Goal: Task Accomplishment & Management: Use online tool/utility

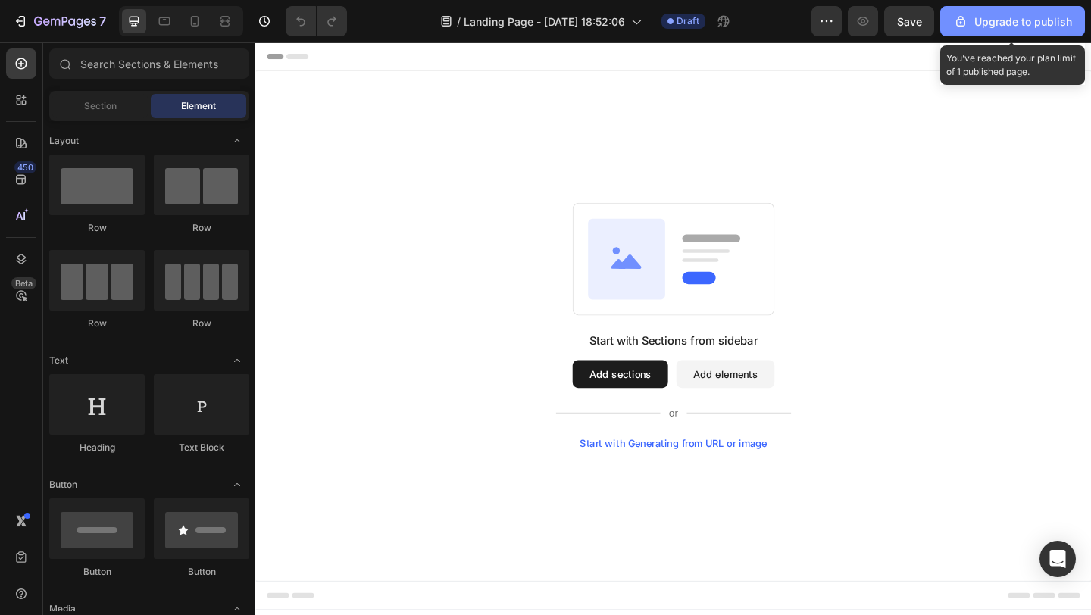
click at [991, 22] on div "Upgrade to publish" at bounding box center [1012, 22] width 119 height 16
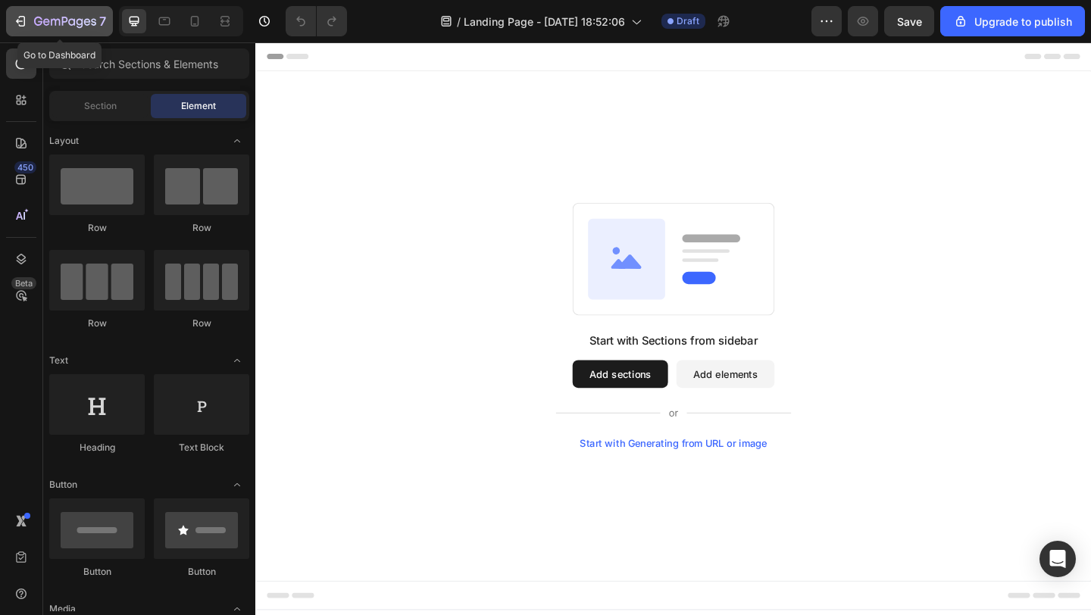
click at [11, 30] on button "7" at bounding box center [59, 21] width 107 height 30
click at [22, 17] on icon "button" at bounding box center [22, 21] width 7 height 11
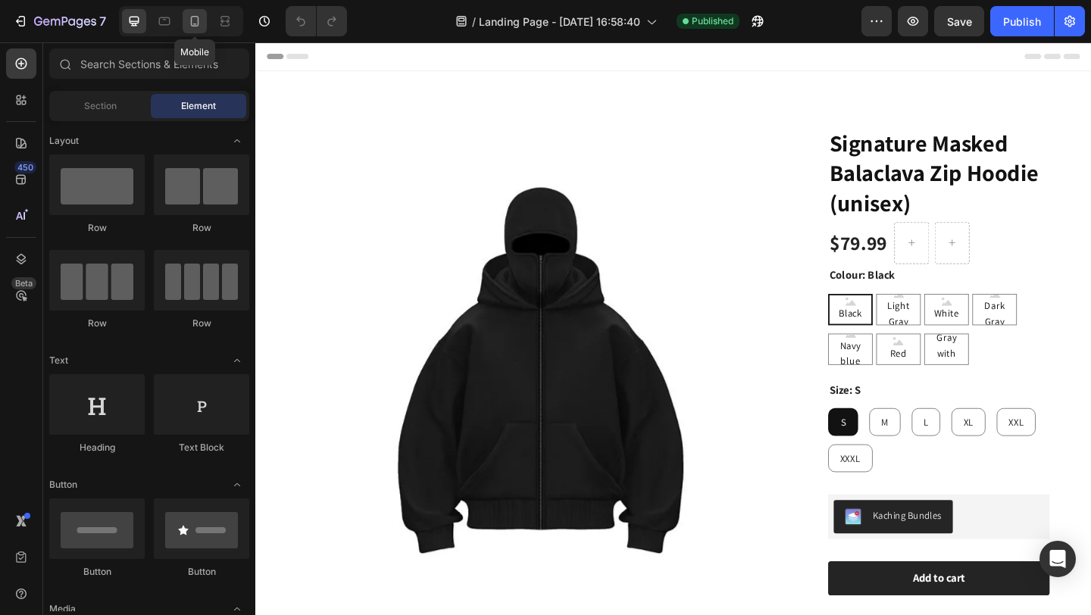
click at [195, 27] on icon at bounding box center [194, 21] width 15 height 15
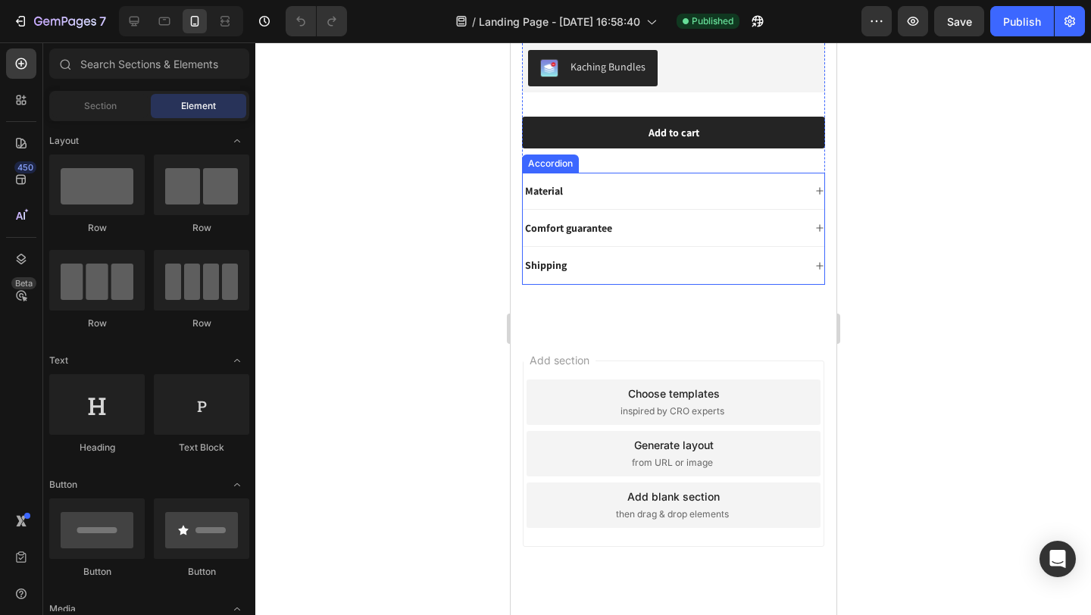
scroll to position [628, 0]
click at [623, 185] on div "Material" at bounding box center [662, 192] width 280 height 18
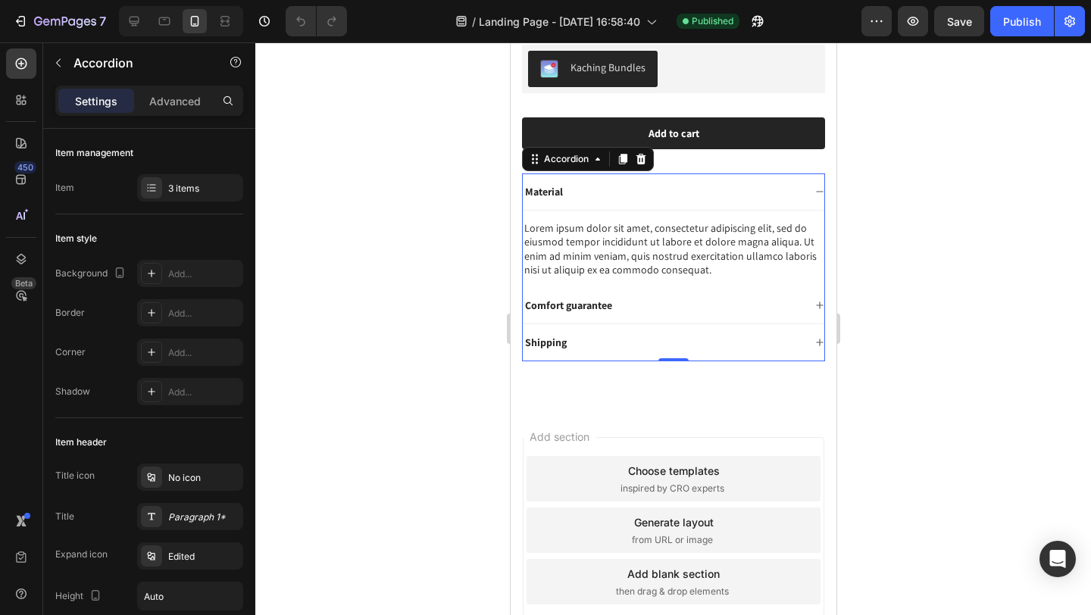
click at [613, 186] on div "Material" at bounding box center [662, 192] width 280 height 18
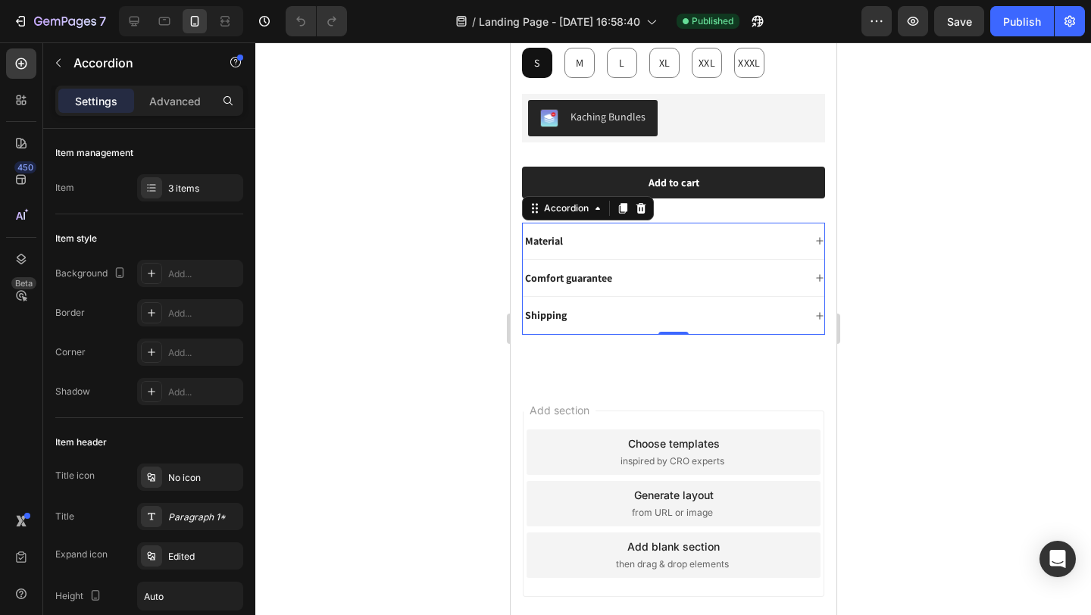
scroll to position [585, 0]
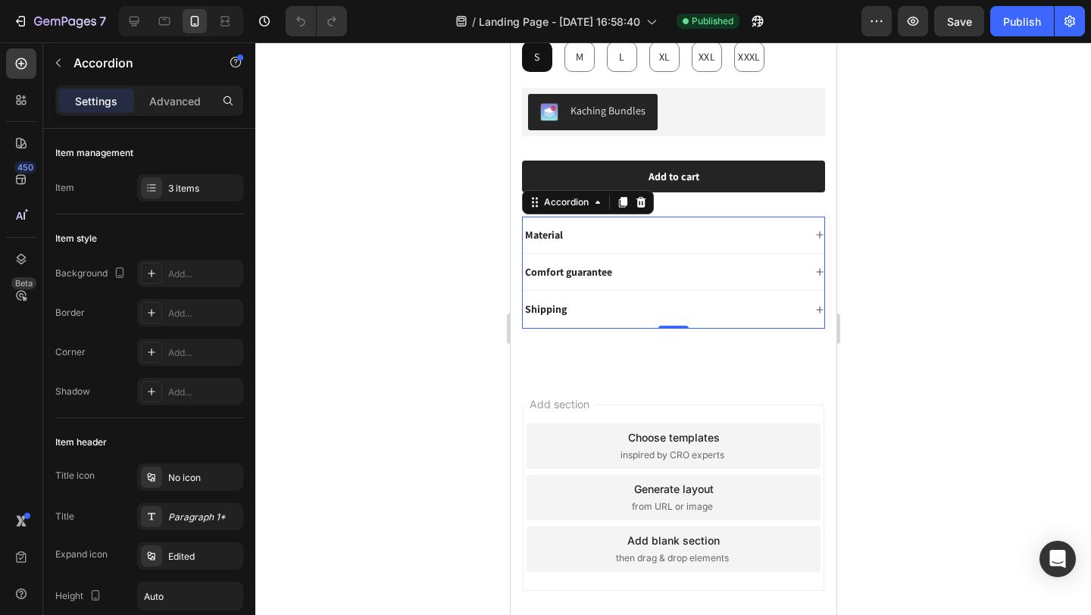
click at [579, 230] on div "Material" at bounding box center [662, 235] width 280 height 18
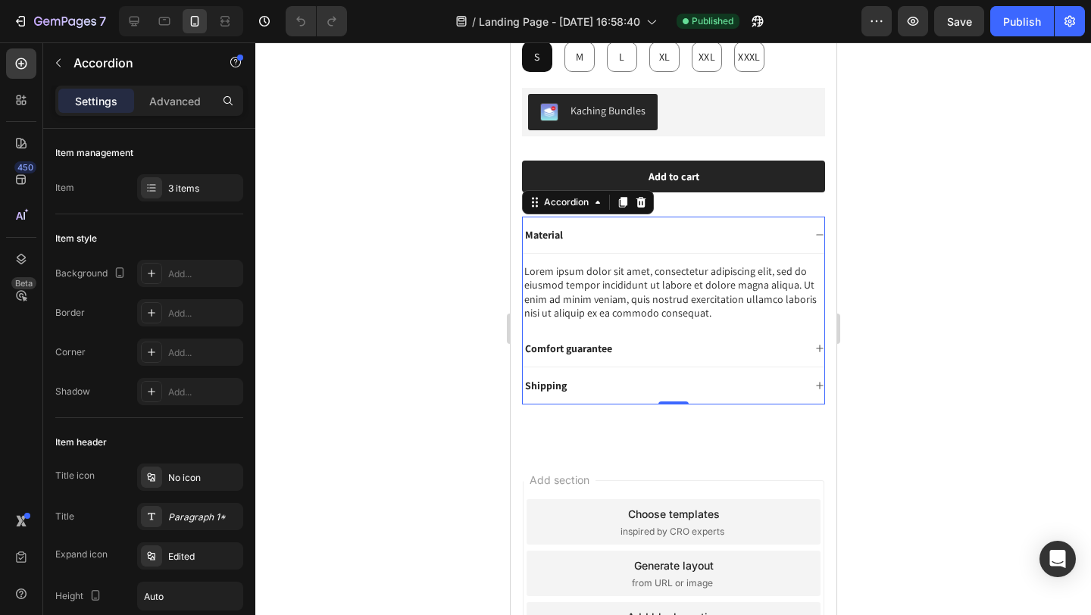
click at [558, 228] on p "Material" at bounding box center [543, 235] width 38 height 14
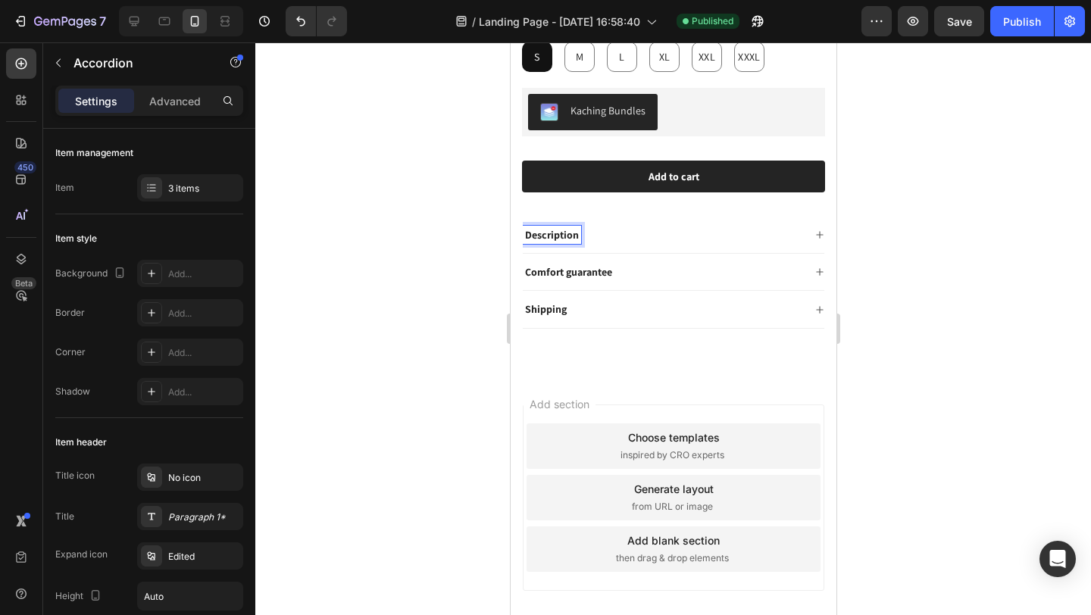
click at [591, 265] on p "Comfort guarantee" at bounding box center [567, 272] width 87 height 14
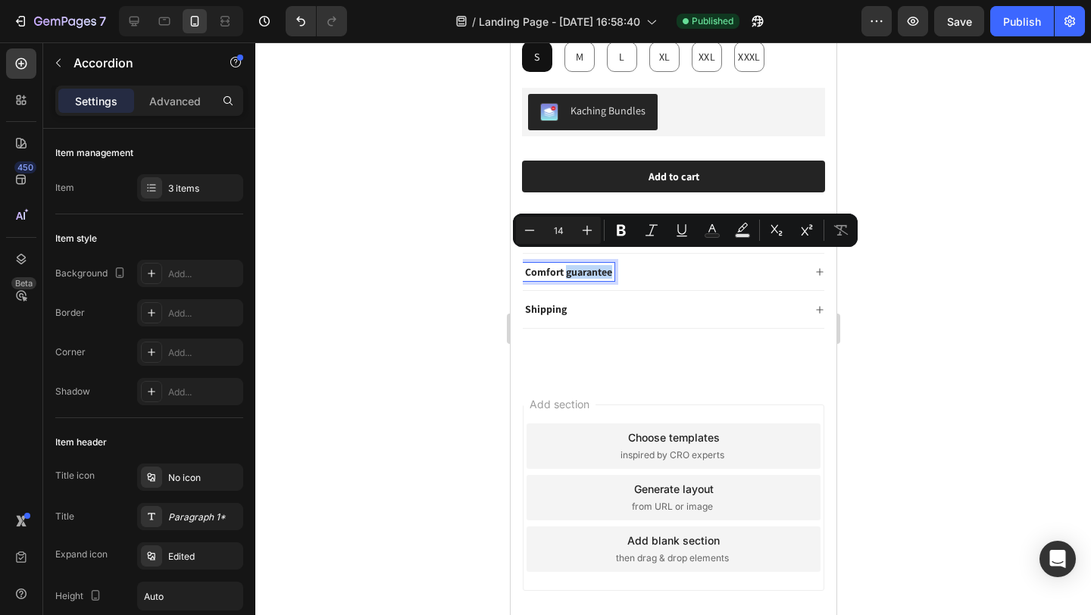
click at [611, 265] on p "Comfort guarantee" at bounding box center [567, 272] width 87 height 14
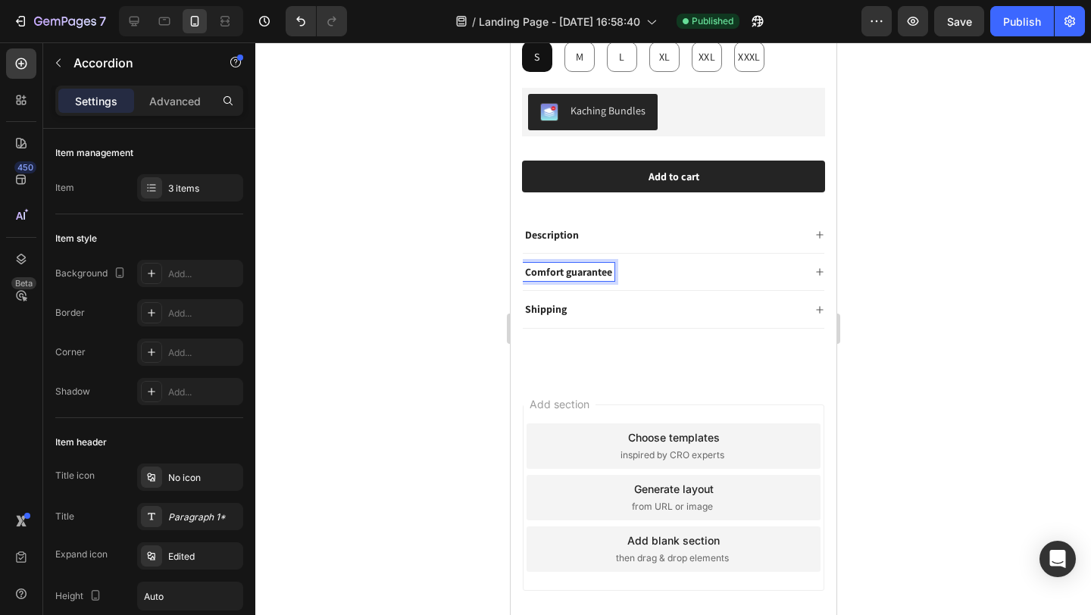
drag, startPoint x: 605, startPoint y: 261, endPoint x: 539, endPoint y: 257, distance: 66.0
click at [539, 265] on p "Comfort guarantee" at bounding box center [567, 272] width 87 height 14
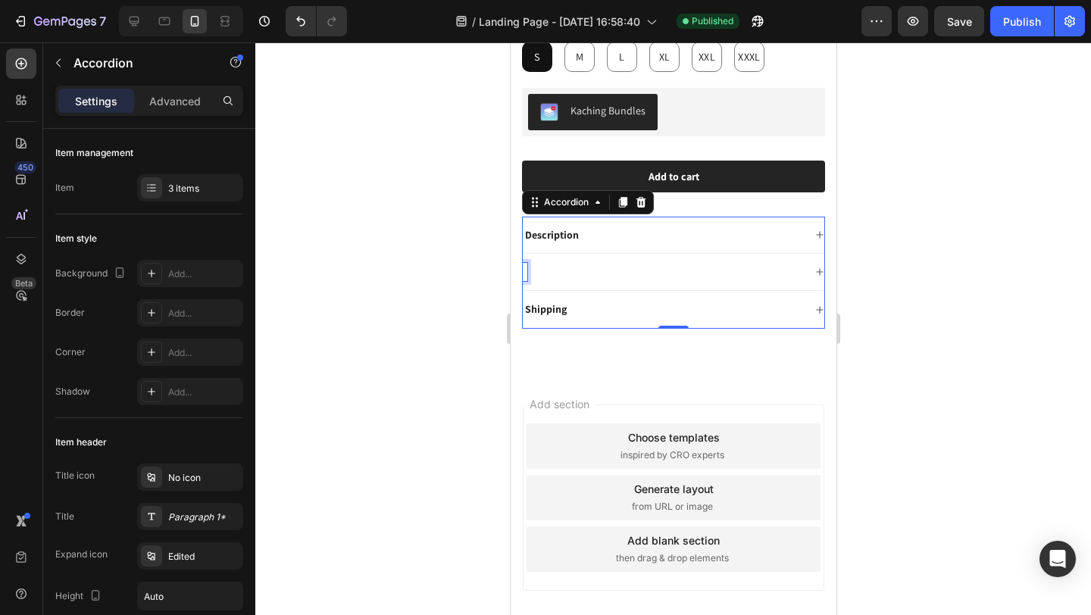
scroll to position [583, 0]
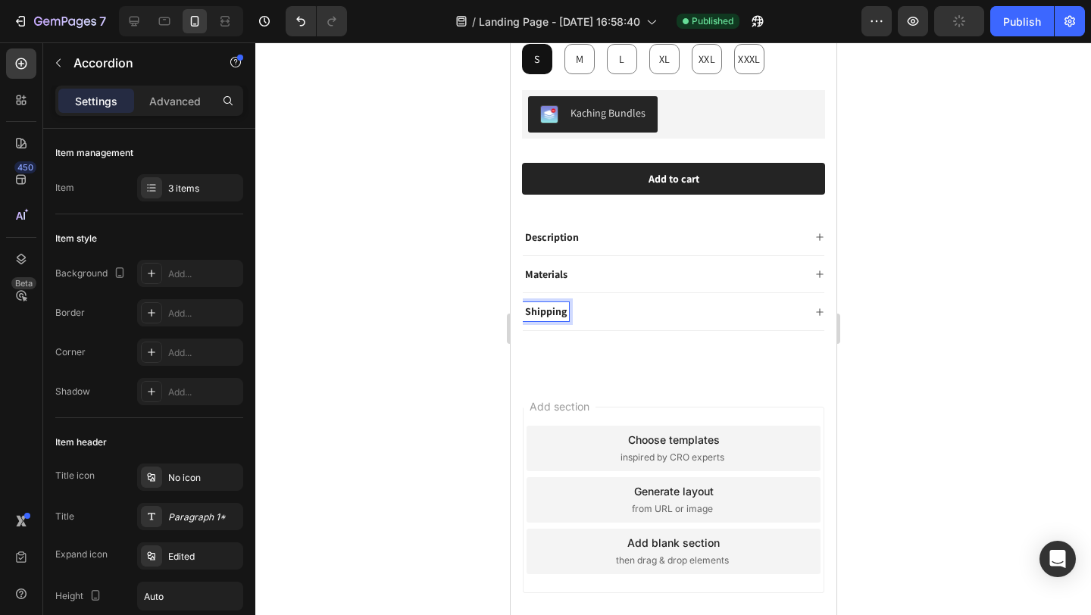
click at [558, 305] on p "Shipping" at bounding box center [545, 312] width 42 height 14
click at [565, 305] on p "Shipping" at bounding box center [545, 312] width 42 height 14
drag, startPoint x: 566, startPoint y: 302, endPoint x: 532, endPoint y: 300, distance: 34.1
click at [532, 302] on div "Shipping" at bounding box center [545, 311] width 46 height 18
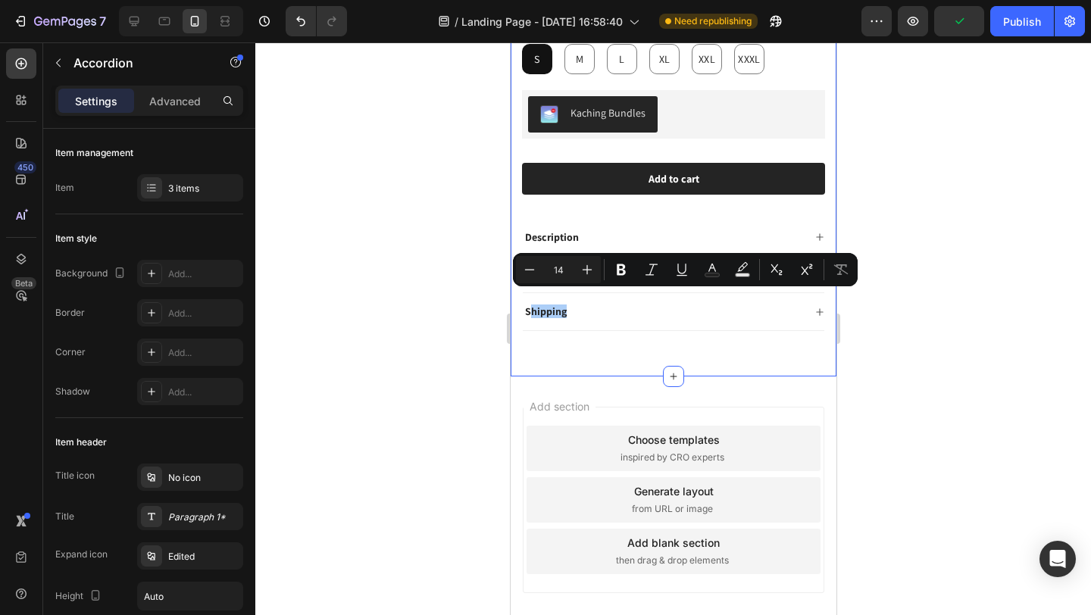
drag, startPoint x: 2, startPoint y: 320, endPoint x: 494, endPoint y: 349, distance: 493.4
click at [494, 349] on div at bounding box center [673, 328] width 836 height 573
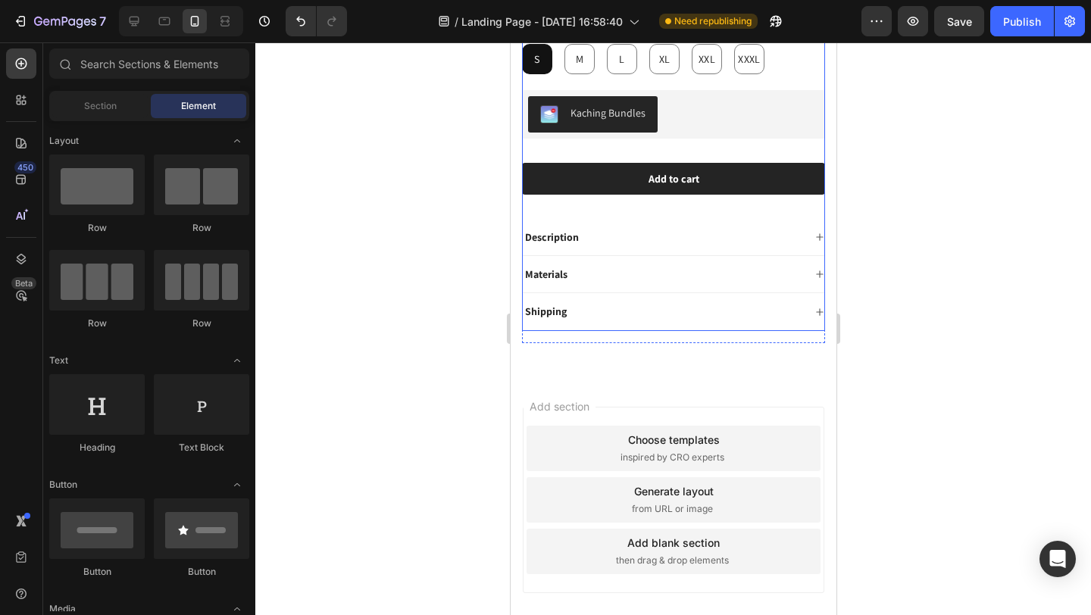
click at [618, 228] on div "Description" at bounding box center [662, 237] width 280 height 18
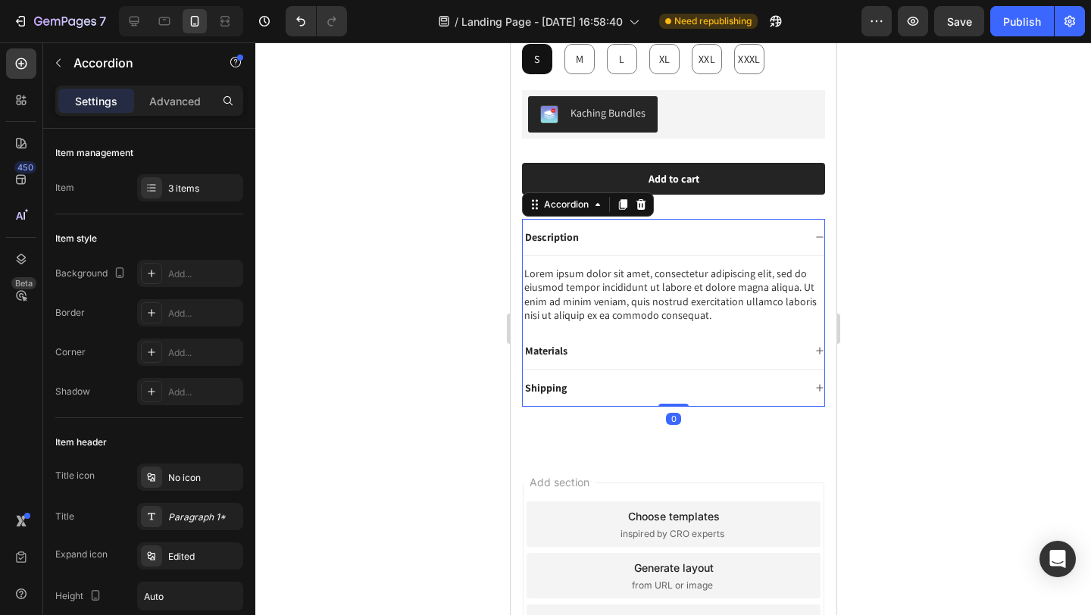
click at [621, 230] on div "Description" at bounding box center [662, 237] width 280 height 18
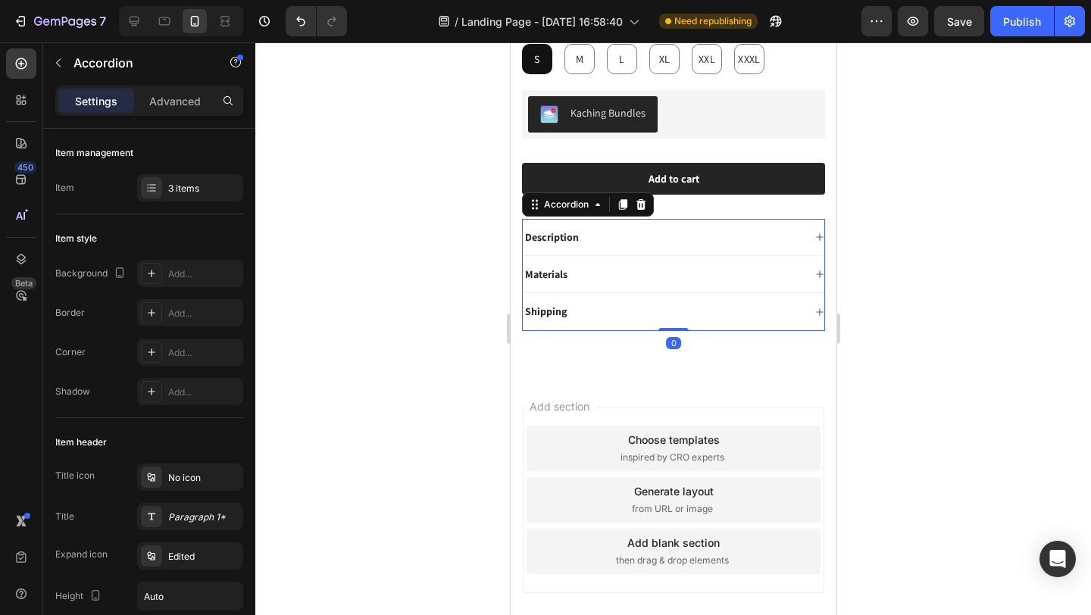
click at [613, 269] on div "Materials" at bounding box center [662, 274] width 280 height 18
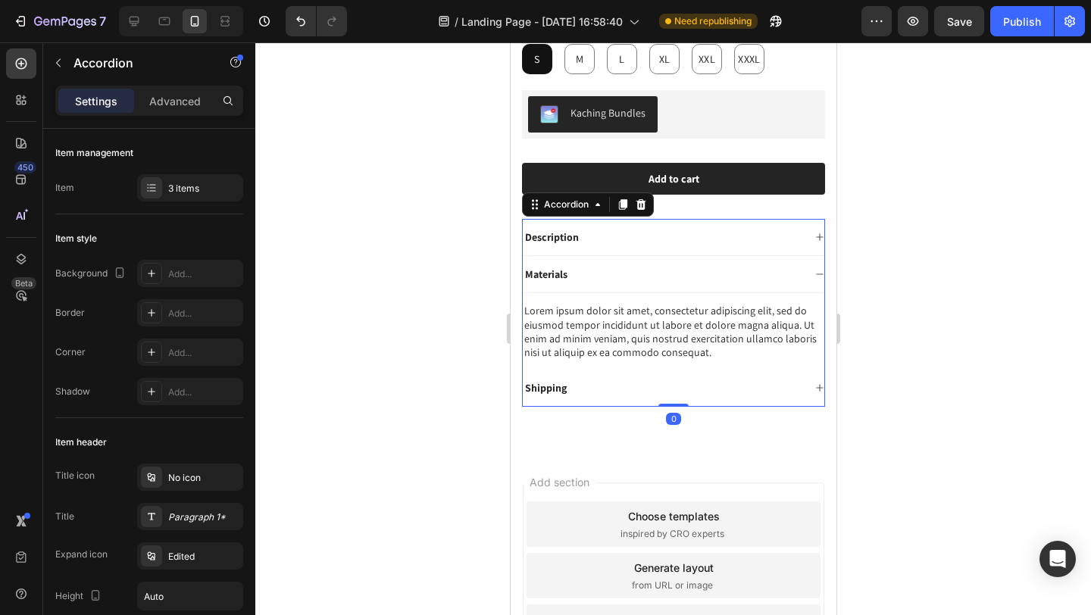
click at [613, 270] on div "Materials" at bounding box center [662, 274] width 280 height 18
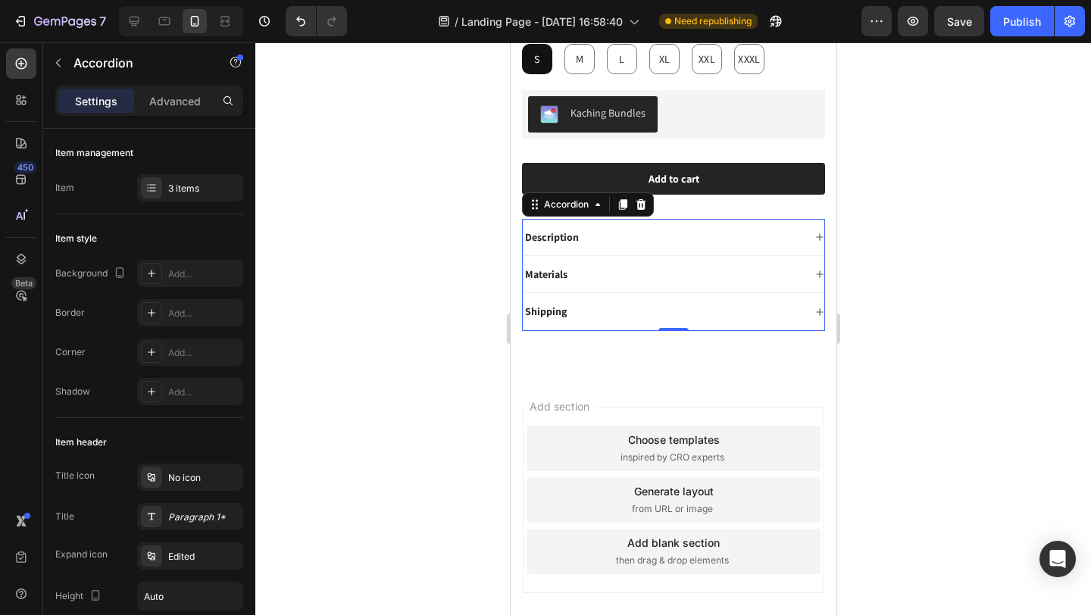
click at [593, 228] on div "Description" at bounding box center [662, 237] width 280 height 18
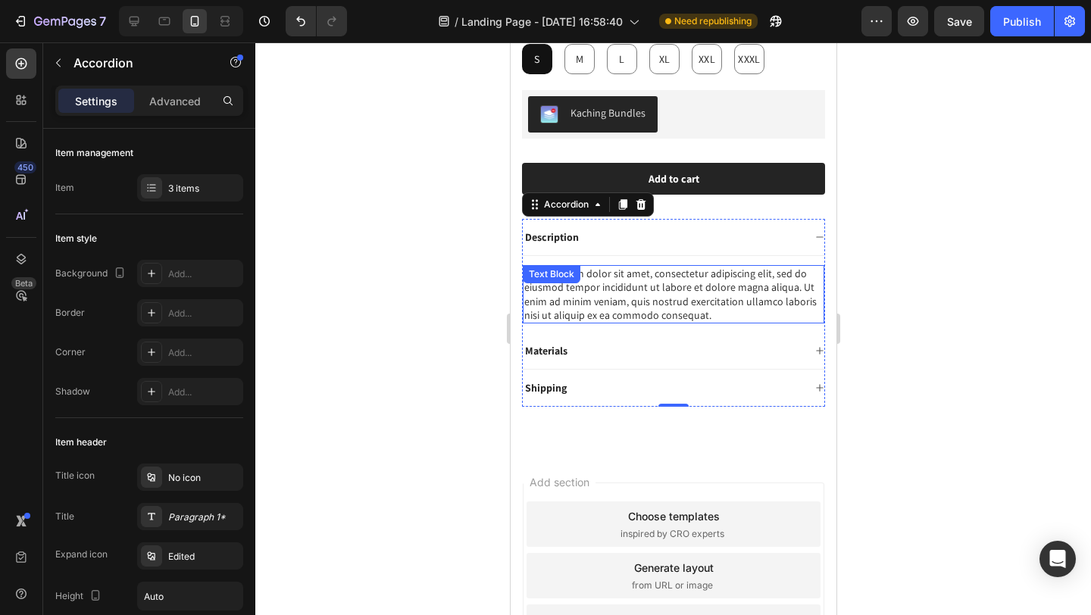
click at [585, 280] on div "Lorem ipsum dolor sit amet, consectetur adipiscing elit, sed do eiusmod tempor …" at bounding box center [673, 294] width 302 height 58
click at [580, 280] on div "Text Block" at bounding box center [551, 274] width 58 height 18
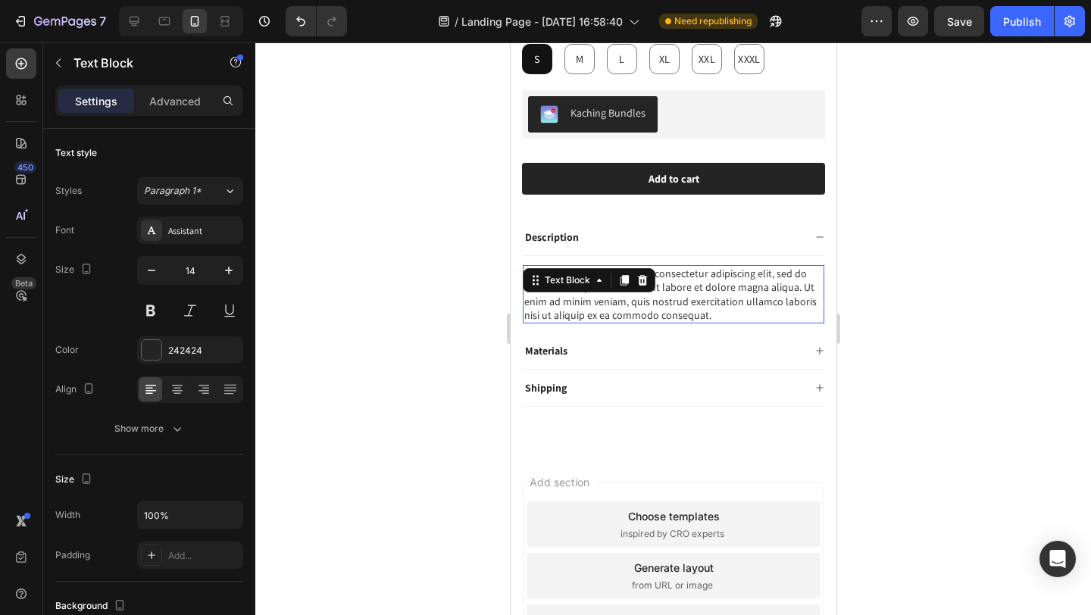
click at [672, 297] on div "Lorem ipsum dolor sit amet, consectetur adipiscing elit, sed do eiusmod tempor …" at bounding box center [673, 294] width 302 height 58
click at [722, 307] on p "Lorem ipsum dolor sit amet, consectetur adipiscing elit, sed do eiusmod tempor …" at bounding box center [673, 294] width 299 height 55
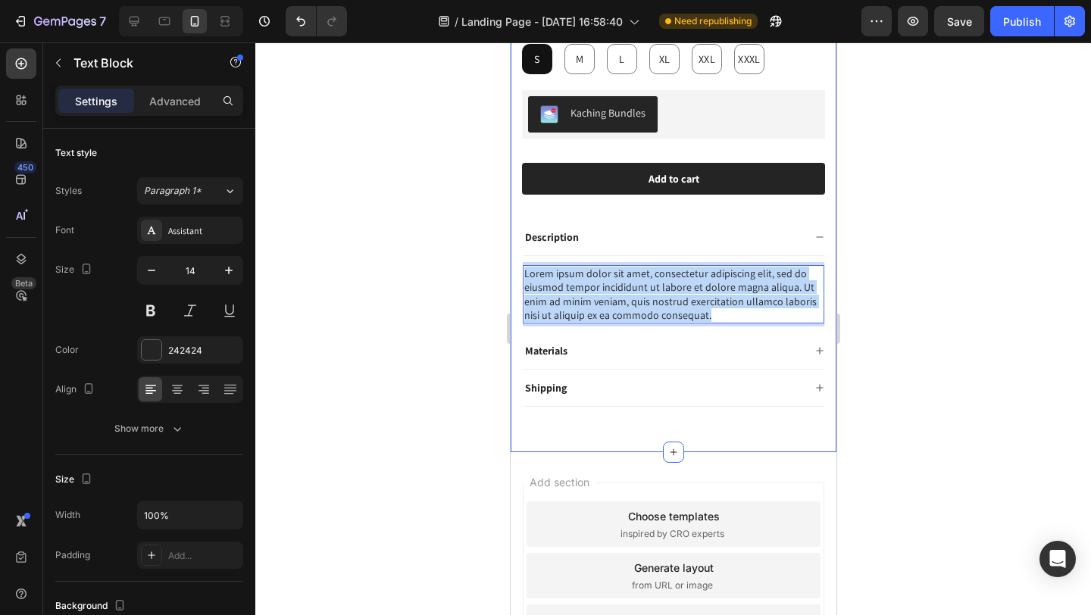
drag, startPoint x: 727, startPoint y: 302, endPoint x: 518, endPoint y: 258, distance: 213.9
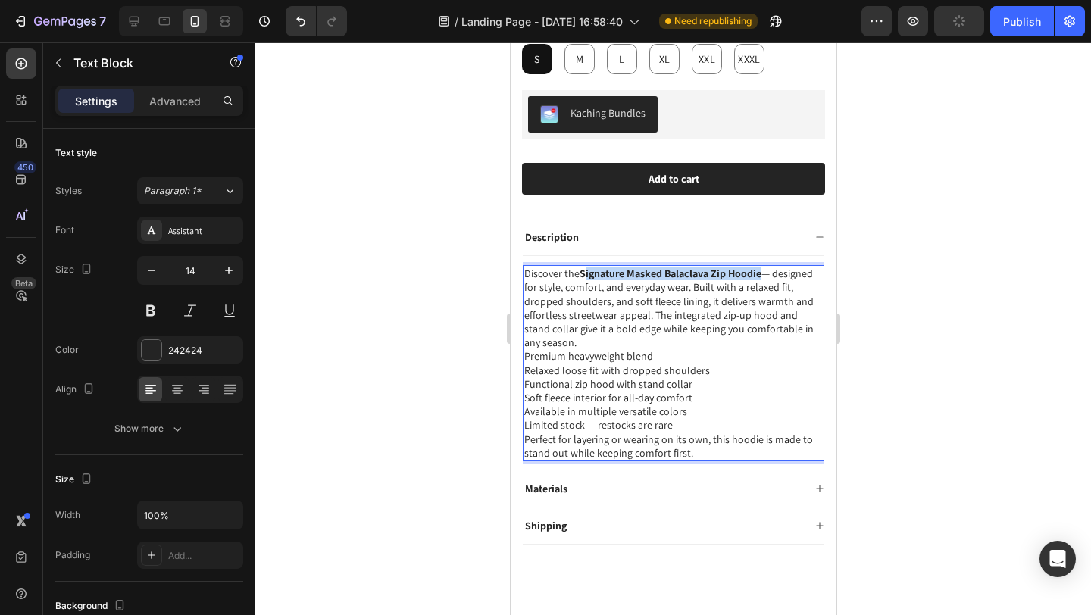
drag, startPoint x: 760, startPoint y: 262, endPoint x: 580, endPoint y: 260, distance: 180.3
click at [580, 267] on strong "Signature Masked Balaclava Zip Hoodie" at bounding box center [670, 274] width 182 height 14
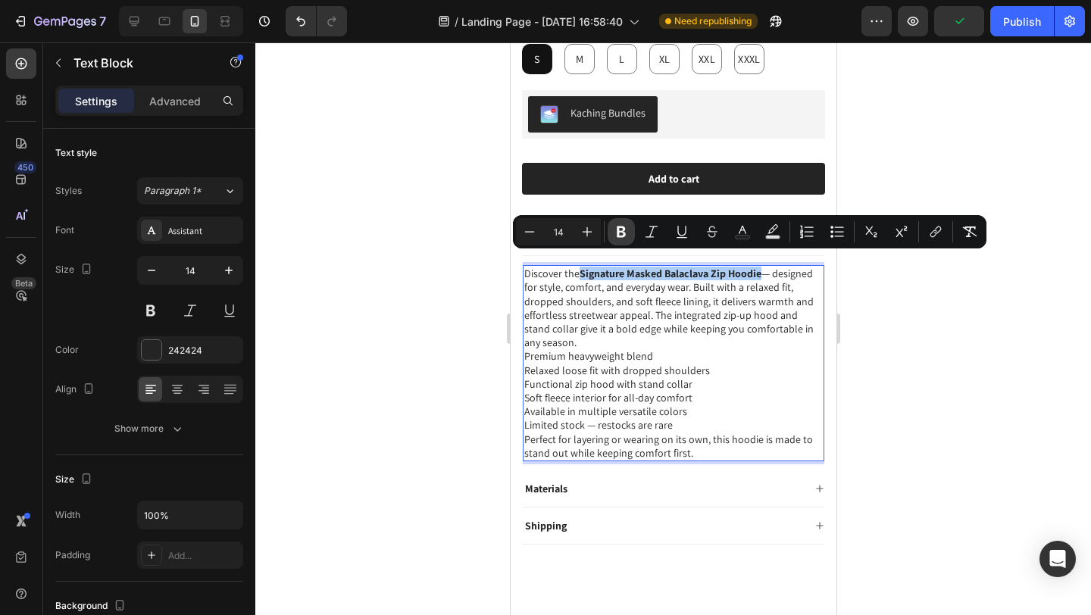
click at [627, 233] on icon "Editor contextual toolbar" at bounding box center [621, 231] width 15 height 15
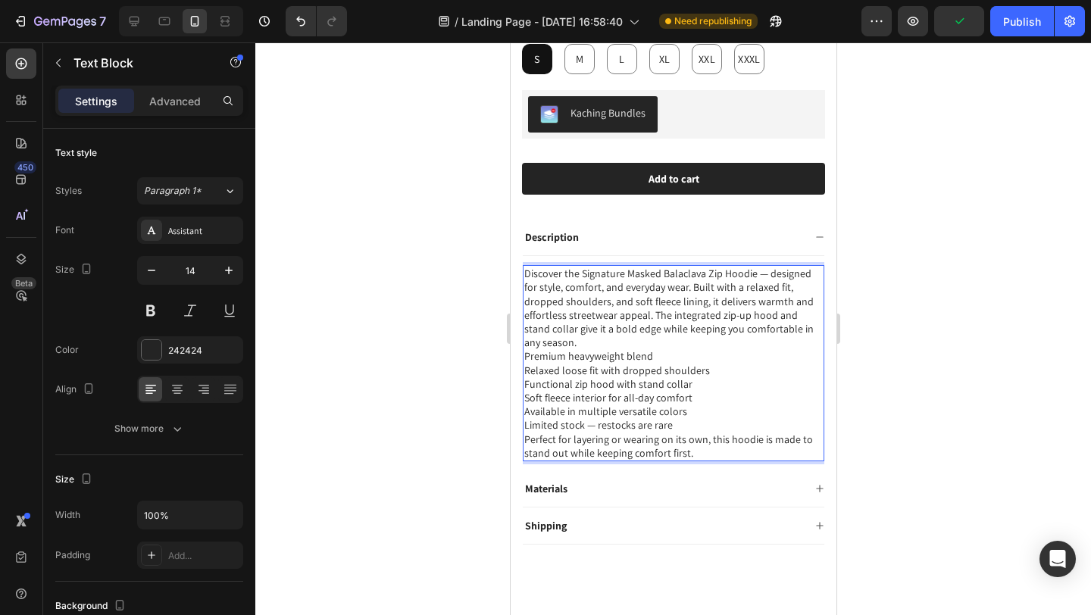
click at [761, 267] on p "Discover the Signature Masked Balaclava Zip Hoodie — designed for style, comfor…" at bounding box center [673, 308] width 299 height 83
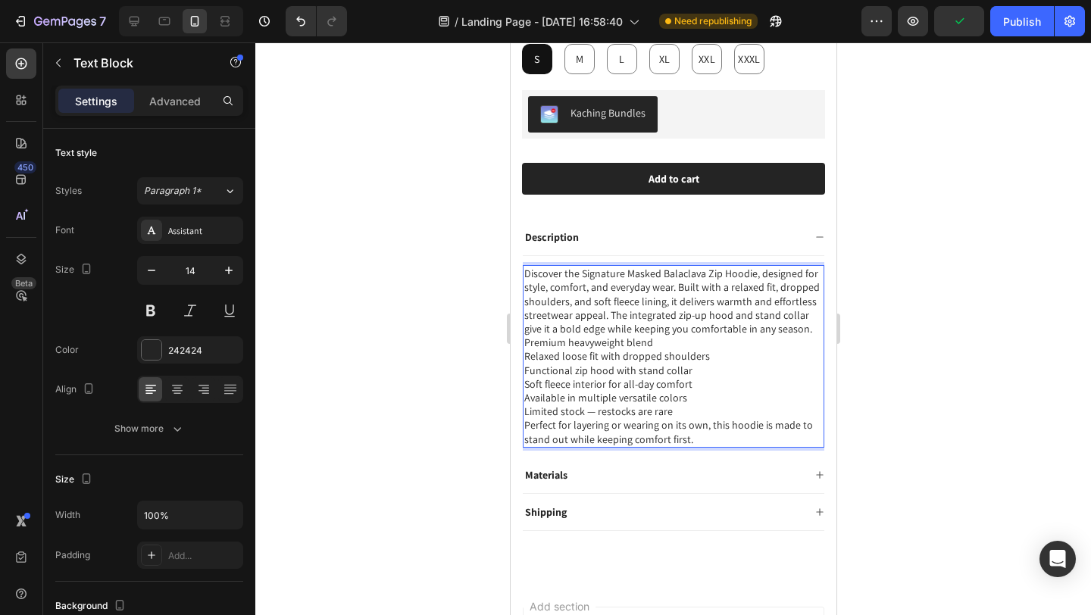
click at [617, 330] on p "Discover the Signature Masked Balaclava Zip Hoodie, designed for style, comfort…" at bounding box center [673, 301] width 299 height 69
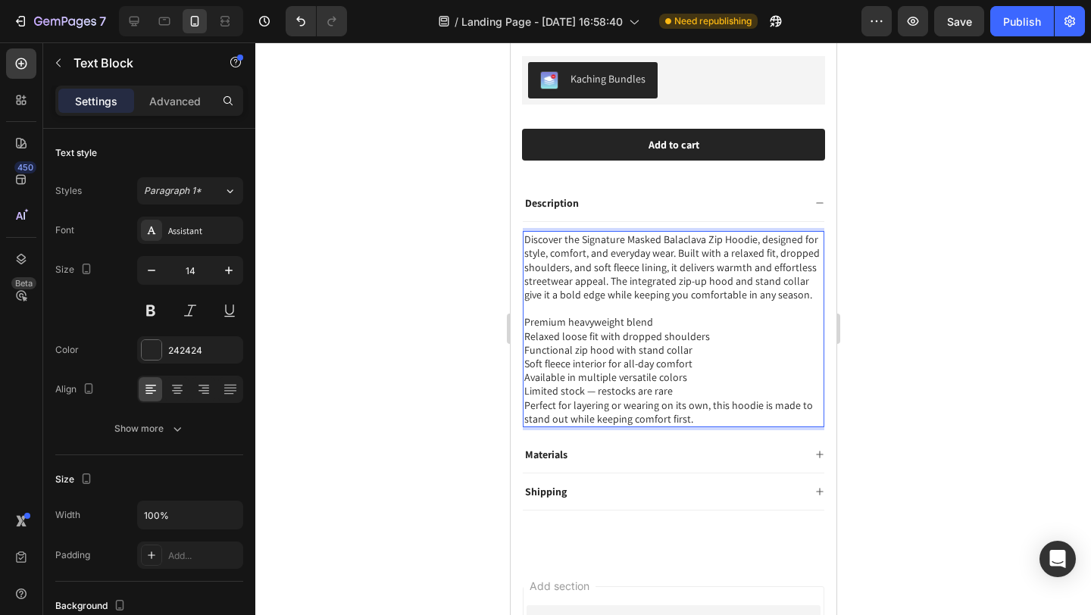
scroll to position [618, 0]
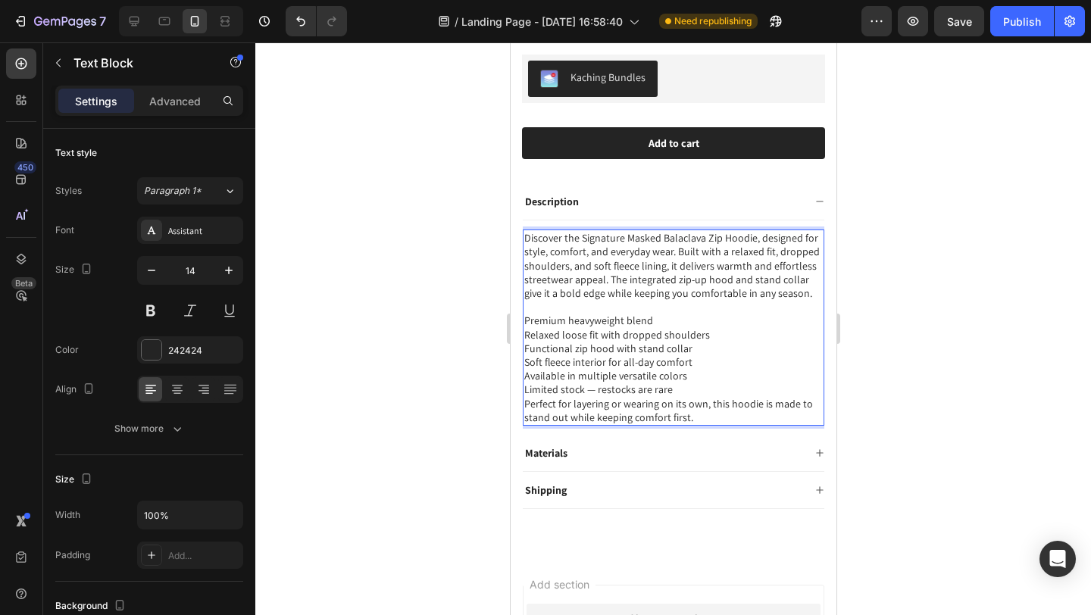
click at [698, 383] on p "Available in multiple versatile colors" at bounding box center [673, 376] width 299 height 14
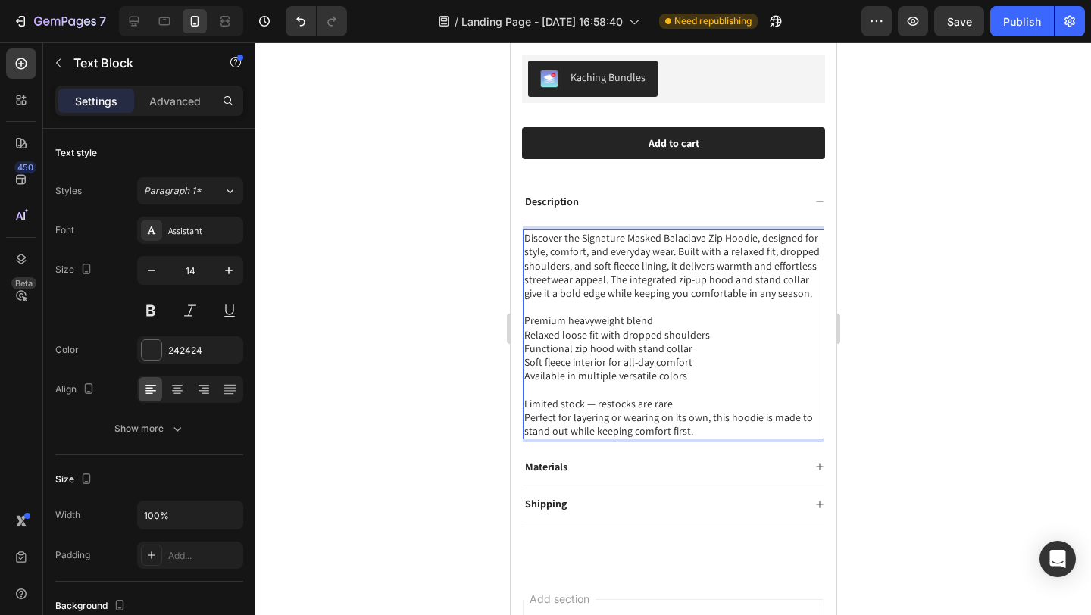
click at [596, 407] on p "Limited stock — restocks are rare" at bounding box center [673, 404] width 299 height 14
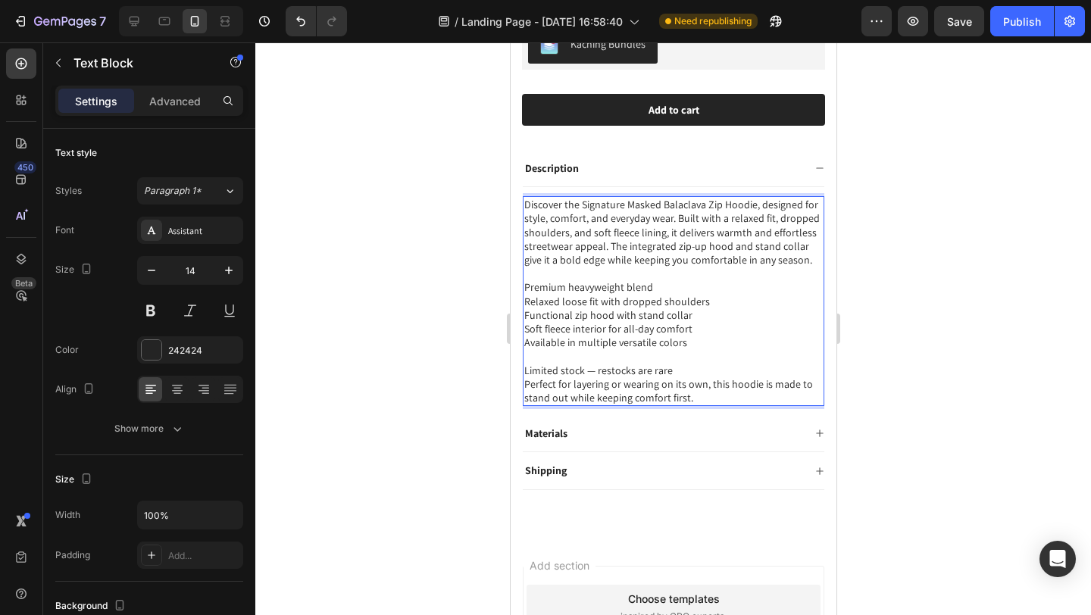
scroll to position [655, 0]
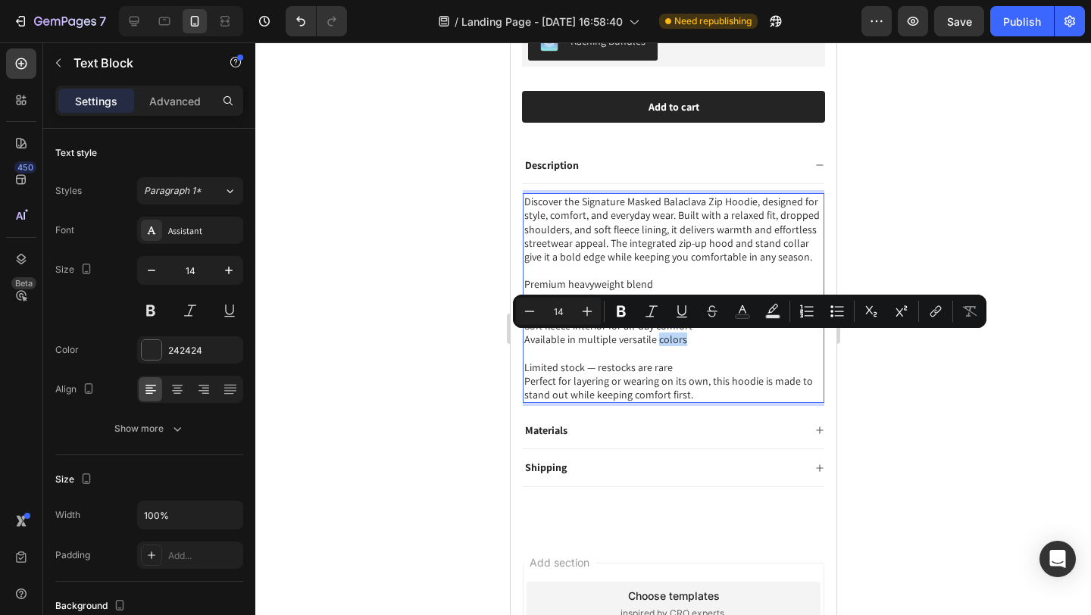
click at [690, 343] on p "Available in multiple versatile colors" at bounding box center [673, 340] width 299 height 14
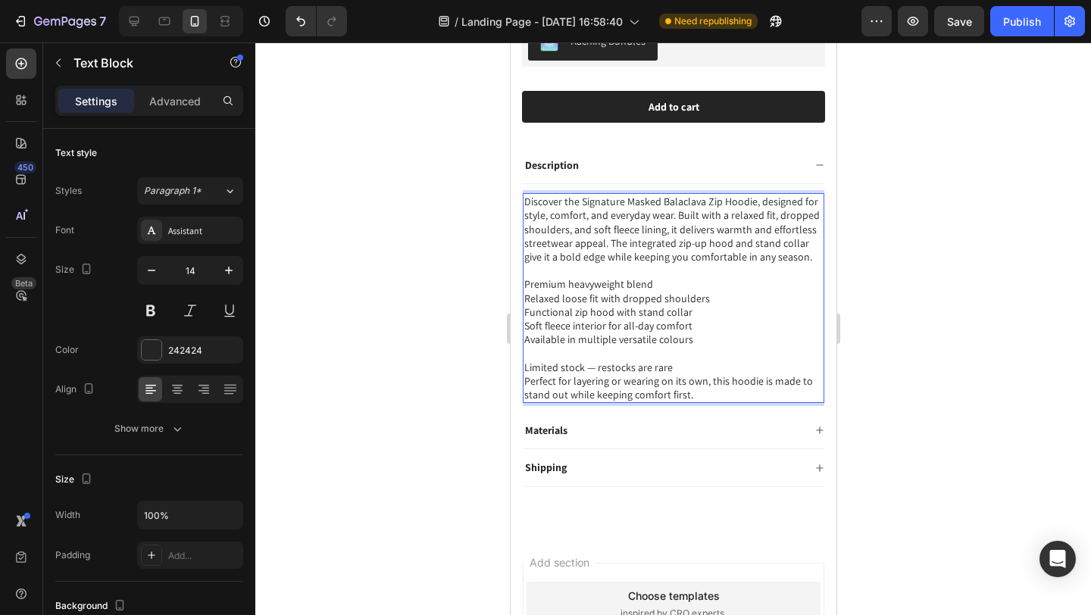
click at [696, 400] on p "Perfect for layering or wearing on its own, this hoodie is made to stand out wh…" at bounding box center [673, 387] width 299 height 27
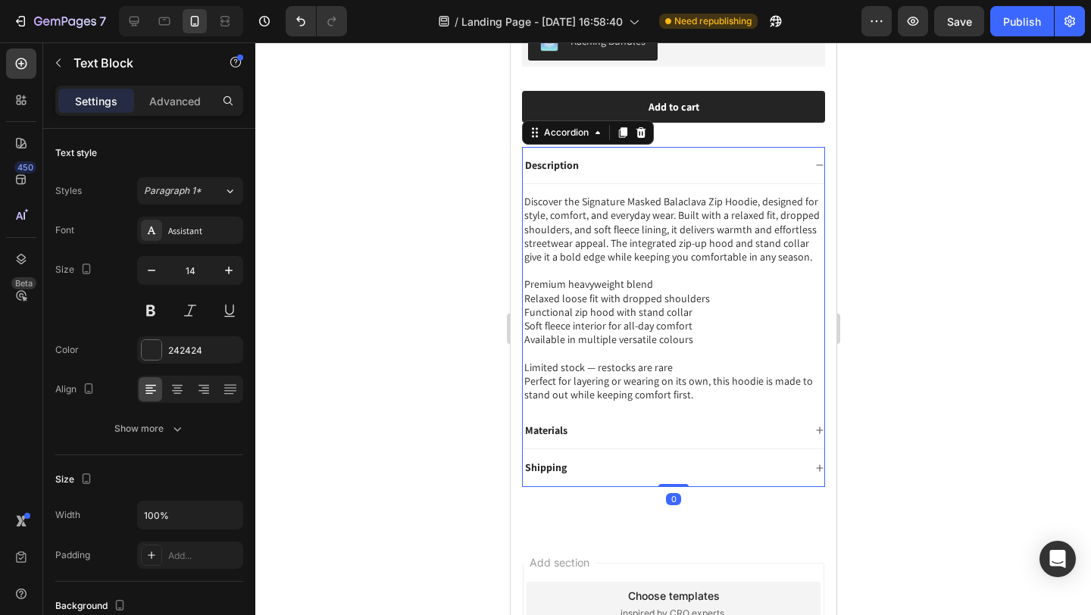
click at [605, 156] on div "Description" at bounding box center [662, 165] width 280 height 18
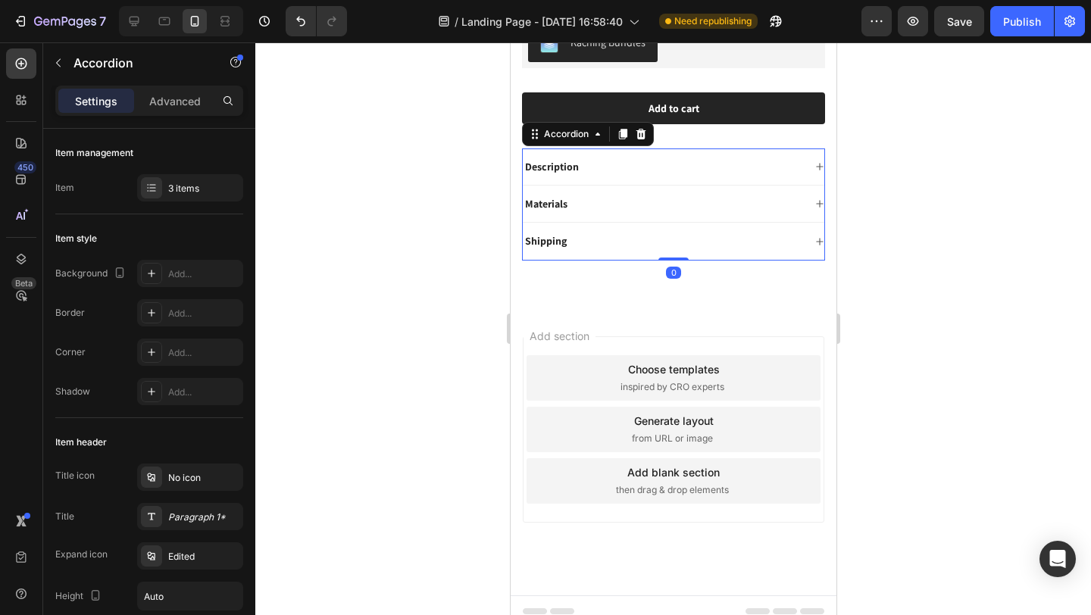
click at [612, 202] on div "Materials" at bounding box center [673, 204] width 302 height 37
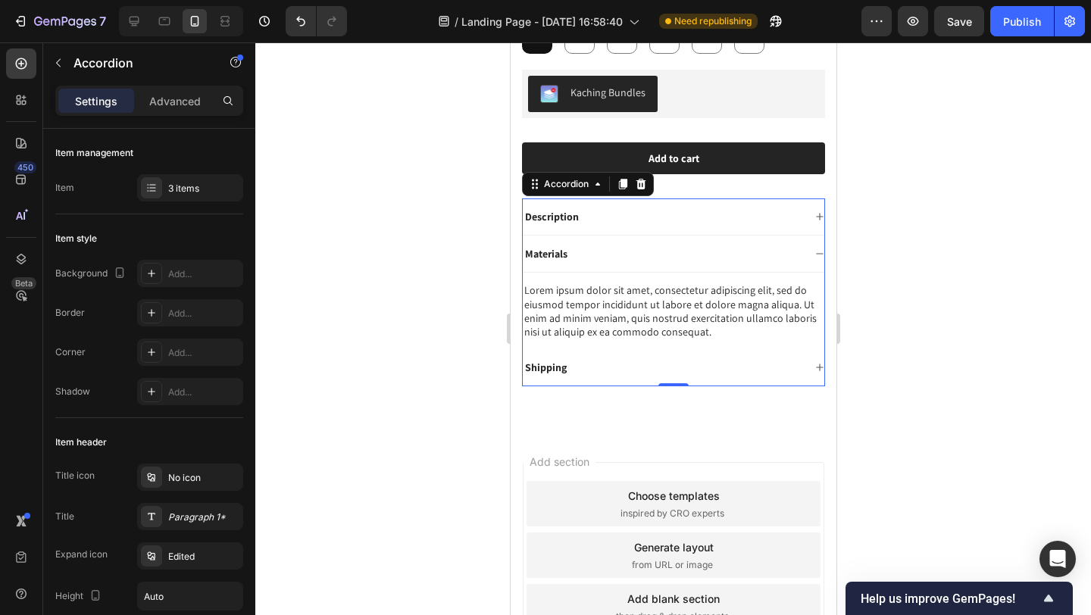
scroll to position [602, 0]
click at [605, 245] on div "Materials" at bounding box center [662, 254] width 280 height 18
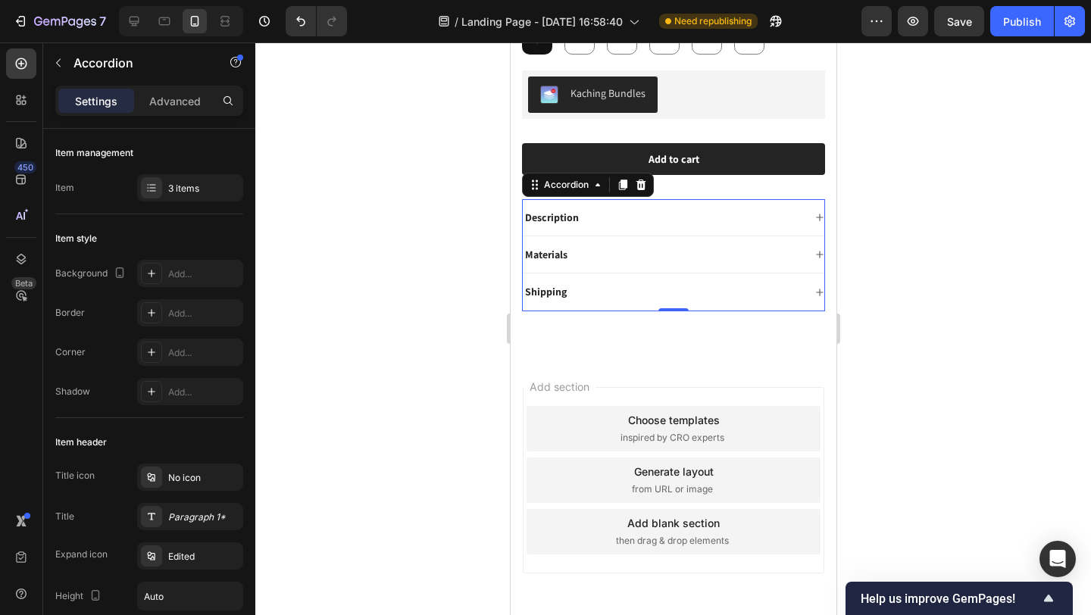
click at [599, 208] on div "Description" at bounding box center [662, 217] width 280 height 18
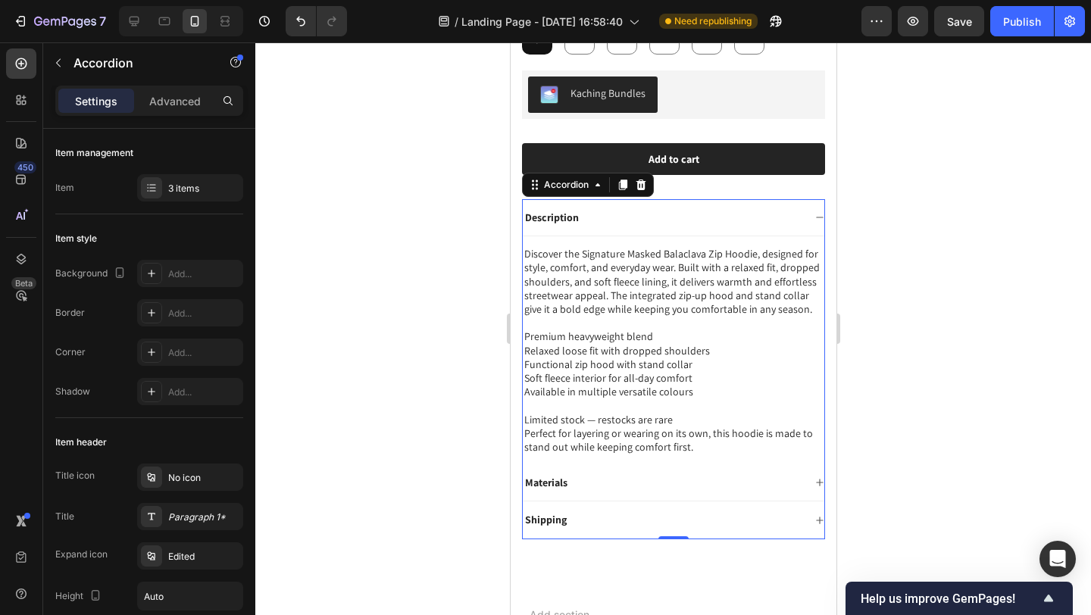
click at [599, 208] on div "Description" at bounding box center [662, 217] width 280 height 18
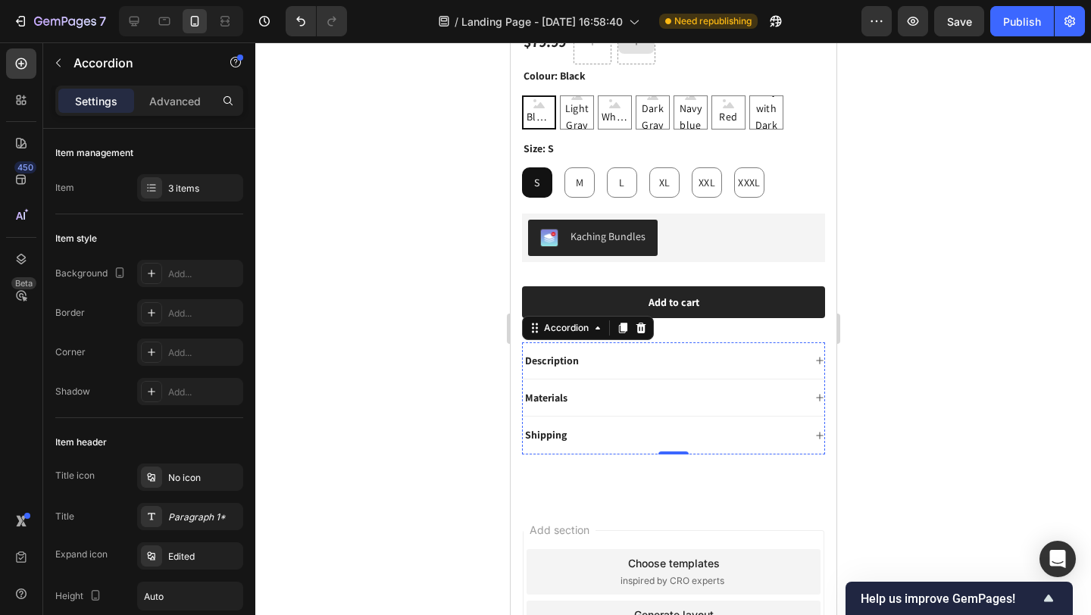
scroll to position [653, 0]
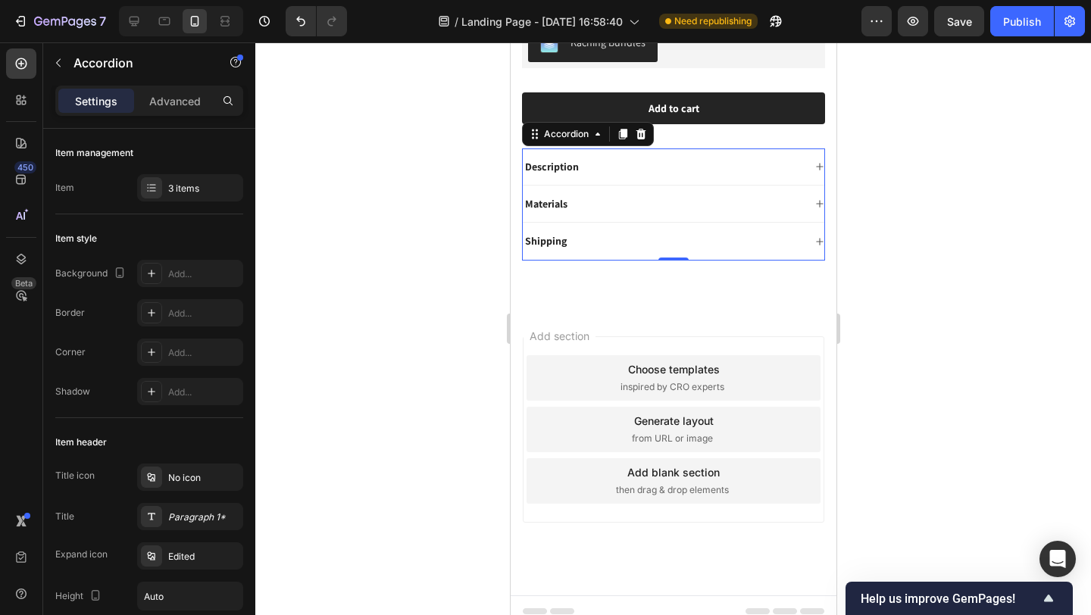
click at [586, 195] on div "Materials" at bounding box center [662, 204] width 280 height 18
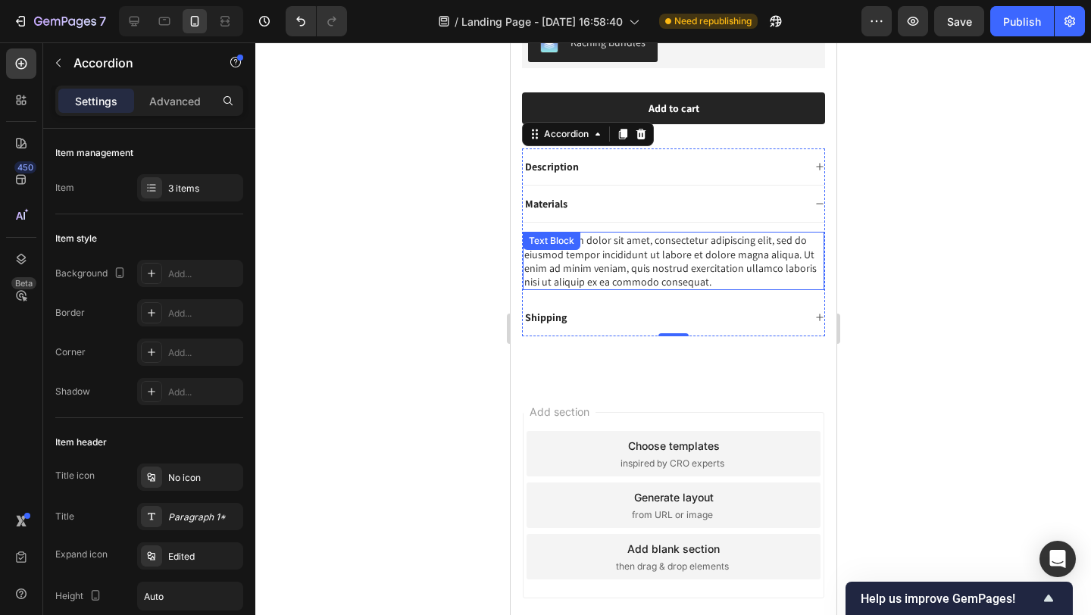
click at [617, 259] on div "Lorem ipsum dolor sit amet, consectetur adipiscing elit, sed do eiusmod tempor …" at bounding box center [673, 261] width 302 height 58
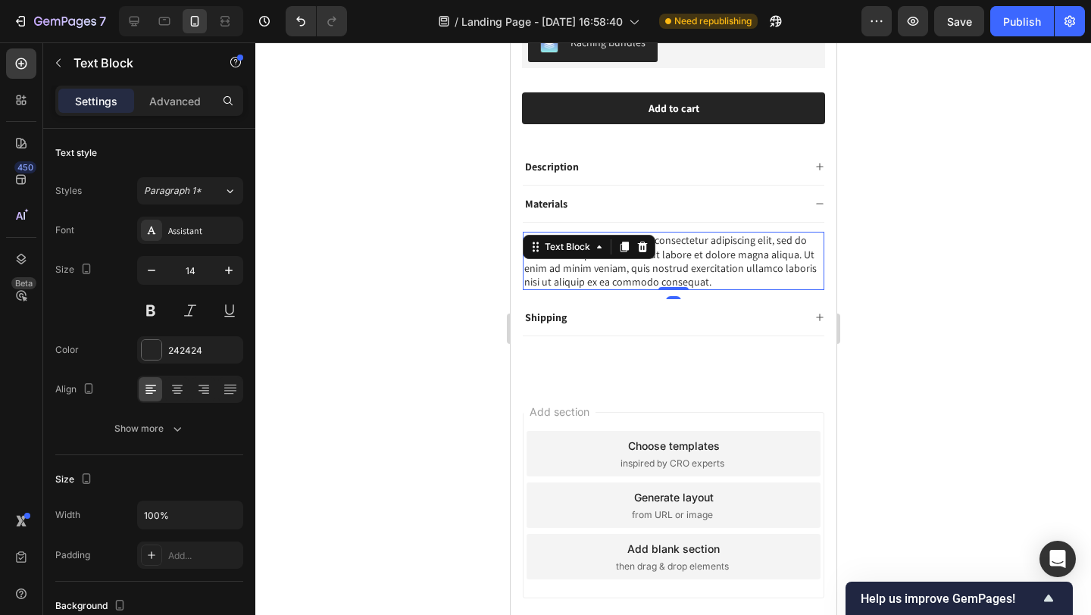
click at [617, 259] on div "Lorem ipsum dolor sit amet, consectetur adipiscing elit, sed do eiusmod tempor …" at bounding box center [673, 261] width 302 height 58
drag, startPoint x: 674, startPoint y: 264, endPoint x: 691, endPoint y: 267, distance: 17.6
click at [674, 264] on p "Lorem ipsum dolor sit amet, consectetur adipiscing elit, sed do eiusmod tempor …" at bounding box center [673, 260] width 299 height 55
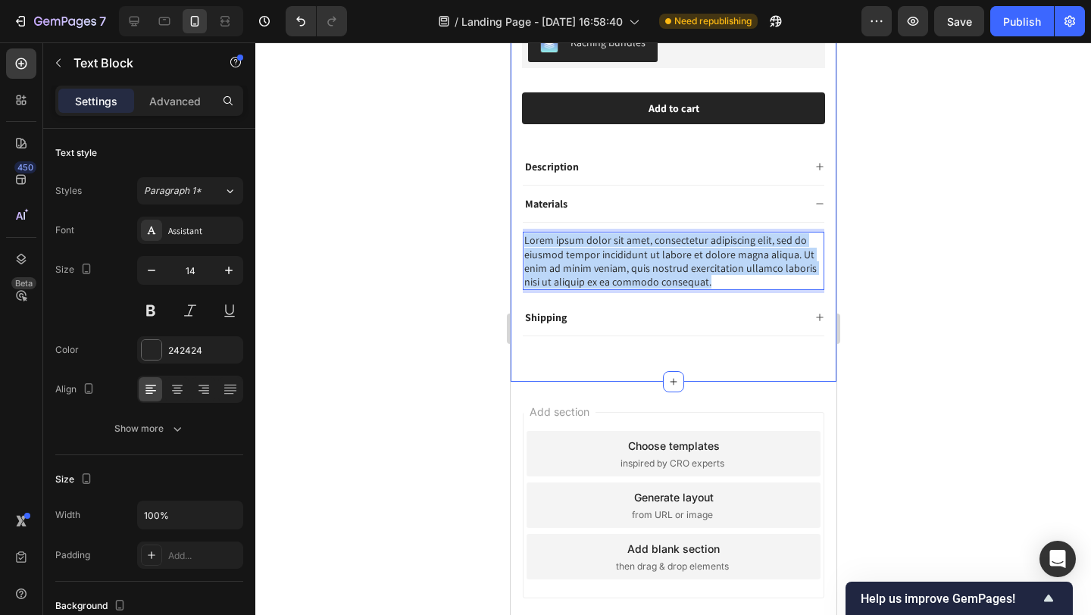
drag, startPoint x: 599, startPoint y: 252, endPoint x: 514, endPoint y: 228, distance: 87.5
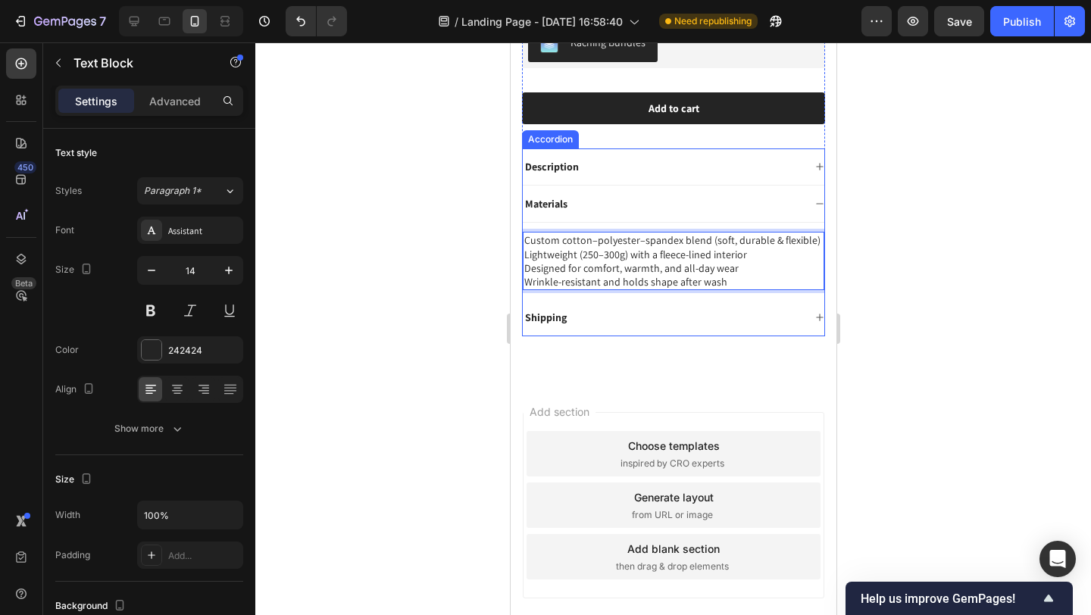
click at [587, 200] on div "Materials" at bounding box center [662, 204] width 280 height 18
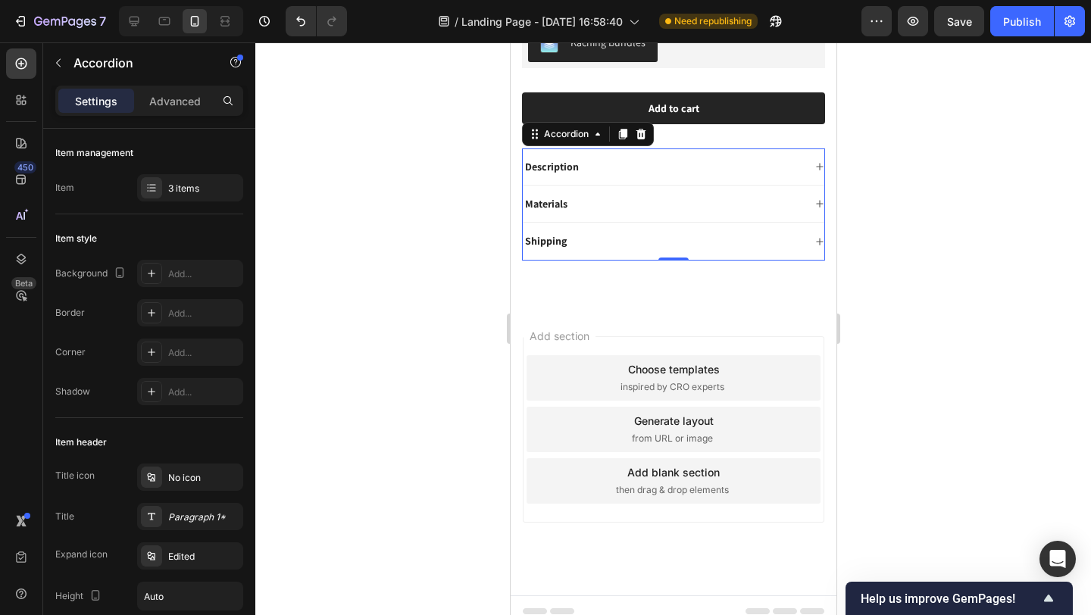
click at [619, 202] on div "Materials" at bounding box center [673, 204] width 302 height 37
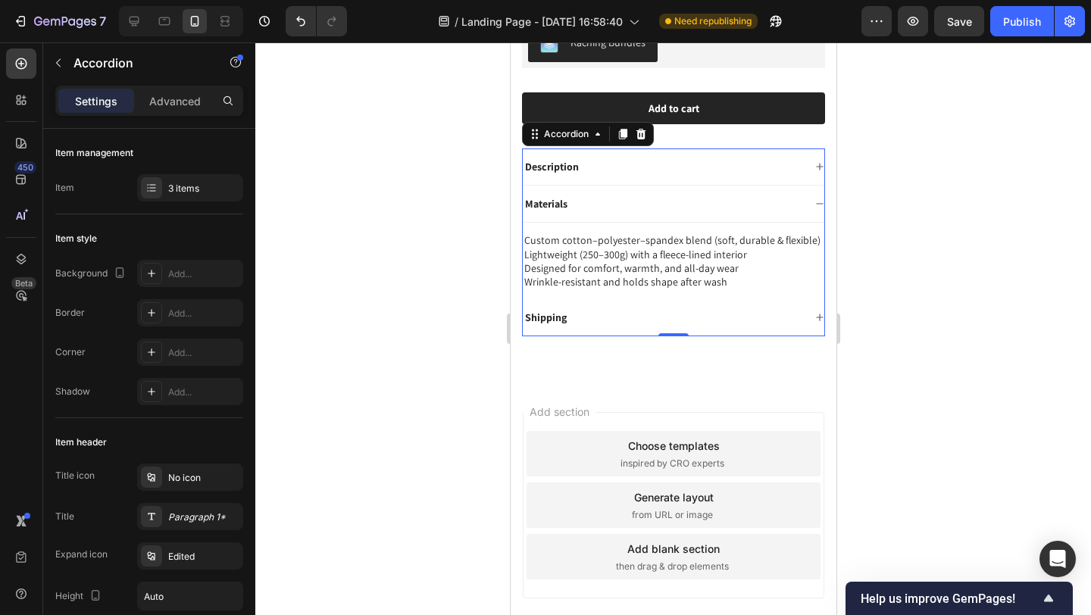
click at [611, 203] on div "Materials" at bounding box center [673, 204] width 302 height 37
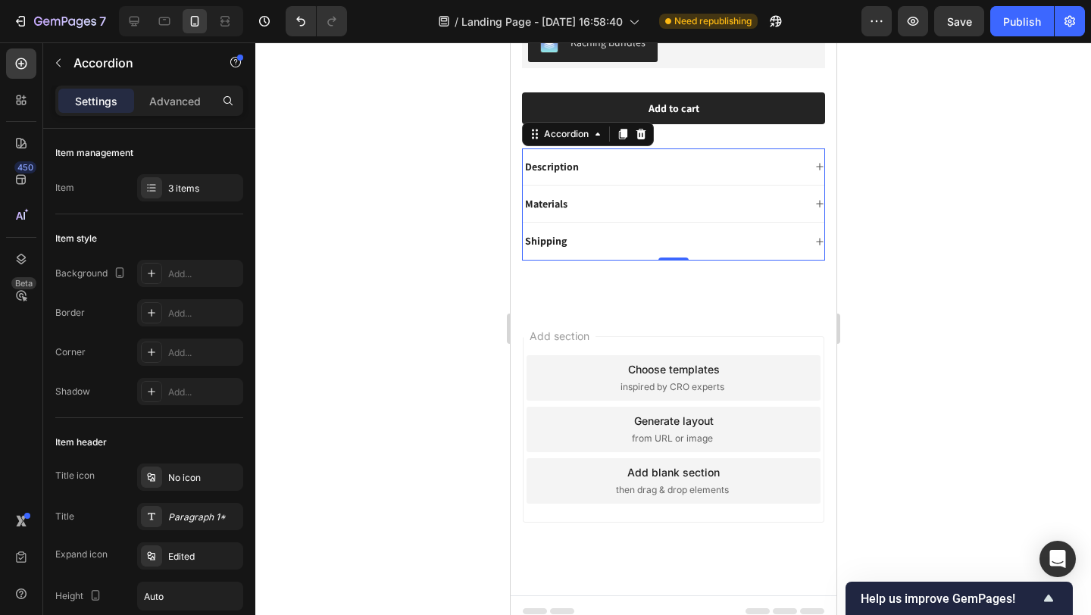
click at [611, 199] on div "Materials" at bounding box center [662, 204] width 280 height 18
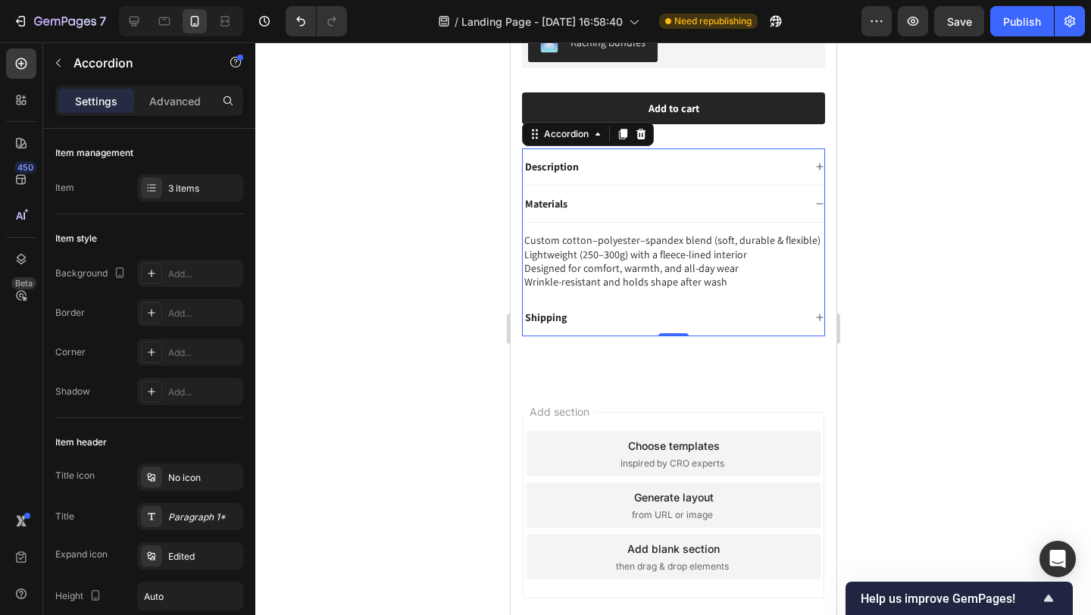
click at [607, 195] on div "Materials" at bounding box center [662, 204] width 280 height 18
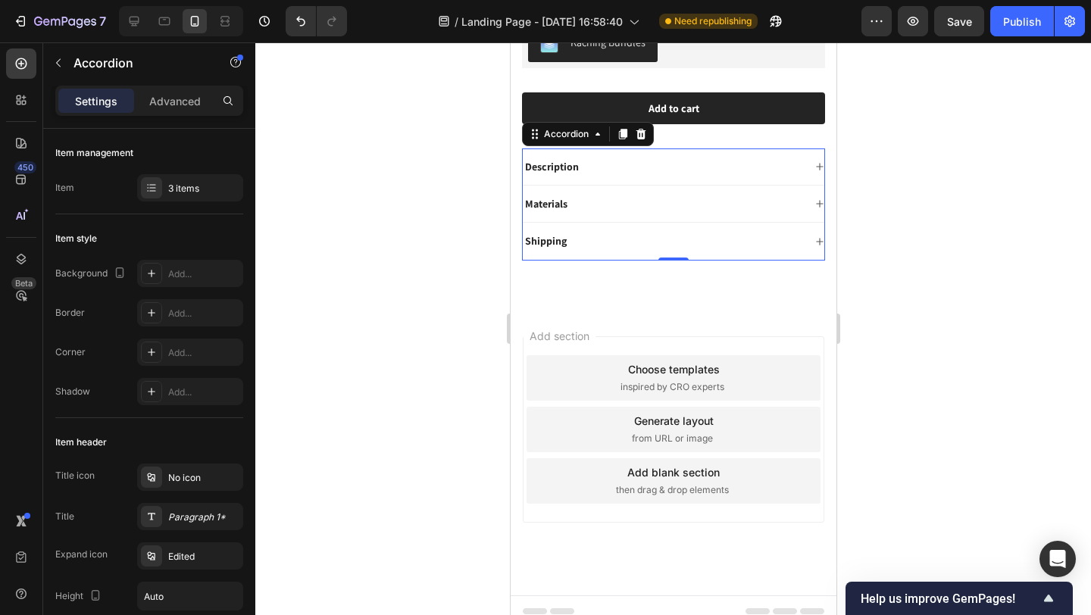
click at [600, 161] on div "Description" at bounding box center [662, 167] width 280 height 18
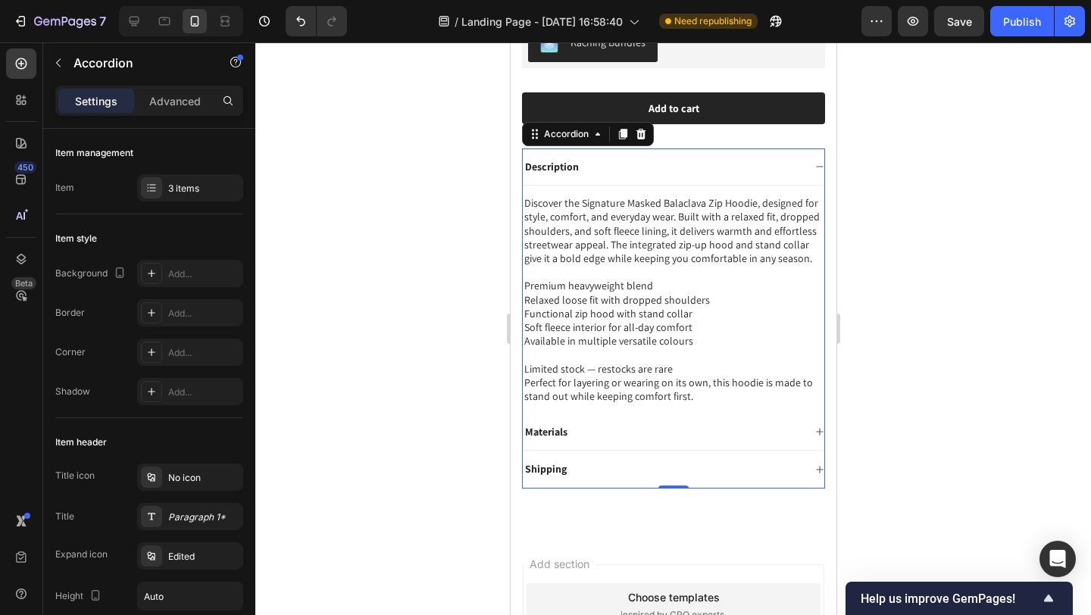
click at [600, 161] on div "Description" at bounding box center [662, 167] width 280 height 18
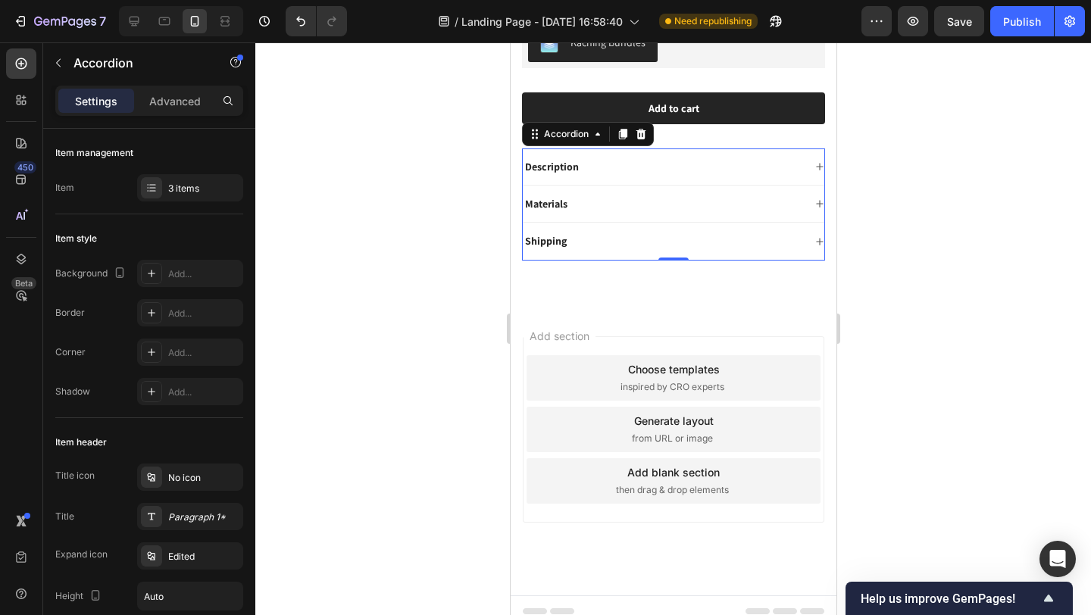
click at [577, 232] on div "Shipping" at bounding box center [662, 241] width 280 height 18
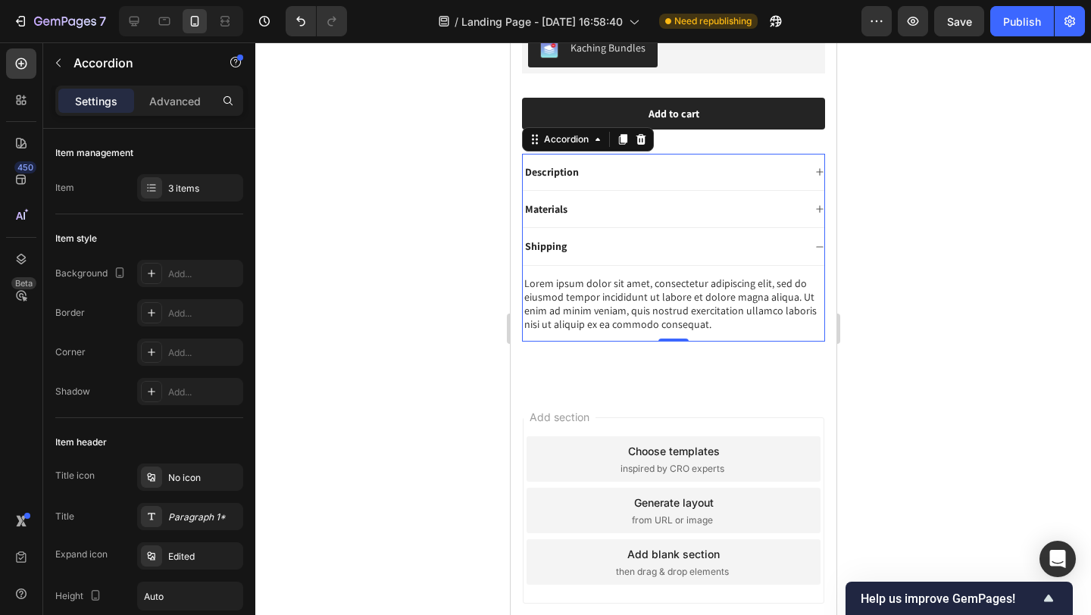
scroll to position [599, 0]
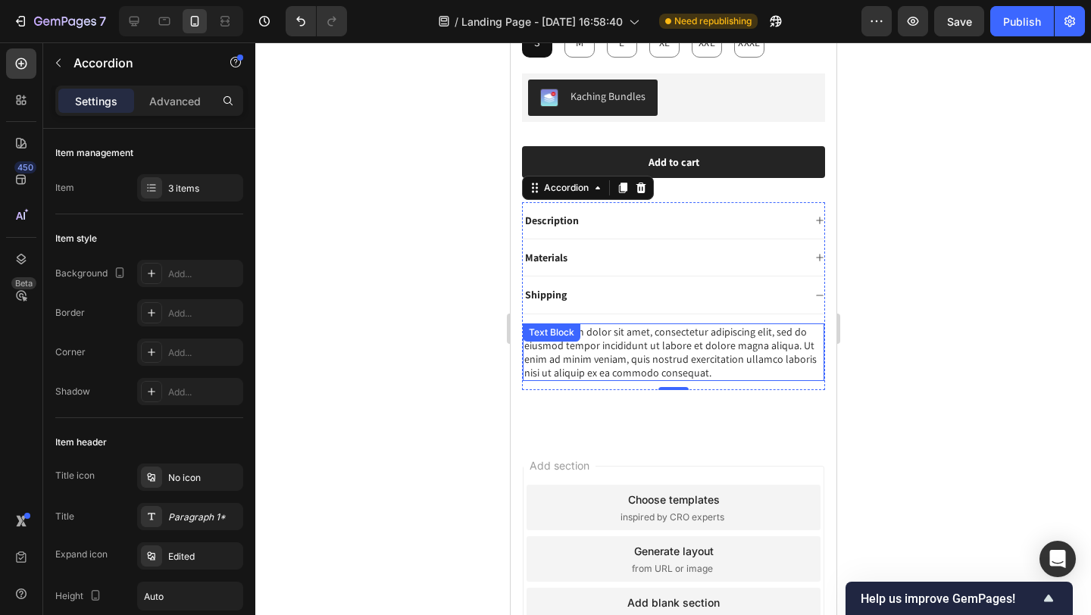
click at [618, 326] on div "Lorem ipsum dolor sit amet, consectetur adipiscing elit, sed do eiusmod tempor …" at bounding box center [673, 353] width 302 height 58
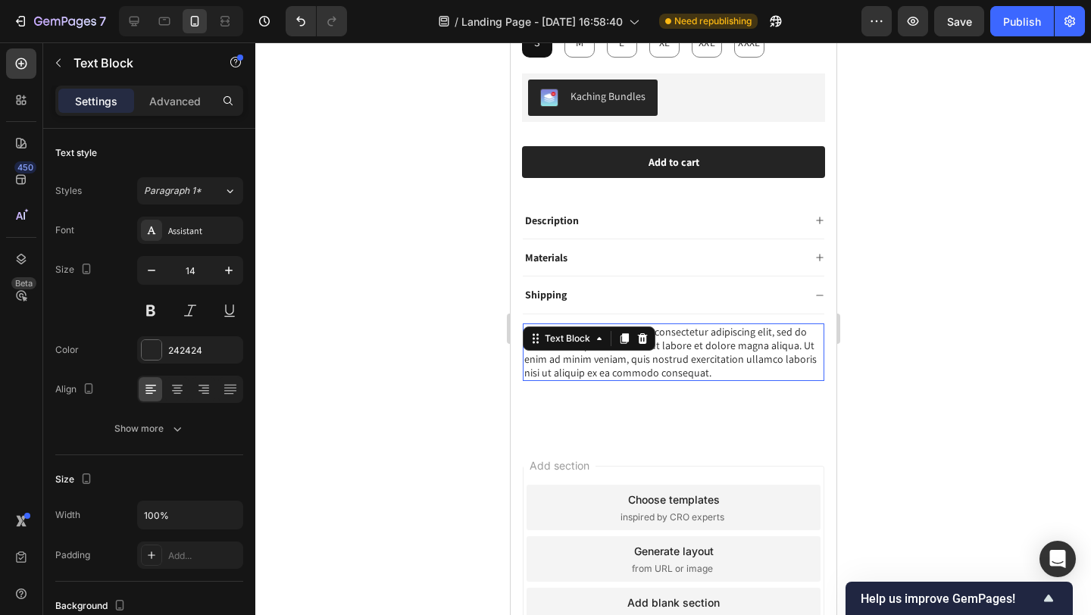
click at [690, 342] on p "Lorem ipsum dolor sit amet, consectetur adipiscing elit, sed do eiusmod tempor …" at bounding box center [673, 352] width 299 height 55
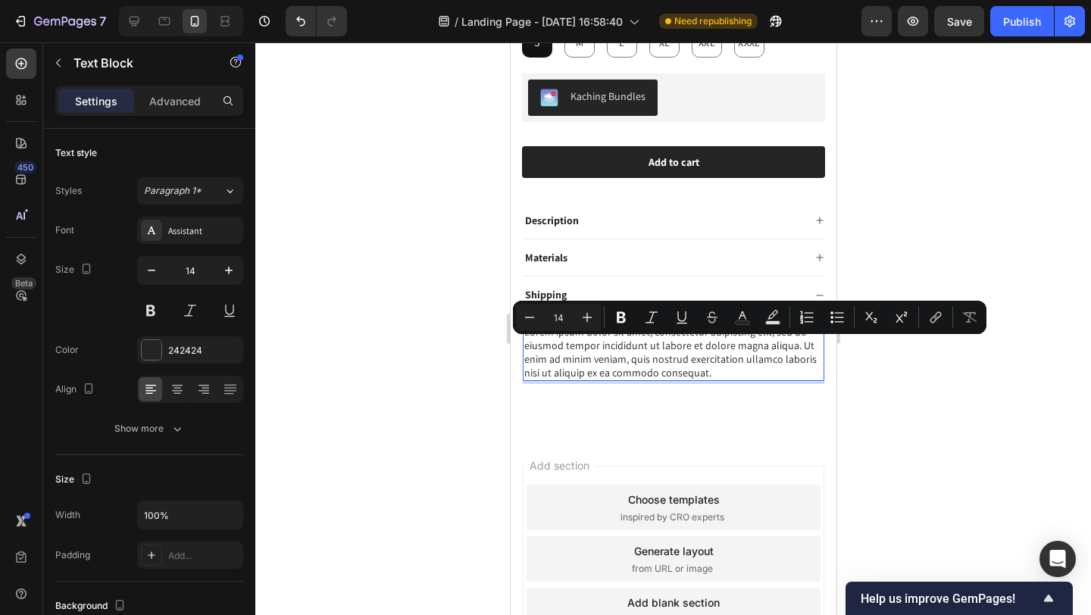
click at [712, 360] on p "Lorem ipsum dolor sit amet, consectetur adipiscing elit, sed do eiusmod tempor …" at bounding box center [673, 352] width 299 height 55
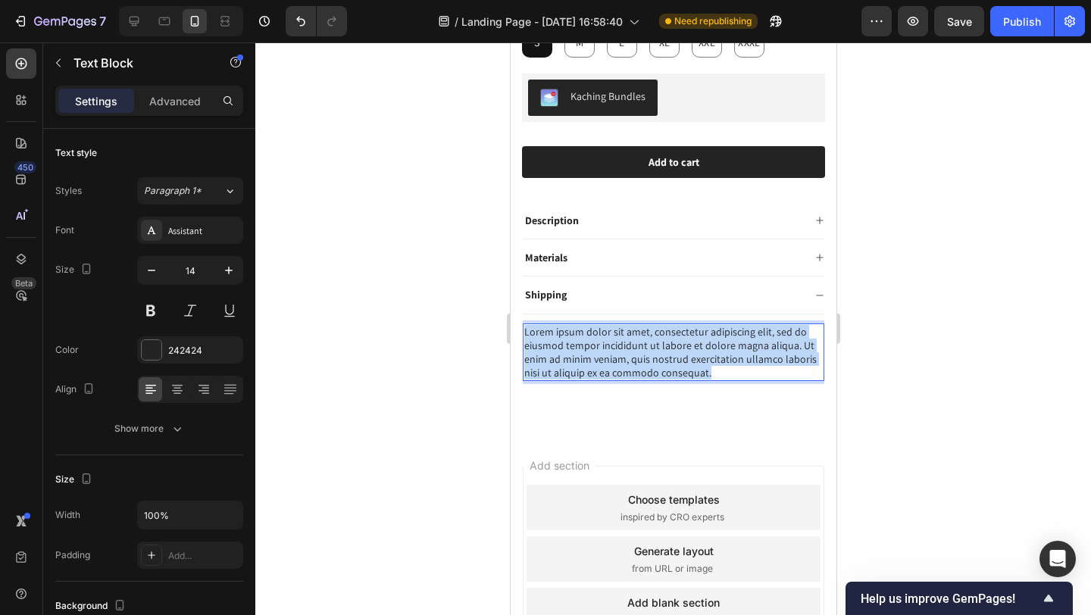
drag, startPoint x: 724, startPoint y: 363, endPoint x: 504, endPoint y: 315, distance: 225.6
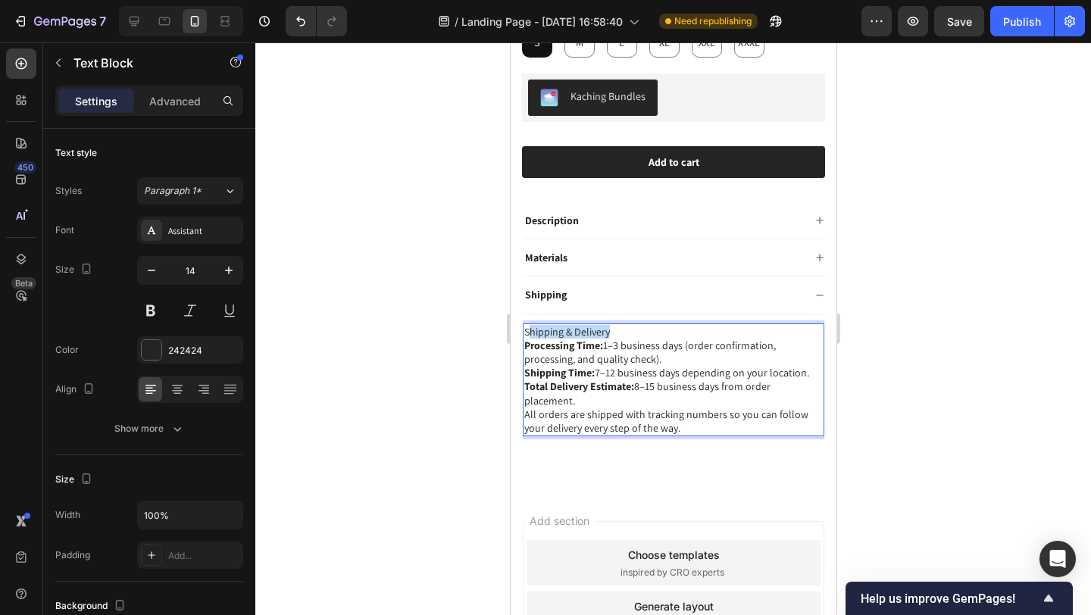
drag, startPoint x: 552, startPoint y: 320, endPoint x: 527, endPoint y: 317, distance: 25.1
click at [527, 325] on p "Shipping & Delivery" at bounding box center [673, 332] width 299 height 14
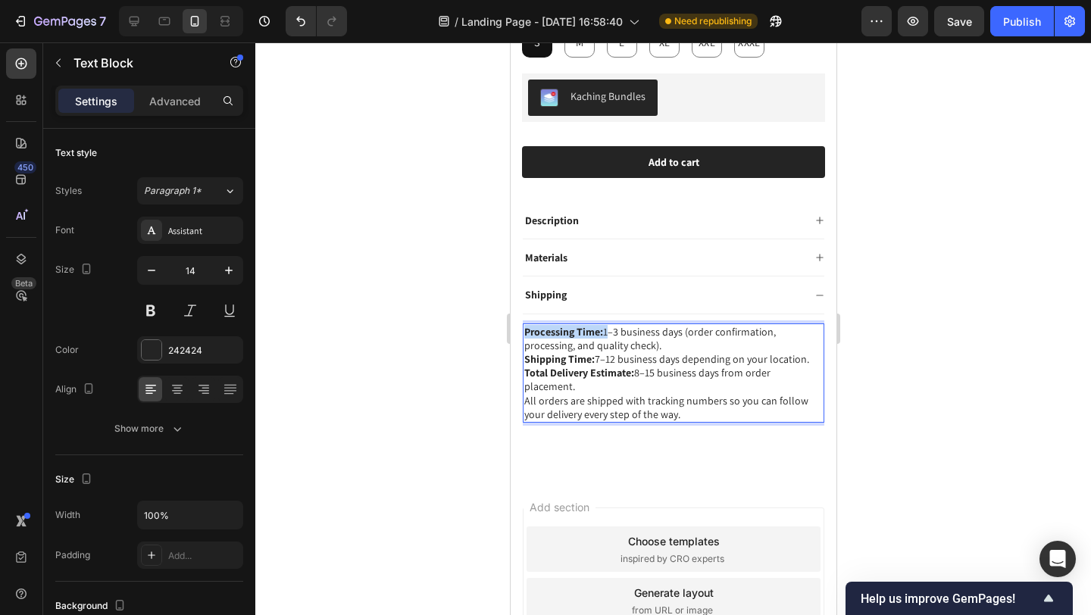
drag, startPoint x: 602, startPoint y: 320, endPoint x: 508, endPoint y: 318, distance: 94.7
click at [510, 318] on html "iPhone 15 Pro Max ( 430 px) iPhone 13 Mini iPhone 13 Pro iPhone 11 Pro Max iPho…" at bounding box center [673, 121] width 326 height 1356
drag, startPoint x: 593, startPoint y: 349, endPoint x: 518, endPoint y: 345, distance: 75.1
drag, startPoint x: 634, startPoint y: 362, endPoint x: 510, endPoint y: 355, distance: 124.5
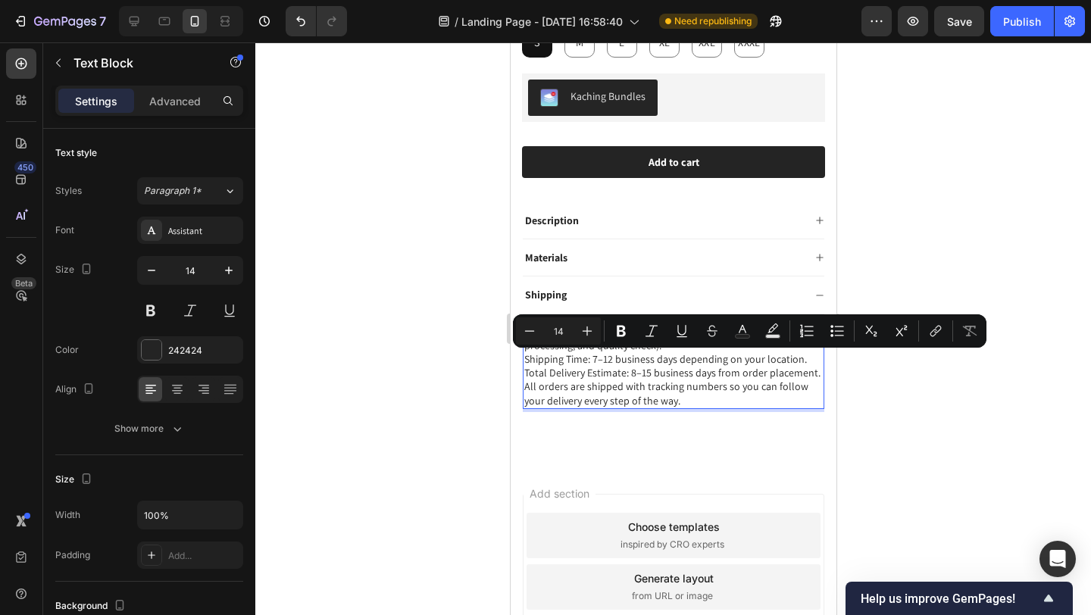
click at [705, 383] on p "All orders are shipped with tracking numbers so you can follow your delivery ev…" at bounding box center [673, 393] width 299 height 27
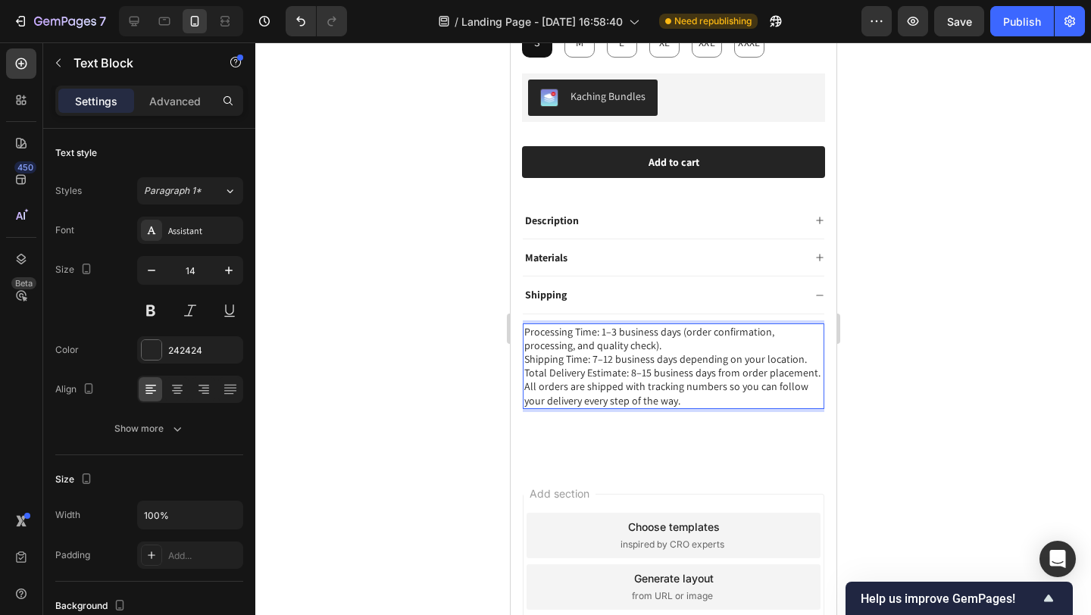
click at [674, 330] on p "Processing Time: 1–3 business days (order confirmation, processing, and quality…" at bounding box center [673, 338] width 299 height 27
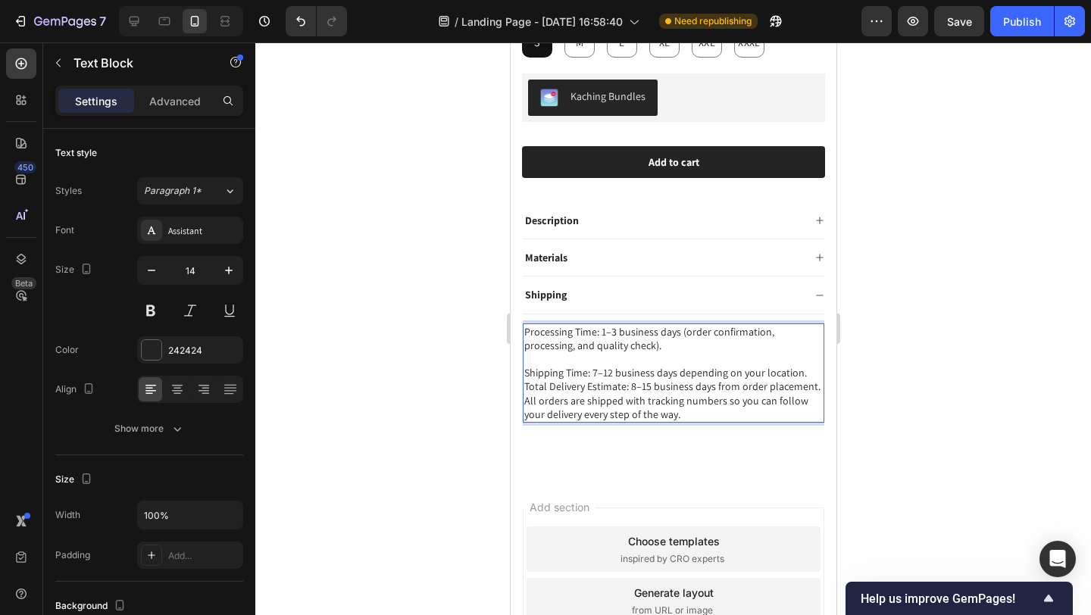
click at [624, 386] on p "Total Delivery Estimate: 8–15 business days from order placement." at bounding box center [673, 387] width 299 height 14
click at [808, 366] on p "Shipping Time: 7–12 business days depending on your location." at bounding box center [673, 373] width 299 height 14
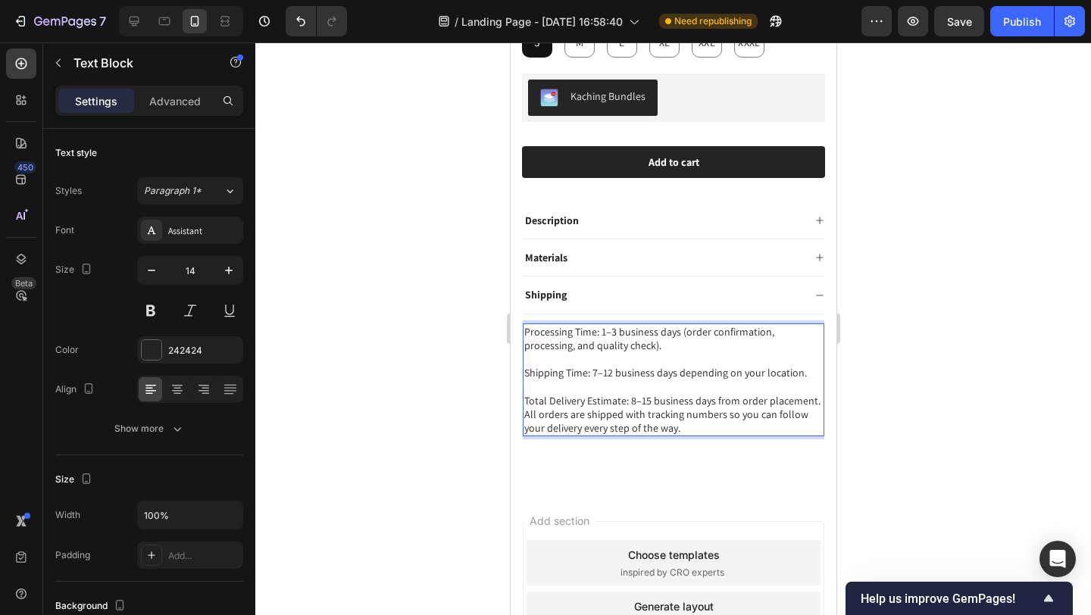
click at [652, 402] on p "Total Delivery Estimate: 8–15 business days from order placement." at bounding box center [673, 401] width 299 height 14
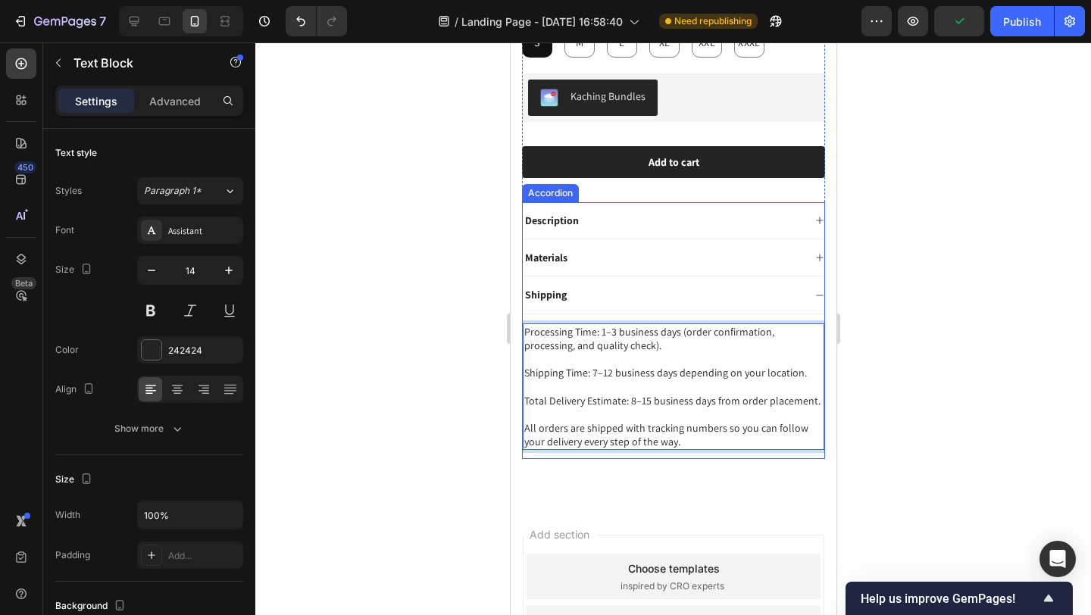
click at [615, 290] on div "Shipping" at bounding box center [662, 295] width 280 height 18
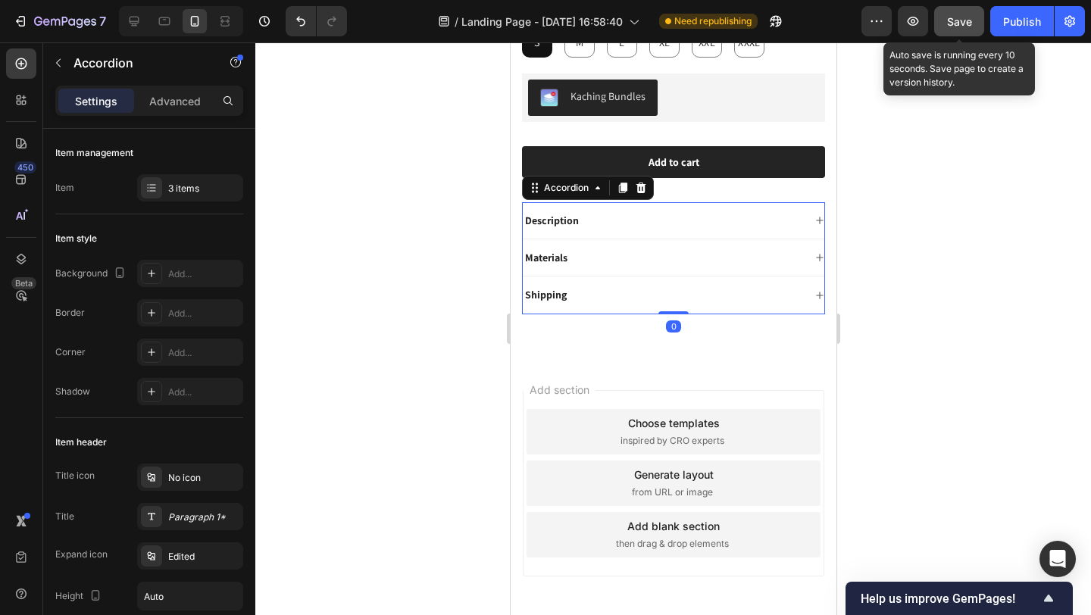
click at [952, 15] on span "Save" at bounding box center [959, 21] width 25 height 13
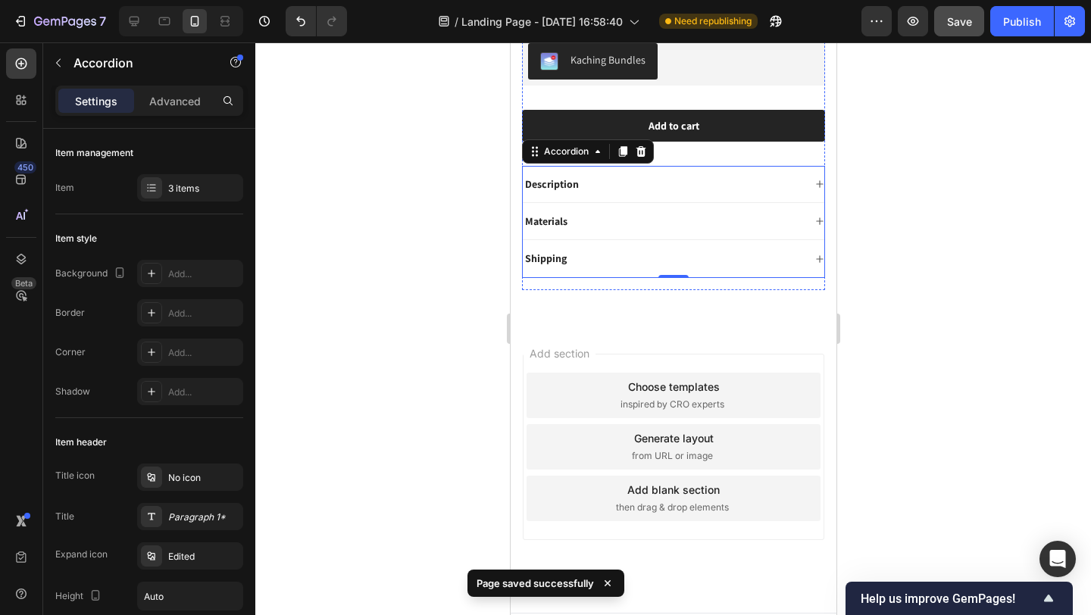
scroll to position [653, 0]
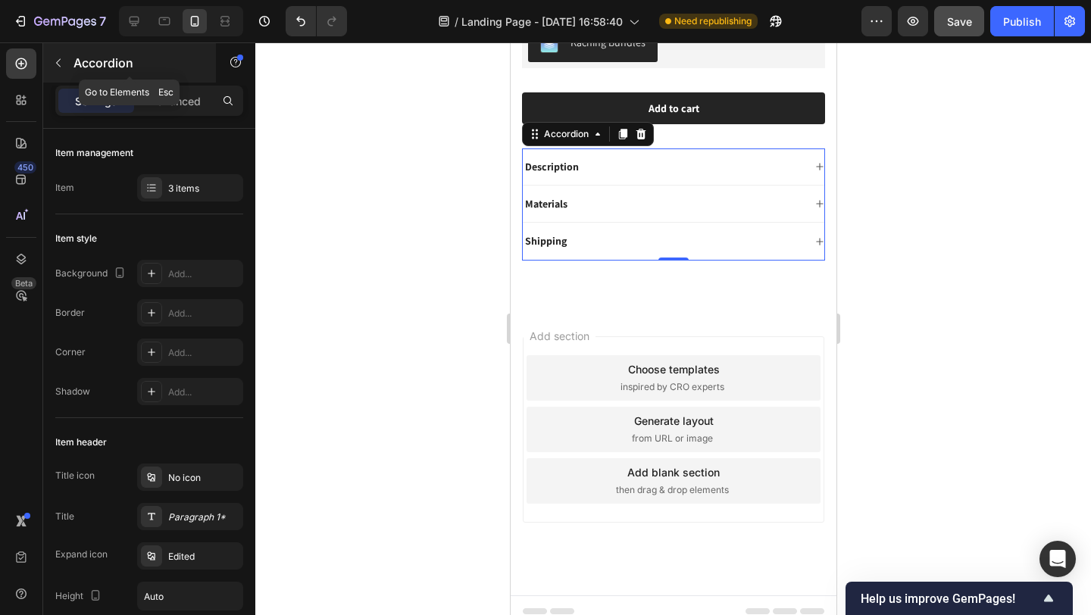
click at [52, 61] on button "button" at bounding box center [58, 63] width 24 height 24
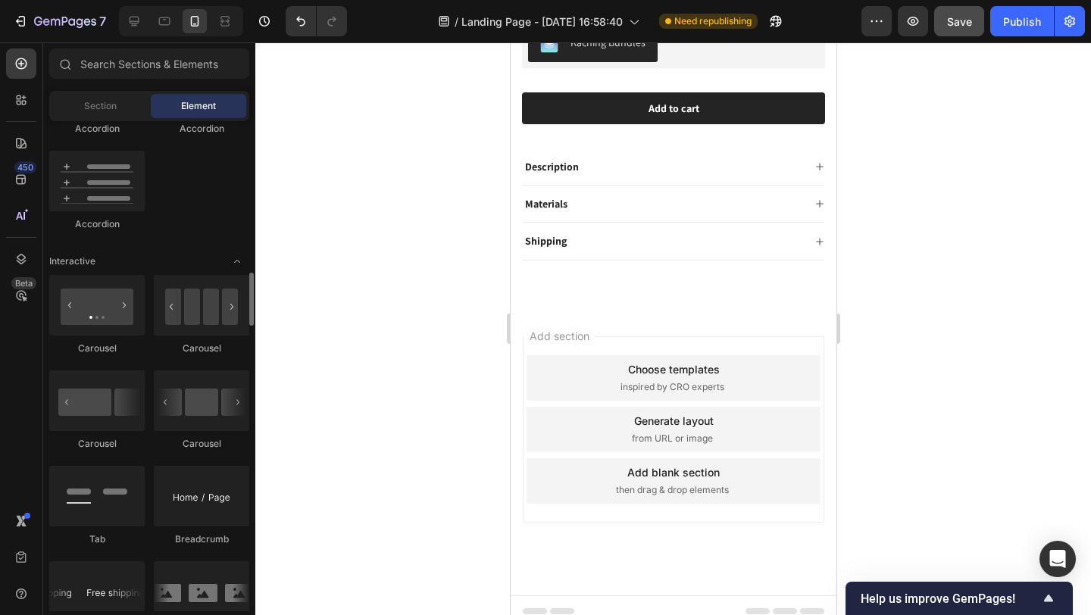
scroll to position [1394, 0]
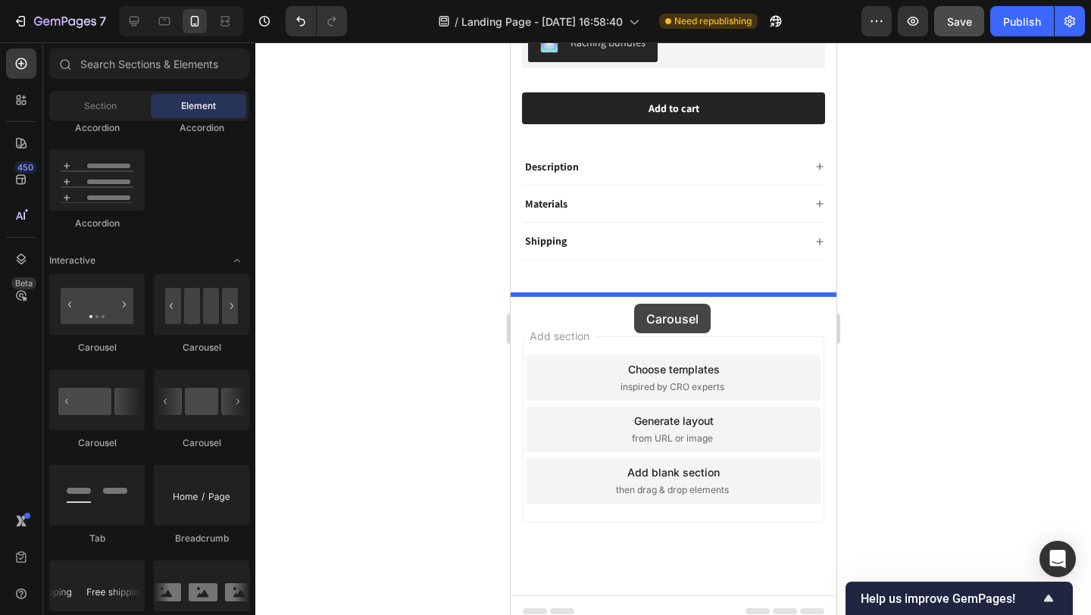
drag, startPoint x: 955, startPoint y: 391, endPoint x: 633, endPoint y: 304, distance: 333.6
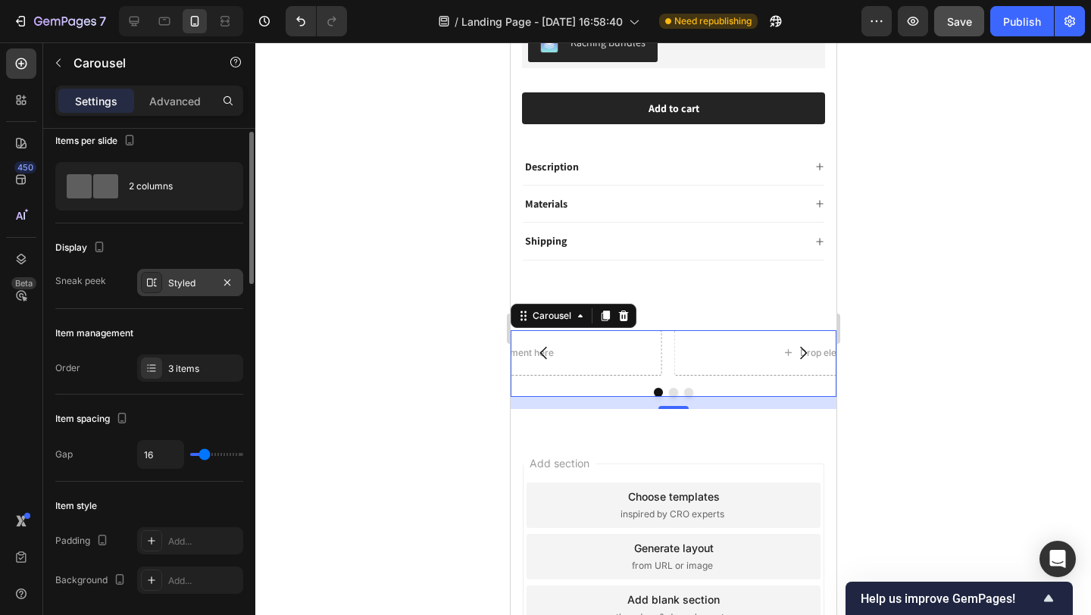
scroll to position [90, 0]
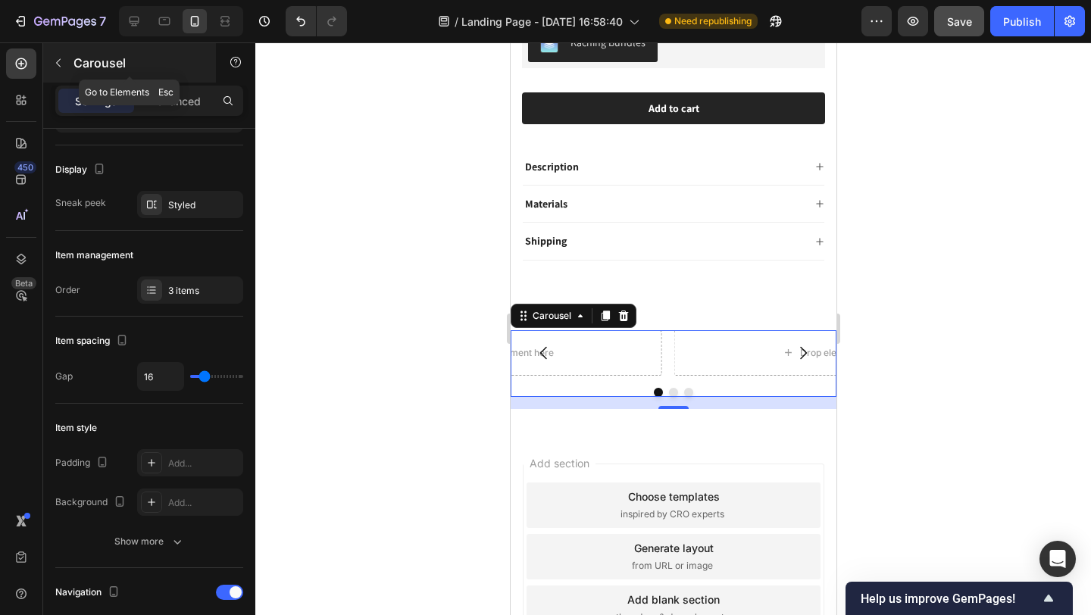
click at [56, 67] on icon "button" at bounding box center [58, 63] width 12 height 12
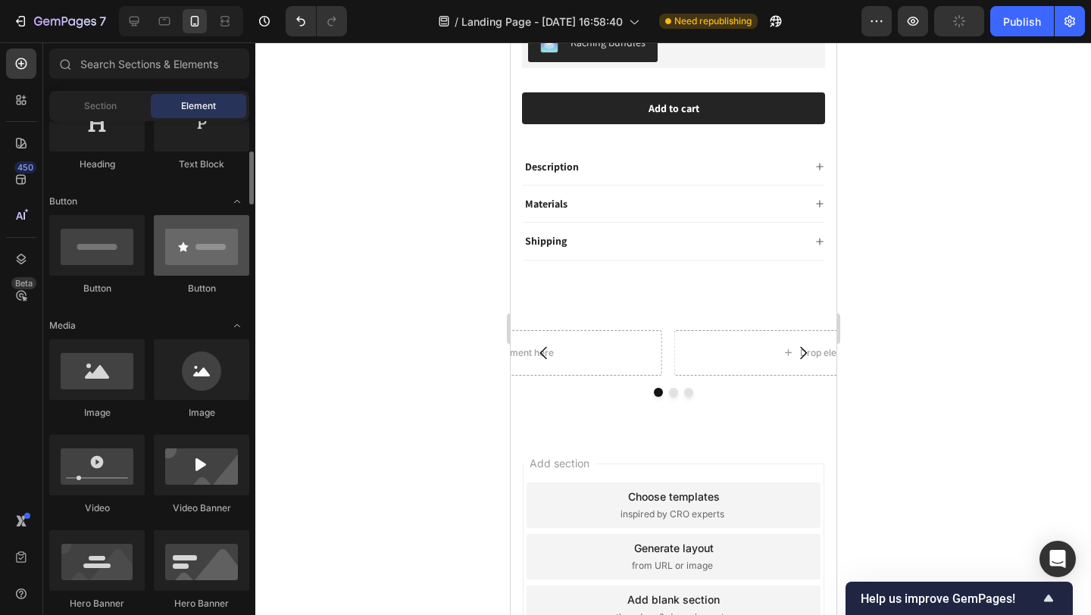
scroll to position [286, 0]
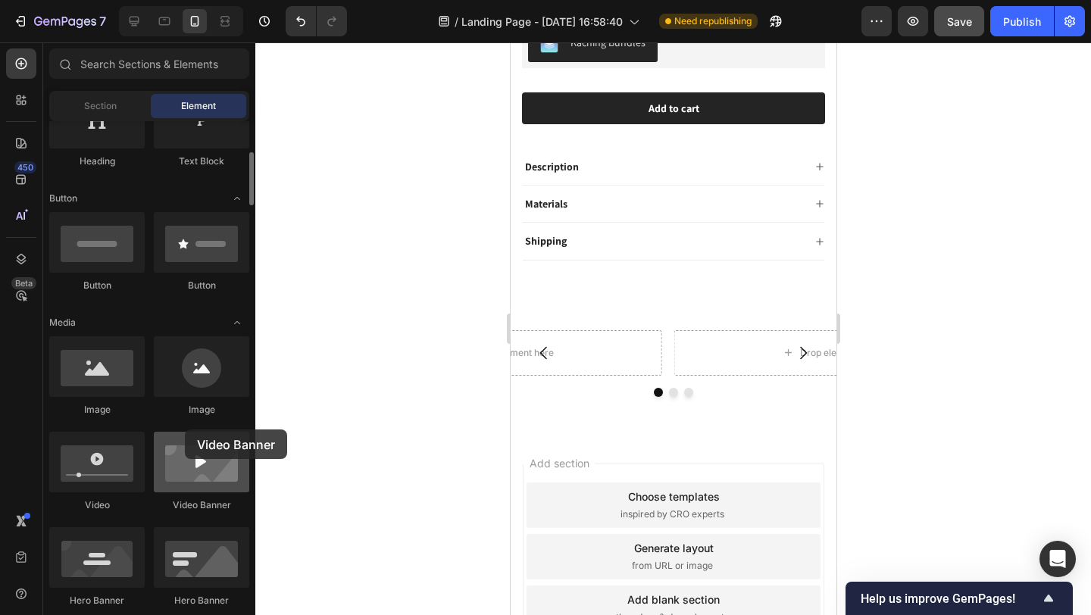
drag, startPoint x: 241, startPoint y: 469, endPoint x: 158, endPoint y: 452, distance: 84.4
click at [195, 461] on div at bounding box center [201, 462] width 95 height 61
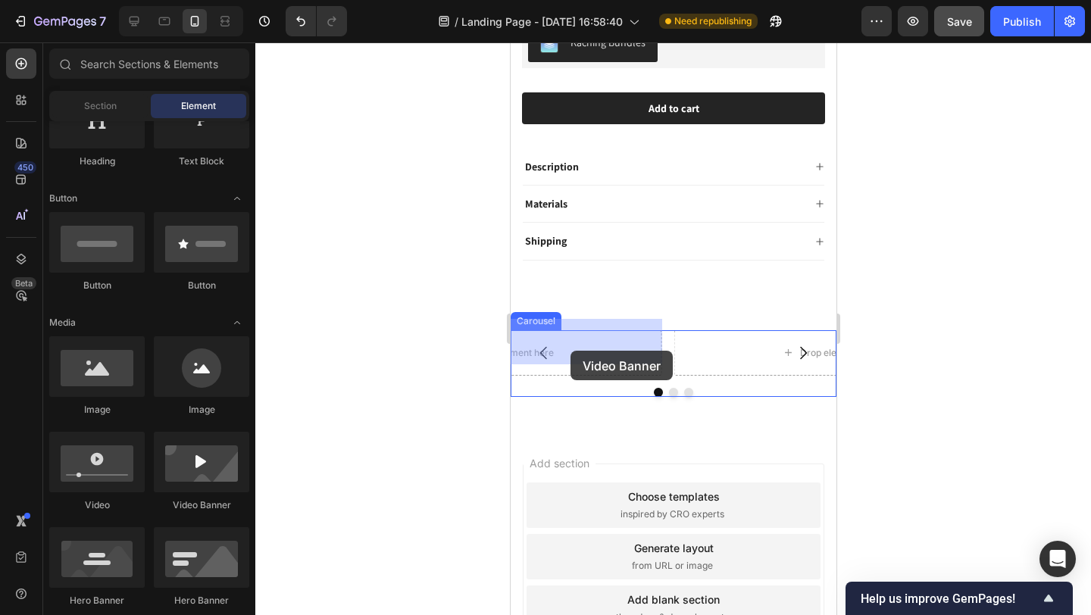
drag, startPoint x: 709, startPoint y: 511, endPoint x: 571, endPoint y: 351, distance: 212.2
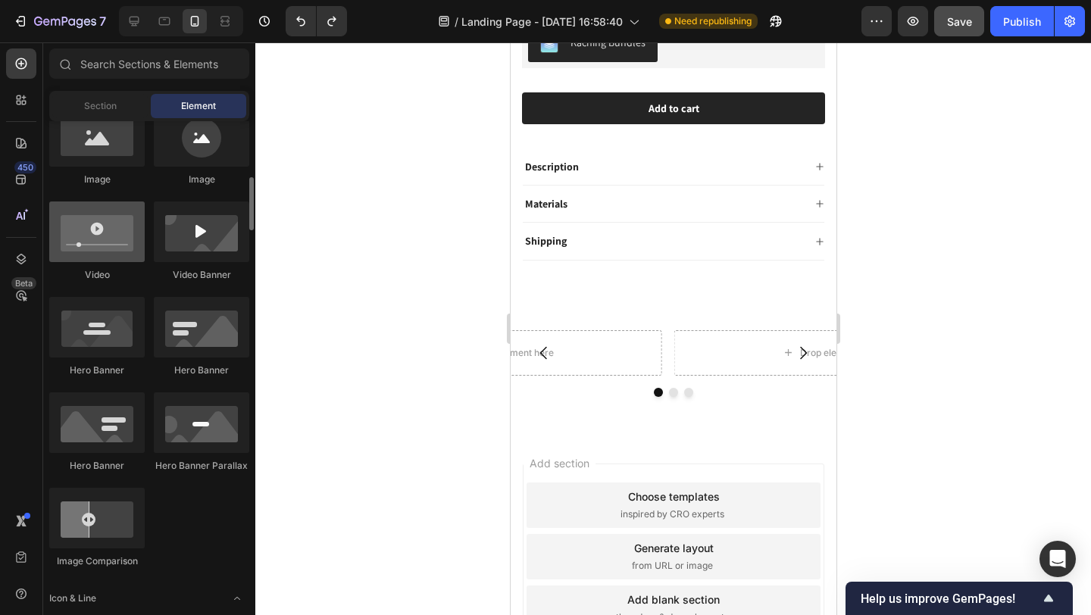
scroll to position [514, 0]
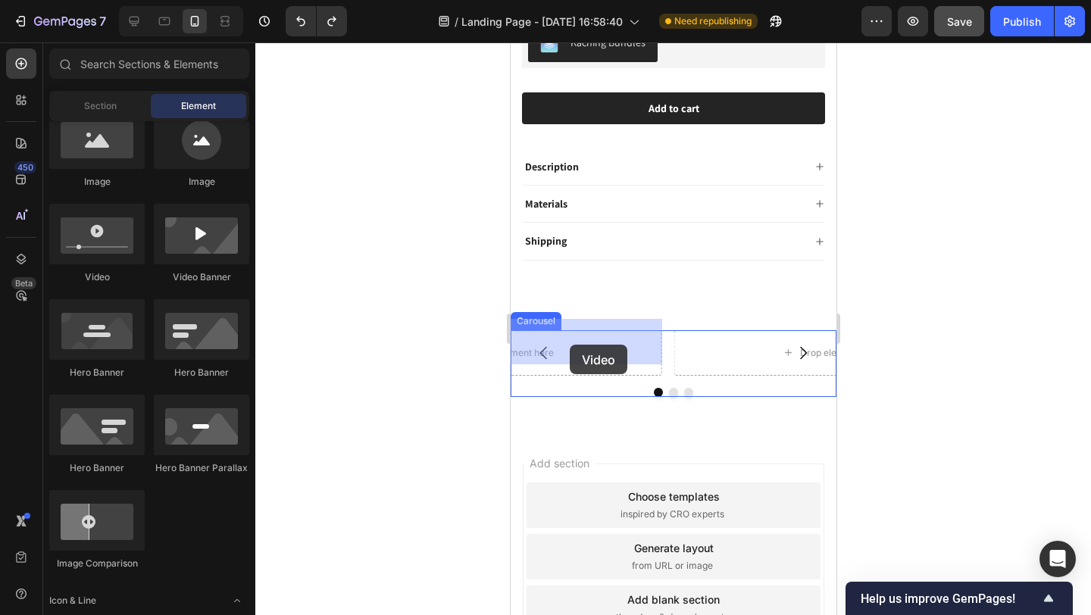
drag, startPoint x: 854, startPoint y: 323, endPoint x: 569, endPoint y: 345, distance: 285.7
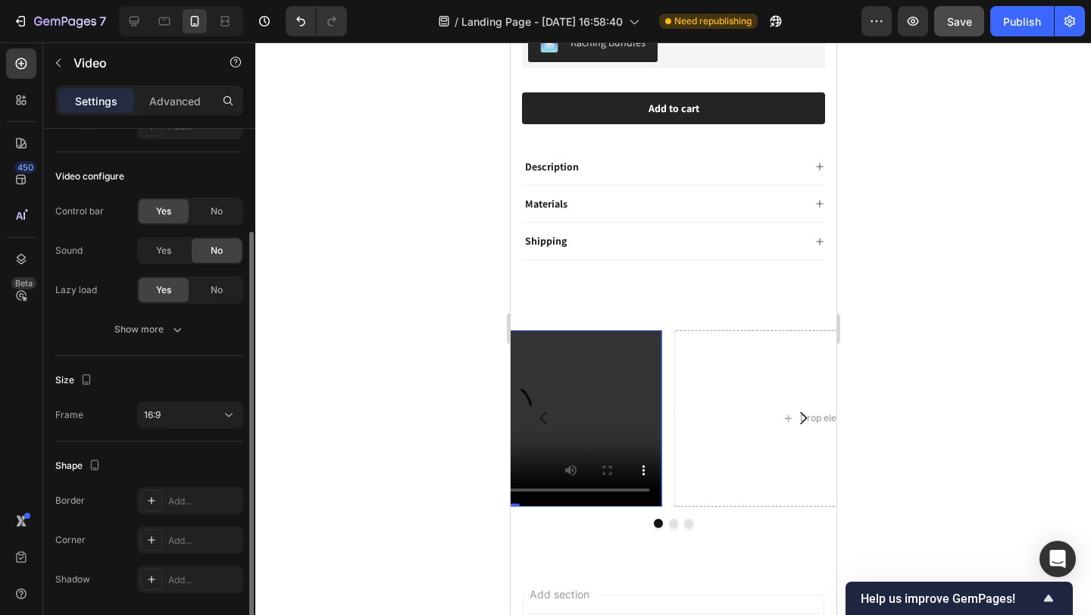
scroll to position [155, 0]
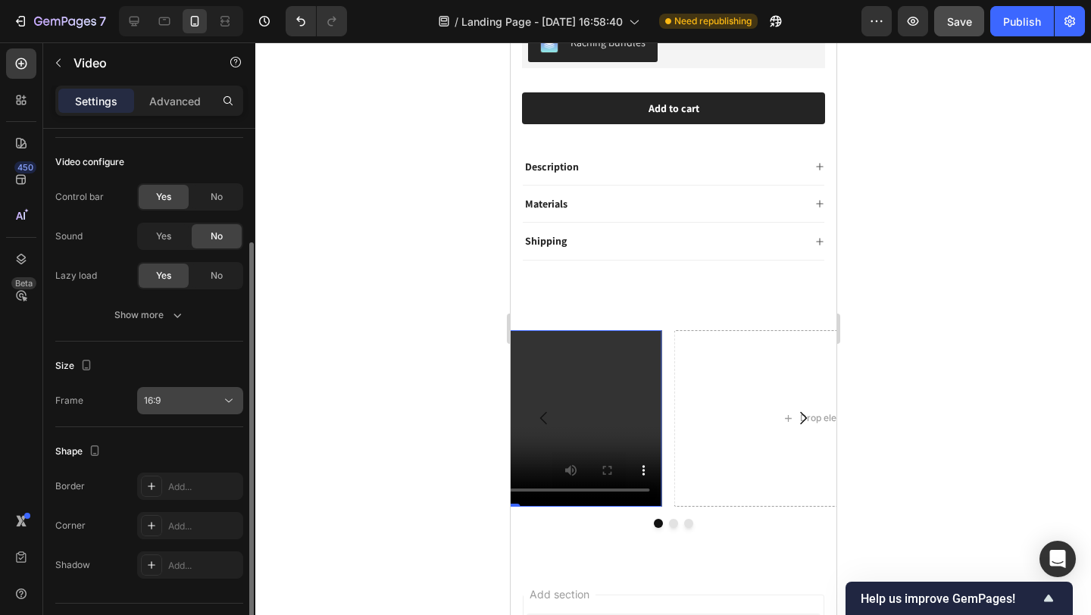
click at [196, 395] on div "16:9" at bounding box center [182, 401] width 77 height 14
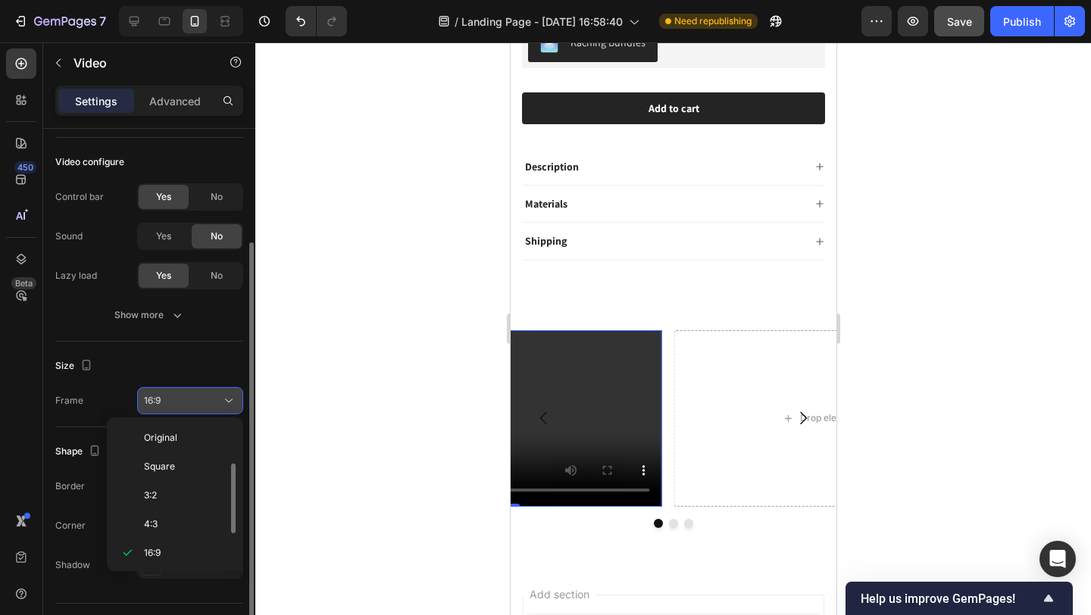
scroll to position [27, 0]
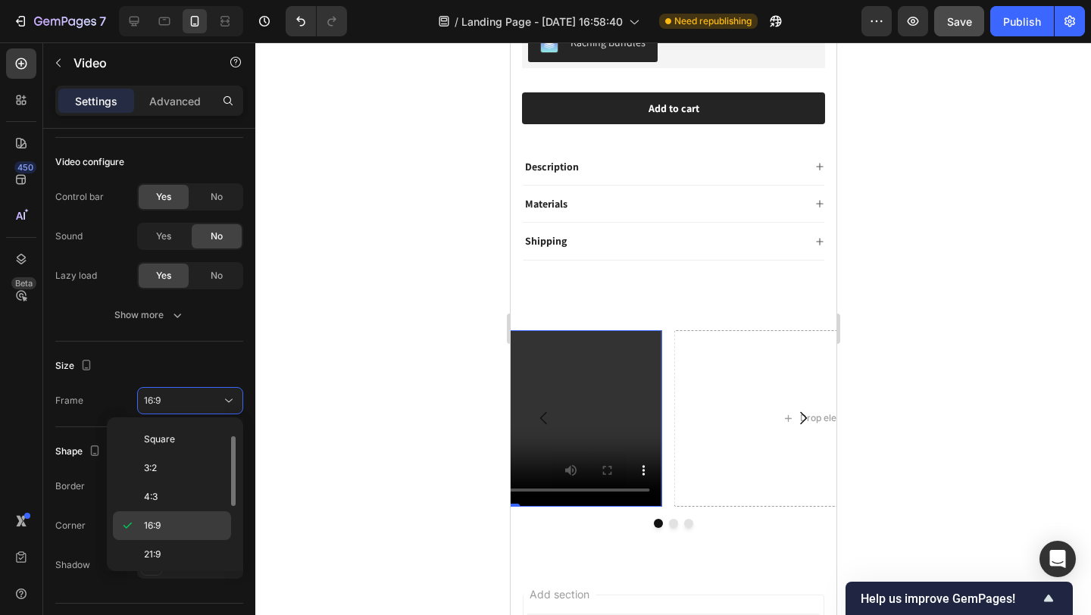
click at [181, 523] on p "16:9" at bounding box center [184, 526] width 80 height 14
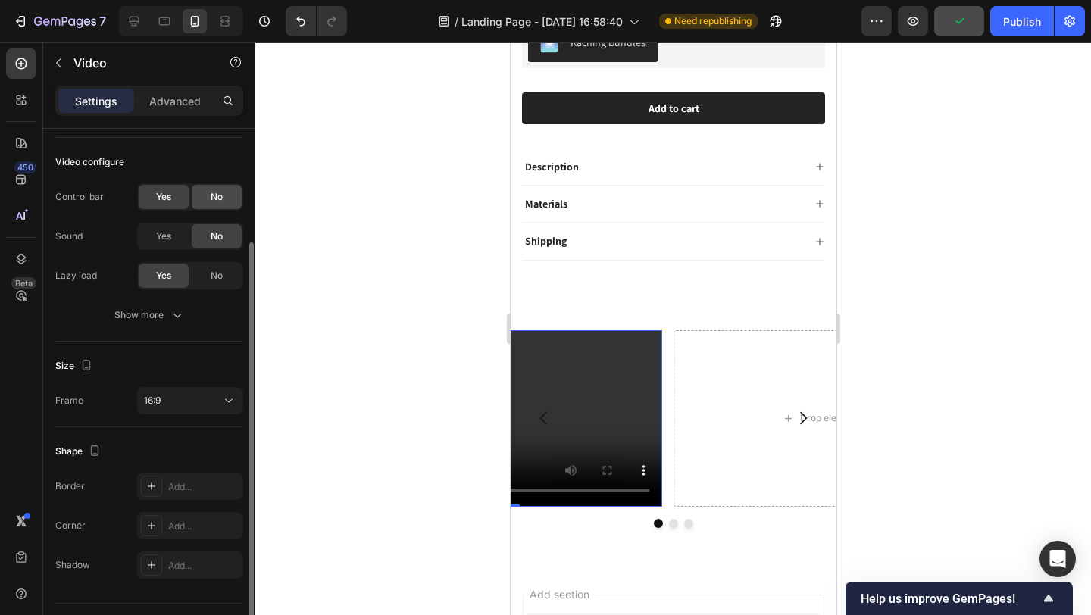
scroll to position [0, 0]
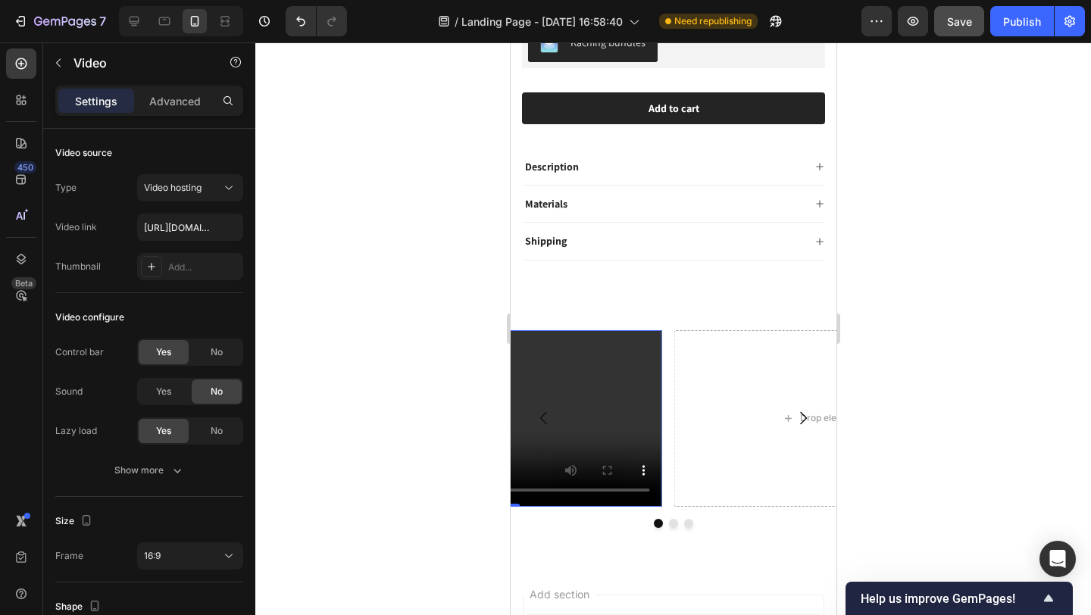
click at [590, 364] on video at bounding box center [504, 418] width 314 height 177
click at [550, 355] on video at bounding box center [504, 418] width 314 height 177
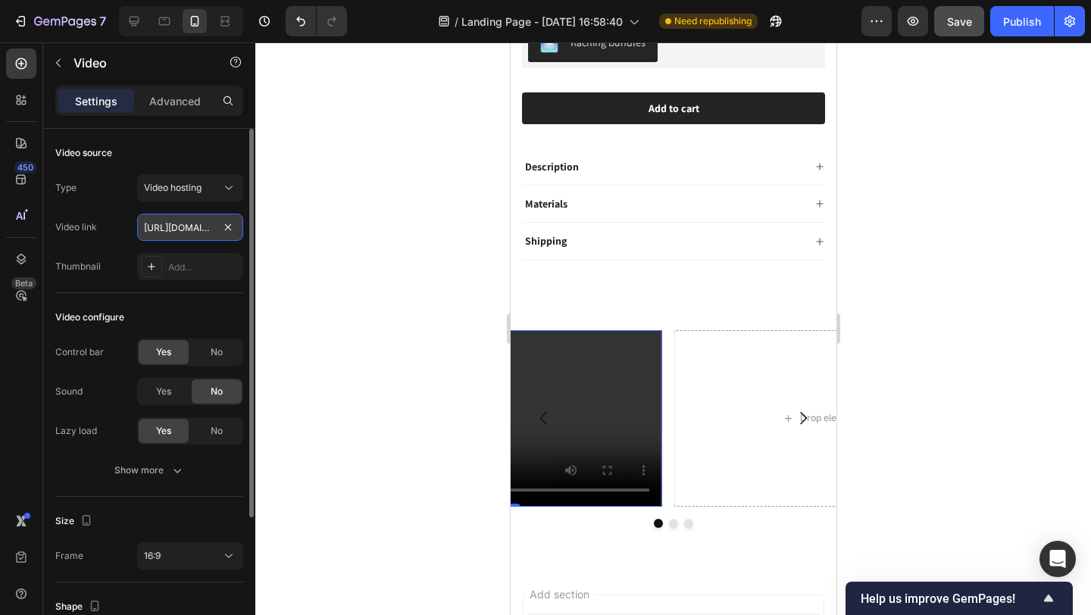
click at [194, 224] on input "https://cdn.shopify.com/videos/c/o/v/2cd3deb506b54b009063f7270ab5cf2e.mp4" at bounding box center [190, 227] width 106 height 27
click at [216, 230] on input "https://cdn.shopify.com/videos/c/o/v/2cd3deb506b54b009063f7270ab5cf2e.mp4" at bounding box center [190, 227] width 106 height 27
click at [155, 224] on input "https://cdn.shopify.com/videos/c/o/v/2cd3deb506b54b009063f7270ab5cf2e.mp4" at bounding box center [190, 227] width 106 height 27
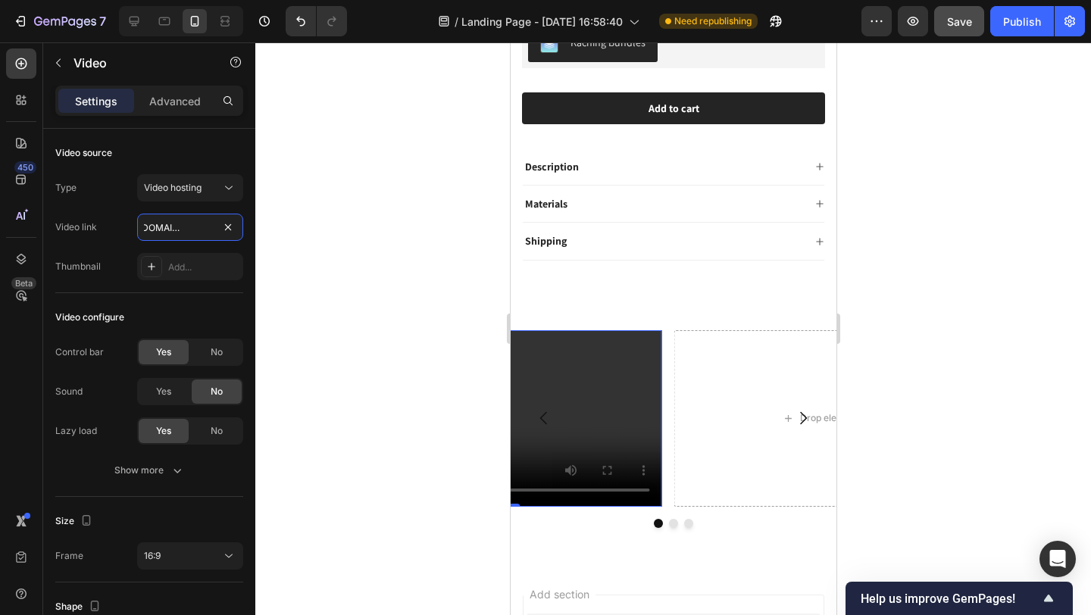
scroll to position [0, 288]
drag, startPoint x: 147, startPoint y: 226, endPoint x: 301, endPoint y: 235, distance: 154.1
click at [301, 0] on div "7 / Landing Page - Sep 27, 16:58:40 Need republishing Preview Save Publish 450 …" at bounding box center [545, 0] width 1091 height 0
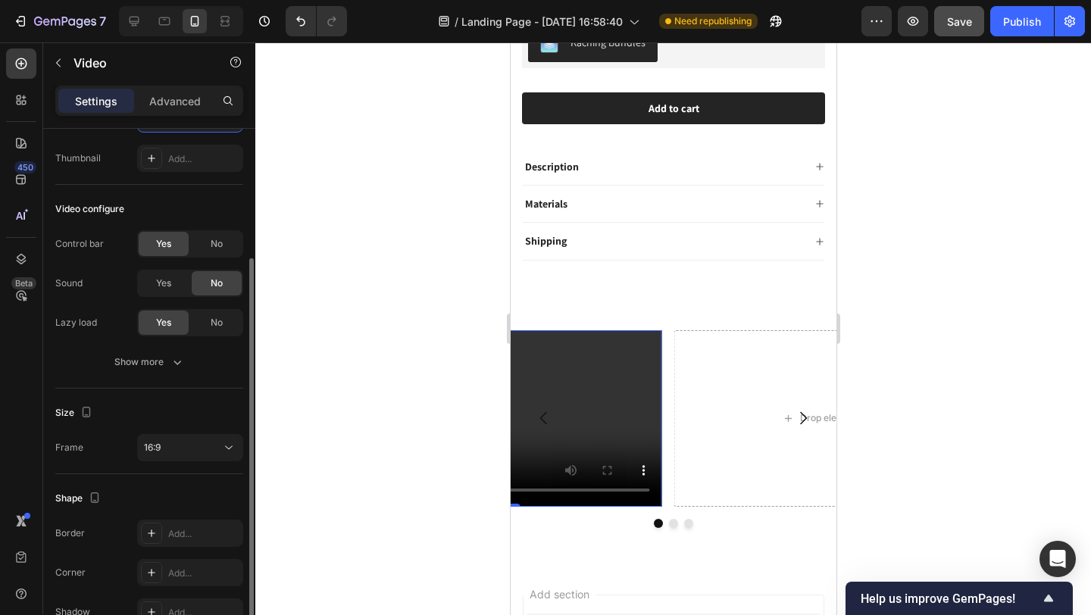
scroll to position [192, 0]
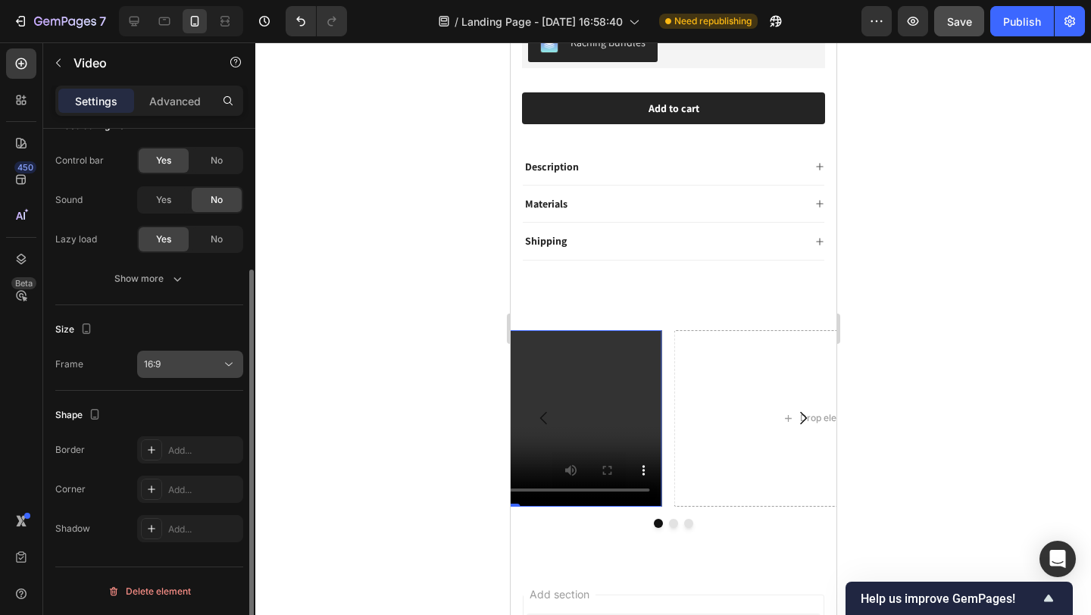
type input "https://cdn.shopify.com/videos/c/o/v/7c8b678448874c43bd10c65df9867db5.mp4"
click at [179, 369] on div "16:9" at bounding box center [182, 365] width 77 height 14
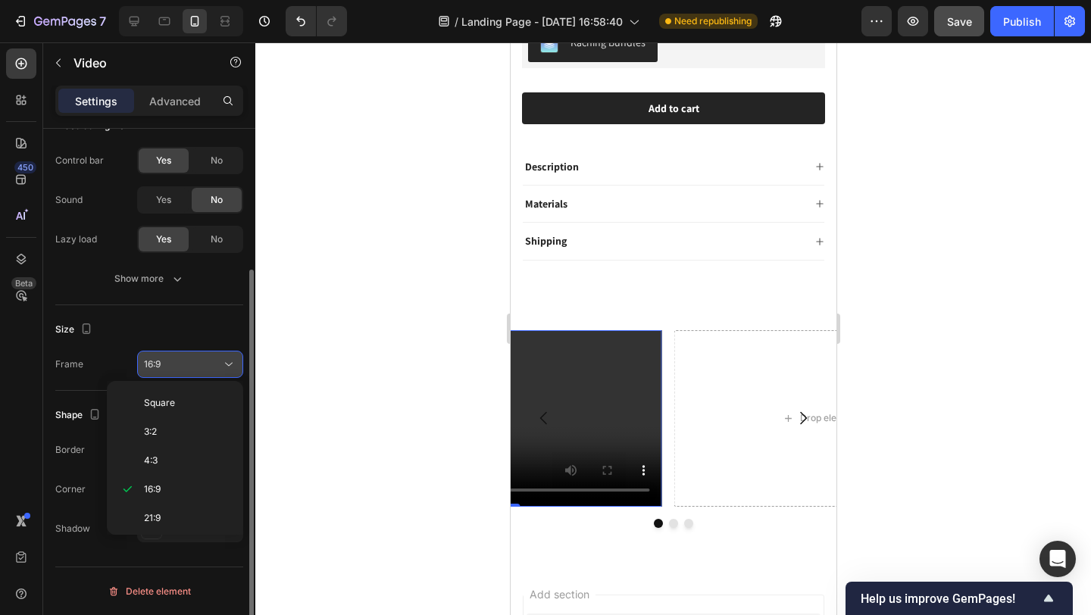
scroll to position [0, 0]
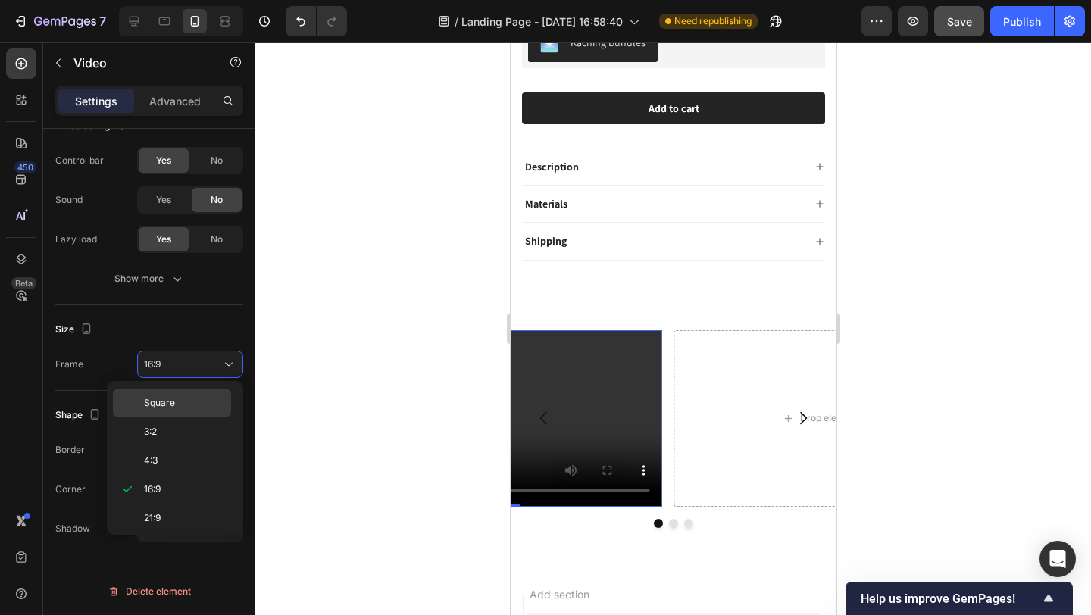
click at [174, 407] on span "Square" at bounding box center [159, 403] width 31 height 14
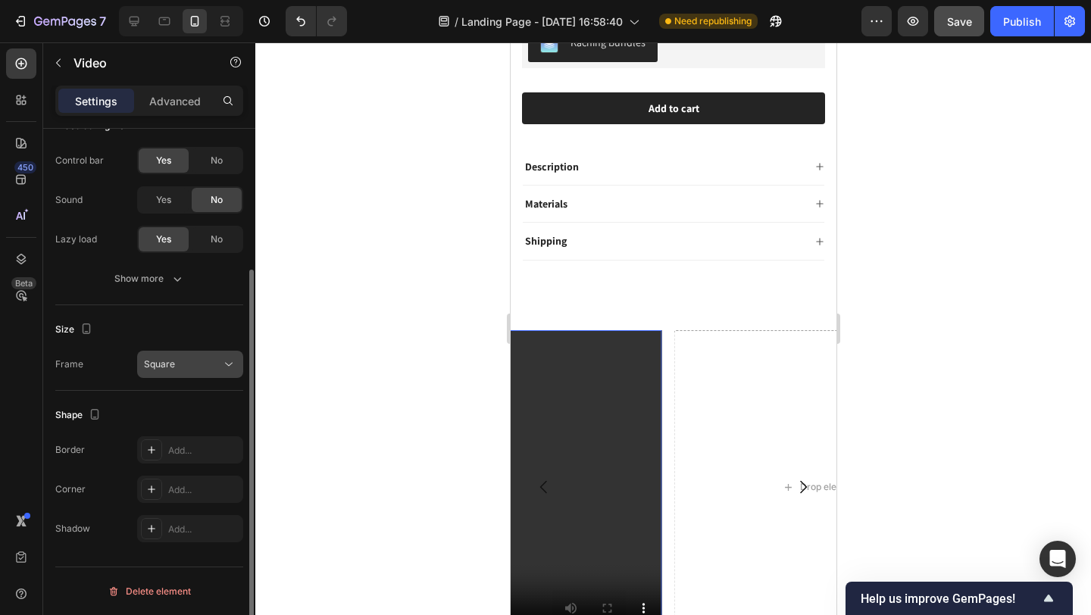
click at [186, 361] on div "Square" at bounding box center [182, 365] width 77 height 14
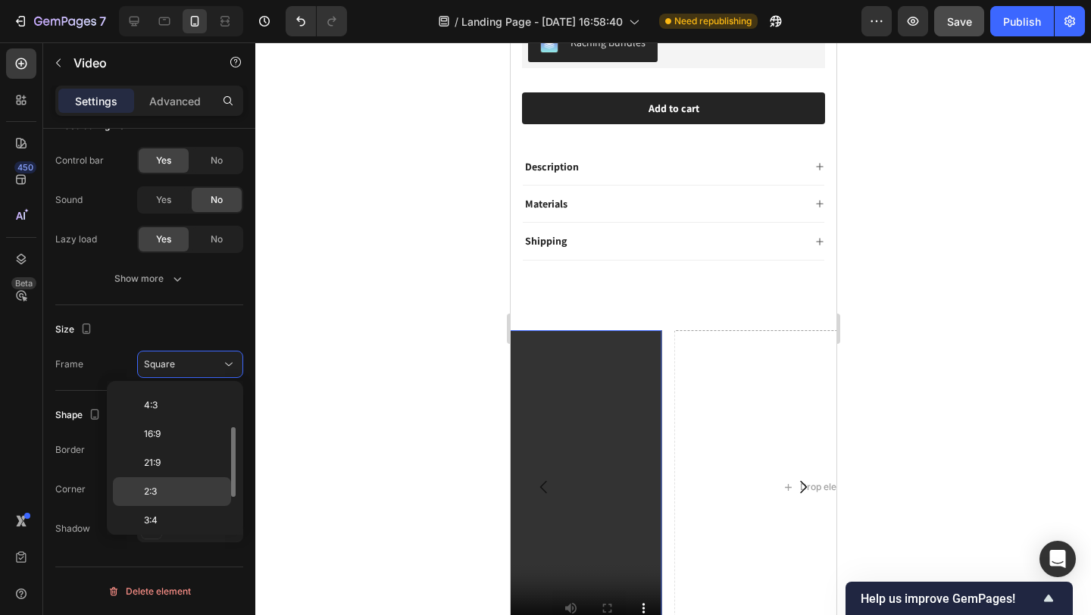
scroll to position [146, 0]
click at [187, 494] on div "9:16" at bounding box center [172, 485] width 118 height 29
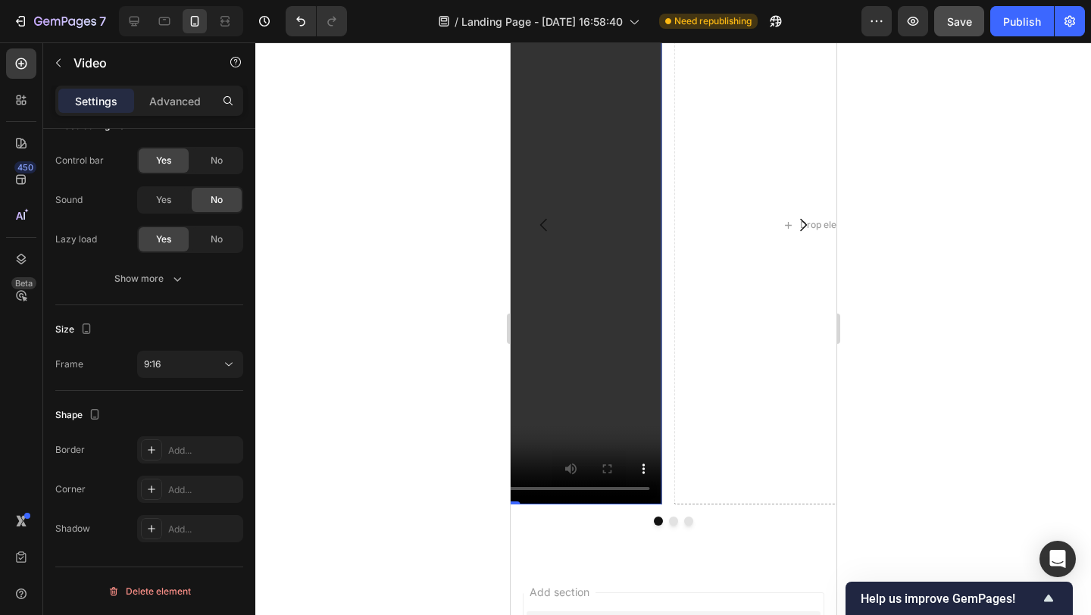
scroll to position [922, 0]
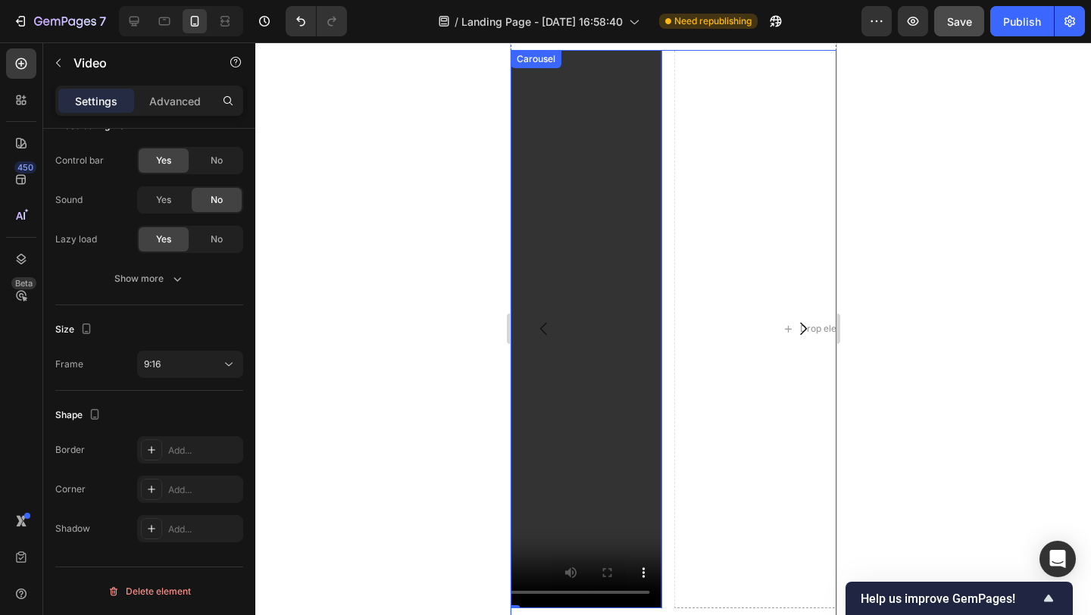
click at [781, 334] on button "Carousel Next Arrow" at bounding box center [802, 329] width 42 height 42
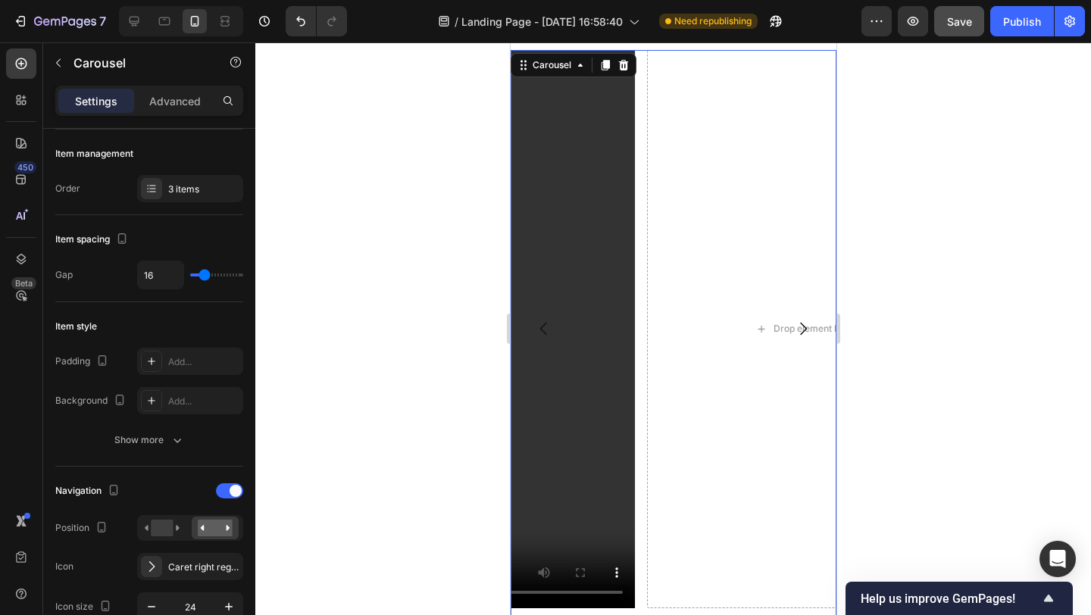
scroll to position [0, 0]
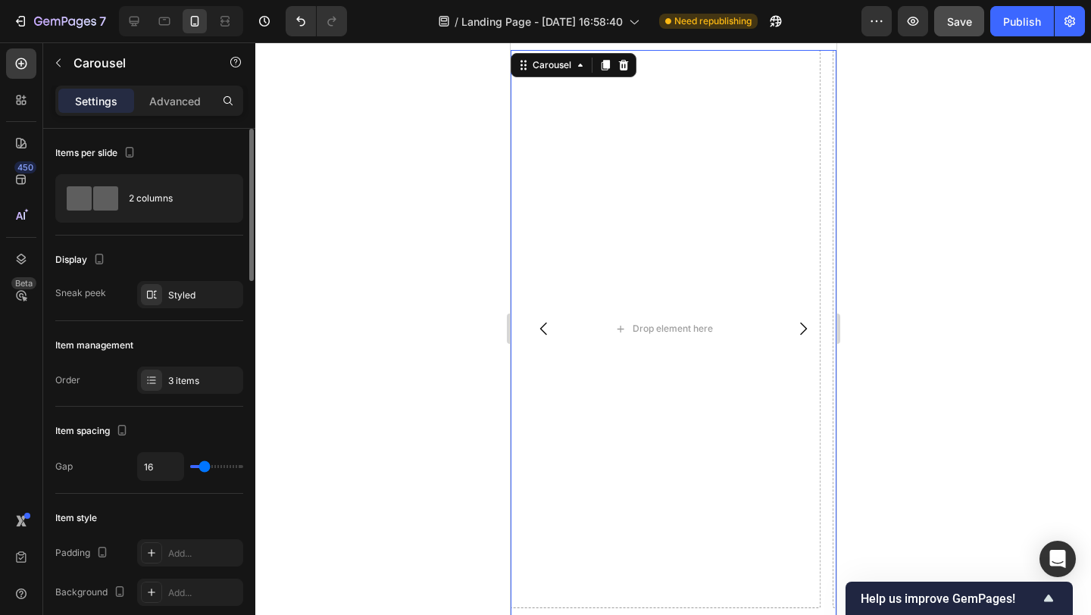
click at [799, 331] on icon "Carousel Next Arrow" at bounding box center [802, 329] width 7 height 13
click at [793, 330] on icon "Carousel Next Arrow" at bounding box center [802, 329] width 18 height 18
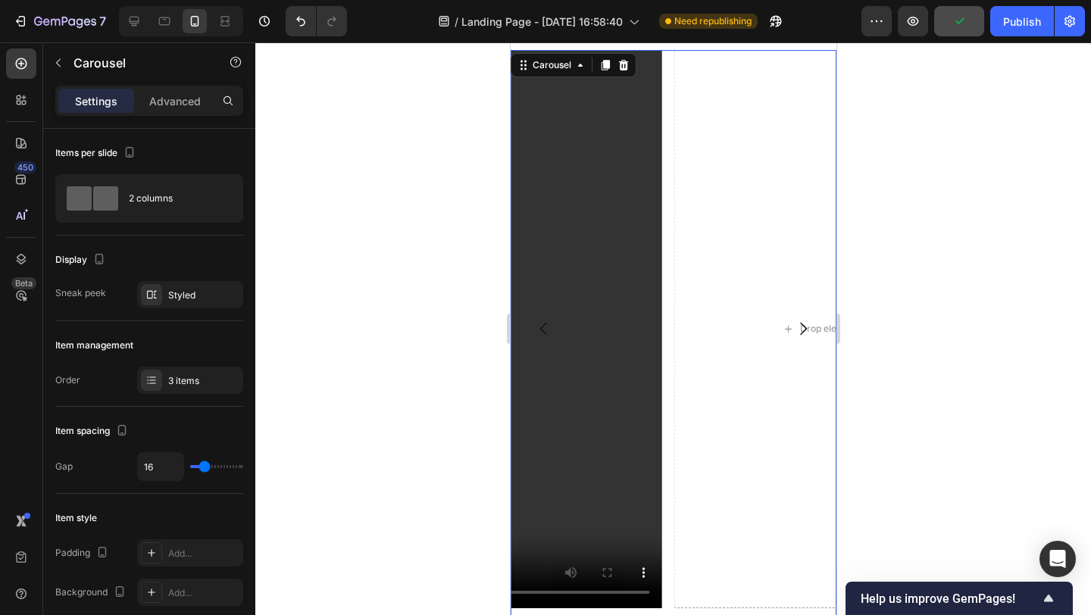
click at [621, 59] on icon at bounding box center [623, 65] width 12 height 12
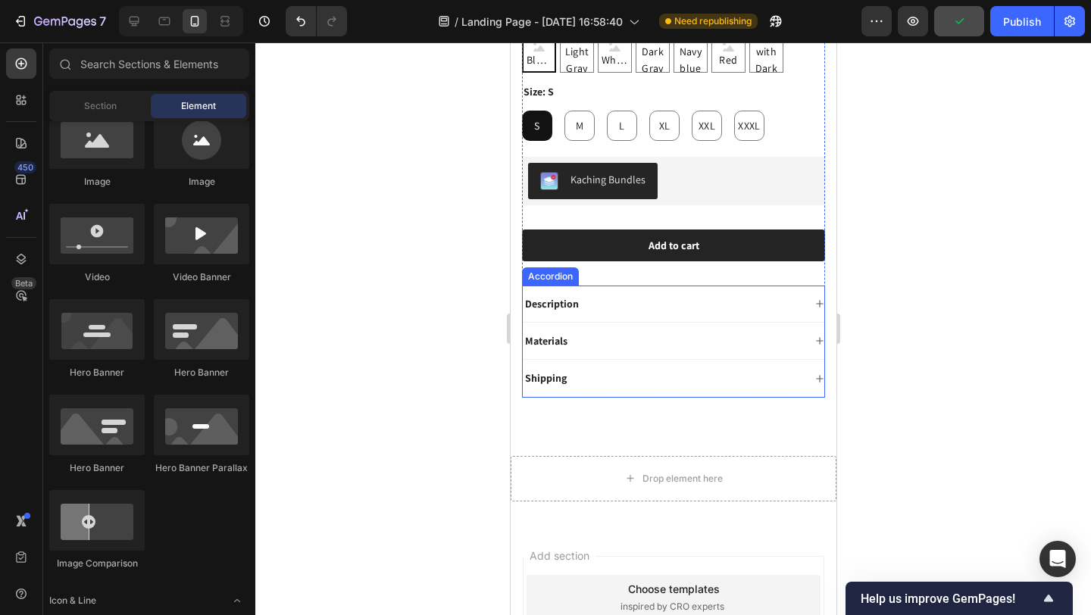
scroll to position [735, 0]
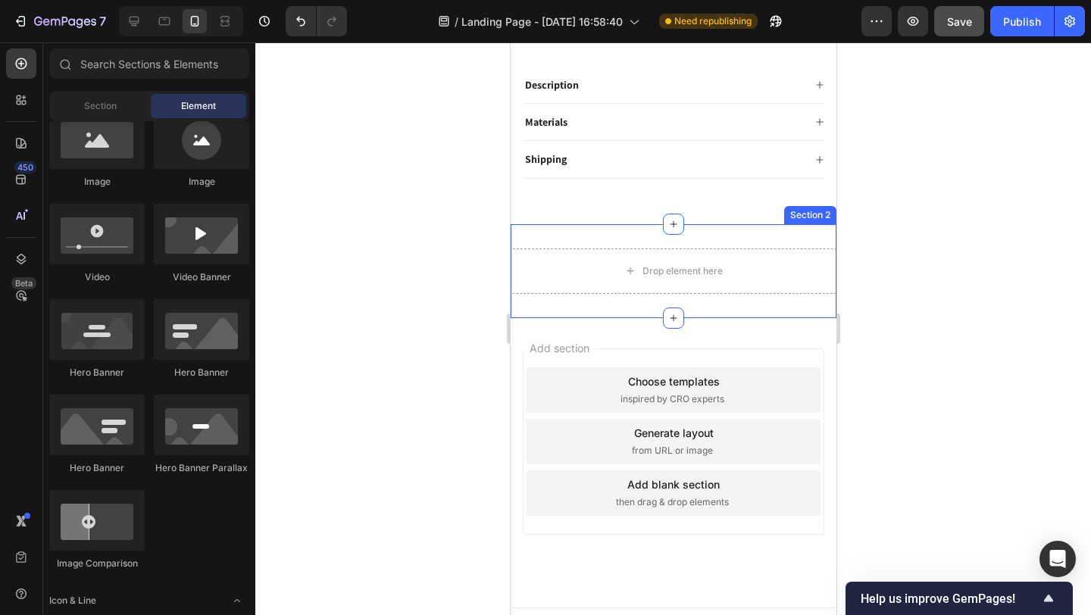
click at [552, 233] on div "Drop element here Section 2" at bounding box center [673, 271] width 326 height 94
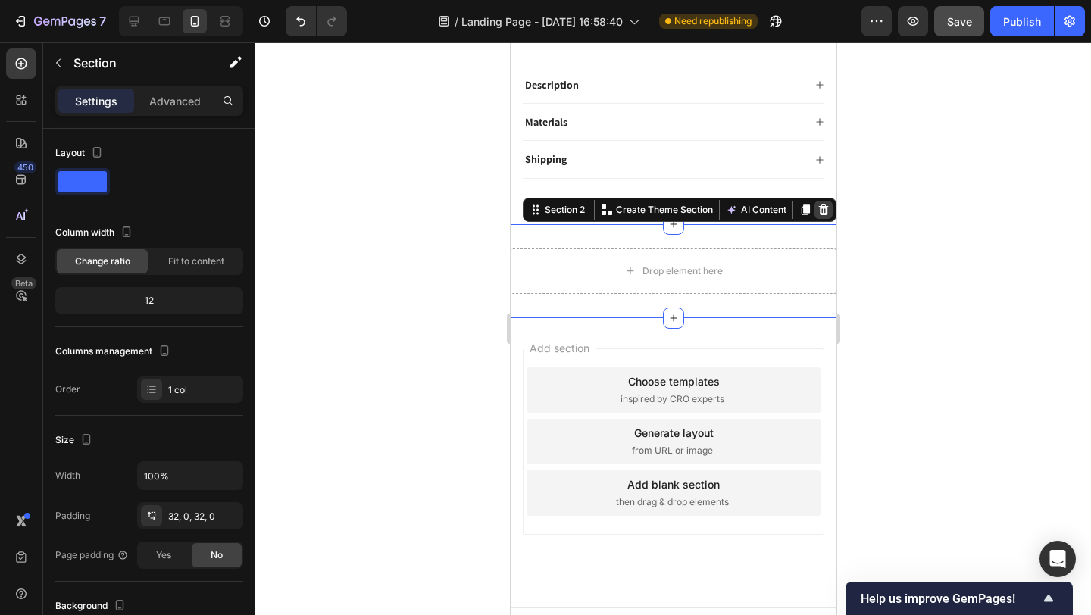
click at [819, 201] on div at bounding box center [823, 210] width 18 height 18
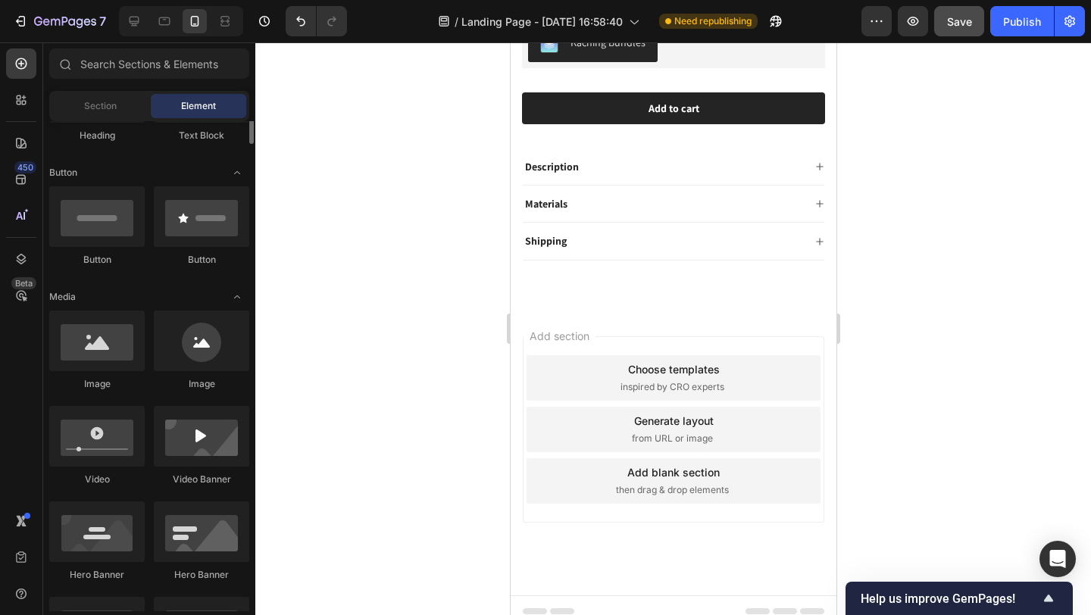
scroll to position [388, 0]
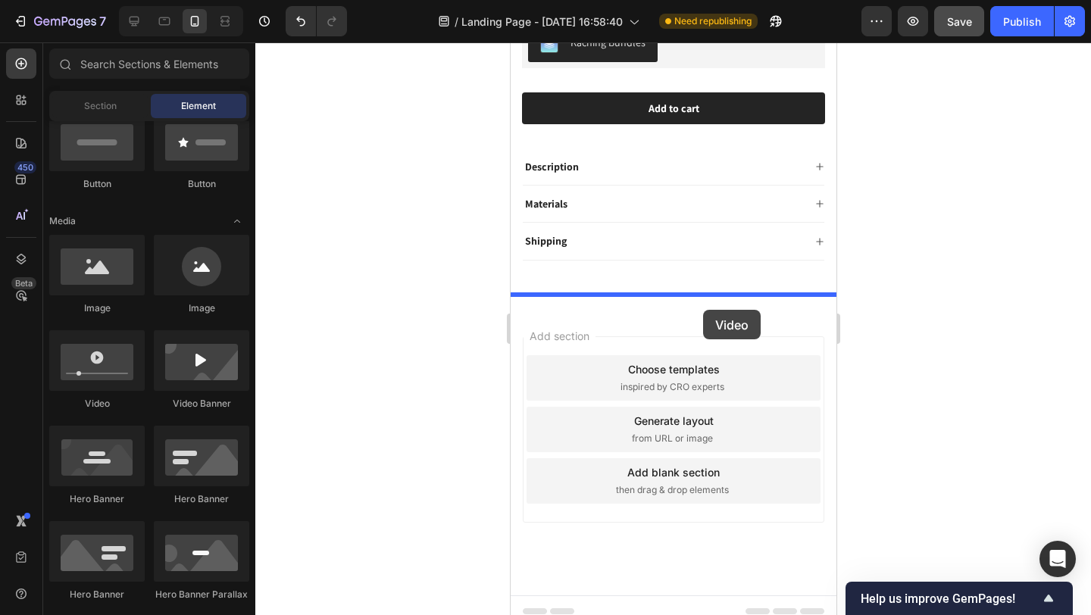
drag, startPoint x: 639, startPoint y: 402, endPoint x: 702, endPoint y: 310, distance: 112.2
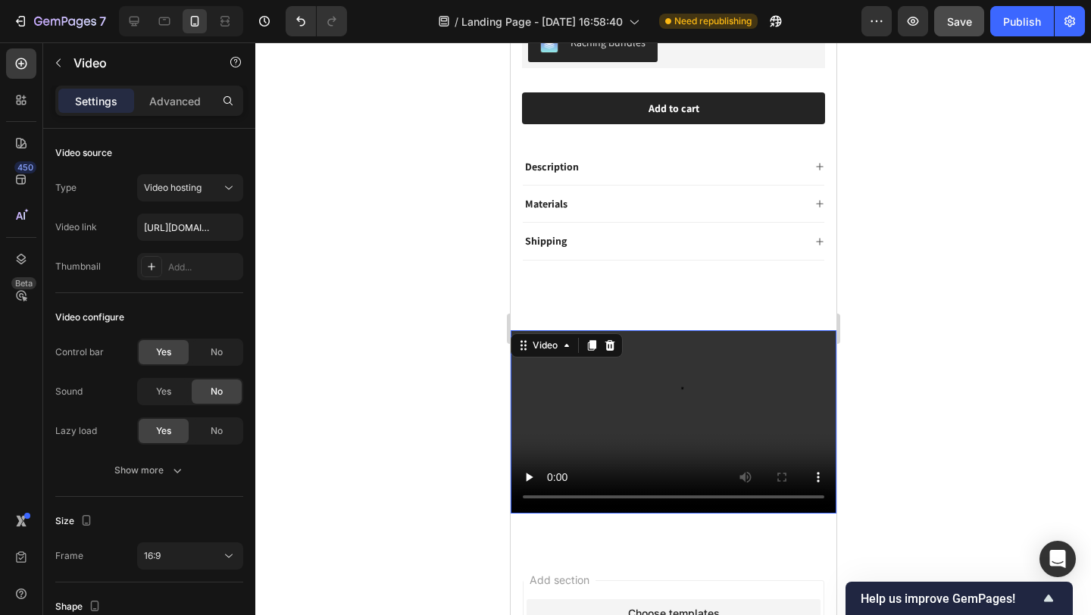
scroll to position [735, 0]
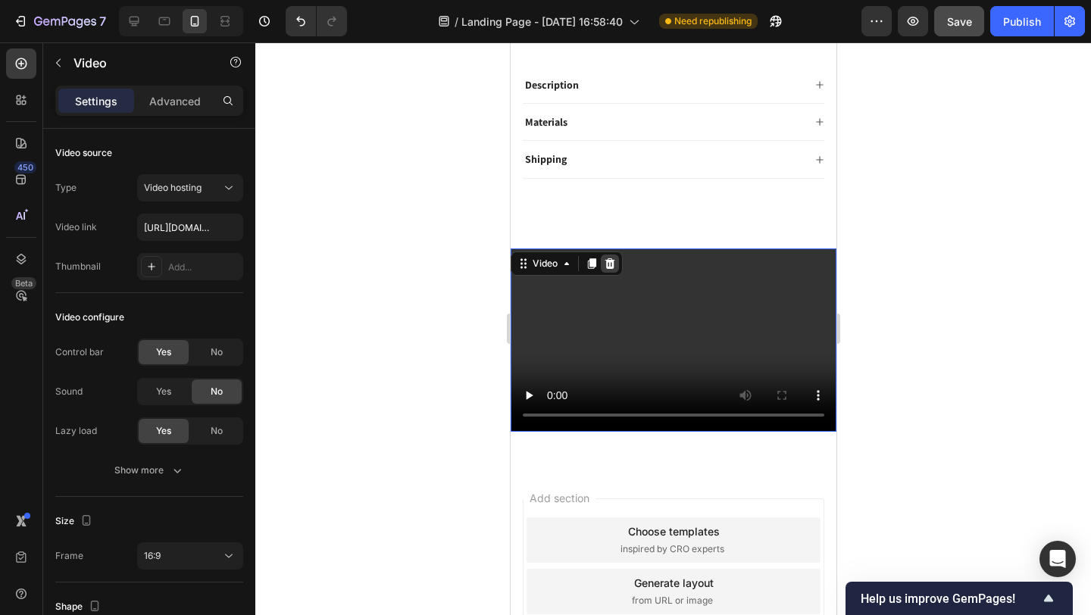
click at [611, 258] on icon at bounding box center [610, 263] width 10 height 11
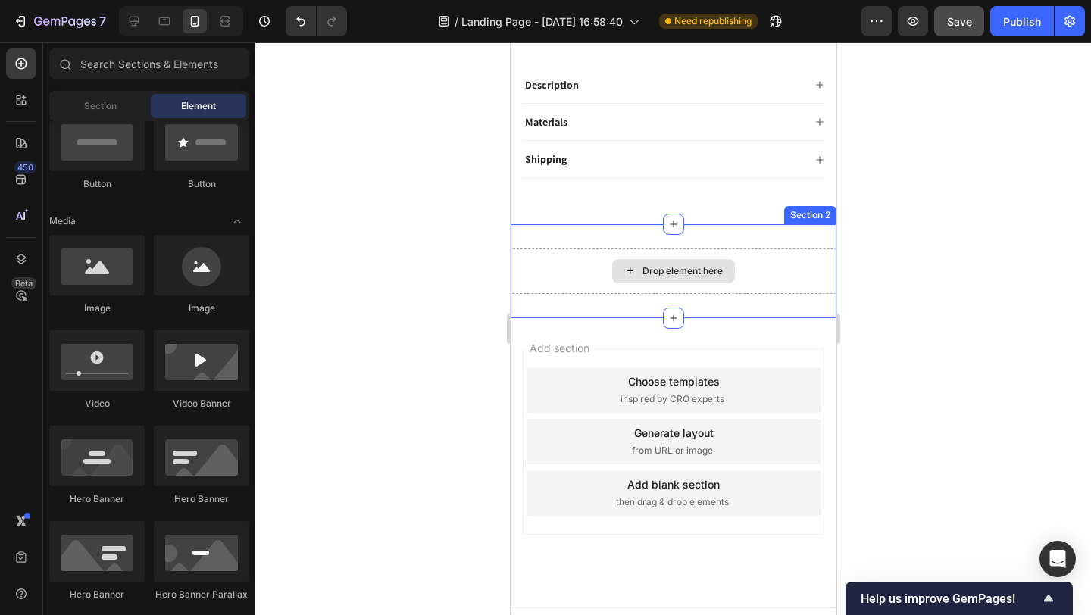
click at [560, 225] on div "Drop element here Section 2" at bounding box center [673, 271] width 326 height 94
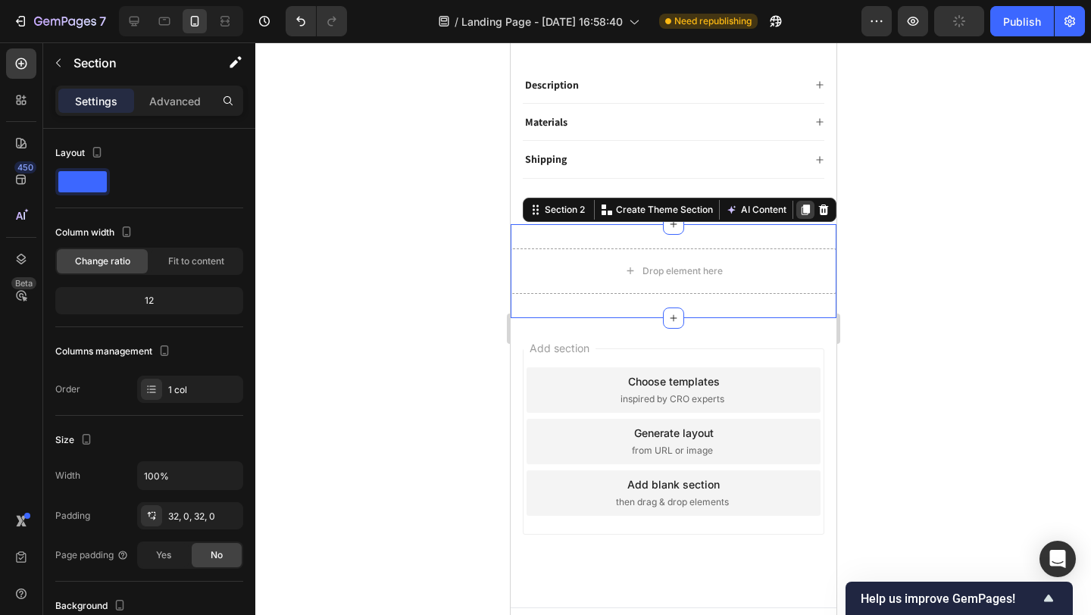
click at [799, 201] on div at bounding box center [805, 210] width 18 height 18
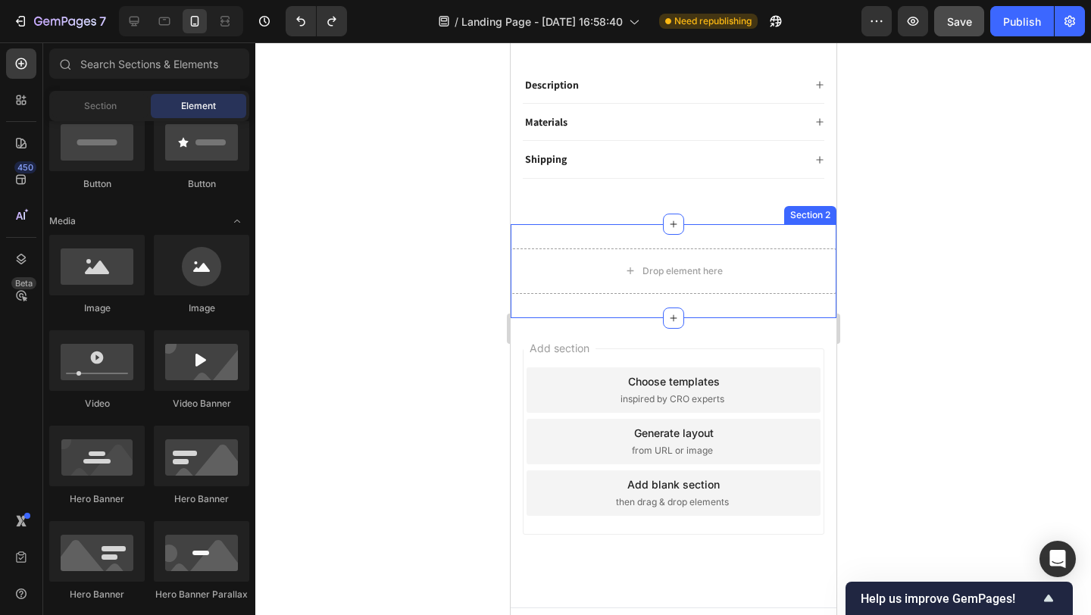
click at [796, 224] on div "Drop element here Section 2" at bounding box center [673, 271] width 326 height 94
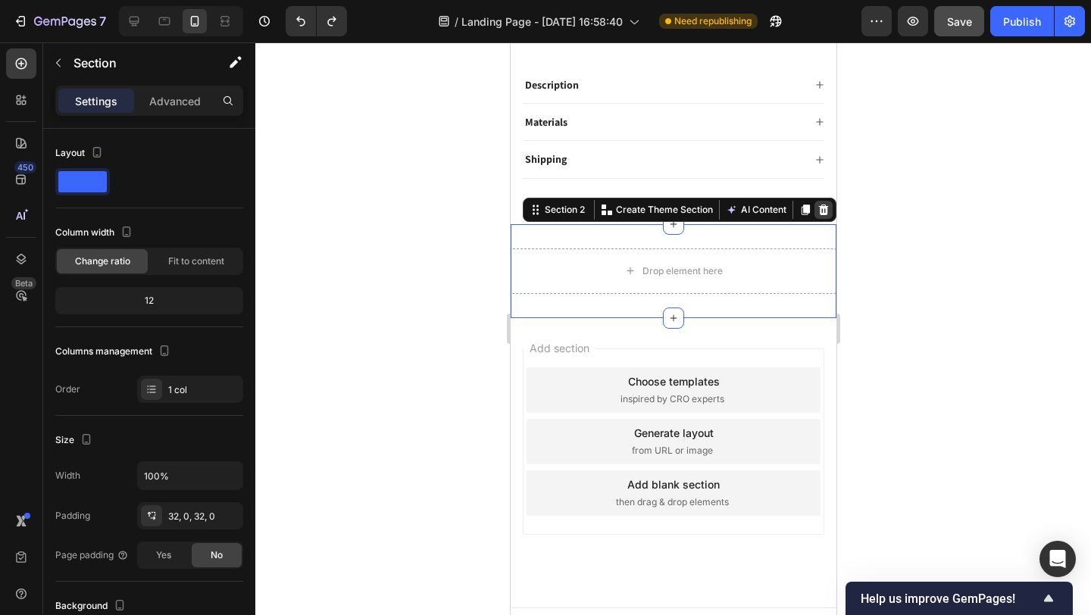
click at [815, 204] on div at bounding box center [823, 210] width 18 height 18
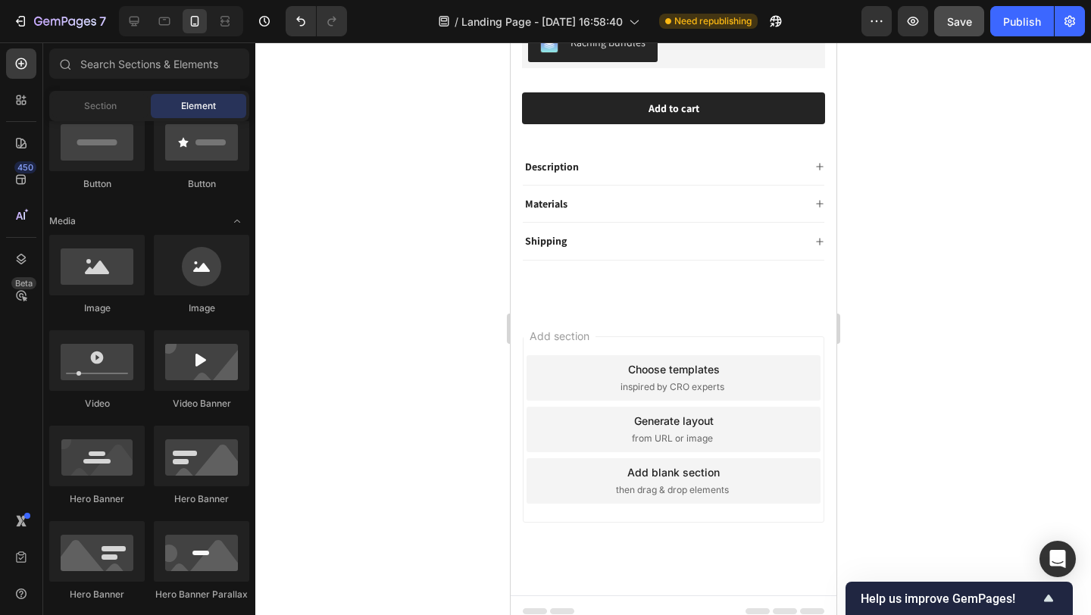
scroll to position [0, 0]
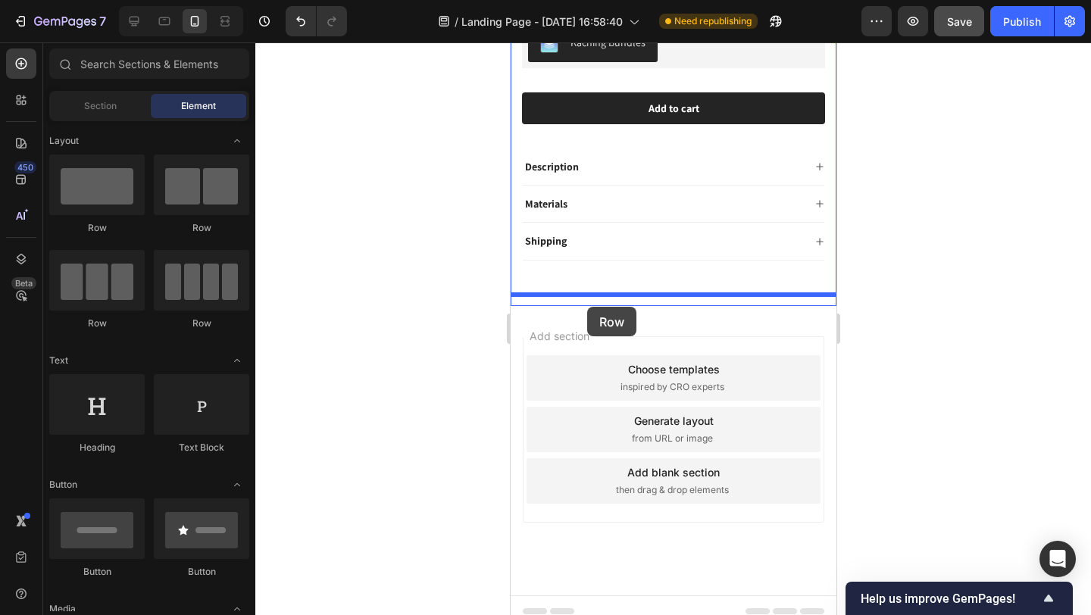
drag, startPoint x: 689, startPoint y: 237, endPoint x: 586, endPoint y: 307, distance: 123.8
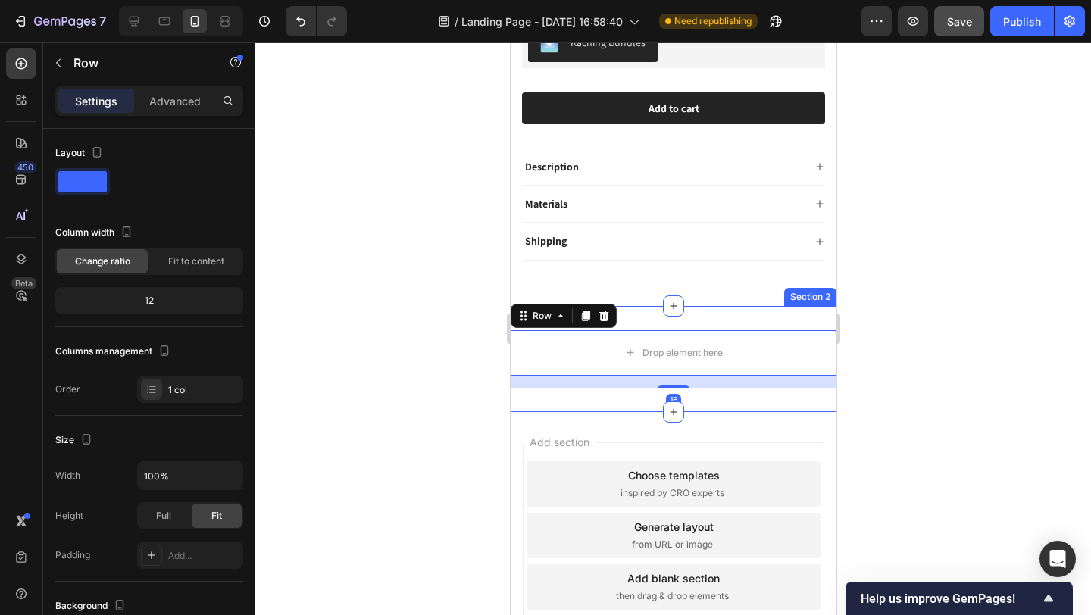
scroll to position [735, 0]
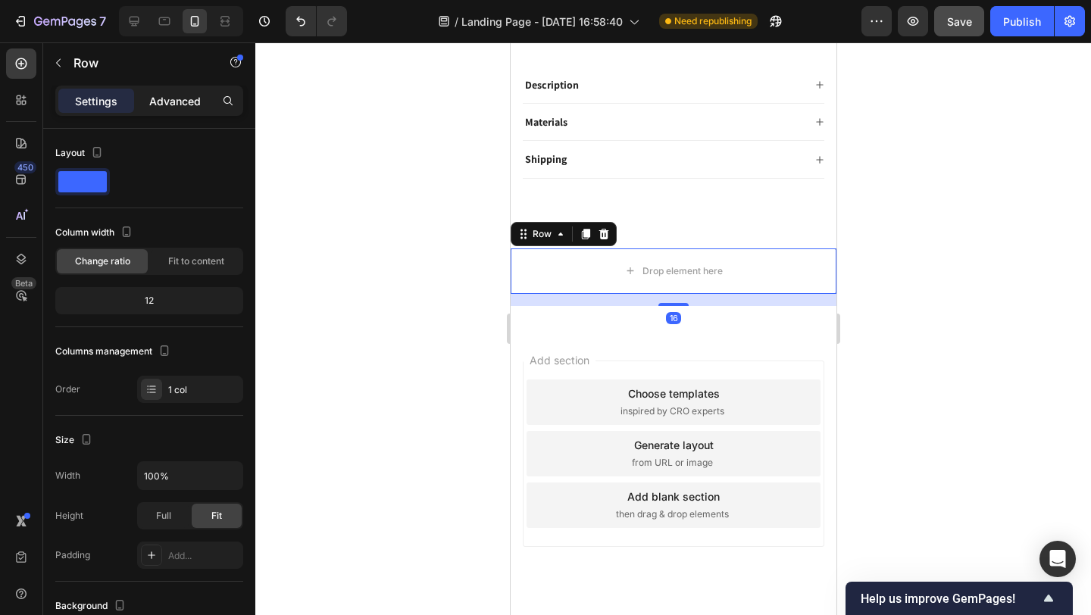
click at [194, 103] on p "Advanced" at bounding box center [175, 101] width 52 height 16
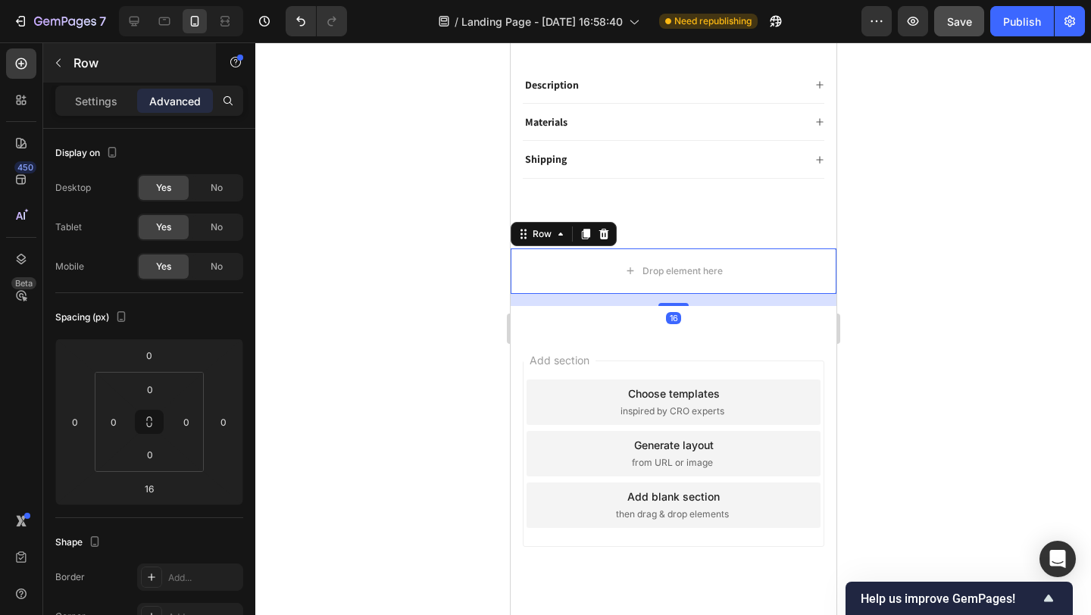
click at [107, 102] on p "Settings" at bounding box center [96, 101] width 42 height 16
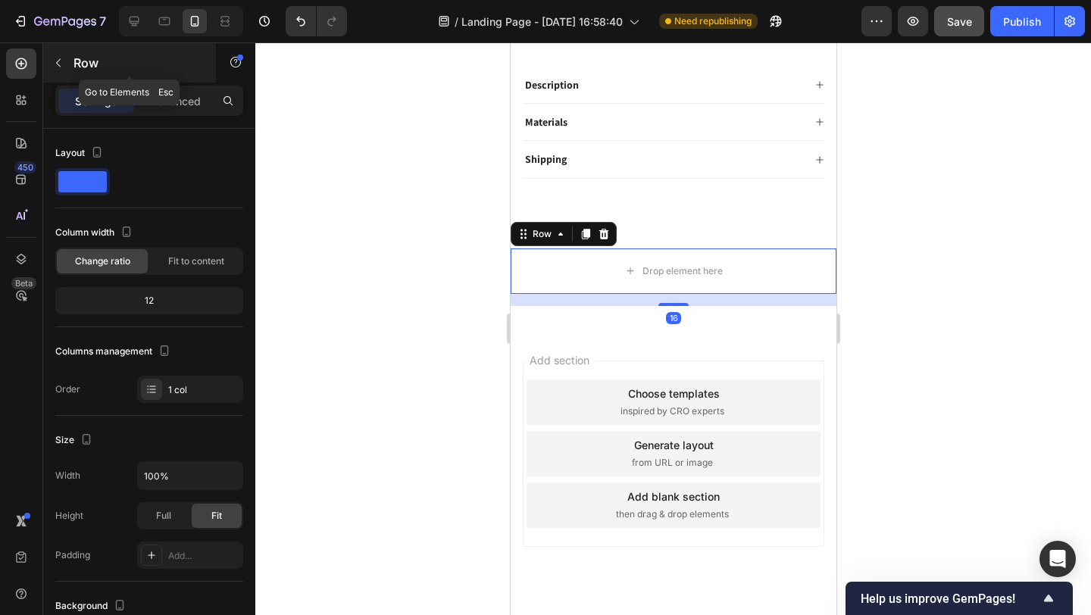
click at [67, 64] on button "button" at bounding box center [58, 63] width 24 height 24
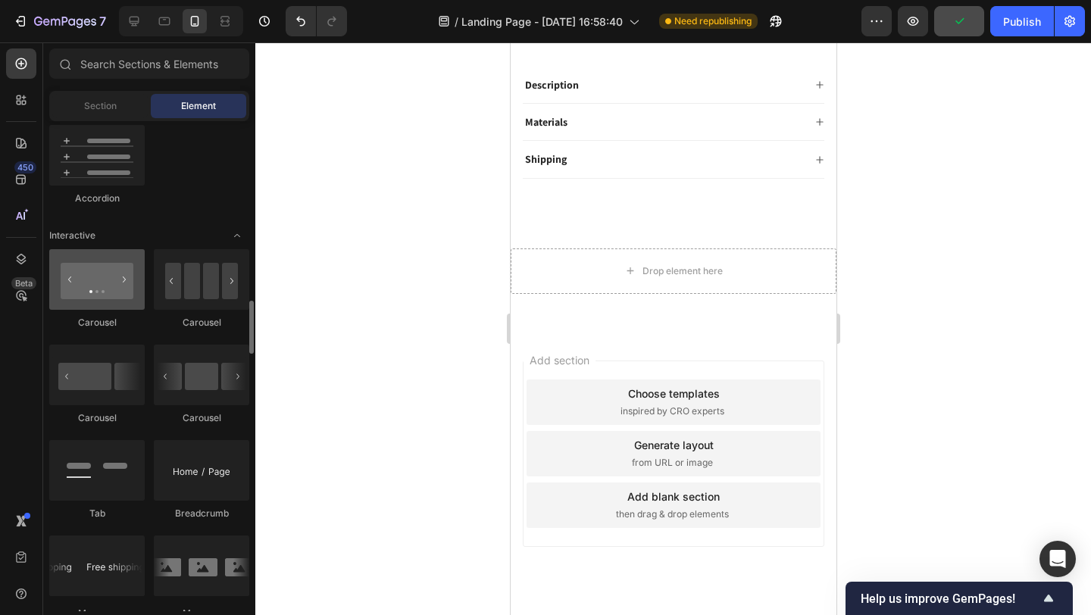
scroll to position [1418, 0]
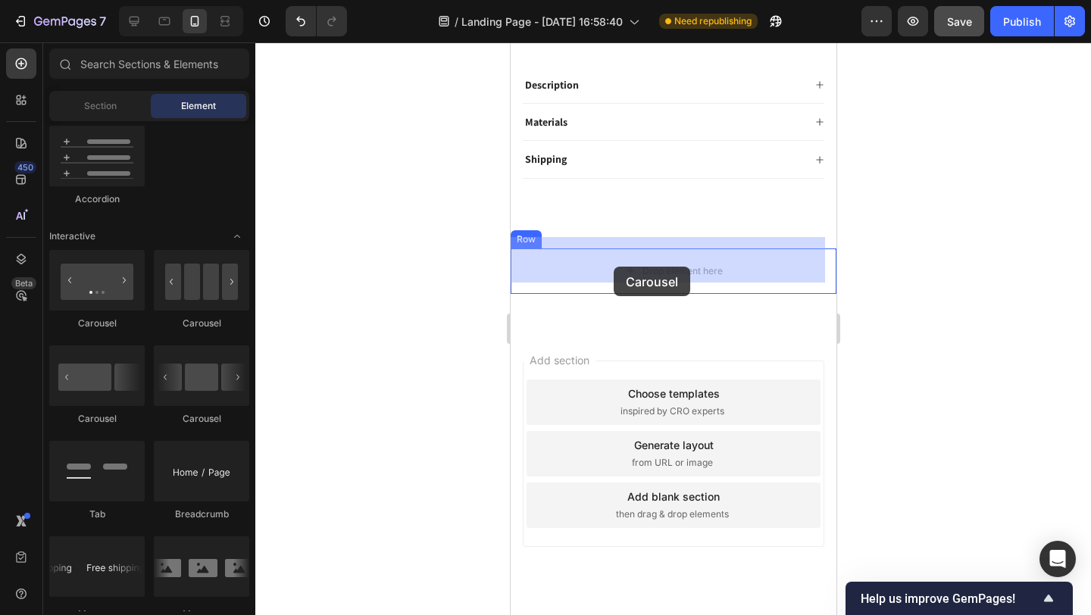
drag, startPoint x: 700, startPoint y: 331, endPoint x: 614, endPoint y: 267, distance: 107.3
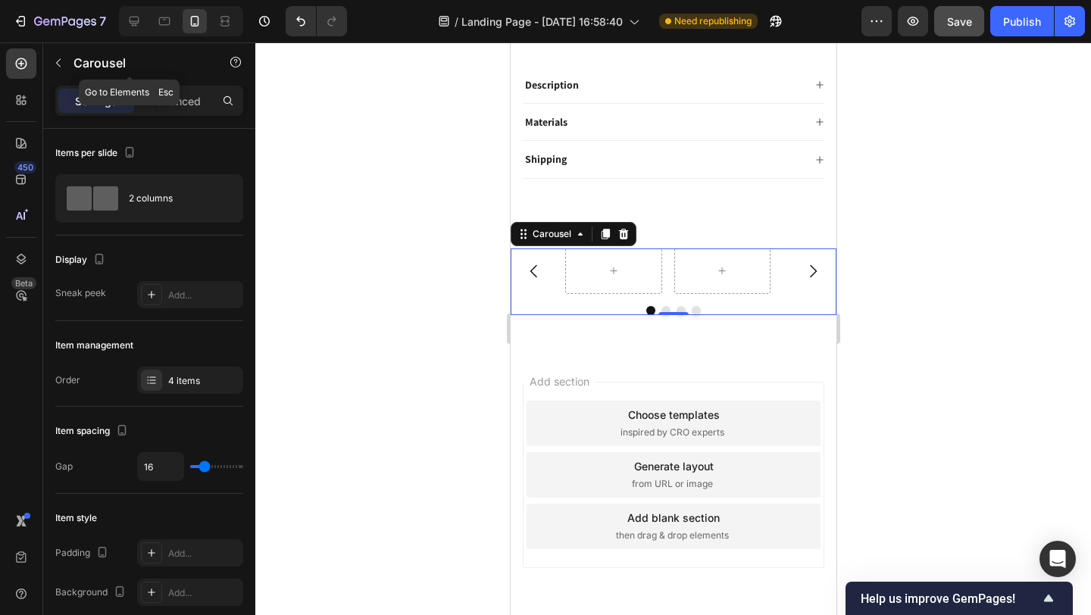
click at [68, 61] on button "button" at bounding box center [58, 63] width 24 height 24
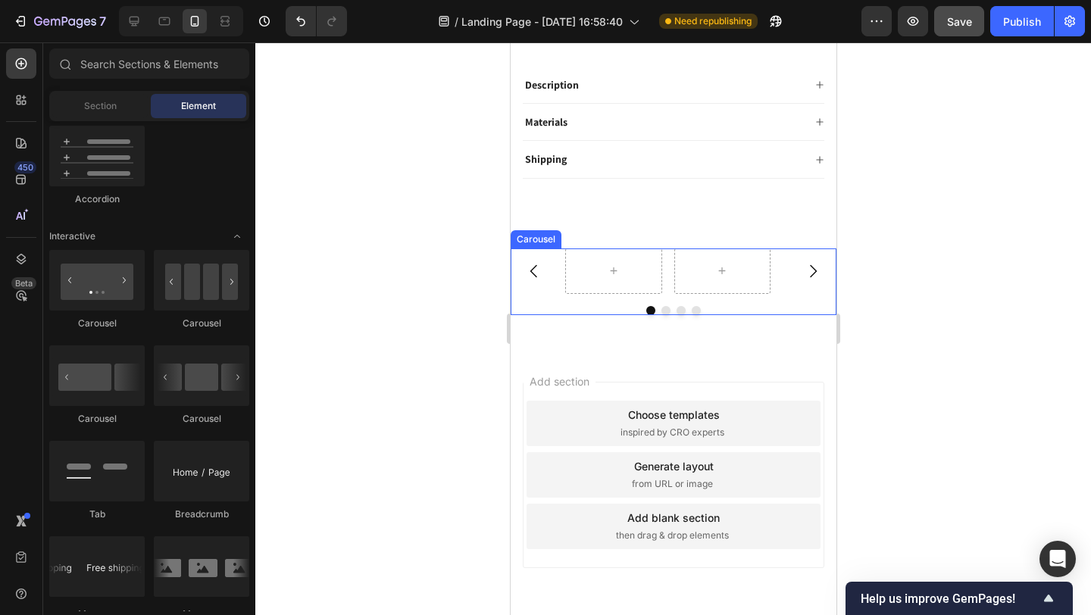
click at [552, 253] on button "Carousel Back Arrow" at bounding box center [533, 271] width 42 height 42
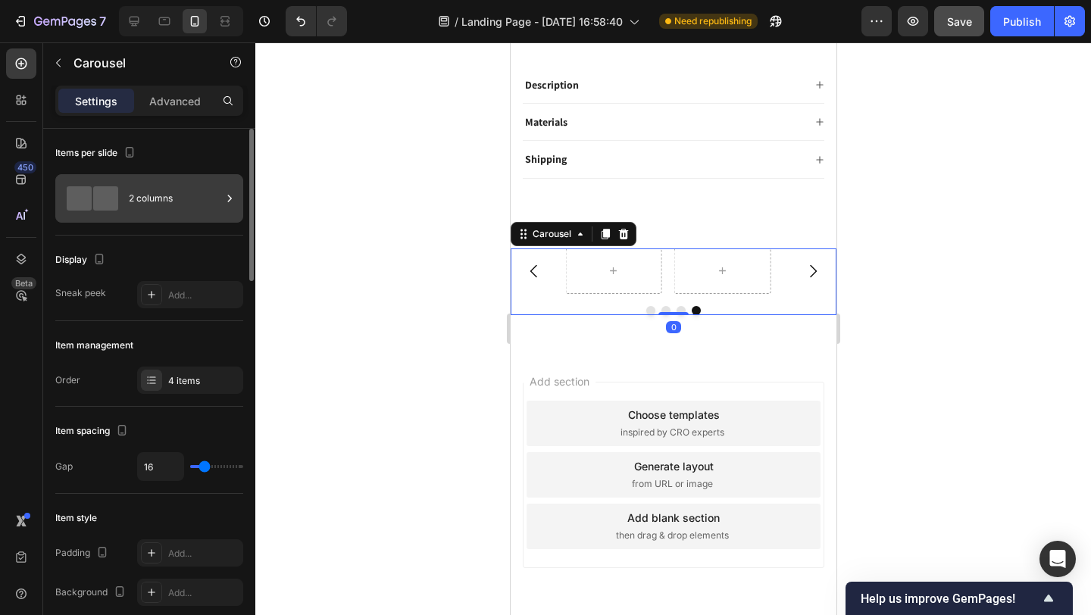
click at [145, 196] on div "2 columns" at bounding box center [175, 198] width 92 height 35
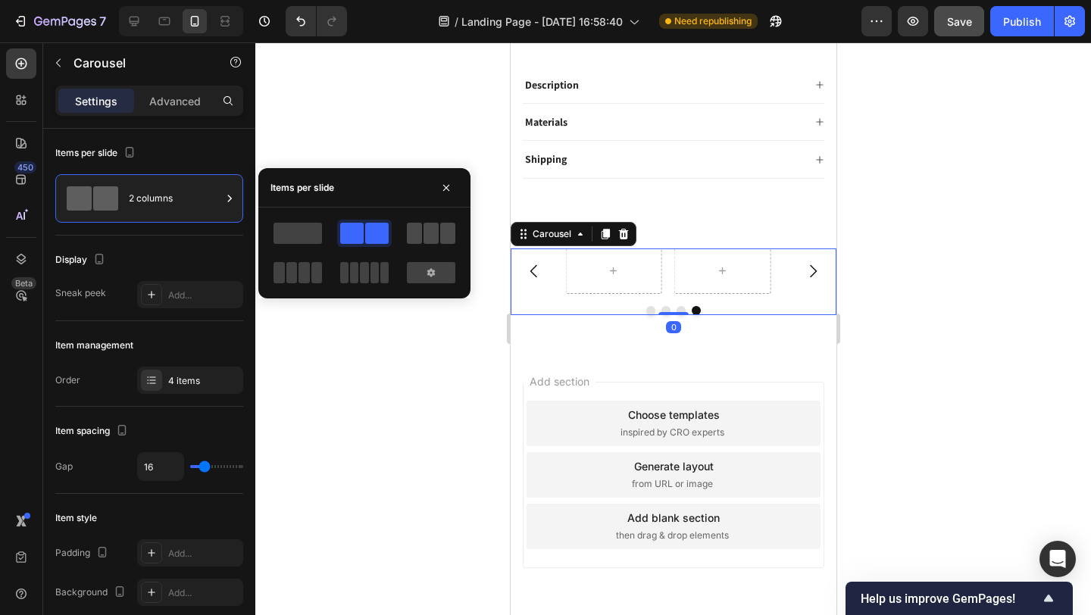
click at [430, 236] on span at bounding box center [431, 233] width 15 height 21
click at [305, 271] on span at bounding box center [304, 272] width 11 height 21
click at [358, 270] on div at bounding box center [364, 272] width 48 height 21
click at [418, 335] on div at bounding box center [673, 328] width 836 height 573
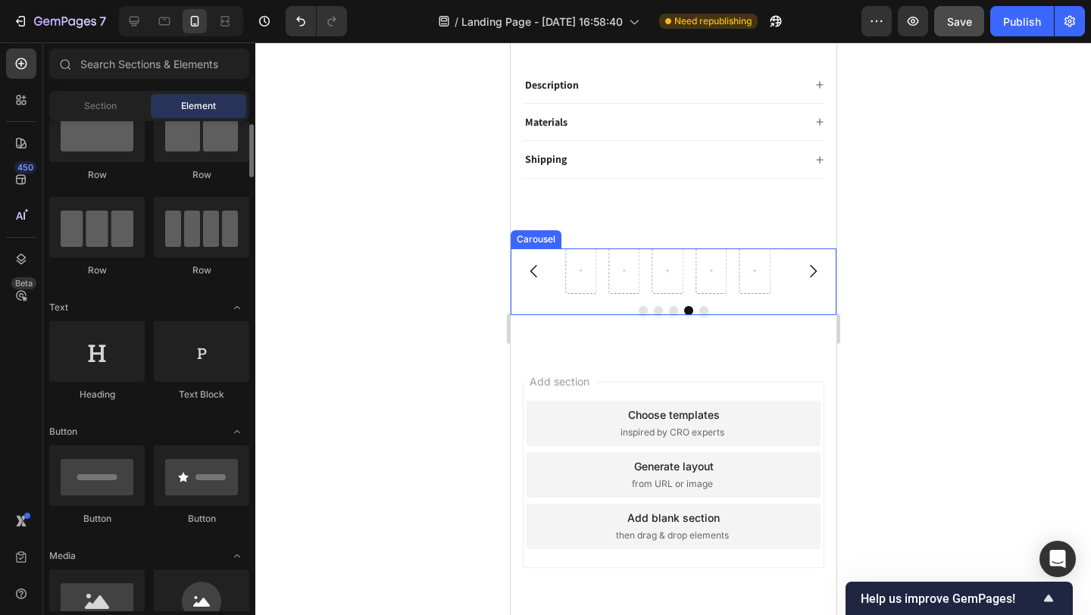
scroll to position [39, 0]
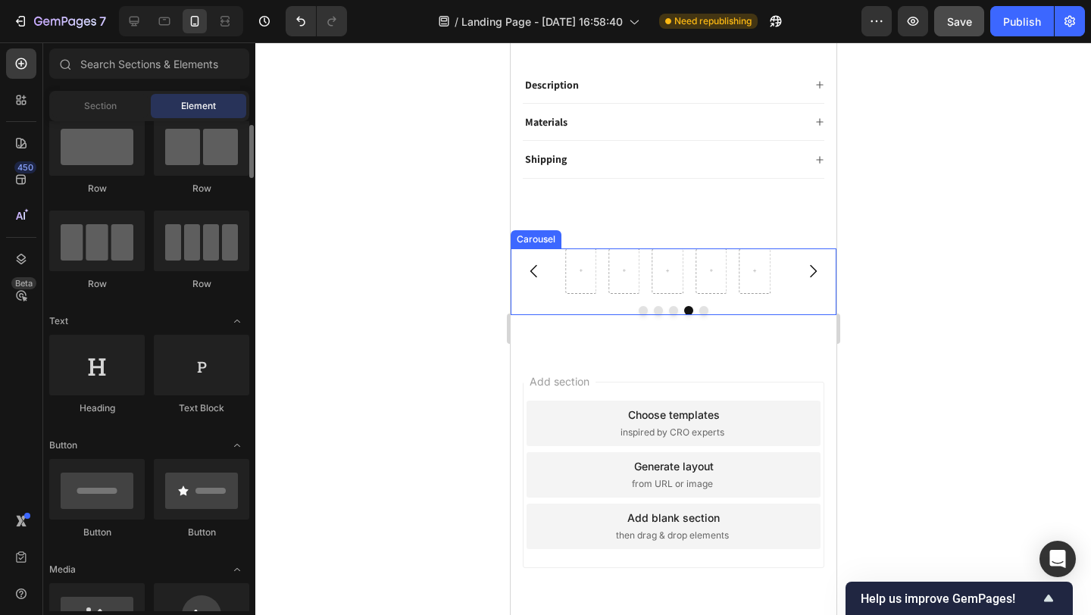
click at [558, 289] on div "Carousel" at bounding box center [673, 282] width 326 height 67
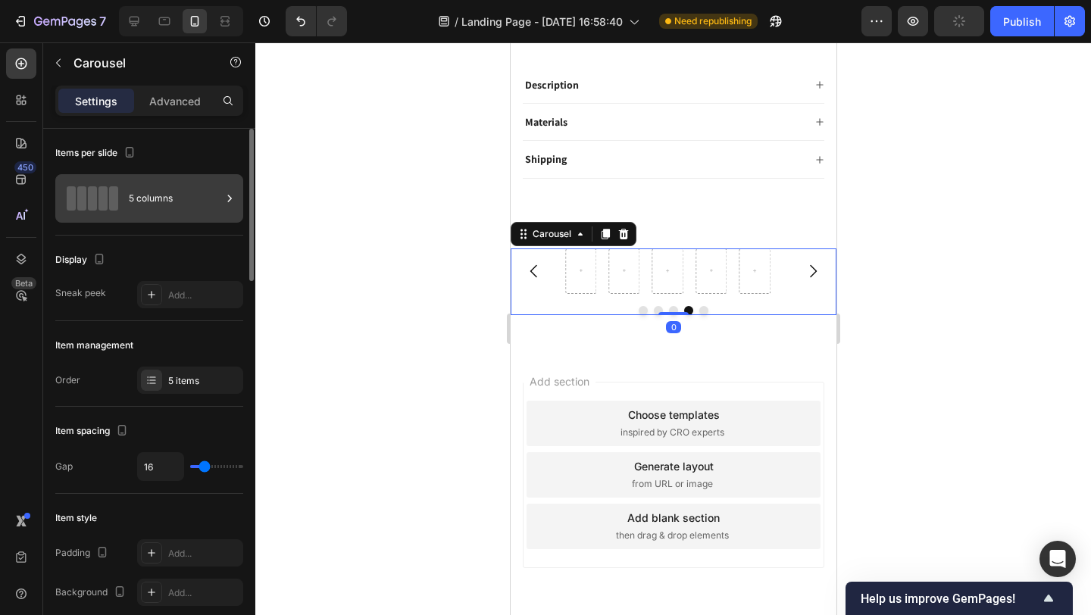
click at [173, 200] on div "5 columns" at bounding box center [175, 198] width 92 height 35
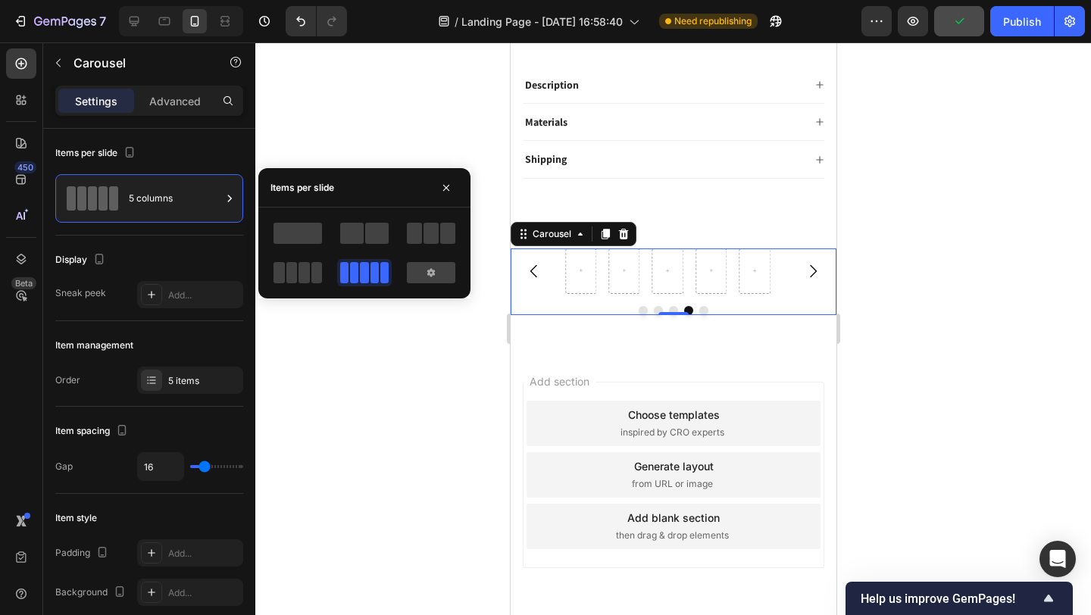
click at [315, 390] on div at bounding box center [673, 328] width 836 height 573
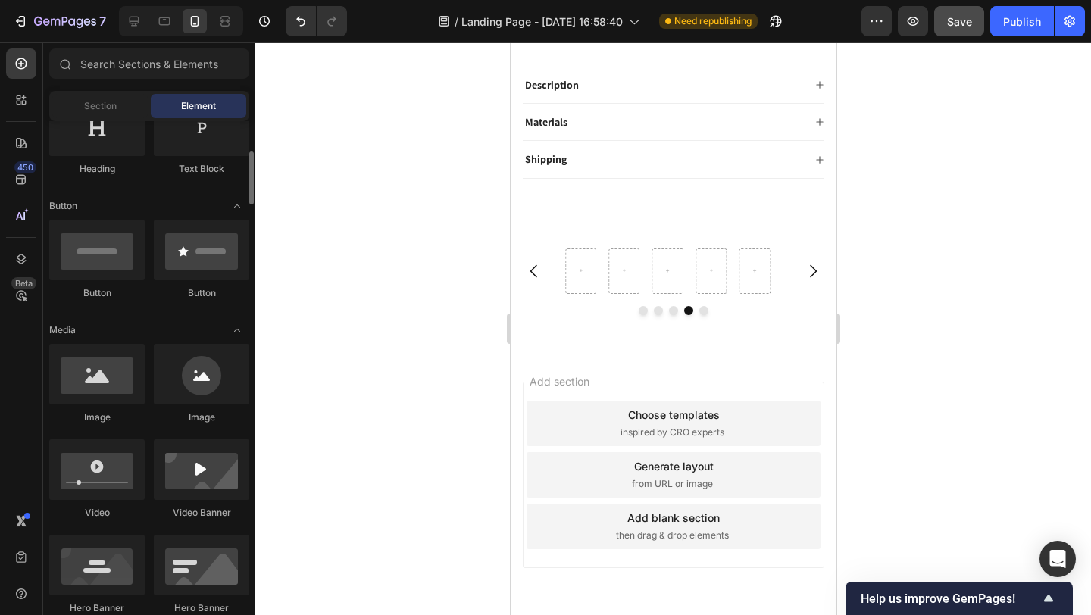
scroll to position [311, 0]
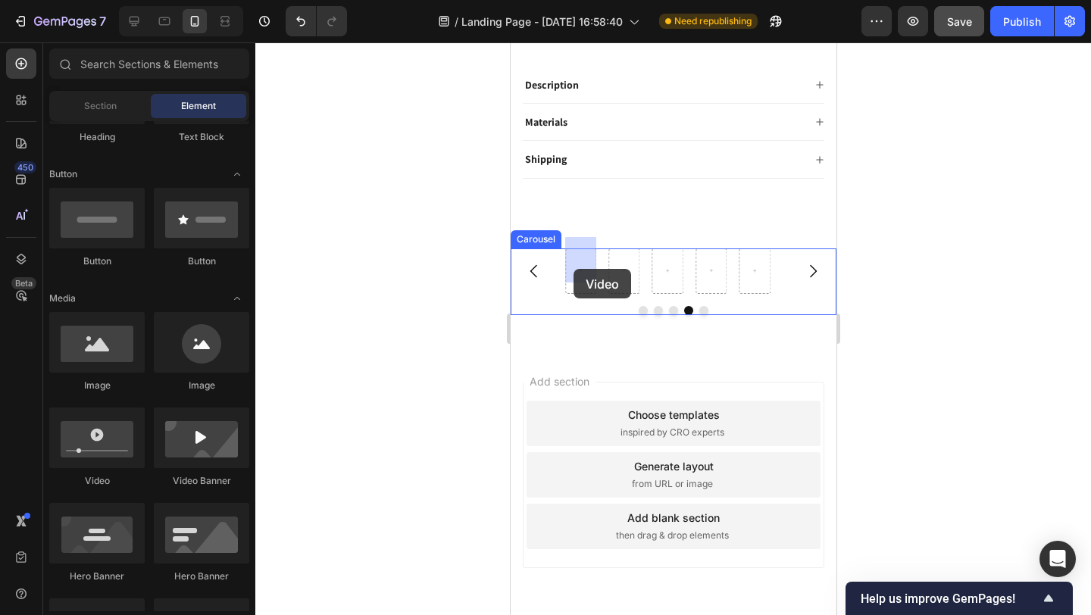
drag, startPoint x: 693, startPoint y: 463, endPoint x: 574, endPoint y: 271, distance: 226.3
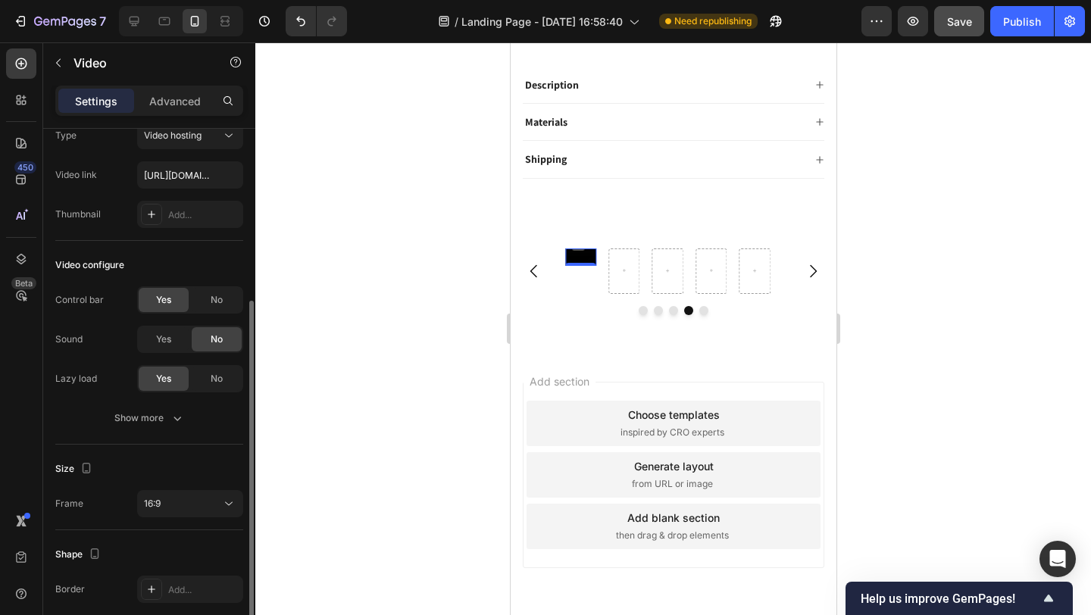
scroll to position [130, 0]
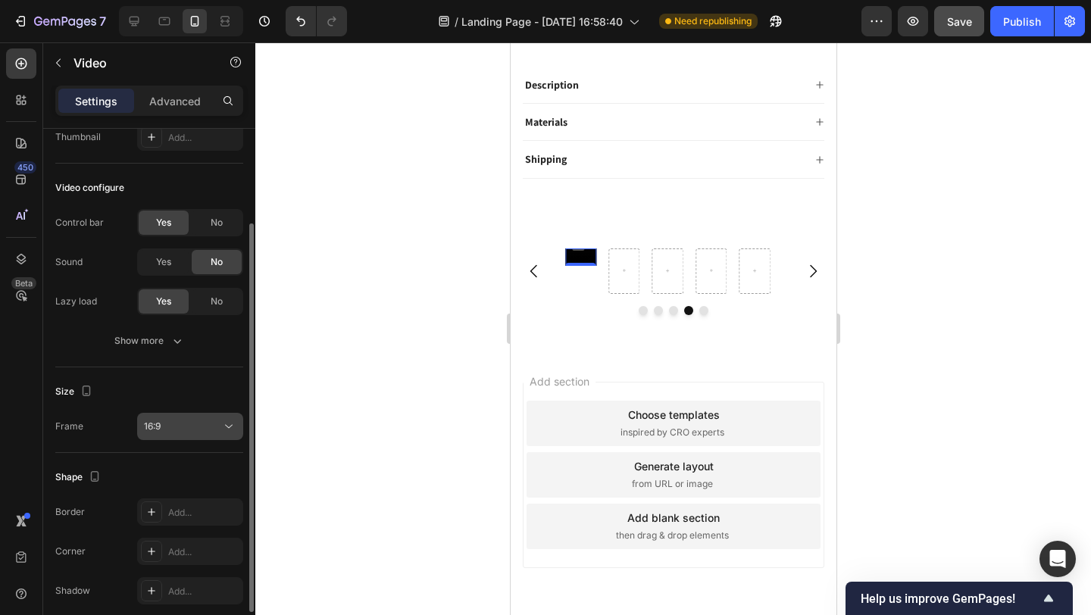
click at [170, 424] on div "16:9" at bounding box center [182, 427] width 77 height 14
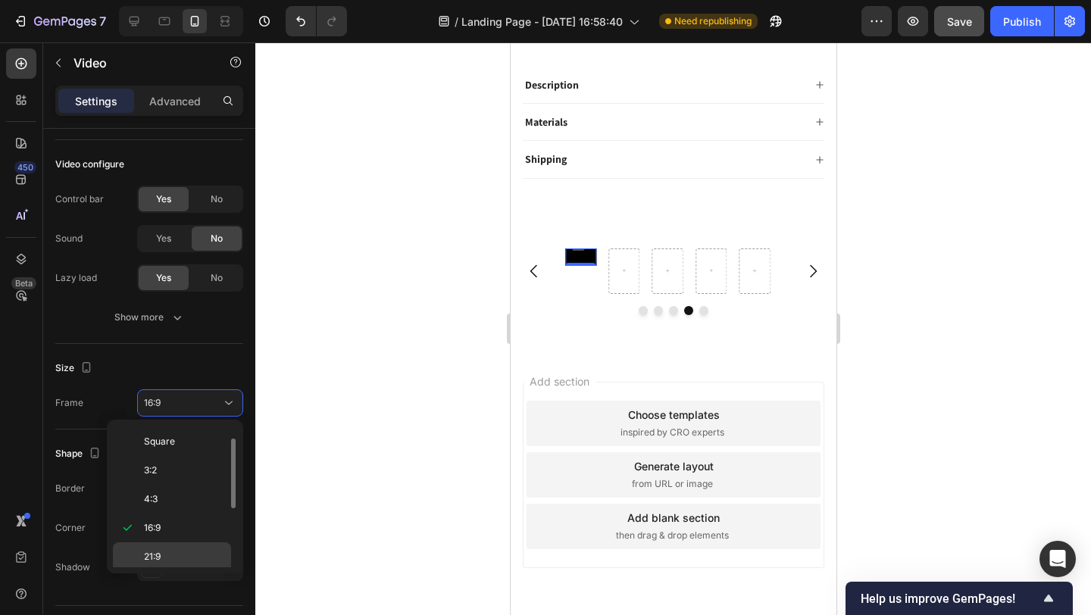
scroll to position [146, 0]
click at [182, 521] on p "9:16" at bounding box center [184, 525] width 80 height 14
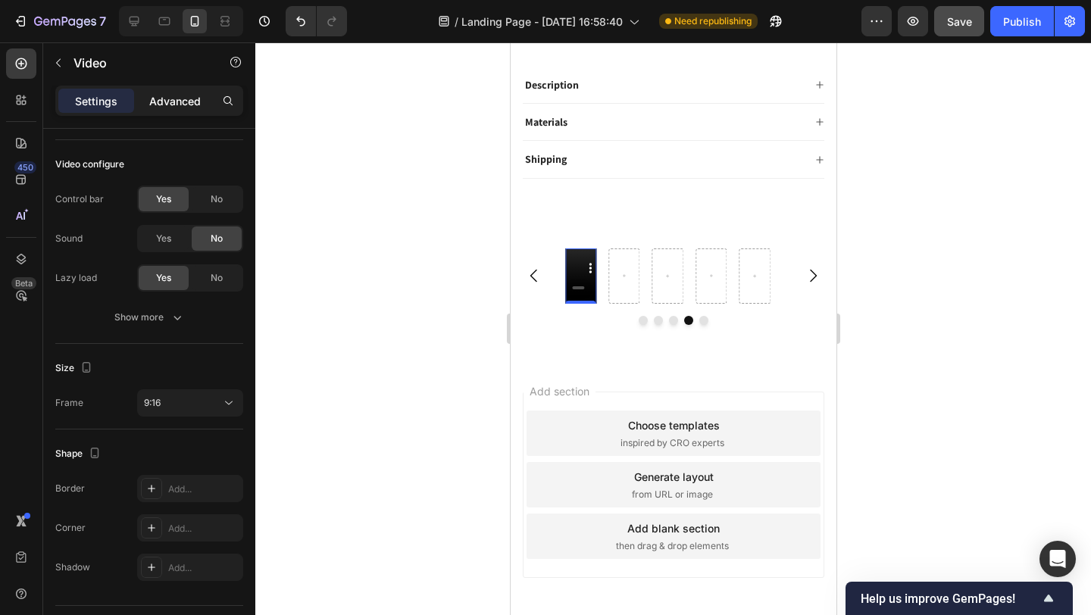
click at [193, 106] on p "Advanced" at bounding box center [175, 101] width 52 height 16
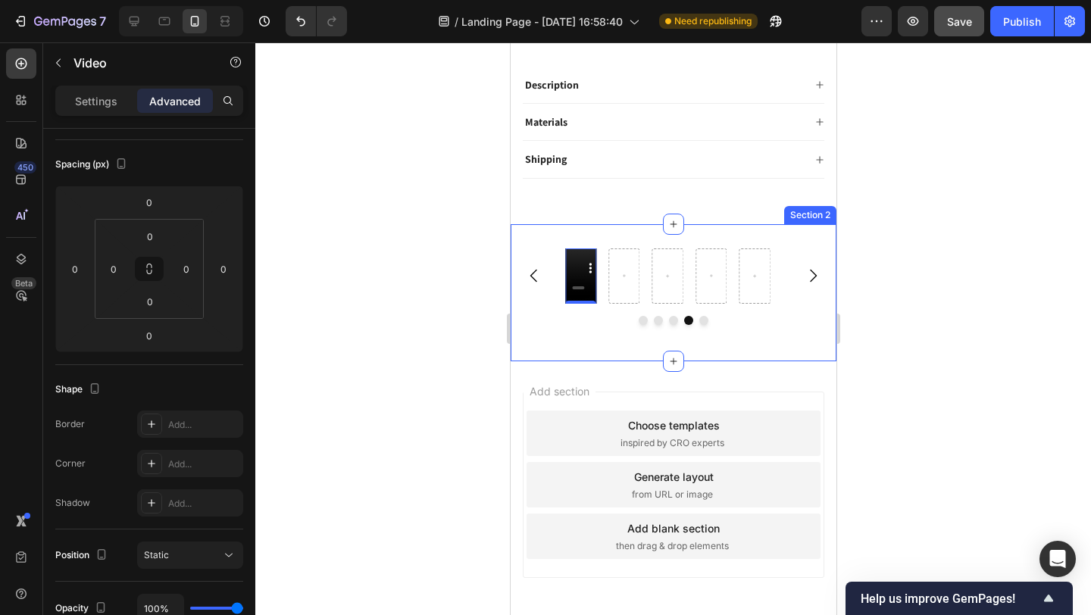
click at [621, 321] on div "Video 0 Carousel Row" at bounding box center [673, 293] width 326 height 89
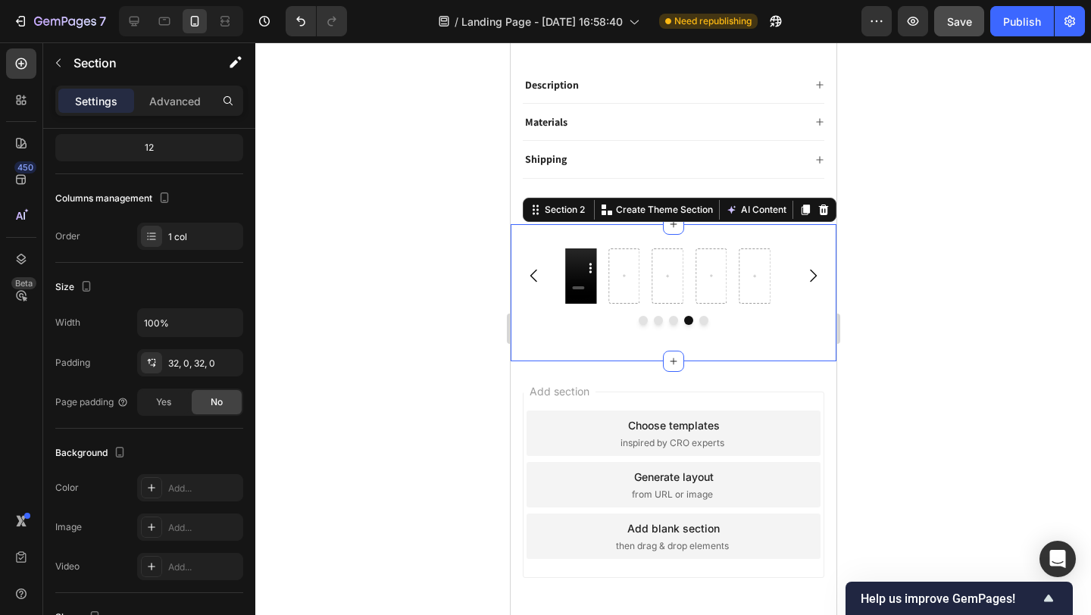
scroll to position [0, 0]
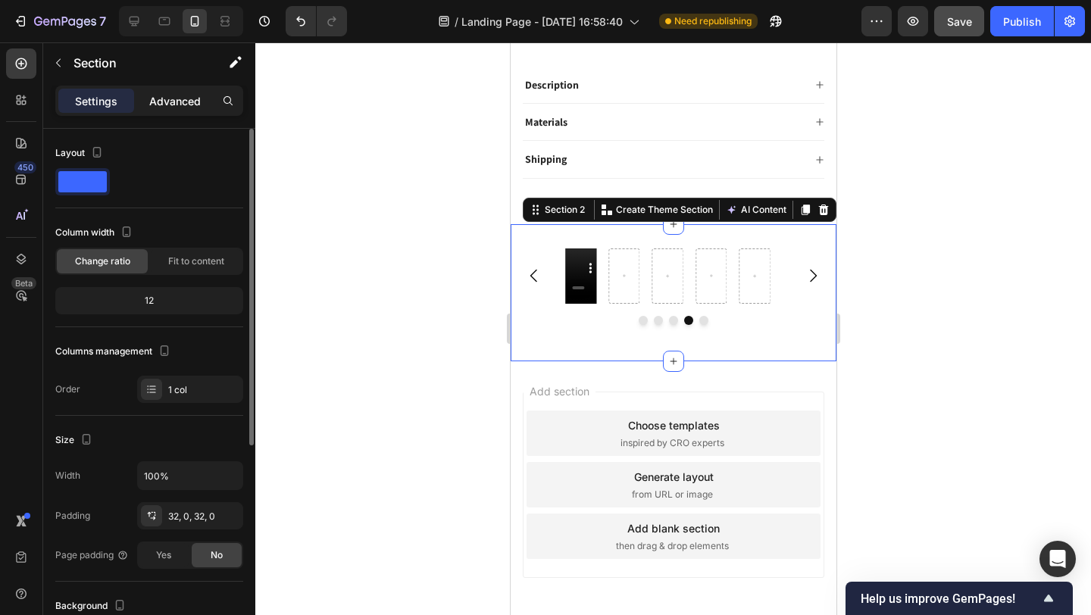
click at [189, 111] on div "Advanced" at bounding box center [175, 101] width 76 height 24
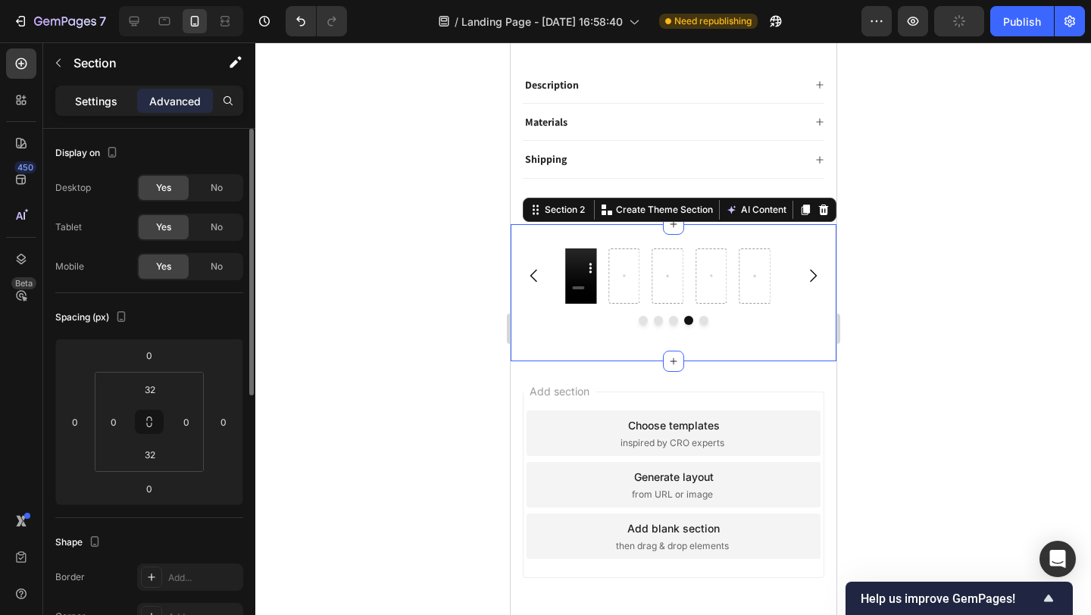
click at [102, 106] on p "Settings" at bounding box center [96, 101] width 42 height 16
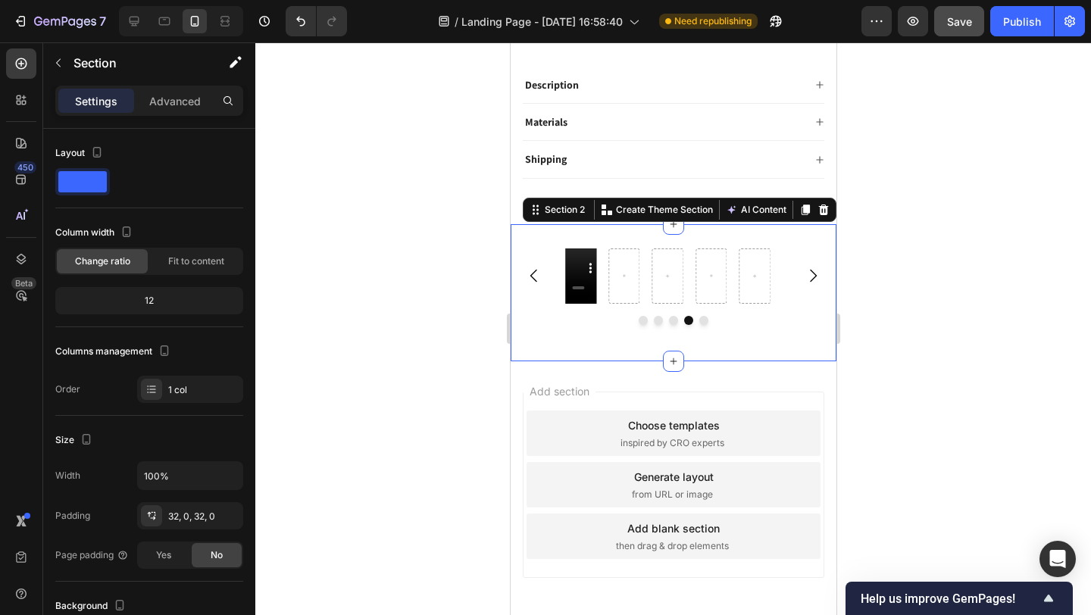
click at [330, 305] on div at bounding box center [673, 328] width 836 height 573
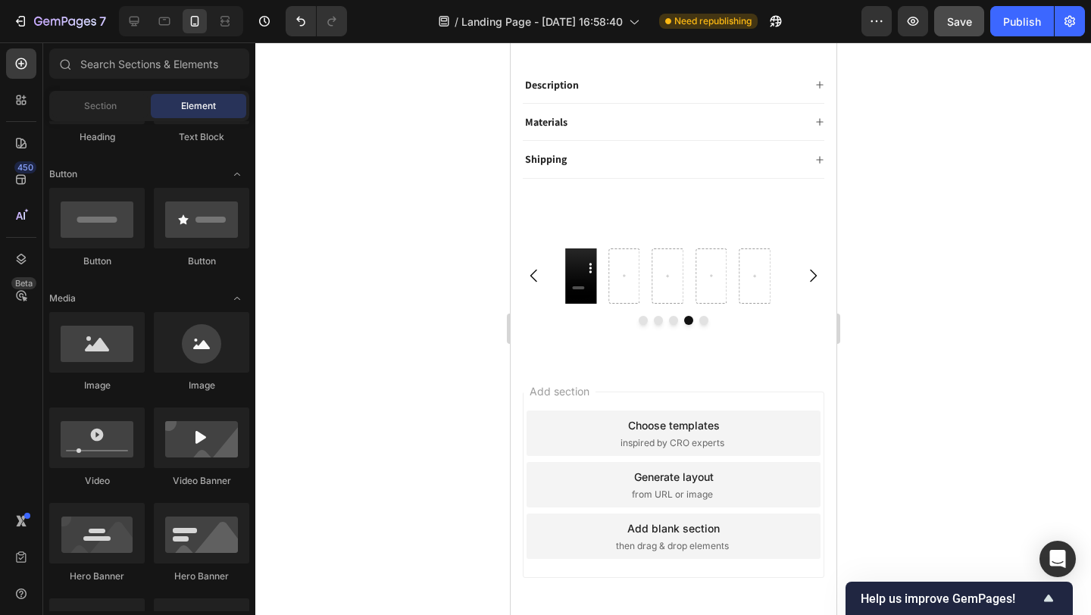
click at [518, 315] on div "Video Carousel Row" at bounding box center [673, 293] width 326 height 89
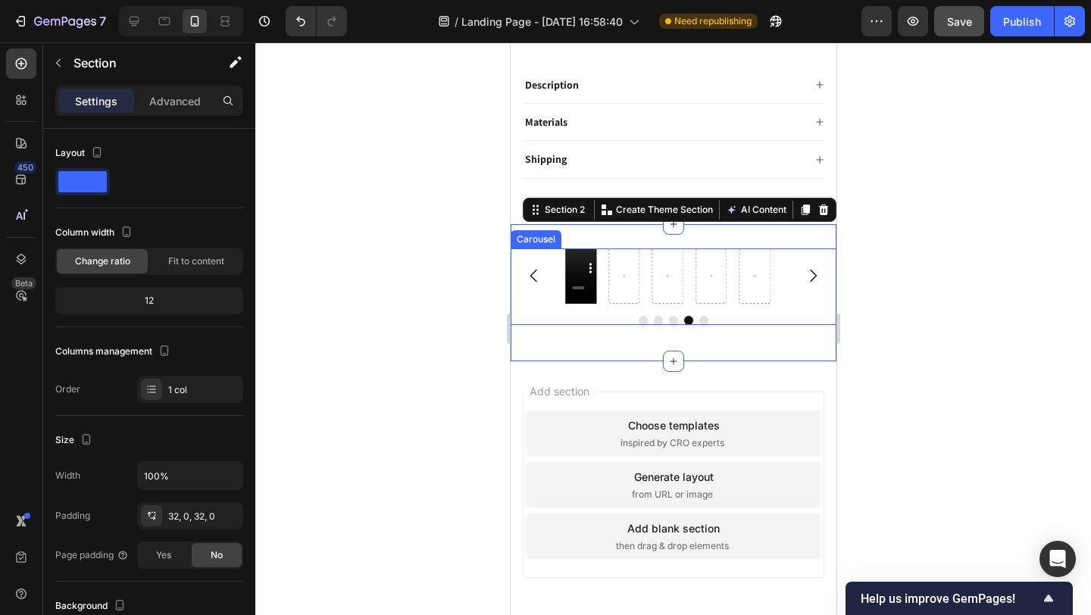
click at [553, 299] on div "Video Carousel" at bounding box center [673, 287] width 326 height 77
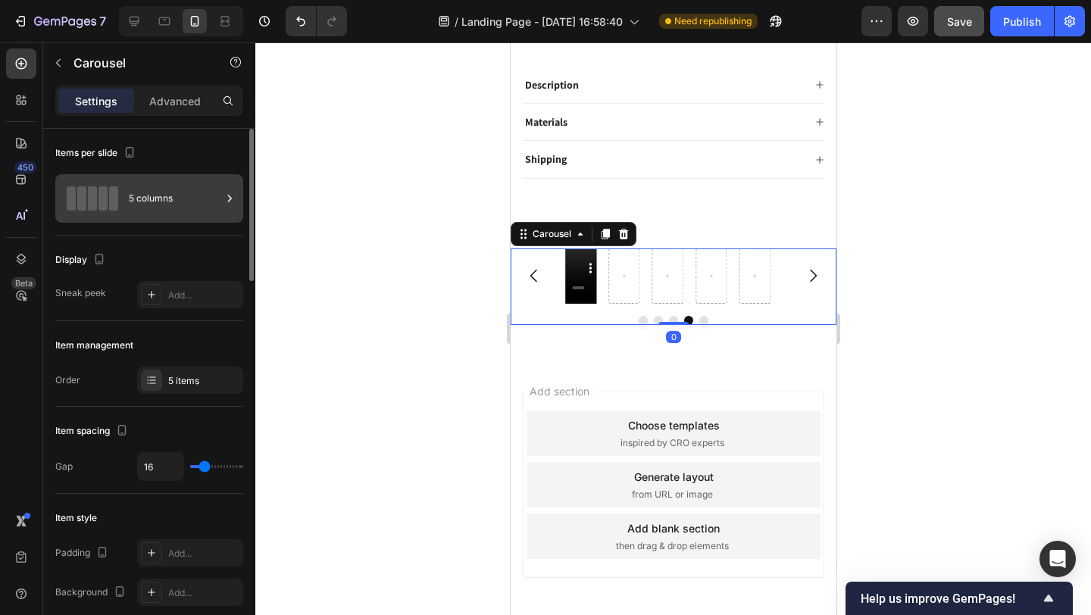
click at [205, 209] on div "5 columns" at bounding box center [175, 198] width 92 height 35
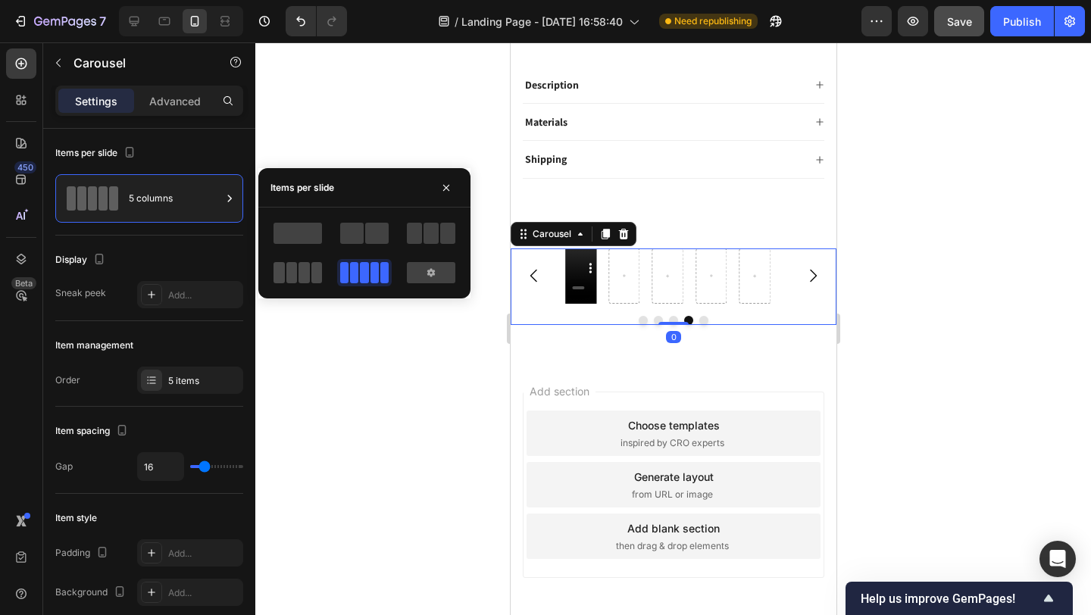
click at [311, 266] on span at bounding box center [316, 272] width 11 height 21
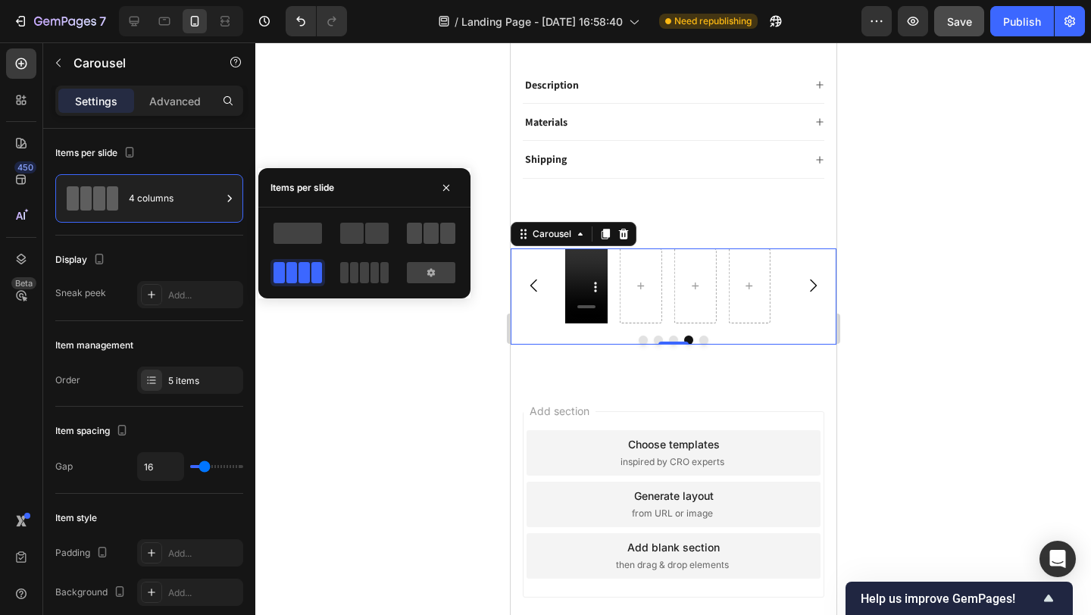
click at [433, 235] on span at bounding box center [431, 233] width 15 height 21
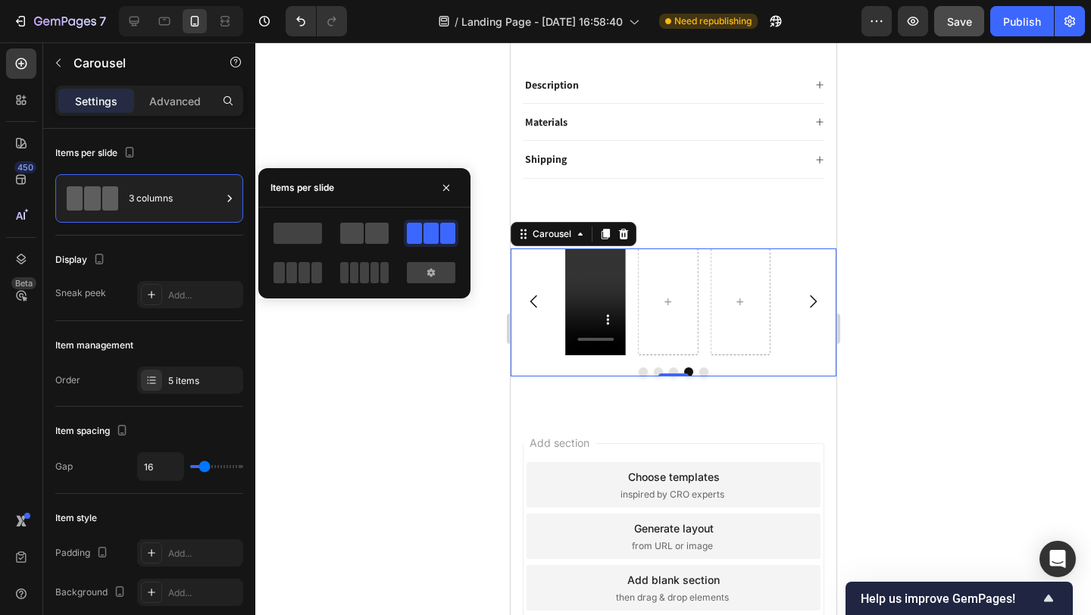
click at [374, 232] on span at bounding box center [376, 233] width 23 height 21
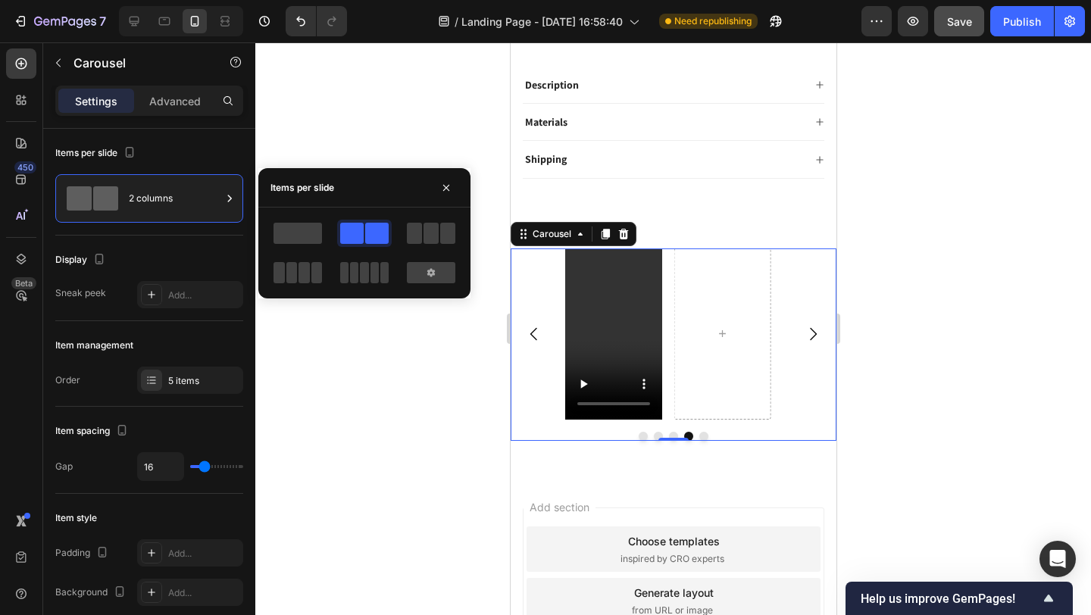
click at [395, 355] on div at bounding box center [673, 328] width 836 height 573
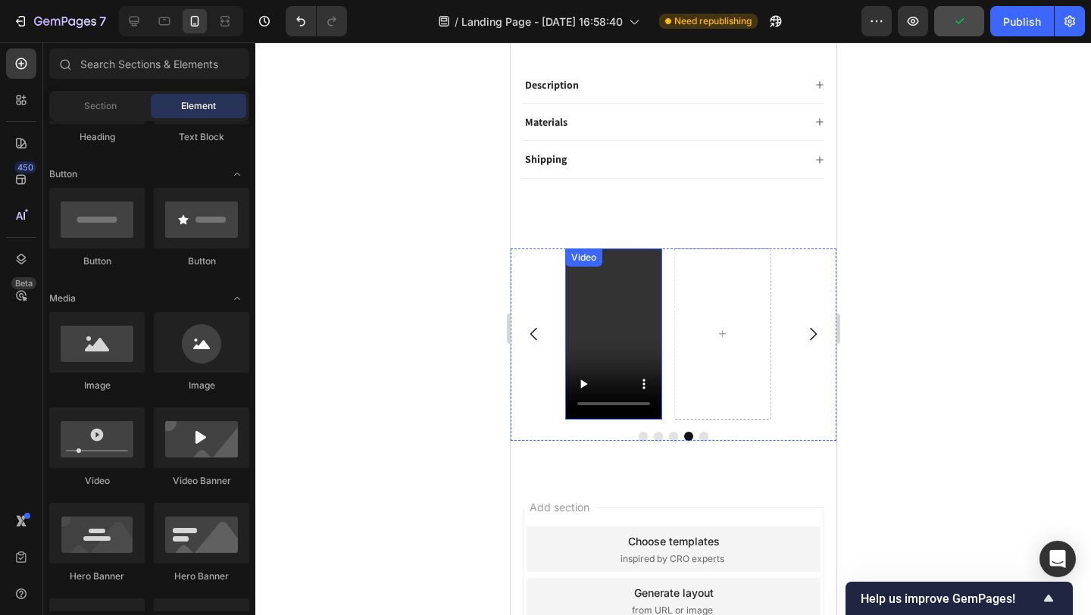
click at [593, 316] on video at bounding box center [612, 335] width 97 height 172
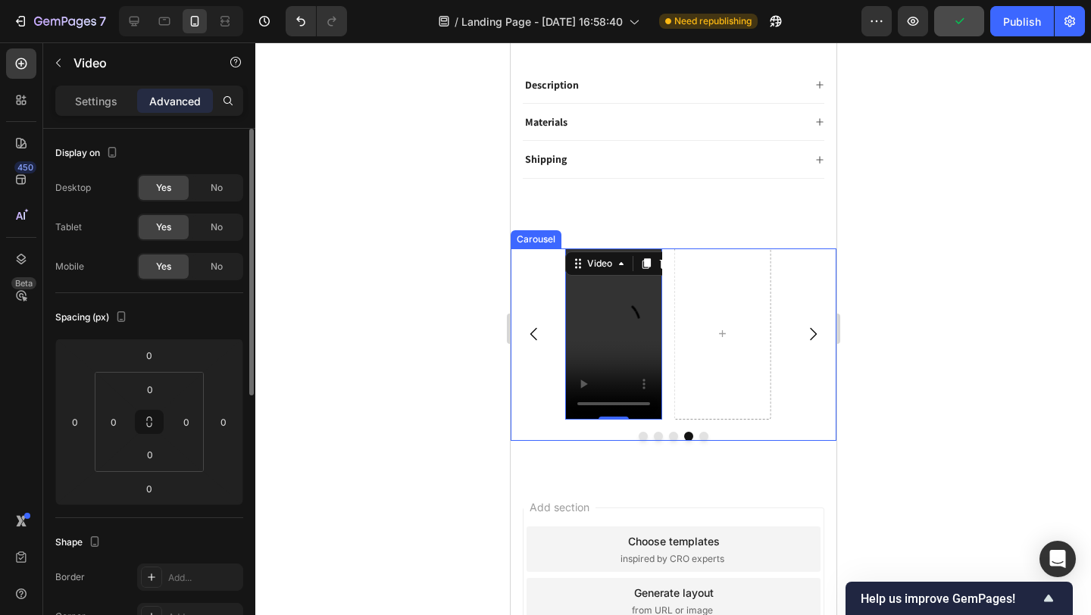
click at [116, 99] on p "Settings" at bounding box center [96, 101] width 42 height 16
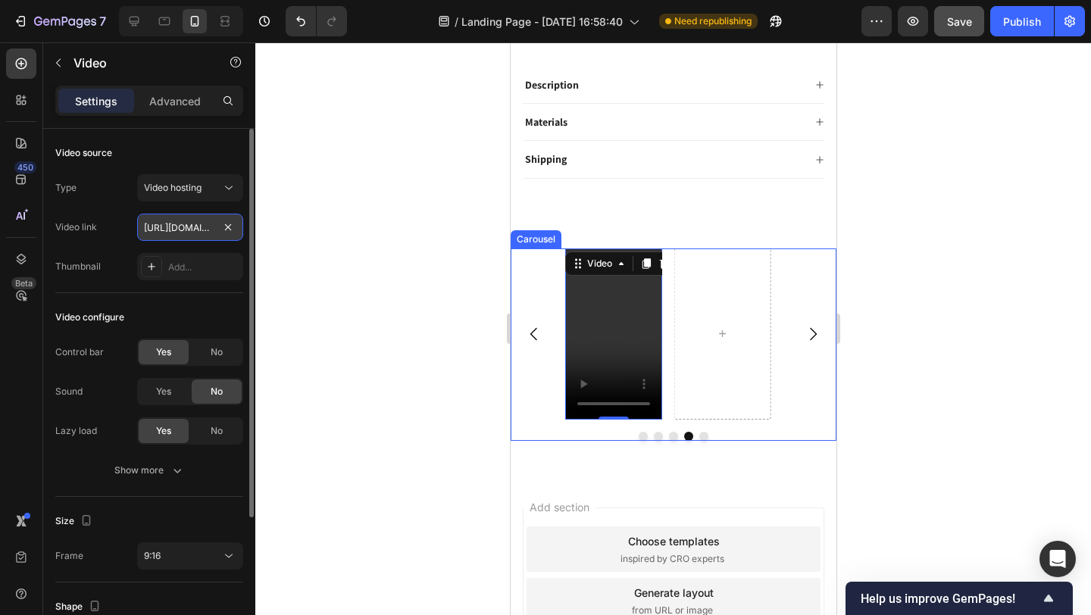
click at [197, 223] on input "https://cdn.shopify.com/videos/c/o/v/2cd3deb506b54b009063f7270ab5cf2e.mp4" at bounding box center [190, 227] width 106 height 27
click at [187, 226] on input "https://cdn.shopify.com/videos/c/o/v/2cd3deb506b54b009063f7270ab5cf2e.mp4" at bounding box center [190, 227] width 106 height 27
click at [210, 230] on input "text" at bounding box center [190, 227] width 106 height 27
paste input "https://cdn.shopify.com/videos/c/o/v/7c8b678448874c43bd10c65df9867db5.mp4"
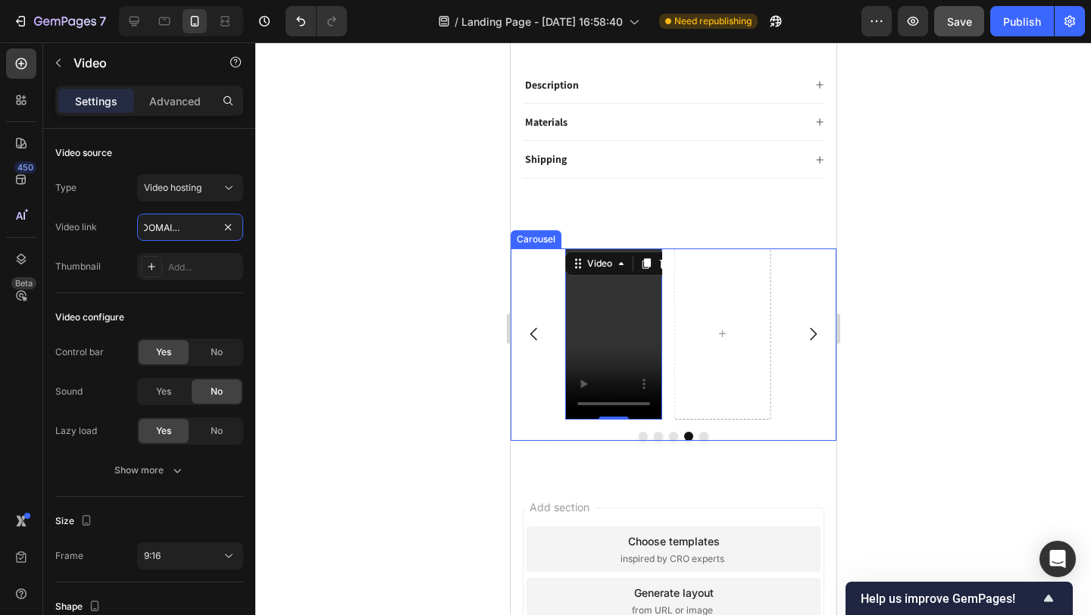
type input "https://cdn.shopify.com/videos/c/o/v/7c8b678448874c43bd10c65df9867db5.mp4"
click at [333, 250] on div at bounding box center [673, 328] width 836 height 573
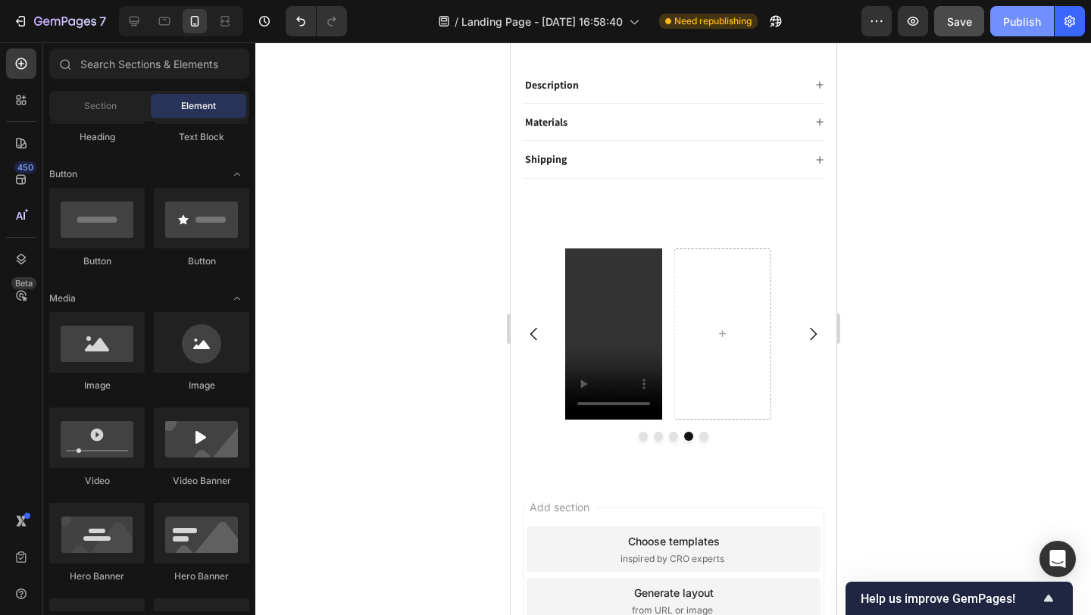
click at [1012, 27] on div "Publish" at bounding box center [1022, 22] width 38 height 16
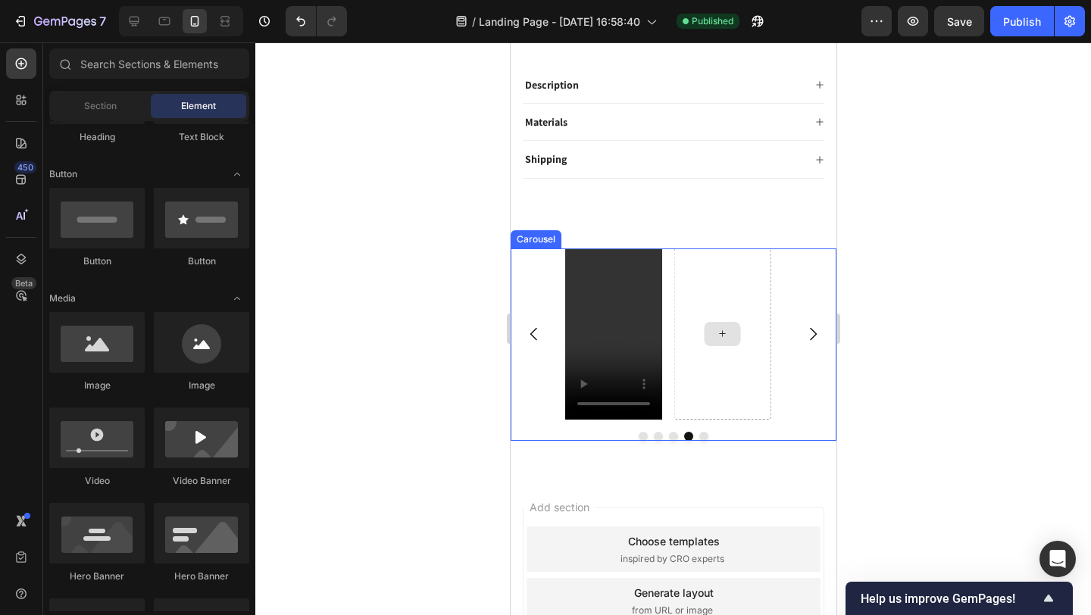
click at [704, 327] on div at bounding box center [721, 334] width 36 height 24
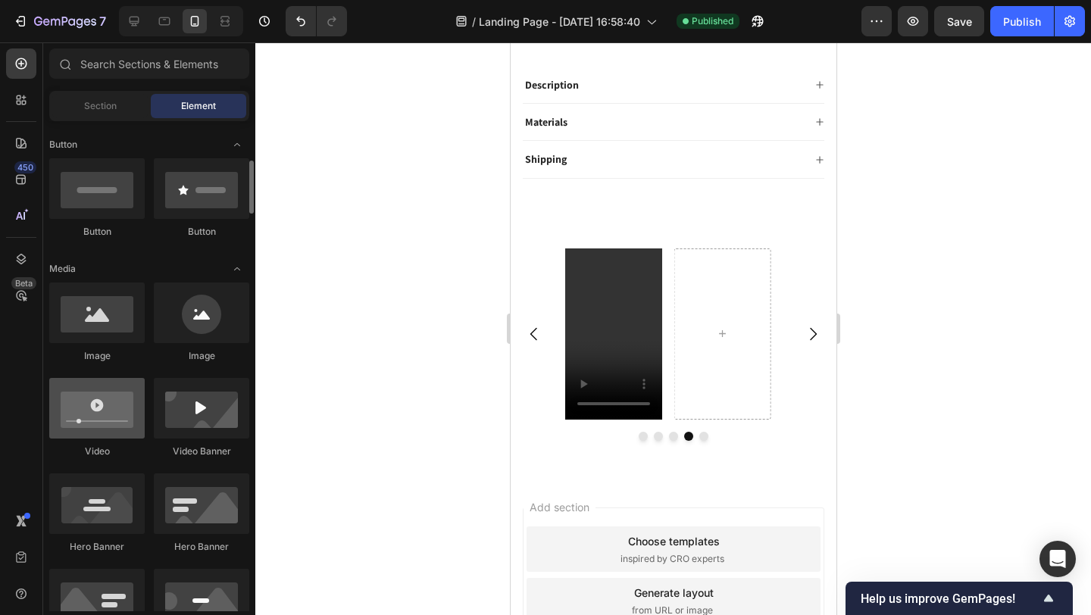
scroll to position [344, 0]
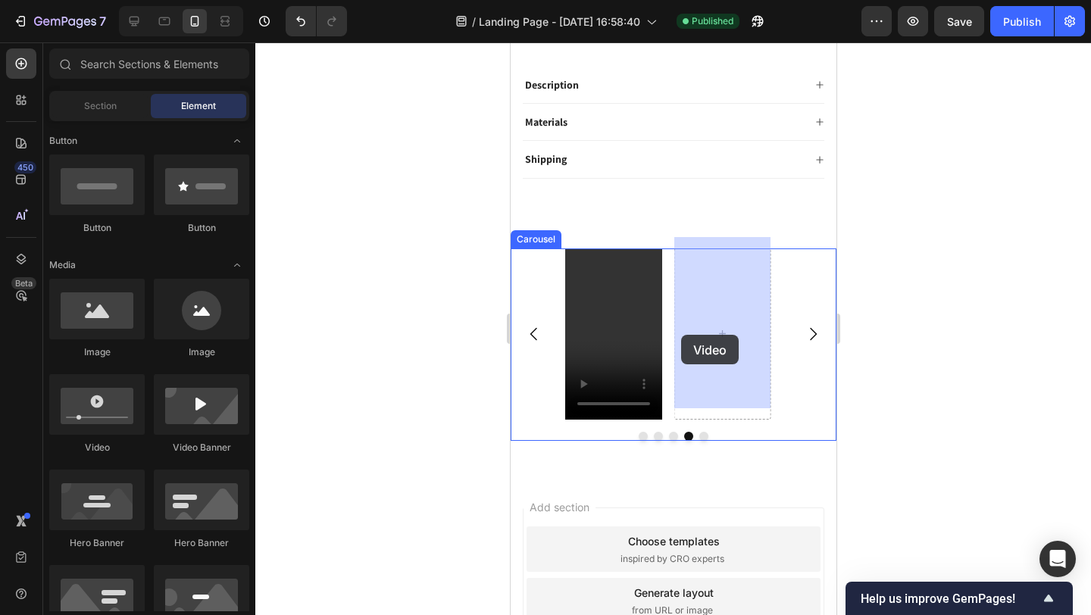
drag, startPoint x: 1012, startPoint y: 433, endPoint x: 682, endPoint y: 338, distance: 343.9
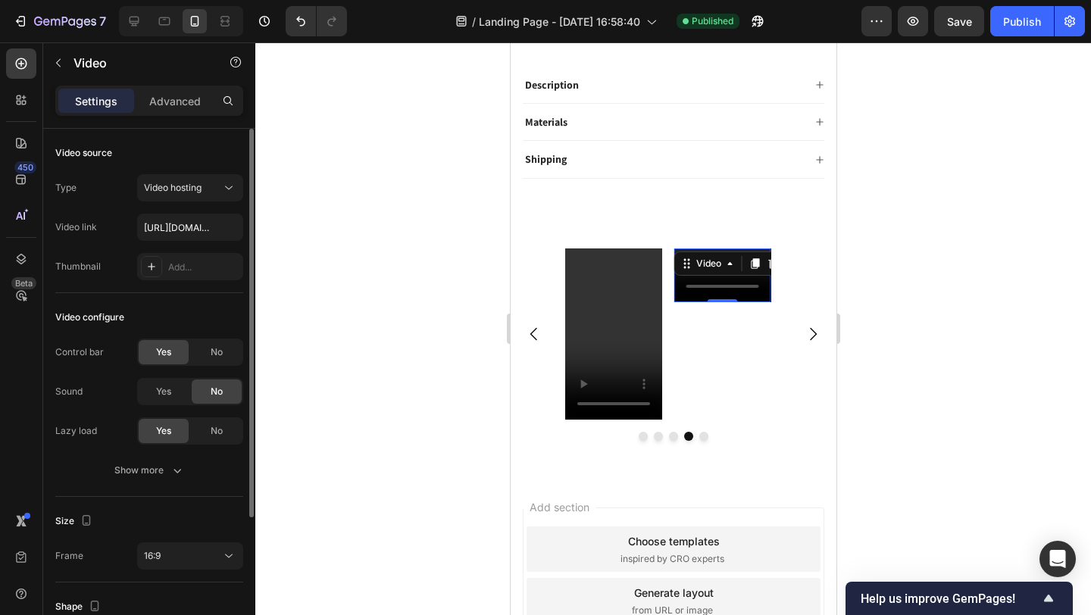
scroll to position [192, 0]
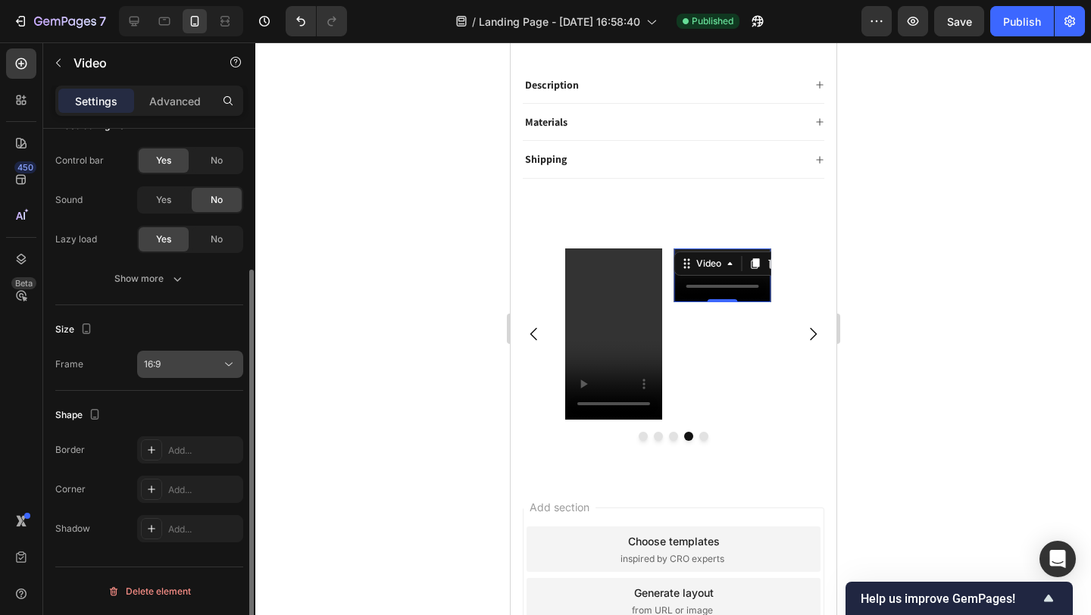
click at [180, 362] on div "16:9" at bounding box center [182, 365] width 77 height 14
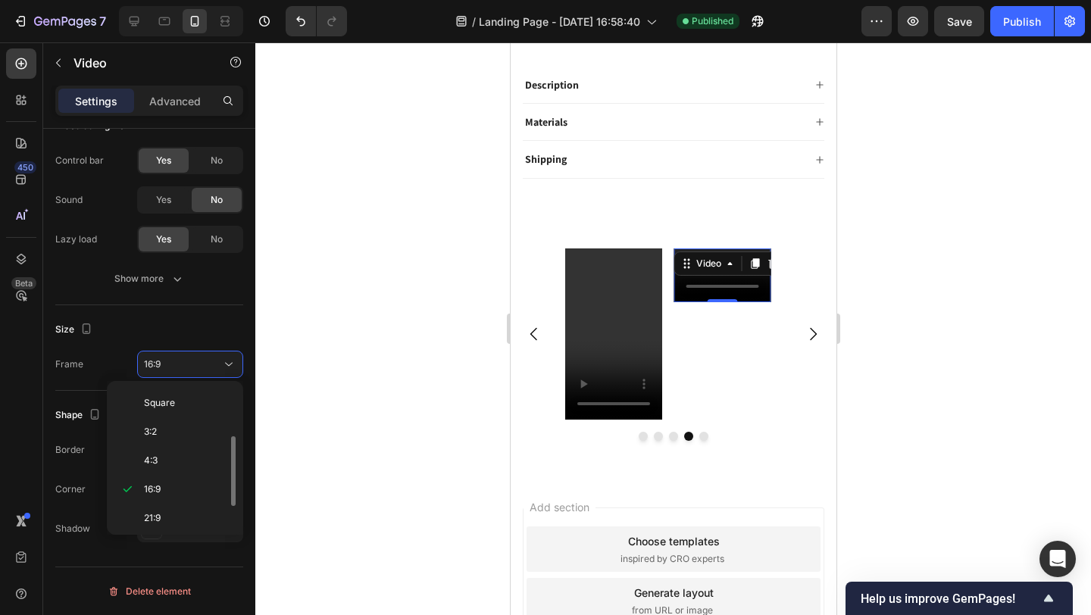
scroll to position [146, 0]
click at [167, 518] on span "Custom" at bounding box center [160, 515] width 33 height 14
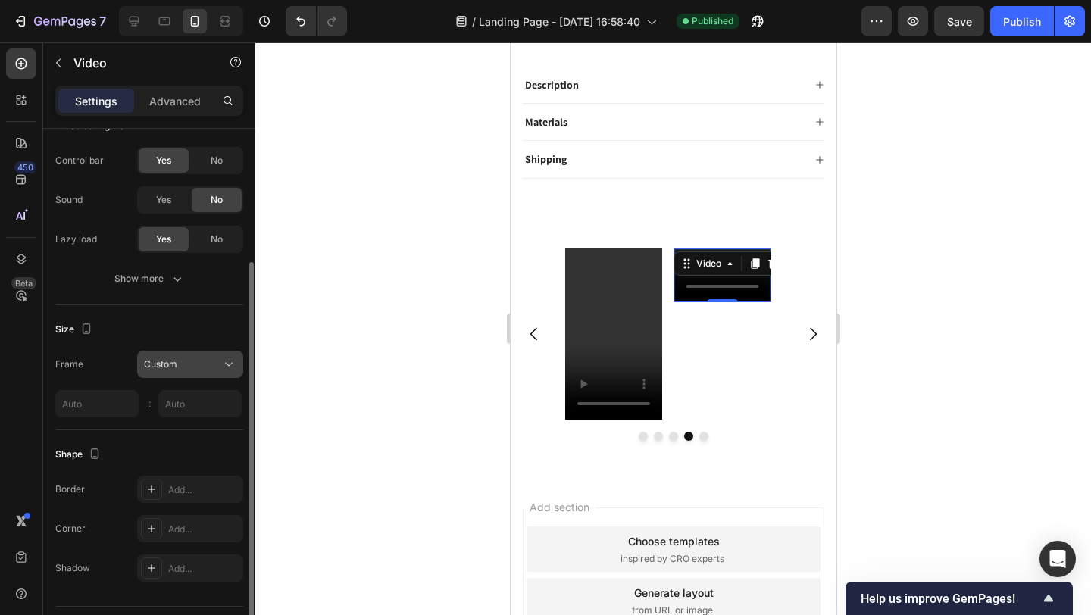
click at [180, 364] on div "Custom" at bounding box center [182, 365] width 77 height 14
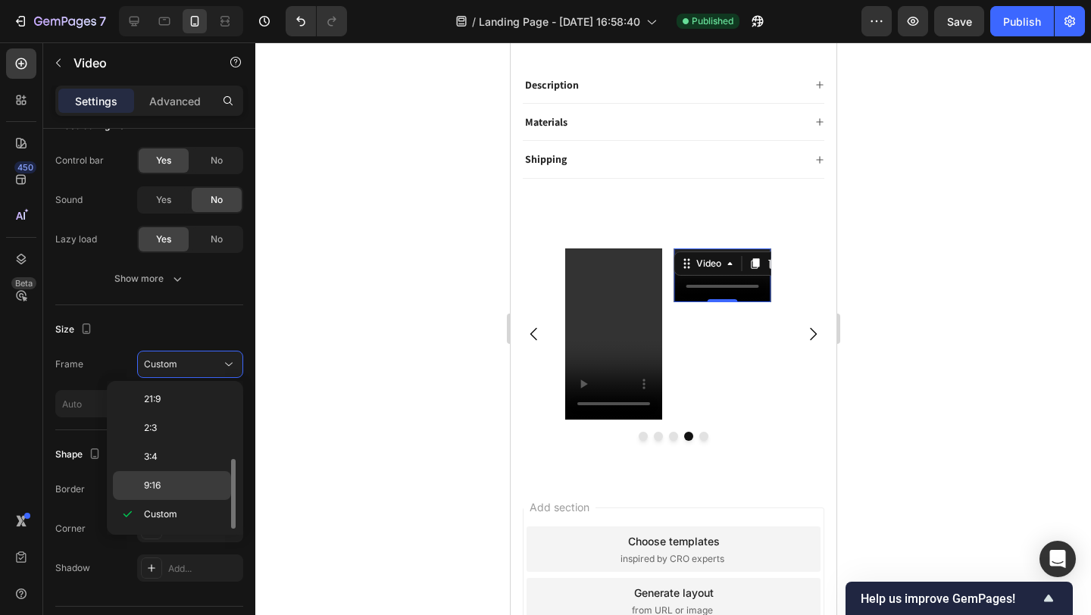
click at [167, 482] on p "9:16" at bounding box center [184, 486] width 80 height 14
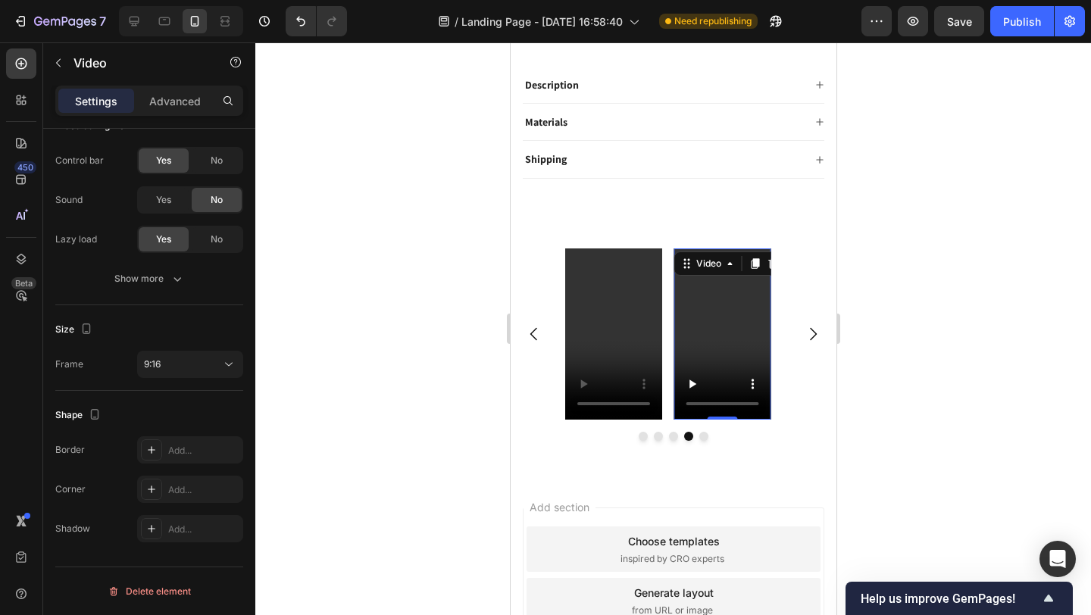
click at [721, 306] on video at bounding box center [722, 335] width 97 height 172
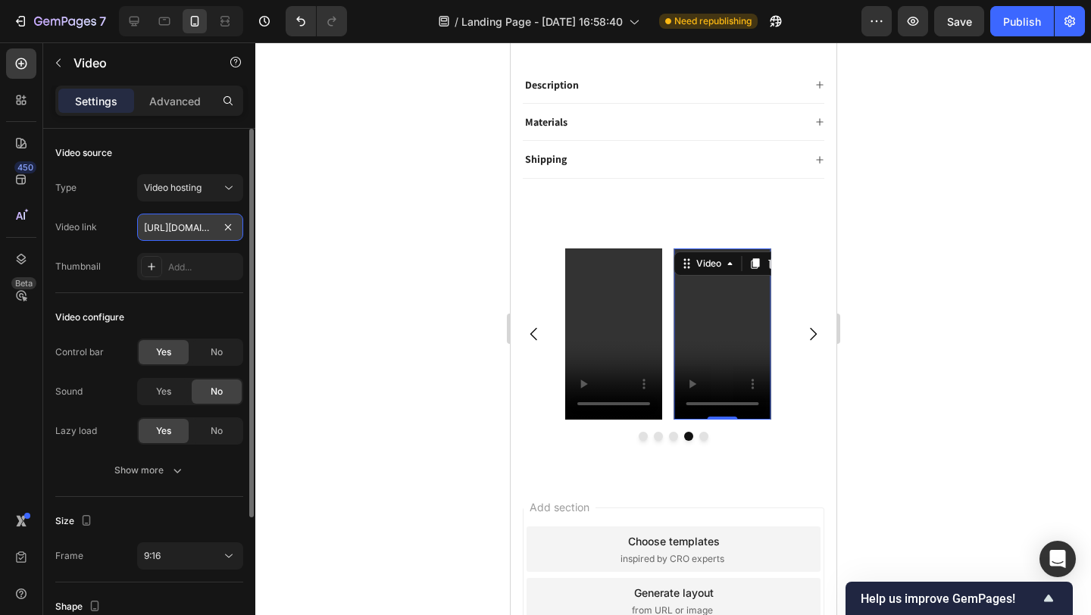
click at [206, 236] on input "https://cdn.shopify.com/videos/c/o/v/2cd3deb506b54b009063f7270ab5cf2e.mp4" at bounding box center [190, 227] width 106 height 27
click at [202, 231] on input "text" at bounding box center [190, 227] width 106 height 27
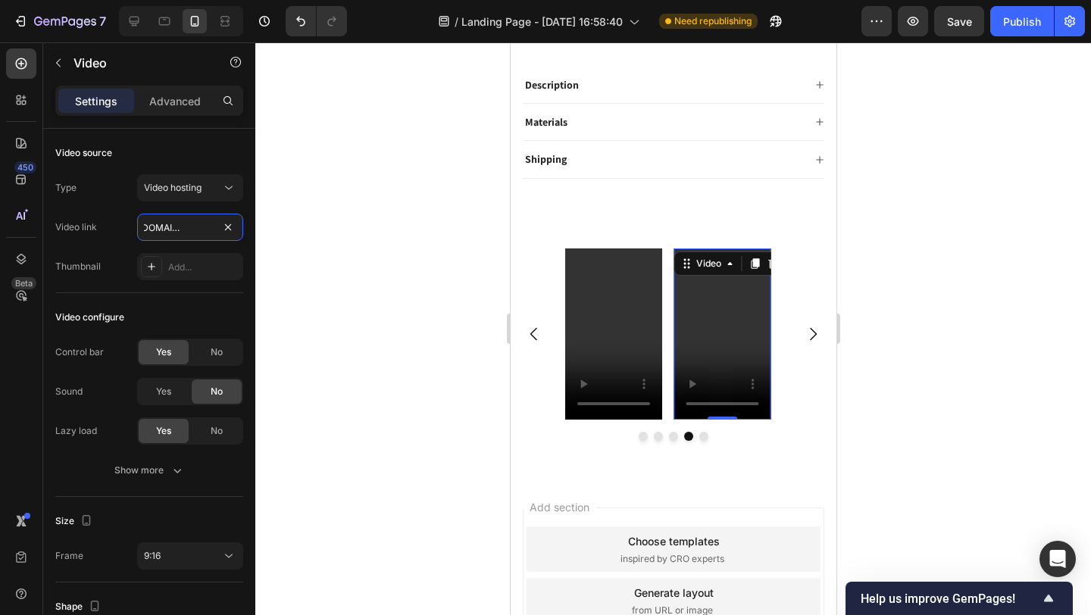
type input "https://cdn.shopify.com/videos/c/o/v/6c3132f956834134b8ce3cc38c25552f.mov"
click at [954, 27] on span "Save" at bounding box center [959, 21] width 25 height 13
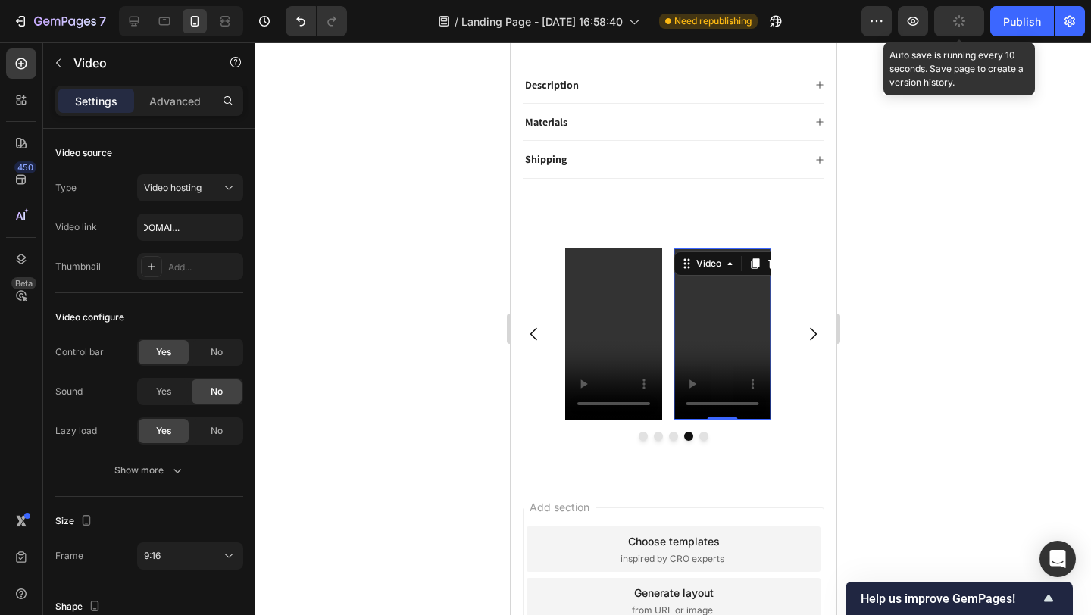
scroll to position [0, 0]
click at [724, 305] on video at bounding box center [722, 335] width 97 height 172
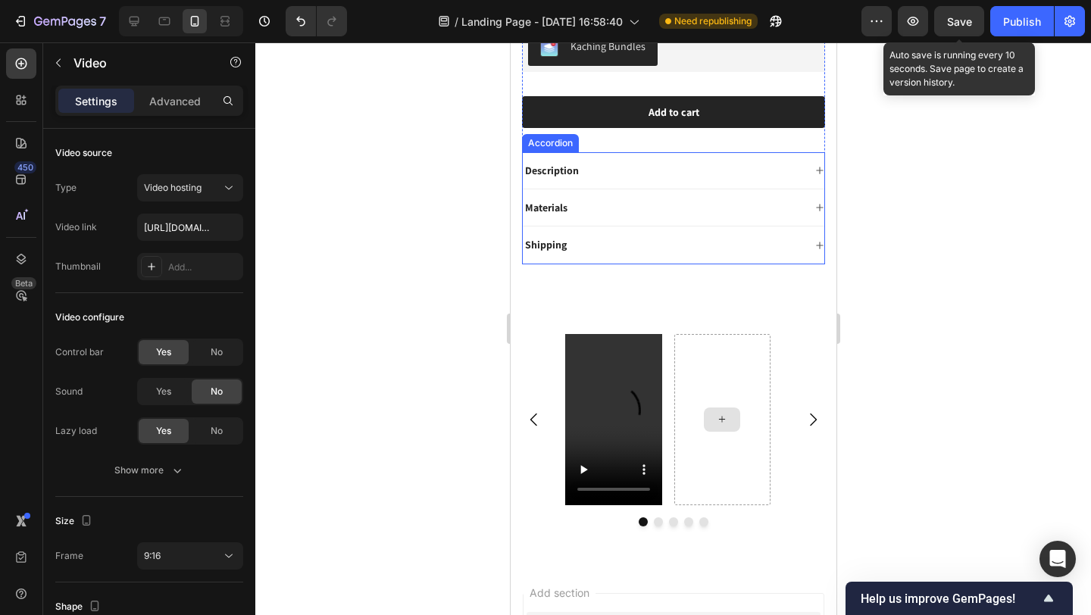
scroll to position [670, 0]
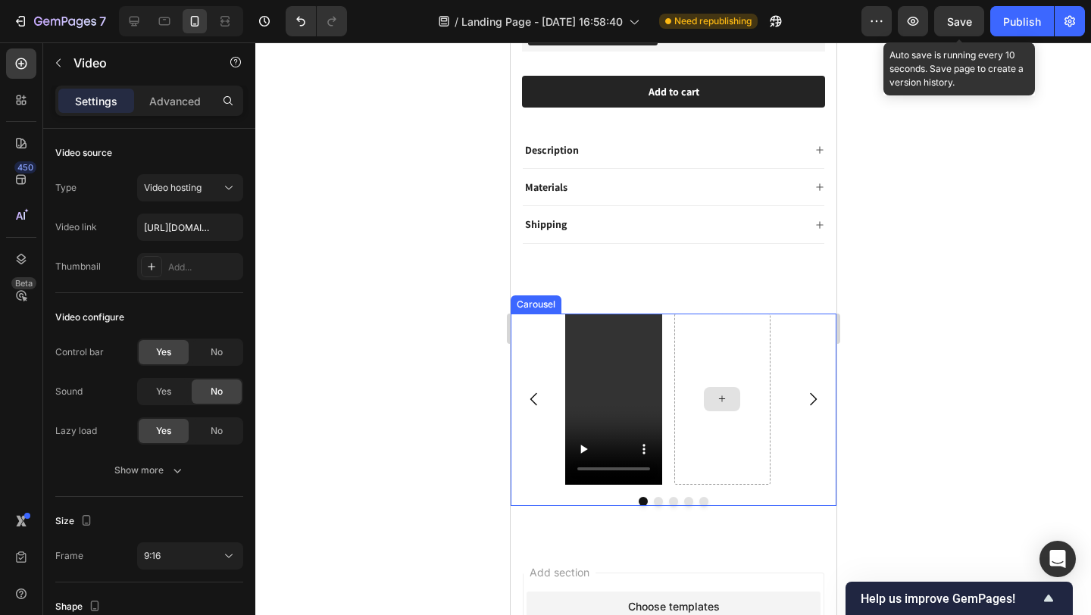
click at [721, 408] on div at bounding box center [722, 400] width 97 height 172
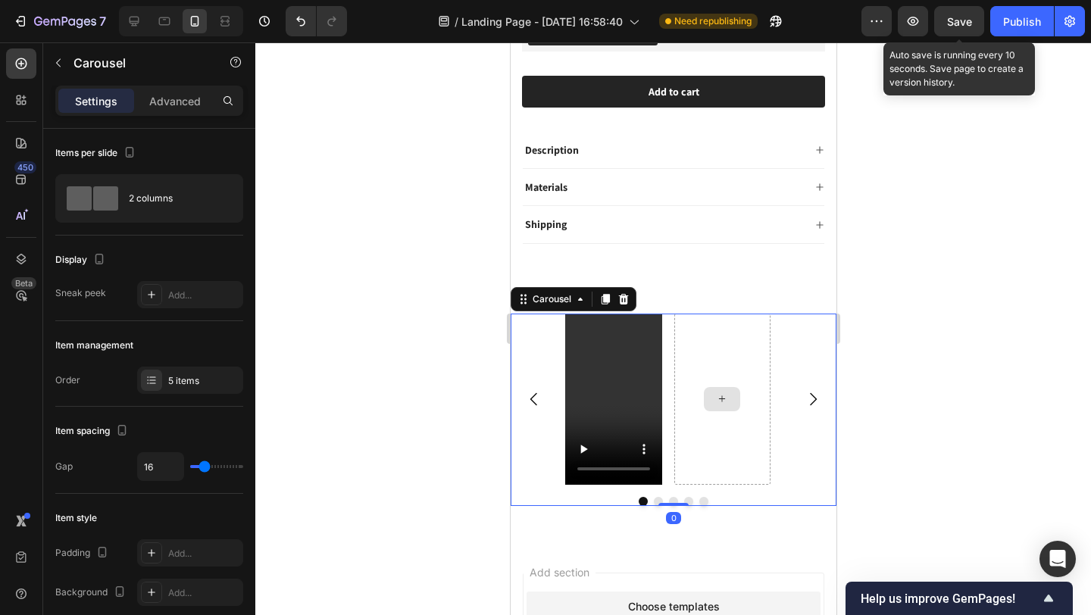
click at [706, 393] on div at bounding box center [721, 399] width 36 height 24
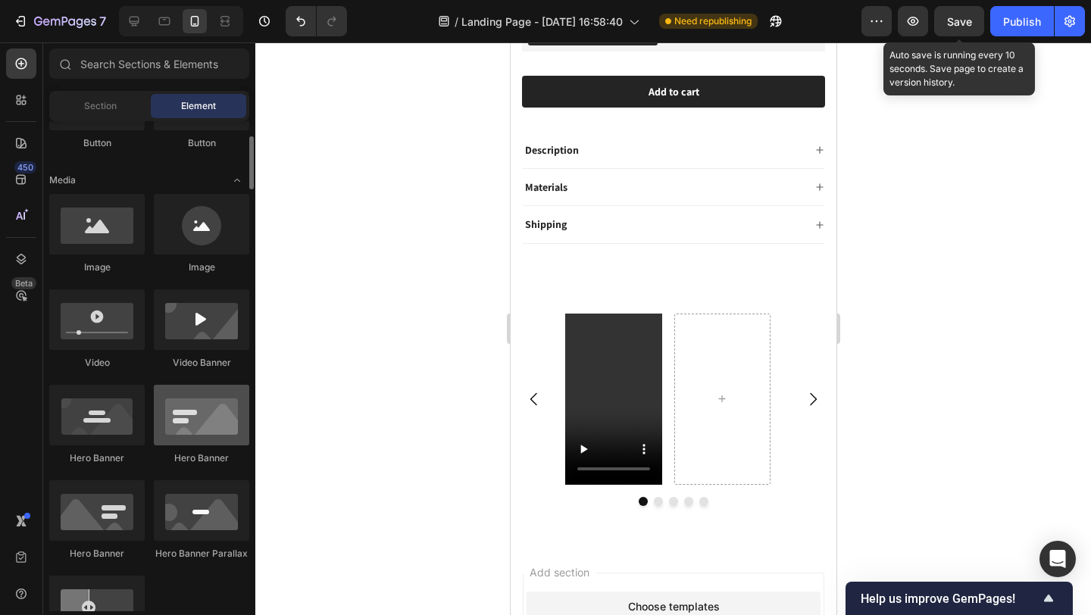
scroll to position [401, 0]
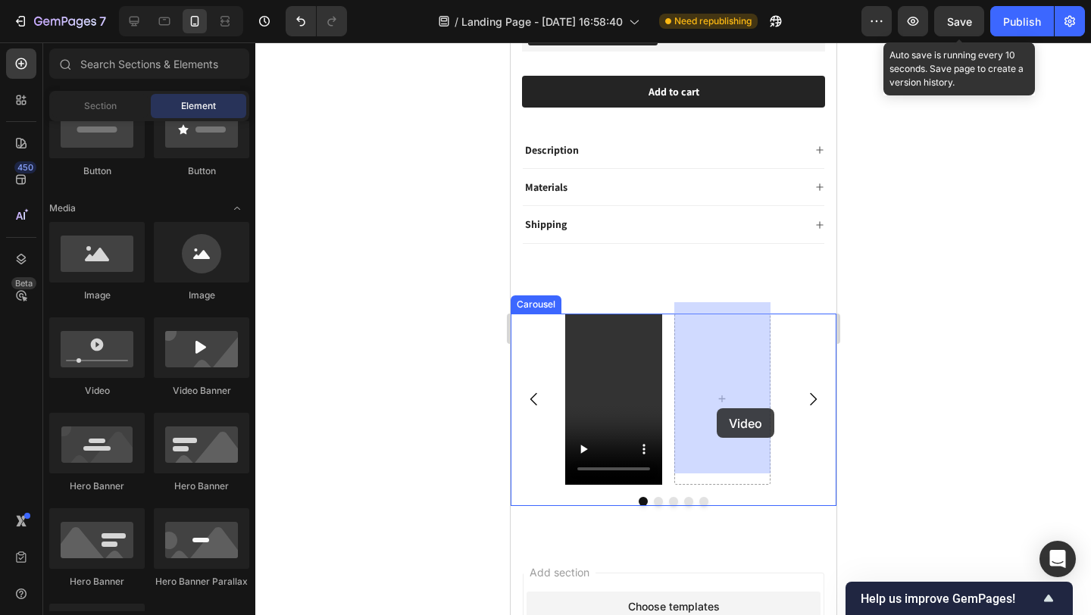
drag, startPoint x: 600, startPoint y: 413, endPoint x: 721, endPoint y: 405, distance: 120.7
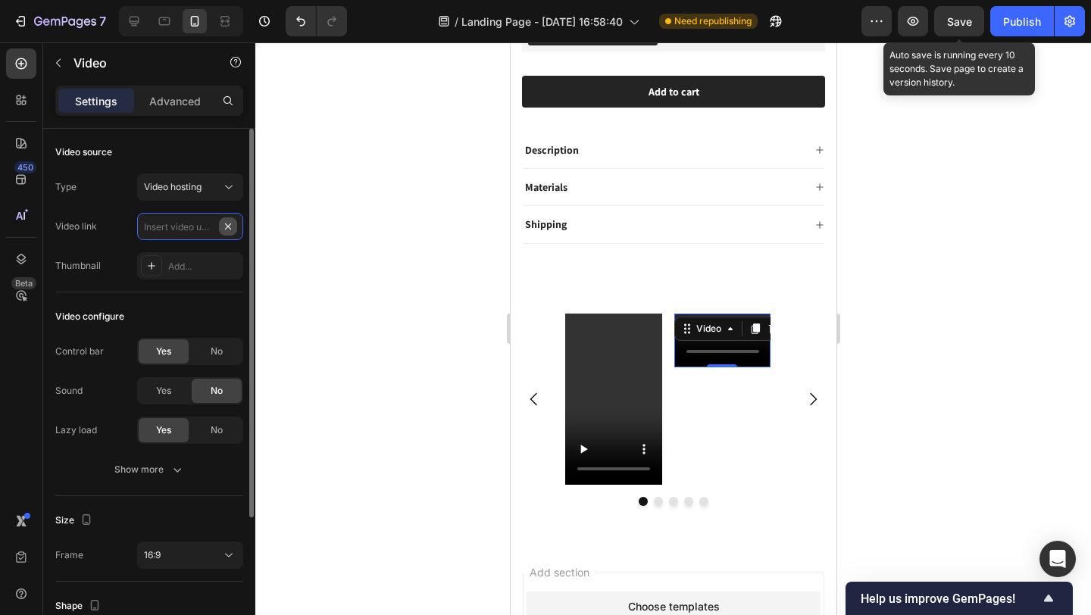
scroll to position [0, 0]
click at [199, 224] on input "text" at bounding box center [190, 226] width 106 height 27
paste input "https://cdn.shopify.com/videos/c/o/v/130ed4a339cf4966819a5dcf58ae0d02.mov"
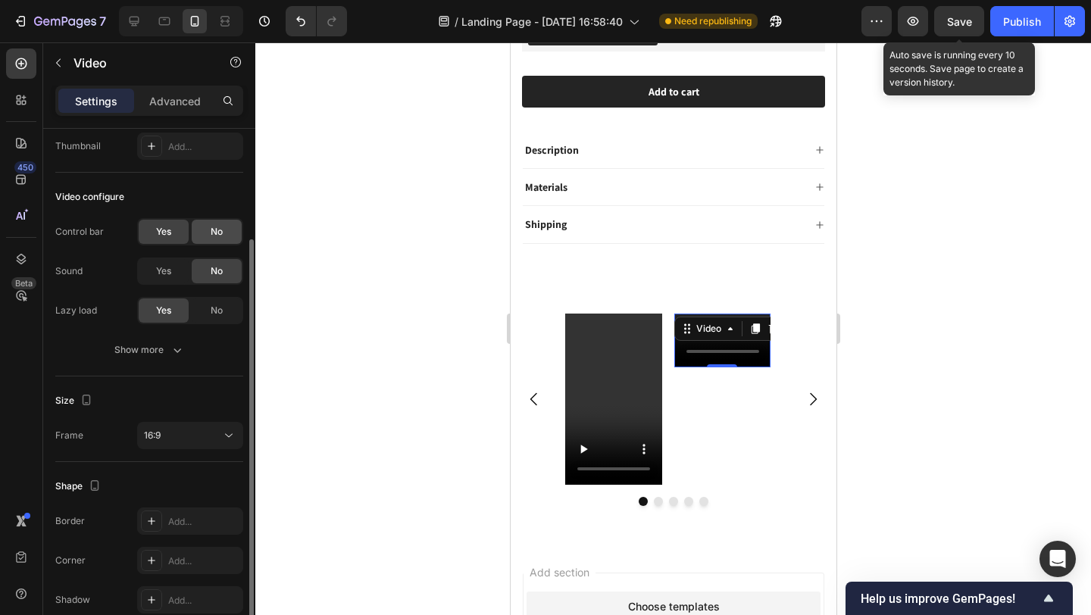
scroll to position [133, 0]
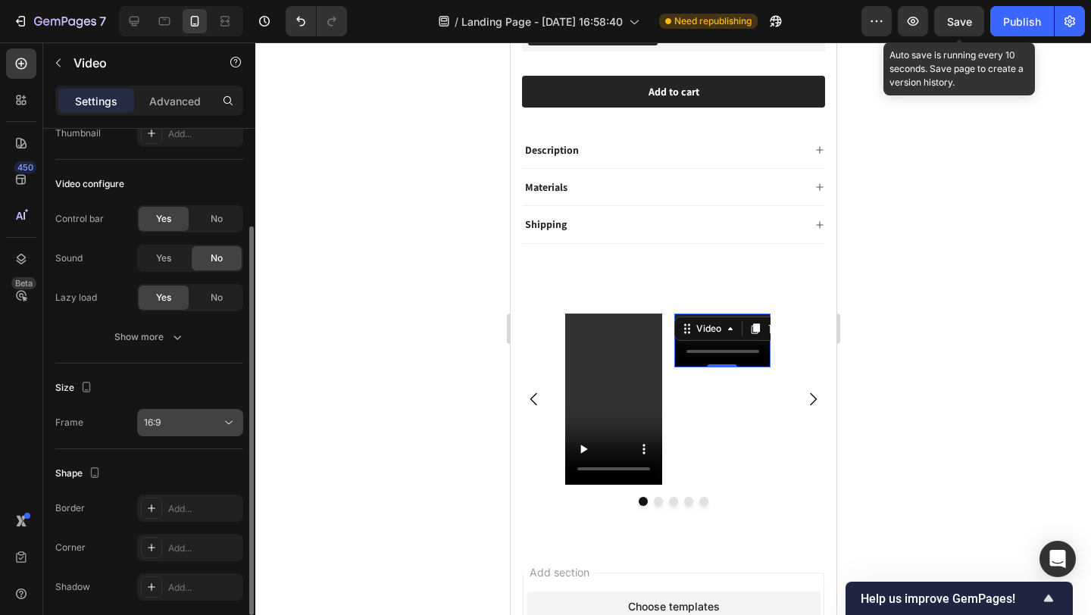
type input "https://cdn.shopify.com/videos/c/o/v/130ed4a339cf4966819a5dcf58ae0d02.mov"
click at [200, 424] on div "16:9" at bounding box center [182, 423] width 77 height 14
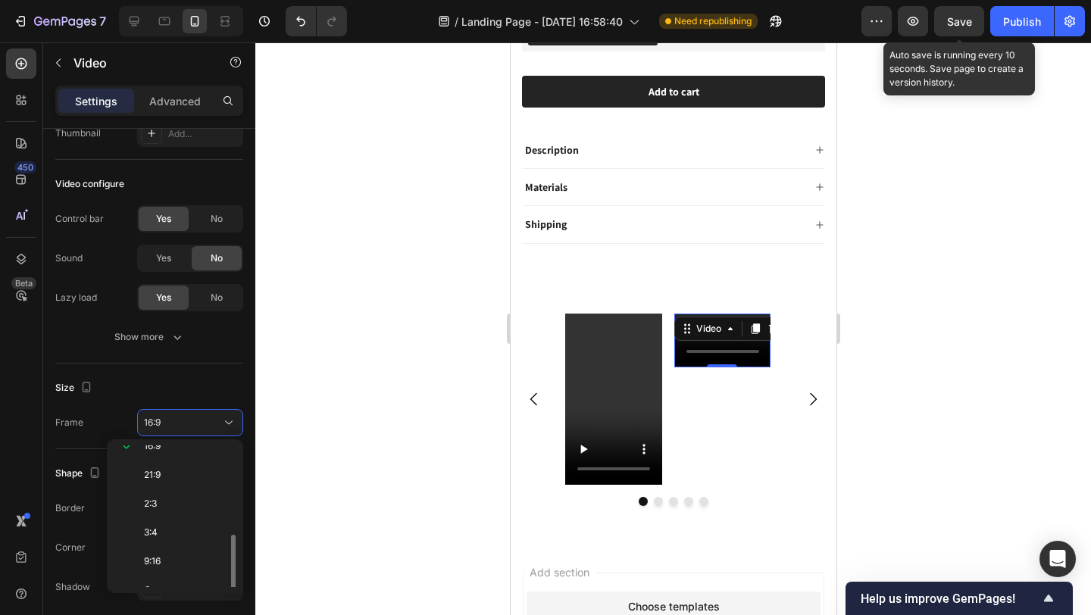
scroll to position [146, 0]
click at [185, 539] on p "9:16" at bounding box center [184, 544] width 80 height 14
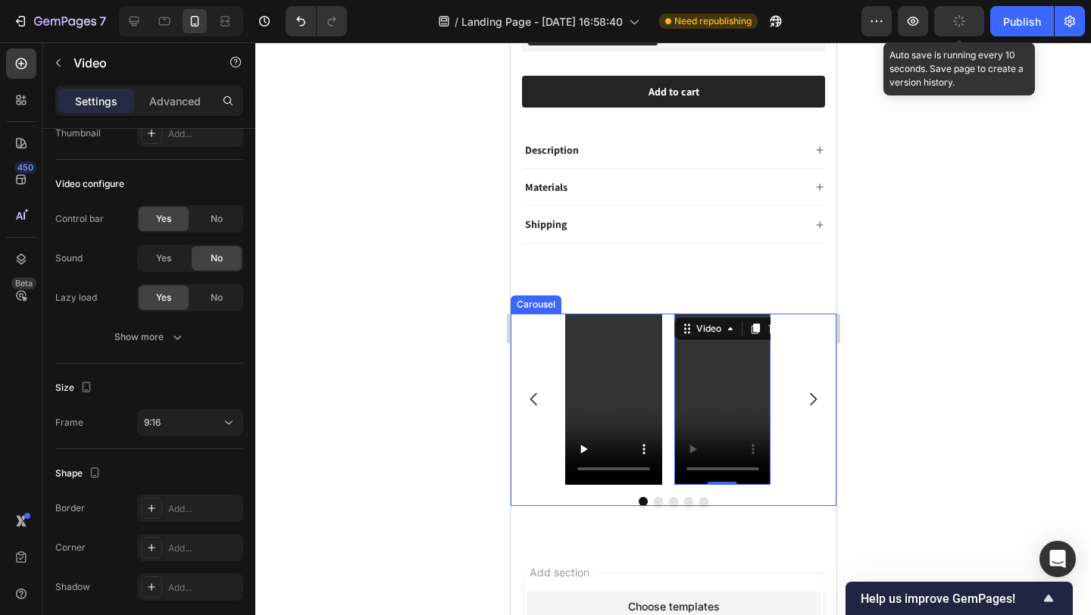
click at [803, 390] on icon "Carousel Next Arrow" at bounding box center [812, 399] width 18 height 18
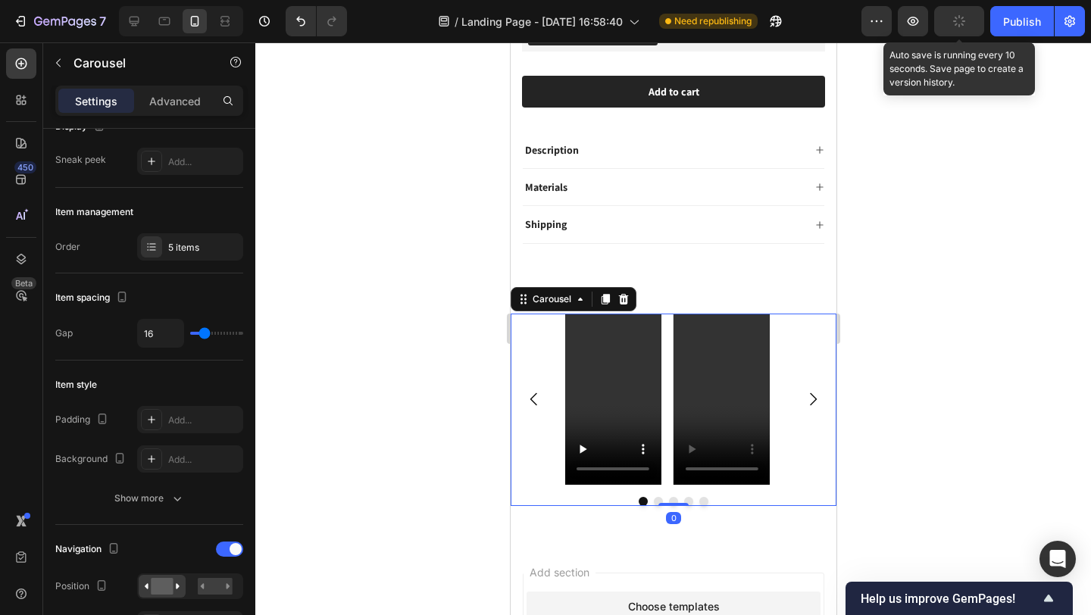
scroll to position [0, 0]
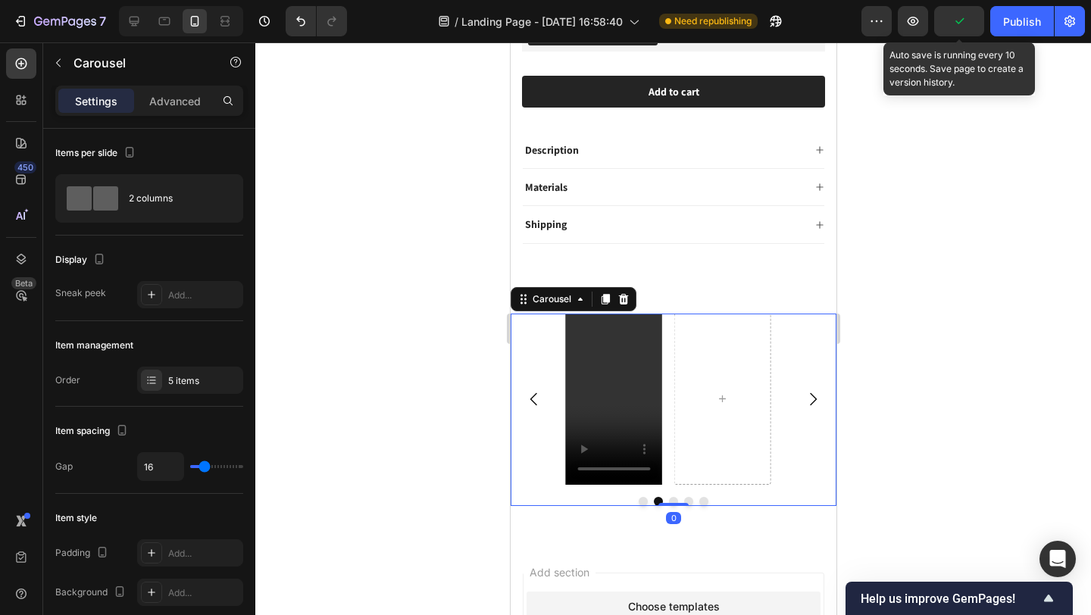
click at [531, 390] on icon "Carousel Back Arrow" at bounding box center [533, 399] width 18 height 18
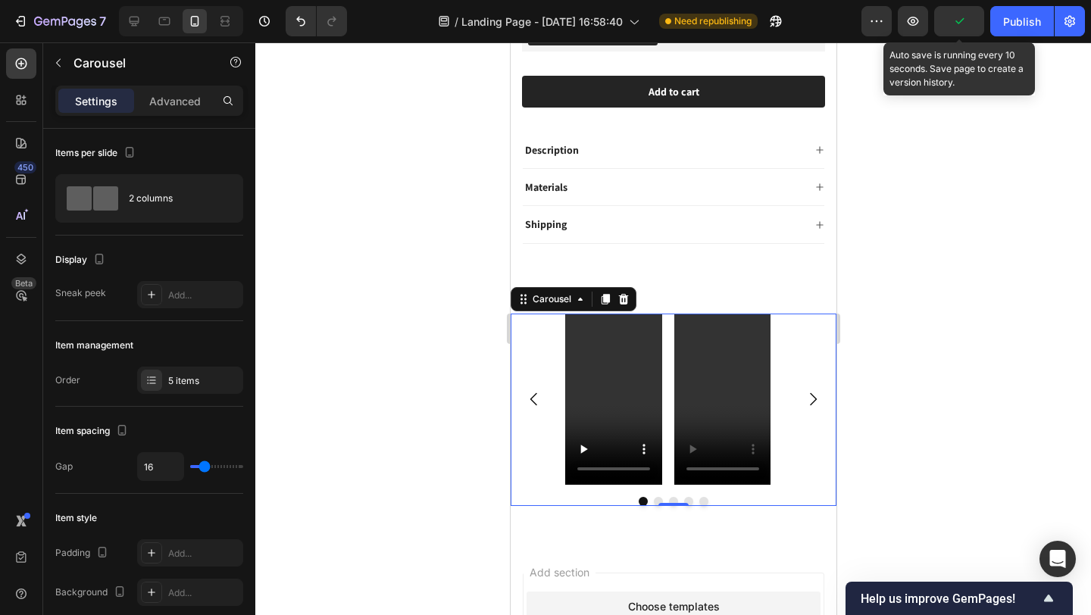
click at [530, 393] on icon "Carousel Back Arrow" at bounding box center [533, 399] width 7 height 13
click at [809, 393] on icon "Carousel Next Arrow" at bounding box center [812, 399] width 7 height 13
click at [949, 33] on button "Save" at bounding box center [959, 21] width 50 height 30
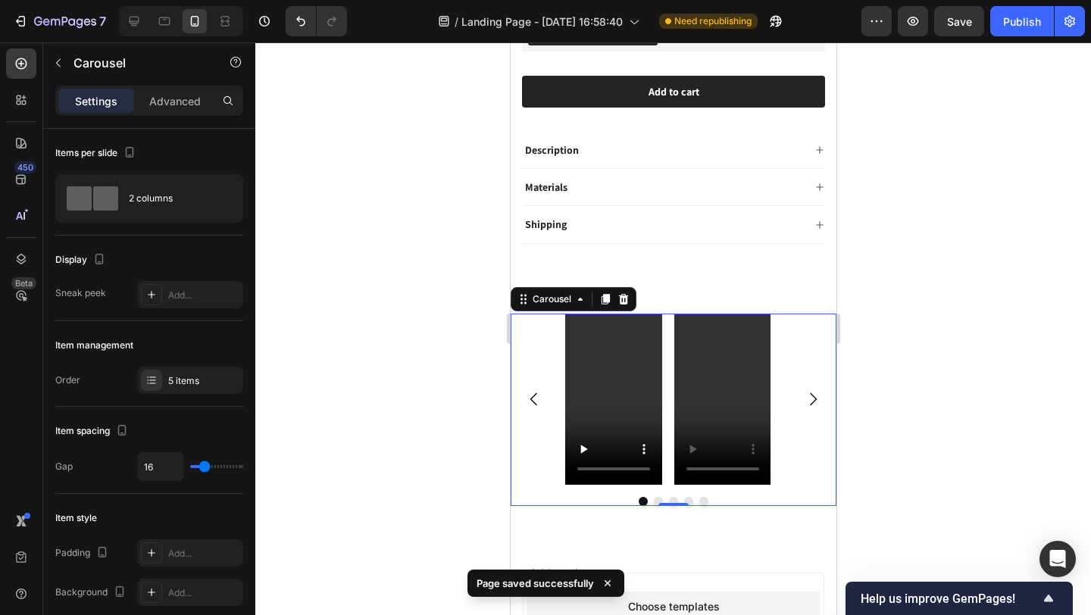
click at [530, 390] on icon "Carousel Back Arrow" at bounding box center [533, 399] width 18 height 18
click at [809, 393] on icon "Carousel Next Arrow" at bounding box center [812, 399] width 7 height 13
click at [529, 394] on icon "Carousel Back Arrow" at bounding box center [533, 399] width 18 height 18
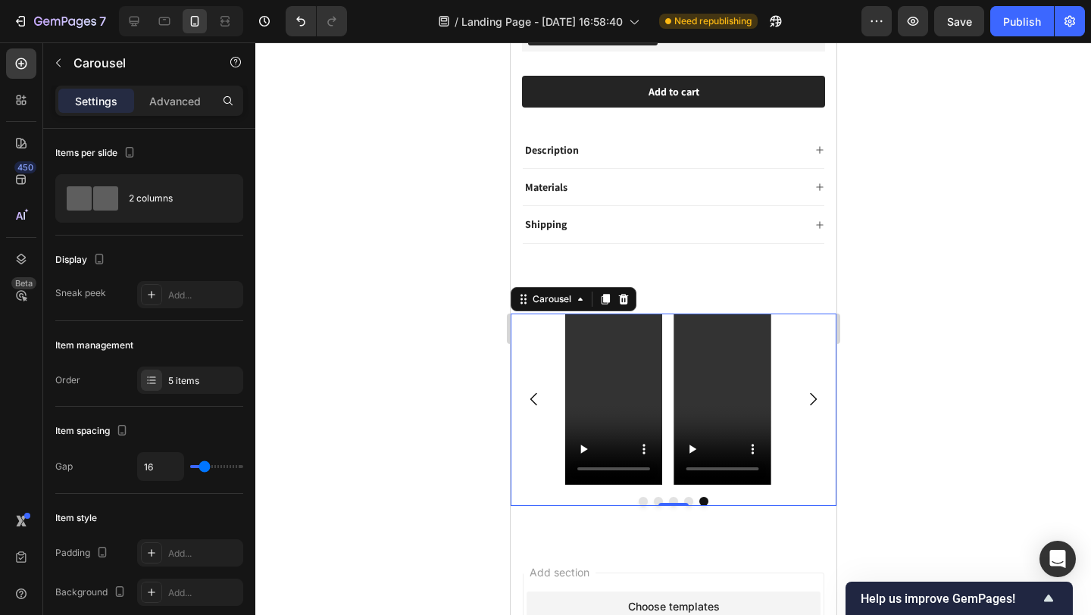
click at [530, 390] on icon "Carousel Back Arrow" at bounding box center [533, 399] width 18 height 18
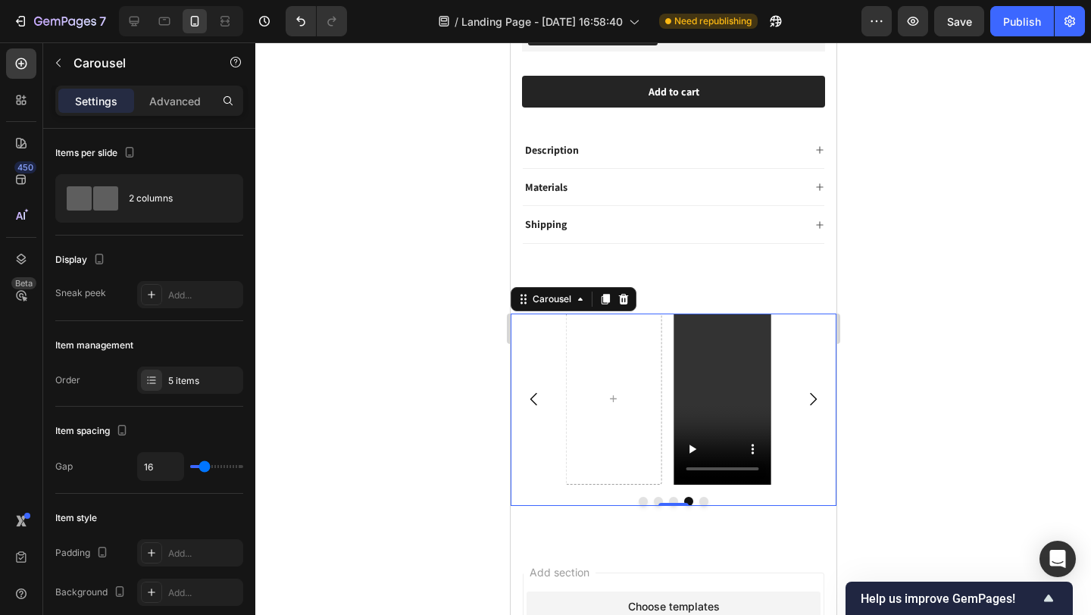
click at [533, 393] on icon "Carousel Back Arrow" at bounding box center [533, 399] width 7 height 13
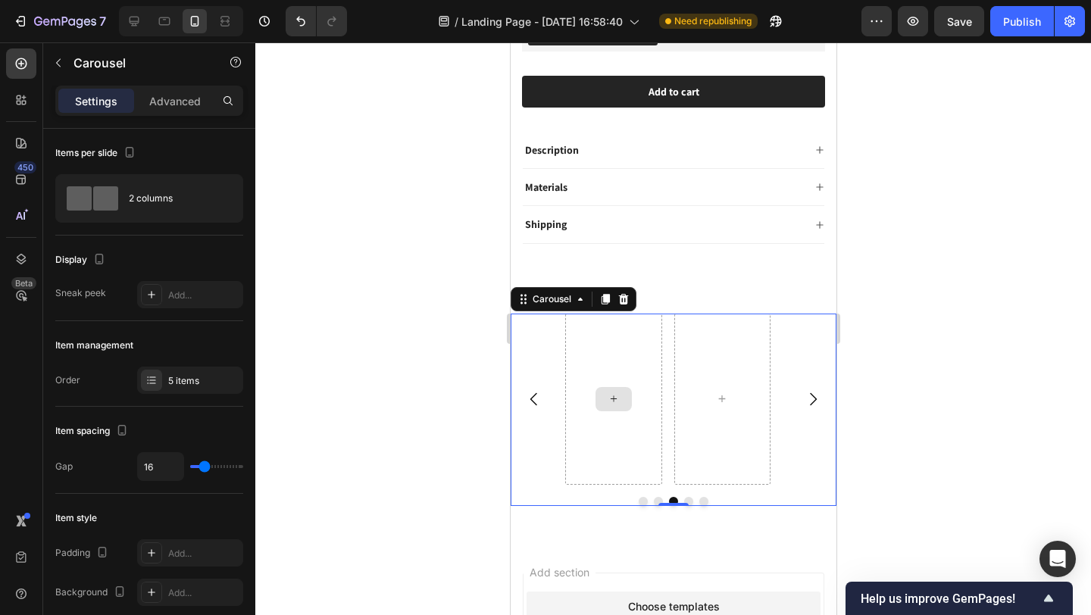
click at [608, 392] on icon at bounding box center [613, 398] width 12 height 13
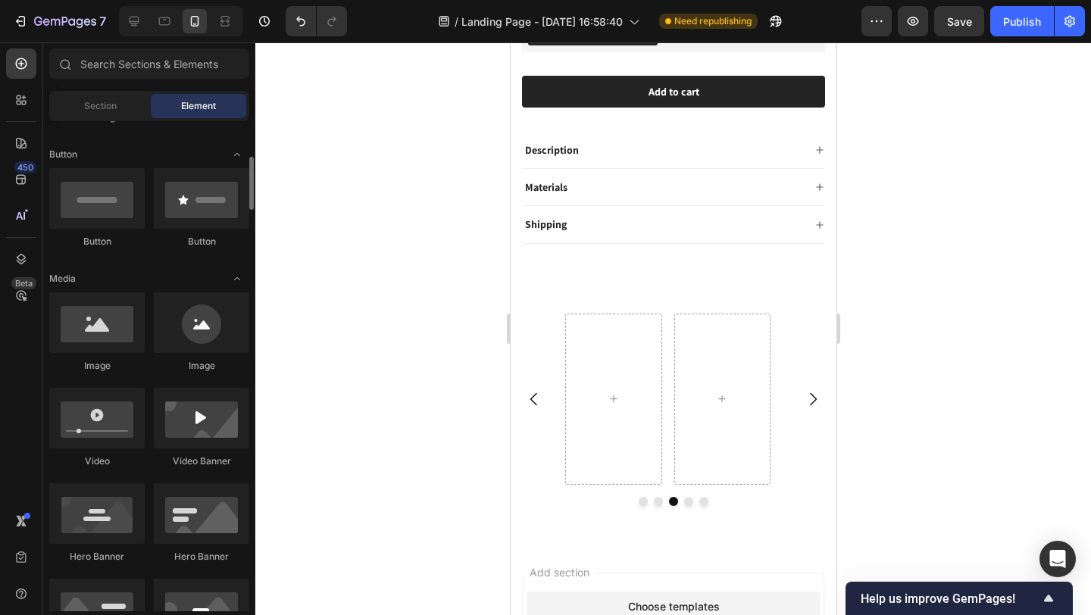
scroll to position [429, 0]
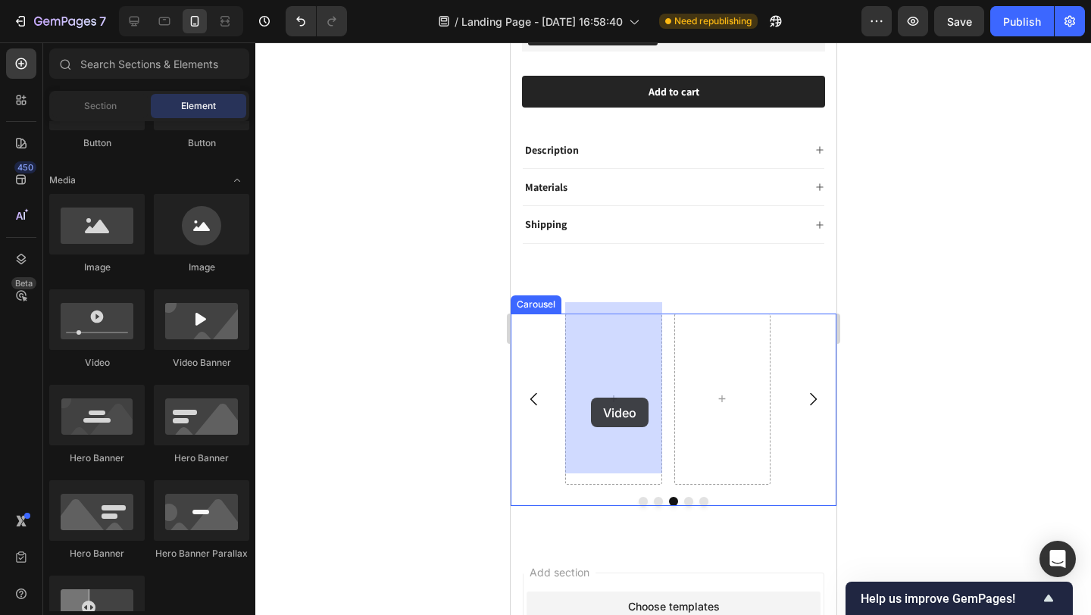
drag, startPoint x: 973, startPoint y: 449, endPoint x: 590, endPoint y: 400, distance: 385.8
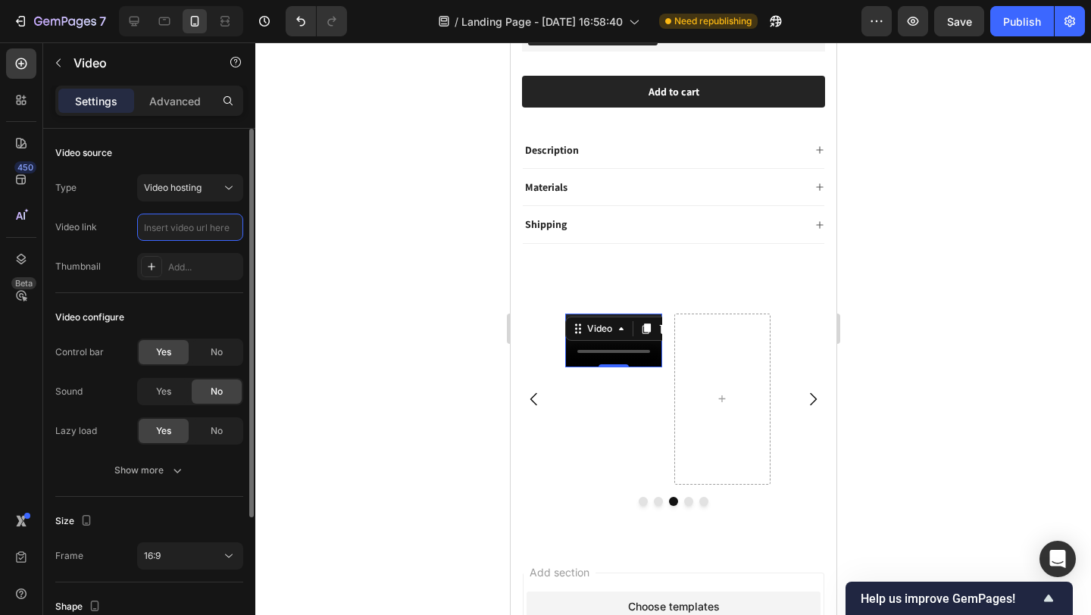
drag, startPoint x: 235, startPoint y: 230, endPoint x: 220, endPoint y: 231, distance: 15.2
paste input "https://cdn.shopify.com/videos/c/o/v/8bc217637fc7428792f8d45b2ef33b4c.mp4"
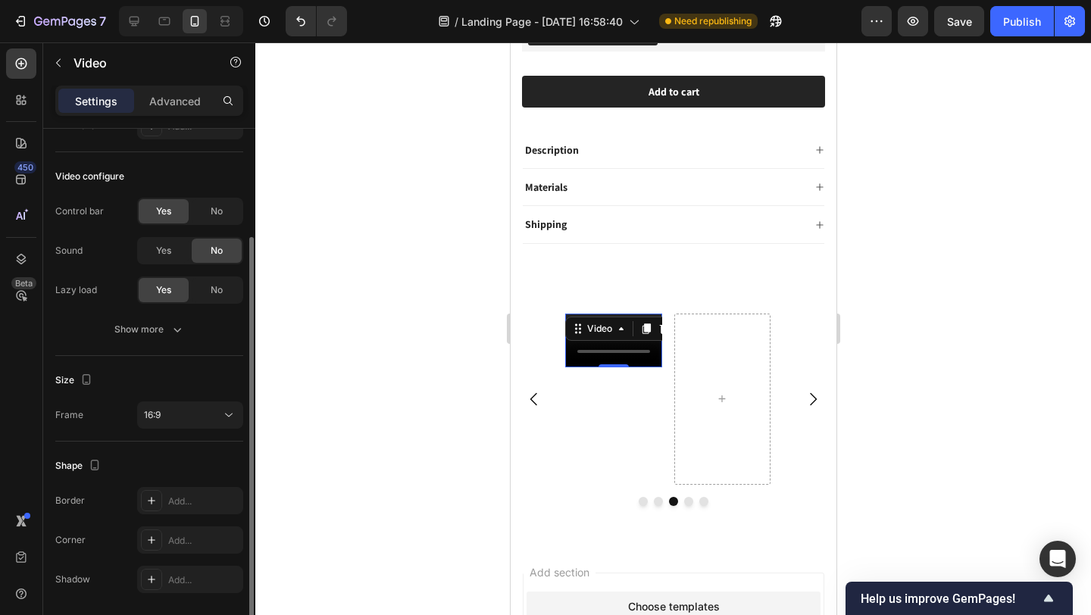
scroll to position [192, 0]
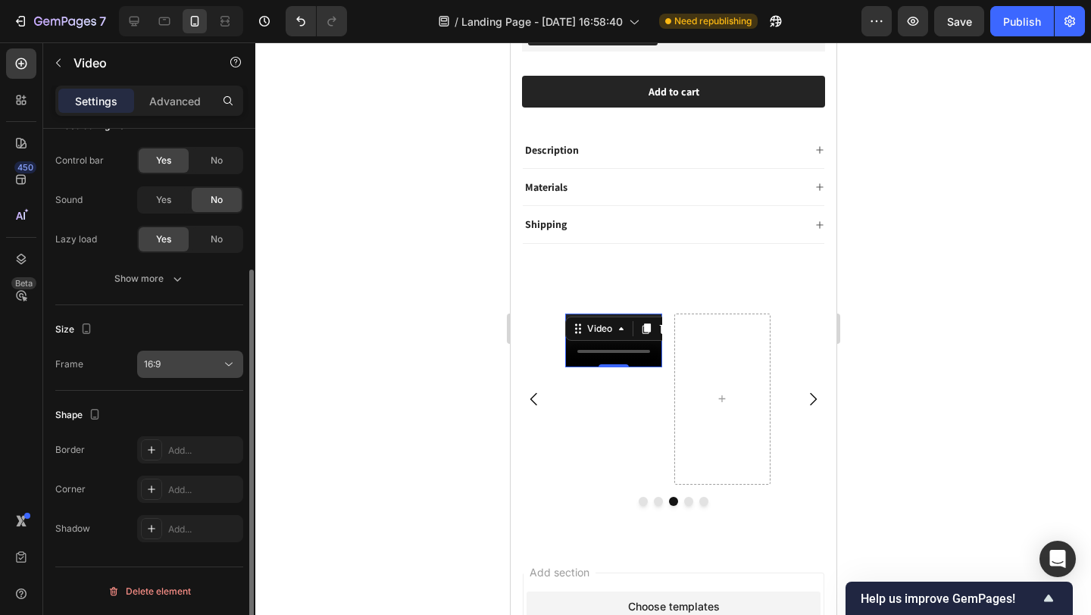
type input "https://cdn.shopify.com/videos/c/o/v/8bc217637fc7428792f8d45b2ef33b4c.mp4"
click at [187, 369] on div "16:9" at bounding box center [182, 365] width 77 height 14
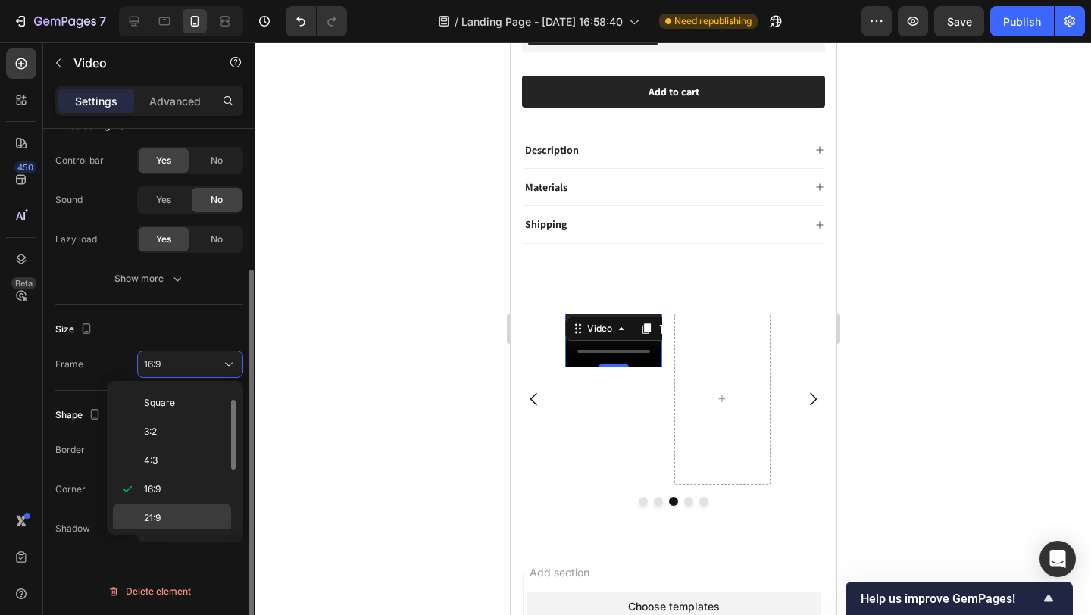
scroll to position [146, 0]
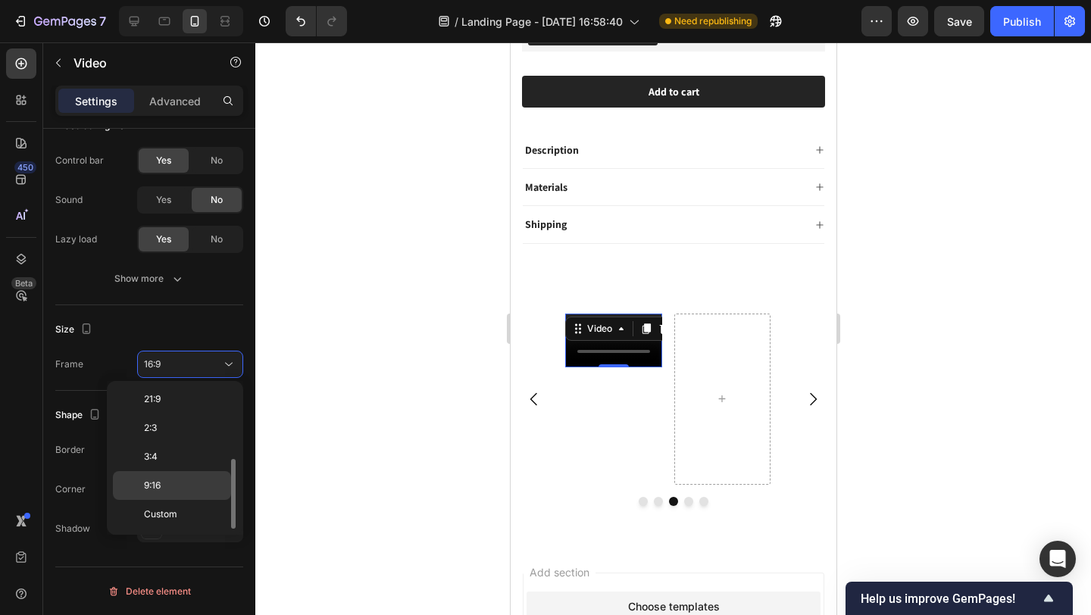
click at [194, 480] on p "9:16" at bounding box center [184, 486] width 80 height 14
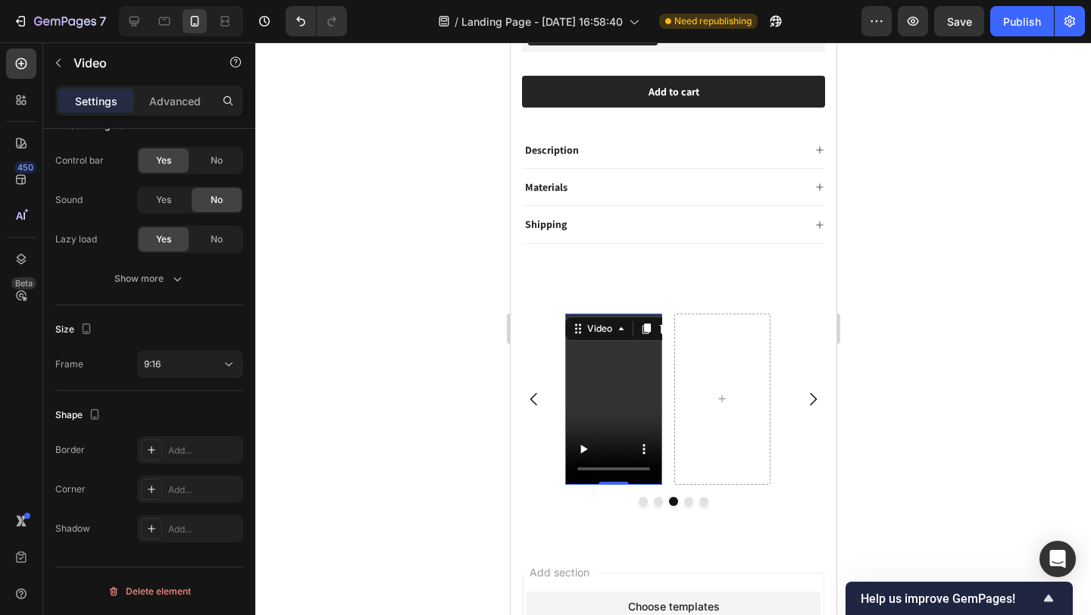
click at [414, 392] on div at bounding box center [673, 328] width 836 height 573
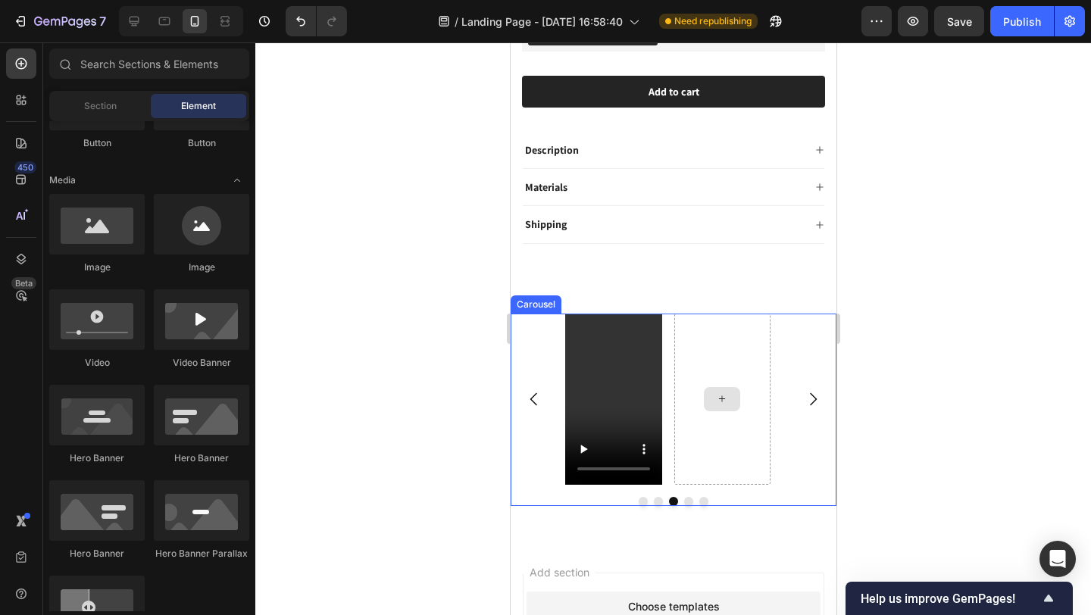
click at [715, 392] on icon at bounding box center [721, 398] width 12 height 13
click at [803, 390] on icon "Carousel Next Arrow" at bounding box center [812, 399] width 18 height 18
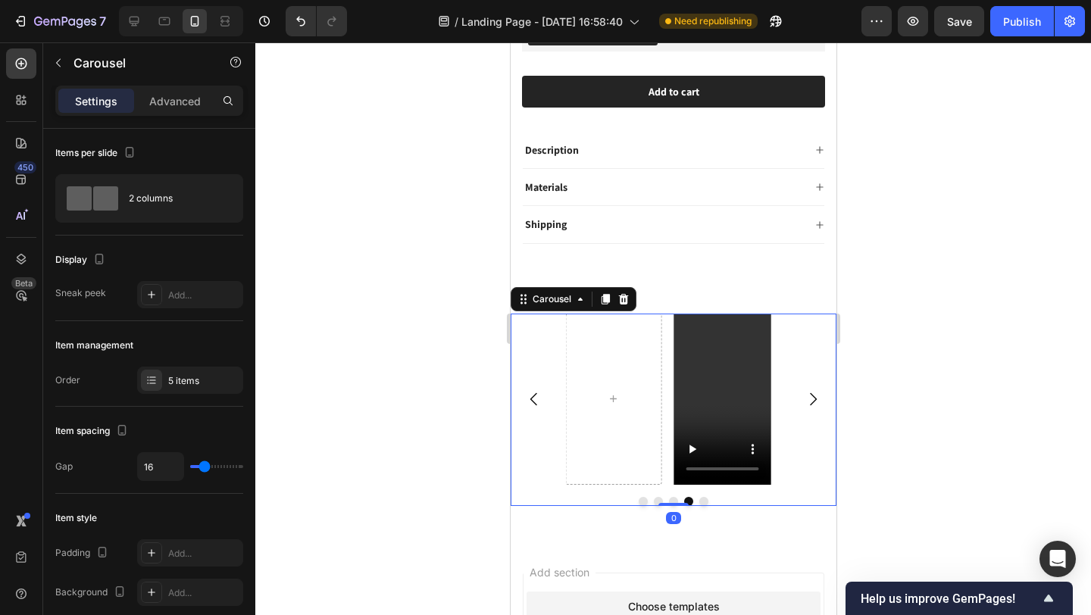
click at [803, 390] on icon "Carousel Next Arrow" at bounding box center [812, 399] width 18 height 18
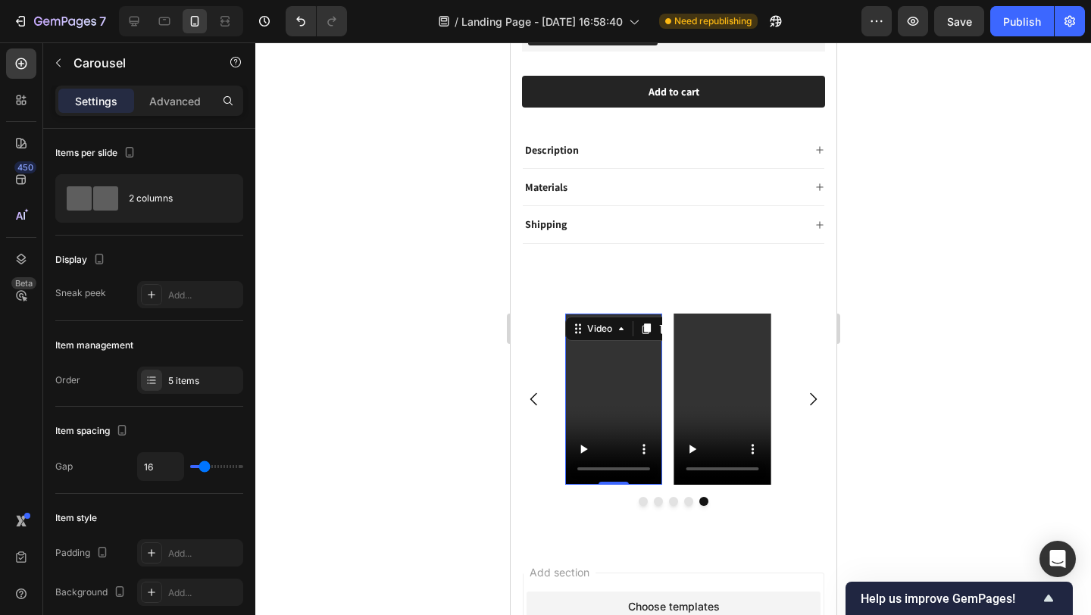
click at [596, 399] on video at bounding box center [612, 400] width 97 height 172
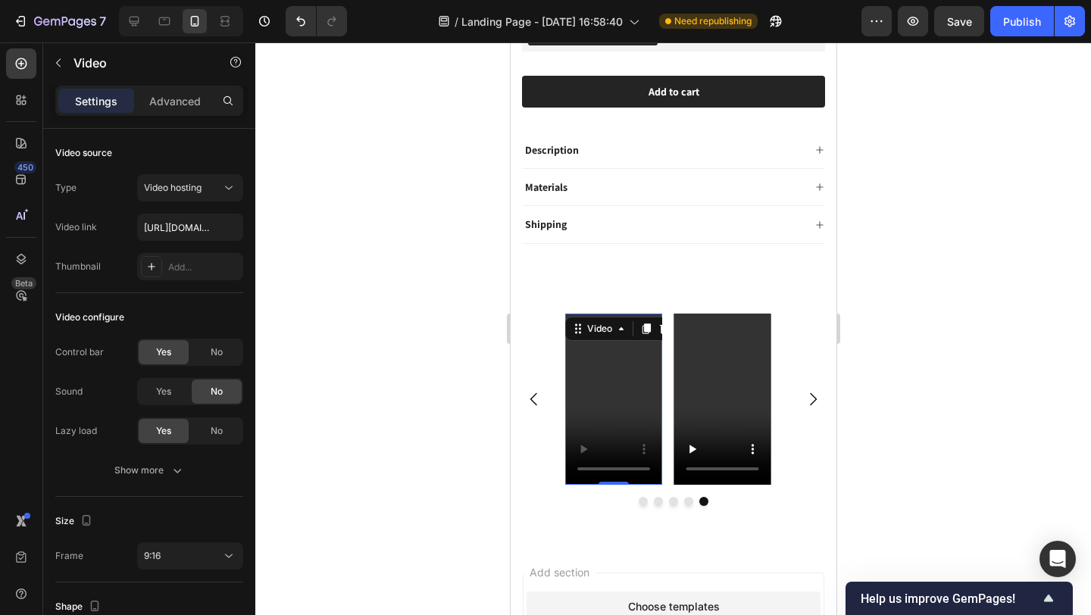
click at [604, 355] on video at bounding box center [612, 400] width 97 height 172
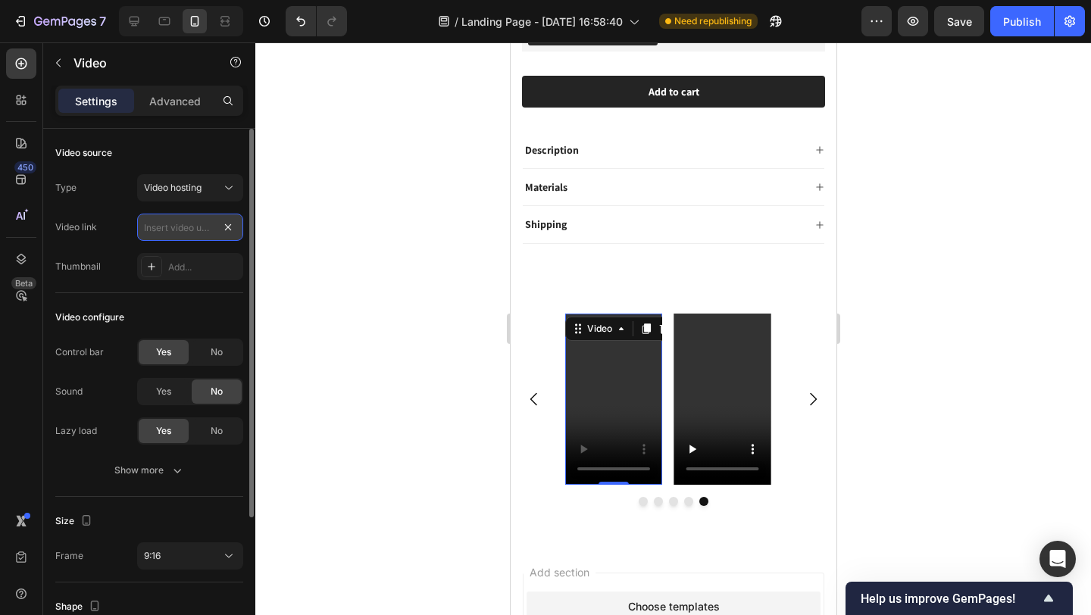
scroll to position [0, 0]
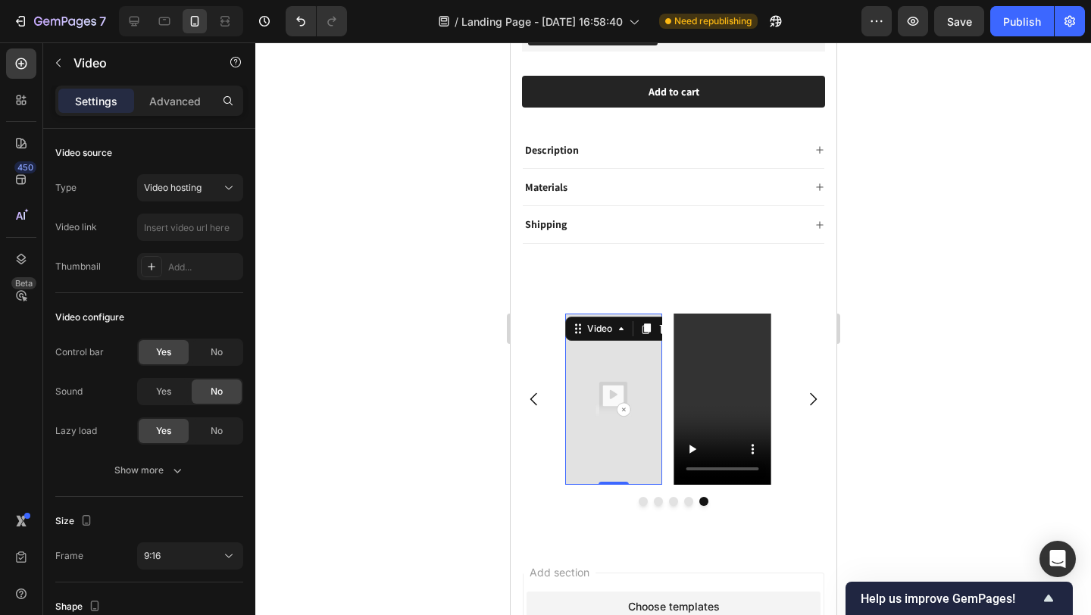
click at [411, 355] on div at bounding box center [673, 328] width 836 height 573
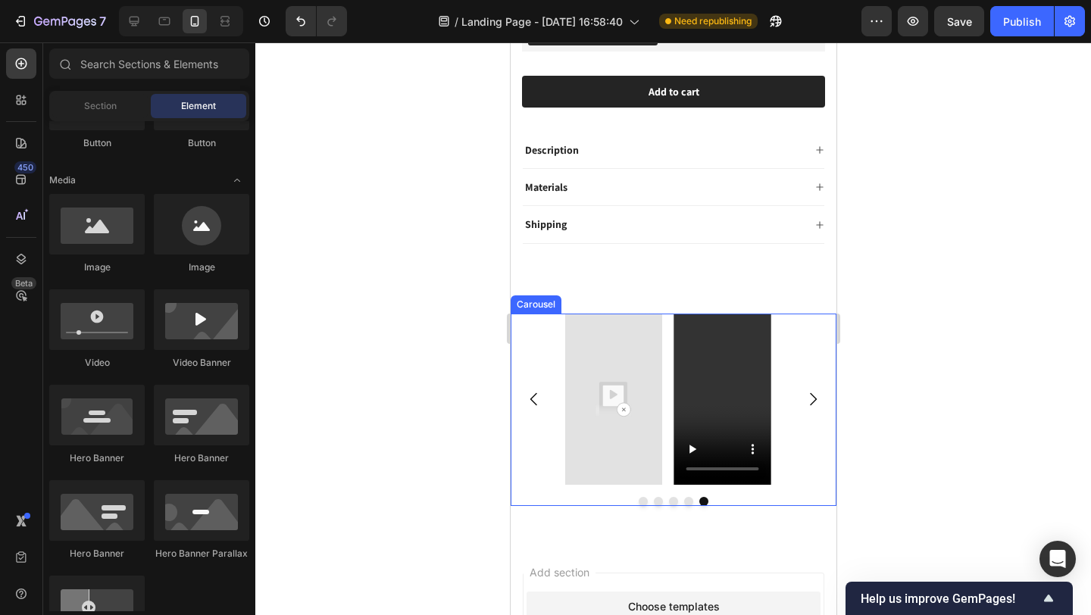
click at [806, 390] on icon "Carousel Next Arrow" at bounding box center [812, 399] width 18 height 18
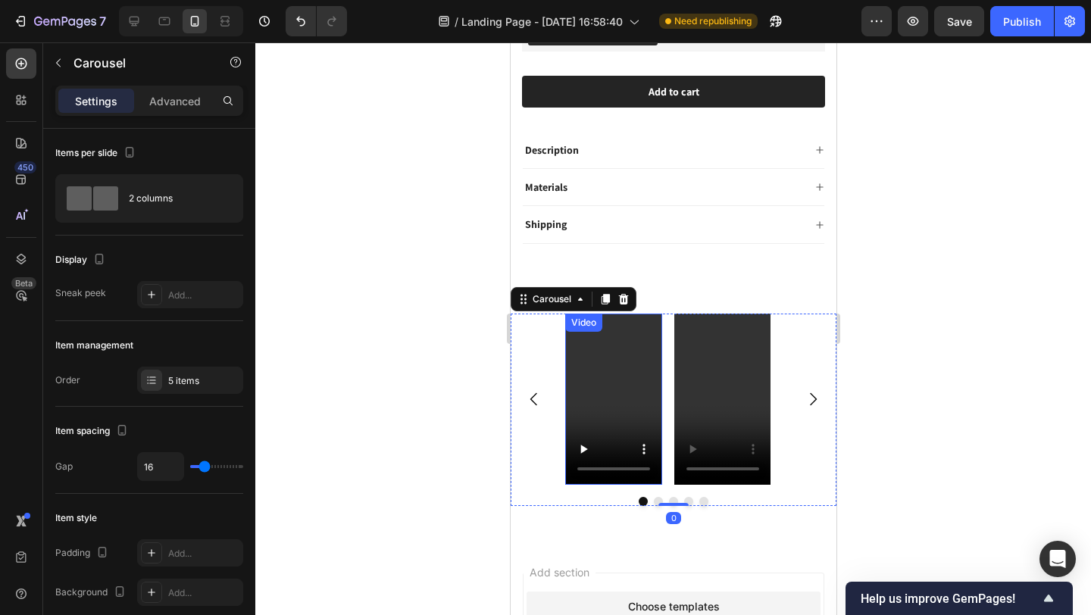
click at [602, 382] on video at bounding box center [612, 400] width 97 height 172
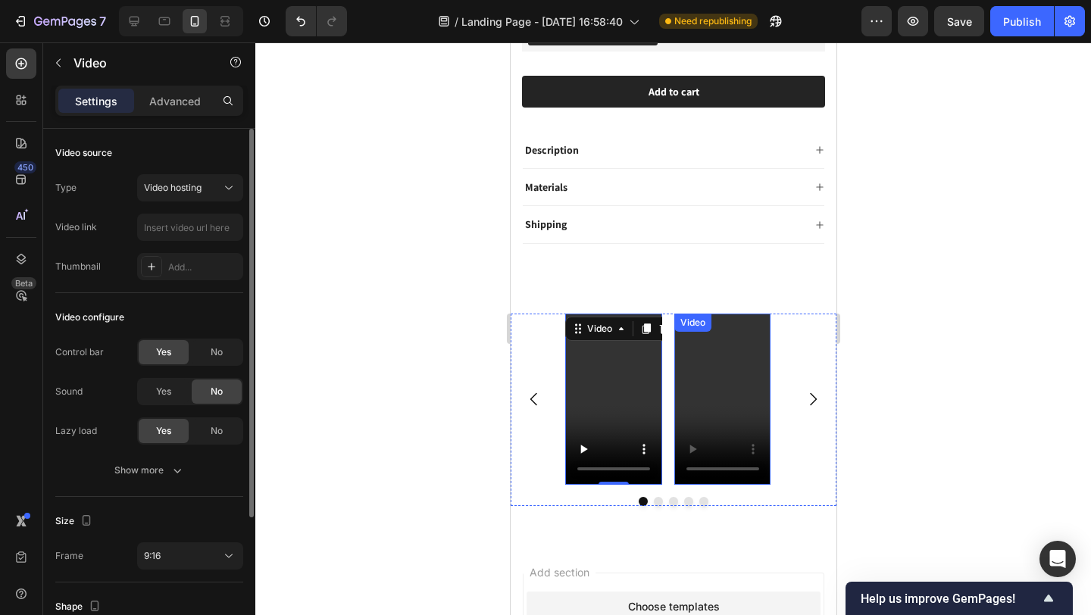
click at [702, 379] on video at bounding box center [722, 400] width 97 height 172
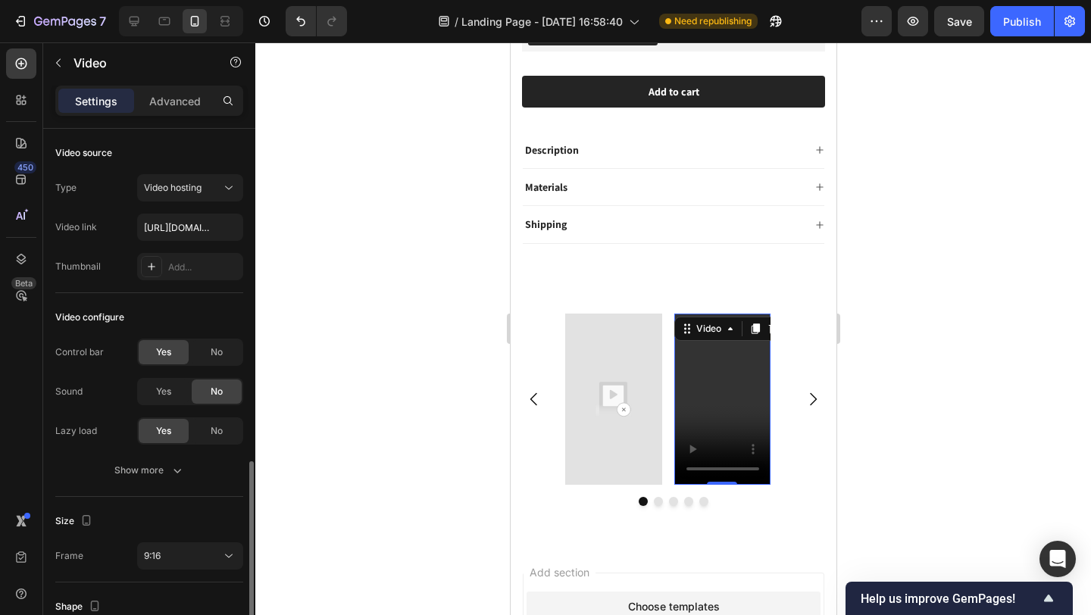
scroll to position [192, 0]
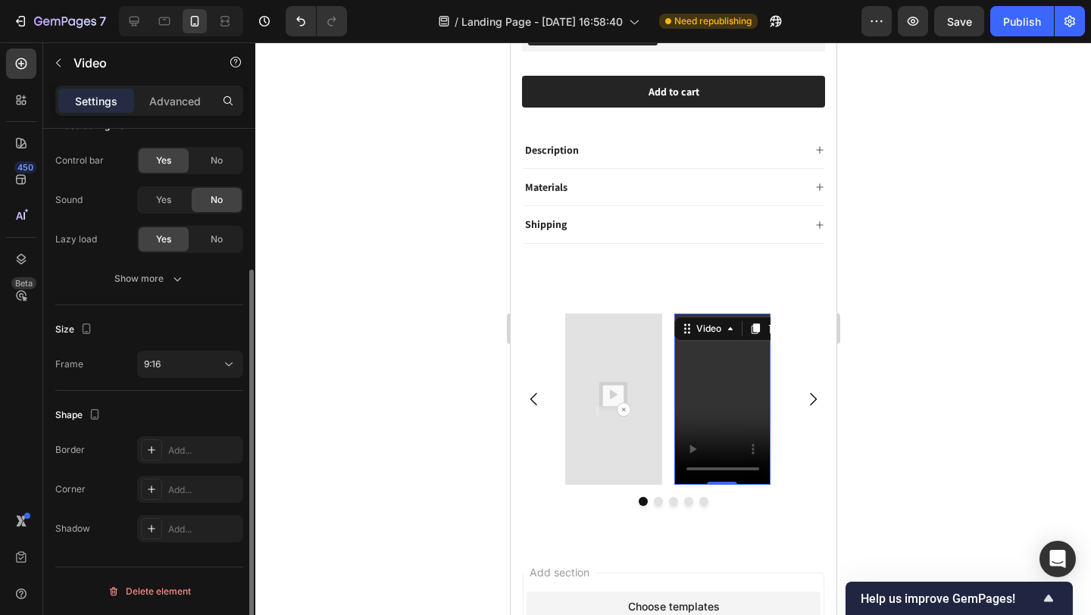
click at [700, 383] on video at bounding box center [722, 400] width 97 height 172
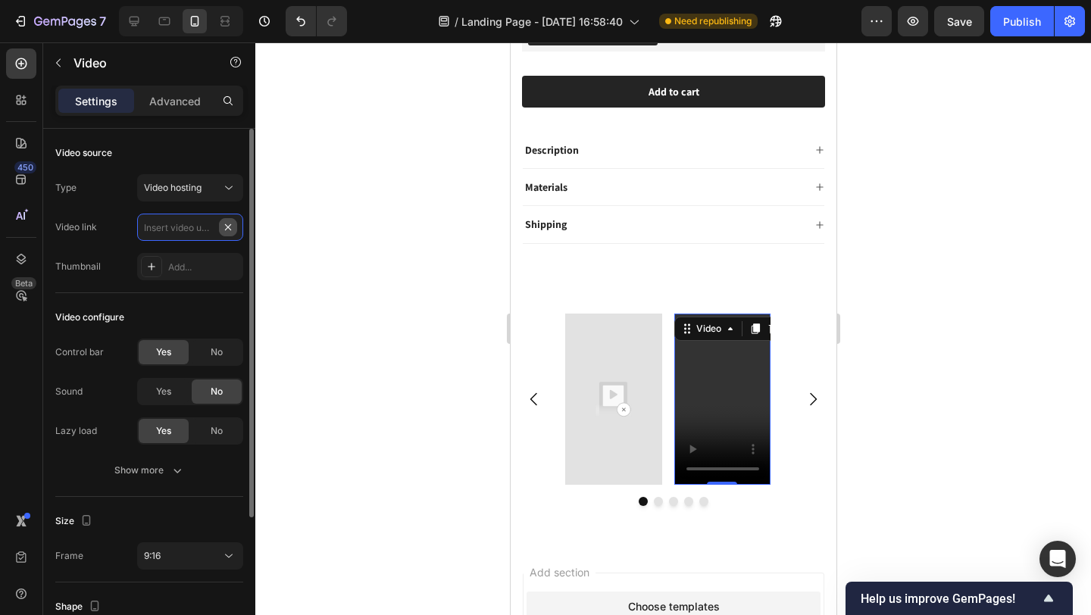
scroll to position [0, 0]
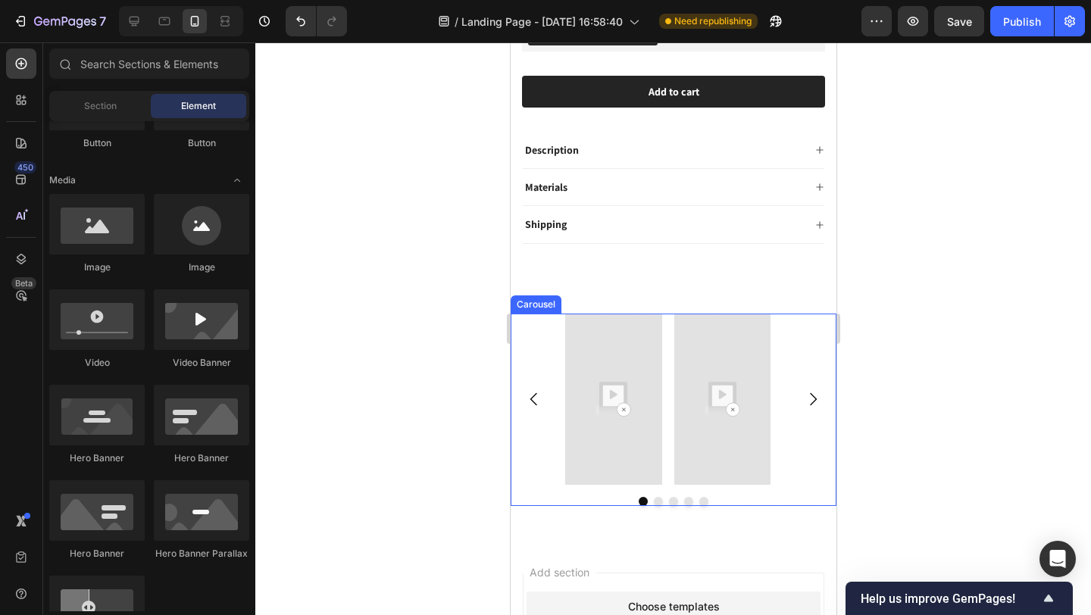
click at [803, 390] on icon "Carousel Next Arrow" at bounding box center [812, 399] width 18 height 18
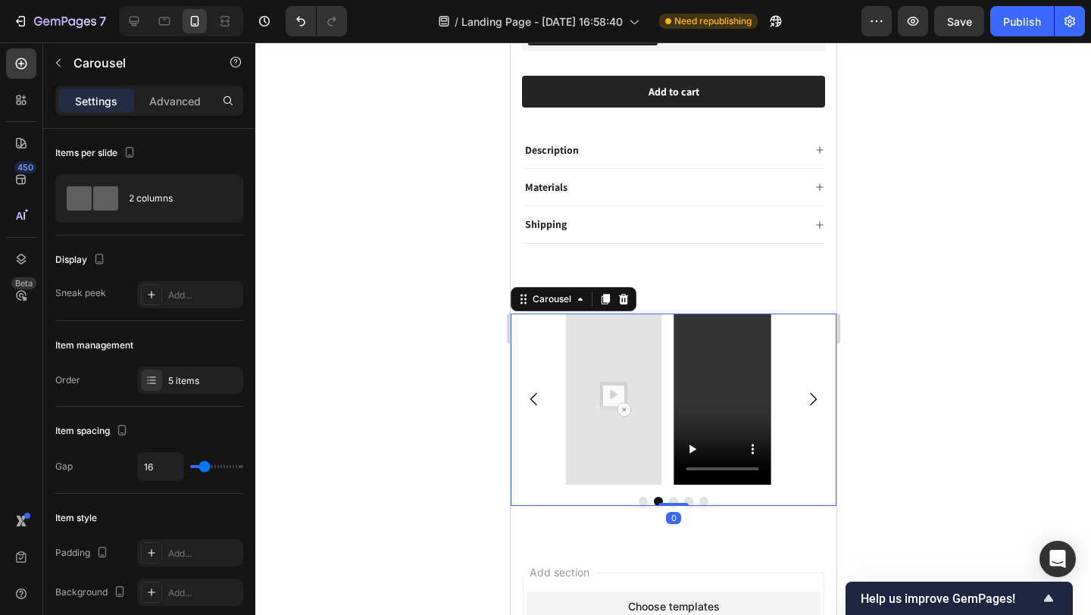
click at [803, 390] on icon "Carousel Next Arrow" at bounding box center [812, 399] width 18 height 18
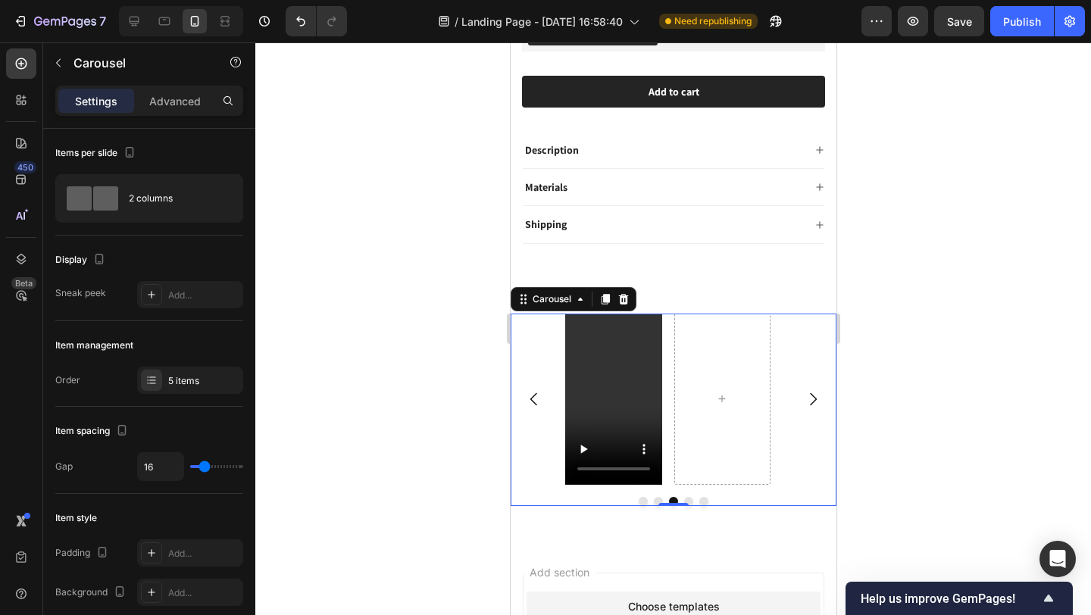
click at [538, 394] on icon "Carousel Back Arrow" at bounding box center [533, 399] width 18 height 18
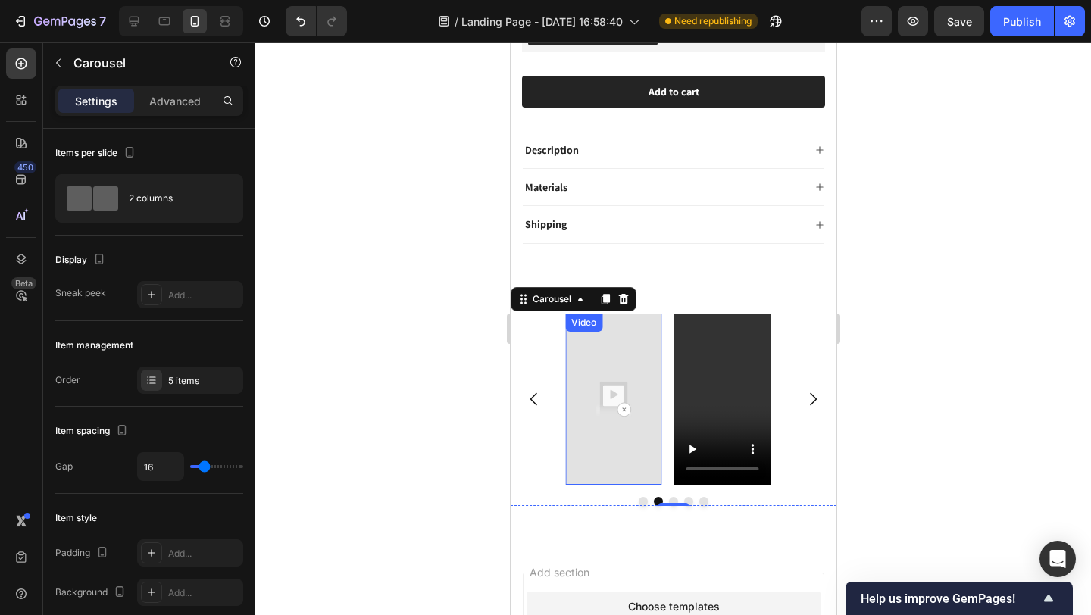
click at [620, 389] on img at bounding box center [612, 400] width 97 height 172
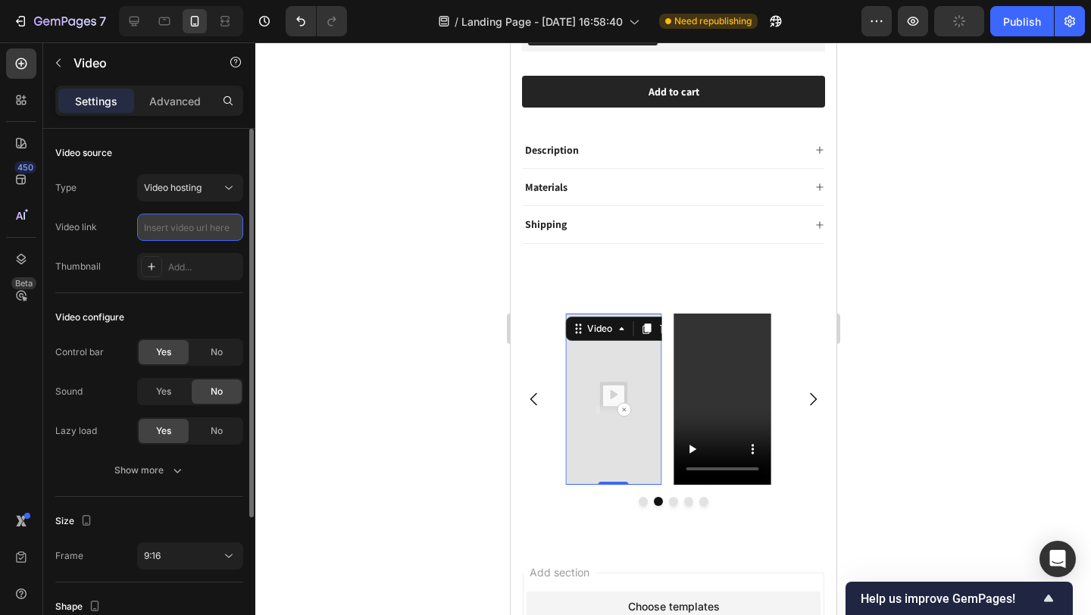
click at [170, 230] on input "text" at bounding box center [190, 227] width 106 height 27
paste input "https://cdn.shopify.com/videos/c/o/v/15eb34aa828c42558188e6fc418d92cb.mp4"
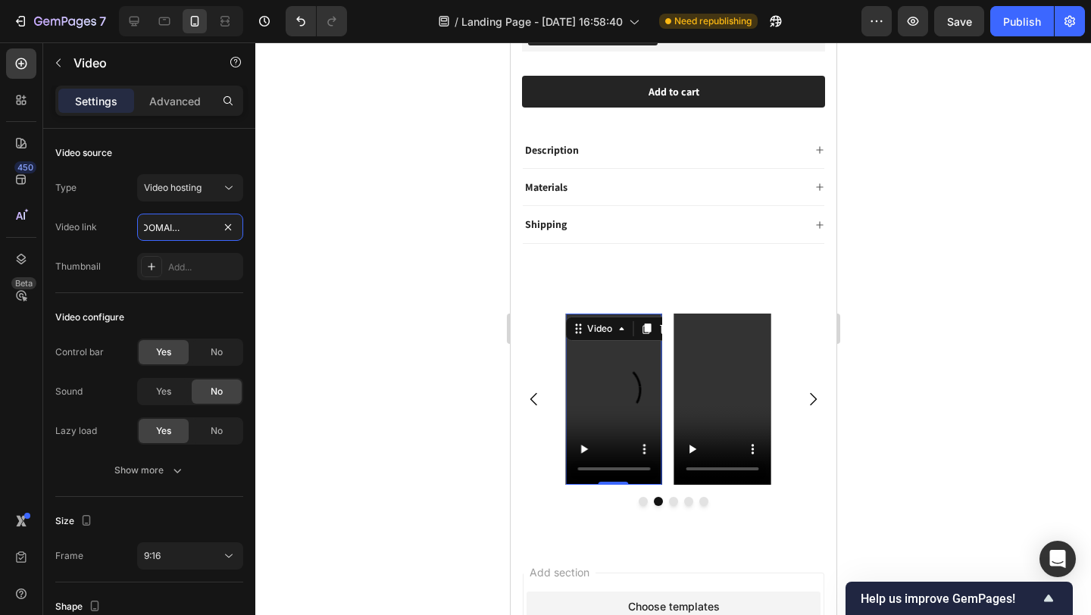
type input "https://cdn.shopify.com/videos/c/o/v/15eb34aa828c42558188e6fc418d92cb.mp4"
click at [414, 370] on div at bounding box center [673, 328] width 836 height 573
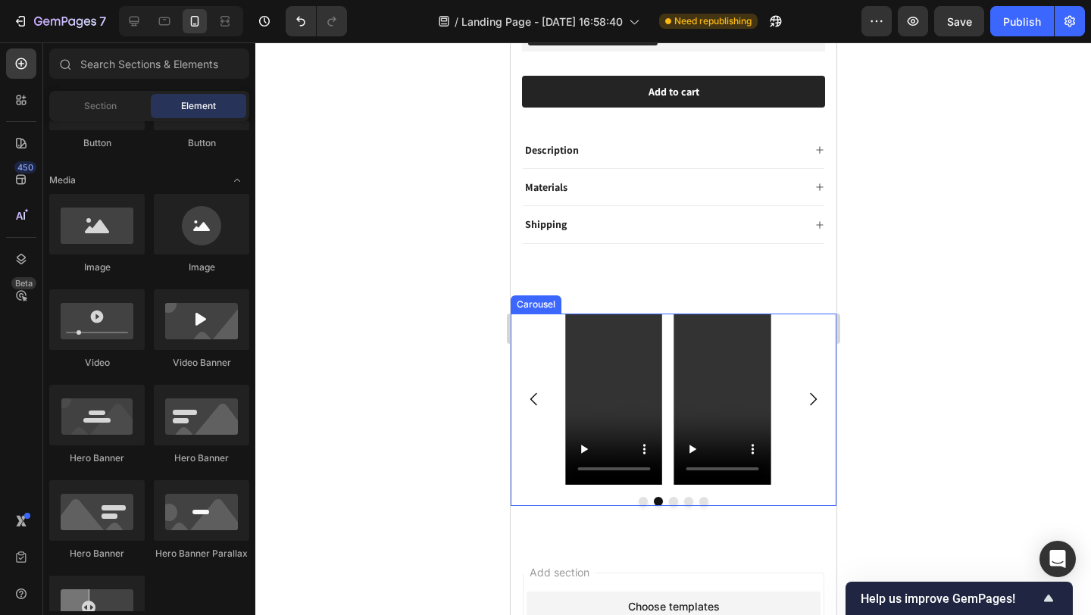
click at [809, 393] on icon "Carousel Next Arrow" at bounding box center [812, 399] width 7 height 13
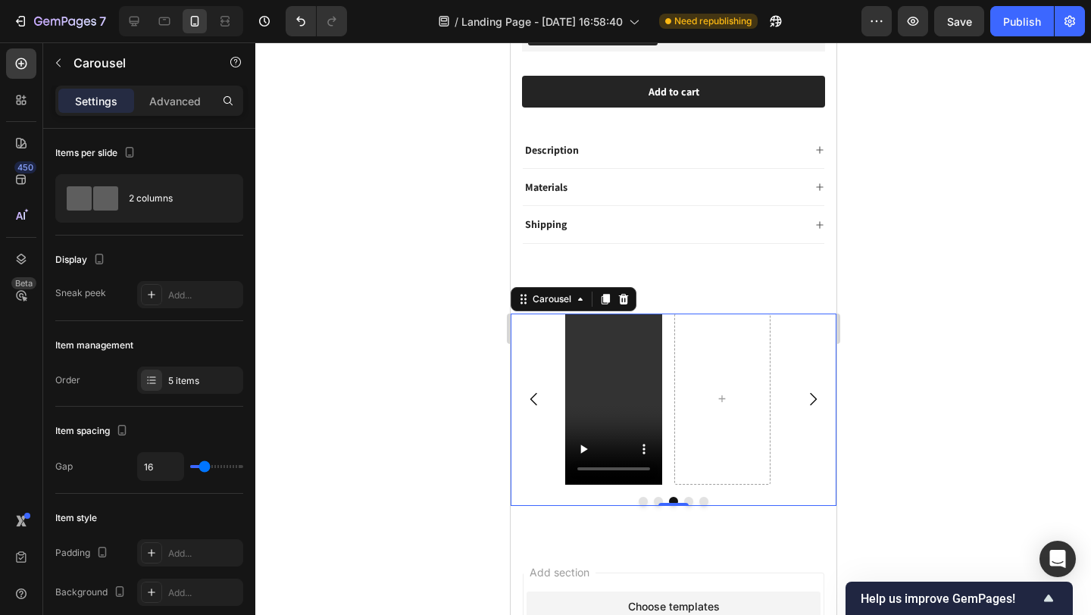
click at [539, 390] on icon "Carousel Back Arrow" at bounding box center [533, 399] width 18 height 18
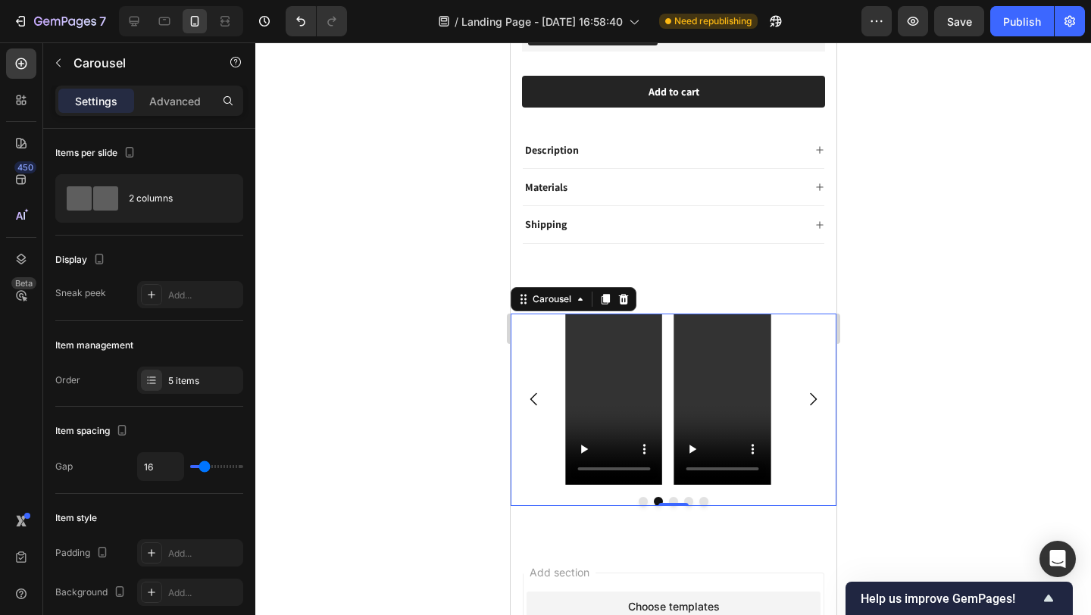
click at [803, 390] on icon "Carousel Next Arrow" at bounding box center [812, 399] width 18 height 18
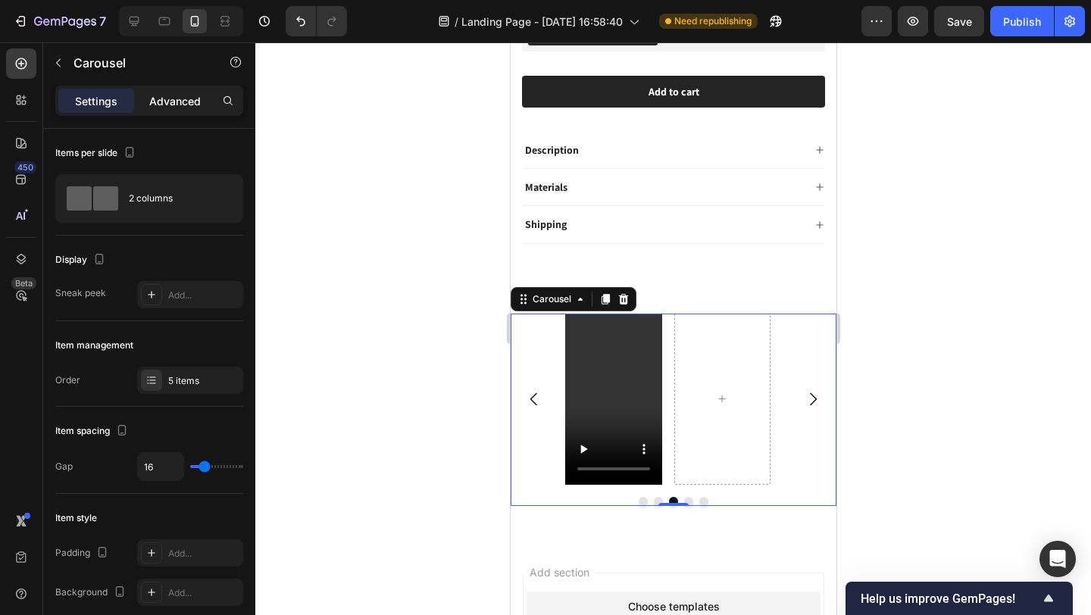
click at [156, 105] on p "Advanced" at bounding box center [175, 101] width 52 height 16
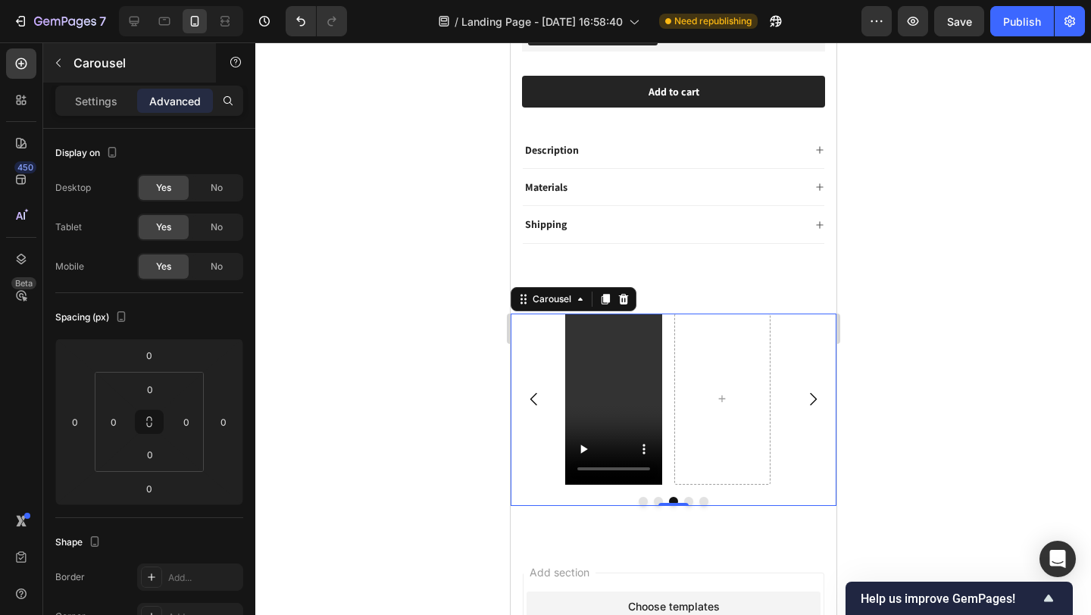
click at [111, 105] on p "Settings" at bounding box center [96, 101] width 42 height 16
click at [58, 67] on icon "button" at bounding box center [58, 63] width 12 height 12
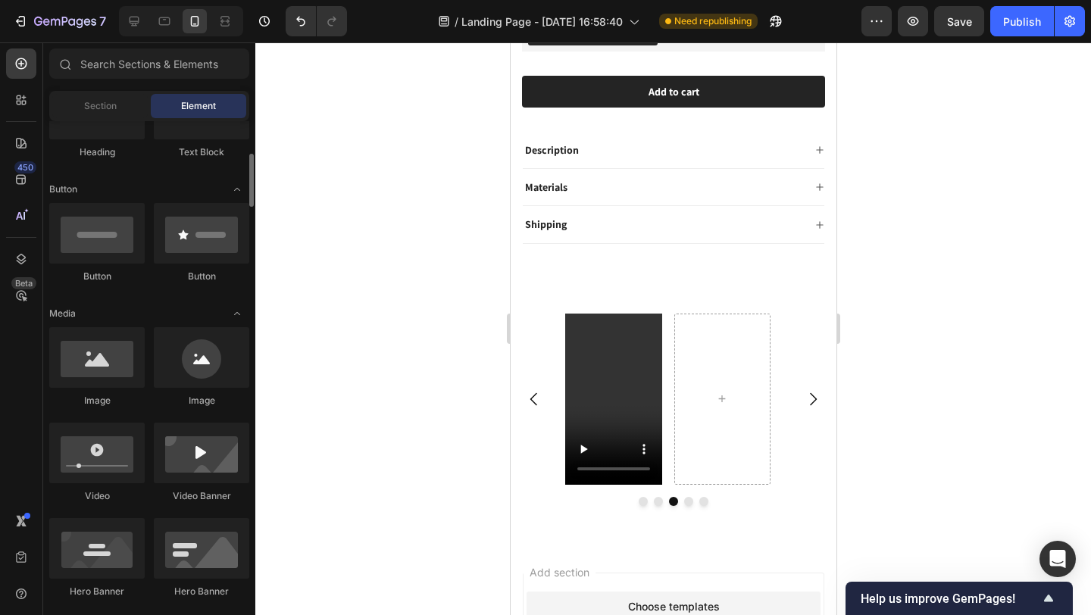
scroll to position [393, 0]
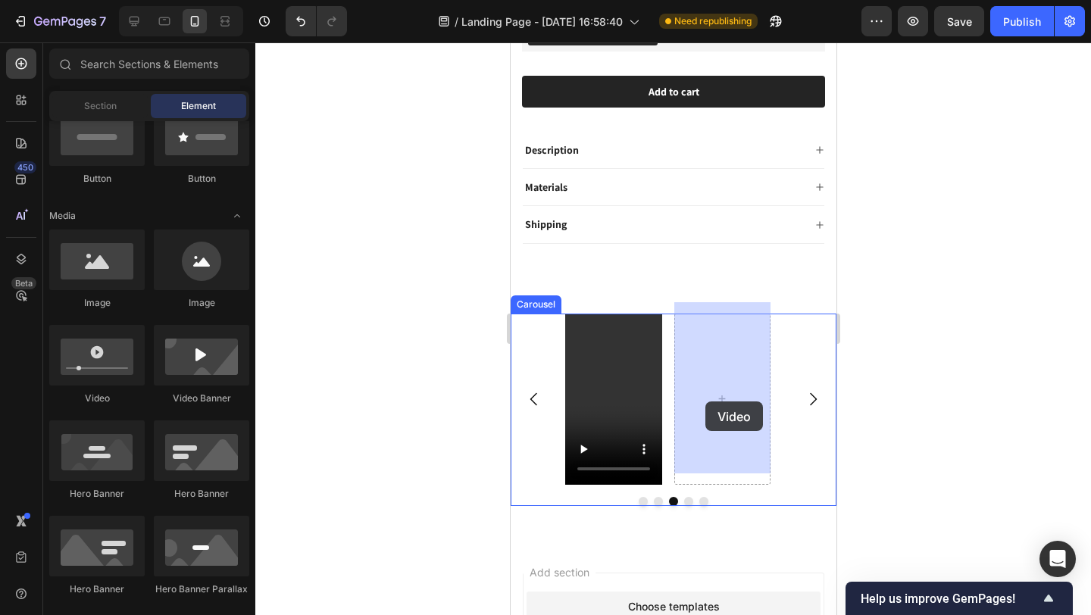
drag, startPoint x: 624, startPoint y: 400, endPoint x: 704, endPoint y: 402, distance: 80.3
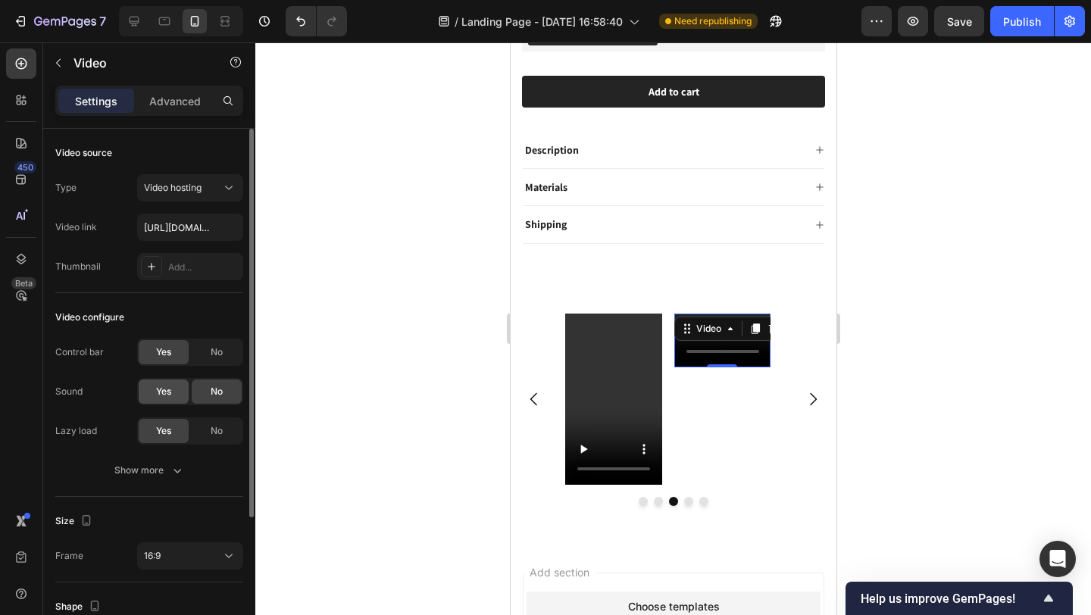
scroll to position [123, 0]
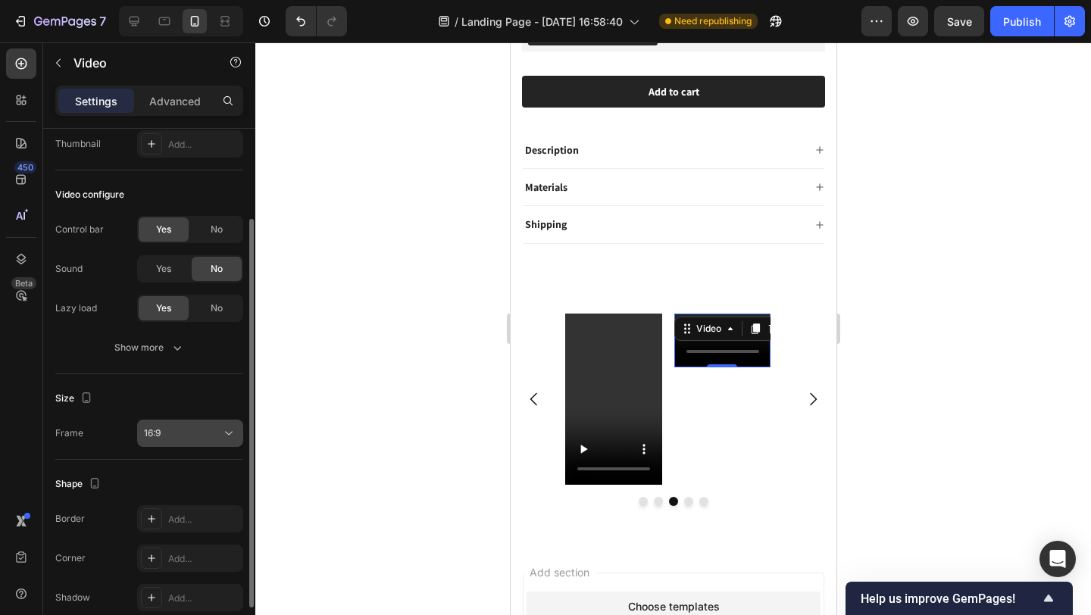
click at [191, 427] on div "16:9" at bounding box center [182, 434] width 77 height 14
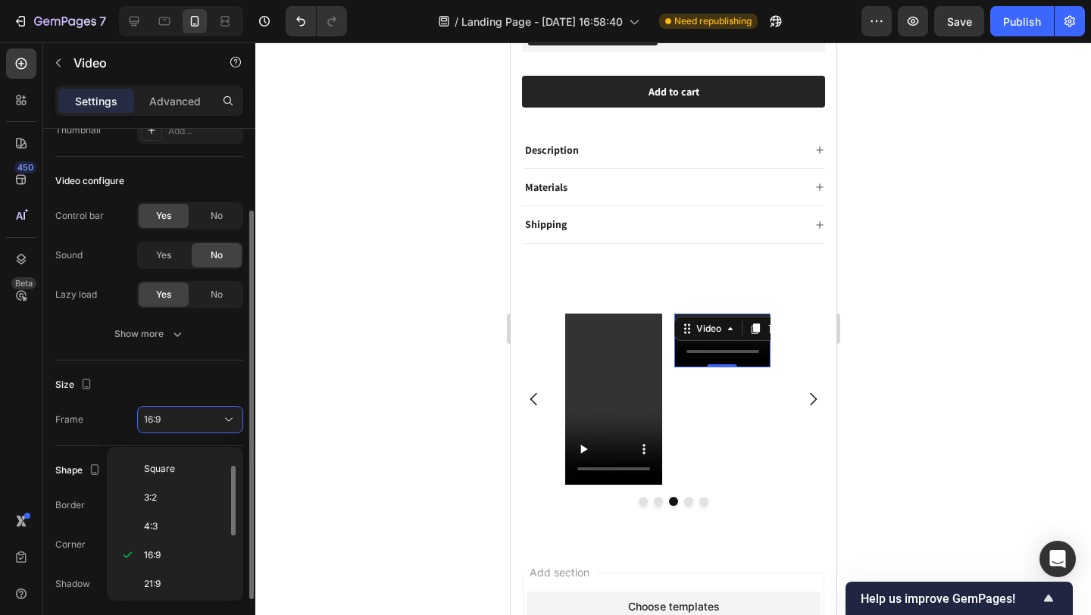
scroll to position [146, 0]
click at [186, 561] on div "Custom" at bounding box center [172, 569] width 118 height 29
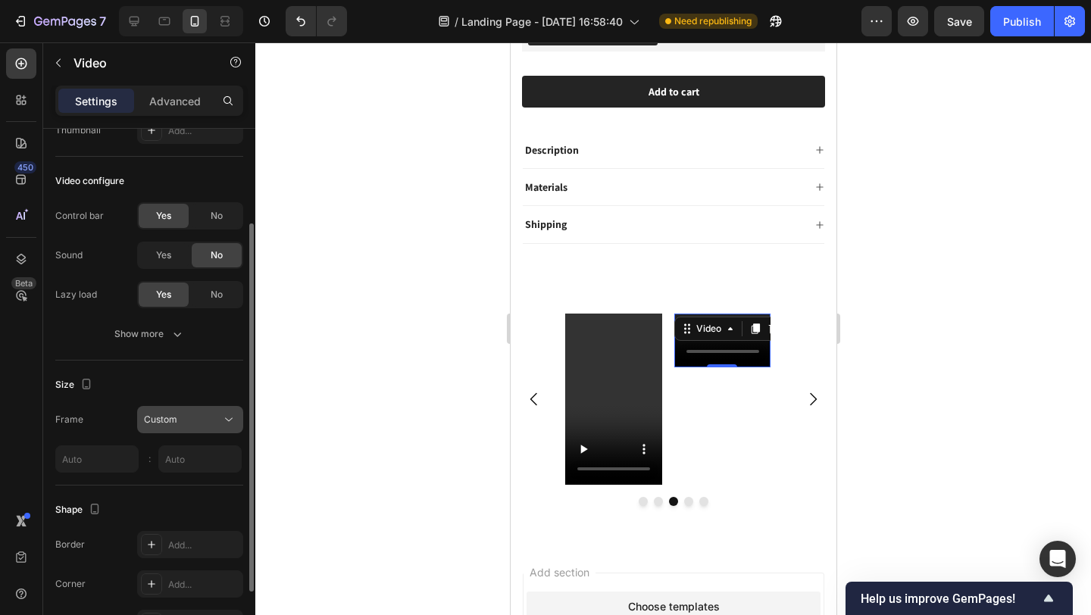
click at [194, 421] on div "Custom" at bounding box center [182, 420] width 77 height 14
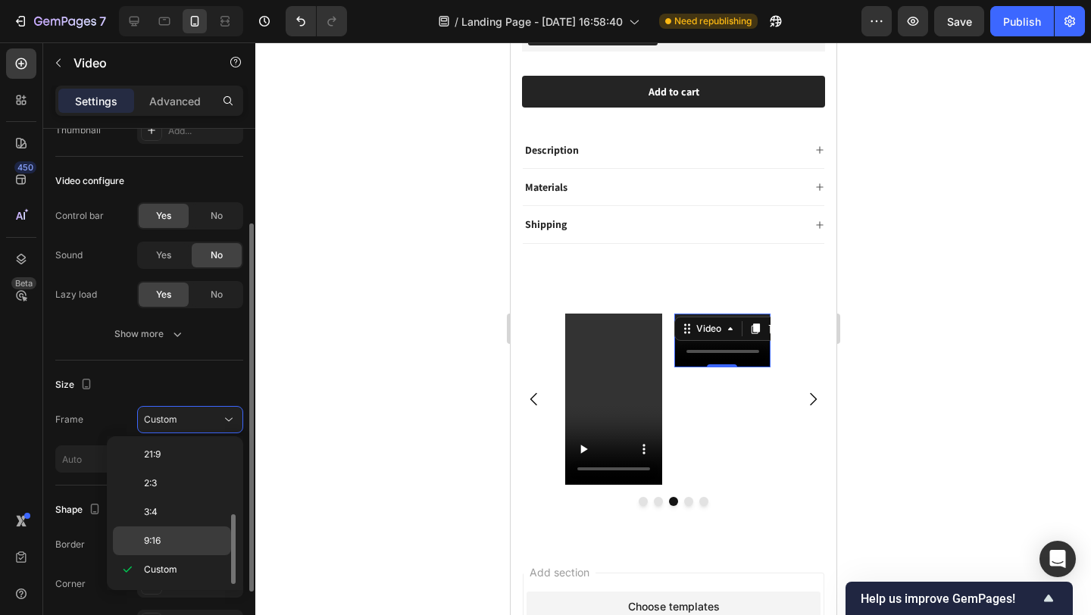
click at [192, 532] on div "9:16" at bounding box center [172, 541] width 118 height 29
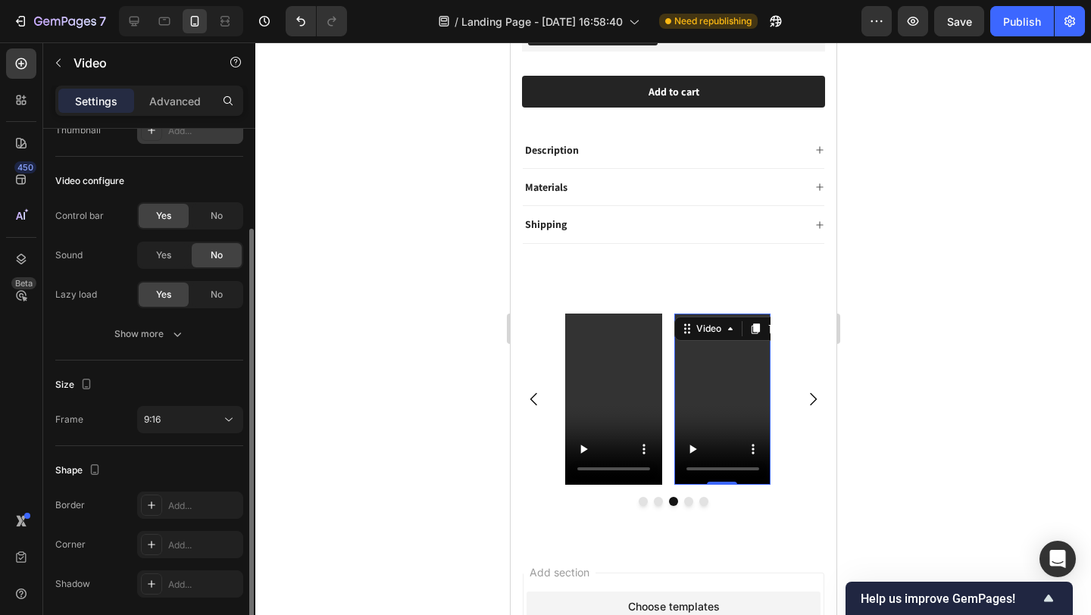
scroll to position [0, 0]
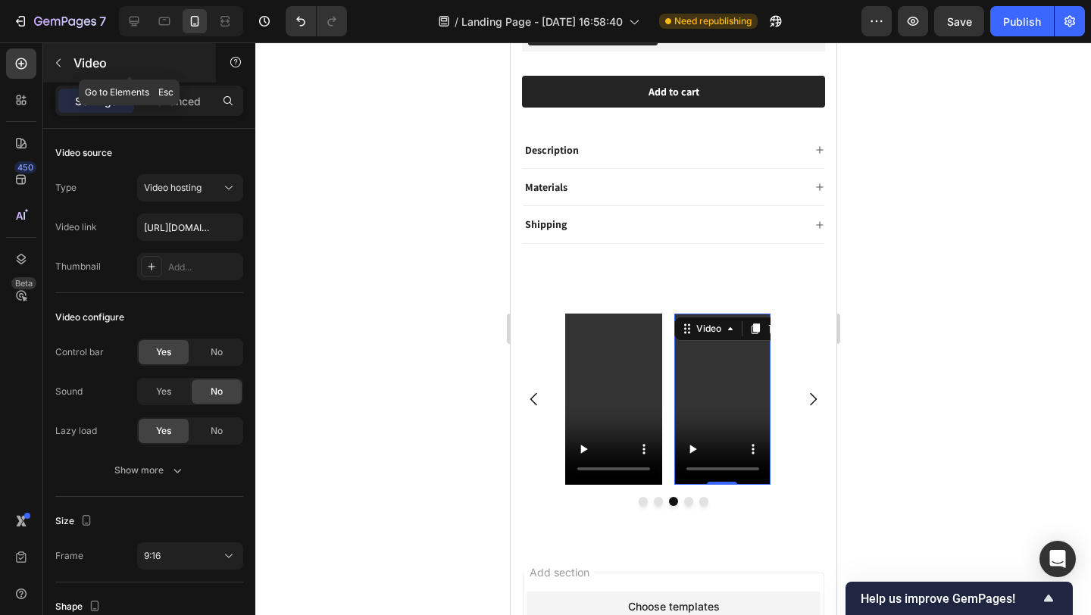
click at [58, 67] on icon "button" at bounding box center [58, 63] width 12 height 12
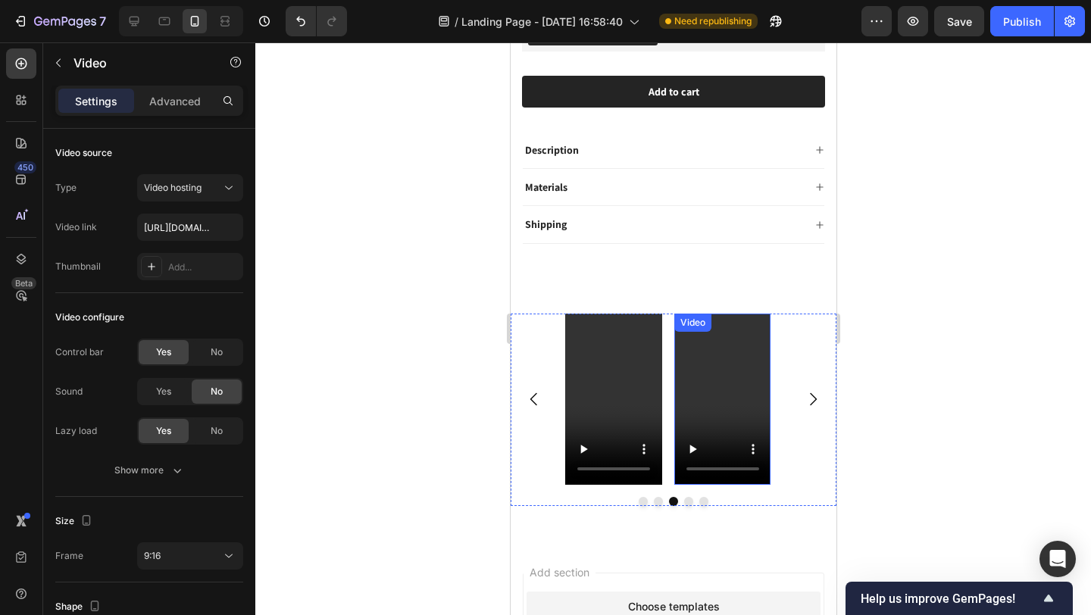
click at [704, 319] on div "Video" at bounding box center [692, 323] width 37 height 18
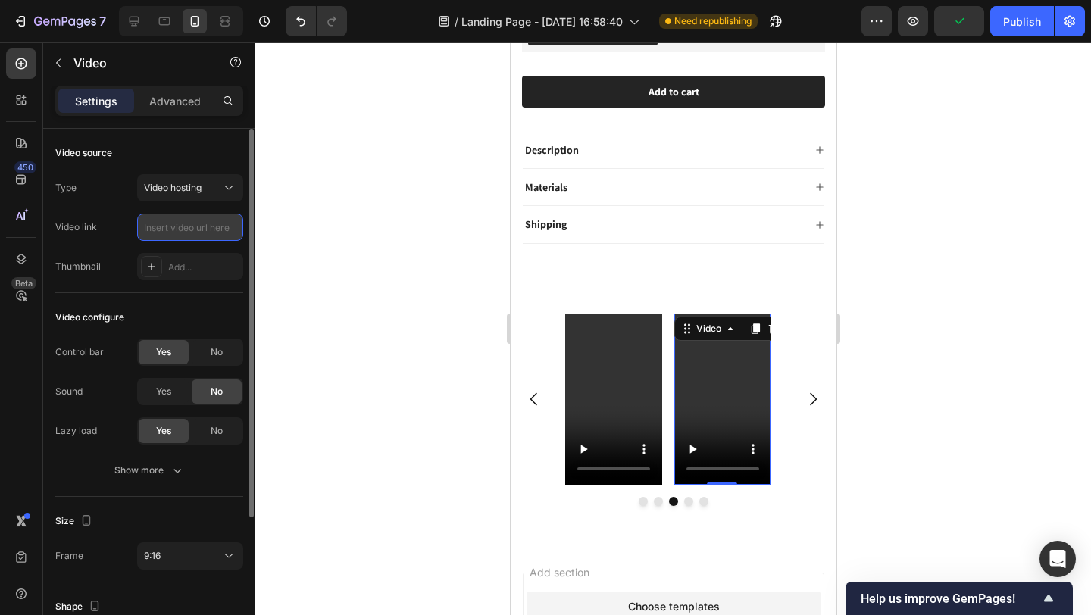
click at [189, 230] on input "text" at bounding box center [190, 227] width 106 height 27
paste input "https://cdn.shopify.com/videos/c/o/v/1ffe797e970744368b61a579ae0555fd.mp4"
type input "https://cdn.shopify.com/videos/c/o/v/1ffe797e970744368b61a579ae0555fd.mp4"
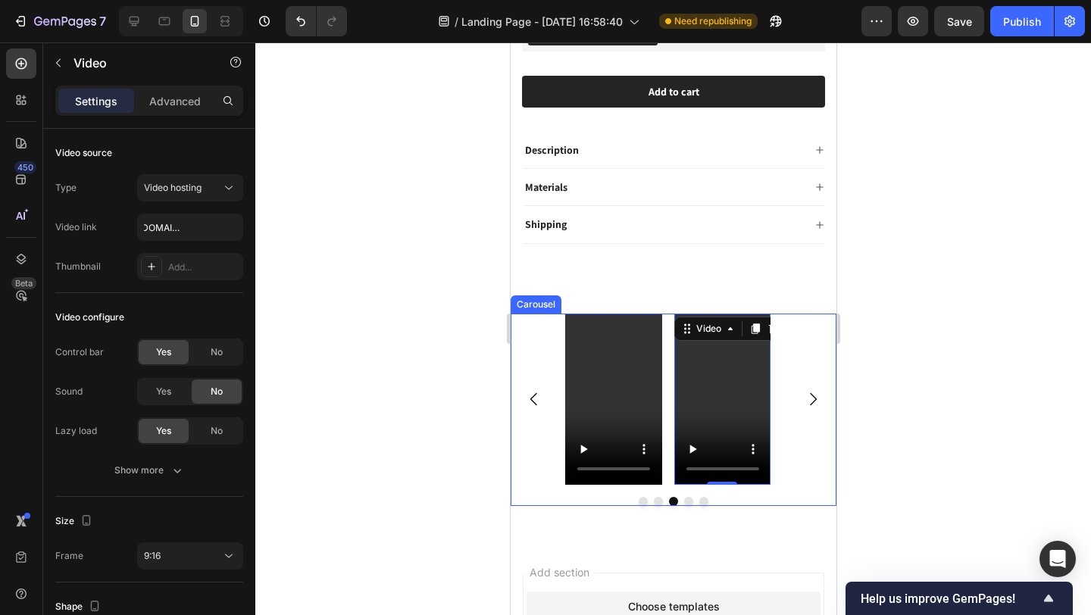
click at [534, 390] on icon "Carousel Back Arrow" at bounding box center [533, 399] width 18 height 18
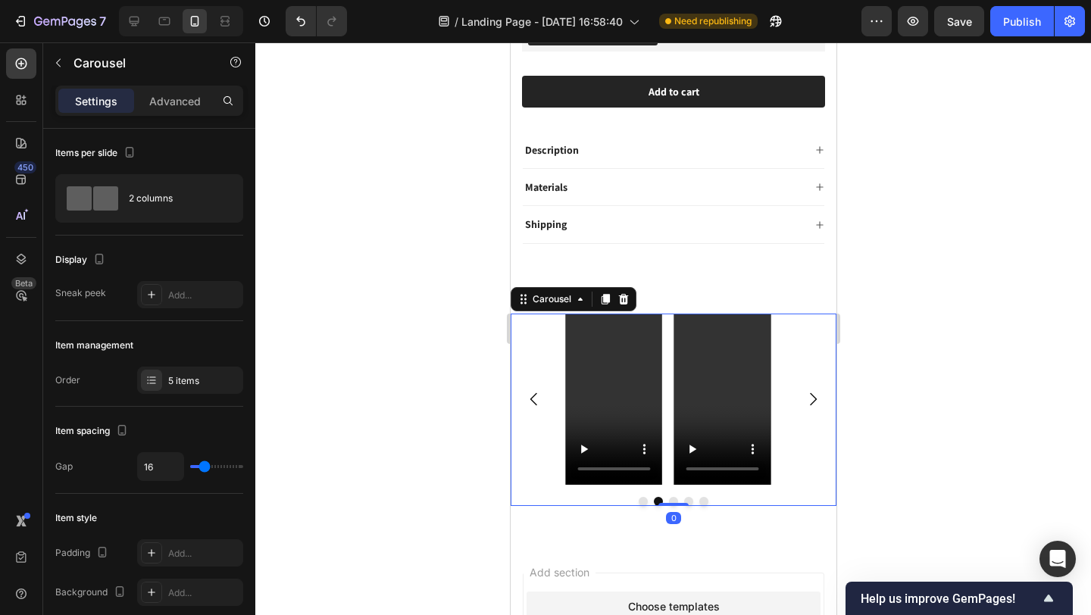
click at [803, 390] on icon "Carousel Next Arrow" at bounding box center [812, 399] width 18 height 18
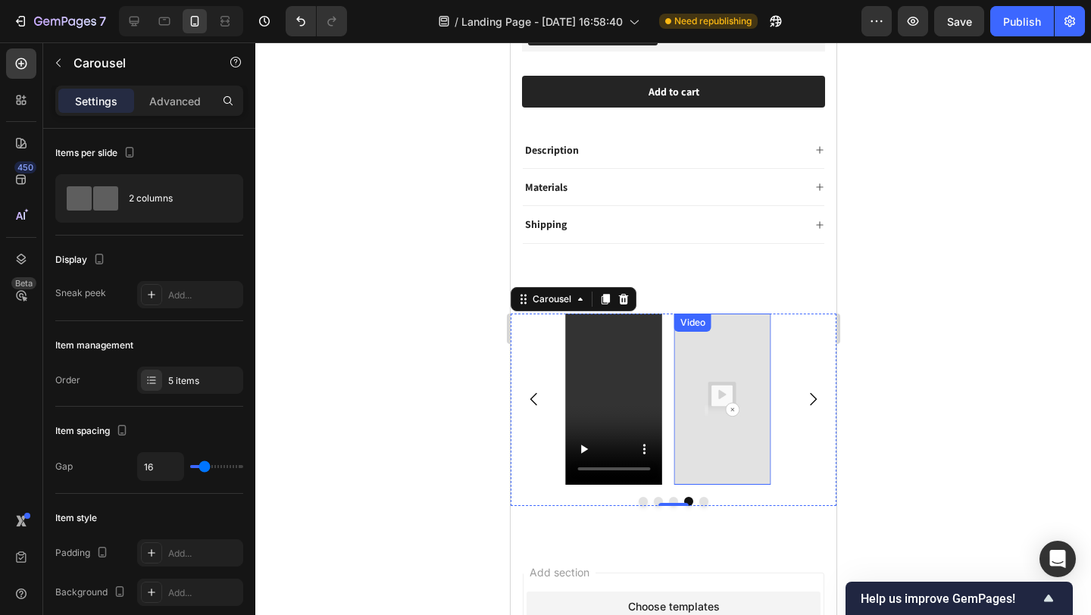
click at [715, 349] on img at bounding box center [722, 400] width 97 height 172
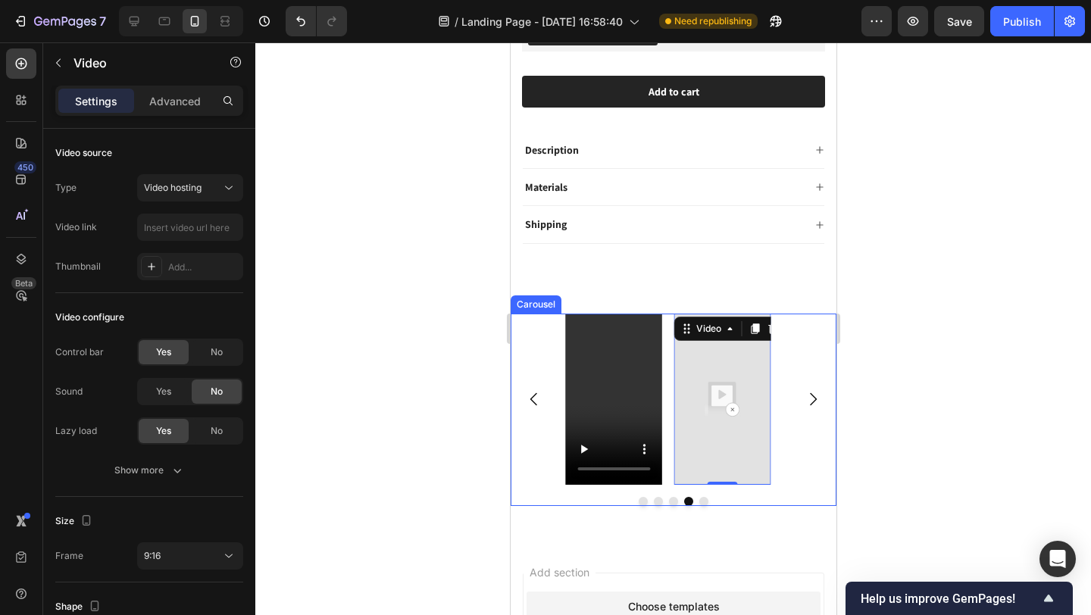
click at [527, 390] on icon "Carousel Back Arrow" at bounding box center [533, 399] width 18 height 18
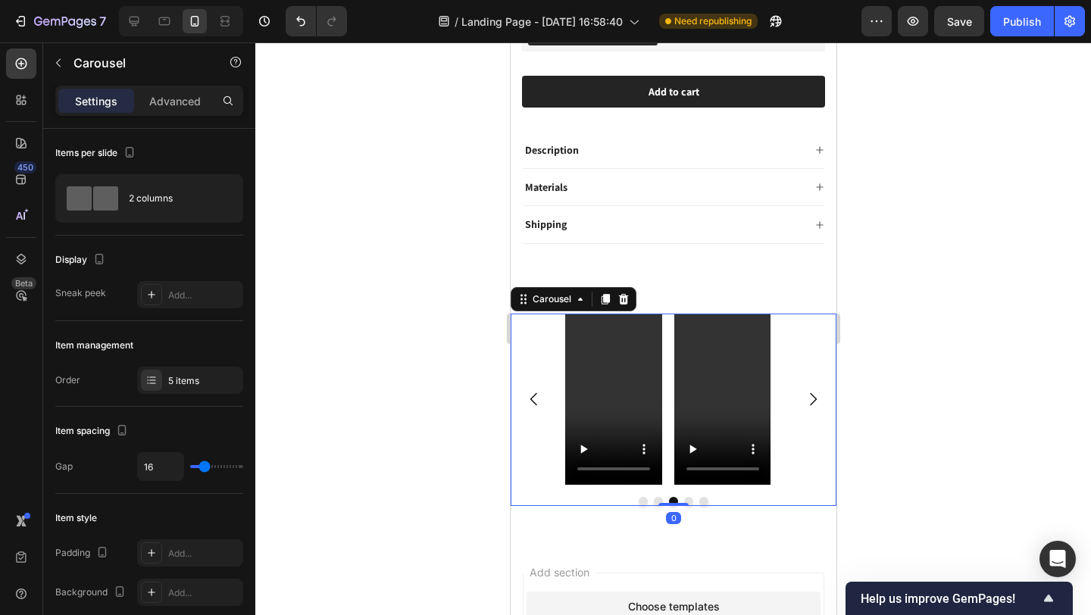
click at [533, 390] on icon "Carousel Back Arrow" at bounding box center [533, 399] width 18 height 18
click at [809, 393] on icon "Carousel Next Arrow" at bounding box center [812, 399] width 7 height 13
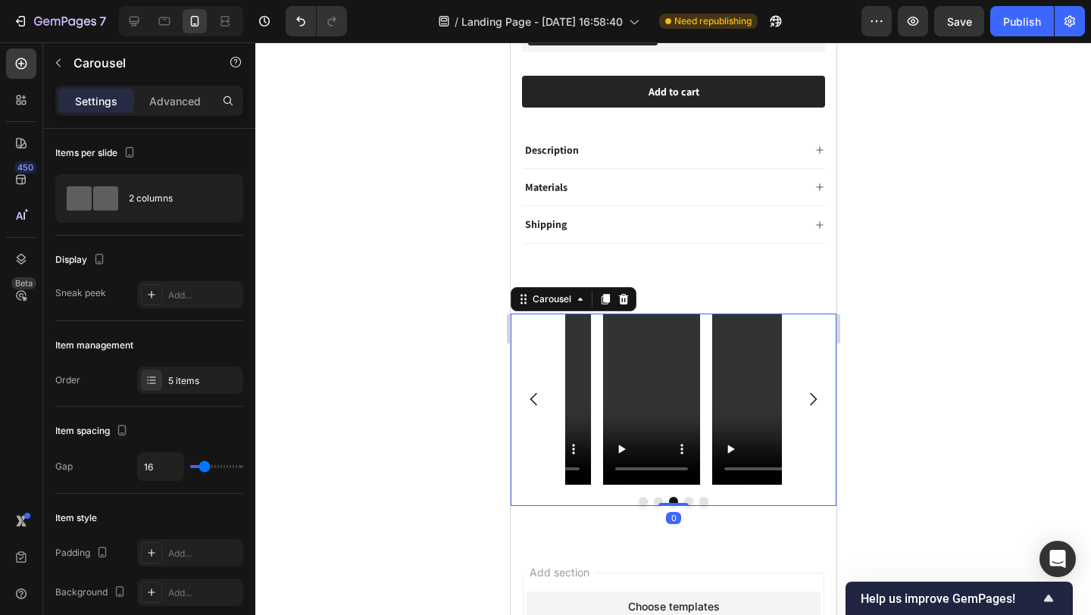
click at [803, 390] on icon "Carousel Next Arrow" at bounding box center [812, 399] width 18 height 18
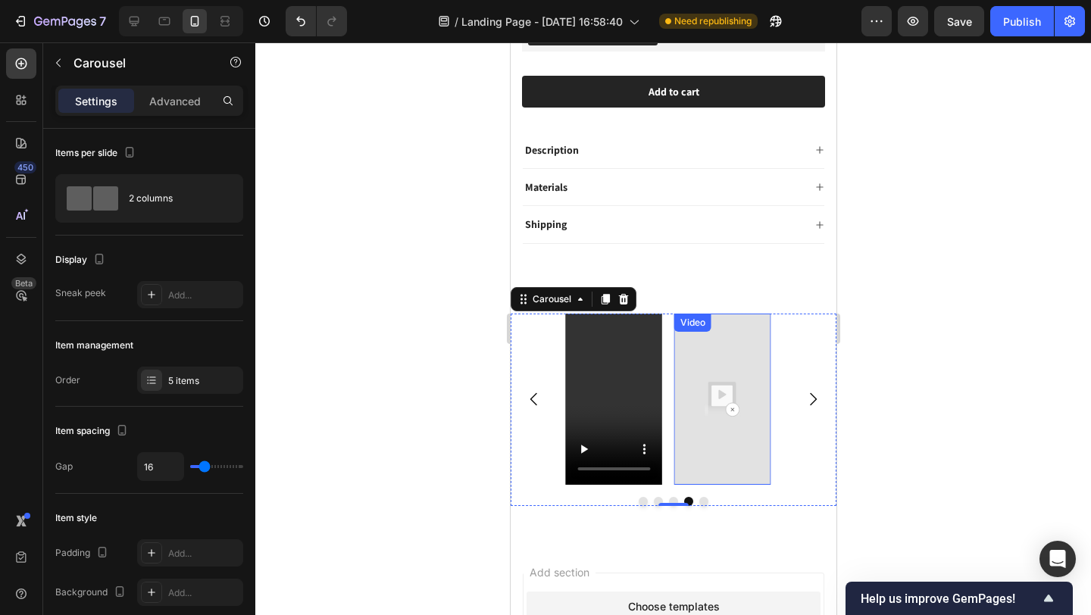
click at [704, 347] on img at bounding box center [722, 400] width 97 height 172
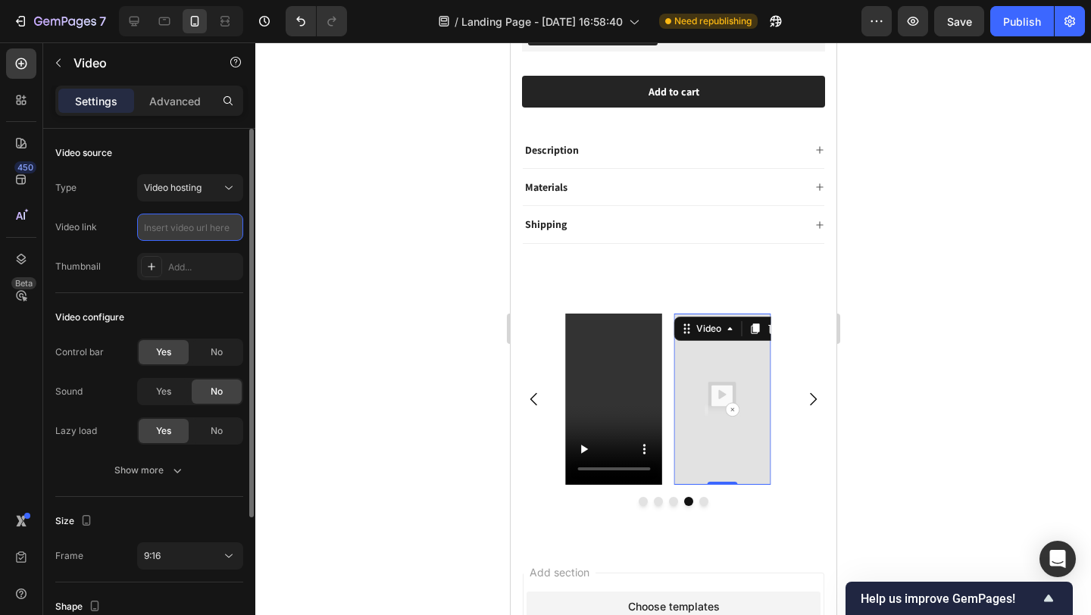
click at [211, 229] on input "text" at bounding box center [190, 227] width 106 height 27
paste input "https://cdn.shopify.com/videos/c/o/v/d7991398df324fe6b919f3143212a1b7.mov"
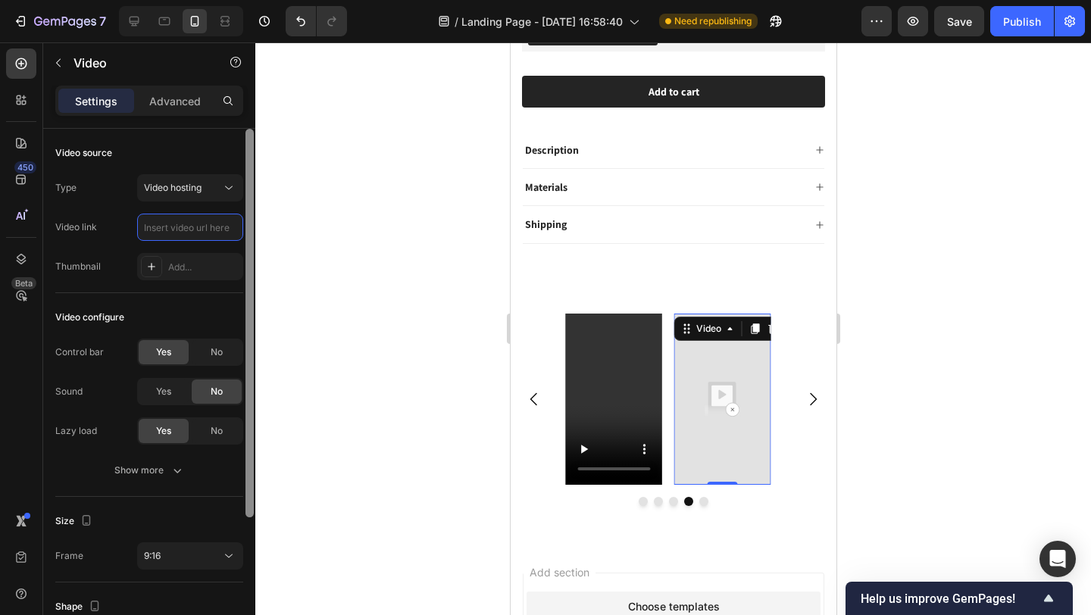
type input "https://cdn.shopify.com/videos/c/o/v/d7991398df324fe6b919f3143212a1b7.mov"
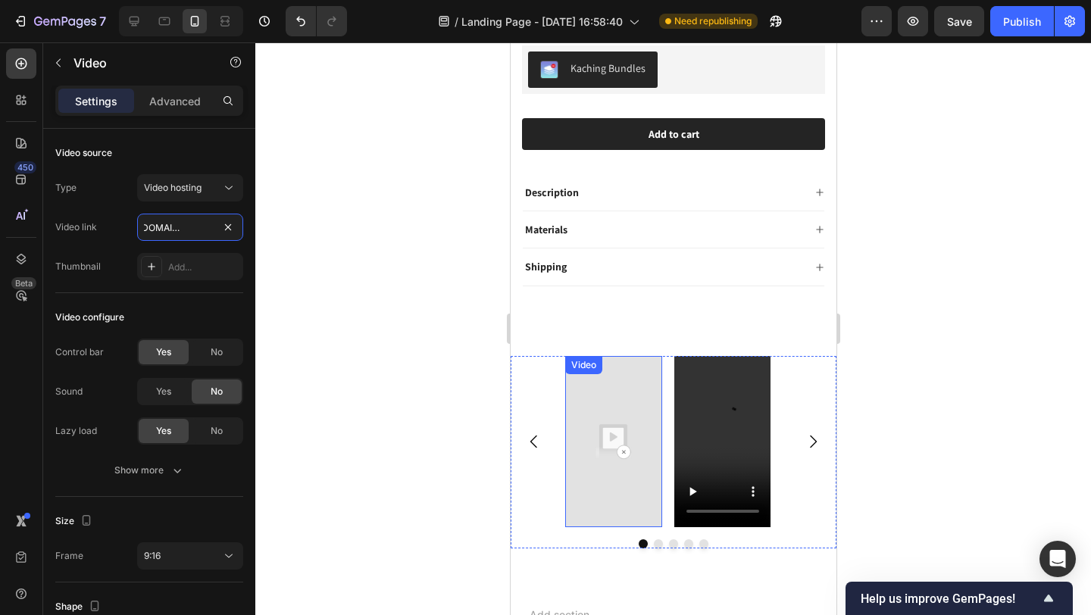
scroll to position [711, 0]
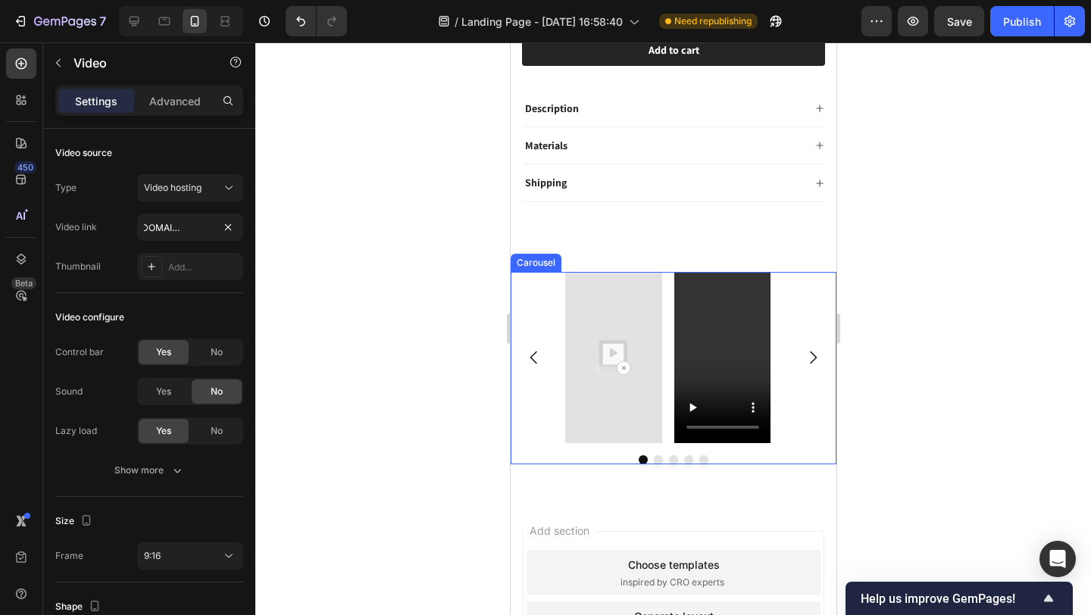
click at [803, 351] on icon "Carousel Next Arrow" at bounding box center [812, 358] width 18 height 18
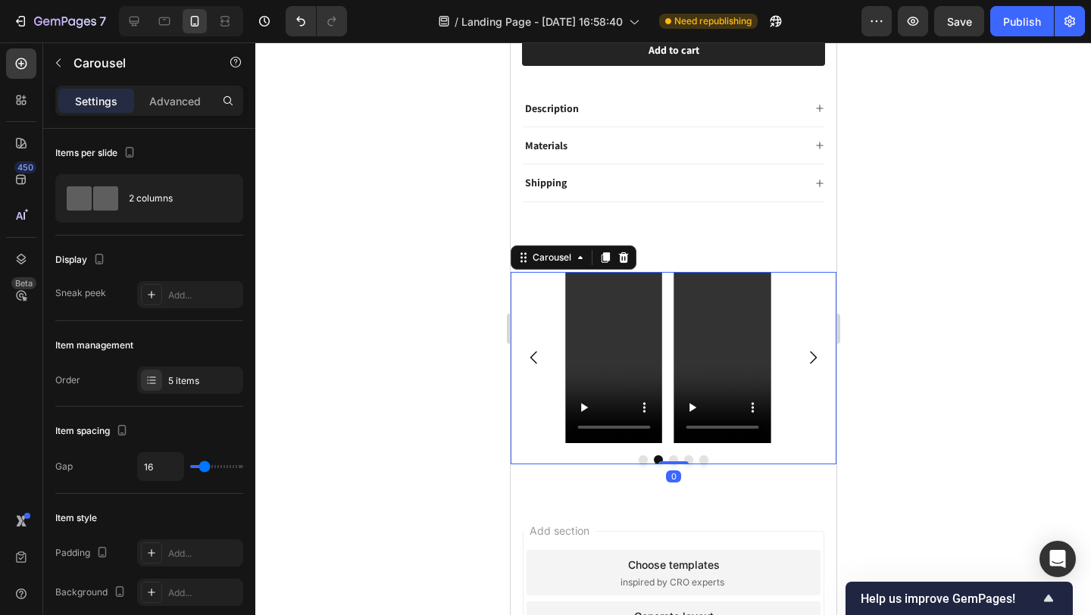
click at [534, 349] on icon "Carousel Back Arrow" at bounding box center [533, 358] width 18 height 18
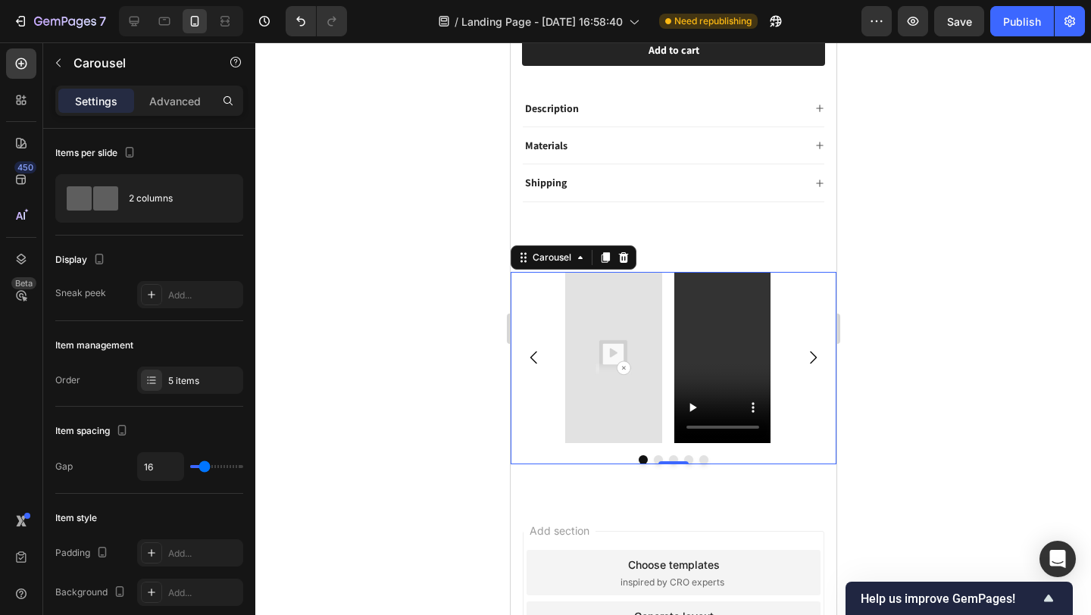
click at [803, 352] on icon "Carousel Next Arrow" at bounding box center [812, 358] width 18 height 18
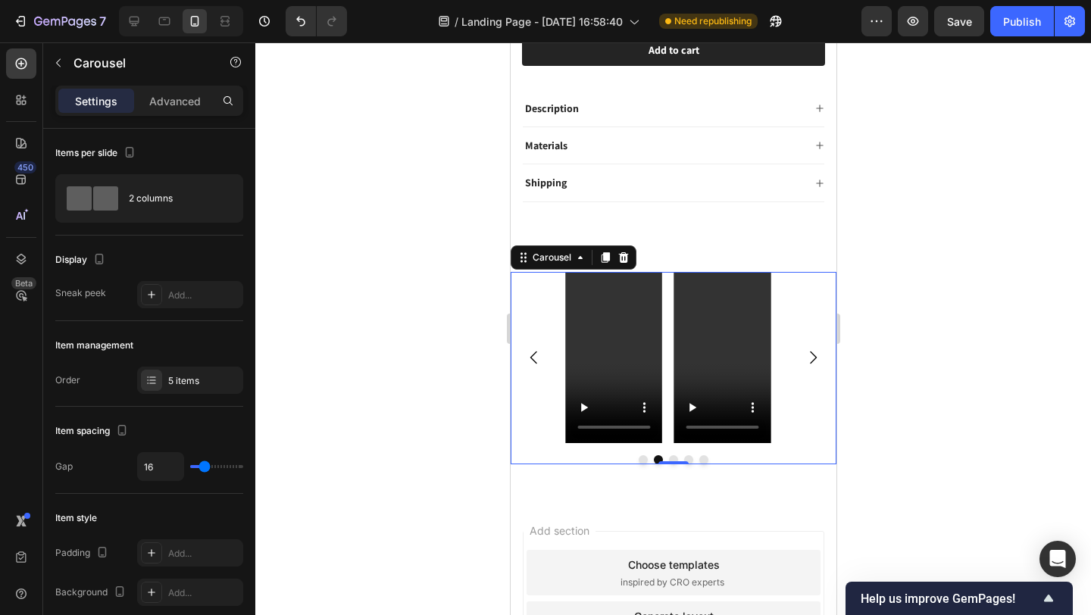
click at [803, 352] on icon "Carousel Next Arrow" at bounding box center [812, 358] width 18 height 18
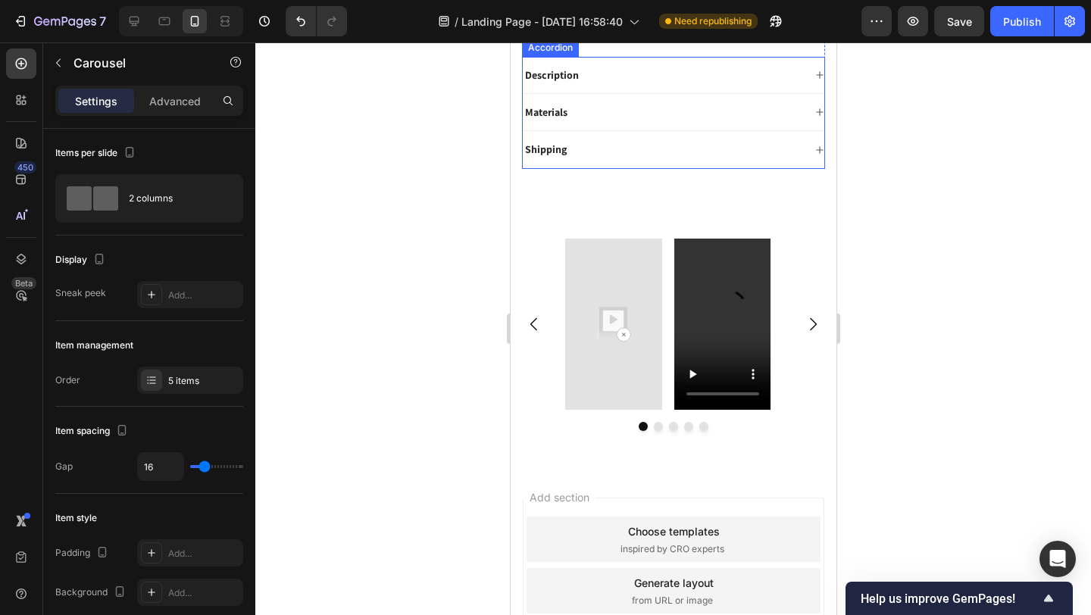
scroll to position [752, 0]
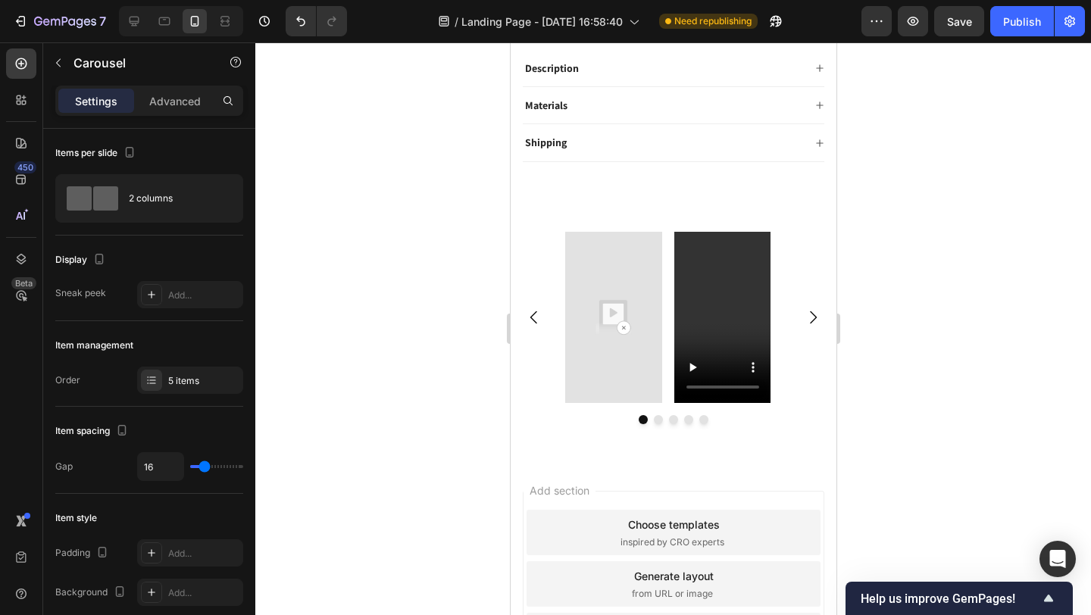
click at [803, 311] on icon "Carousel Next Arrow" at bounding box center [812, 317] width 18 height 18
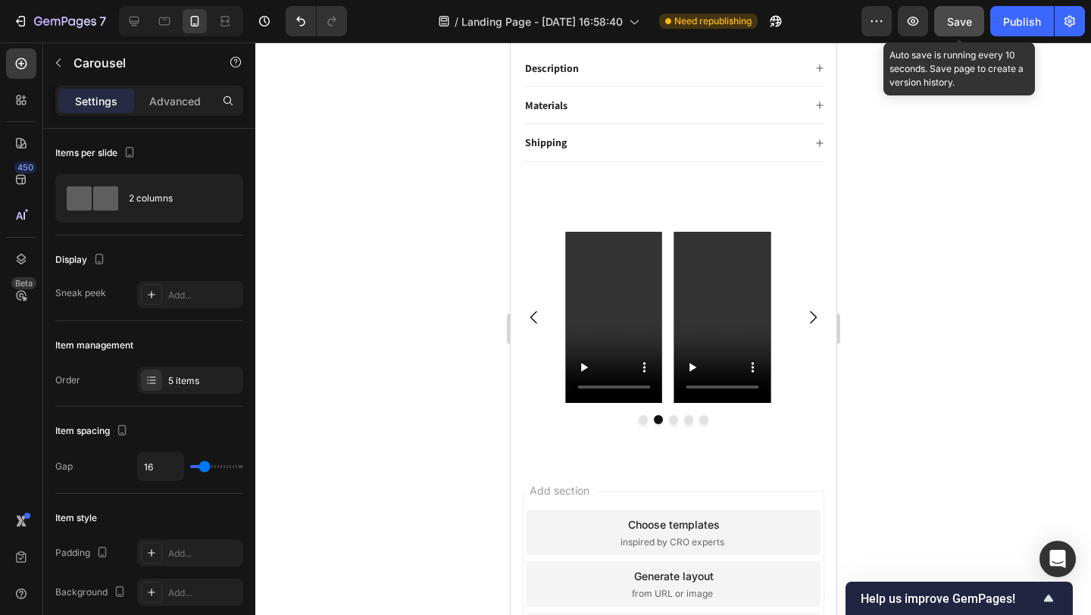
click at [955, 12] on button "Save" at bounding box center [959, 21] width 50 height 30
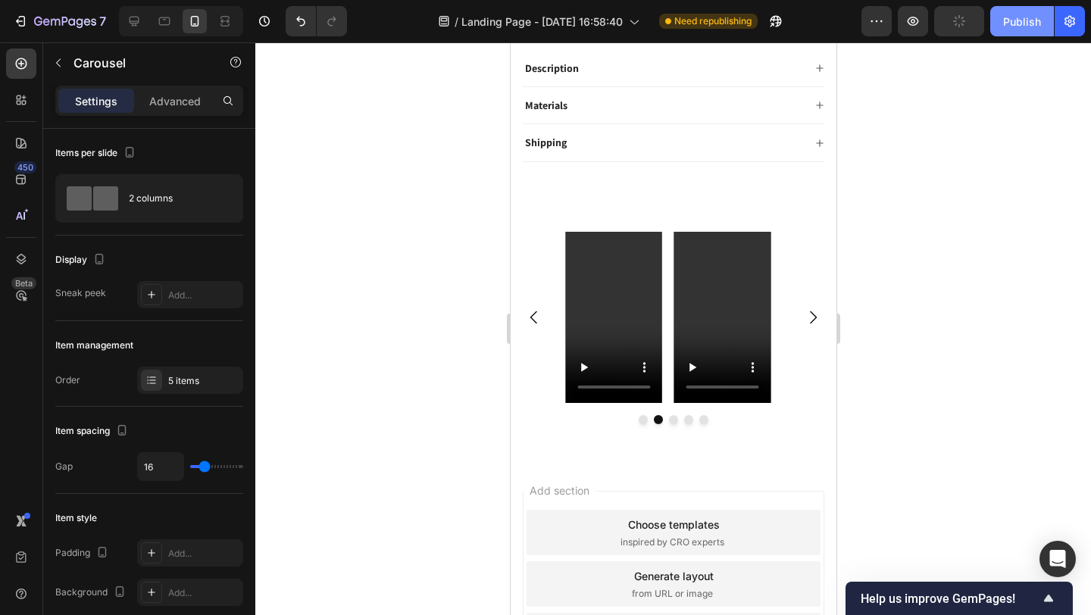
click at [1034, 31] on button "Publish" at bounding box center [1022, 21] width 64 height 30
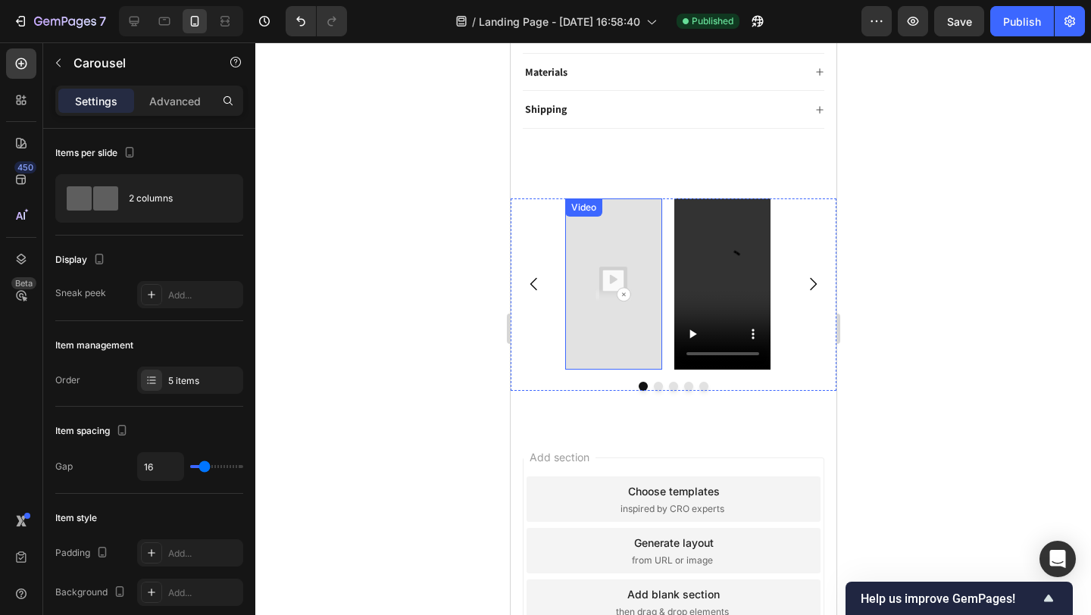
scroll to position [819, 0]
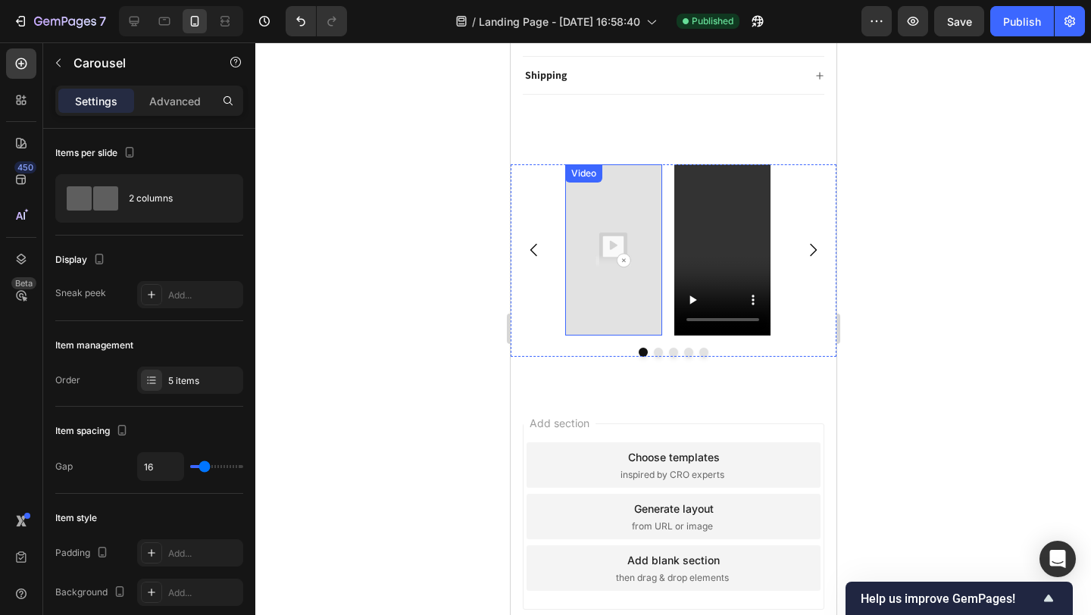
click at [624, 206] on img at bounding box center [612, 250] width 97 height 172
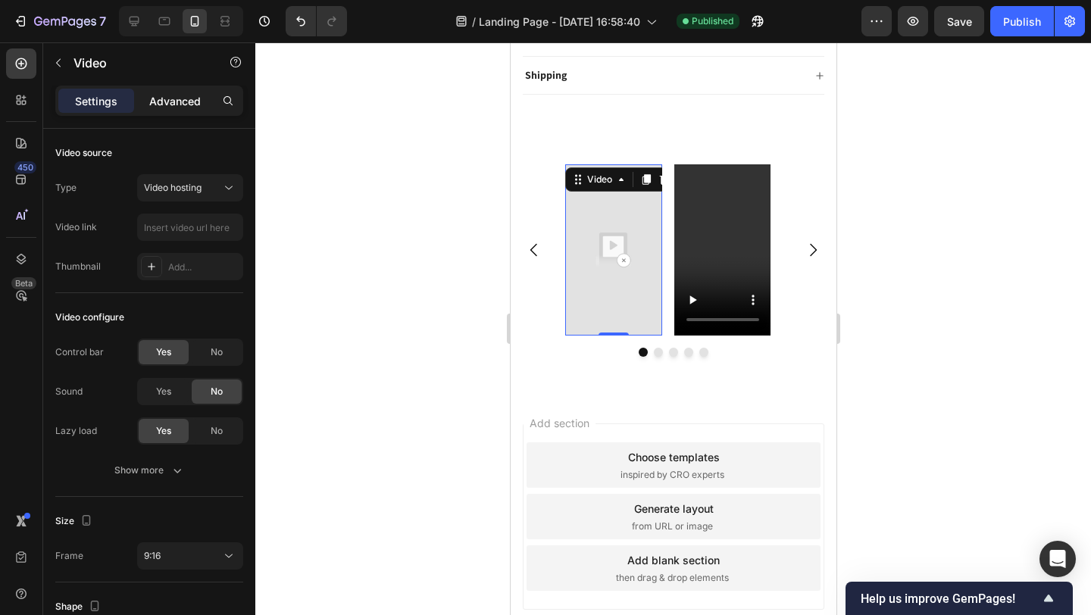
click at [196, 105] on p "Advanced" at bounding box center [175, 101] width 52 height 16
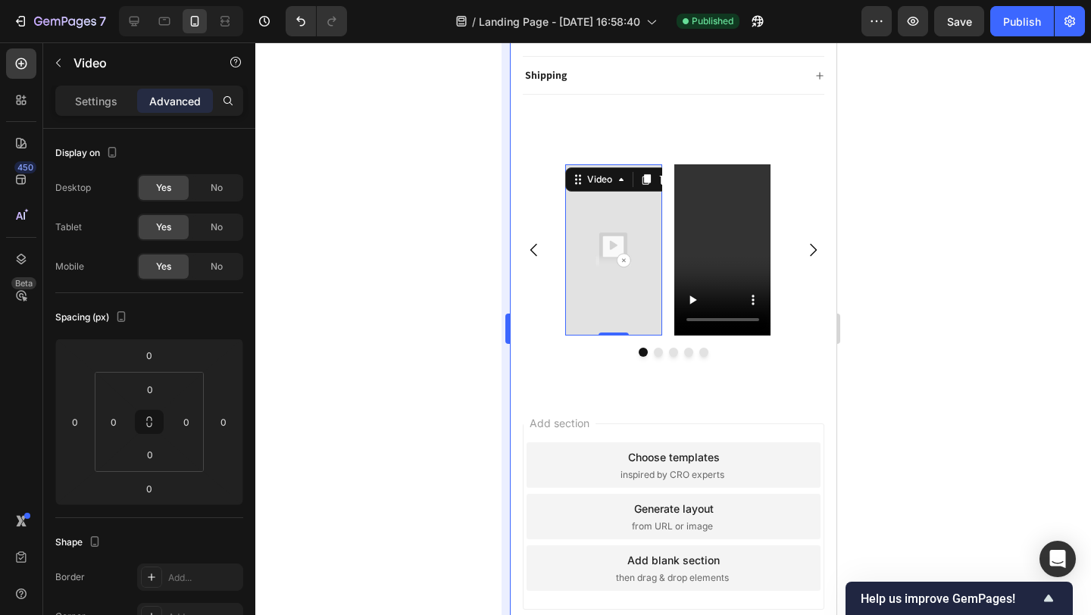
click at [108, 95] on p "Settings" at bounding box center [96, 101] width 42 height 16
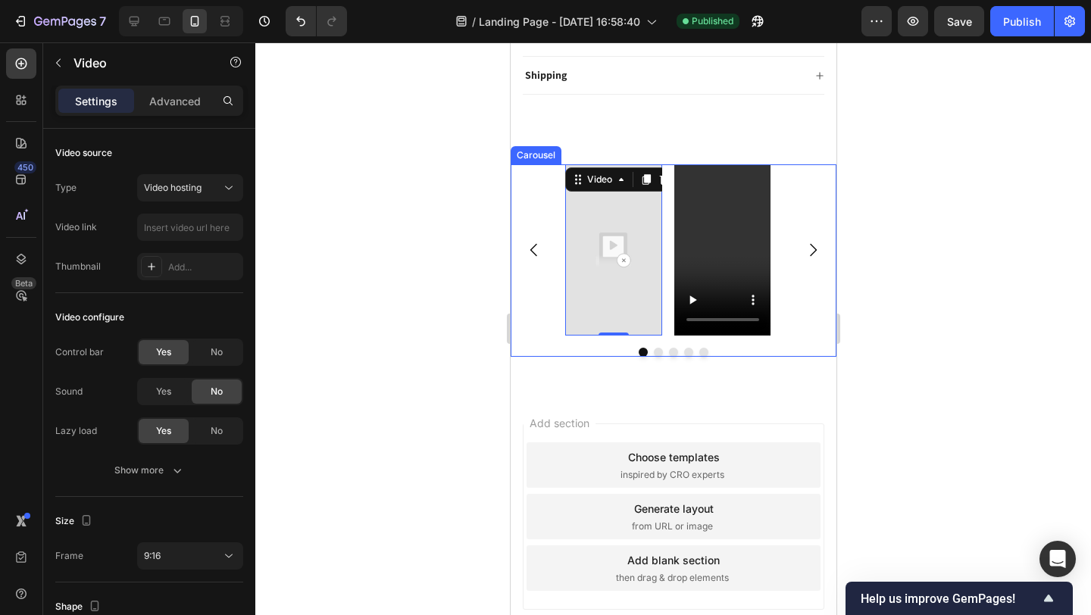
click at [544, 167] on div "Video 0 Video Video Video Video" at bounding box center [673, 250] width 326 height 172
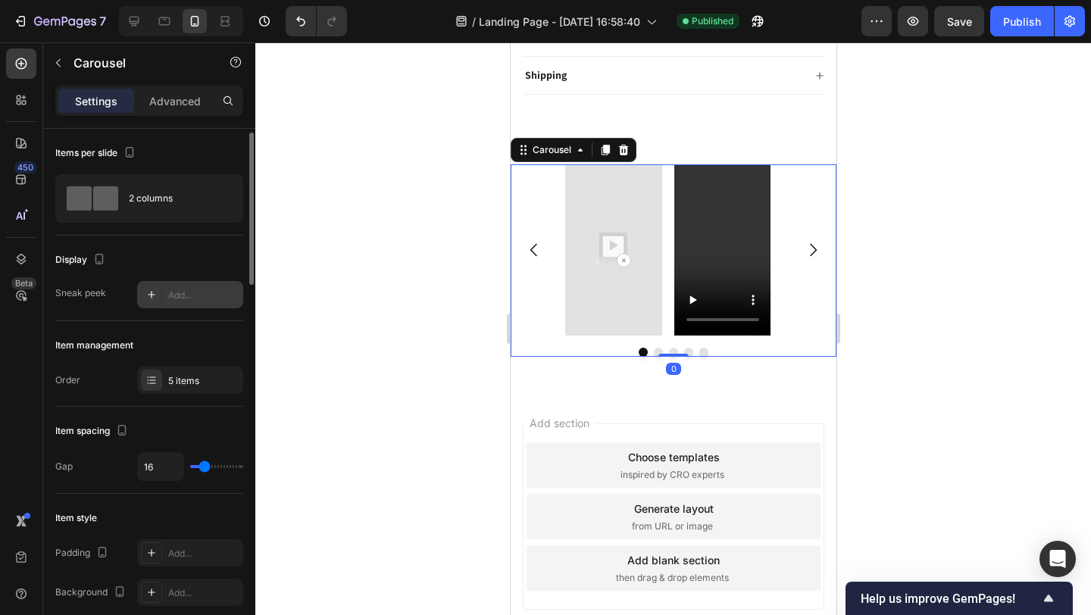
scroll to position [3, 0]
click at [197, 362] on div "Item management Order 5 items" at bounding box center [149, 361] width 188 height 86
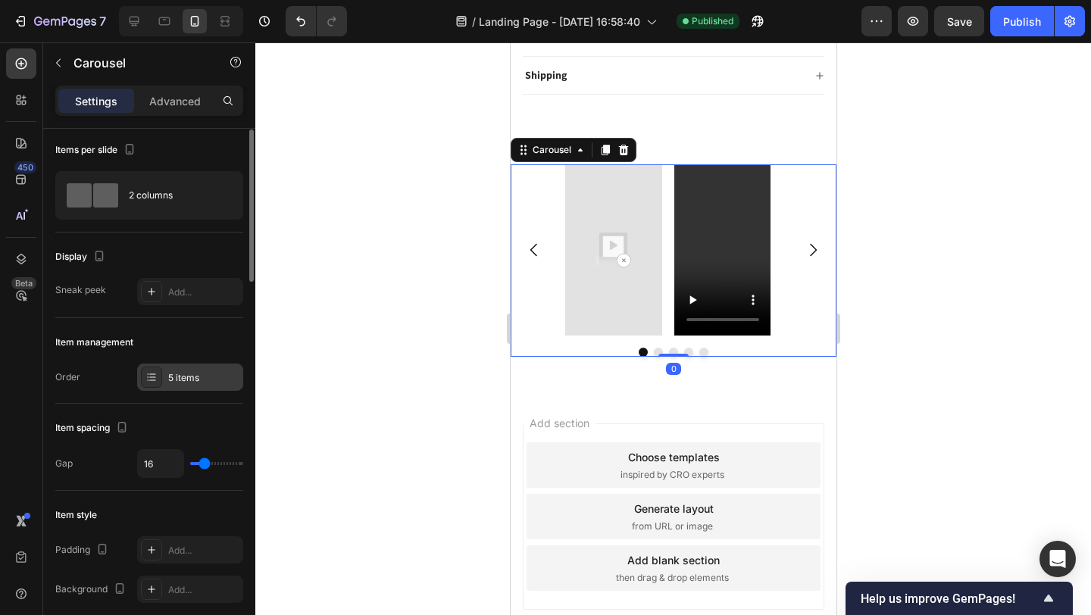
click at [206, 375] on div "5 items" at bounding box center [203, 378] width 71 height 14
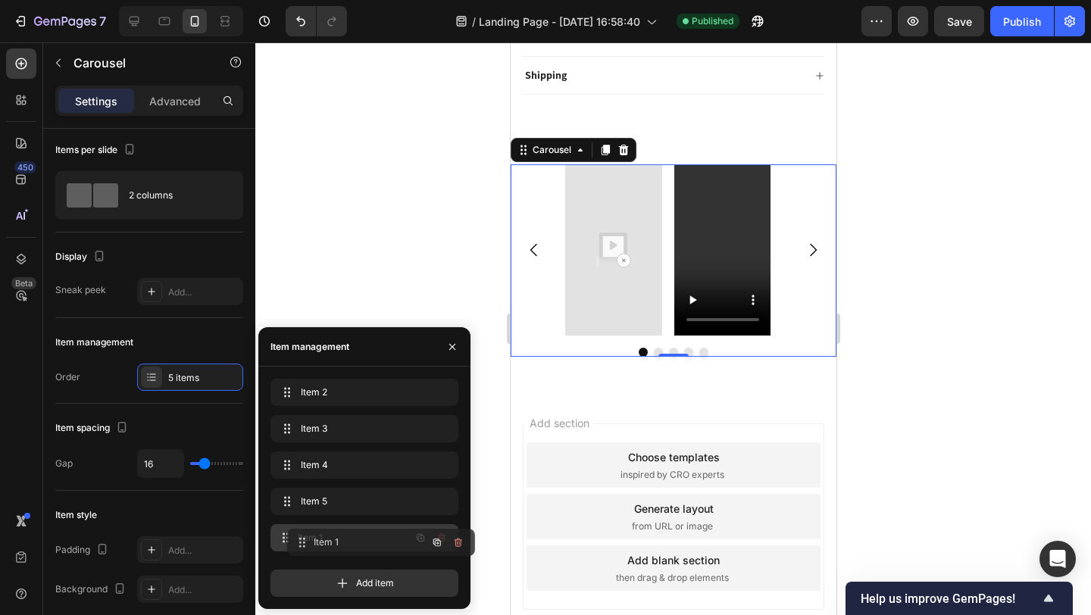
drag, startPoint x: 280, startPoint y: 389, endPoint x: 296, endPoint y: 539, distance: 150.9
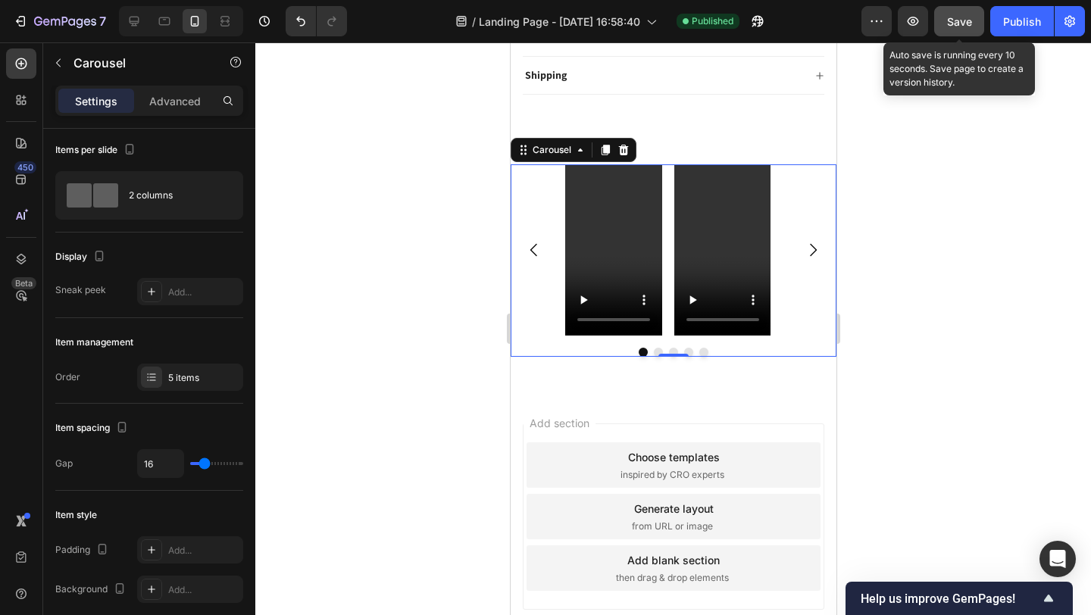
click at [970, 9] on button "Save" at bounding box center [959, 21] width 50 height 30
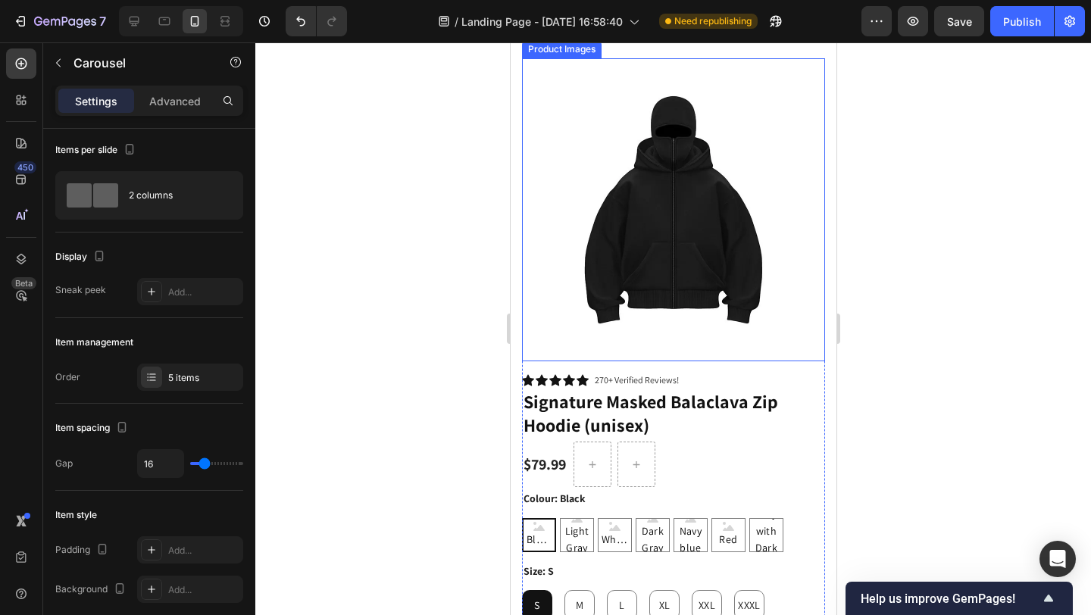
scroll to position [0, 0]
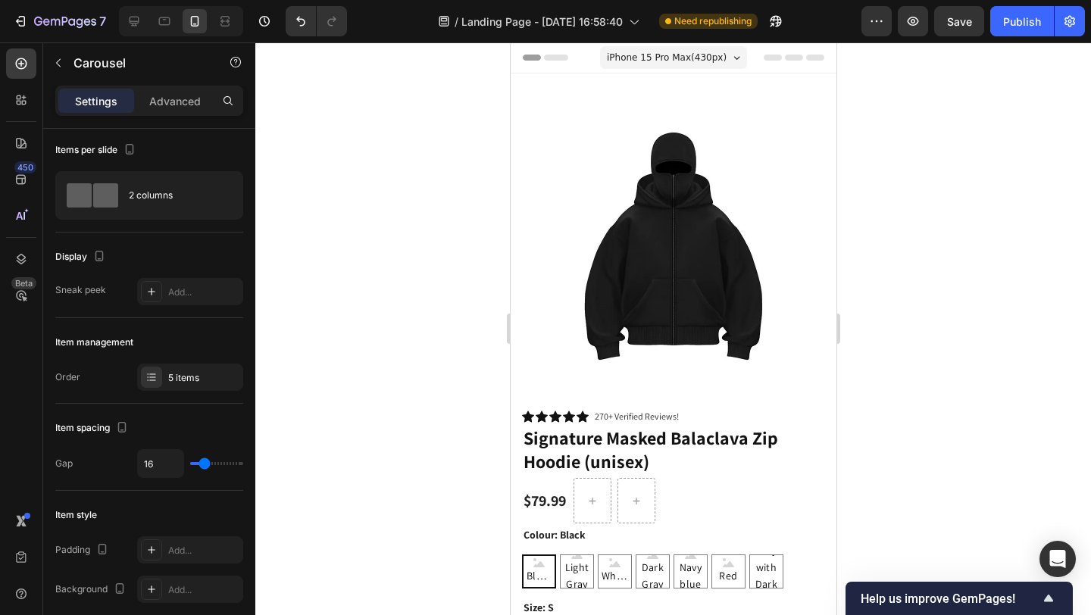
click at [952, 24] on span "Save" at bounding box center [959, 21] width 25 height 13
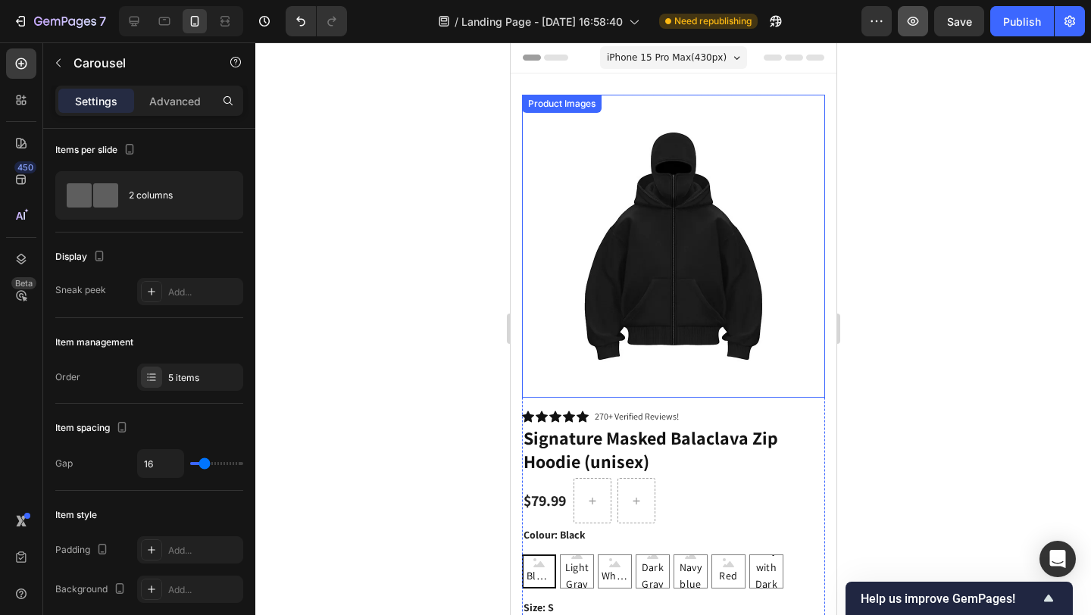
click at [925, 33] on button "button" at bounding box center [913, 21] width 30 height 30
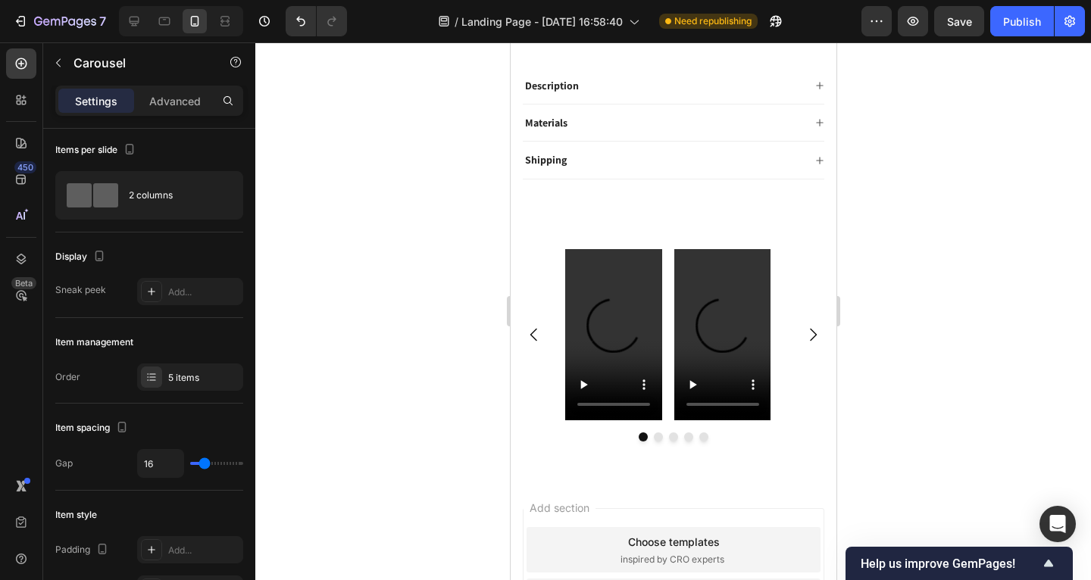
scroll to position [737, 0]
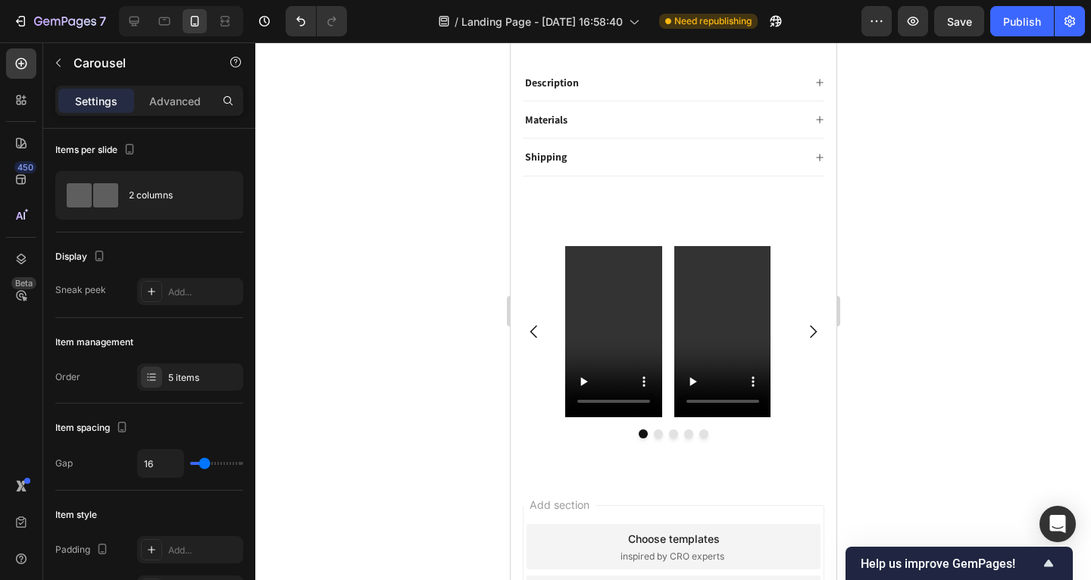
click at [803, 323] on icon "Carousel Next Arrow" at bounding box center [812, 332] width 18 height 18
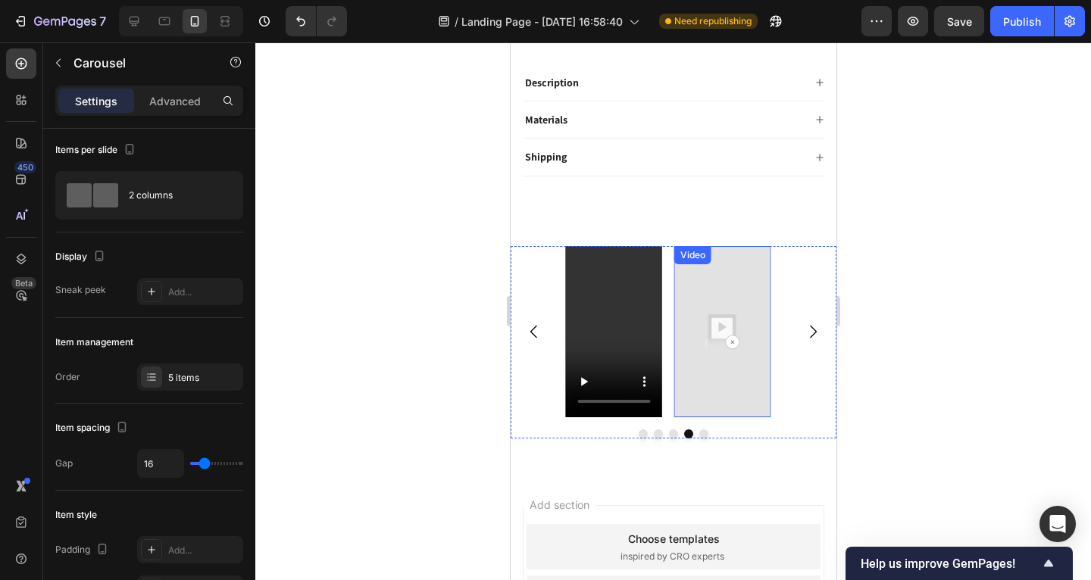
click at [727, 286] on img at bounding box center [722, 332] width 97 height 172
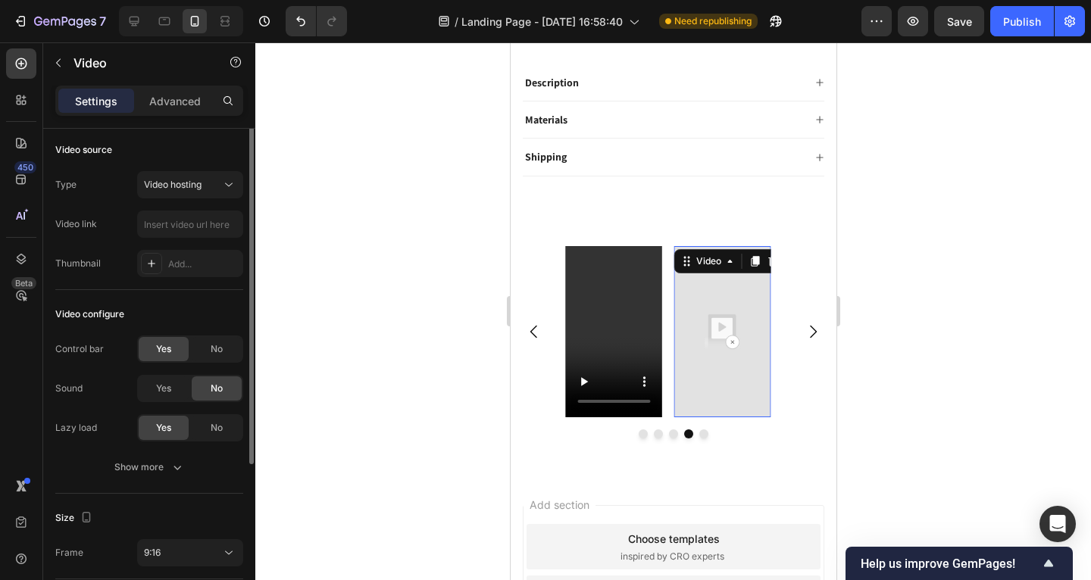
scroll to position [0, 0]
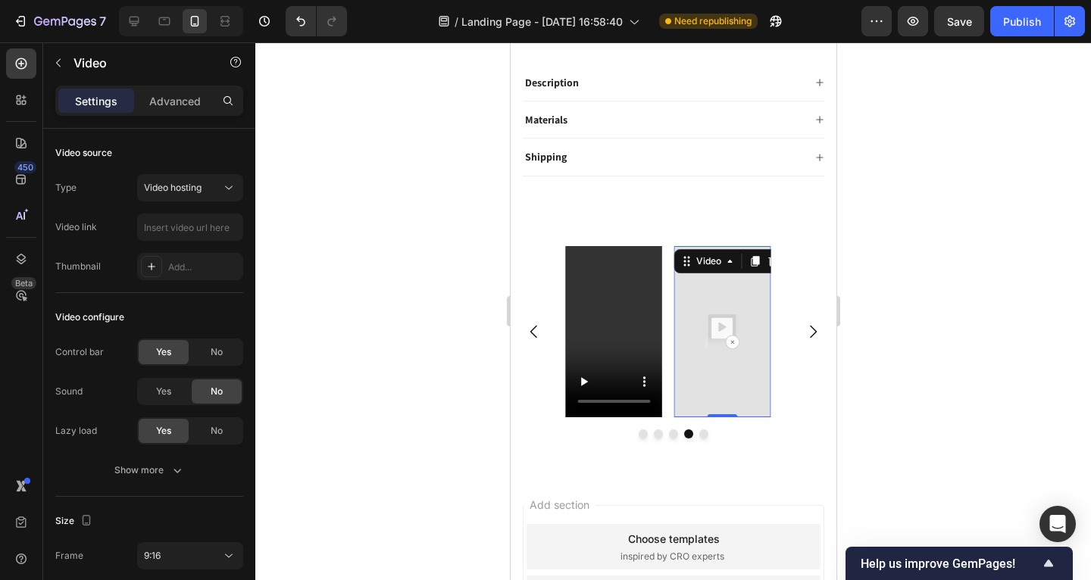
click at [721, 326] on img at bounding box center [722, 332] width 97 height 172
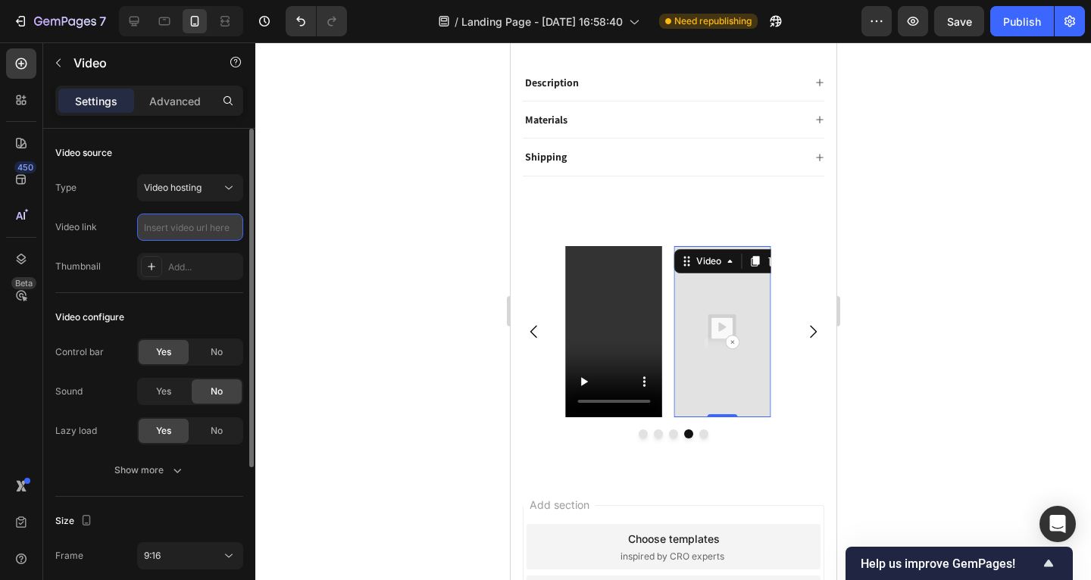
click at [211, 214] on input "text" at bounding box center [190, 227] width 106 height 27
paste input "https://cdn.shopify.com/videos/c/o/v/0c6be5d4e6f04829993c01cb1f631878.mp4"
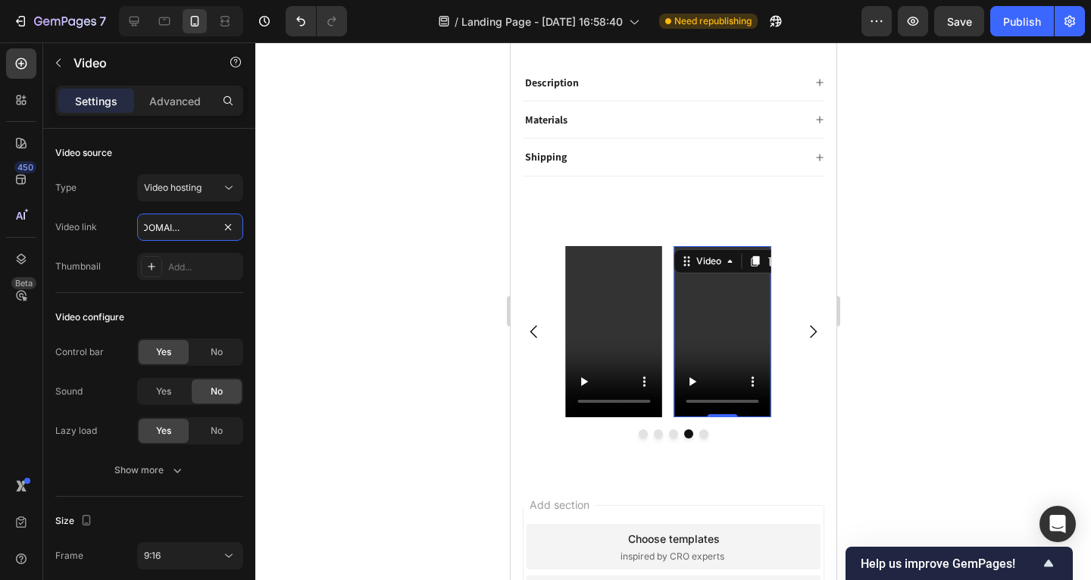
type input "https://cdn.shopify.com/videos/c/o/v/0c6be5d4e6f04829993c01cb1f631878.mp4"
click at [372, 289] on div at bounding box center [673, 311] width 836 height 538
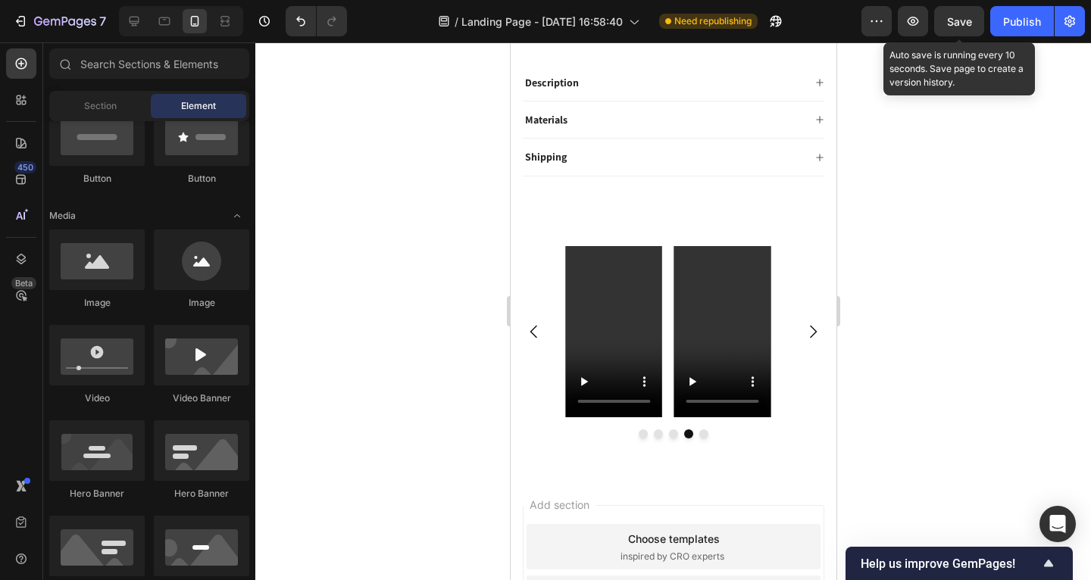
click at [958, 25] on span "Save" at bounding box center [959, 21] width 25 height 13
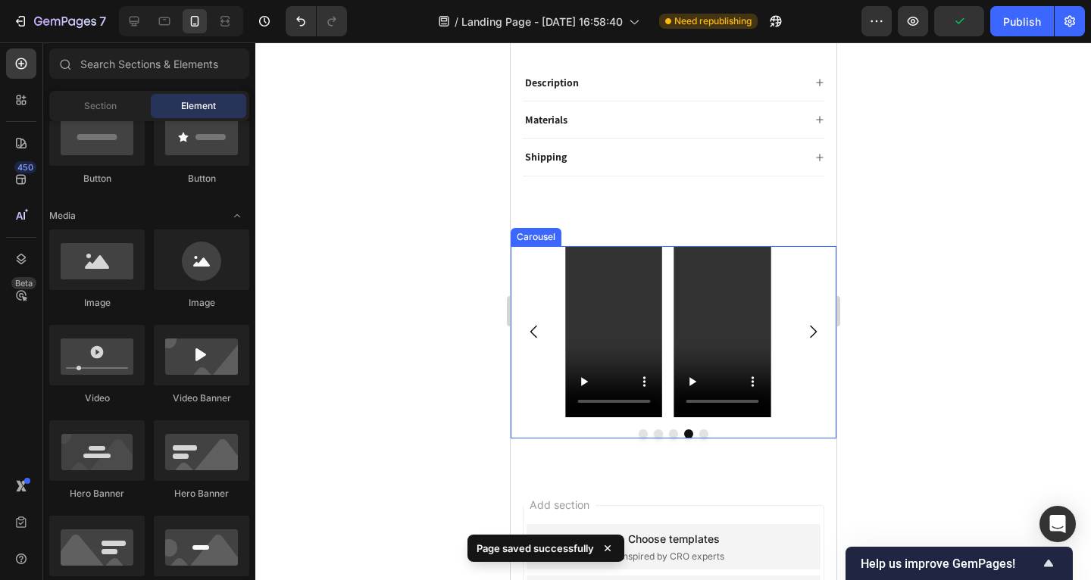
click at [533, 323] on icon "Carousel Back Arrow" at bounding box center [533, 332] width 18 height 18
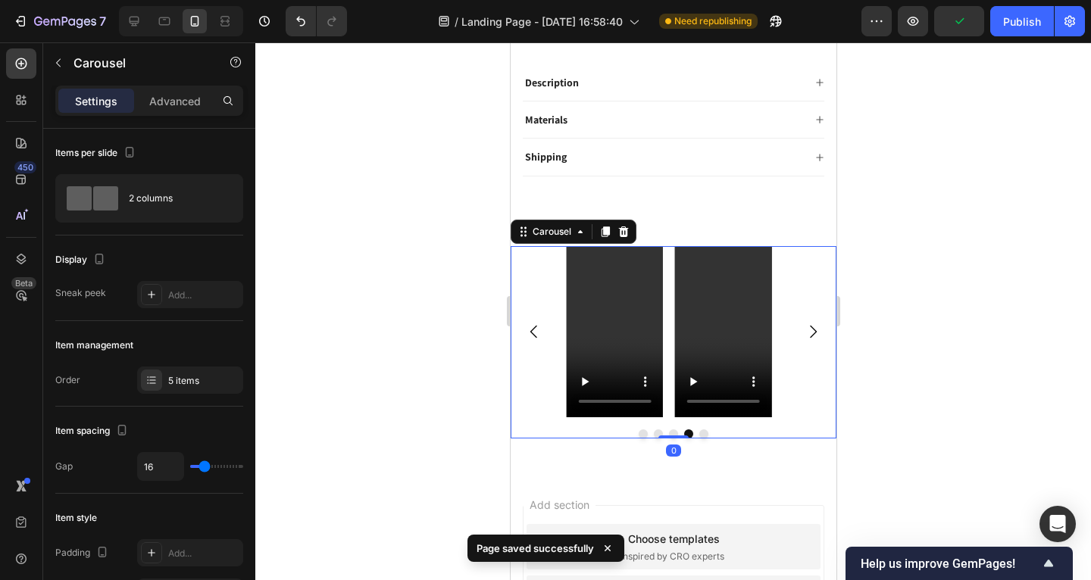
click at [533, 323] on icon "Carousel Back Arrow" at bounding box center [533, 332] width 18 height 18
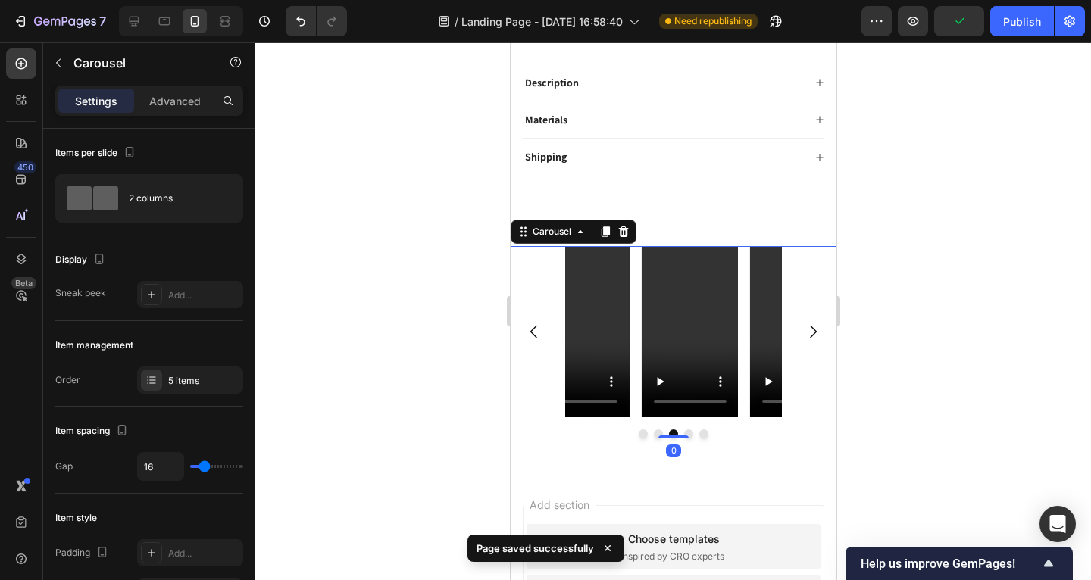
click at [533, 323] on icon "Carousel Back Arrow" at bounding box center [533, 332] width 18 height 18
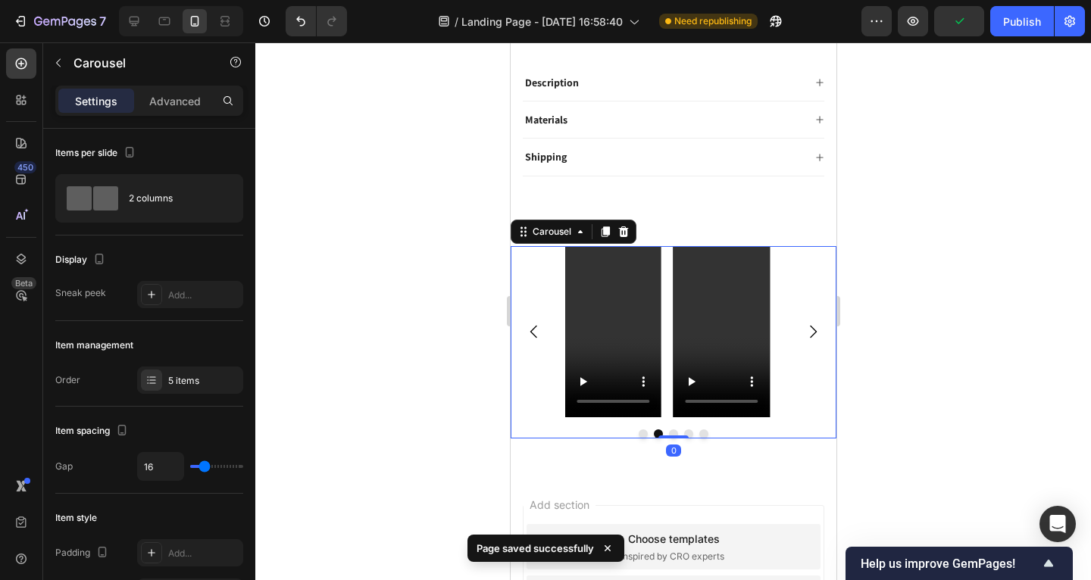
click at [533, 323] on icon "Carousel Back Arrow" at bounding box center [533, 332] width 18 height 18
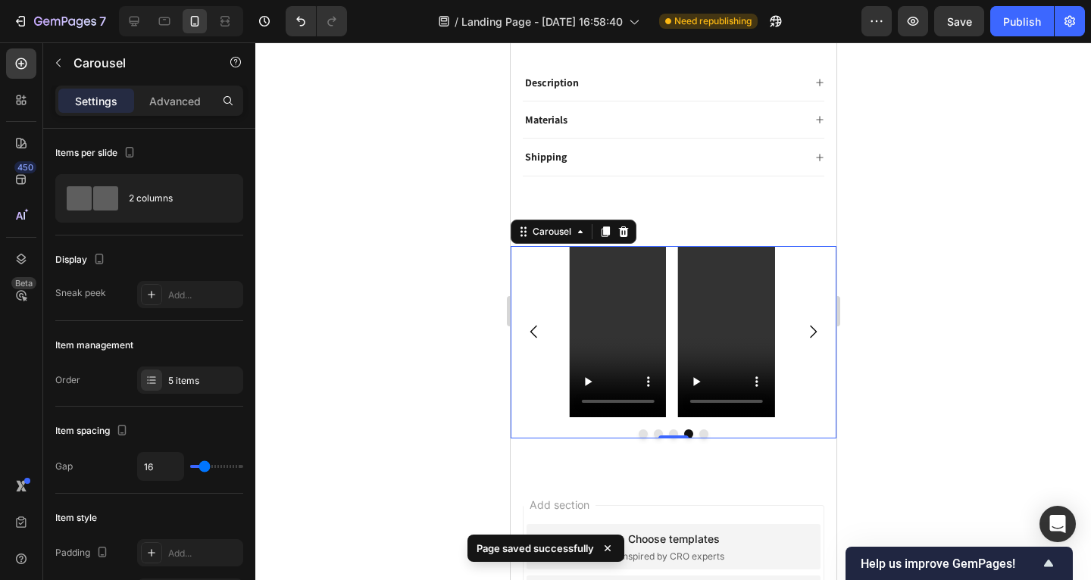
click at [533, 323] on icon "Carousel Back Arrow" at bounding box center [533, 332] width 18 height 18
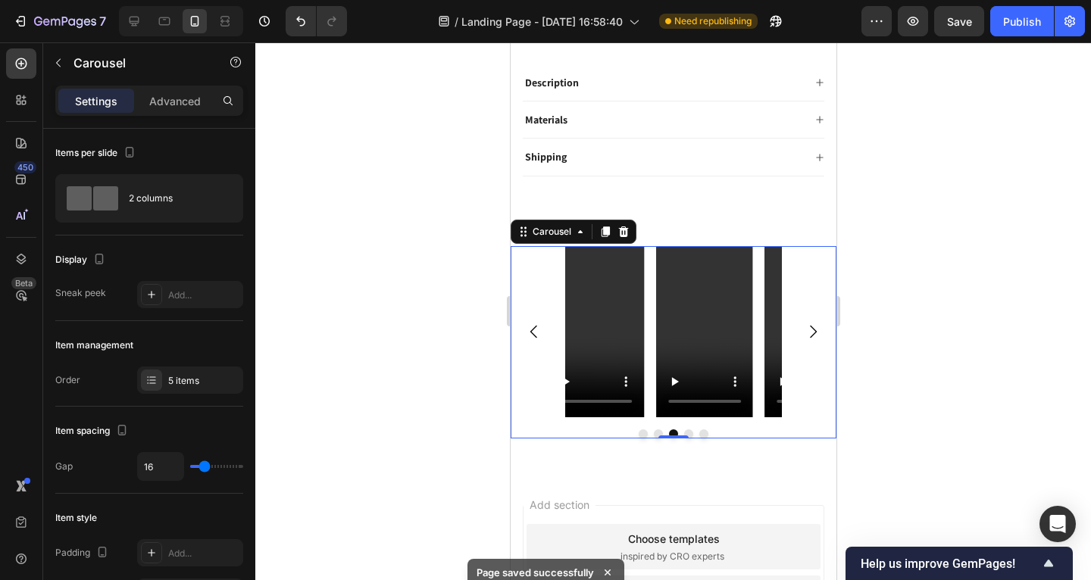
click at [533, 323] on icon "Carousel Back Arrow" at bounding box center [533, 332] width 18 height 18
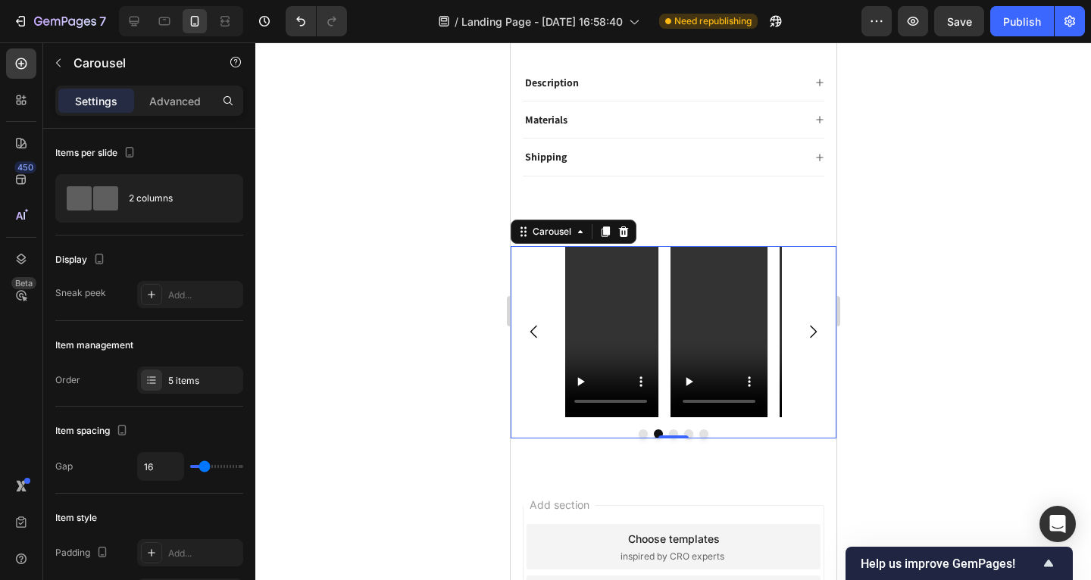
click at [533, 323] on icon "Carousel Back Arrow" at bounding box center [533, 332] width 18 height 18
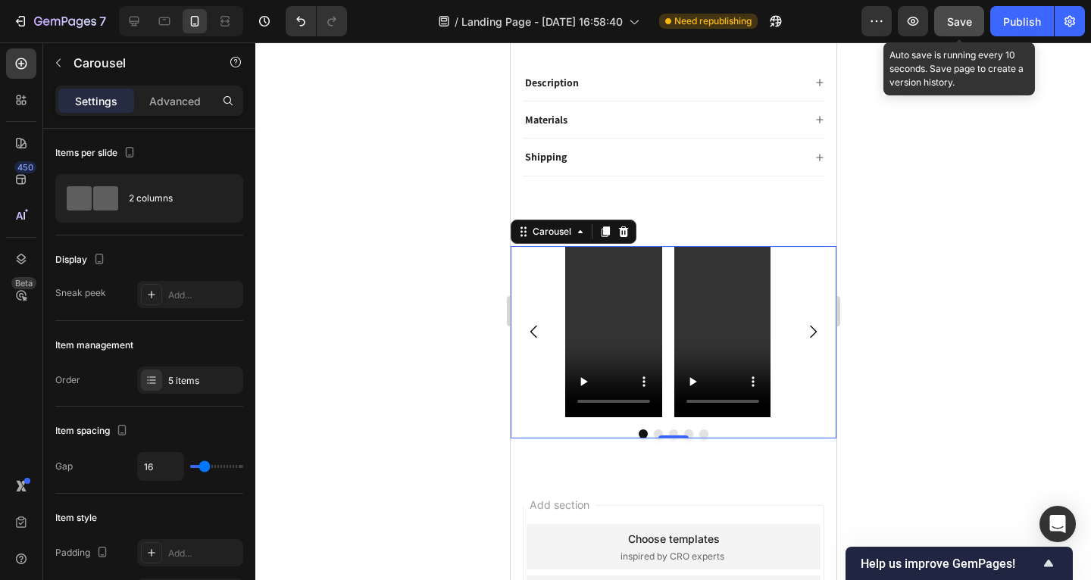
click at [946, 29] on button "Save" at bounding box center [959, 21] width 50 height 30
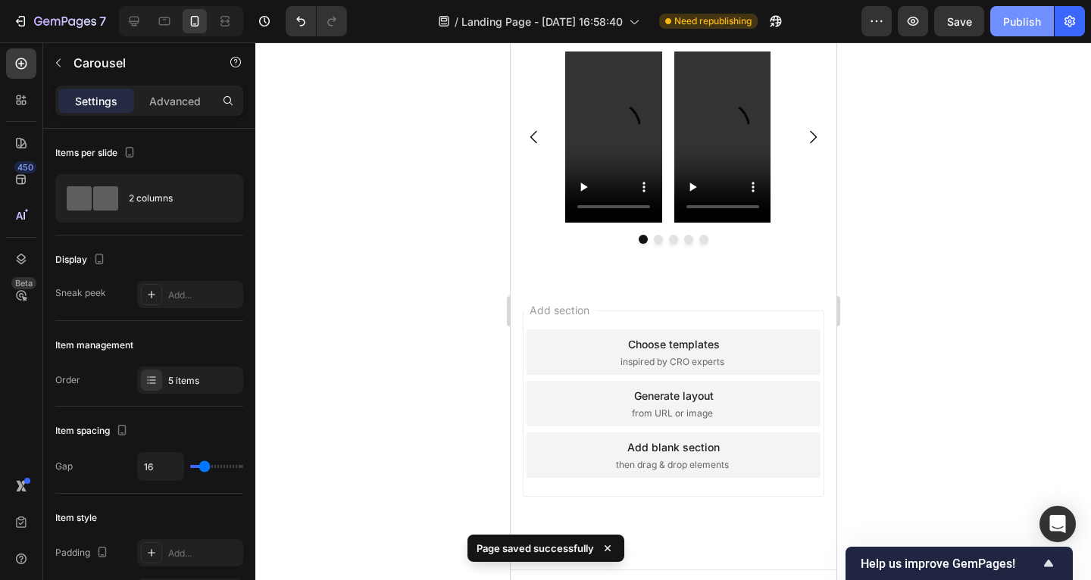
scroll to position [942, 0]
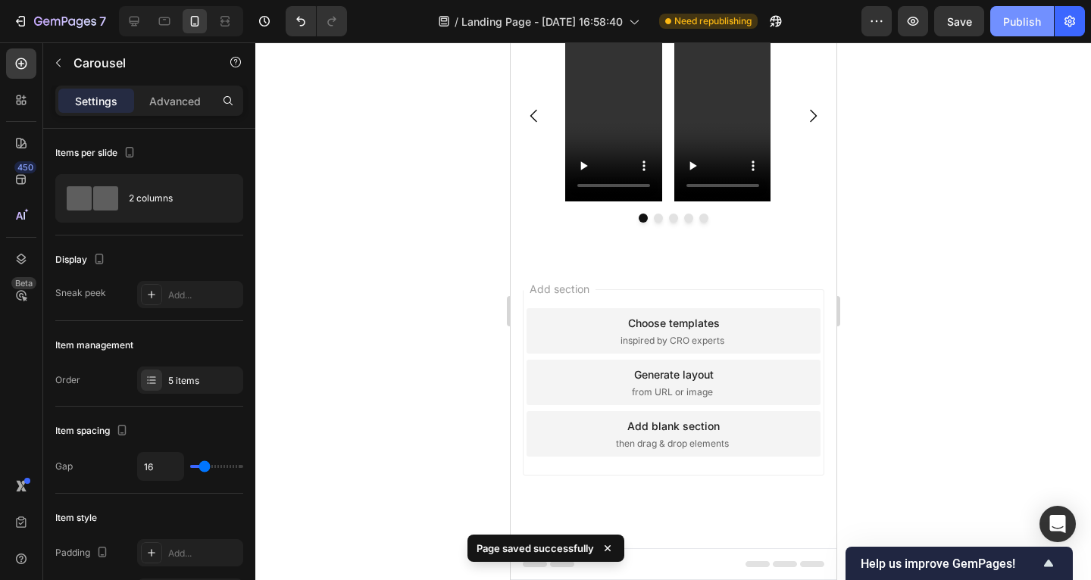
click at [1018, 27] on div "Publish" at bounding box center [1022, 22] width 38 height 16
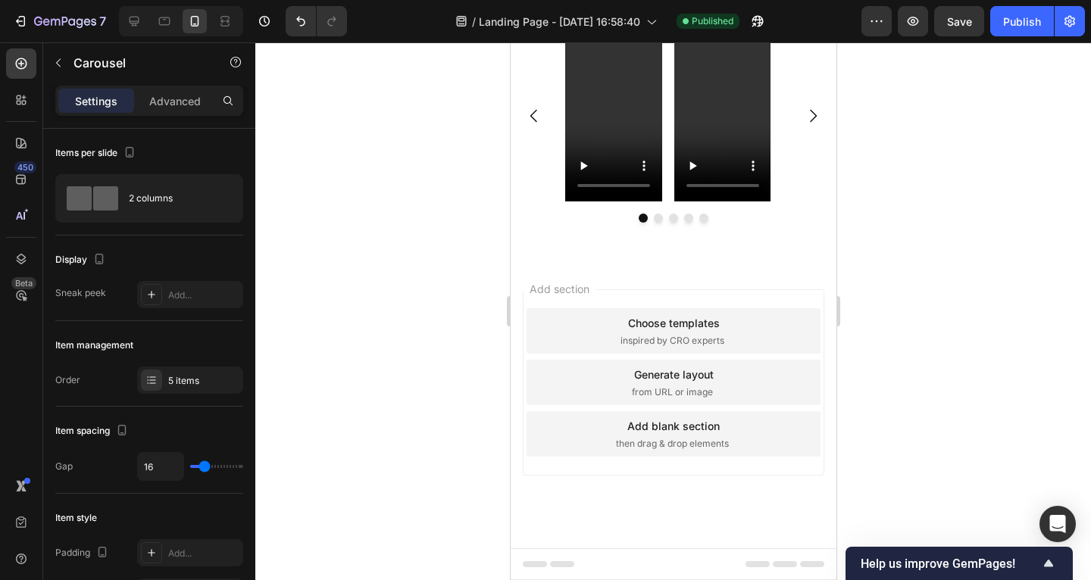
click at [584, 354] on div "Choose templates inspired by CRO experts" at bounding box center [673, 330] width 294 height 45
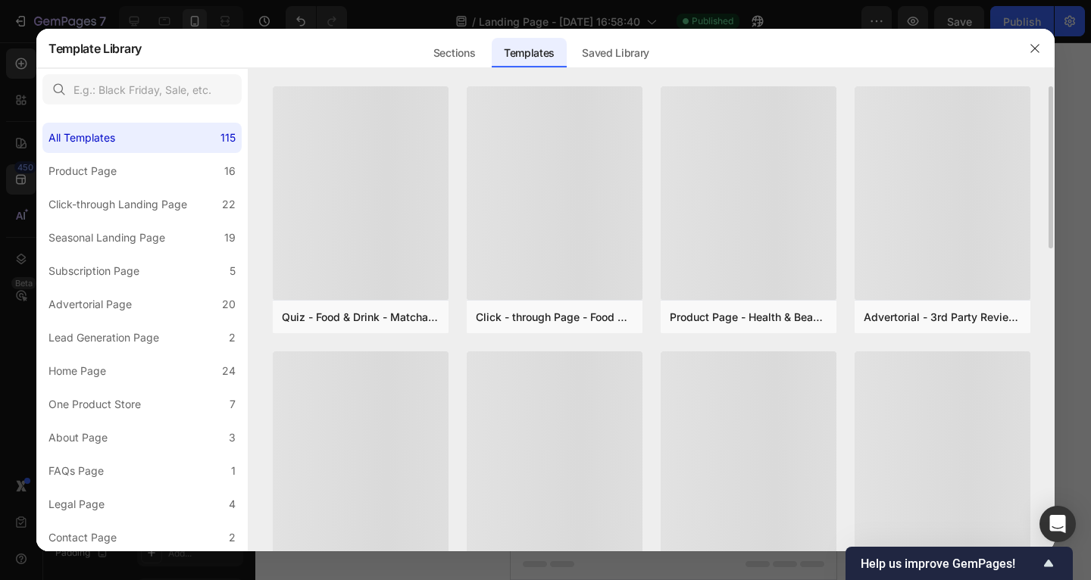
click at [799, 352] on div at bounding box center [749, 459] width 176 height 214
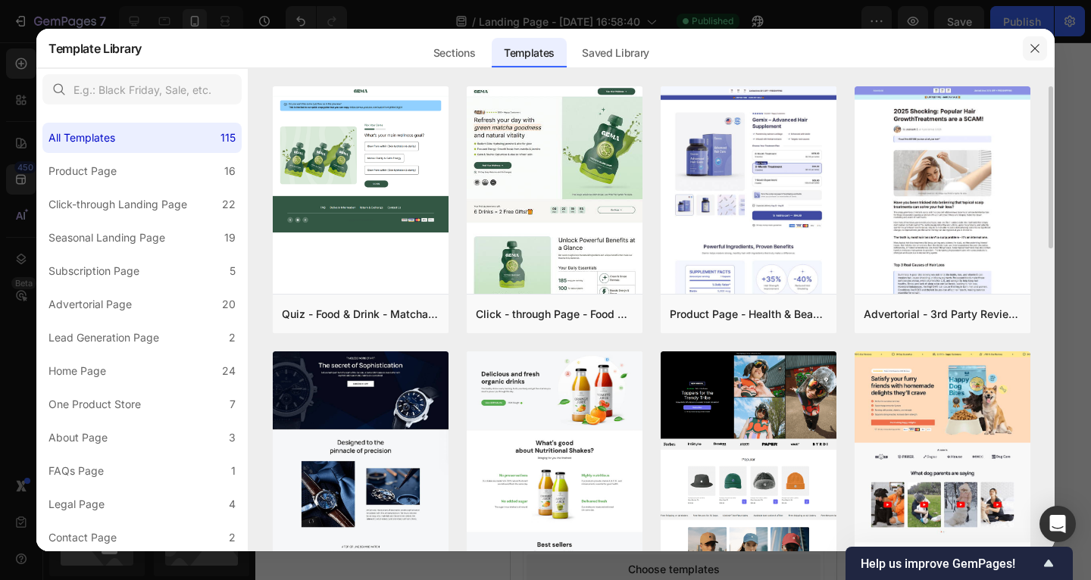
click at [1036, 48] on icon "button" at bounding box center [1035, 48] width 12 height 12
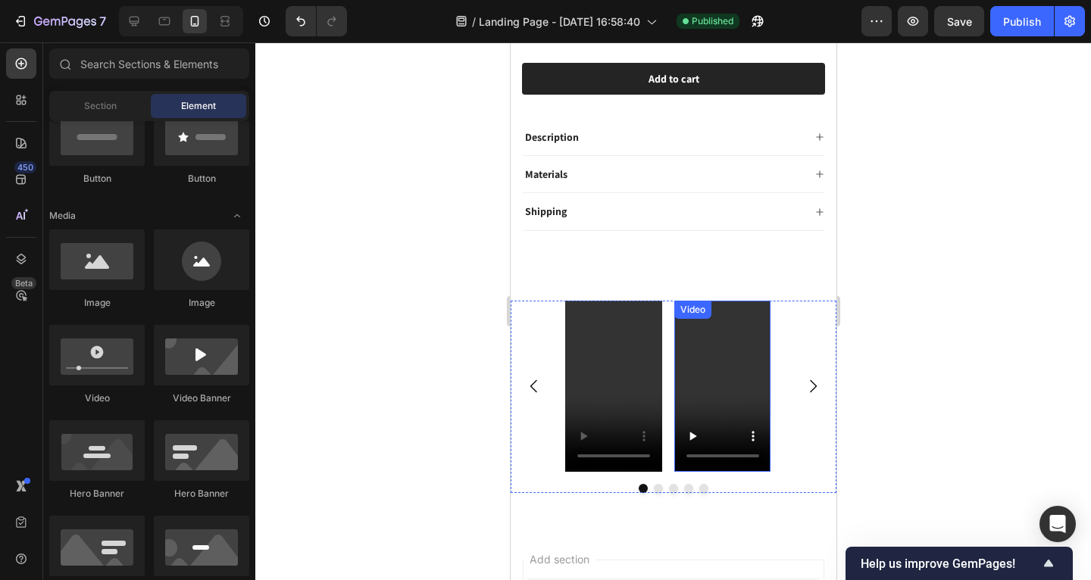
scroll to position [683, 0]
click at [814, 377] on button "Carousel Next Arrow" at bounding box center [812, 386] width 42 height 42
click at [803, 377] on icon "Carousel Next Arrow" at bounding box center [812, 386] width 18 height 18
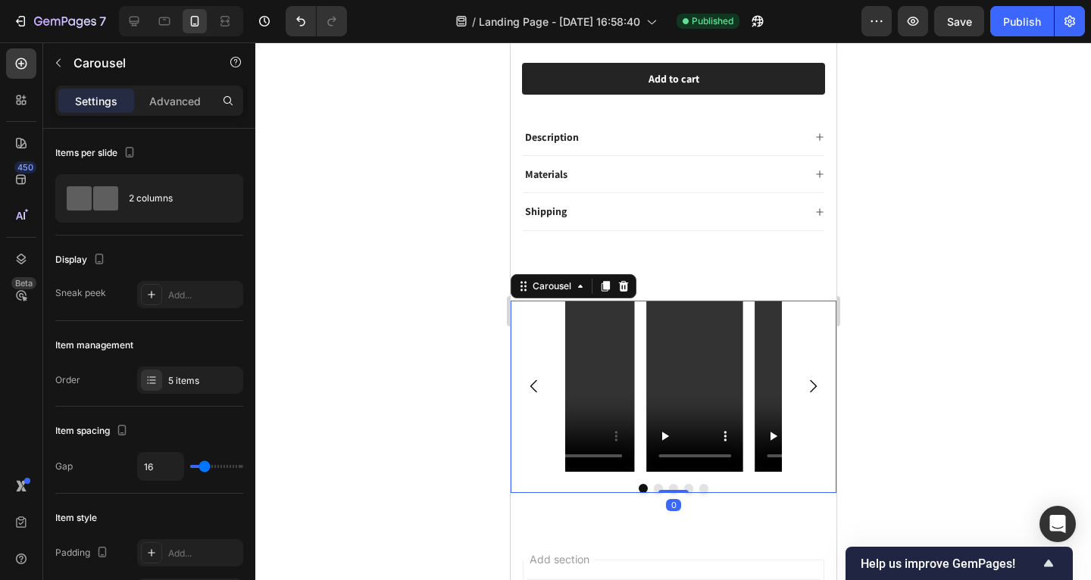
click at [803, 377] on icon "Carousel Next Arrow" at bounding box center [812, 386] width 18 height 18
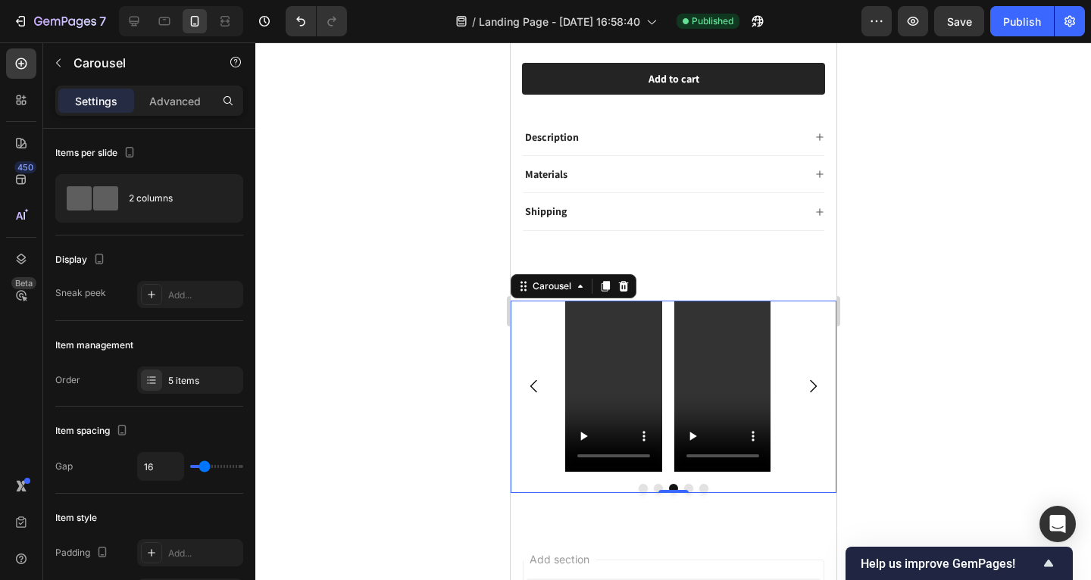
click at [530, 302] on div "Video Video Video Video Video" at bounding box center [673, 387] width 326 height 172
click at [48, 59] on button "button" at bounding box center [58, 63] width 24 height 24
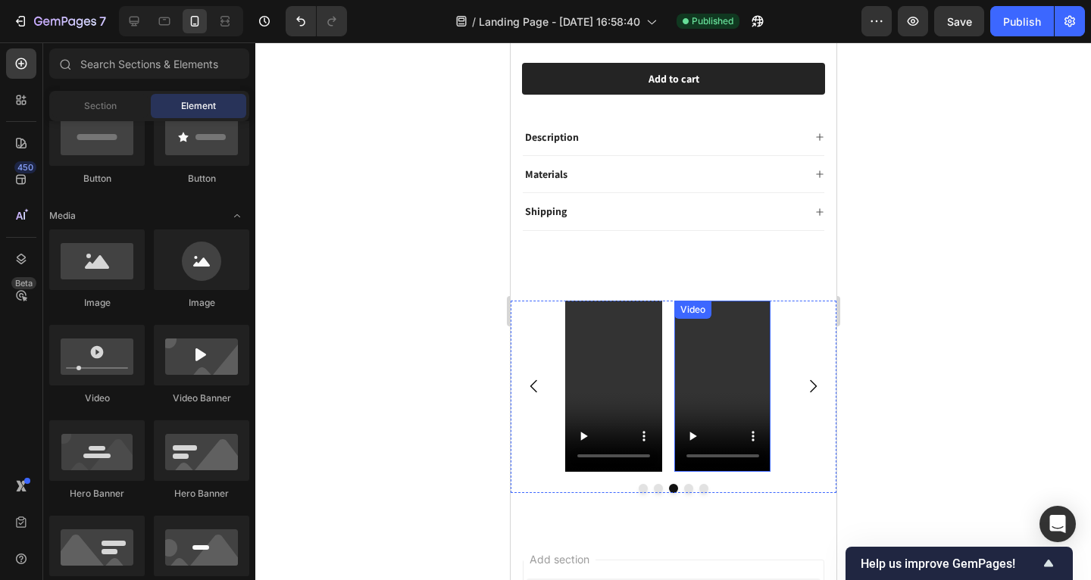
click at [798, 334] on div "Video Video Video Video Video" at bounding box center [673, 387] width 326 height 172
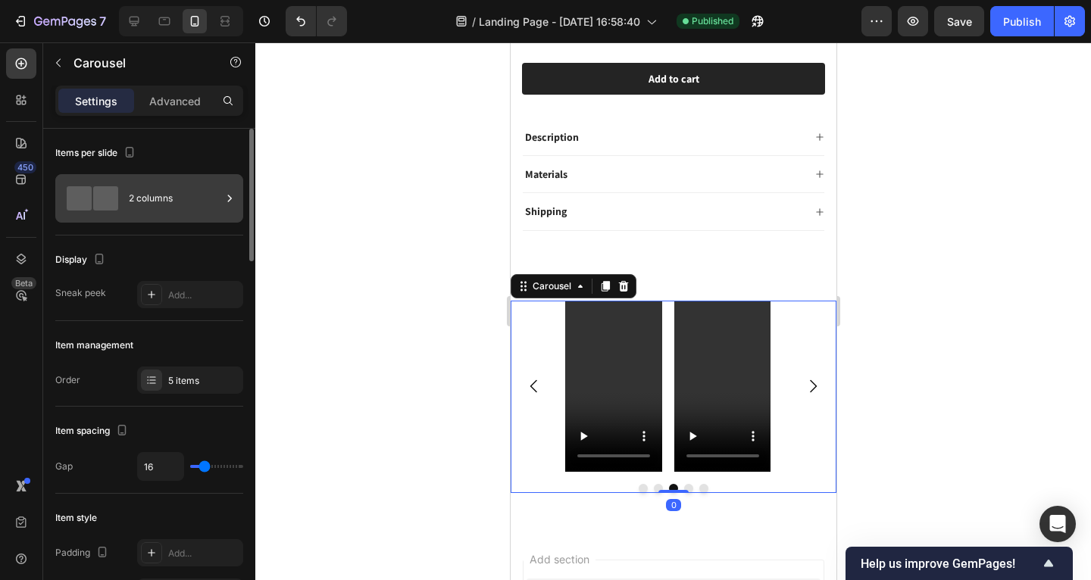
click at [209, 204] on div "2 columns" at bounding box center [175, 198] width 92 height 35
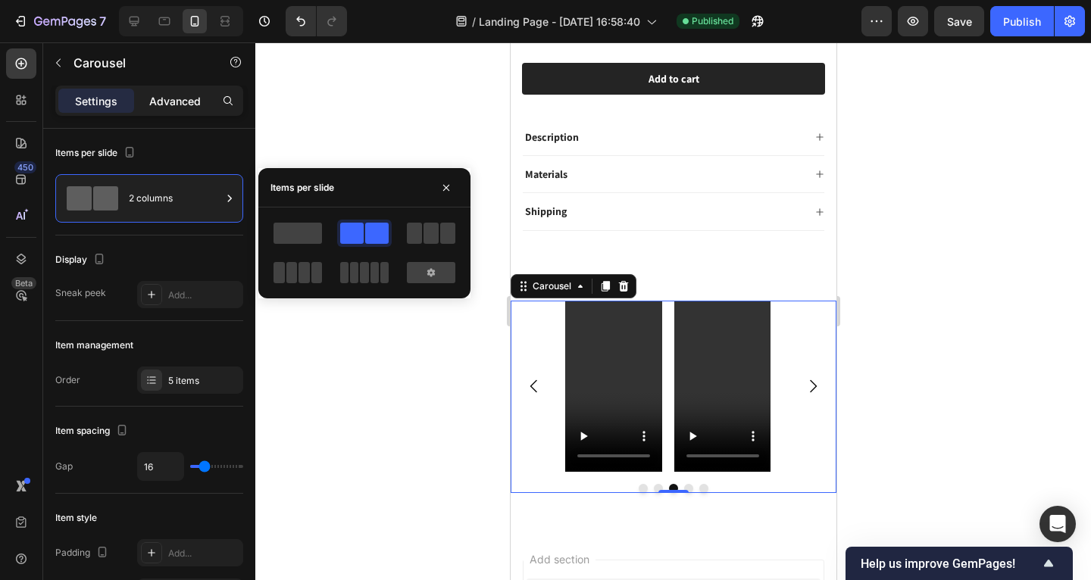
click at [178, 104] on p "Advanced" at bounding box center [175, 101] width 52 height 16
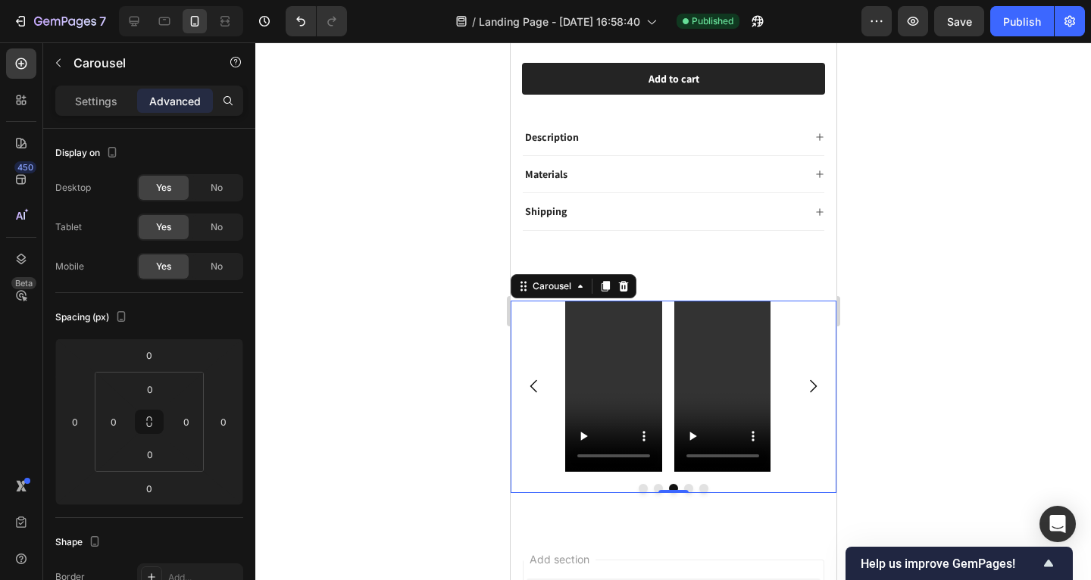
click at [550, 312] on div "Video Video Video Video Video" at bounding box center [673, 387] width 326 height 172
drag, startPoint x: 467, startPoint y: 292, endPoint x: 484, endPoint y: 293, distance: 17.4
click at [484, 293] on div at bounding box center [673, 311] width 836 height 538
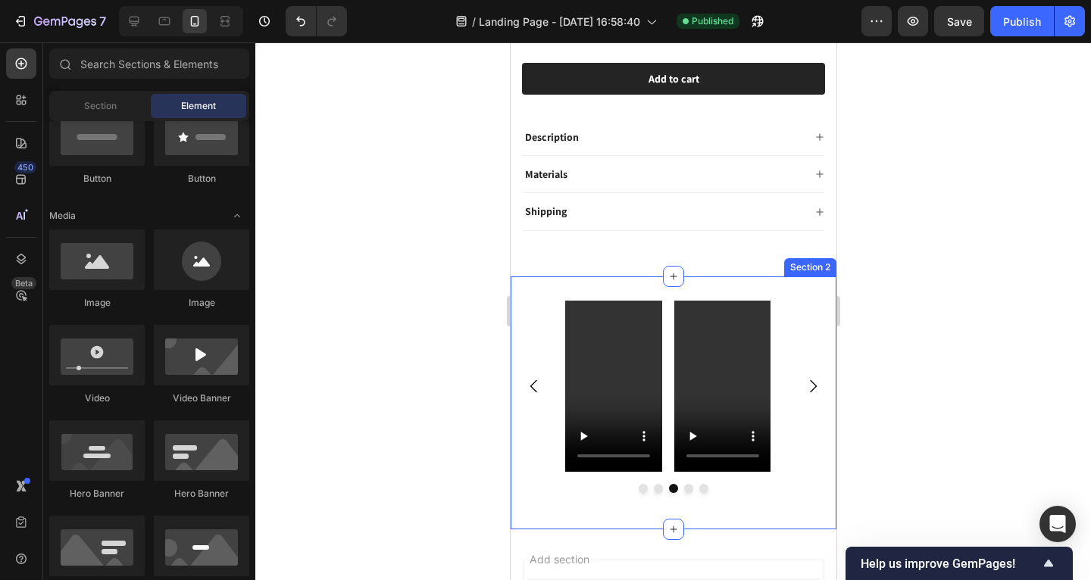
click at [747, 277] on div "Video Video Video Video Video Carousel Row Section 2" at bounding box center [673, 404] width 326 height 254
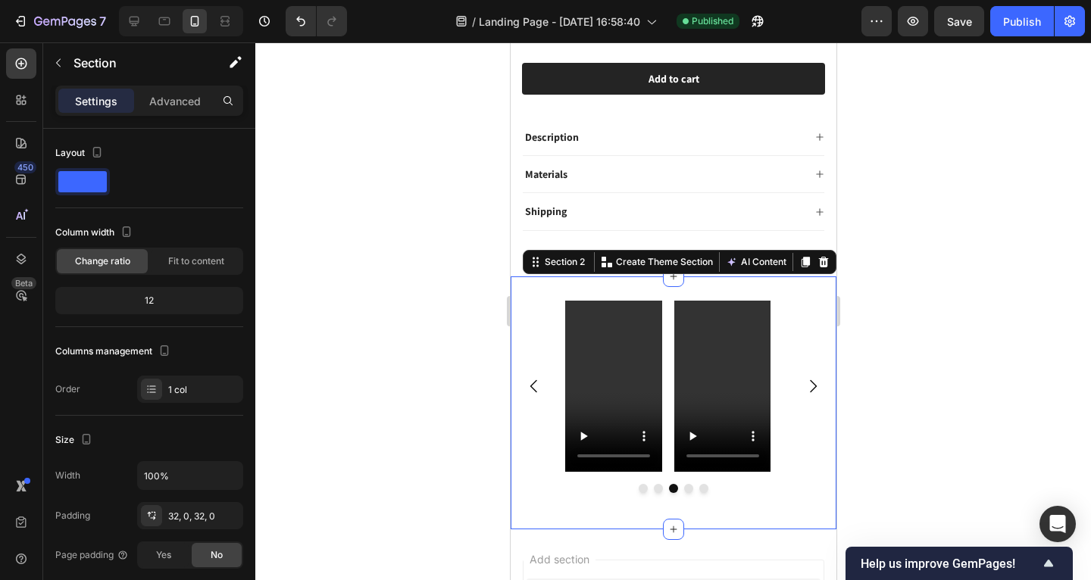
click at [164, 117] on div "Settings Advanced" at bounding box center [149, 107] width 212 height 43
click at [170, 100] on p "Advanced" at bounding box center [175, 101] width 52 height 16
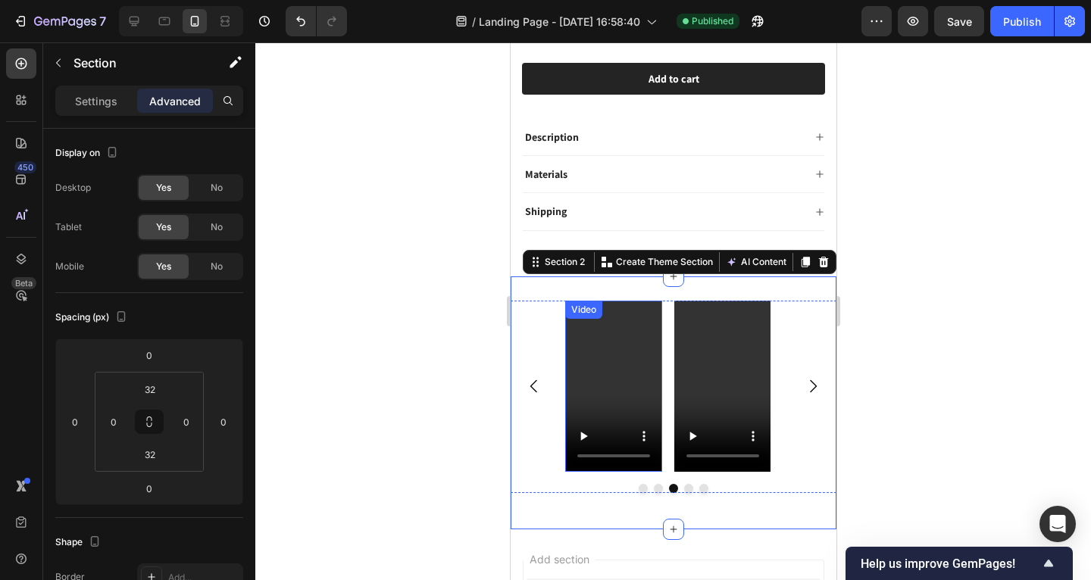
click at [530, 433] on div "Video Video Video Video Video" at bounding box center [673, 387] width 326 height 172
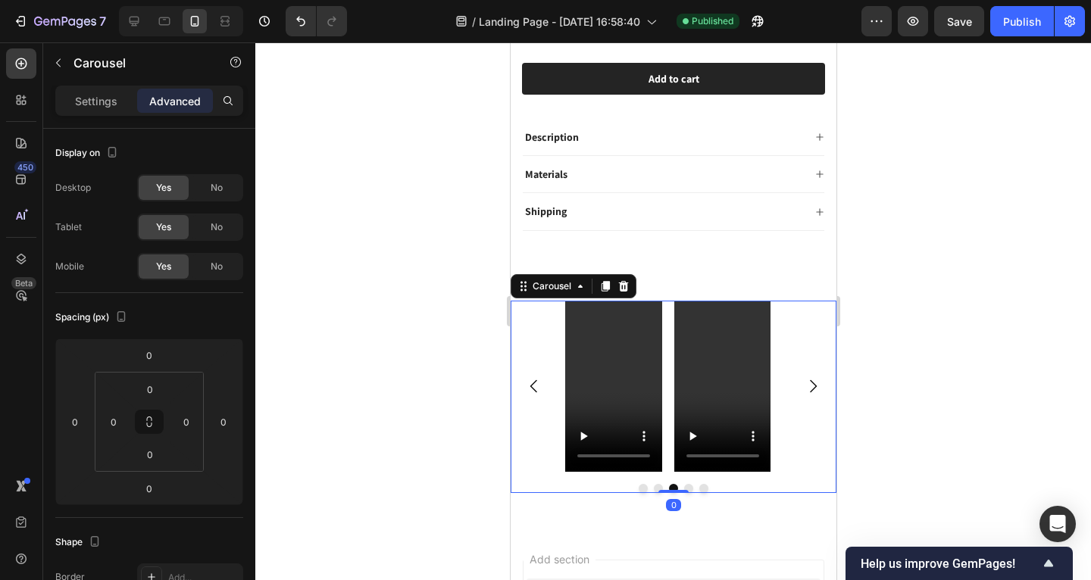
click at [542, 421] on div "Video Video Video Video Video" at bounding box center [673, 387] width 326 height 172
click at [130, 108] on div "Settings" at bounding box center [96, 101] width 76 height 24
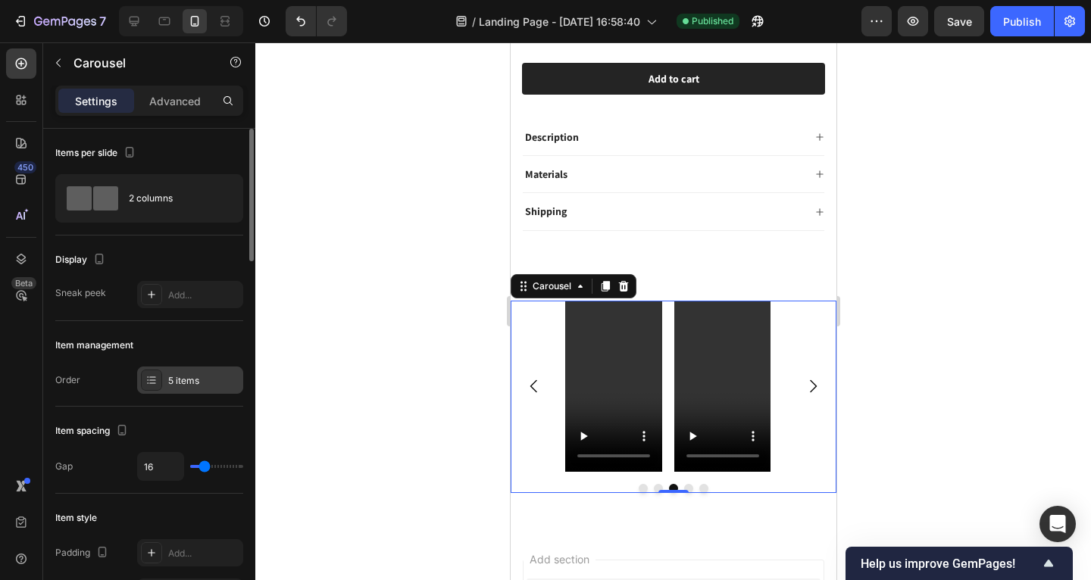
click at [206, 388] on div "5 items" at bounding box center [190, 380] width 106 height 27
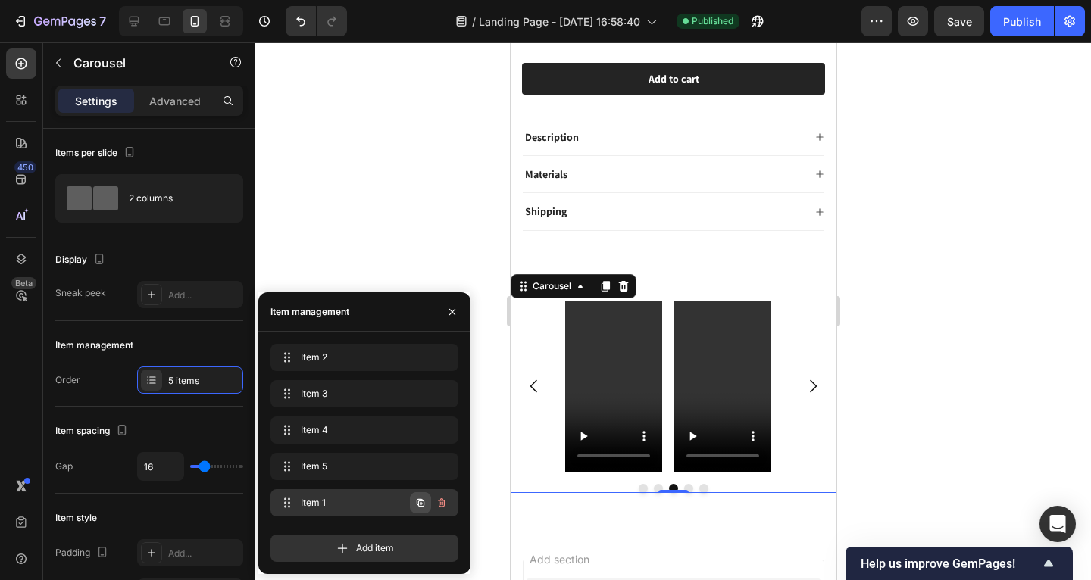
click at [417, 502] on icon "button" at bounding box center [420, 503] width 12 height 12
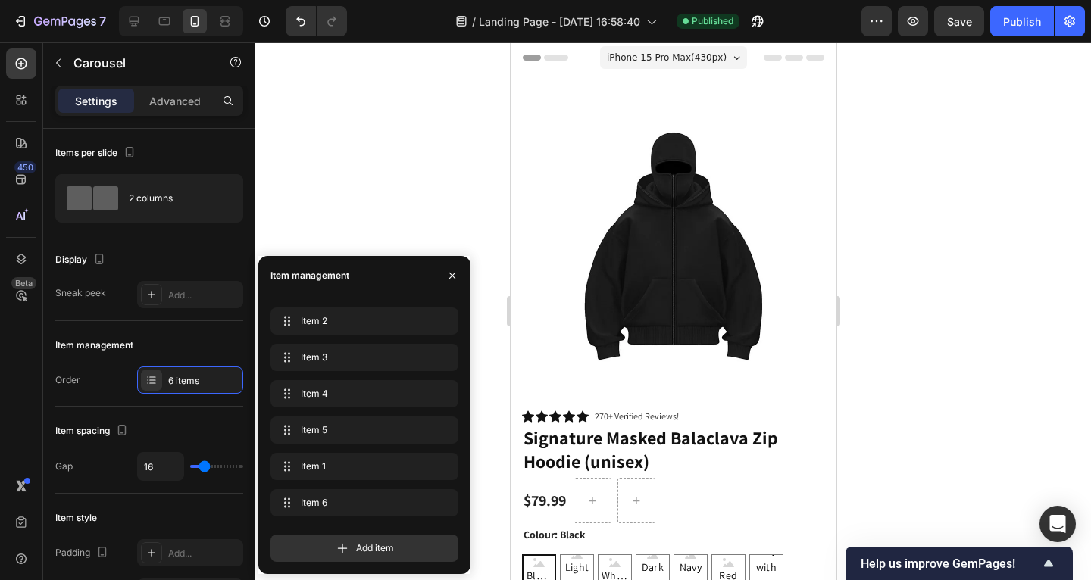
scroll to position [683, 0]
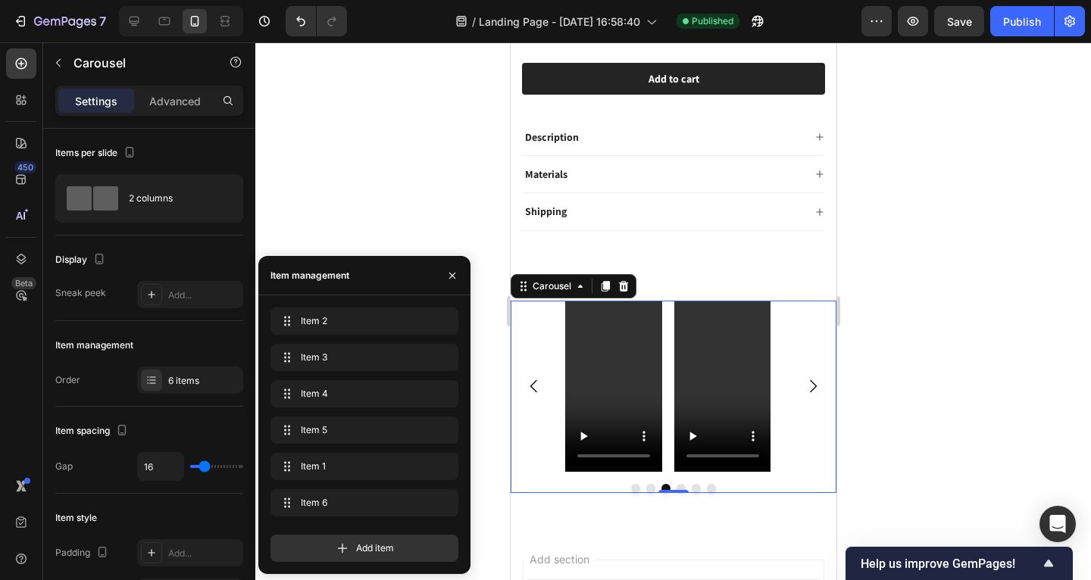
click at [804, 380] on icon "Carousel Next Arrow" at bounding box center [812, 386] width 18 height 18
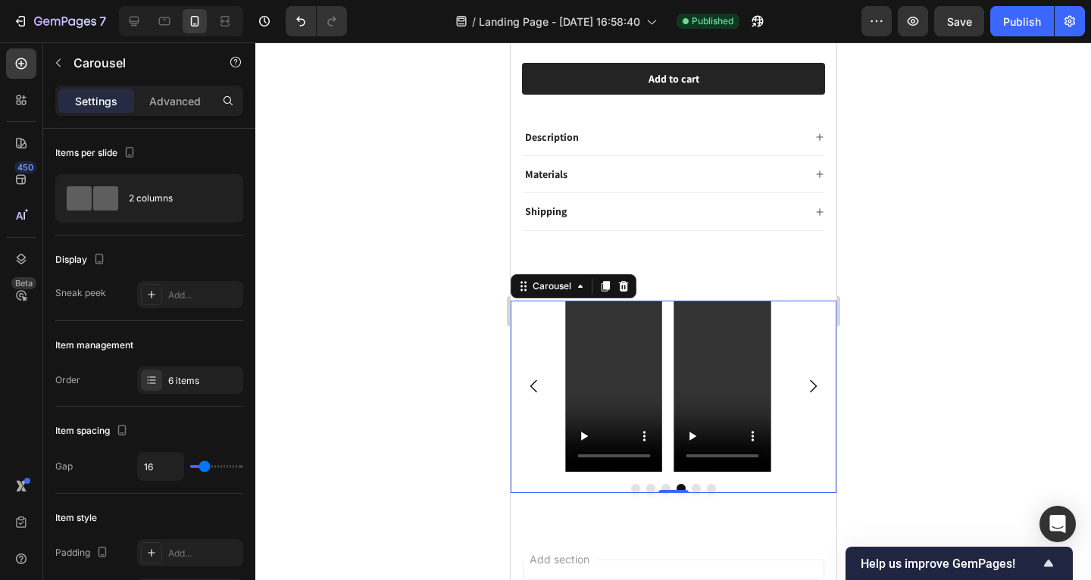
click at [804, 380] on icon "Carousel Next Arrow" at bounding box center [812, 386] width 18 height 18
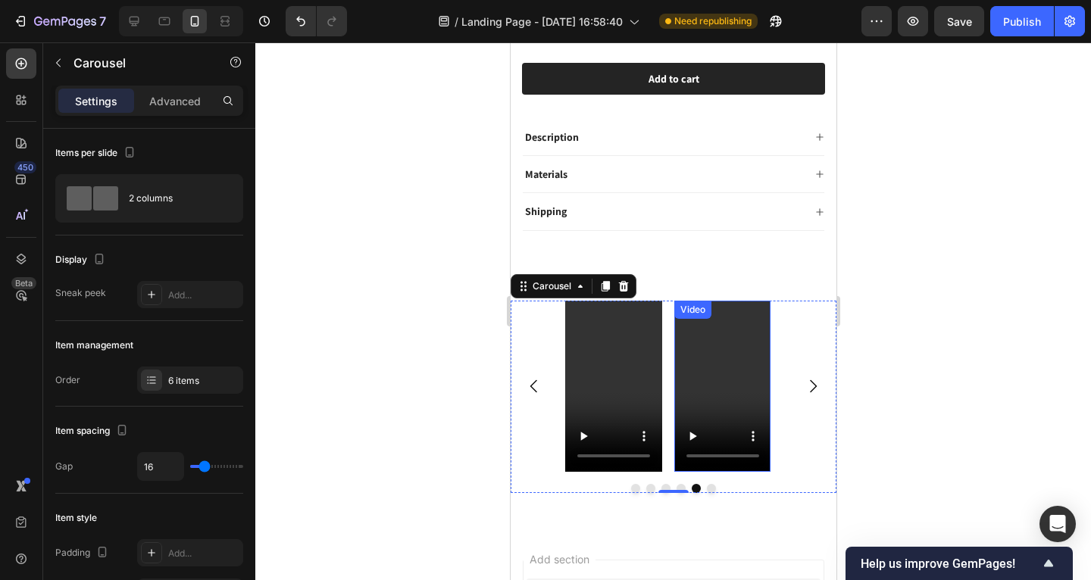
click at [734, 374] on video at bounding box center [722, 387] width 97 height 172
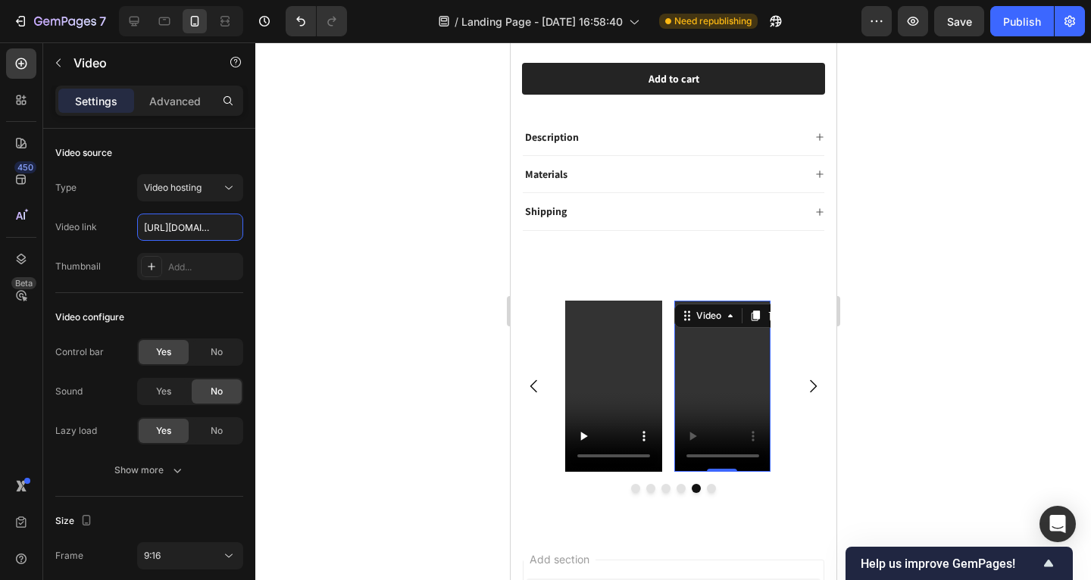
scroll to position [0, 275]
type input "https://cdn.shopify.com/videos/c/o/v/75191ff475c24a0aaed16b300f2af0cc.mp4"
click at [364, 338] on div at bounding box center [673, 311] width 836 height 538
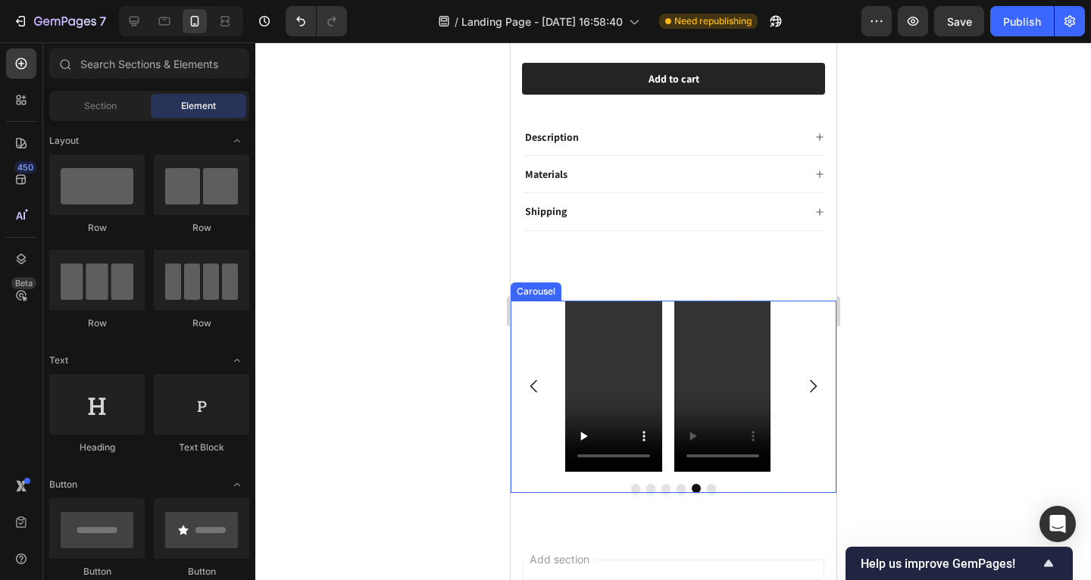
click at [536, 377] on icon "Carousel Back Arrow" at bounding box center [533, 386] width 18 height 18
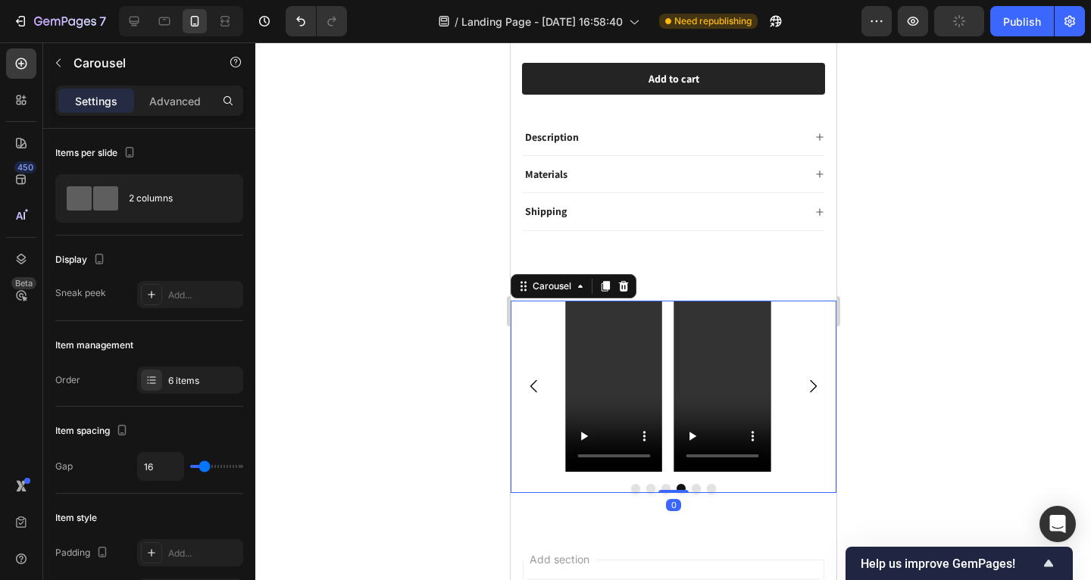
click at [537, 377] on icon "Carousel Back Arrow" at bounding box center [533, 386] width 18 height 18
click at [803, 377] on icon "Carousel Next Arrow" at bounding box center [812, 386] width 18 height 18
click at [809, 380] on icon "Carousel Next Arrow" at bounding box center [812, 386] width 7 height 13
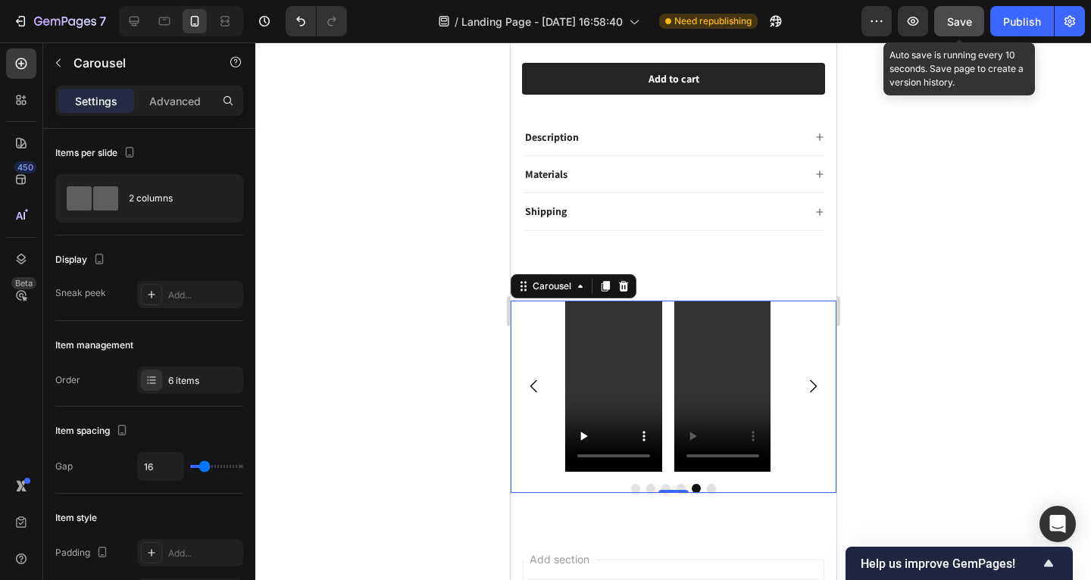
click at [971, 23] on span "Save" at bounding box center [959, 21] width 25 height 13
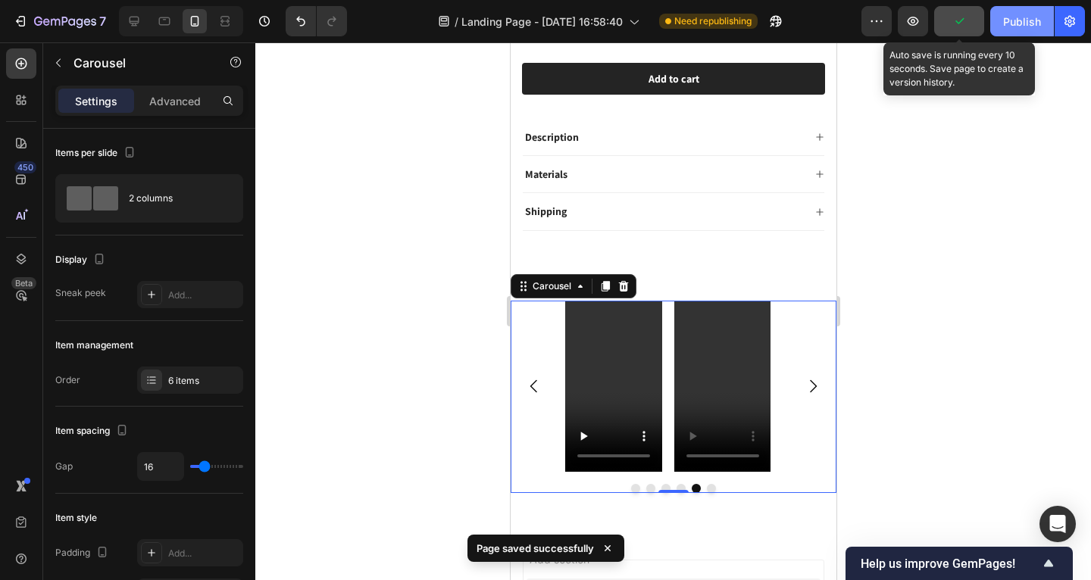
click at [1040, 23] on div "Publish" at bounding box center [1022, 22] width 38 height 16
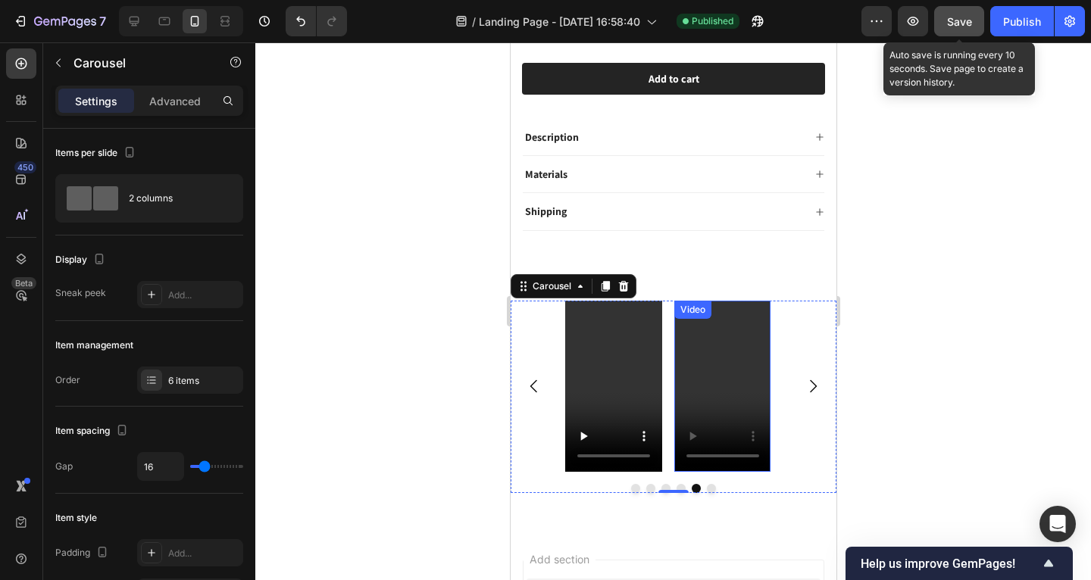
click at [733, 330] on video at bounding box center [722, 387] width 97 height 172
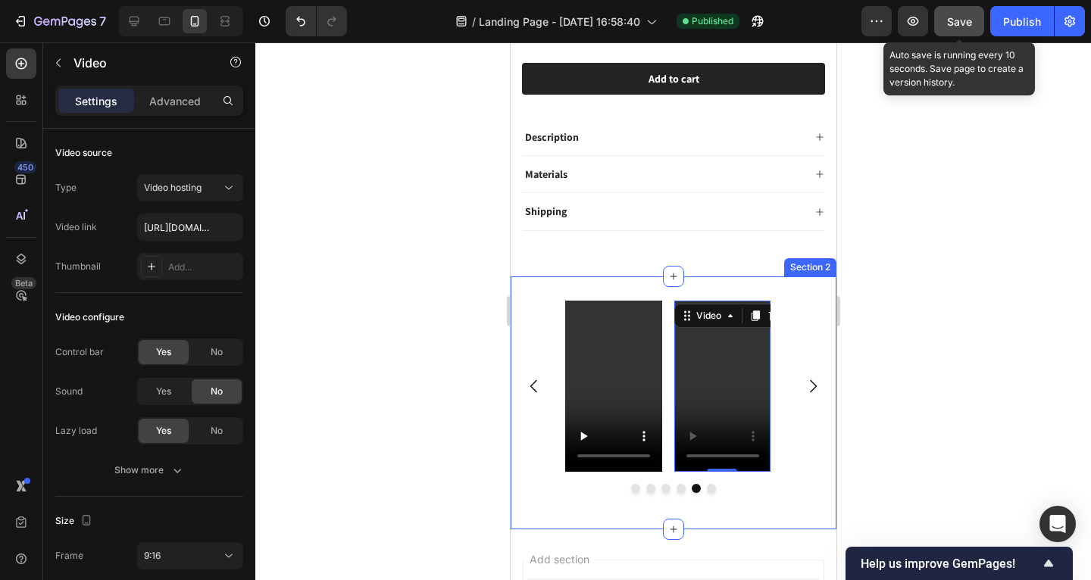
click at [566, 277] on div "Video Video Video Video Video Video 0 Carousel Row Section 2" at bounding box center [673, 404] width 326 height 254
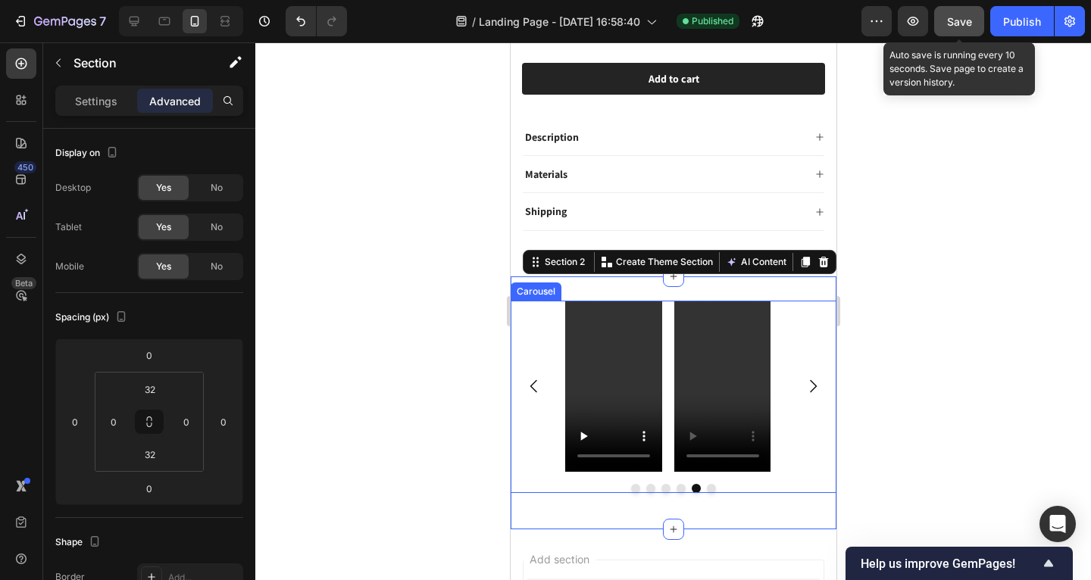
click at [536, 349] on div "Video Video Video Video Video Video" at bounding box center [673, 387] width 326 height 172
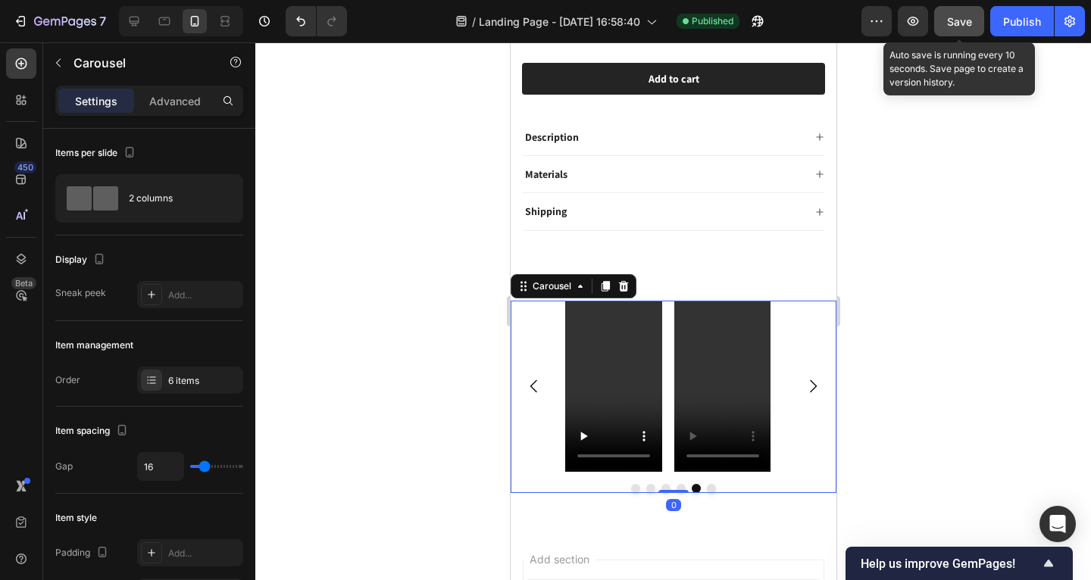
click at [180, 116] on div "Settings Advanced" at bounding box center [149, 107] width 212 height 43
click at [199, 374] on div "6 items" at bounding box center [203, 381] width 71 height 14
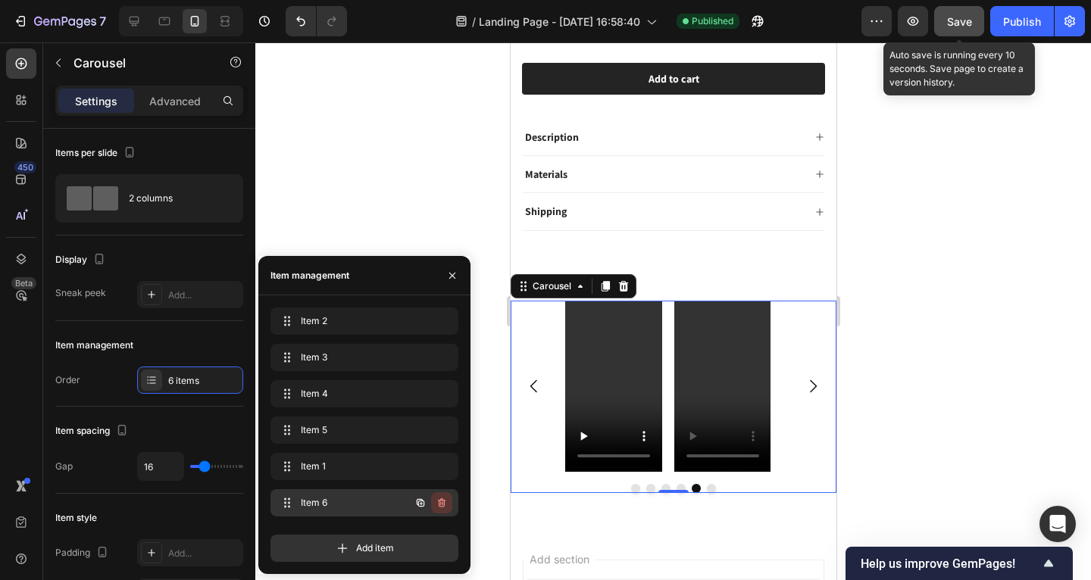
click at [448, 505] on button "button" at bounding box center [441, 503] width 21 height 21
click at [442, 502] on div "Delete" at bounding box center [431, 503] width 28 height 14
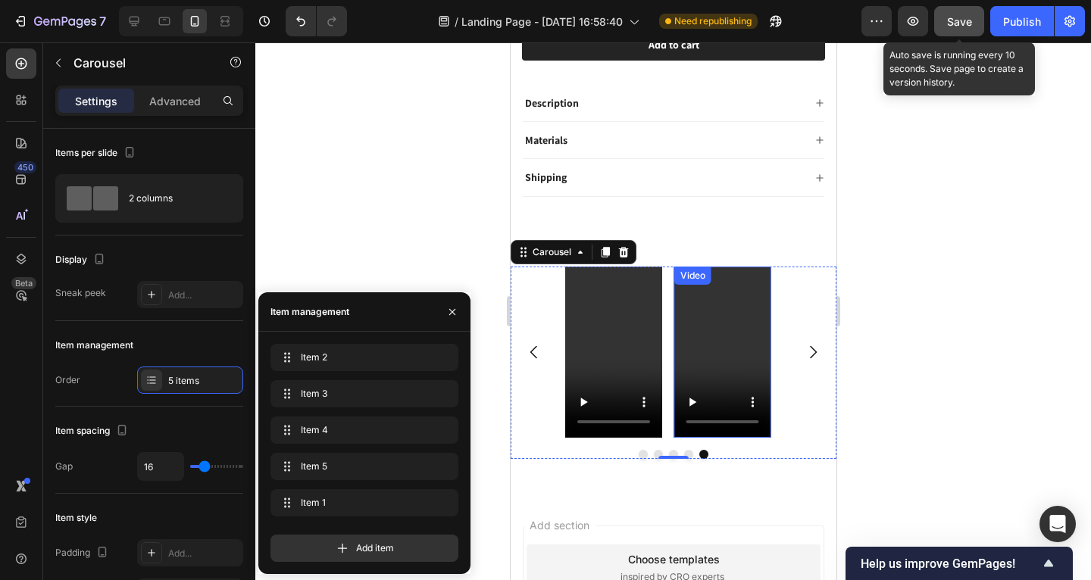
scroll to position [481, 0]
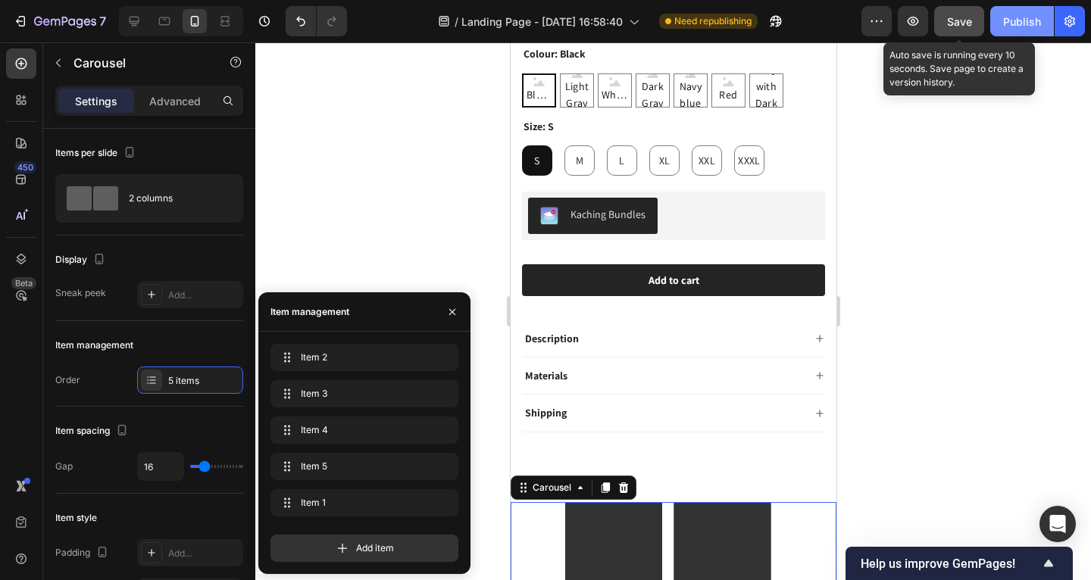
click at [1037, 19] on div "Publish" at bounding box center [1022, 22] width 38 height 16
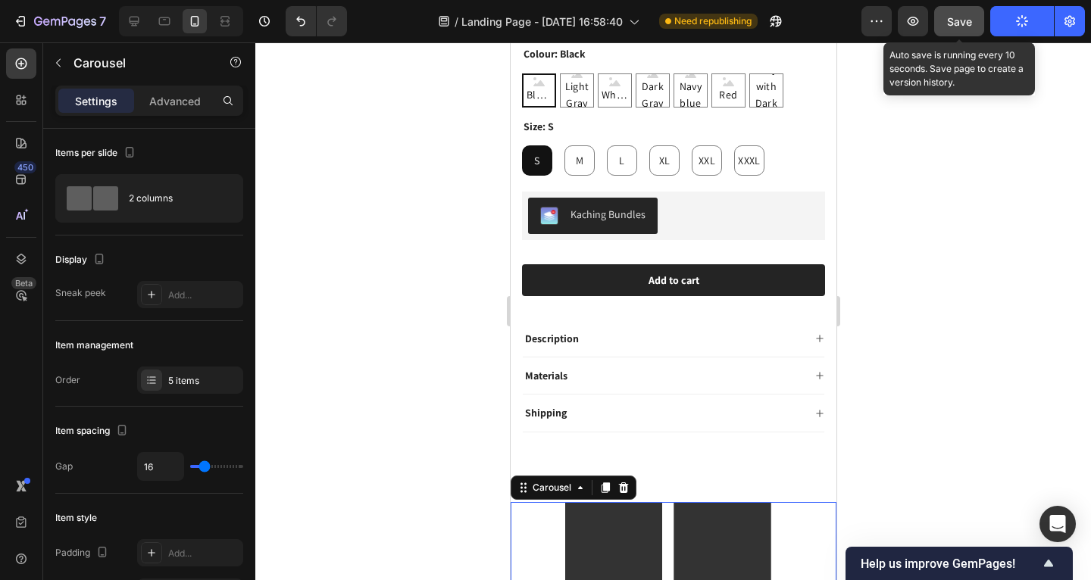
click at [959, 17] on span "Save" at bounding box center [959, 21] width 25 height 13
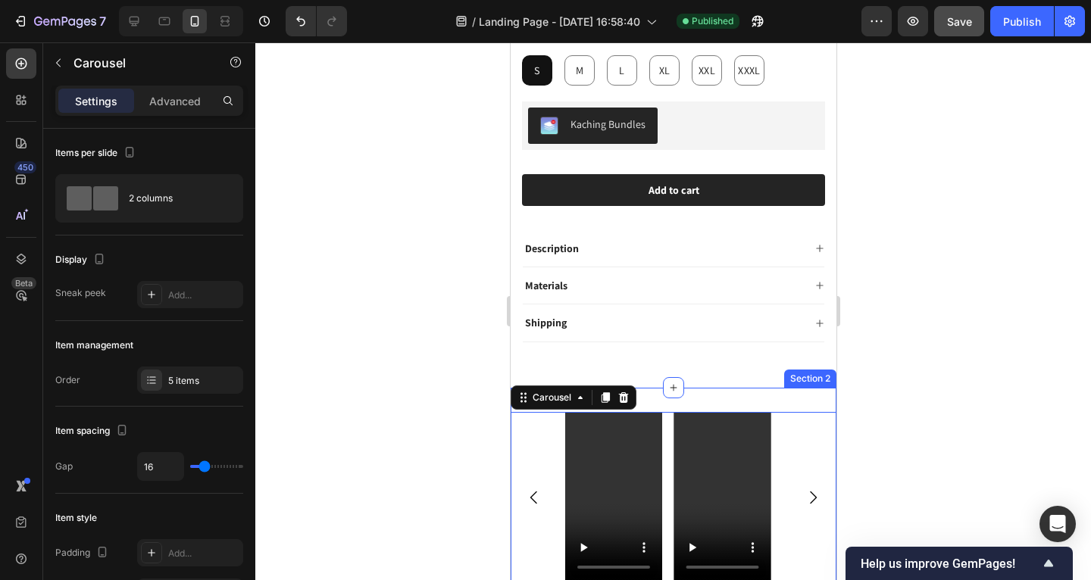
scroll to position [769, 0]
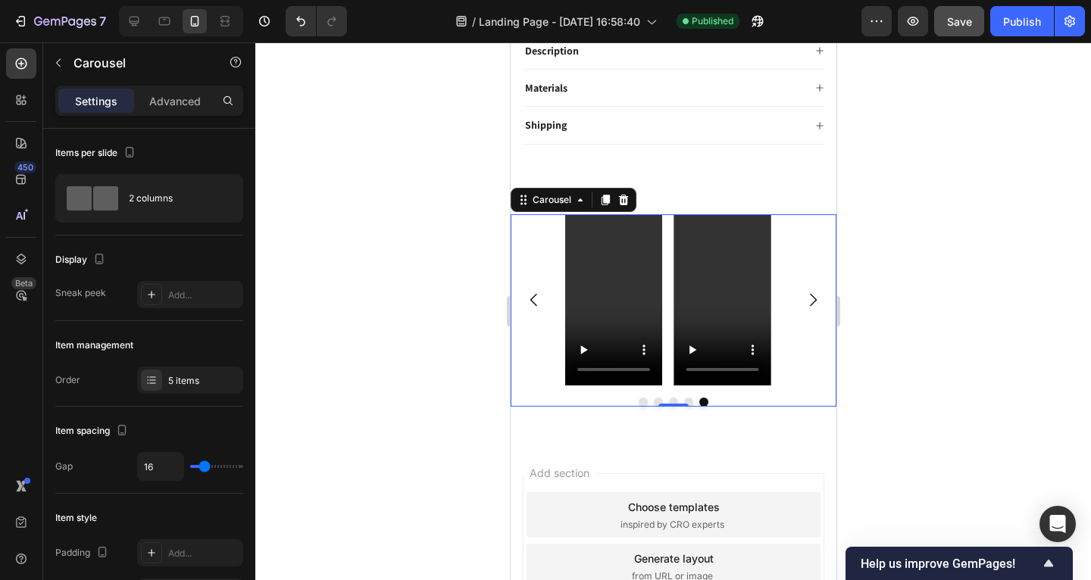
click at [806, 291] on icon "Carousel Next Arrow" at bounding box center [812, 300] width 18 height 18
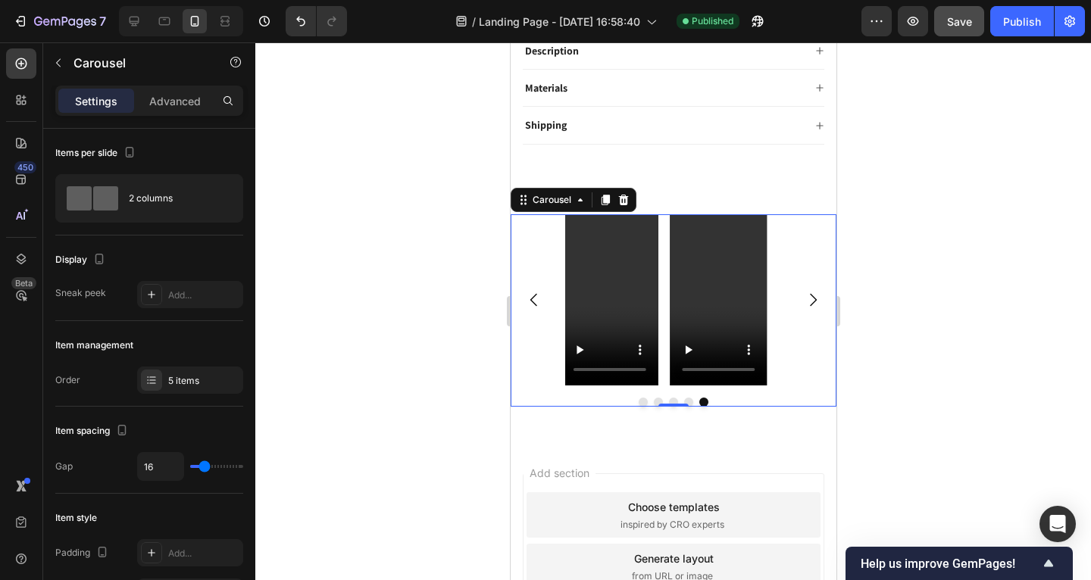
click at [805, 291] on icon "Carousel Next Arrow" at bounding box center [812, 300] width 18 height 18
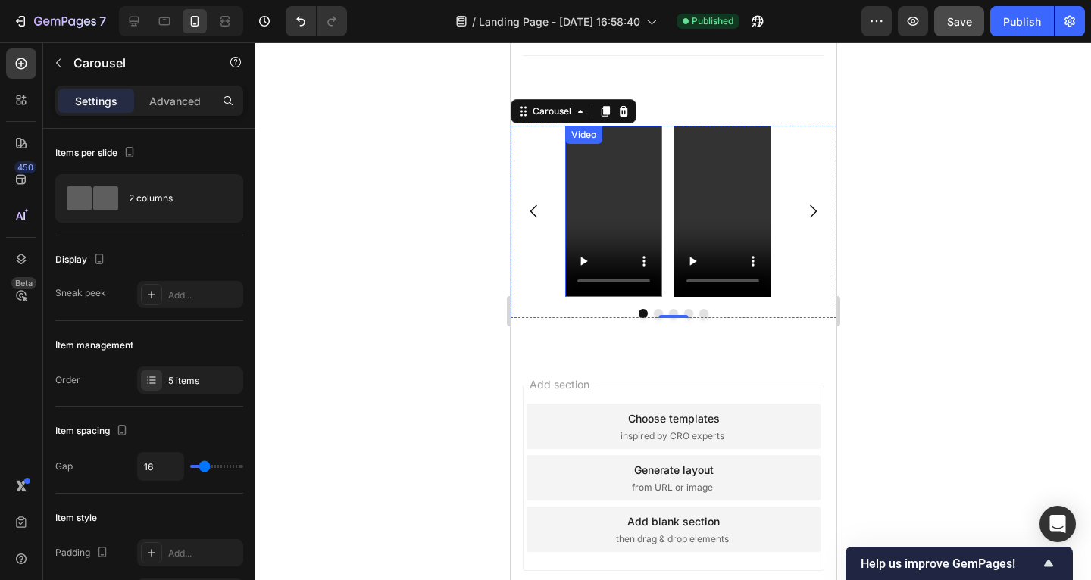
scroll to position [886, 0]
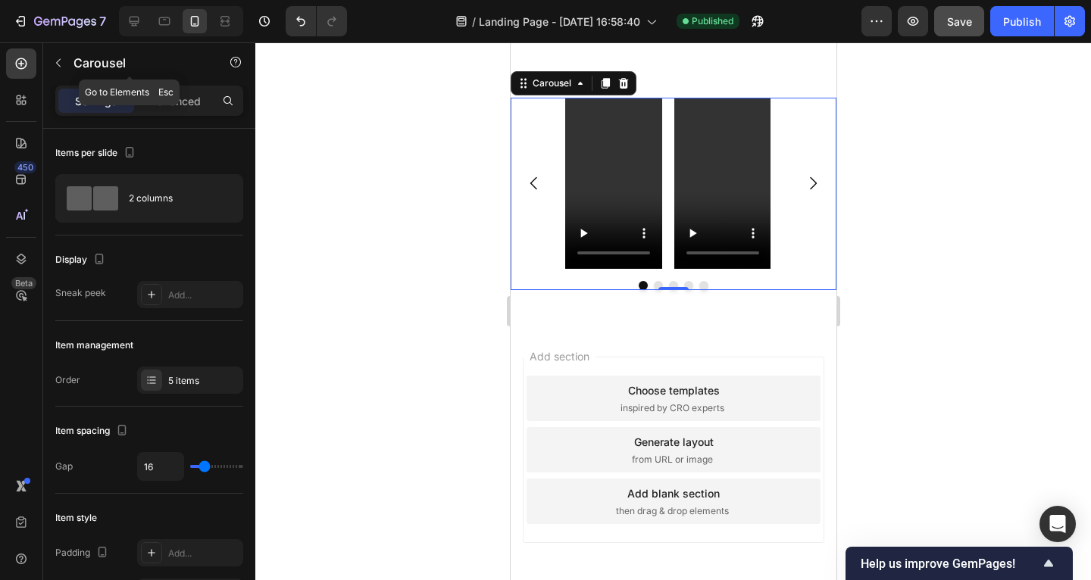
click at [65, 62] on button "button" at bounding box center [58, 63] width 24 height 24
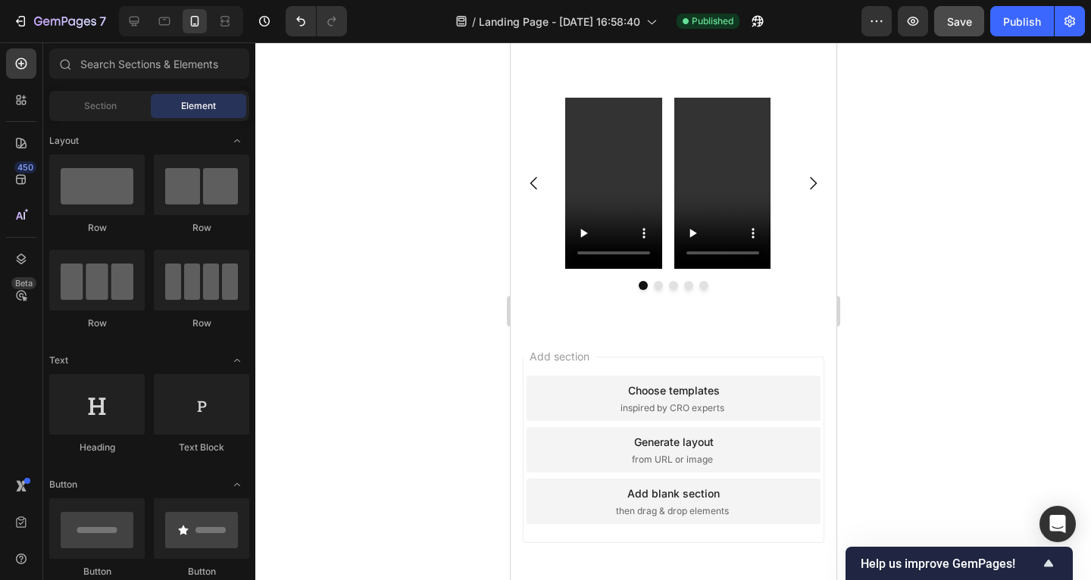
scroll to position [0, 0]
drag, startPoint x: 165, startPoint y: 201, endPoint x: 215, endPoint y: 199, distance: 50.1
click at [215, 199] on div at bounding box center [201, 185] width 95 height 61
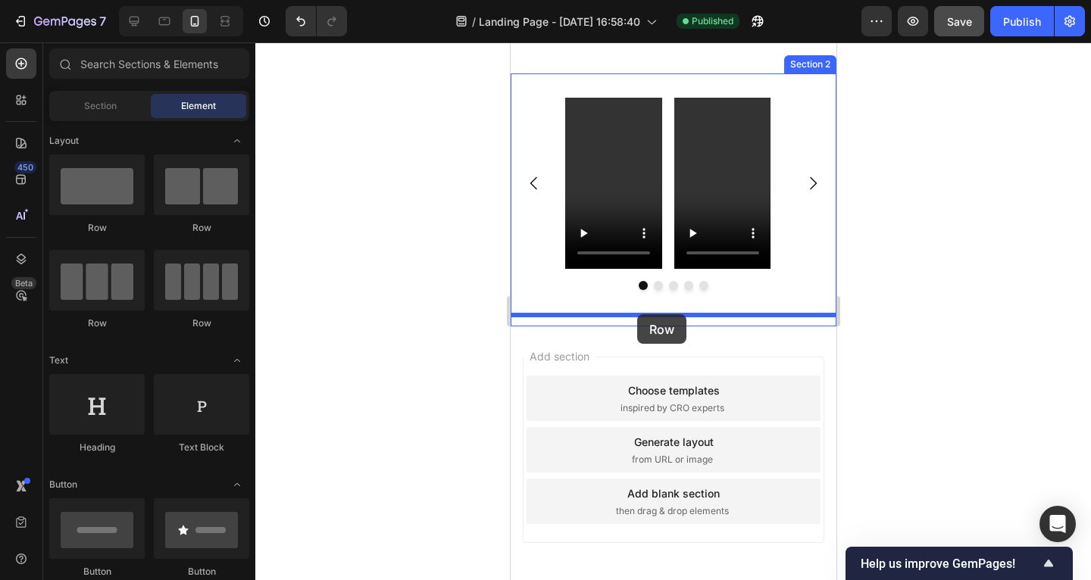
drag, startPoint x: 993, startPoint y: 310, endPoint x: 637, endPoint y: 314, distance: 355.4
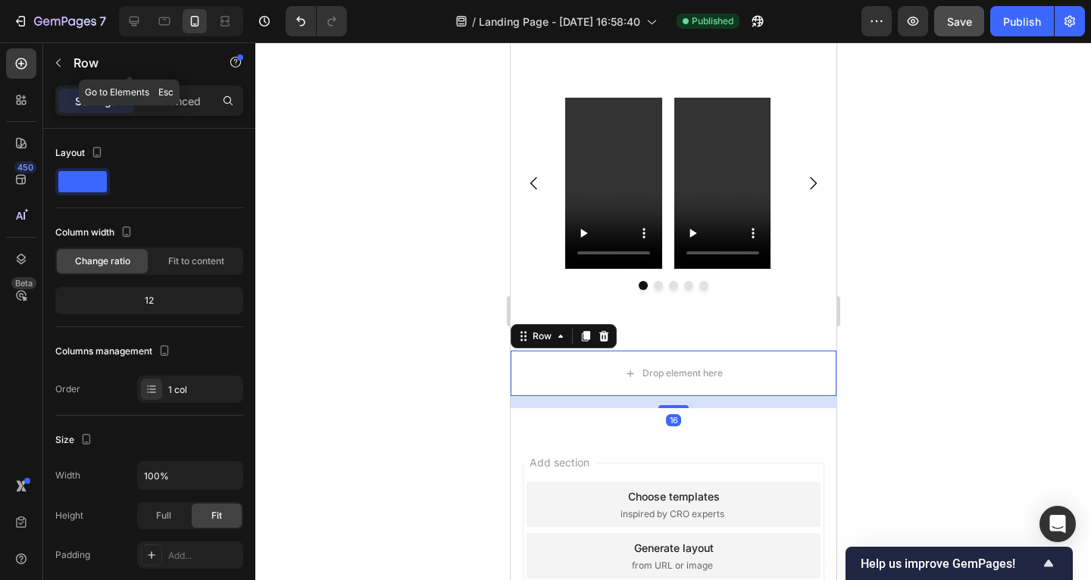
click at [52, 52] on button "button" at bounding box center [58, 63] width 24 height 24
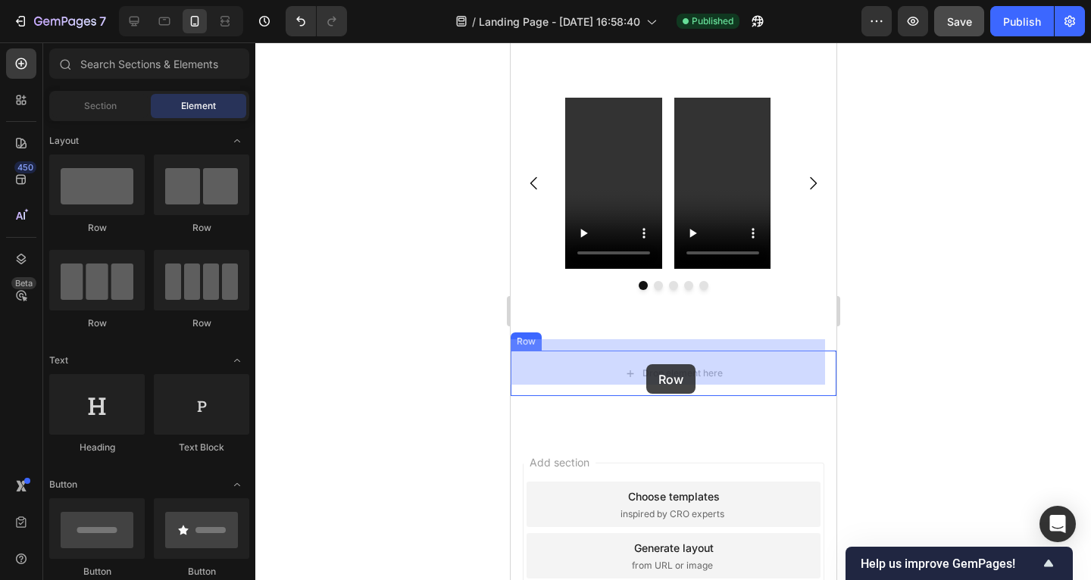
drag, startPoint x: 933, startPoint y: 311, endPoint x: 646, endPoint y: 365, distance: 292.9
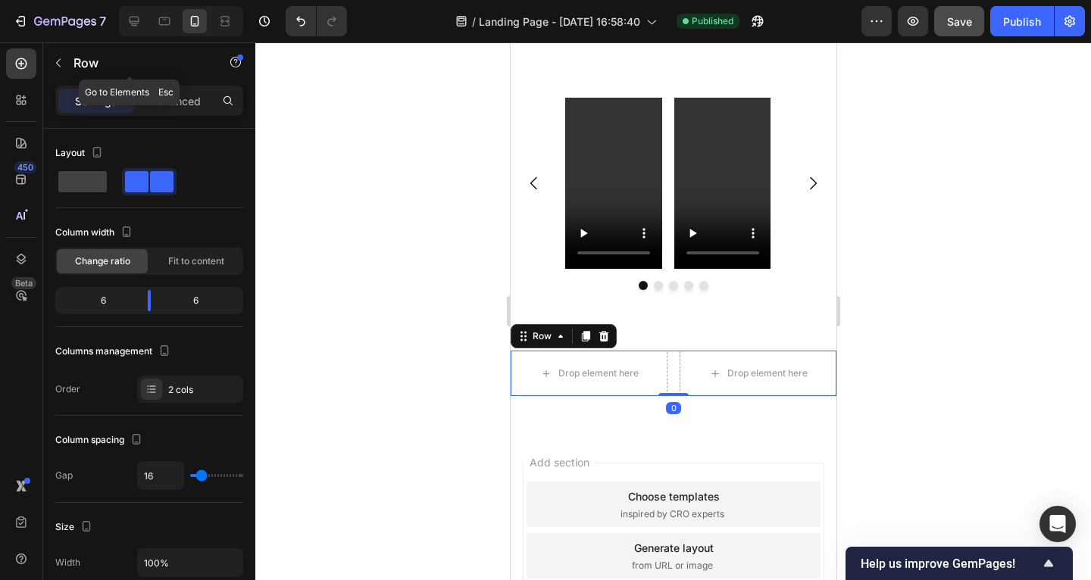
click at [60, 64] on icon "button" at bounding box center [58, 63] width 12 height 12
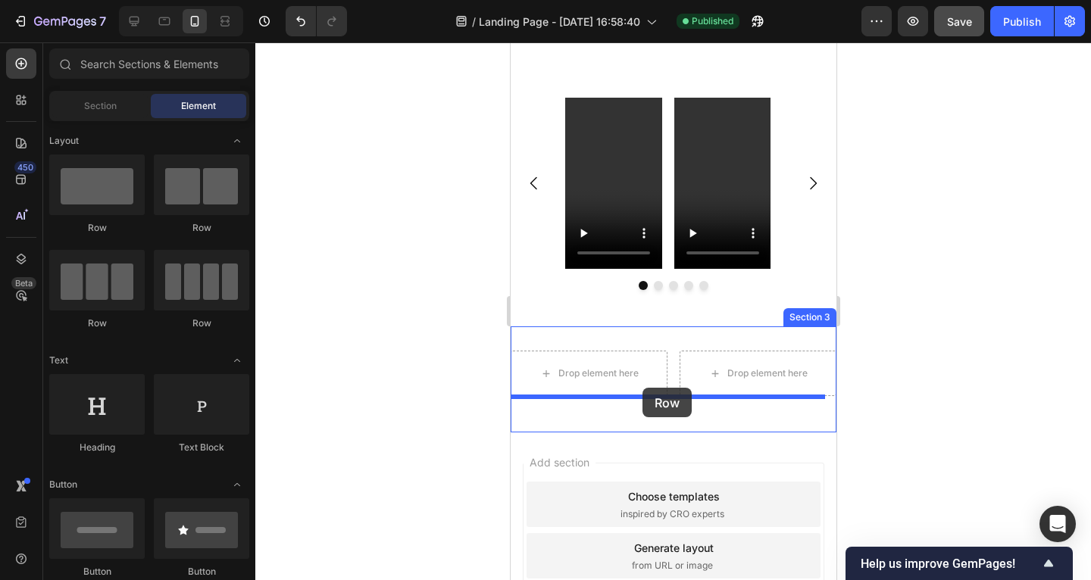
drag, startPoint x: 1018, startPoint y: 389, endPoint x: 642, endPoint y: 388, distance: 376.6
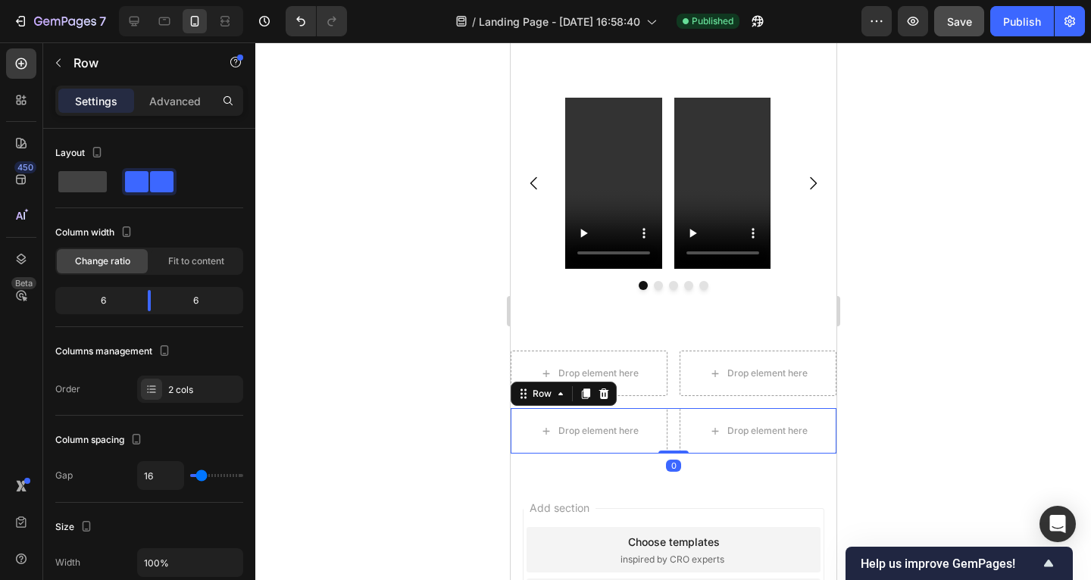
click at [399, 334] on div at bounding box center [673, 311] width 836 height 538
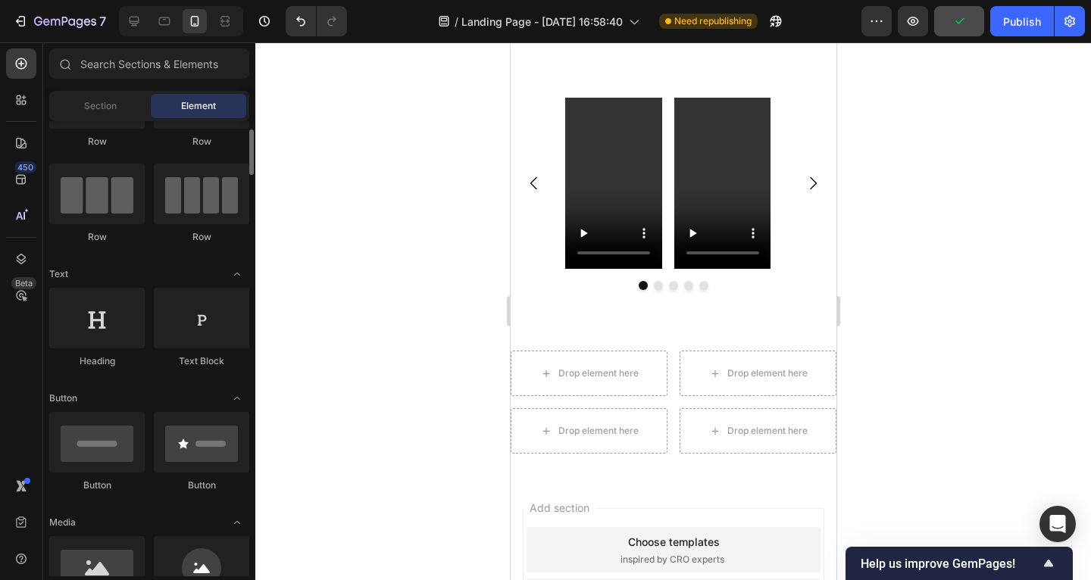
scroll to position [224, 0]
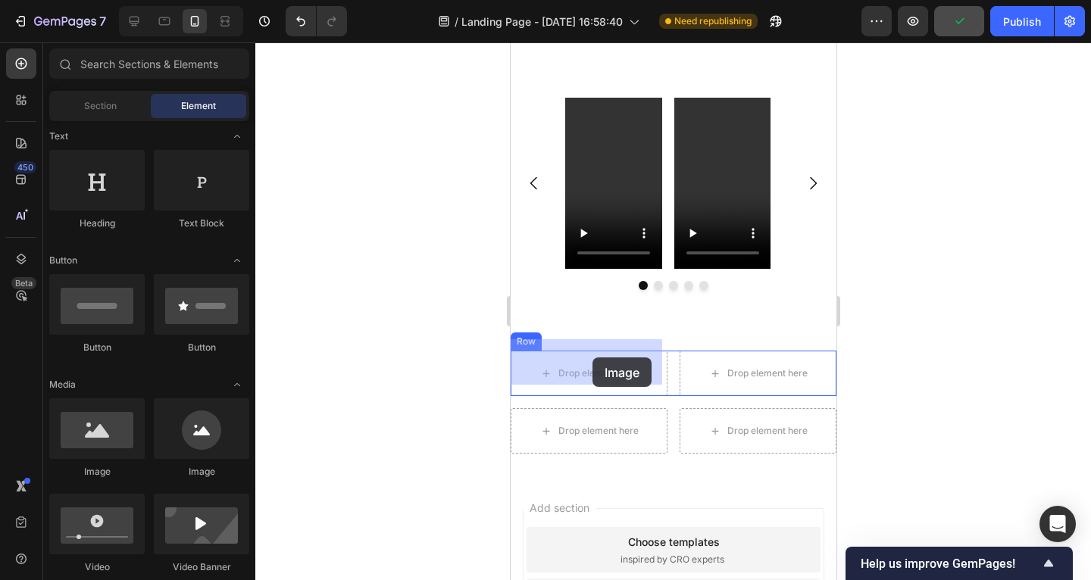
drag, startPoint x: 989, startPoint y: 437, endPoint x: 780, endPoint y: 460, distance: 210.4
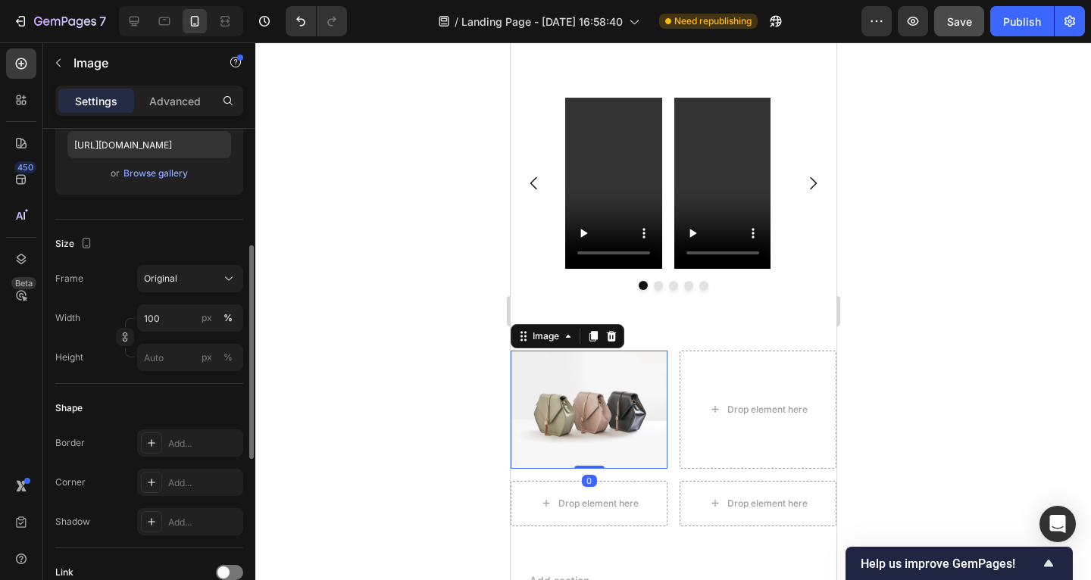
scroll to position [0, 0]
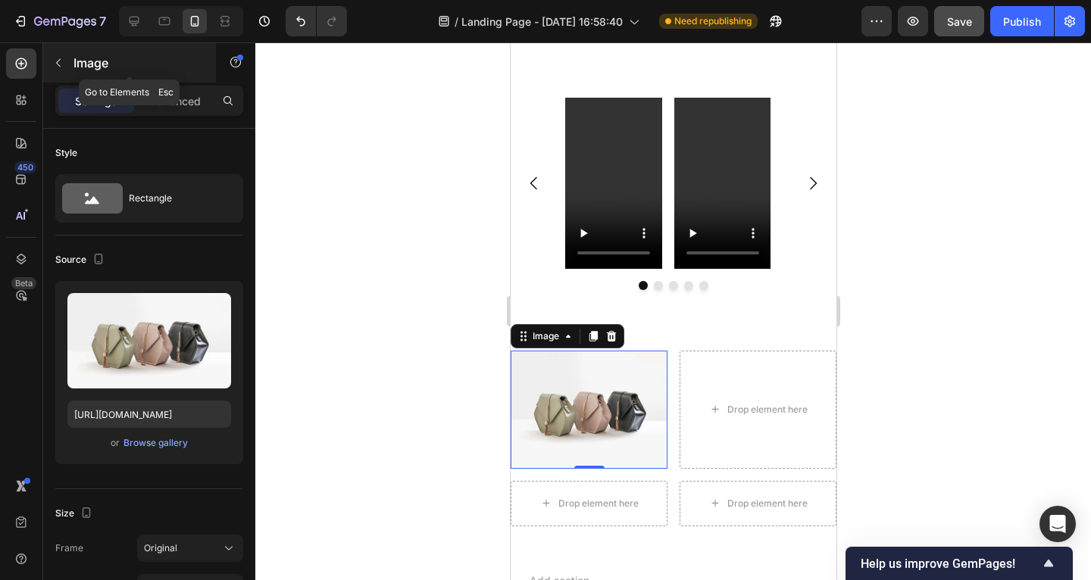
click at [65, 64] on button "button" at bounding box center [58, 63] width 24 height 24
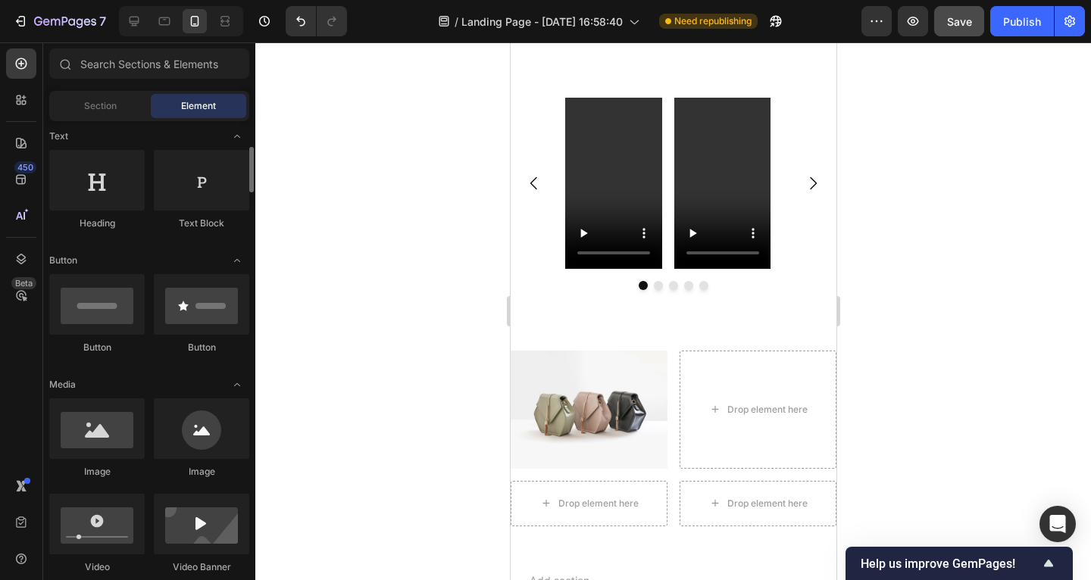
scroll to position [239, 0]
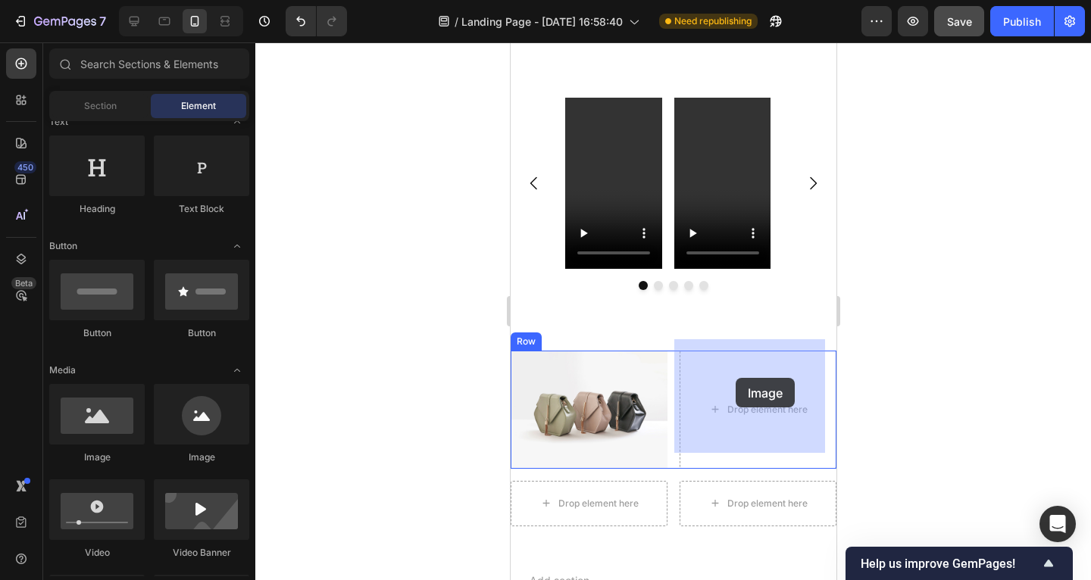
drag, startPoint x: 625, startPoint y: 451, endPoint x: 737, endPoint y: 383, distance: 131.2
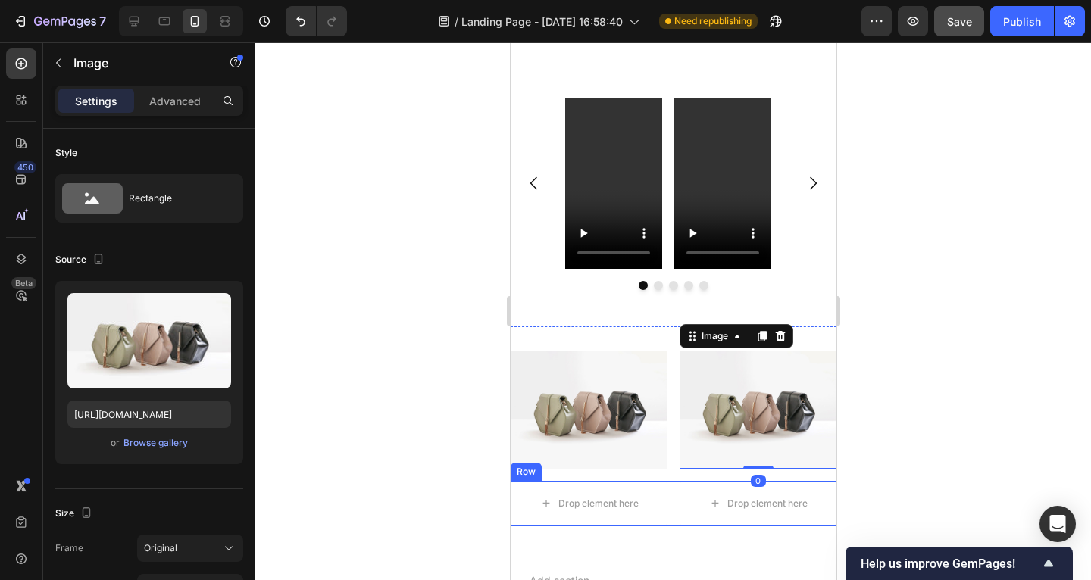
click at [666, 485] on div "Drop element here Drop element here Row" at bounding box center [673, 503] width 326 height 45
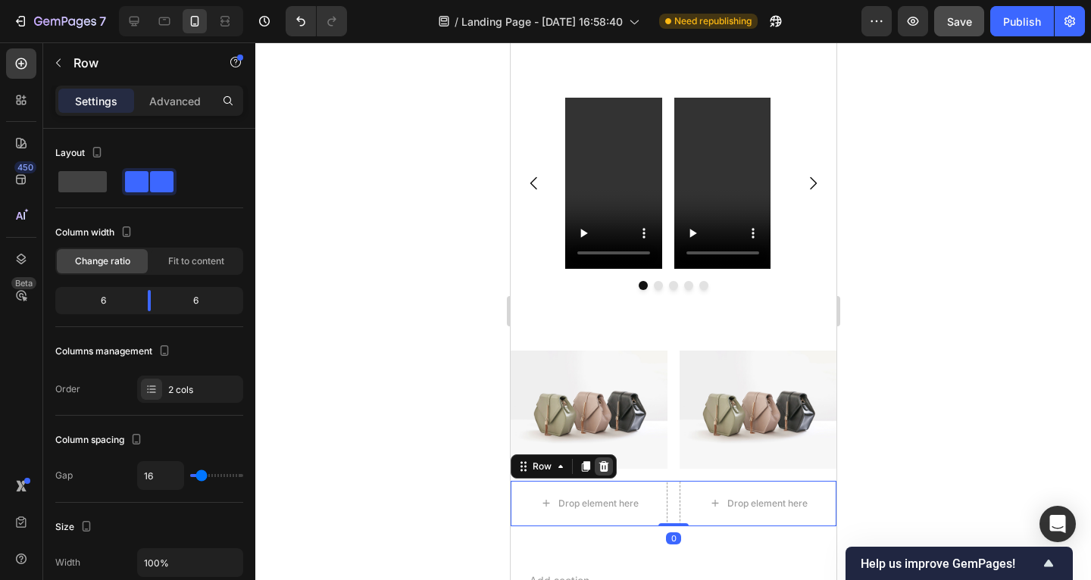
click at [603, 461] on icon at bounding box center [603, 467] width 12 height 12
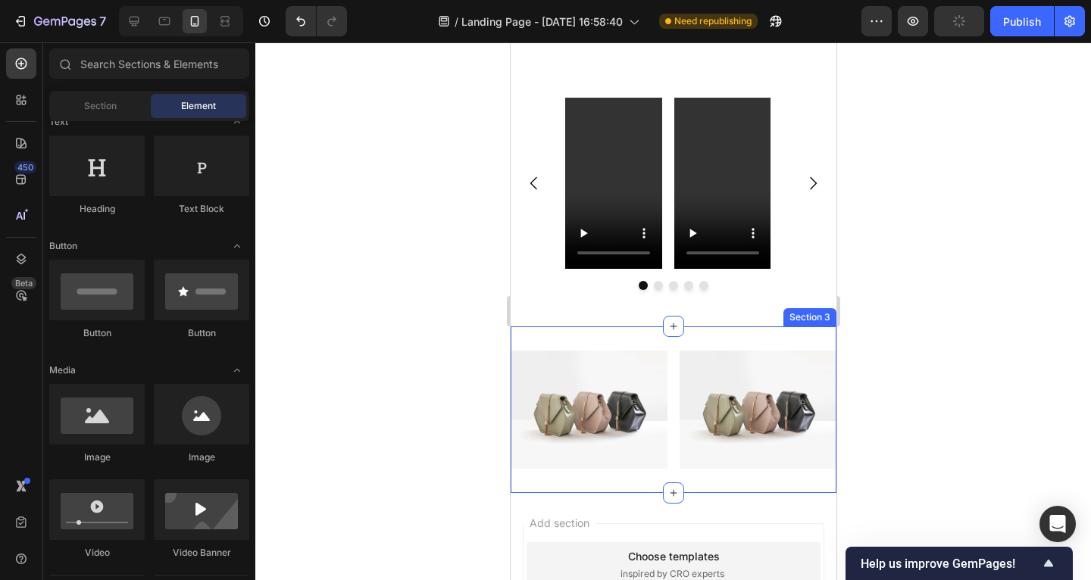
click at [586, 327] on div "Image Image Row Row Section 3" at bounding box center [673, 410] width 326 height 166
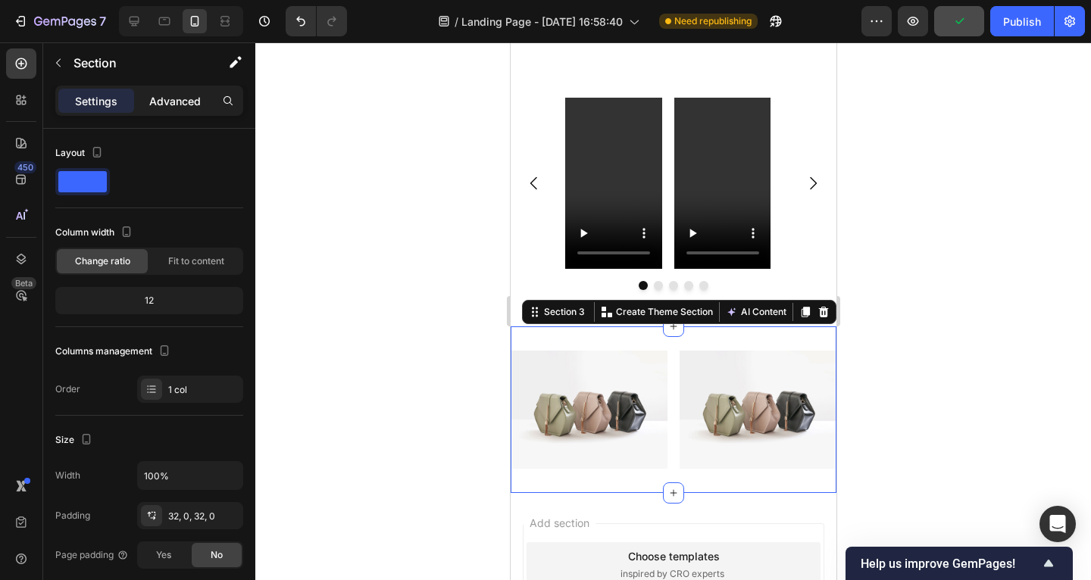
click at [170, 96] on p "Advanced" at bounding box center [175, 101] width 52 height 16
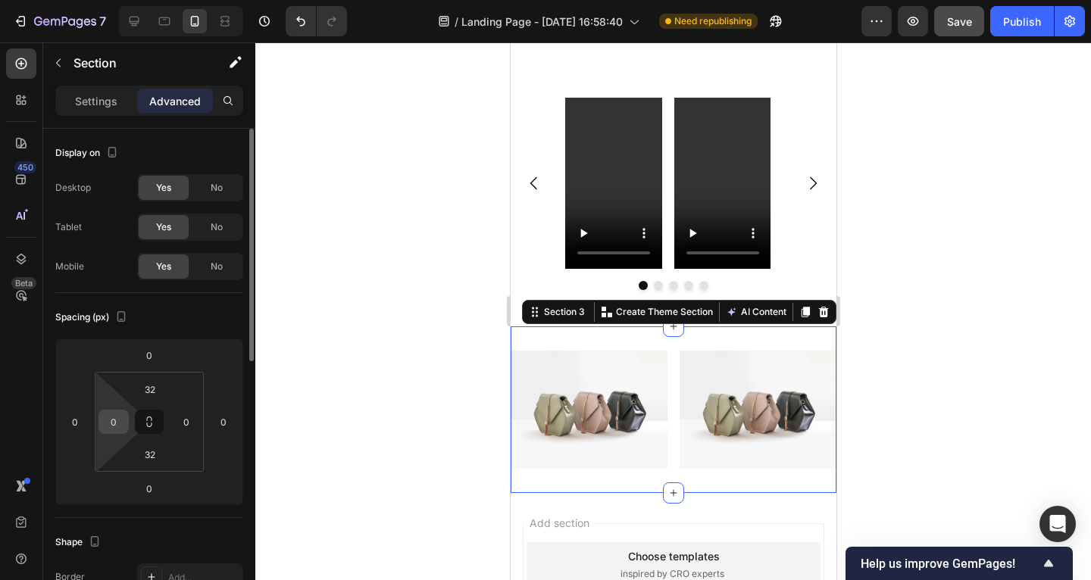
click at [121, 421] on input "0" at bounding box center [113, 422] width 23 height 23
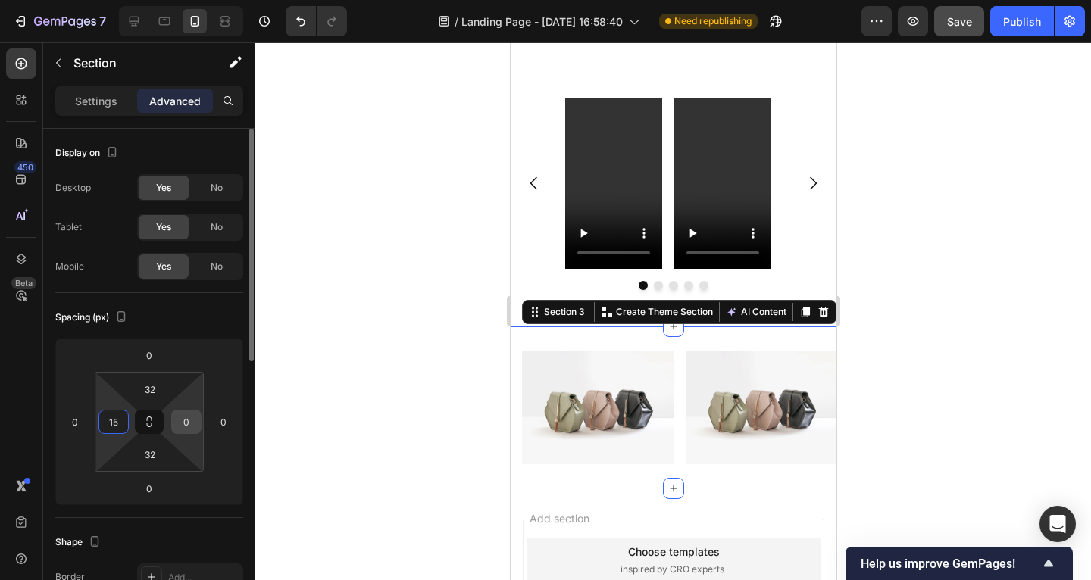
type input "15"
drag, startPoint x: 186, startPoint y: 419, endPoint x: 202, endPoint y: 420, distance: 15.9
click at [188, 419] on input "0" at bounding box center [186, 422] width 23 height 23
type input "5"
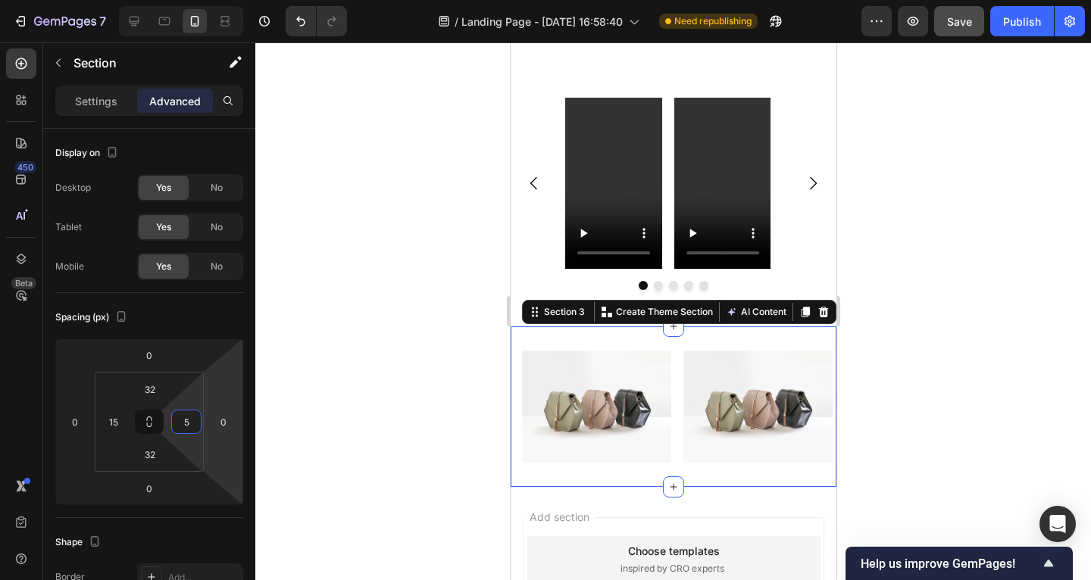
click at [346, 397] on div at bounding box center [673, 311] width 836 height 538
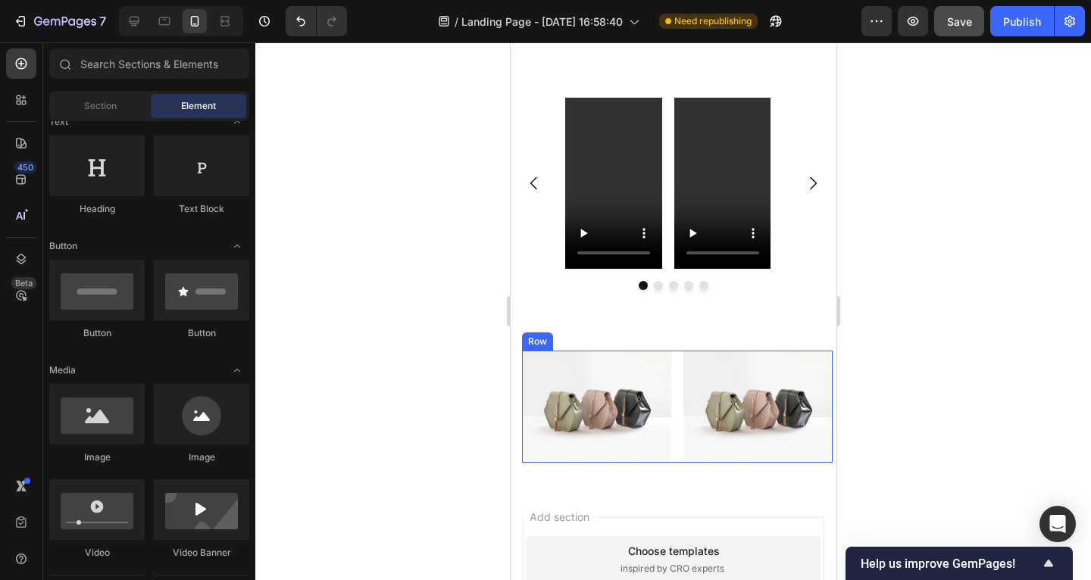
click at [670, 364] on div "Image Image Row" at bounding box center [676, 407] width 311 height 112
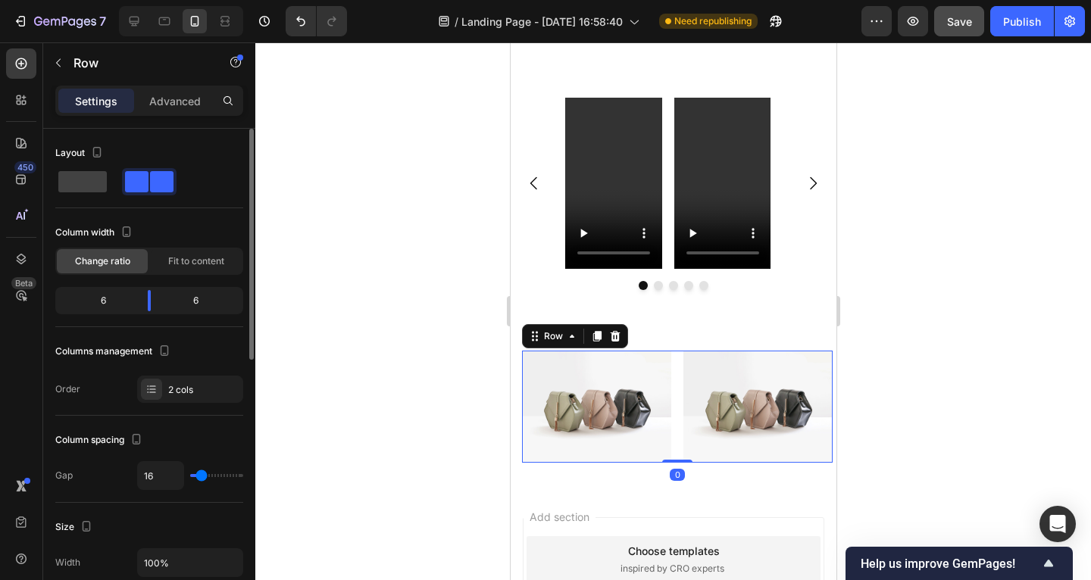
scroll to position [11, 0]
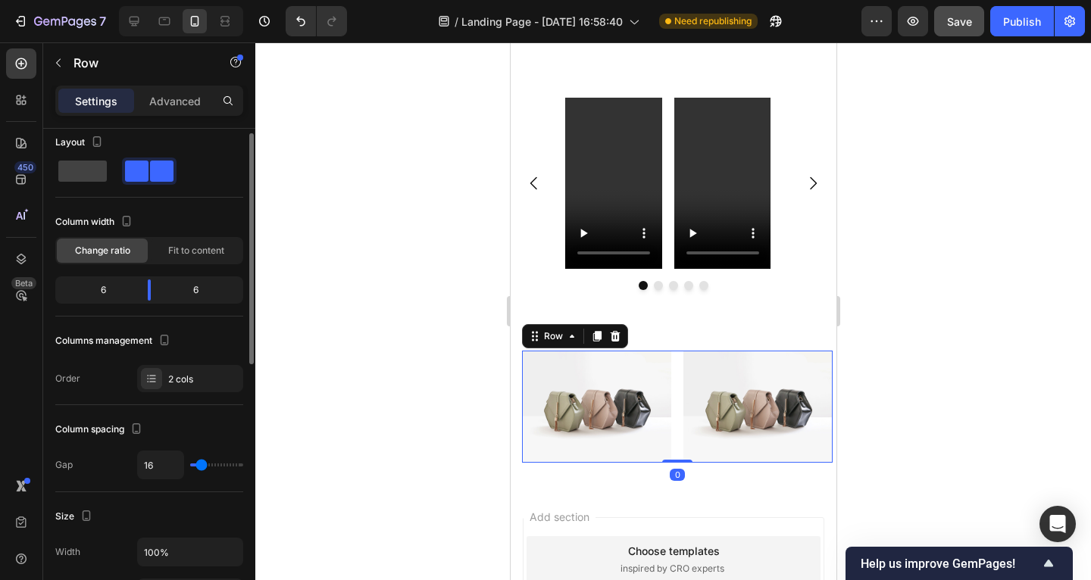
type input "24"
type input "22"
type input "21"
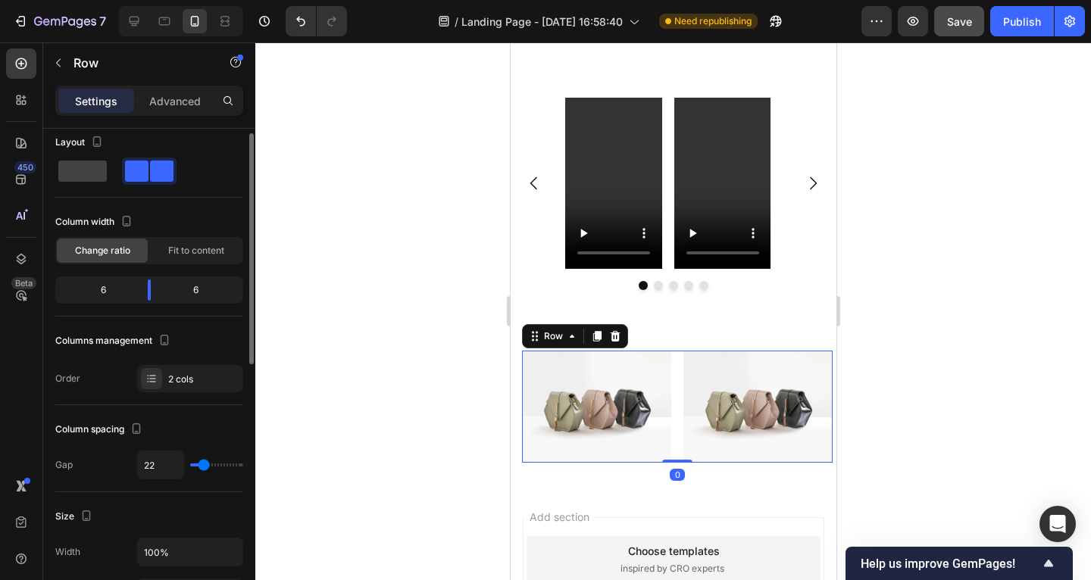
type input "21"
type input "17"
type input "15"
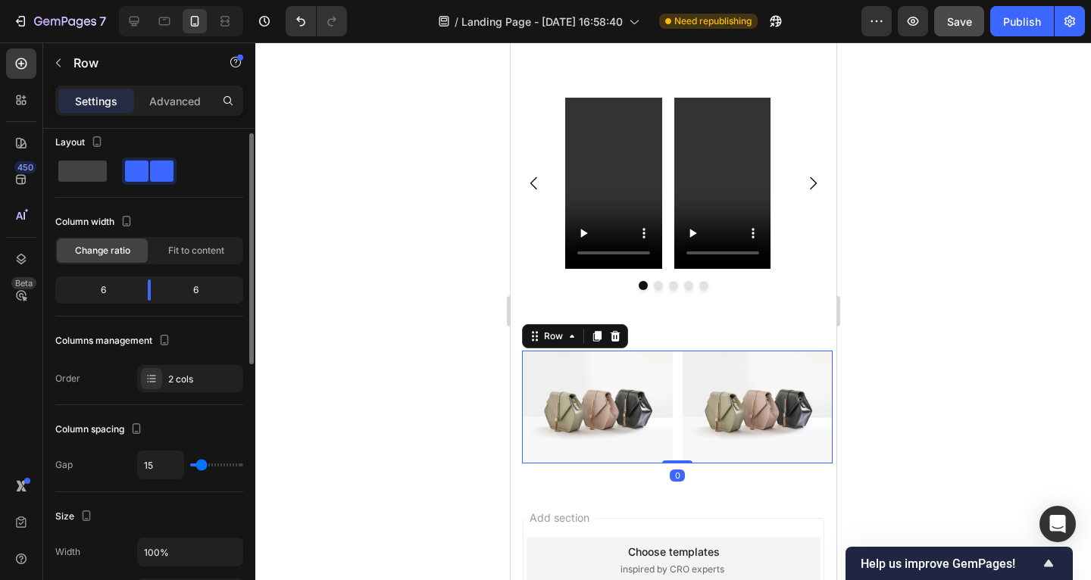
type input "13"
type input "11"
type input "10"
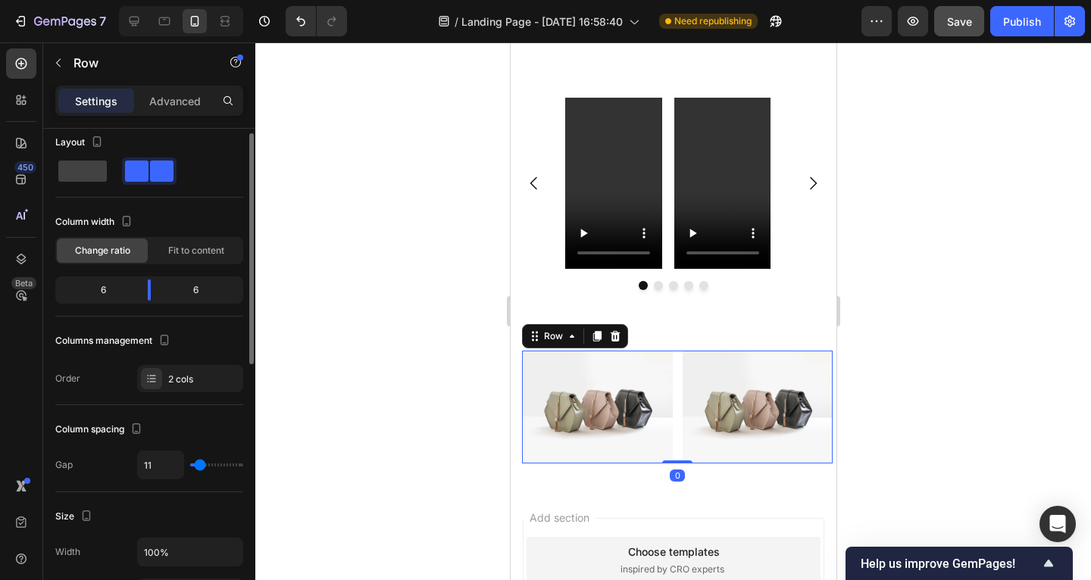
type input "10"
type input "9"
type input "5"
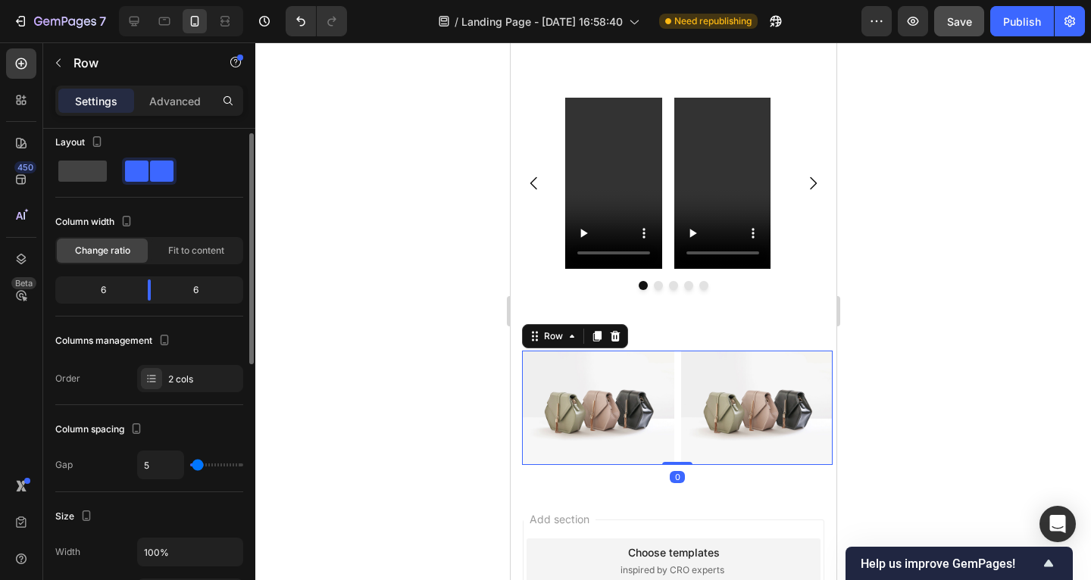
type input "3"
type input "4"
type input "5"
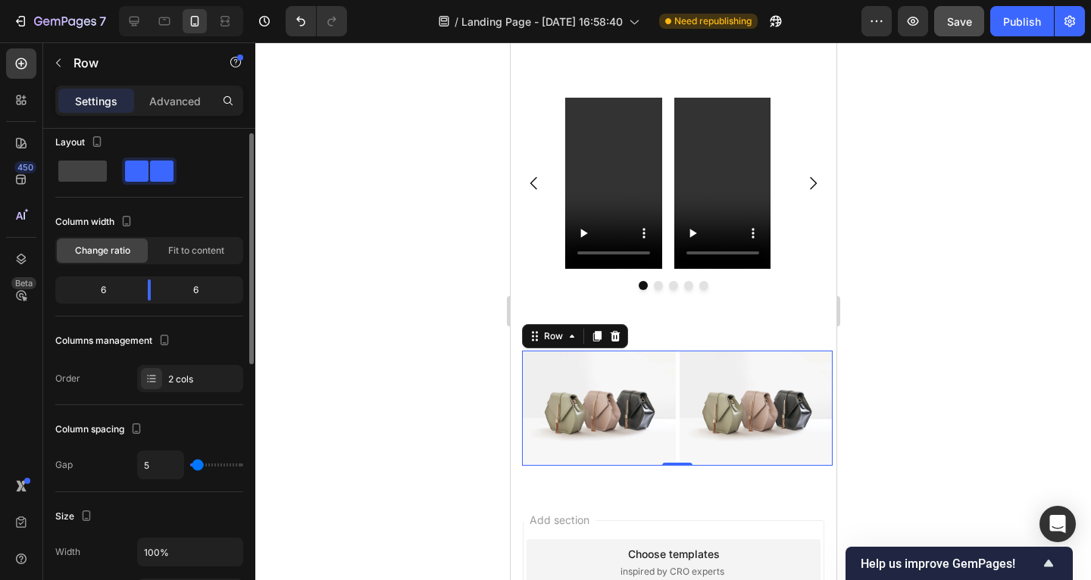
type input "5"
click at [198, 465] on input "range" at bounding box center [216, 465] width 53 height 3
click at [322, 430] on div at bounding box center [673, 311] width 836 height 538
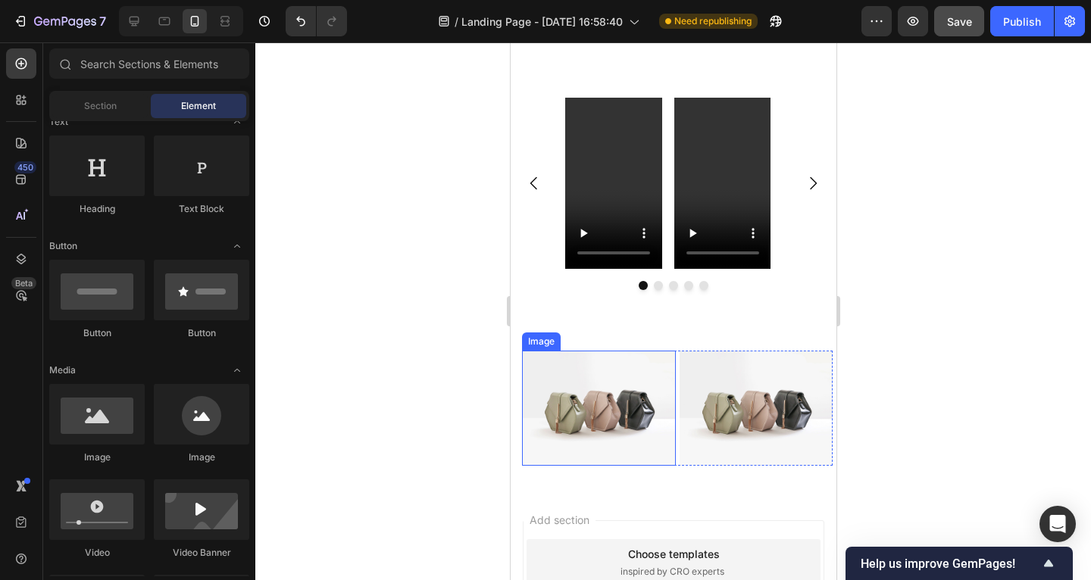
click at [580, 360] on img at bounding box center [598, 408] width 154 height 115
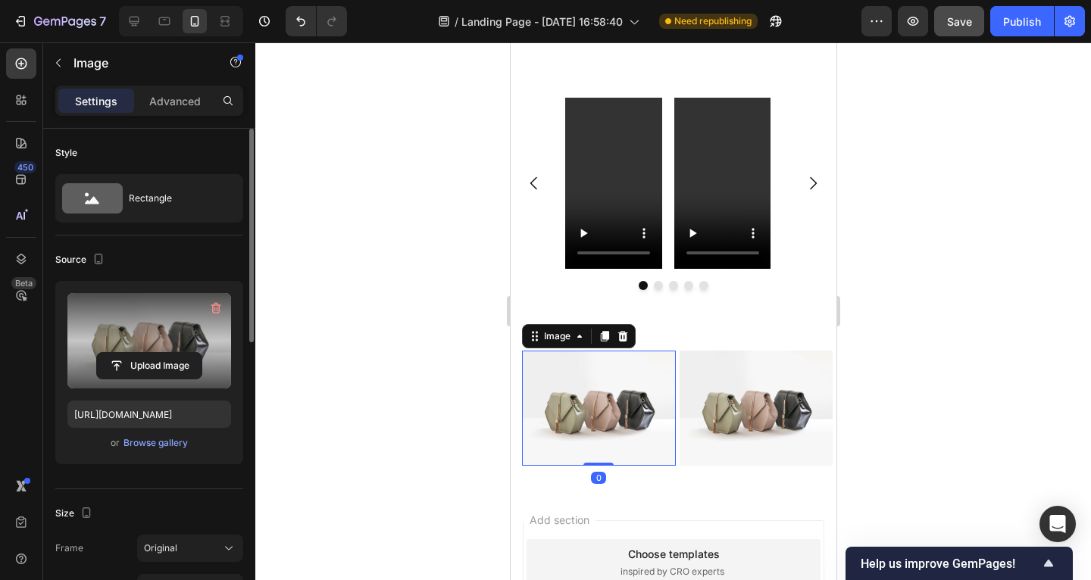
click at [139, 302] on label at bounding box center [149, 340] width 164 height 95
click at [139, 353] on input "file" at bounding box center [149, 366] width 105 height 26
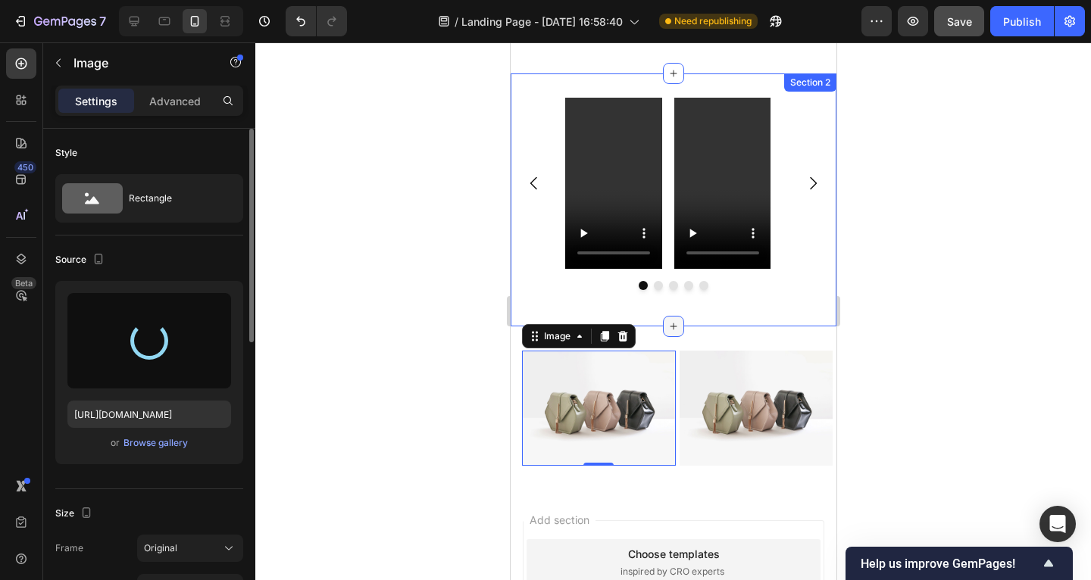
type input "https://cdn.shopify.com/s/files/1/0885/4382/2124/files/gempages_585680175589491…"
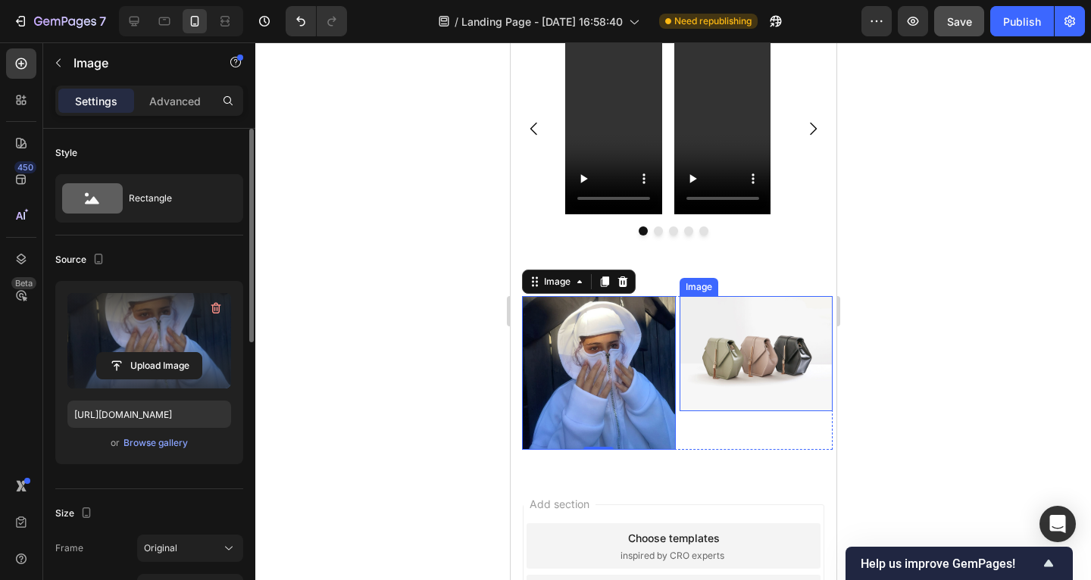
scroll to position [1029, 0]
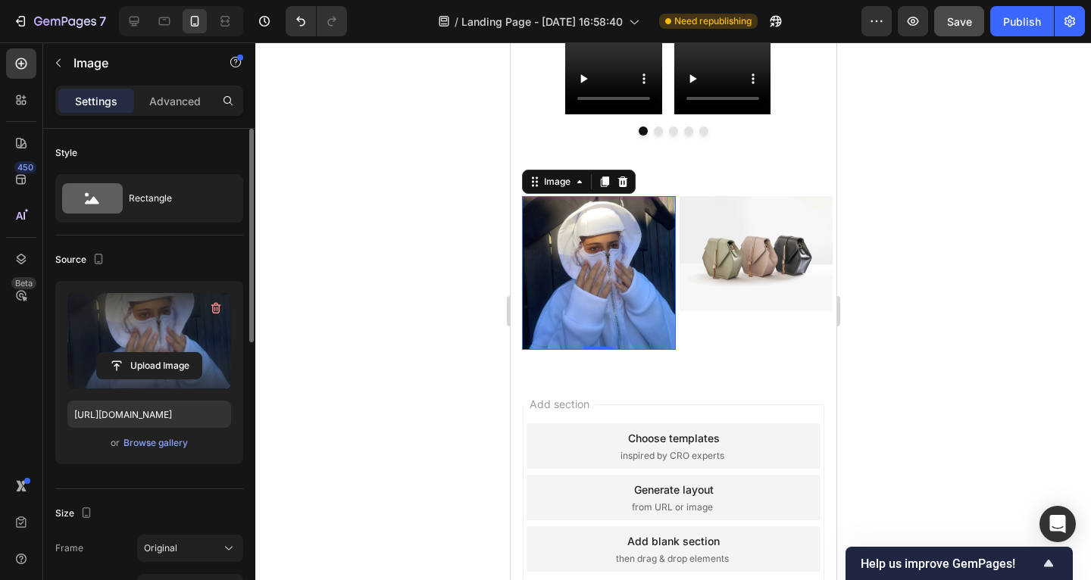
click at [354, 227] on div at bounding box center [673, 311] width 836 height 538
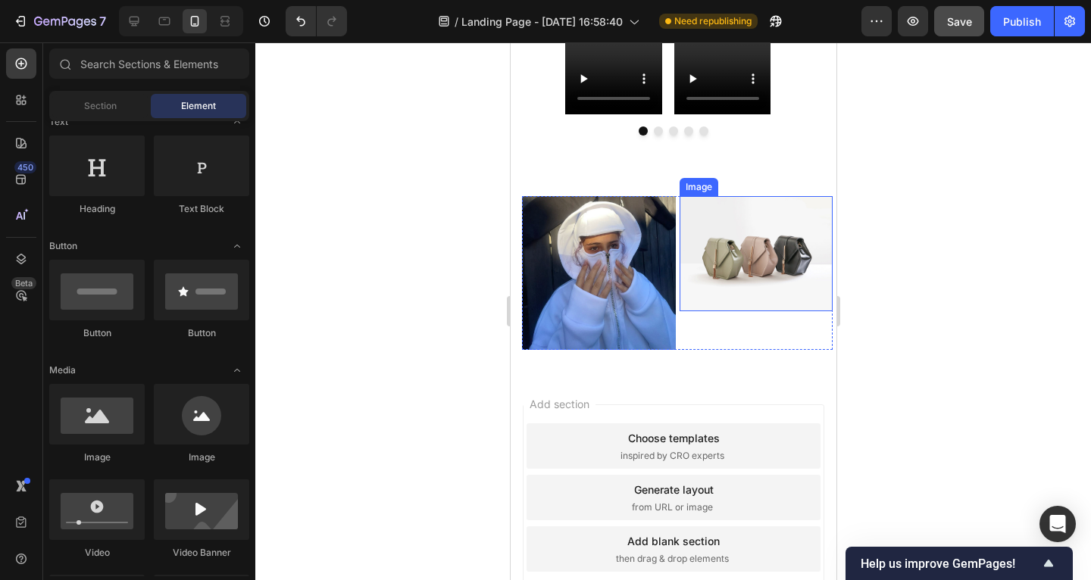
click at [713, 249] on img at bounding box center [756, 253] width 154 height 115
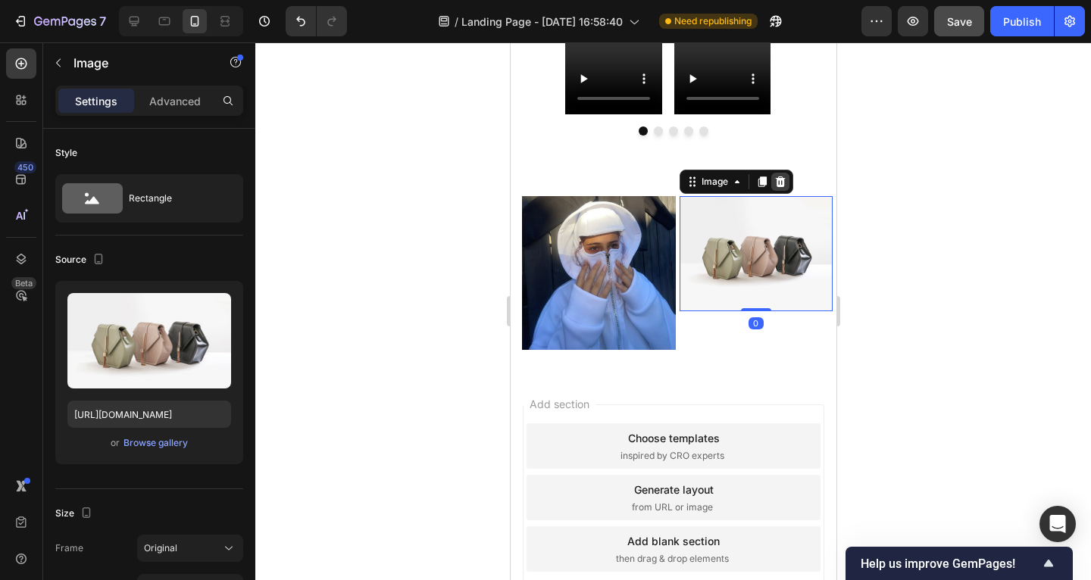
click at [774, 189] on div at bounding box center [780, 182] width 18 height 18
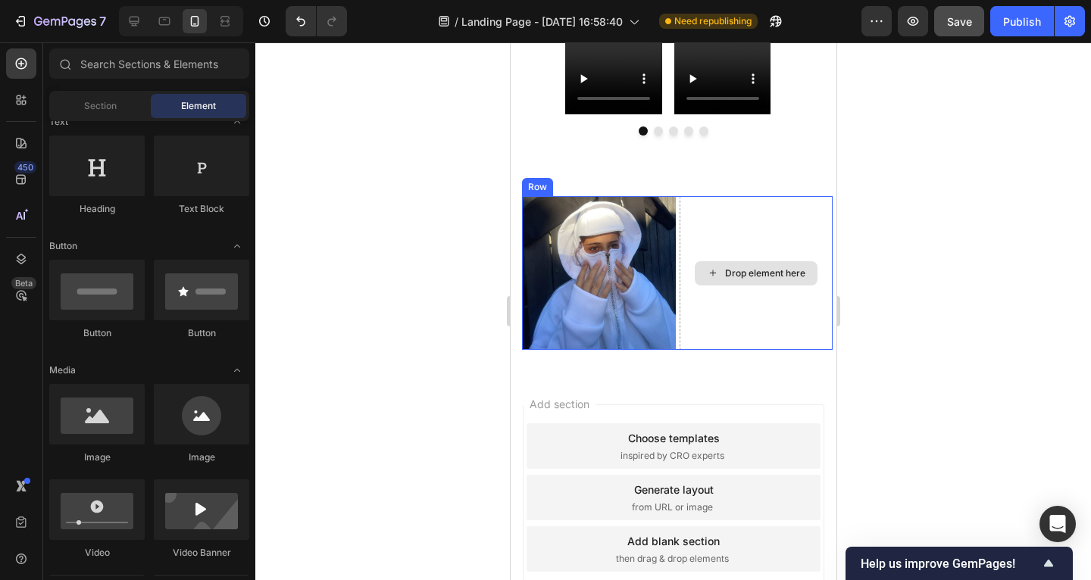
click at [668, 211] on img at bounding box center [598, 273] width 154 height 154
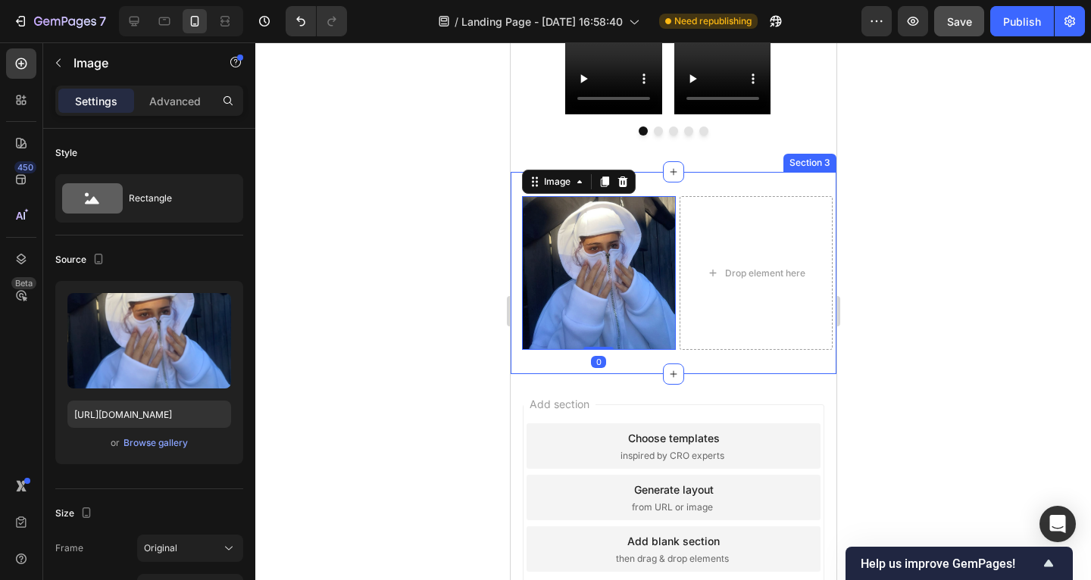
click at [686, 189] on div "Image 0 Drop element here Row Row Section 3" at bounding box center [673, 273] width 326 height 202
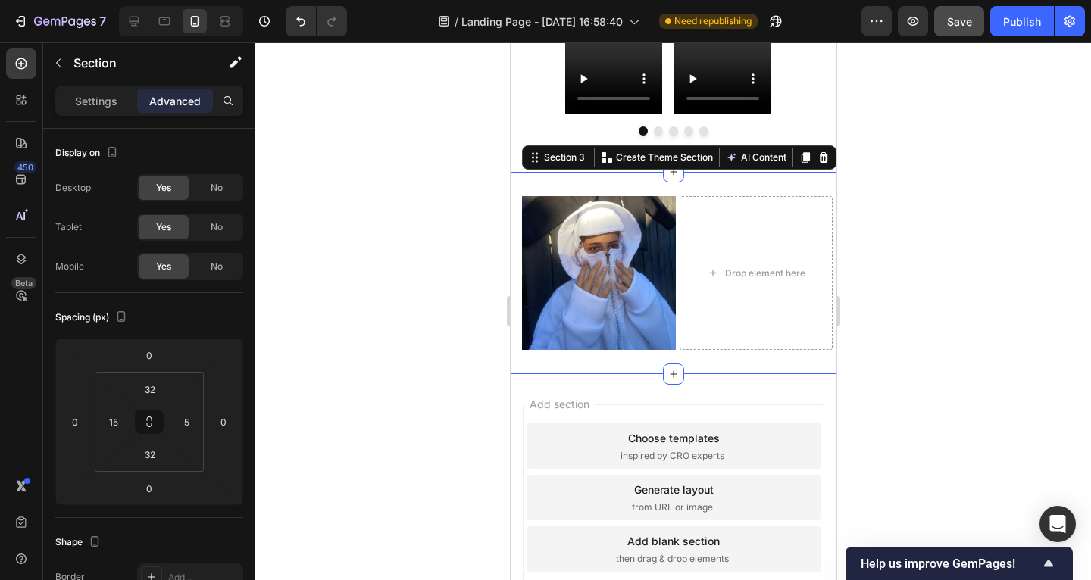
click at [814, 155] on div at bounding box center [823, 158] width 18 height 18
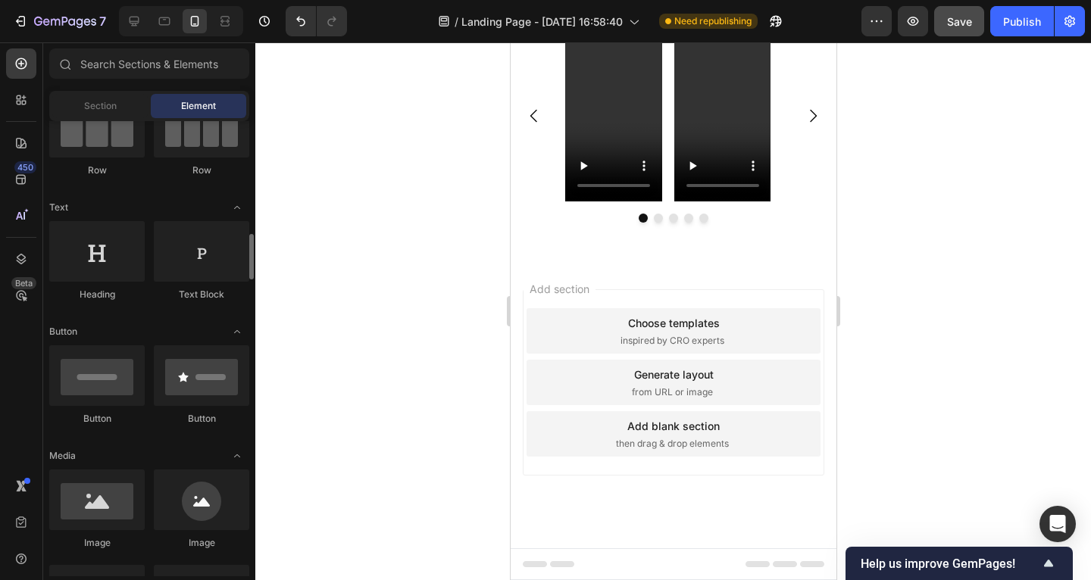
scroll to position [0, 0]
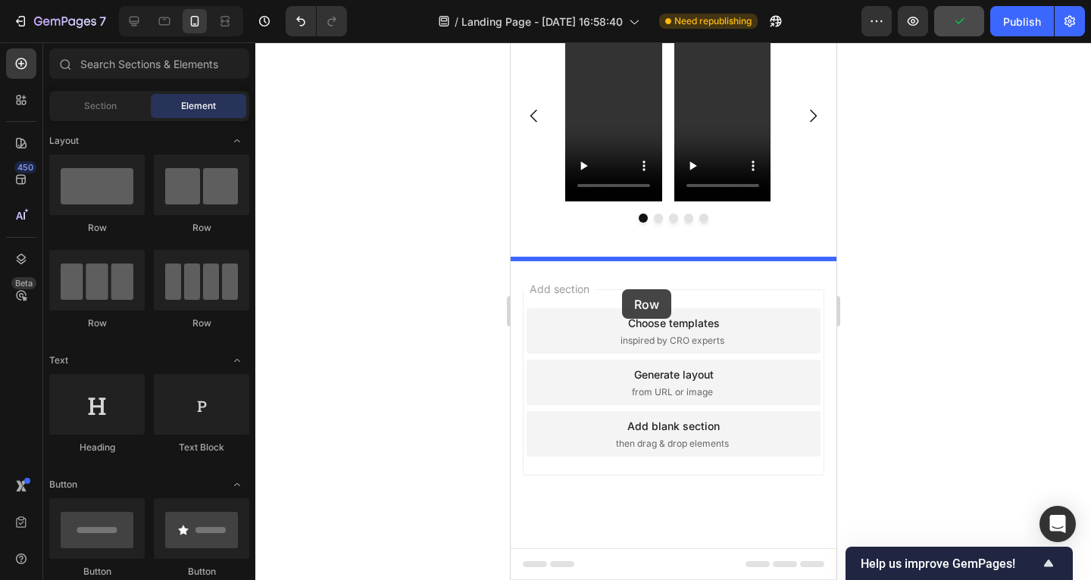
drag, startPoint x: 655, startPoint y: 258, endPoint x: 621, endPoint y: 289, distance: 45.6
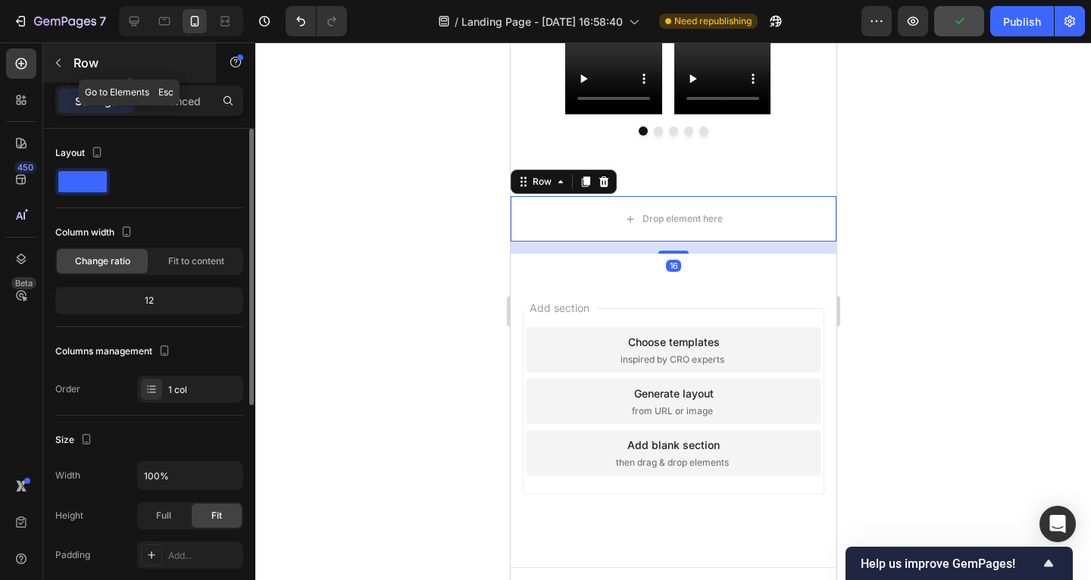
click at [62, 59] on icon "button" at bounding box center [58, 63] width 12 height 12
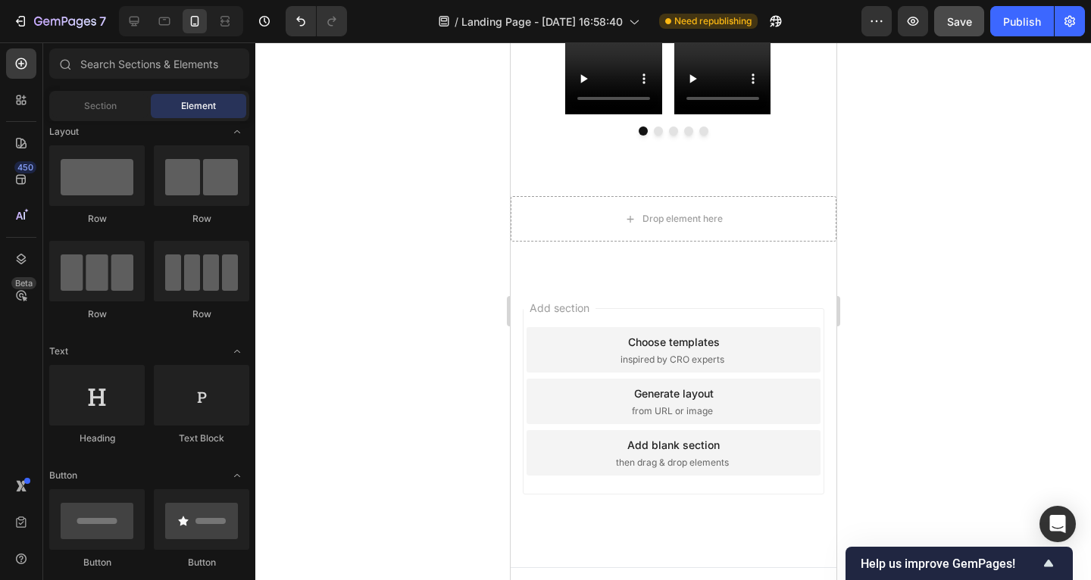
scroll to position [286, 0]
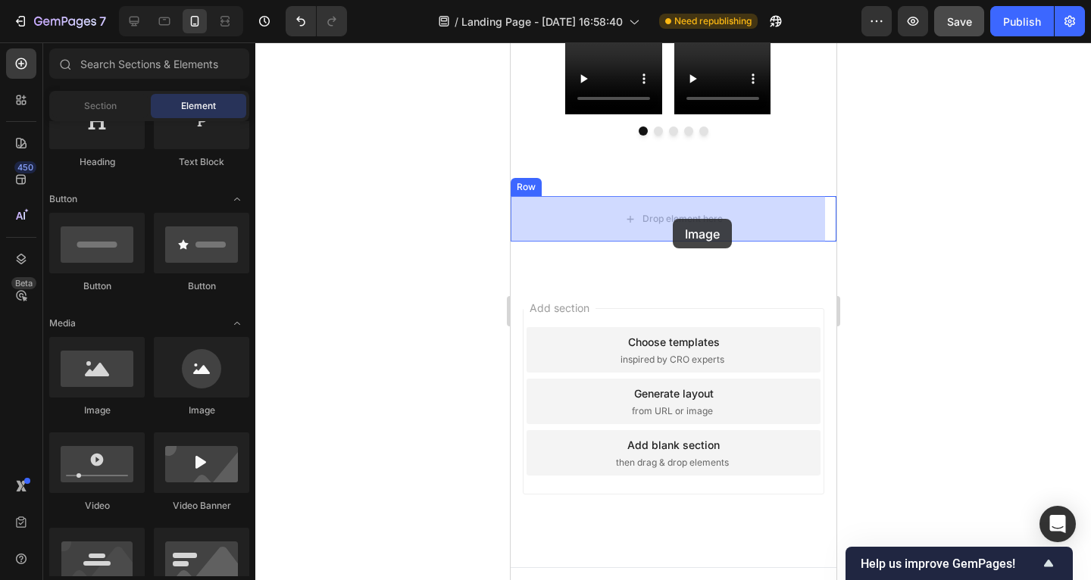
drag, startPoint x: 626, startPoint y: 417, endPoint x: 666, endPoint y: 214, distance: 207.0
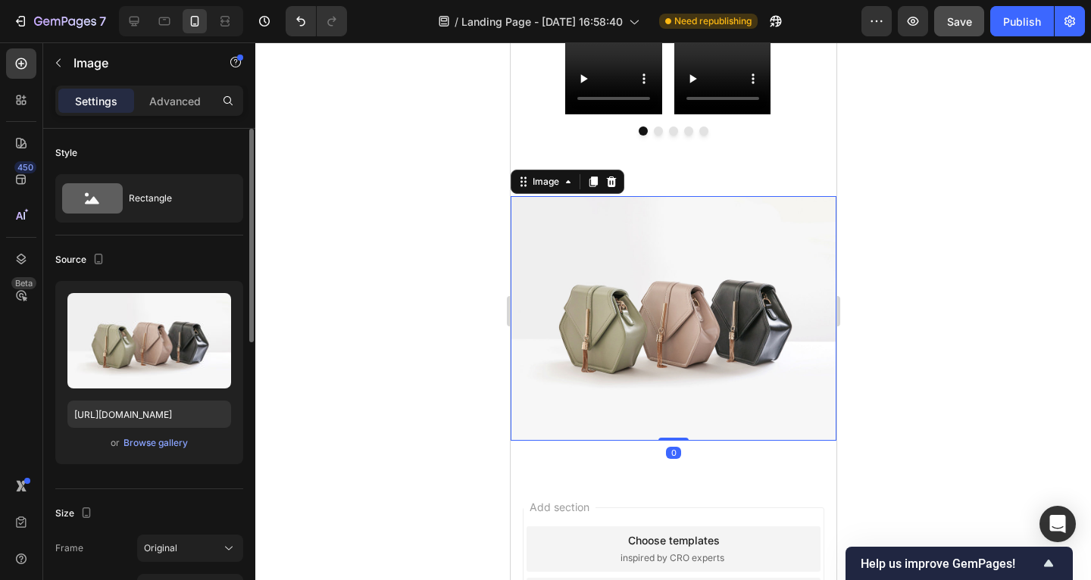
scroll to position [116, 0]
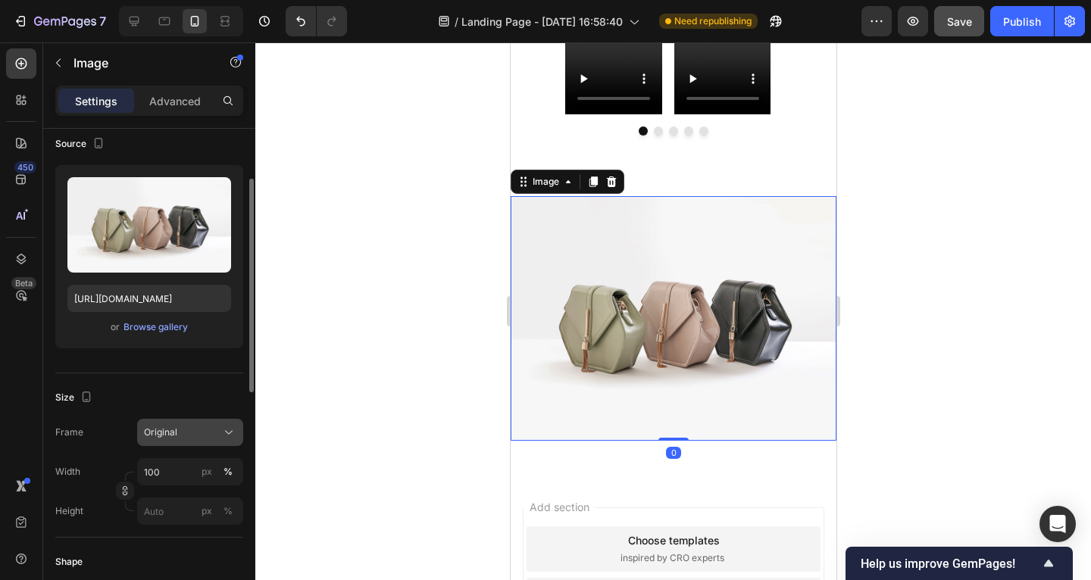
click at [205, 440] on button "Original" at bounding box center [190, 432] width 106 height 27
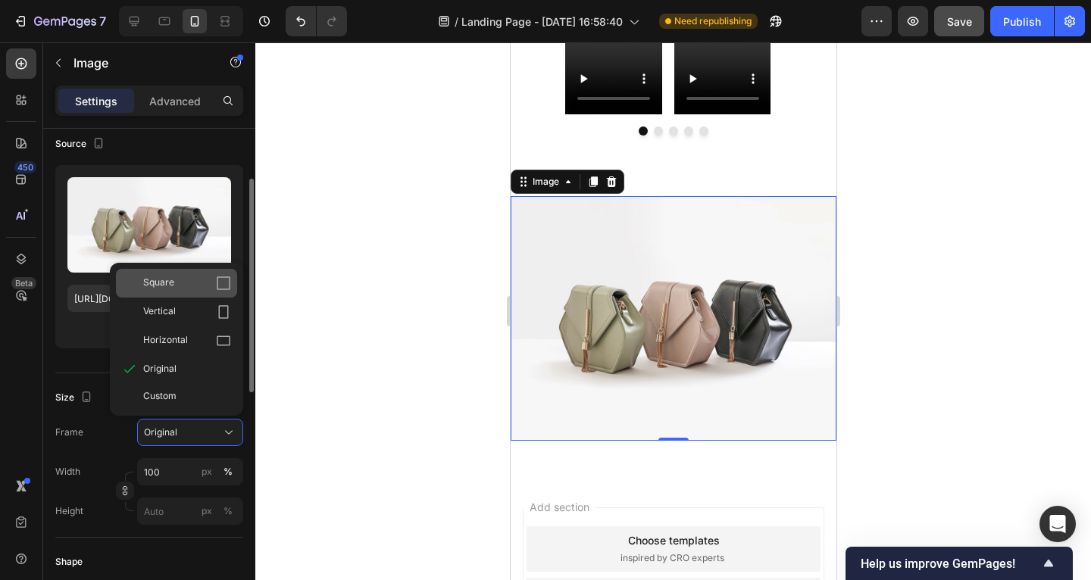
click at [183, 277] on div "Square" at bounding box center [187, 283] width 88 height 15
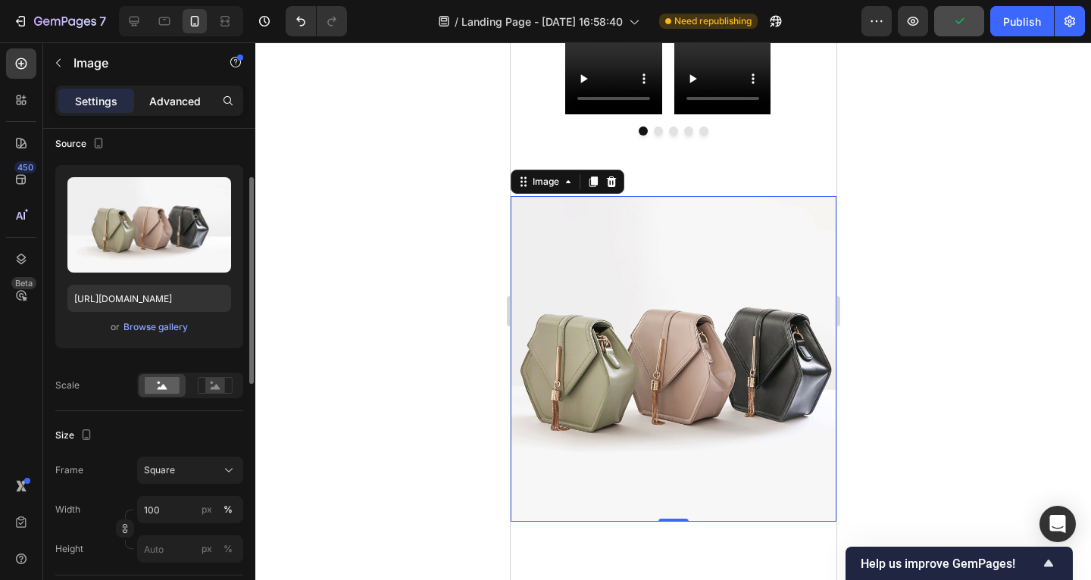
click at [160, 91] on div "Advanced" at bounding box center [175, 101] width 76 height 24
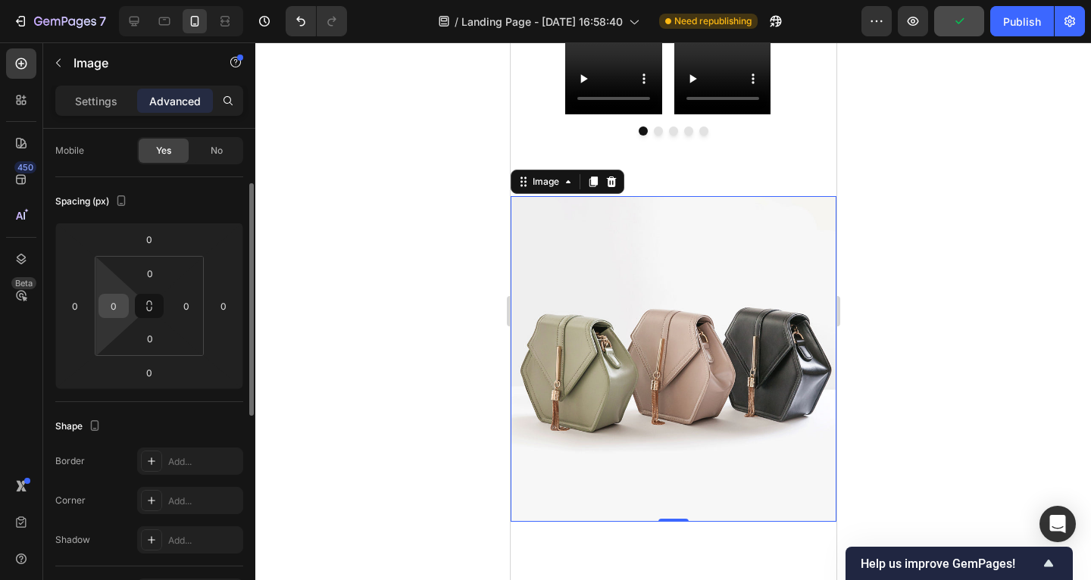
click at [116, 308] on input "0" at bounding box center [113, 306] width 23 height 23
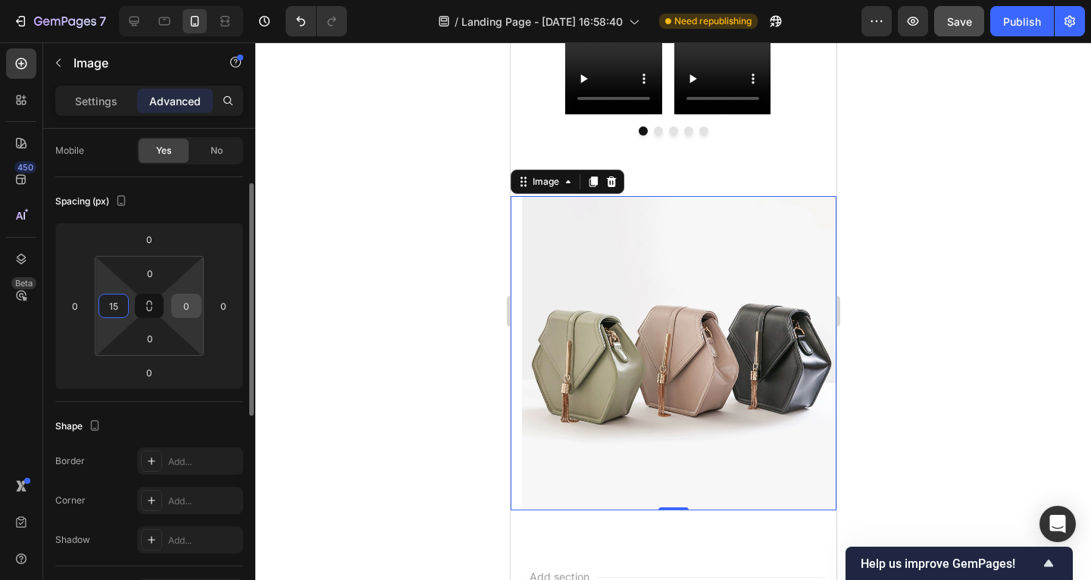
type input "15"
click at [191, 304] on input "0" at bounding box center [186, 306] width 23 height 23
type input "5"
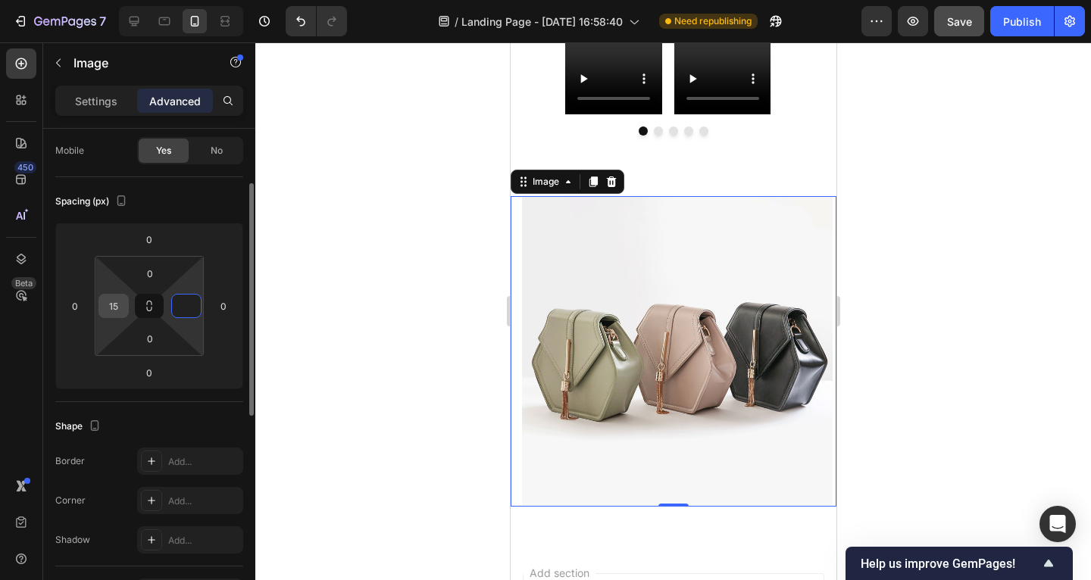
type input "0"
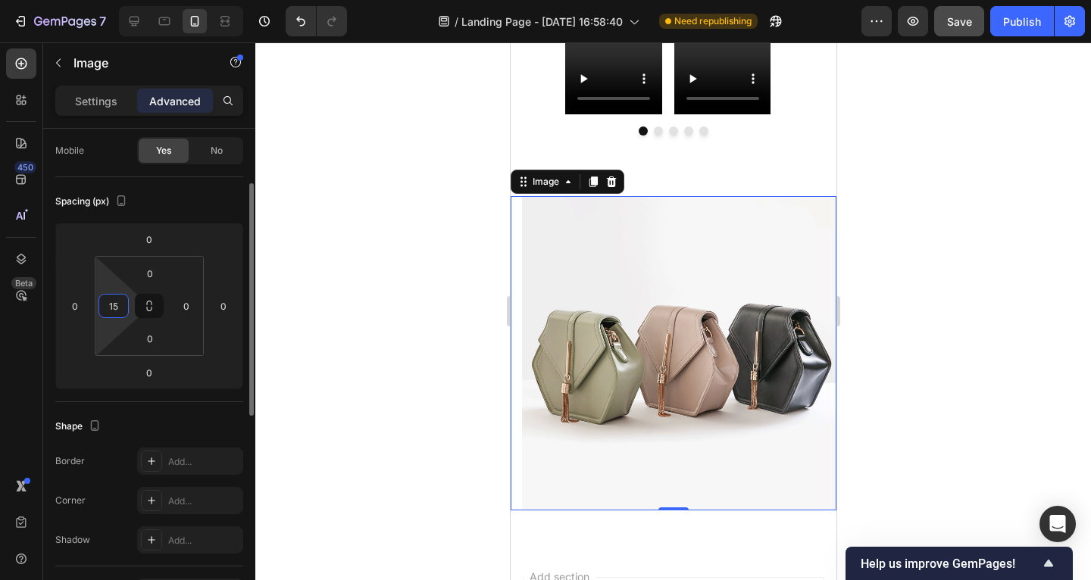
click at [120, 307] on input "15" at bounding box center [113, 306] width 23 height 23
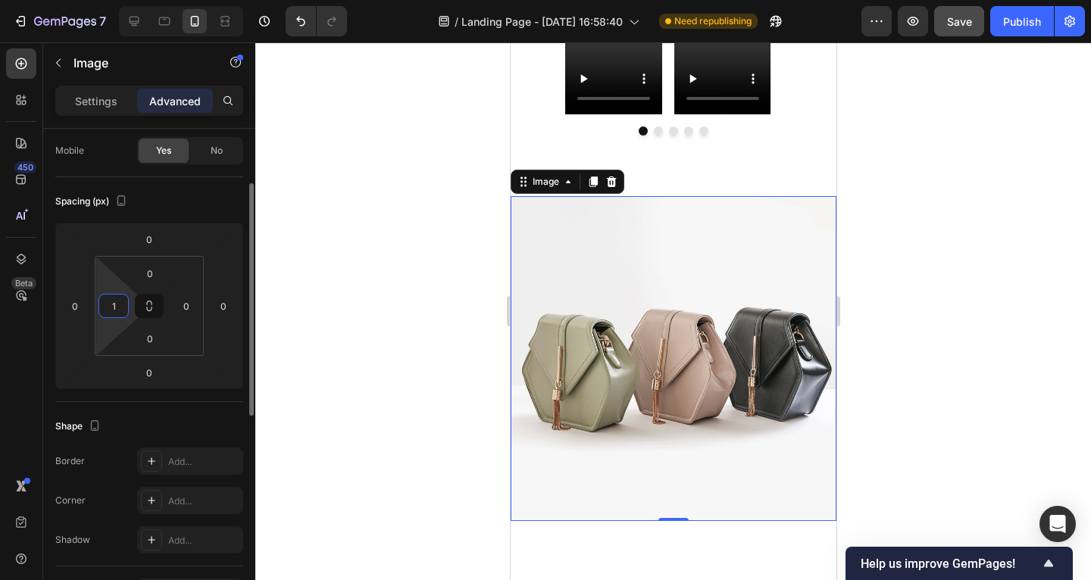
type input "15"
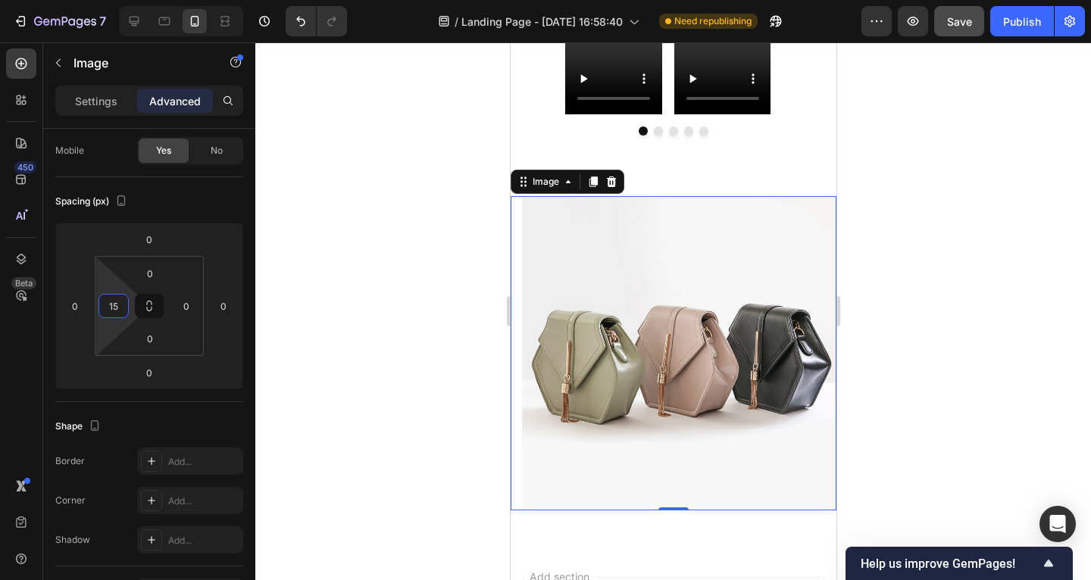
click at [320, 324] on div at bounding box center [673, 311] width 836 height 538
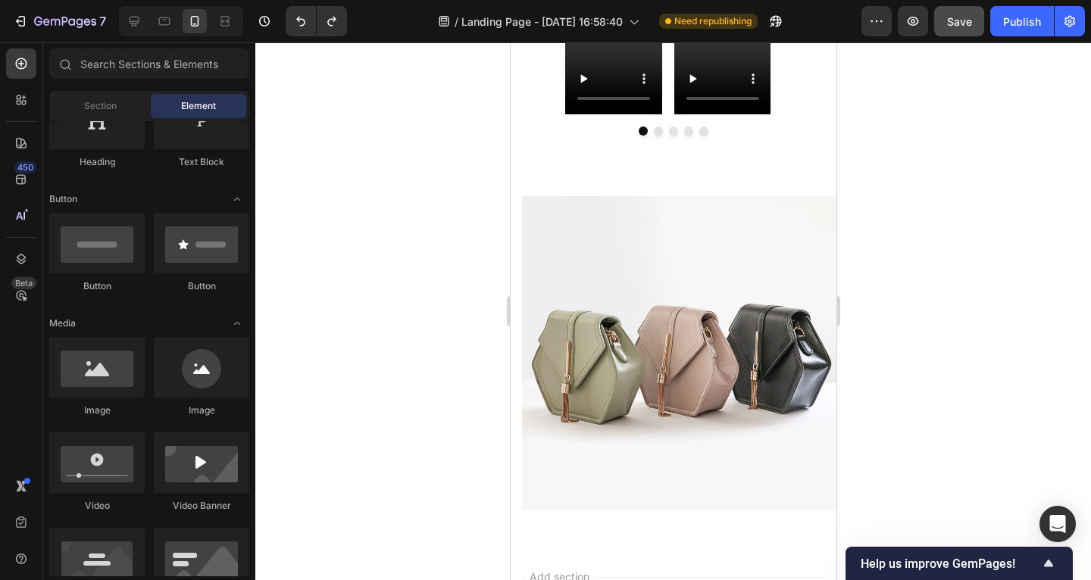
drag, startPoint x: 449, startPoint y: 314, endPoint x: 504, endPoint y: 311, distance: 54.6
click at [450, 314] on div at bounding box center [673, 311] width 836 height 538
click at [658, 302] on img at bounding box center [678, 353] width 314 height 314
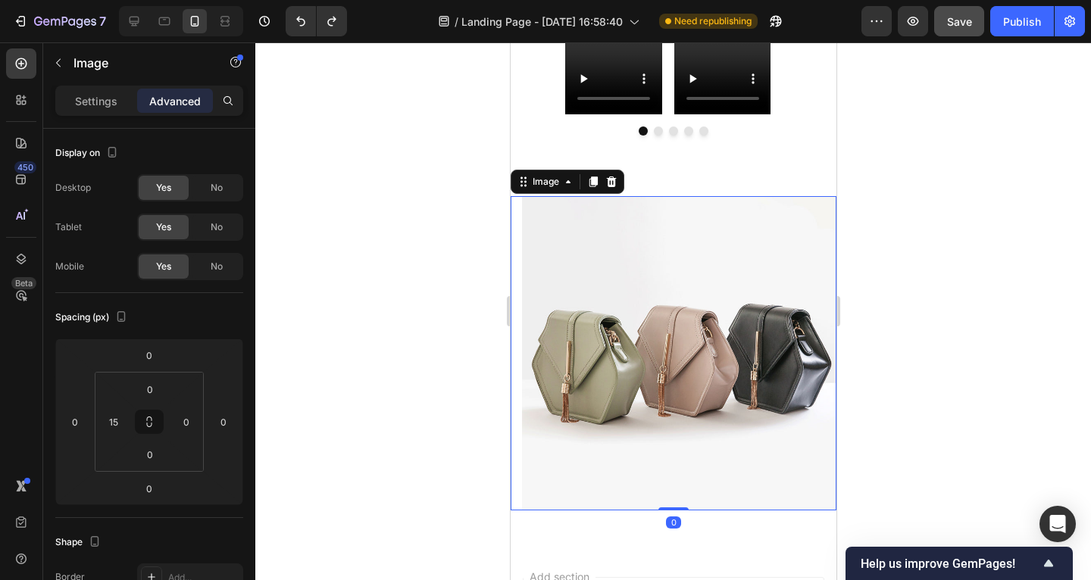
type input "0"
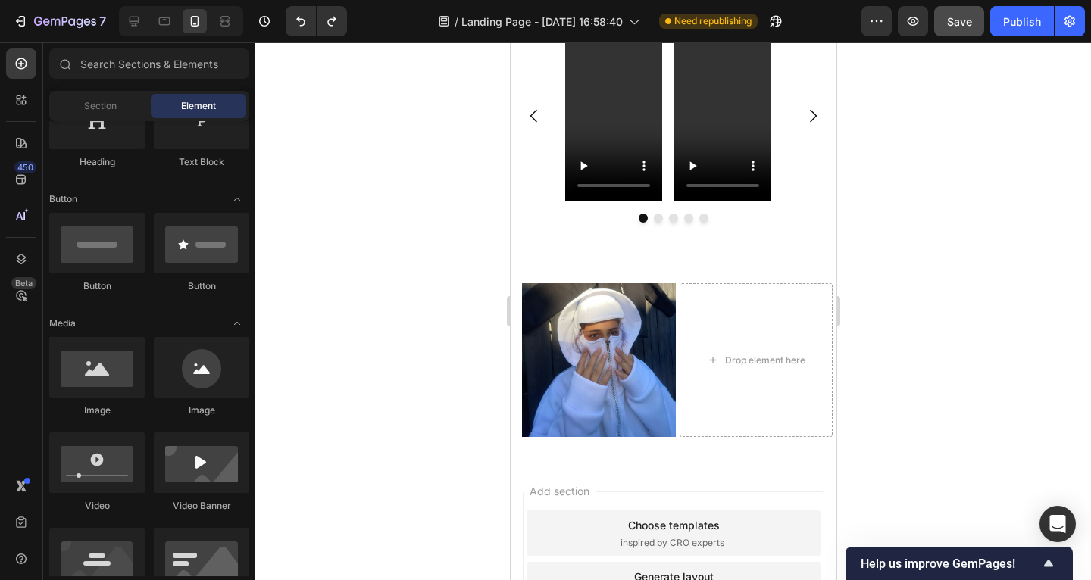
scroll to position [1029, 0]
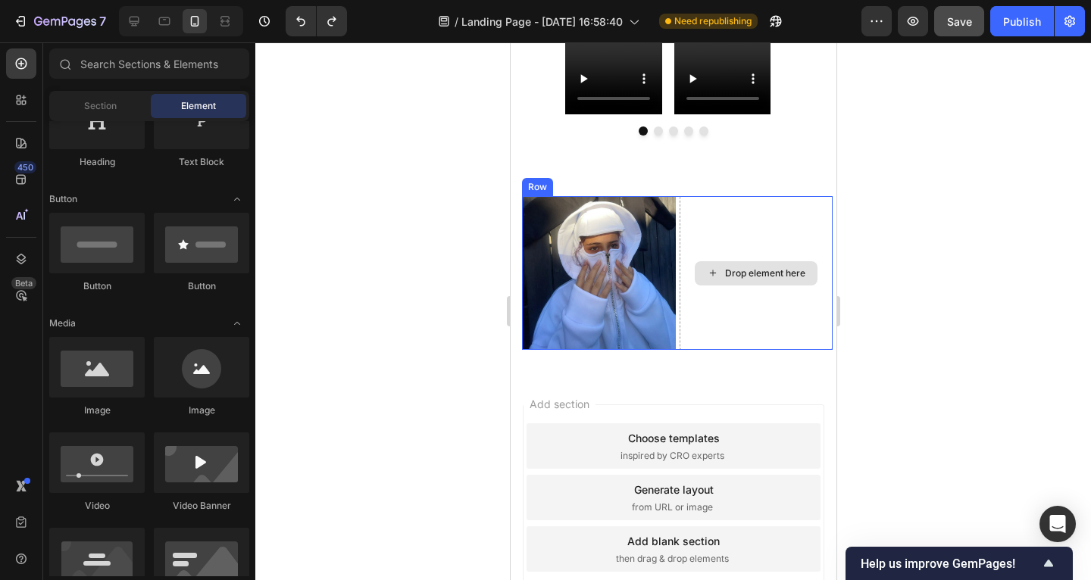
click at [708, 283] on div "Drop element here" at bounding box center [756, 273] width 154 height 154
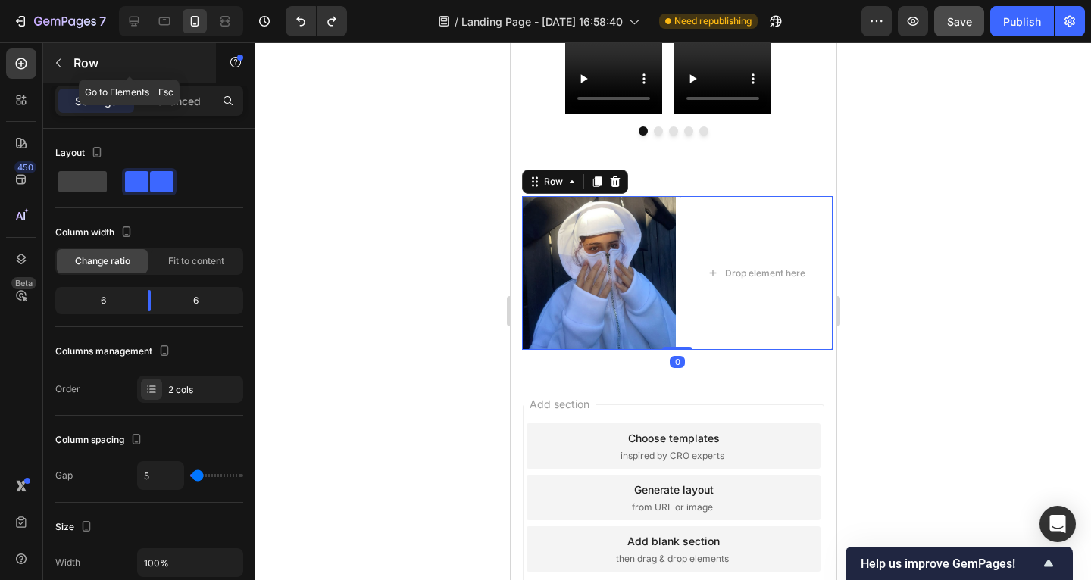
click at [62, 66] on icon "button" at bounding box center [58, 63] width 12 height 12
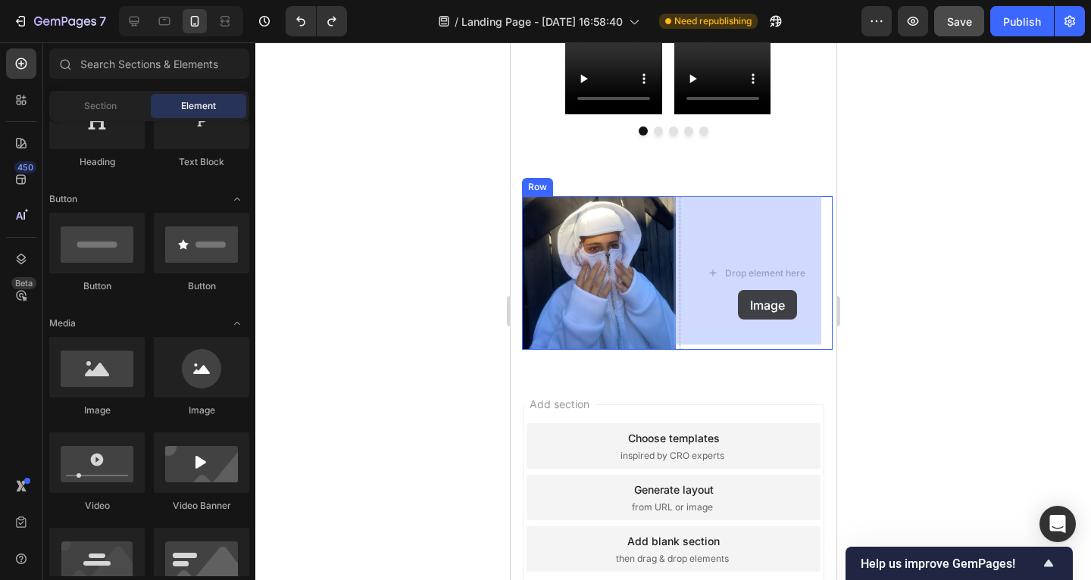
drag, startPoint x: 755, startPoint y: 414, endPoint x: 736, endPoint y: 277, distance: 138.4
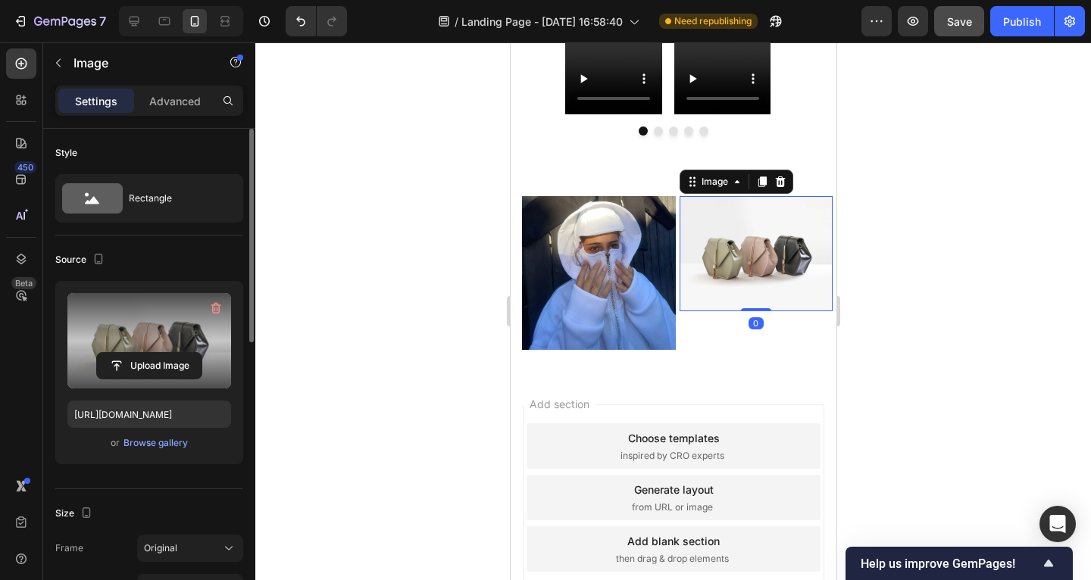
click at [163, 318] on label at bounding box center [149, 340] width 164 height 95
click at [163, 353] on input "file" at bounding box center [149, 366] width 105 height 26
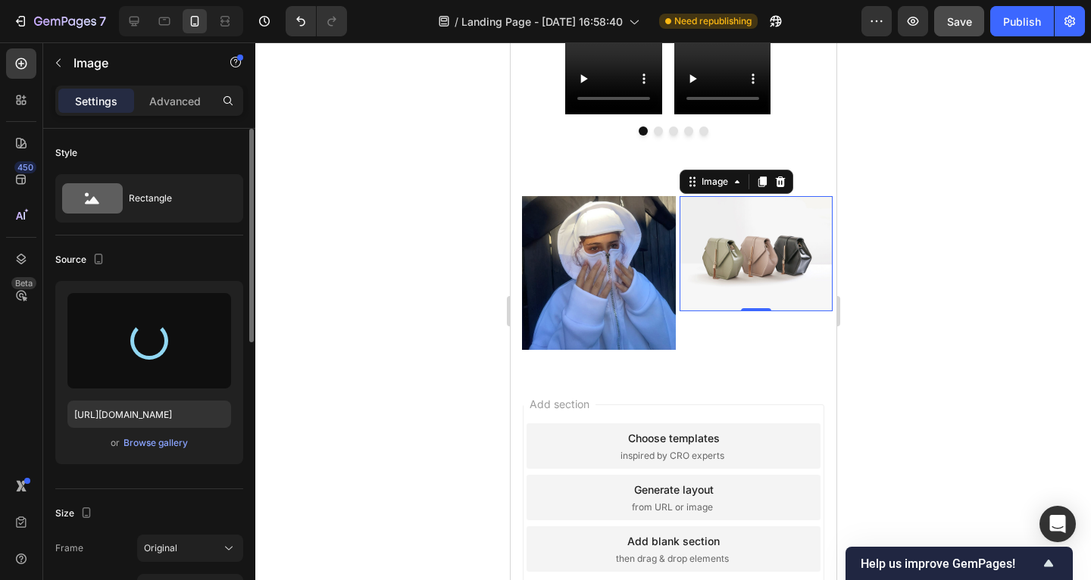
type input "https://cdn.shopify.com/s/files/1/0885/4382/2124/files/gempages_585680175589491…"
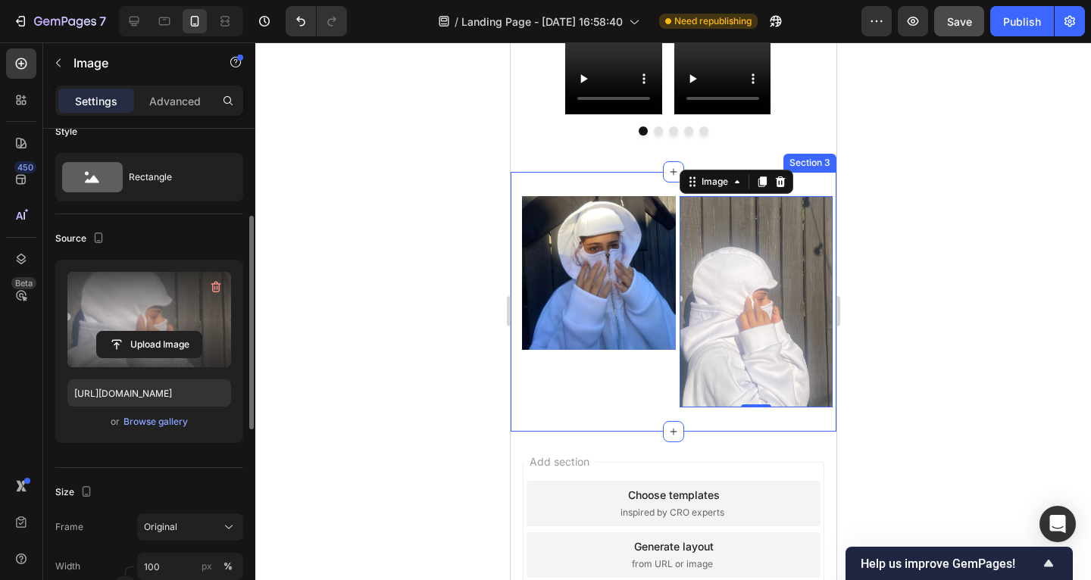
scroll to position [147, 0]
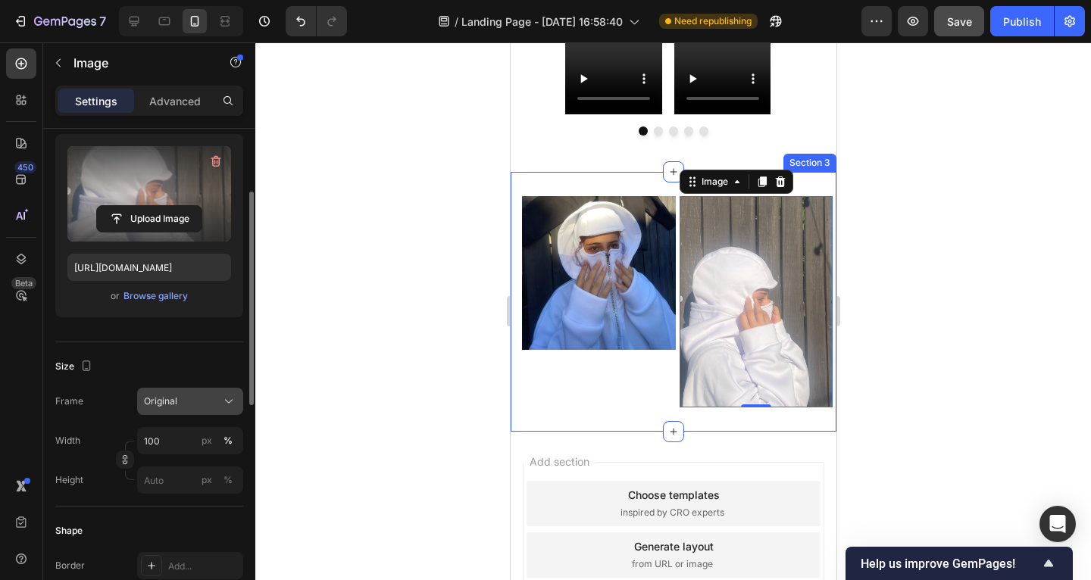
click at [170, 397] on span "Original" at bounding box center [160, 402] width 33 height 14
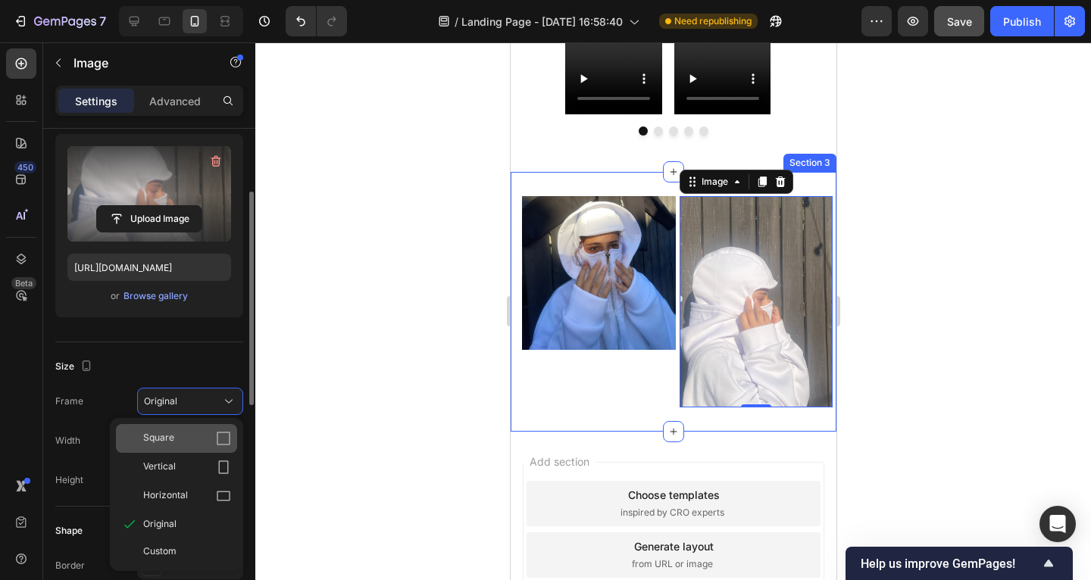
click at [195, 430] on div "Square" at bounding box center [176, 438] width 121 height 29
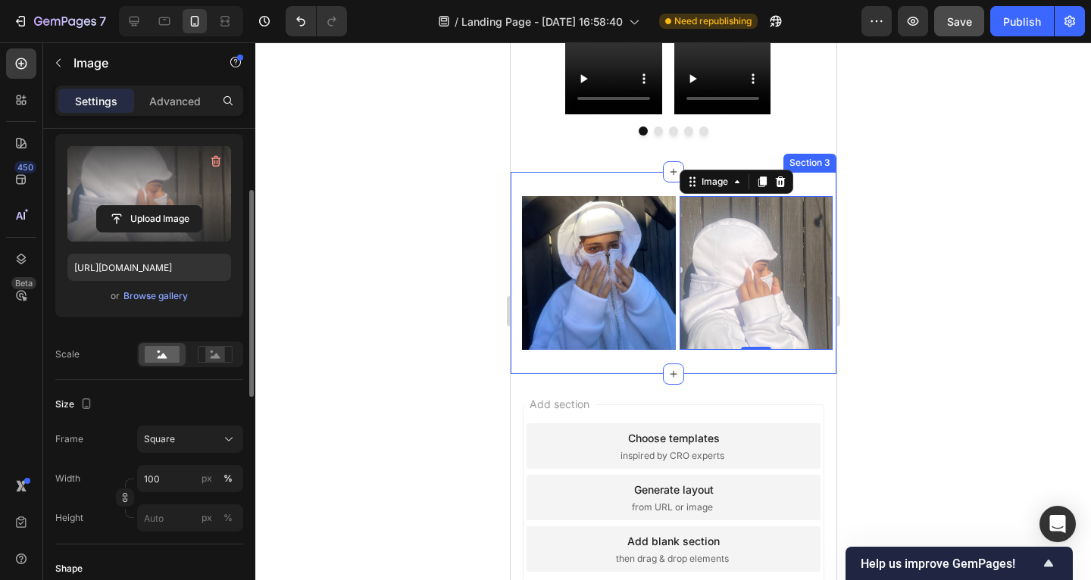
click at [344, 346] on div at bounding box center [673, 311] width 836 height 538
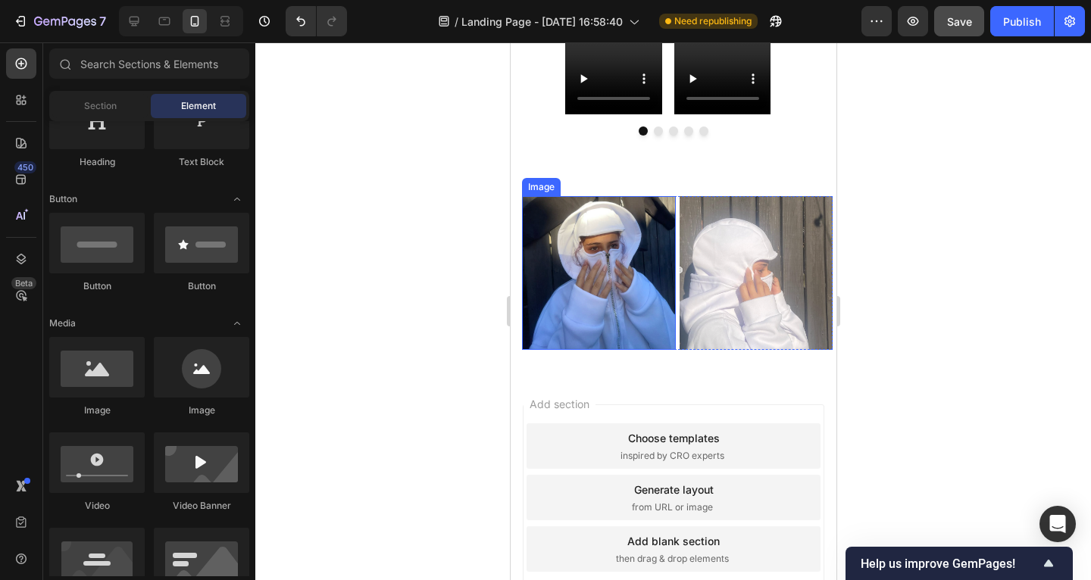
click at [511, 261] on div "Image Image Row Row Section 3" at bounding box center [673, 273] width 326 height 202
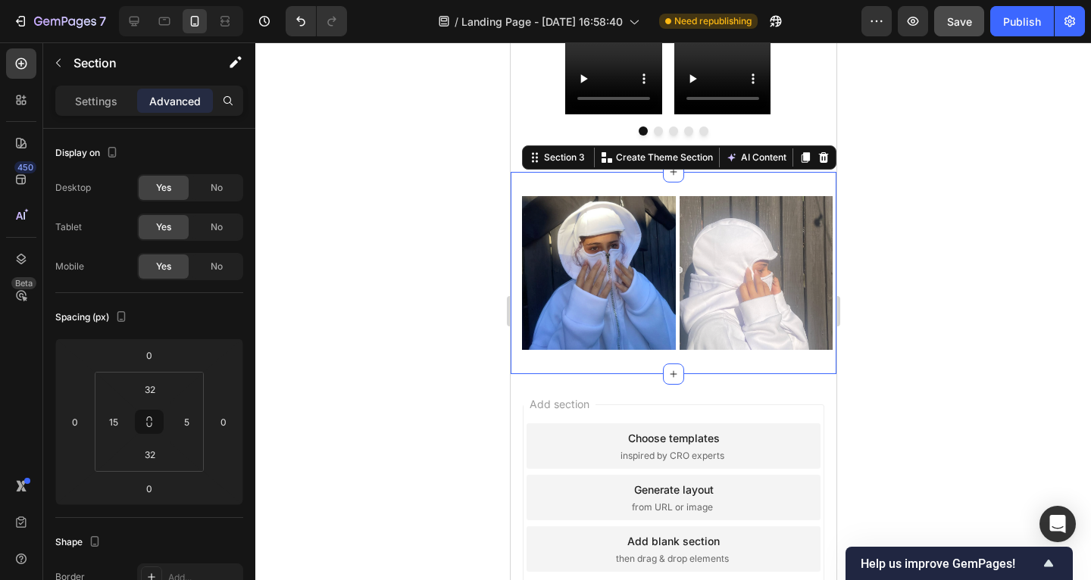
click at [721, 355] on div "Image Image Row Row Section 3 You can create reusable sections Create Theme Sec…" at bounding box center [673, 273] width 326 height 202
click at [691, 349] on div "Image Image Row Row Section 3 You can create reusable sections Create Theme Sec…" at bounding box center [673, 273] width 326 height 202
click at [703, 179] on div "Image Image Row Row Section 3 You can create reusable sections Create Theme Sec…" at bounding box center [673, 273] width 326 height 202
click at [736, 252] on img at bounding box center [756, 273] width 154 height 154
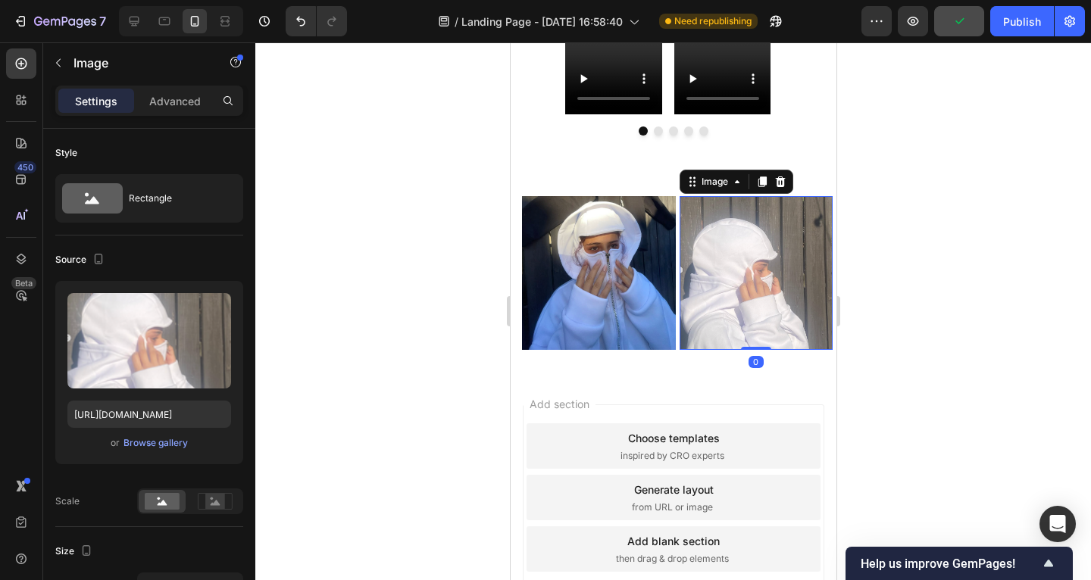
click at [633, 250] on img at bounding box center [598, 273] width 154 height 154
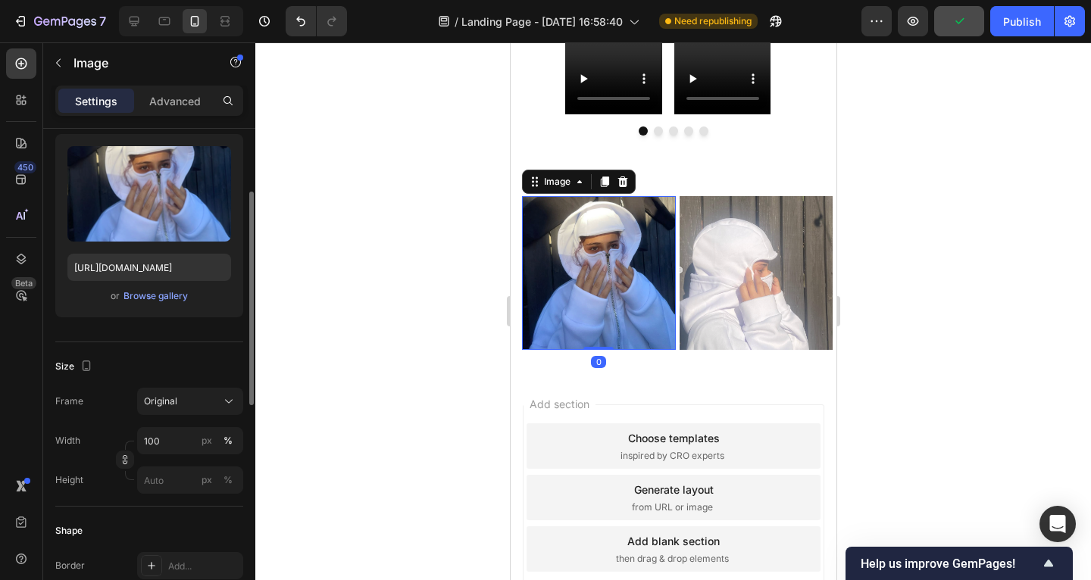
click at [672, 184] on div "Image 0 Image Row Row Section 3" at bounding box center [673, 273] width 326 height 202
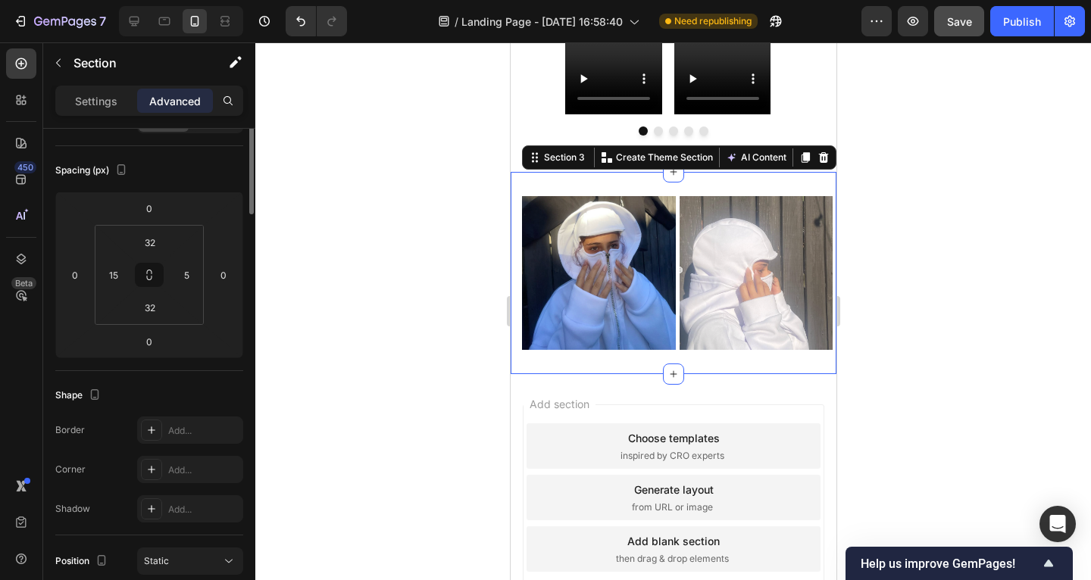
scroll to position [0, 0]
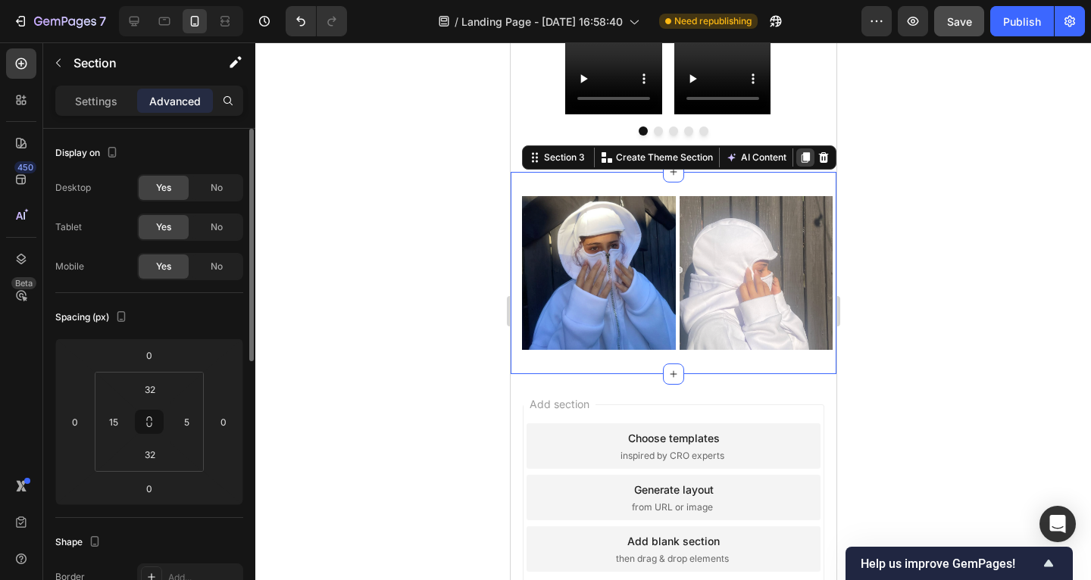
click at [801, 158] on icon at bounding box center [805, 157] width 8 height 11
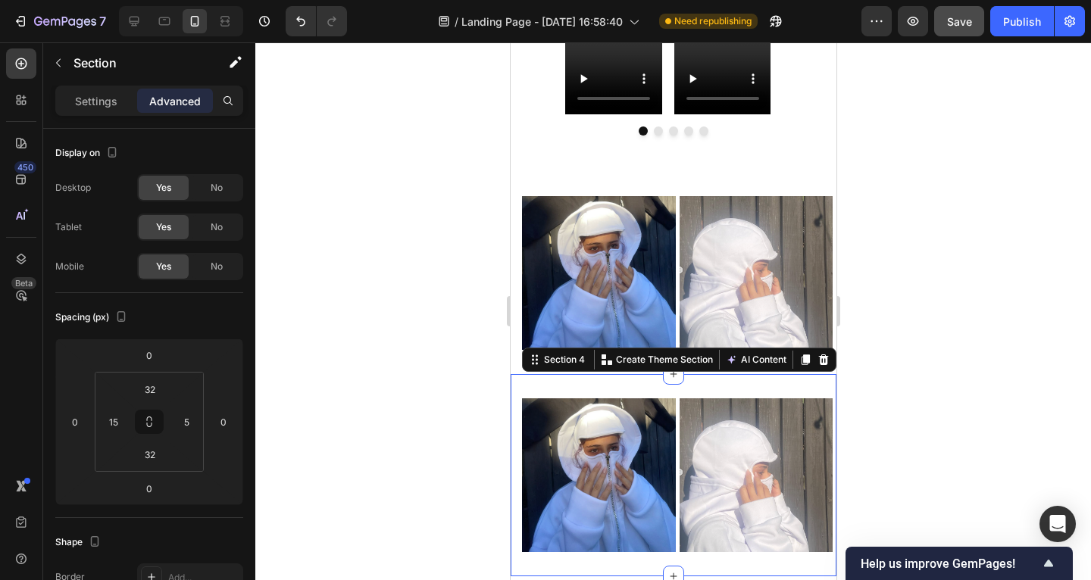
drag, startPoint x: 810, startPoint y: 352, endPoint x: 769, endPoint y: 352, distance: 40.9
click at [818, 355] on icon at bounding box center [823, 360] width 10 height 11
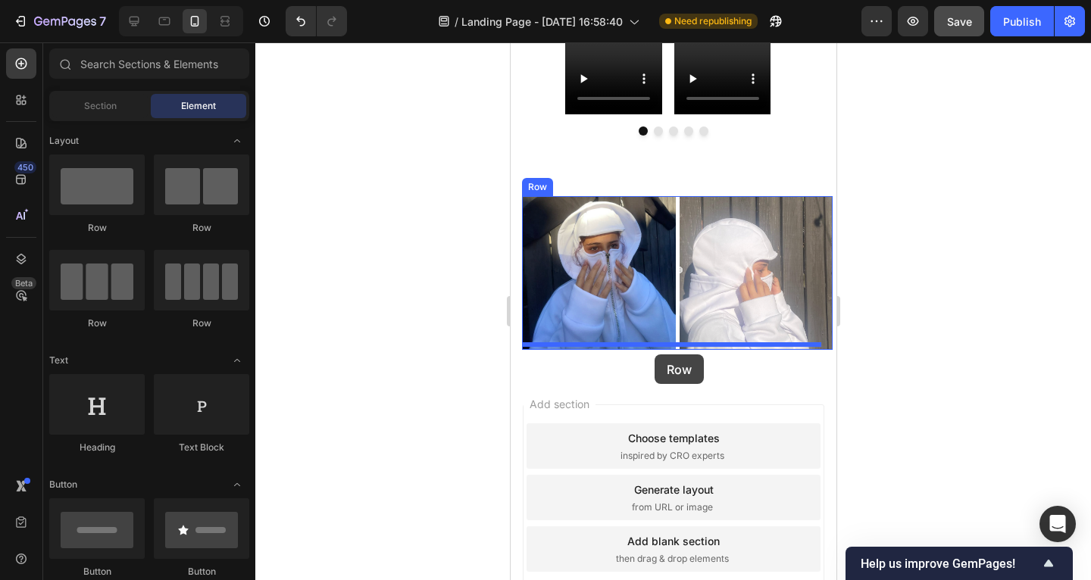
drag, startPoint x: 718, startPoint y: 249, endPoint x: 654, endPoint y: 355, distance: 123.7
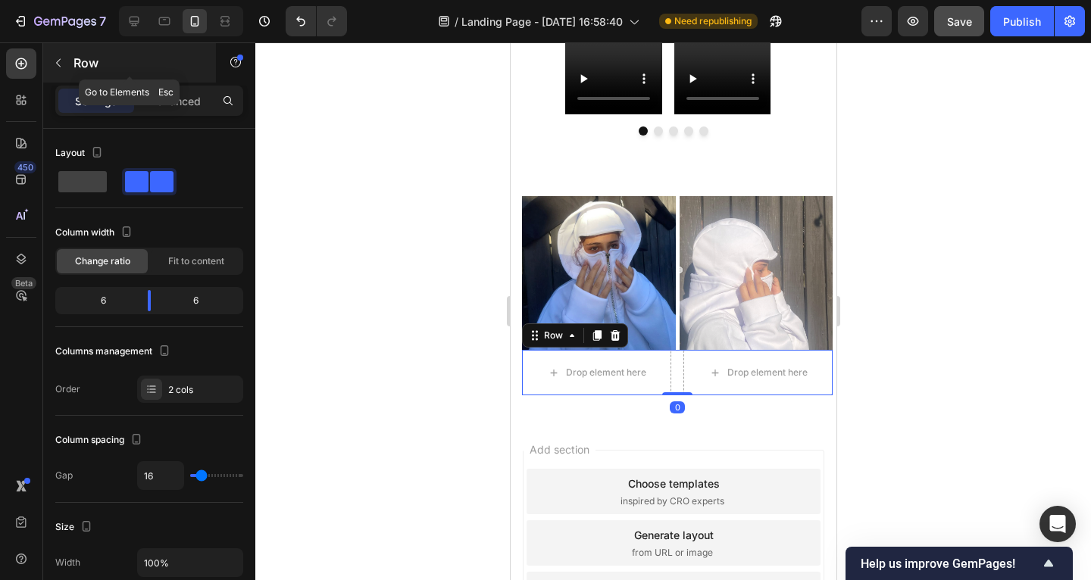
click at [61, 63] on icon "button" at bounding box center [58, 63] width 12 height 12
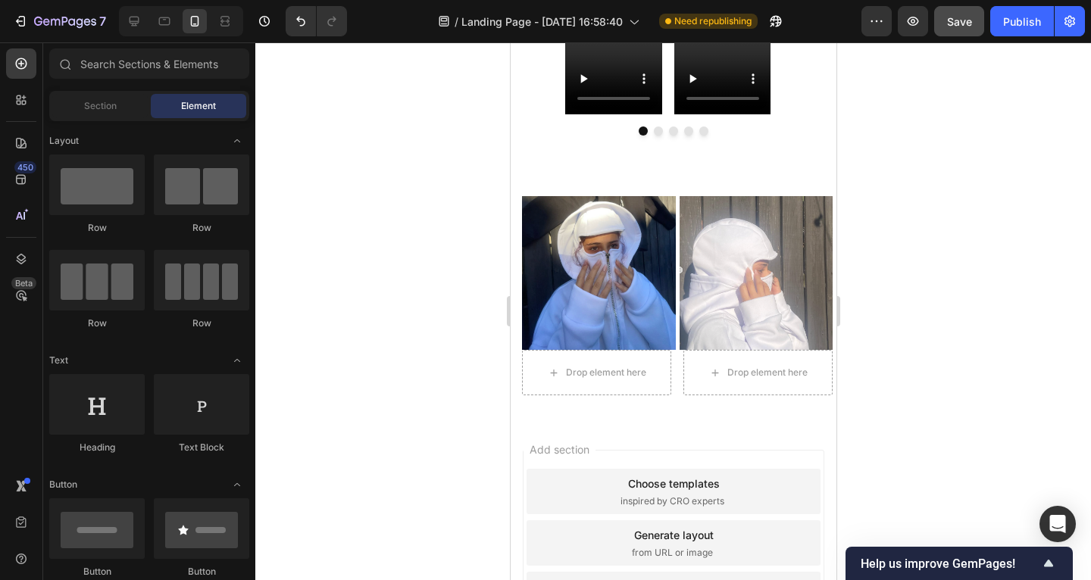
scroll to position [273, 0]
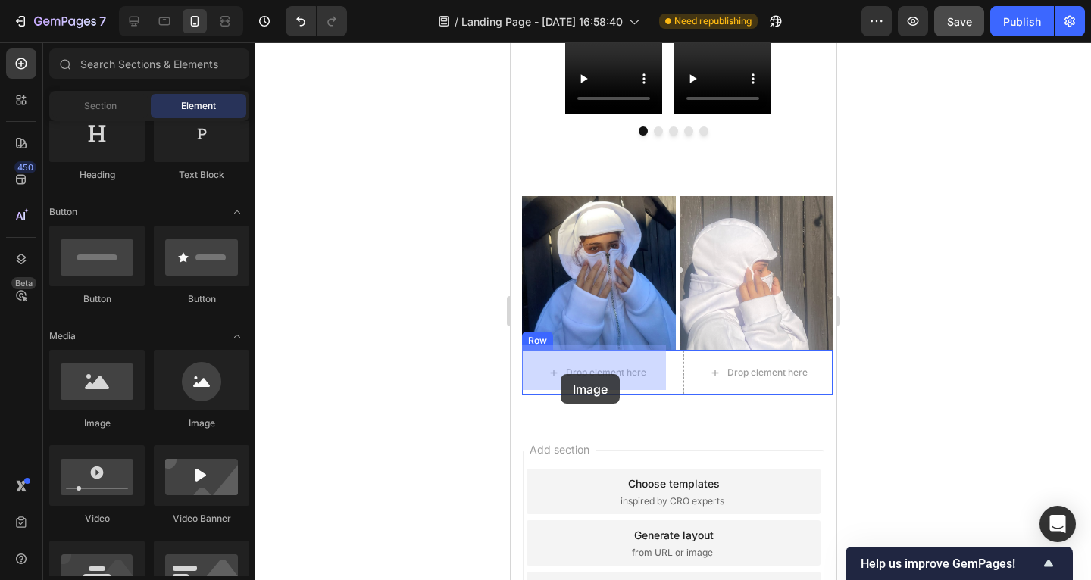
drag, startPoint x: 739, startPoint y: 459, endPoint x: 563, endPoint y: 374, distance: 195.2
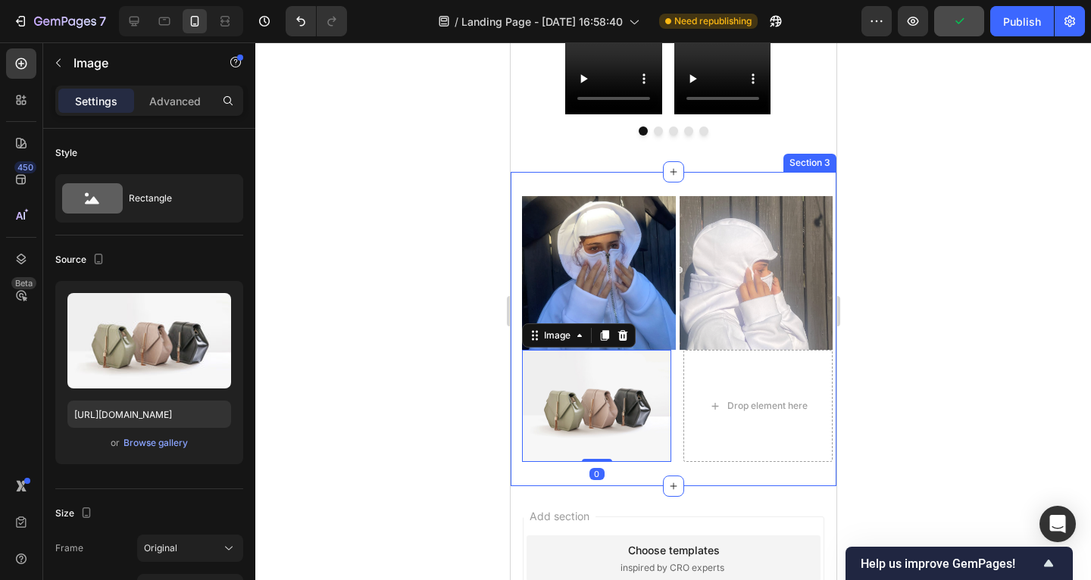
drag, startPoint x: 415, startPoint y: 346, endPoint x: 424, endPoint y: 345, distance: 9.2
click at [415, 346] on div at bounding box center [673, 311] width 836 height 538
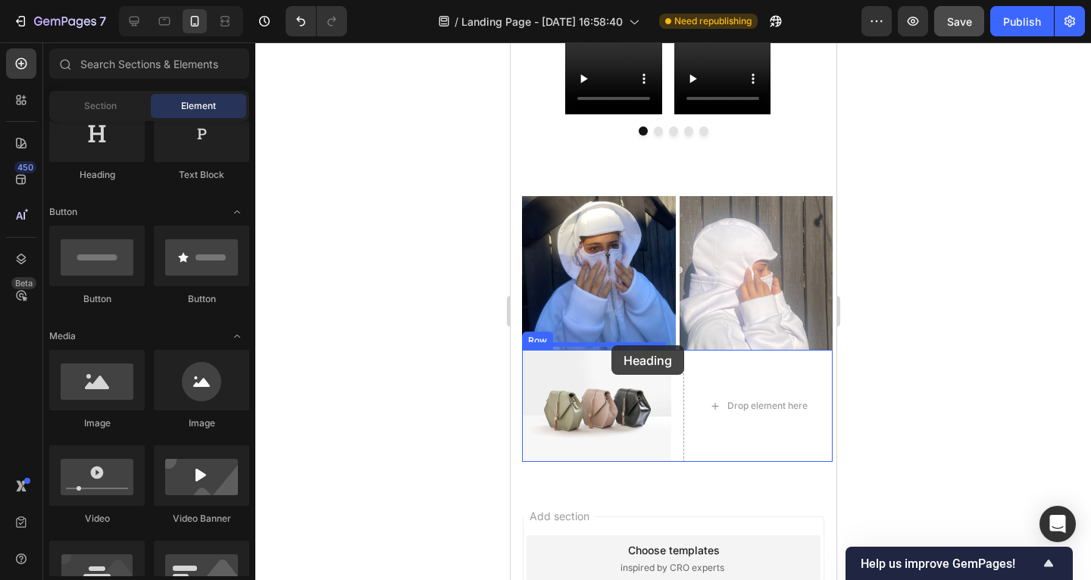
drag, startPoint x: 646, startPoint y: 211, endPoint x: 611, endPoint y: 346, distance: 139.5
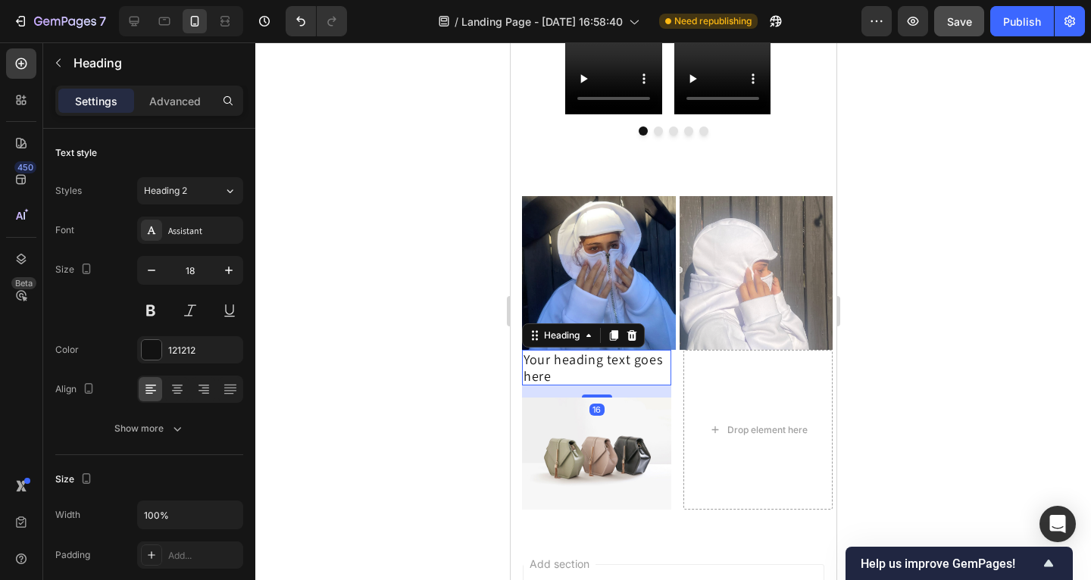
click at [352, 328] on div at bounding box center [673, 311] width 836 height 538
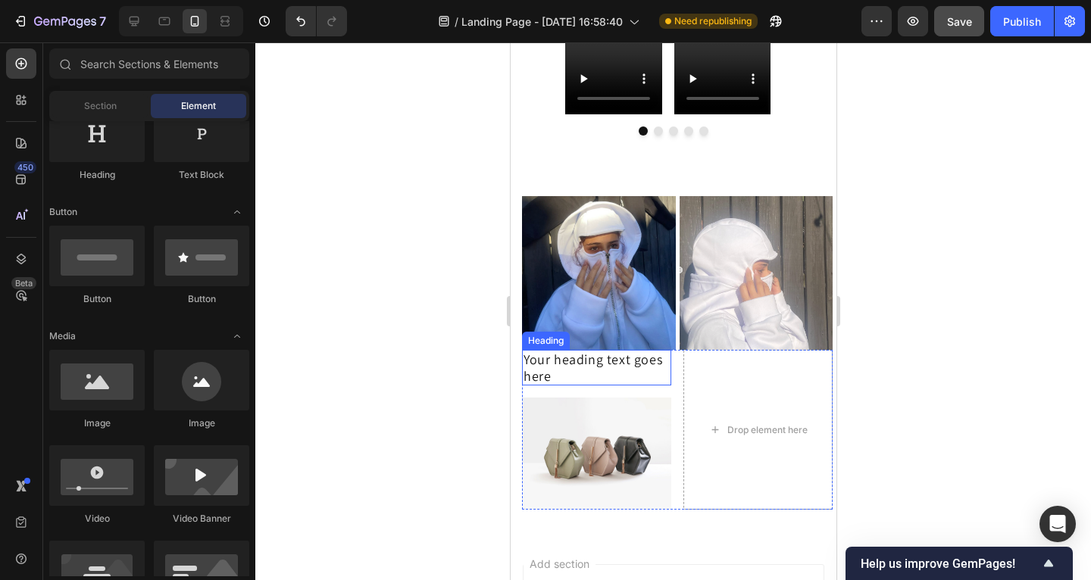
click at [584, 359] on h2 "Your heading text goes here" at bounding box center [595, 368] width 149 height 36
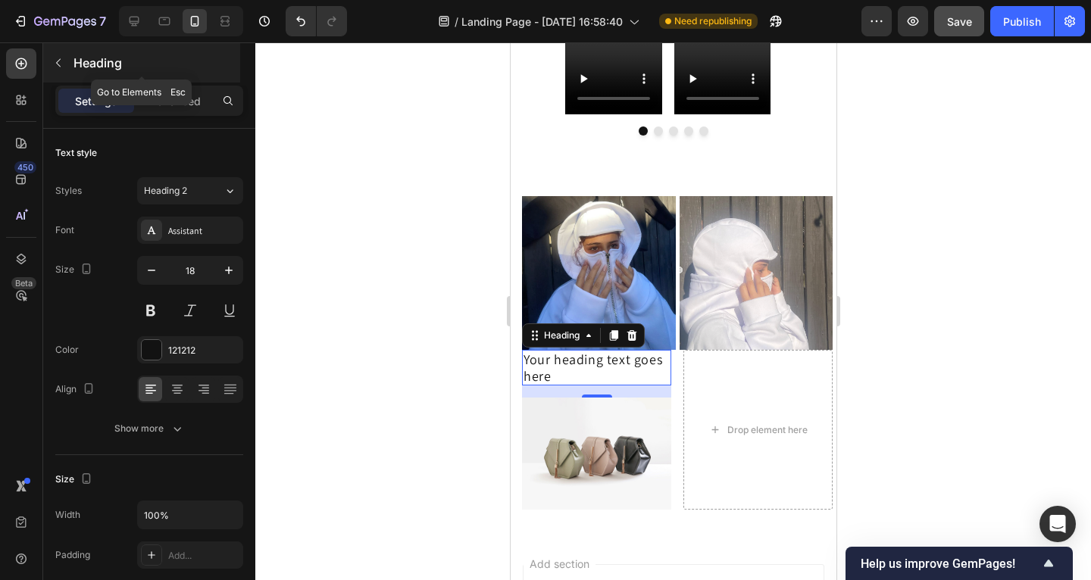
click at [60, 64] on icon "button" at bounding box center [58, 63] width 12 height 12
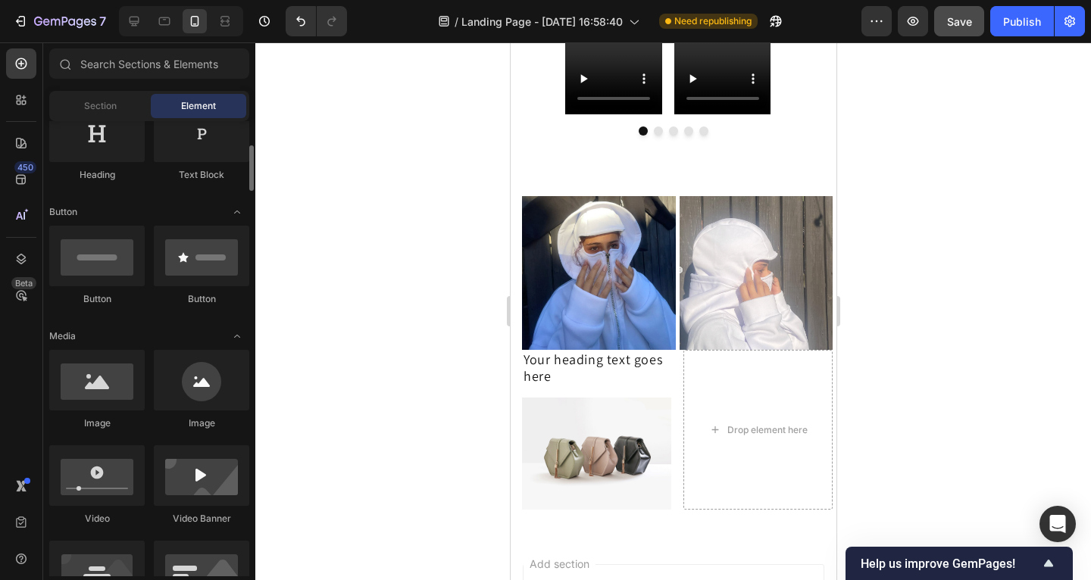
scroll to position [4, 0]
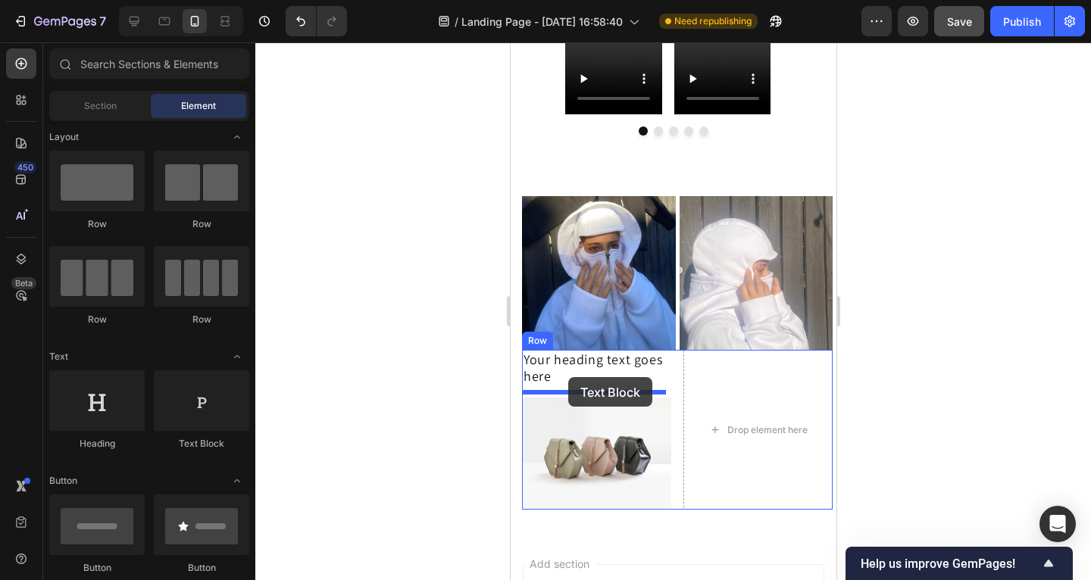
drag, startPoint x: 724, startPoint y: 448, endPoint x: 568, endPoint y: 377, distance: 171.9
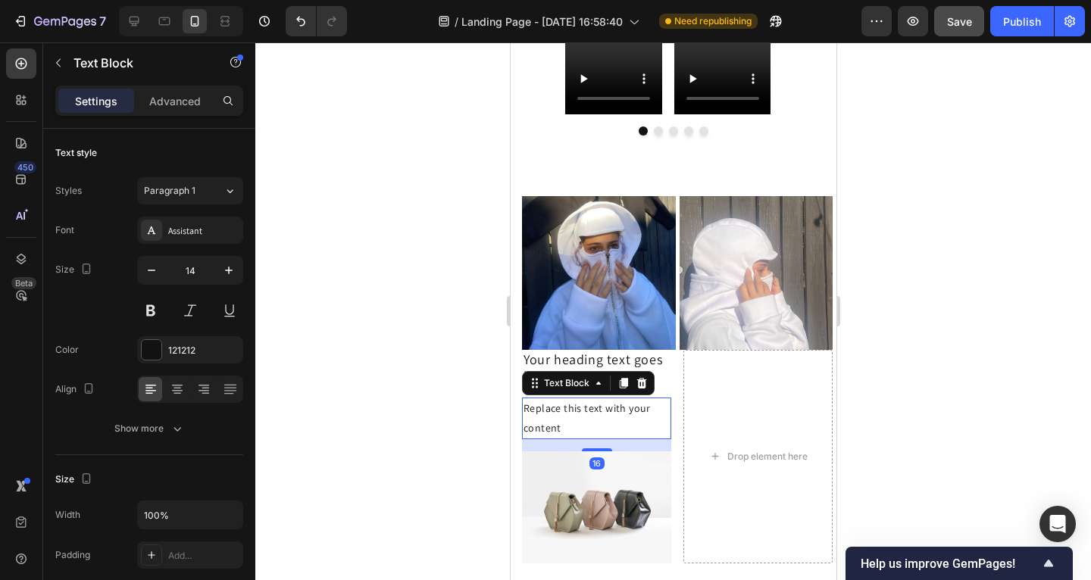
click at [411, 345] on div at bounding box center [673, 311] width 836 height 538
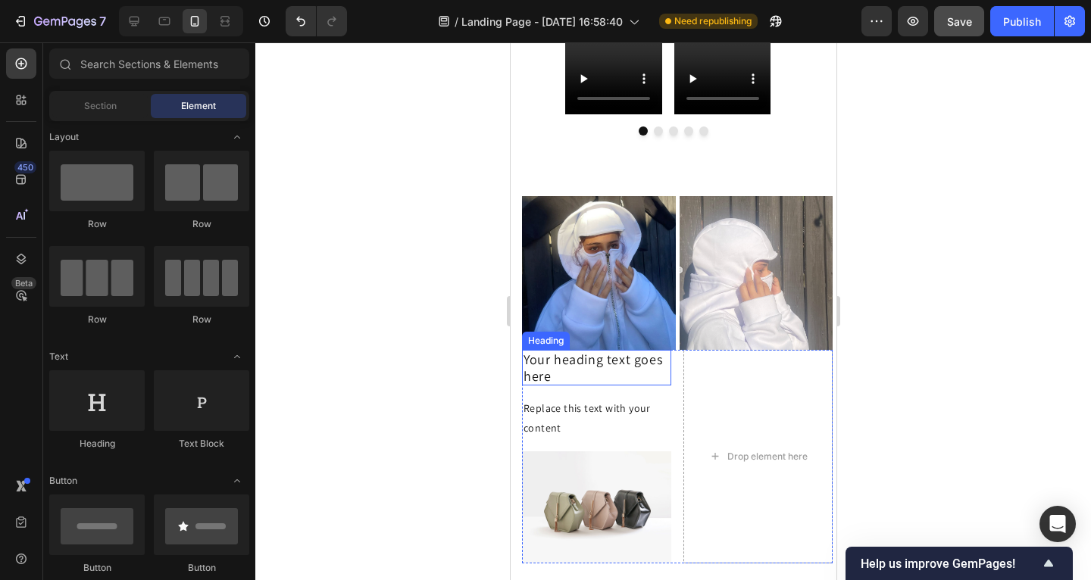
click at [546, 363] on h2 "Your heading text goes here" at bounding box center [595, 368] width 149 height 36
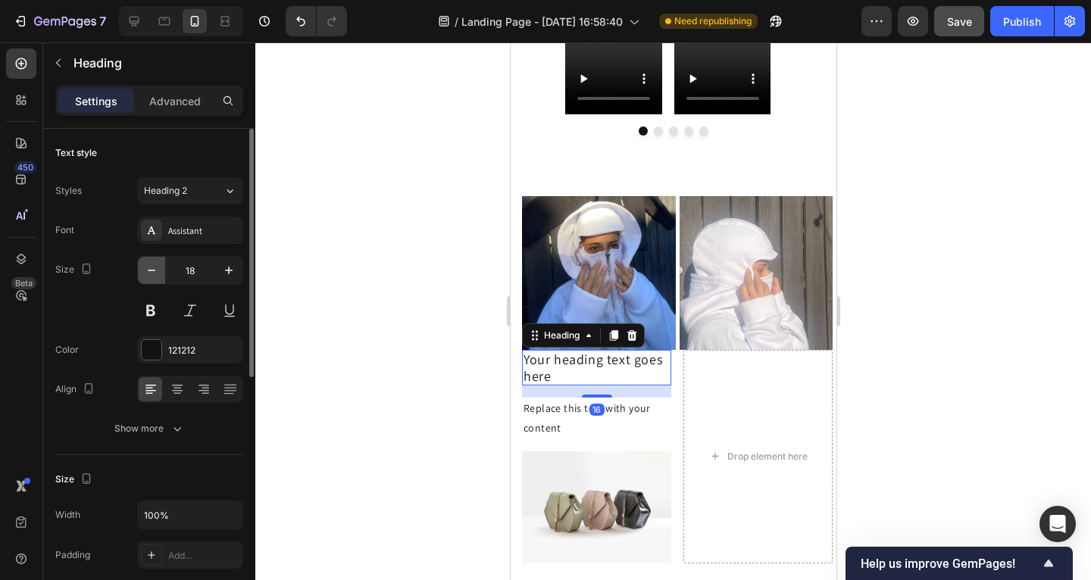
click at [157, 277] on icon "button" at bounding box center [151, 270] width 15 height 15
click at [156, 277] on icon "button" at bounding box center [151, 270] width 15 height 15
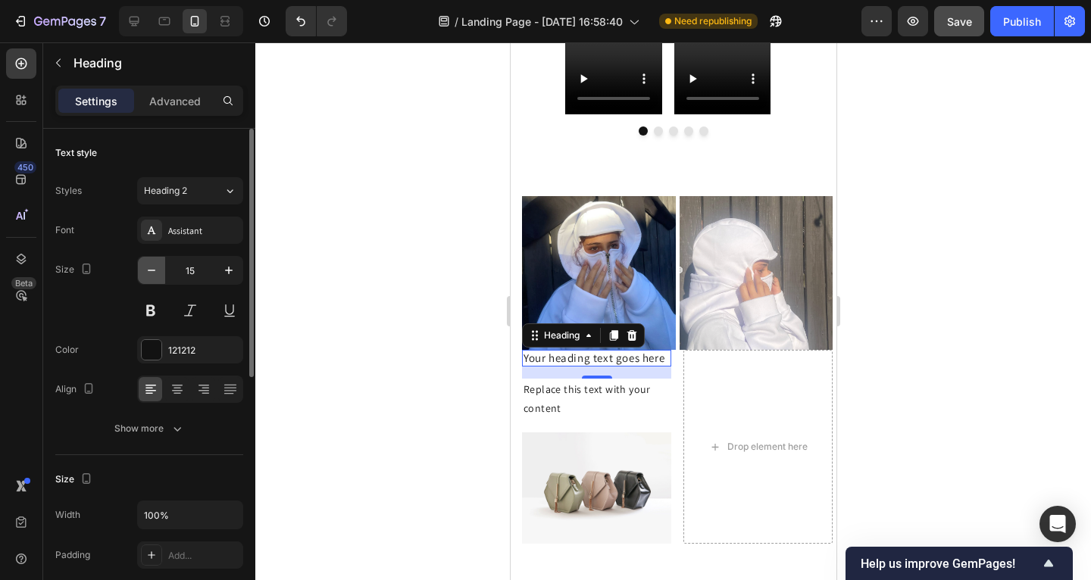
click at [155, 276] on icon "button" at bounding box center [151, 270] width 15 height 15
click at [227, 274] on icon "button" at bounding box center [228, 270] width 15 height 15
type input "14"
click at [552, 388] on div "Replace this text with your content" at bounding box center [595, 398] width 149 height 41
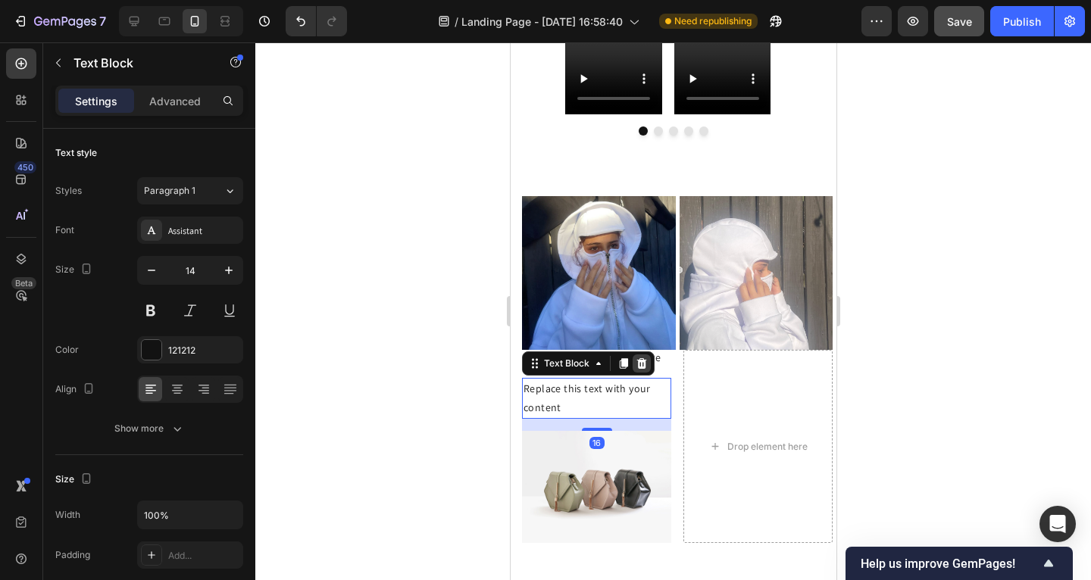
click at [639, 358] on icon at bounding box center [641, 364] width 12 height 12
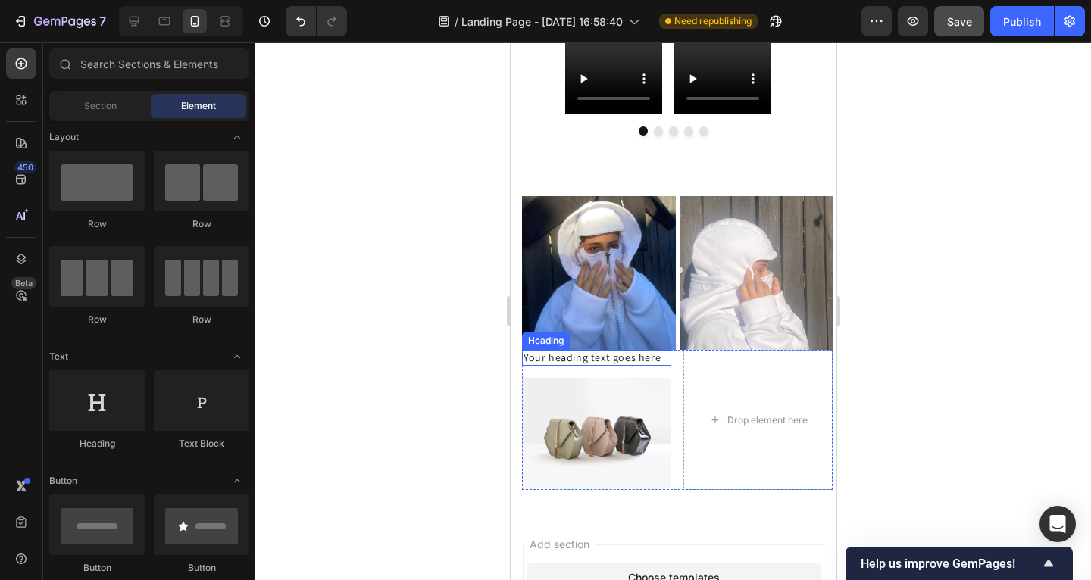
click at [593, 352] on h2 "Your heading text goes here" at bounding box center [595, 358] width 149 height 16
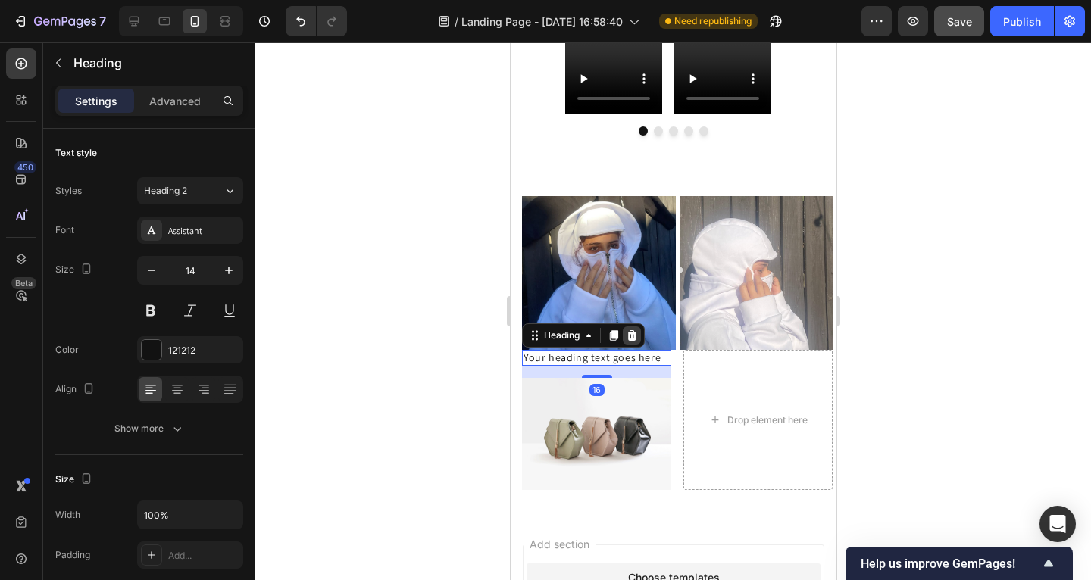
click at [634, 330] on icon at bounding box center [632, 335] width 10 height 11
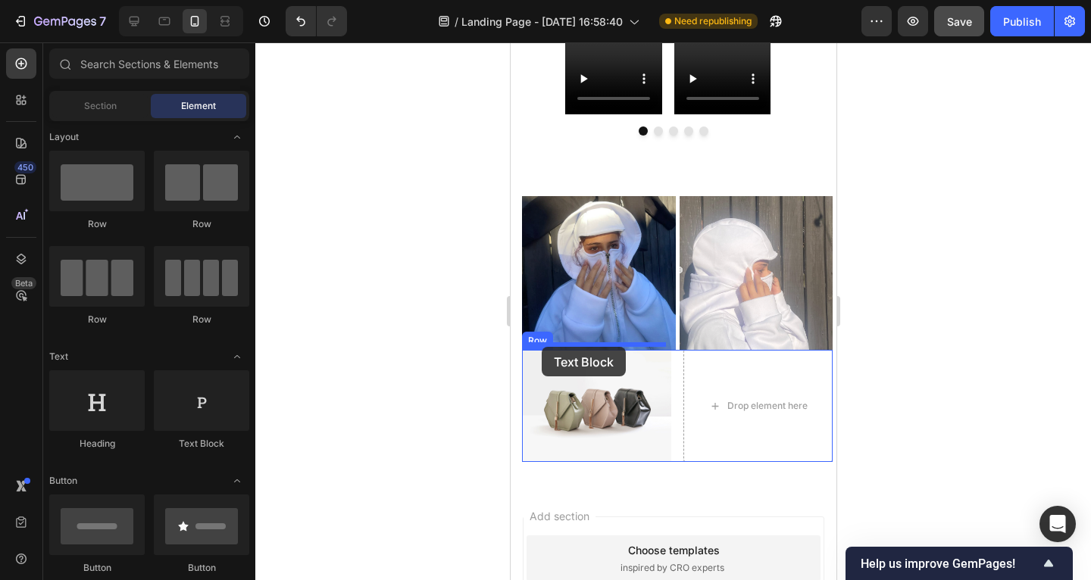
drag, startPoint x: 955, startPoint y: 417, endPoint x: 542, endPoint y: 347, distance: 419.7
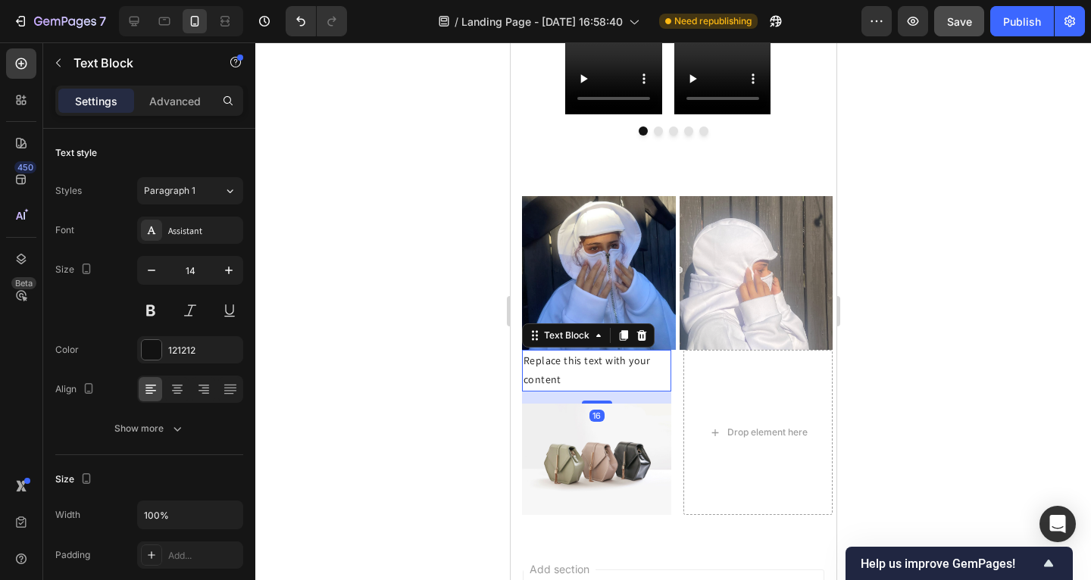
click at [605, 361] on div "Replace this text with your content" at bounding box center [595, 370] width 149 height 41
click at [605, 361] on p "Replace this text with your content" at bounding box center [596, 371] width 146 height 38
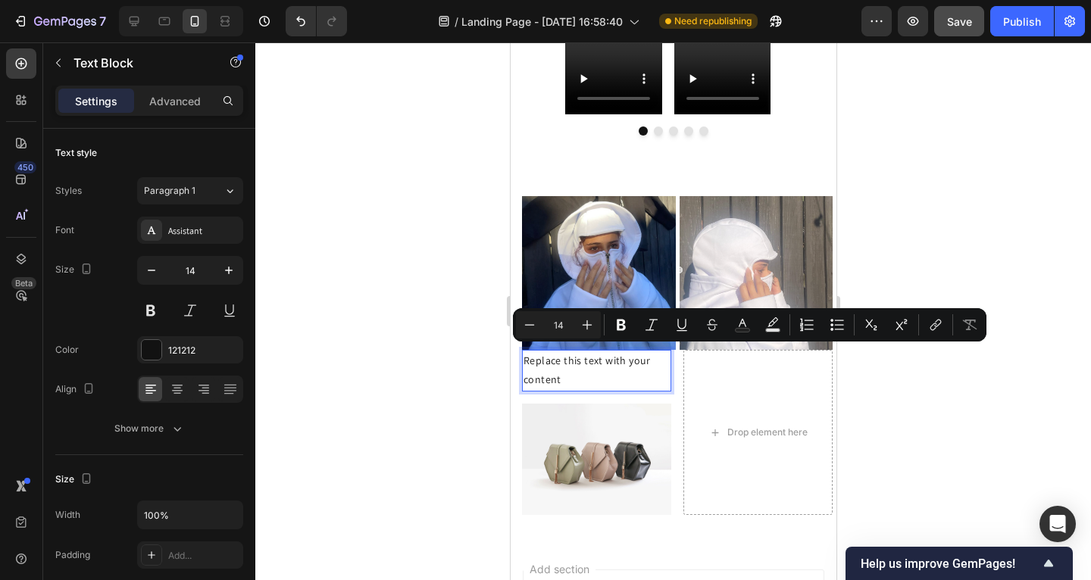
click at [633, 361] on p "Replace this text with your content" at bounding box center [596, 371] width 146 height 38
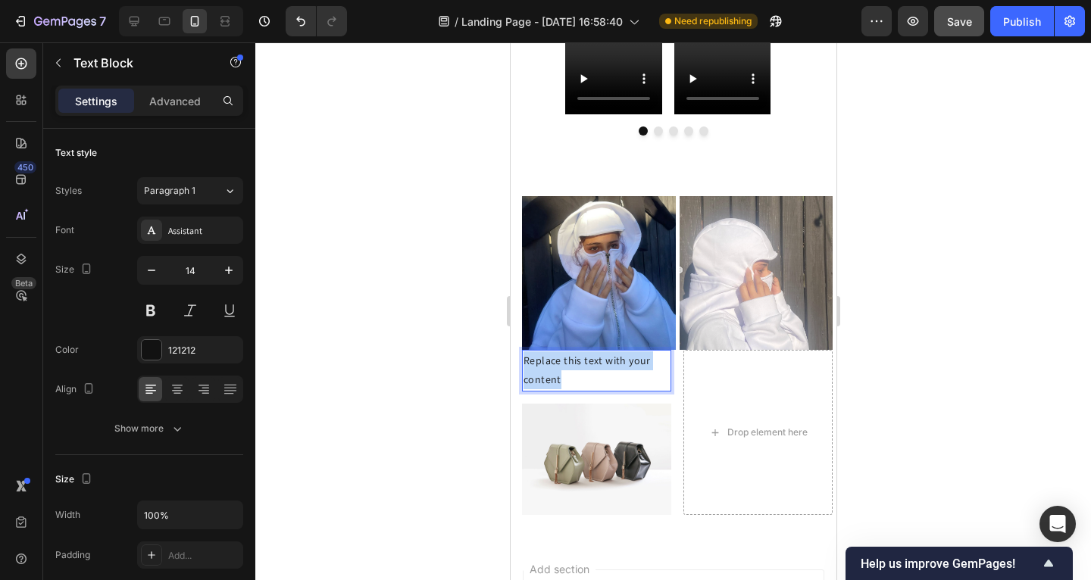
drag, startPoint x: 607, startPoint y: 377, endPoint x: 521, endPoint y: 351, distance: 90.4
click at [518, 353] on div "Image Image Row Replace this text with your content Text Block 16 Image Drop el…" at bounding box center [673, 355] width 326 height 367
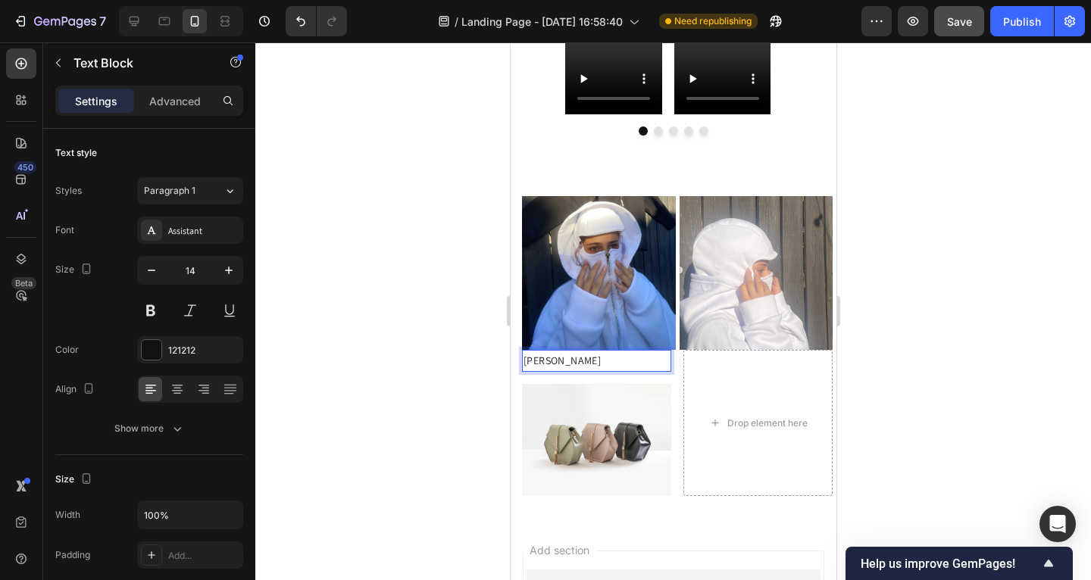
drag, startPoint x: 585, startPoint y: 352, endPoint x: 520, endPoint y: 354, distance: 65.2
click at [517, 354] on div "Image Image Row Olga Gavrylenko Text Block 16 Image Drop element here Row Row S…" at bounding box center [673, 346] width 326 height 349
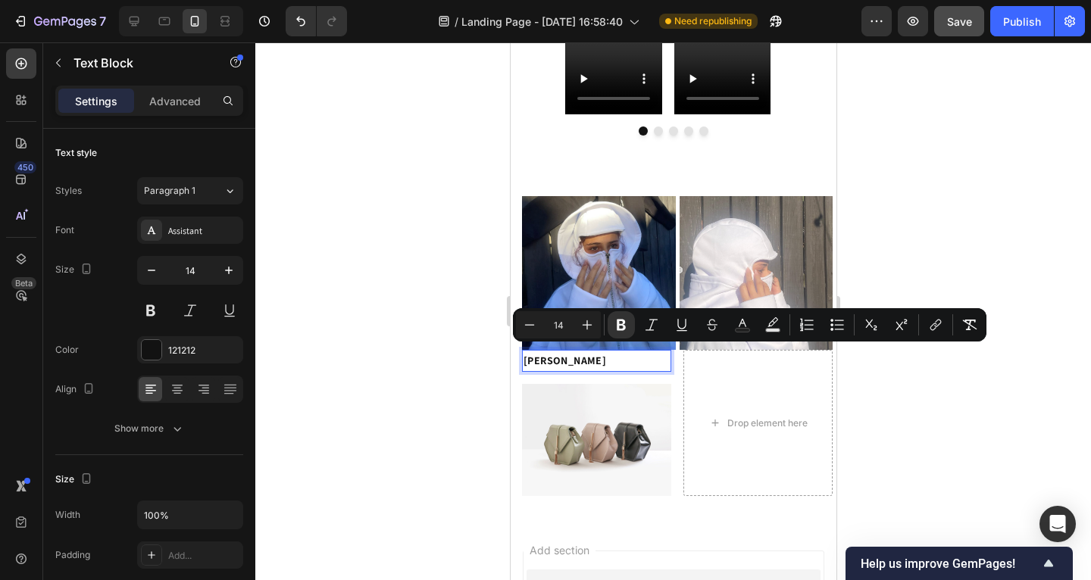
click at [614, 352] on p "Olga Gavrylenko" at bounding box center [596, 361] width 146 height 19
click at [593, 330] on icon "Editor contextual toolbar" at bounding box center [587, 324] width 15 height 15
type input "17"
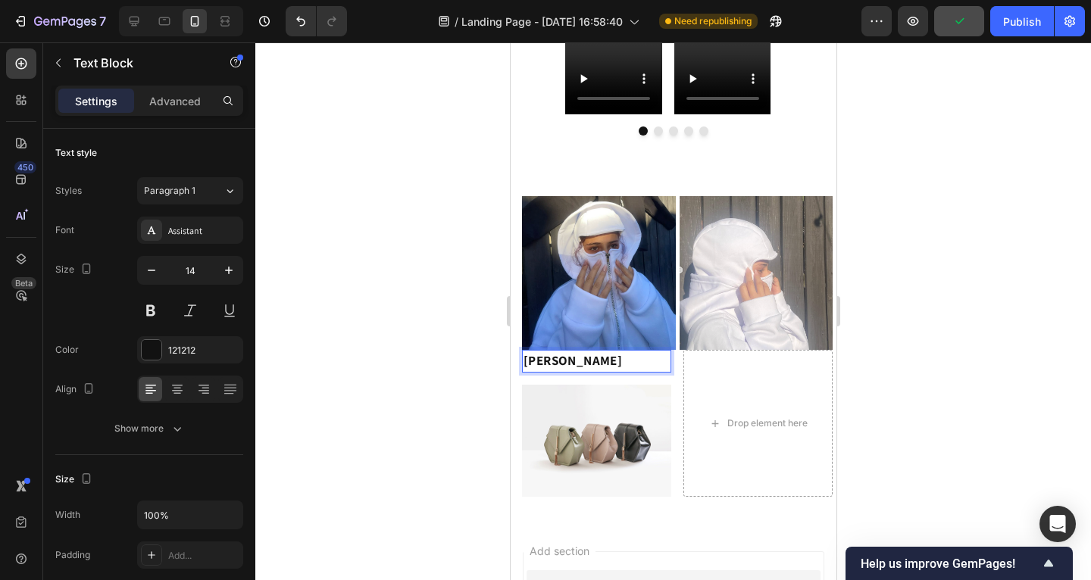
click at [614, 352] on strong "Olga Gavrylenko" at bounding box center [572, 360] width 99 height 17
click at [627, 356] on p "Olga Gavrylenko" at bounding box center [596, 362] width 146 height 20
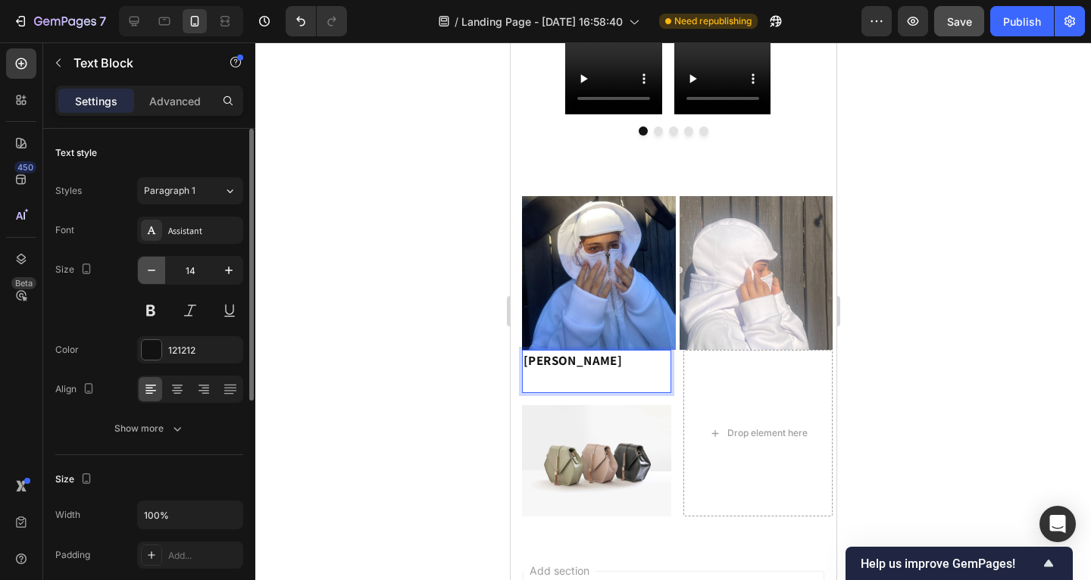
click at [158, 272] on icon "button" at bounding box center [151, 270] width 15 height 15
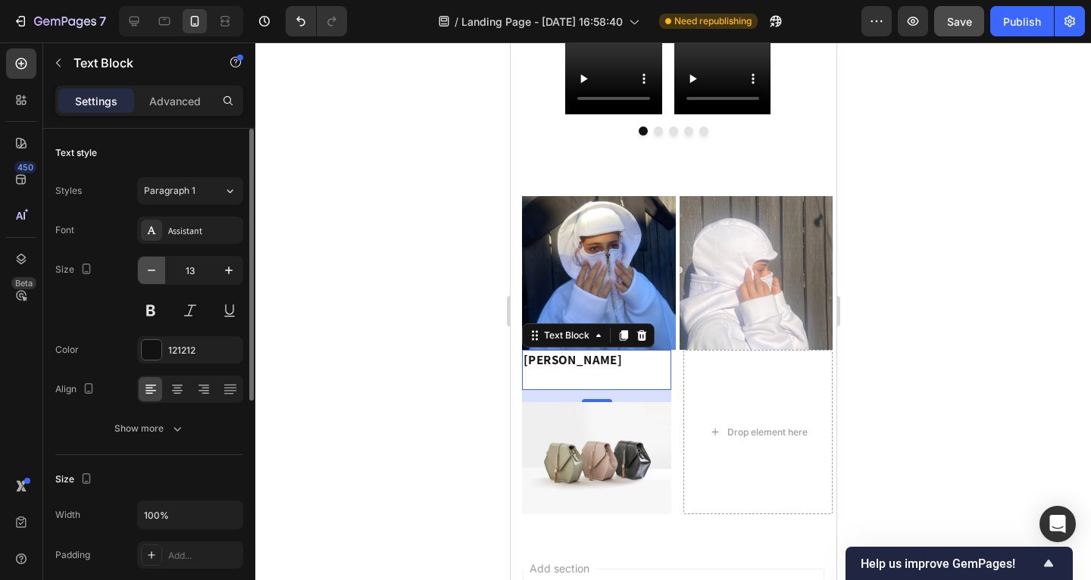
click at [158, 272] on icon "button" at bounding box center [151, 270] width 15 height 15
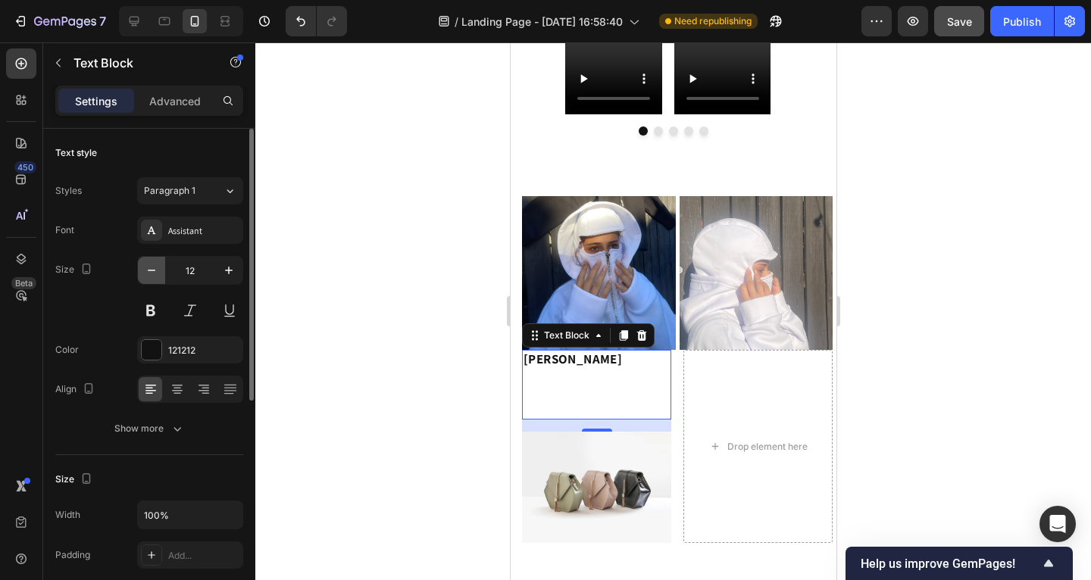
click at [158, 272] on icon "button" at bounding box center [151, 270] width 15 height 15
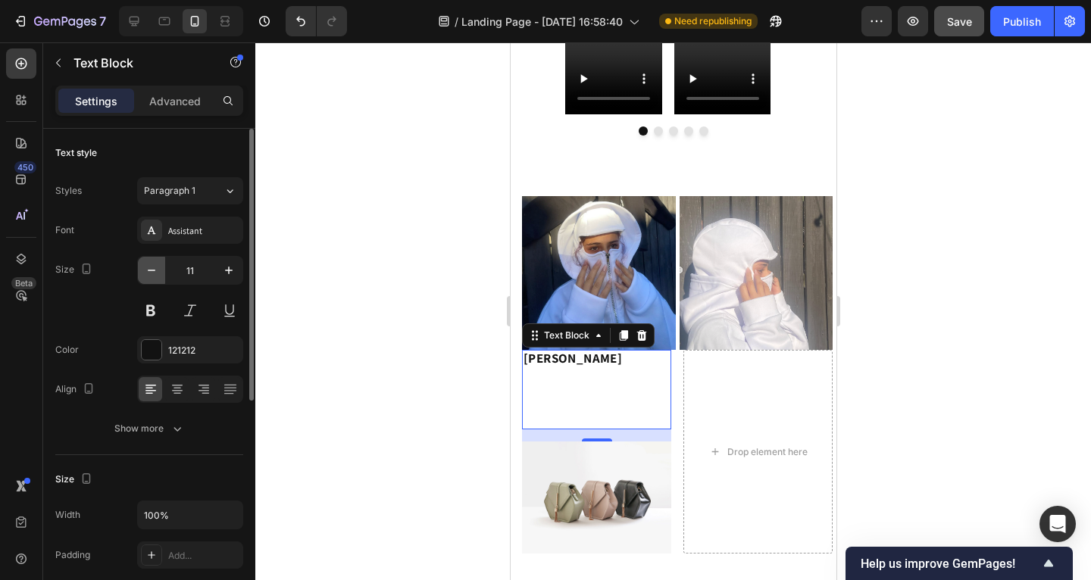
click at [158, 272] on icon "button" at bounding box center [151, 270] width 15 height 15
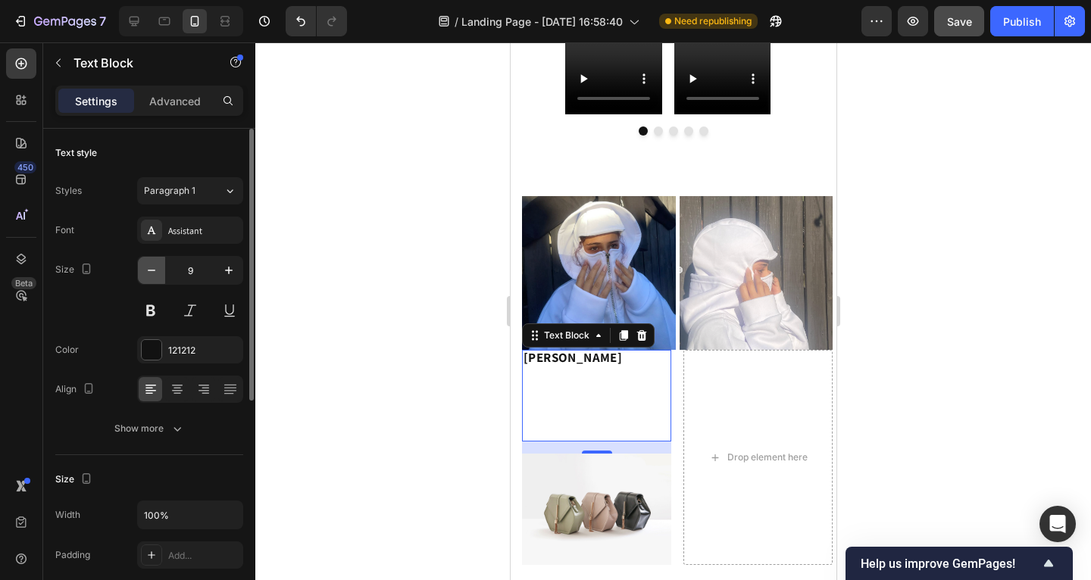
click at [158, 272] on icon "button" at bounding box center [151, 270] width 15 height 15
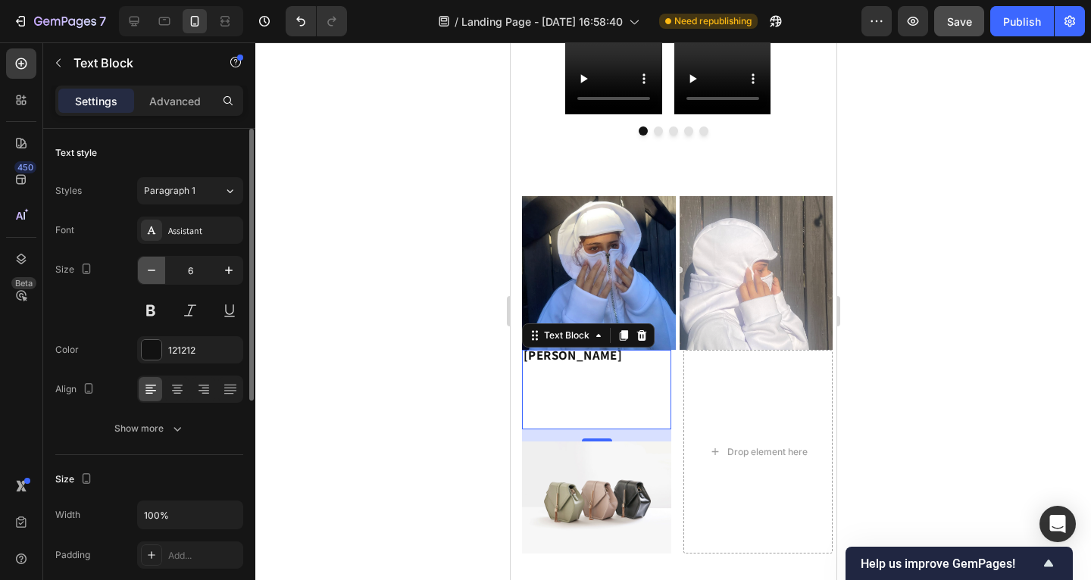
click at [158, 272] on icon "button" at bounding box center [151, 270] width 15 height 15
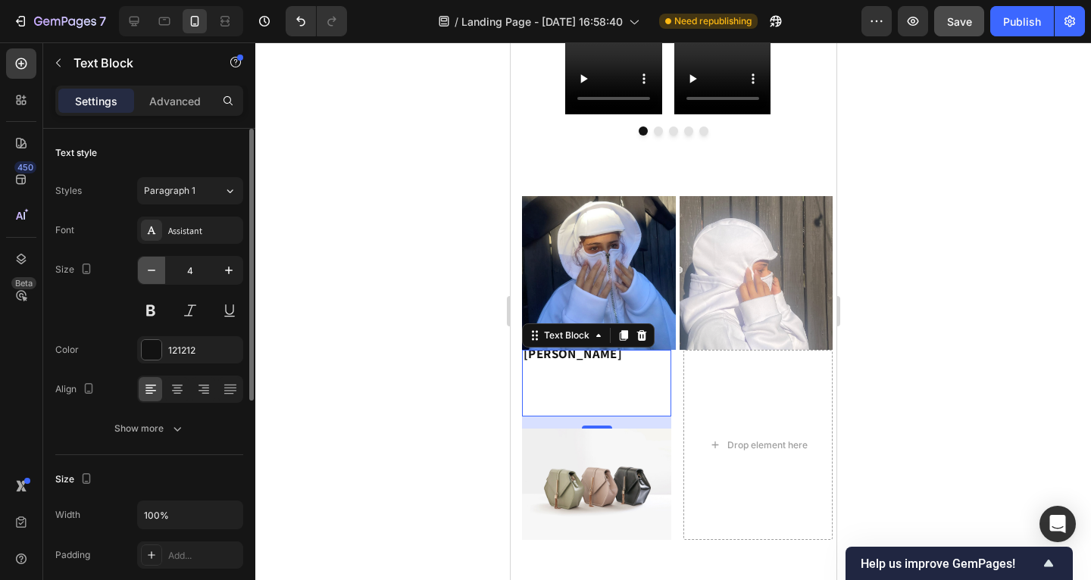
click at [158, 272] on icon "button" at bounding box center [151, 270] width 15 height 15
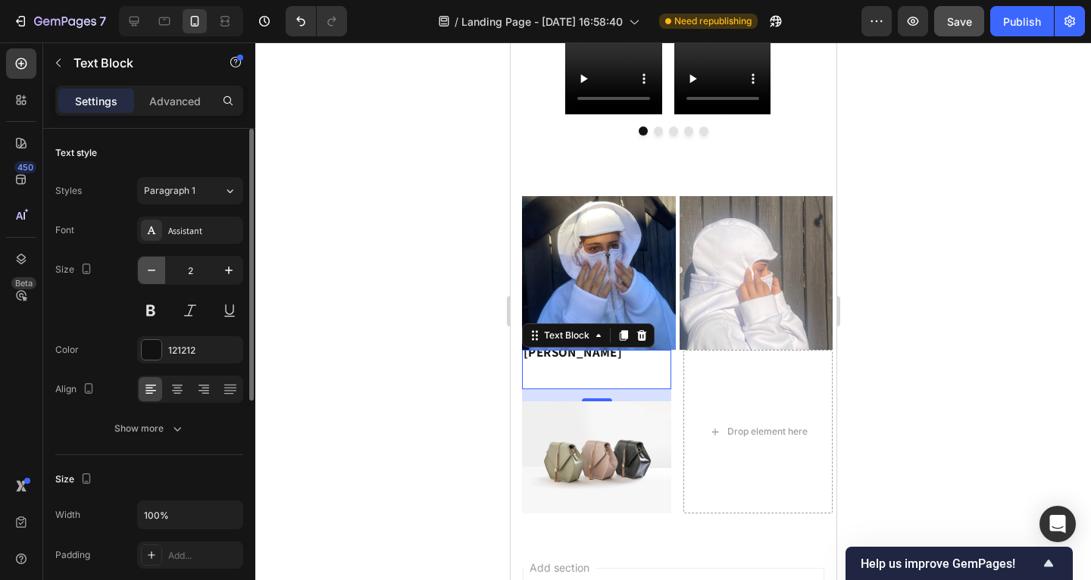
click at [158, 272] on icon "button" at bounding box center [151, 270] width 15 height 15
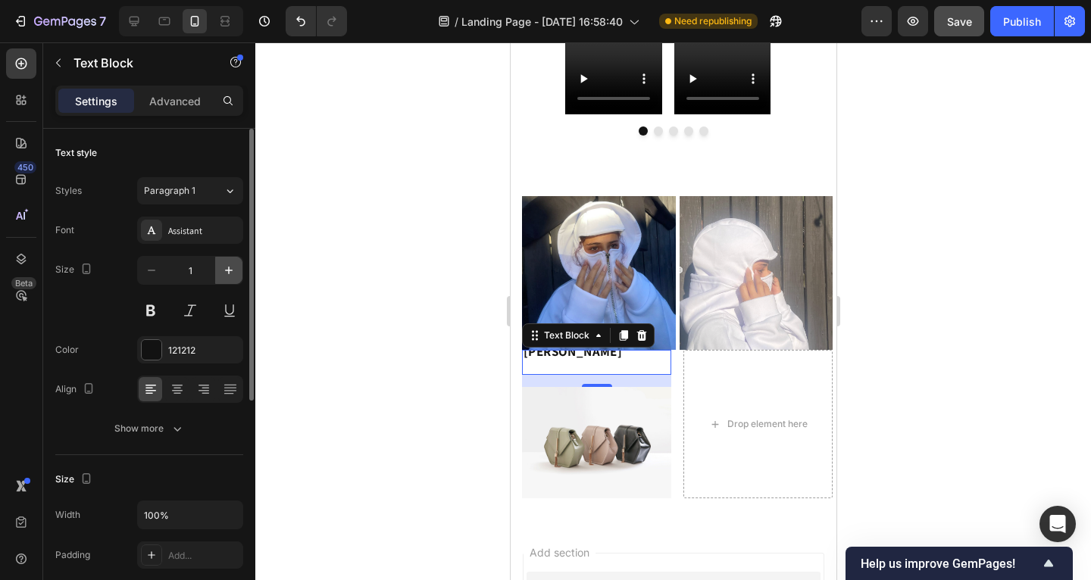
click at [228, 272] on icon "button" at bounding box center [229, 271] width 8 height 8
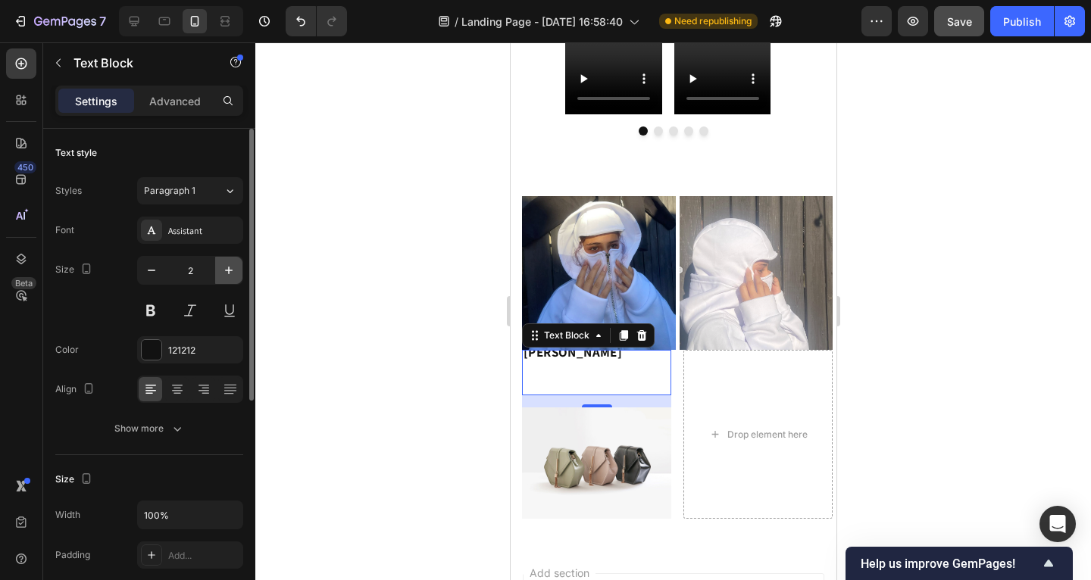
click at [228, 272] on icon "button" at bounding box center [229, 271] width 8 height 8
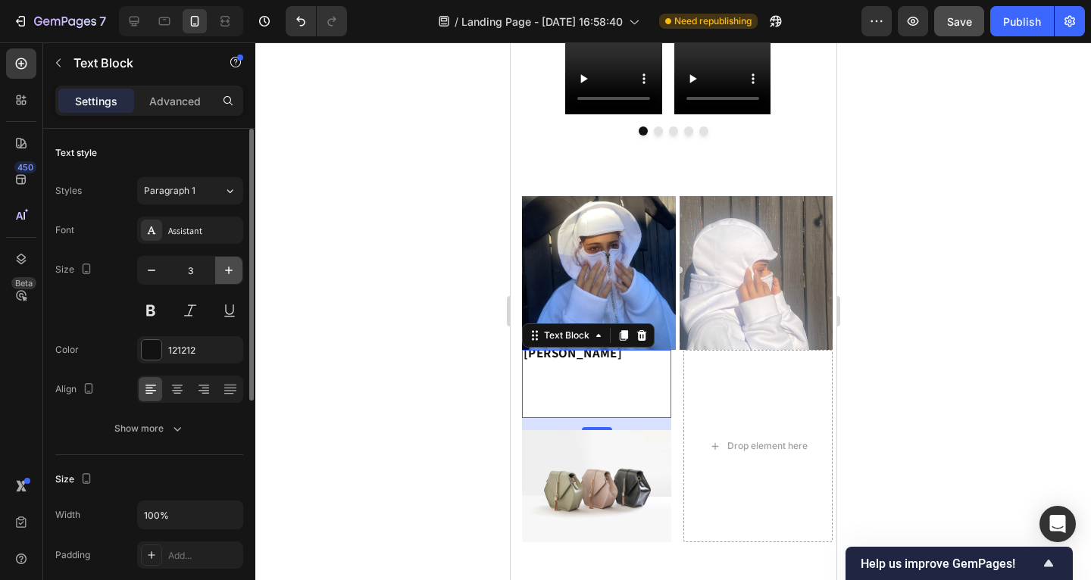
click at [228, 272] on icon "button" at bounding box center [229, 271] width 8 height 8
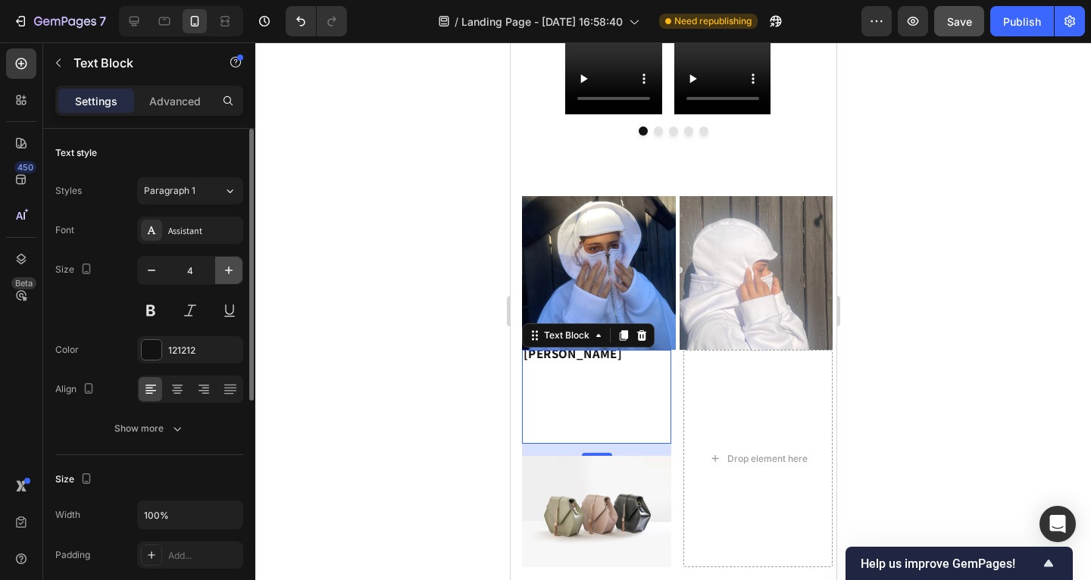
click at [228, 272] on icon "button" at bounding box center [229, 271] width 8 height 8
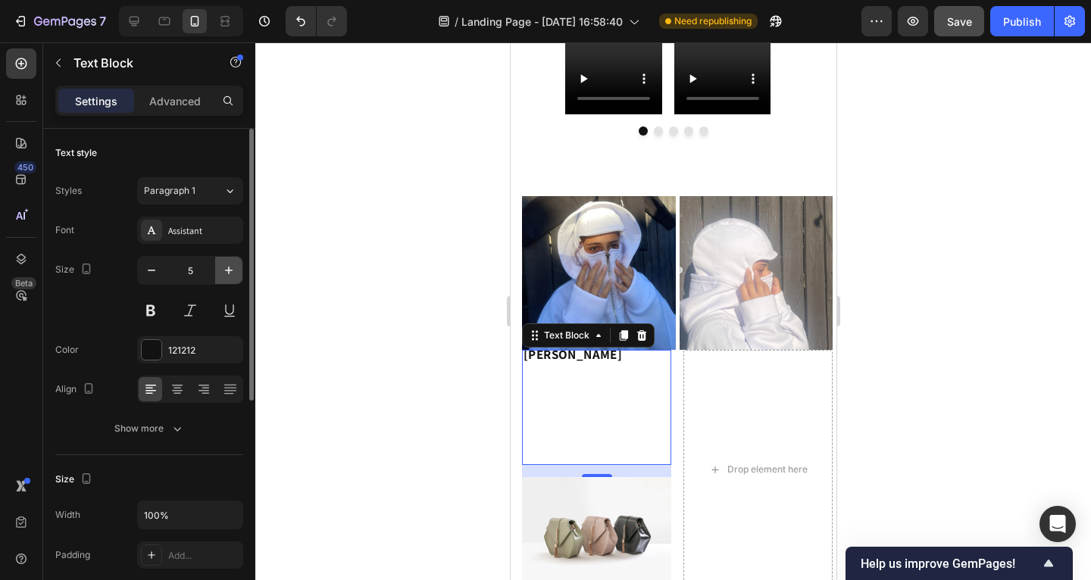
click at [228, 272] on icon "button" at bounding box center [229, 271] width 8 height 8
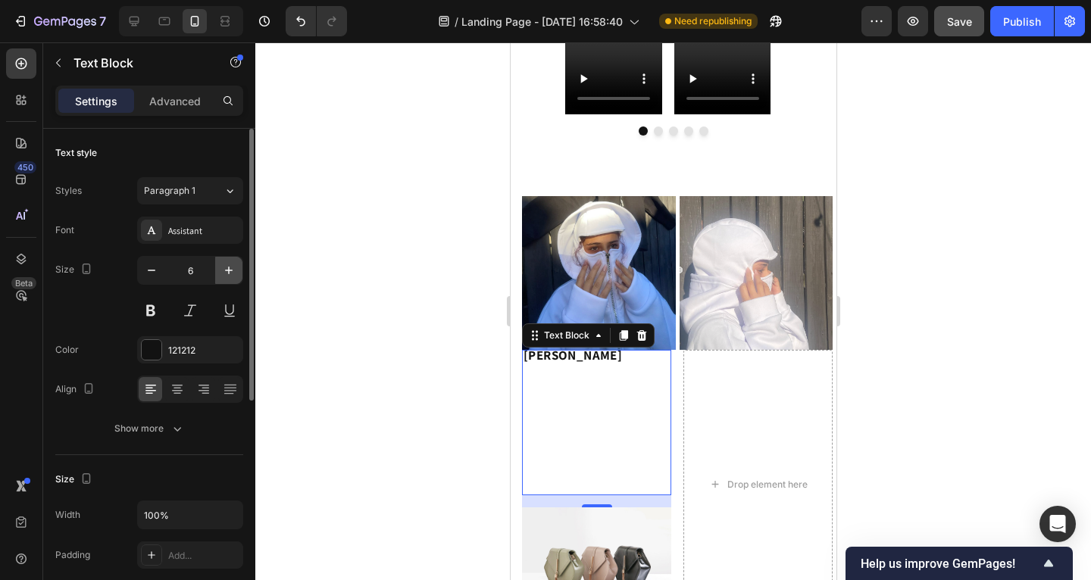
click at [228, 272] on icon "button" at bounding box center [229, 271] width 8 height 8
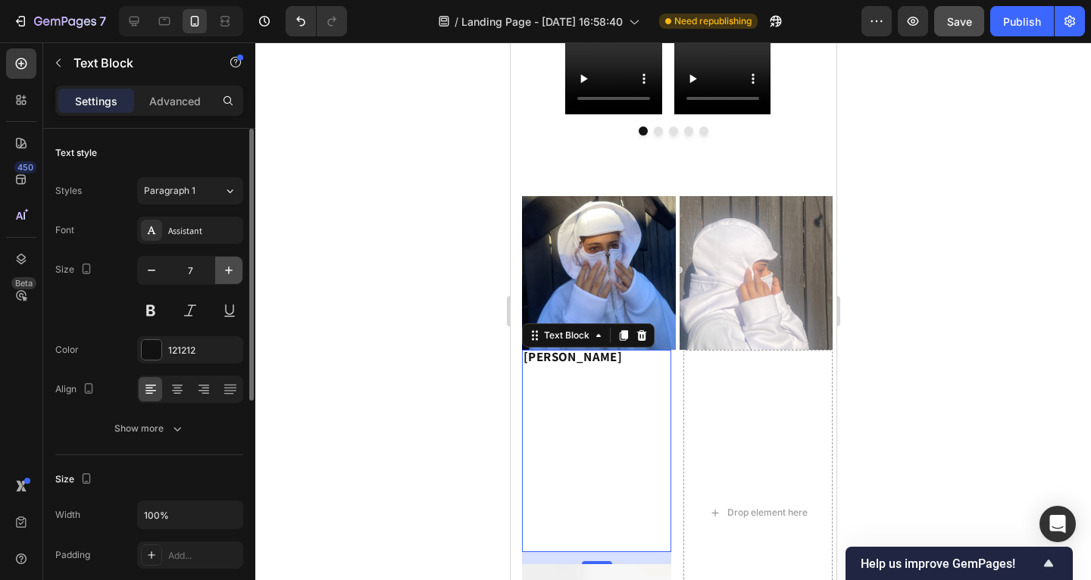
type input "8"
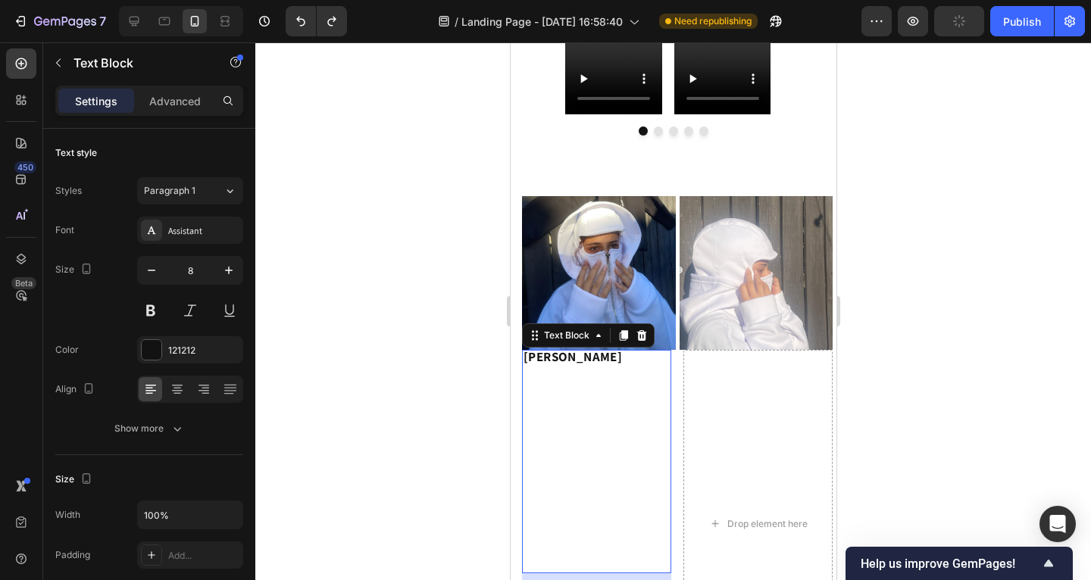
drag, startPoint x: 344, startPoint y: 293, endPoint x: 352, endPoint y: 296, distance: 8.6
click at [344, 293] on div at bounding box center [673, 311] width 836 height 538
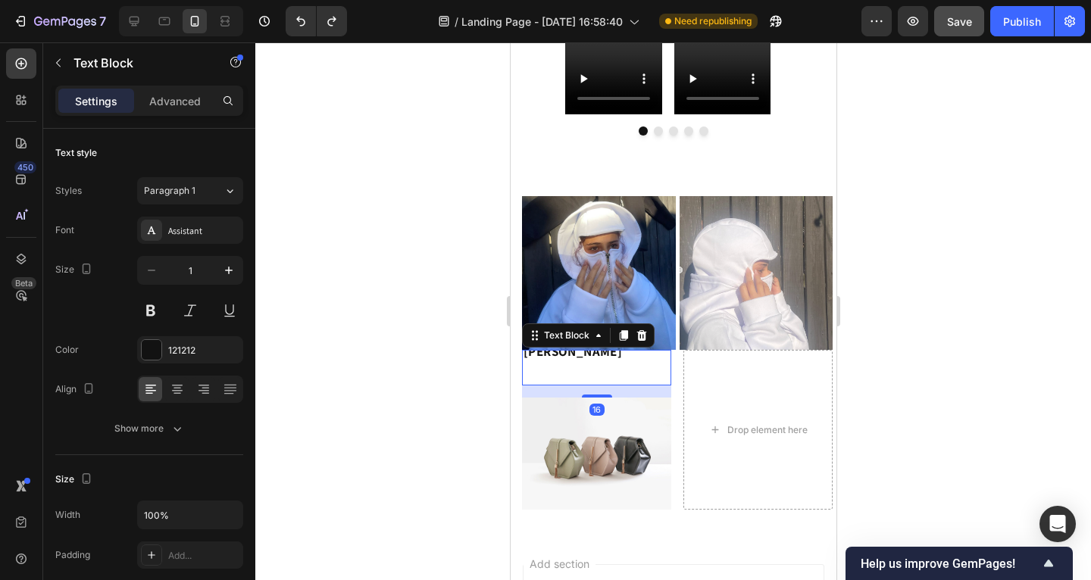
click at [619, 363] on p "Rich Text Editor. Editing area: main" at bounding box center [596, 370] width 146 height 27
click at [624, 357] on p "⁠⁠⁠⁠⁠⁠⁠" at bounding box center [596, 370] width 146 height 27
click at [625, 352] on p "Olga Gavrylenko" at bounding box center [596, 354] width 146 height 5
drag, startPoint x: 626, startPoint y: 349, endPoint x: 534, endPoint y: 344, distance: 91.8
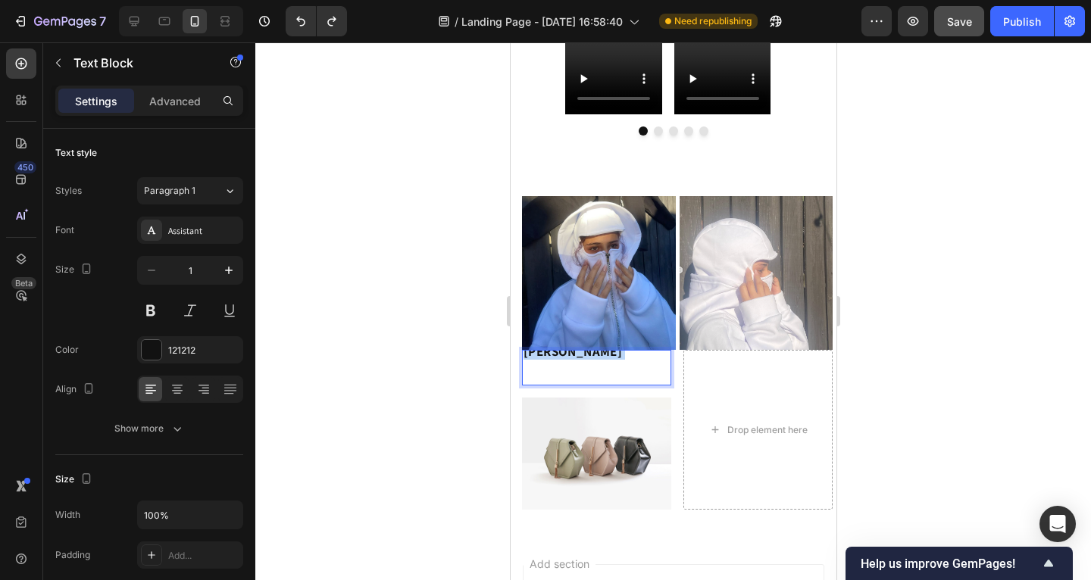
click at [534, 352] on p "Olga Gavrylenko" at bounding box center [596, 354] width 146 height 5
click at [564, 362] on p "Rich Text Editor. Editing area: main" at bounding box center [596, 366] width 146 height 27
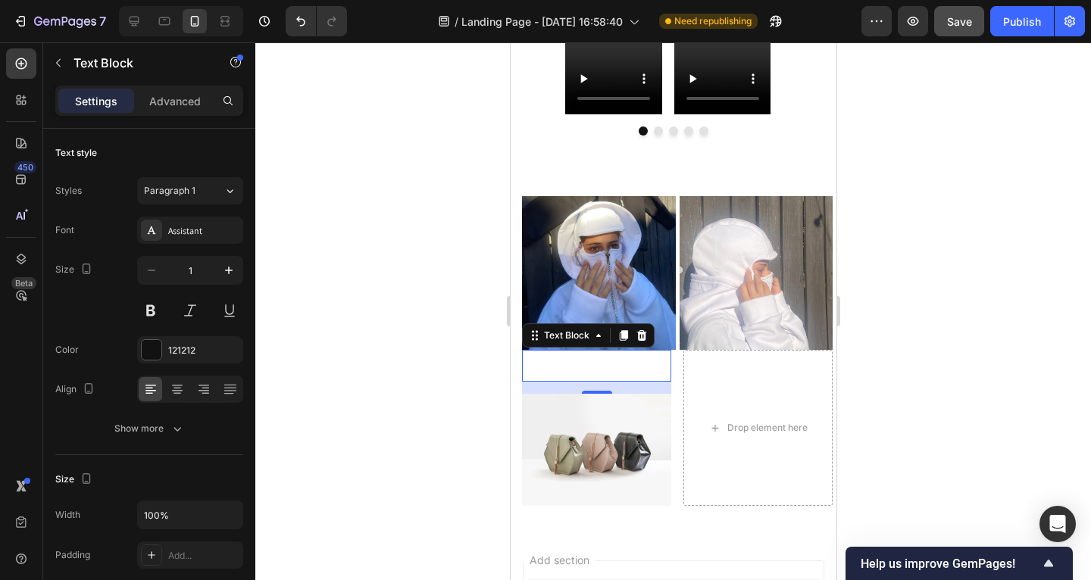
drag, startPoint x: 8, startPoint y: 313, endPoint x: 489, endPoint y: 353, distance: 483.6
click at [498, 352] on div at bounding box center [673, 311] width 836 height 538
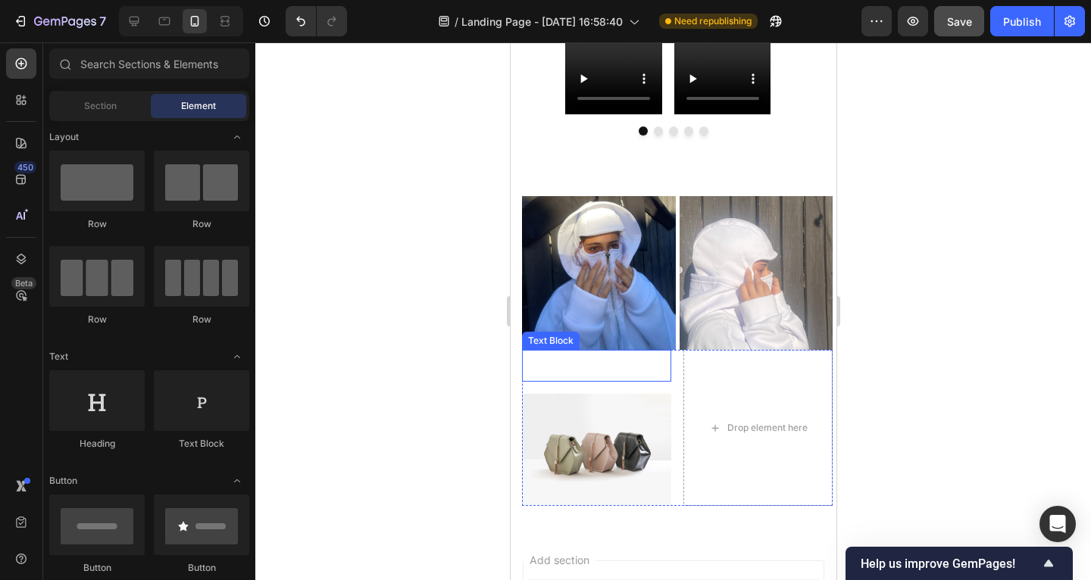
click at [526, 356] on p "⁠⁠⁠⁠⁠⁠⁠" at bounding box center [596, 366] width 146 height 27
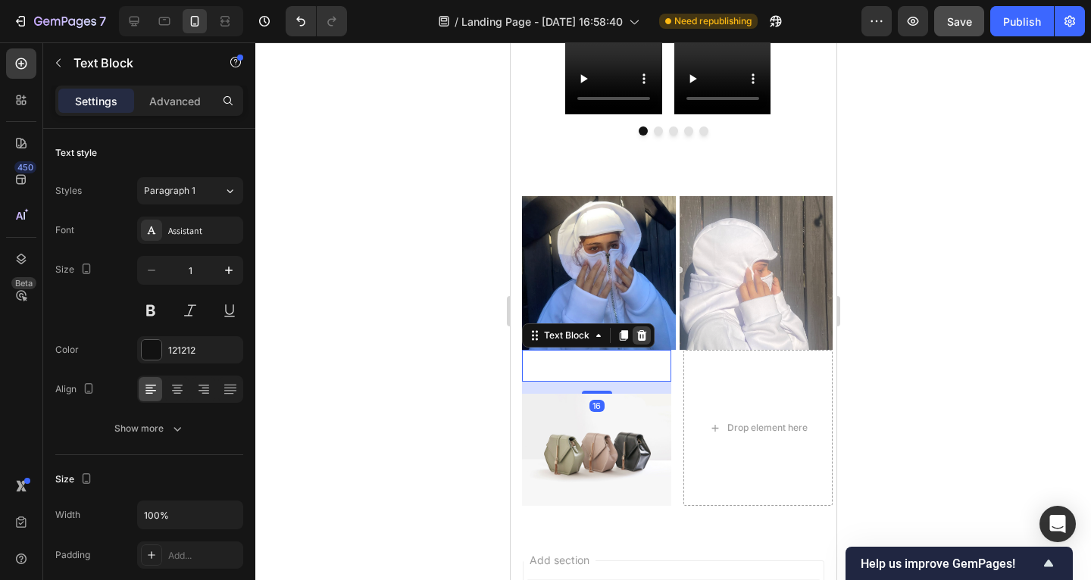
click at [640, 334] on icon at bounding box center [641, 335] width 10 height 11
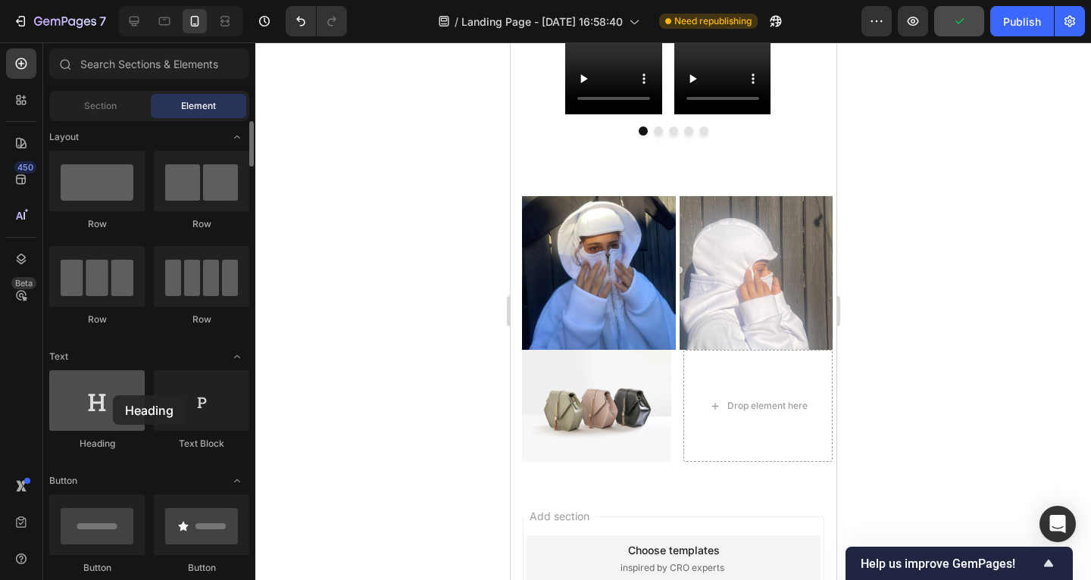
drag, startPoint x: 198, startPoint y: 382, endPoint x: 113, endPoint y: 396, distance: 86.0
click at [113, 396] on div at bounding box center [96, 401] width 95 height 61
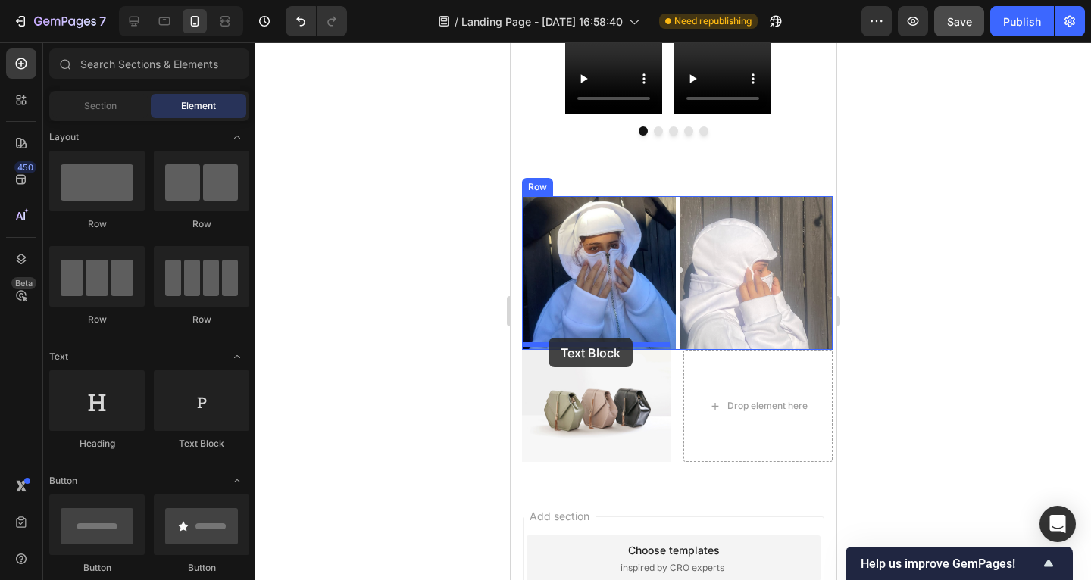
drag, startPoint x: 837, startPoint y: 421, endPoint x: 549, endPoint y: 339, distance: 300.1
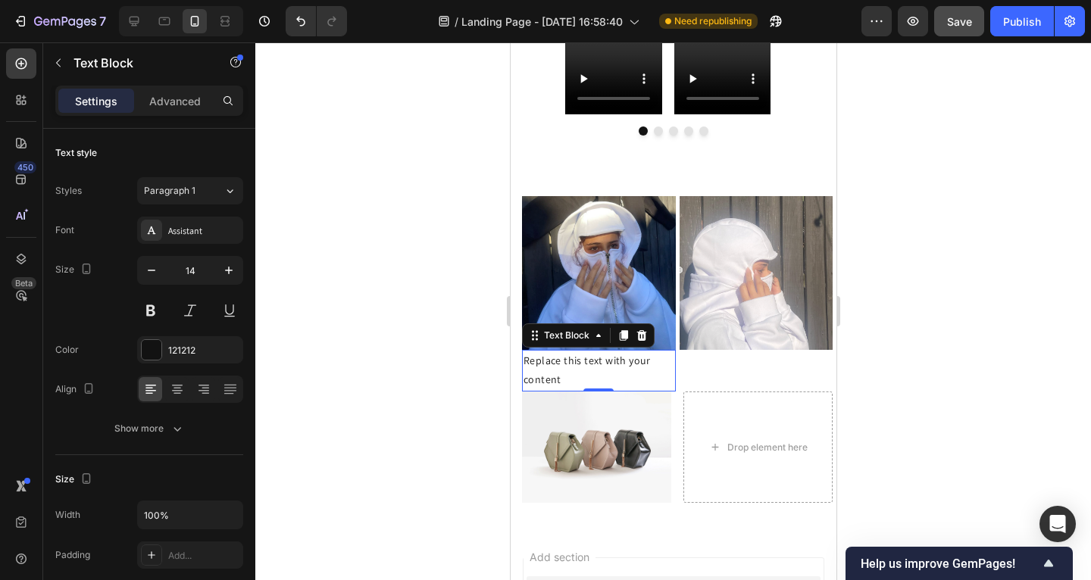
click at [576, 374] on div "Replace this text with your content" at bounding box center [598, 370] width 154 height 41
click at [576, 374] on p "Replace this text with your content" at bounding box center [598, 371] width 151 height 38
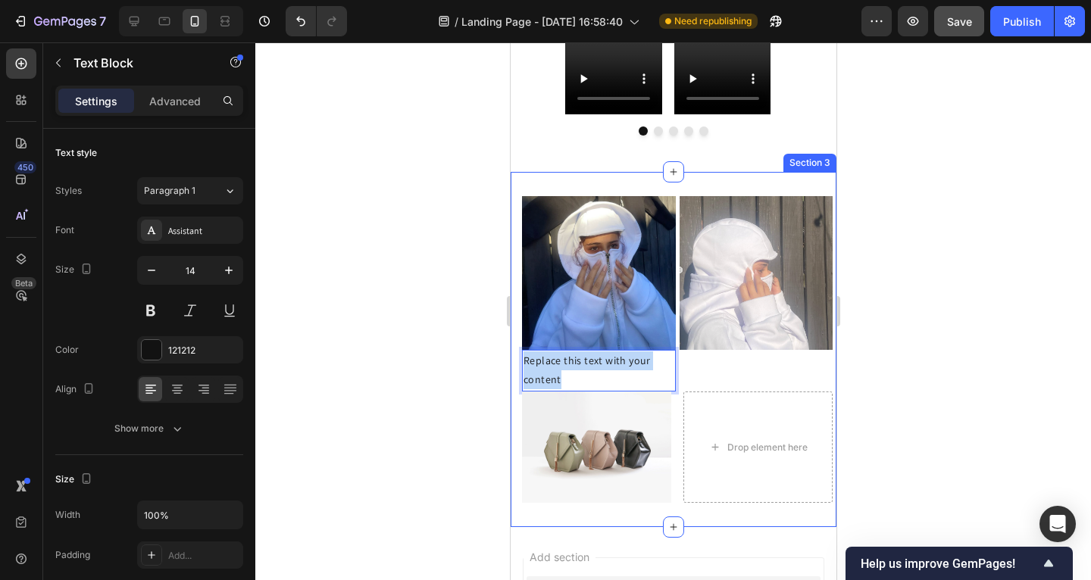
drag, startPoint x: 563, startPoint y: 370, endPoint x: 519, endPoint y: 354, distance: 46.7
click at [519, 354] on div "Image Replace this text with your content Text Block 0 Image Row Image Drop ele…" at bounding box center [673, 349] width 326 height 355
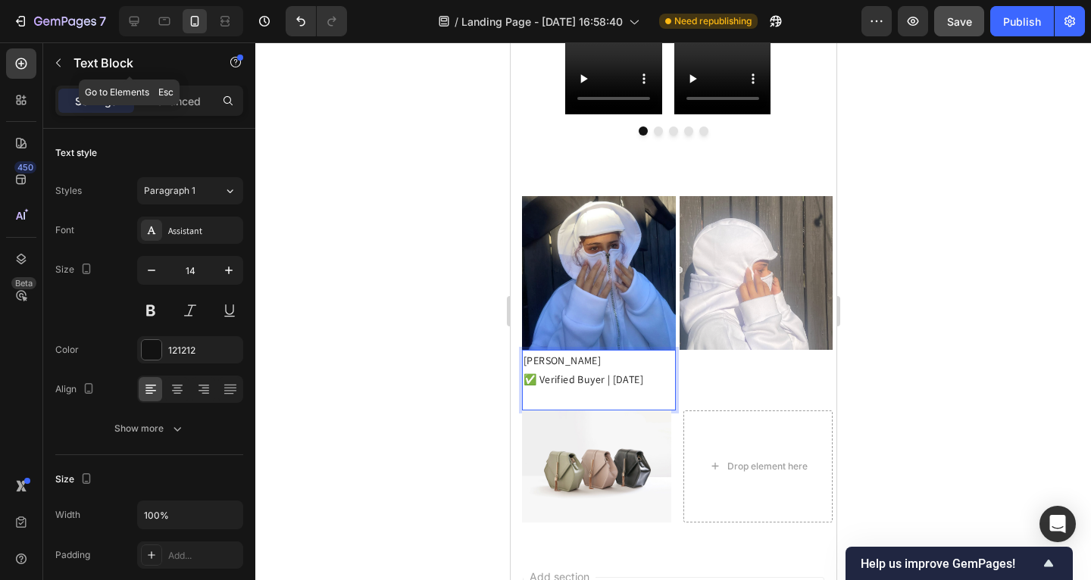
click at [59, 61] on icon "button" at bounding box center [58, 63] width 12 height 12
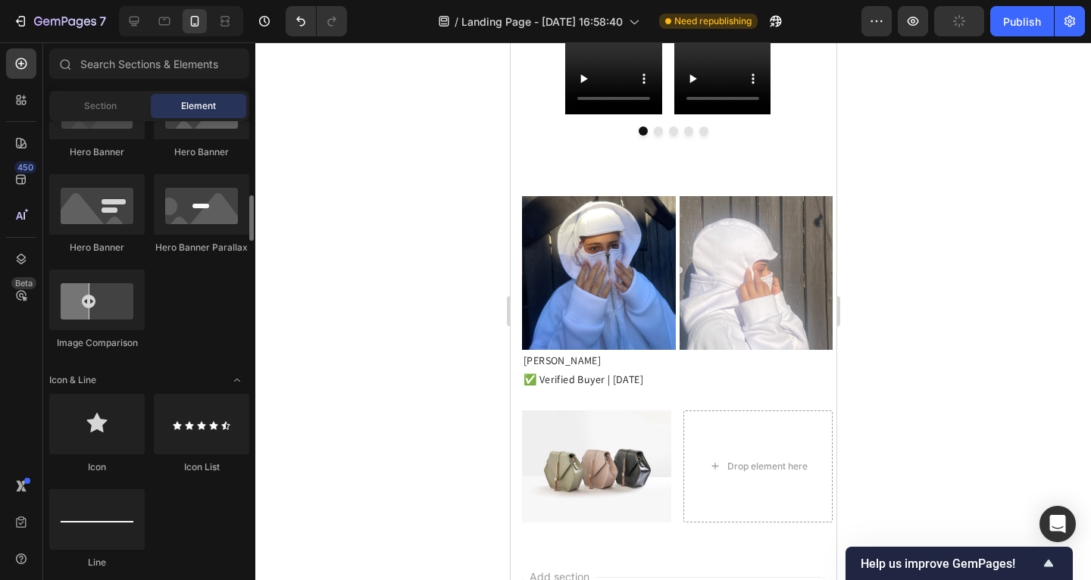
scroll to position [738, 0]
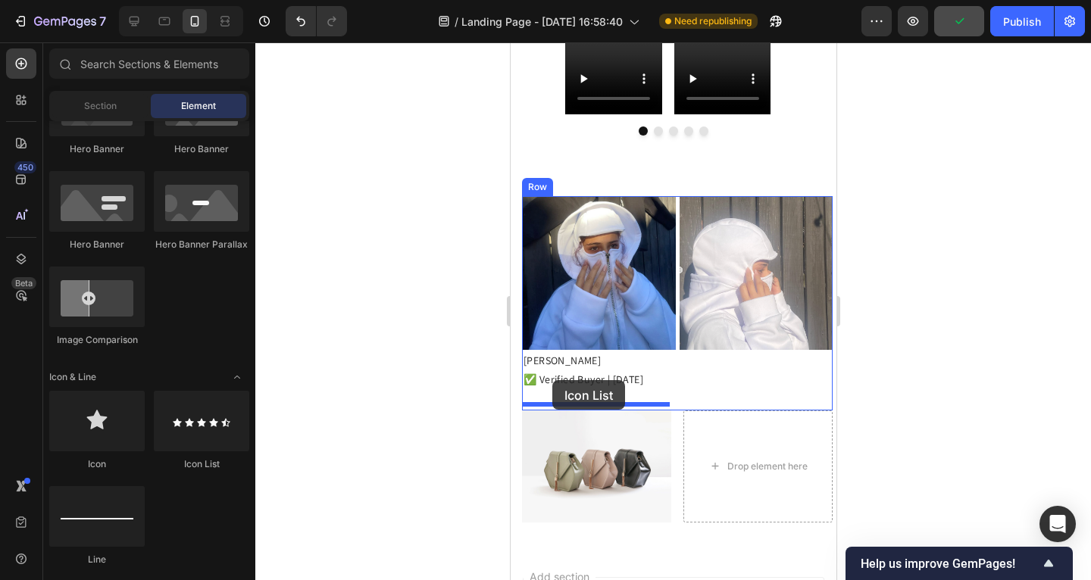
drag, startPoint x: 886, startPoint y: 458, endPoint x: 562, endPoint y: 384, distance: 332.0
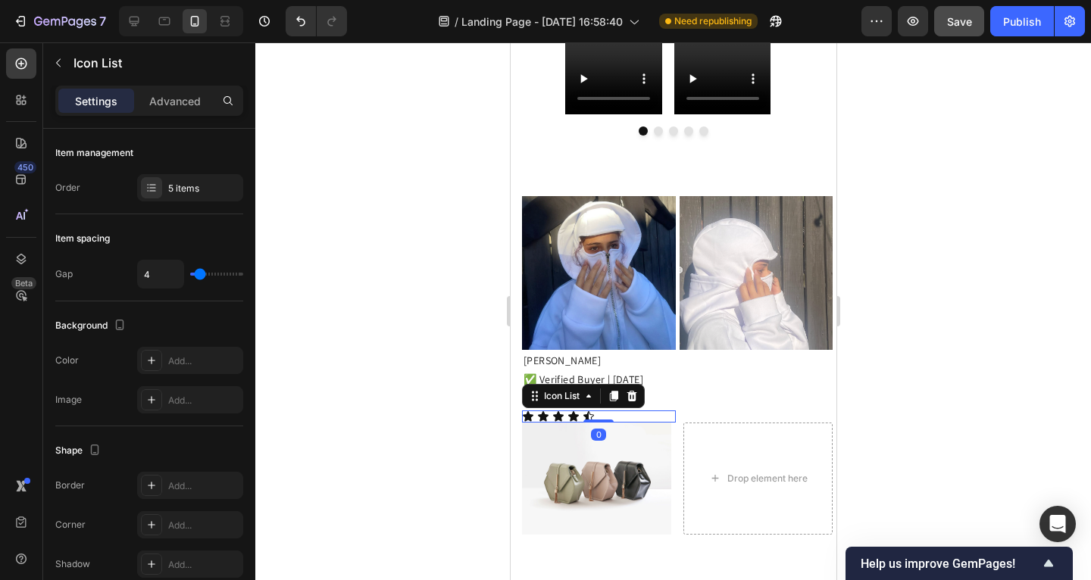
click at [428, 378] on div at bounding box center [673, 311] width 836 height 538
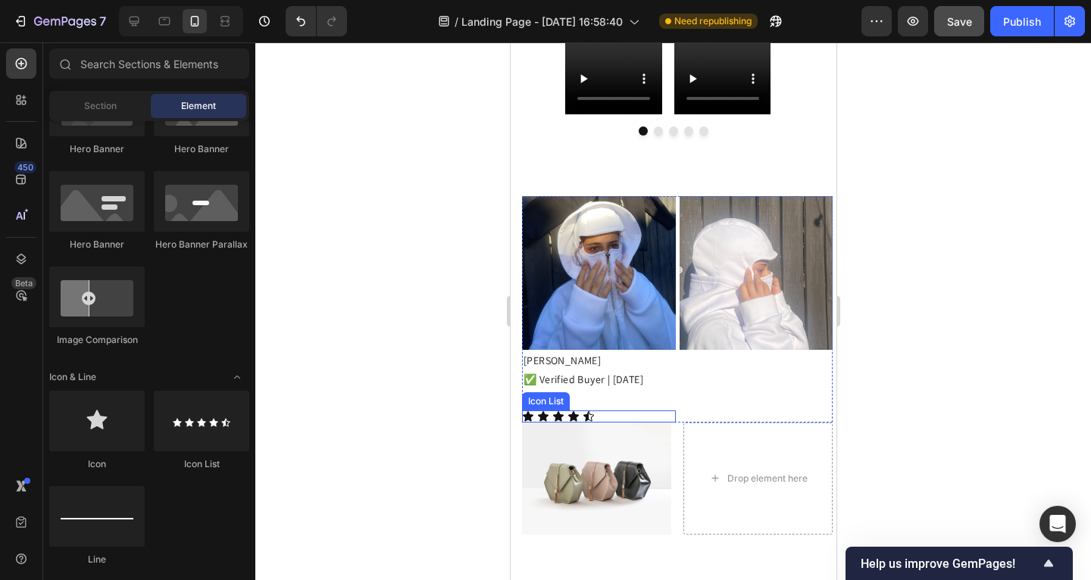
click at [610, 411] on div "Icon Icon Icon Icon Icon" at bounding box center [598, 417] width 154 height 12
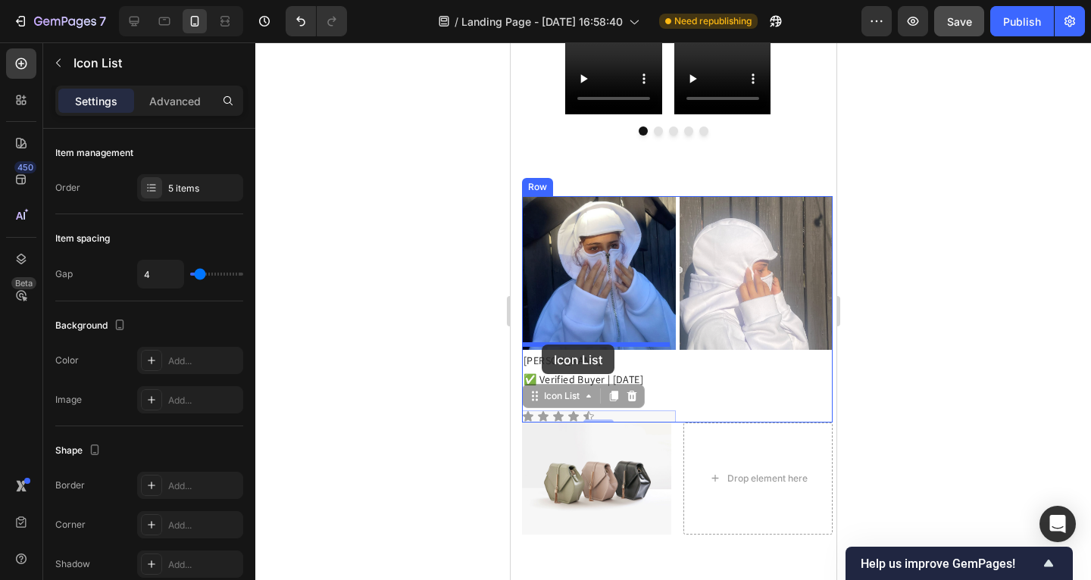
drag, startPoint x: 538, startPoint y: 382, endPoint x: 542, endPoint y: 347, distance: 35.1
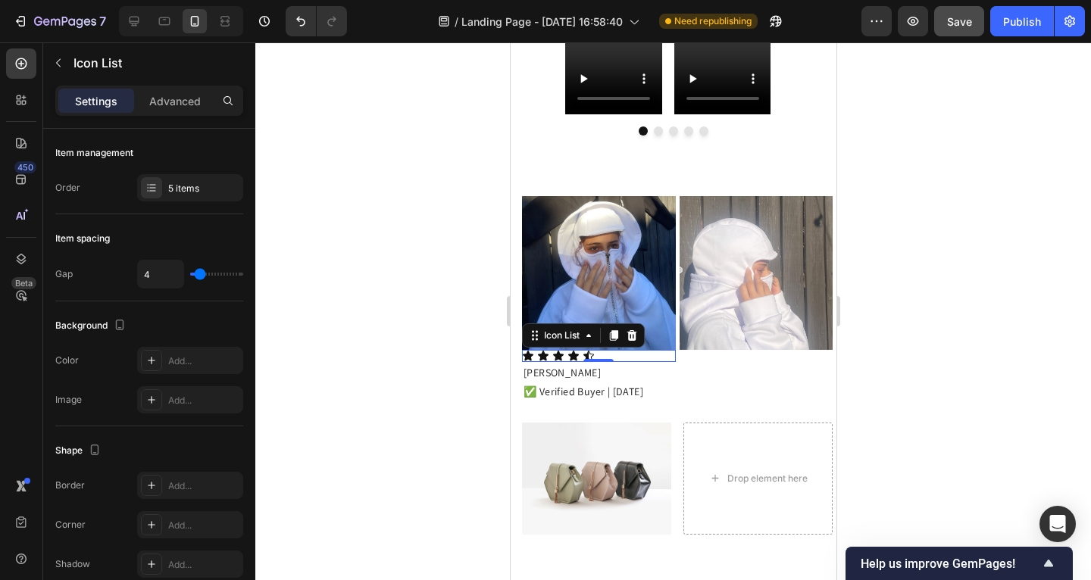
click at [468, 347] on div at bounding box center [673, 311] width 836 height 538
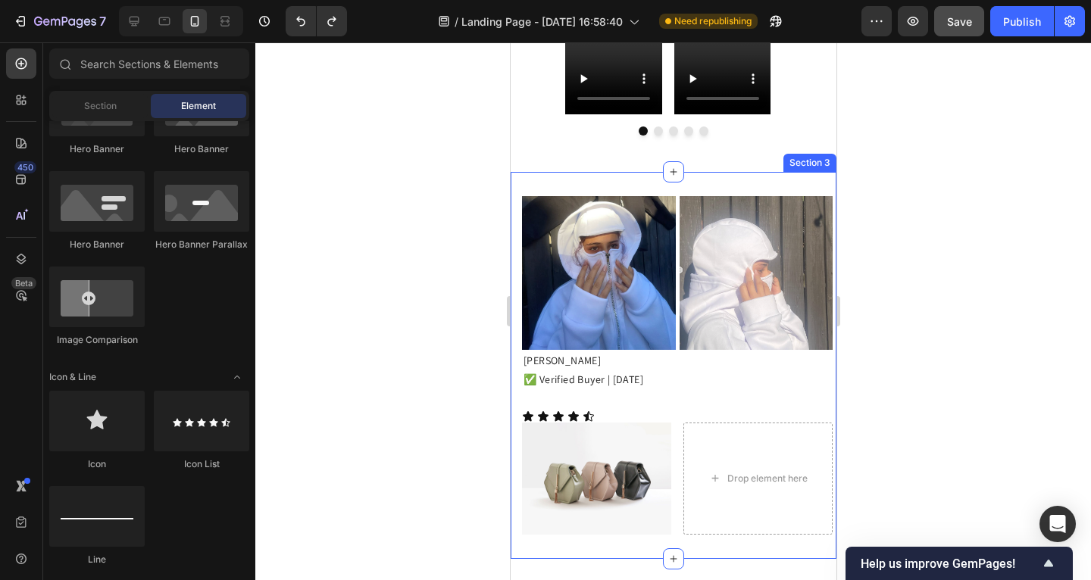
click at [558, 391] on p "Rich Text Editor. Editing area: main" at bounding box center [598, 399] width 151 height 19
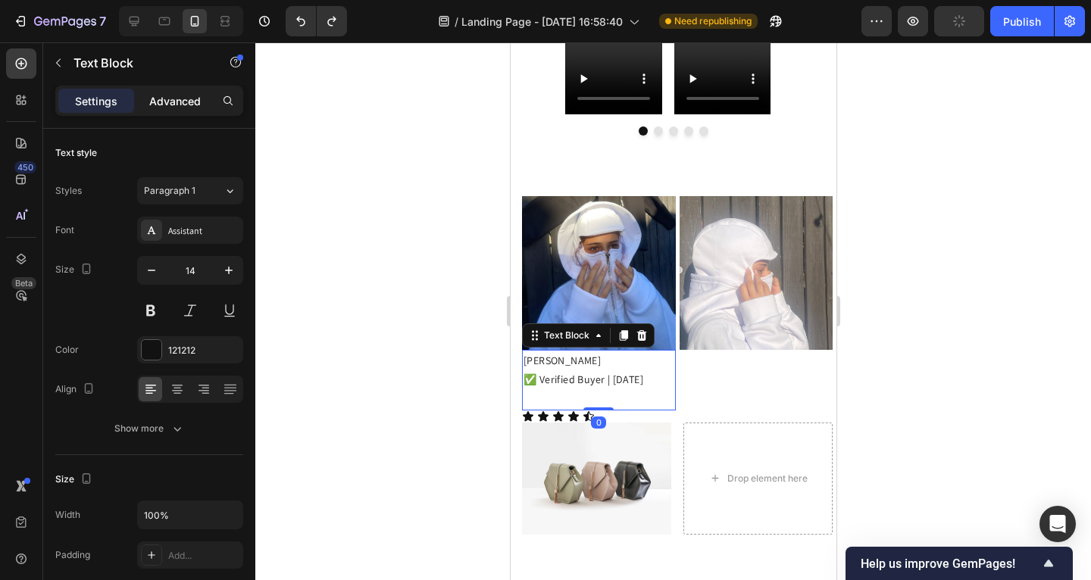
click at [184, 104] on p "Advanced" at bounding box center [175, 101] width 52 height 16
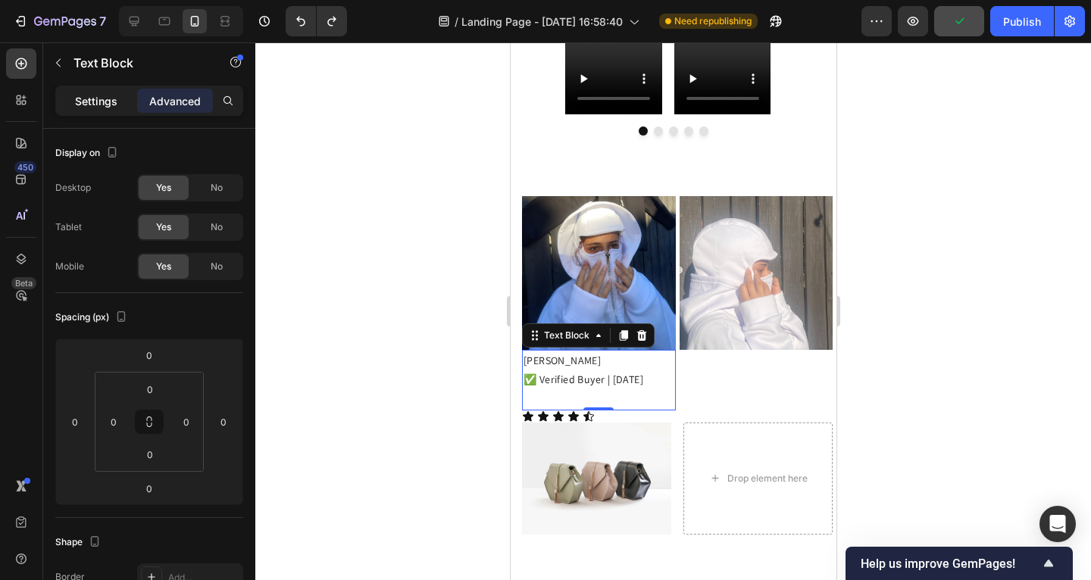
click at [105, 101] on p "Settings" at bounding box center [96, 101] width 42 height 16
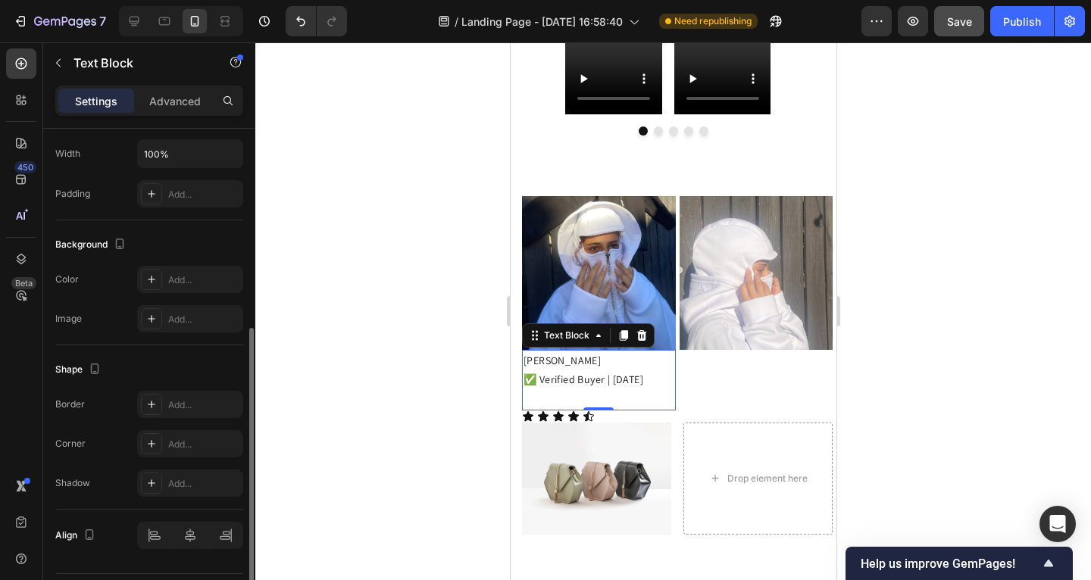
scroll to position [403, 0]
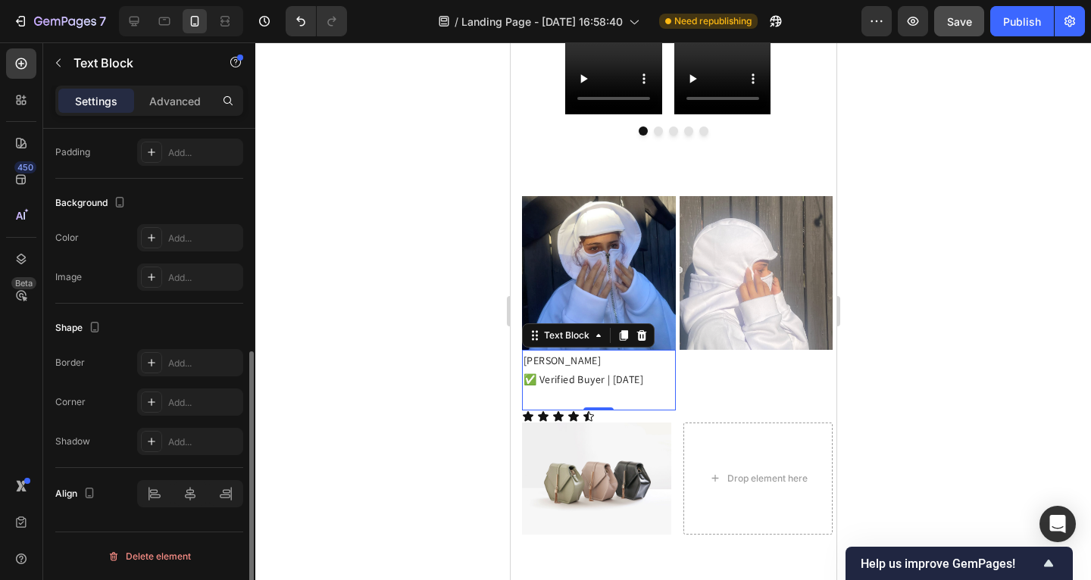
click at [336, 354] on div at bounding box center [673, 311] width 836 height 538
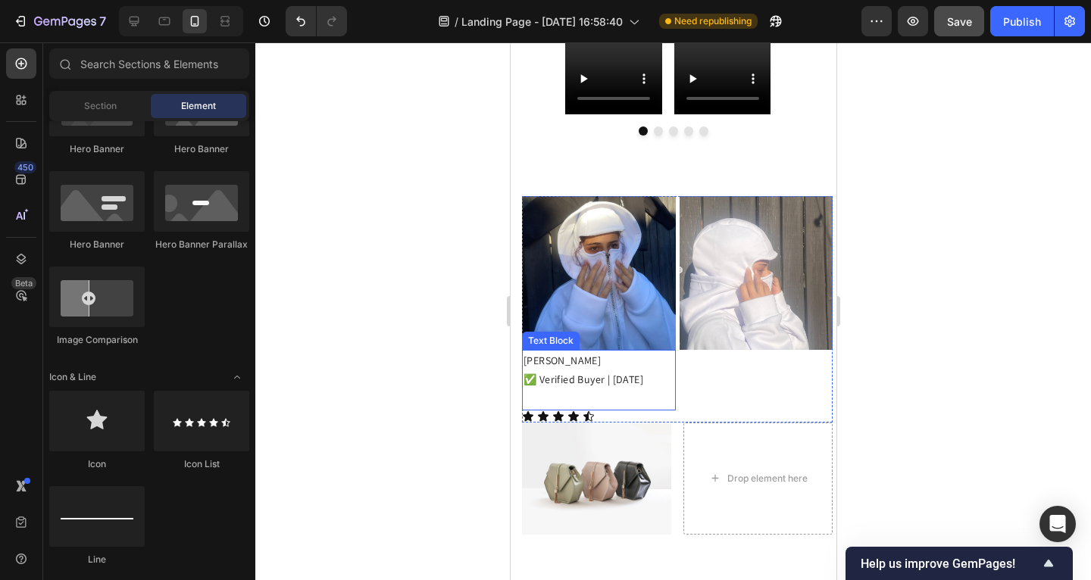
click at [614, 390] on p "Rich Text Editor. Editing area: main" at bounding box center [598, 399] width 151 height 19
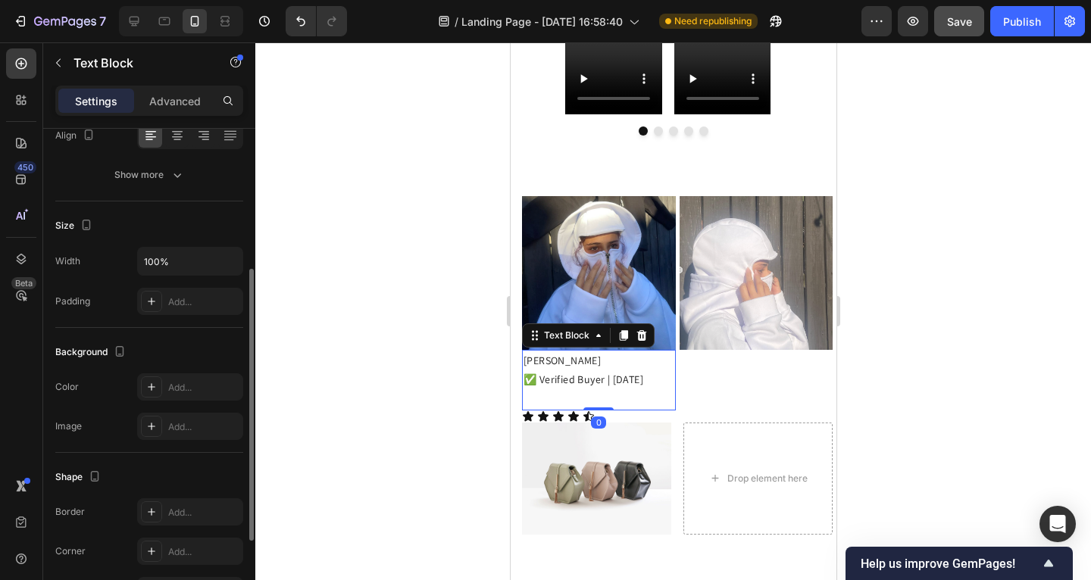
scroll to position [0, 0]
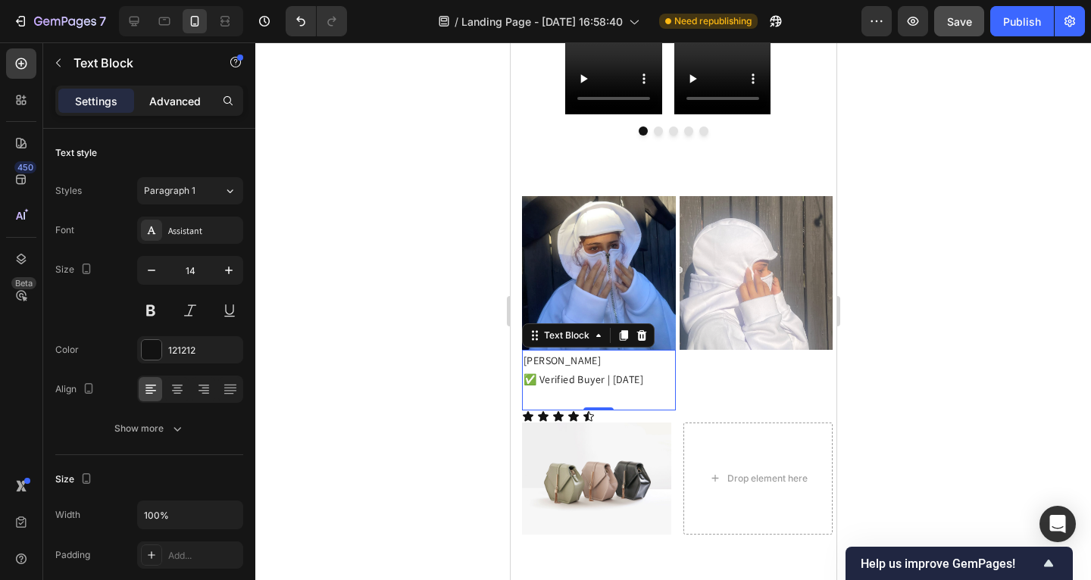
click at [177, 100] on p "Advanced" at bounding box center [175, 101] width 52 height 16
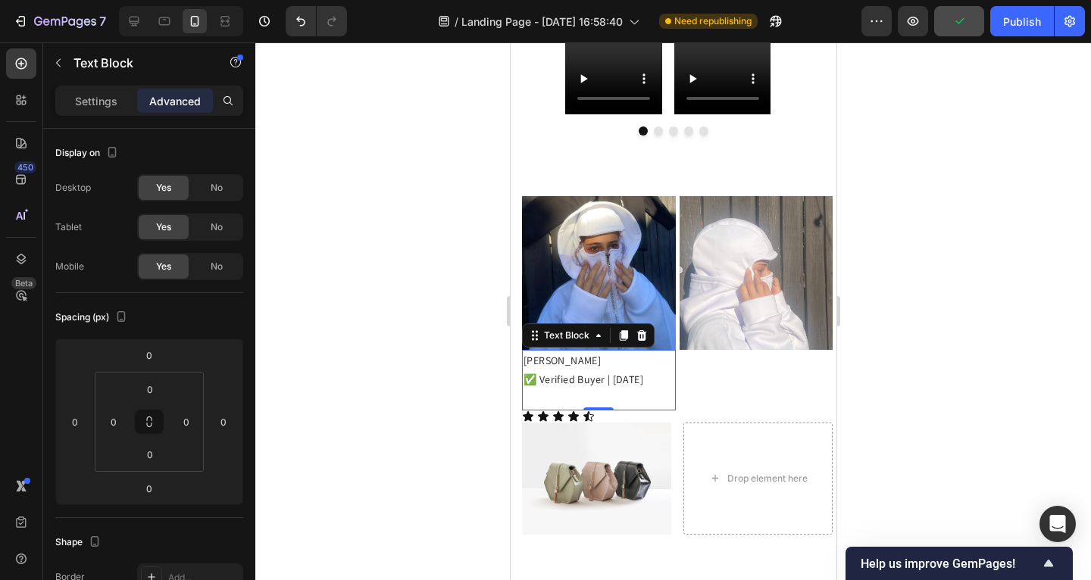
drag, startPoint x: 95, startPoint y: 88, endPoint x: 436, endPoint y: 303, distance: 403.2
click at [96, 89] on div "Settings" at bounding box center [96, 101] width 76 height 24
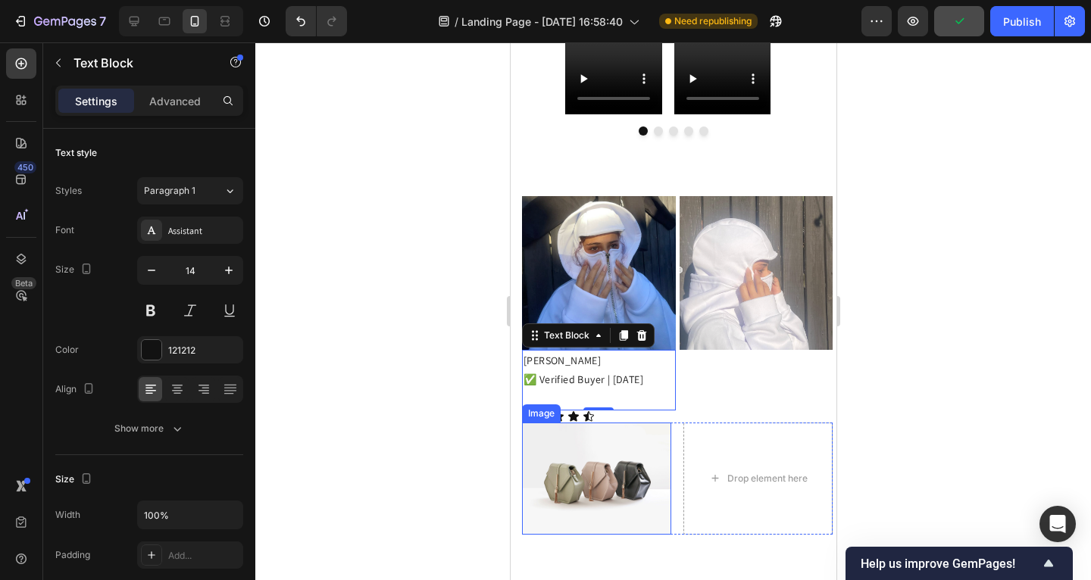
click at [536, 414] on div "Image" at bounding box center [540, 414] width 39 height 18
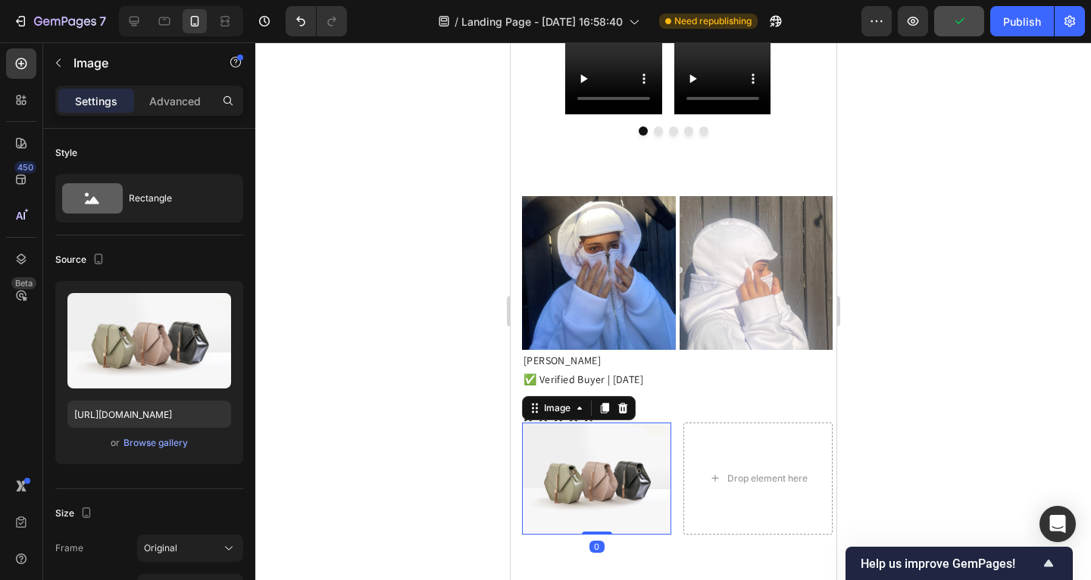
click at [652, 411] on div "Icon Icon Icon Icon Icon" at bounding box center [598, 417] width 154 height 12
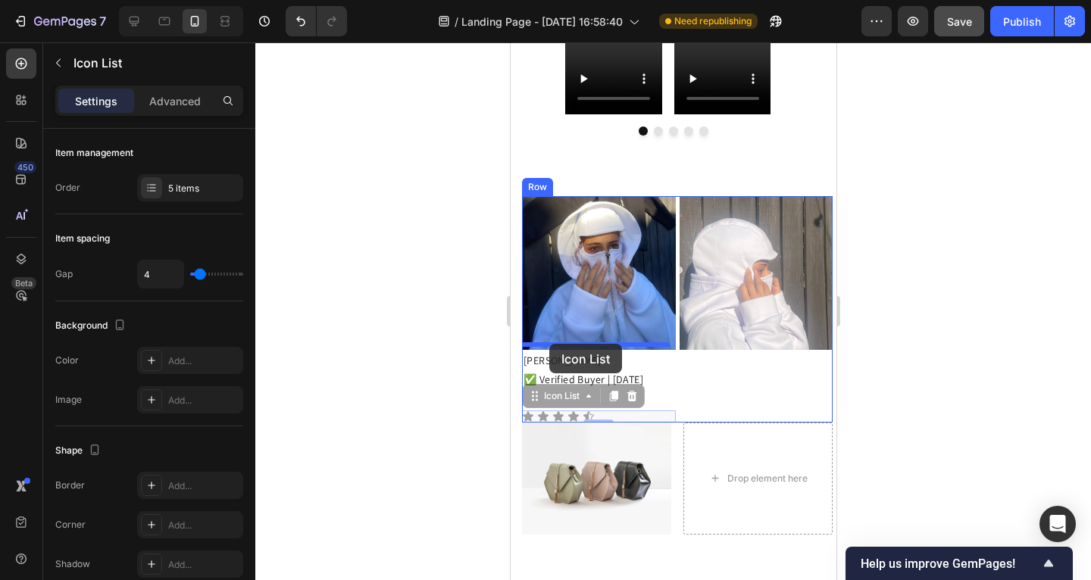
drag, startPoint x: 534, startPoint y: 393, endPoint x: 550, endPoint y: 345, distance: 51.0
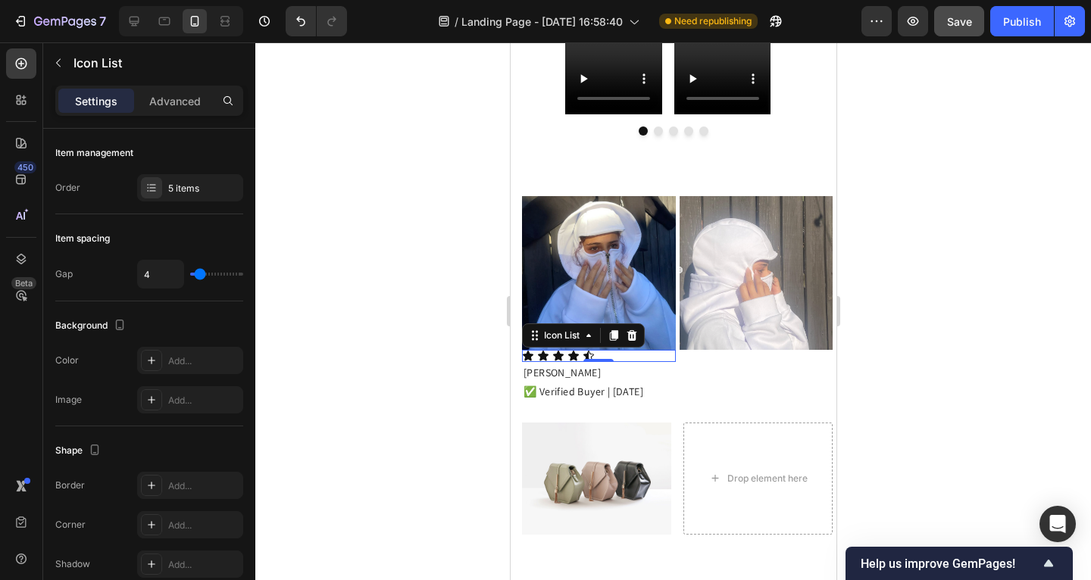
click at [430, 339] on div at bounding box center [673, 311] width 836 height 538
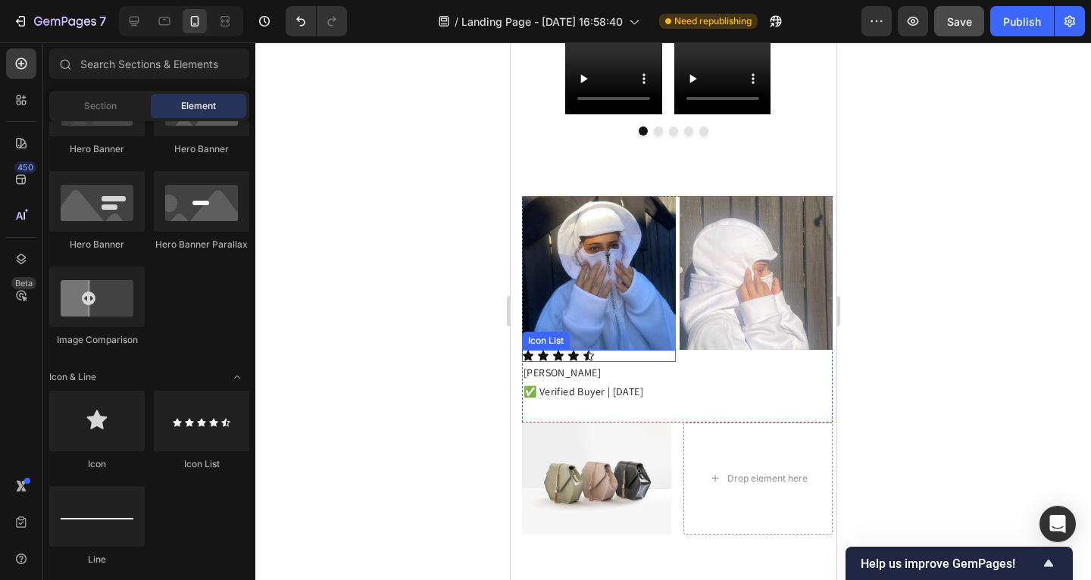
click at [602, 350] on div "Icon Icon Icon Icon Icon" at bounding box center [598, 356] width 154 height 12
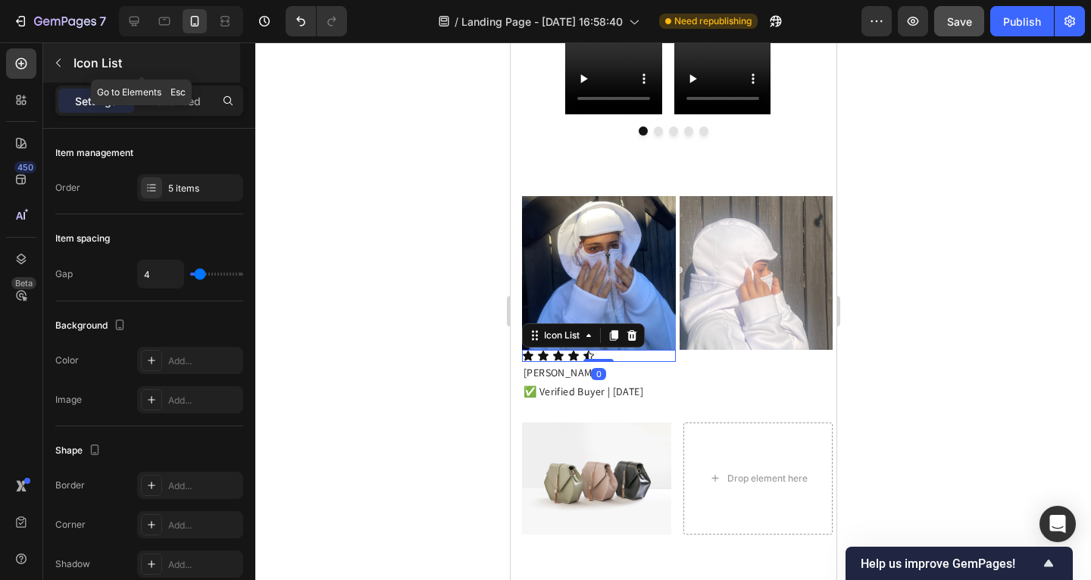
click at [58, 60] on icon "button" at bounding box center [58, 63] width 12 height 12
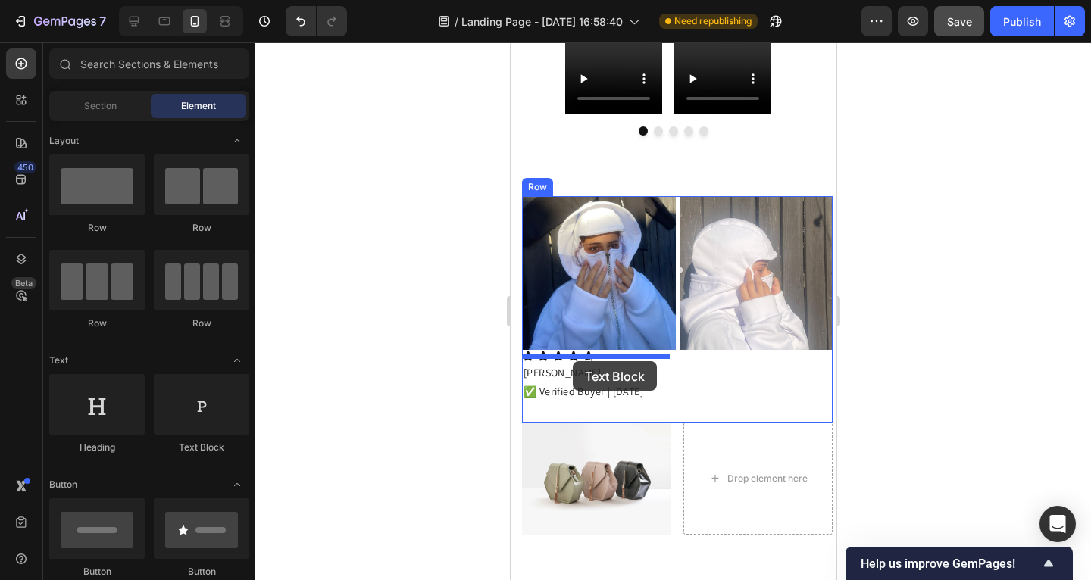
drag, startPoint x: 958, startPoint y: 434, endPoint x: 572, endPoint y: 361, distance: 392.5
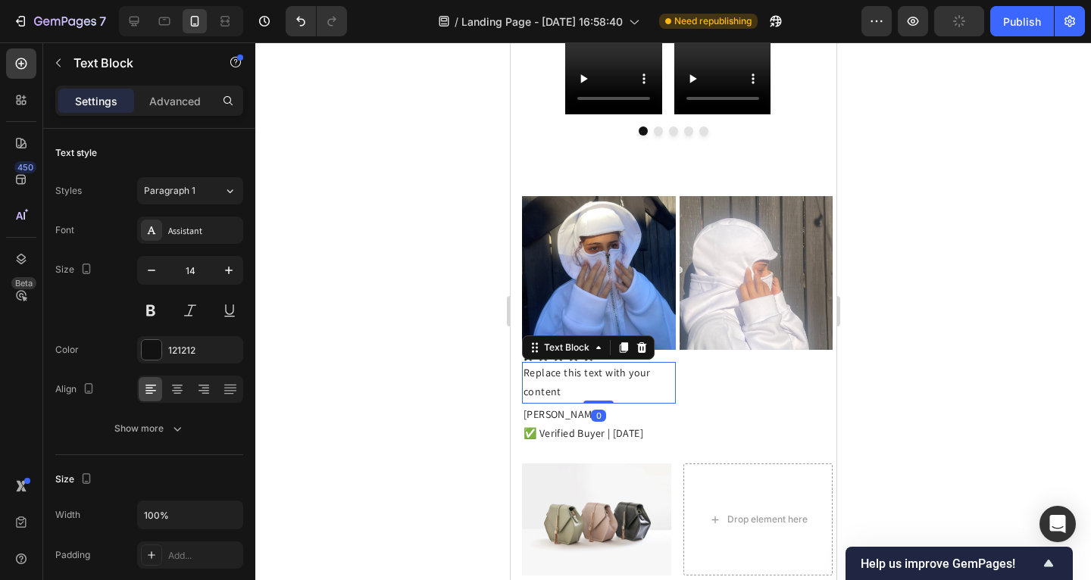
click at [577, 376] on div "Replace this text with your content" at bounding box center [598, 382] width 154 height 41
click at [577, 376] on p "Replace this text with your content" at bounding box center [598, 383] width 151 height 38
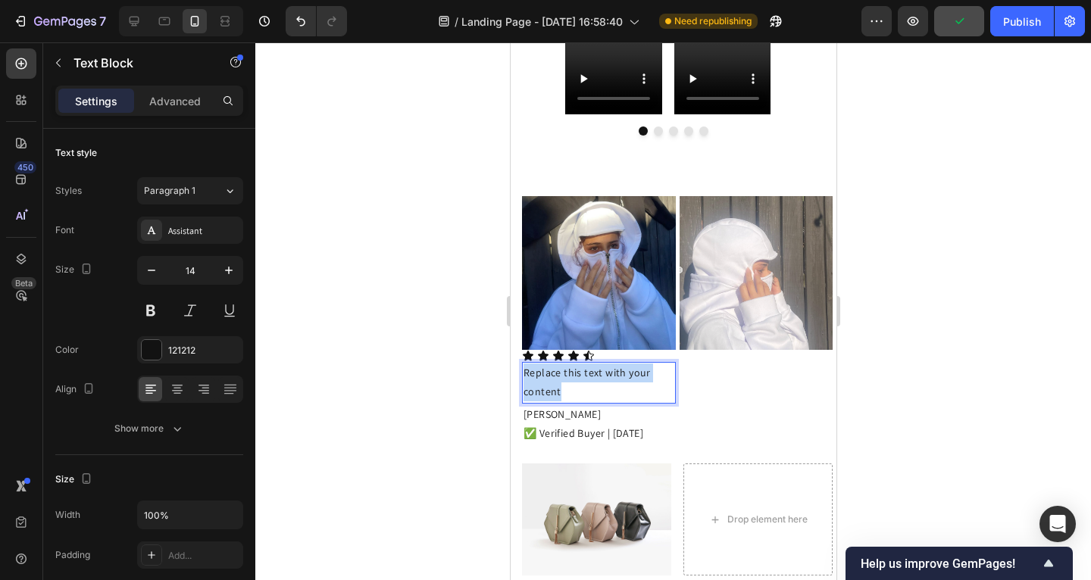
drag, startPoint x: 578, startPoint y: 387, endPoint x: 523, endPoint y: 360, distance: 61.7
click at [521, 364] on div "Replace this text with your content" at bounding box center [598, 382] width 154 height 41
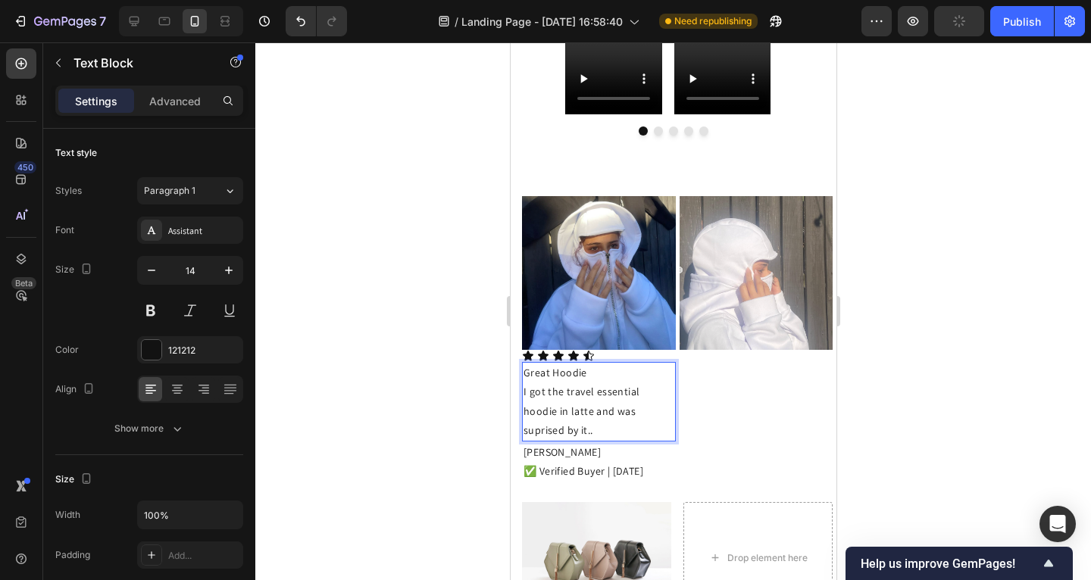
click at [374, 350] on div at bounding box center [673, 311] width 836 height 538
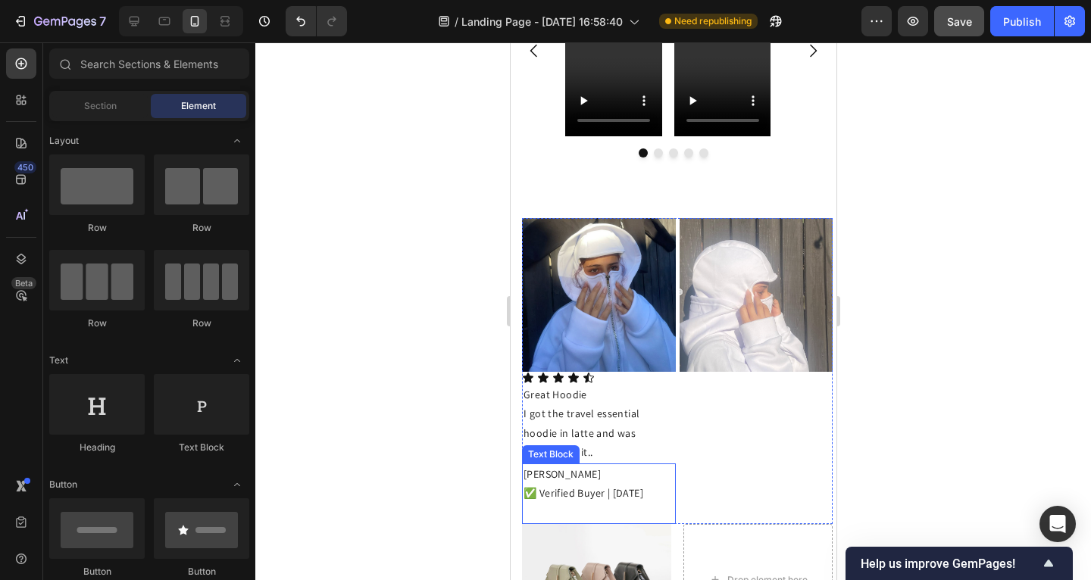
scroll to position [1008, 0]
click at [539, 467] on p "Olga Gave" at bounding box center [598, 473] width 151 height 19
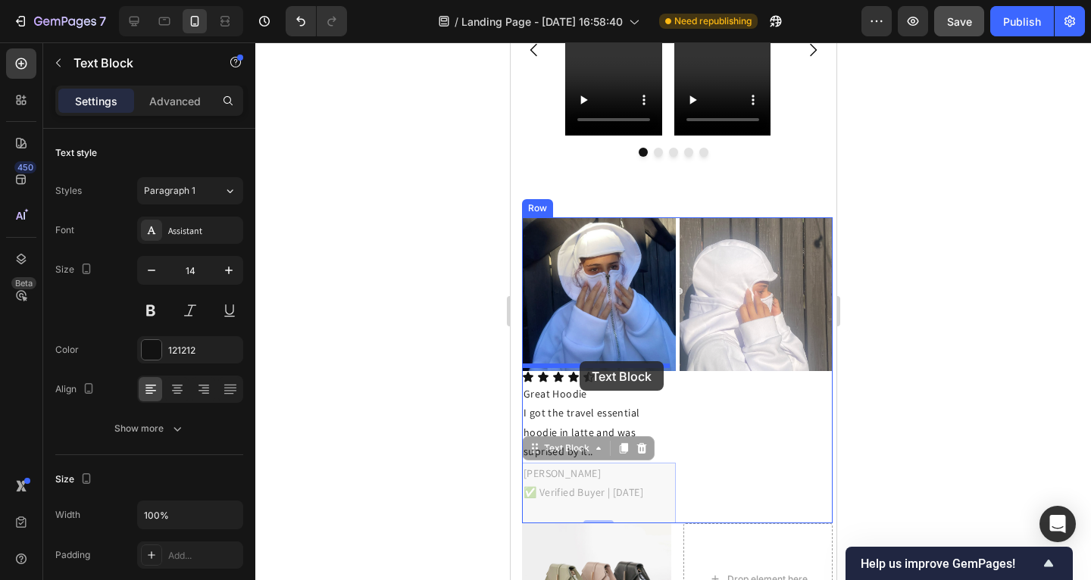
drag, startPoint x: 533, startPoint y: 440, endPoint x: 581, endPoint y: 364, distance: 89.6
click at [579, 361] on div "iPhone 15 Pro Max ( 430 px) iPhone 13 Mini iPhone 13 Pro iPhone 11 Pro Max iPho…" at bounding box center [673, 8] width 326 height 1946
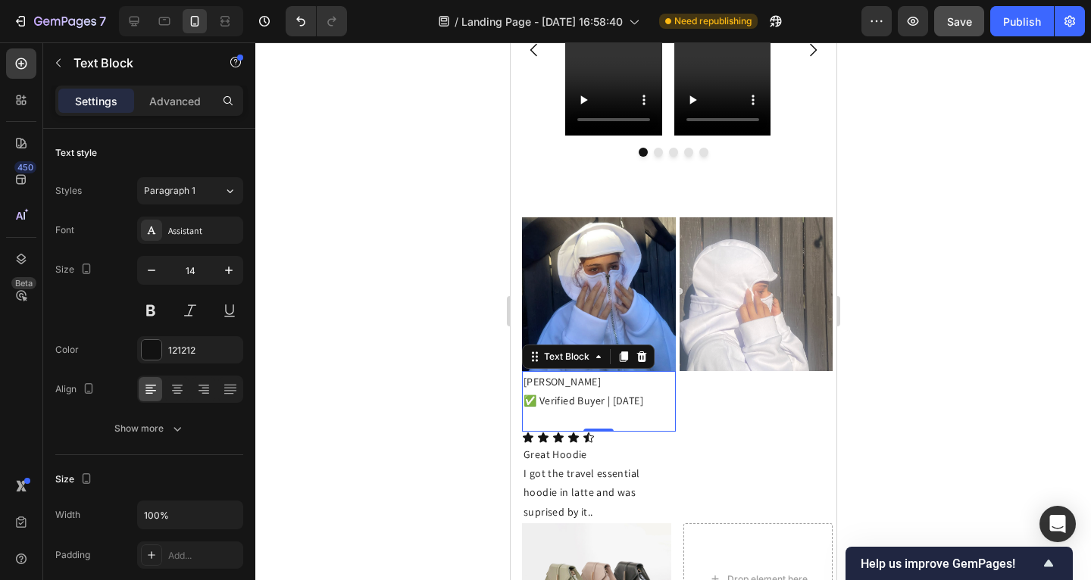
click at [437, 365] on div at bounding box center [673, 311] width 836 height 538
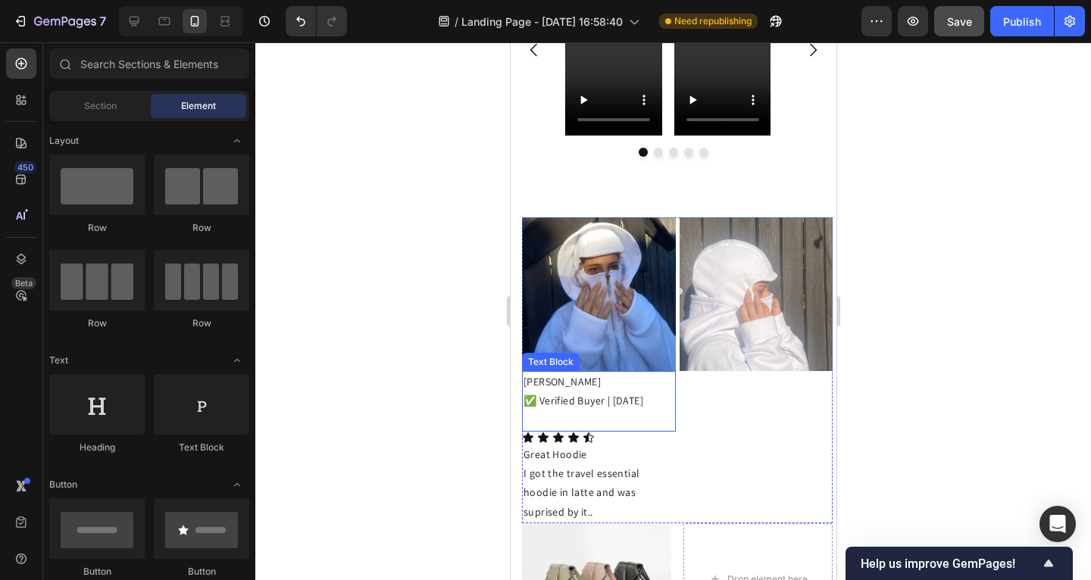
click at [550, 416] on p "Rich Text Editor. Editing area: main" at bounding box center [598, 420] width 151 height 19
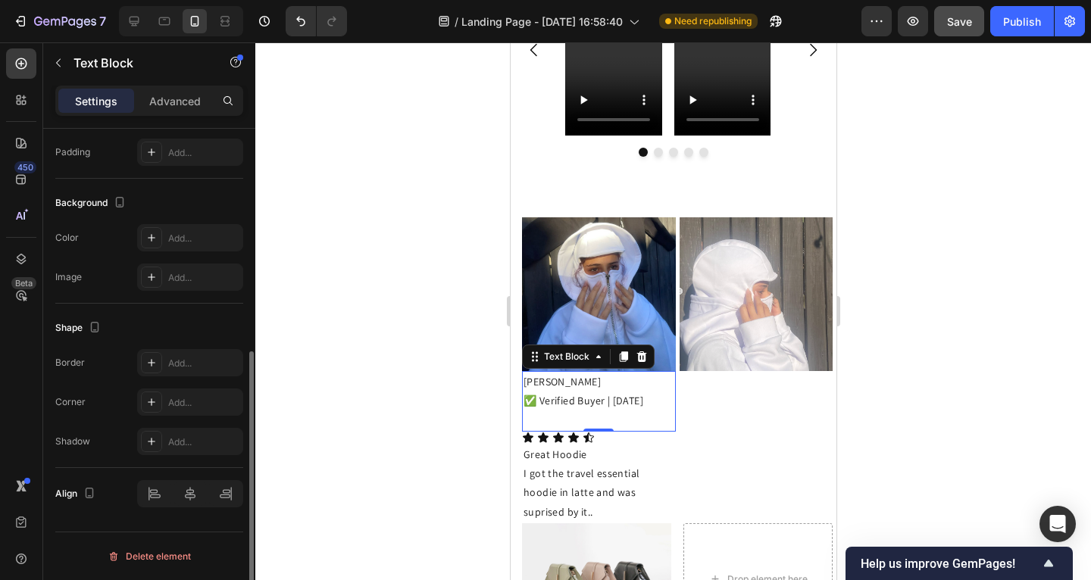
scroll to position [0, 0]
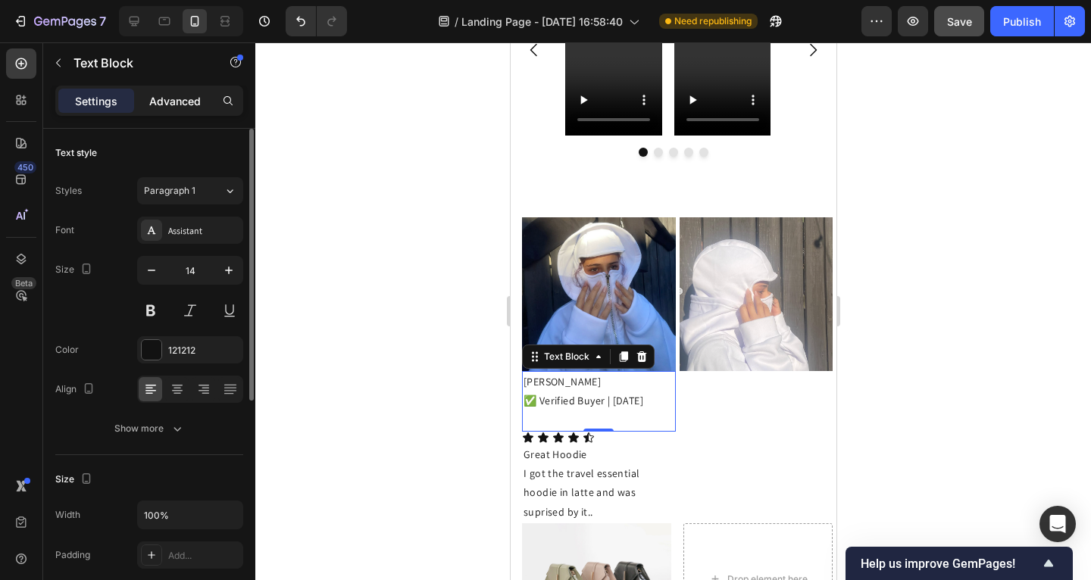
click at [171, 103] on p "Advanced" at bounding box center [175, 101] width 52 height 16
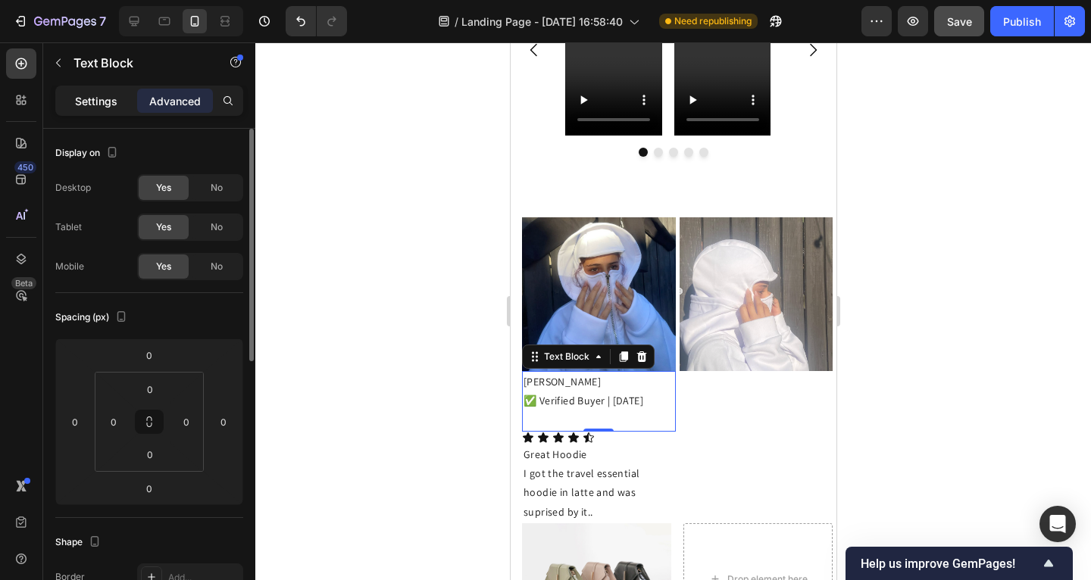
click at [108, 108] on p "Settings" at bounding box center [96, 101] width 42 height 16
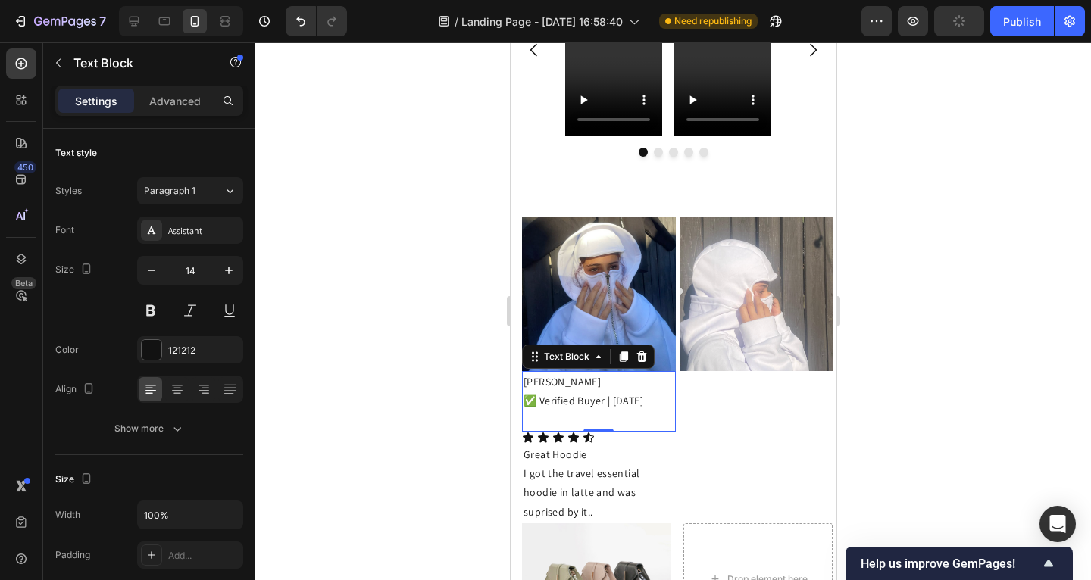
click at [550, 432] on div "Icon Icon Icon Icon Icon" at bounding box center [598, 438] width 154 height 12
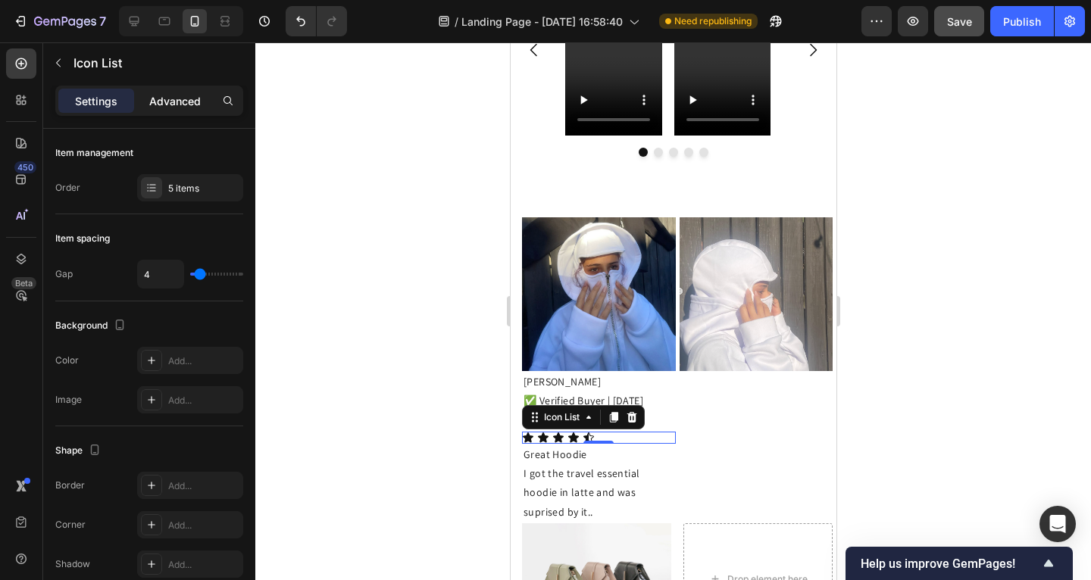
click at [186, 104] on p "Advanced" at bounding box center [175, 101] width 52 height 16
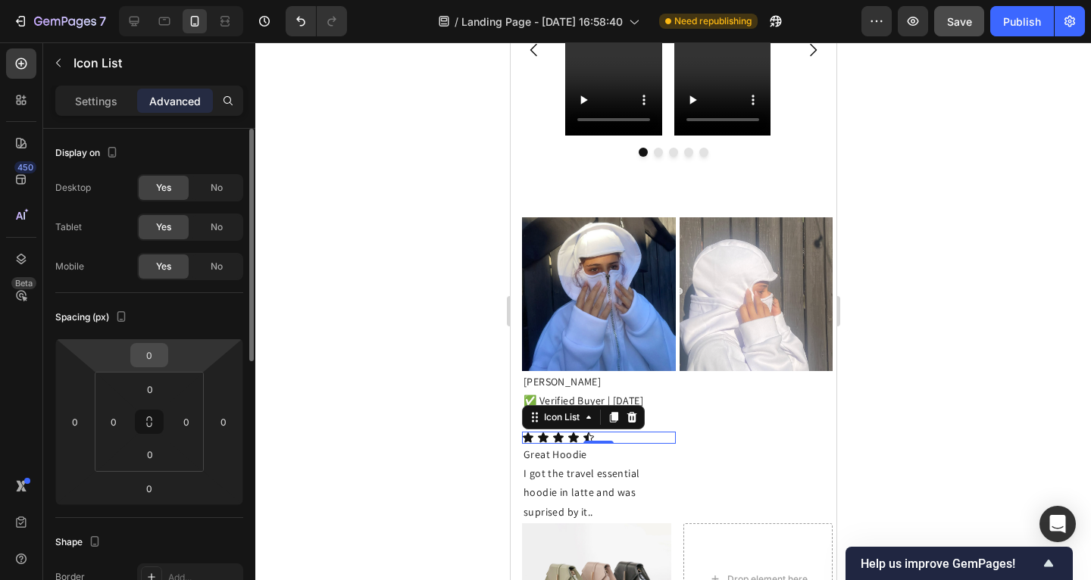
click at [152, 350] on input "0" at bounding box center [149, 355] width 30 height 23
type input "-10"
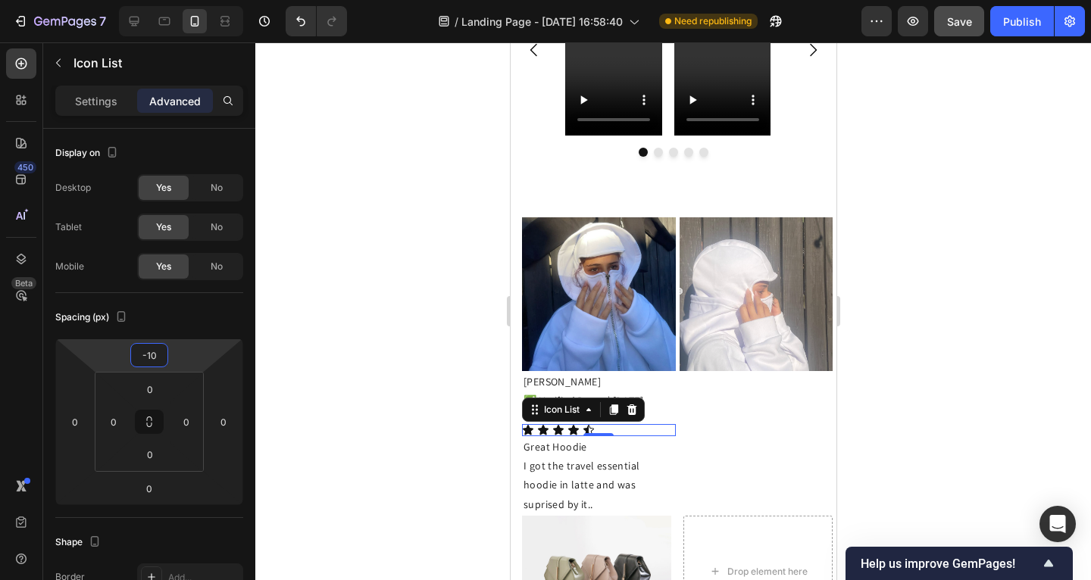
click at [361, 408] on div at bounding box center [673, 311] width 836 height 538
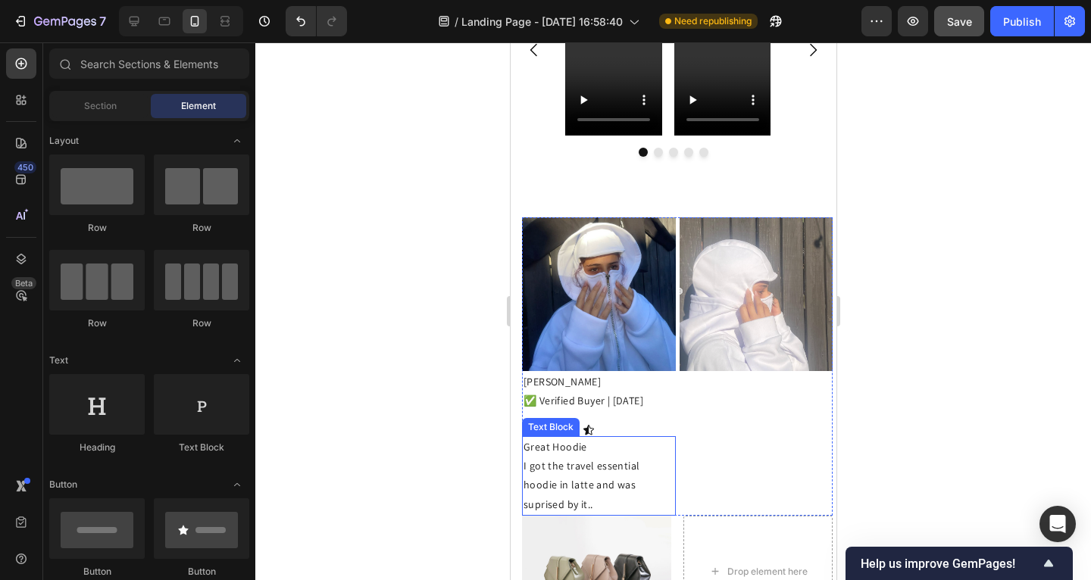
click at [640, 438] on p "Great Hoodie" at bounding box center [598, 447] width 151 height 19
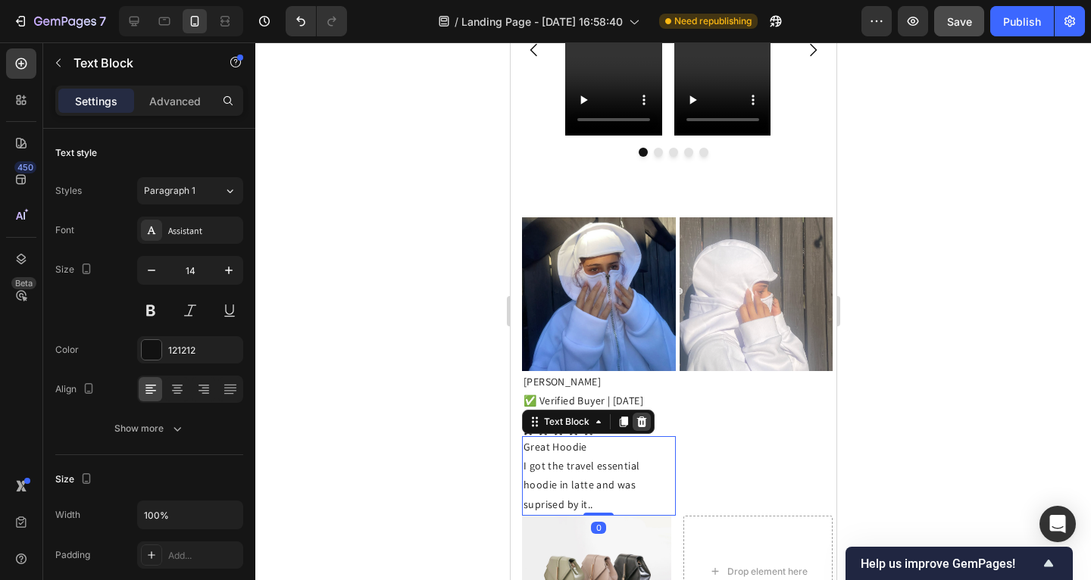
click at [632, 424] on div at bounding box center [641, 422] width 18 height 18
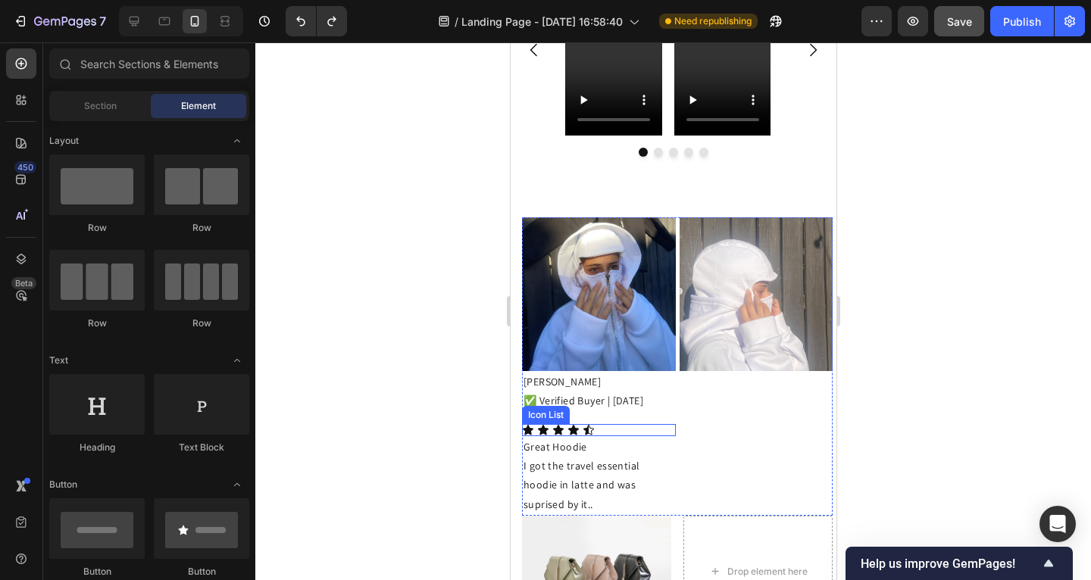
click at [615, 424] on div "Icon Icon Icon Icon Icon" at bounding box center [598, 430] width 154 height 12
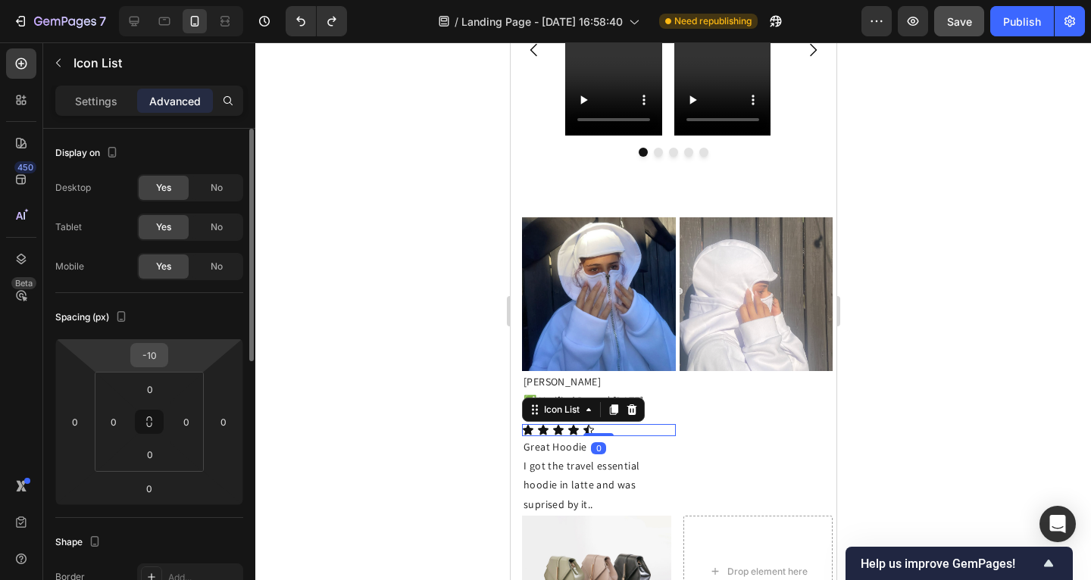
click at [157, 352] on input "-10" at bounding box center [149, 355] width 30 height 23
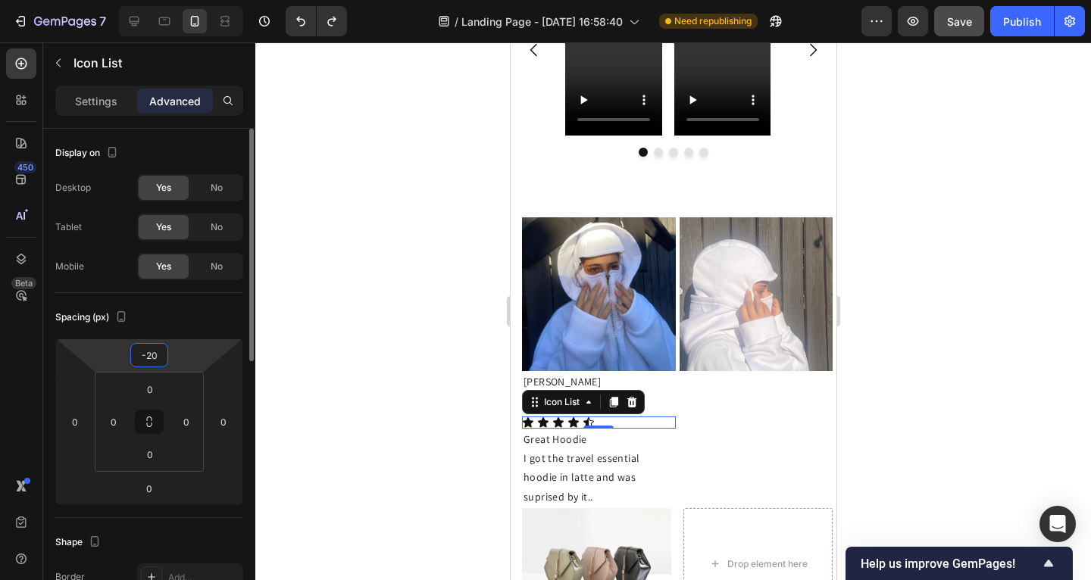
type input "-20"
click at [295, 349] on div at bounding box center [673, 311] width 836 height 538
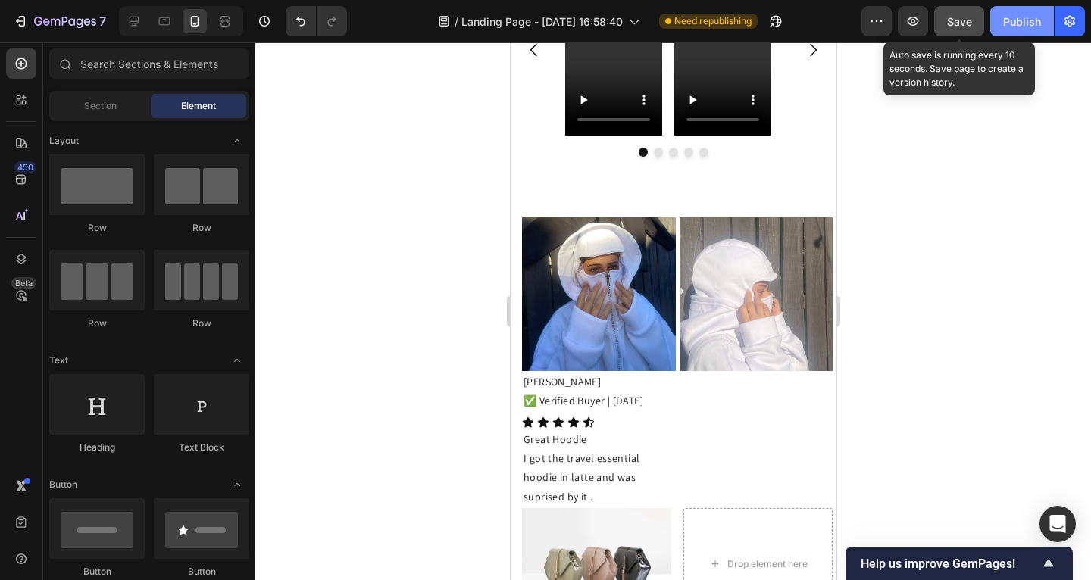
click at [1006, 27] on div "Publish" at bounding box center [1022, 22] width 38 height 16
click at [964, 26] on span "Save" at bounding box center [959, 21] width 25 height 13
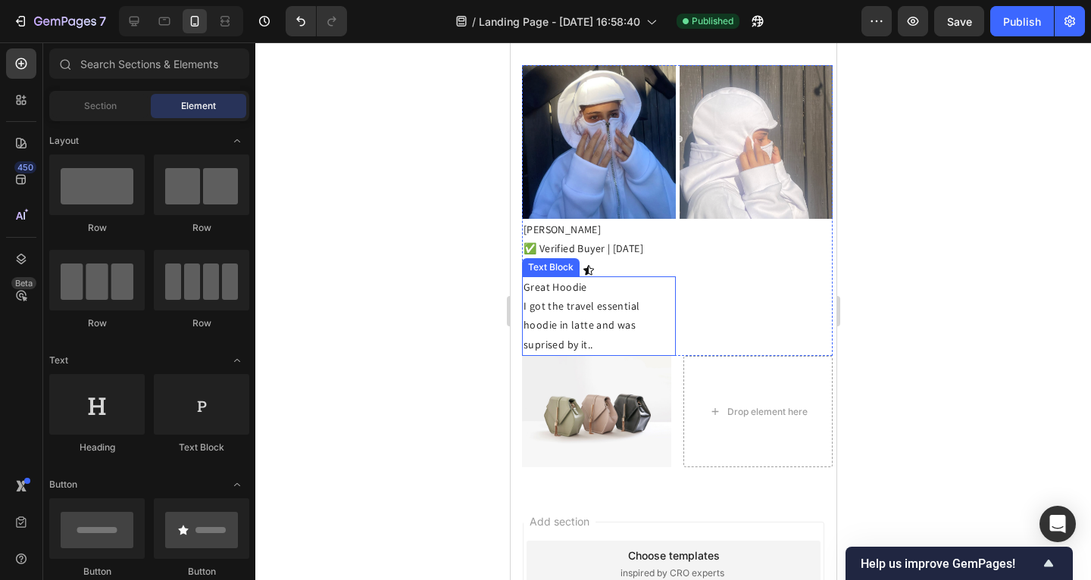
scroll to position [1162, 0]
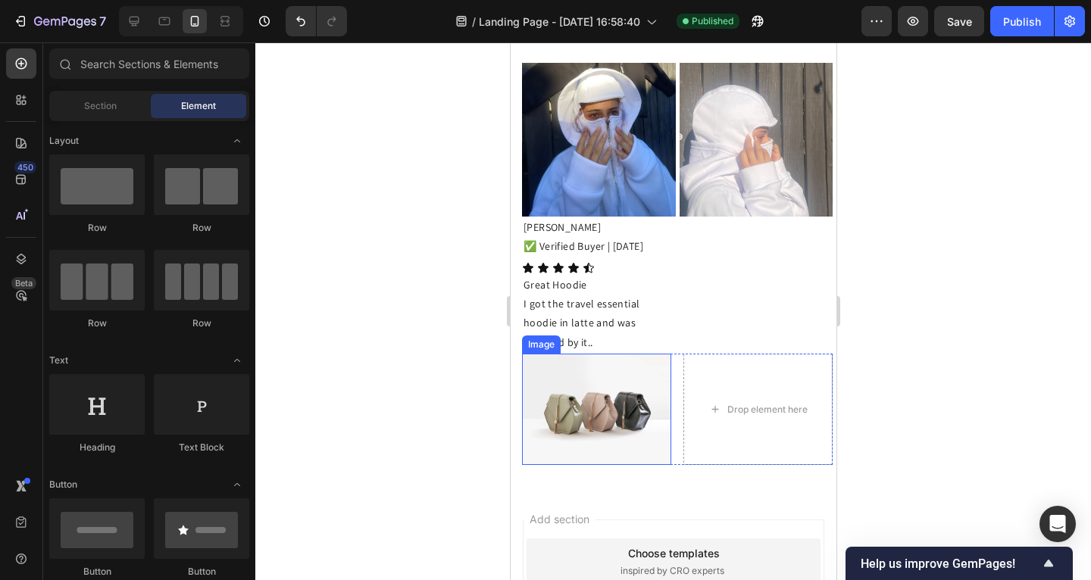
click at [624, 389] on img at bounding box center [595, 410] width 149 height 112
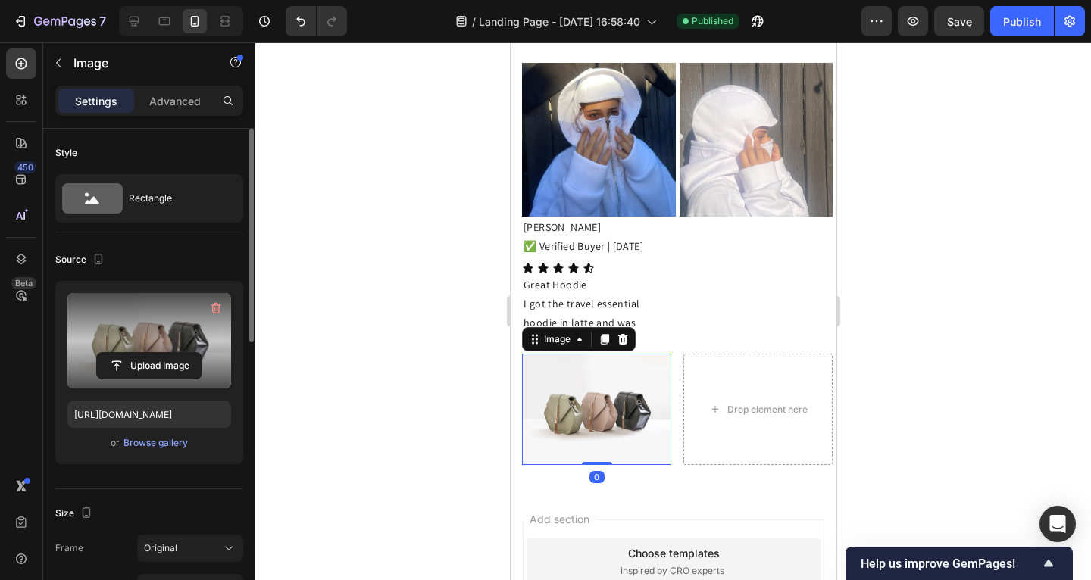
click at [137, 313] on label at bounding box center [149, 340] width 164 height 95
click at [137, 353] on input "file" at bounding box center [149, 366] width 105 height 26
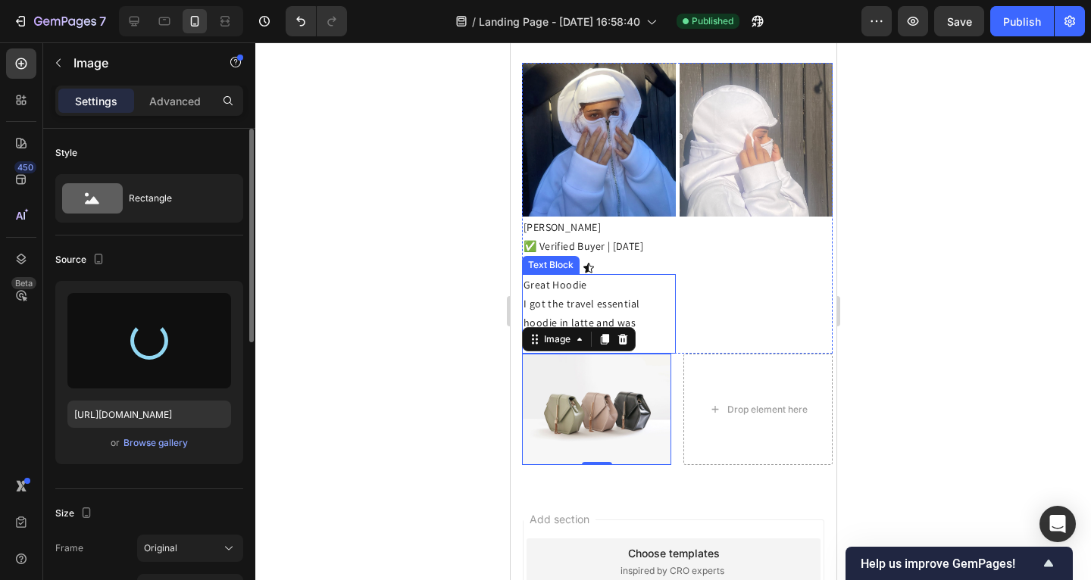
type input "https://cdn.shopify.com/s/files/1/0885/4382/2124/files/gempages_585680175589491…"
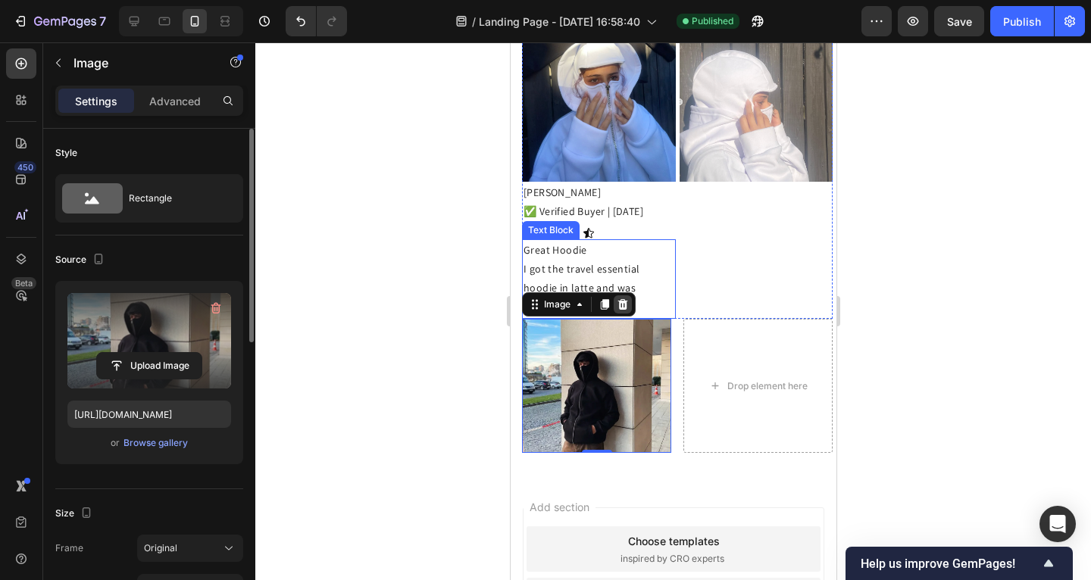
scroll to position [1199, 0]
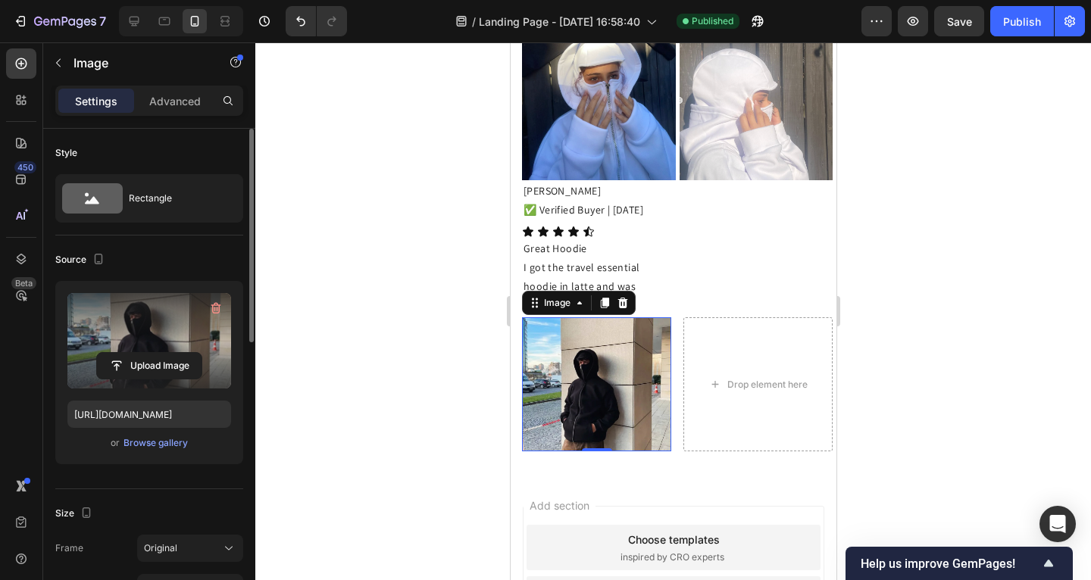
click at [396, 317] on div at bounding box center [673, 311] width 836 height 538
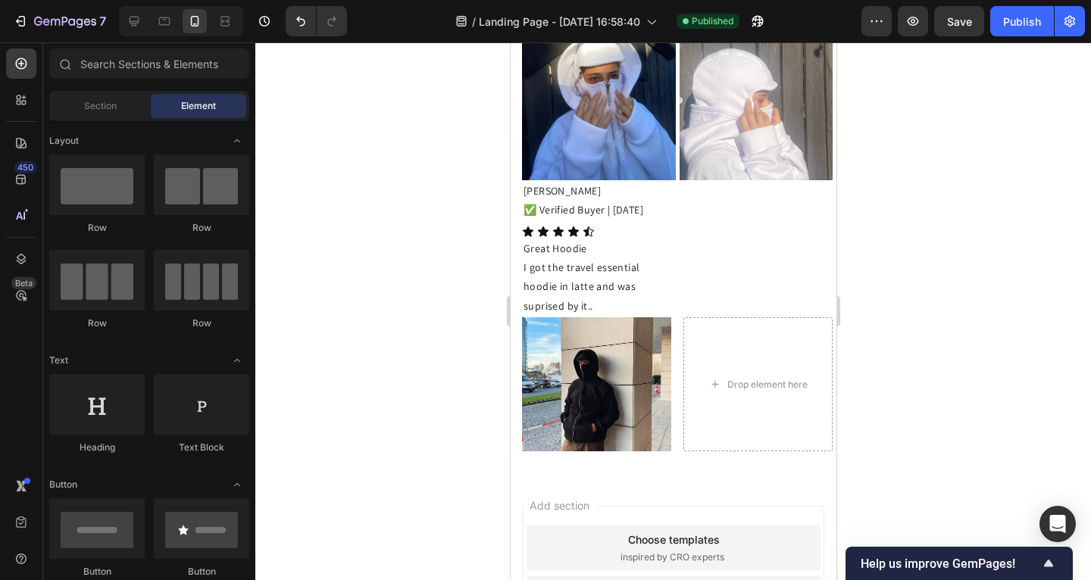
click at [683, 416] on div "Drop element here" at bounding box center [757, 384] width 149 height 135
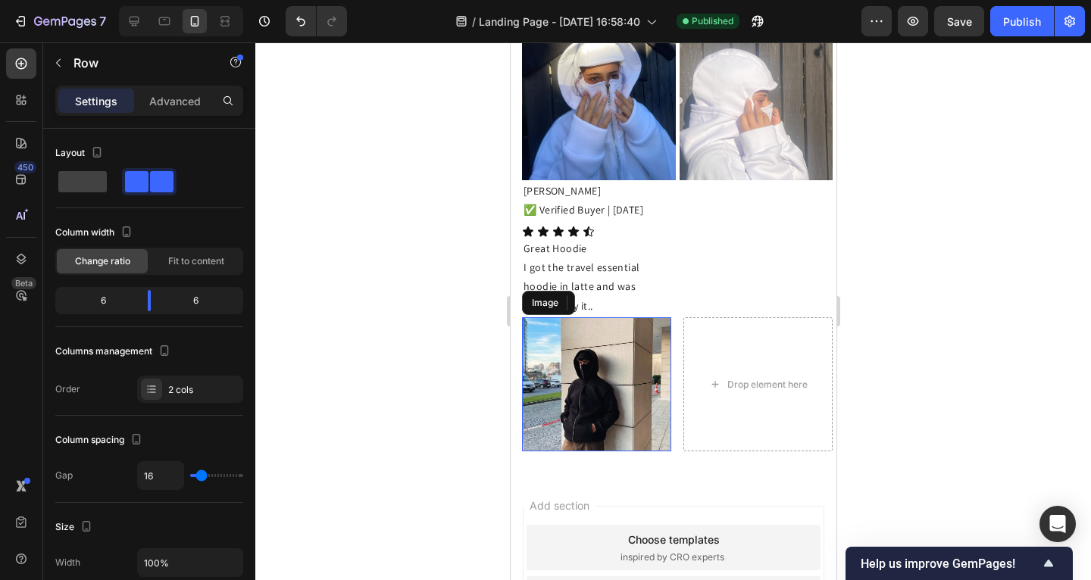
click at [561, 364] on img at bounding box center [595, 384] width 149 height 135
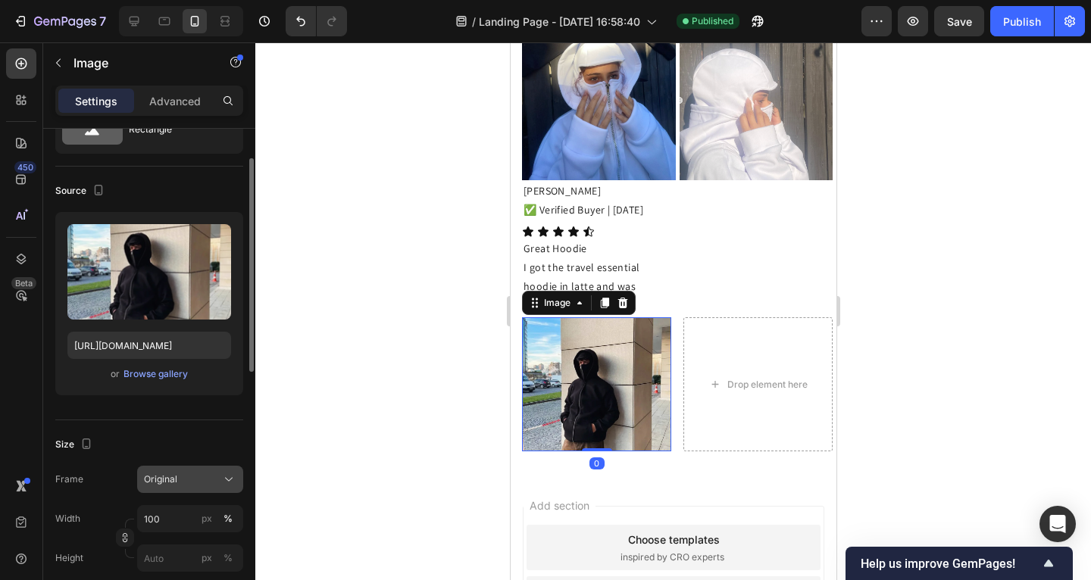
scroll to position [136, 0]
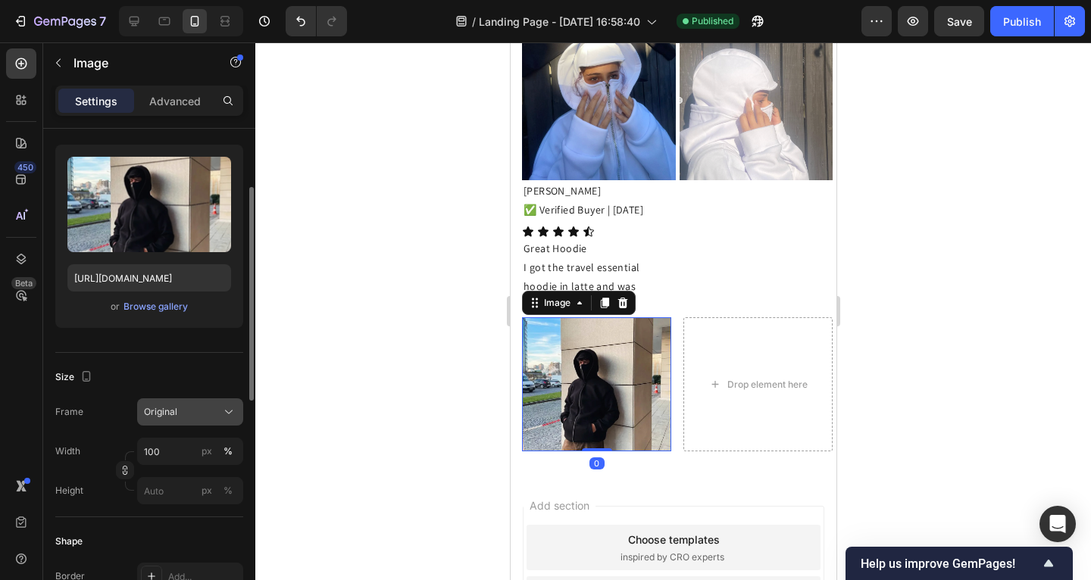
click at [189, 418] on div "Original" at bounding box center [181, 412] width 74 height 14
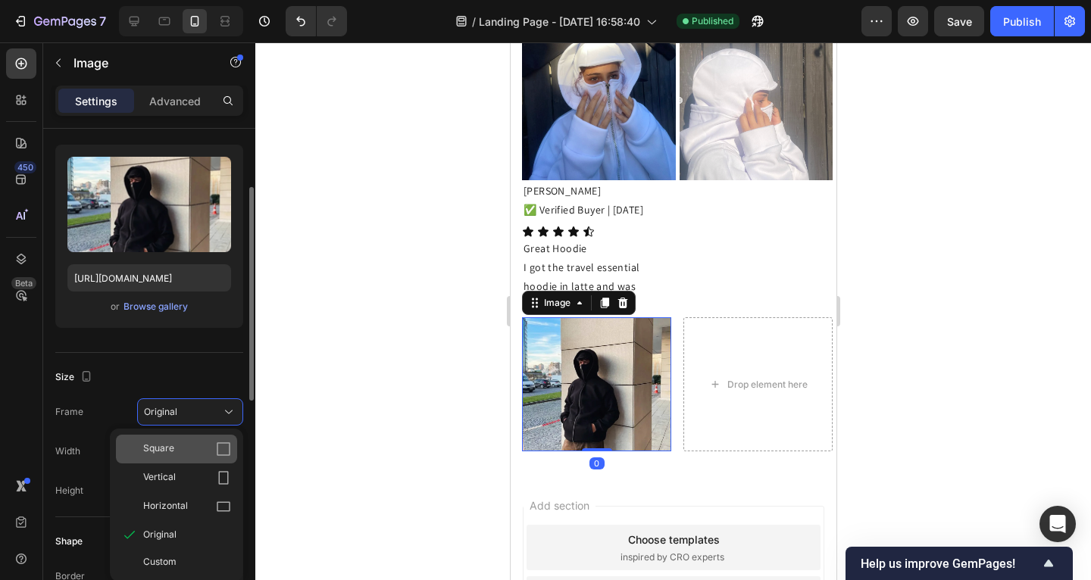
click at [195, 446] on div "Square" at bounding box center [187, 449] width 88 height 15
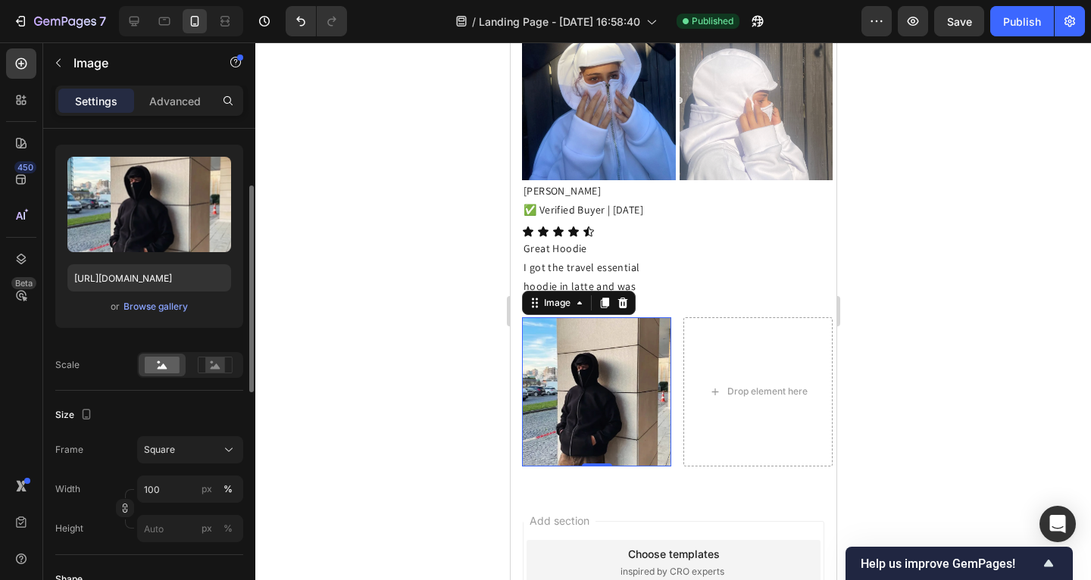
click at [303, 405] on div at bounding box center [673, 311] width 836 height 538
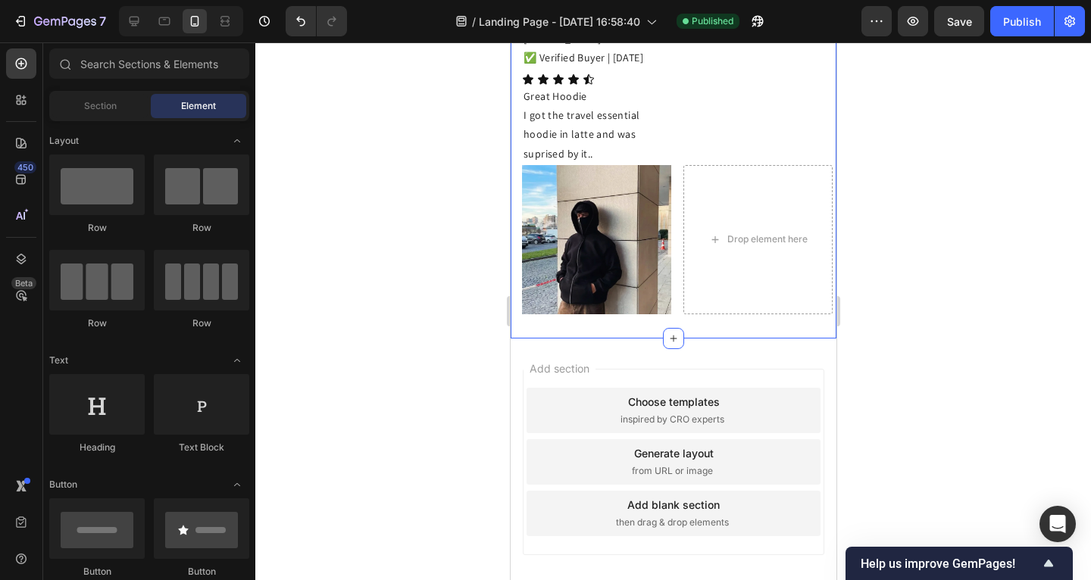
scroll to position [1351, 0]
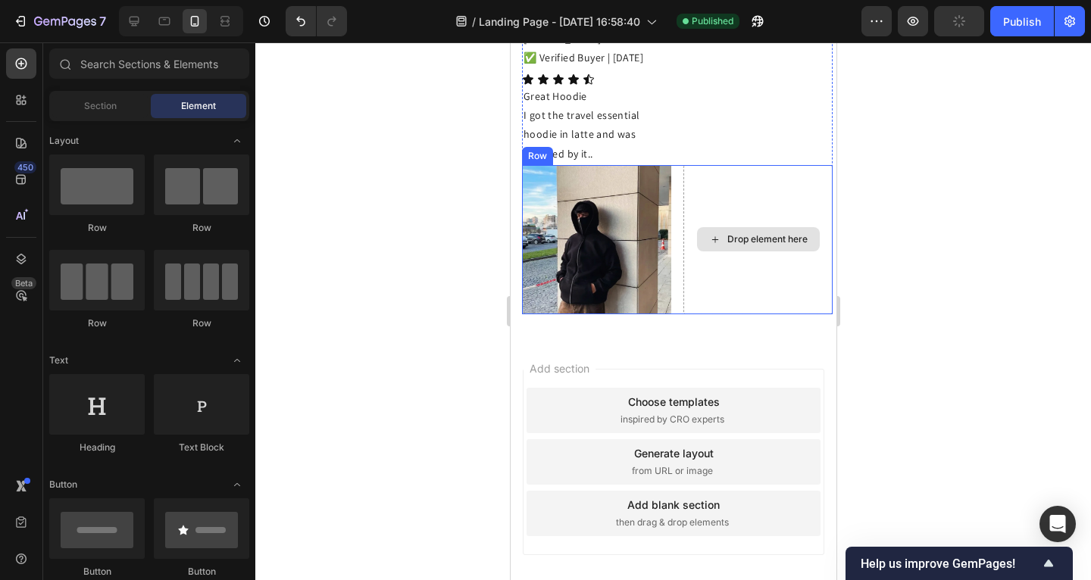
click at [721, 264] on div "Drop element here" at bounding box center [757, 239] width 149 height 149
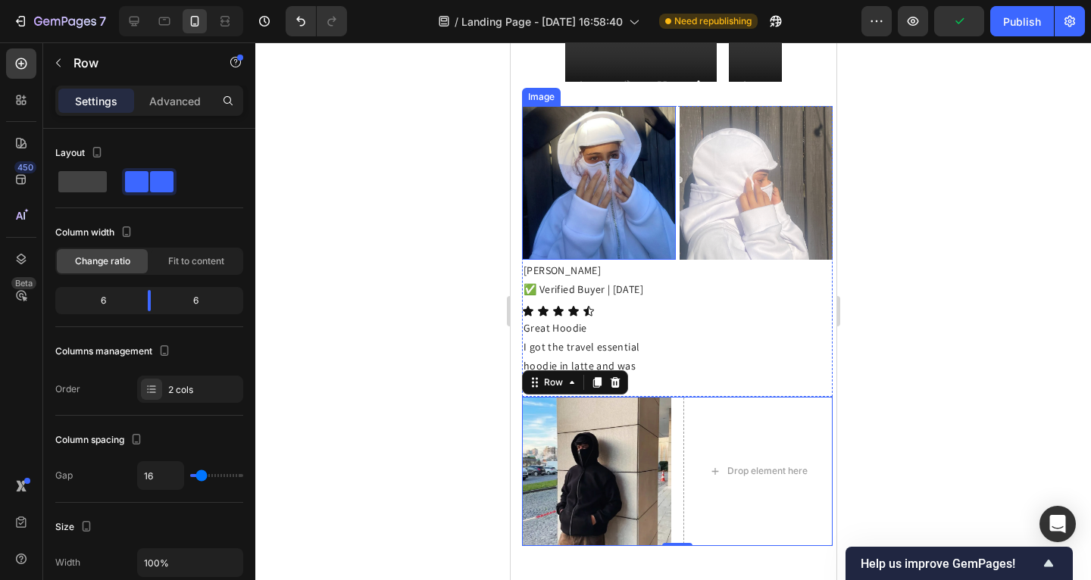
scroll to position [1113, 0]
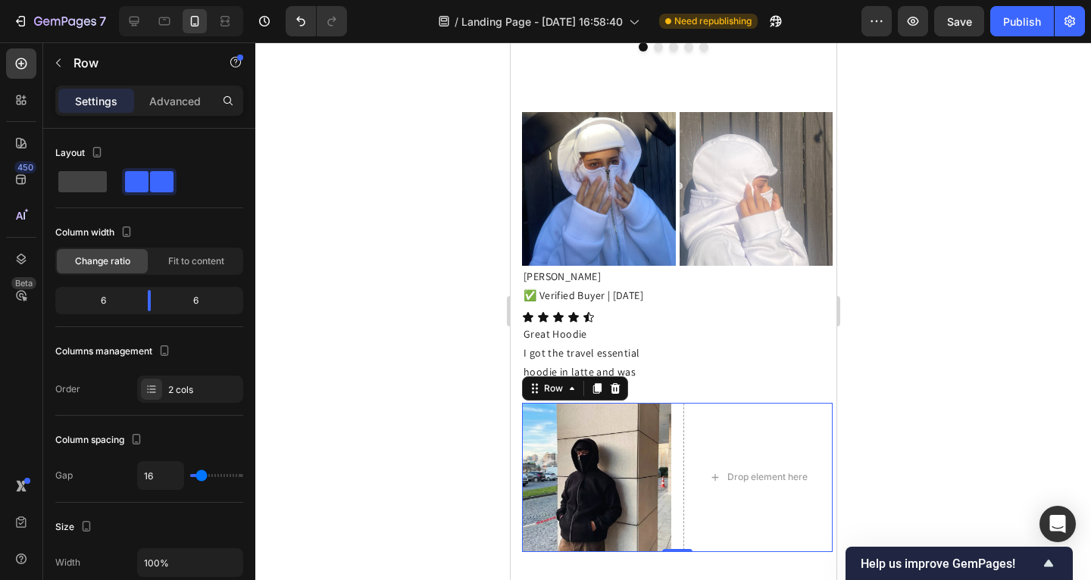
drag, startPoint x: 595, startPoint y: 379, endPoint x: 722, endPoint y: 310, distance: 144.8
click at [596, 383] on icon at bounding box center [597, 388] width 8 height 11
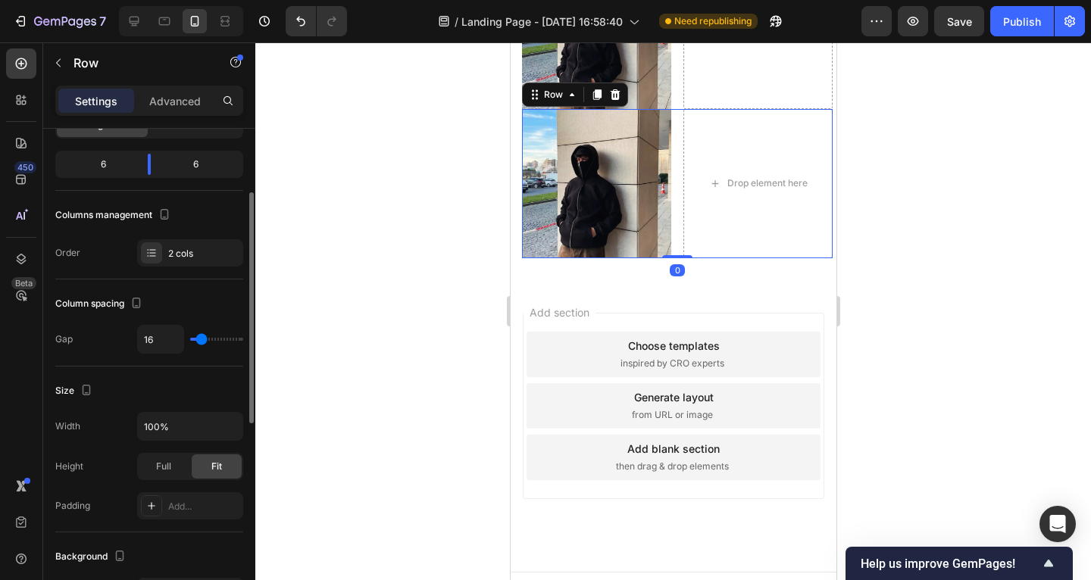
scroll to position [1432, 0]
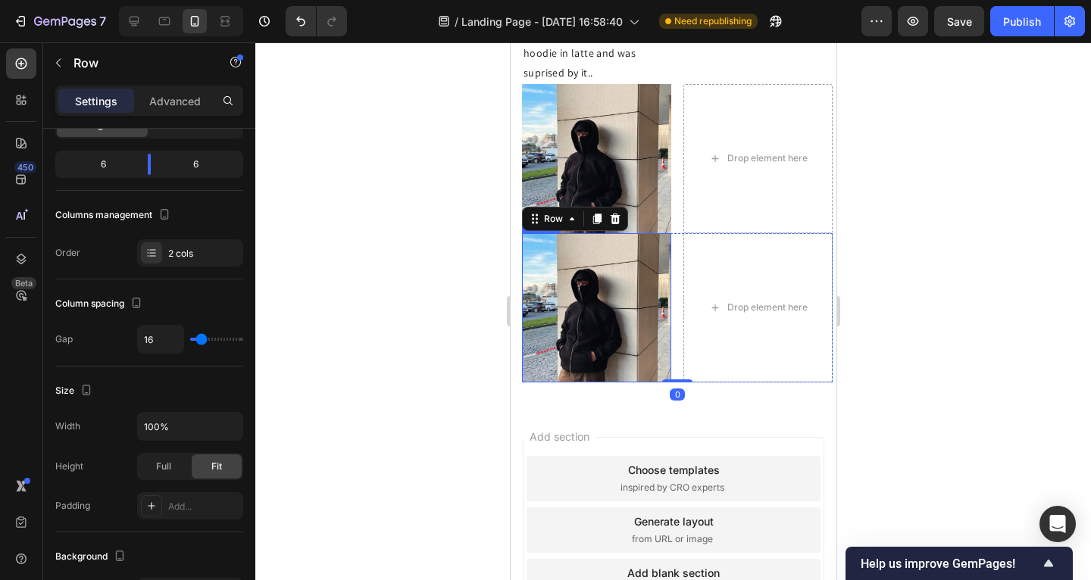
click at [596, 303] on img at bounding box center [595, 307] width 149 height 149
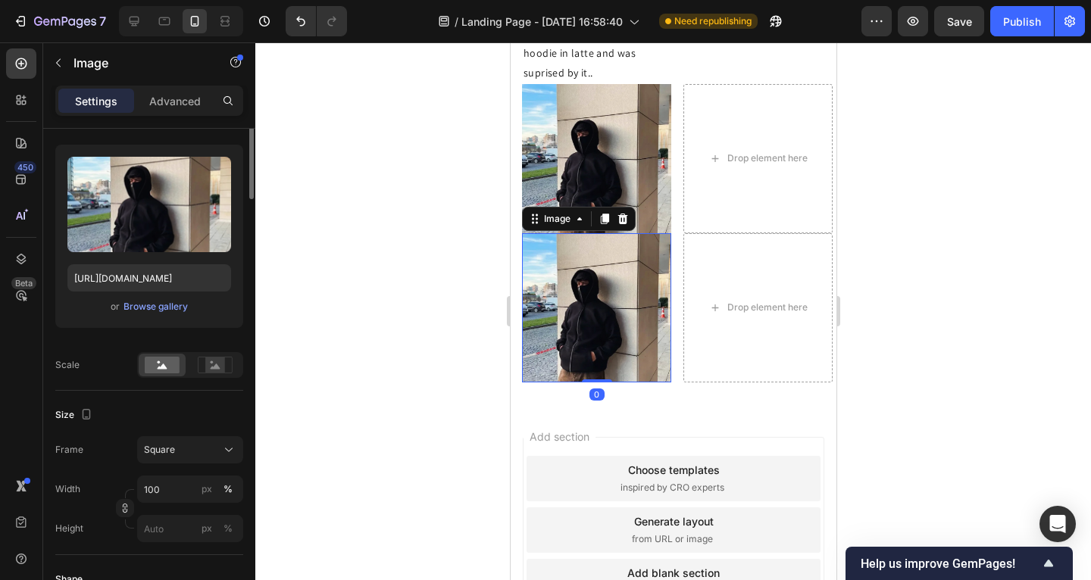
scroll to position [0, 0]
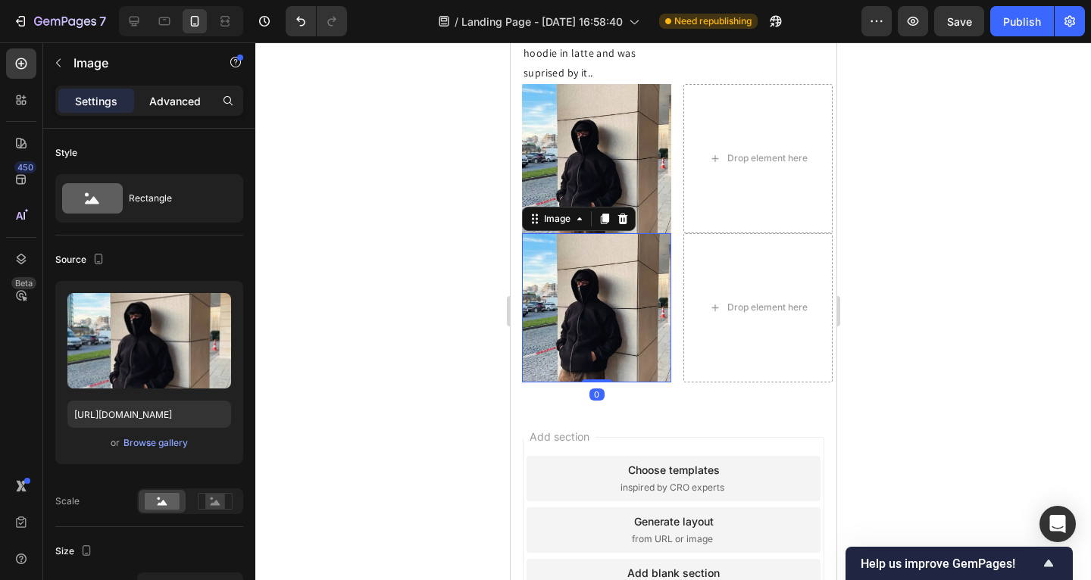
click at [161, 108] on p "Advanced" at bounding box center [175, 101] width 52 height 16
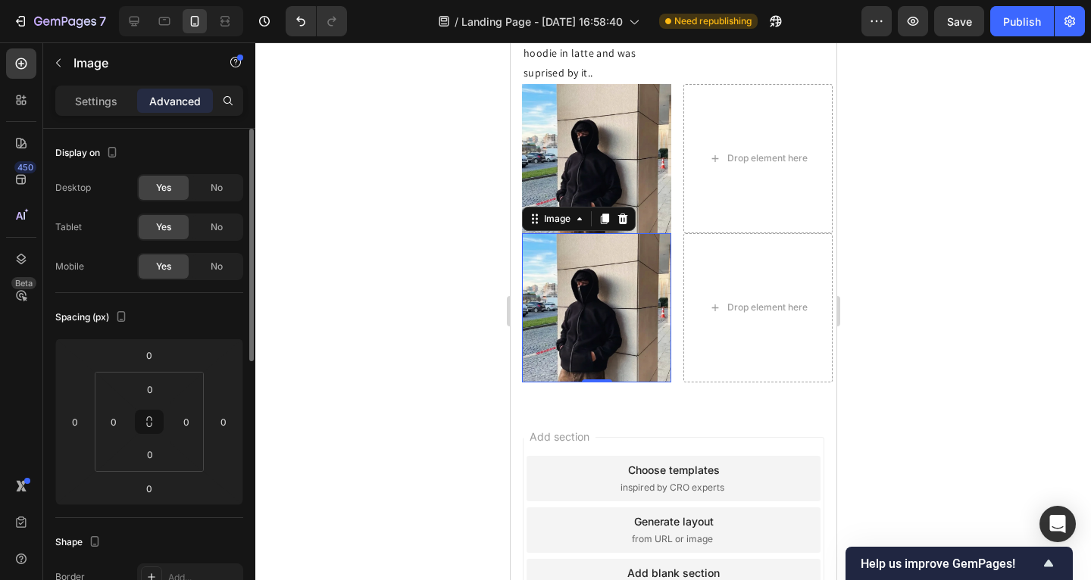
click at [120, 99] on div "Settings" at bounding box center [96, 101] width 76 height 24
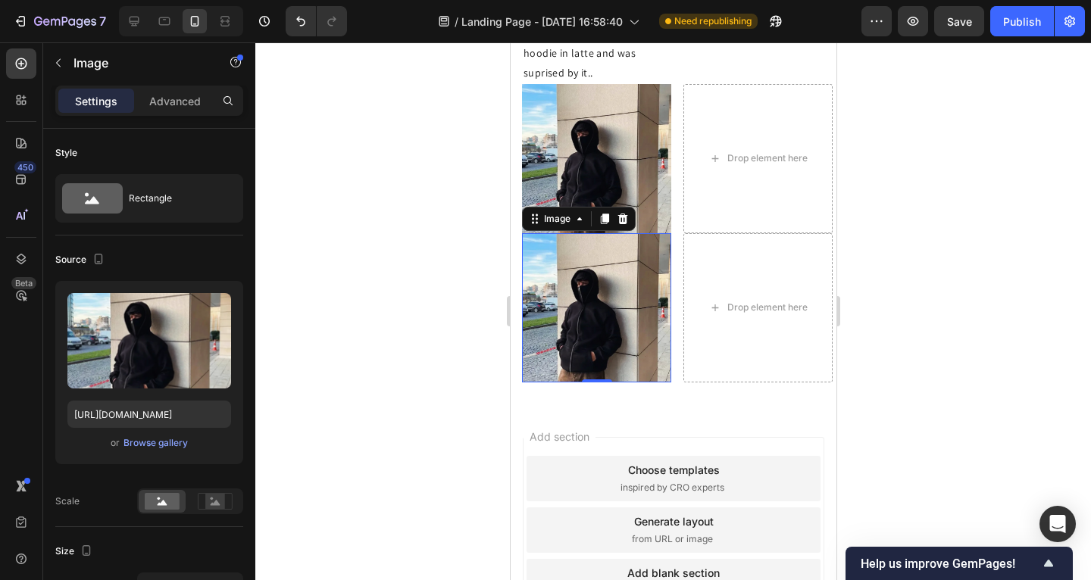
click at [620, 303] on img at bounding box center [595, 307] width 149 height 149
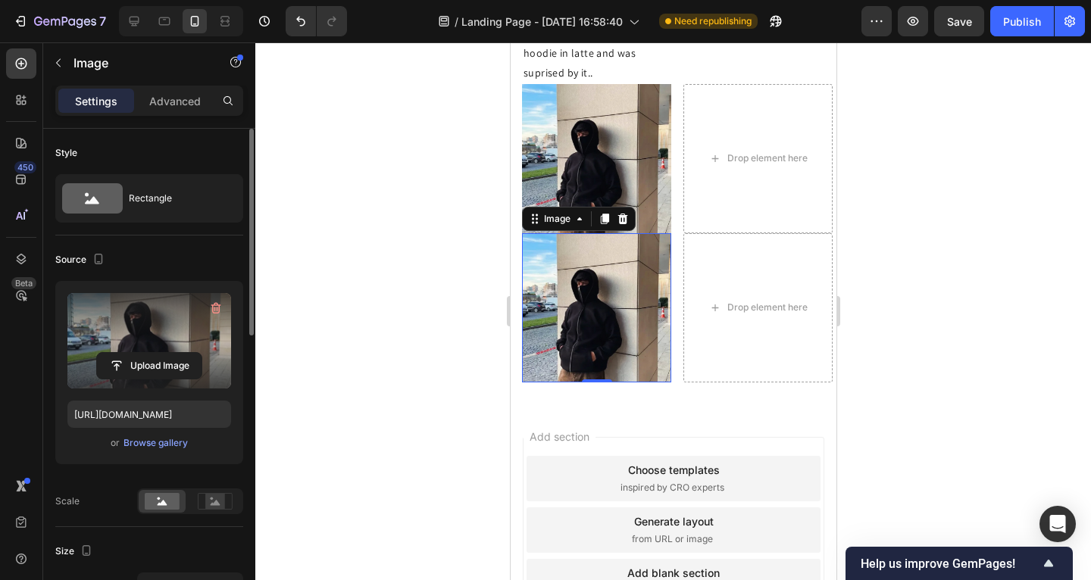
click at [173, 330] on label at bounding box center [149, 340] width 164 height 95
click at [173, 353] on input "file" at bounding box center [149, 366] width 105 height 26
click at [174, 337] on label at bounding box center [149, 340] width 164 height 95
click at [174, 353] on input "file" at bounding box center [149, 366] width 105 height 26
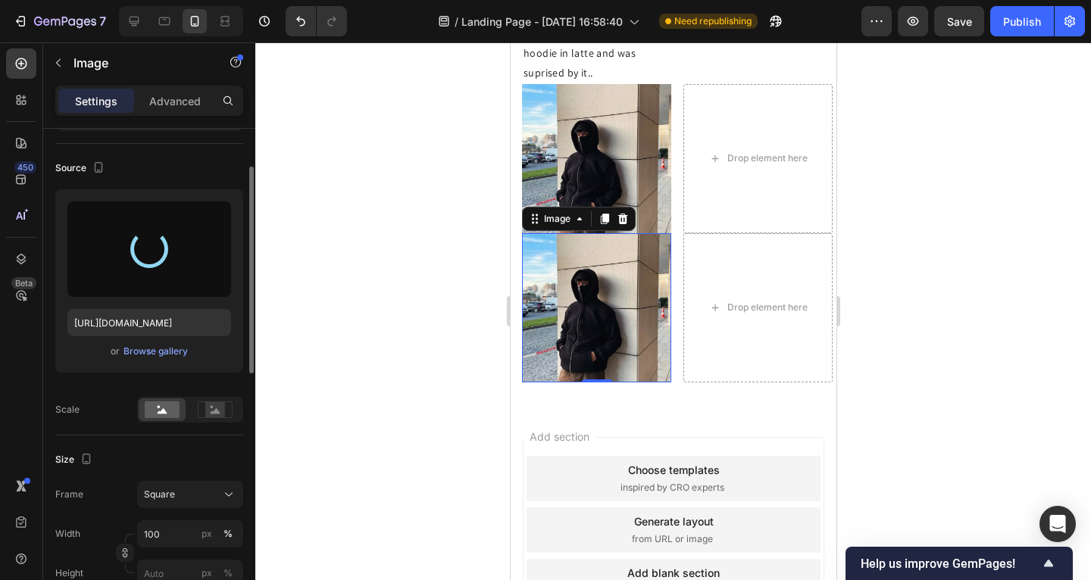
scroll to position [95, 0]
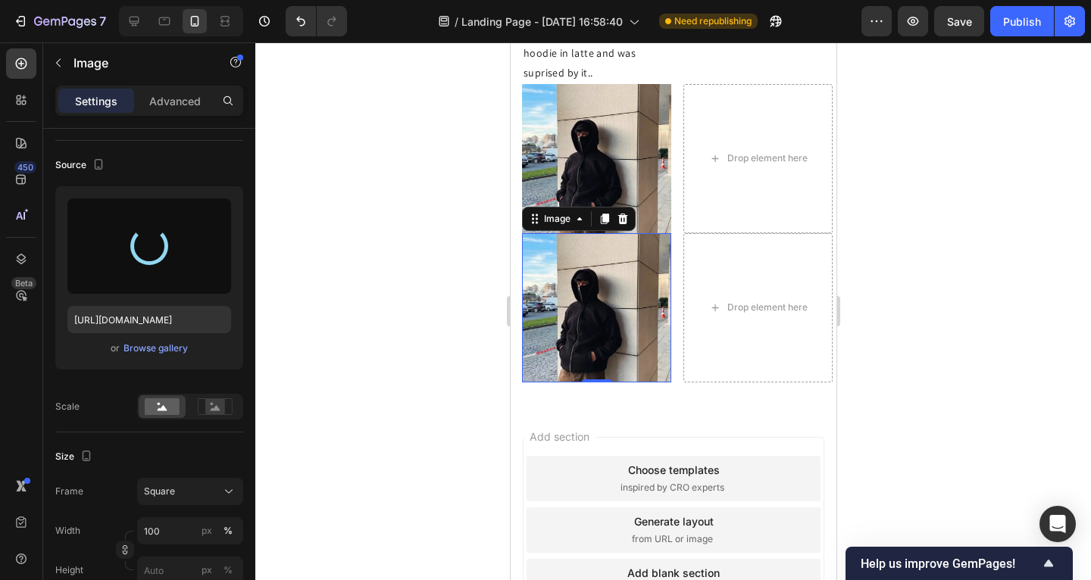
type input "https://cdn.shopify.com/s/files/1/0885/4382/2124/files/gempages_585680175589491…"
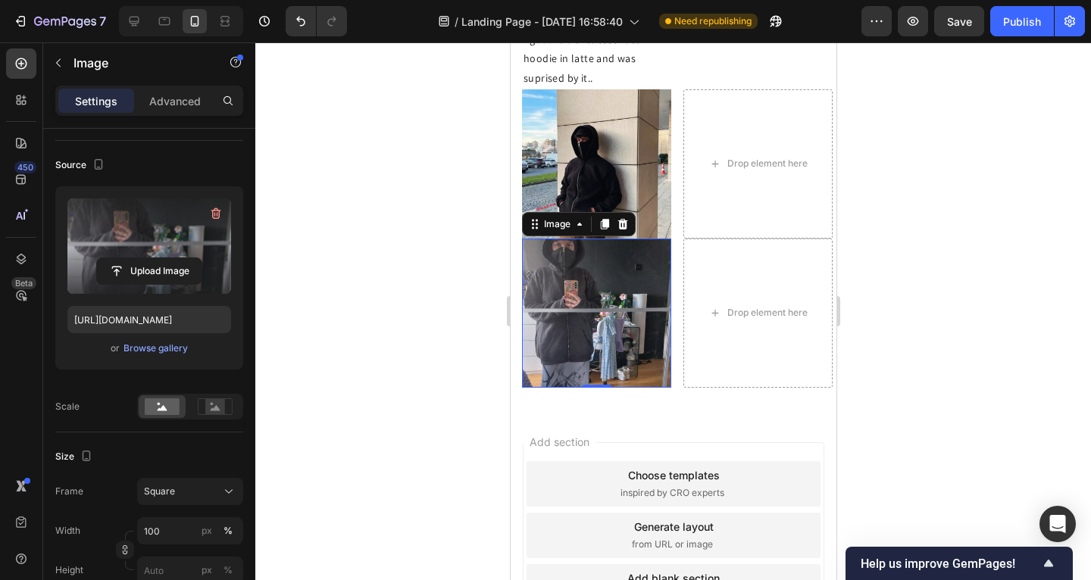
scroll to position [1426, 0]
click at [168, 234] on label at bounding box center [149, 246] width 164 height 95
click at [168, 258] on input "file" at bounding box center [149, 271] width 105 height 26
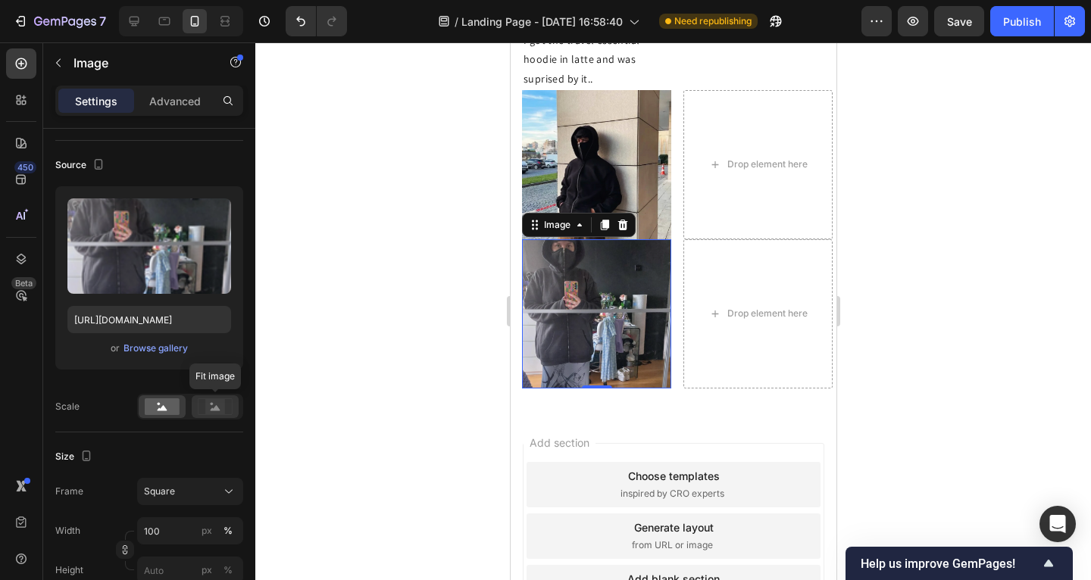
click at [215, 403] on rect at bounding box center [215, 406] width 20 height 15
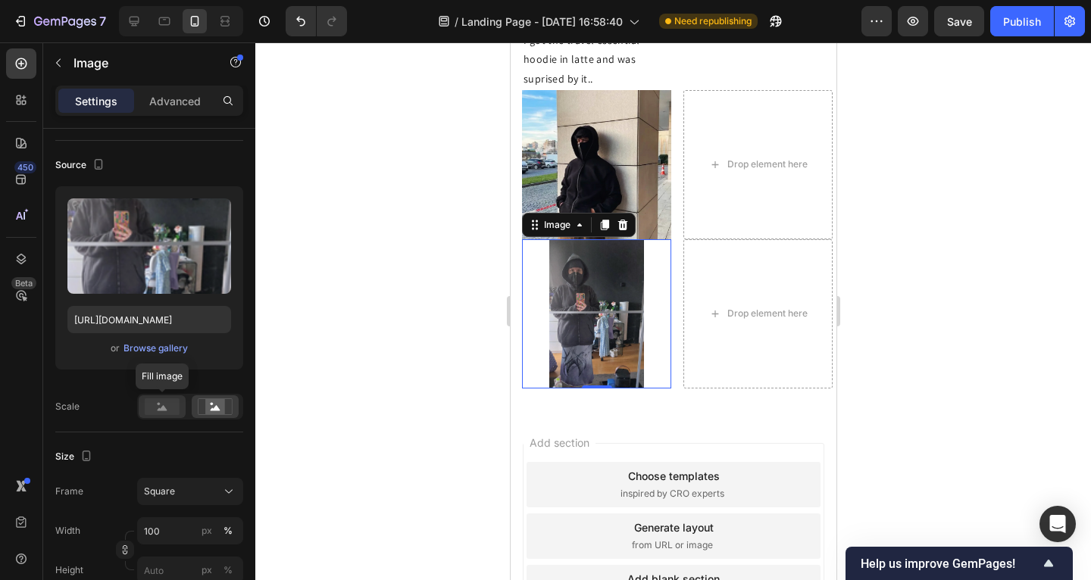
click at [170, 403] on rect at bounding box center [162, 407] width 35 height 17
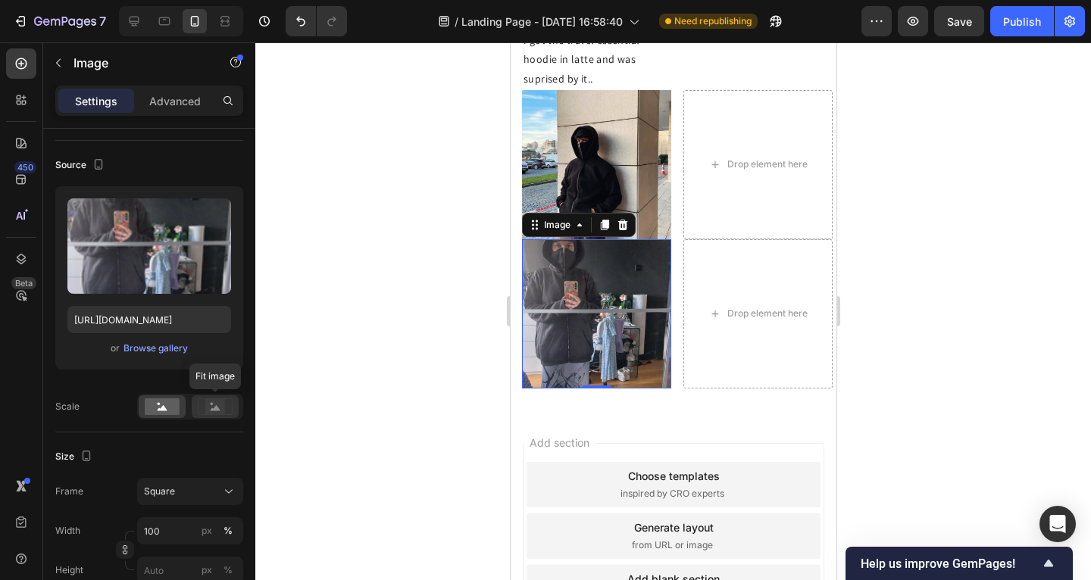
click at [220, 403] on rect at bounding box center [215, 406] width 20 height 15
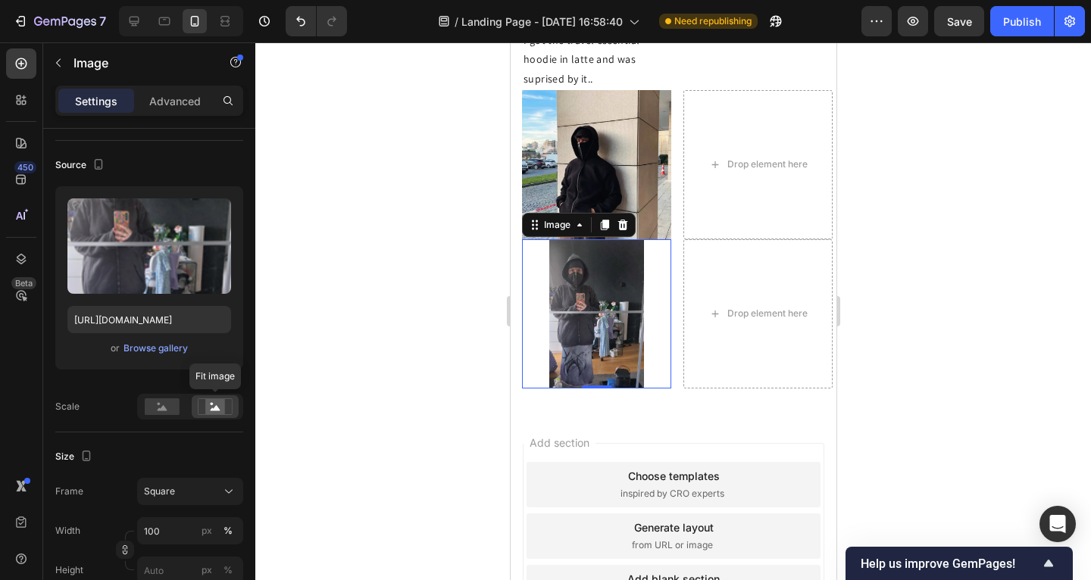
click at [220, 407] on rect at bounding box center [215, 406] width 20 height 15
click at [178, 411] on rect at bounding box center [162, 407] width 35 height 17
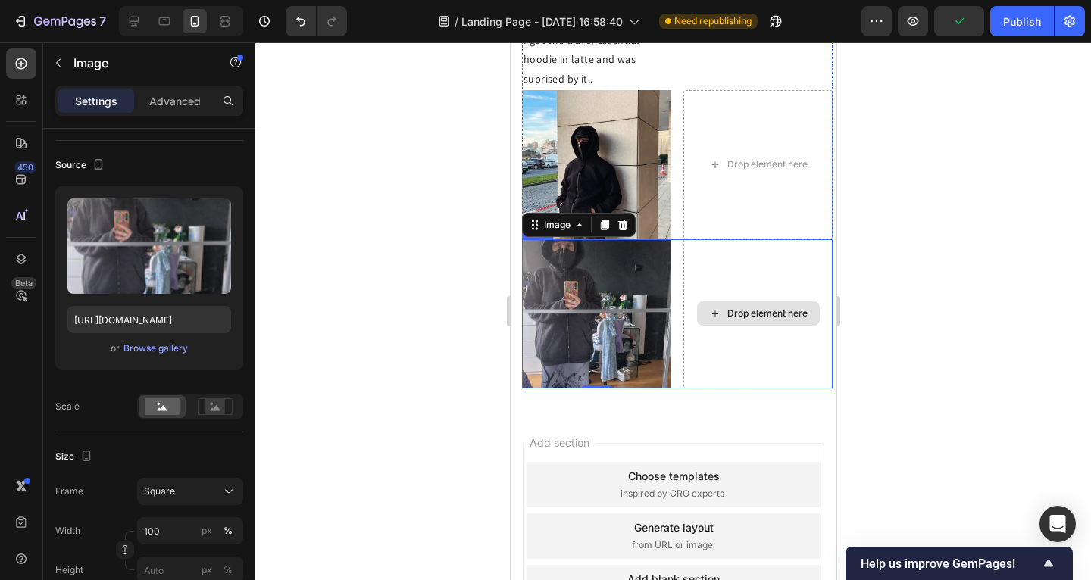
click at [798, 302] on div "Drop element here" at bounding box center [757, 314] width 123 height 24
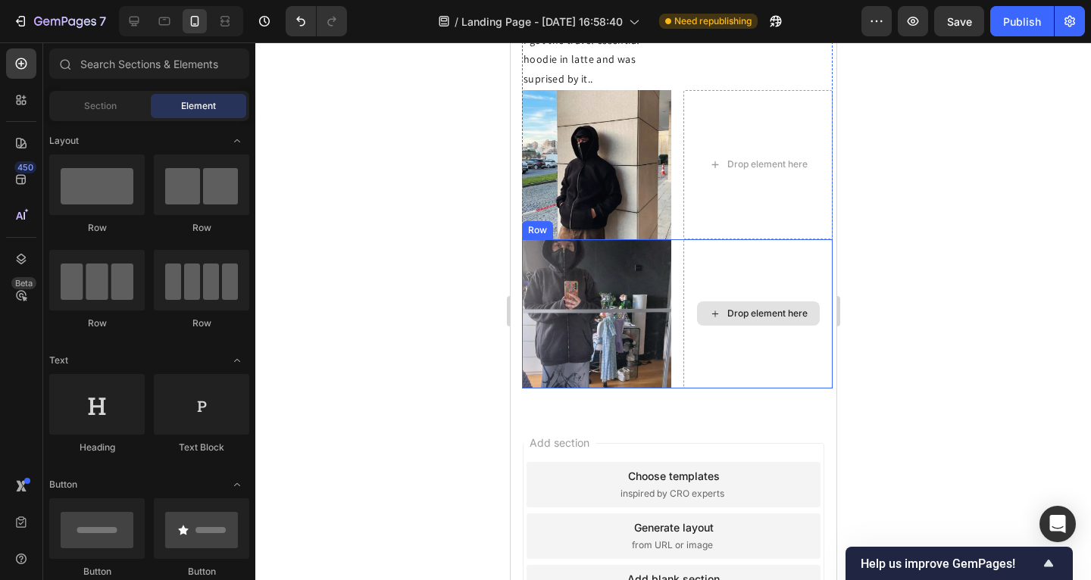
click at [739, 313] on div "Drop element here" at bounding box center [757, 313] width 149 height 149
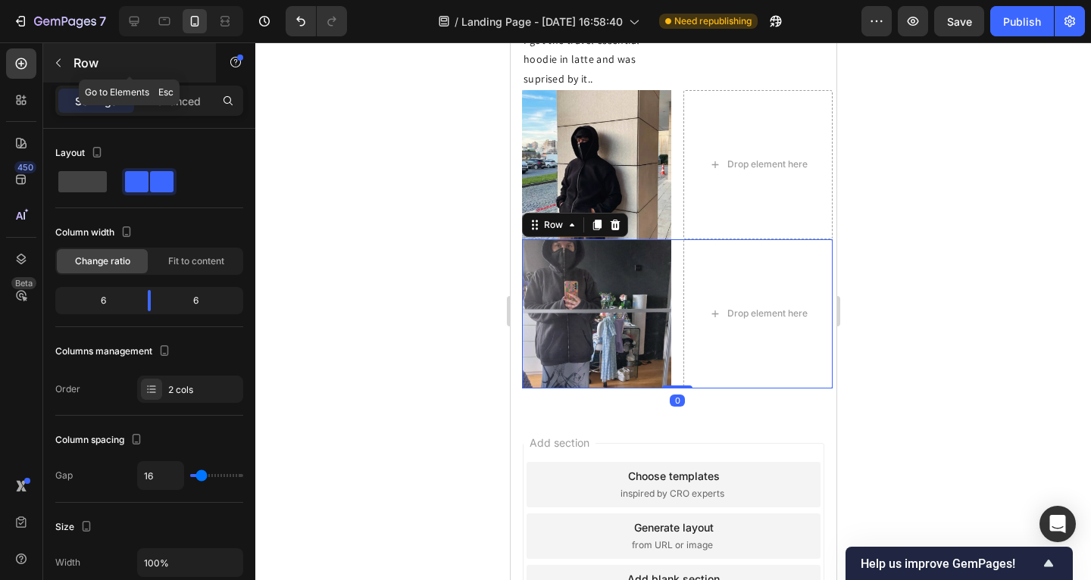
click at [70, 68] on button "button" at bounding box center [58, 63] width 24 height 24
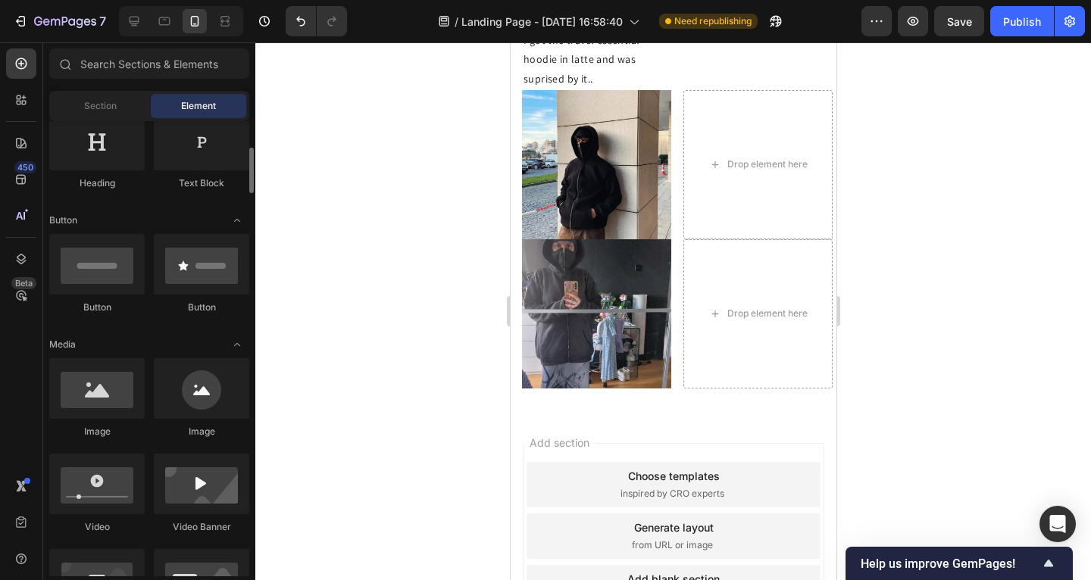
scroll to position [404, 0]
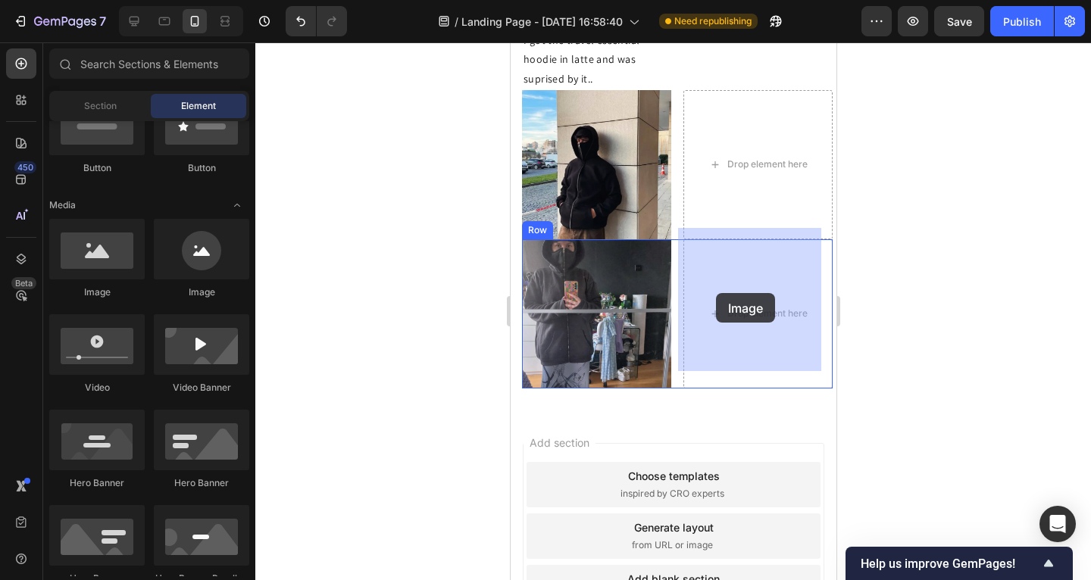
drag, startPoint x: 655, startPoint y: 312, endPoint x: 720, endPoint y: 295, distance: 66.7
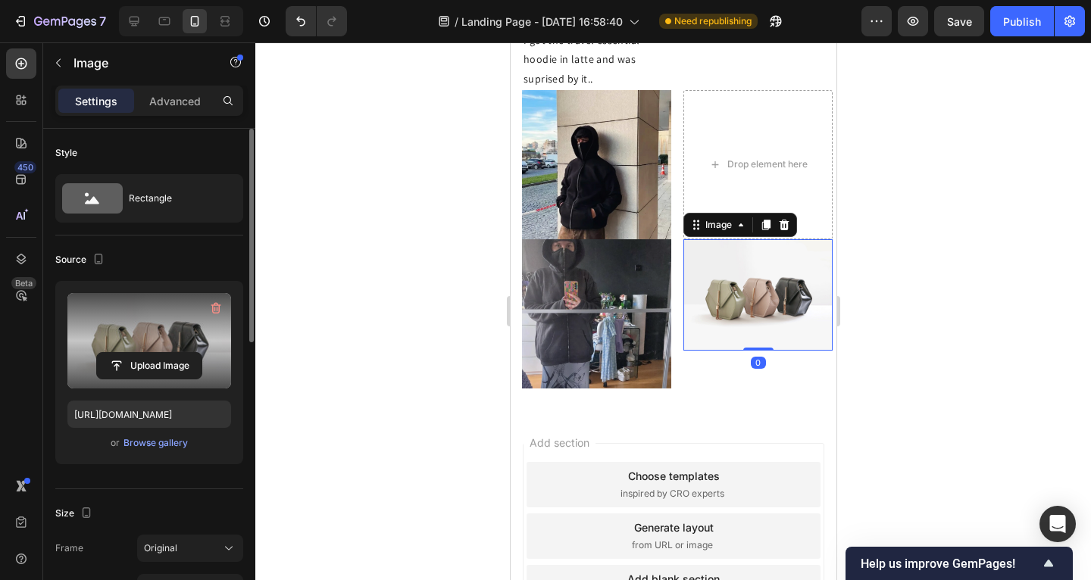
click at [193, 335] on label at bounding box center [149, 340] width 164 height 95
click at [193, 353] on input "file" at bounding box center [149, 366] width 105 height 26
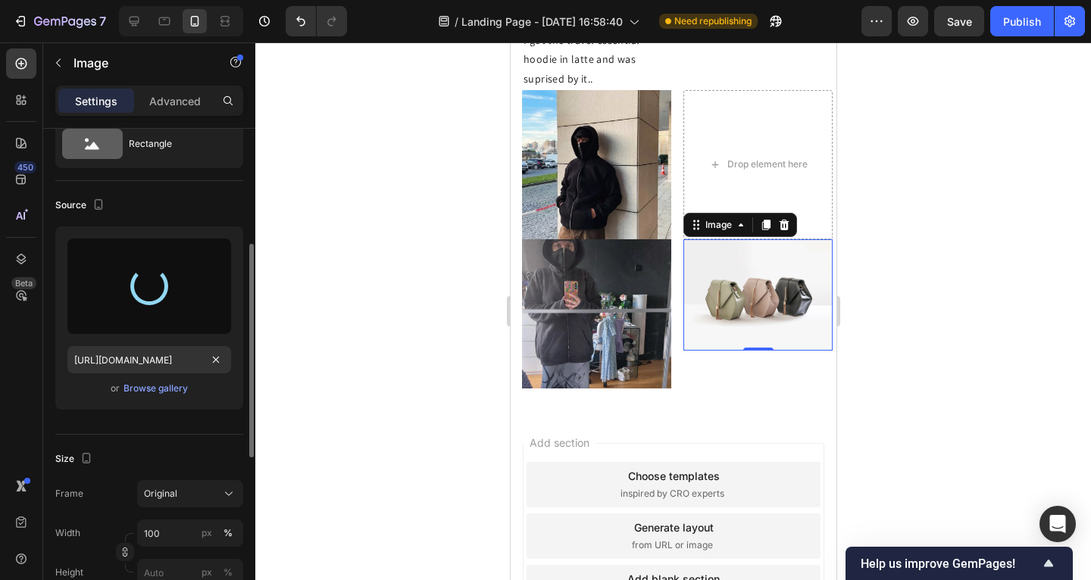
scroll to position [119, 0]
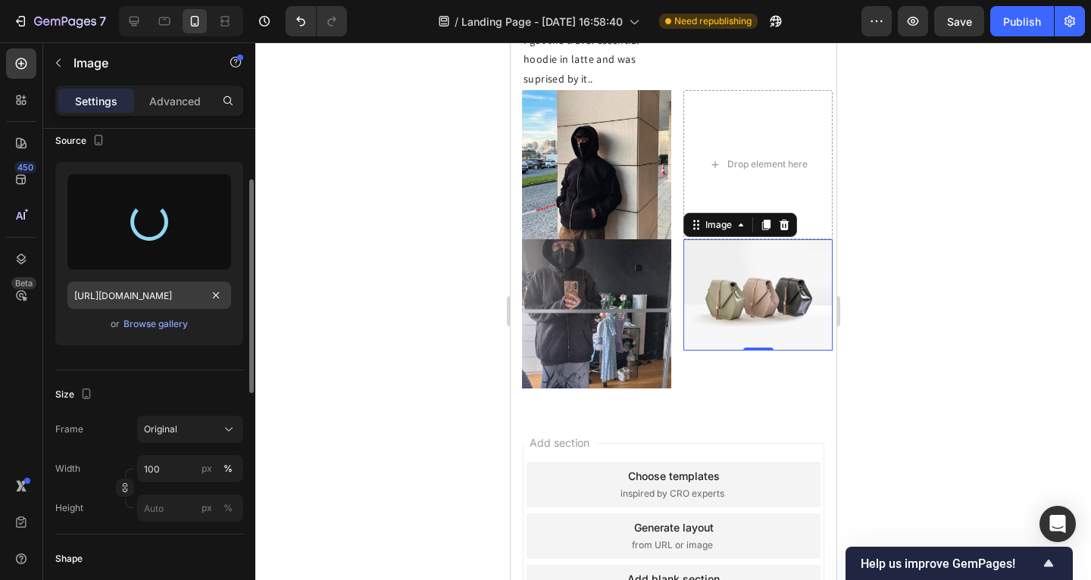
type input "https://cdn.shopify.com/s/files/1/0885/4382/2124/files/gempages_585680175589491…"
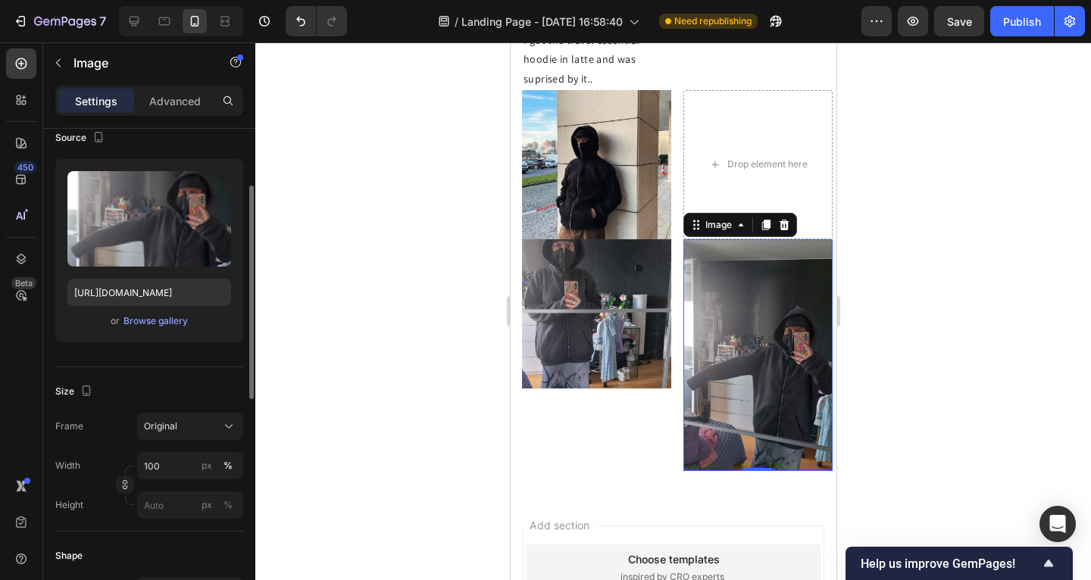
scroll to position [125, 0]
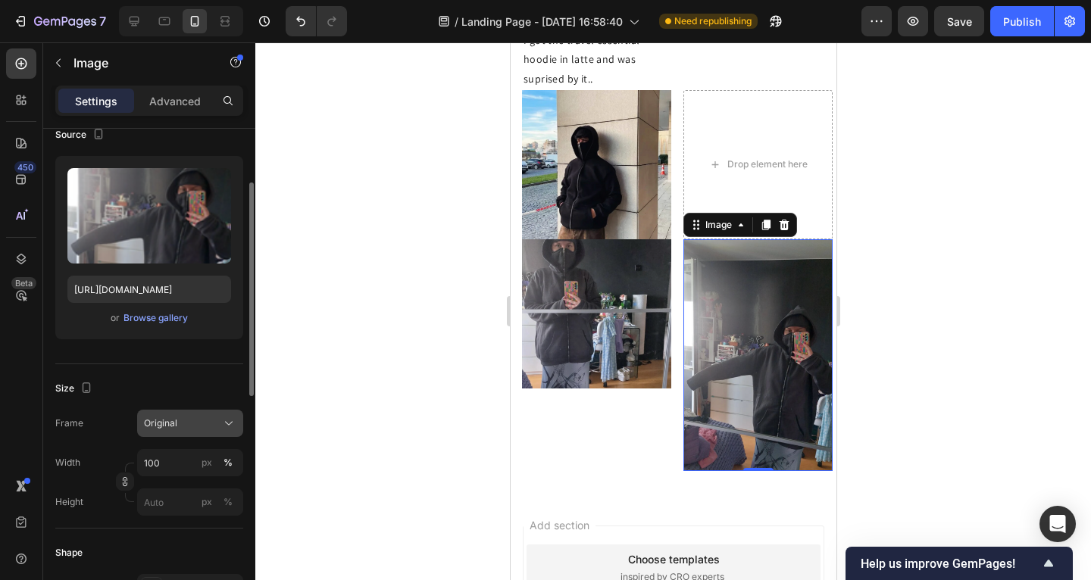
click at [202, 426] on div "Original" at bounding box center [181, 424] width 74 height 14
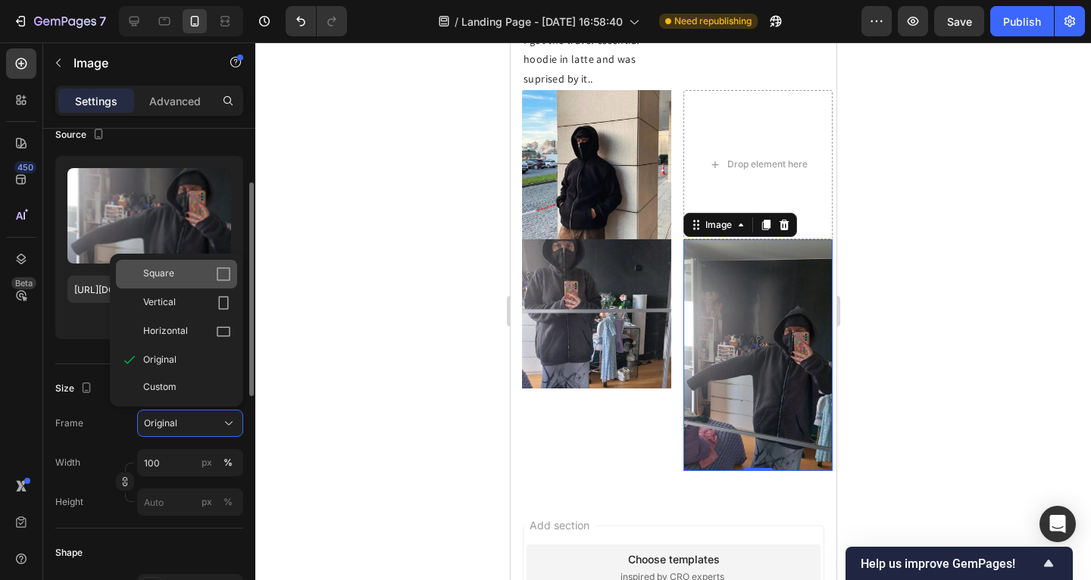
click at [188, 280] on div "Square" at bounding box center [187, 274] width 88 height 15
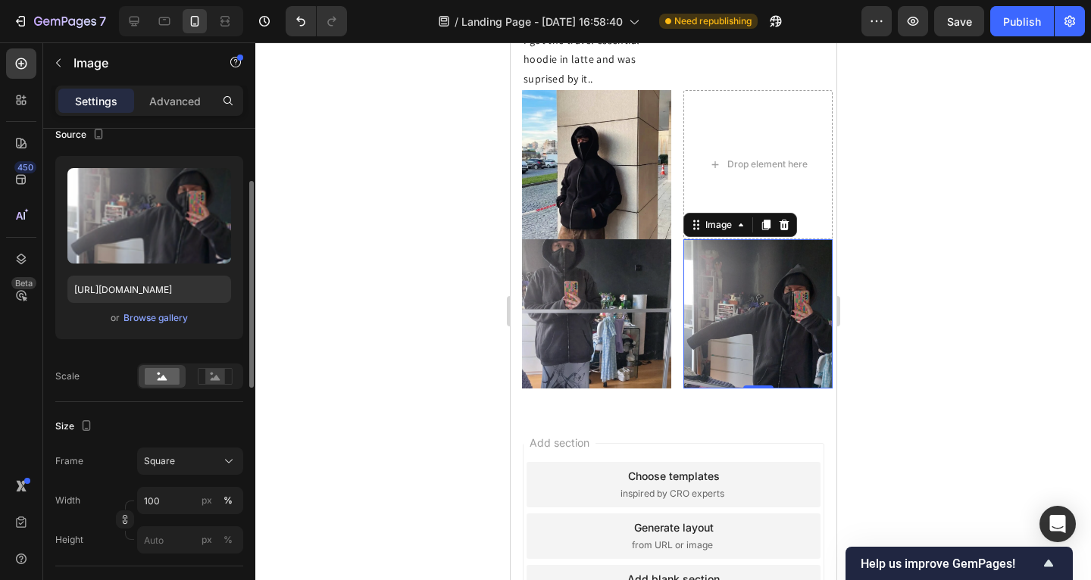
click at [405, 296] on div at bounding box center [673, 311] width 836 height 538
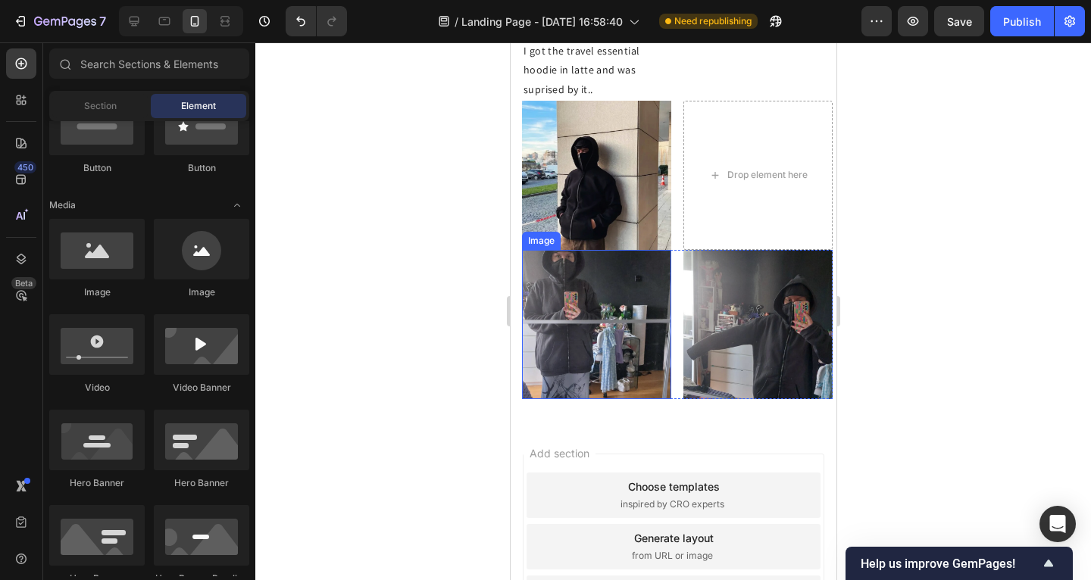
scroll to position [1401, 0]
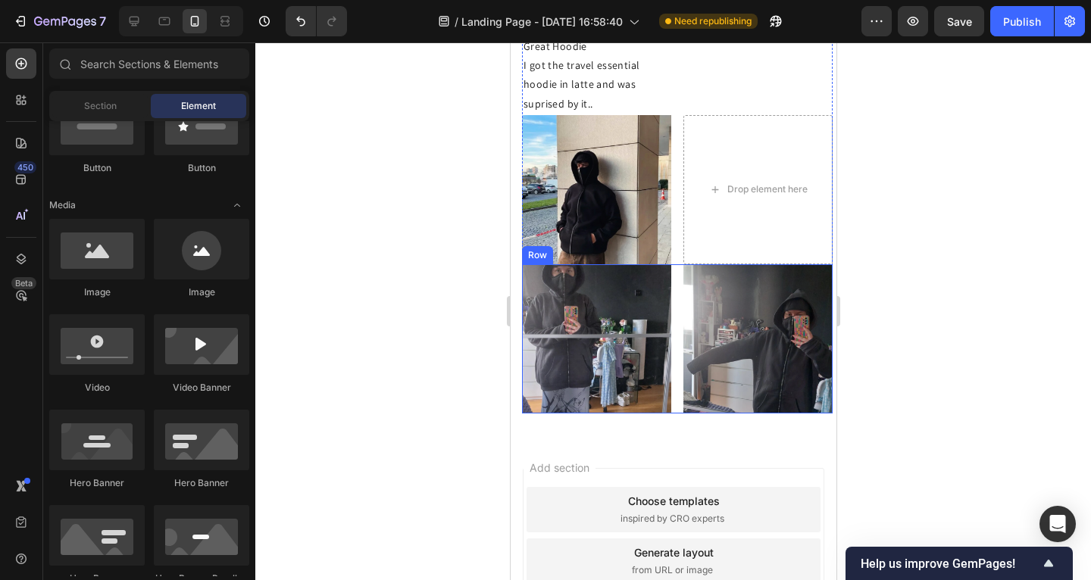
click at [730, 298] on img at bounding box center [757, 338] width 149 height 149
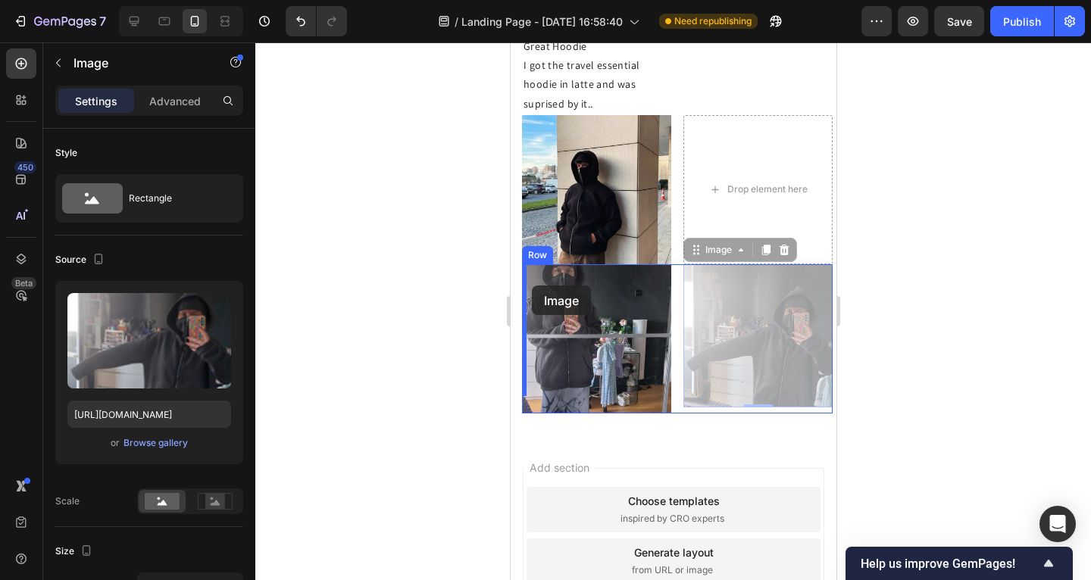
drag, startPoint x: 692, startPoint y: 241, endPoint x: 531, endPoint y: 286, distance: 166.7
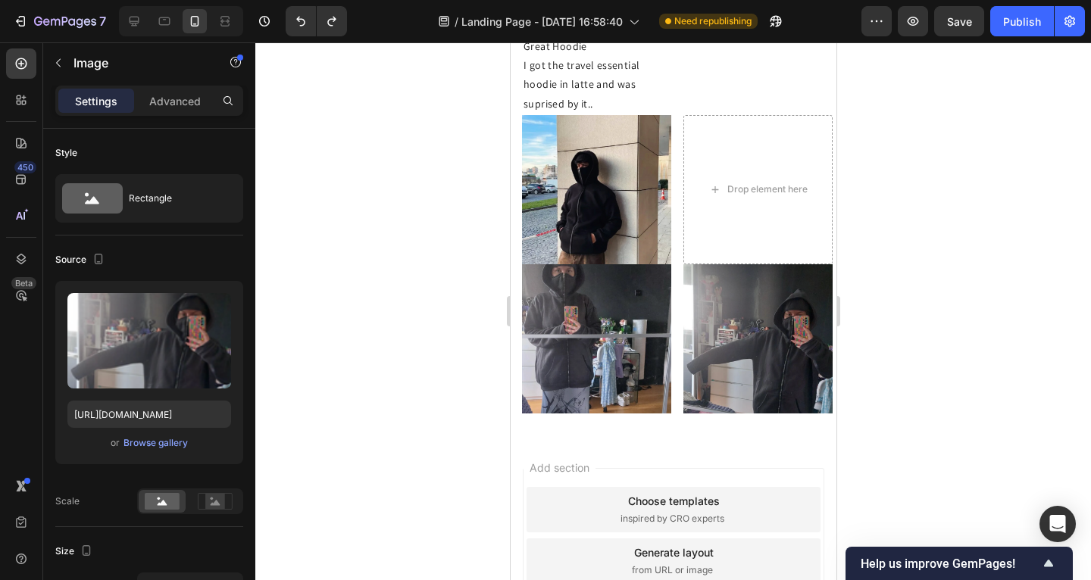
click at [475, 271] on div at bounding box center [673, 311] width 836 height 538
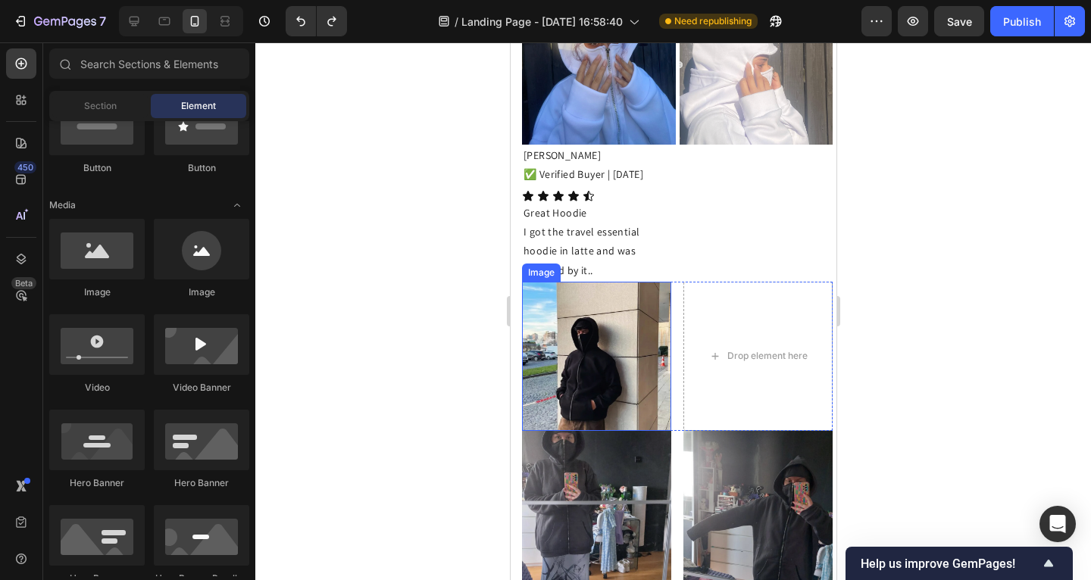
scroll to position [1306, 0]
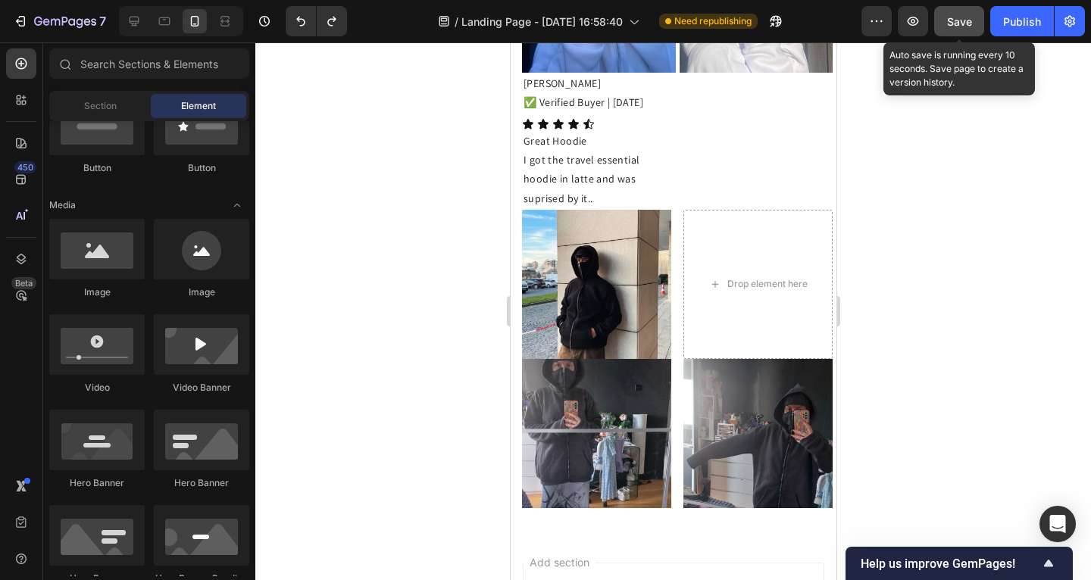
drag, startPoint x: 956, startPoint y: 25, endPoint x: 981, endPoint y: 24, distance: 25.0
click at [957, 25] on span "Save" at bounding box center [959, 21] width 25 height 13
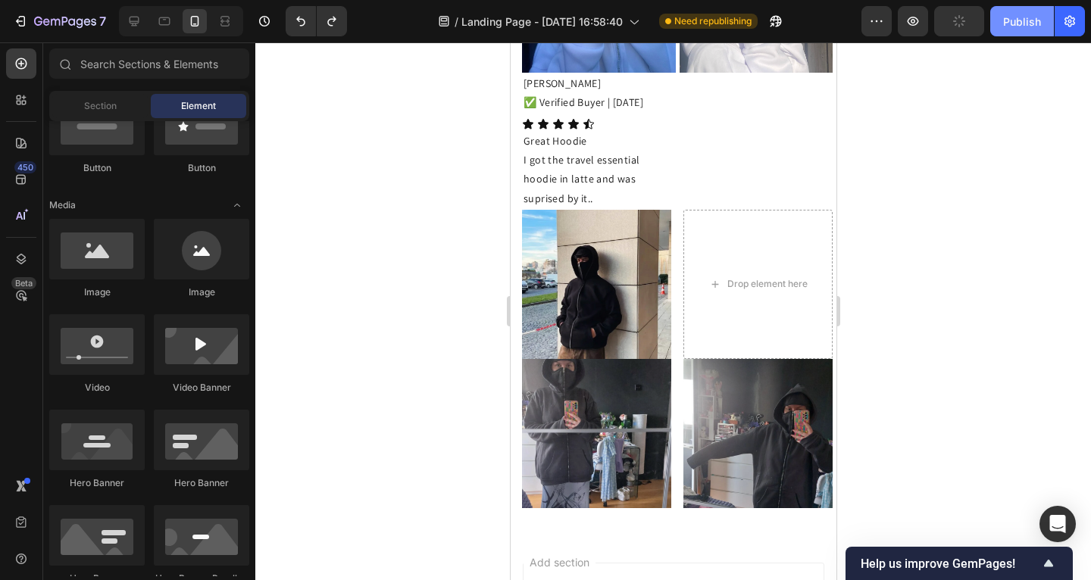
click at [1015, 23] on div "Publish" at bounding box center [1022, 22] width 38 height 16
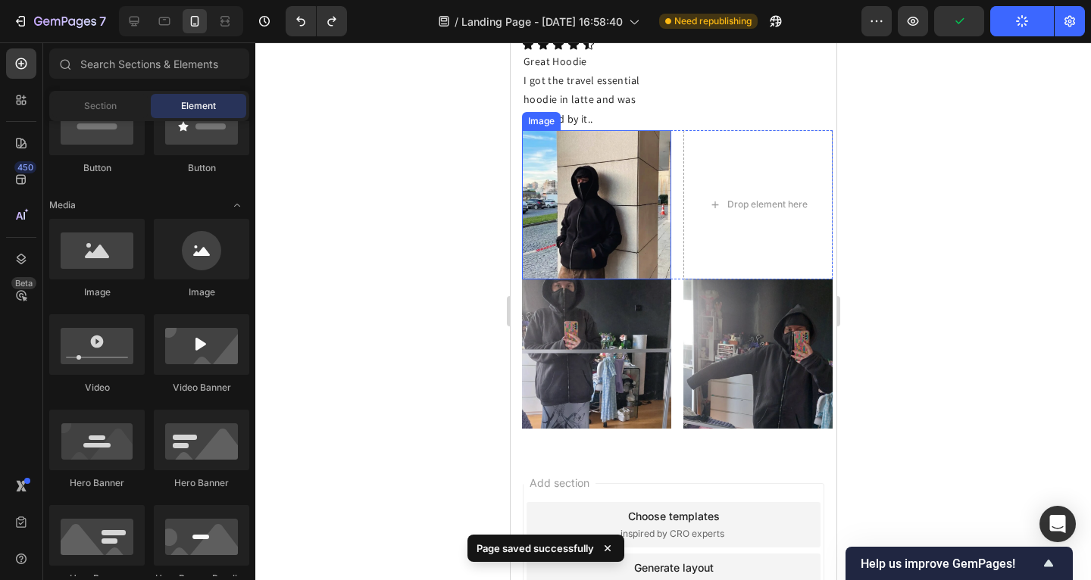
scroll to position [1387, 0]
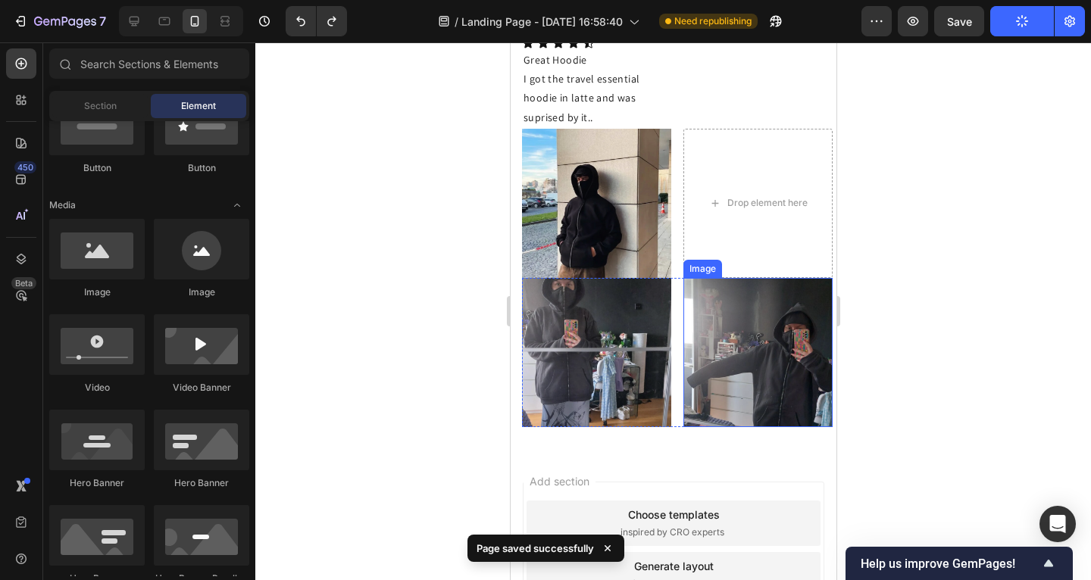
click at [694, 289] on img at bounding box center [757, 352] width 149 height 149
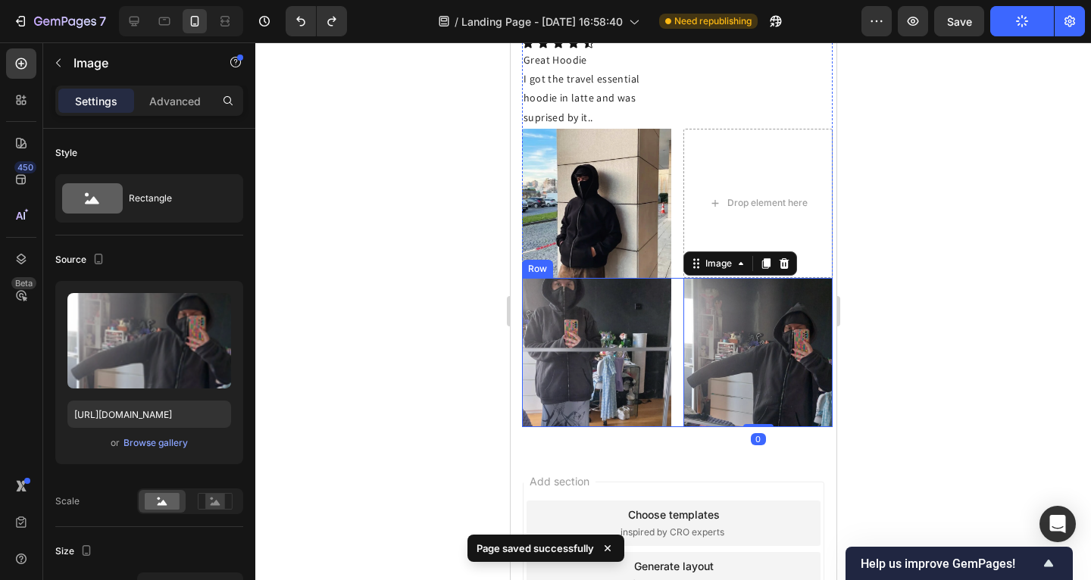
click at [672, 296] on div "Image Image 0 Row" at bounding box center [676, 352] width 311 height 149
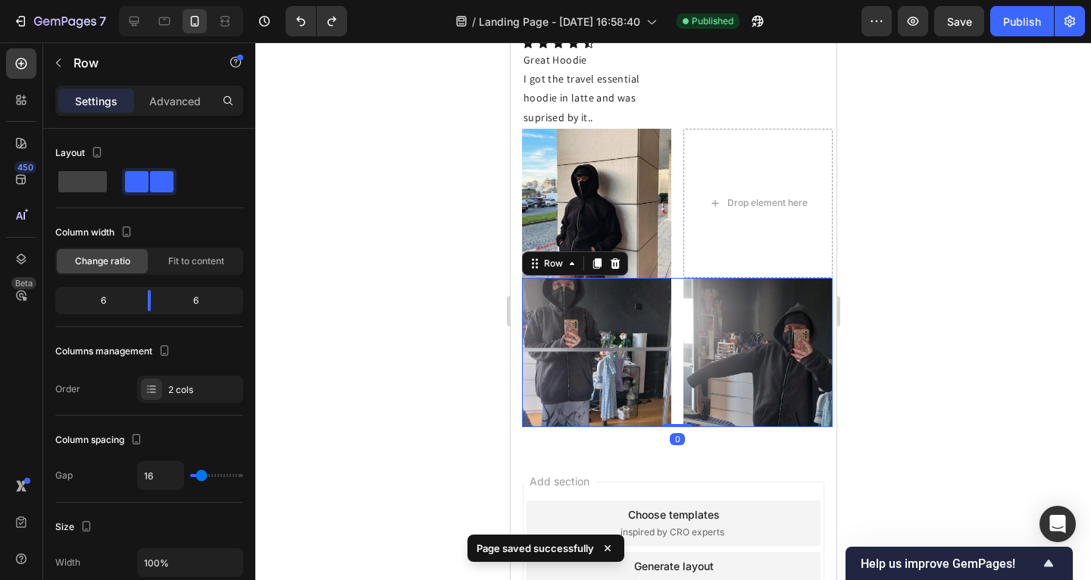
drag, startPoint x: 593, startPoint y: 255, endPoint x: 594, endPoint y: 268, distance: 13.7
click at [593, 258] on icon at bounding box center [596, 264] width 12 height 12
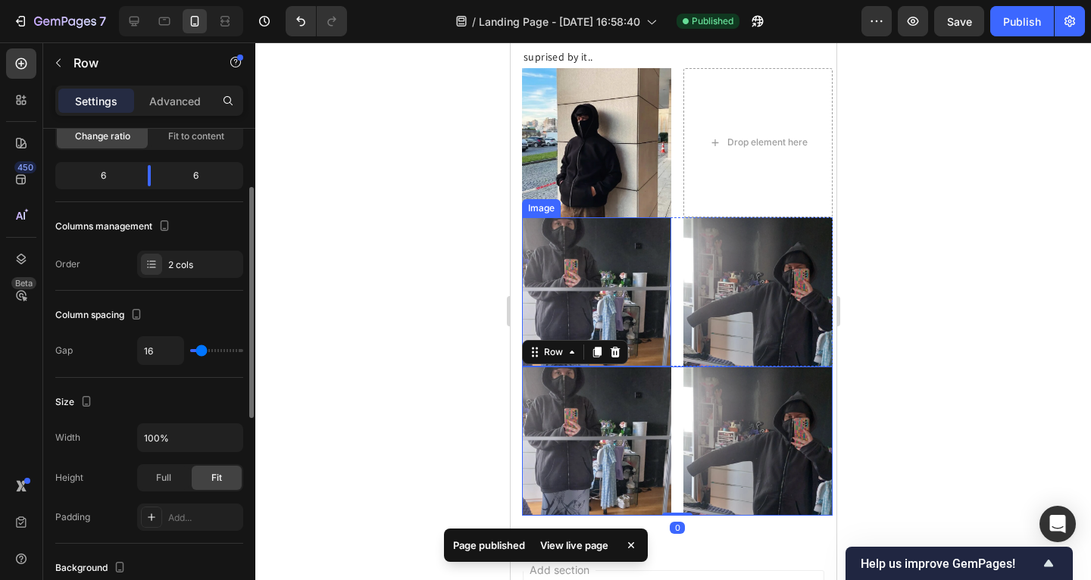
scroll to position [1521, 0]
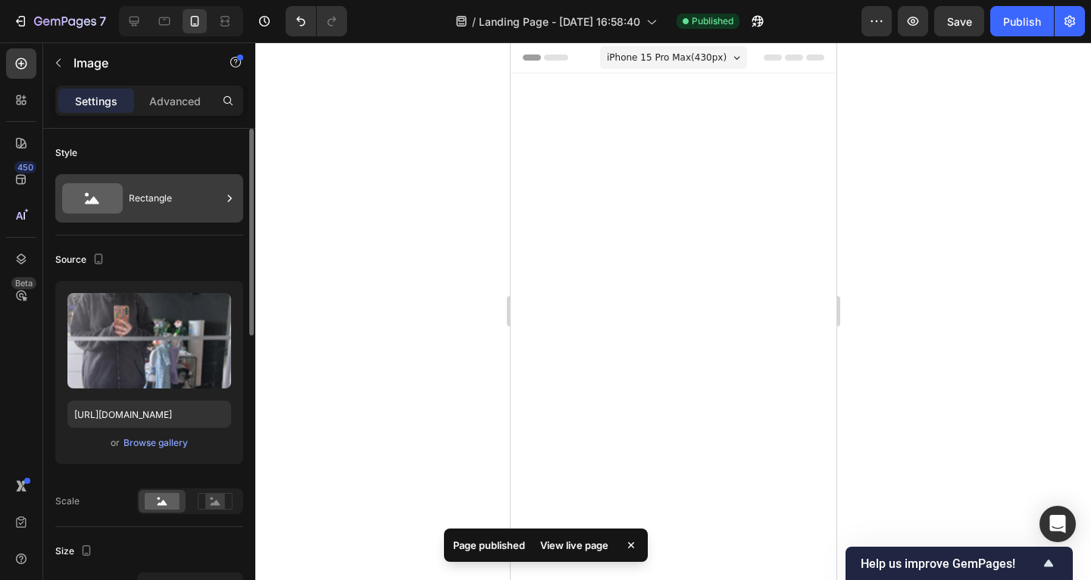
scroll to position [1521, 0]
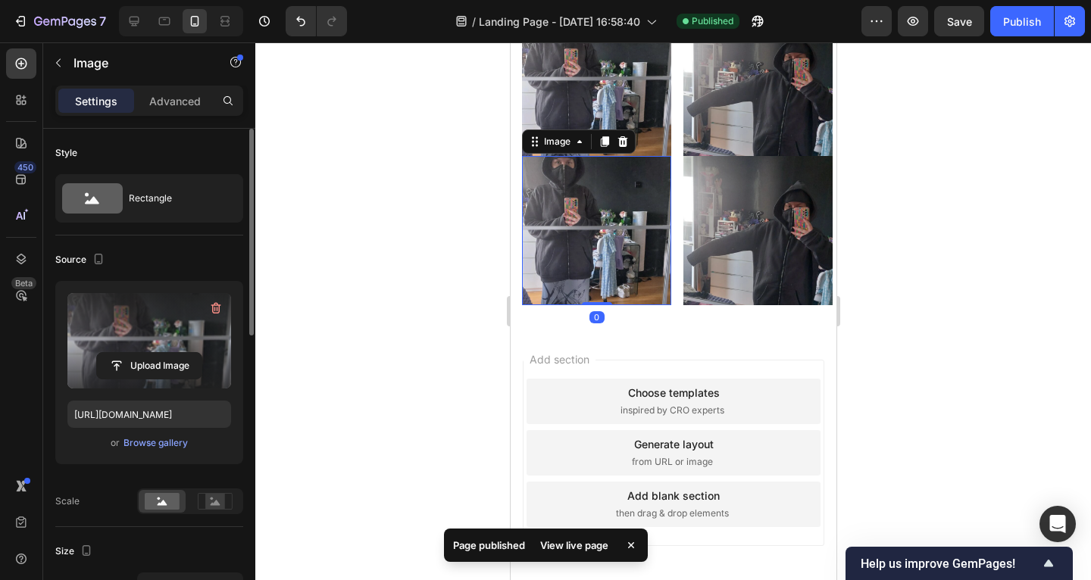
click at [148, 299] on label at bounding box center [149, 340] width 164 height 95
click at [148, 353] on input "file" at bounding box center [149, 366] width 105 height 26
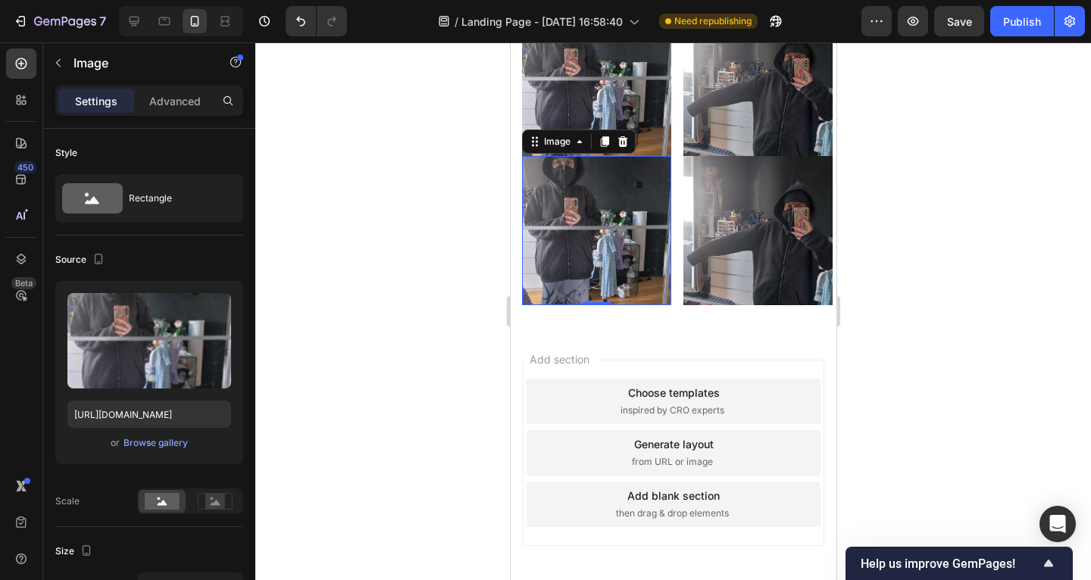
click at [603, 305] on img at bounding box center [595, 230] width 149 height 149
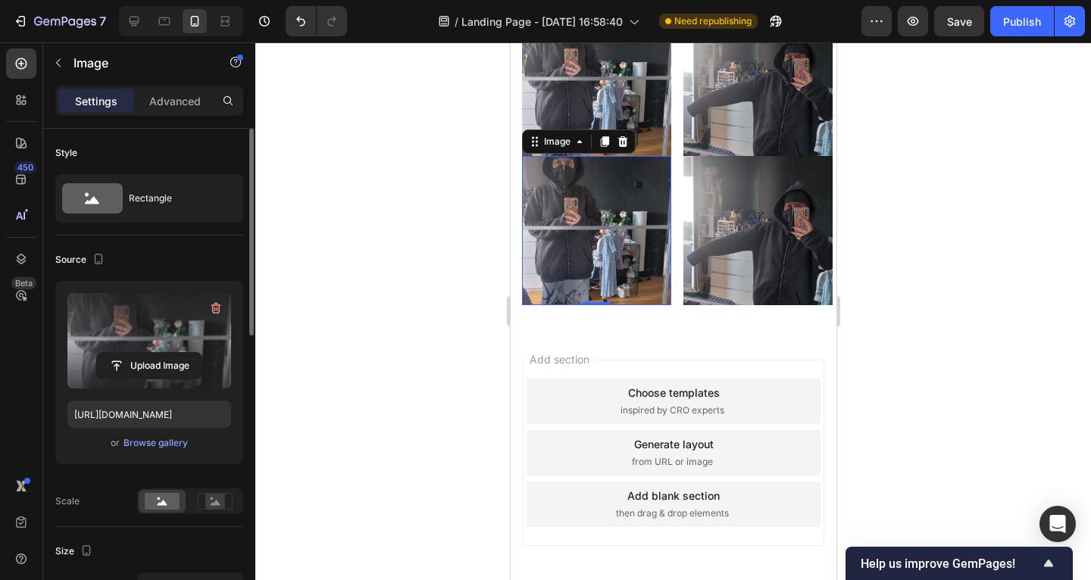
click at [102, 328] on label at bounding box center [149, 340] width 164 height 95
click at [102, 353] on input "file" at bounding box center [149, 366] width 105 height 26
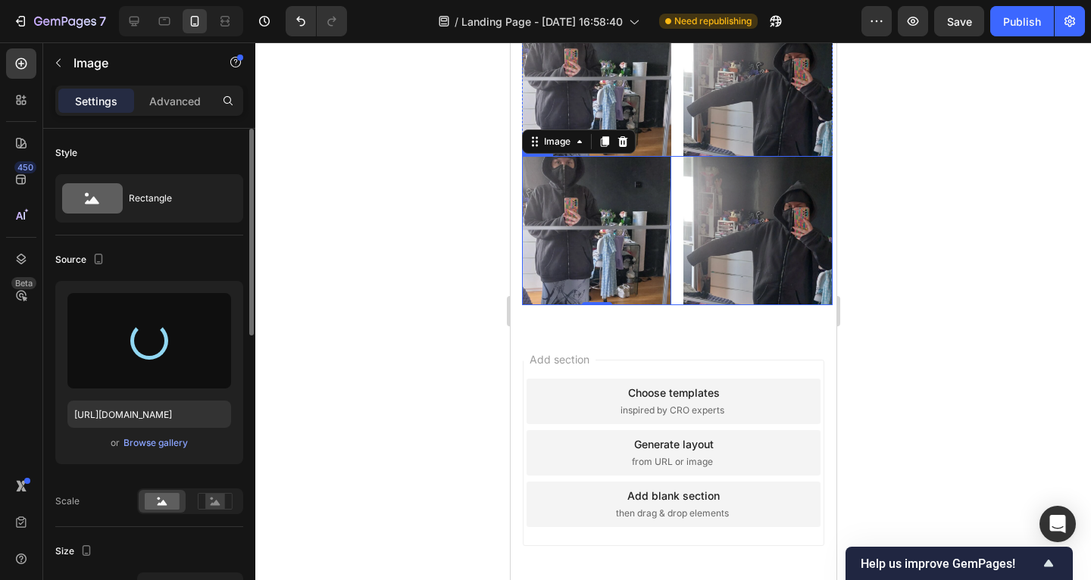
type input "[URL][DOMAIN_NAME]"
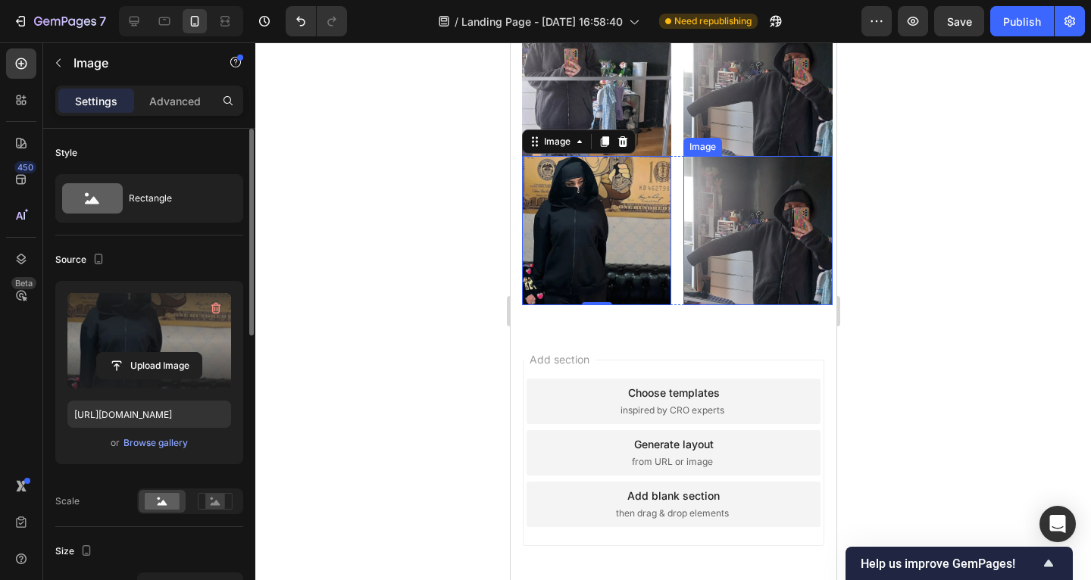
click at [702, 305] on img at bounding box center [757, 230] width 149 height 149
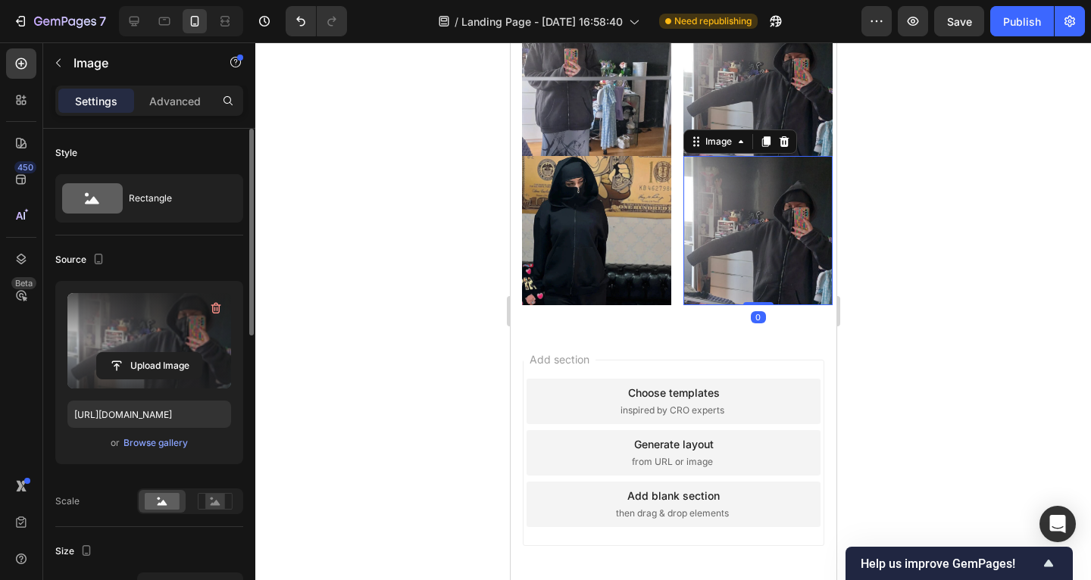
click at [152, 314] on label at bounding box center [149, 340] width 164 height 95
click at [152, 353] on input "file" at bounding box center [149, 366] width 105 height 26
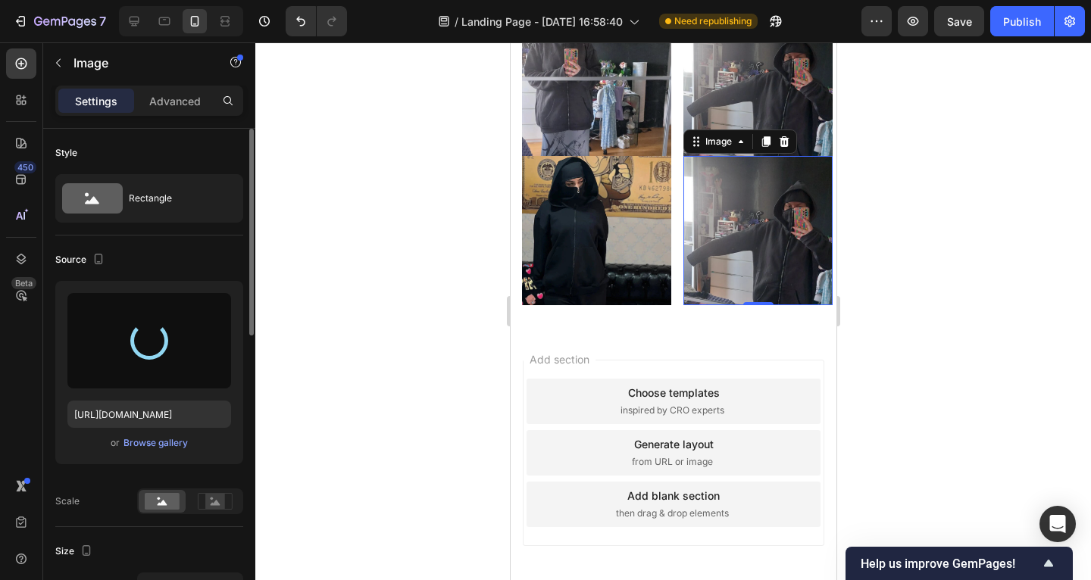
type input "[URL][DOMAIN_NAME]"
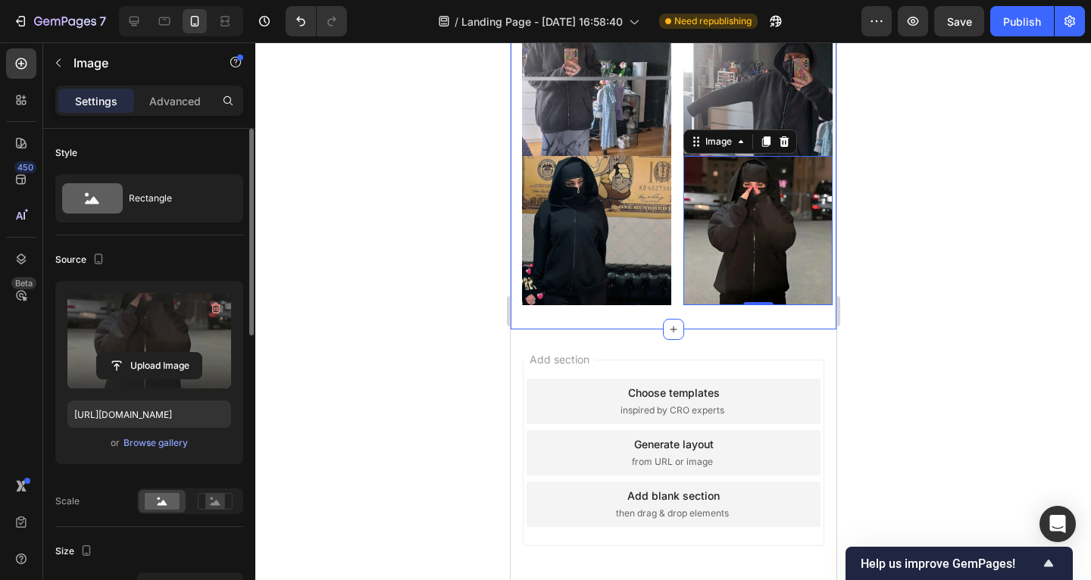
click at [460, 386] on div at bounding box center [673, 311] width 836 height 538
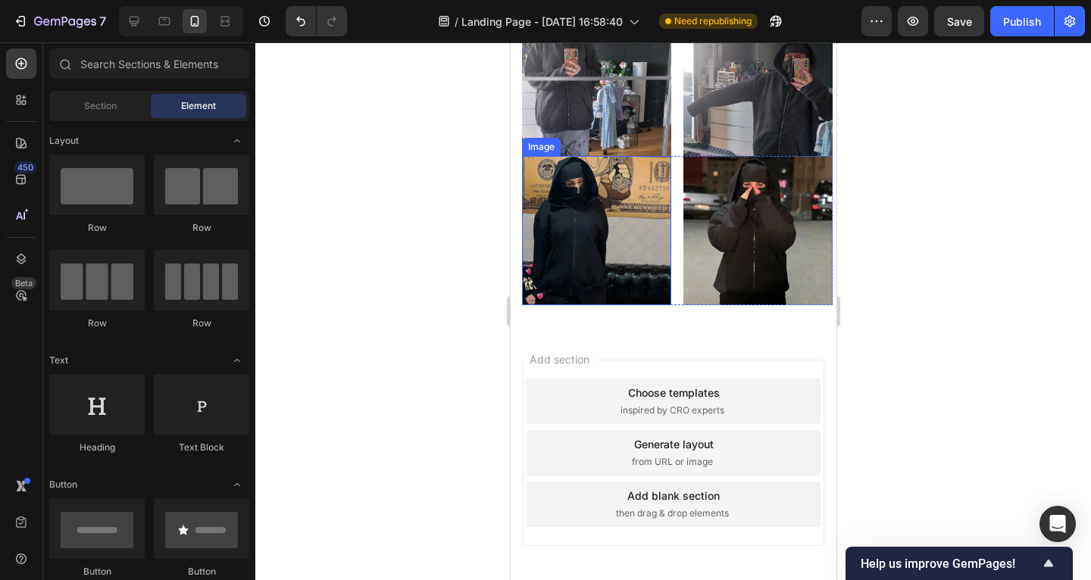
click at [560, 305] on img at bounding box center [595, 230] width 149 height 149
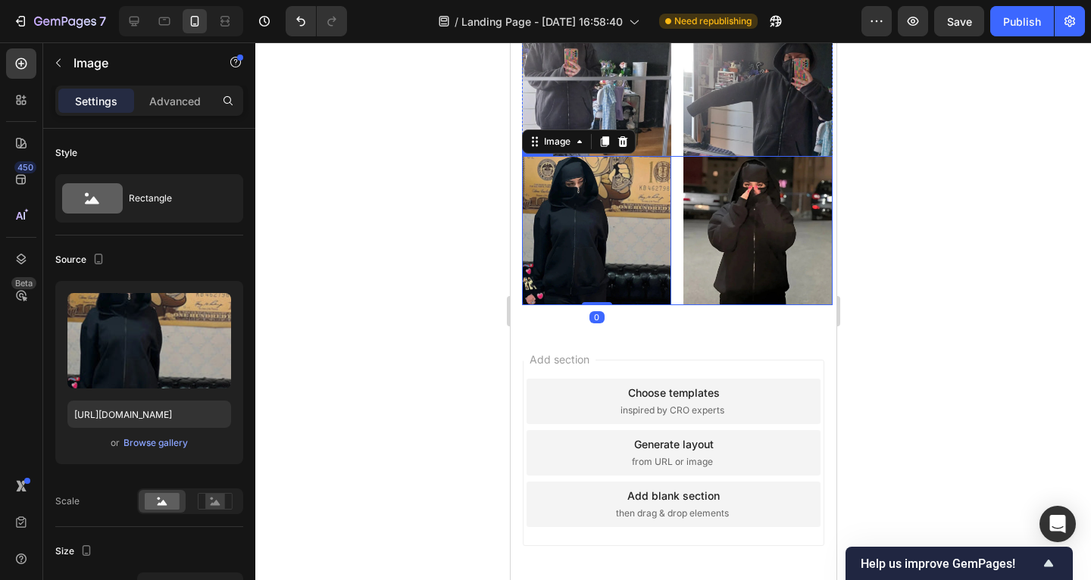
click at [671, 305] on div "Image 0 Image Row" at bounding box center [676, 230] width 311 height 149
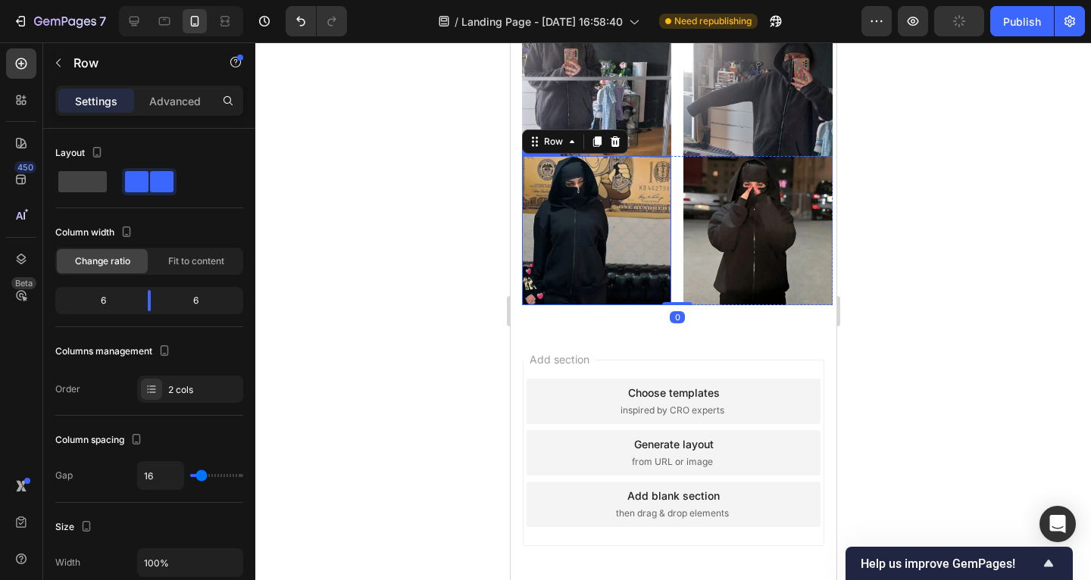
click at [592, 148] on icon at bounding box center [596, 142] width 12 height 12
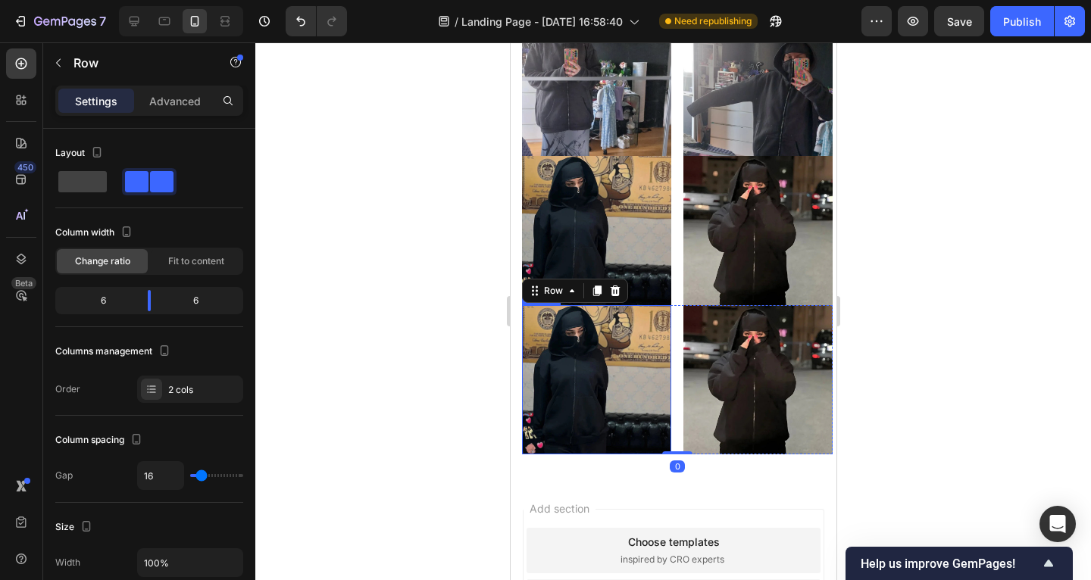
click at [616, 455] on img at bounding box center [595, 379] width 149 height 149
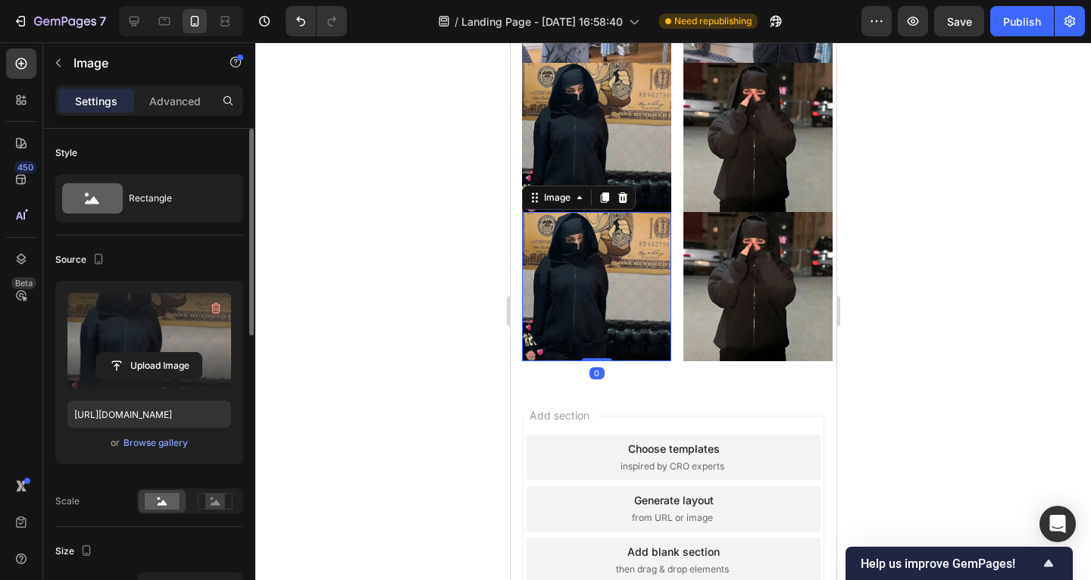
scroll to position [1628, 0]
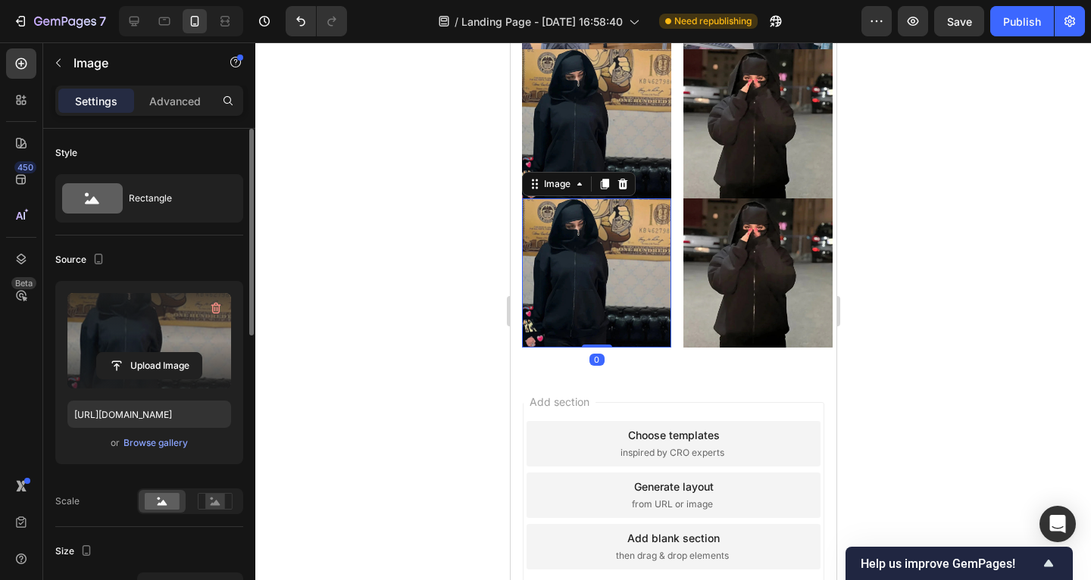
click at [170, 324] on label at bounding box center [149, 340] width 164 height 95
click at [170, 353] on input "file" at bounding box center [149, 366] width 105 height 26
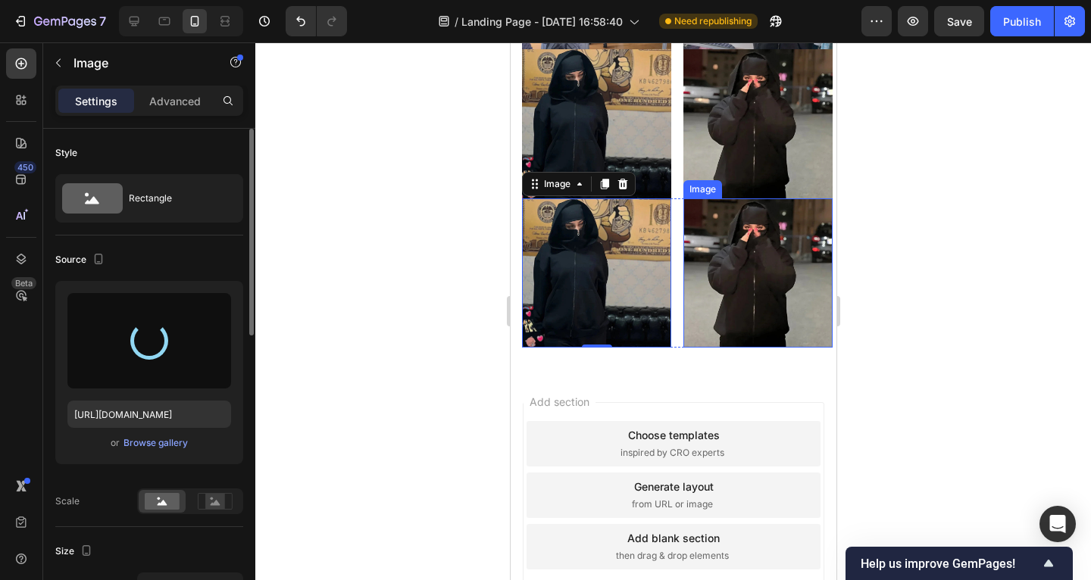
type input "[URL][DOMAIN_NAME]"
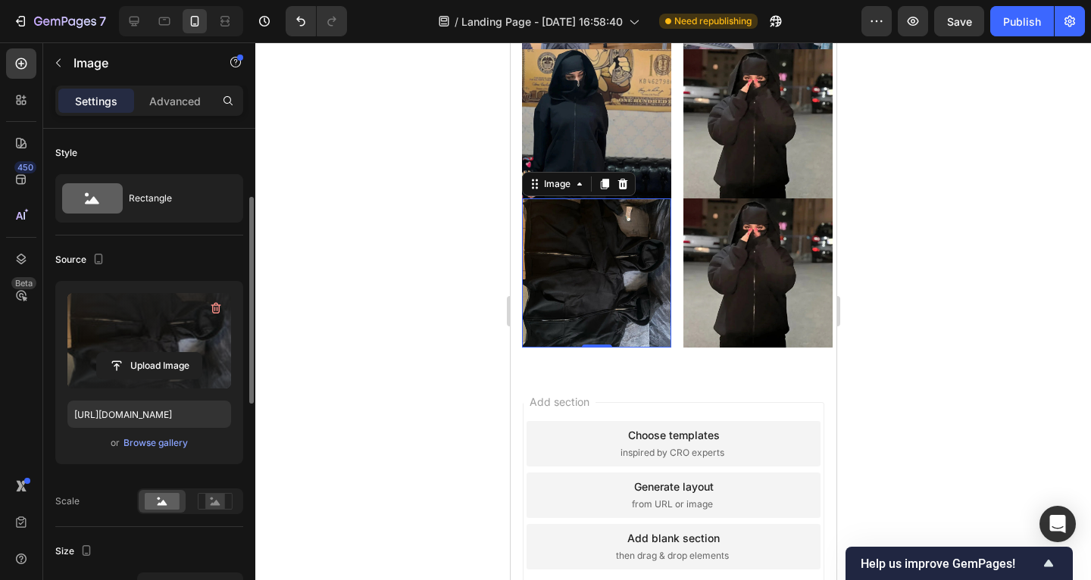
scroll to position [130, 0]
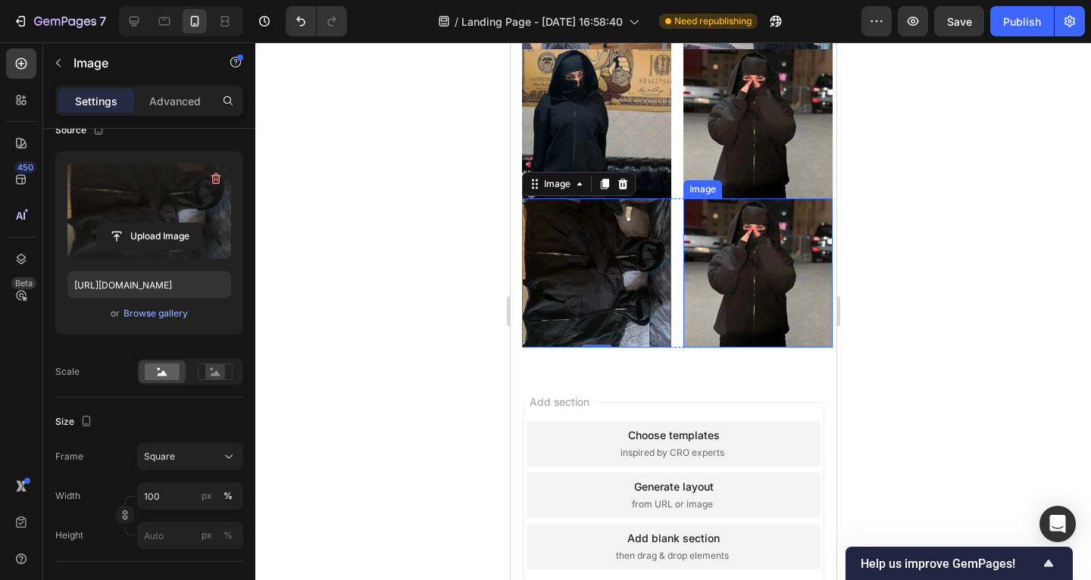
click at [739, 348] on img at bounding box center [757, 273] width 149 height 149
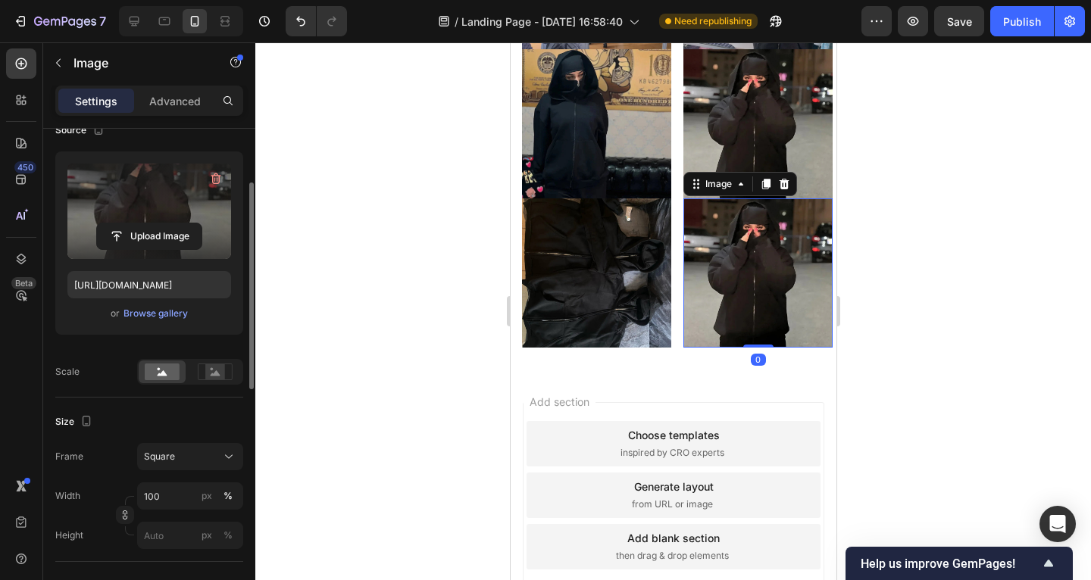
click at [180, 205] on label at bounding box center [149, 211] width 164 height 95
click at [180, 224] on input "file" at bounding box center [149, 237] width 105 height 26
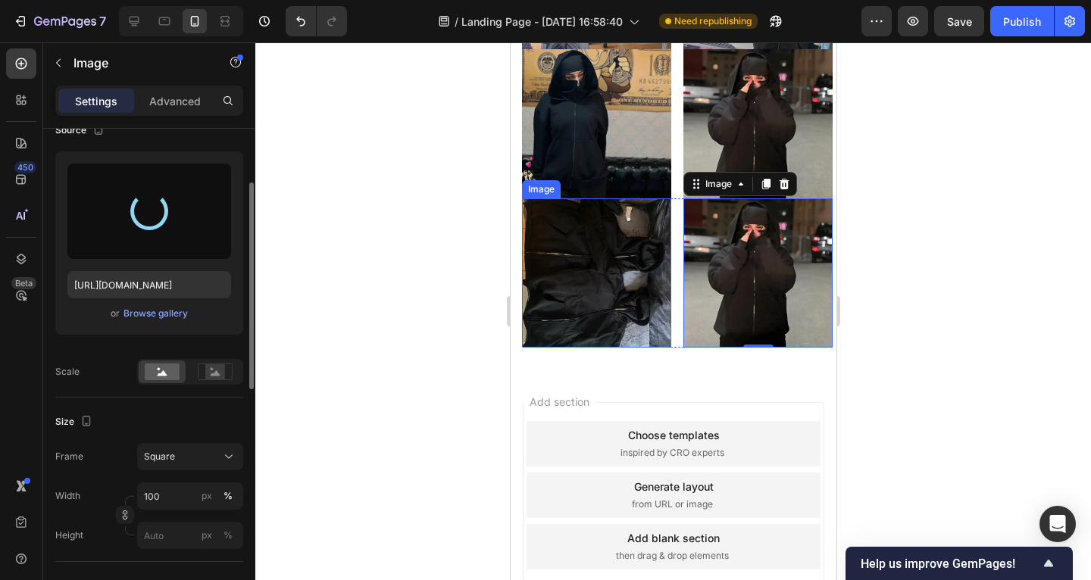
type input "[URL][DOMAIN_NAME]"
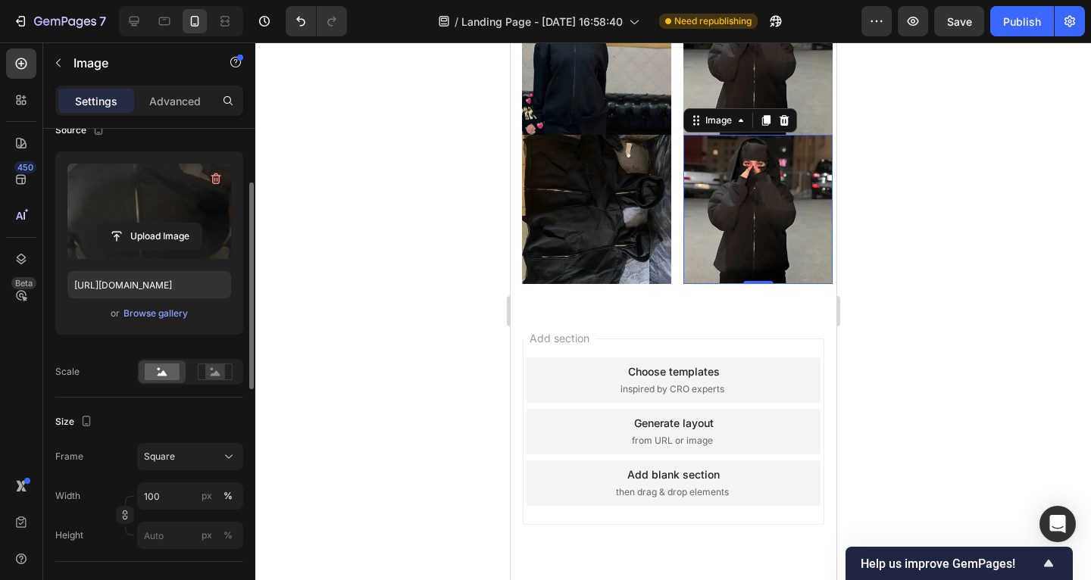
scroll to position [1718, 0]
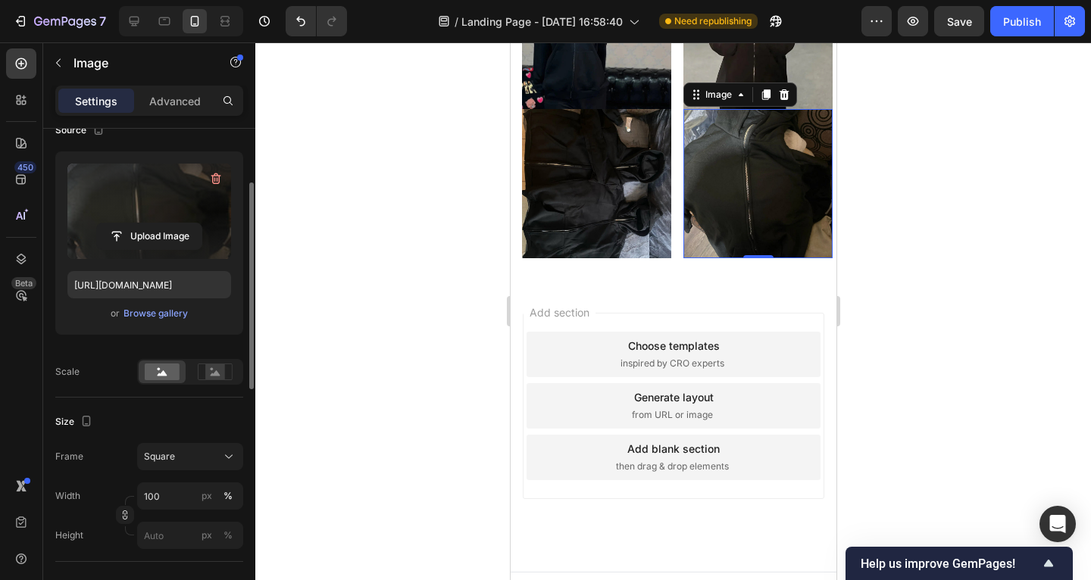
click at [733, 258] on img at bounding box center [757, 183] width 149 height 149
click at [224, 452] on icon at bounding box center [228, 456] width 15 height 15
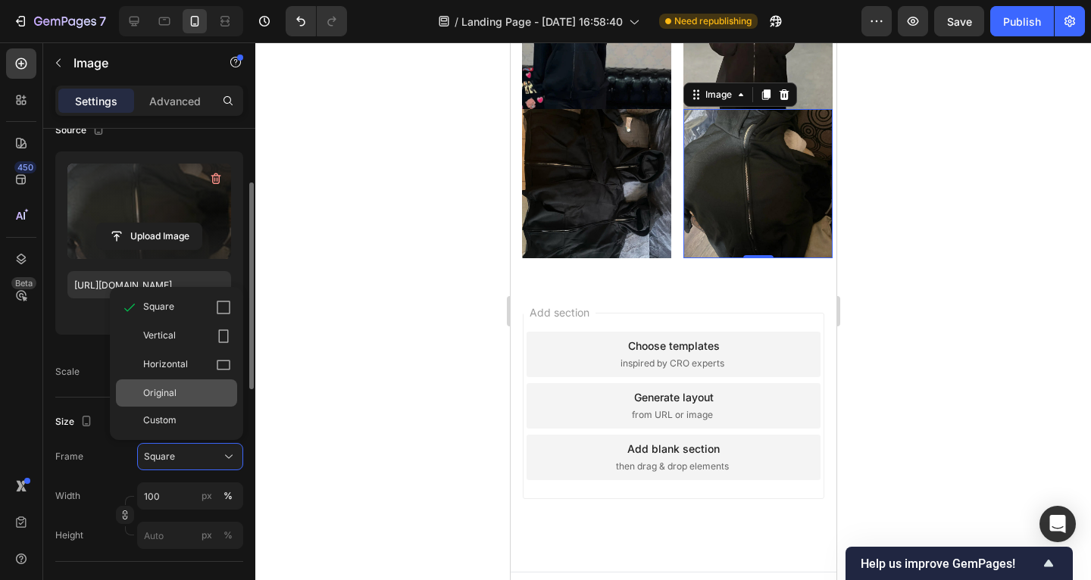
click at [200, 402] on div "Original" at bounding box center [176, 393] width 121 height 27
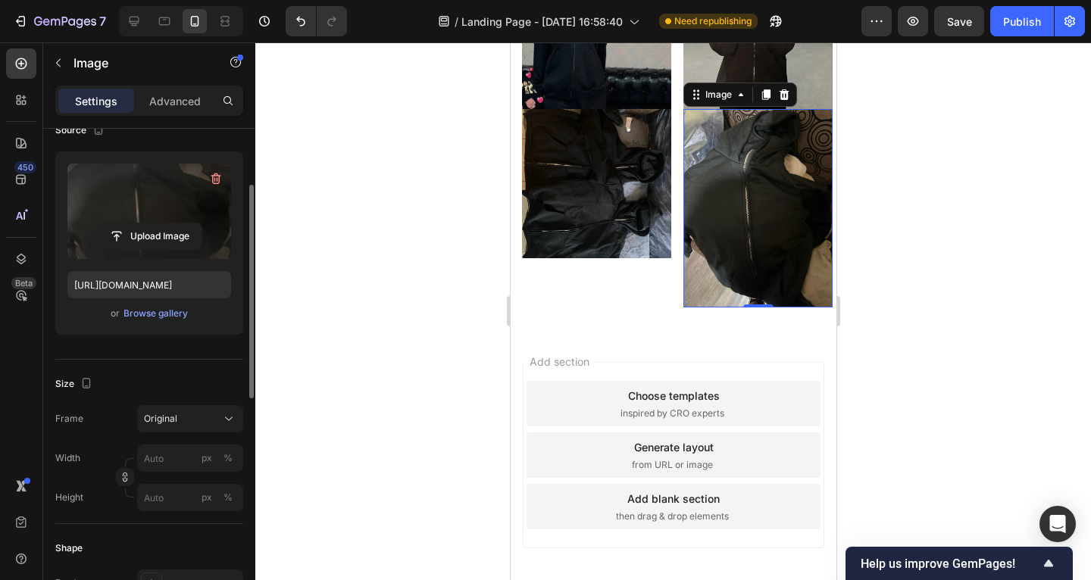
click at [418, 408] on div at bounding box center [673, 311] width 836 height 538
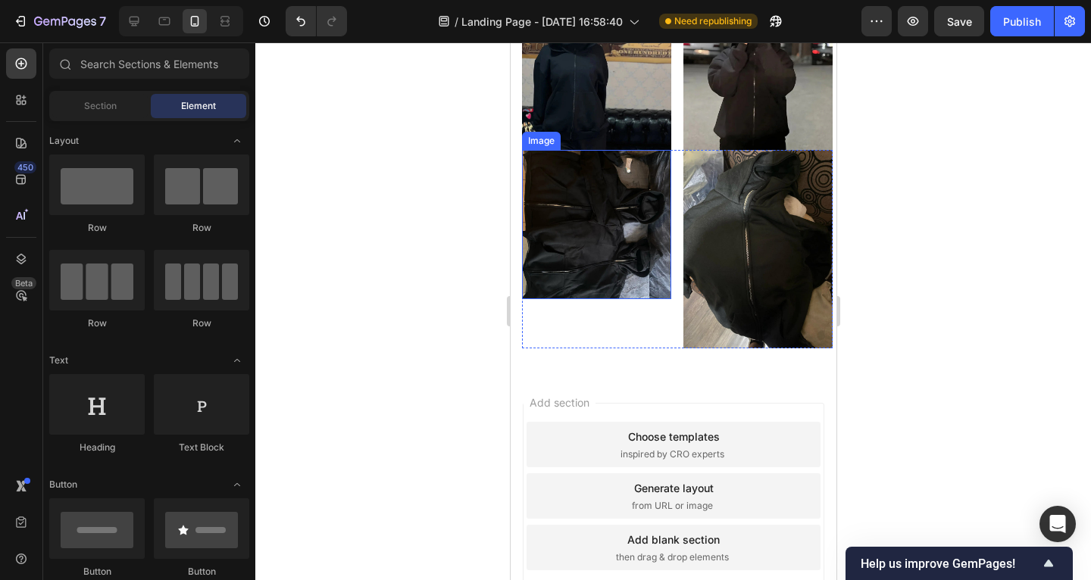
scroll to position [1706, 0]
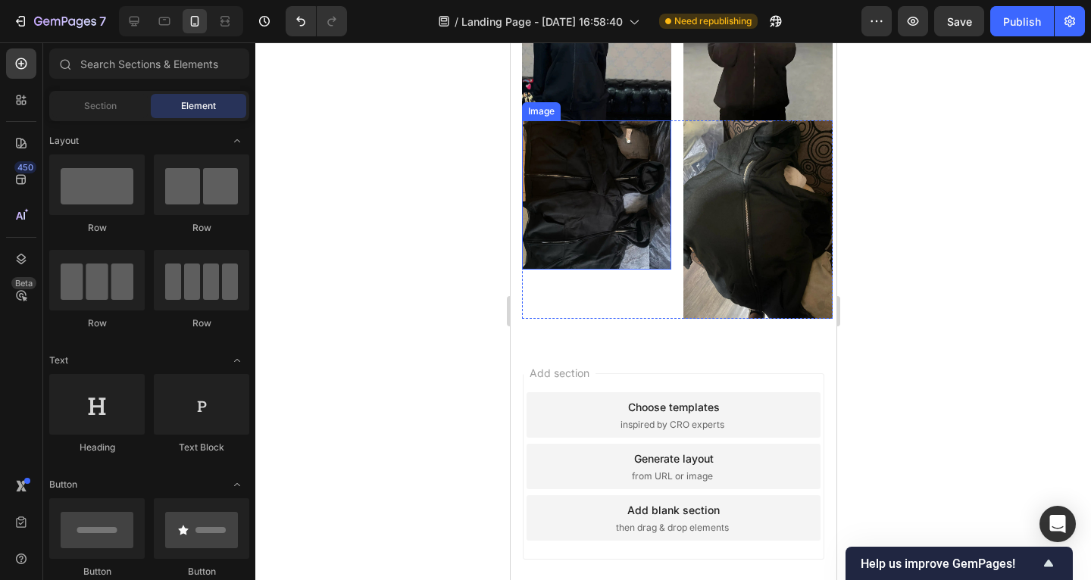
click at [590, 270] on img at bounding box center [595, 194] width 149 height 149
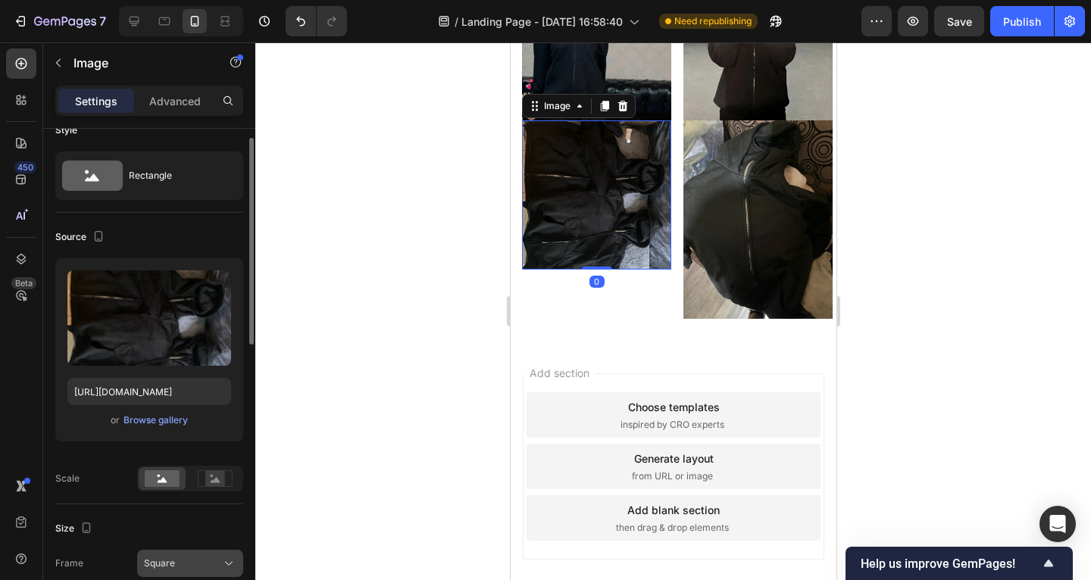
scroll to position [174, 0]
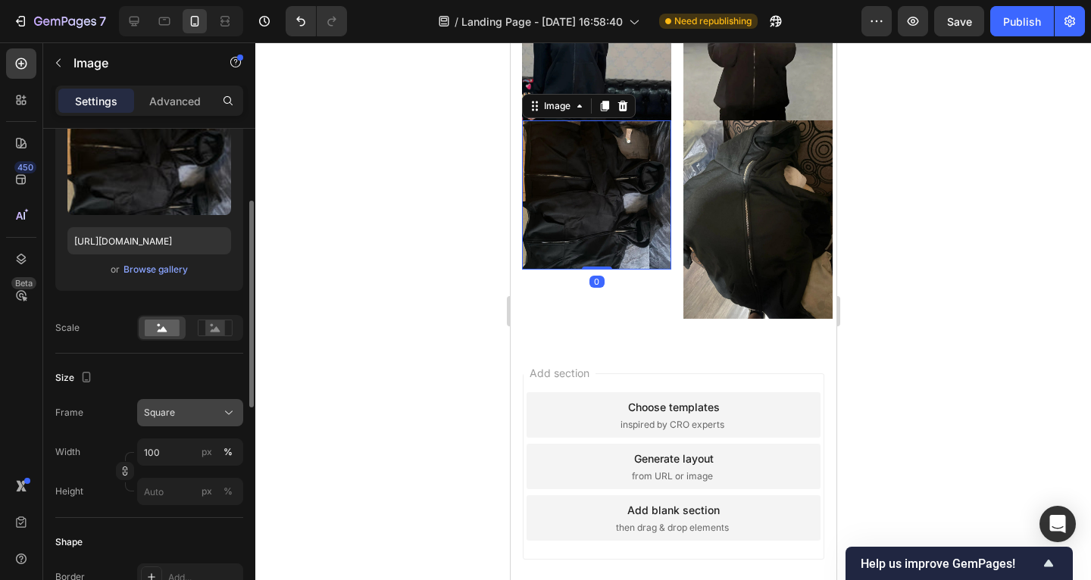
click at [199, 414] on div "Square" at bounding box center [181, 413] width 74 height 14
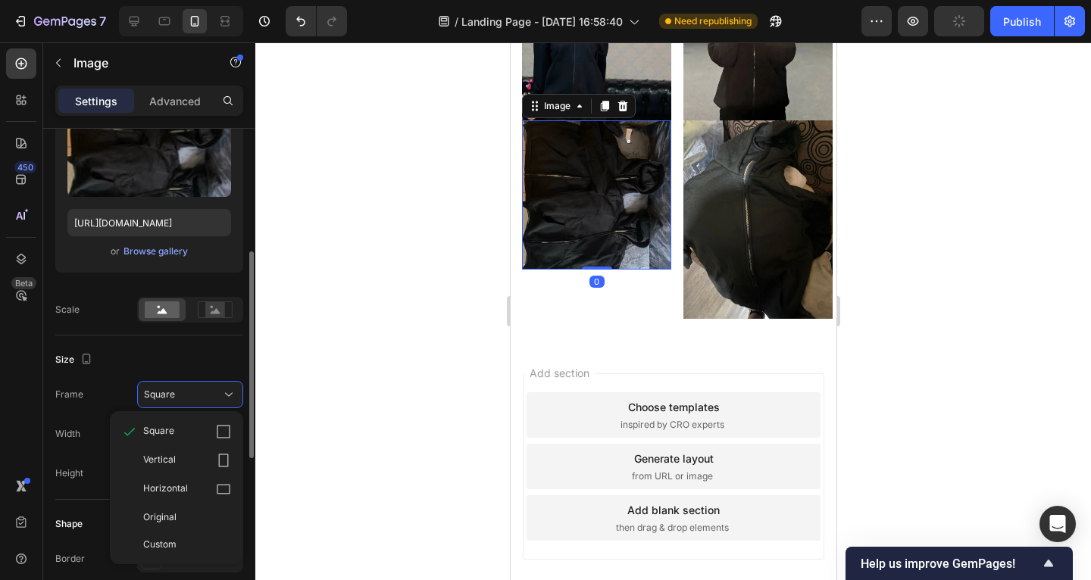
scroll to position [282, 0]
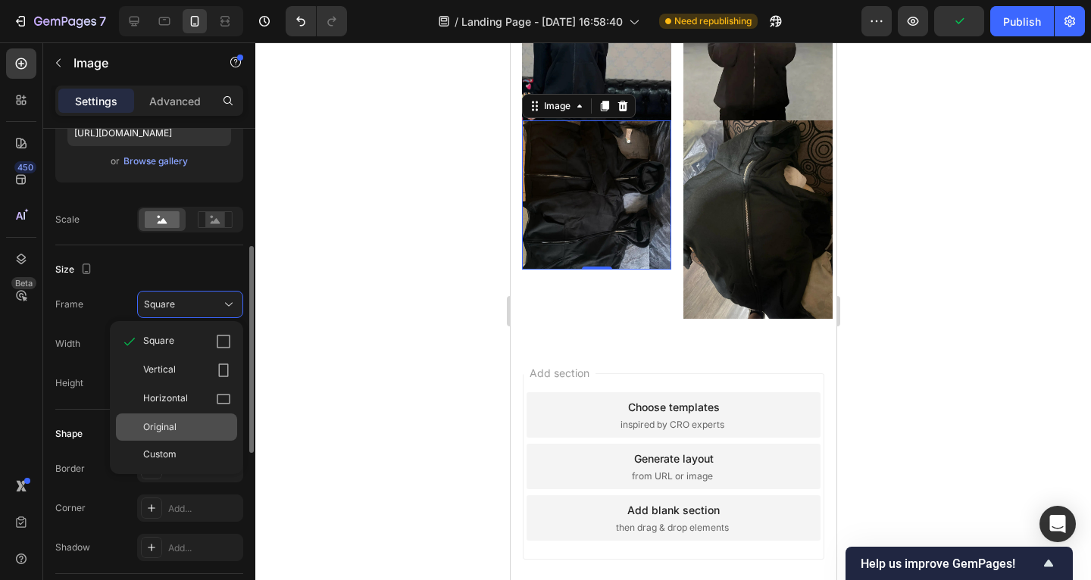
click at [193, 434] on div "Original" at bounding box center [176, 427] width 121 height 27
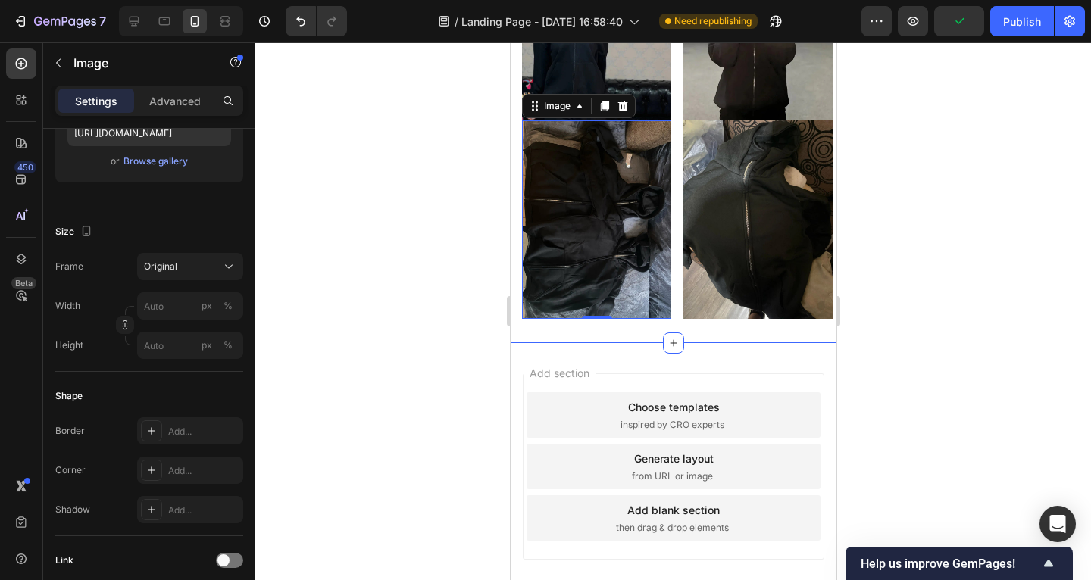
click at [402, 387] on div at bounding box center [673, 311] width 836 height 538
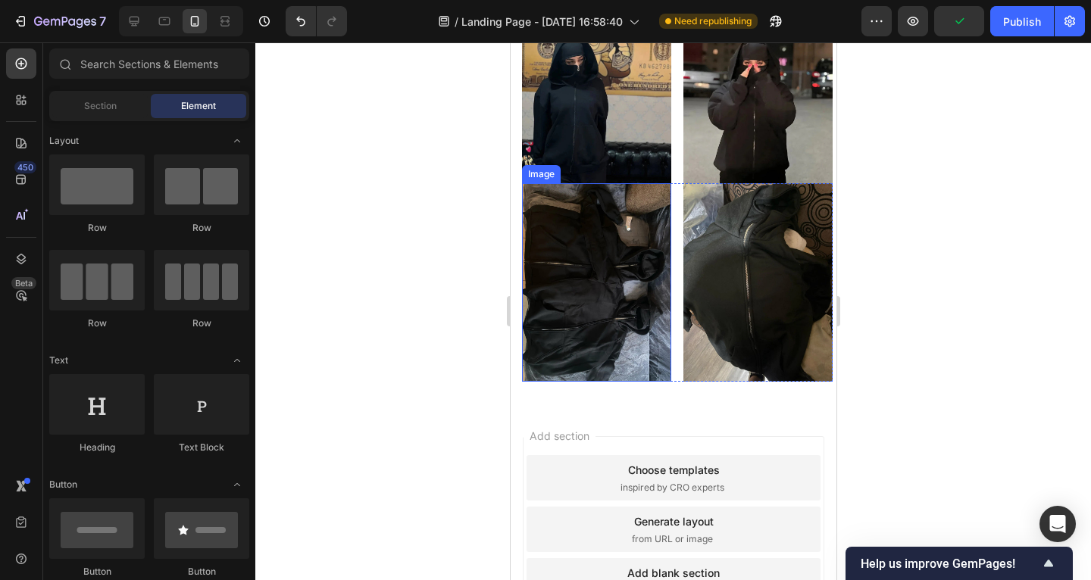
scroll to position [1643, 0]
click at [633, 184] on img at bounding box center [595, 109] width 149 height 149
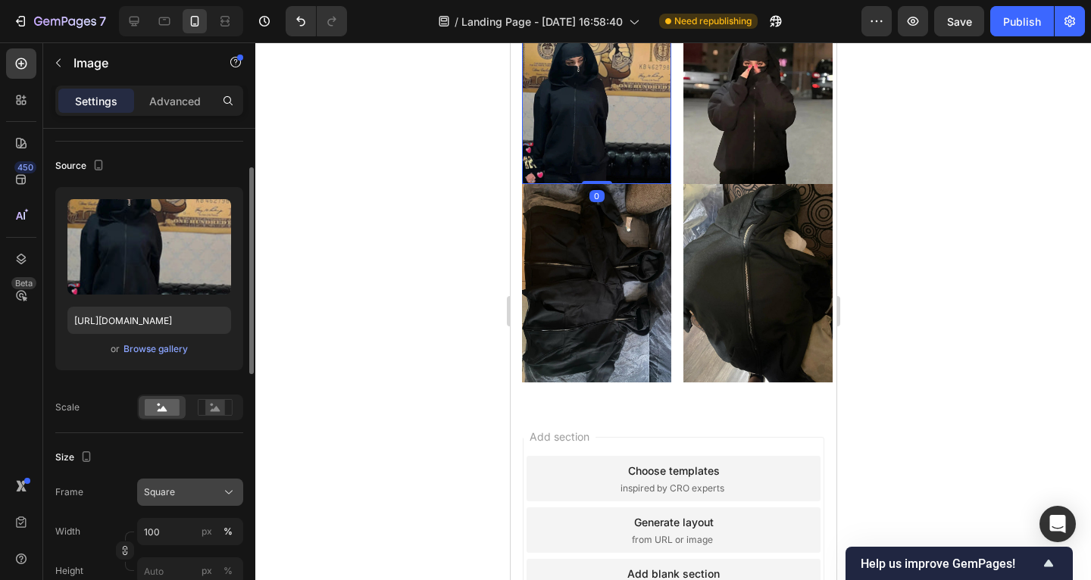
click at [174, 488] on span "Square" at bounding box center [159, 493] width 31 height 14
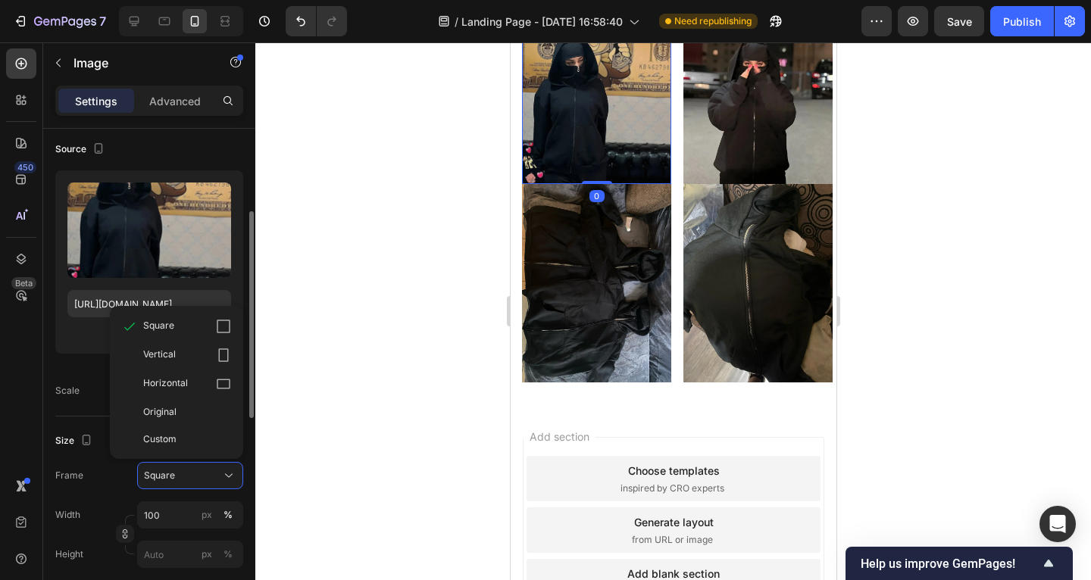
scroll to position [136, 0]
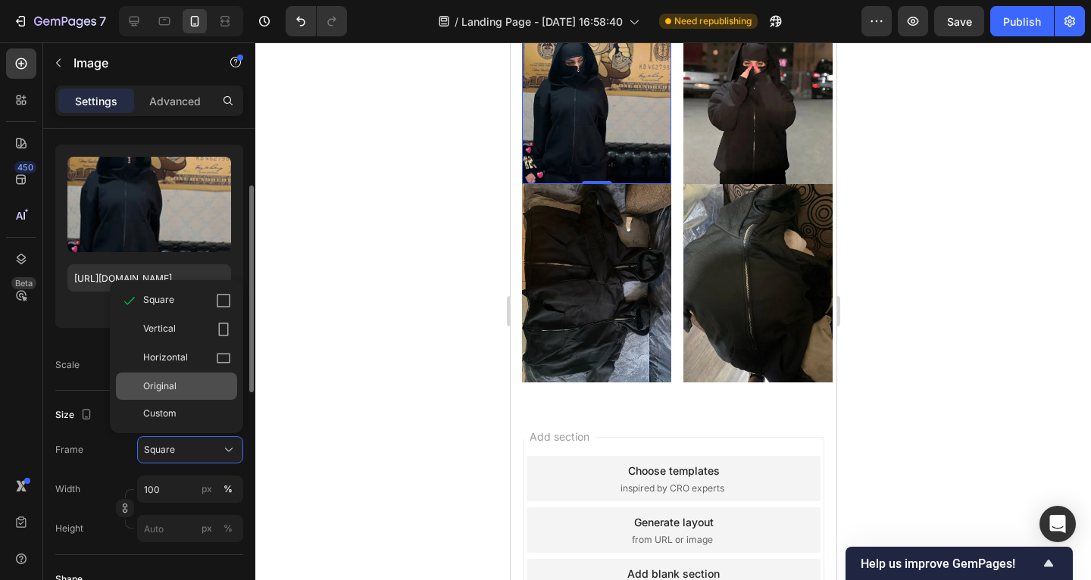
click at [192, 387] on div "Original" at bounding box center [187, 387] width 88 height 14
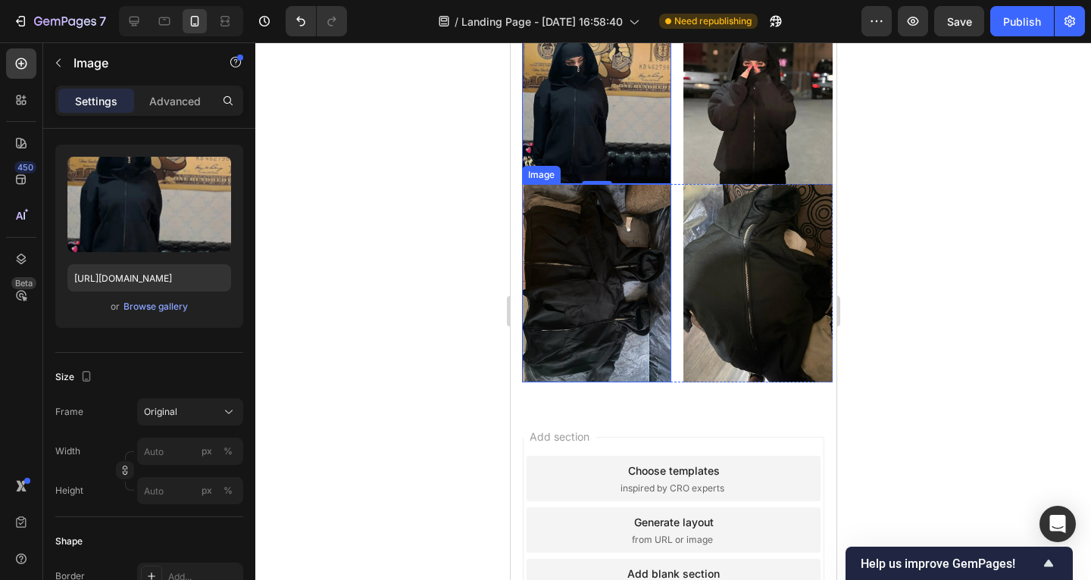
click at [712, 184] on img at bounding box center [757, 109] width 149 height 149
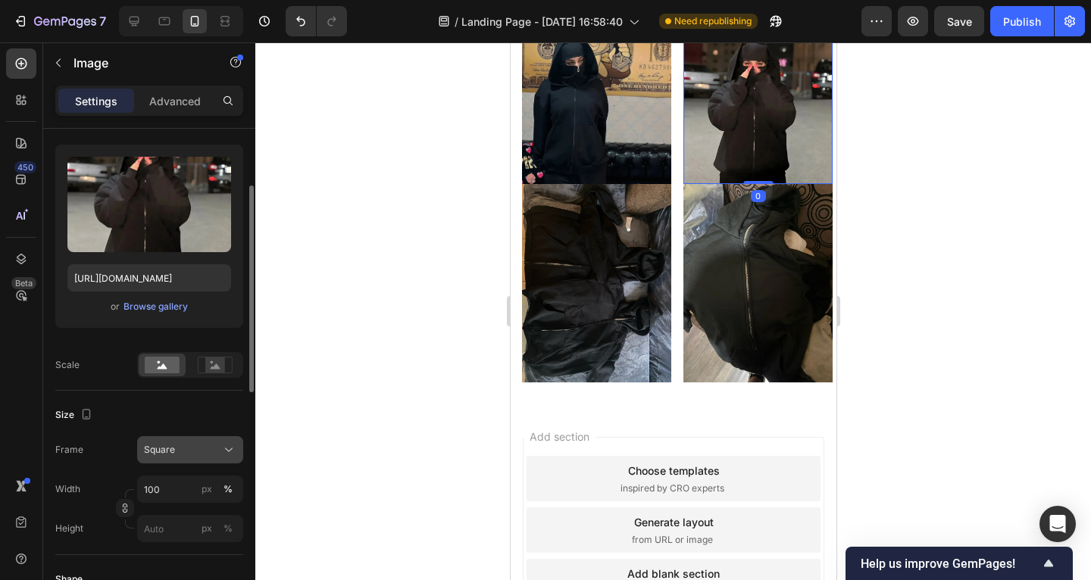
click at [181, 445] on div "Square" at bounding box center [181, 450] width 74 height 14
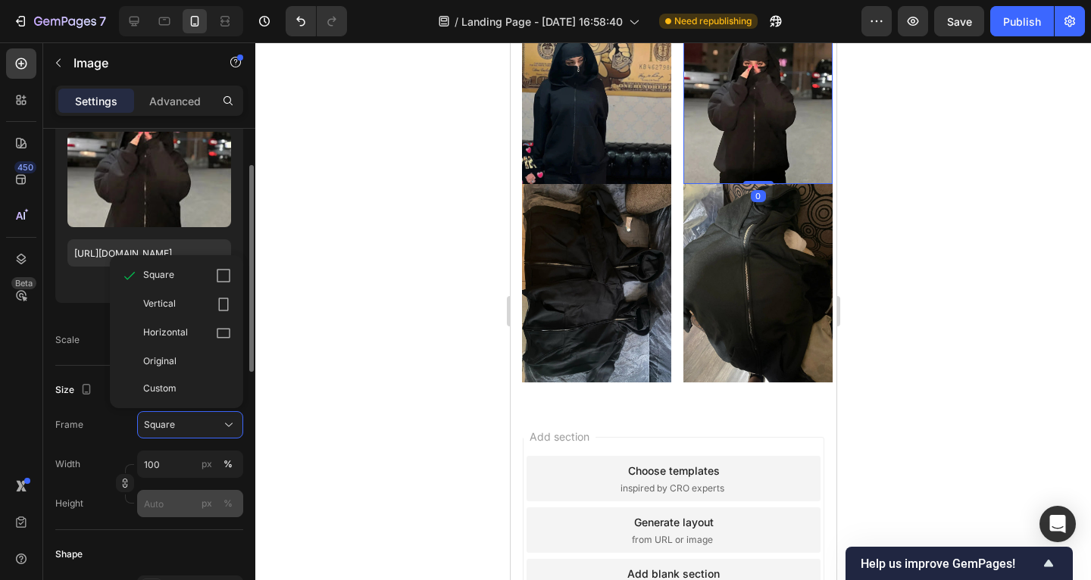
scroll to position [228, 0]
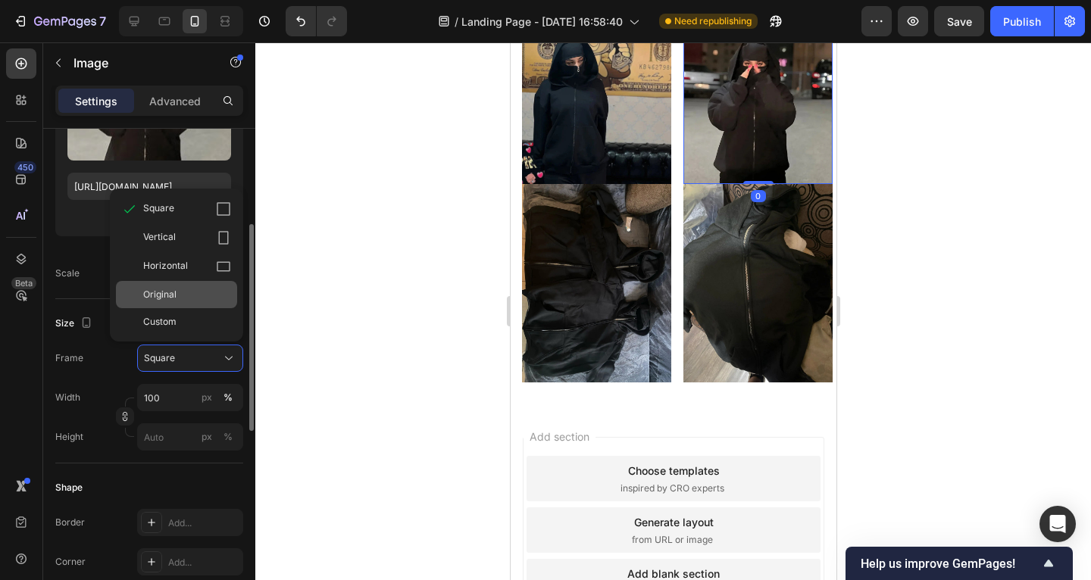
click at [195, 295] on div "Original" at bounding box center [187, 295] width 88 height 14
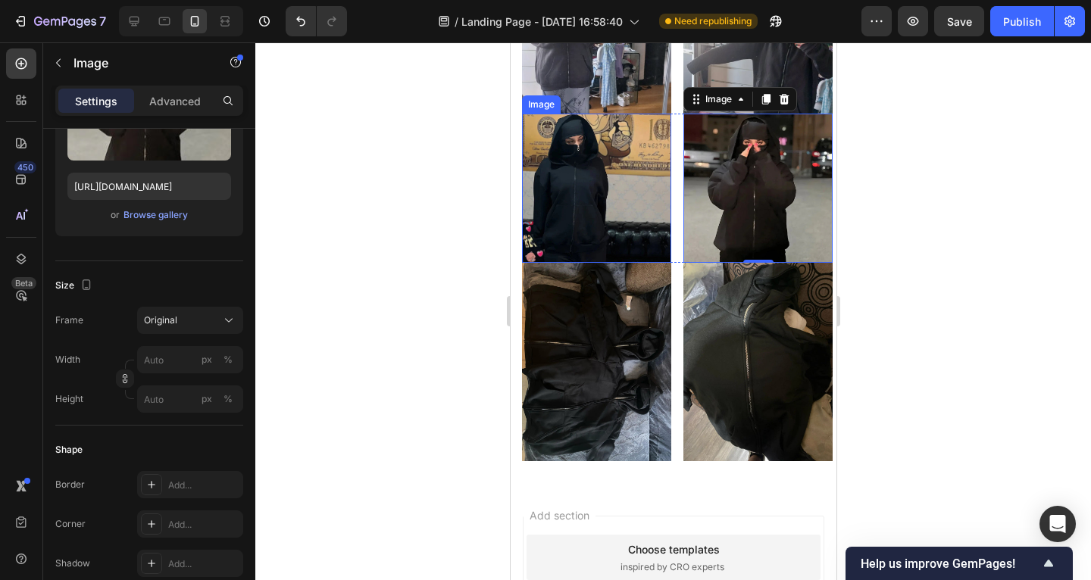
scroll to position [1557, 0]
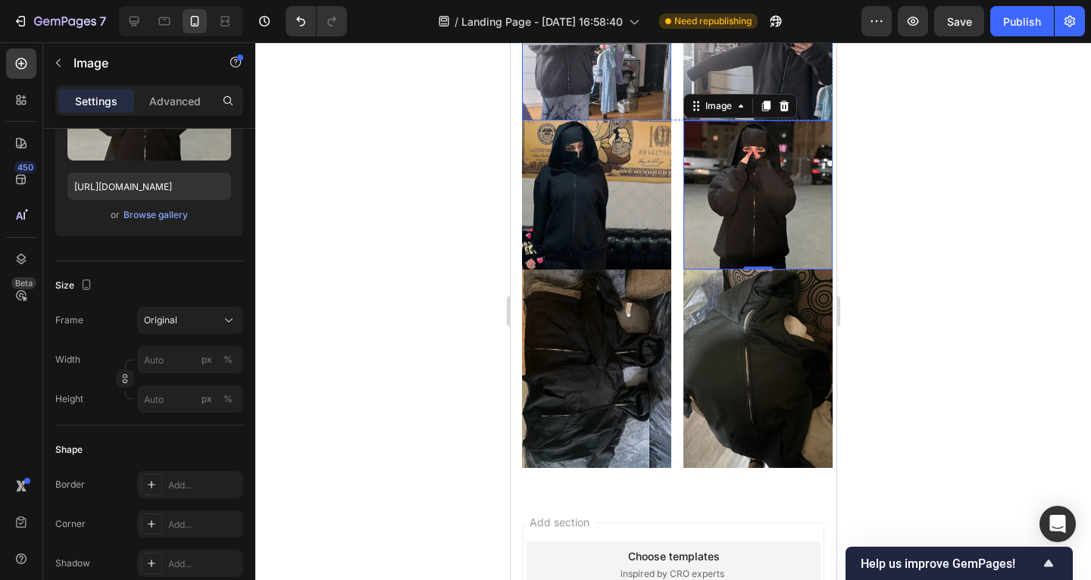
click at [602, 120] on img at bounding box center [595, 45] width 149 height 149
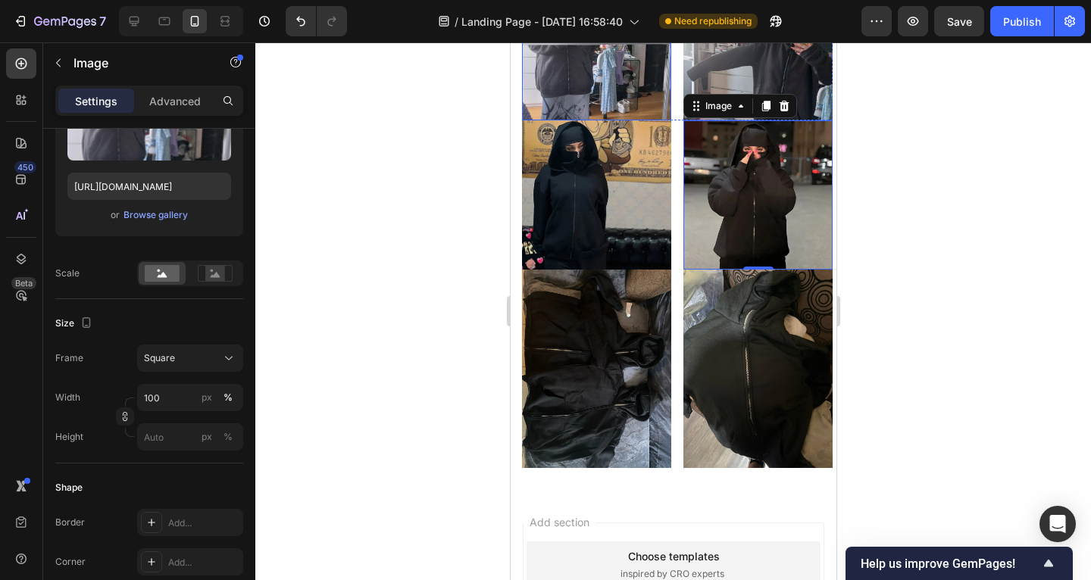
scroll to position [228, 0]
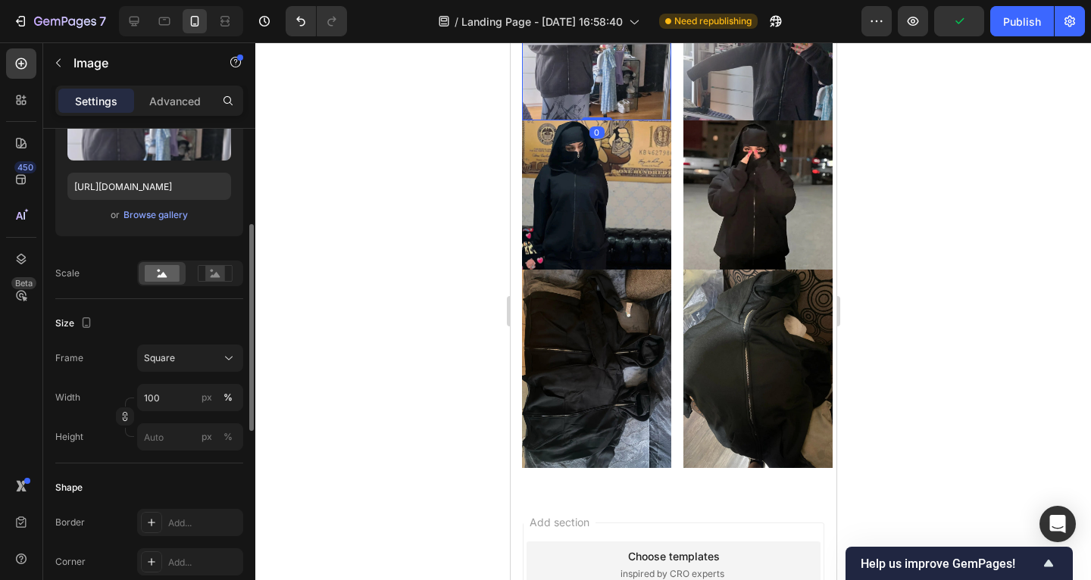
click at [192, 367] on button "Square" at bounding box center [190, 358] width 106 height 27
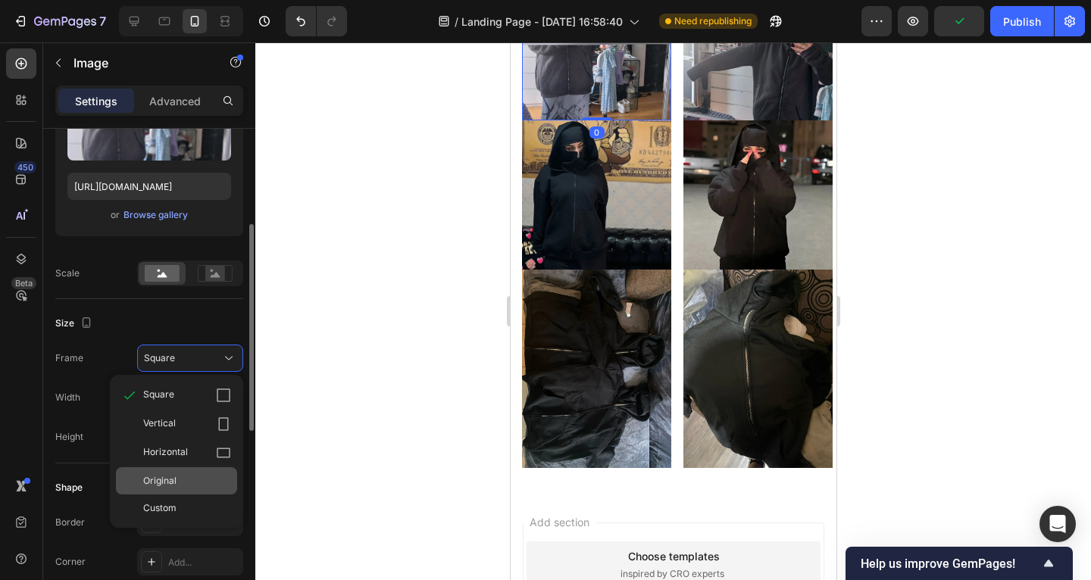
click at [191, 483] on div "Original" at bounding box center [187, 481] width 88 height 14
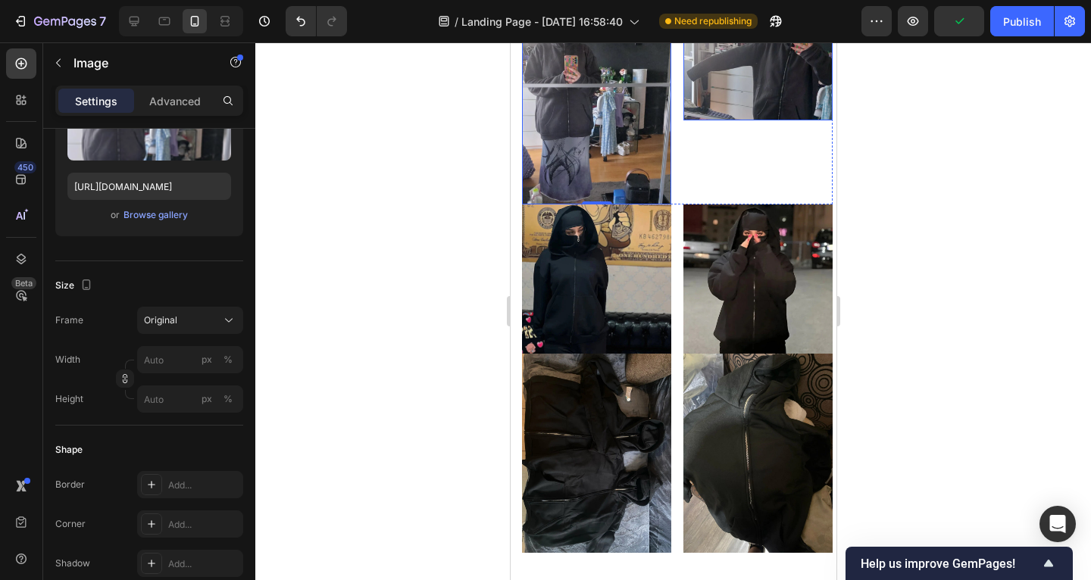
click at [710, 120] on img at bounding box center [757, 45] width 149 height 149
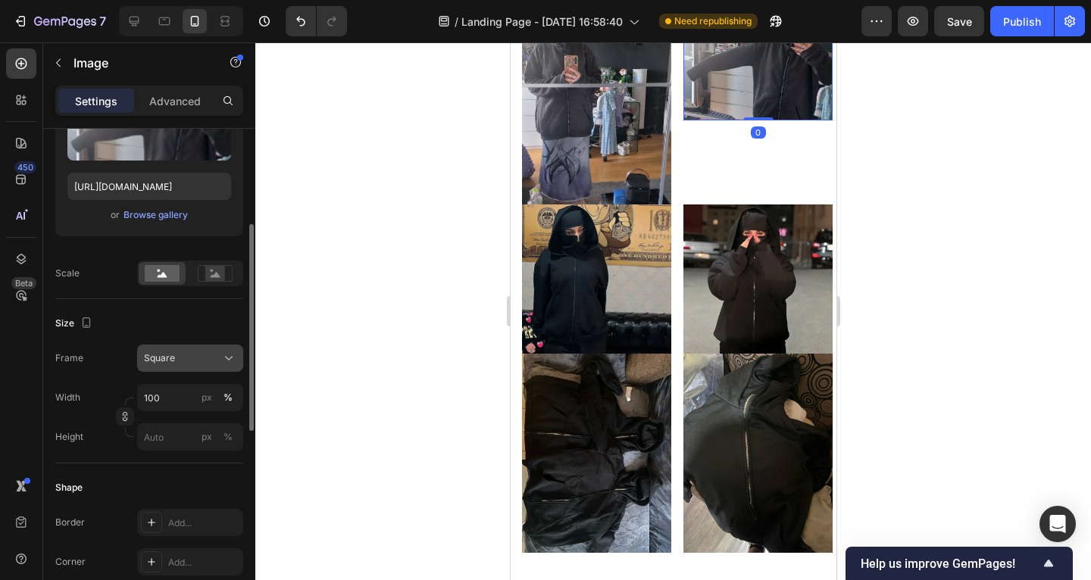
click at [185, 360] on div "Square" at bounding box center [181, 359] width 74 height 14
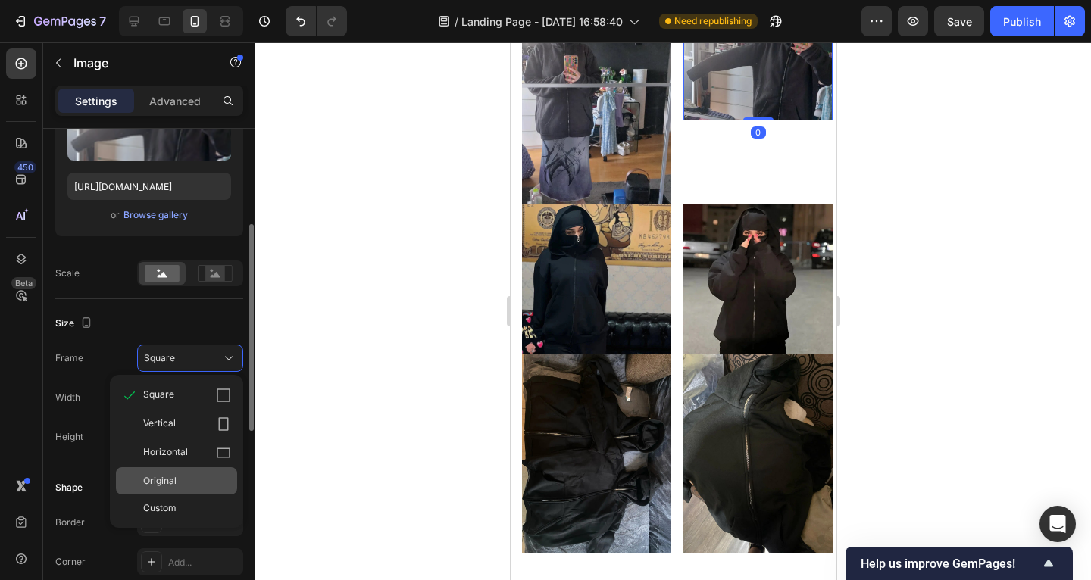
click at [189, 480] on div "Original" at bounding box center [187, 481] width 88 height 14
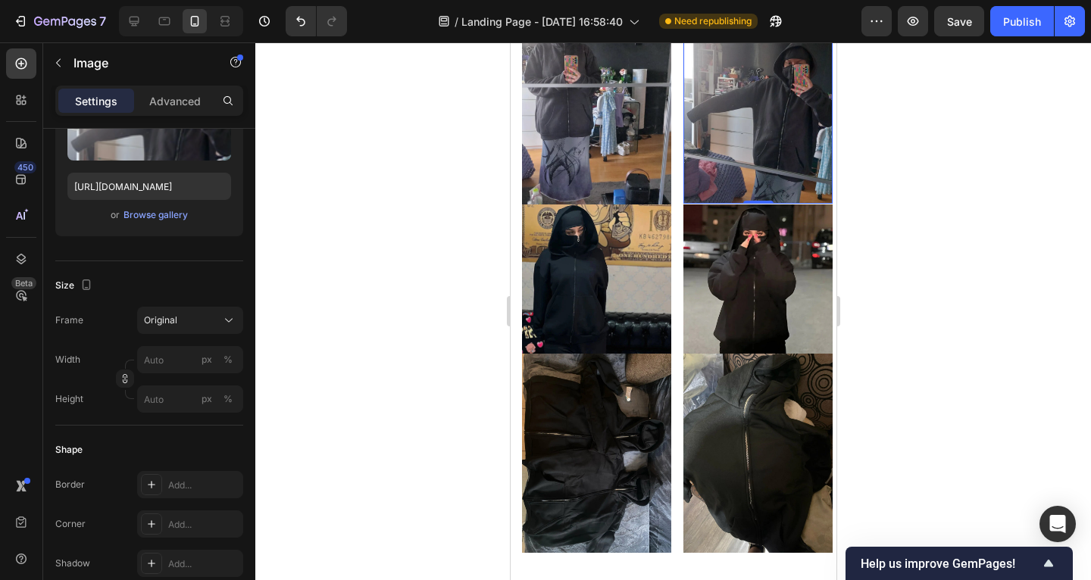
drag, startPoint x: 392, startPoint y: 383, endPoint x: 416, endPoint y: 371, distance: 27.1
click at [392, 382] on div at bounding box center [673, 311] width 836 height 538
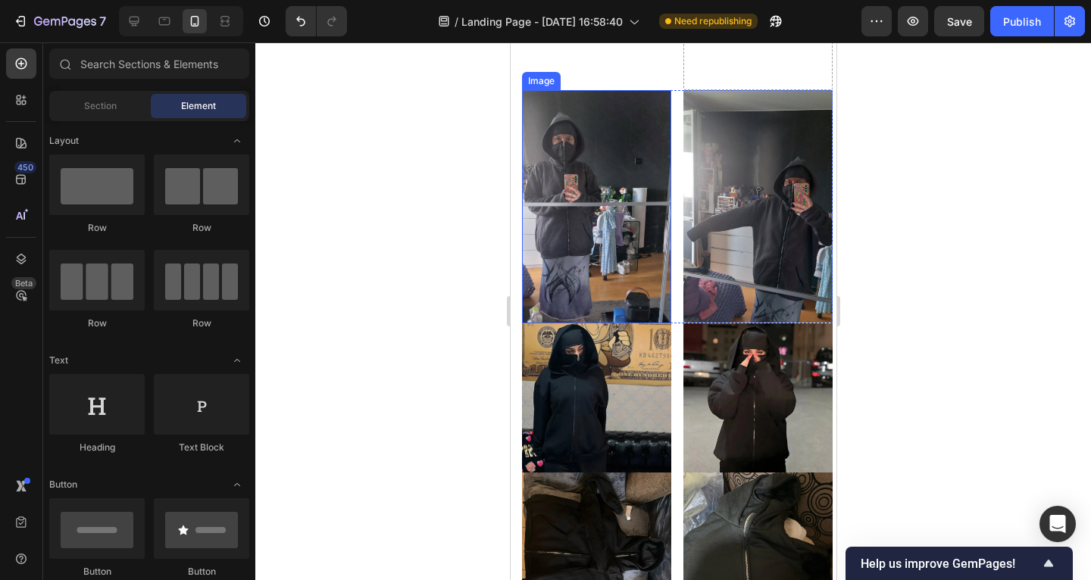
scroll to position [1293, 0]
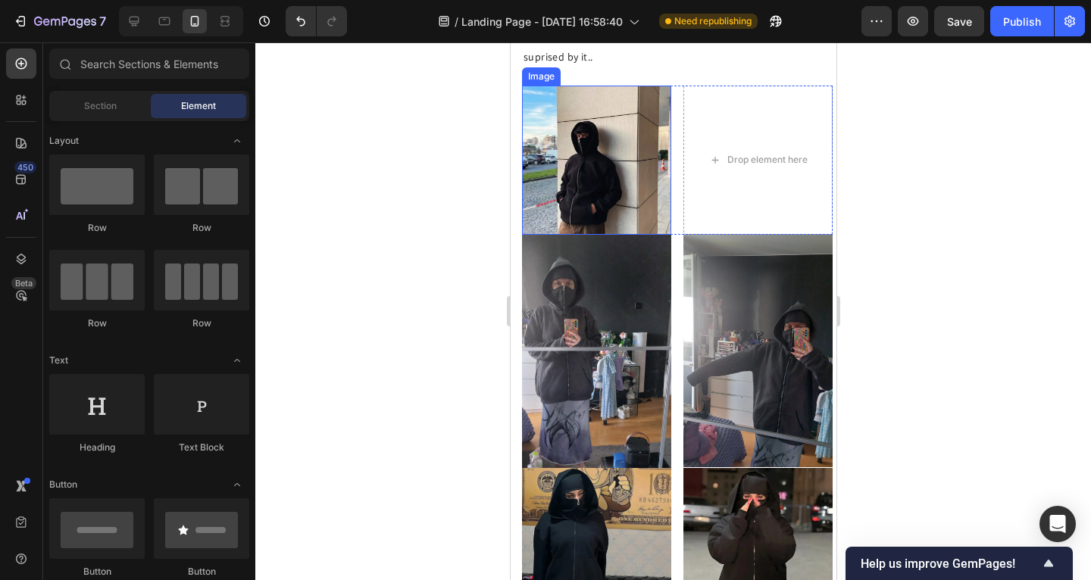
click at [626, 235] on img at bounding box center [595, 160] width 149 height 149
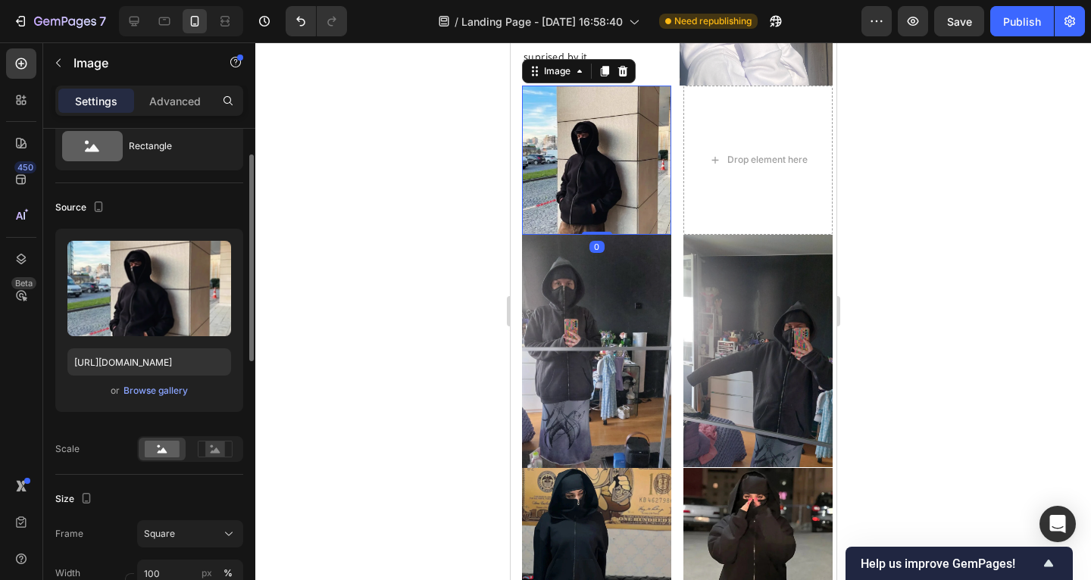
scroll to position [75, 0]
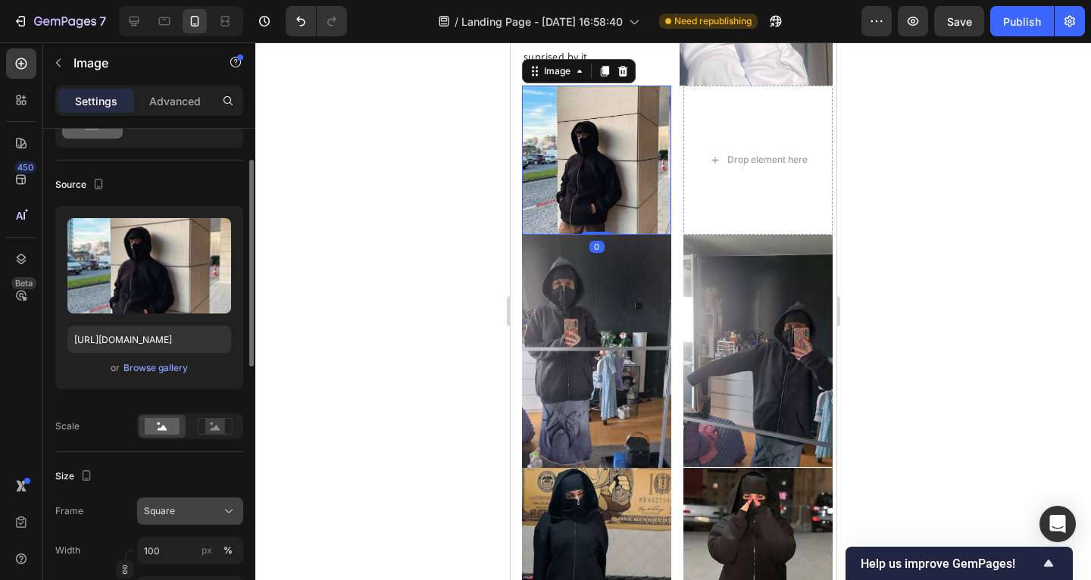
click at [192, 505] on div "Square" at bounding box center [181, 512] width 74 height 14
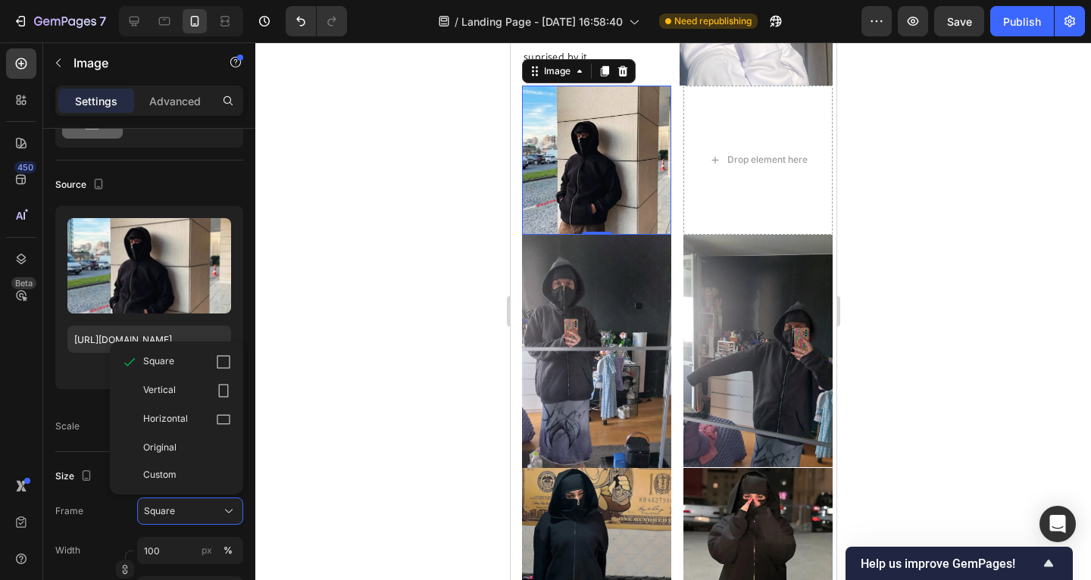
click at [337, 438] on div at bounding box center [673, 311] width 836 height 538
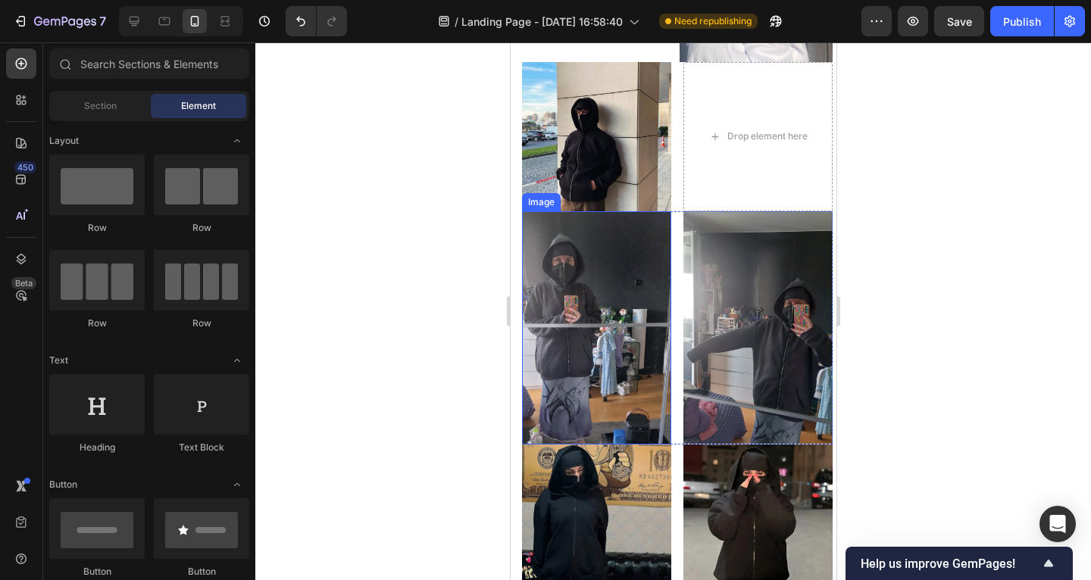
scroll to position [1317, 0]
click at [671, 402] on div "Image Image Row" at bounding box center [676, 327] width 311 height 233
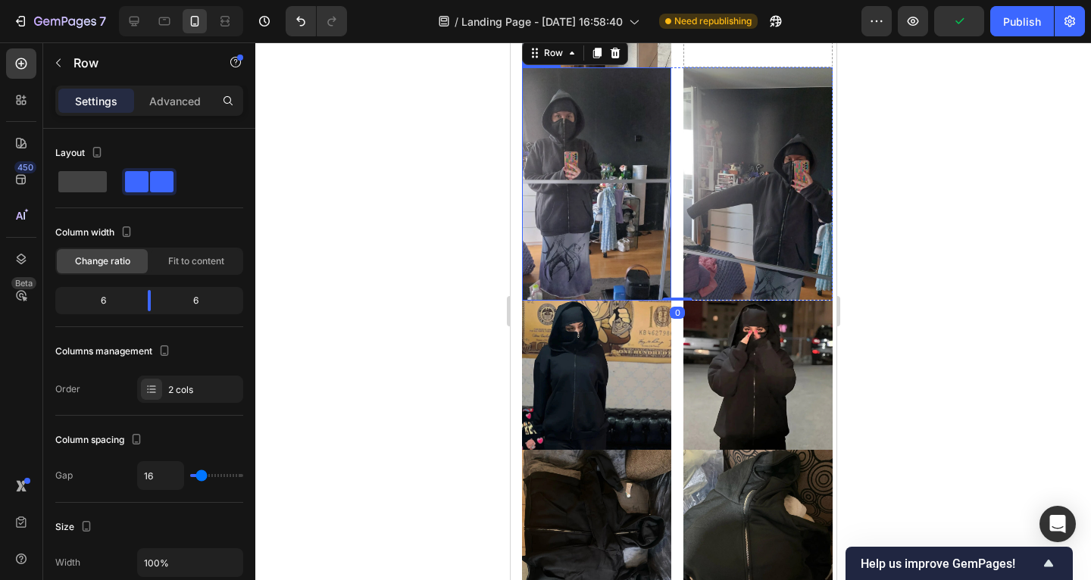
scroll to position [1599, 0]
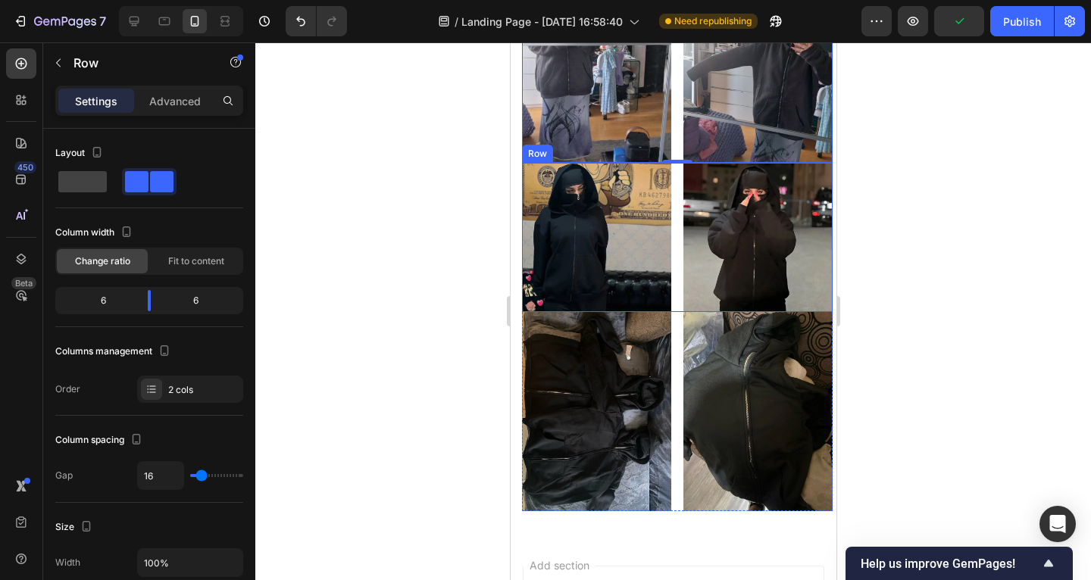
click at [674, 312] on div "Image Image Row" at bounding box center [676, 237] width 311 height 149
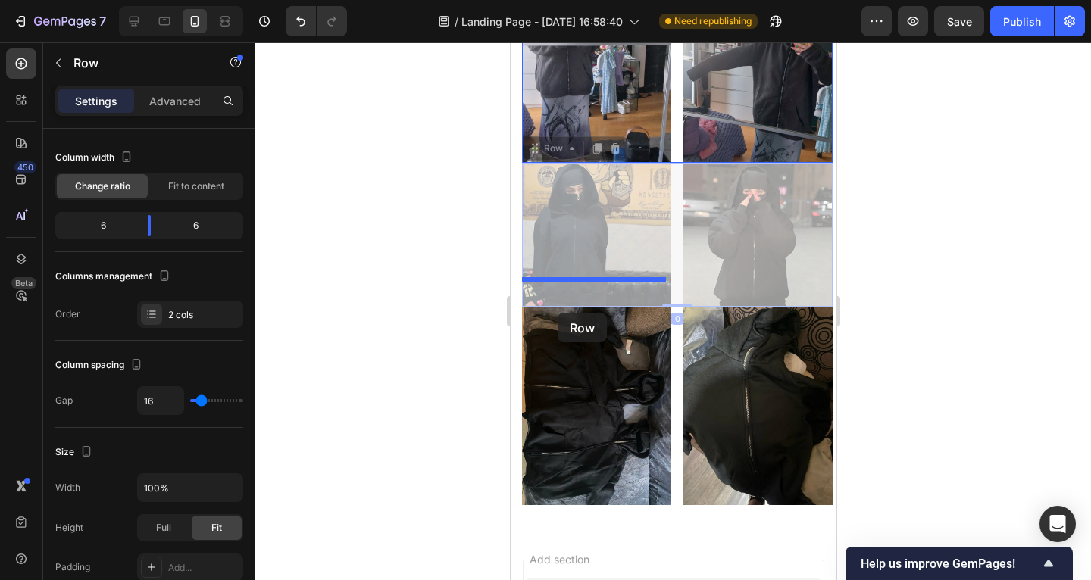
scroll to position [1346, 0]
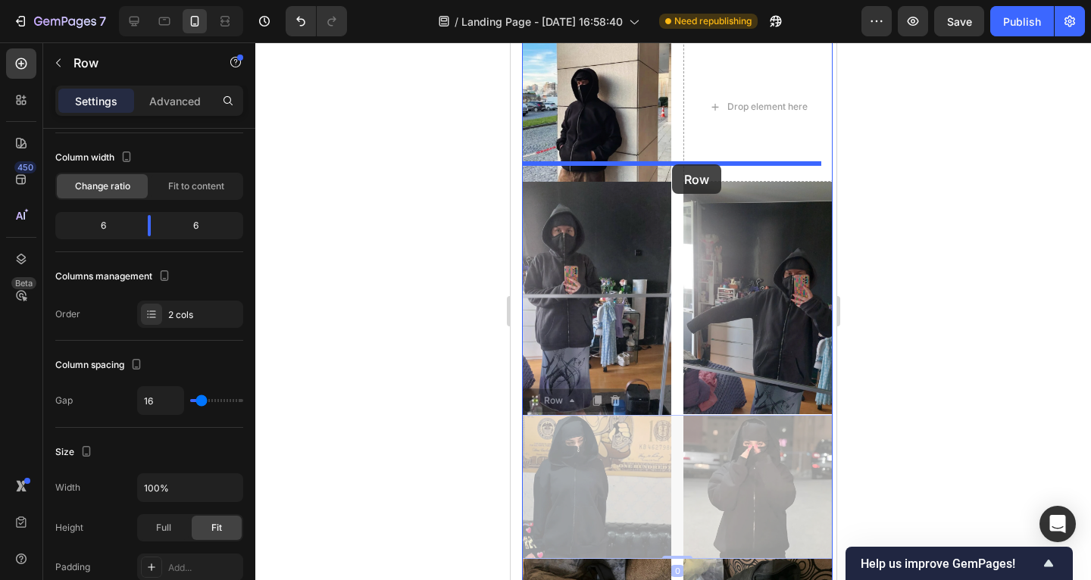
drag, startPoint x: 532, startPoint y: 271, endPoint x: 674, endPoint y: 170, distance: 173.9
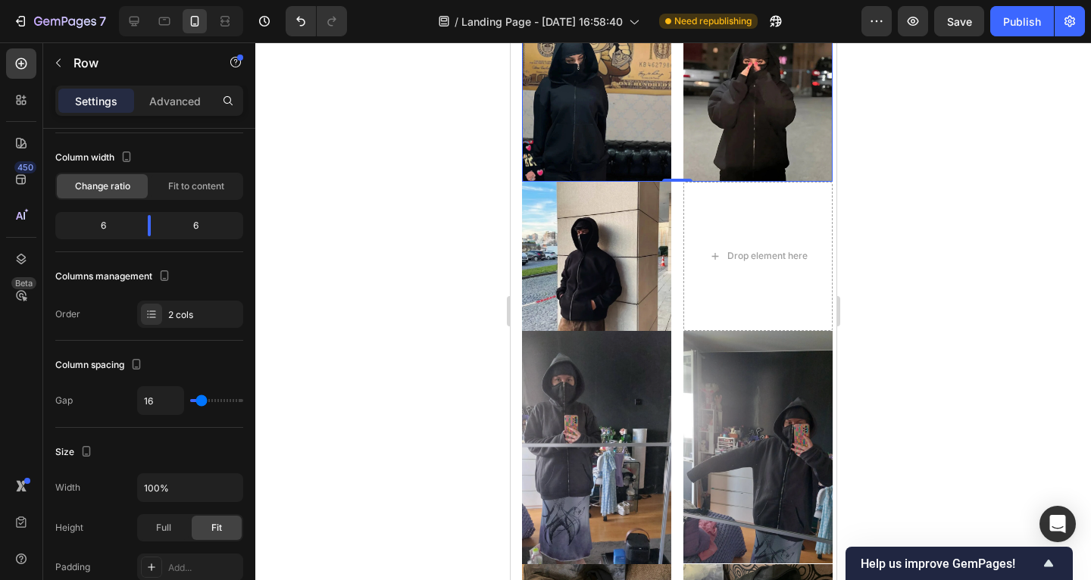
click at [412, 282] on div at bounding box center [673, 311] width 836 height 538
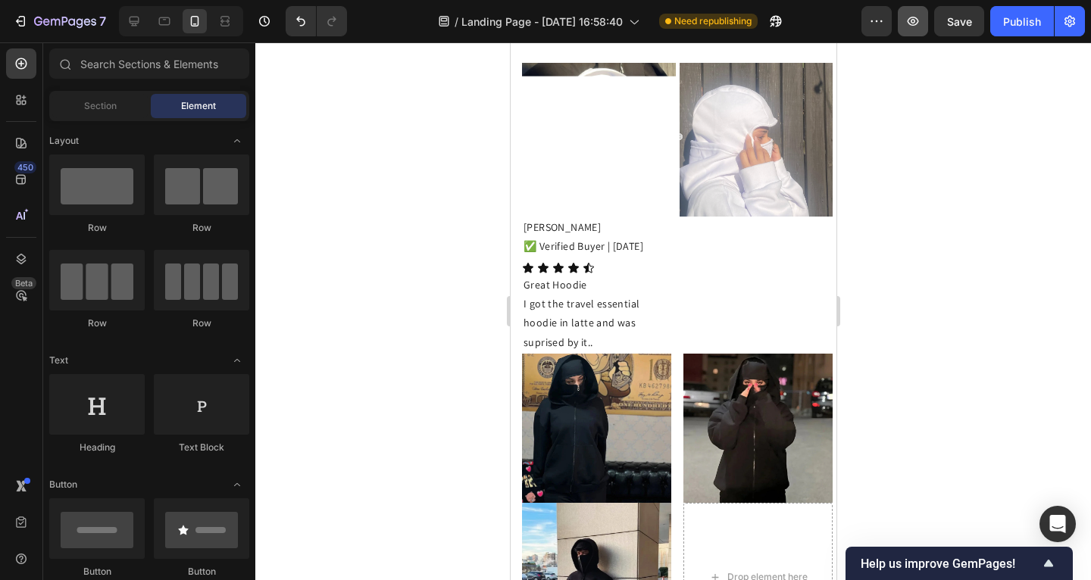
scroll to position [1156, 0]
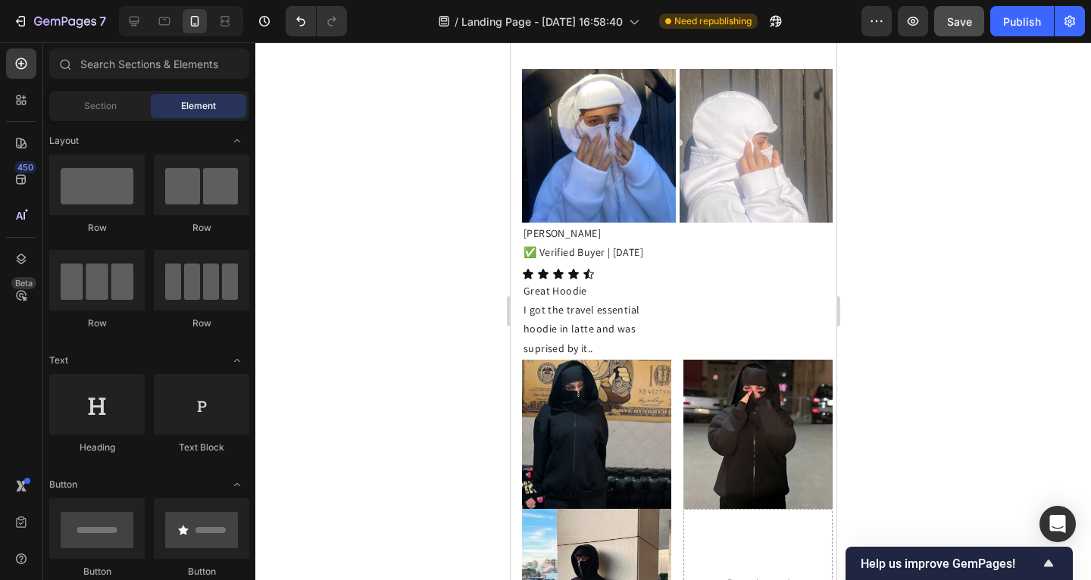
click at [948, 27] on span "Save" at bounding box center [959, 21] width 25 height 13
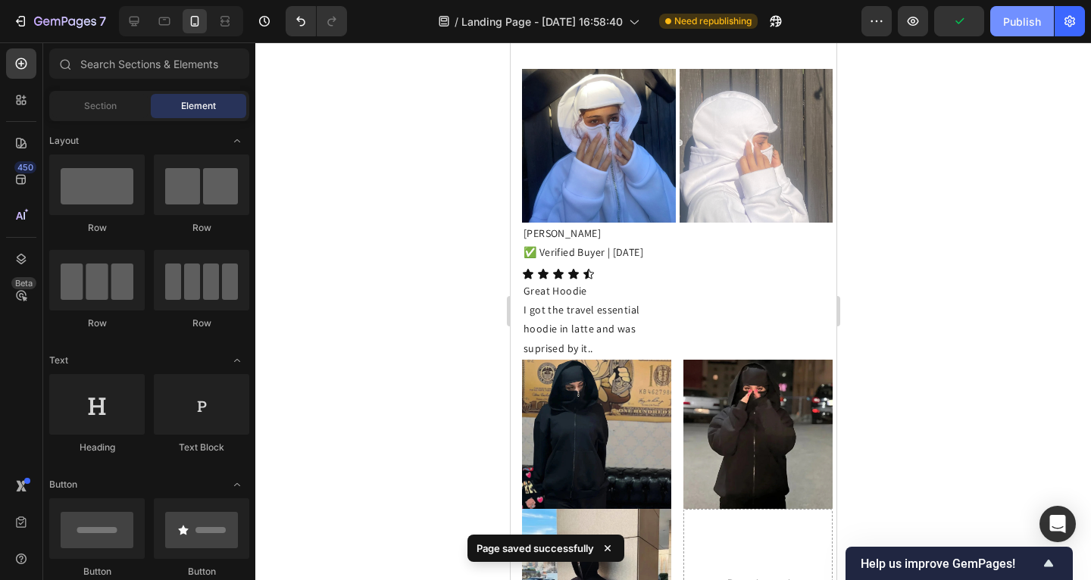
click at [1016, 25] on div "Publish" at bounding box center [1022, 22] width 38 height 16
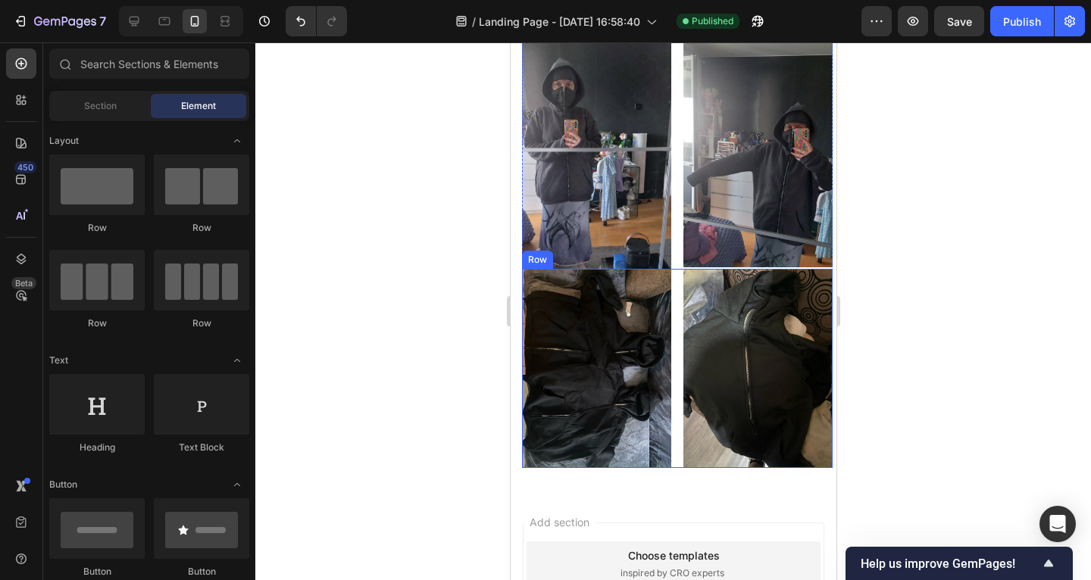
scroll to position [1779, 0]
click at [626, 297] on img at bounding box center [595, 368] width 149 height 199
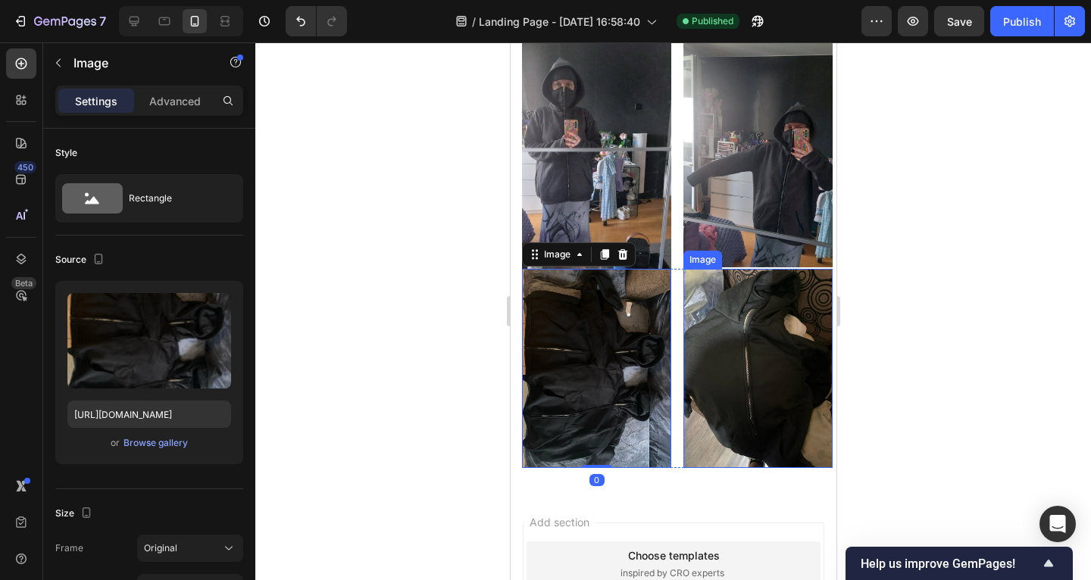
click at [683, 290] on img at bounding box center [757, 368] width 149 height 199
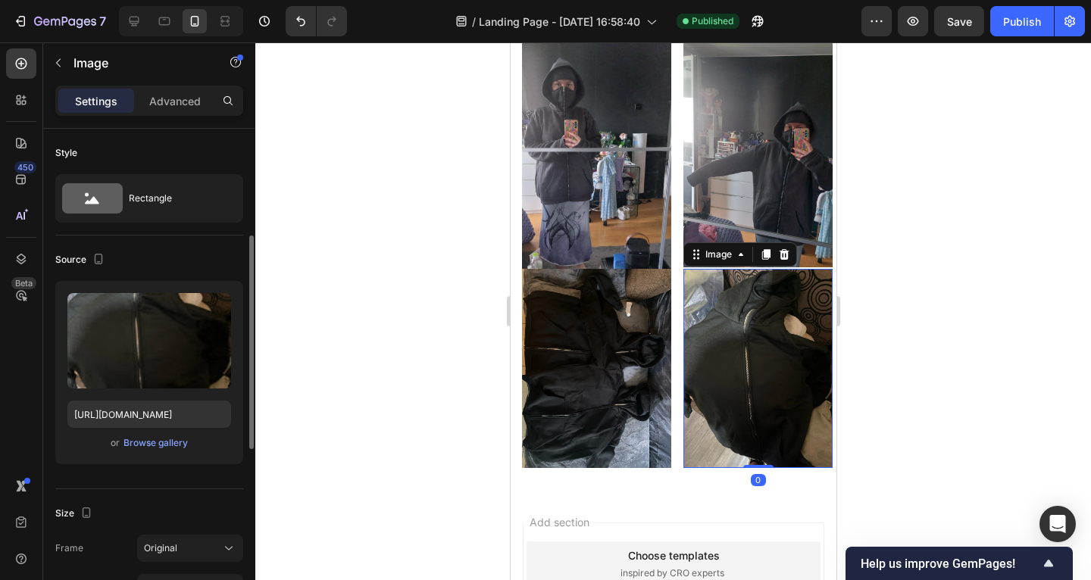
scroll to position [75, 0]
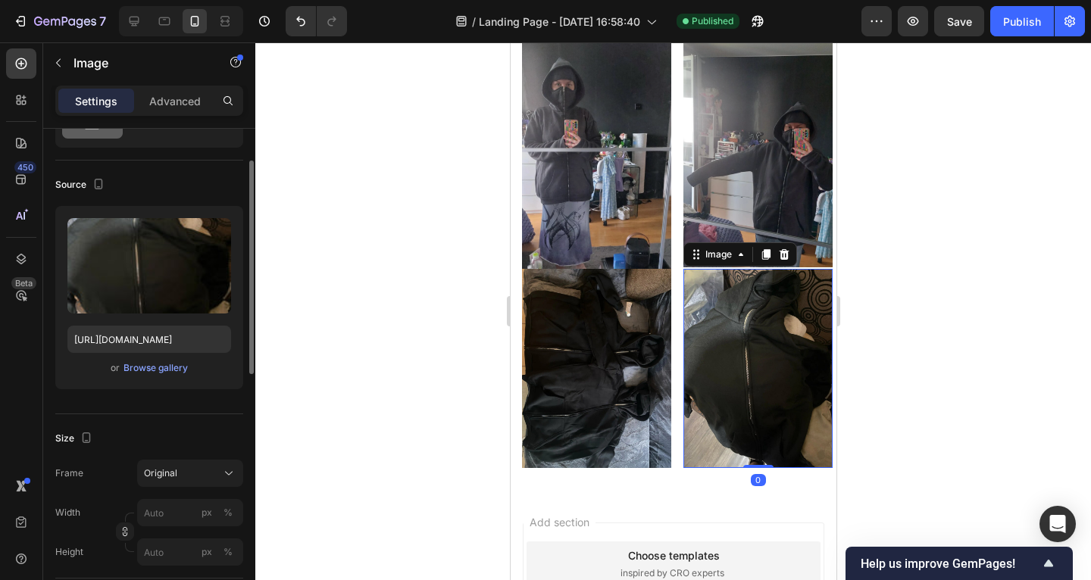
click at [671, 289] on div "Image Image 0 Row" at bounding box center [676, 368] width 311 height 199
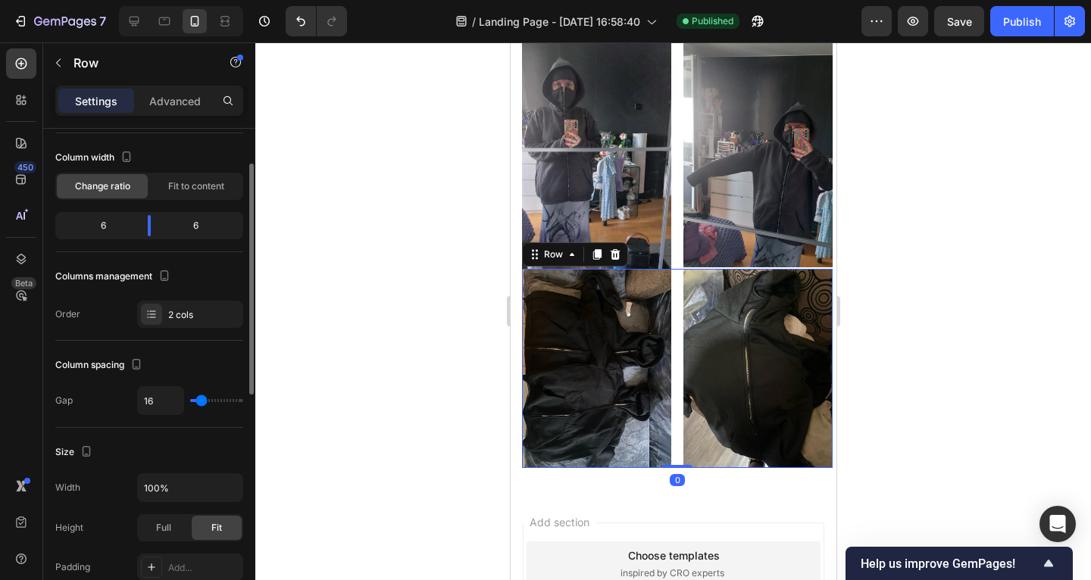
scroll to position [0, 0]
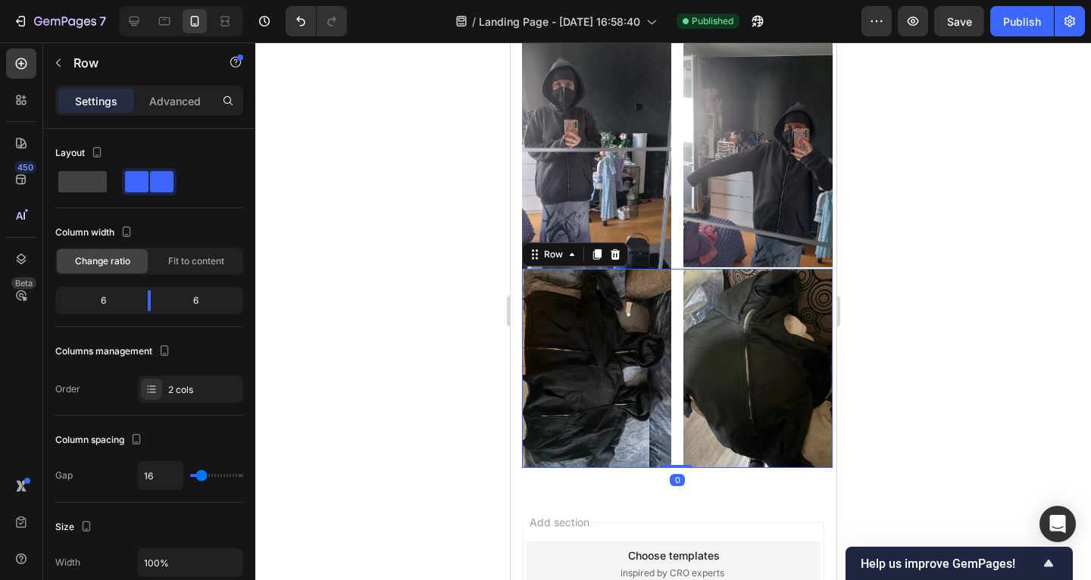
click at [668, 274] on div "Image Image Row 0" at bounding box center [676, 368] width 311 height 199
click at [594, 249] on icon at bounding box center [597, 254] width 8 height 11
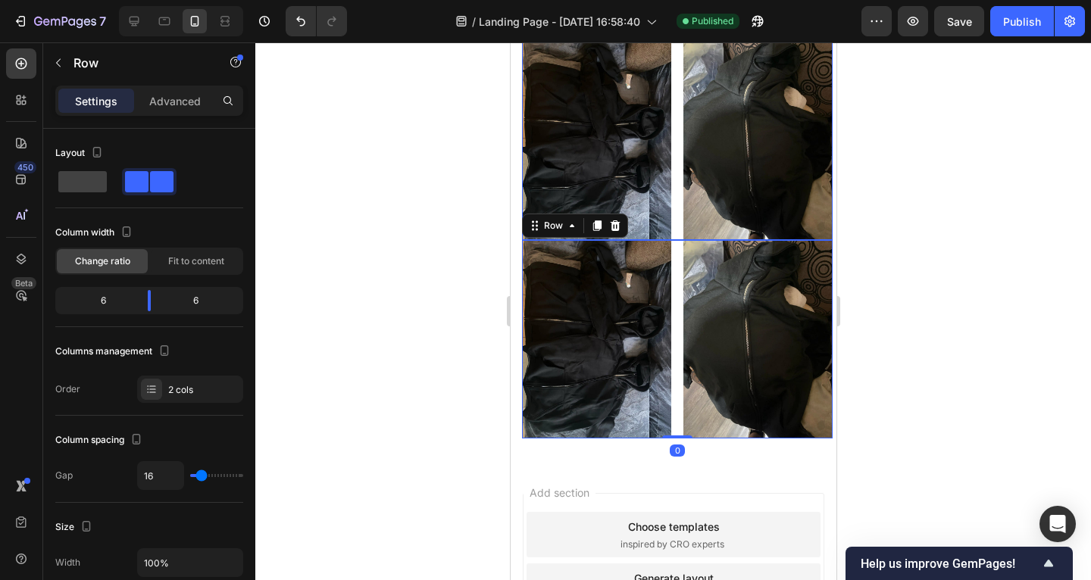
scroll to position [2009, 0]
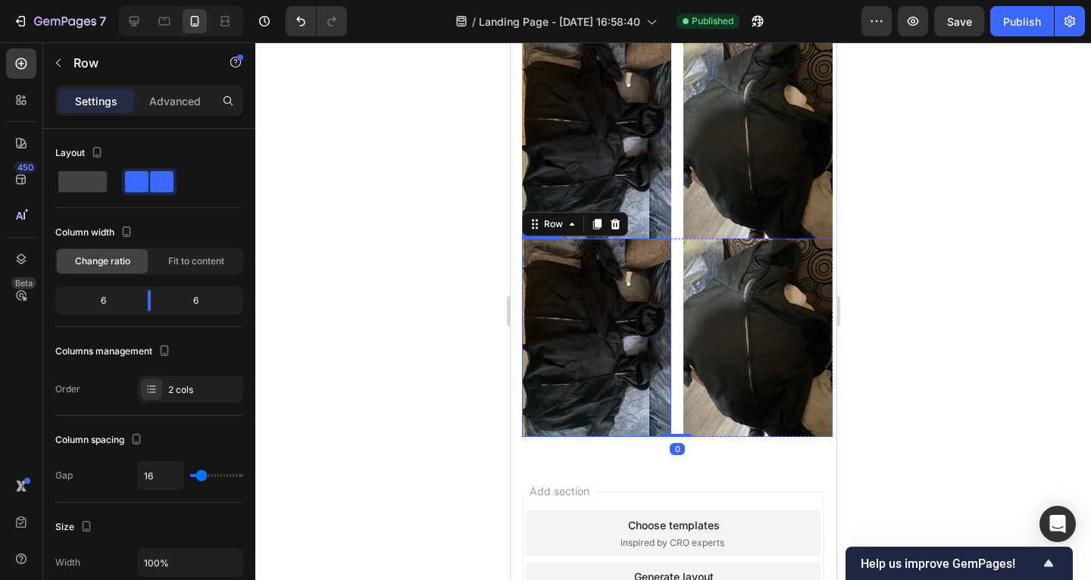
click at [623, 289] on img at bounding box center [595, 338] width 149 height 199
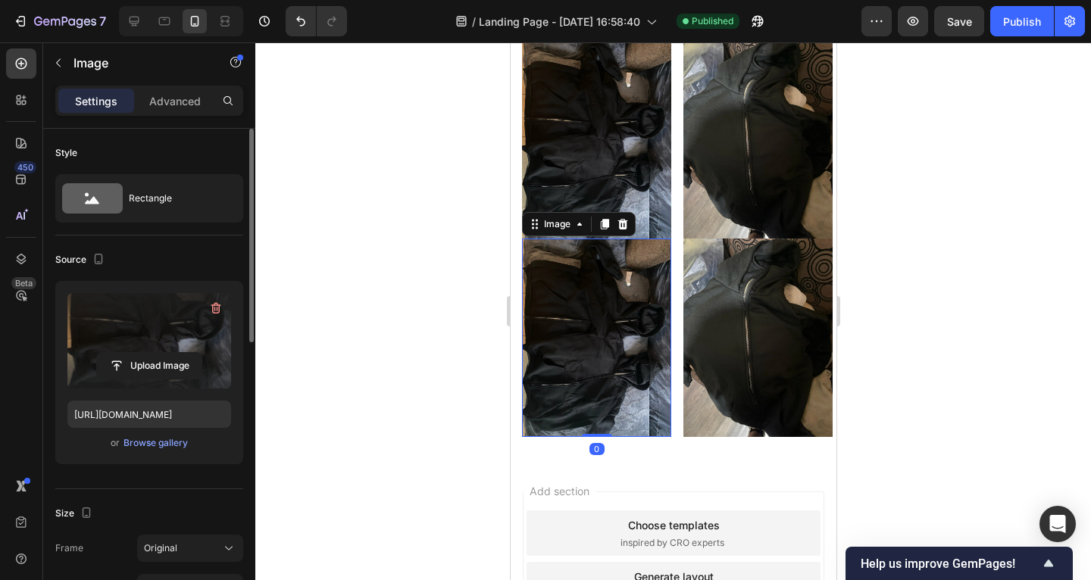
click at [192, 305] on label at bounding box center [149, 340] width 164 height 95
click at [192, 353] on input "file" at bounding box center [149, 366] width 105 height 26
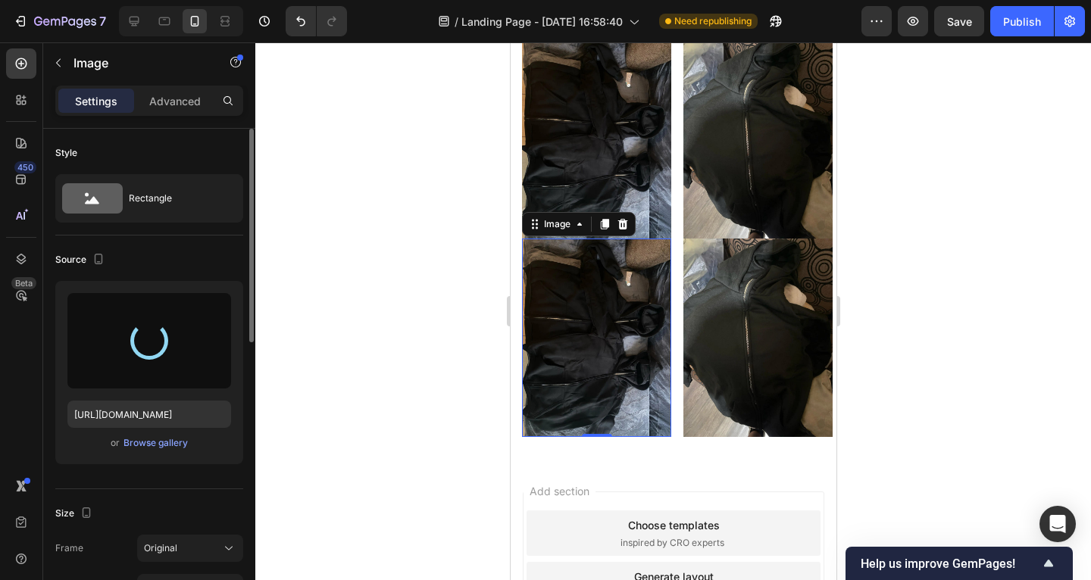
type input "[URL][DOMAIN_NAME]"
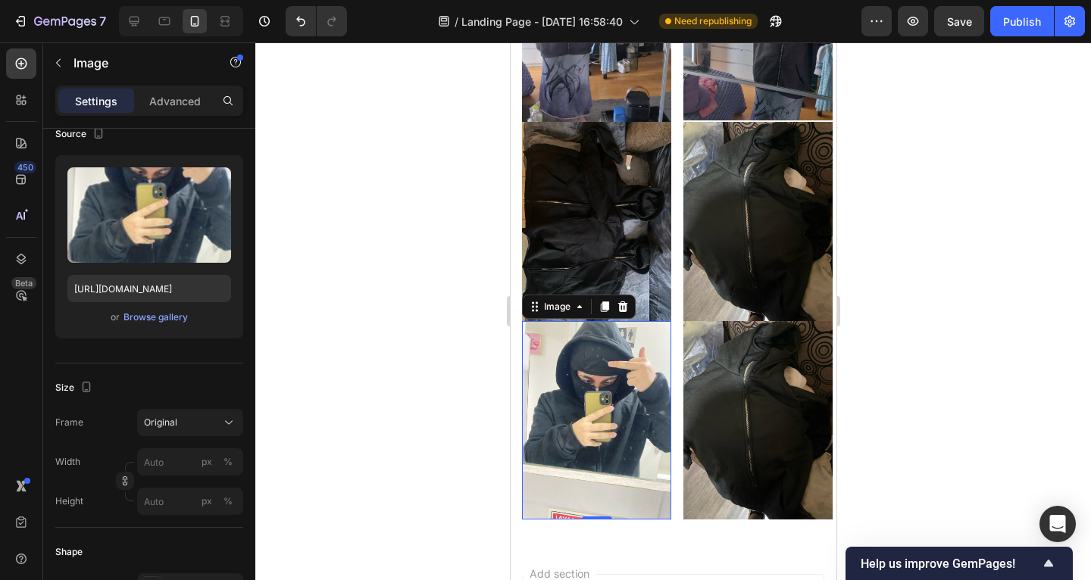
scroll to position [1907, 0]
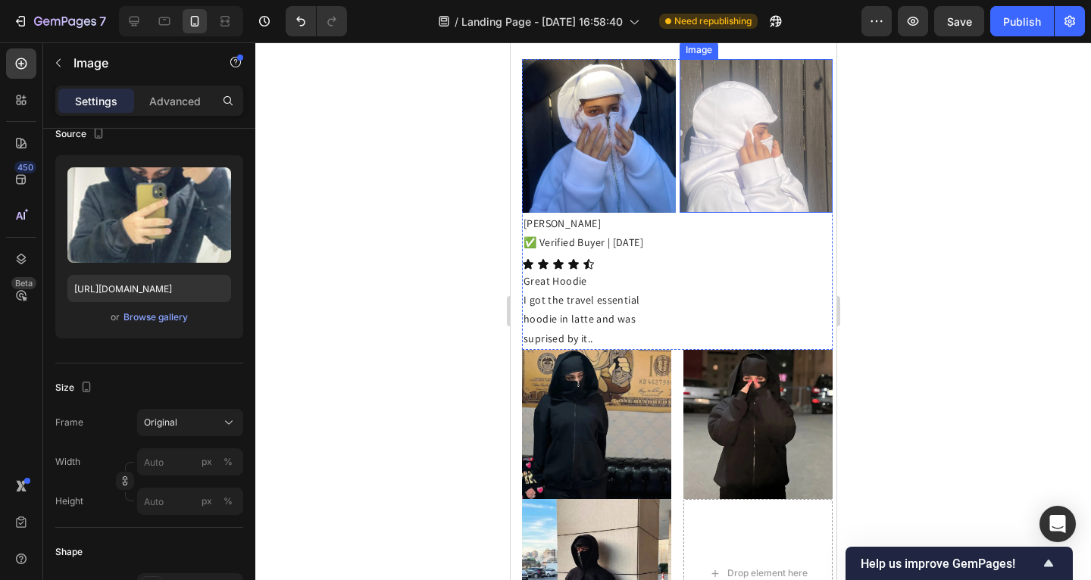
click at [705, 350] on img at bounding box center [757, 424] width 149 height 149
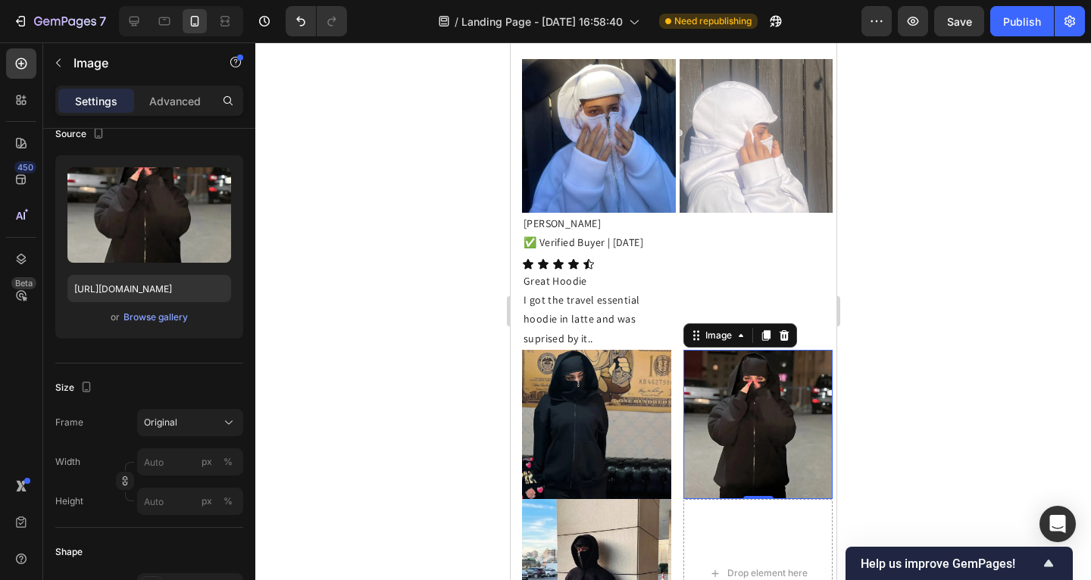
scroll to position [1265, 0]
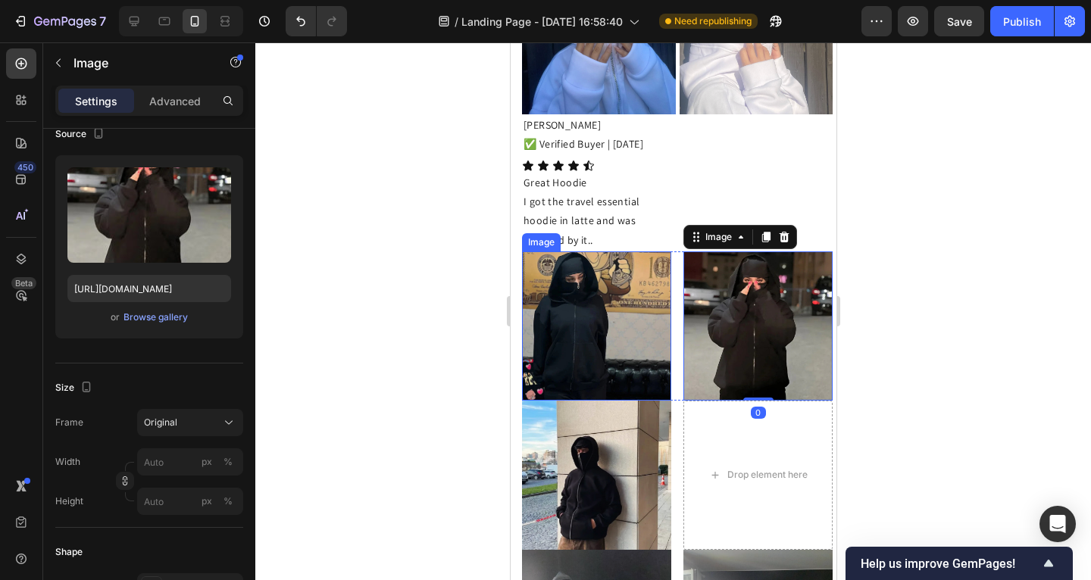
drag, startPoint x: 651, startPoint y: 271, endPoint x: 664, endPoint y: 268, distance: 13.2
click at [652, 271] on img at bounding box center [595, 326] width 149 height 149
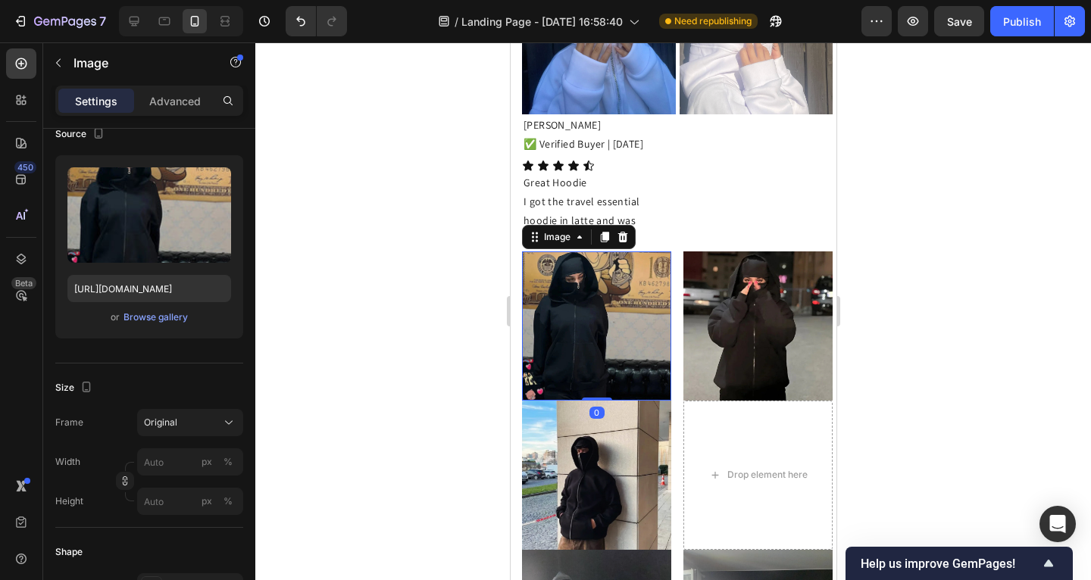
click at [673, 266] on div "Image 0 Image Row" at bounding box center [676, 326] width 311 height 149
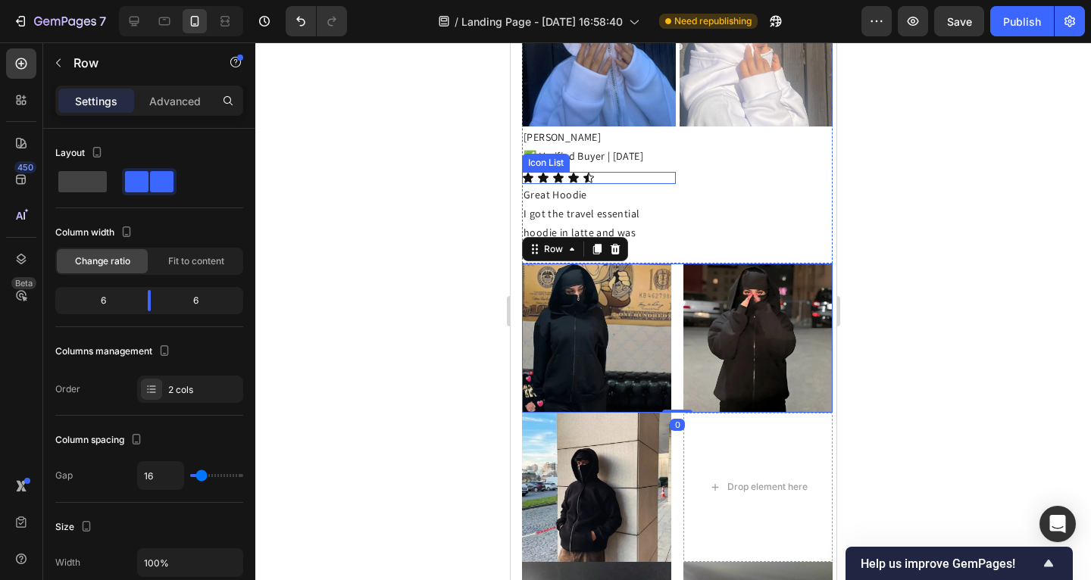
scroll to position [1236, 0]
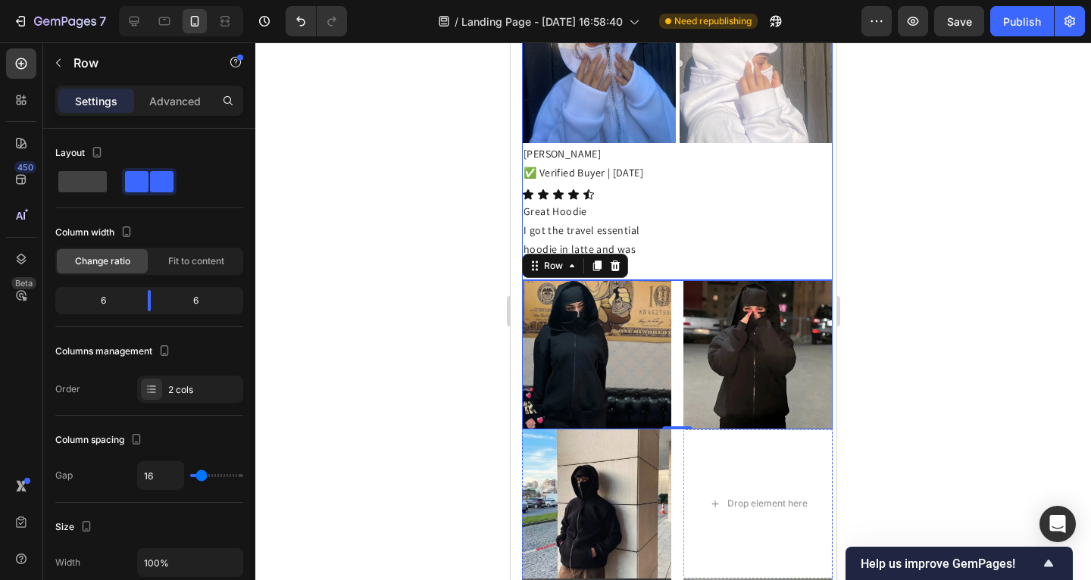
click at [670, 126] on div "Image Olga Gave ✅ Verified Buyer | 09/22/2025 Text Block Icon Icon Icon Icon Ic…" at bounding box center [676, 134] width 311 height 290
click at [669, 312] on div "Image Image Row" at bounding box center [676, 354] width 311 height 149
click at [592, 262] on icon at bounding box center [596, 266] width 12 height 12
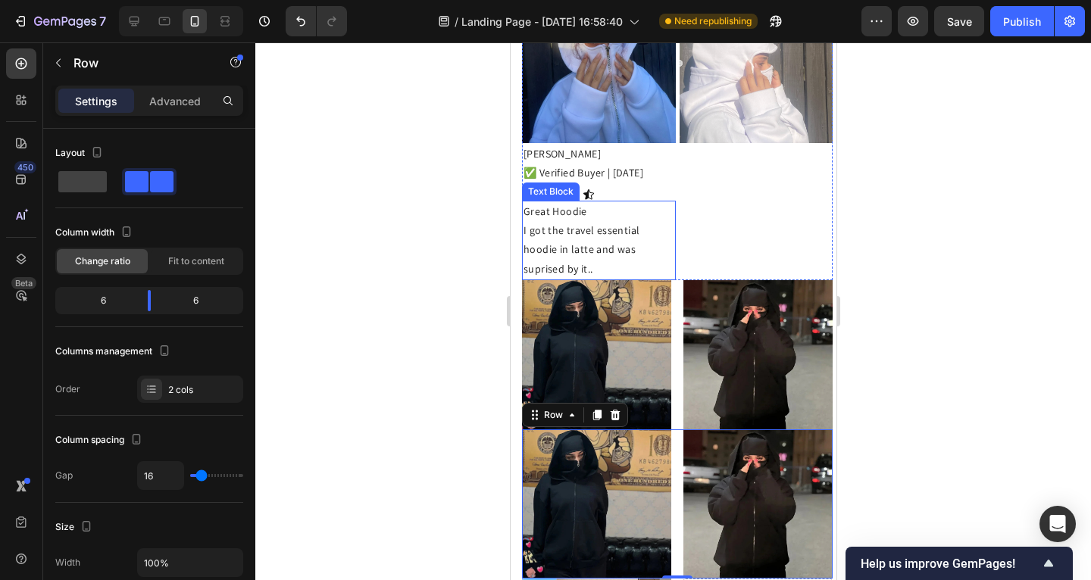
click at [595, 298] on img at bounding box center [595, 354] width 149 height 149
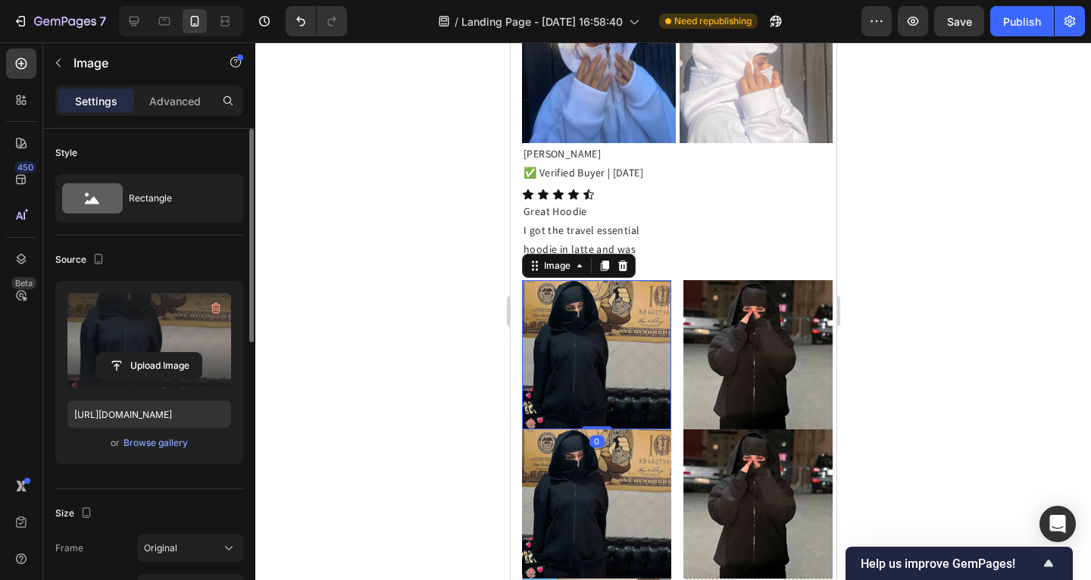
click at [121, 323] on label at bounding box center [149, 340] width 164 height 95
click at [121, 353] on input "file" at bounding box center [149, 366] width 105 height 26
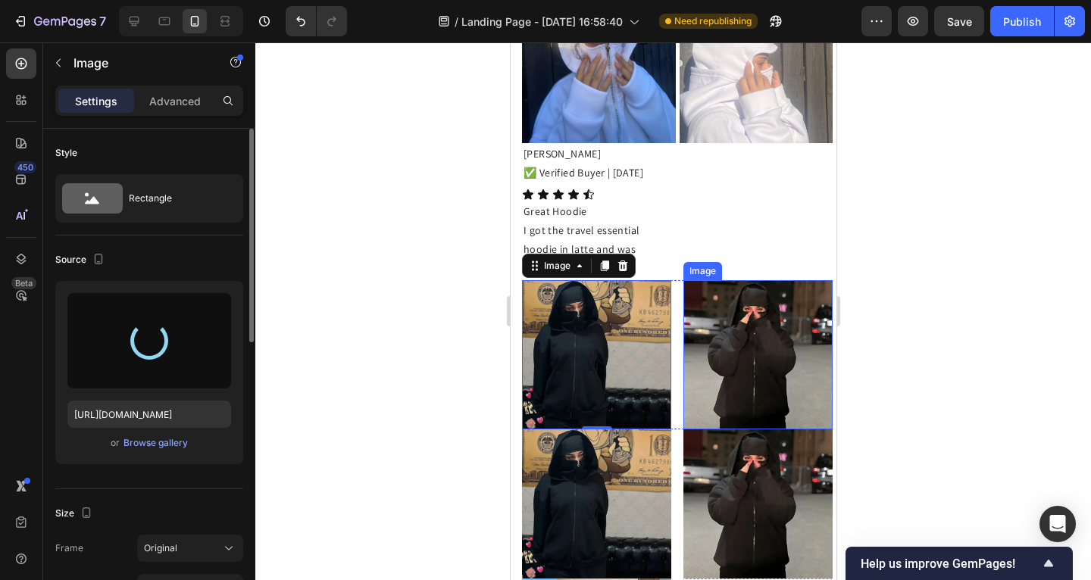
type input "https://cdn.shopify.com/s/files/1/0885/4382/2124/files/gempages_585680175589491…"
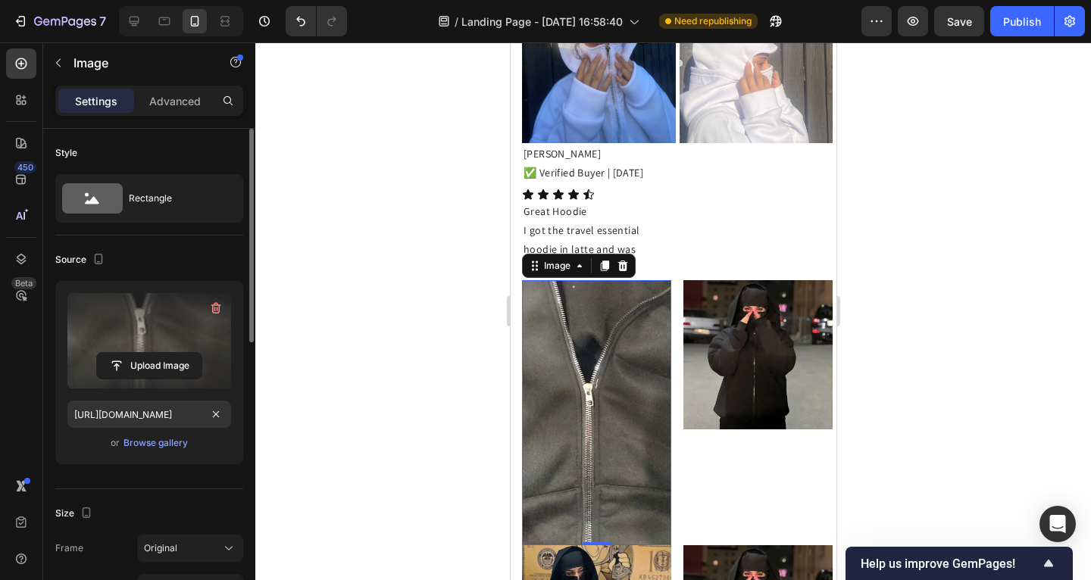
scroll to position [117, 0]
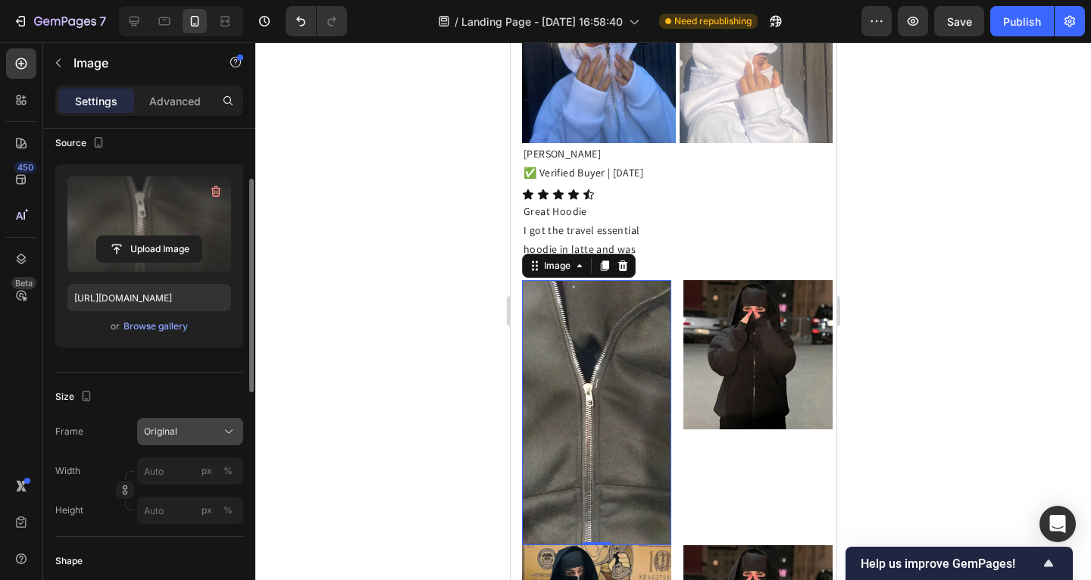
click at [216, 430] on div "Original" at bounding box center [181, 432] width 74 height 14
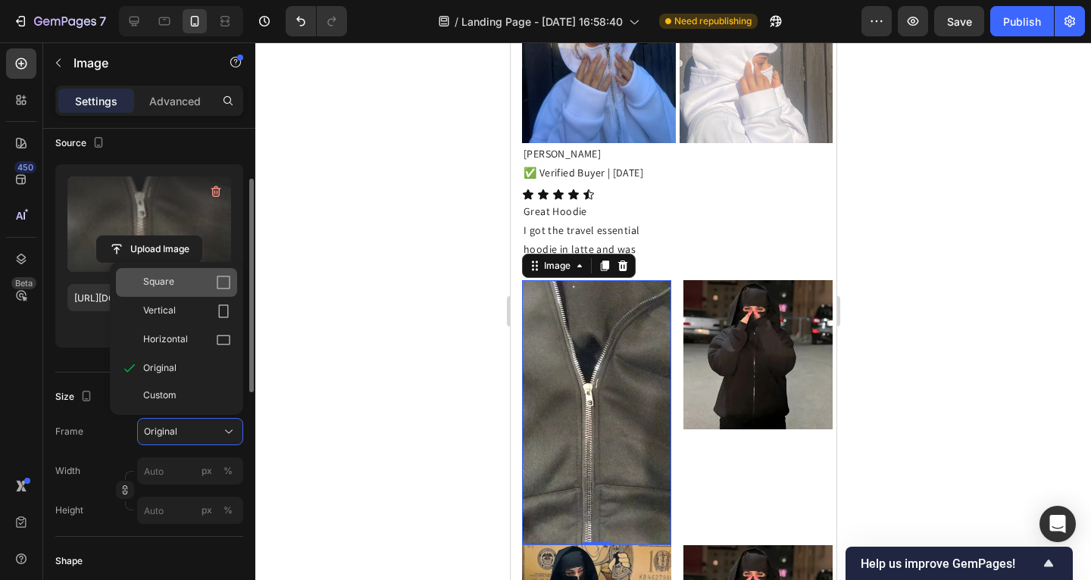
click at [201, 273] on div "Square" at bounding box center [176, 282] width 121 height 29
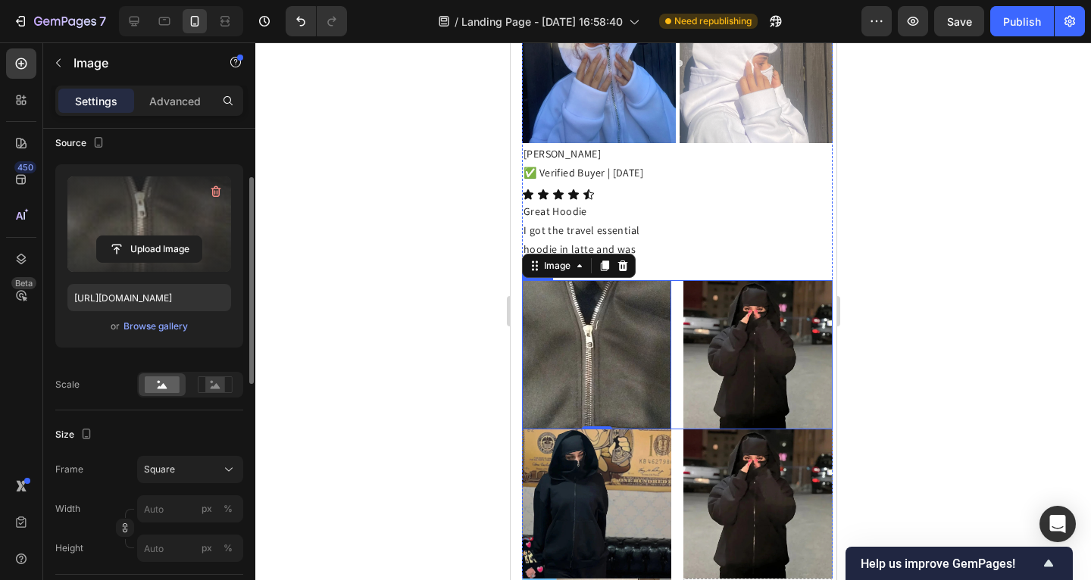
click at [683, 339] on img at bounding box center [757, 354] width 149 height 149
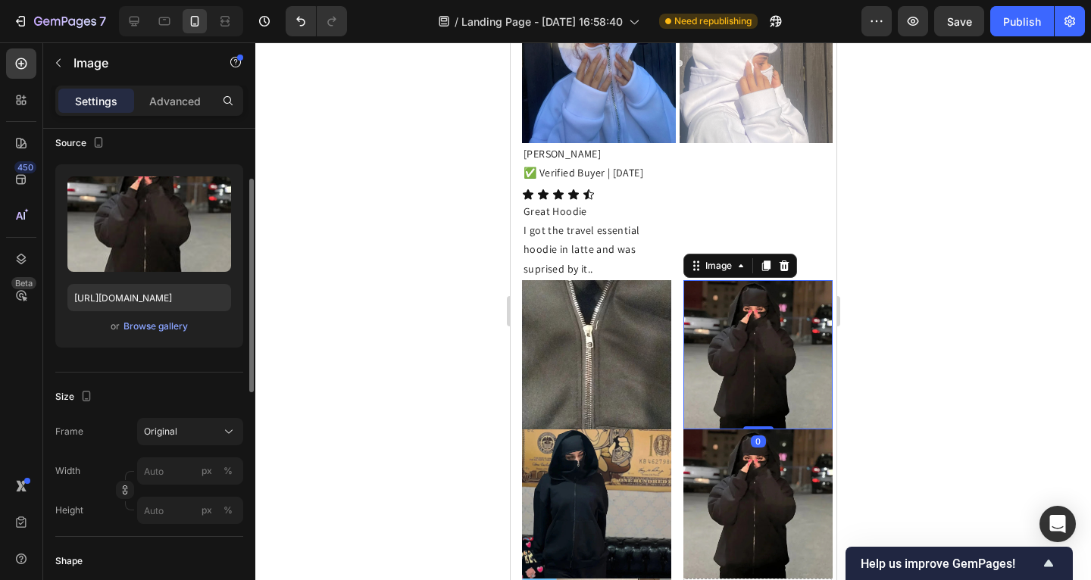
click at [721, 336] on img at bounding box center [757, 354] width 149 height 149
click at [700, 319] on img at bounding box center [757, 354] width 149 height 149
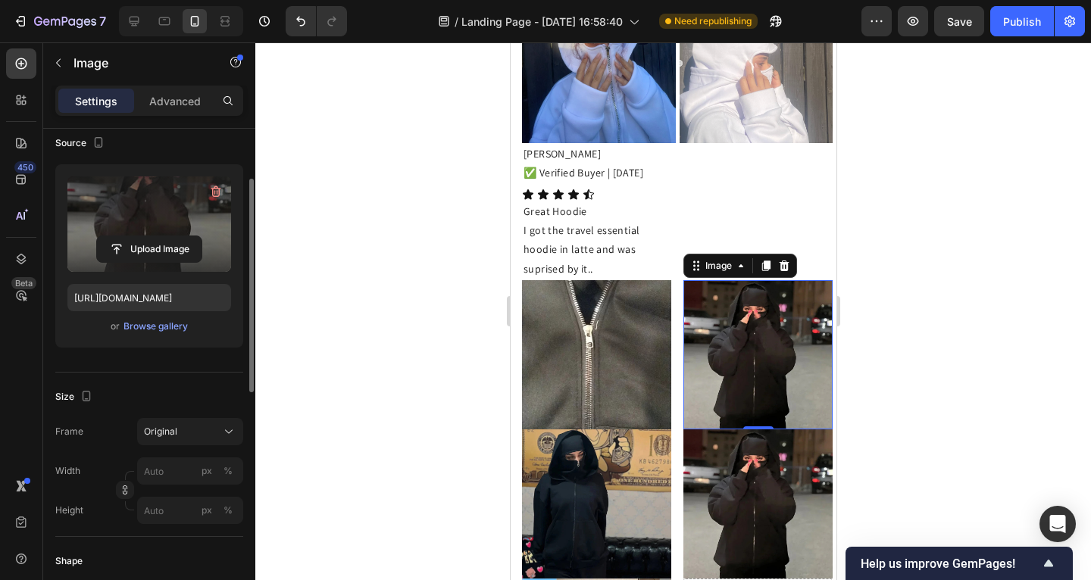
click at [171, 195] on label at bounding box center [149, 224] width 164 height 95
click at [171, 236] on input "file" at bounding box center [149, 249] width 105 height 26
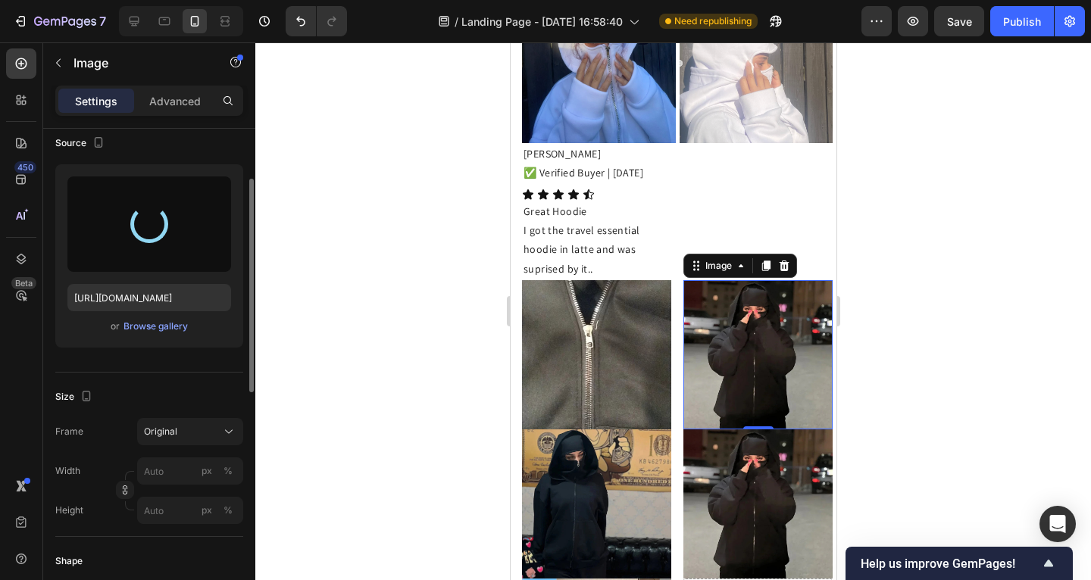
type input "https://cdn.shopify.com/s/files/1/0885/4382/2124/files/gempages_585680175589491…"
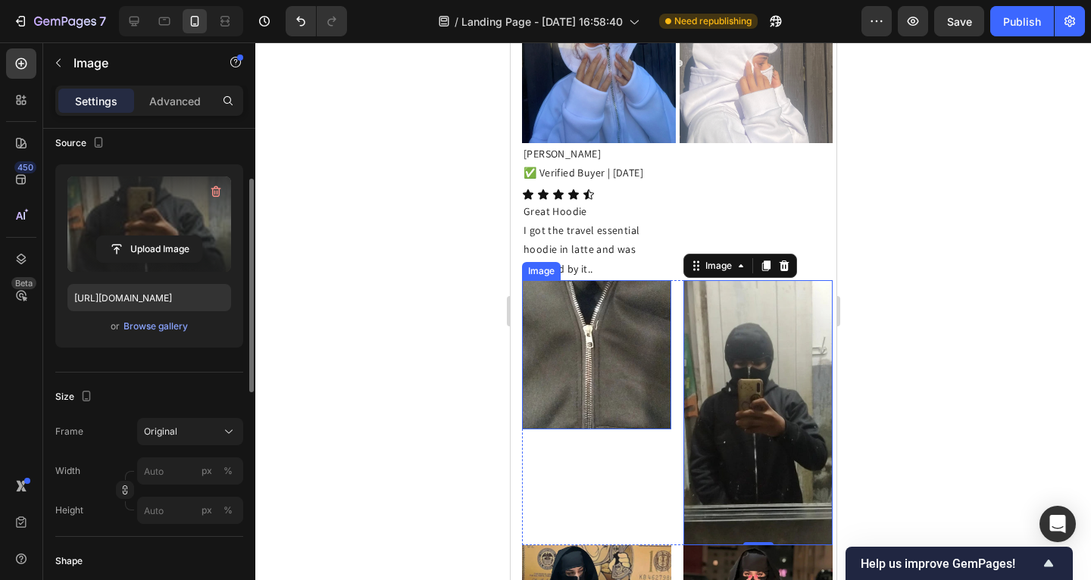
click at [599, 353] on img at bounding box center [595, 354] width 149 height 149
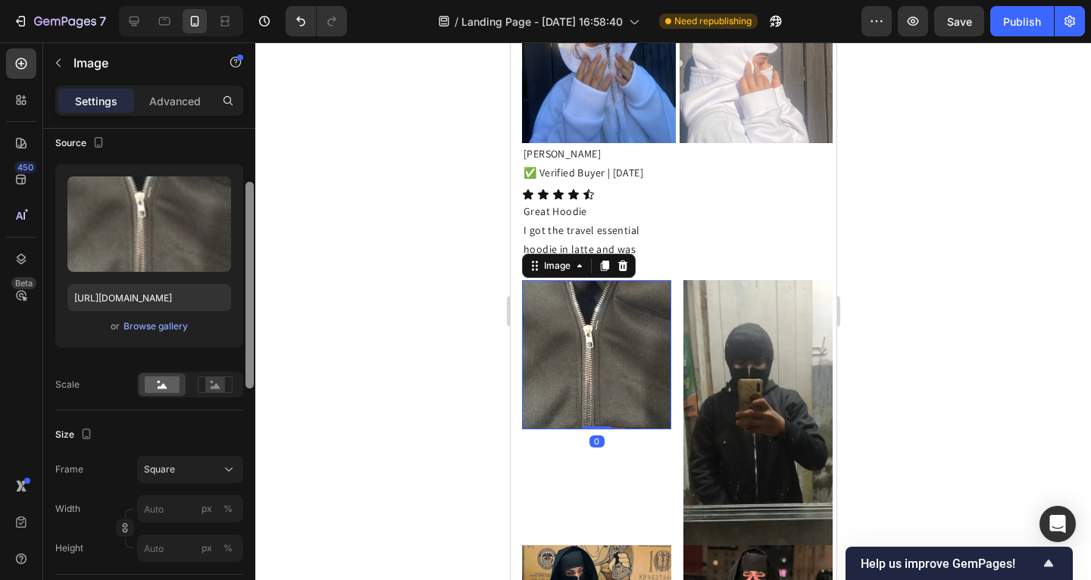
scroll to position [141, 0]
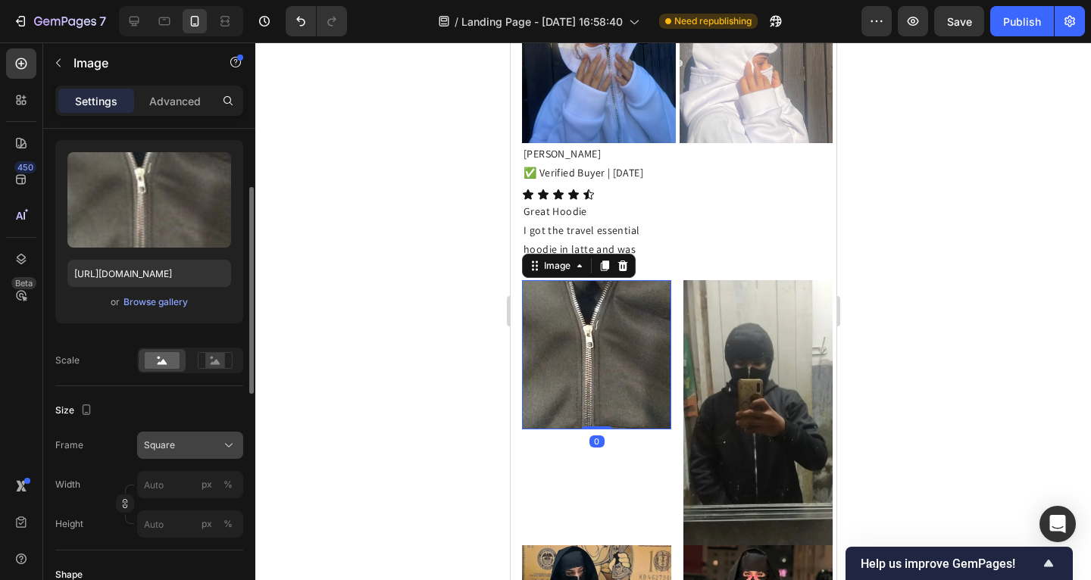
click at [199, 434] on button "Square" at bounding box center [190, 445] width 106 height 27
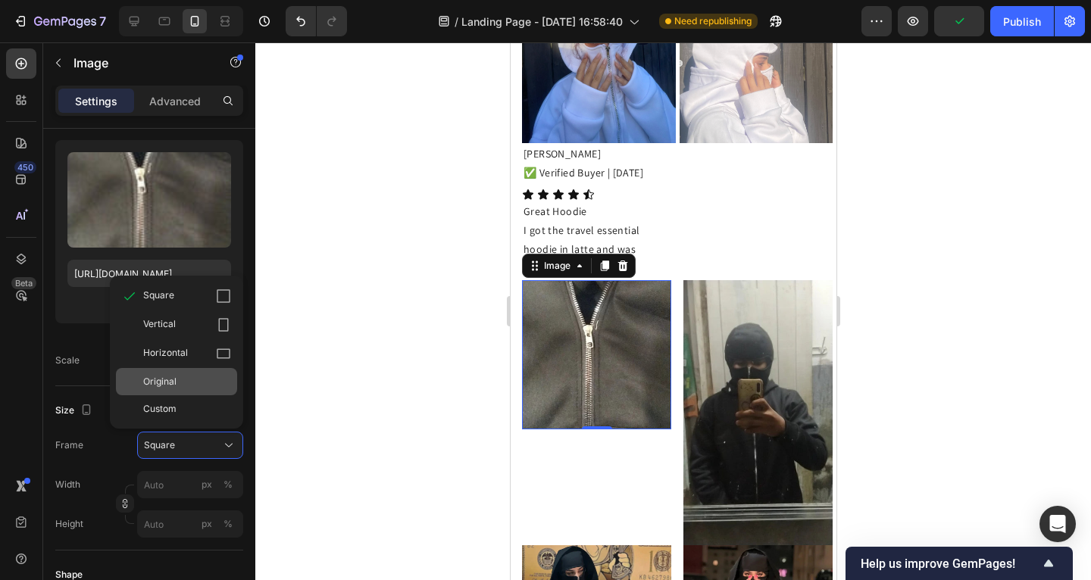
click at [188, 373] on div "Original" at bounding box center [176, 381] width 121 height 27
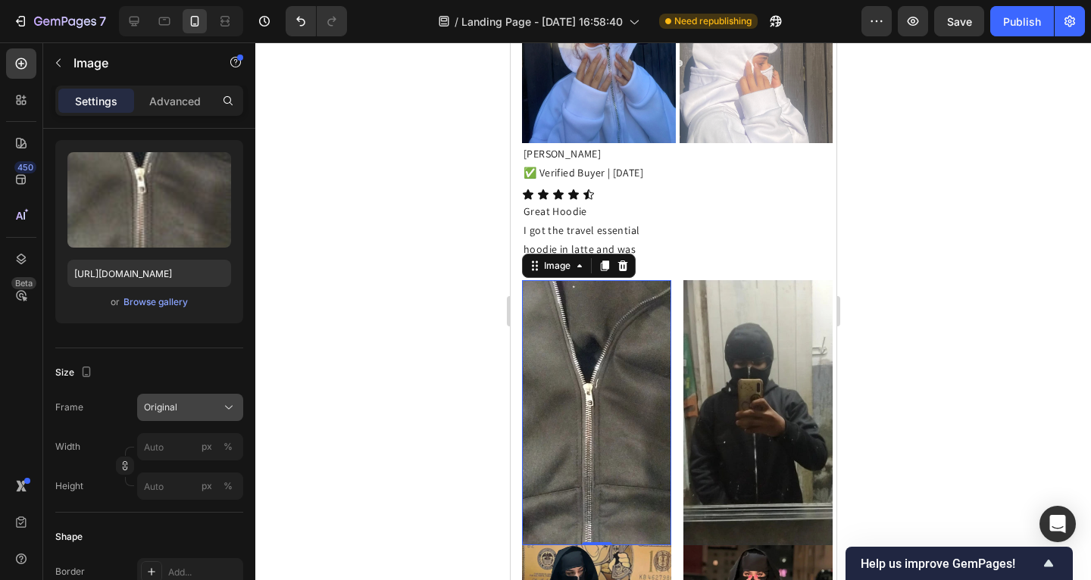
click at [142, 408] on button "Original" at bounding box center [190, 407] width 106 height 27
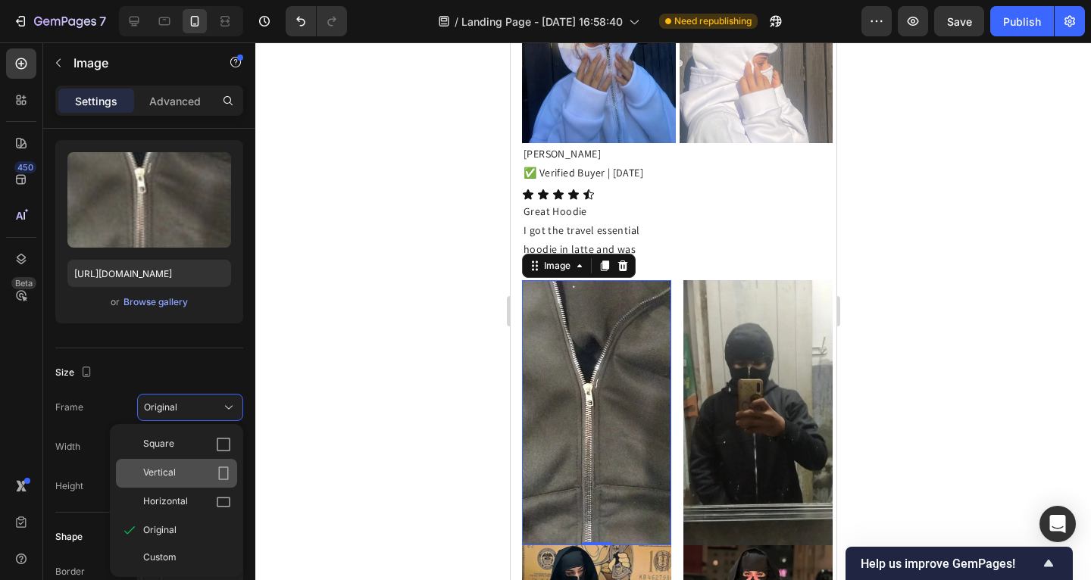
click at [180, 466] on div "Vertical" at bounding box center [187, 473] width 88 height 15
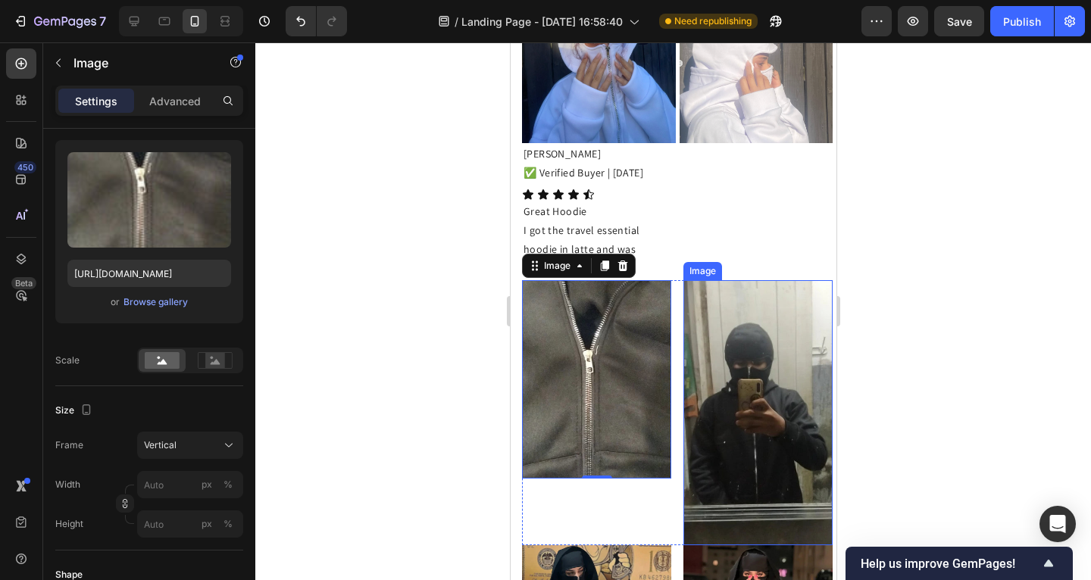
click at [727, 407] on img at bounding box center [757, 412] width 149 height 265
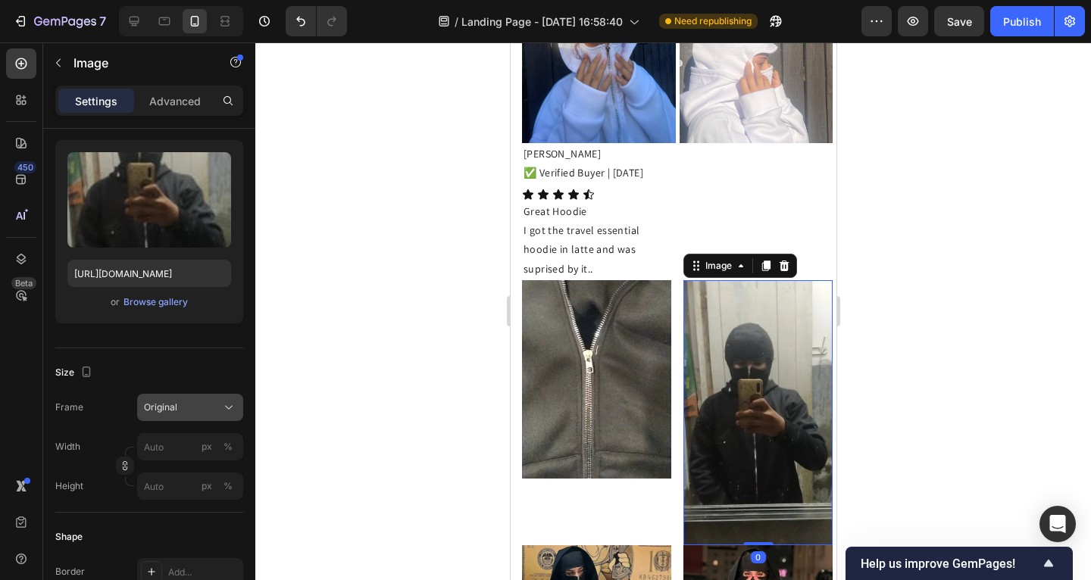
click at [213, 397] on button "Original" at bounding box center [190, 407] width 106 height 27
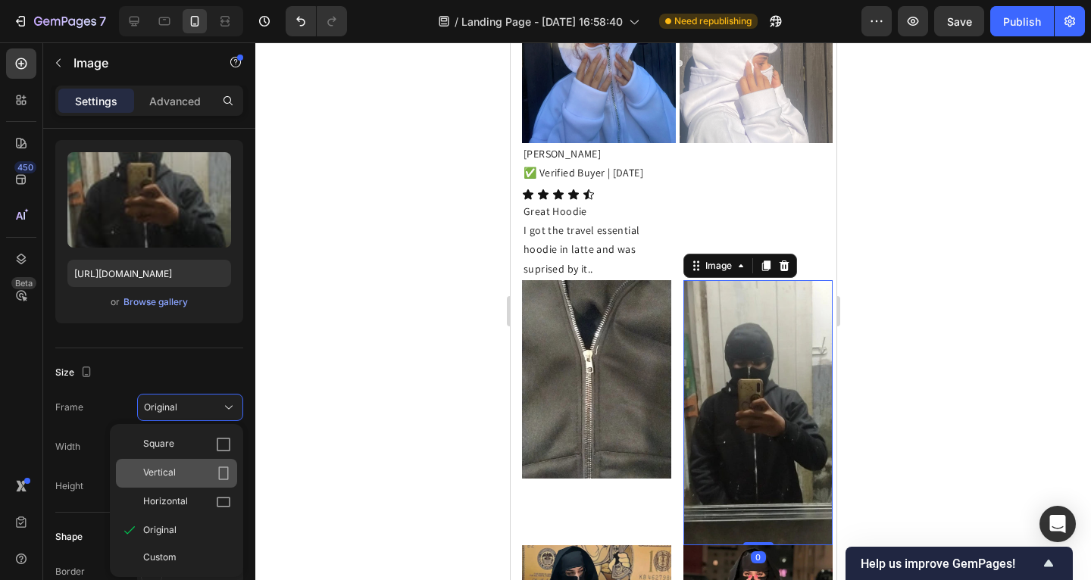
click at [206, 462] on div "Vertical" at bounding box center [176, 473] width 121 height 29
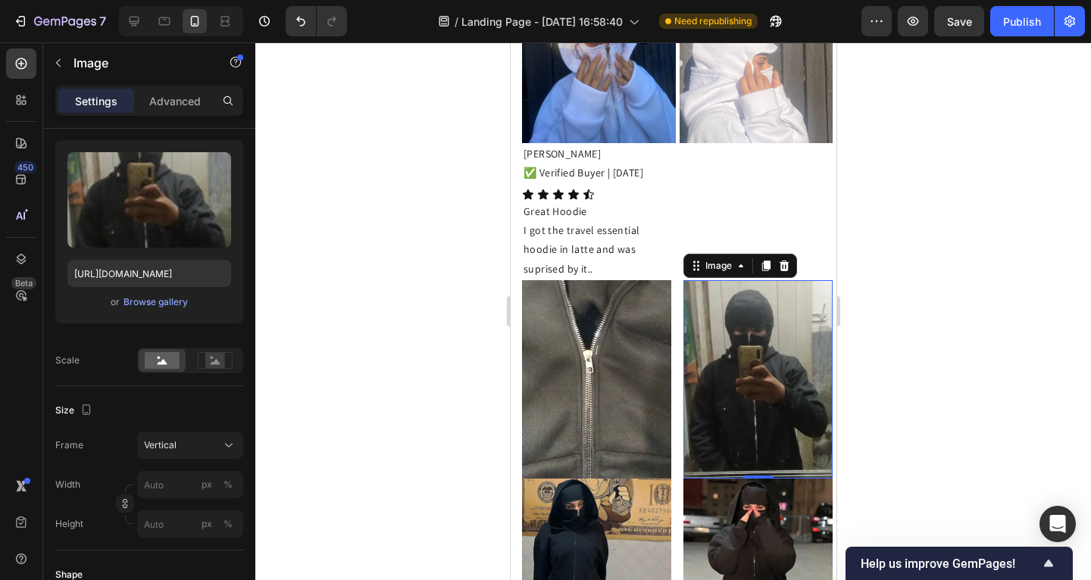
drag, startPoint x: 349, startPoint y: 410, endPoint x: 383, endPoint y: 401, distance: 36.0
click at [349, 409] on div at bounding box center [673, 311] width 836 height 538
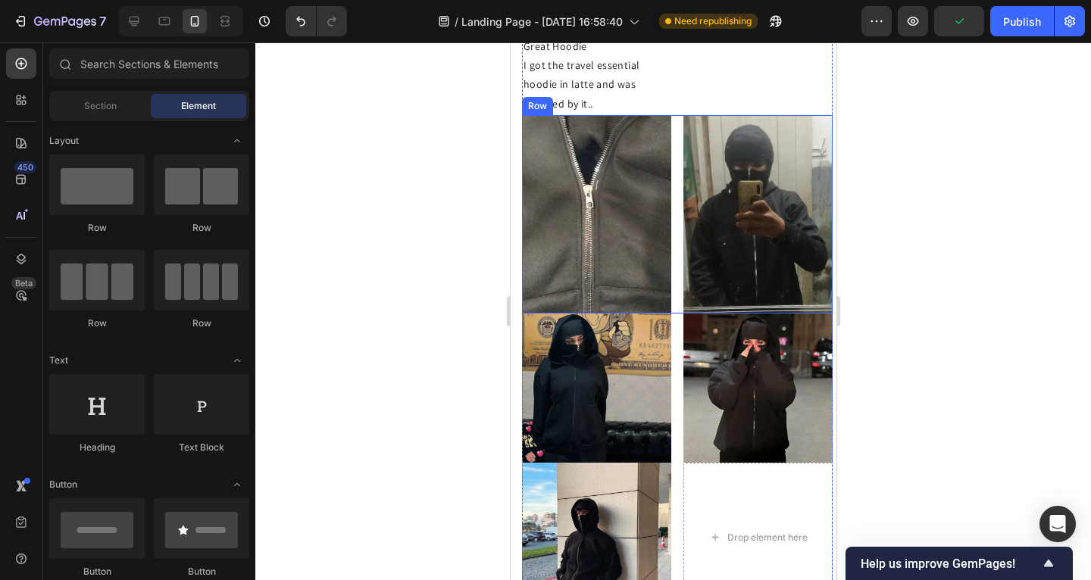
scroll to position [1401, 0]
click at [706, 220] on img at bounding box center [757, 214] width 149 height 199
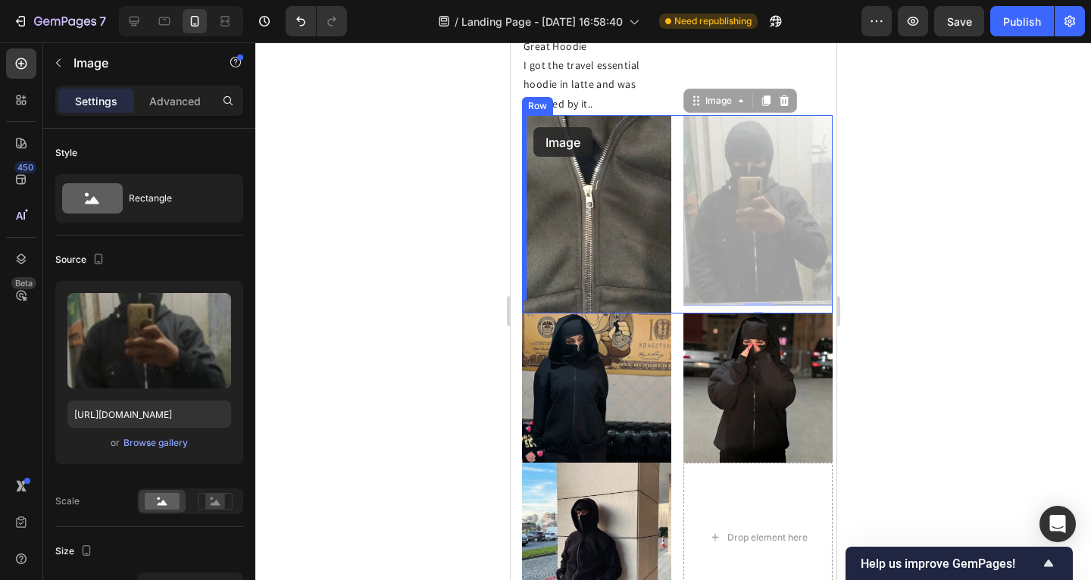
drag, startPoint x: 687, startPoint y: 98, endPoint x: 533, endPoint y: 127, distance: 157.4
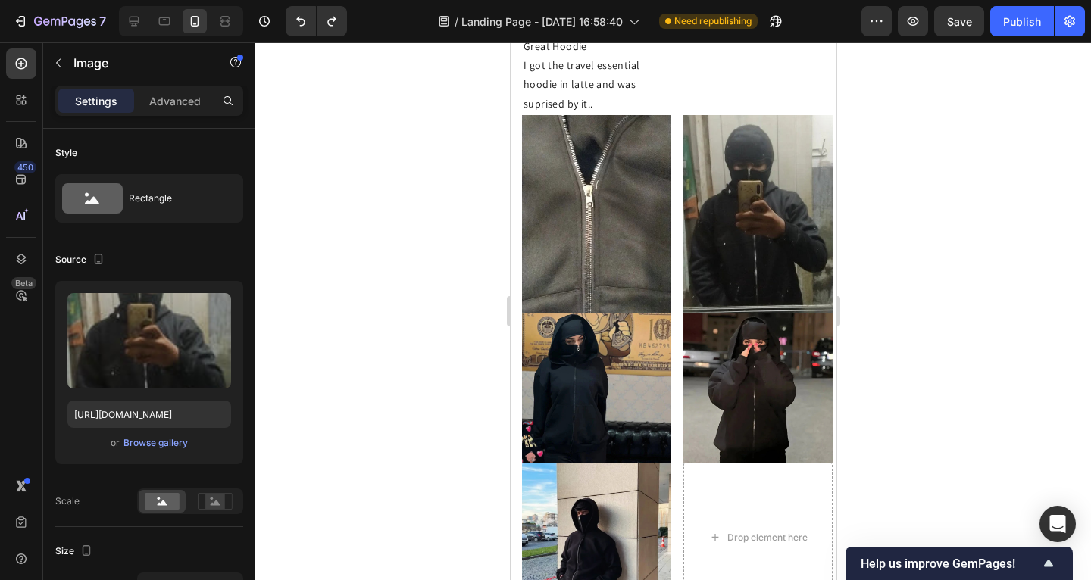
click at [426, 204] on div at bounding box center [673, 311] width 836 height 538
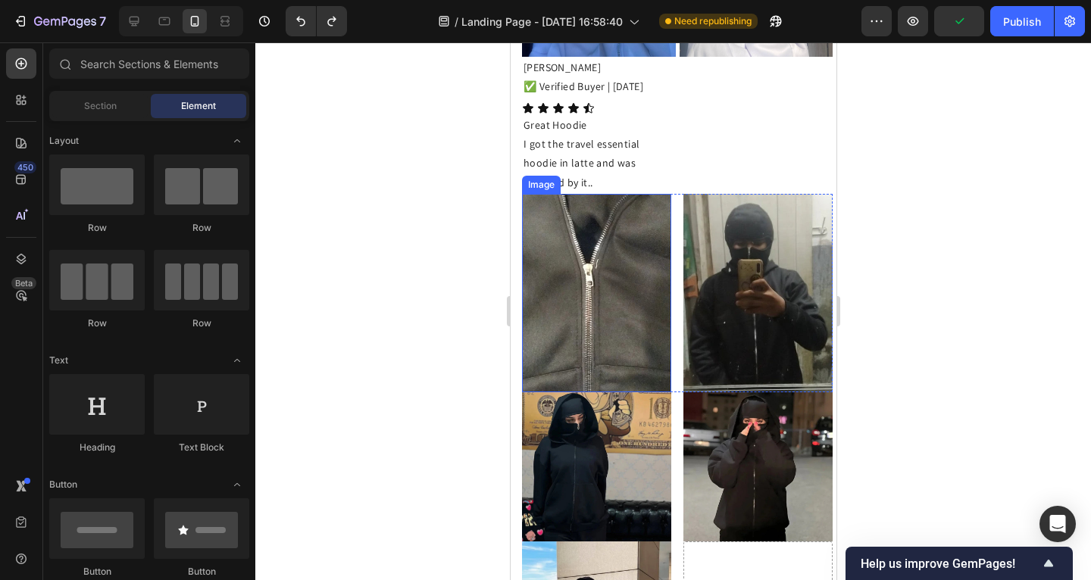
scroll to position [1271, 0]
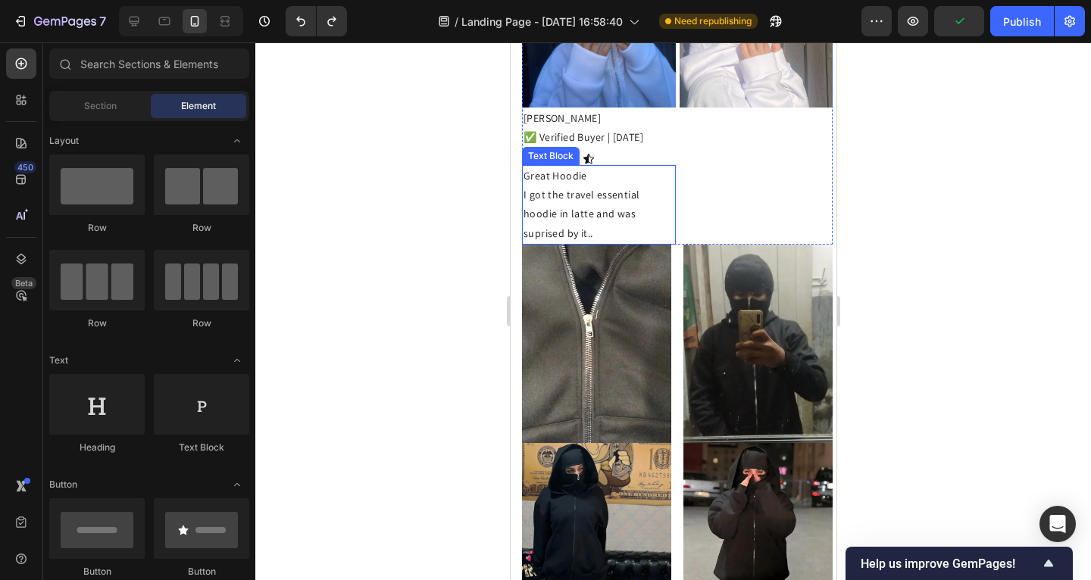
click at [583, 177] on p "Great Hoodie" at bounding box center [598, 176] width 151 height 19
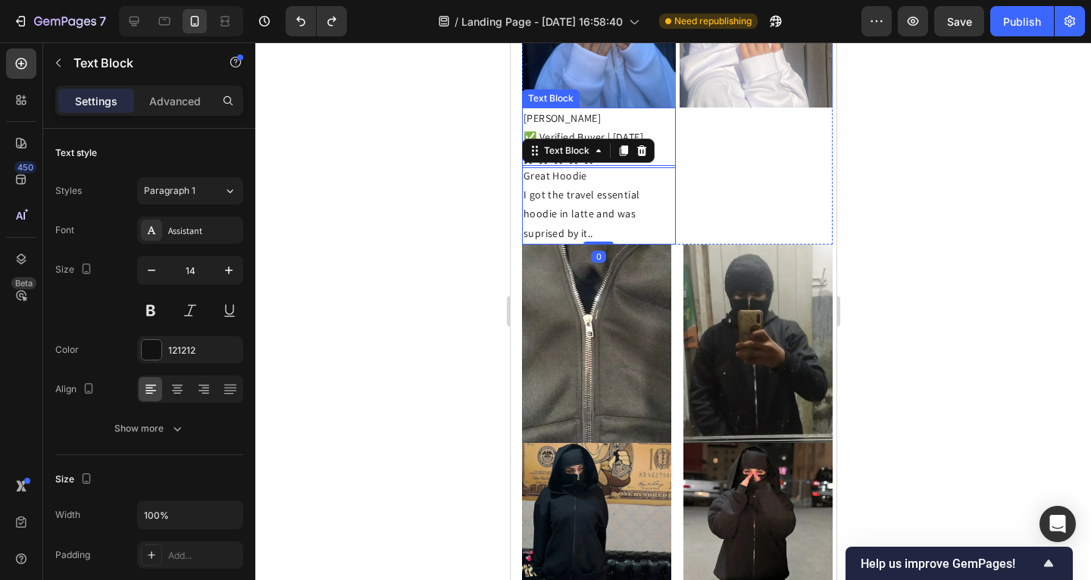
click at [549, 120] on div "Olga Gave ✅ Verified Buyer | 09/22/2025" at bounding box center [598, 138] width 154 height 61
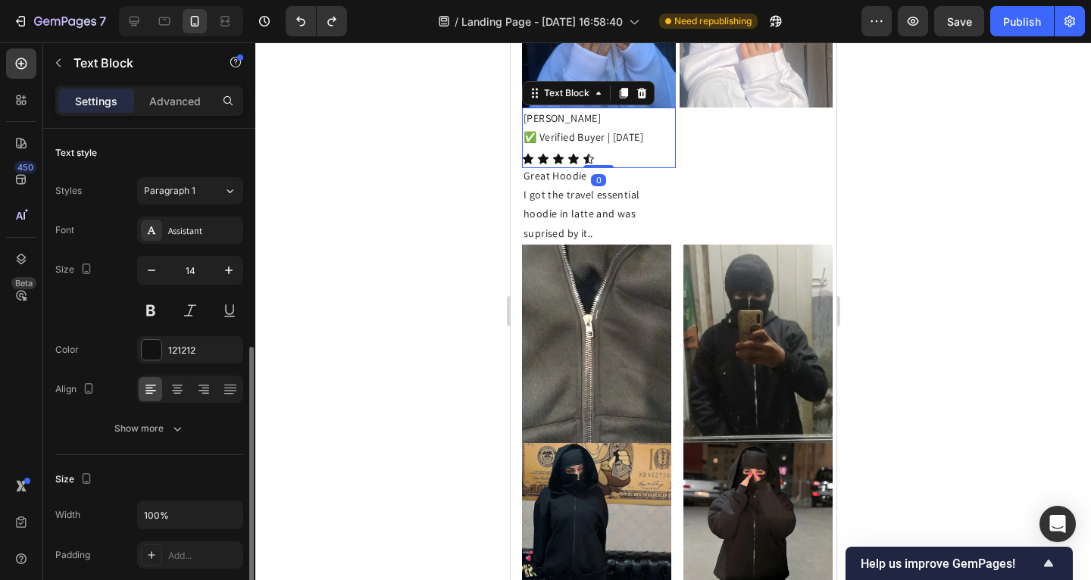
scroll to position [141, 0]
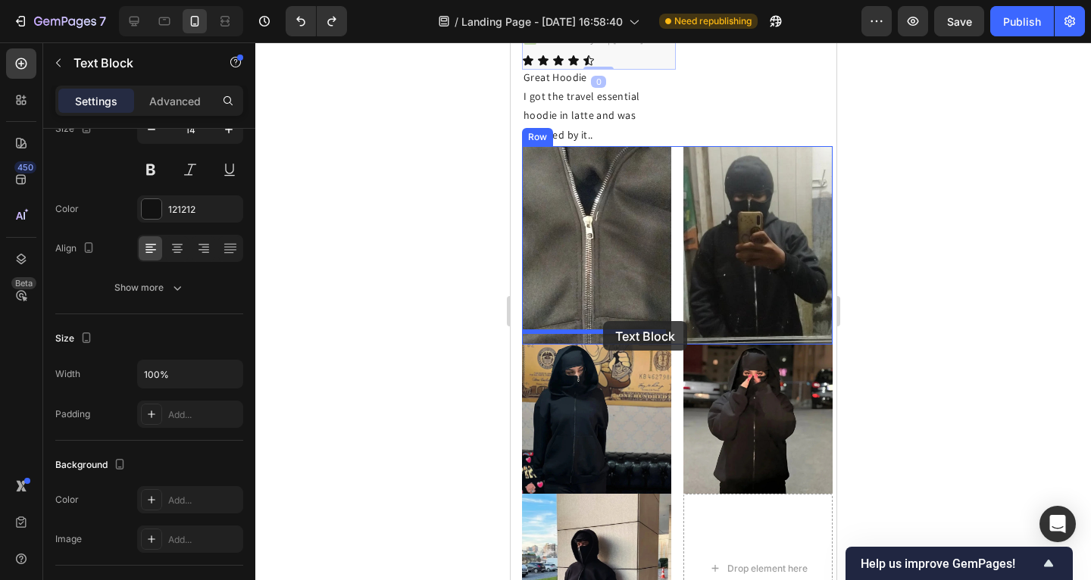
drag, startPoint x: 531, startPoint y: 92, endPoint x: 602, endPoint y: 321, distance: 239.7
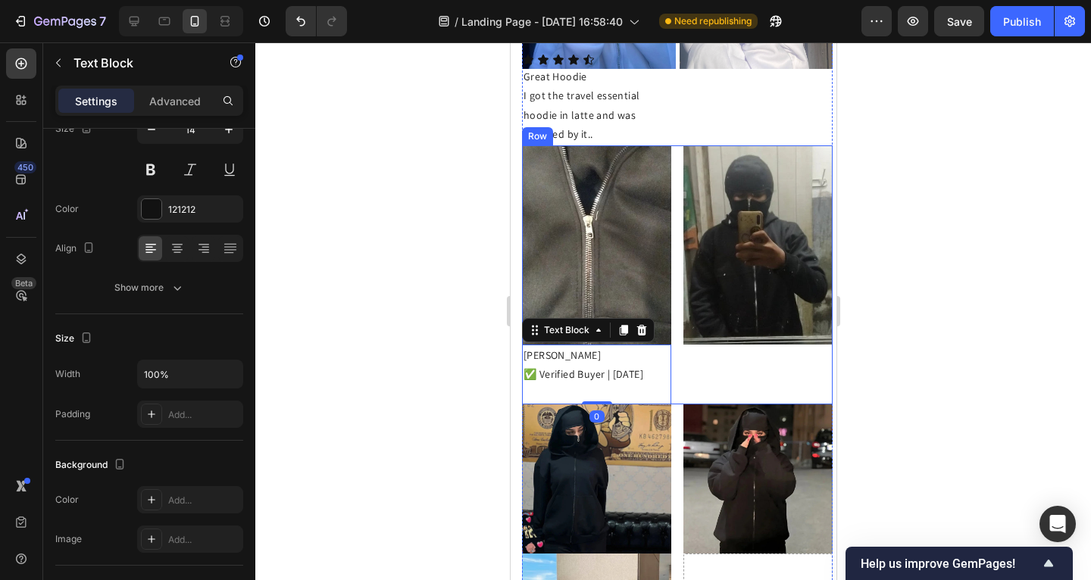
click at [690, 355] on div "Image" at bounding box center [757, 274] width 149 height 259
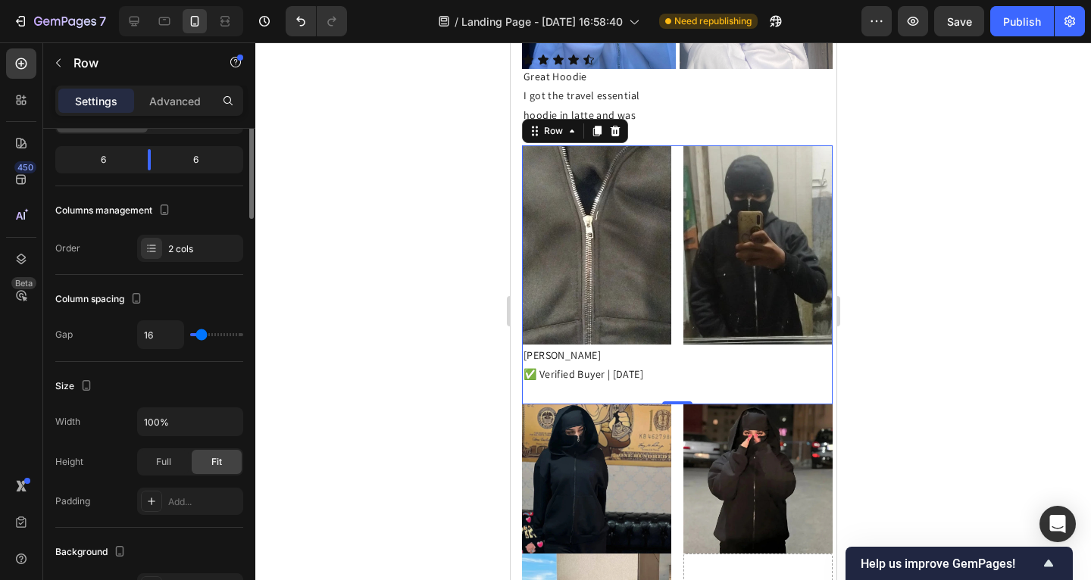
scroll to position [0, 0]
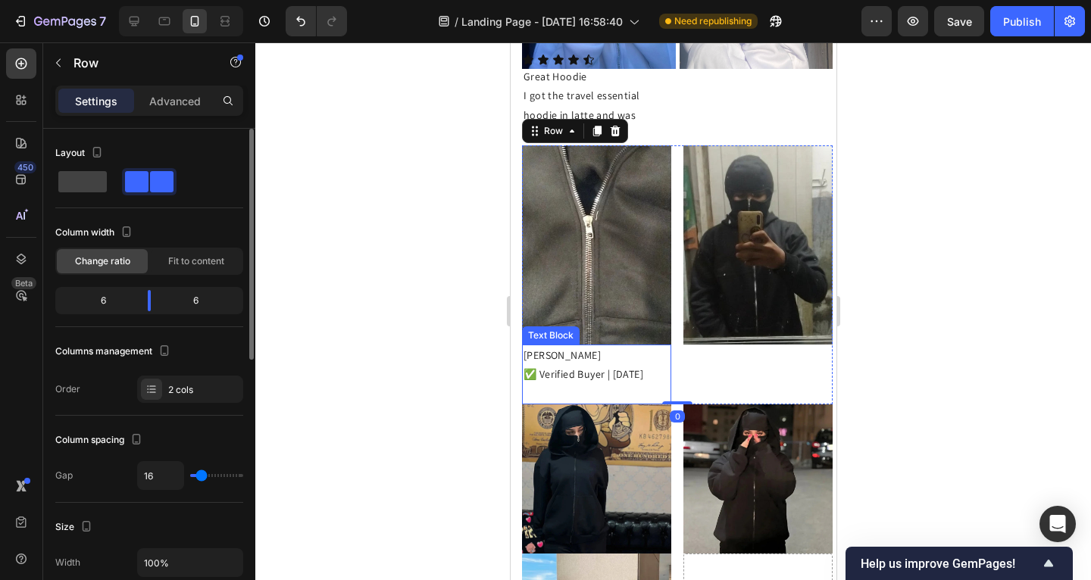
click at [633, 346] on p "Olga Gave" at bounding box center [596, 355] width 146 height 19
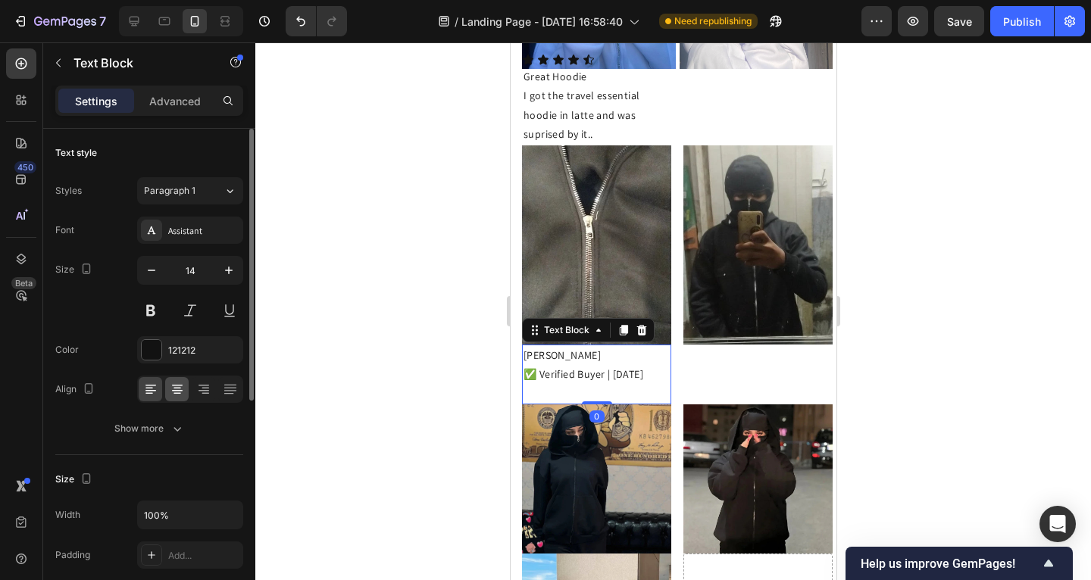
click at [189, 389] on div at bounding box center [190, 389] width 106 height 27
click at [188, 386] on div at bounding box center [176, 389] width 23 height 24
click at [148, 386] on icon at bounding box center [150, 389] width 15 height 15
click at [383, 381] on div at bounding box center [673, 311] width 836 height 538
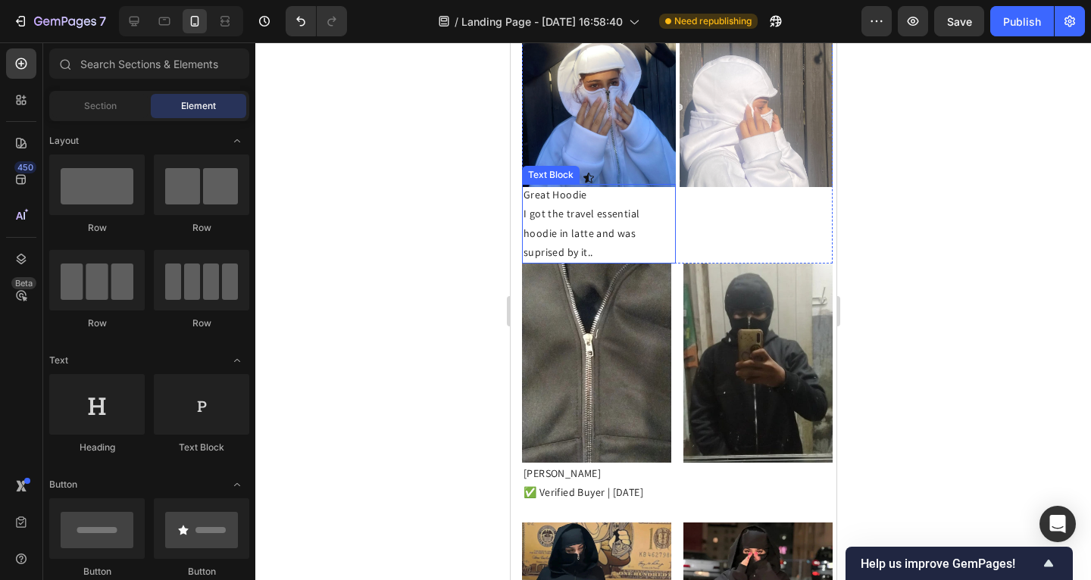
scroll to position [1193, 0]
click at [586, 171] on icon at bounding box center [588, 177] width 12 height 12
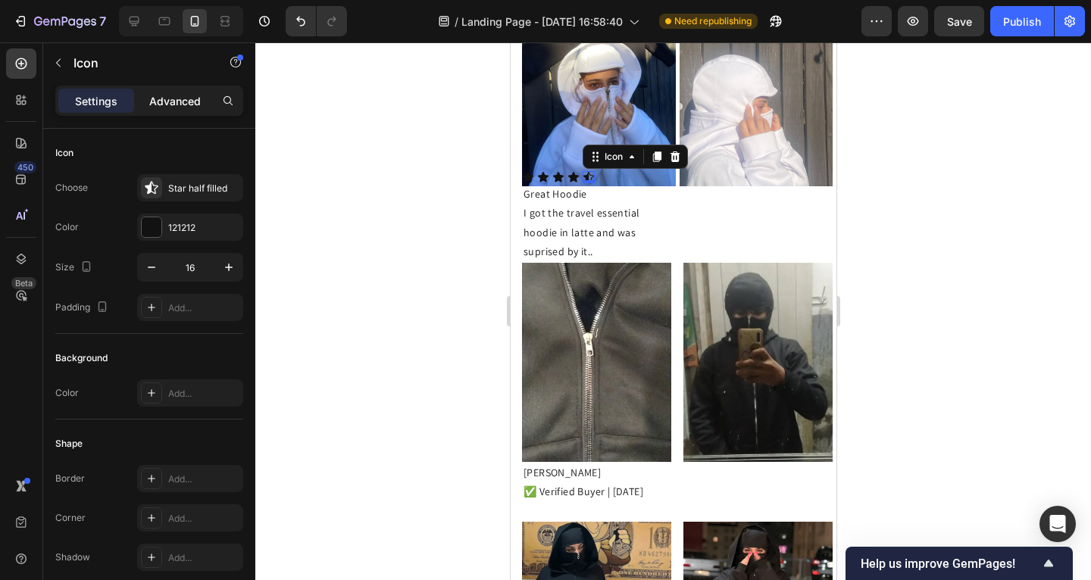
click at [180, 93] on p "Advanced" at bounding box center [175, 101] width 52 height 16
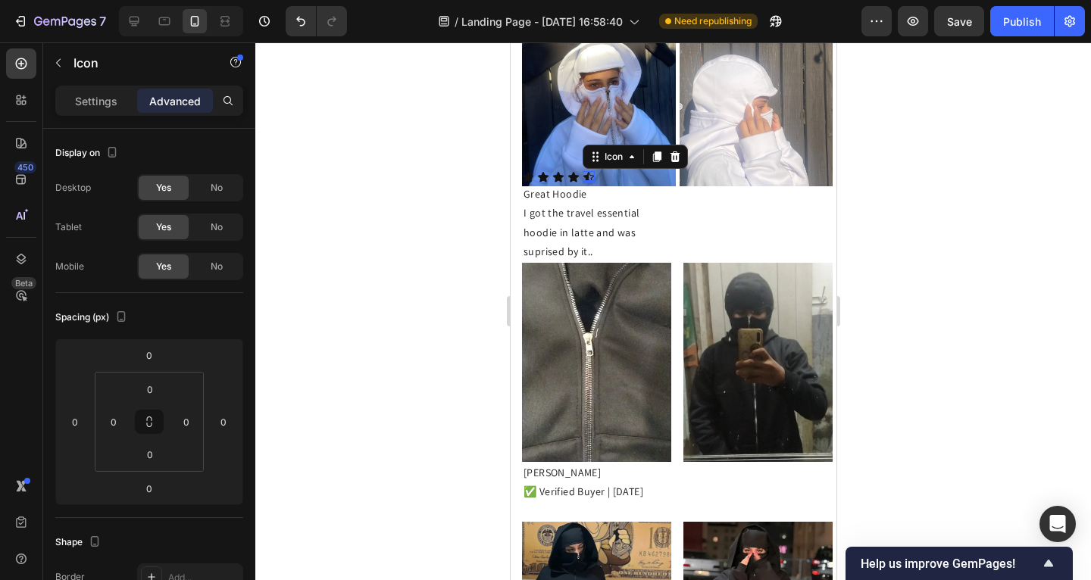
click at [427, 180] on div at bounding box center [673, 311] width 836 height 538
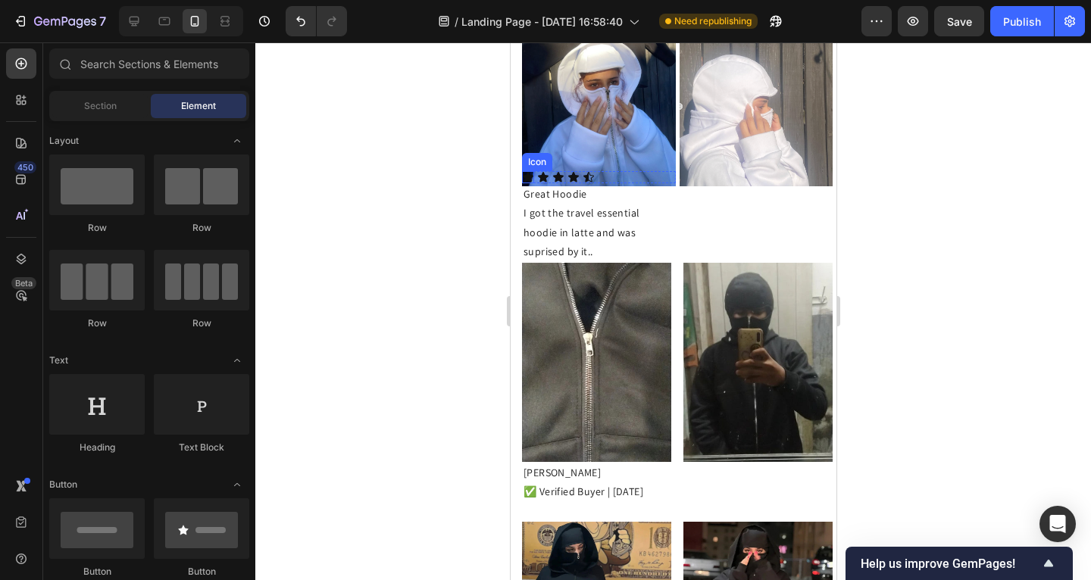
click at [533, 174] on icon at bounding box center [527, 177] width 12 height 12
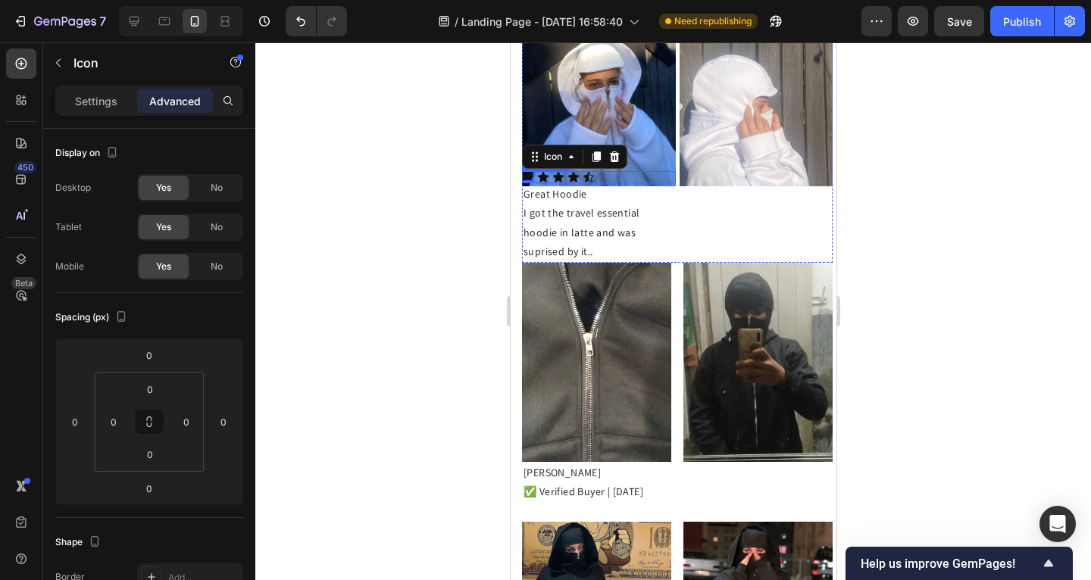
click at [619, 171] on div "Icon 0 Icon Icon Icon Icon" at bounding box center [598, 177] width 154 height 12
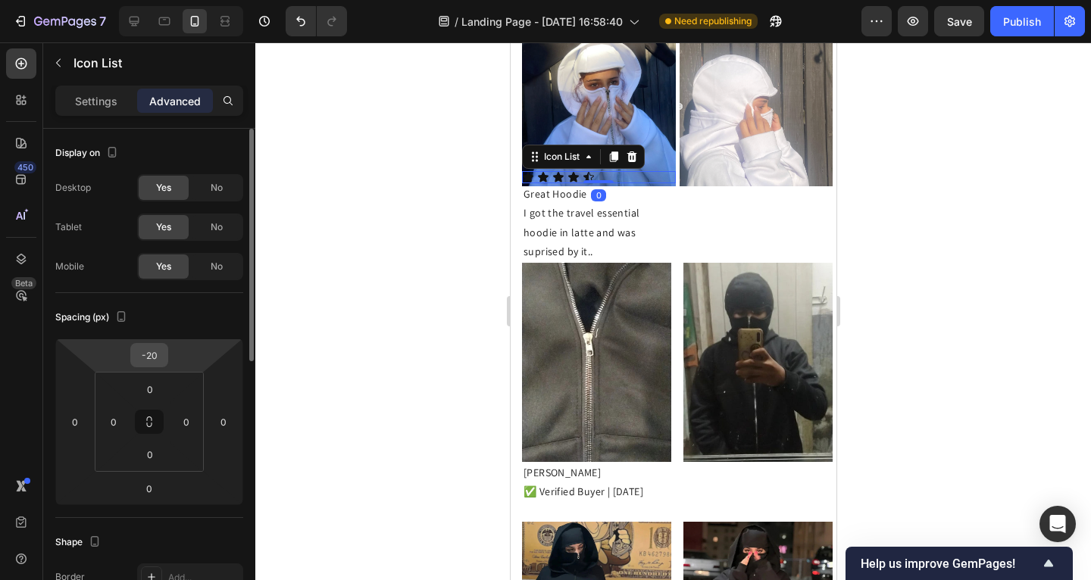
click at [161, 353] on input "-20" at bounding box center [149, 355] width 30 height 23
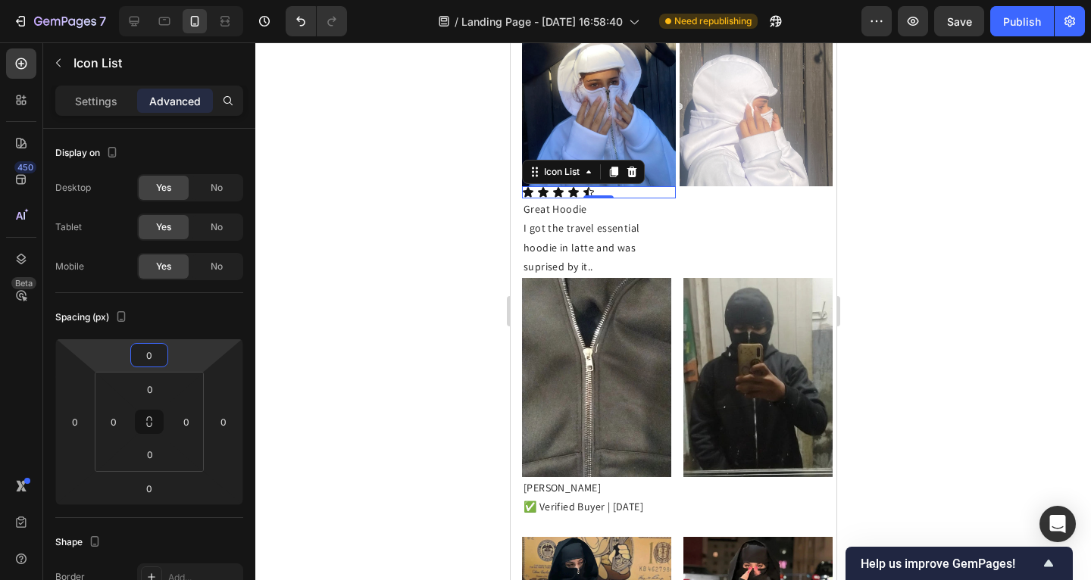
click at [289, 347] on div at bounding box center [673, 311] width 836 height 538
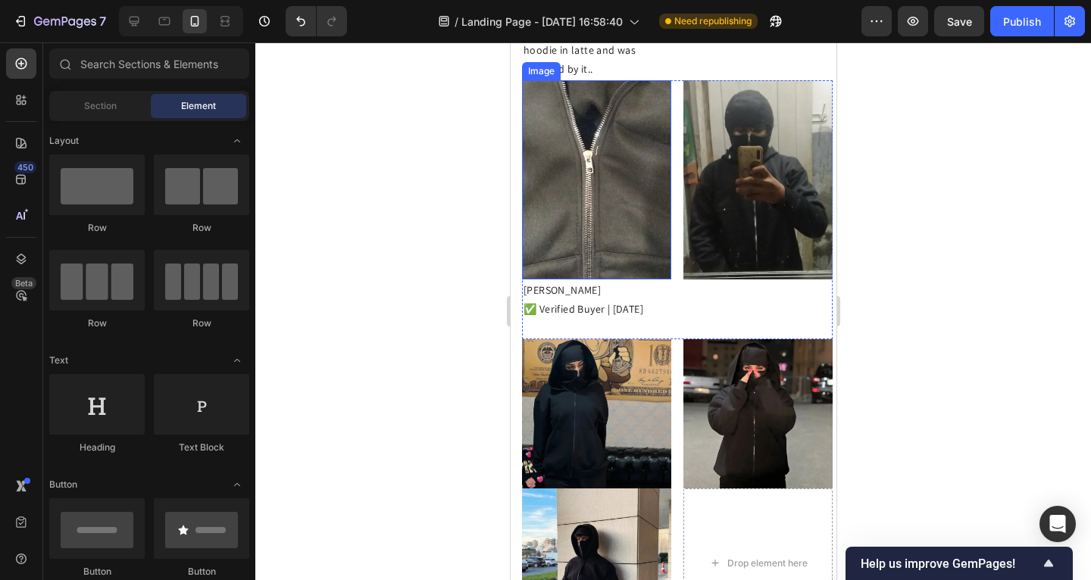
scroll to position [1287, 0]
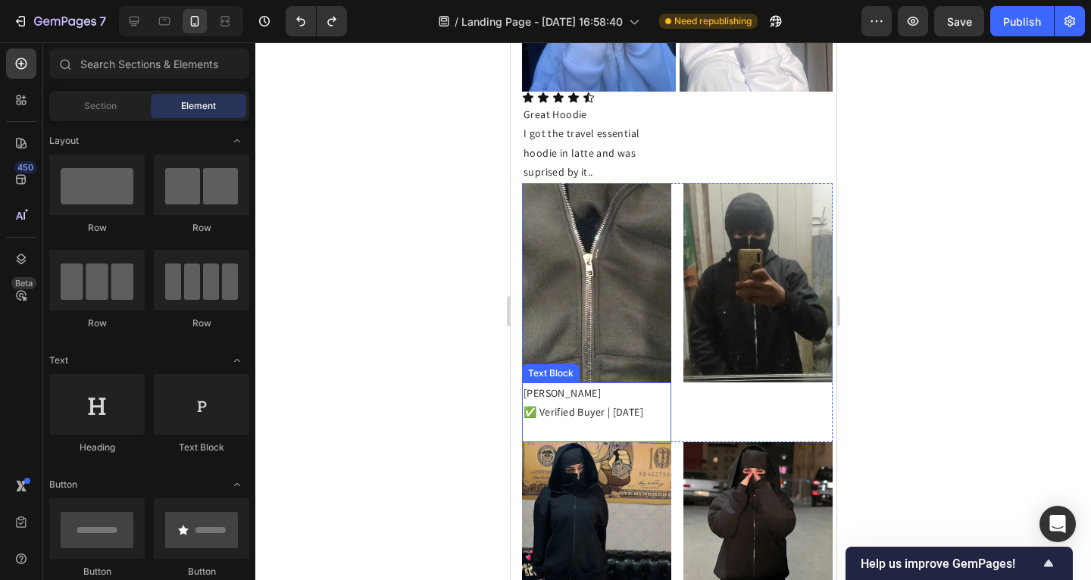
click at [578, 403] on p "✅ Verified Buyer | [DATE]" at bounding box center [596, 412] width 146 height 19
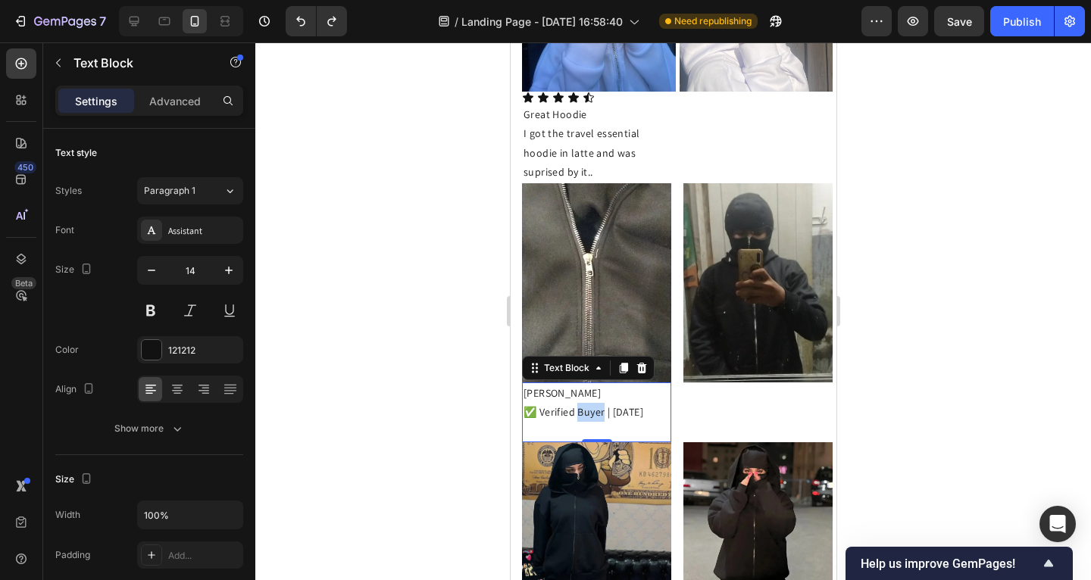
click at [633, 403] on p "✅ Verified Buyer | [DATE]" at bounding box center [596, 412] width 146 height 19
click at [661, 403] on p "✅ Verified Buyer | [DATE]" at bounding box center [596, 412] width 146 height 19
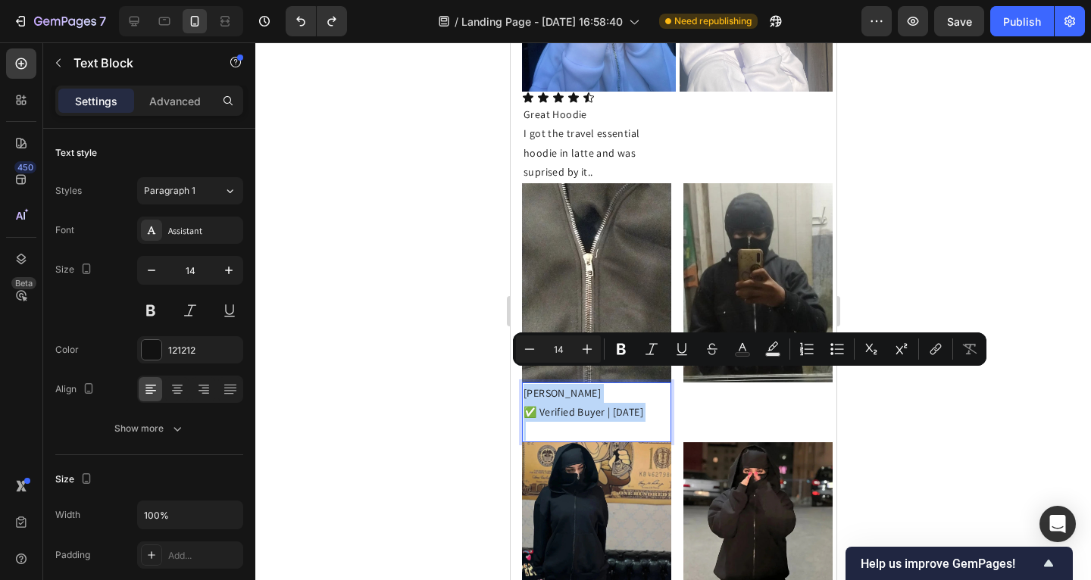
drag, startPoint x: 661, startPoint y: 400, endPoint x: 524, endPoint y: 374, distance: 140.4
click at [521, 383] on div "Olga Gave ✅ Verified Buyer | 09/22/2025" at bounding box center [595, 413] width 149 height 61
copy div "Olga Gave ✅ Verified Buyer | 09/22/2025"
click at [522, 92] on icon at bounding box center [527, 97] width 11 height 10
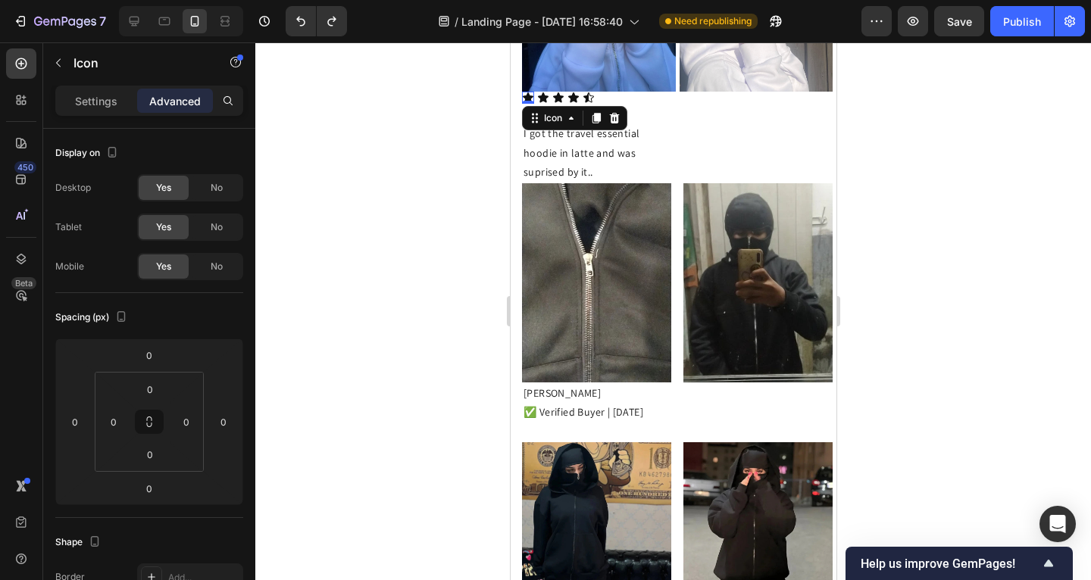
click at [521, 121] on div "Image Icon 0 Icon Icon Icon Icon Icon List Great Hoodie I got the travel essent…" at bounding box center [598, 60] width 154 height 245
click at [555, 156] on p "I got the travel essential hoodie in latte and was suprised by it.." at bounding box center [598, 153] width 151 height 58
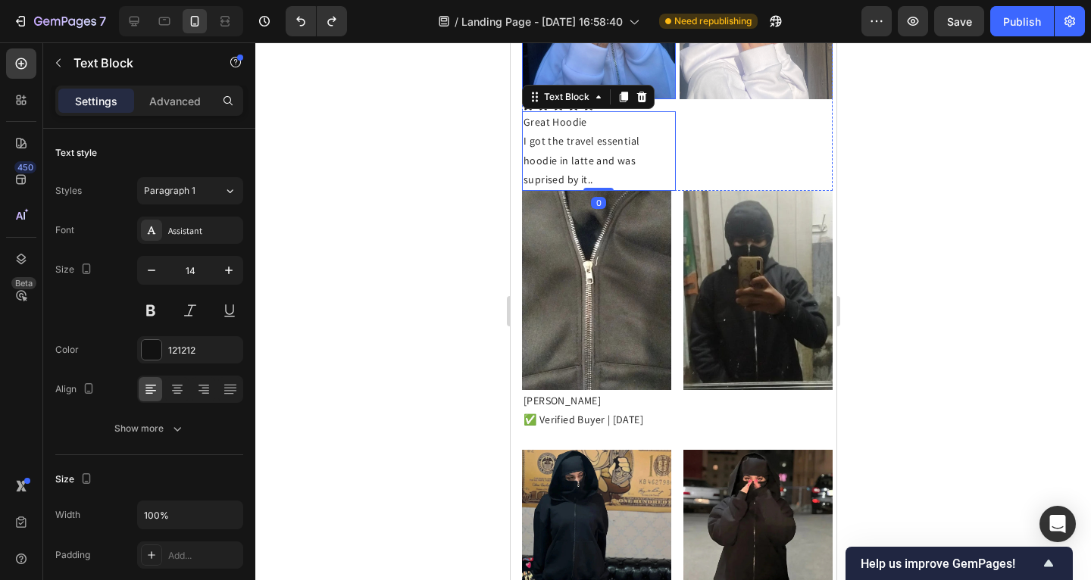
scroll to position [1194, 0]
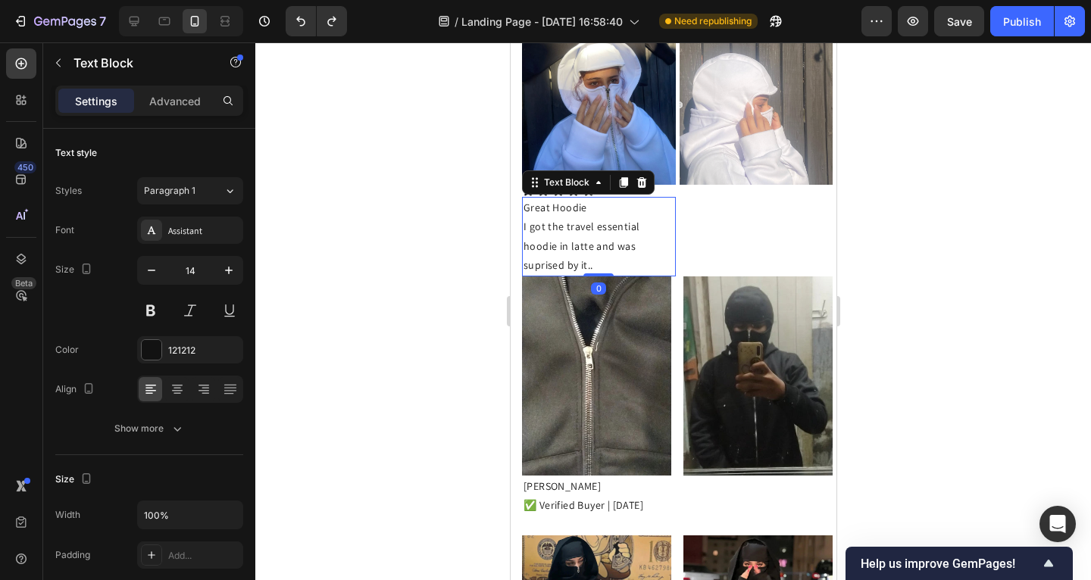
click at [469, 278] on div at bounding box center [673, 311] width 836 height 538
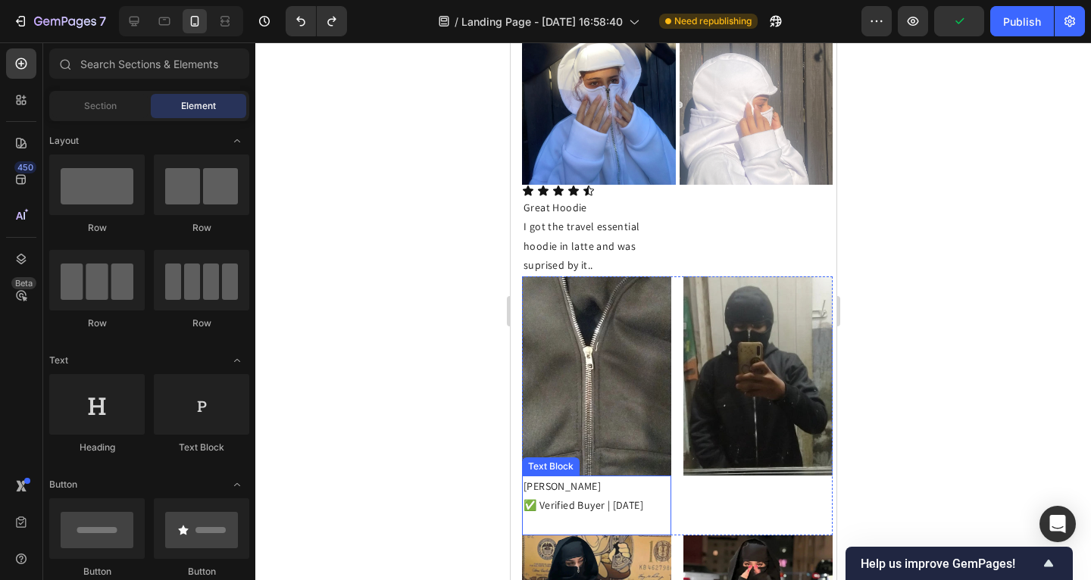
click at [535, 477] on p "Olga Gave" at bounding box center [596, 486] width 146 height 19
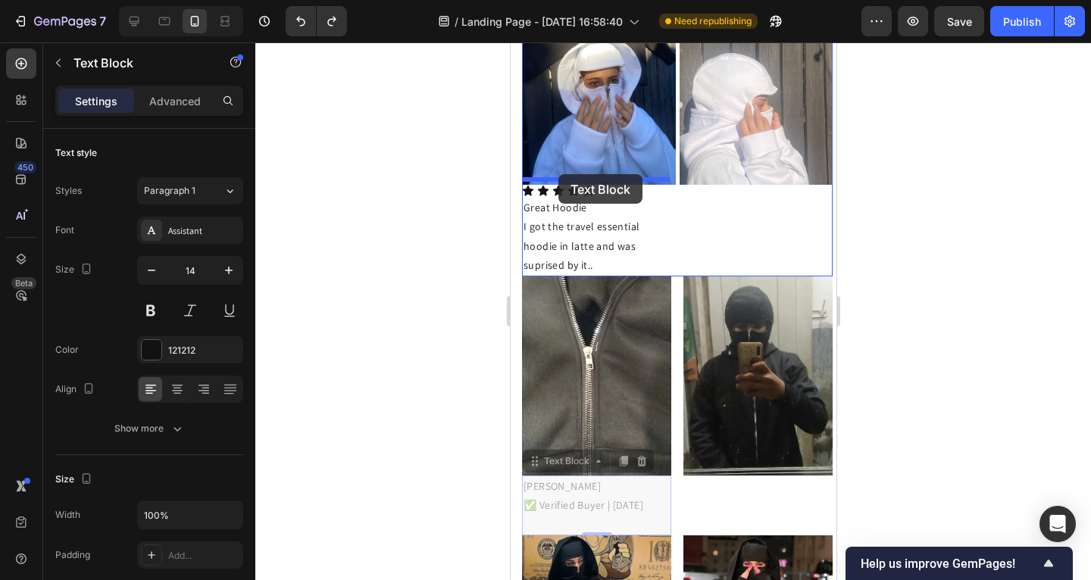
drag, startPoint x: 536, startPoint y: 452, endPoint x: 558, endPoint y: 174, distance: 278.9
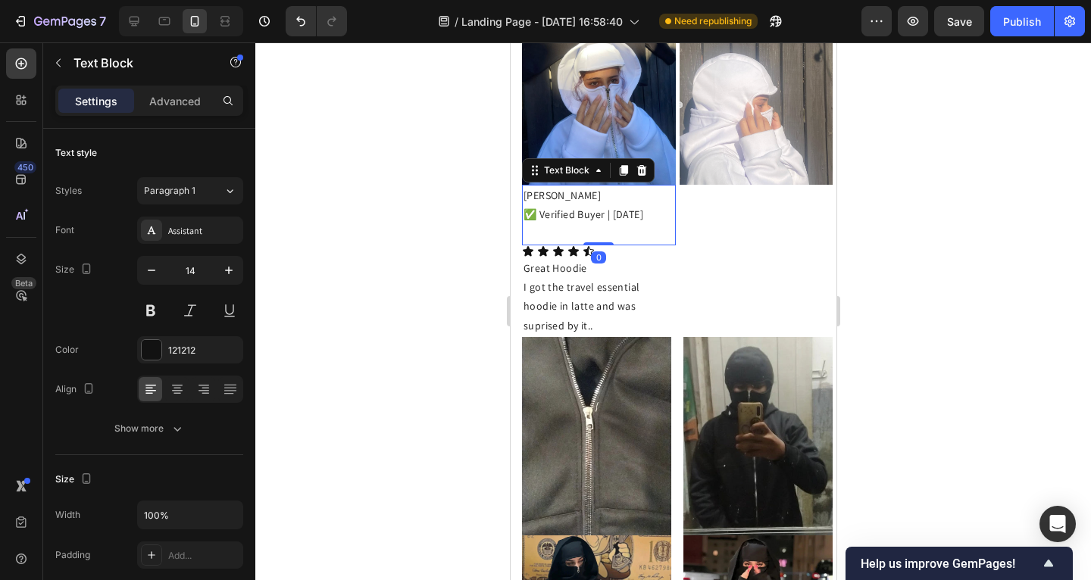
click at [367, 218] on div at bounding box center [673, 311] width 836 height 538
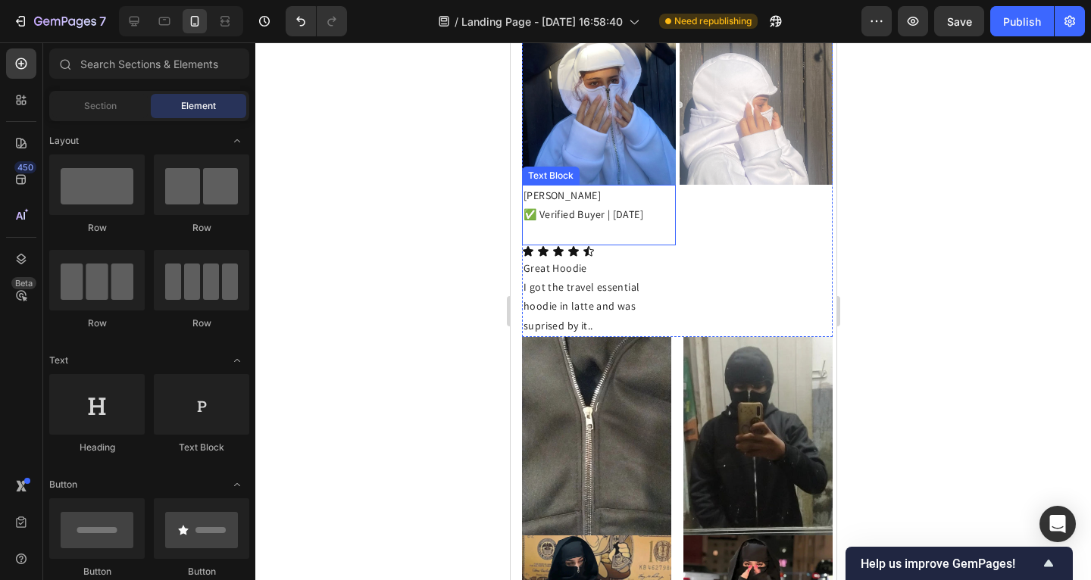
click at [583, 192] on p "Olga Gave" at bounding box center [598, 195] width 151 height 19
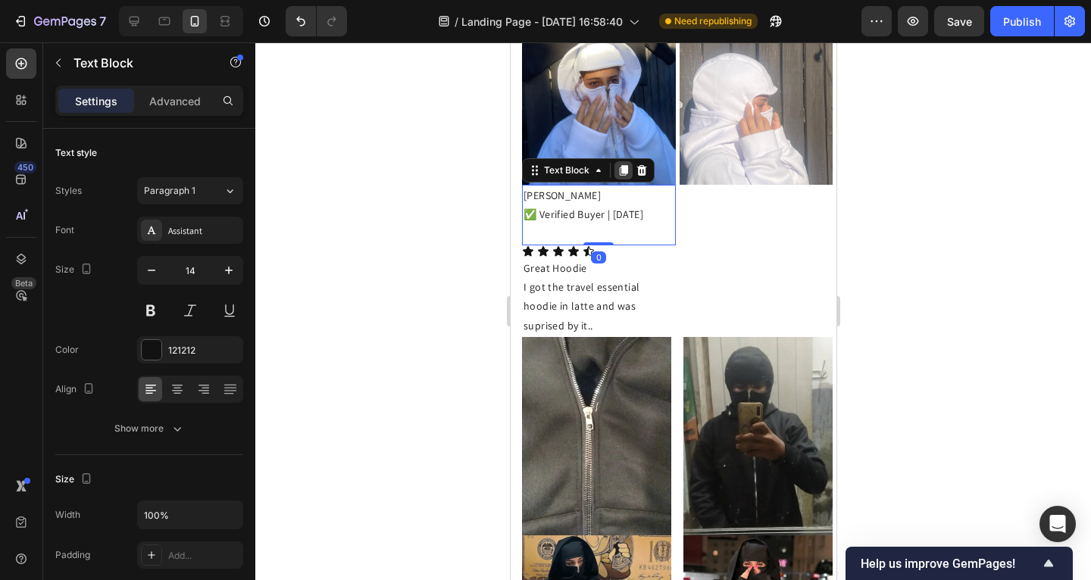
click at [621, 165] on icon at bounding box center [623, 170] width 8 height 11
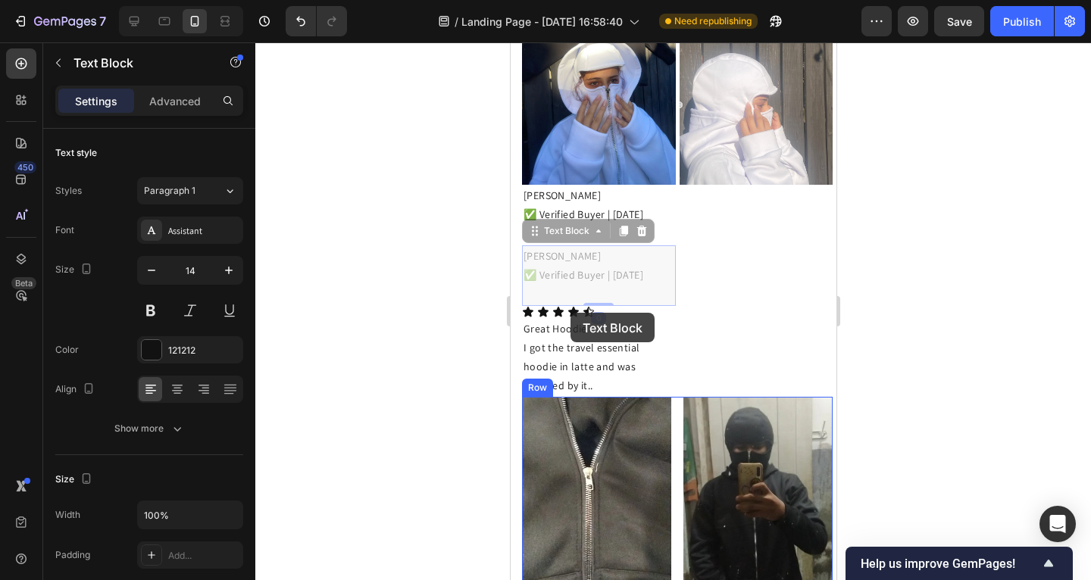
scroll to position [1471, 0]
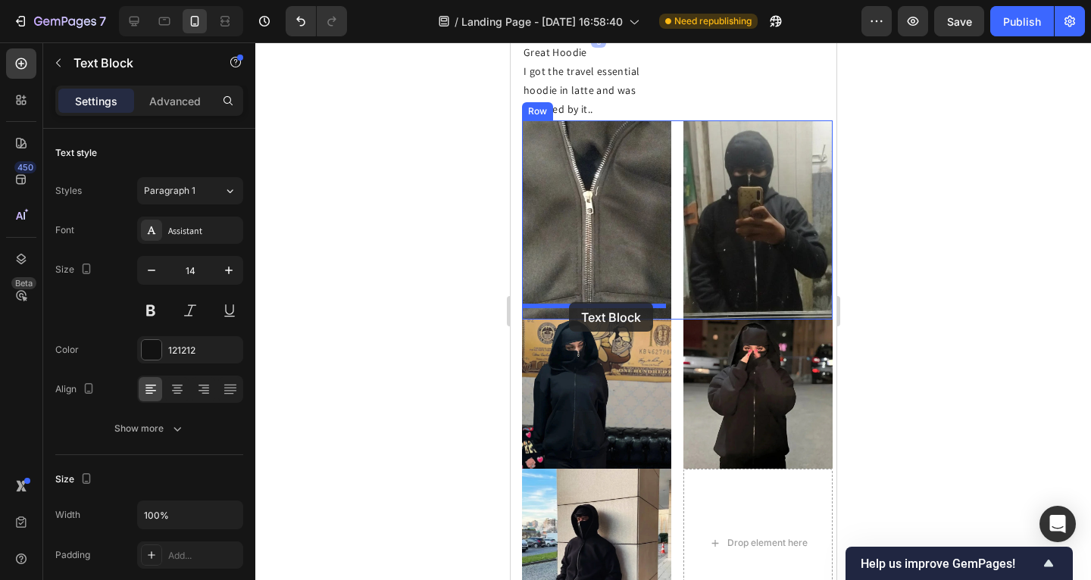
drag, startPoint x: 537, startPoint y: 230, endPoint x: 568, endPoint y: 302, distance: 79.1
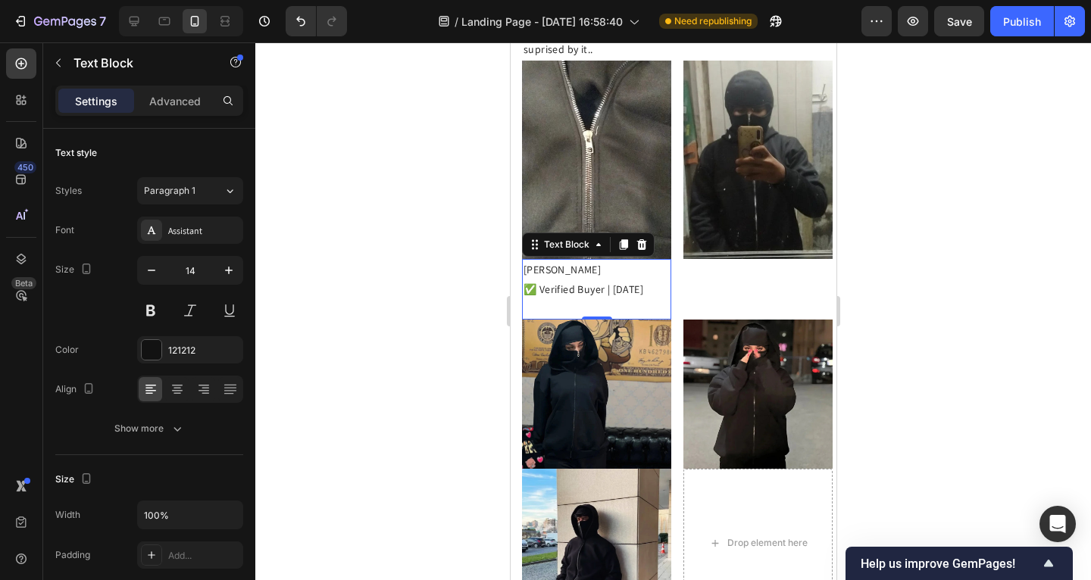
scroll to position [1410, 0]
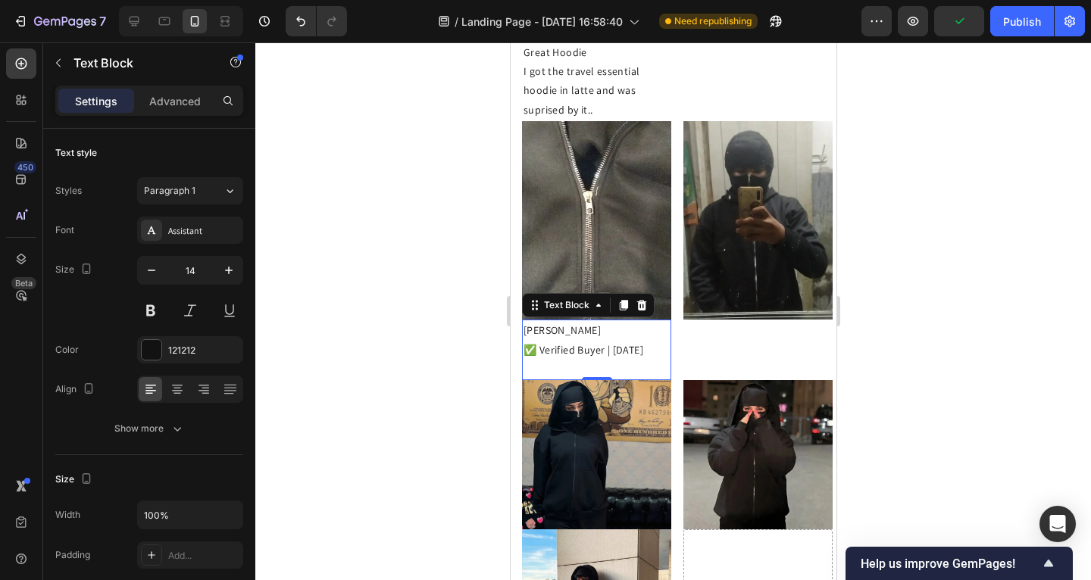
click at [570, 321] on p "Olga Gave" at bounding box center [596, 330] width 146 height 19
click at [561, 321] on p "Olga Gave" at bounding box center [596, 330] width 146 height 19
drag, startPoint x: 568, startPoint y: 316, endPoint x: 557, endPoint y: 318, distance: 10.8
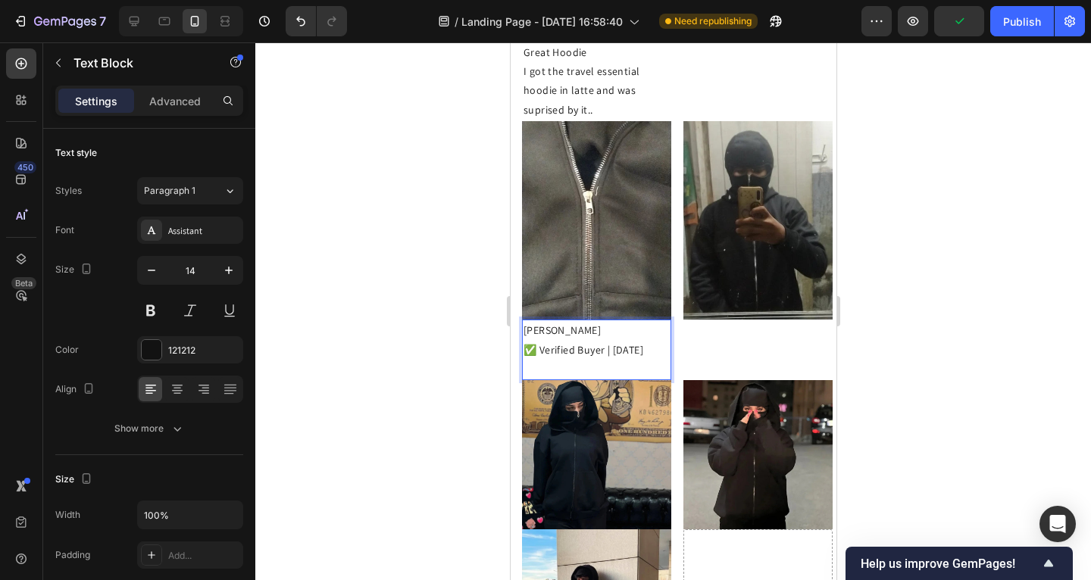
click at [525, 321] on p "Olga Gave" at bounding box center [596, 330] width 146 height 19
click at [521, 317] on div "Image Olga Gave ✅ Verified Buyer | 09/22/2025 Text Block Icon Icon Icon Icon Ic…" at bounding box center [673, 562] width 326 height 1543
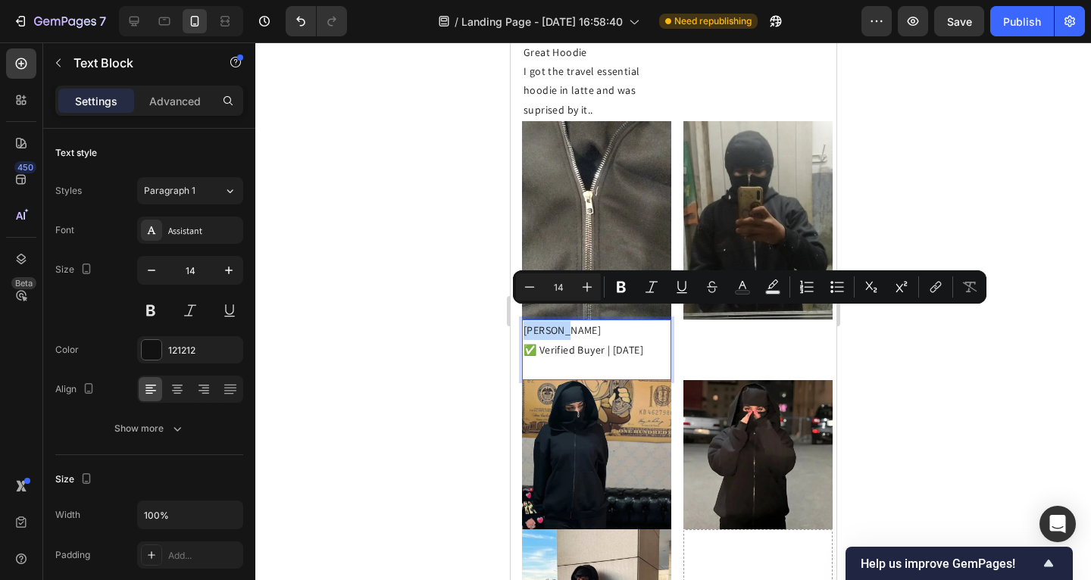
click at [565, 321] on p "Olga Gave" at bounding box center [596, 330] width 146 height 19
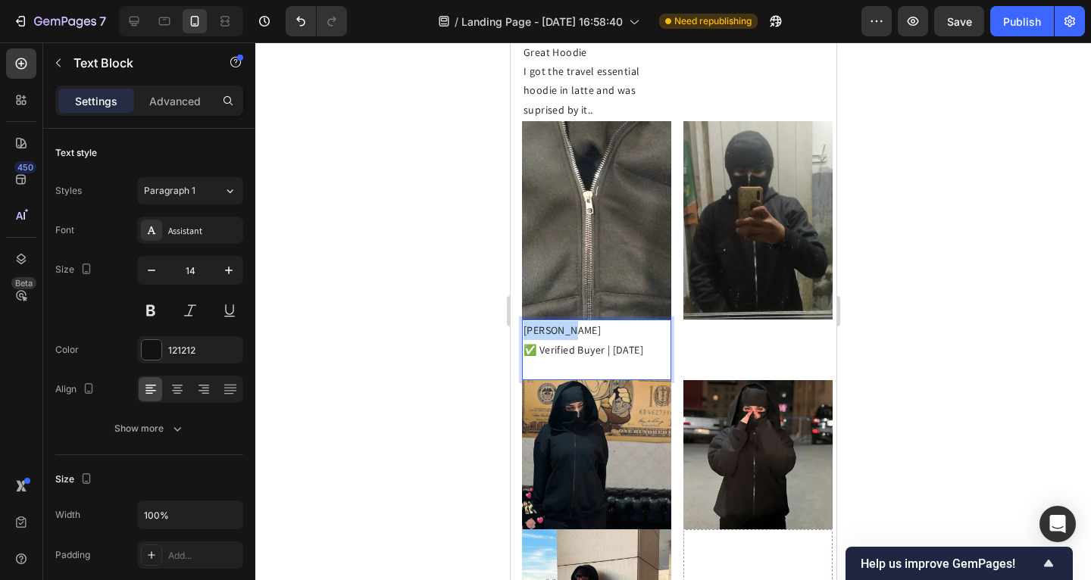
drag, startPoint x: 534, startPoint y: 317, endPoint x: 525, endPoint y: 318, distance: 9.1
click at [523, 321] on p "Olga Gave" at bounding box center [596, 330] width 146 height 19
click at [582, 342] on p "✅ Verified Buyer | [DATE]" at bounding box center [596, 350] width 146 height 19
drag, startPoint x: 582, startPoint y: 342, endPoint x: 591, endPoint y: 342, distance: 9.1
click at [583, 342] on p "✅ Verified Buyer | [DATE]" at bounding box center [596, 350] width 146 height 19
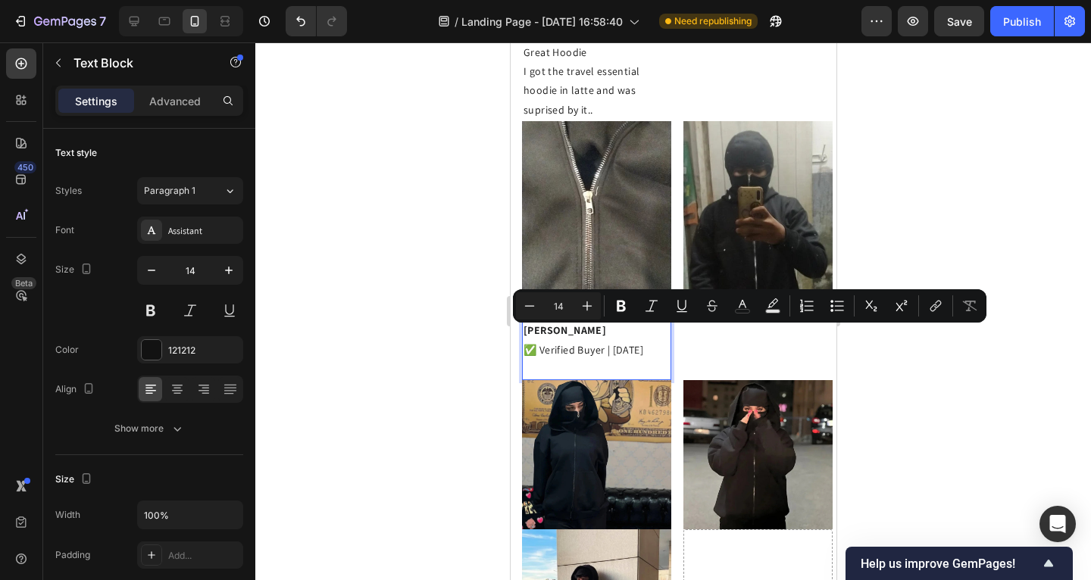
click at [617, 344] on p "✅ Verified Buyer | [DATE]" at bounding box center [596, 350] width 146 height 19
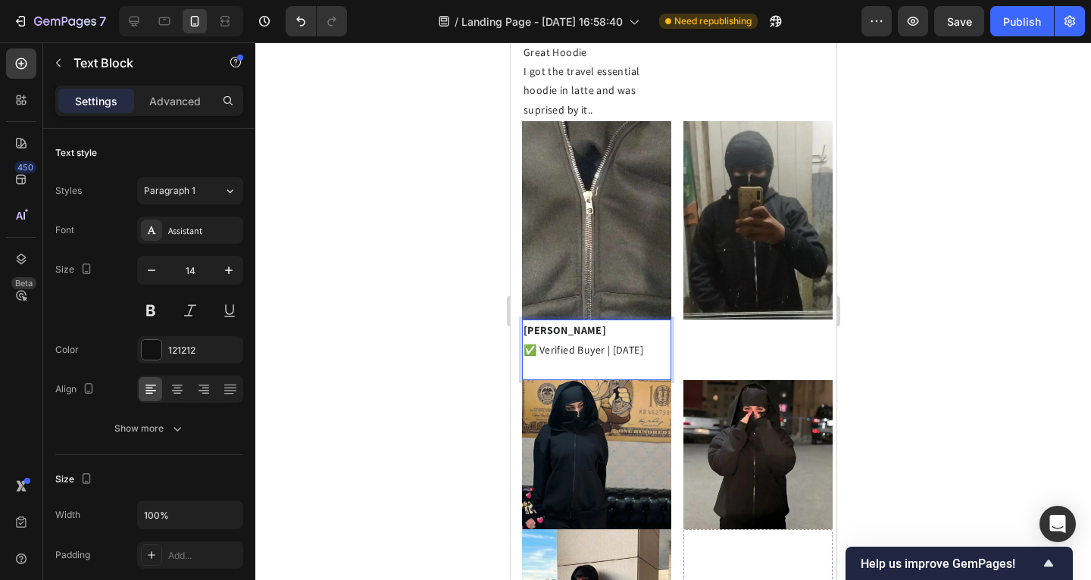
click at [661, 341] on p "✅ Verified Buyer | [DATE]" at bounding box center [596, 350] width 146 height 19
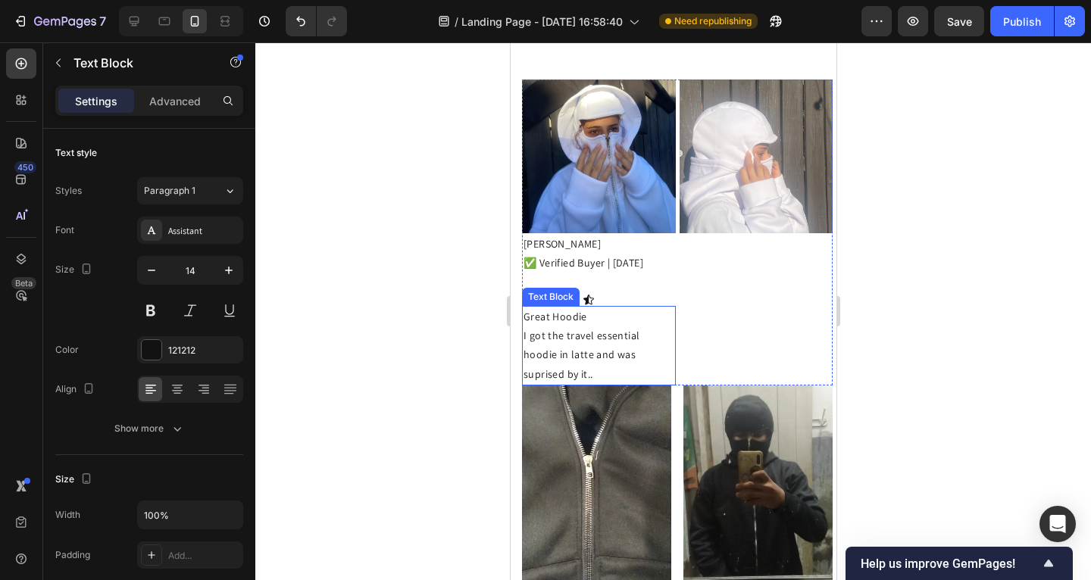
scroll to position [1384, 0]
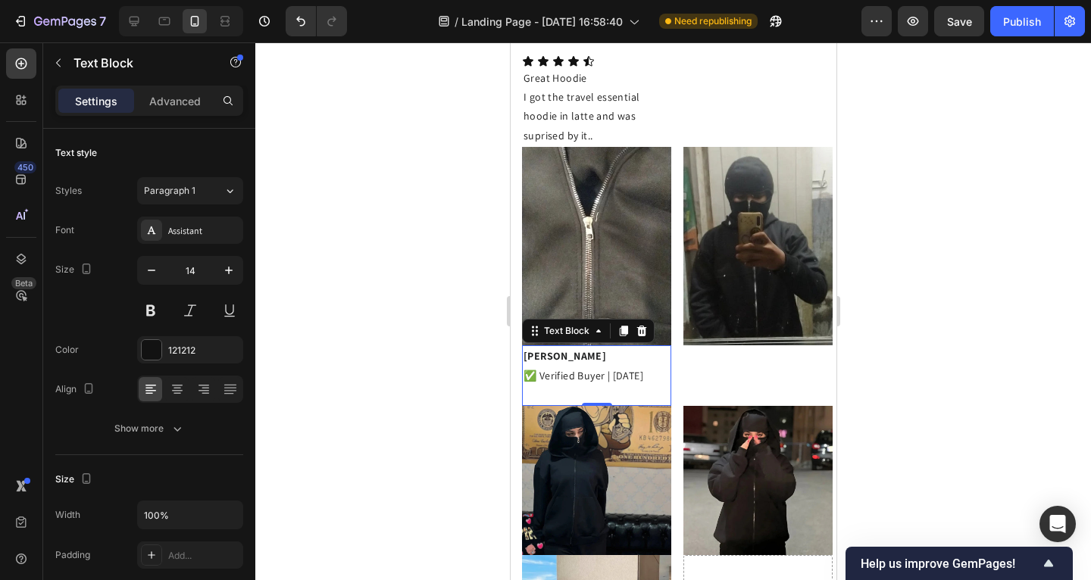
drag, startPoint x: 376, startPoint y: 300, endPoint x: 471, endPoint y: 299, distance: 94.7
click at [377, 300] on div at bounding box center [673, 311] width 836 height 538
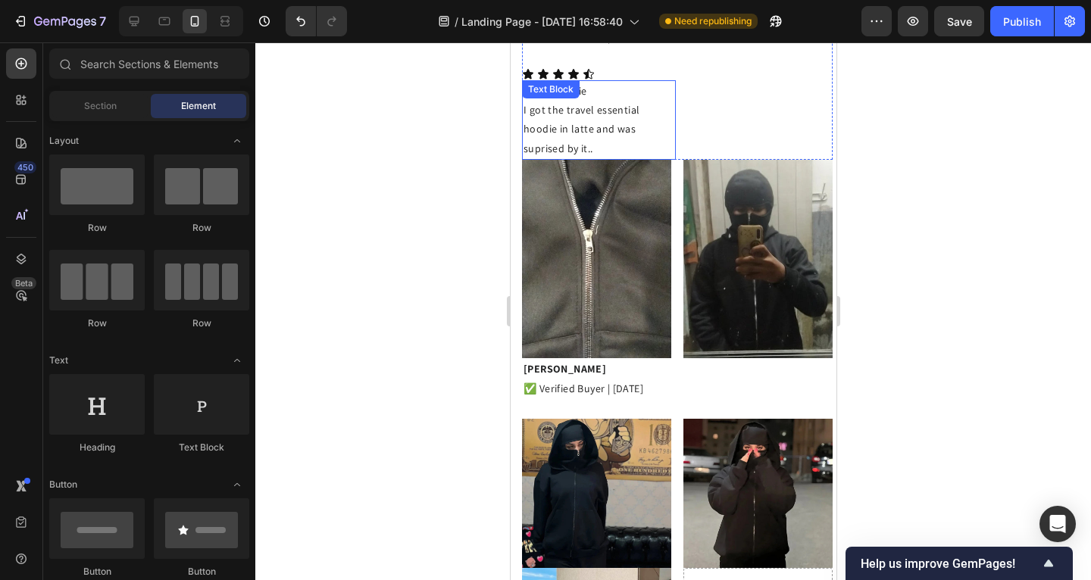
scroll to position [1356, 0]
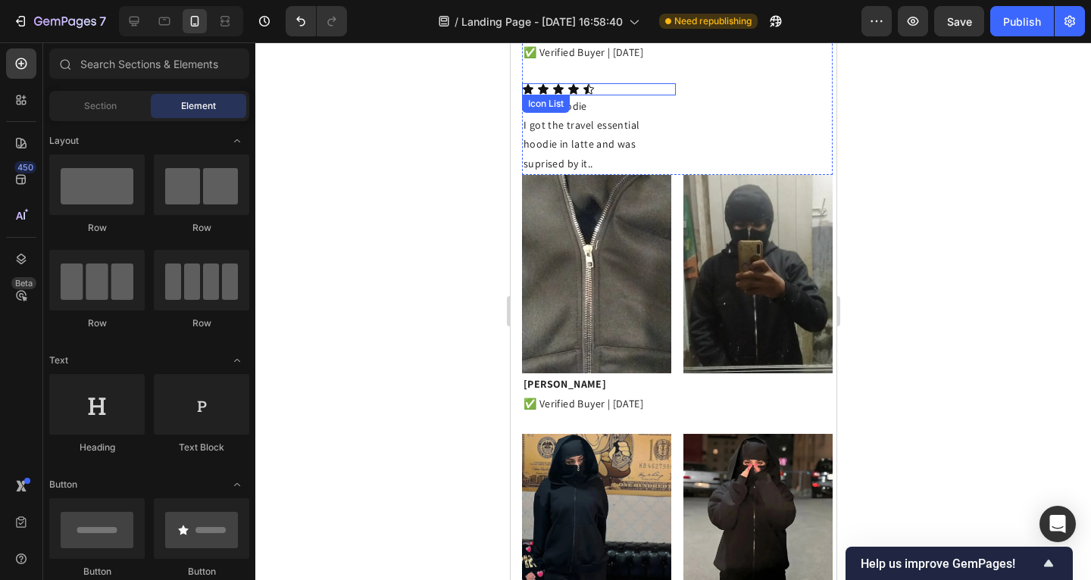
click at [636, 83] on div "Icon Icon Icon Icon Icon" at bounding box center [598, 89] width 154 height 12
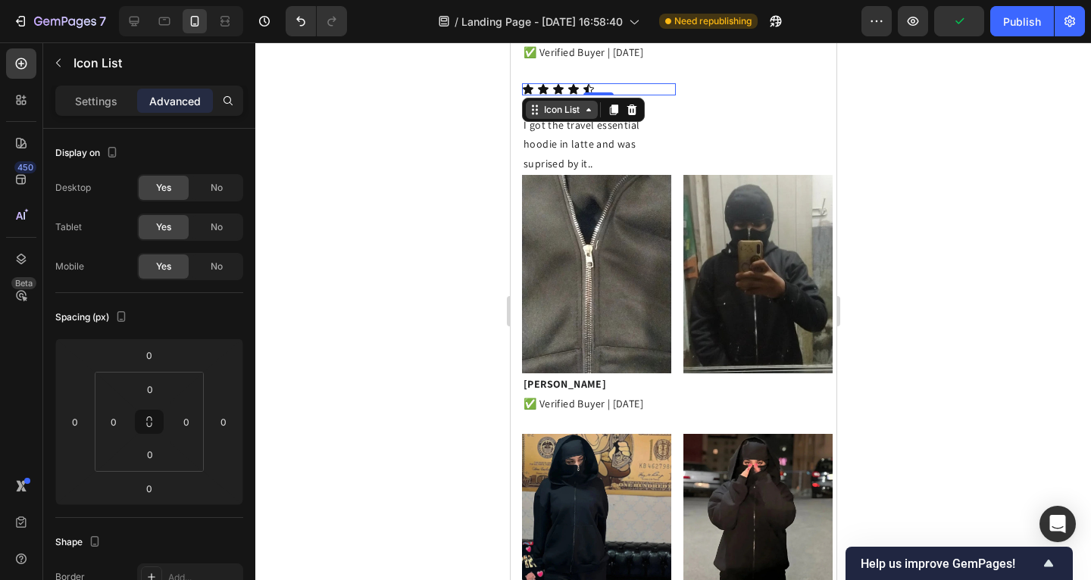
drag, startPoint x: 616, startPoint y: 109, endPoint x: 536, endPoint y: 102, distance: 80.6
click at [616, 109] on icon at bounding box center [613, 110] width 12 height 12
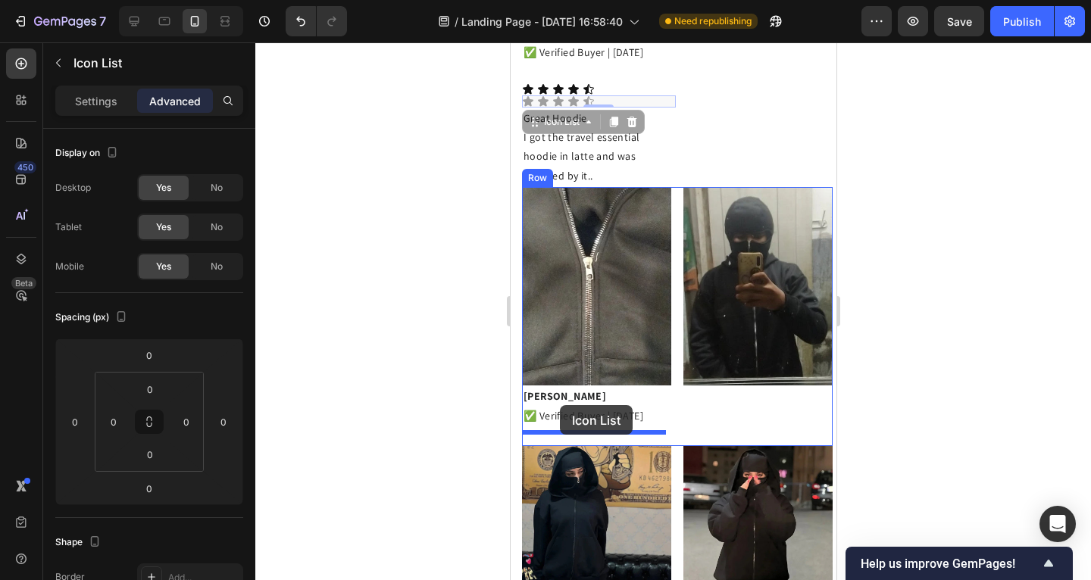
drag, startPoint x: 531, startPoint y: 113, endPoint x: 943, endPoint y: 427, distance: 517.8
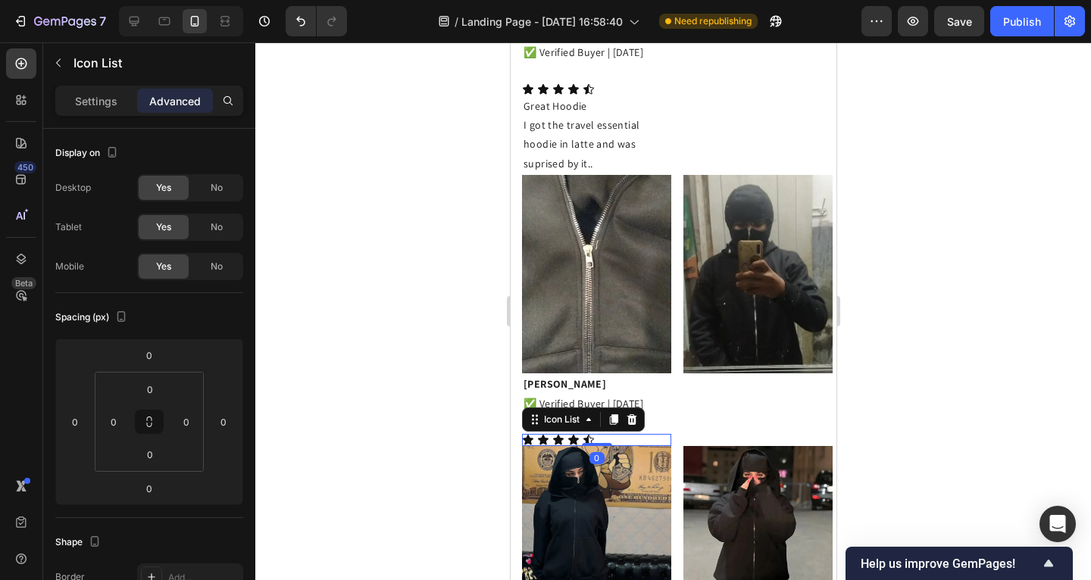
click at [422, 382] on div at bounding box center [673, 311] width 836 height 538
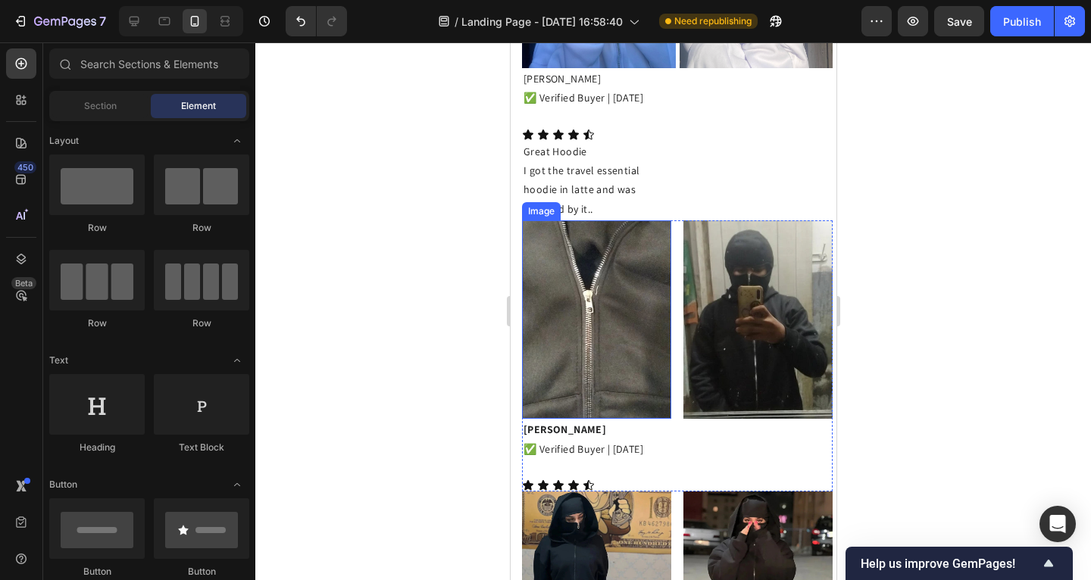
scroll to position [1310, 0]
click at [569, 460] on p "Rich Text Editor. Editing area: main" at bounding box center [596, 469] width 146 height 19
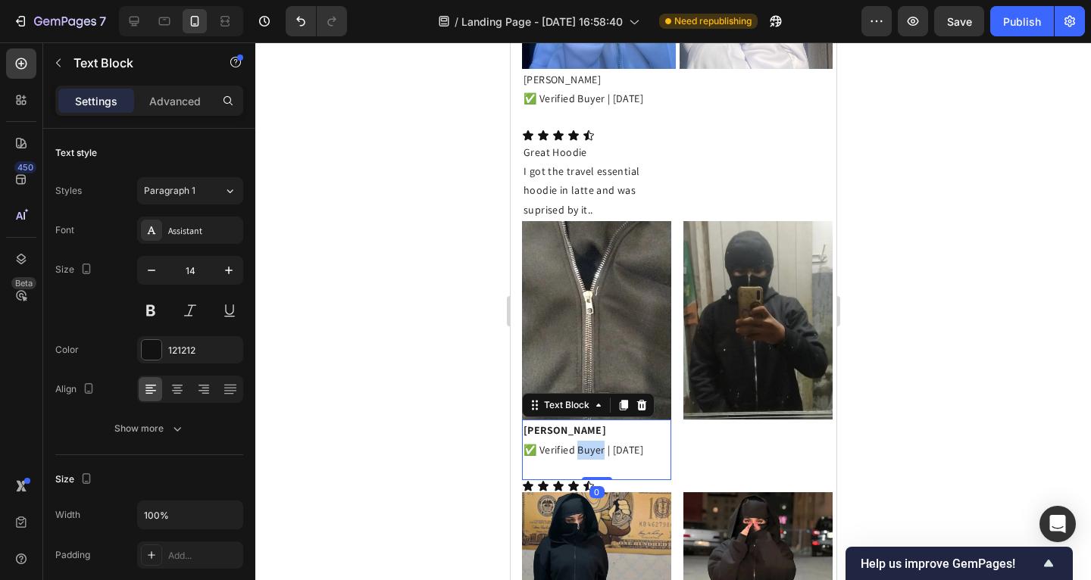
click at [575, 442] on p "✅ Verified Buyer | [DATE]" at bounding box center [596, 450] width 146 height 19
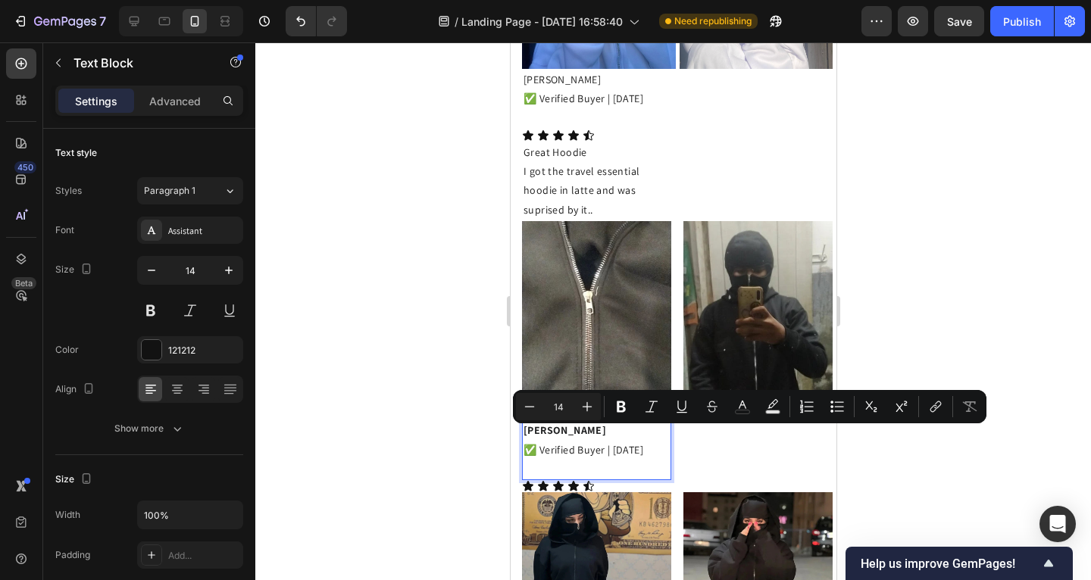
click at [568, 460] on p "Rich Text Editor. Editing area: main" at bounding box center [596, 469] width 146 height 19
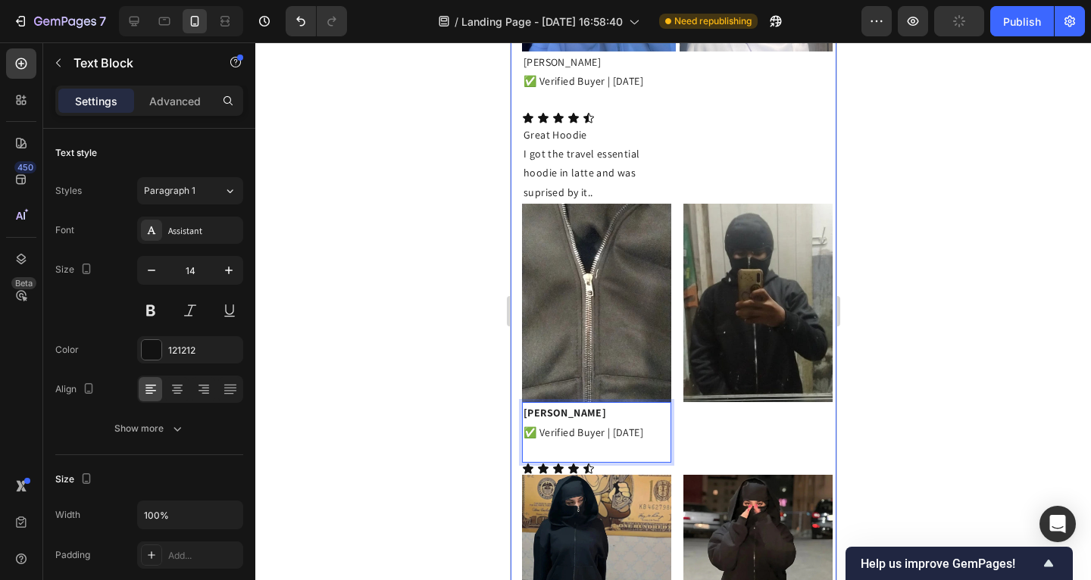
scroll to position [1331, 0]
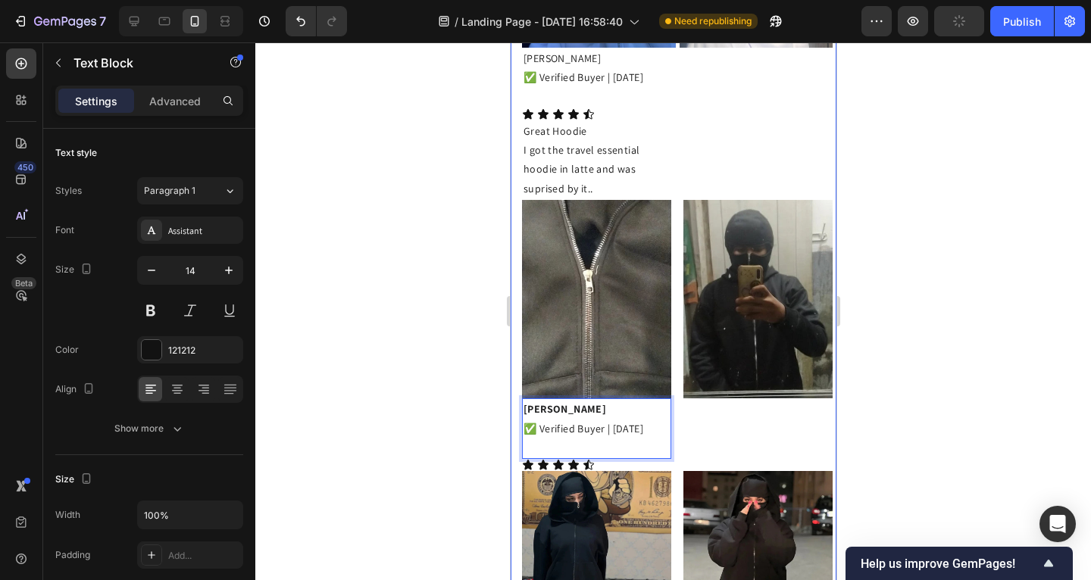
click at [483, 424] on div at bounding box center [673, 311] width 836 height 538
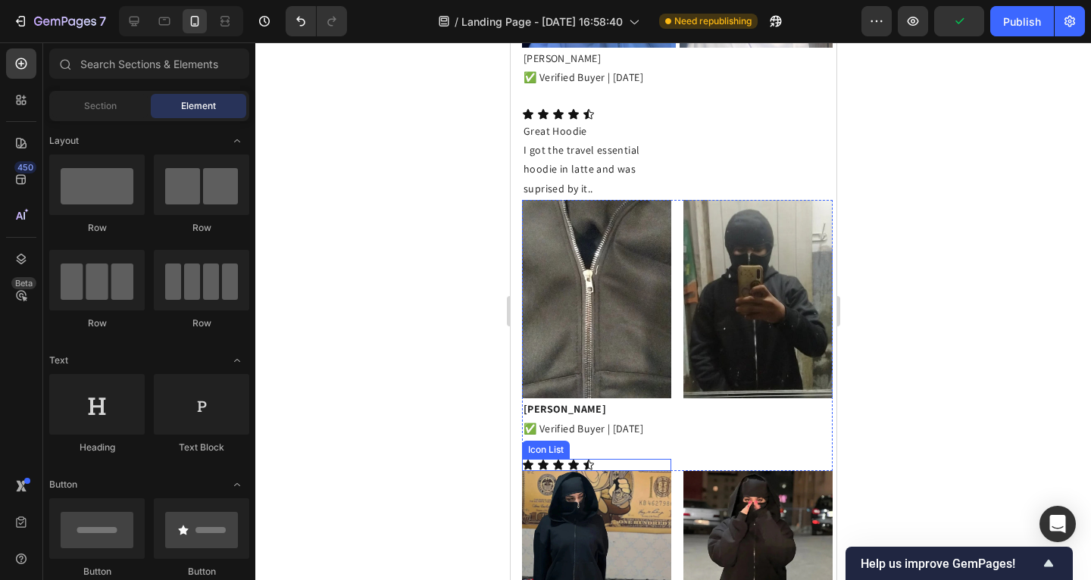
drag, startPoint x: 598, startPoint y: 450, endPoint x: 541, endPoint y: 443, distance: 57.2
click at [598, 459] on div "Icon Icon Icon Icon Icon" at bounding box center [595, 465] width 149 height 12
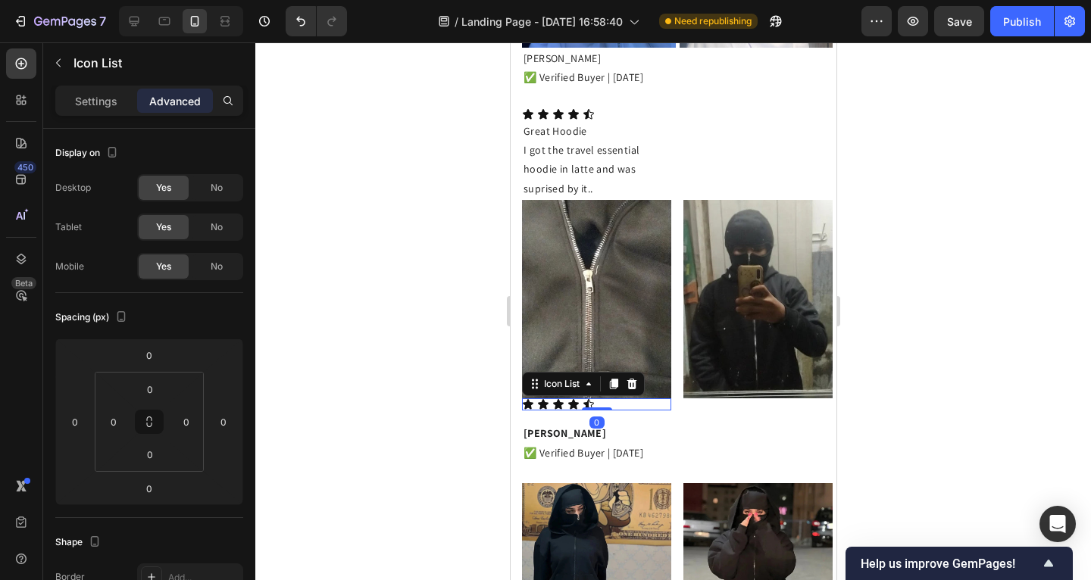
click at [475, 424] on div at bounding box center [673, 311] width 836 height 538
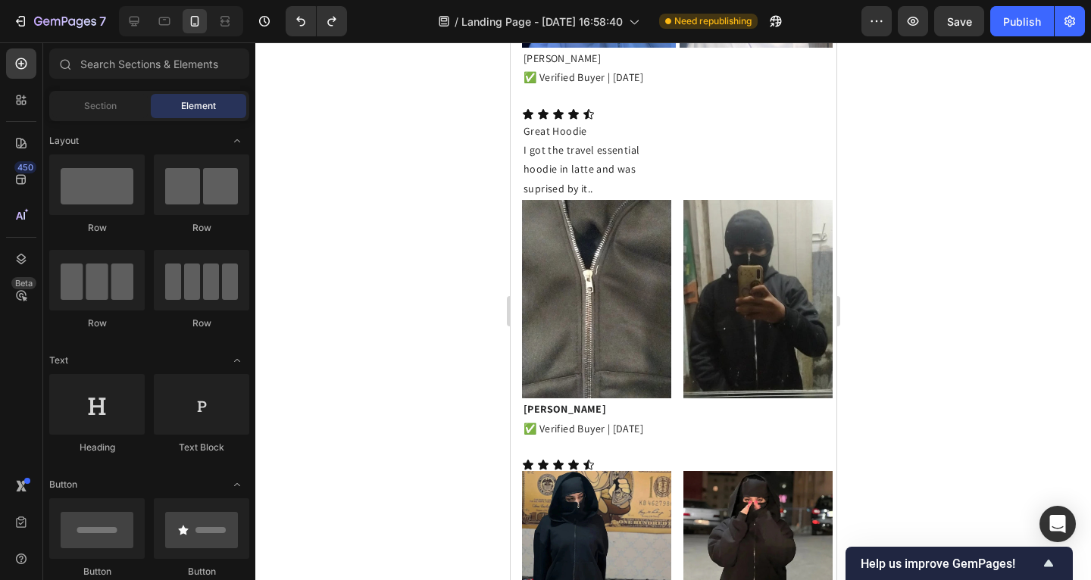
drag, startPoint x: 461, startPoint y: 396, endPoint x: 473, endPoint y: 394, distance: 12.2
click at [461, 396] on div at bounding box center [673, 311] width 836 height 538
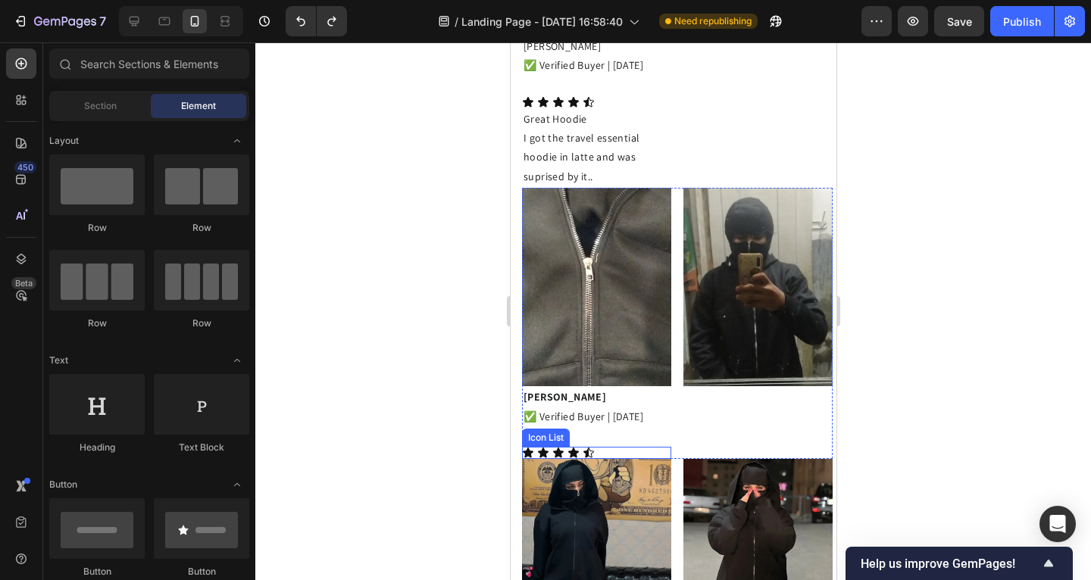
scroll to position [1354, 0]
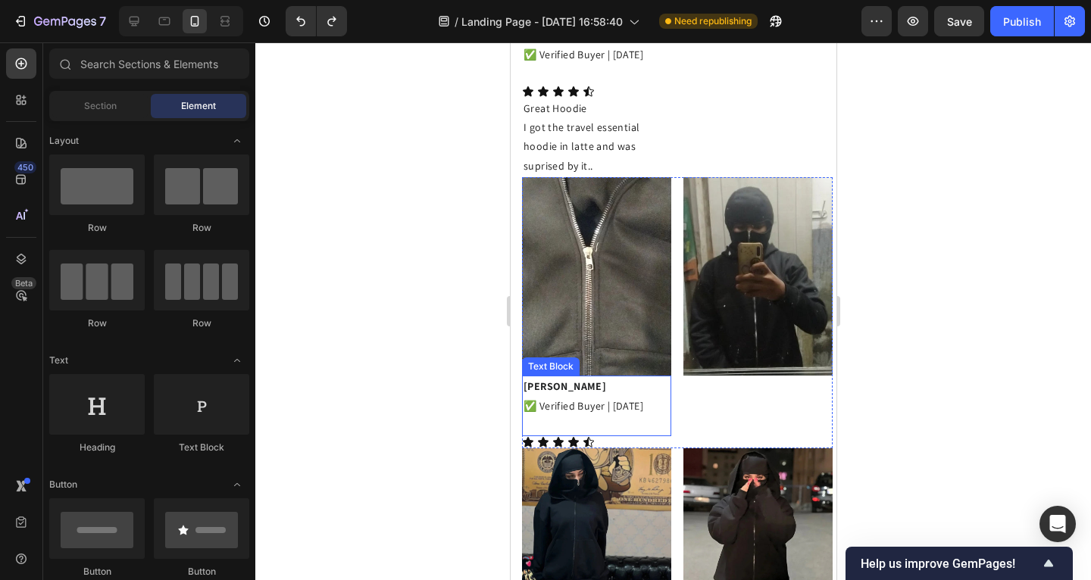
click at [605, 416] on p at bounding box center [596, 425] width 146 height 19
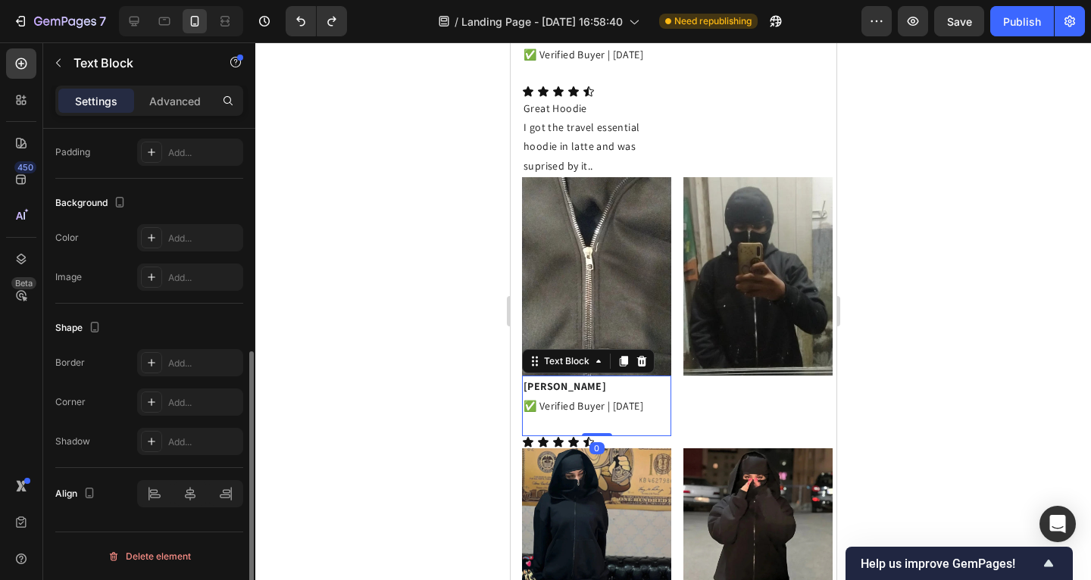
scroll to position [0, 0]
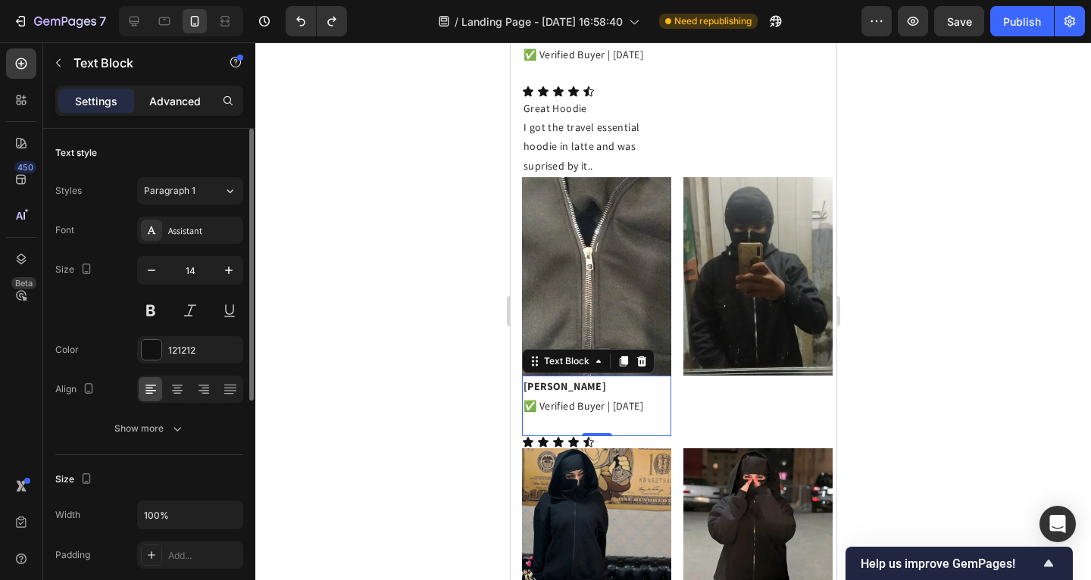
click at [160, 105] on p "Advanced" at bounding box center [175, 101] width 52 height 16
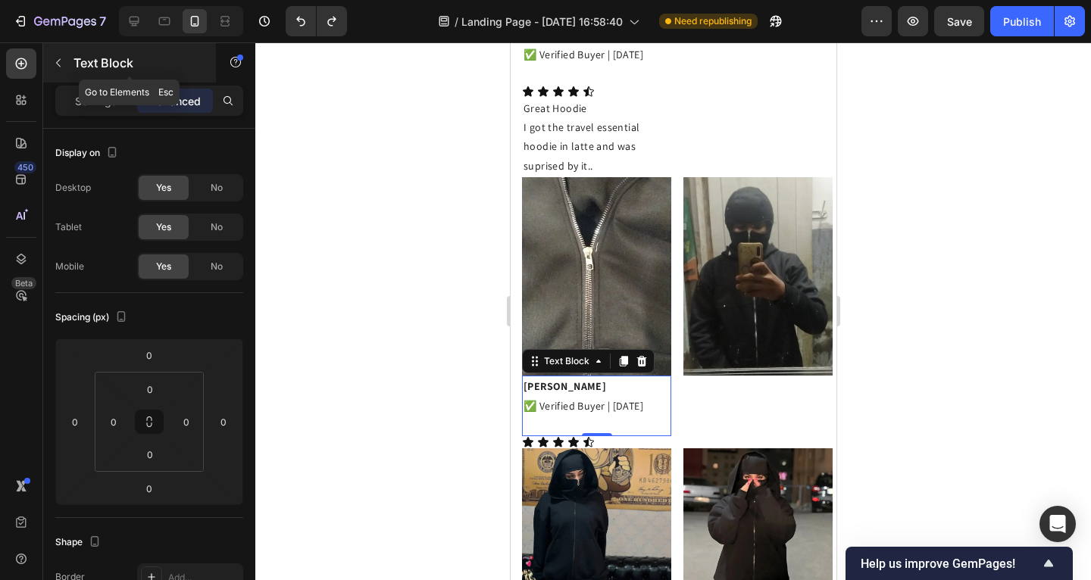
click at [66, 66] on button "button" at bounding box center [58, 63] width 24 height 24
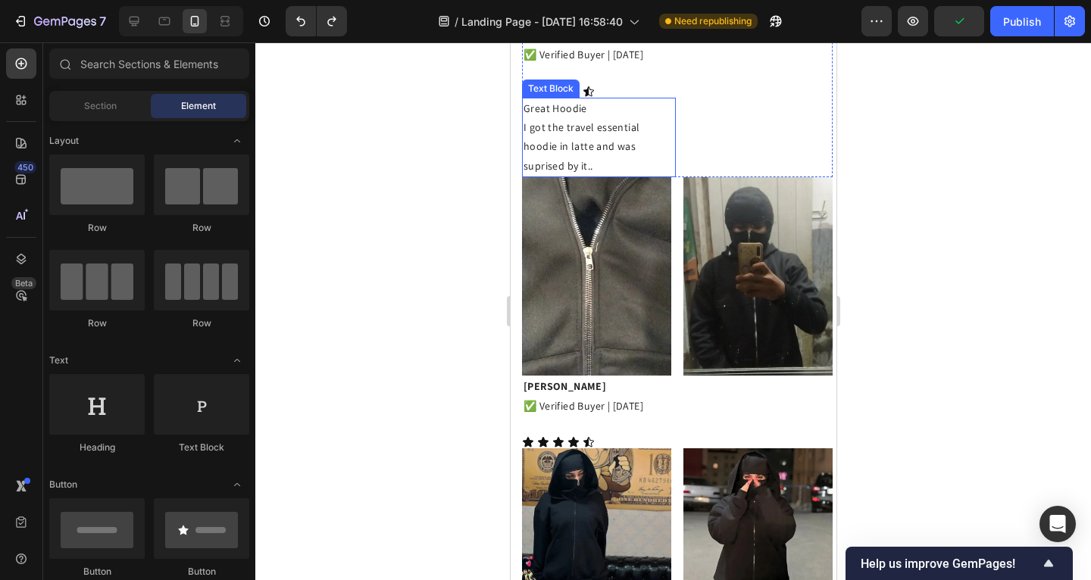
click at [585, 101] on div "Great Hoodie I got the travel essential hoodie in latte and was suprised by it.…" at bounding box center [598, 138] width 154 height 80
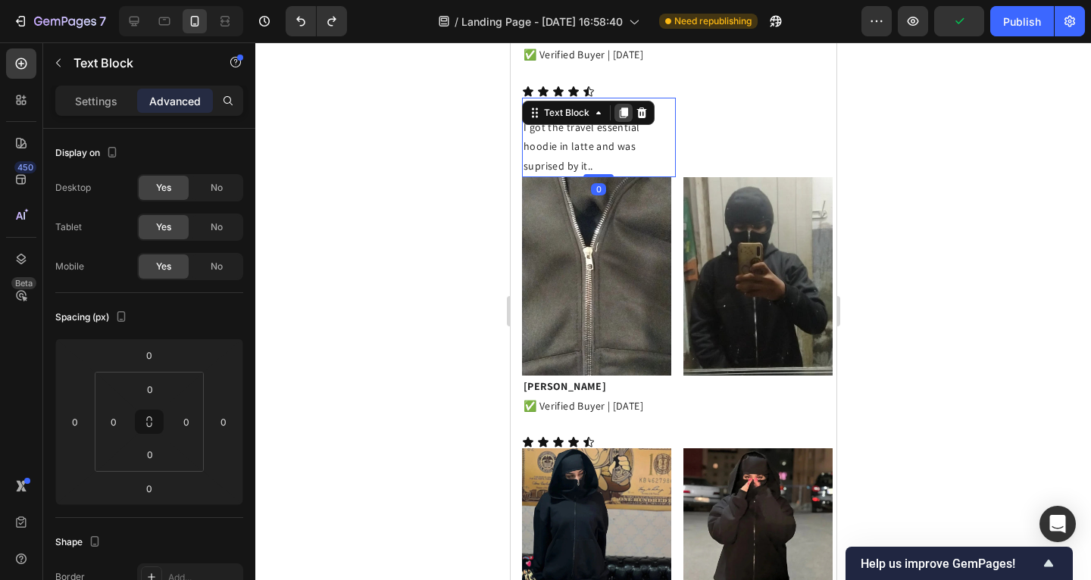
click at [624, 112] on icon at bounding box center [623, 113] width 12 height 12
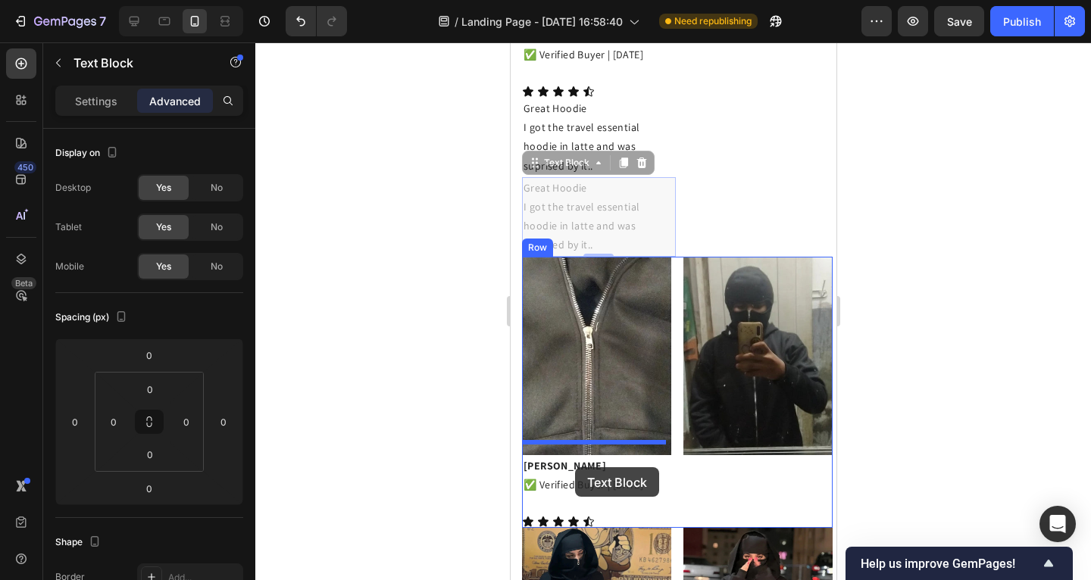
scroll to position [1379, 0]
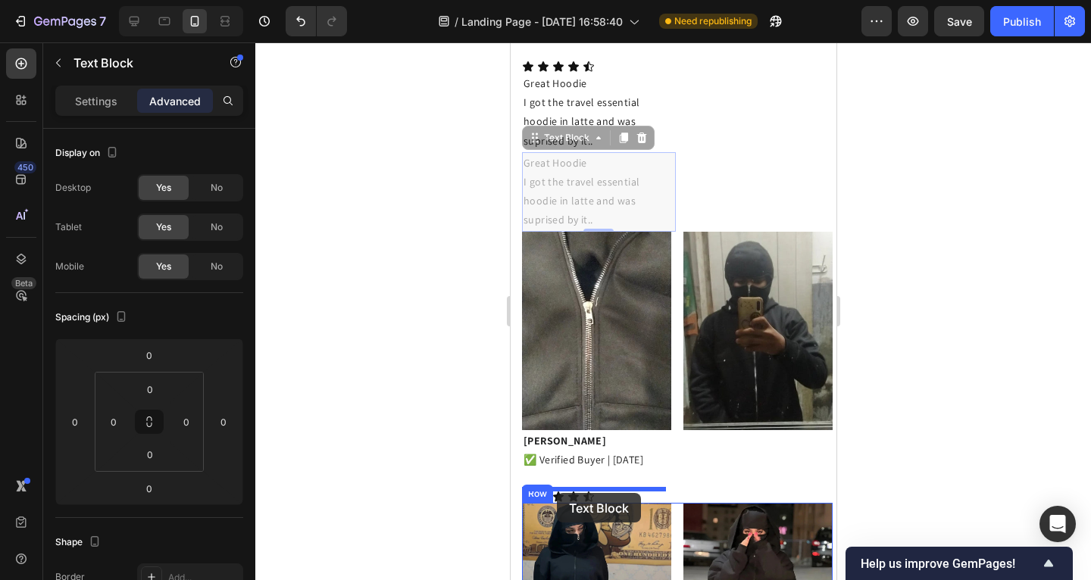
drag, startPoint x: 541, startPoint y: 190, endPoint x: 556, endPoint y: 493, distance: 303.5
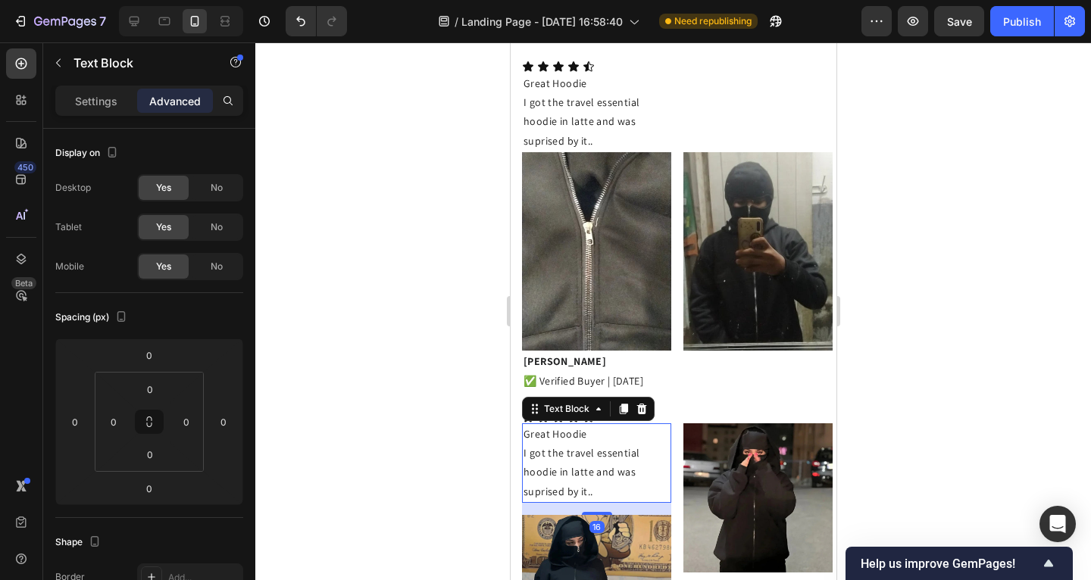
click at [436, 459] on div at bounding box center [673, 311] width 836 height 538
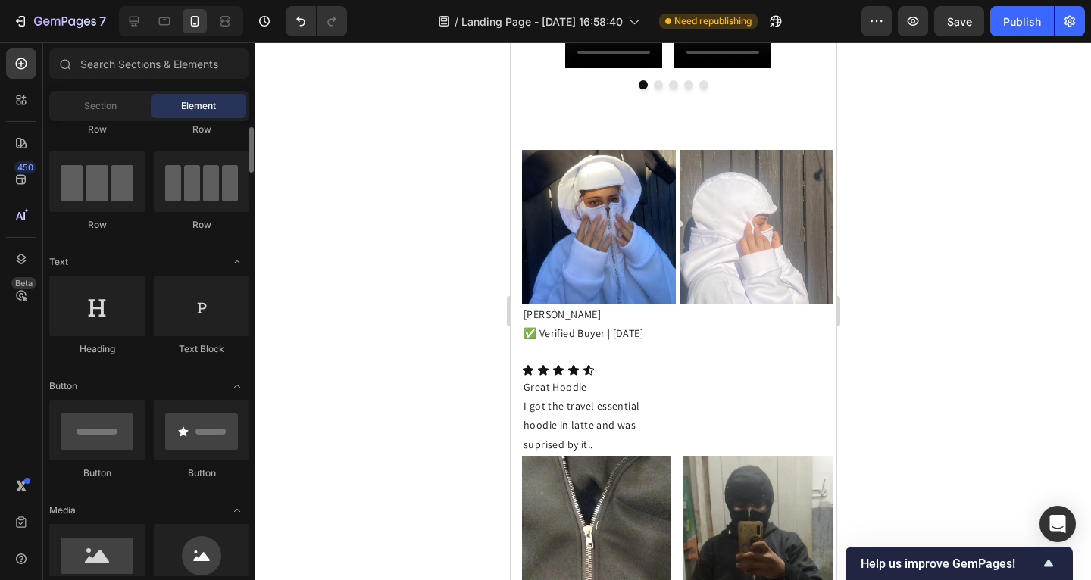
scroll to position [0, 0]
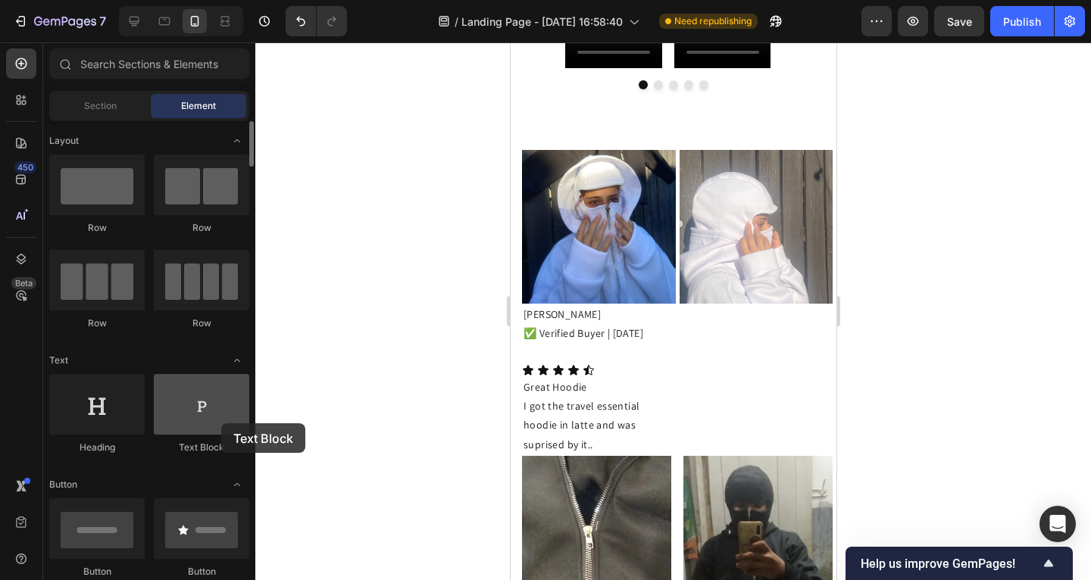
click at [221, 424] on div at bounding box center [201, 404] width 95 height 61
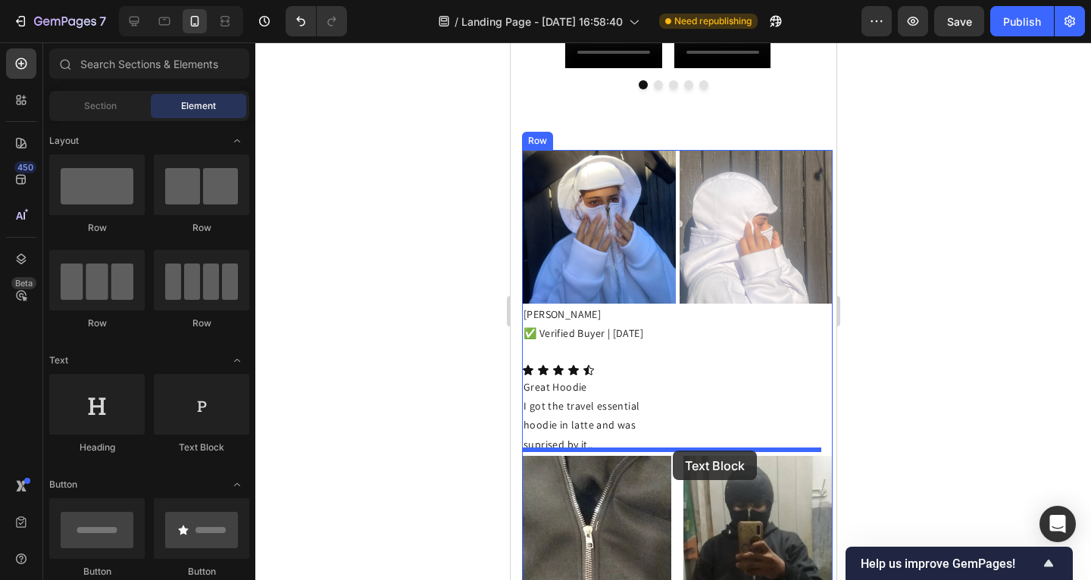
drag, startPoint x: 924, startPoint y: 403, endPoint x: 672, endPoint y: 451, distance: 256.0
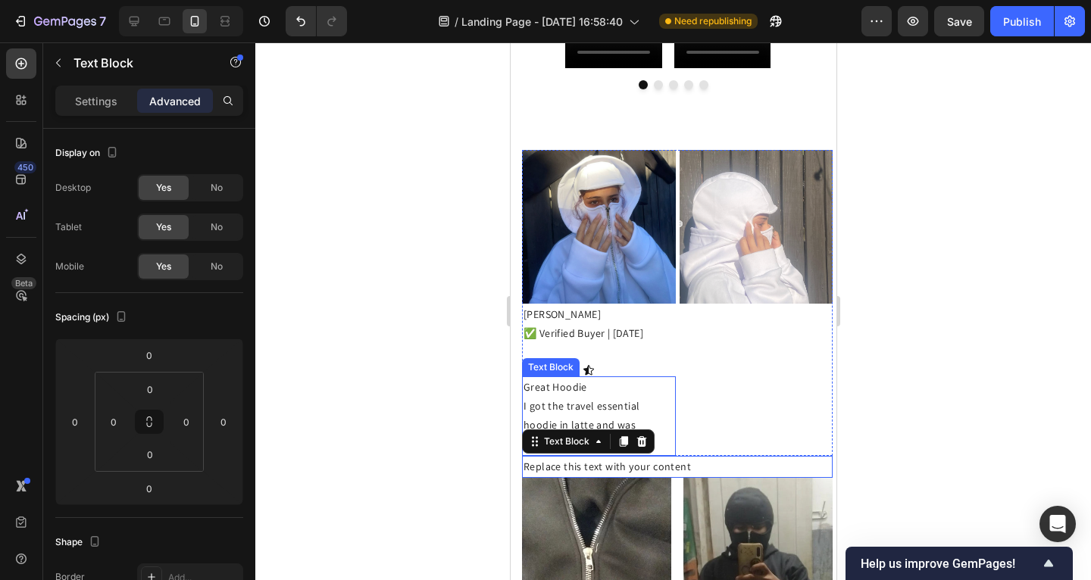
click at [660, 406] on p "I got the travel essential hoodie in latte and was suprised by it.." at bounding box center [598, 426] width 151 height 58
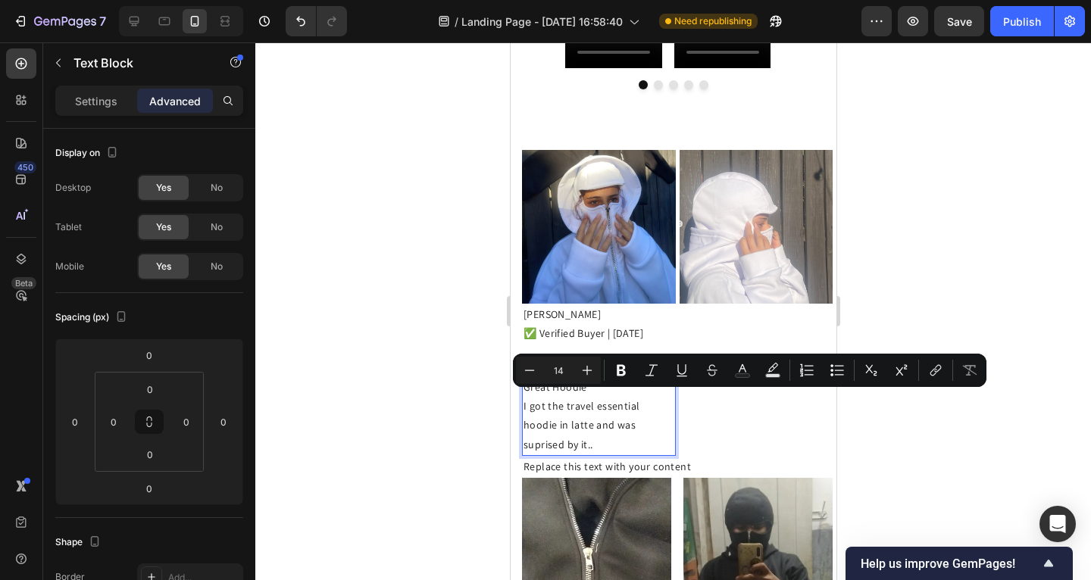
click at [640, 415] on p "I got the travel essential hoodie in latte and was suprised by it.." at bounding box center [598, 426] width 151 height 58
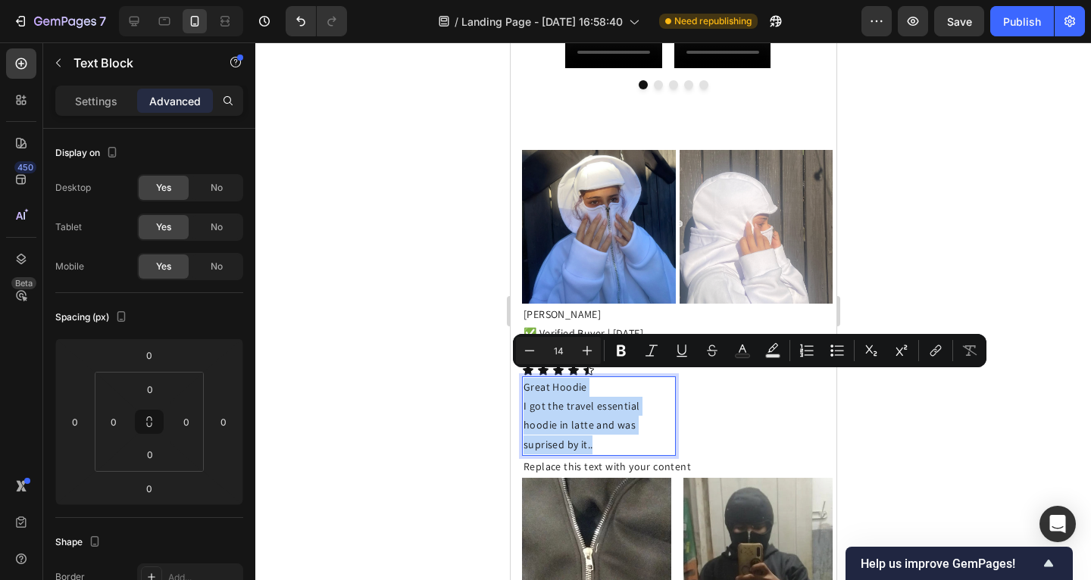
drag, startPoint x: 640, startPoint y: 442, endPoint x: 517, endPoint y: 380, distance: 137.6
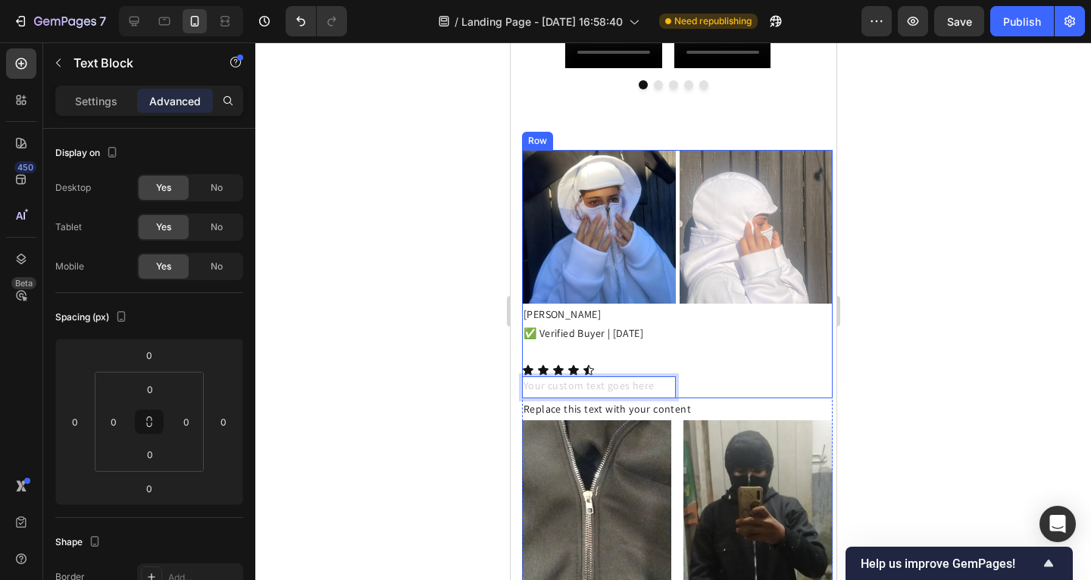
click at [664, 311] on p "Olga Gave" at bounding box center [598, 314] width 151 height 19
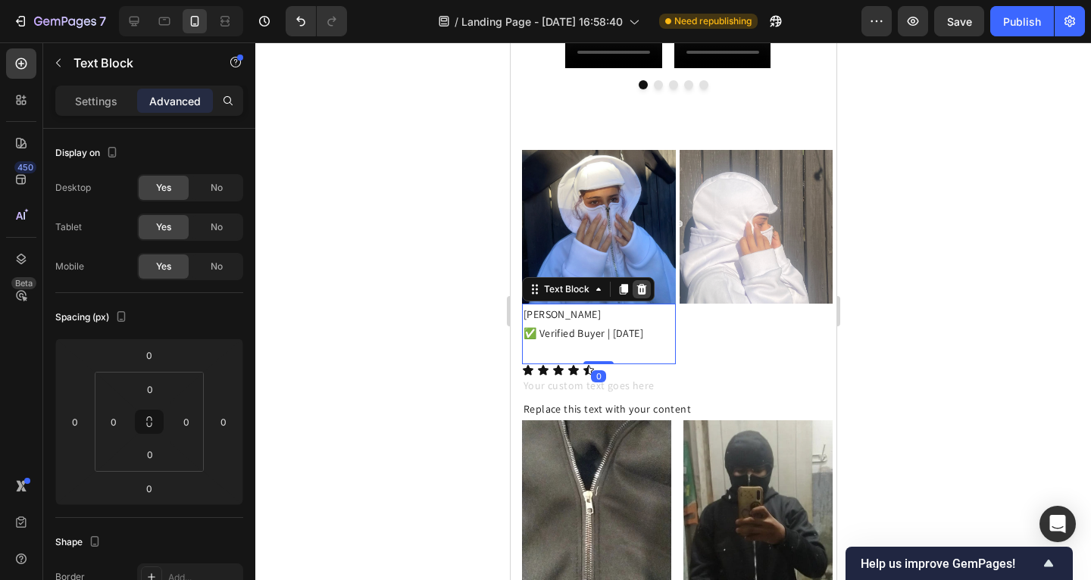
click at [639, 284] on icon at bounding box center [641, 289] width 10 height 11
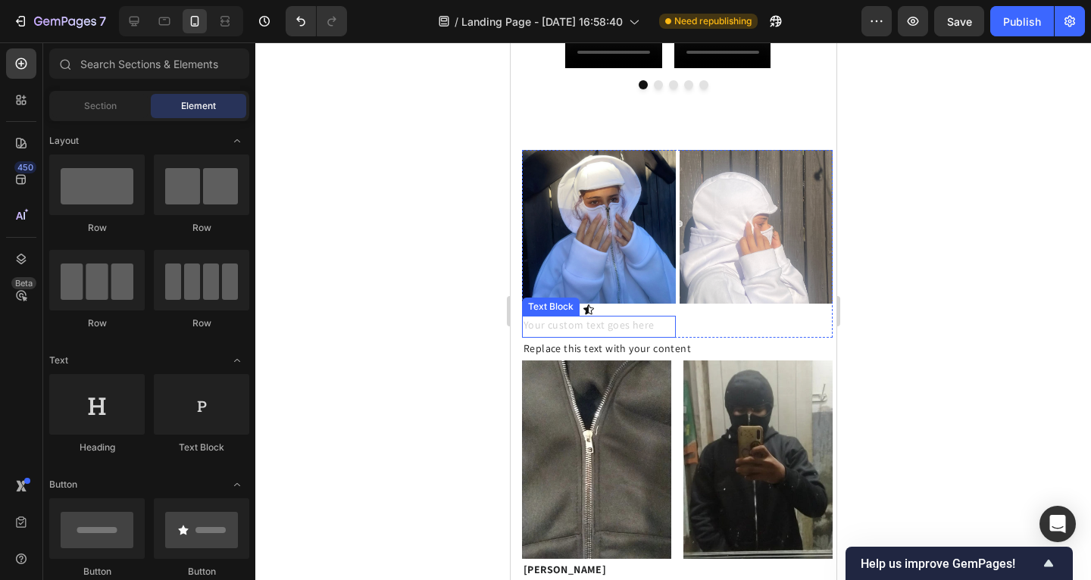
click at [644, 316] on div "Rich Text Editor. Editing area: main" at bounding box center [598, 327] width 154 height 22
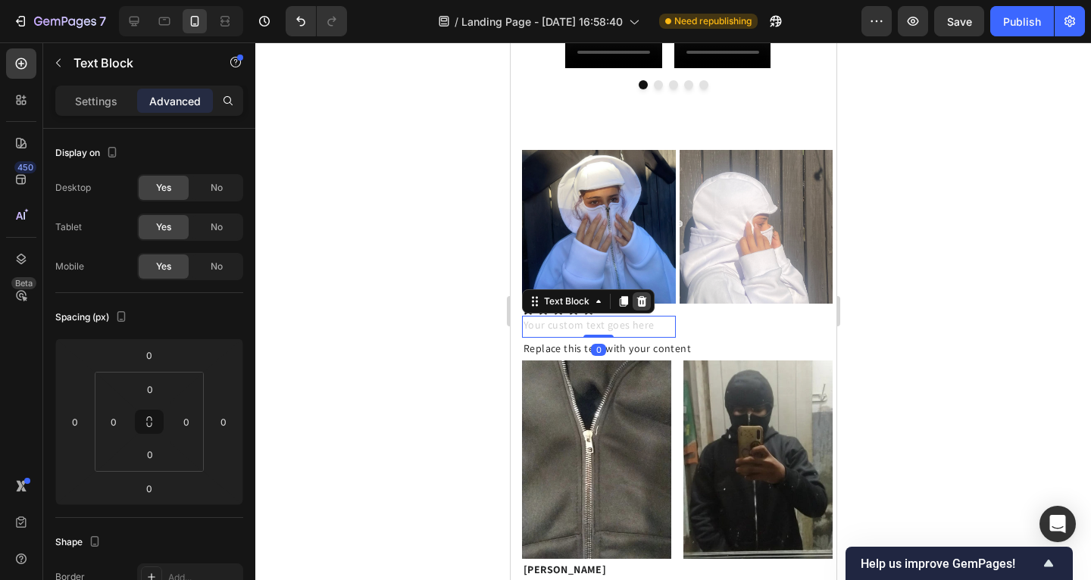
click at [636, 296] on icon at bounding box center [641, 301] width 10 height 11
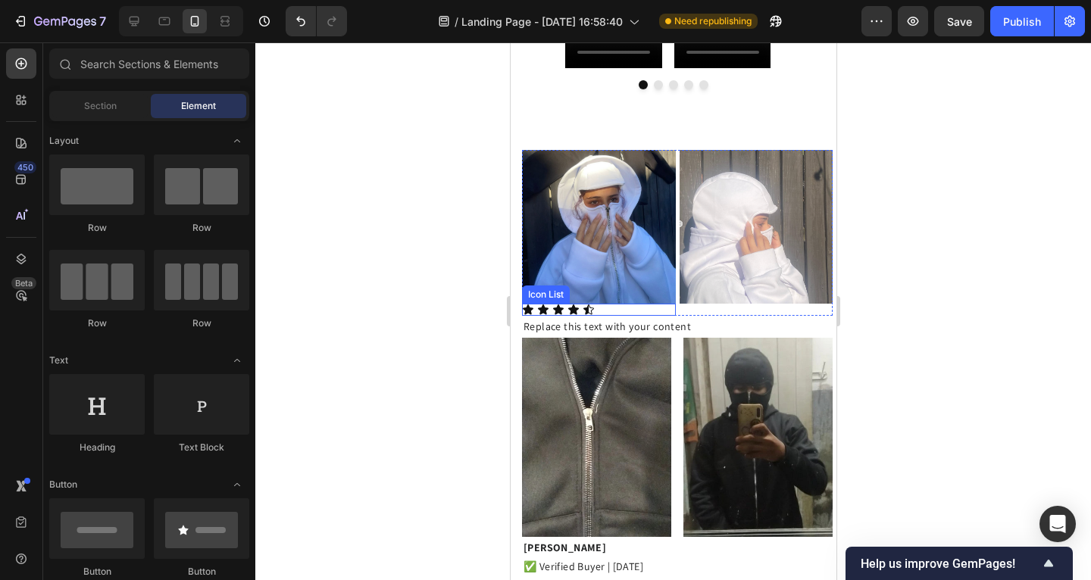
click at [631, 304] on div "Icon Icon Icon Icon Icon" at bounding box center [598, 310] width 154 height 12
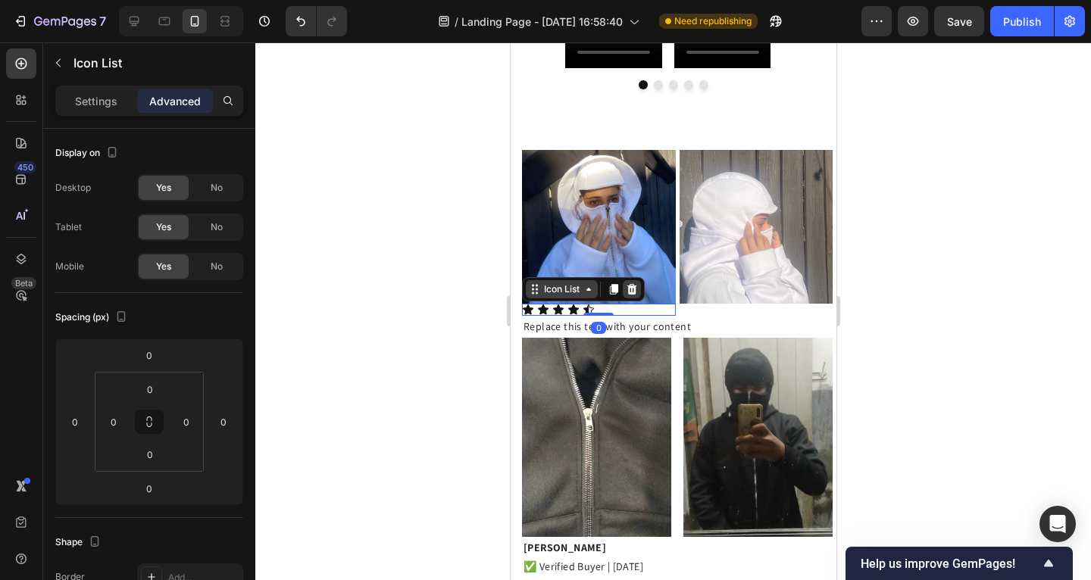
click at [631, 284] on icon at bounding box center [632, 289] width 10 height 11
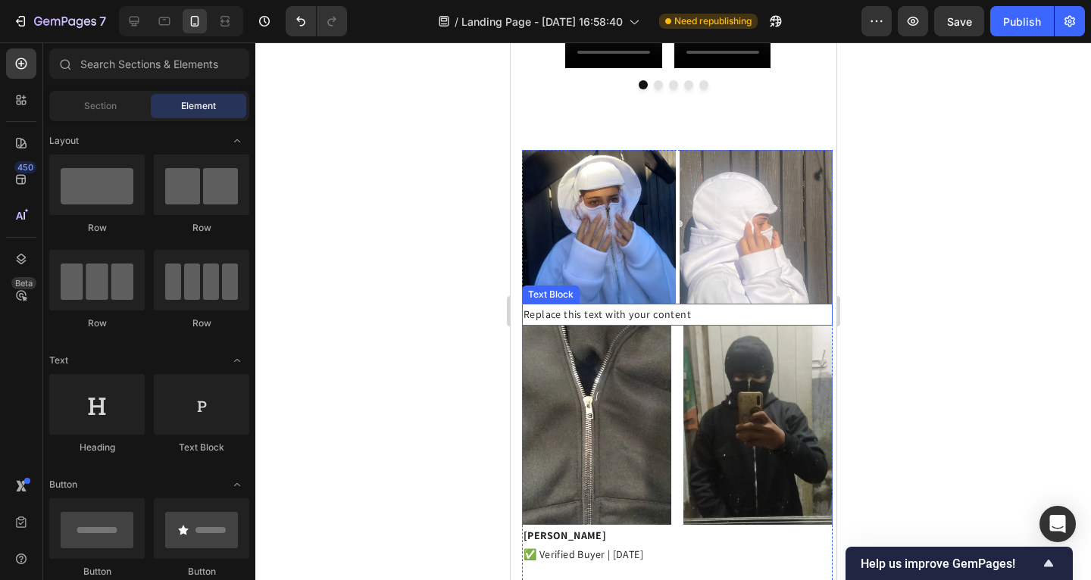
click at [648, 309] on div "Replace this text with your content" at bounding box center [676, 315] width 311 height 22
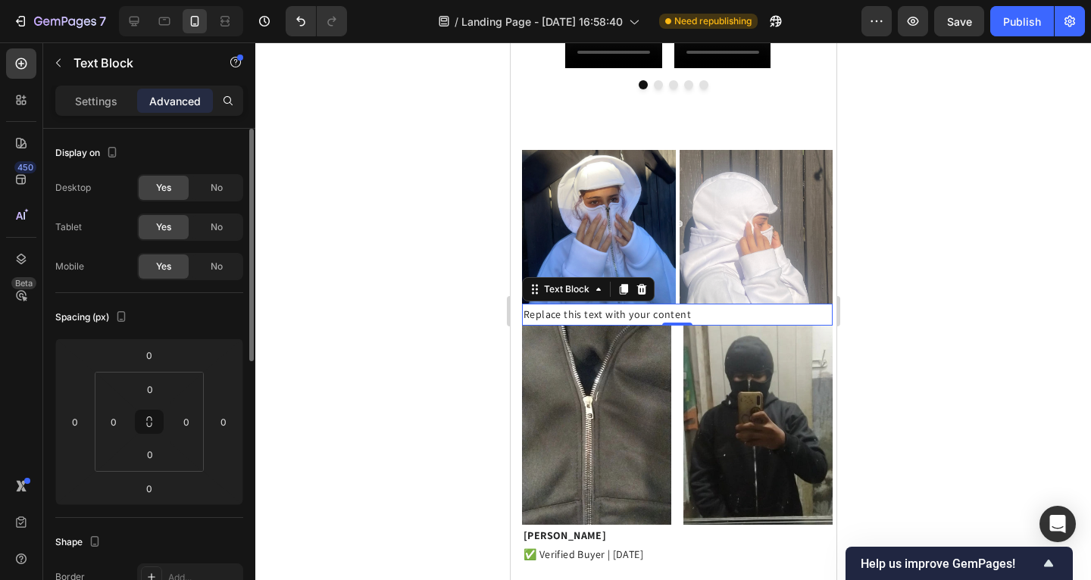
click at [101, 82] on div "Text Block" at bounding box center [129, 62] width 173 height 39
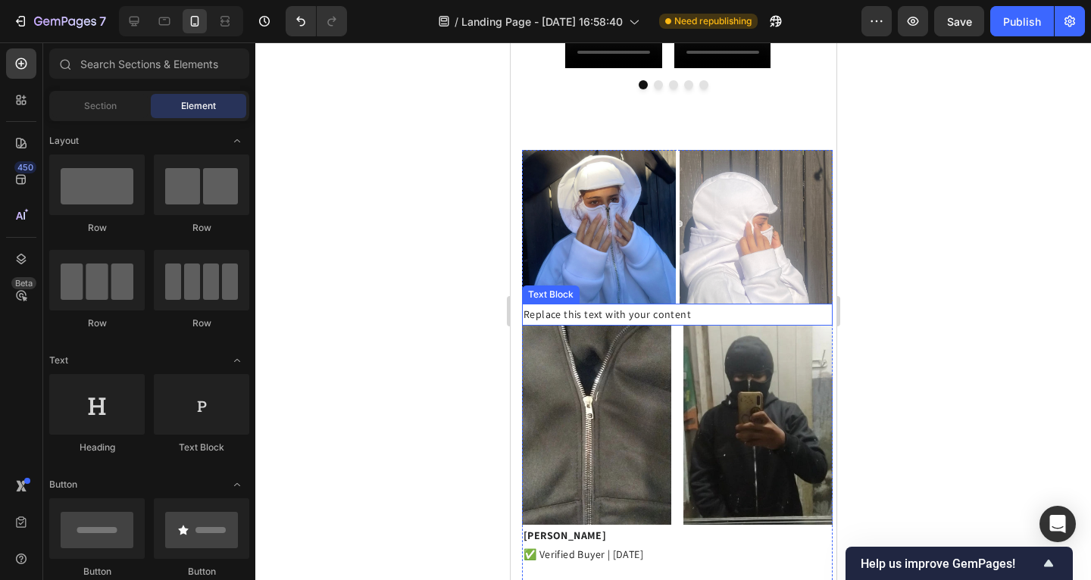
click at [705, 309] on div "Replace this text with your content" at bounding box center [676, 315] width 311 height 22
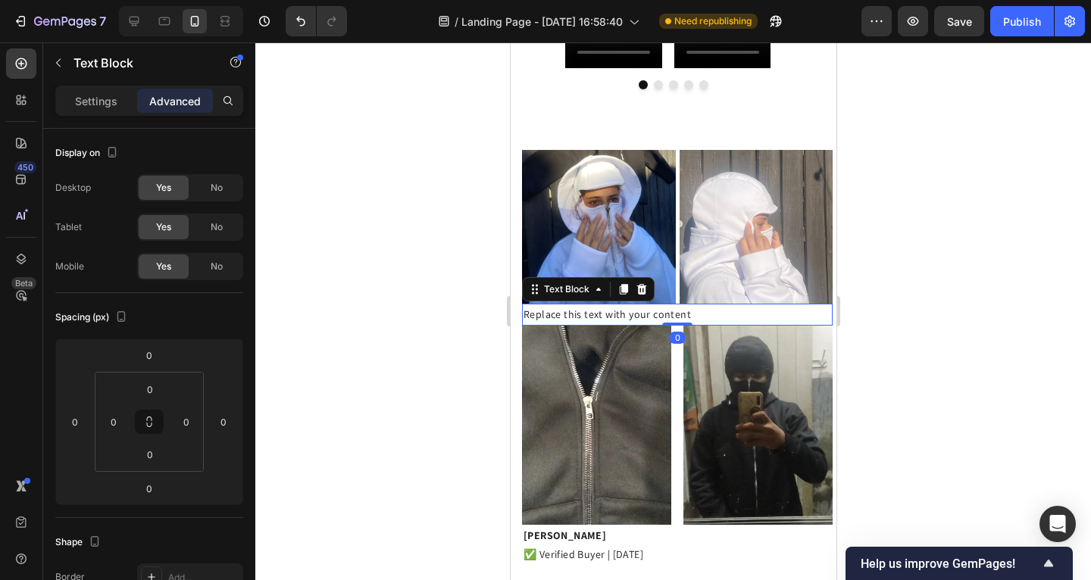
drag, startPoint x: 117, startPoint y: 97, endPoint x: 120, endPoint y: 113, distance: 16.2
click at [117, 97] on p "Settings" at bounding box center [96, 101] width 42 height 16
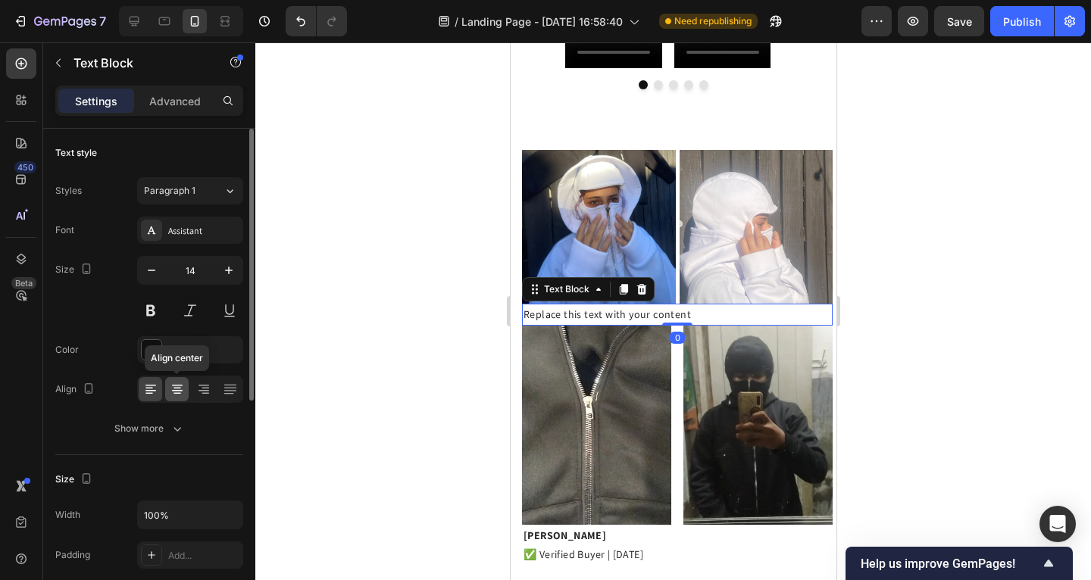
click at [183, 388] on icon at bounding box center [177, 389] width 15 height 15
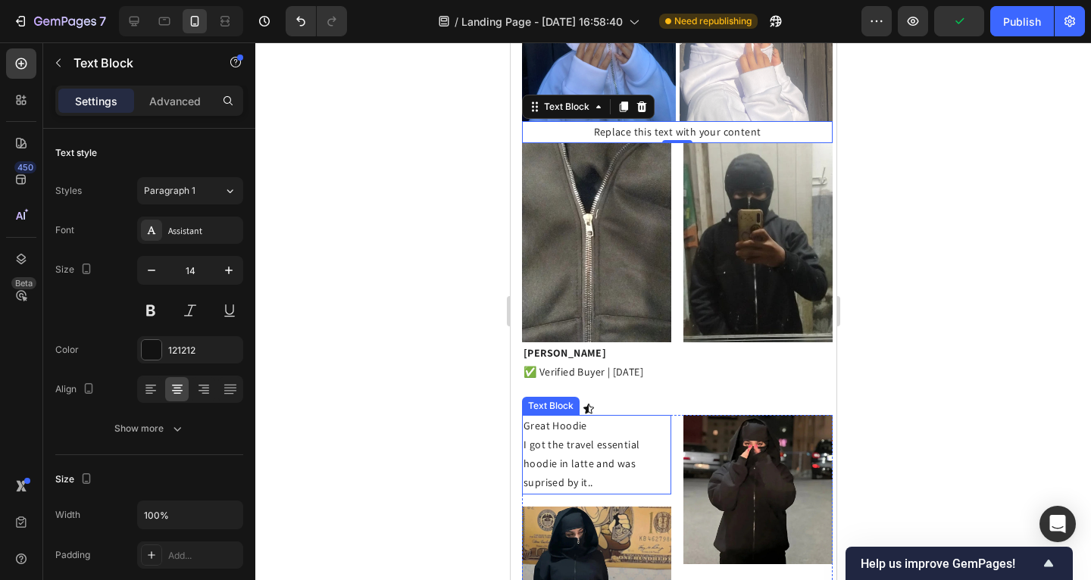
scroll to position [1259, 0]
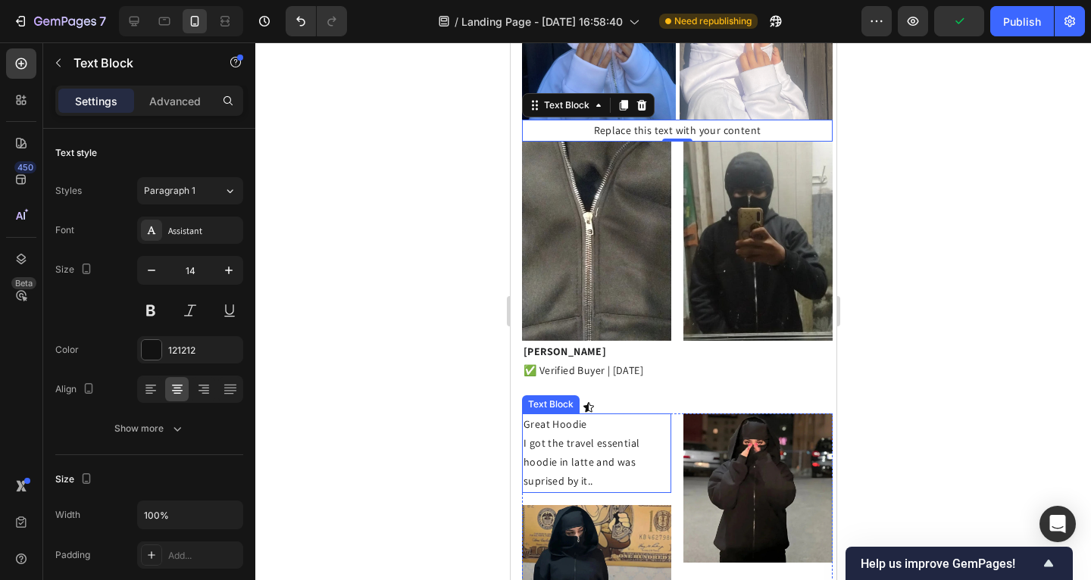
click at [632, 381] on p at bounding box center [596, 390] width 146 height 19
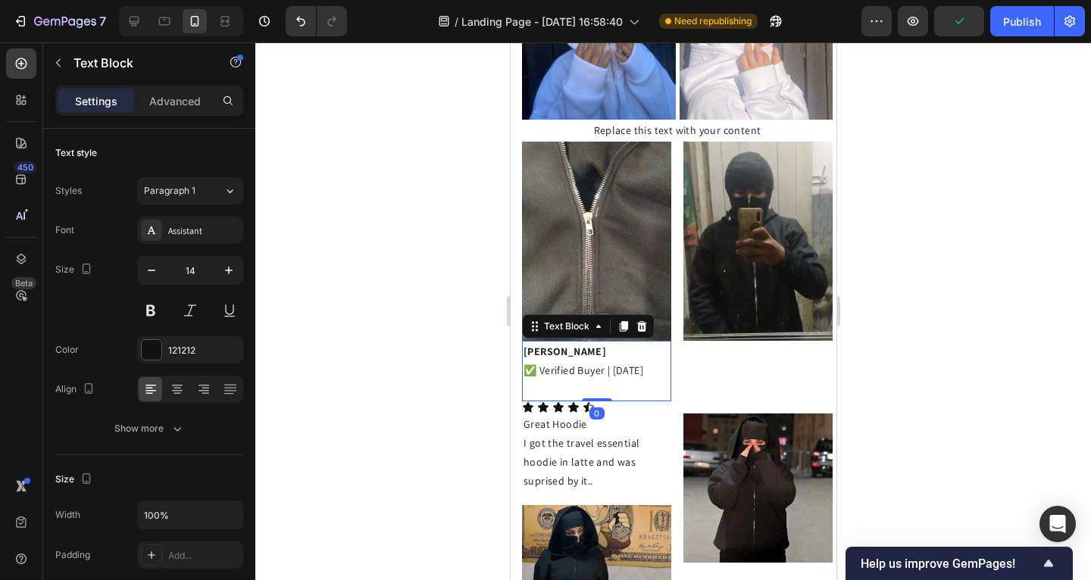
click at [471, 333] on div at bounding box center [673, 311] width 836 height 538
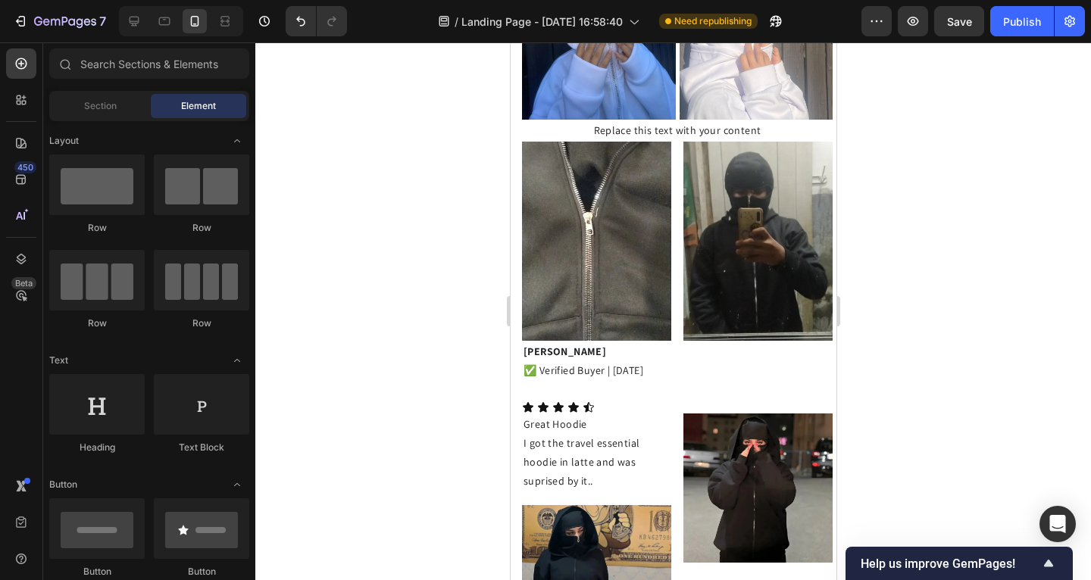
click at [561, 361] on p "✅ Verified Buyer | [DATE]" at bounding box center [596, 370] width 146 height 19
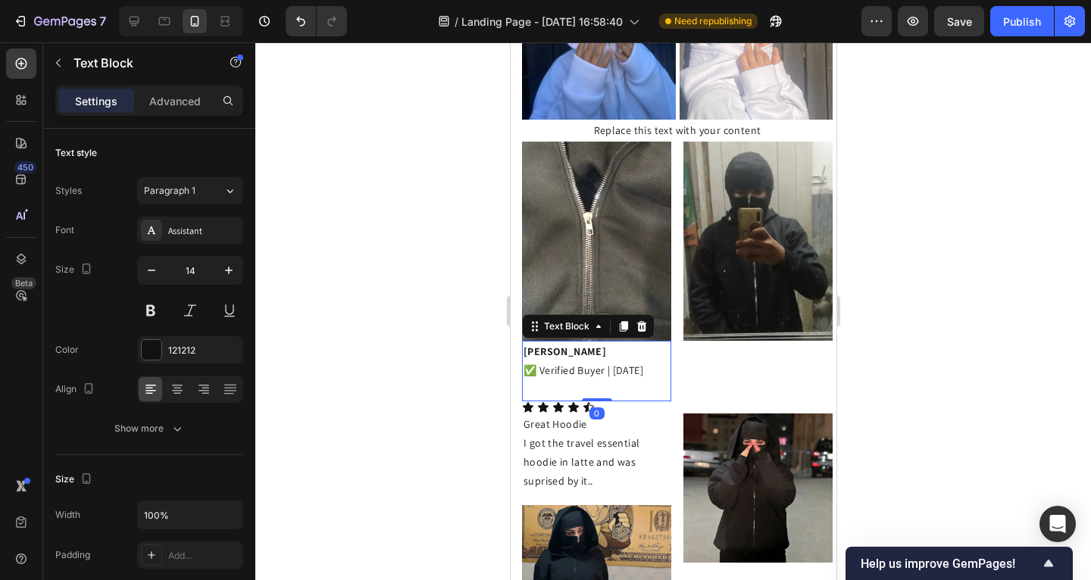
click at [643, 321] on icon at bounding box center [641, 326] width 10 height 11
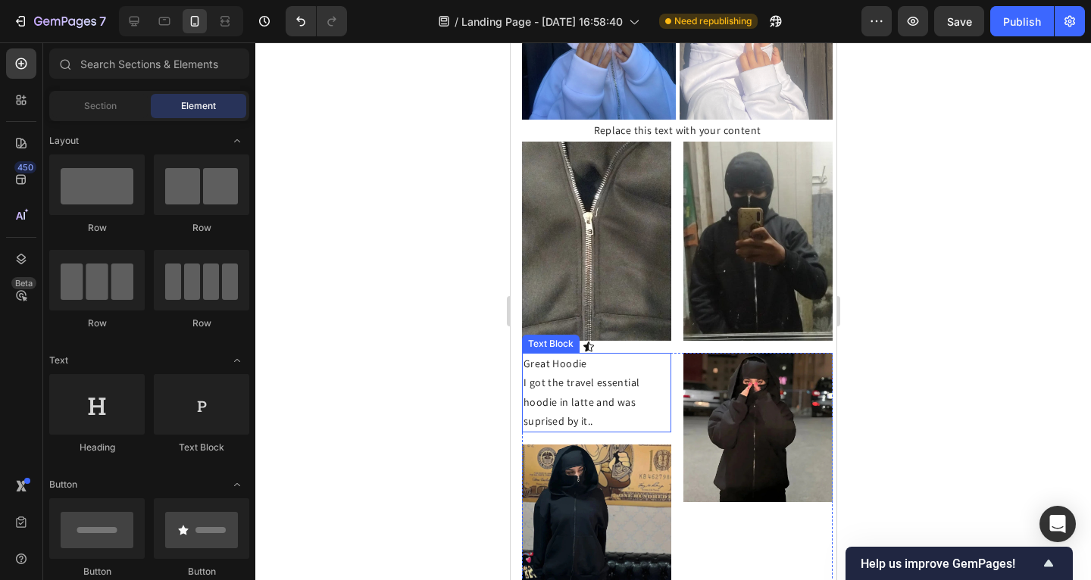
click at [632, 355] on p "Great Hoodie" at bounding box center [596, 364] width 146 height 19
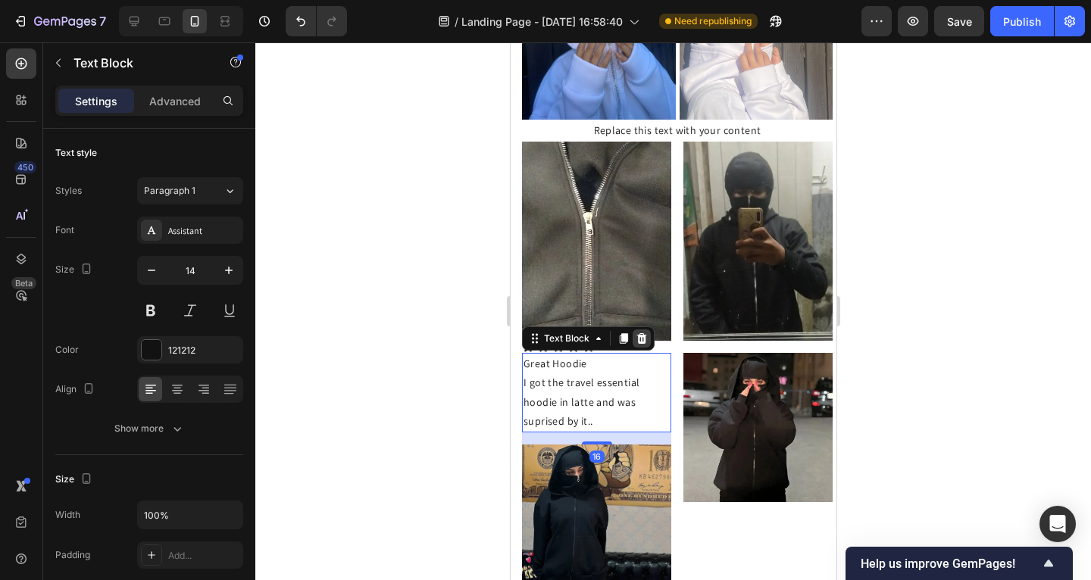
click at [638, 333] on icon at bounding box center [641, 338] width 10 height 11
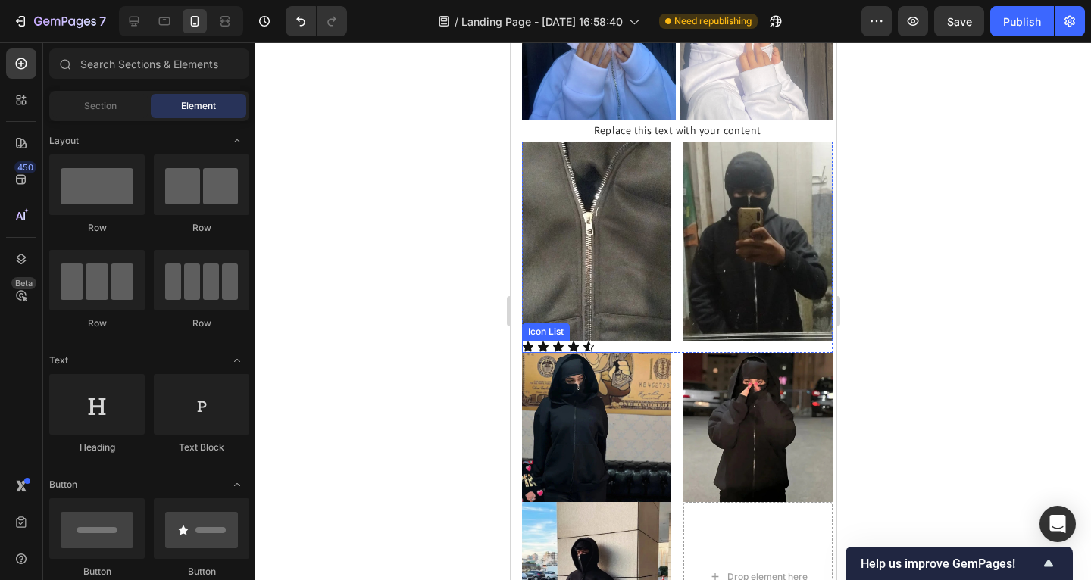
click at [623, 353] on img at bounding box center [595, 427] width 149 height 149
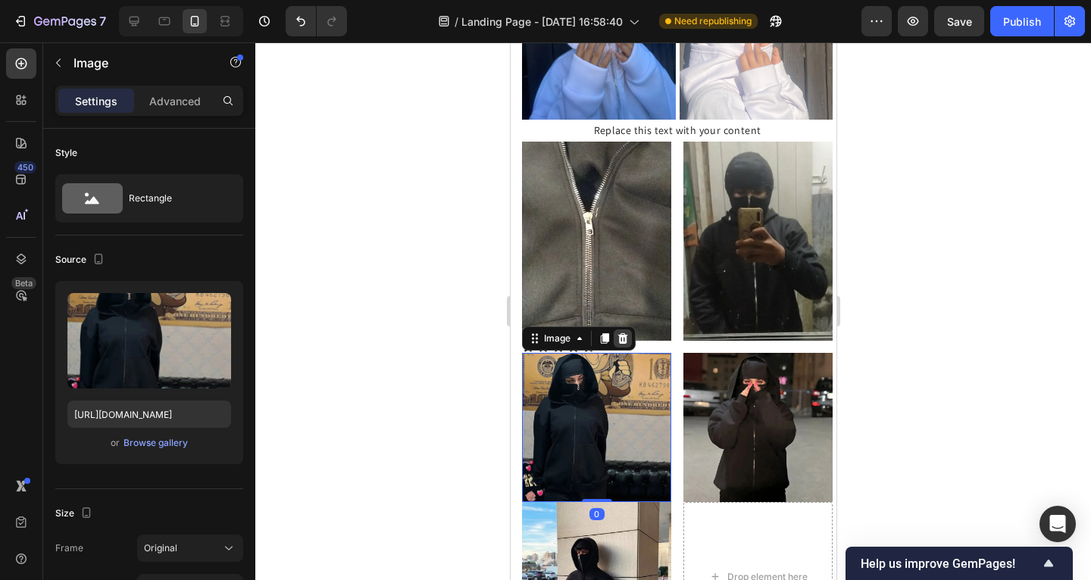
click at [626, 334] on div "Image" at bounding box center [578, 339] width 114 height 24
click at [647, 341] on div "Icon Icon Icon Icon Icon" at bounding box center [595, 347] width 149 height 12
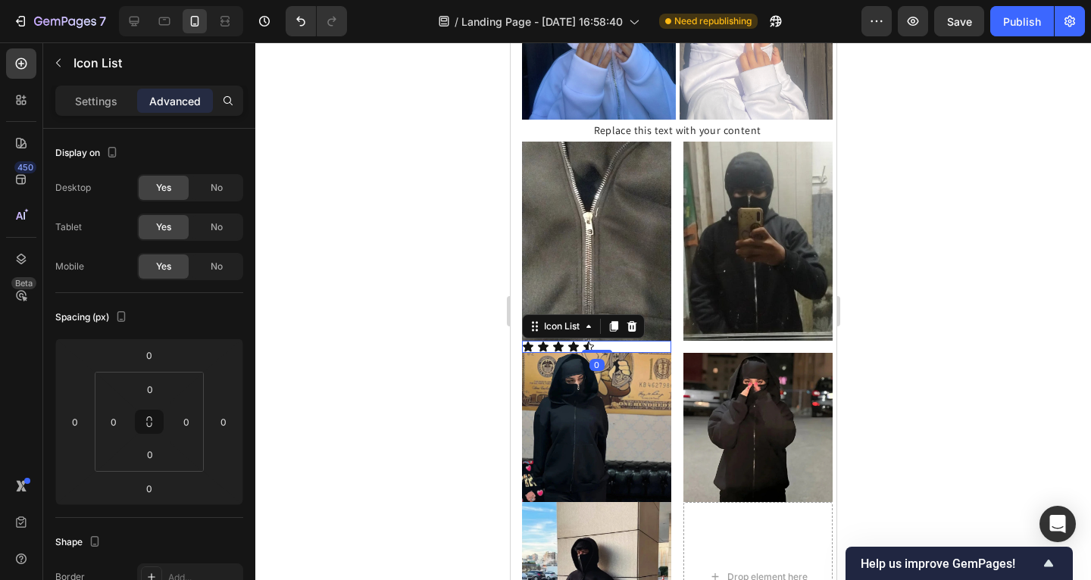
click at [631, 321] on icon at bounding box center [632, 326] width 10 height 11
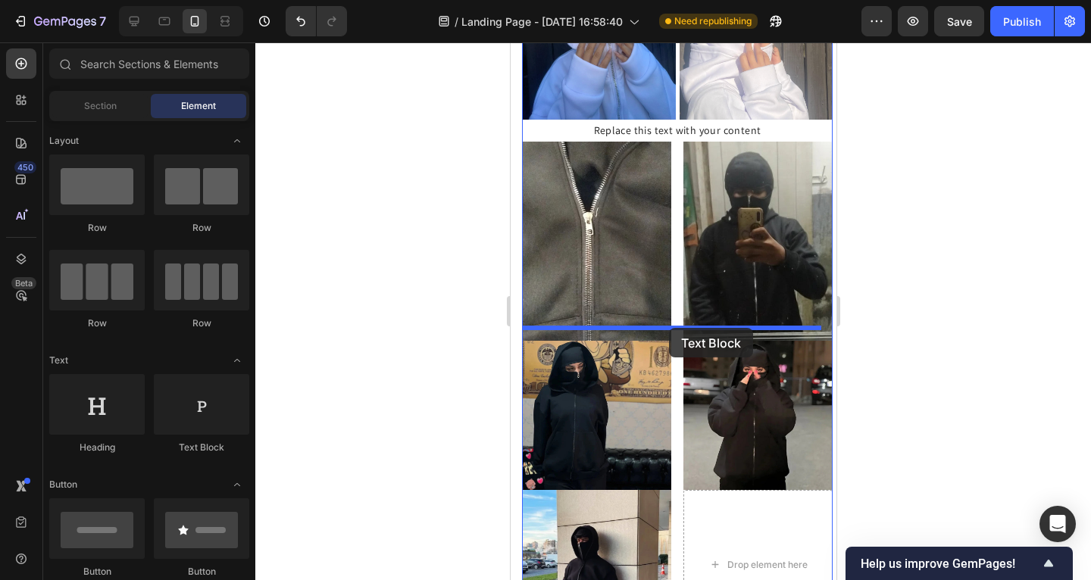
drag, startPoint x: 819, startPoint y: 455, endPoint x: 668, endPoint y: 328, distance: 196.8
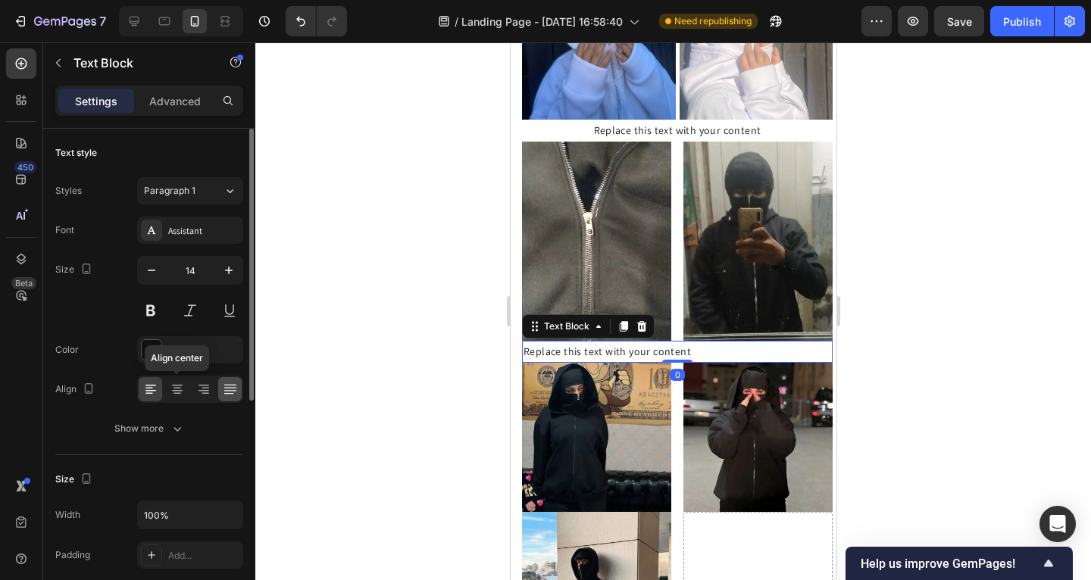
drag, startPoint x: 174, startPoint y: 392, endPoint x: 220, endPoint y: 386, distance: 47.4
click at [174, 392] on icon at bounding box center [177, 389] width 15 height 15
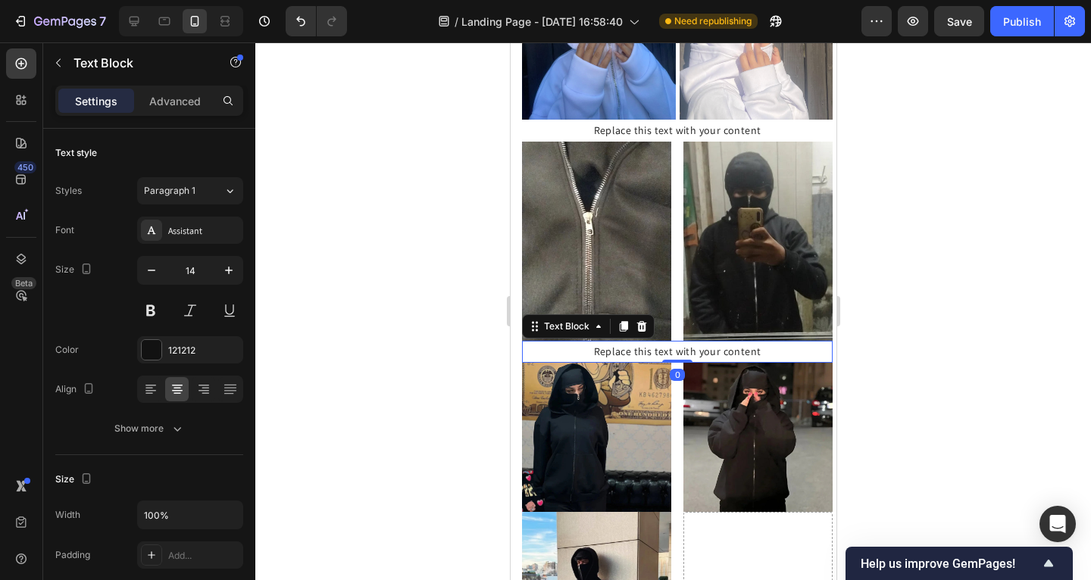
drag, startPoint x: 388, startPoint y: 358, endPoint x: 401, endPoint y: 356, distance: 13.1
click at [390, 358] on div at bounding box center [673, 311] width 836 height 538
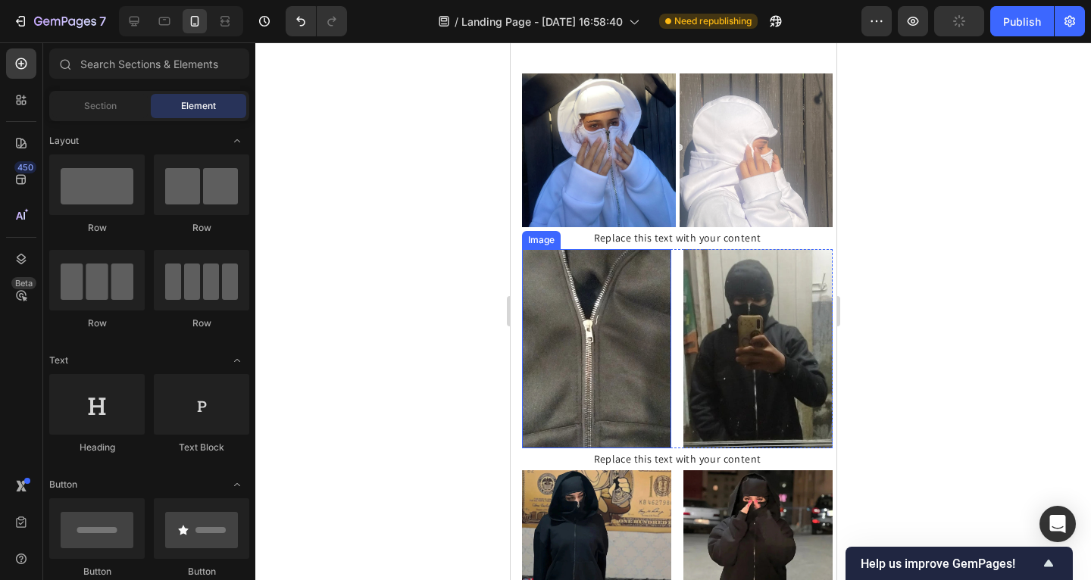
scroll to position [1246, 0]
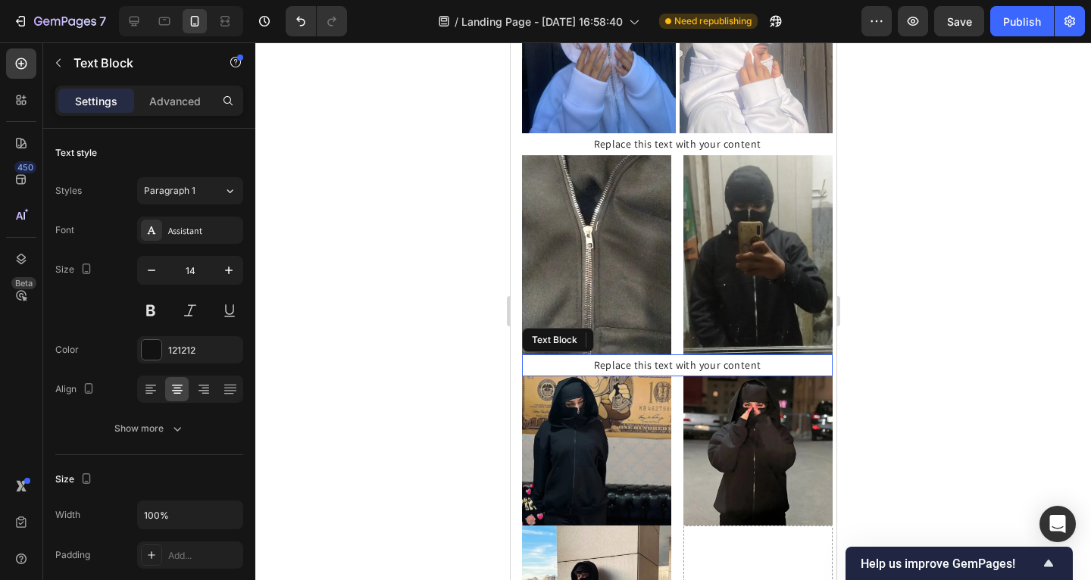
click at [680, 355] on div "Replace this text with your content" at bounding box center [676, 366] width 311 height 22
click at [683, 355] on div "Replace this text with your content" at bounding box center [676, 366] width 311 height 22
click at [683, 356] on p "Replace this text with your content" at bounding box center [677, 365] width 308 height 19
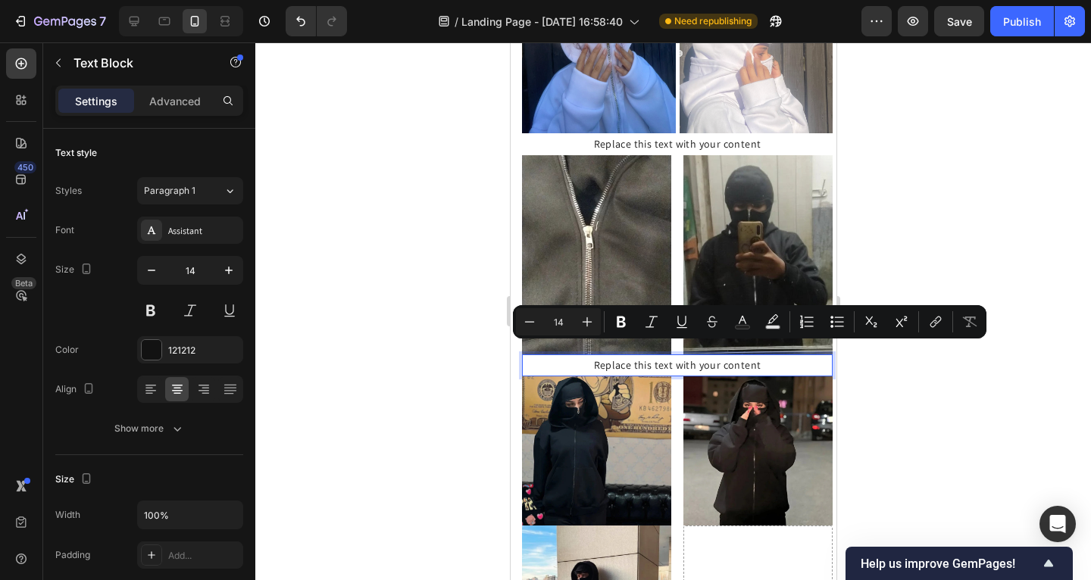
click at [749, 356] on p "Replace this text with your content" at bounding box center [677, 365] width 308 height 19
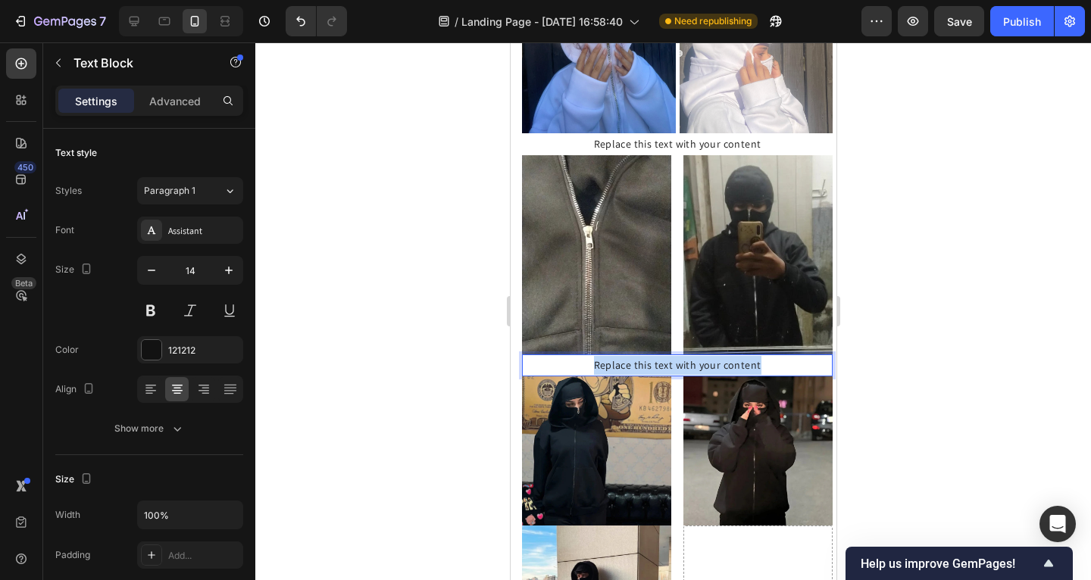
drag, startPoint x: 765, startPoint y: 350, endPoint x: 566, endPoint y: 349, distance: 198.5
click at [566, 356] on p "Replace this text with your content" at bounding box center [677, 365] width 308 height 19
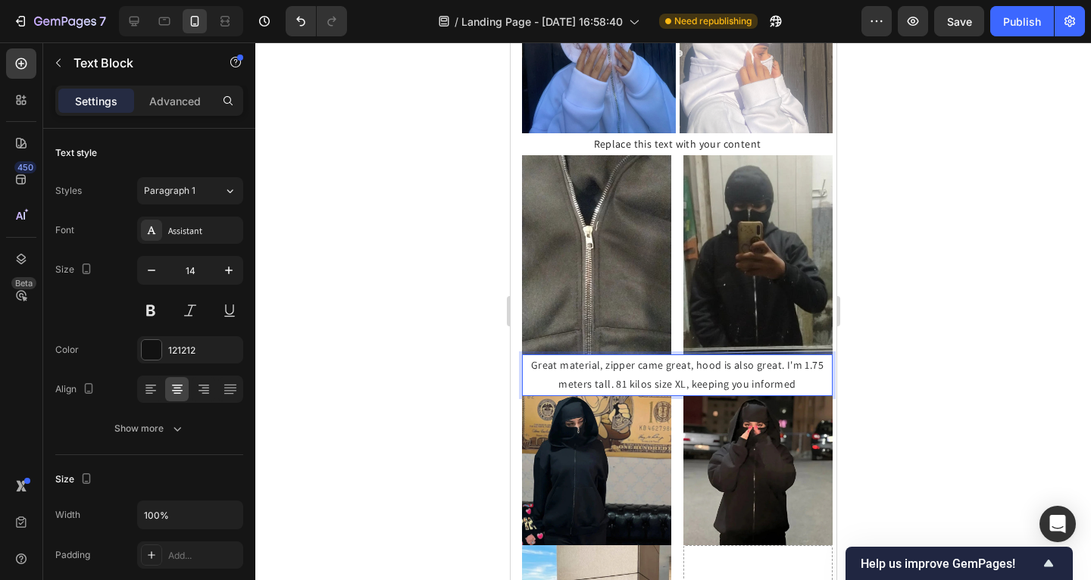
click at [409, 337] on div at bounding box center [673, 311] width 836 height 538
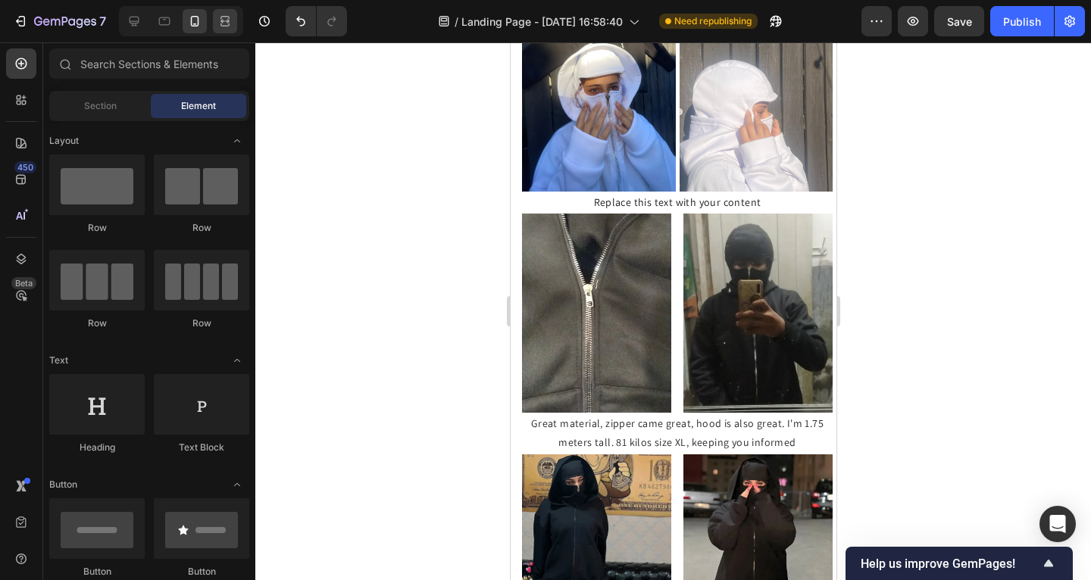
scroll to position [1127, 0]
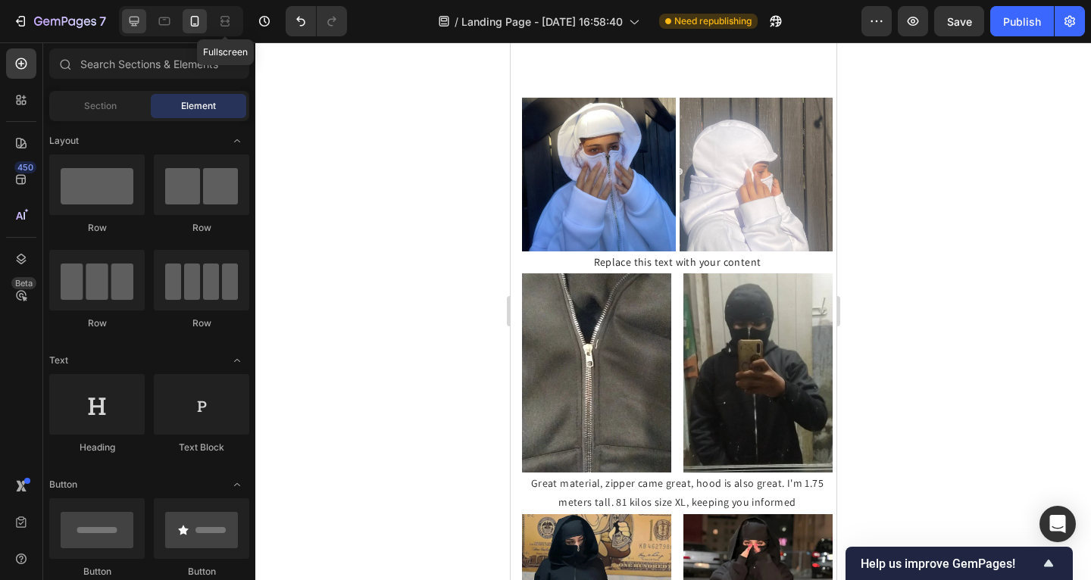
drag, startPoint x: 229, startPoint y: 27, endPoint x: 145, endPoint y: 26, distance: 83.4
click at [227, 26] on icon at bounding box center [224, 21] width 15 height 15
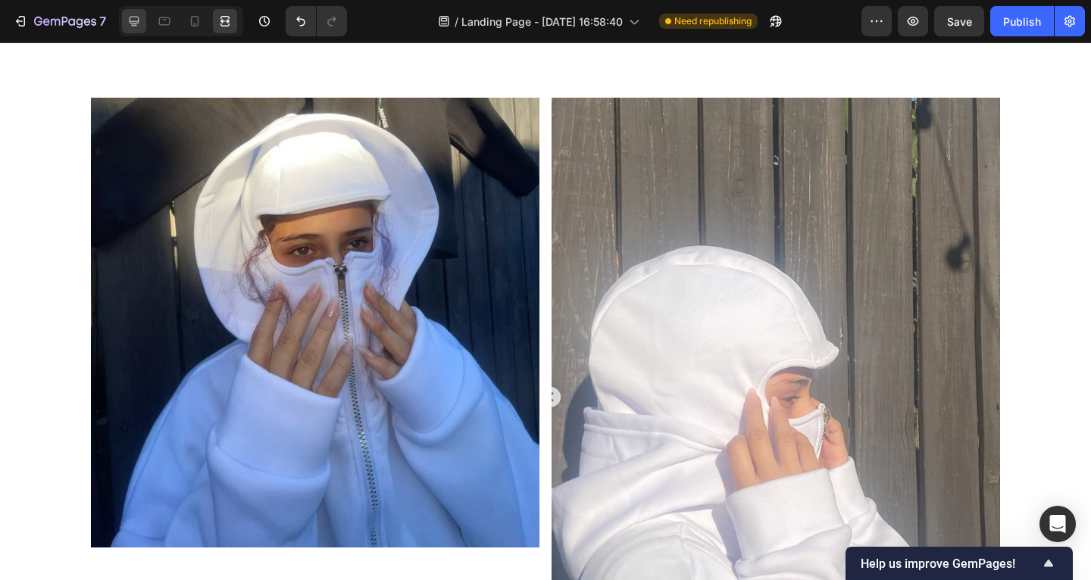
click at [136, 23] on icon at bounding box center [134, 21] width 15 height 15
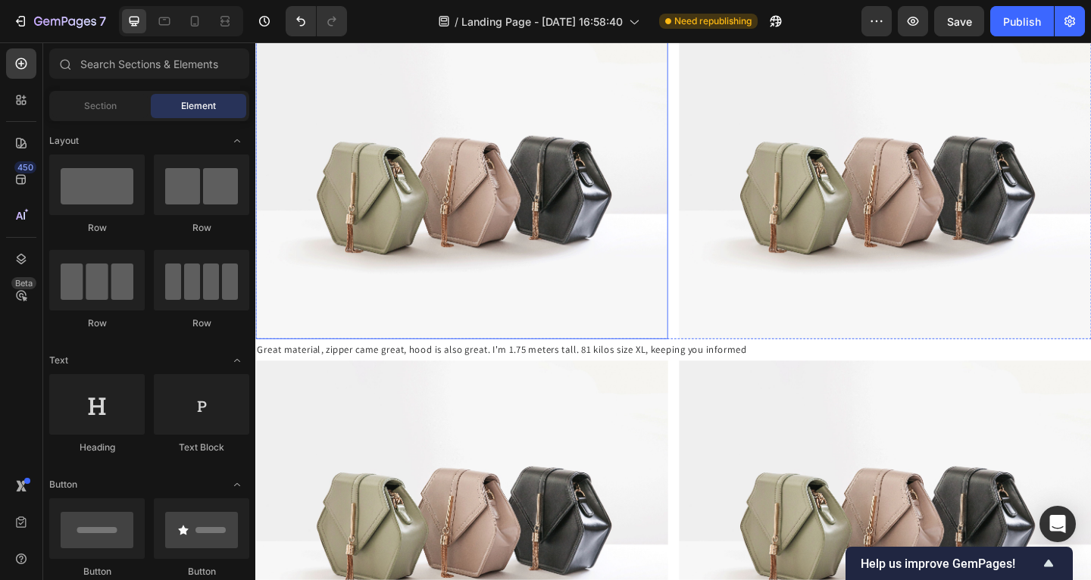
scroll to position [1206, 0]
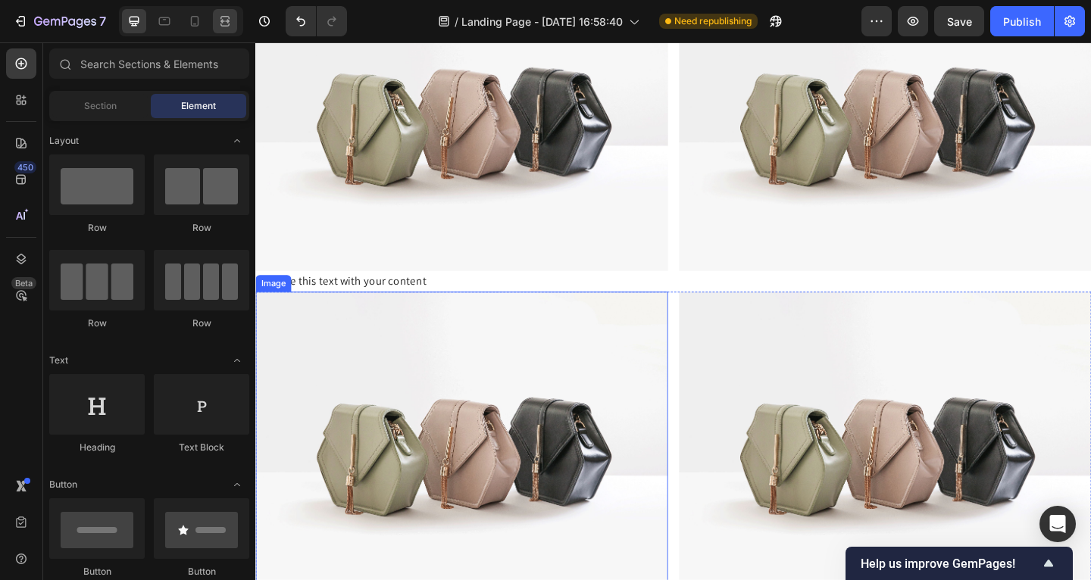
click at [215, 17] on div at bounding box center [225, 21] width 24 height 24
click at [226, 20] on icon at bounding box center [227, 21] width 5 height 4
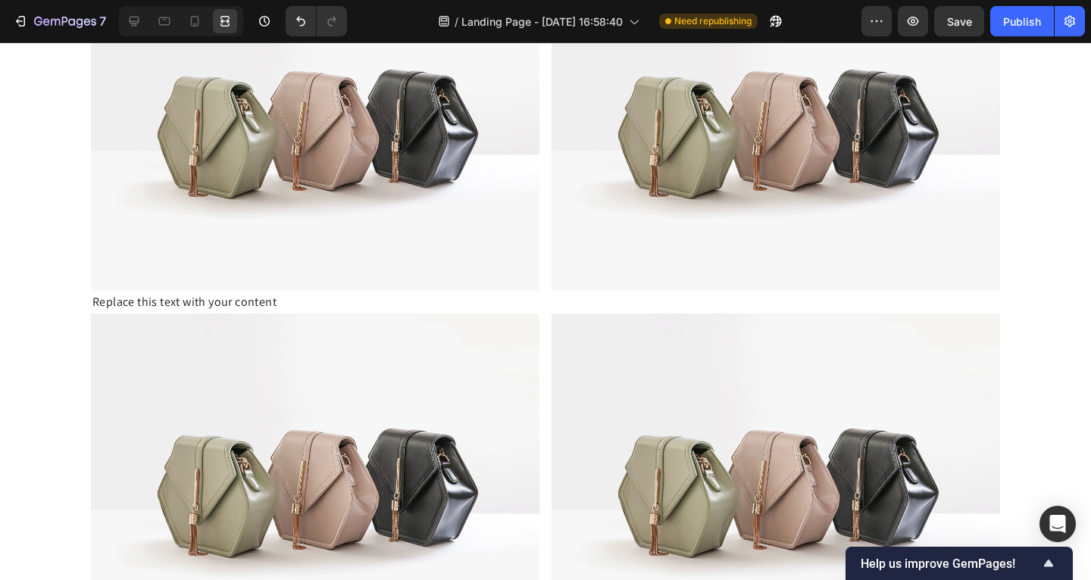
click at [226, 19] on icon at bounding box center [224, 21] width 15 height 15
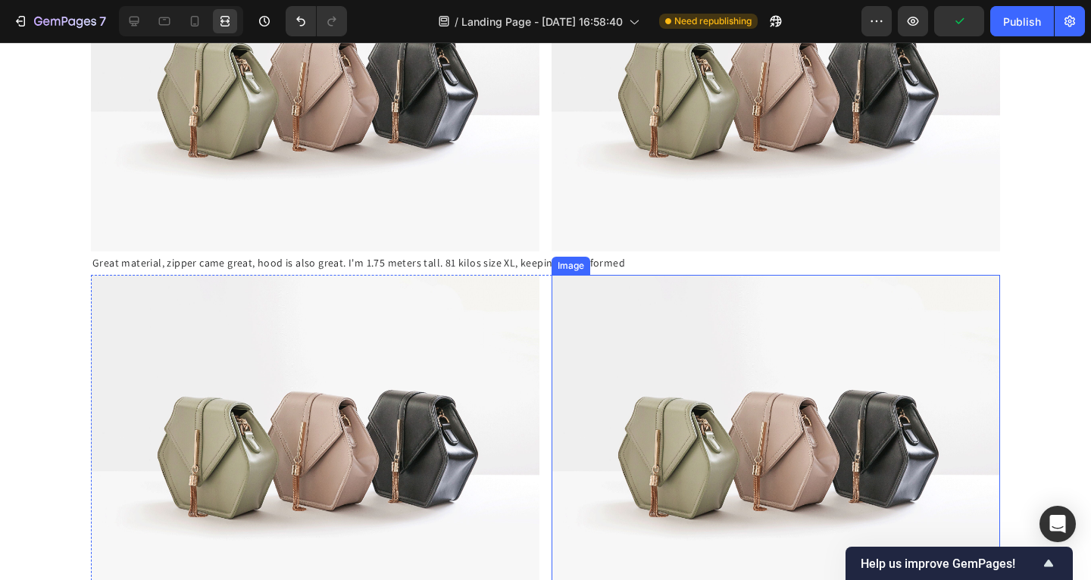
scroll to position [1525, 0]
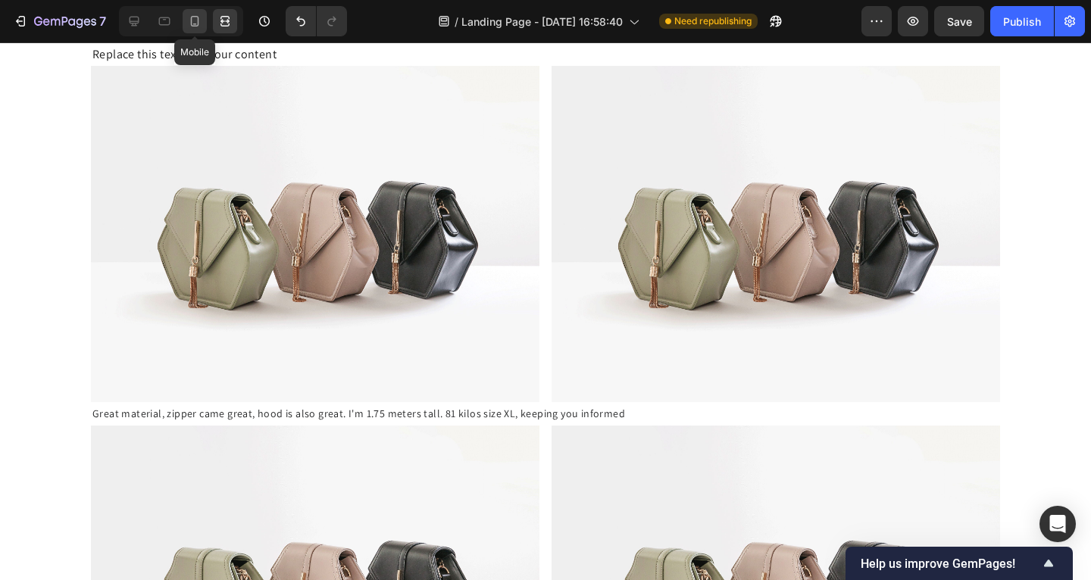
click at [190, 19] on icon at bounding box center [194, 21] width 15 height 15
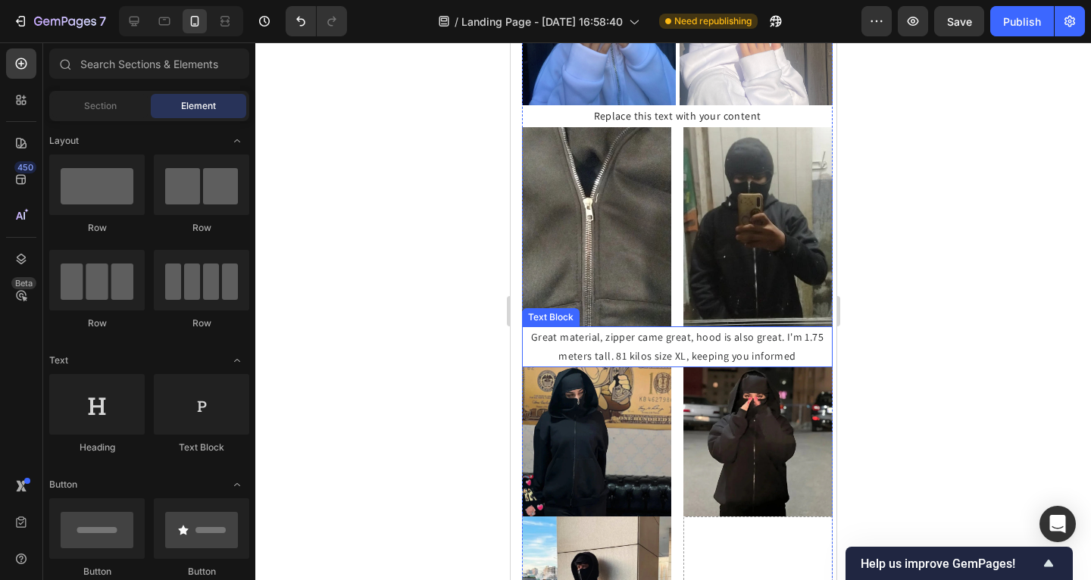
scroll to position [1346, 0]
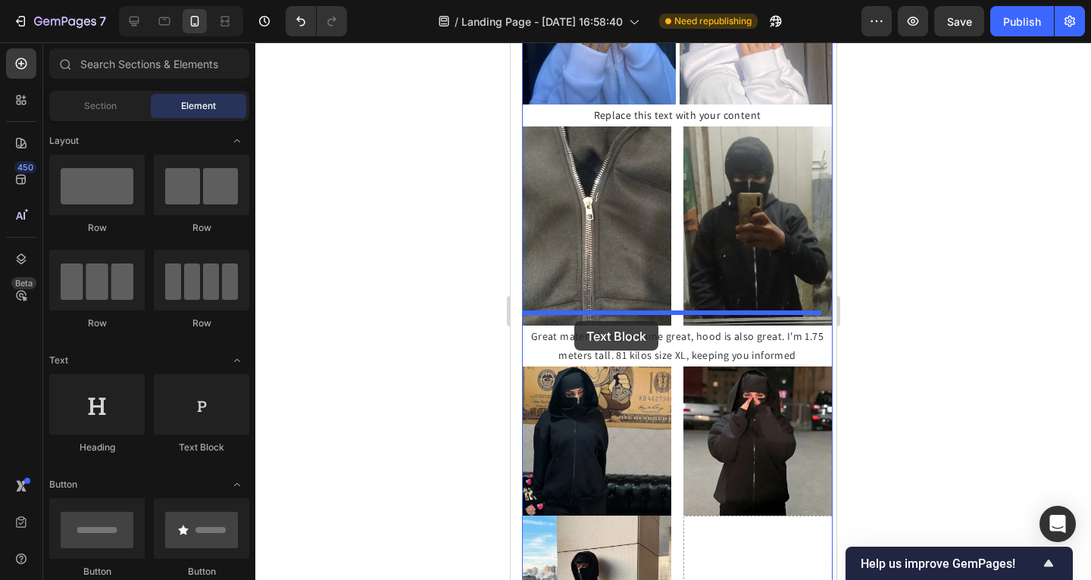
drag, startPoint x: 729, startPoint y: 465, endPoint x: 574, endPoint y: 321, distance: 211.8
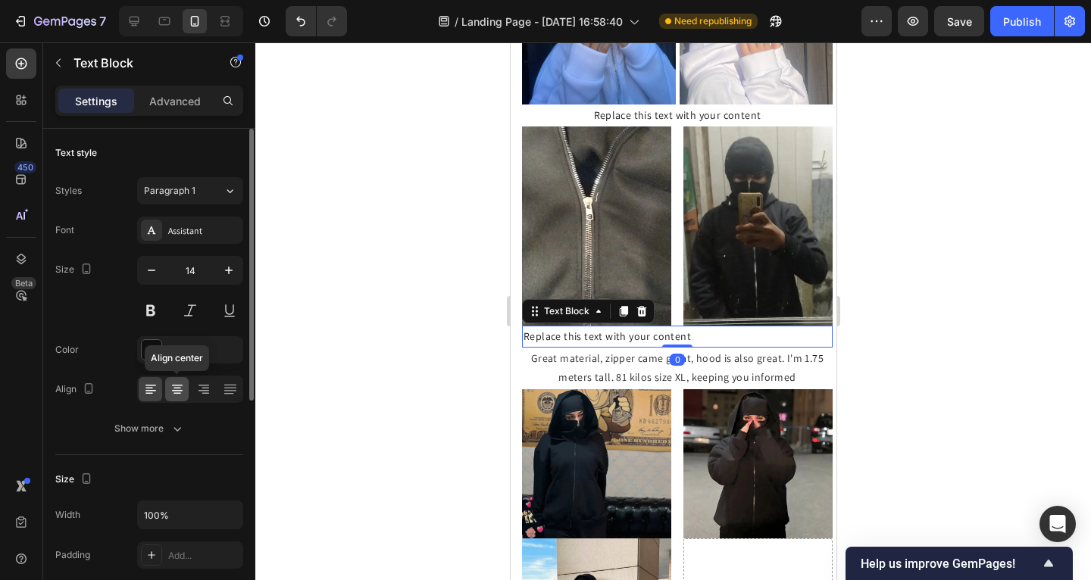
click at [178, 392] on icon at bounding box center [177, 389] width 15 height 15
click at [158, 393] on div at bounding box center [150, 389] width 23 height 24
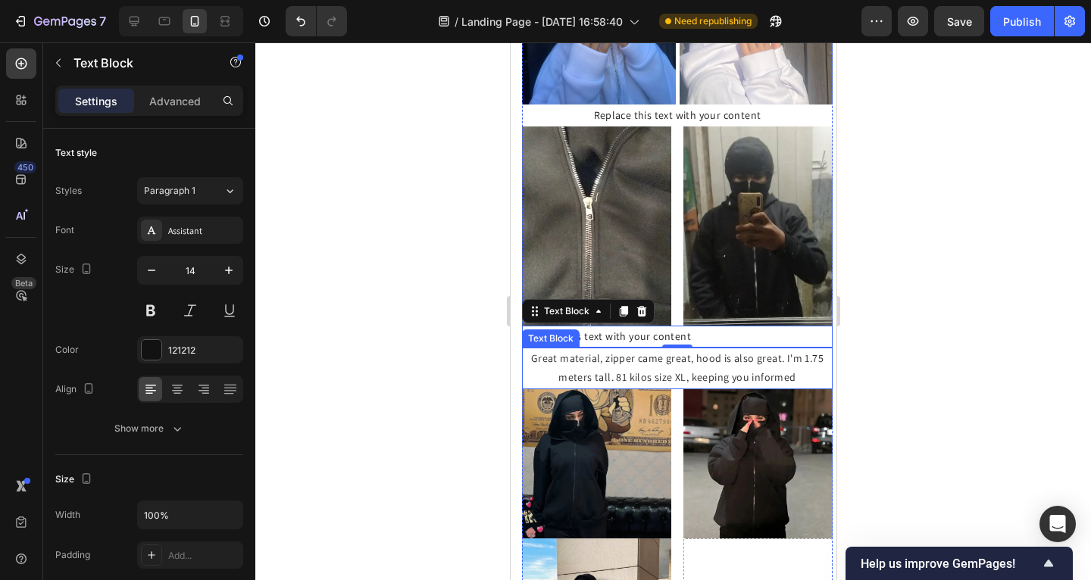
click at [572, 332] on div "Text Block" at bounding box center [550, 339] width 52 height 14
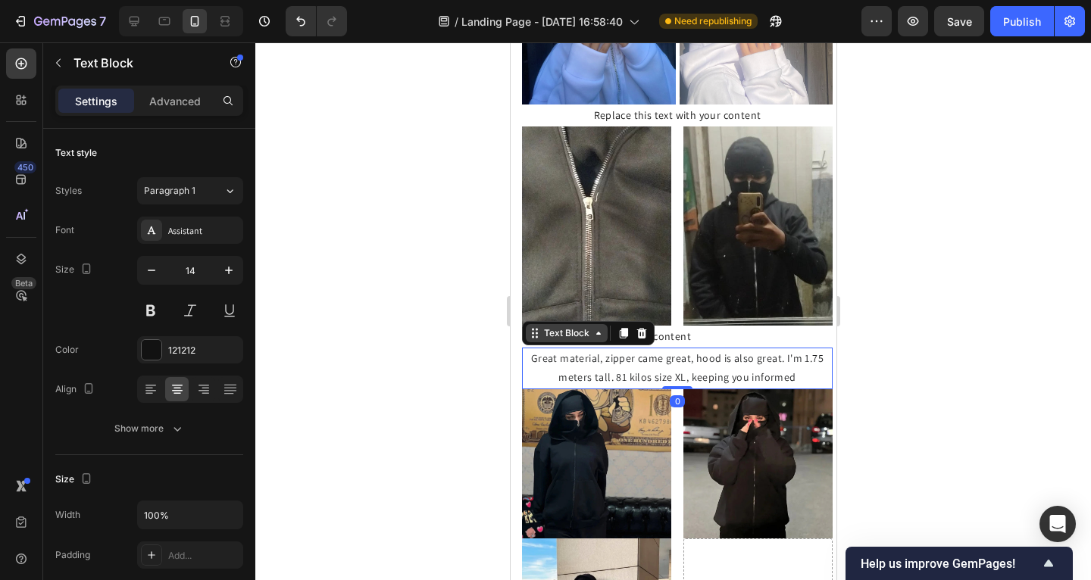
click at [572, 327] on div "Text Block" at bounding box center [566, 334] width 52 height 14
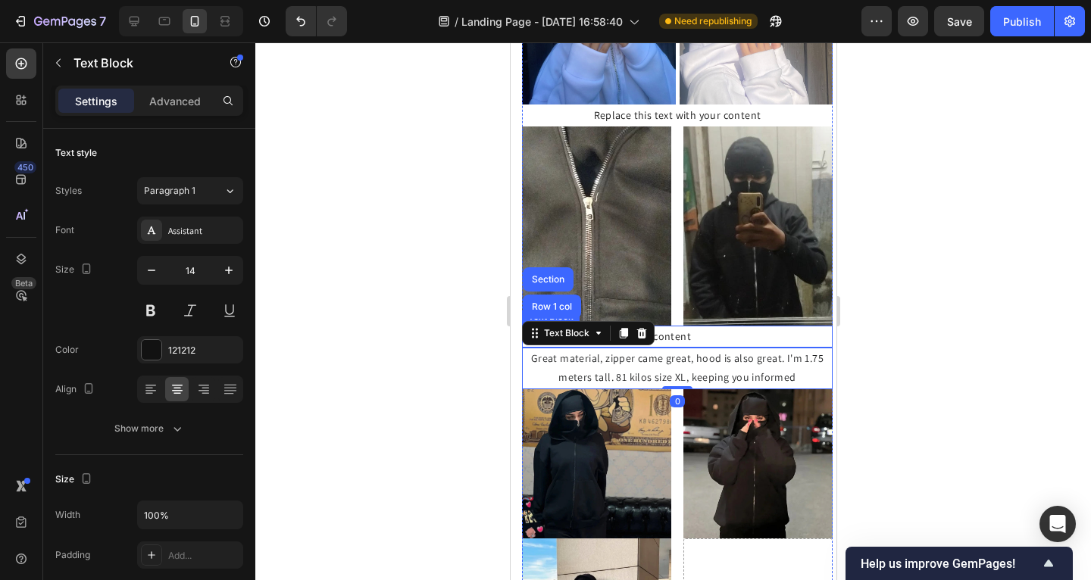
click at [673, 326] on div "Replace this text with your content" at bounding box center [676, 337] width 311 height 22
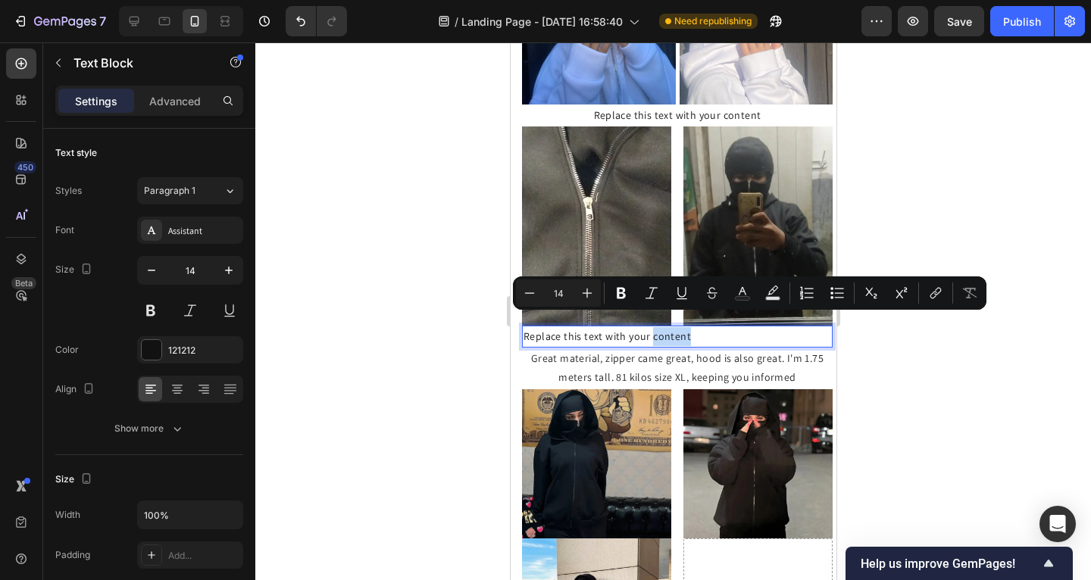
click at [686, 327] on p "Replace this text with your content" at bounding box center [677, 336] width 308 height 19
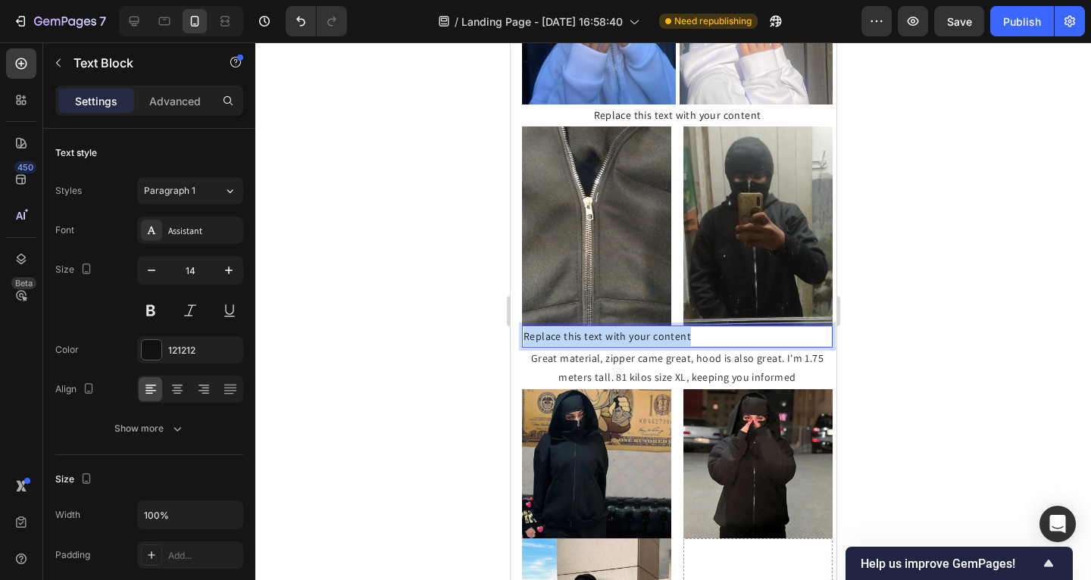
drag, startPoint x: 686, startPoint y: 322, endPoint x: 504, endPoint y: 325, distance: 181.9
click at [510, 325] on html "iPhone 15 Pro Max ( 430 px) iPhone 13 Mini iPhone 13 Pro iPhone 11 Pro Max iPho…" at bounding box center [673, 181] width 326 height 2968
click at [464, 331] on div at bounding box center [673, 311] width 836 height 538
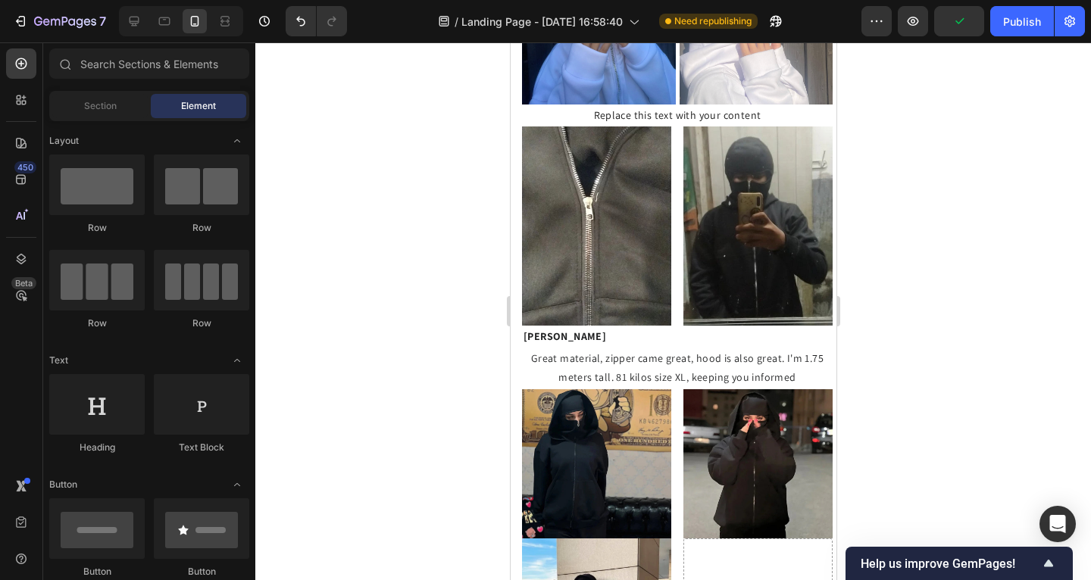
click at [546, 330] on strong "[PERSON_NAME]" at bounding box center [564, 337] width 83 height 14
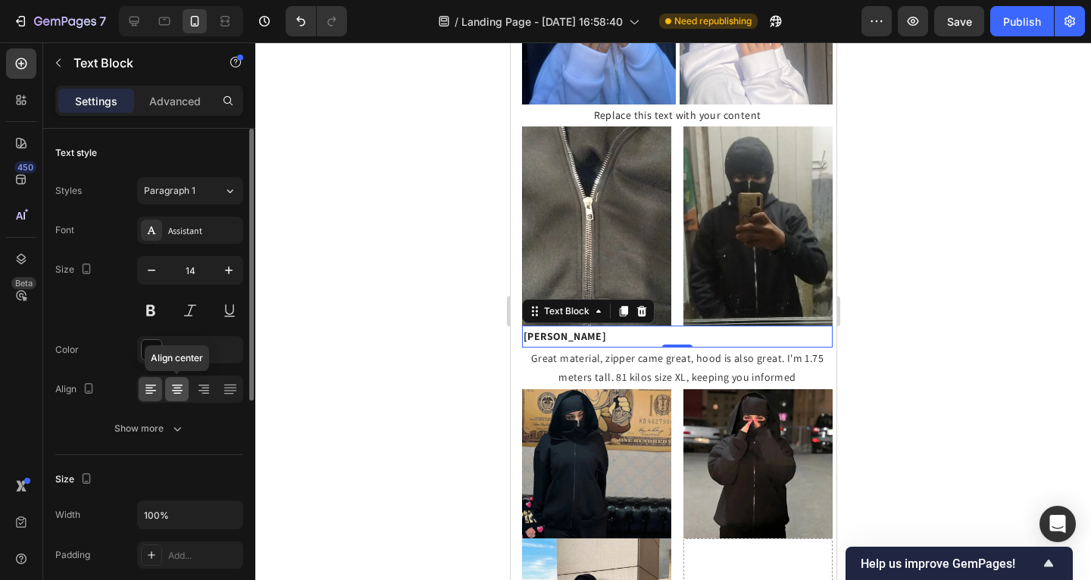
click at [188, 390] on div at bounding box center [176, 389] width 23 height 24
click at [216, 388] on div at bounding box center [190, 389] width 106 height 27
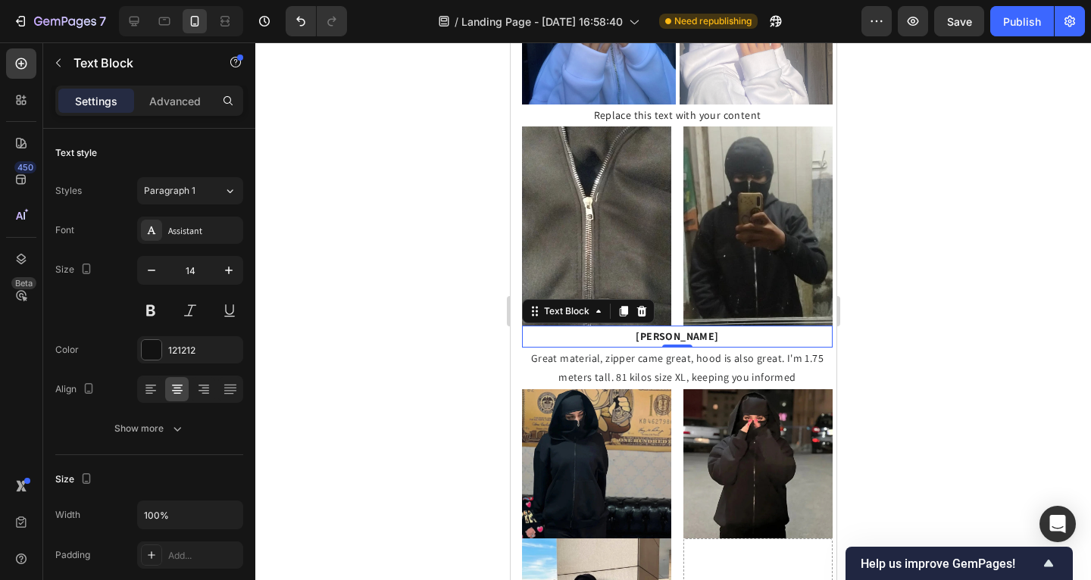
click at [354, 220] on div at bounding box center [673, 311] width 836 height 538
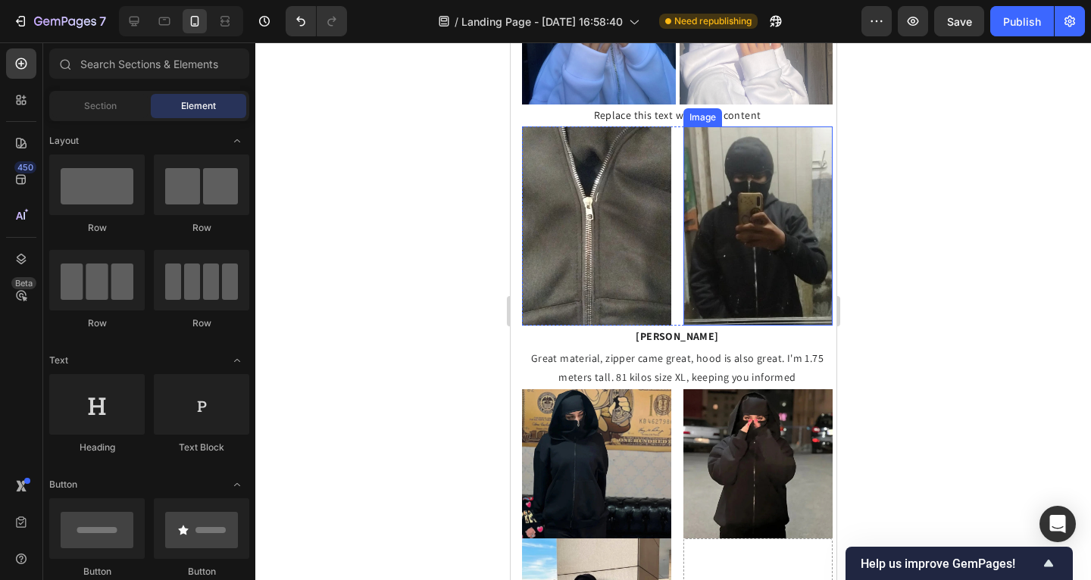
drag, startPoint x: 707, startPoint y: 268, endPoint x: 693, endPoint y: 267, distance: 13.7
click at [707, 268] on img at bounding box center [757, 226] width 149 height 199
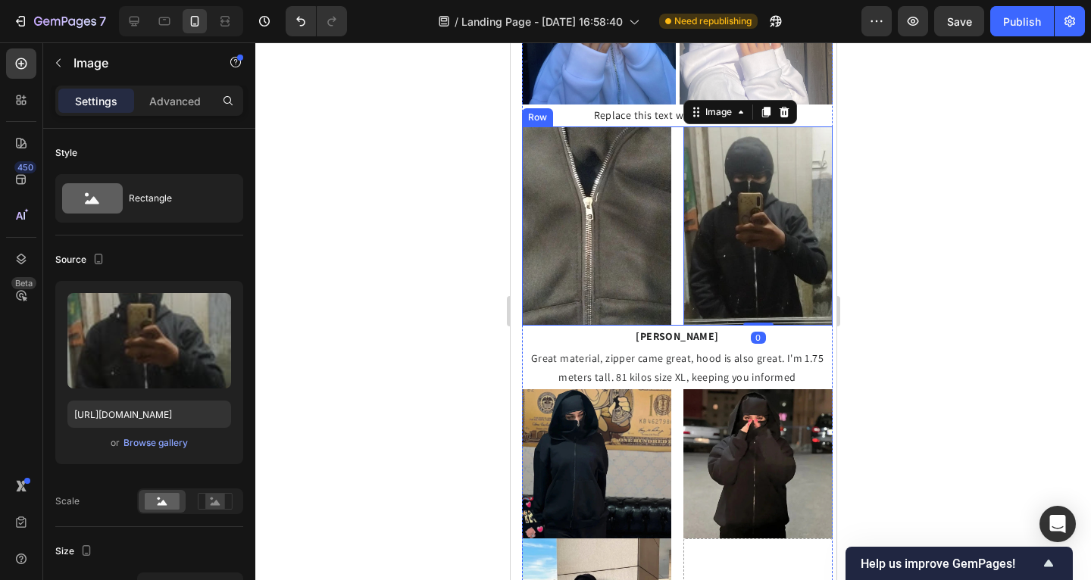
click at [668, 264] on div "Image Image 0 Row" at bounding box center [676, 226] width 311 height 199
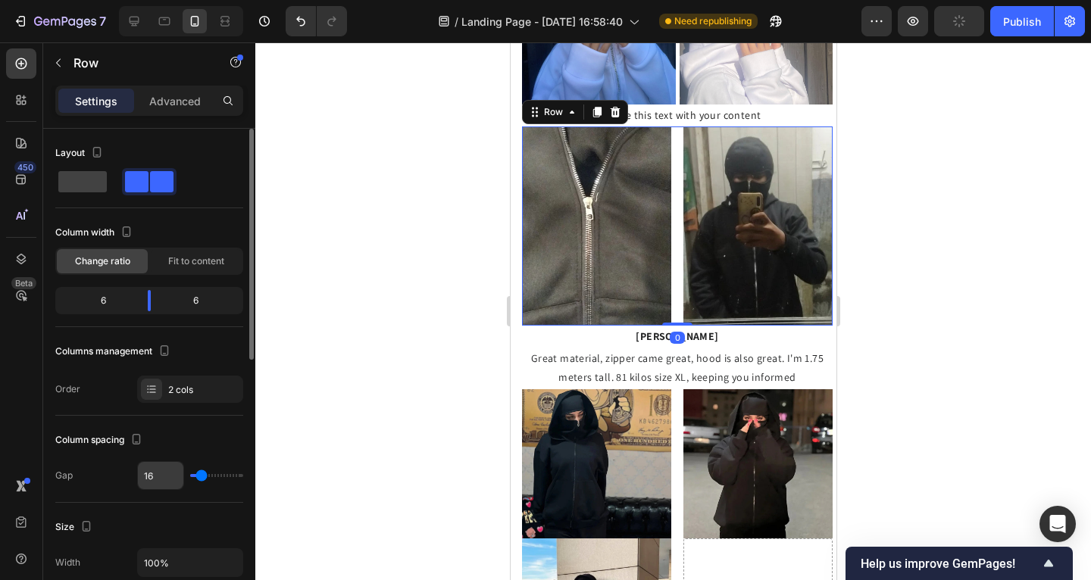
drag, startPoint x: 195, startPoint y: 482, endPoint x: 177, endPoint y: 479, distance: 18.4
click at [177, 479] on div "16" at bounding box center [190, 475] width 106 height 29
type input "0"
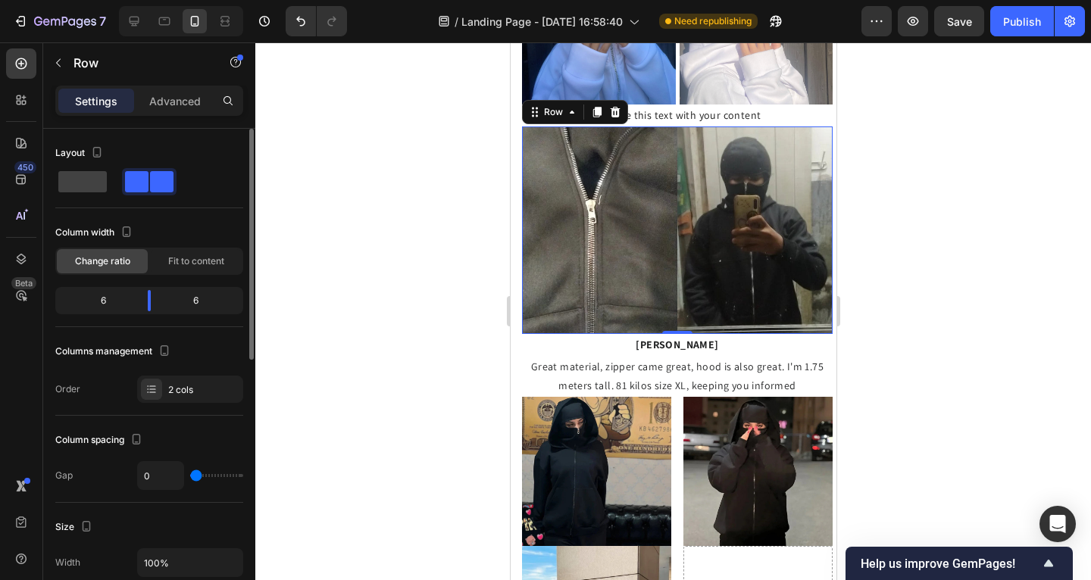
drag, startPoint x: 205, startPoint y: 474, endPoint x: 175, endPoint y: 474, distance: 30.3
type input "0"
click at [190, 474] on input "range" at bounding box center [216, 475] width 53 height 3
click at [302, 422] on div at bounding box center [673, 311] width 836 height 538
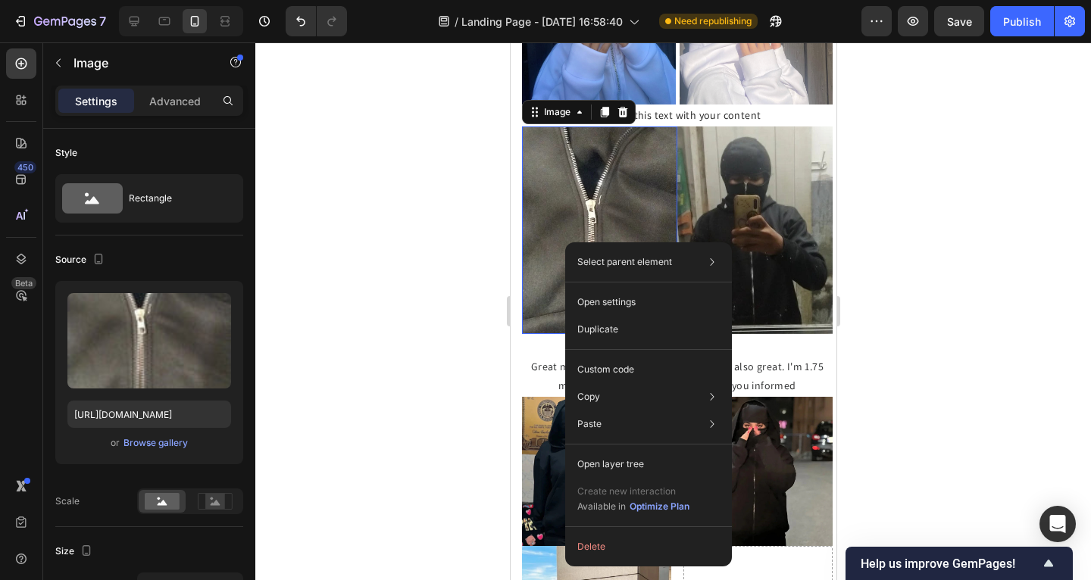
click at [492, 245] on div at bounding box center [673, 311] width 836 height 538
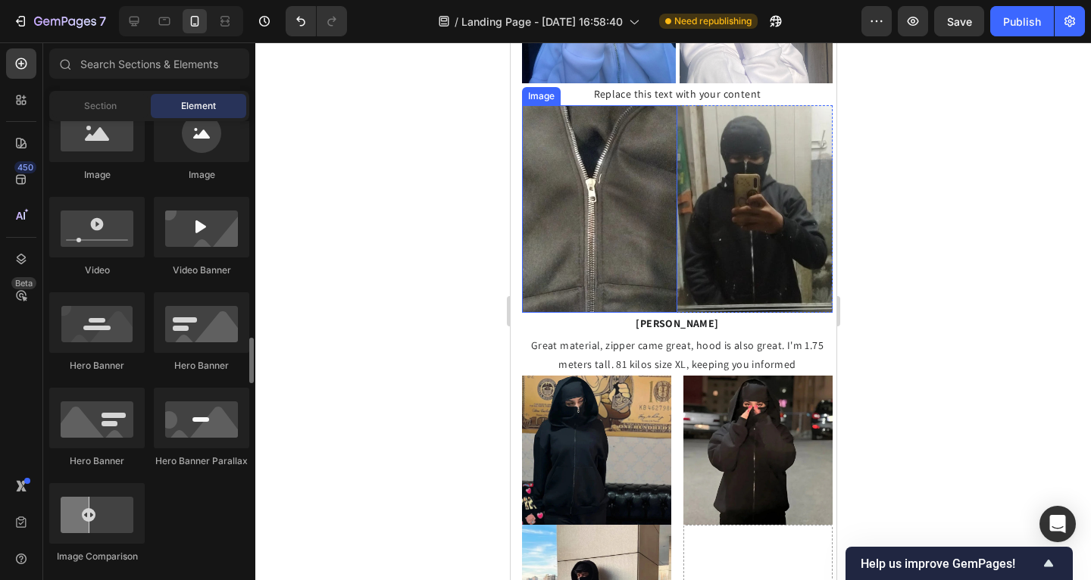
scroll to position [719, 0]
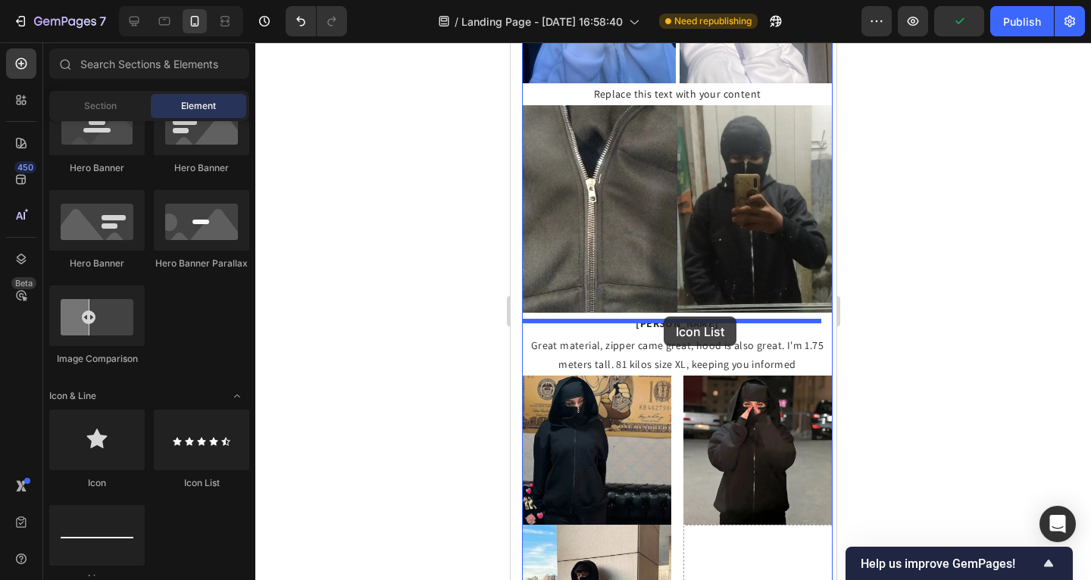
drag, startPoint x: 747, startPoint y: 492, endPoint x: 658, endPoint y: 317, distance: 195.5
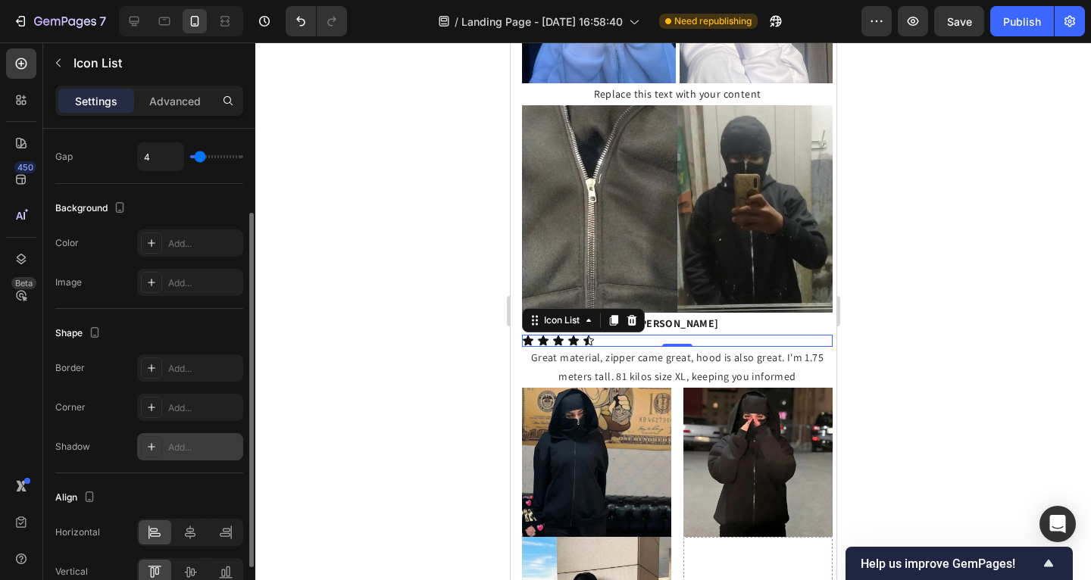
scroll to position [195, 0]
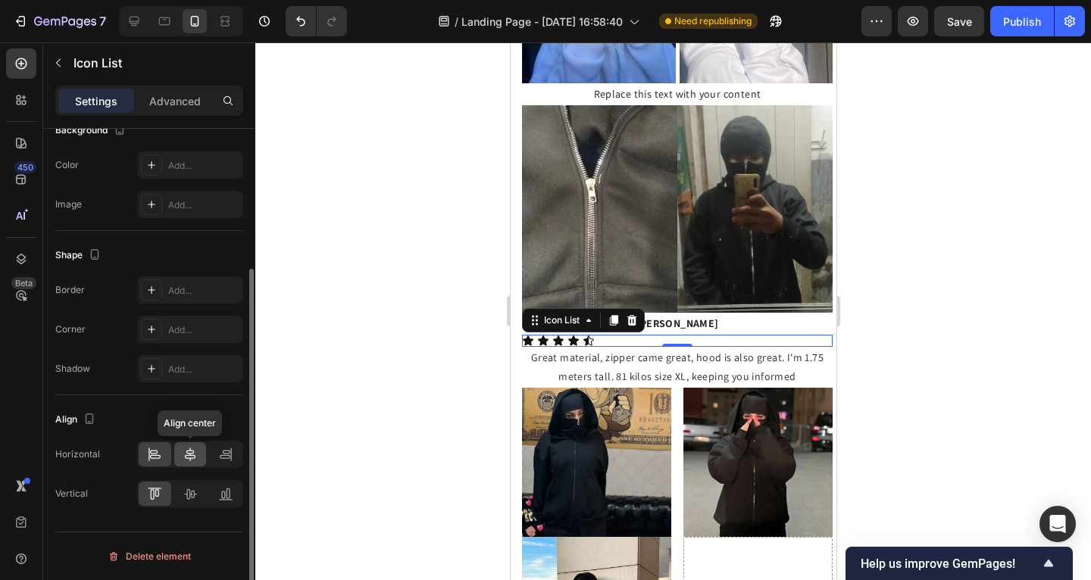
click at [192, 458] on icon at bounding box center [190, 455] width 11 height 14
click at [195, 490] on icon at bounding box center [190, 493] width 15 height 15
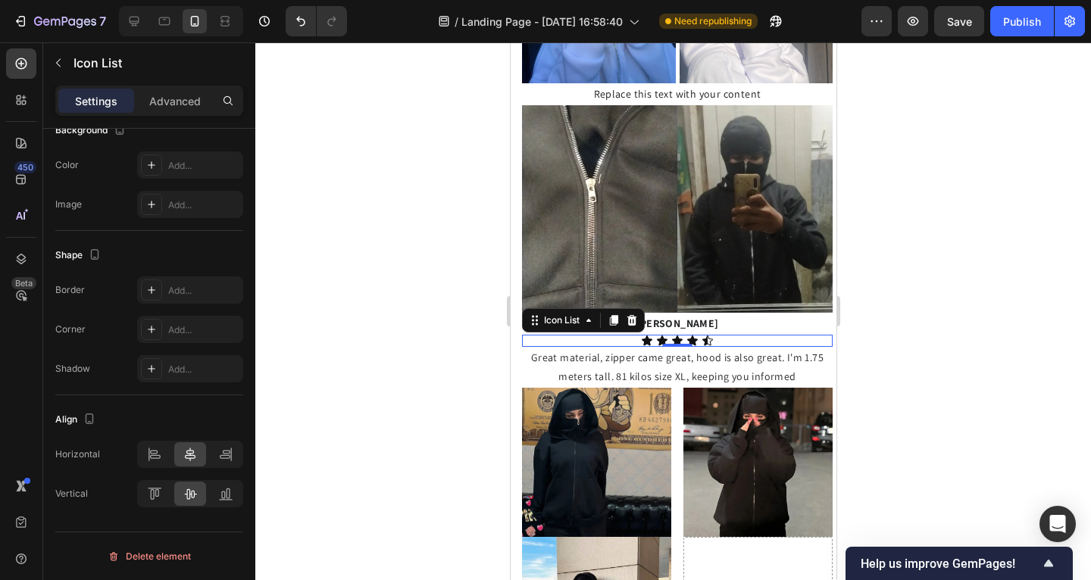
drag, startPoint x: 314, startPoint y: 404, endPoint x: 430, endPoint y: 358, distance: 123.8
click at [314, 403] on div at bounding box center [673, 311] width 836 height 538
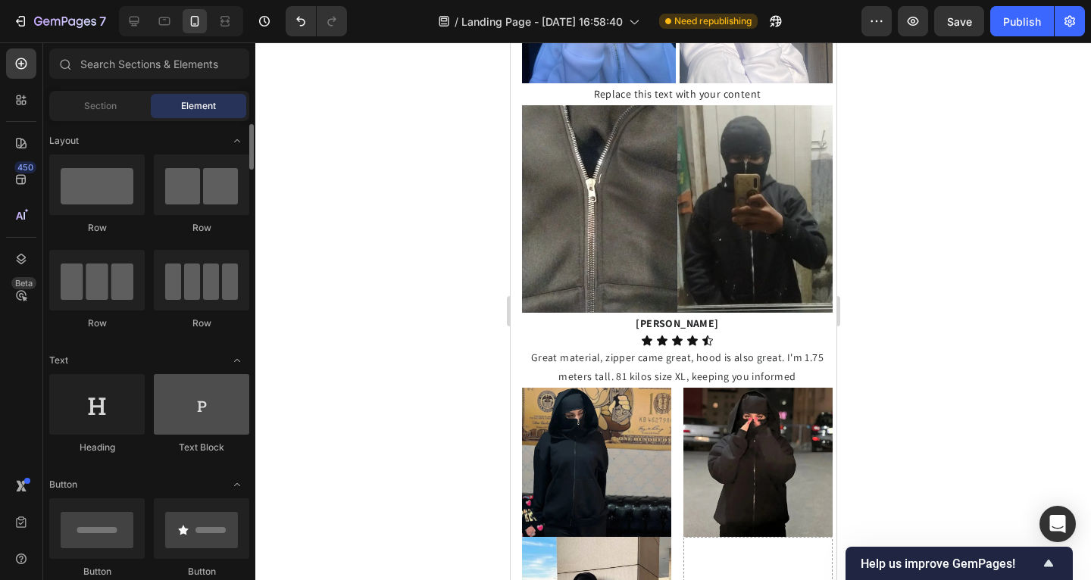
scroll to position [3, 0]
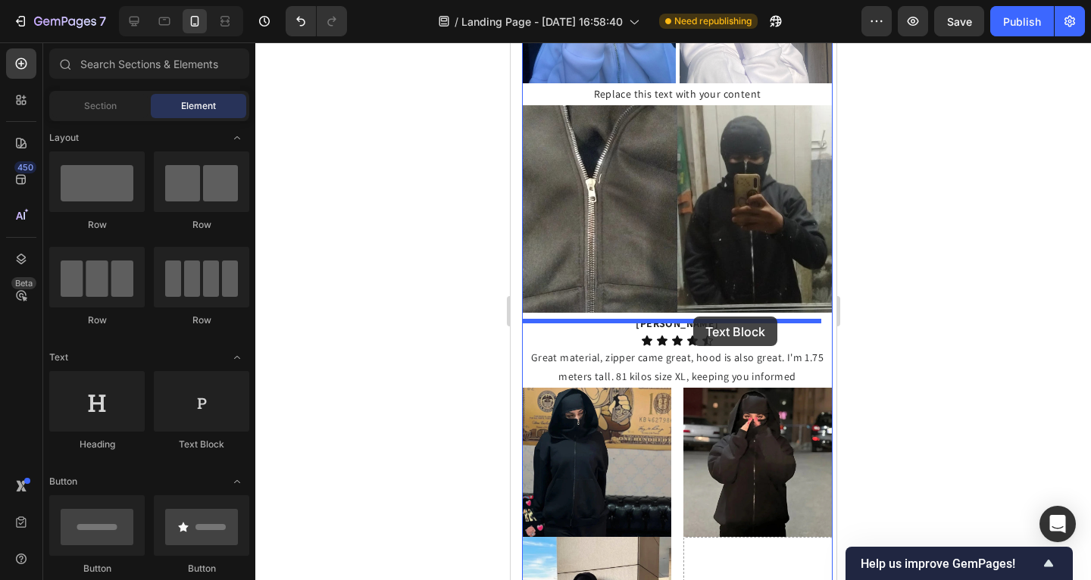
drag, startPoint x: 846, startPoint y: 444, endPoint x: 693, endPoint y: 317, distance: 199.7
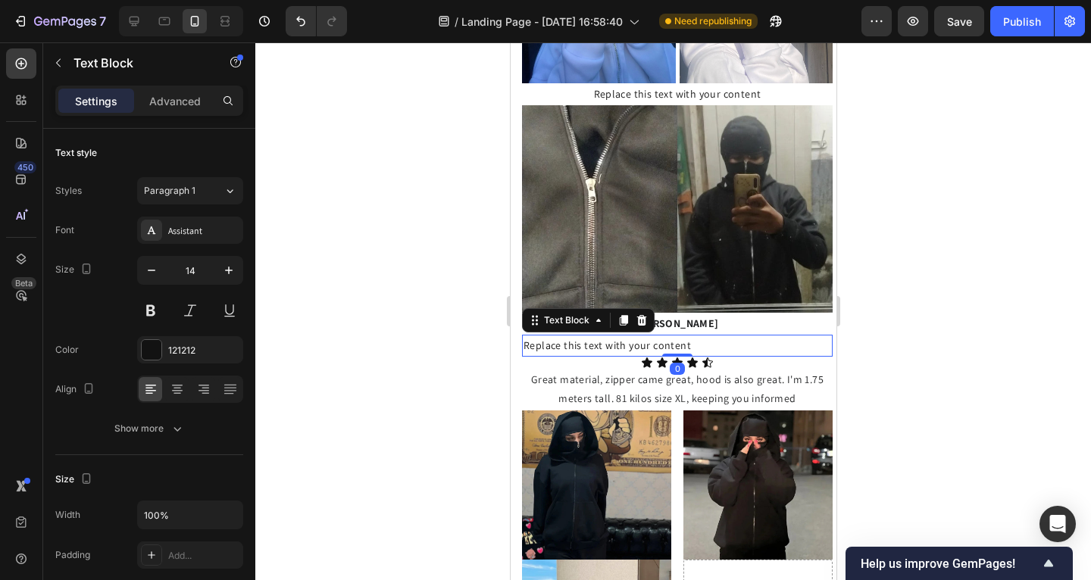
click at [686, 335] on div "Replace this text with your content" at bounding box center [676, 346] width 311 height 22
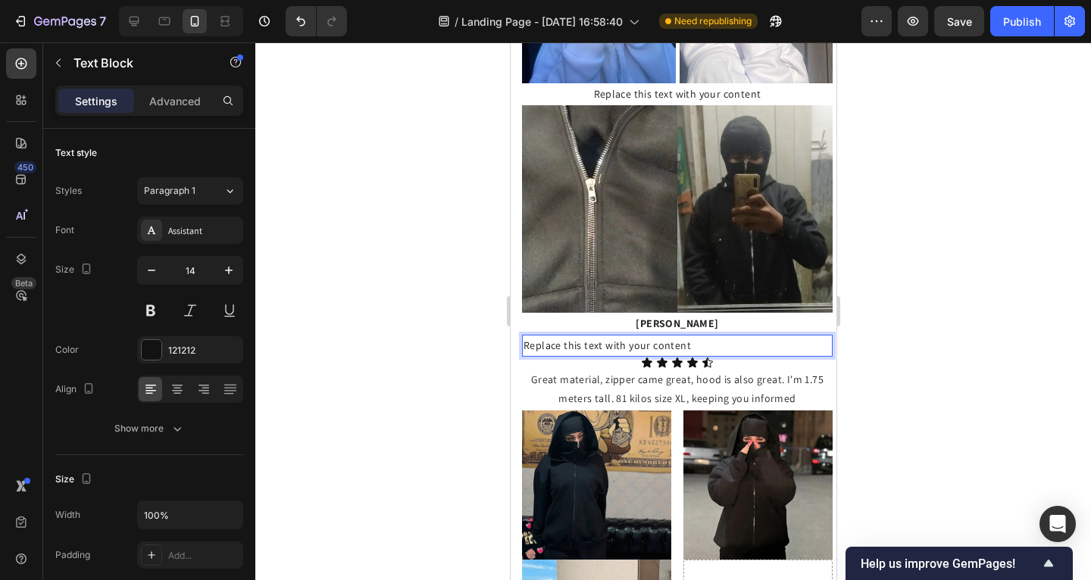
click at [686, 336] on p "Replace this text with your content" at bounding box center [677, 345] width 308 height 19
drag, startPoint x: 698, startPoint y: 331, endPoint x: 537, endPoint y: 333, distance: 160.7
click at [537, 336] on p "Replace this text with your content" at bounding box center [677, 345] width 308 height 19
drag, startPoint x: 488, startPoint y: 336, endPoint x: 505, endPoint y: 331, distance: 17.3
click at [488, 336] on div at bounding box center [673, 311] width 836 height 538
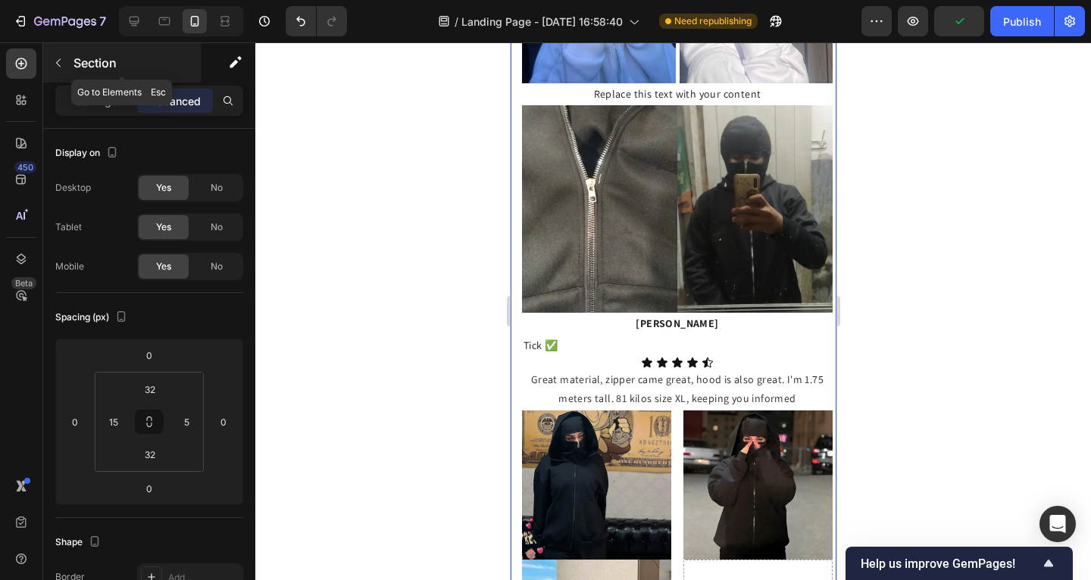
click at [61, 61] on icon "button" at bounding box center [58, 63] width 12 height 12
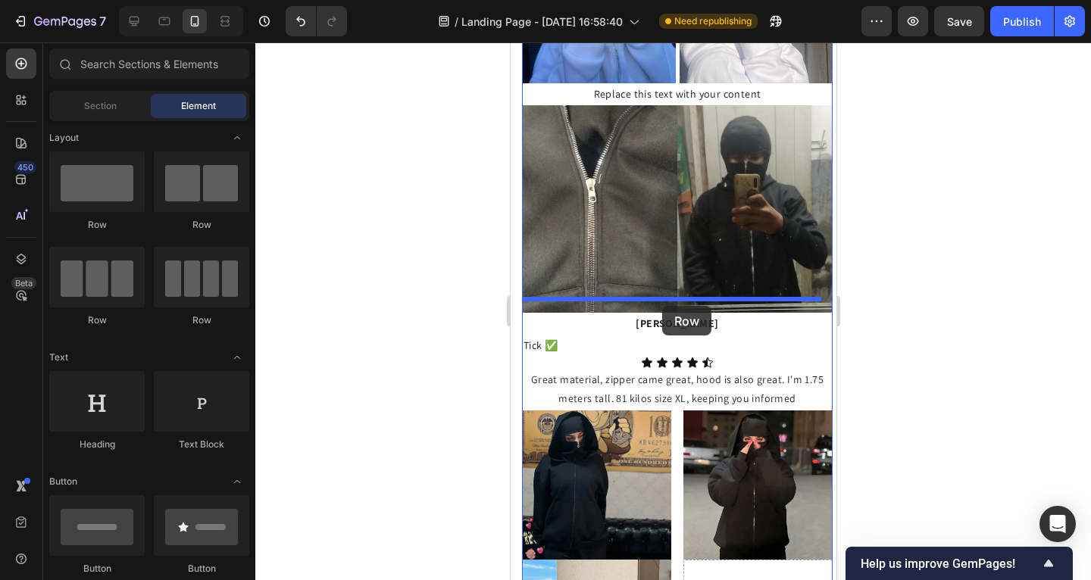
drag, startPoint x: 624, startPoint y: 214, endPoint x: 661, endPoint y: 306, distance: 99.2
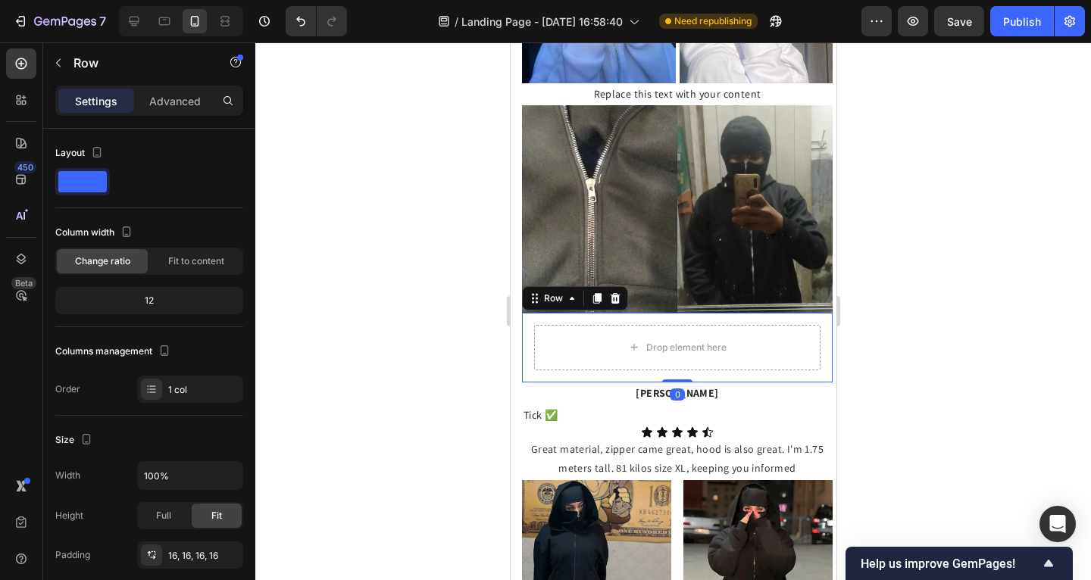
click at [417, 327] on div at bounding box center [673, 311] width 836 height 538
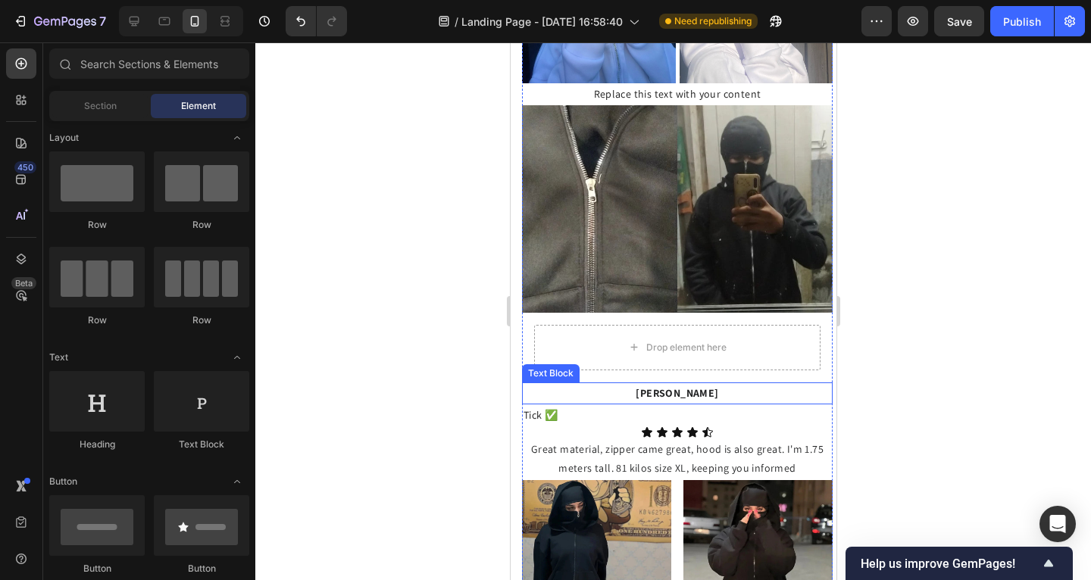
click at [596, 384] on p "[PERSON_NAME]" at bounding box center [677, 393] width 308 height 19
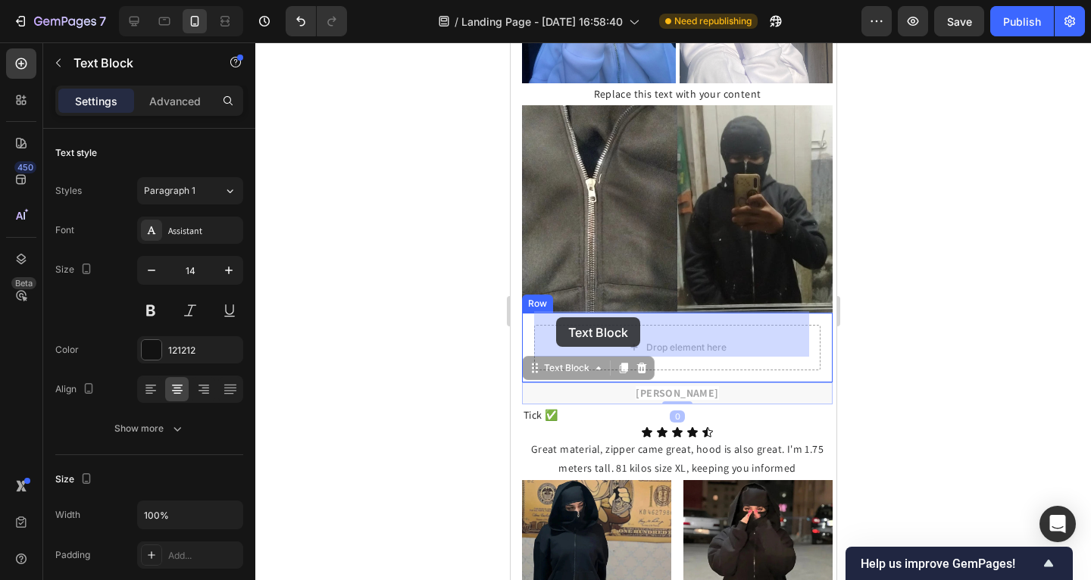
drag, startPoint x: 536, startPoint y: 355, endPoint x: 556, endPoint y: 317, distance: 42.4
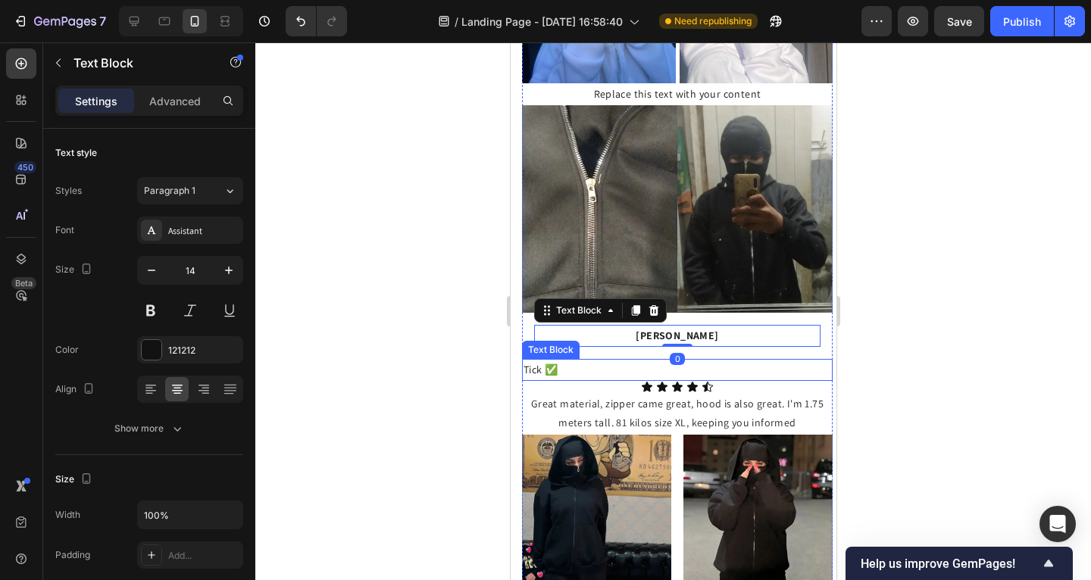
click at [590, 361] on p "Tick ✅" at bounding box center [677, 370] width 308 height 19
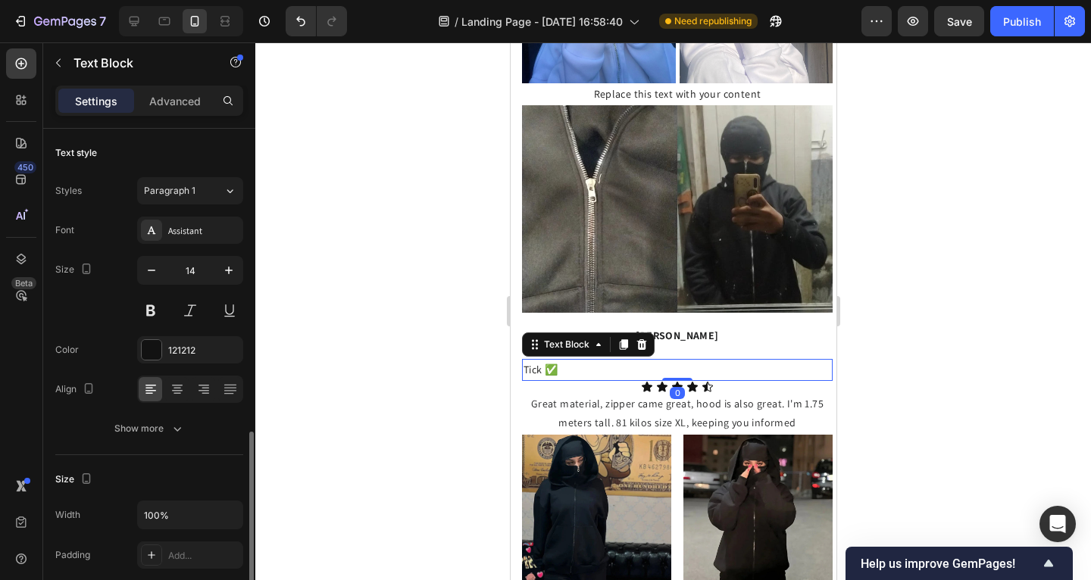
scroll to position [195, 0]
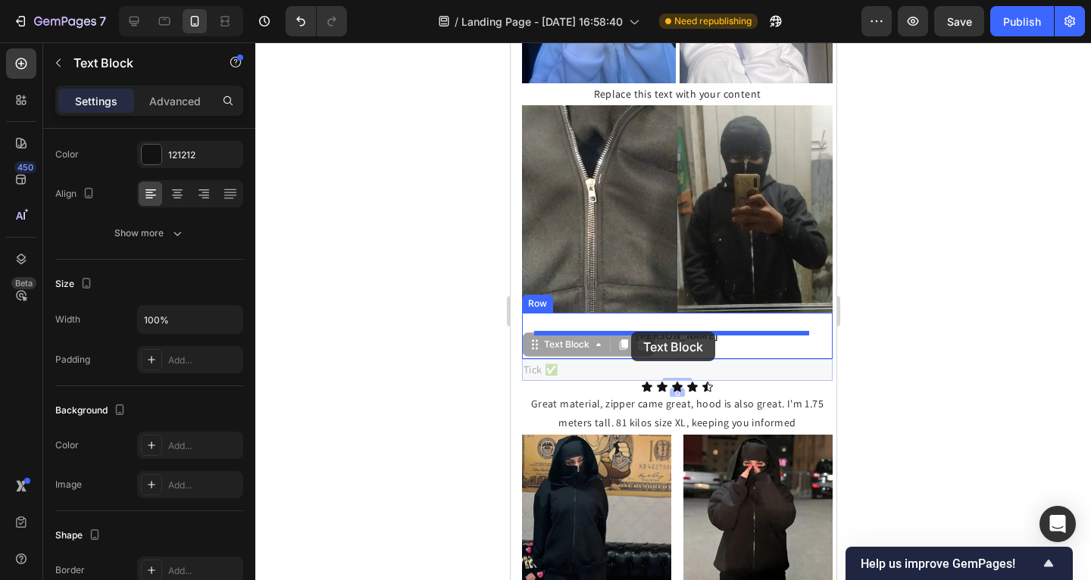
drag, startPoint x: 527, startPoint y: 335, endPoint x: 630, endPoint y: 332, distance: 103.1
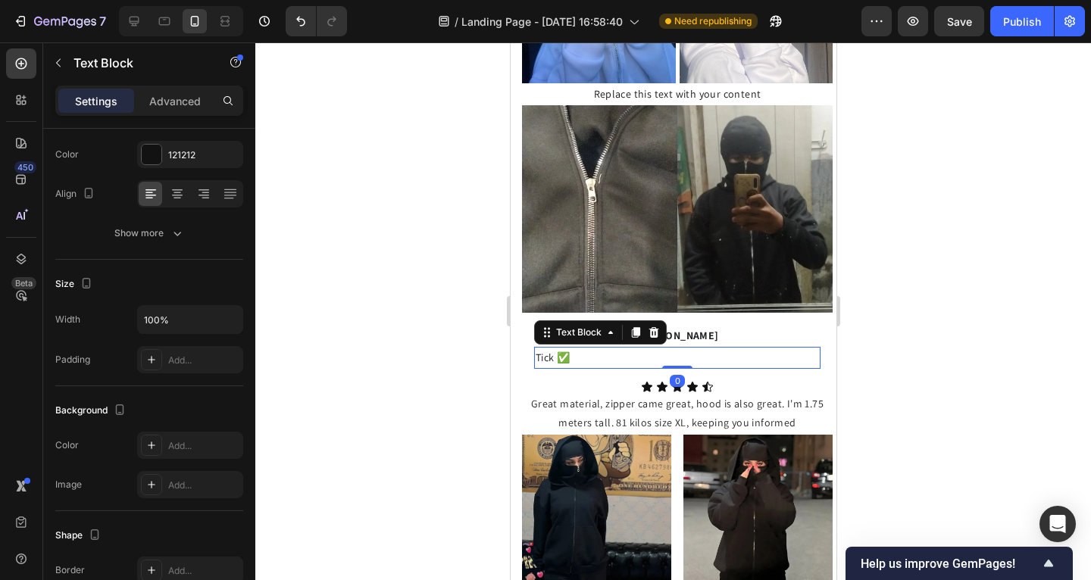
drag, startPoint x: 373, startPoint y: 338, endPoint x: 422, endPoint y: 346, distance: 50.0
click at [374, 338] on div at bounding box center [673, 311] width 836 height 538
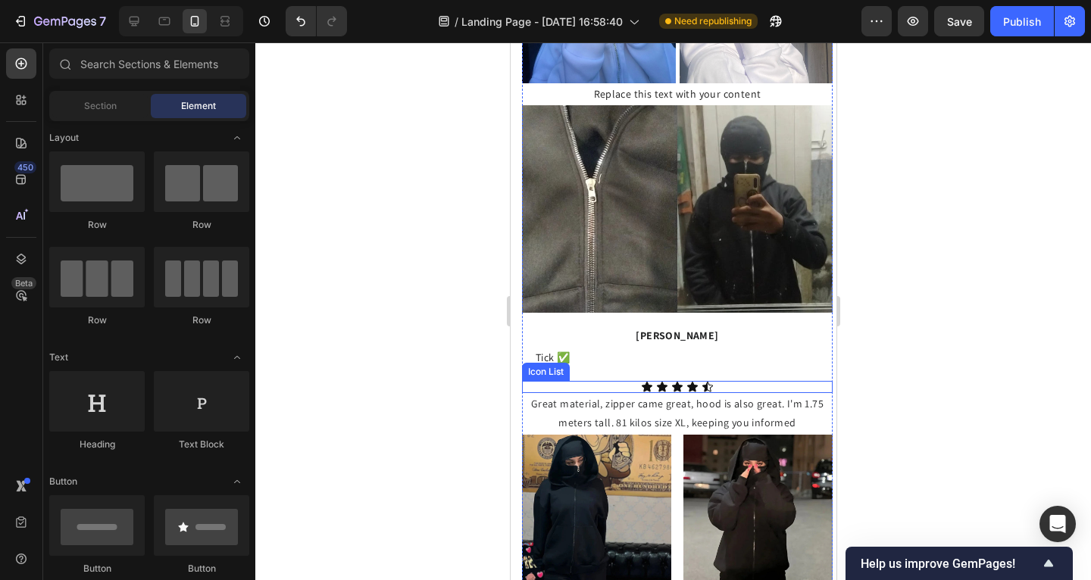
click at [546, 381] on div "Icon Icon Icon Icon Icon" at bounding box center [676, 387] width 311 height 12
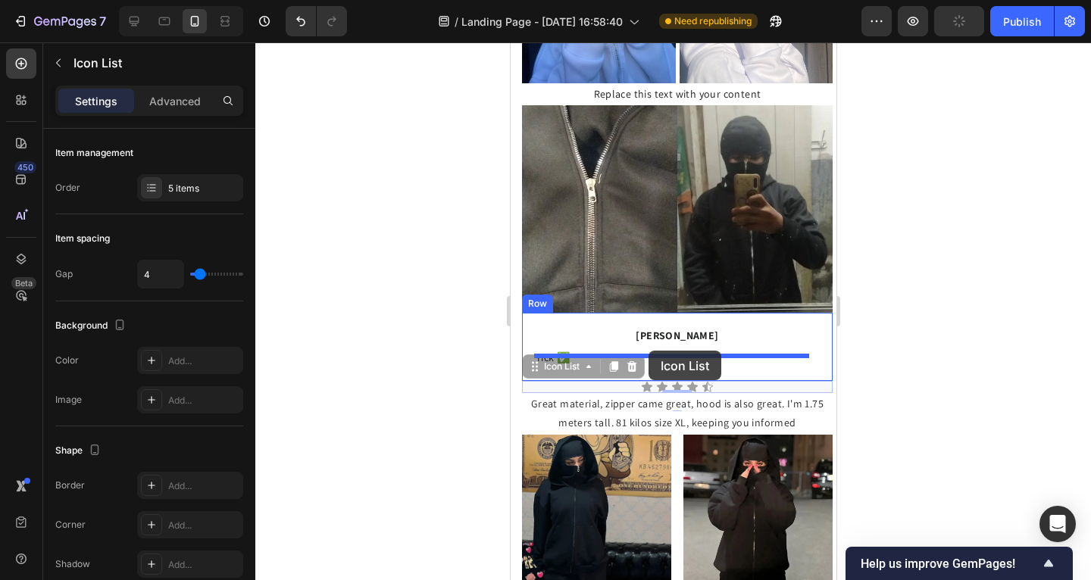
drag, startPoint x: 533, startPoint y: 358, endPoint x: 977, endPoint y: 400, distance: 446.0
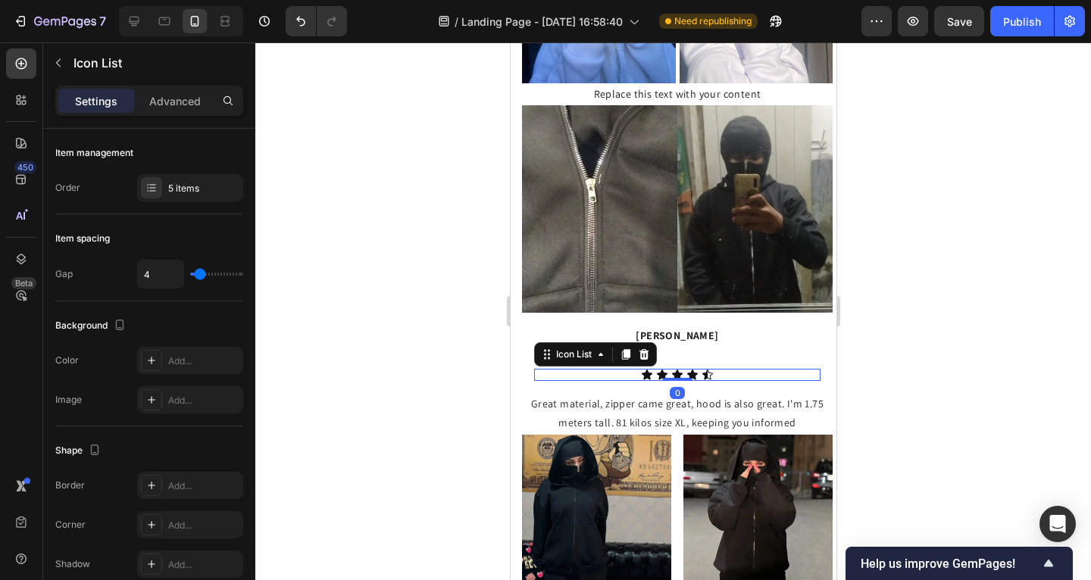
click at [436, 358] on div at bounding box center [673, 311] width 836 height 538
click at [537, 395] on p "Great material, zipper came great, hood is also great. I'm 1.75 meters tall. 81…" at bounding box center [677, 414] width 308 height 38
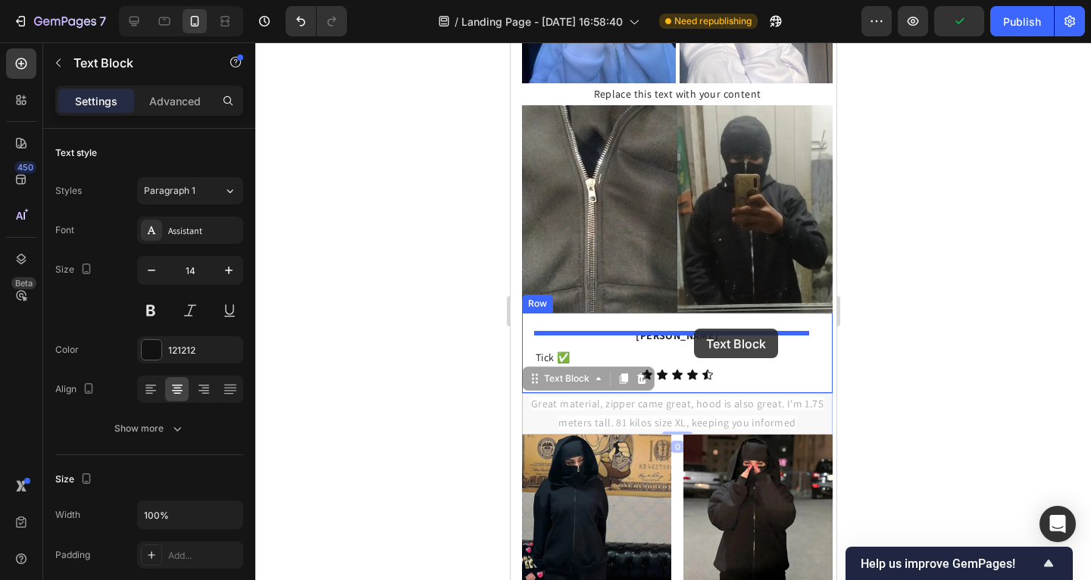
drag, startPoint x: 532, startPoint y: 372, endPoint x: 691, endPoint y: 330, distance: 164.5
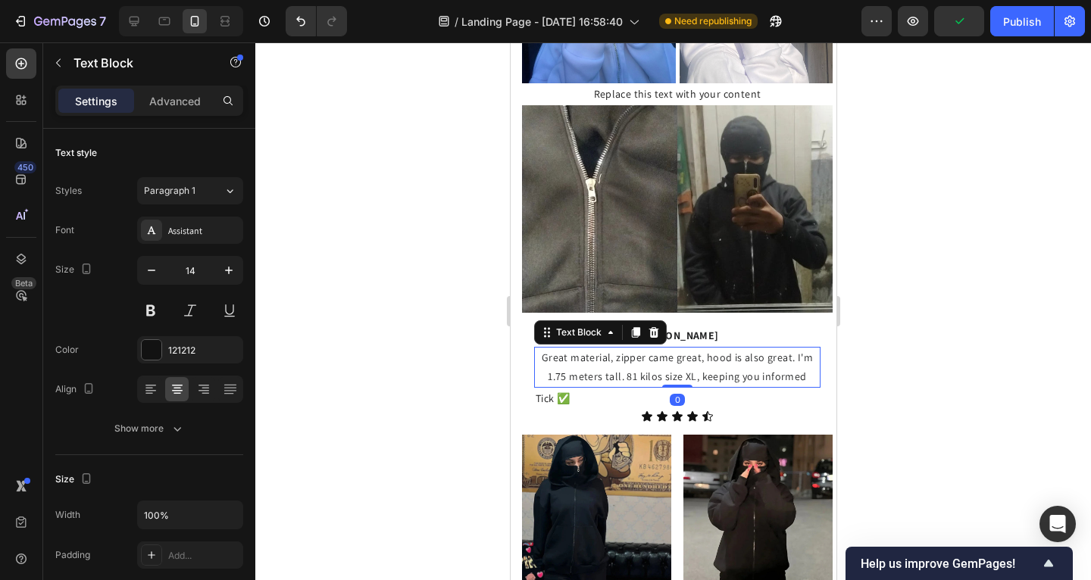
drag, startPoint x: 370, startPoint y: 335, endPoint x: 492, endPoint y: 355, distance: 123.6
click at [372, 336] on div at bounding box center [673, 311] width 836 height 538
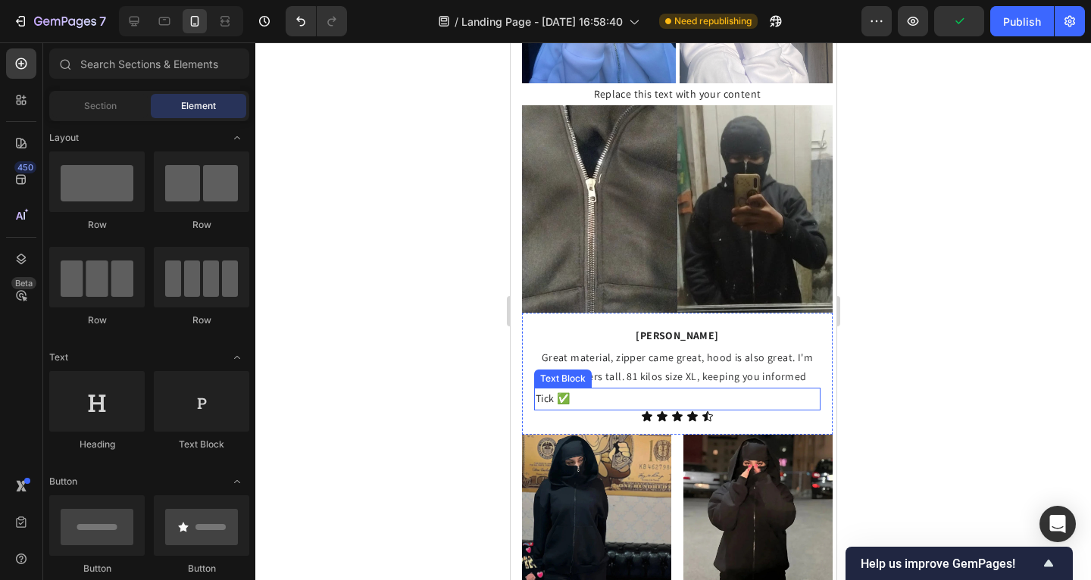
click at [633, 394] on p "Tick ✅" at bounding box center [676, 398] width 283 height 19
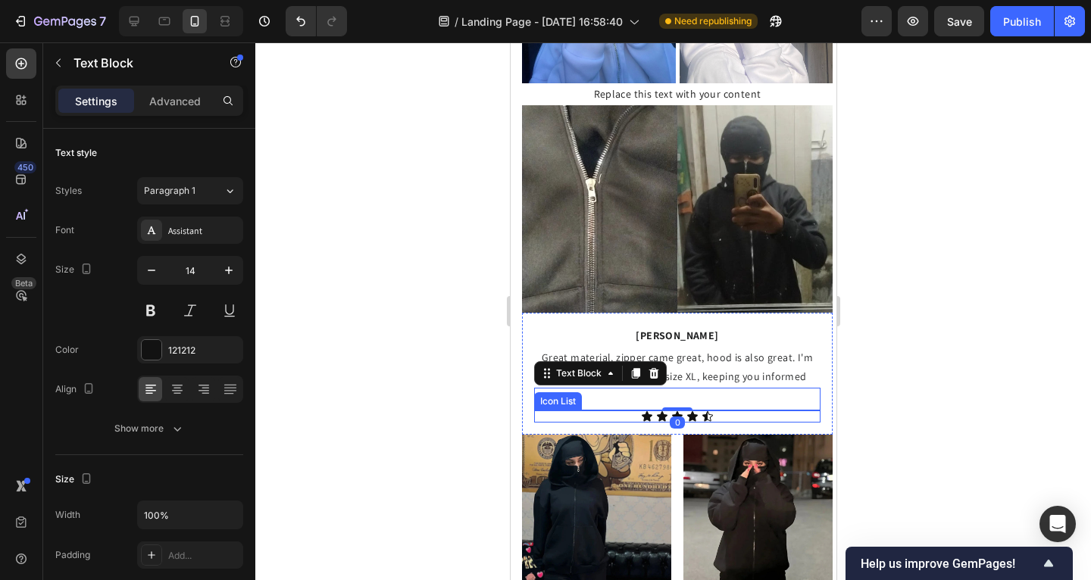
click at [615, 411] on div "Icon Icon Icon Icon Icon" at bounding box center [676, 417] width 286 height 12
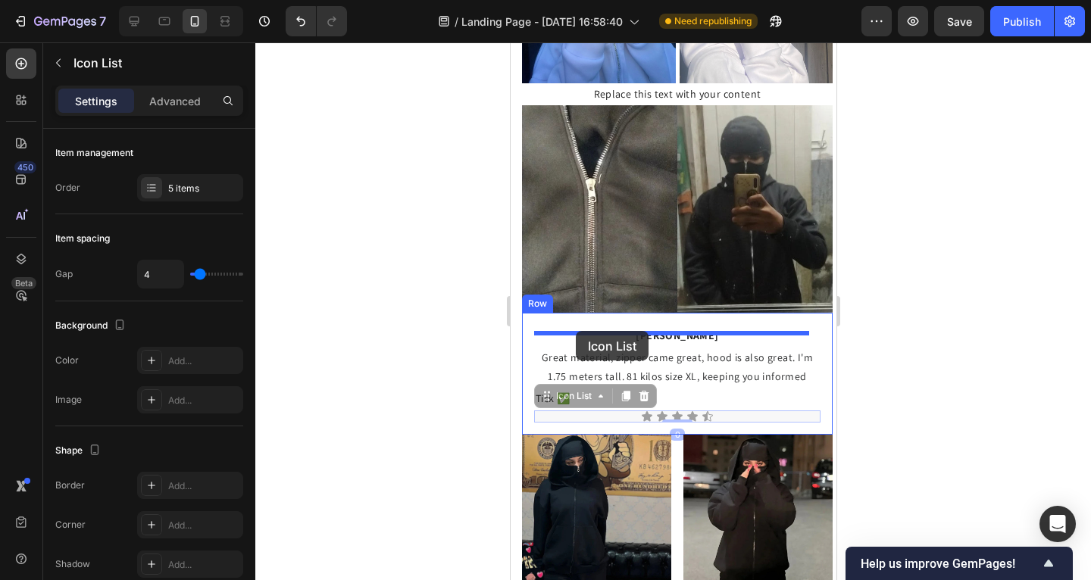
drag, startPoint x: 545, startPoint y: 384, endPoint x: 575, endPoint y: 331, distance: 61.1
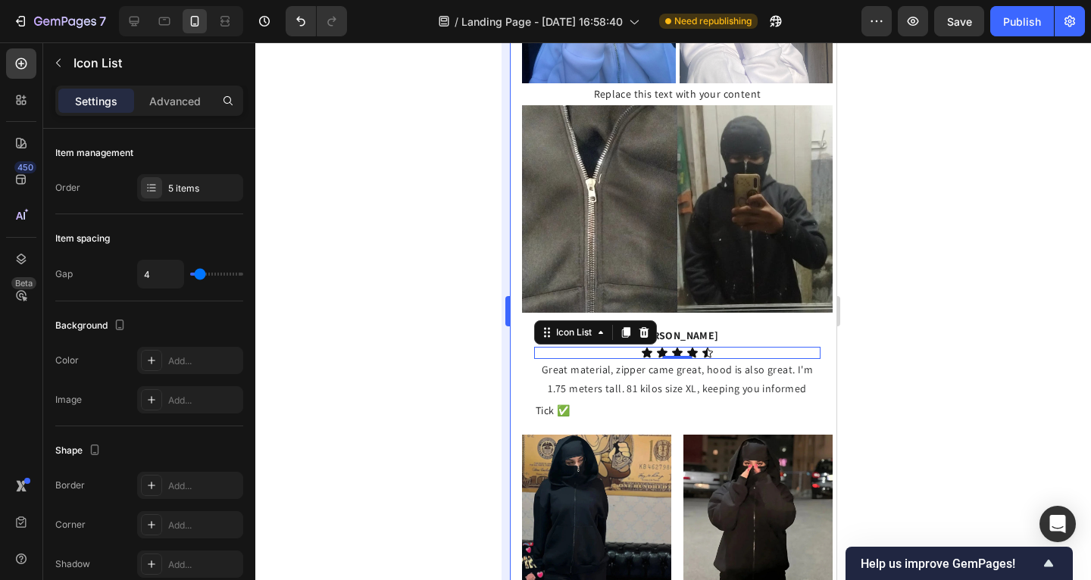
drag, startPoint x: 460, startPoint y: 347, endPoint x: 509, endPoint y: 366, distance: 52.8
click at [461, 347] on div at bounding box center [673, 311] width 836 height 538
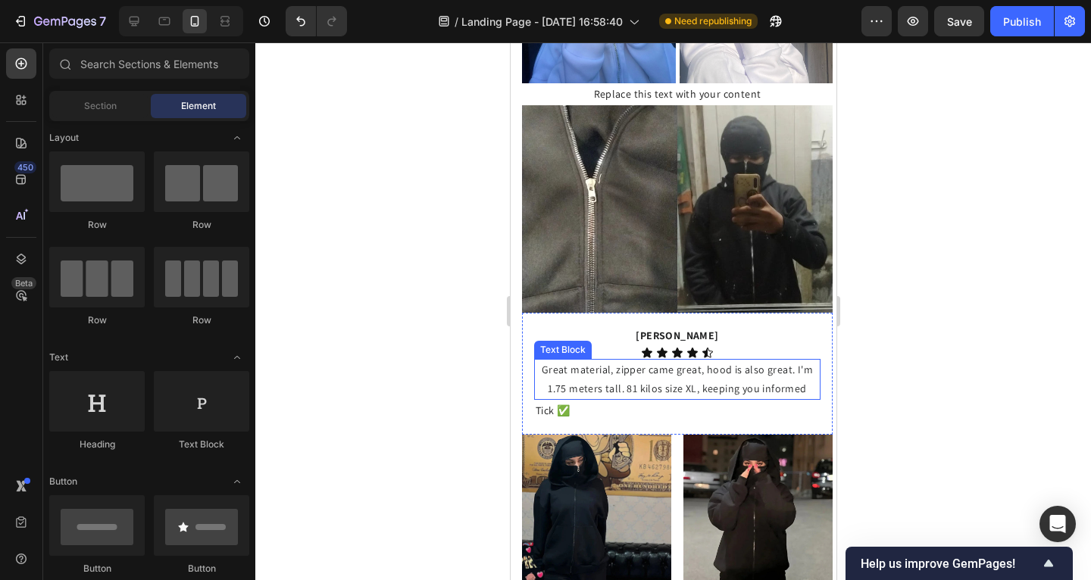
click at [595, 402] on p "Tick ✅" at bounding box center [676, 411] width 283 height 19
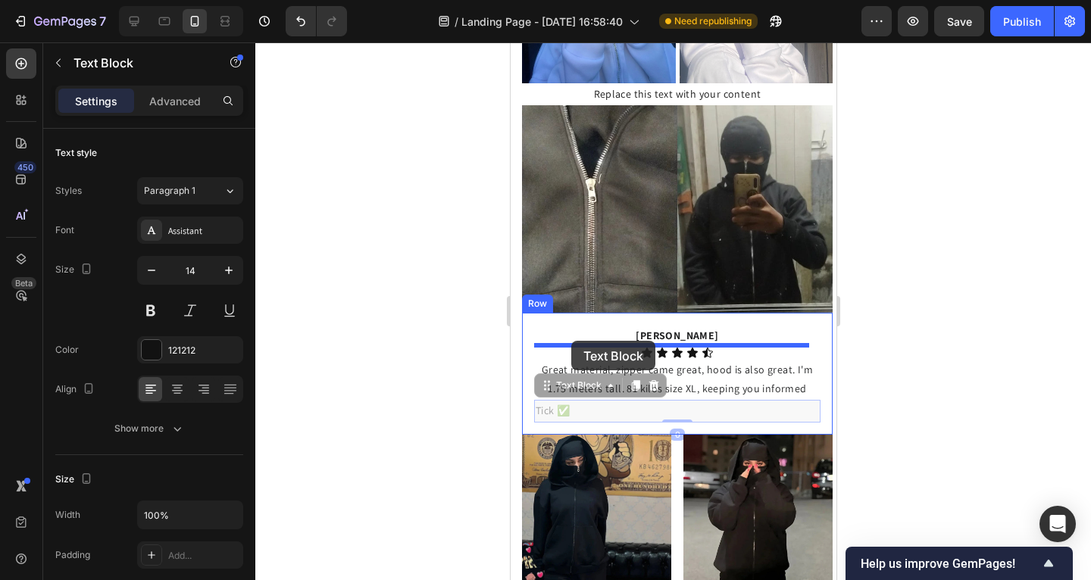
drag, startPoint x: 544, startPoint y: 374, endPoint x: 571, endPoint y: 341, distance: 42.6
click at [571, 341] on div "iPhone 15 Pro Max ( 430 px) iPhone 13 Mini iPhone 13 Pro iPhone 11 Pro Max iPho…" at bounding box center [673, 193] width 326 height 3035
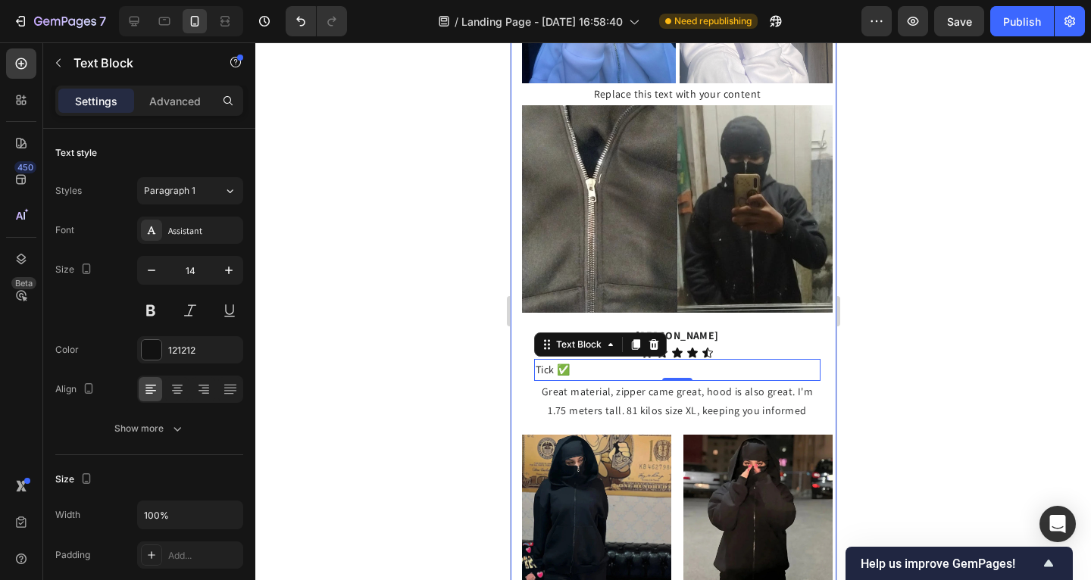
drag, startPoint x: 463, startPoint y: 349, endPoint x: 478, endPoint y: 352, distance: 15.5
click at [464, 349] on div at bounding box center [673, 311] width 836 height 538
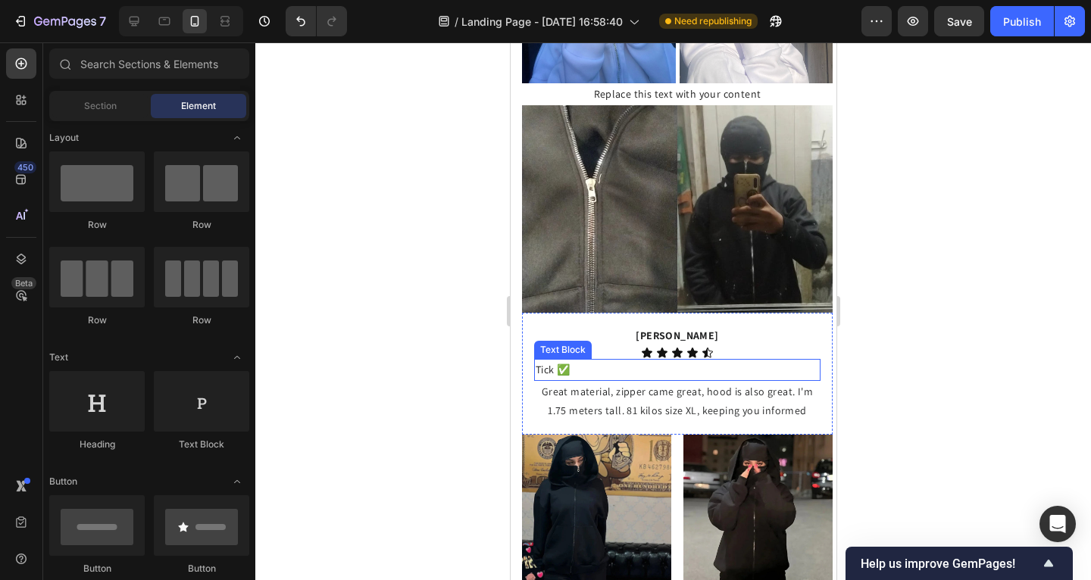
click at [561, 361] on p "Tick ✅" at bounding box center [676, 370] width 283 height 19
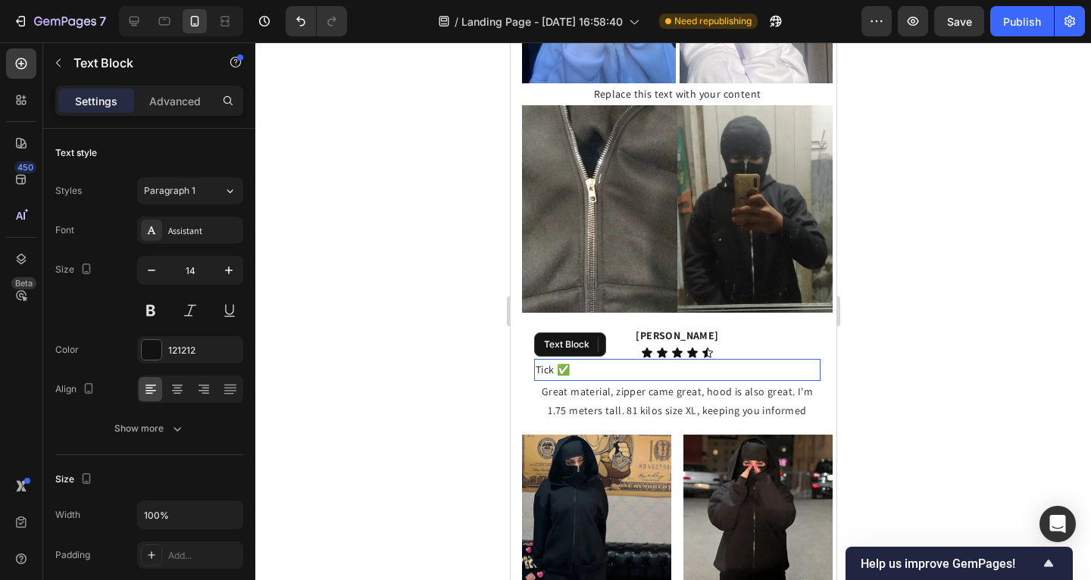
click at [561, 361] on p "Tick ✅" at bounding box center [676, 370] width 283 height 19
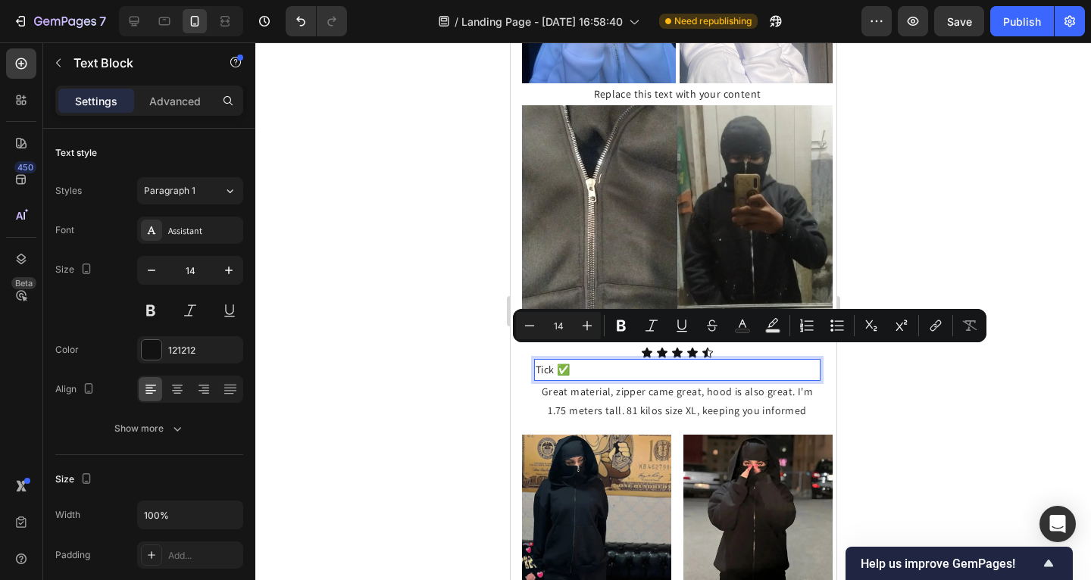
click at [552, 361] on p "Tick ✅" at bounding box center [676, 370] width 283 height 19
click at [557, 361] on p "Tick ✅" at bounding box center [676, 370] width 283 height 19
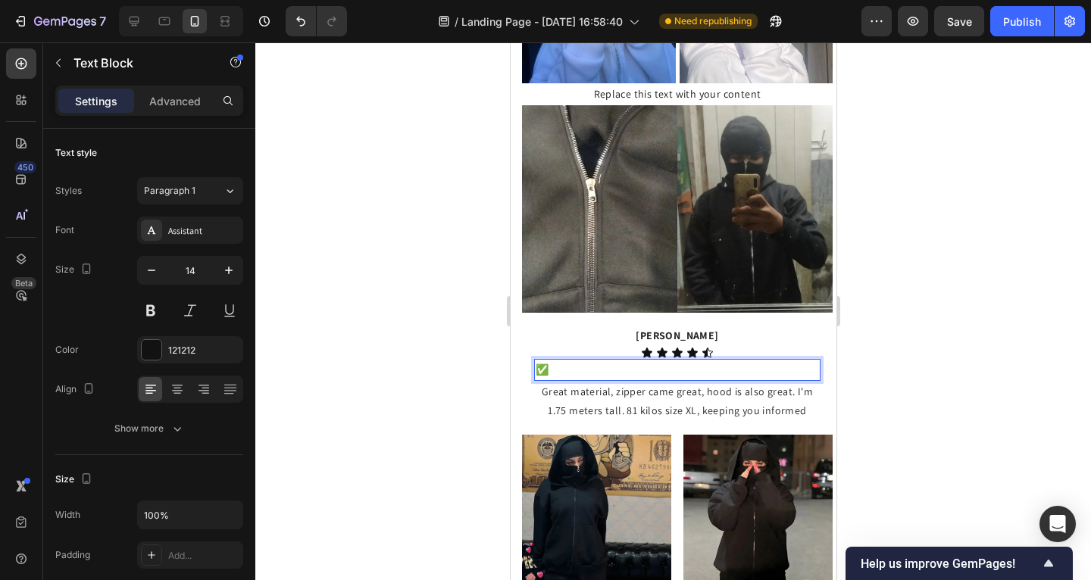
click at [599, 361] on p "✅" at bounding box center [676, 370] width 283 height 19
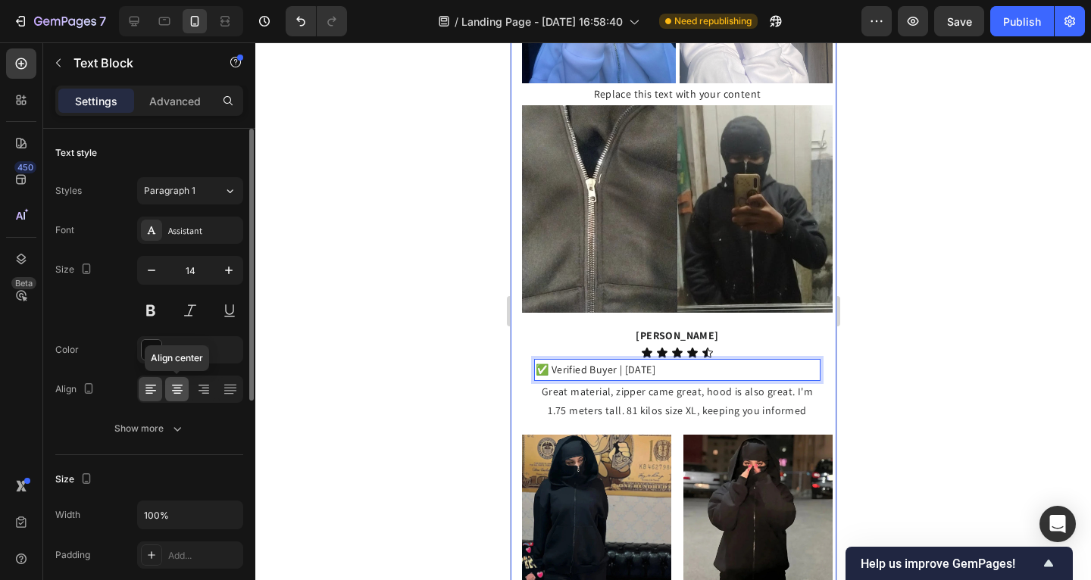
click at [184, 380] on div at bounding box center [176, 389] width 23 height 24
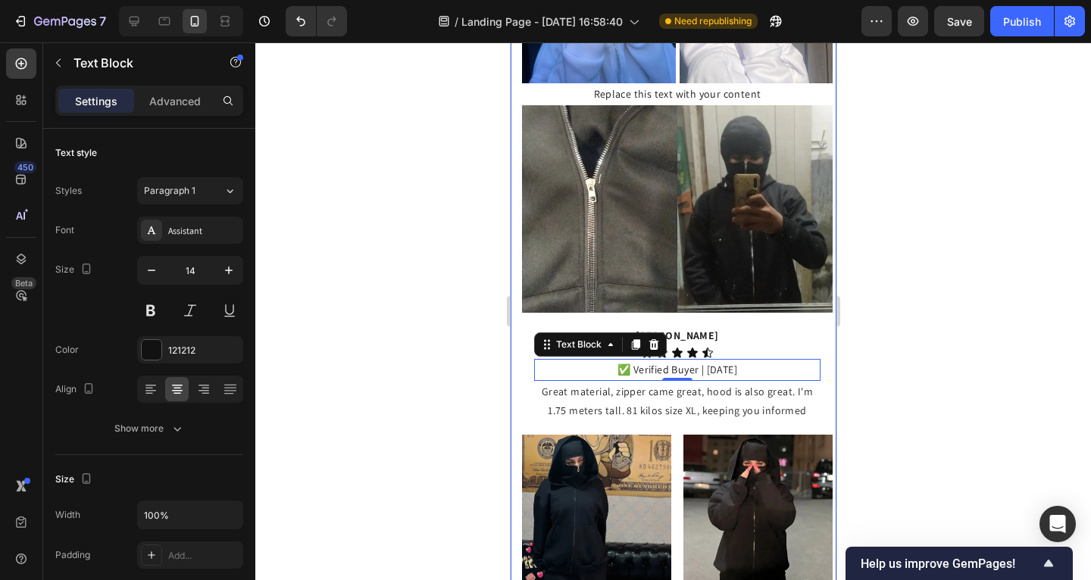
click at [399, 343] on div at bounding box center [673, 311] width 836 height 538
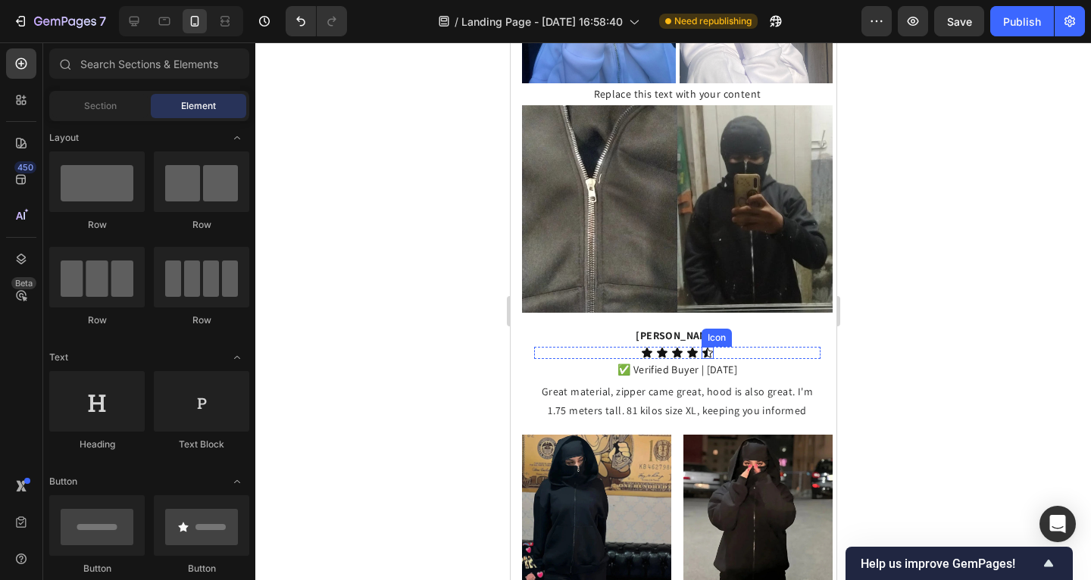
click at [702, 347] on div "Icon" at bounding box center [707, 353] width 12 height 12
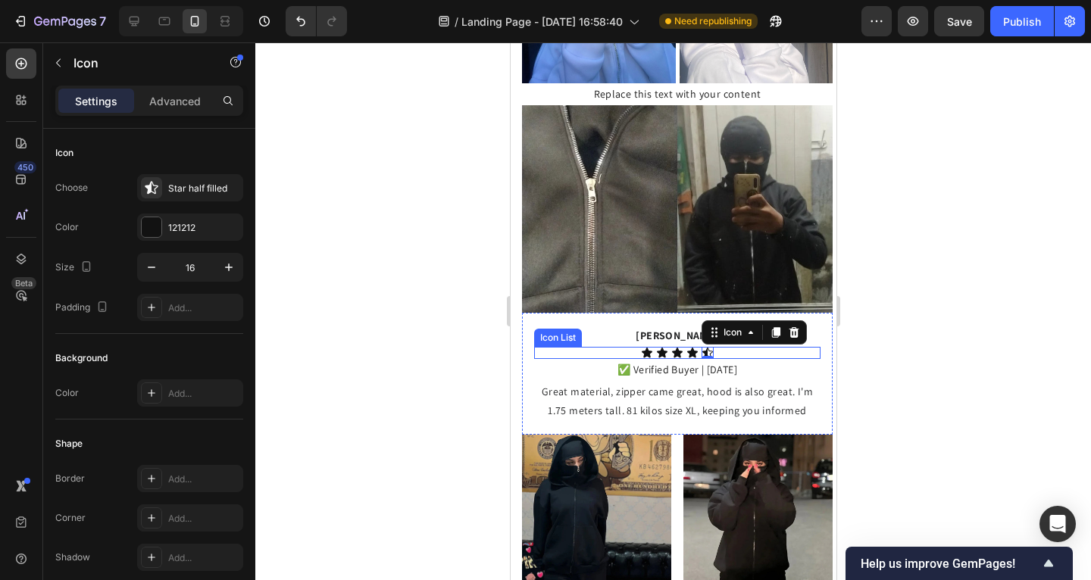
click at [617, 347] on div "Icon Icon Icon Icon Icon 0" at bounding box center [676, 353] width 286 height 12
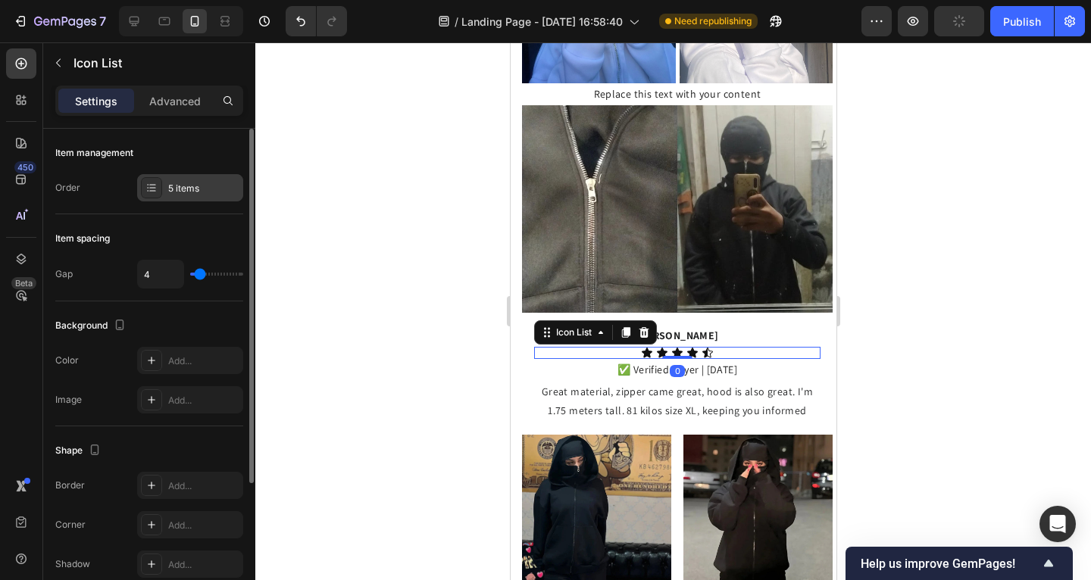
click at [197, 185] on div "5 items" at bounding box center [203, 189] width 71 height 14
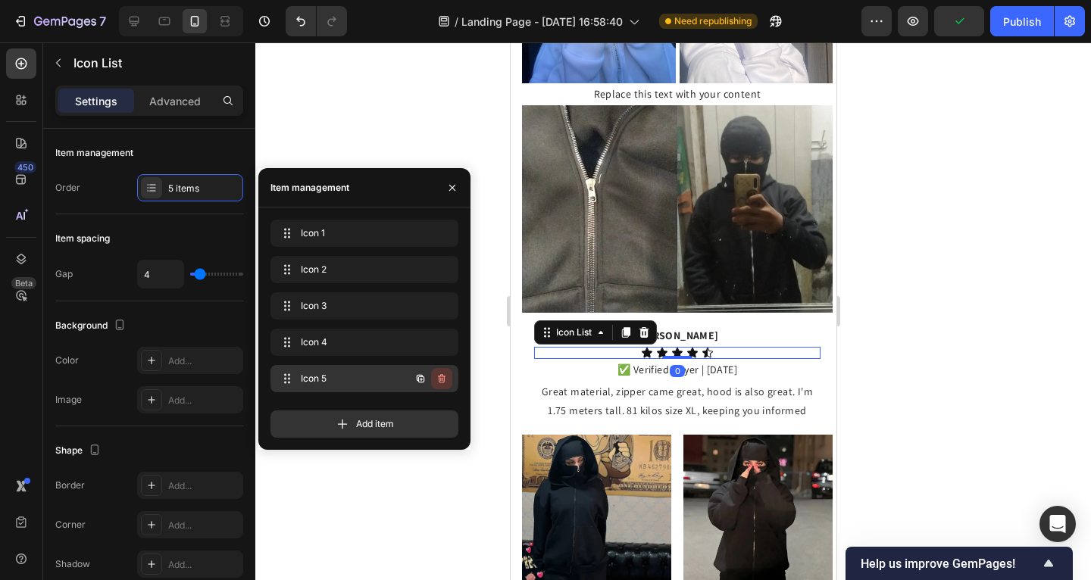
click at [436, 374] on icon "button" at bounding box center [442, 379] width 12 height 12
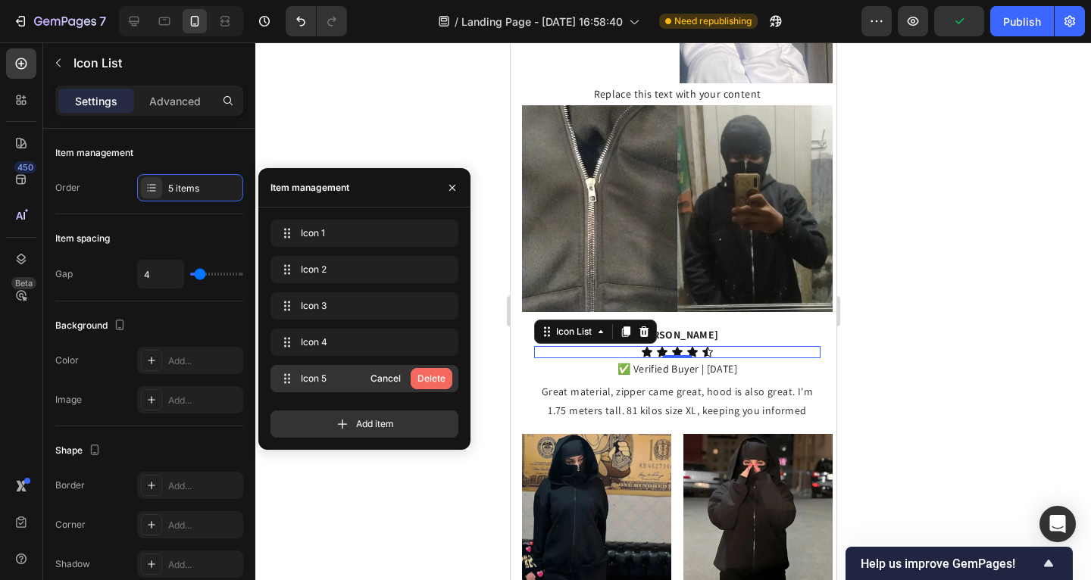
click at [433, 374] on div "Delete" at bounding box center [431, 379] width 28 height 14
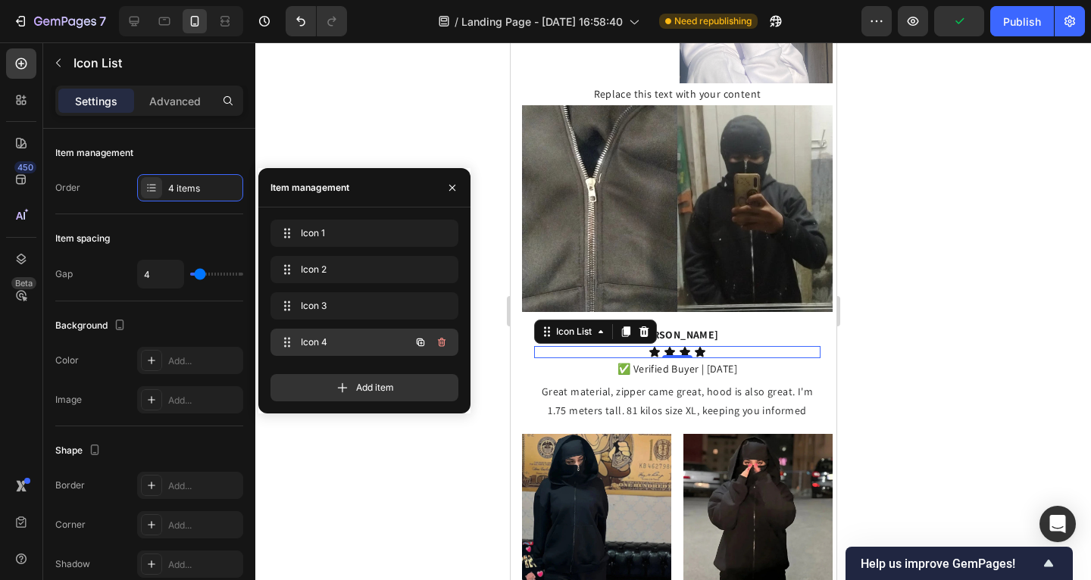
scroll to position [1367, 0]
click at [420, 340] on icon "button" at bounding box center [421, 343] width 8 height 8
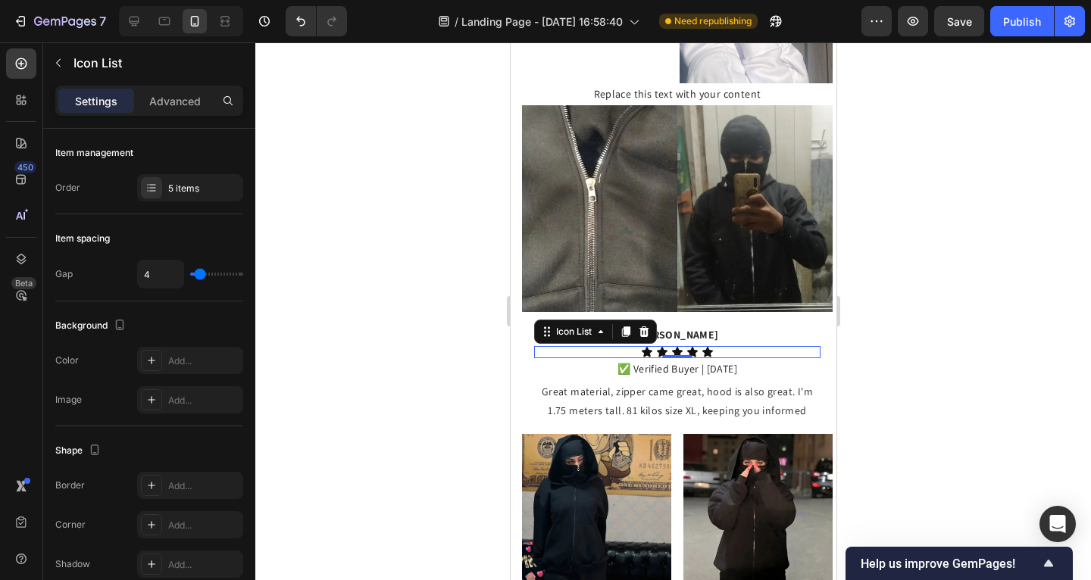
click at [374, 117] on div at bounding box center [673, 311] width 836 height 538
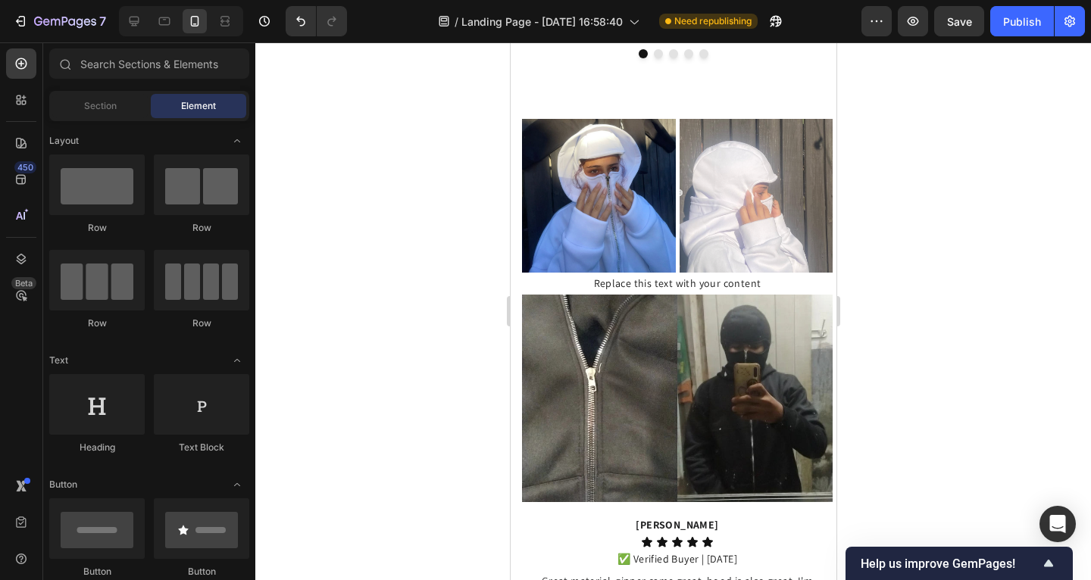
scroll to position [1052, 0]
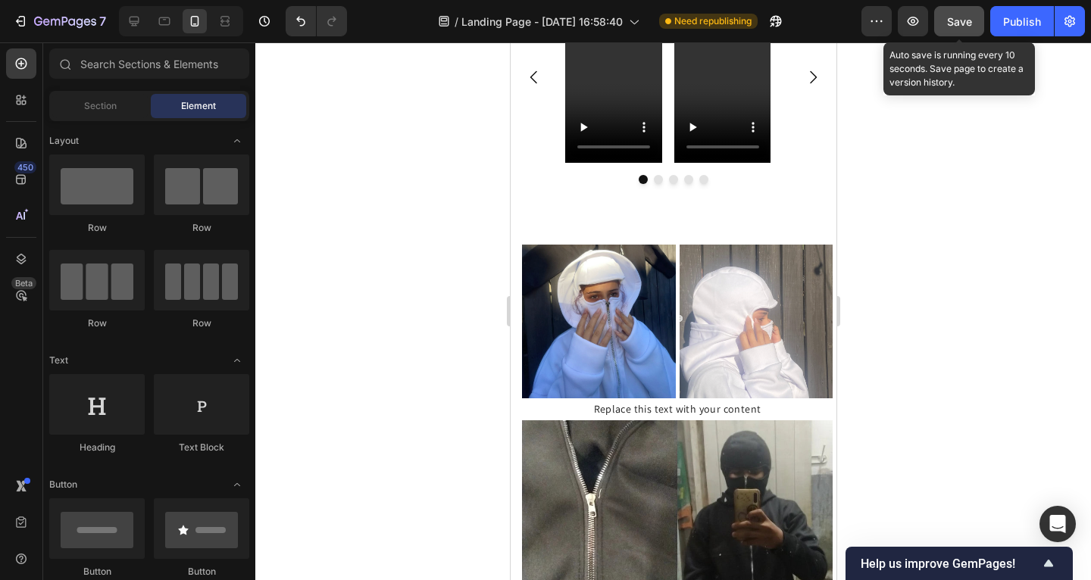
click at [957, 30] on button "Save" at bounding box center [959, 21] width 50 height 30
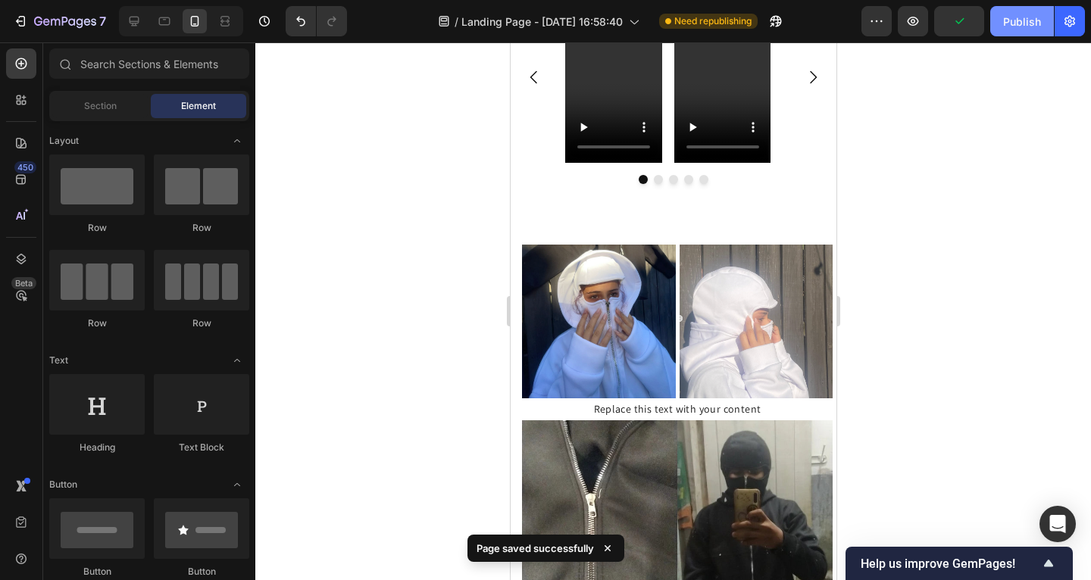
click at [1016, 30] on button "Publish" at bounding box center [1022, 21] width 64 height 30
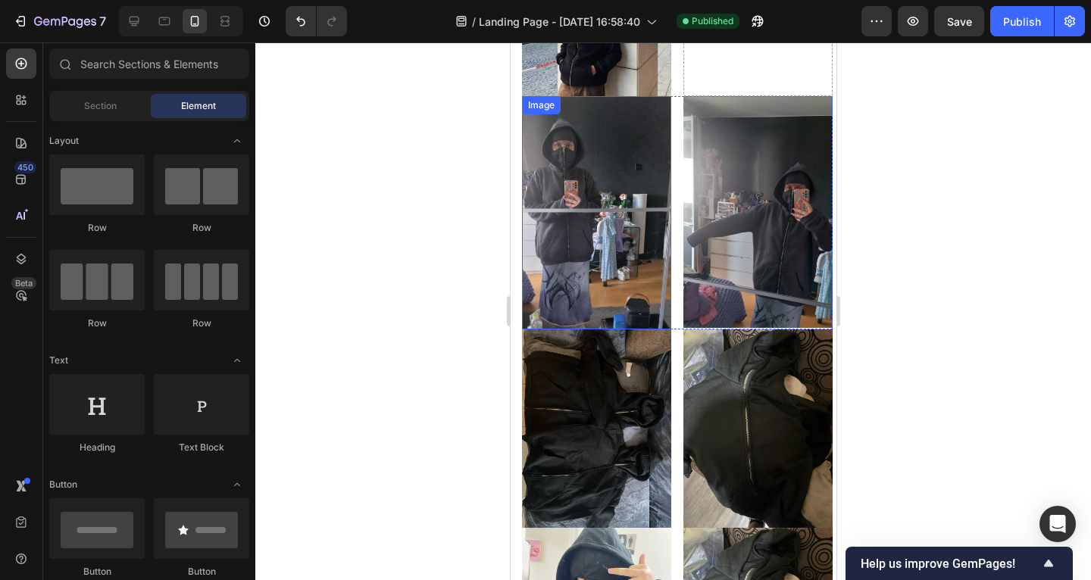
scroll to position [1816, 0]
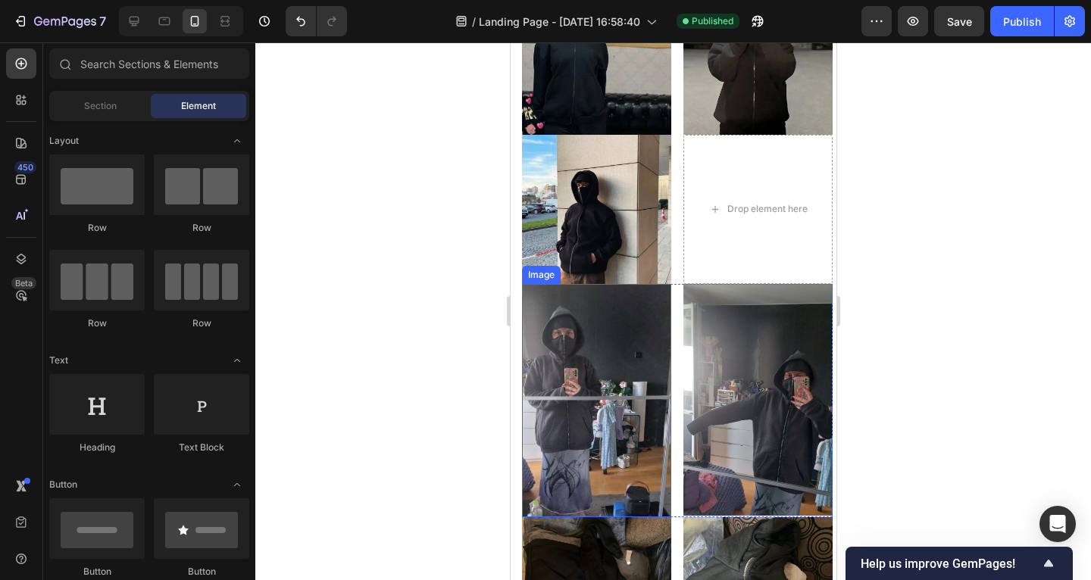
click at [635, 312] on img at bounding box center [595, 400] width 149 height 233
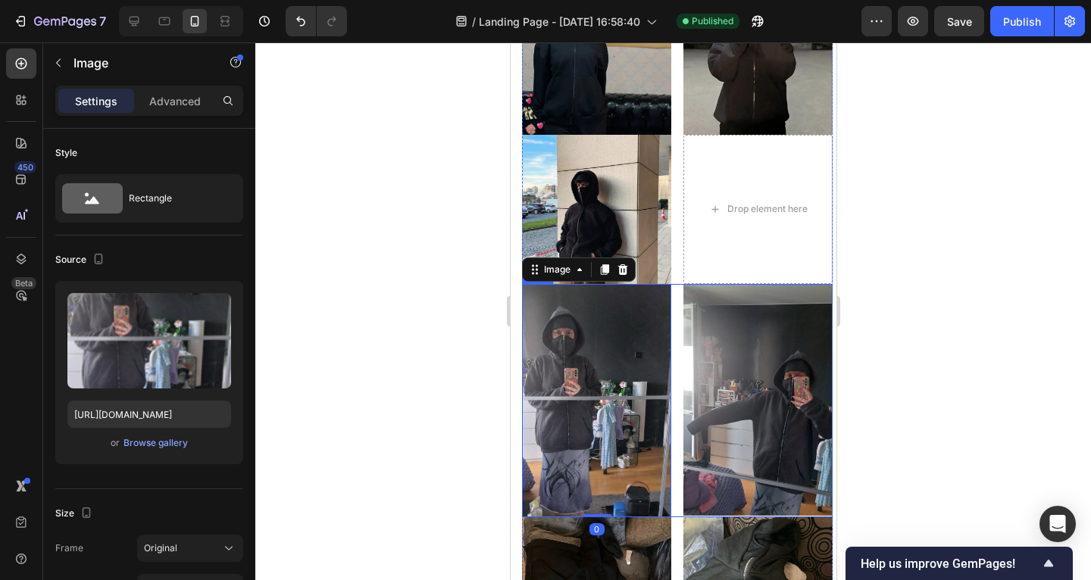
click at [672, 292] on div "Image 0 Image Row" at bounding box center [676, 400] width 311 height 233
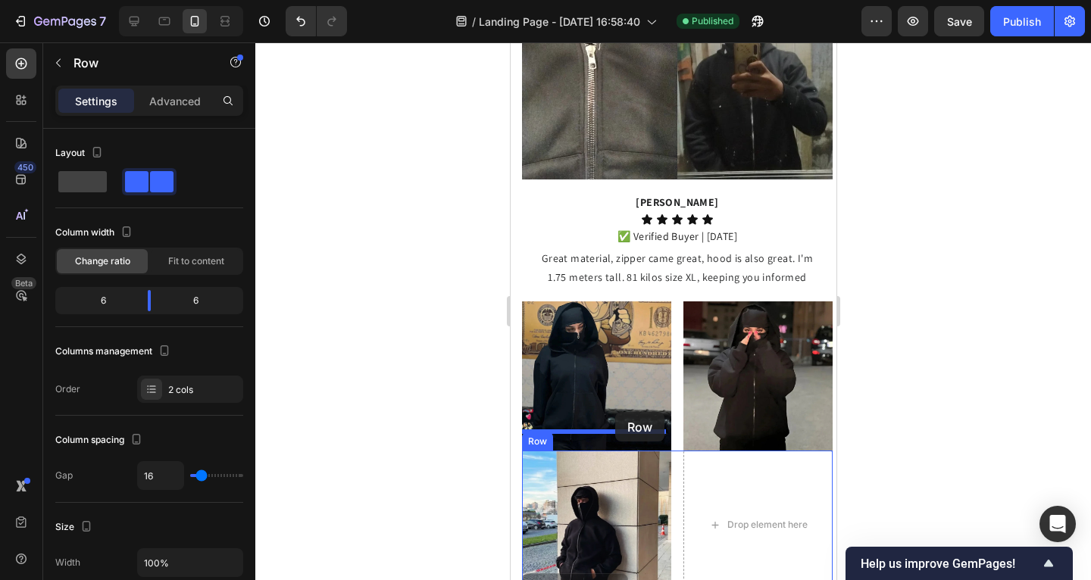
scroll to position [1600, 0]
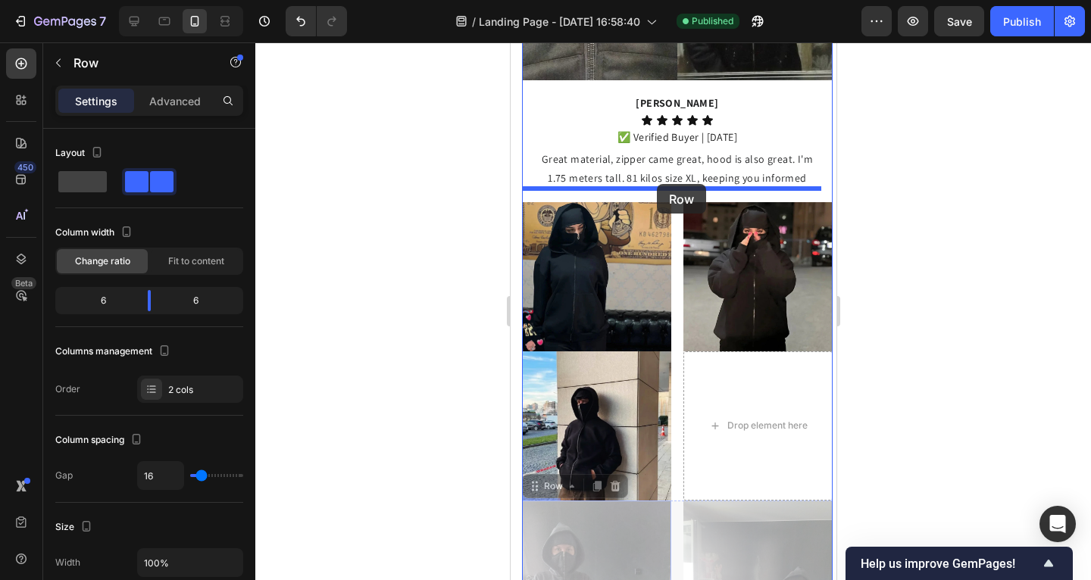
drag, startPoint x: 539, startPoint y: 249, endPoint x: 657, endPoint y: 186, distance: 133.5
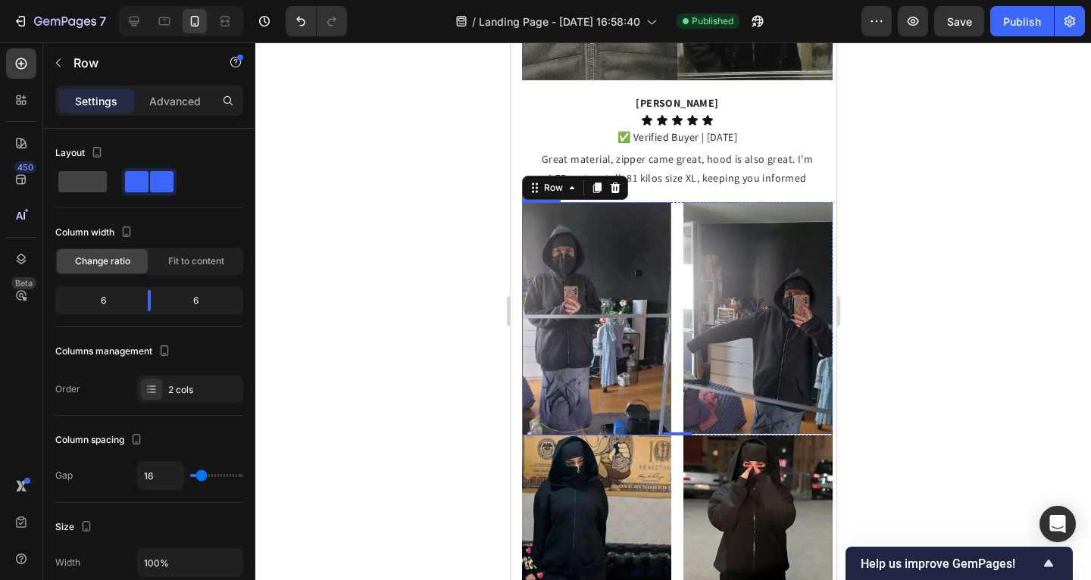
click at [396, 207] on div at bounding box center [673, 311] width 836 height 538
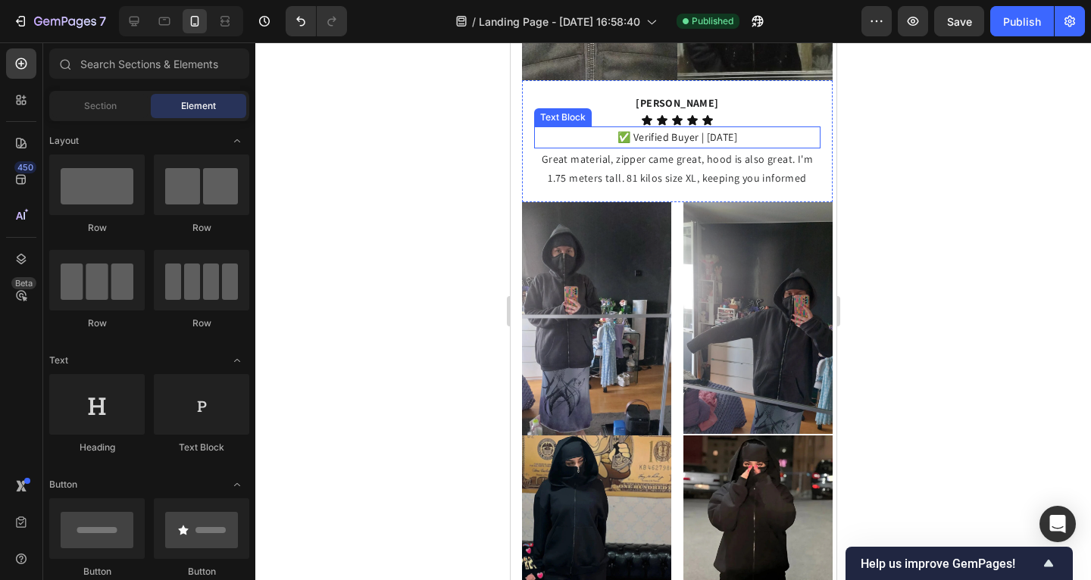
click at [559, 94] on p "[PERSON_NAME]" at bounding box center [676, 103] width 283 height 19
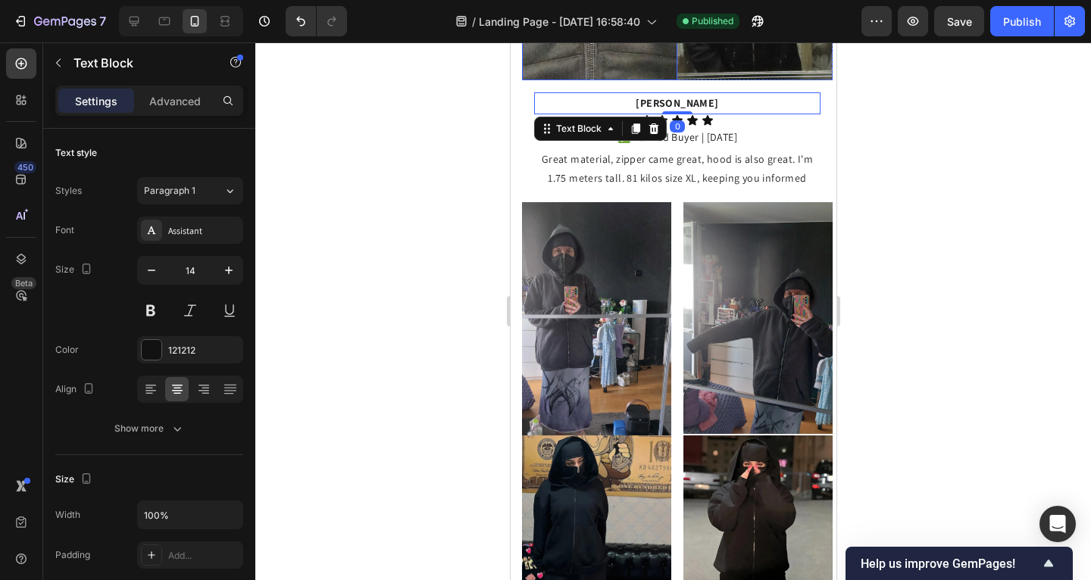
click at [549, 75] on div "Row" at bounding box center [537, 71] width 25 height 14
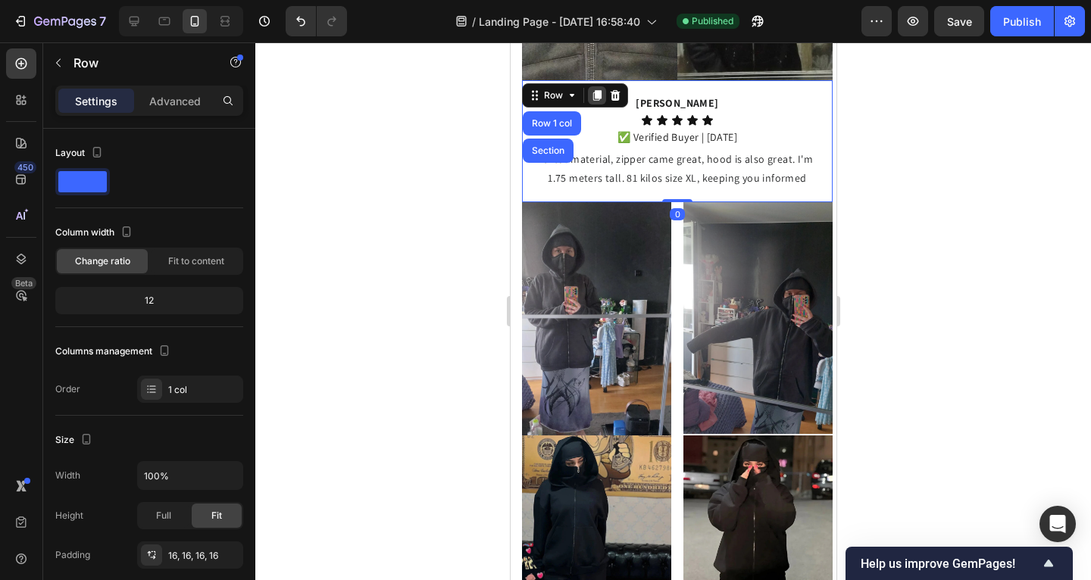
click at [593, 89] on icon at bounding box center [596, 95] width 12 height 12
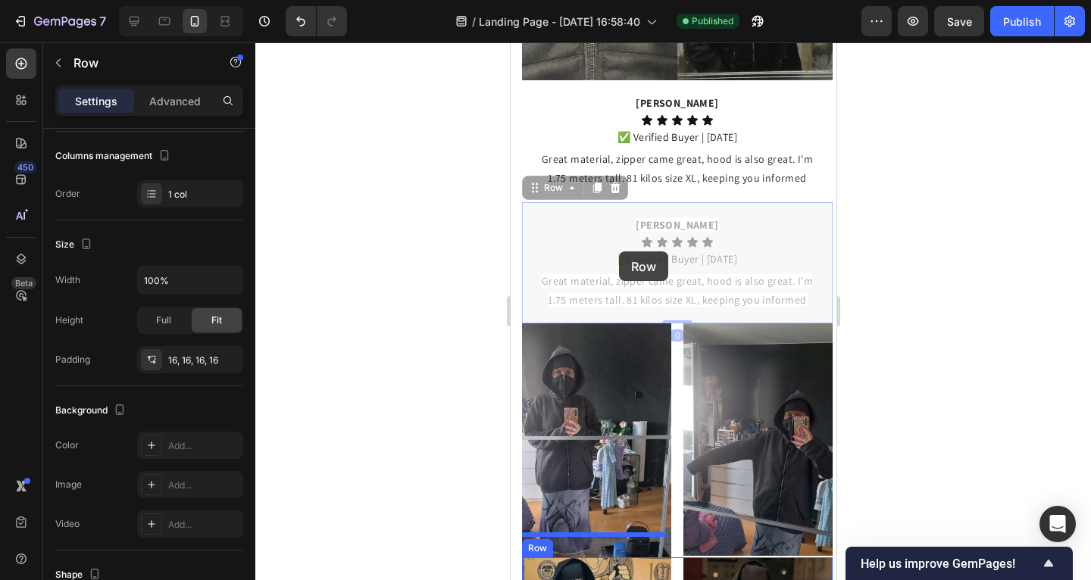
scroll to position [1887, 0]
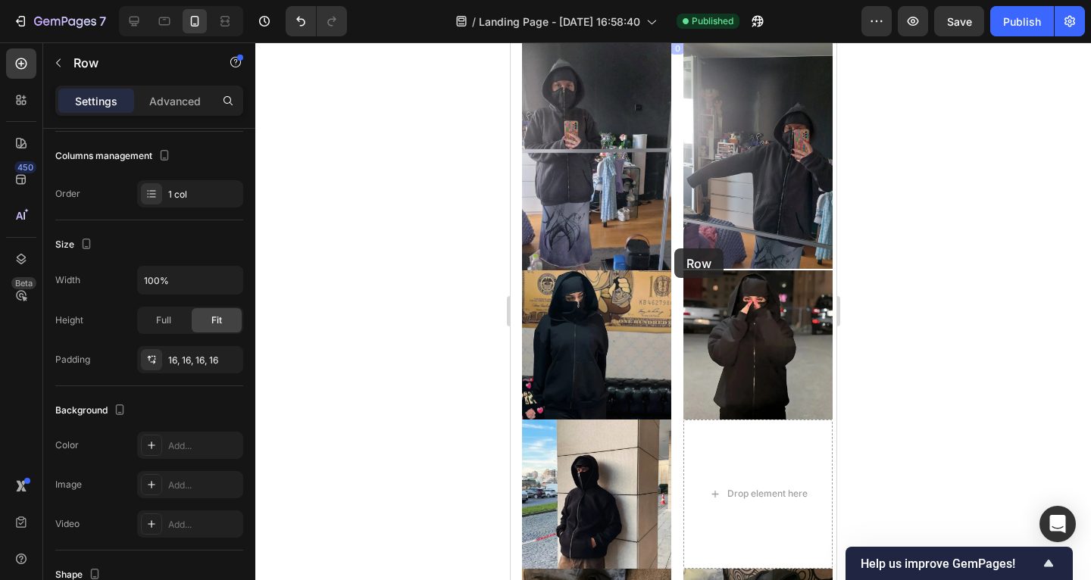
drag, startPoint x: 531, startPoint y: 178, endPoint x: 675, endPoint y: 249, distance: 160.3
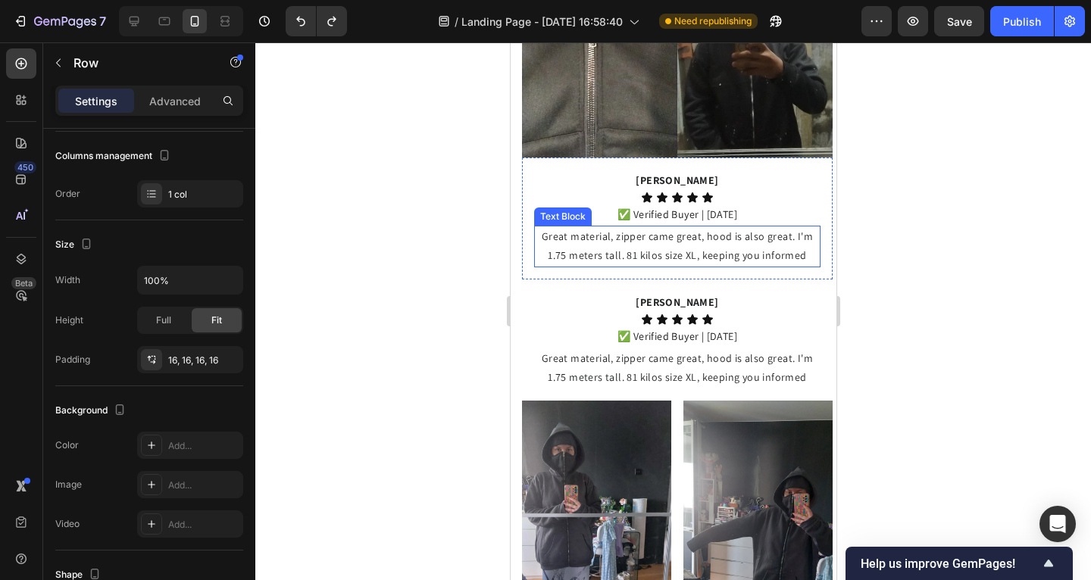
scroll to position [1539, 0]
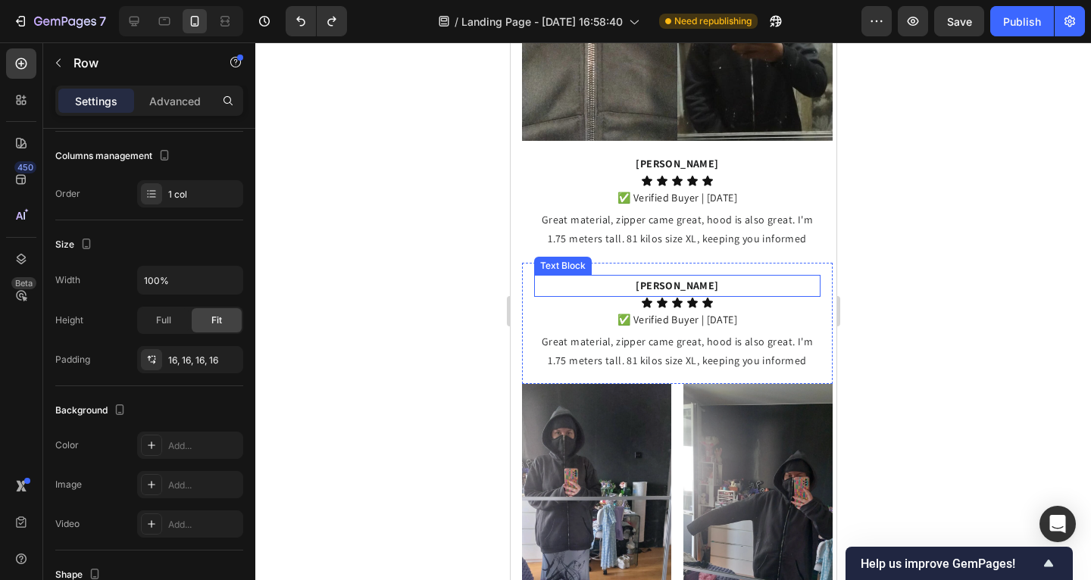
click at [537, 277] on p "[PERSON_NAME]" at bounding box center [676, 286] width 283 height 19
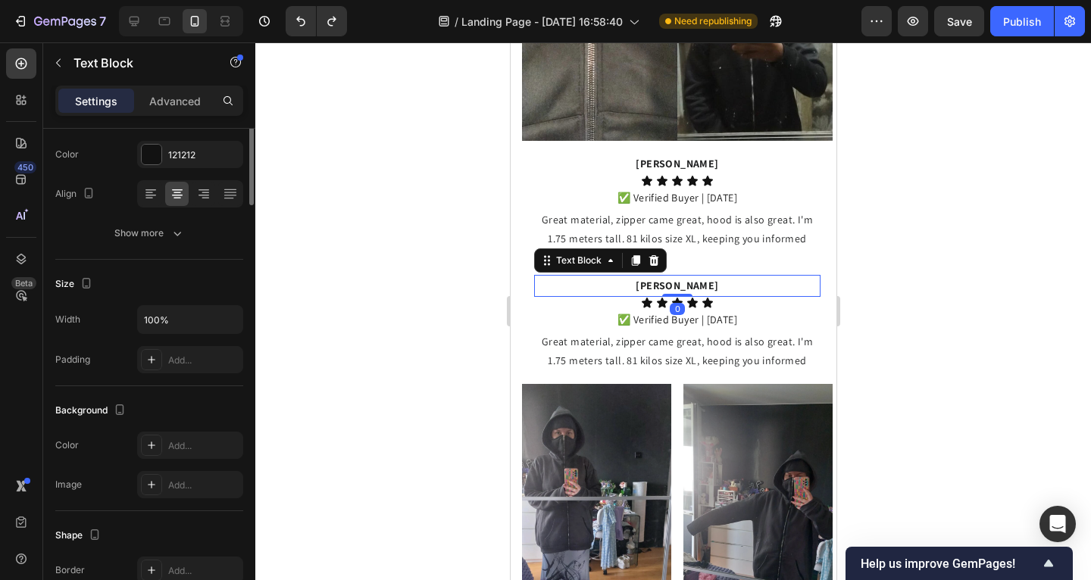
scroll to position [0, 0]
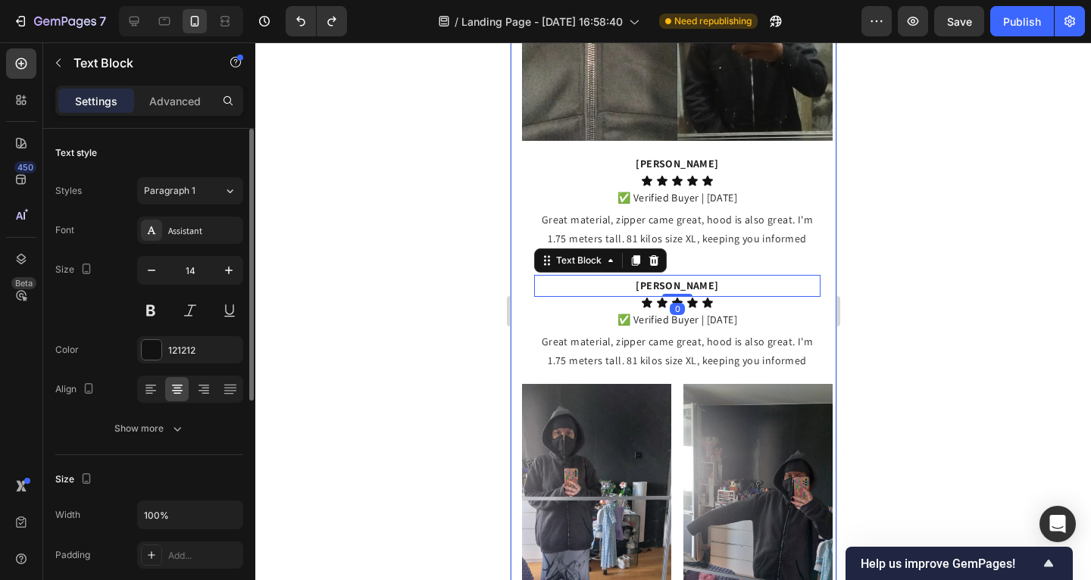
click at [521, 280] on div "Image Image Row Replace this text with your content Text Block Image Image Row …" at bounding box center [673, 536] width 326 height 1606
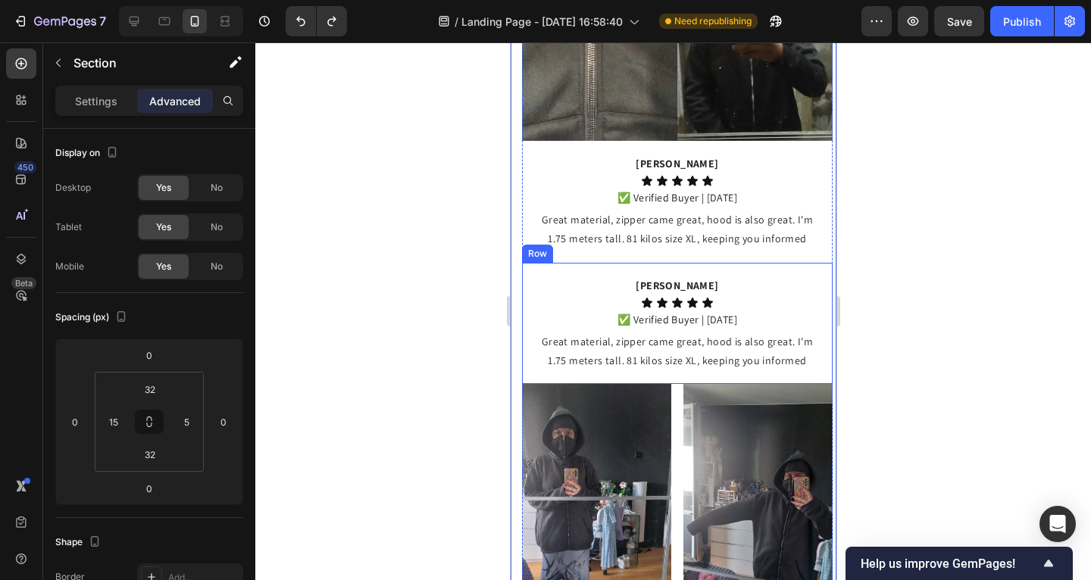
click at [540, 277] on p "[PERSON_NAME]" at bounding box center [676, 286] width 283 height 19
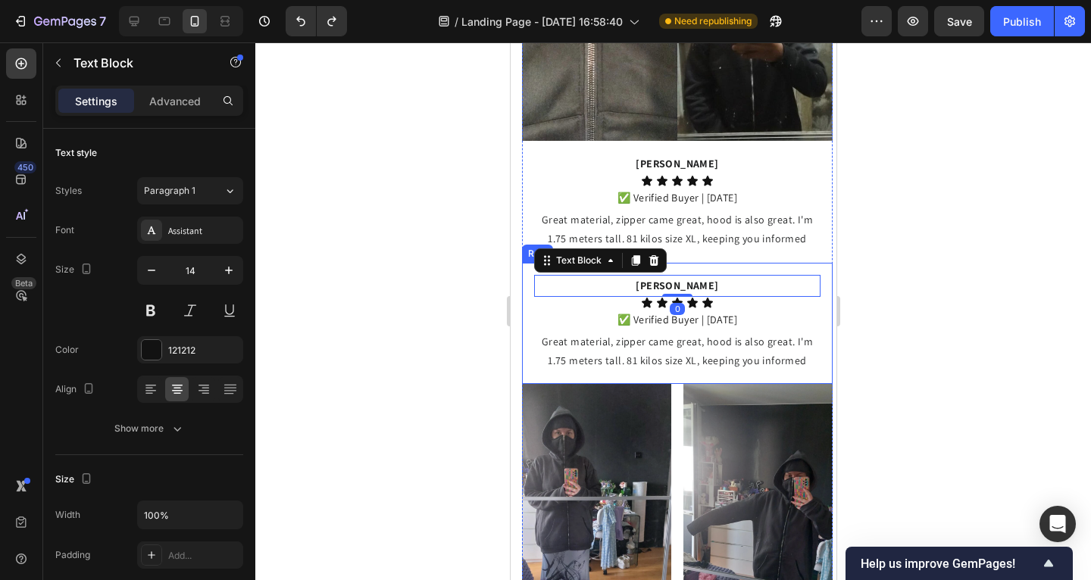
click at [524, 283] on div "Henrique Cesar Text Block 0 Icon Icon Icon Icon Icon Icon List ✅ Verified Buyer…" at bounding box center [676, 324] width 311 height 122
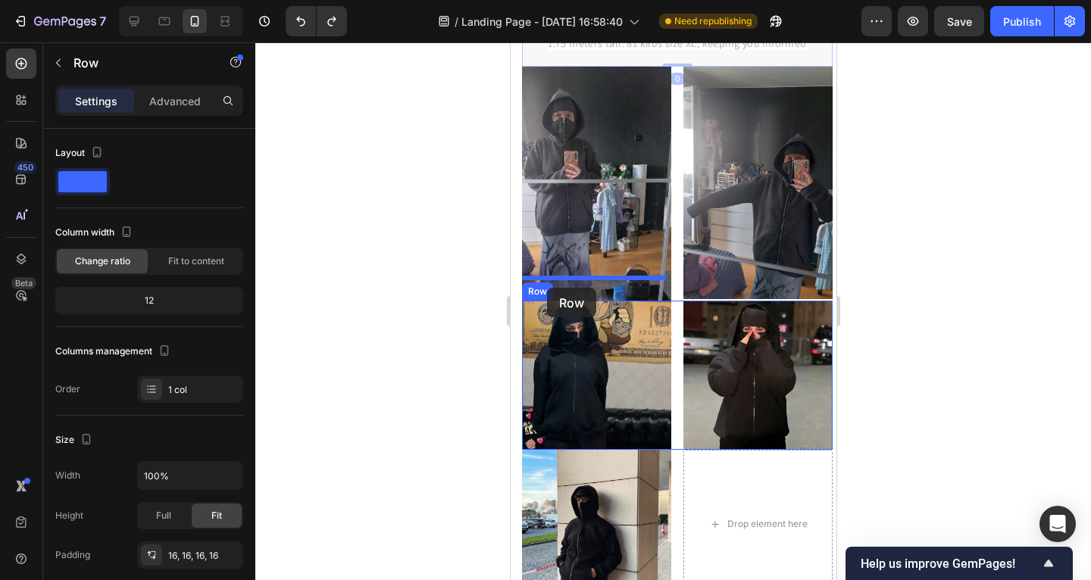
scroll to position [1858, 0]
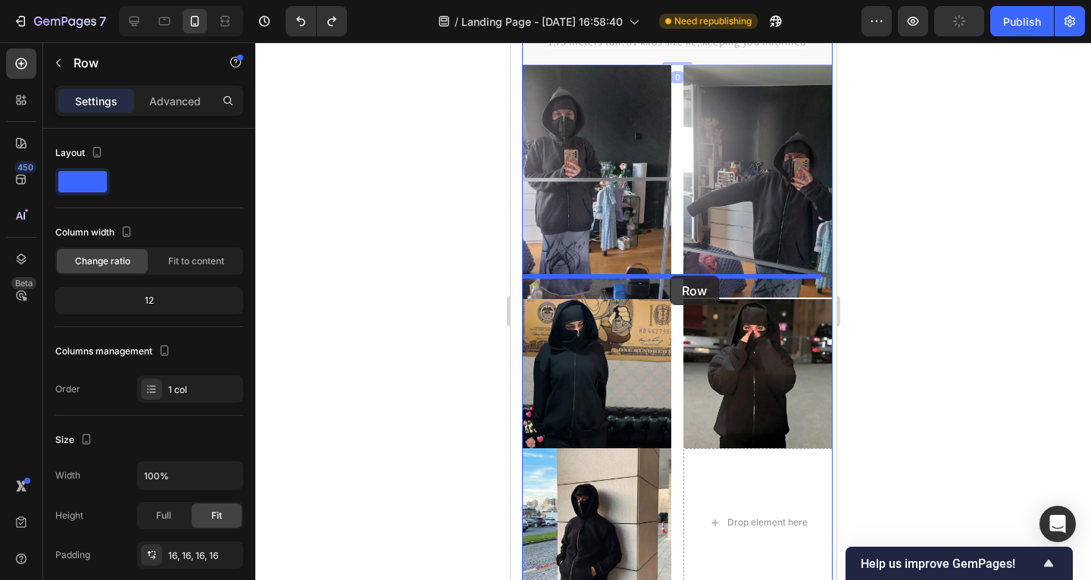
drag, startPoint x: 533, startPoint y: 227, endPoint x: 669, endPoint y: 276, distance: 144.0
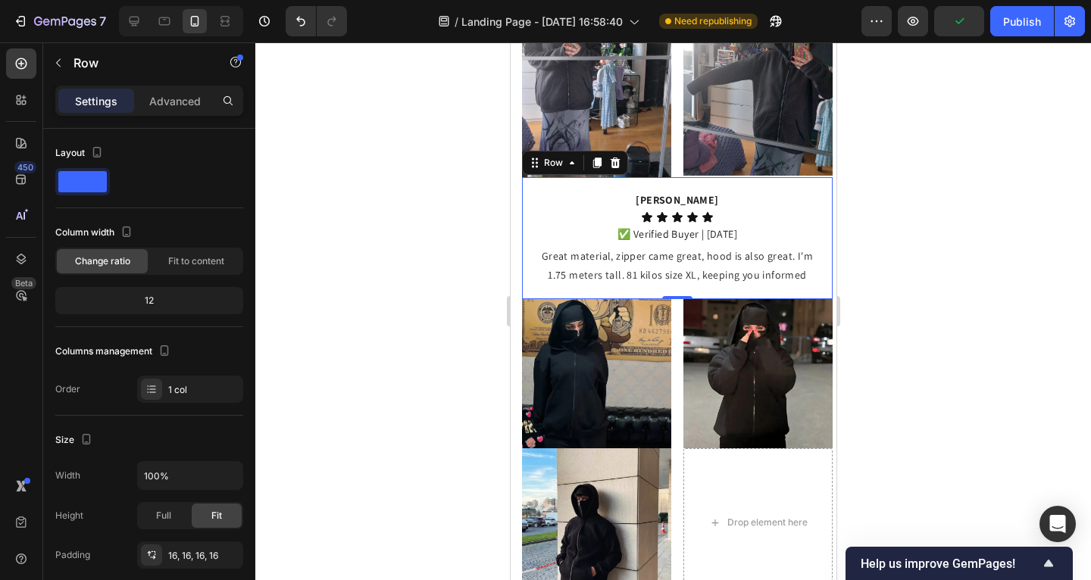
scroll to position [1736, 0]
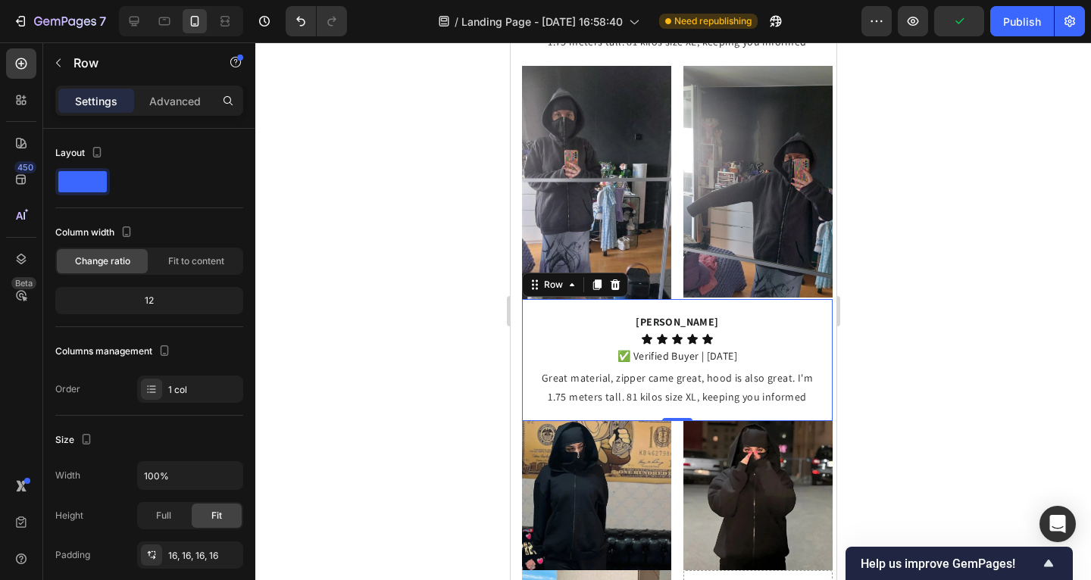
click at [364, 257] on div at bounding box center [673, 311] width 836 height 538
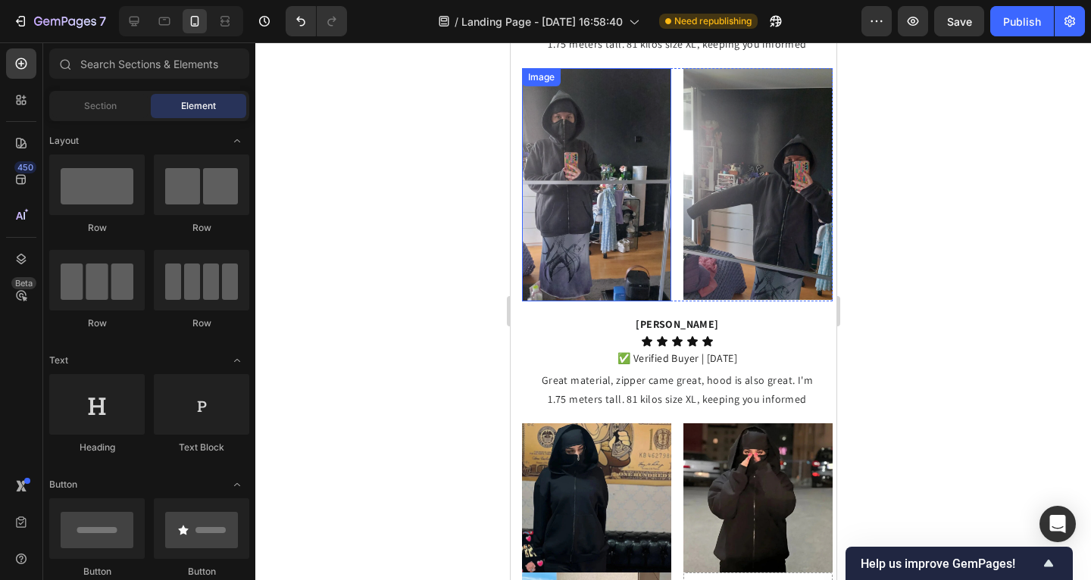
scroll to position [1733, 0]
click at [671, 244] on div "Image Image Row" at bounding box center [676, 185] width 311 height 233
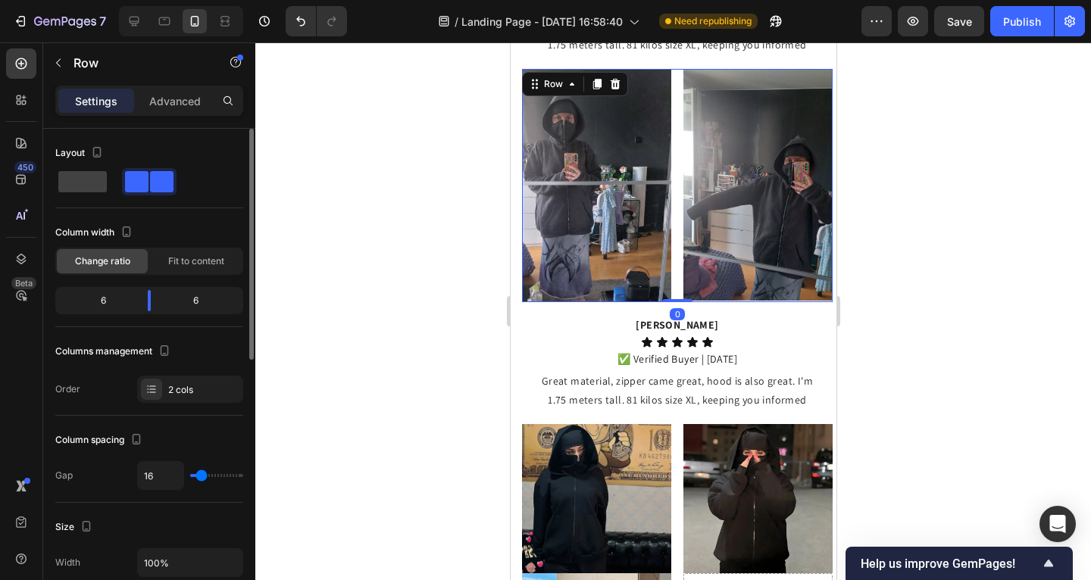
type input "0"
drag, startPoint x: 174, startPoint y: 471, endPoint x: 161, endPoint y: 467, distance: 14.4
type input "0"
click at [190, 474] on input "range" at bounding box center [216, 475] width 53 height 3
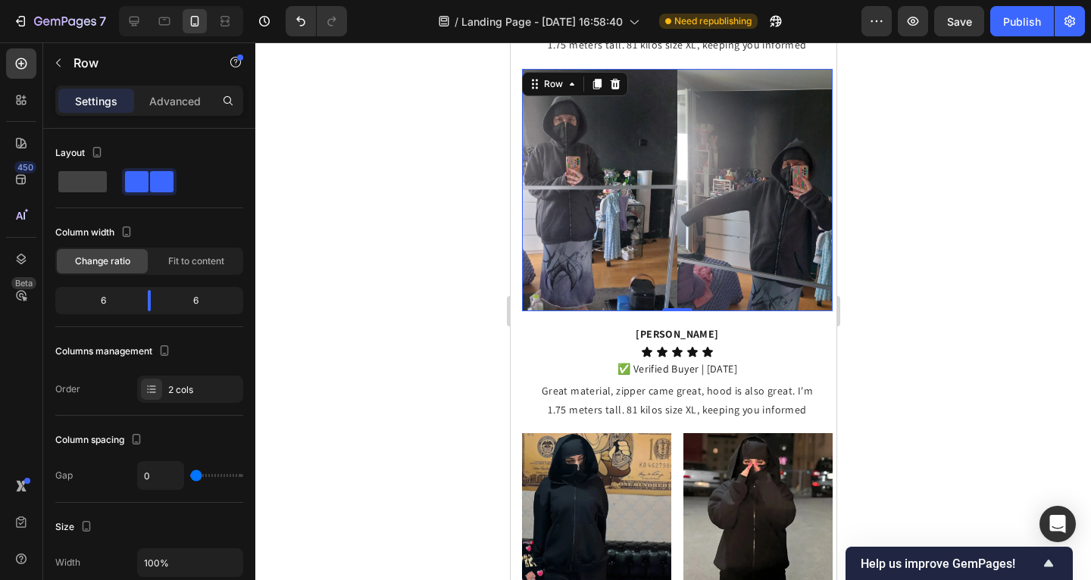
click at [298, 371] on div at bounding box center [673, 311] width 836 height 538
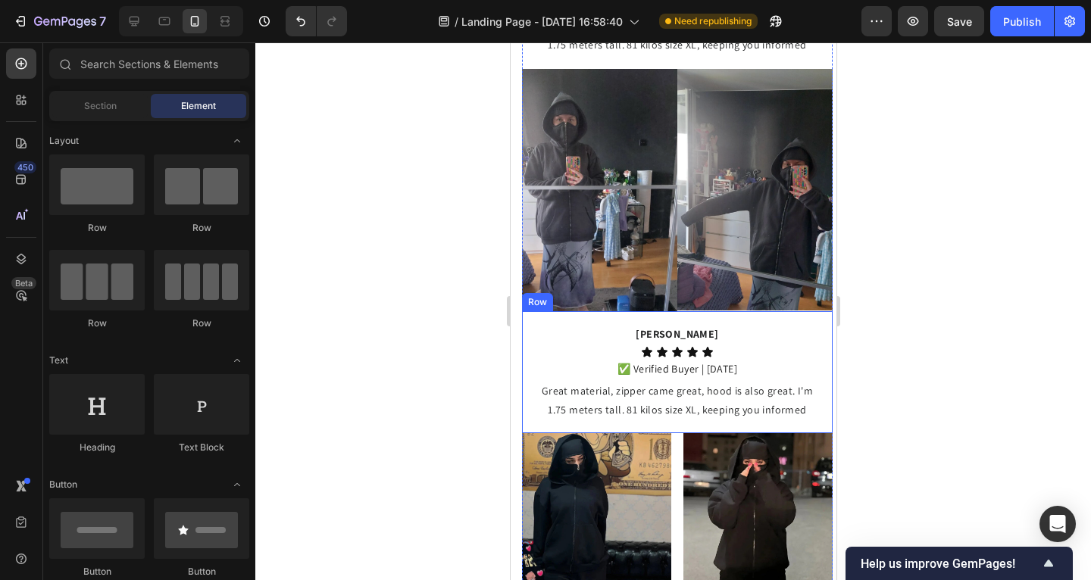
scroll to position [1759, 0]
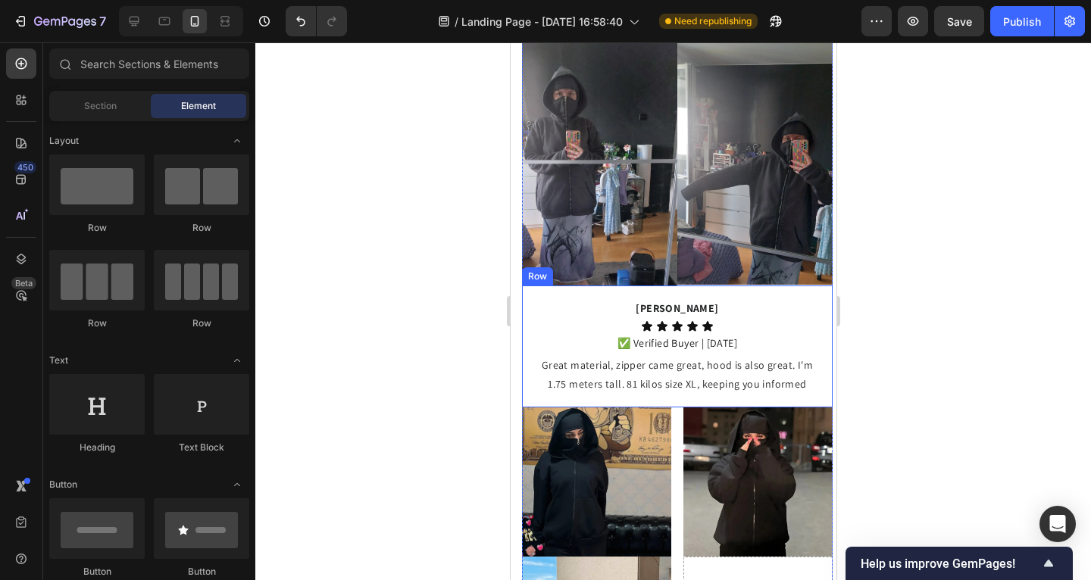
click at [678, 302] on strong "[PERSON_NAME]" at bounding box center [676, 309] width 83 height 14
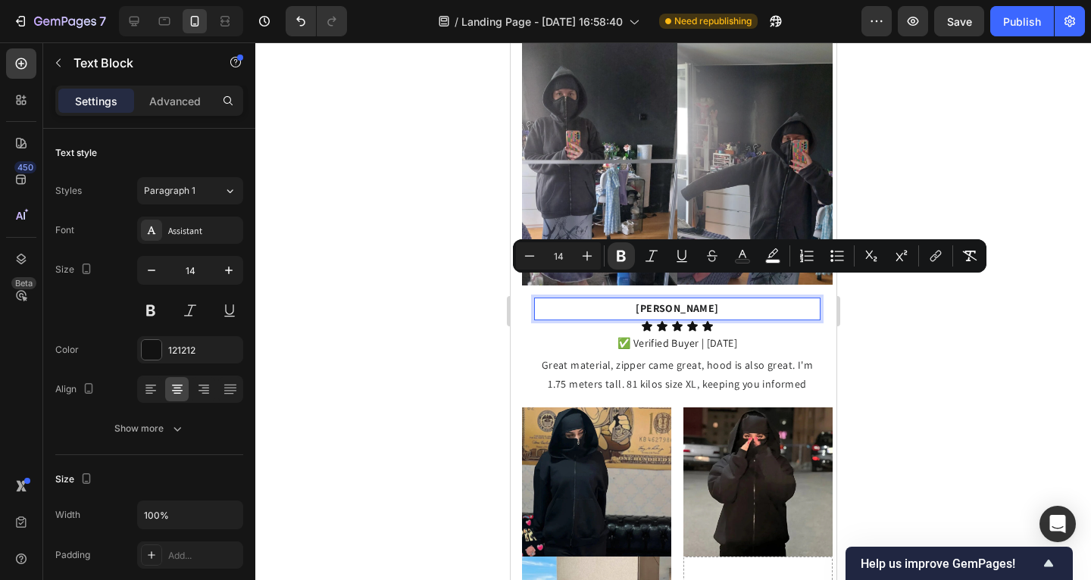
click at [708, 302] on strong "[PERSON_NAME]" at bounding box center [676, 309] width 83 height 14
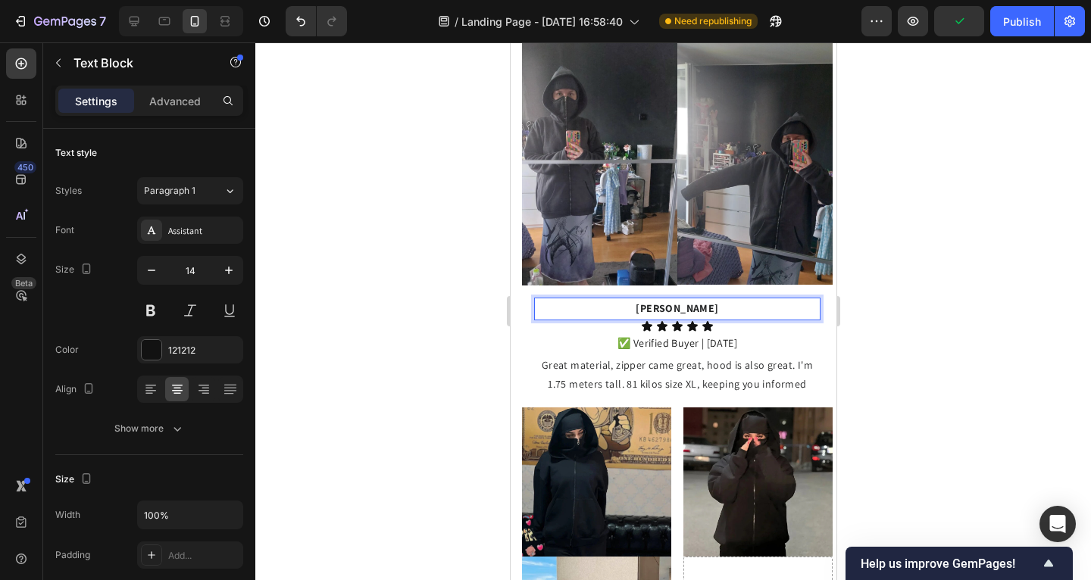
drag, startPoint x: 654, startPoint y: 285, endPoint x: 621, endPoint y: 283, distance: 33.4
click at [621, 299] on p "[PERSON_NAME]" at bounding box center [676, 308] width 283 height 19
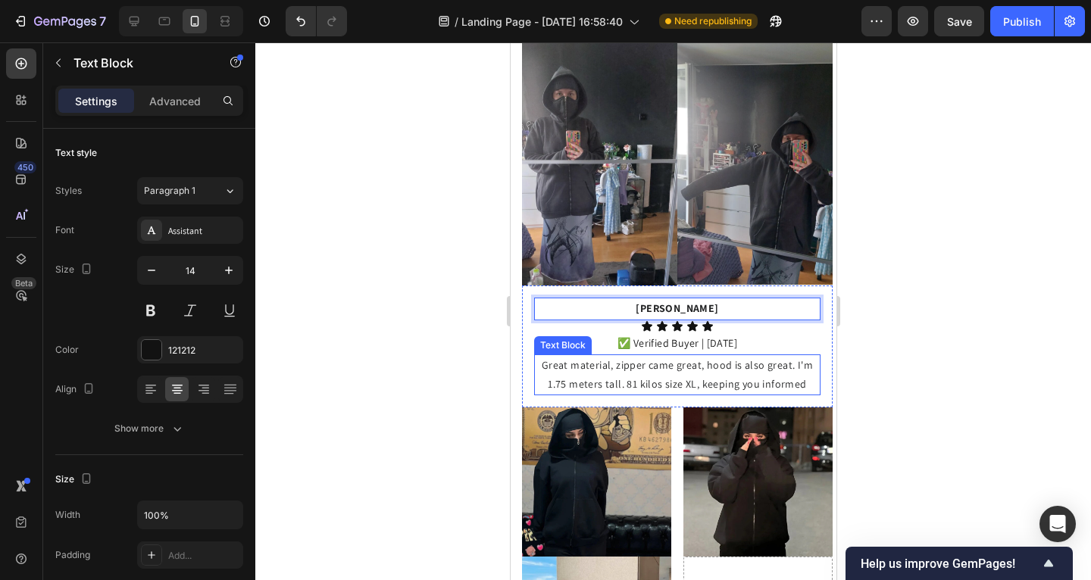
click at [727, 356] on p "Great material, zipper came great, hood is also great. I'm 1.75 meters tall. 81…" at bounding box center [676, 375] width 283 height 38
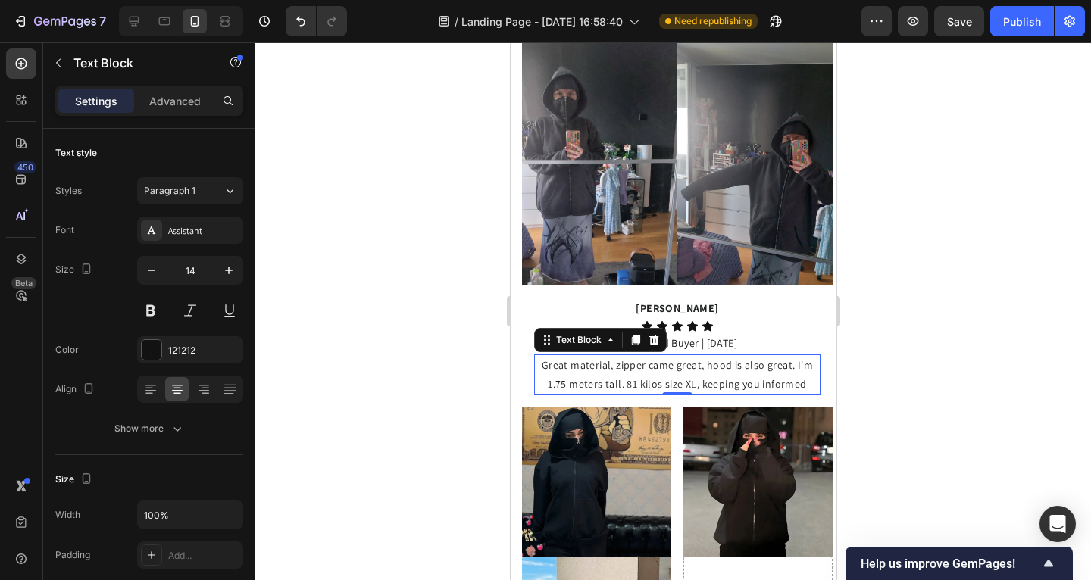
click at [680, 358] on span "Great material, zipper came great, hood is also great. I'm 1.75 meters tall. 81…" at bounding box center [676, 374] width 271 height 33
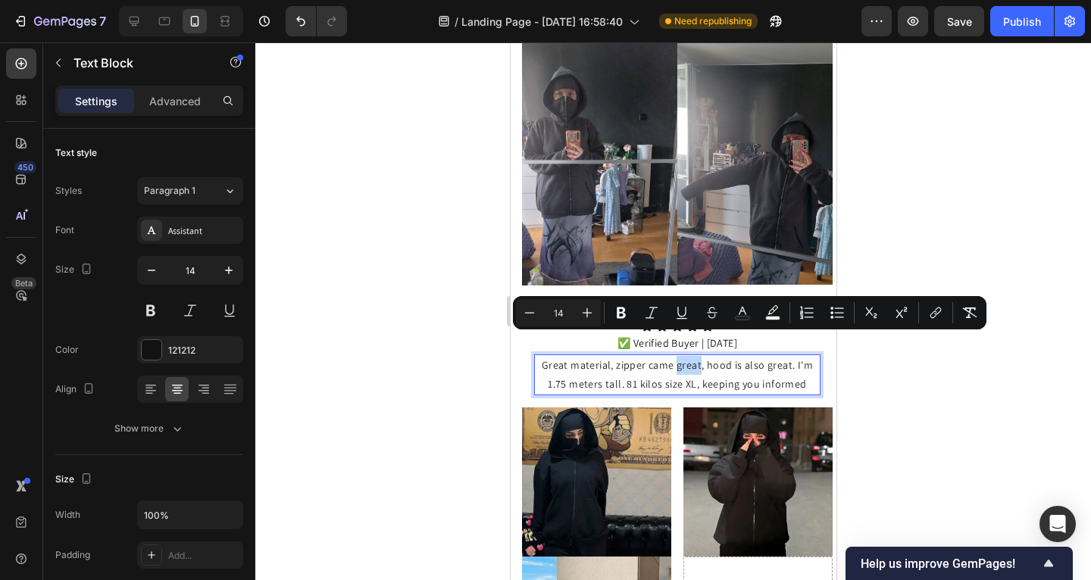
click at [776, 359] on span "Great material, zipper came great, hood is also great. I'm 1.75 meters tall. 81…" at bounding box center [676, 374] width 271 height 33
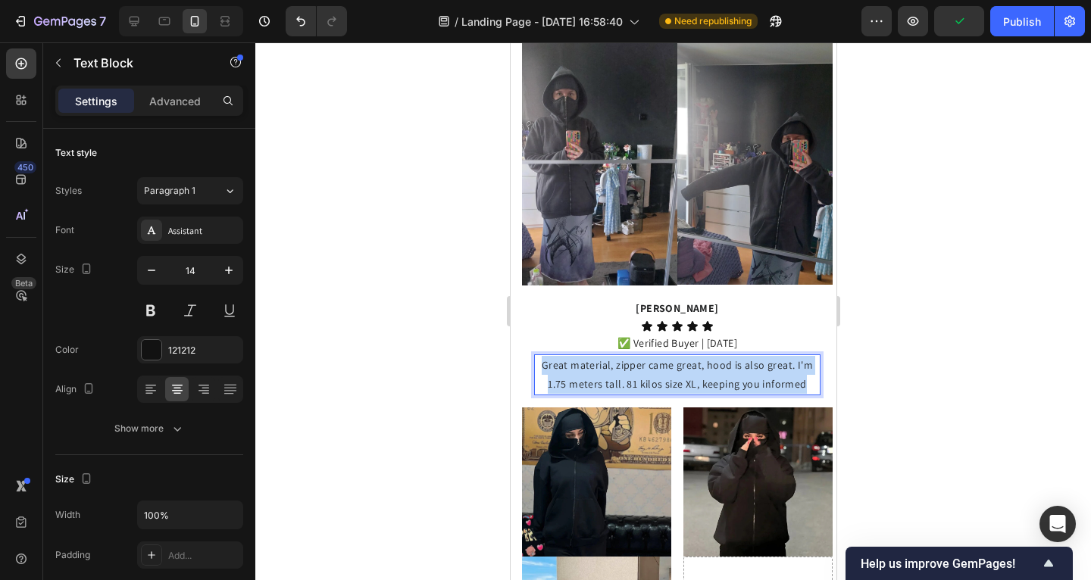
drag, startPoint x: 791, startPoint y: 362, endPoint x: 529, endPoint y: 340, distance: 263.1
click at [530, 340] on div "Alexandera Becker Text Block Icon Icon Icon Icon Icon Icon List ✅ Verified Buye…" at bounding box center [676, 347] width 311 height 122
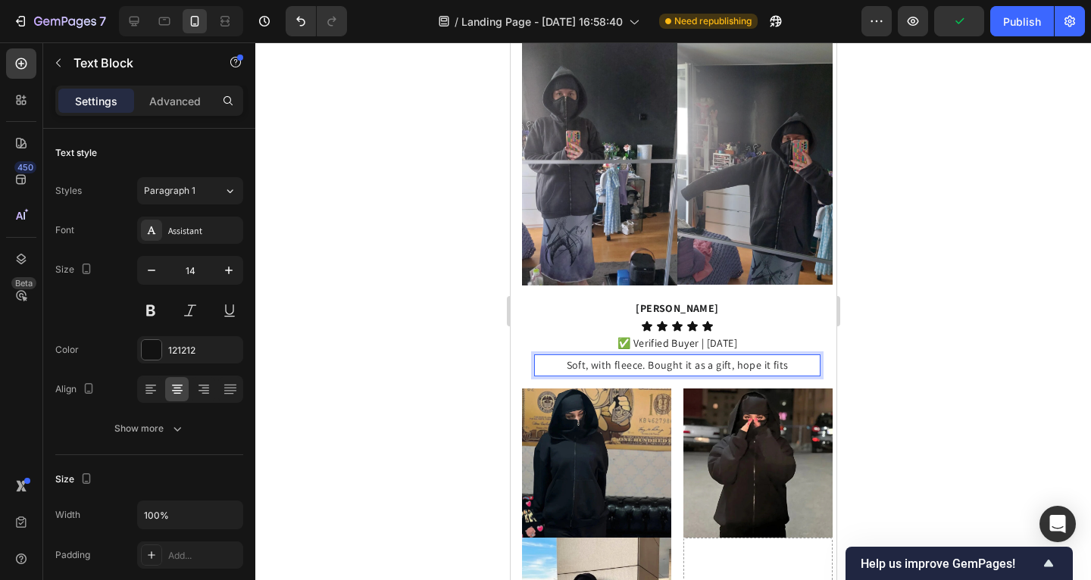
click at [458, 323] on div at bounding box center [673, 311] width 836 height 538
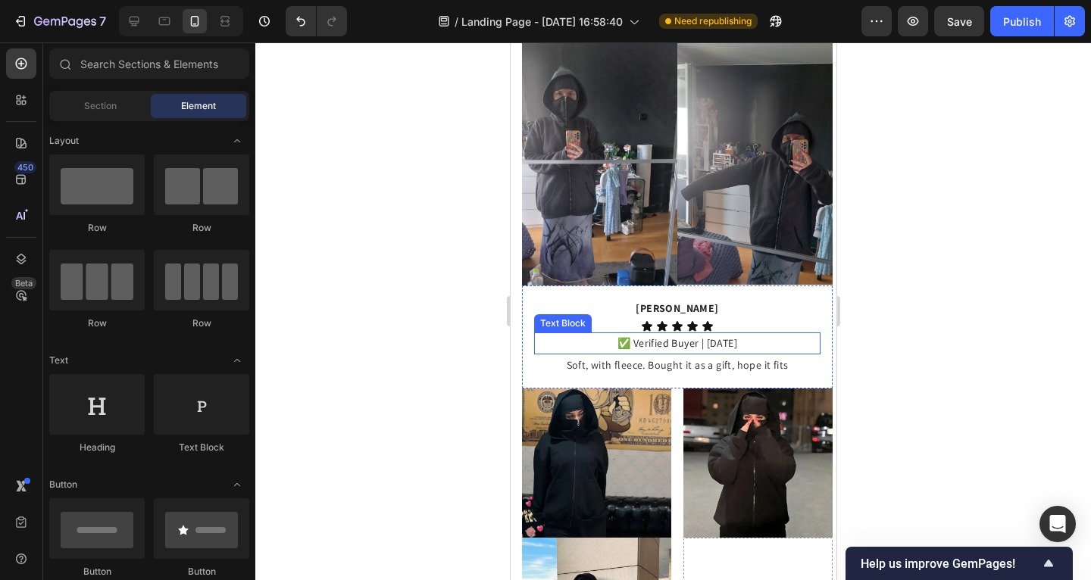
click at [698, 334] on p "✅ Verified Buyer | [DATE]" at bounding box center [676, 343] width 283 height 19
click at [697, 334] on p "✅ Verified Buyer | [DATE]" at bounding box center [676, 343] width 283 height 19
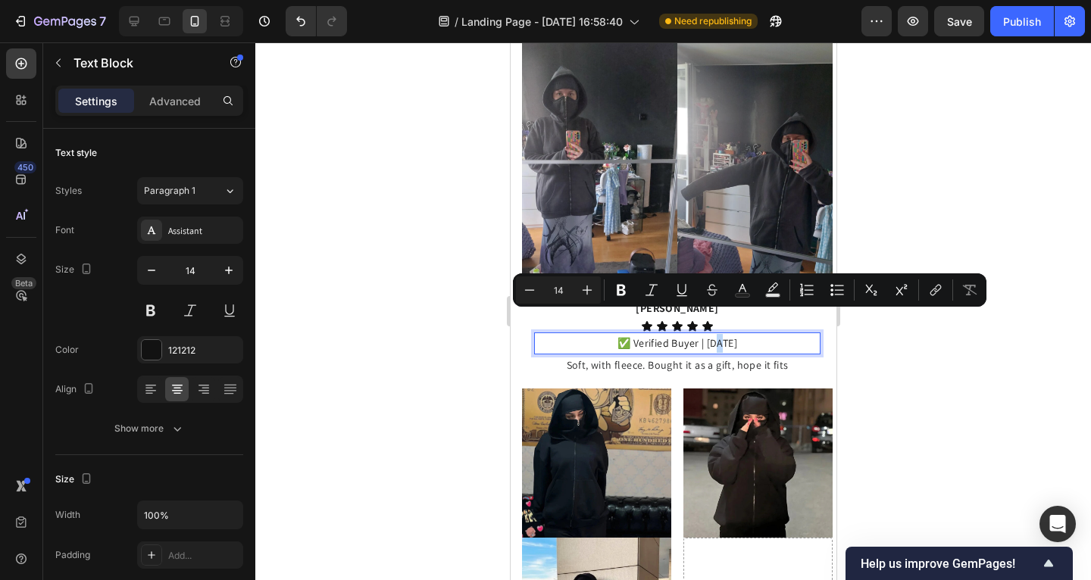
click at [696, 334] on p "✅ Verified Buyer | [DATE]" at bounding box center [676, 343] width 283 height 19
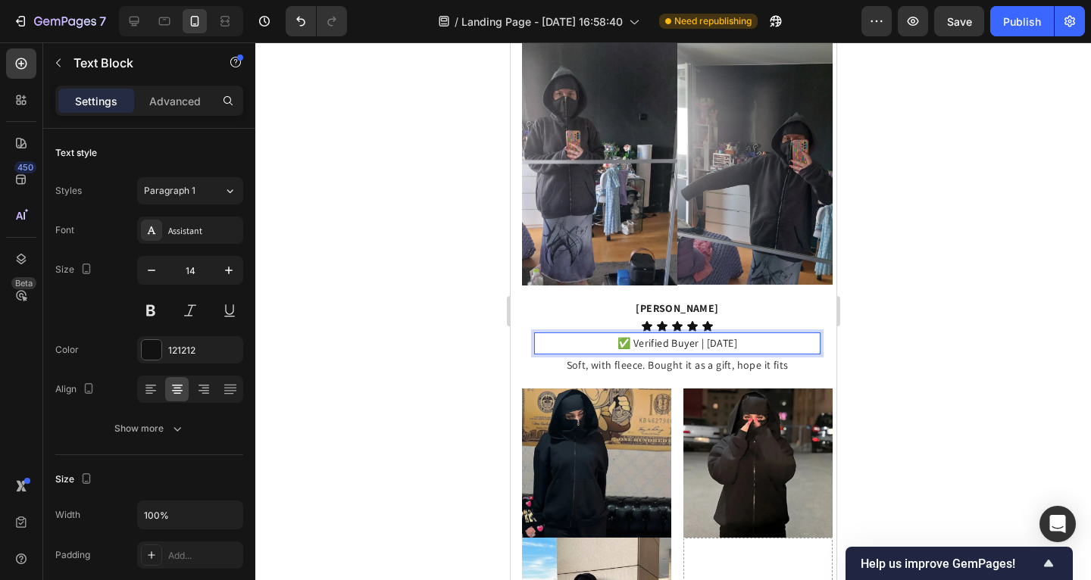
click at [707, 334] on p "✅ Verified Buyer | 06/22/2025" at bounding box center [676, 343] width 283 height 19
click at [443, 304] on div at bounding box center [673, 311] width 836 height 538
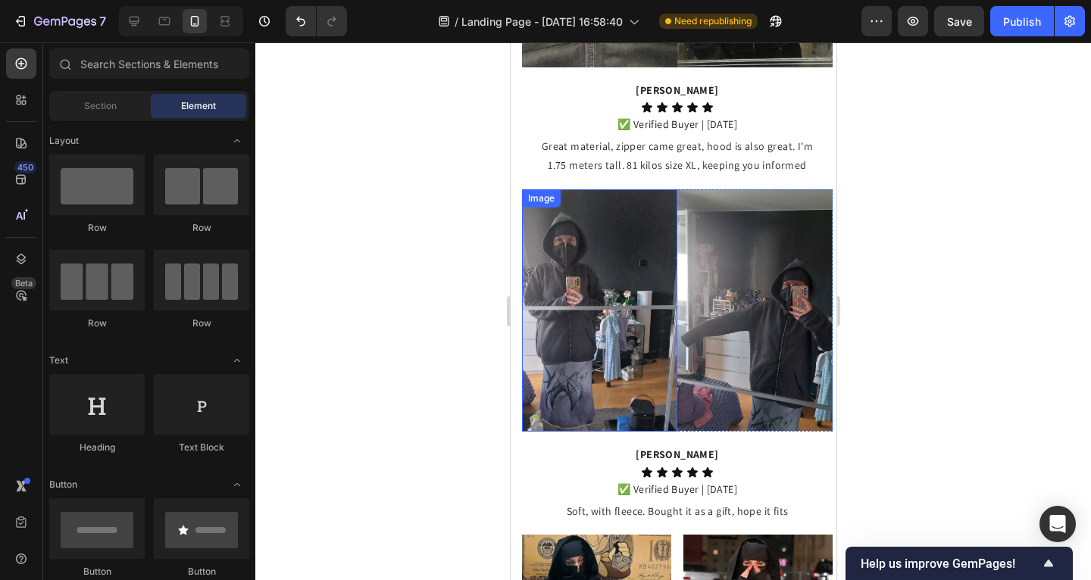
scroll to position [1613, 0]
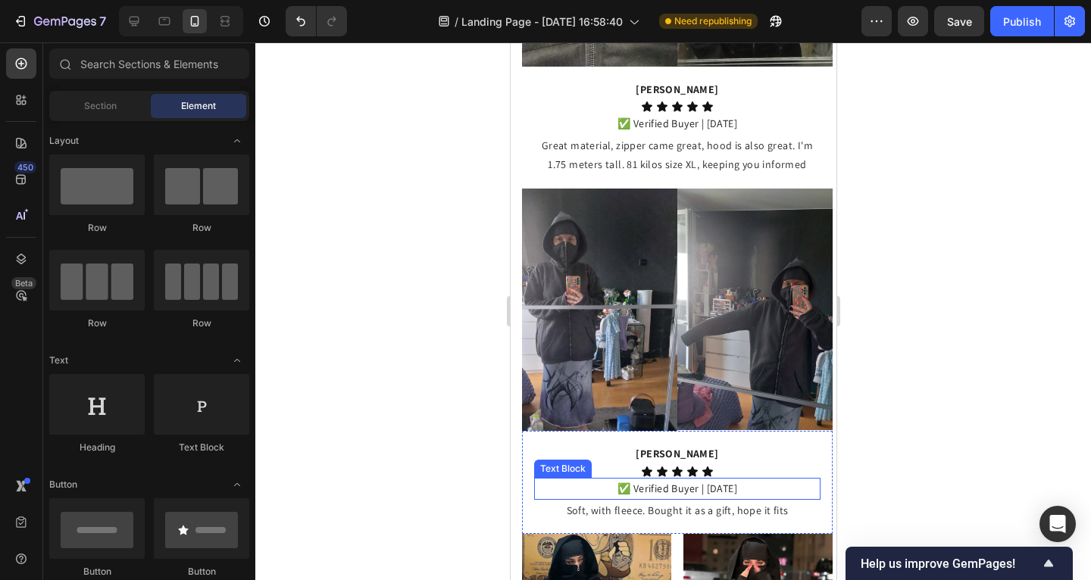
click at [697, 480] on p "✅ Verified Buyer | [DATE]" at bounding box center [676, 489] width 283 height 19
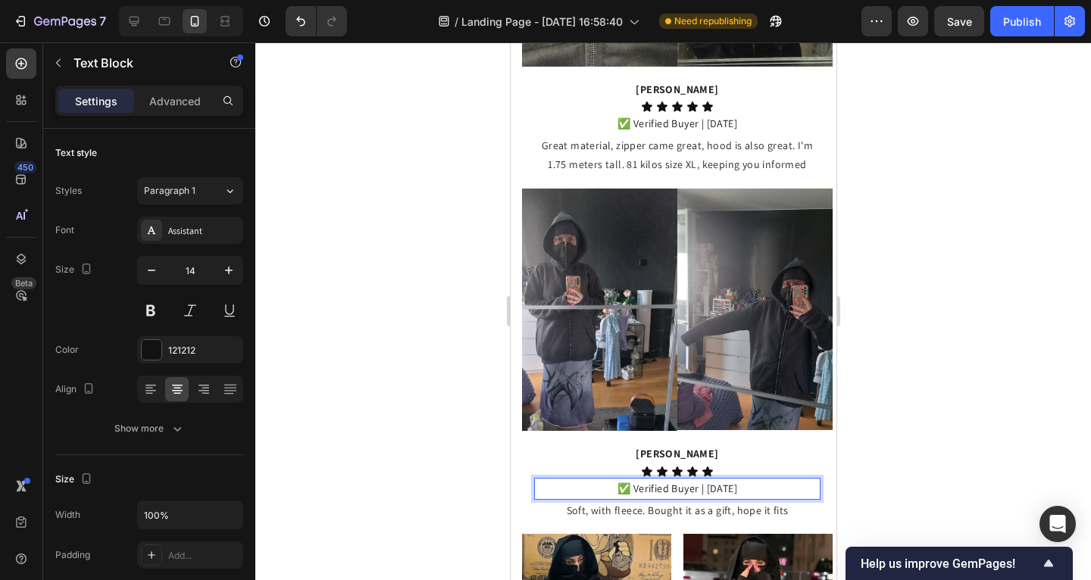
click at [697, 480] on p "✅ Verified Buyer | [DATE]" at bounding box center [676, 489] width 283 height 19
click at [713, 480] on p "✅ Verified Buyer | [DATE]" at bounding box center [676, 489] width 283 height 19
click at [464, 450] on div at bounding box center [673, 311] width 836 height 538
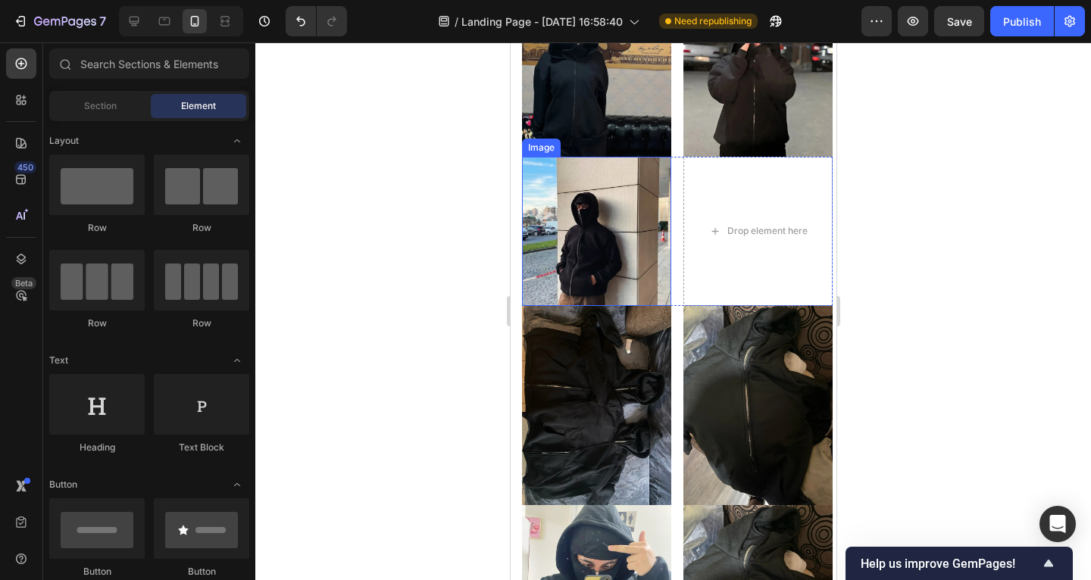
scroll to position [2215, 0]
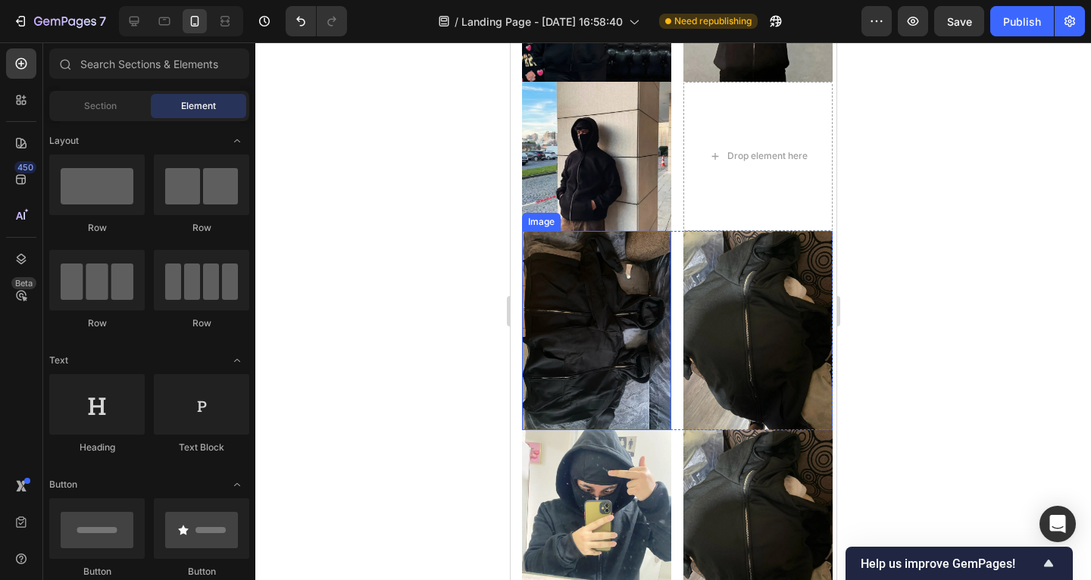
click at [622, 299] on img at bounding box center [595, 330] width 149 height 199
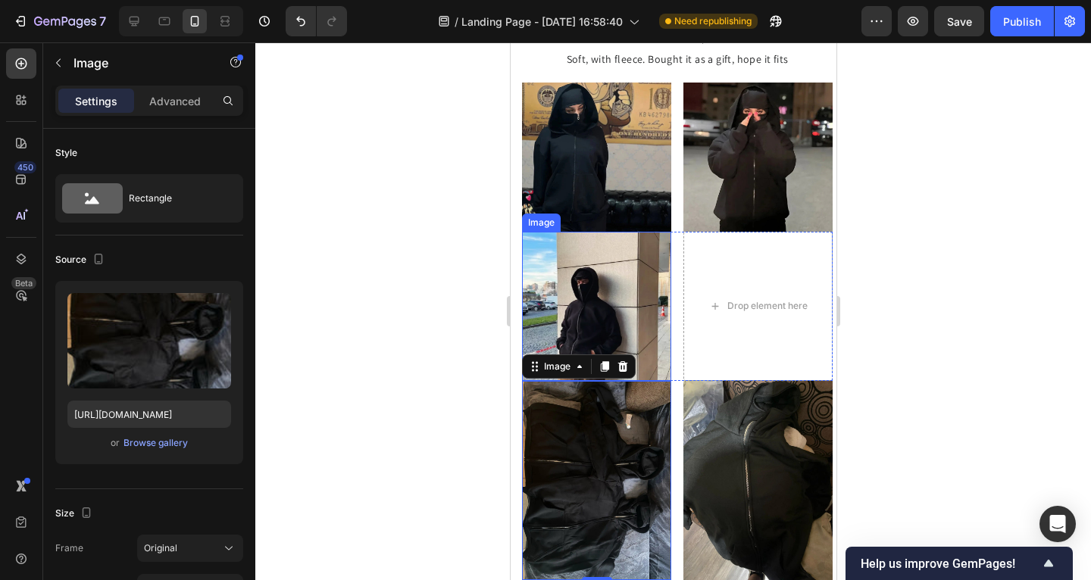
scroll to position [2066, 0]
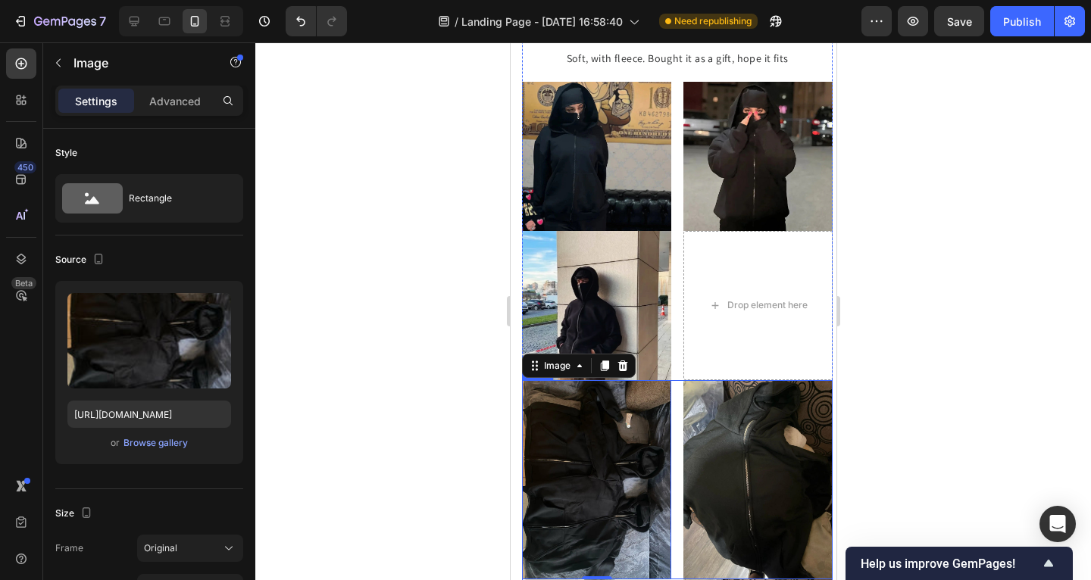
click at [674, 380] on div "Image 0 Image Row" at bounding box center [676, 479] width 311 height 199
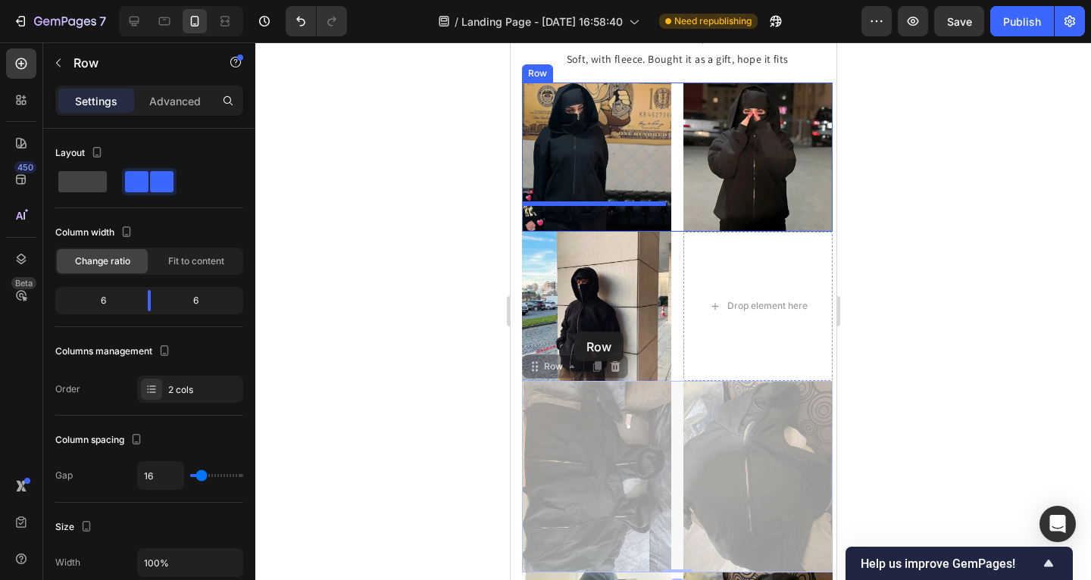
scroll to position [1805, 0]
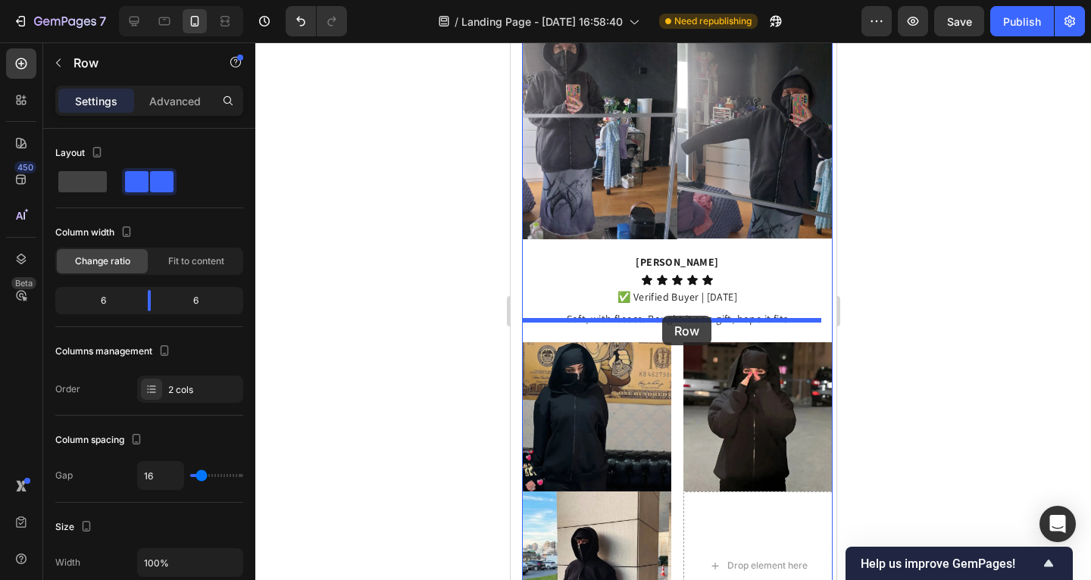
drag, startPoint x: 541, startPoint y: 334, endPoint x: 608, endPoint y: 323, distance: 67.6
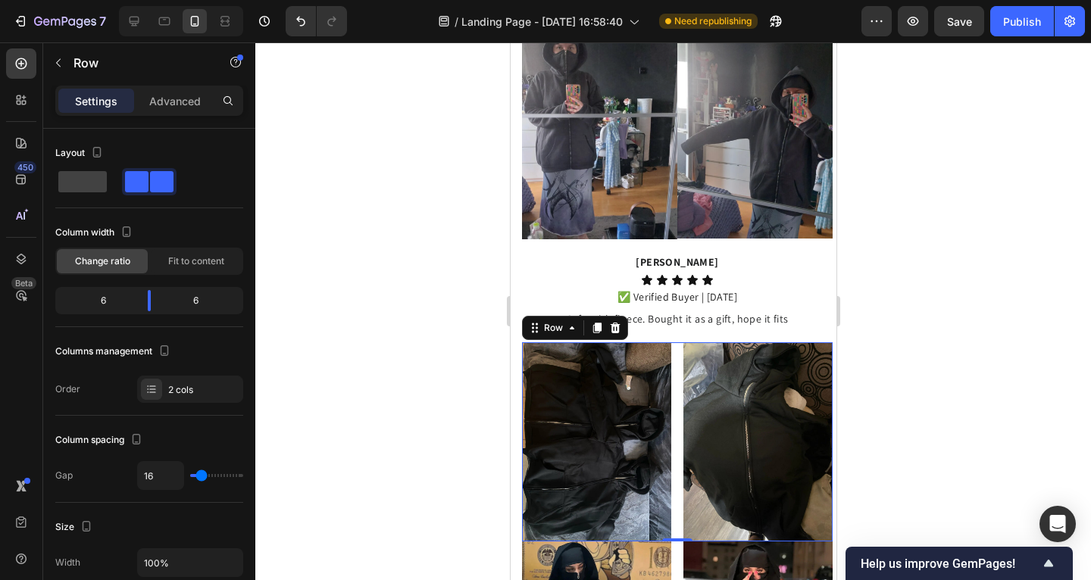
click at [455, 315] on div at bounding box center [673, 311] width 836 height 538
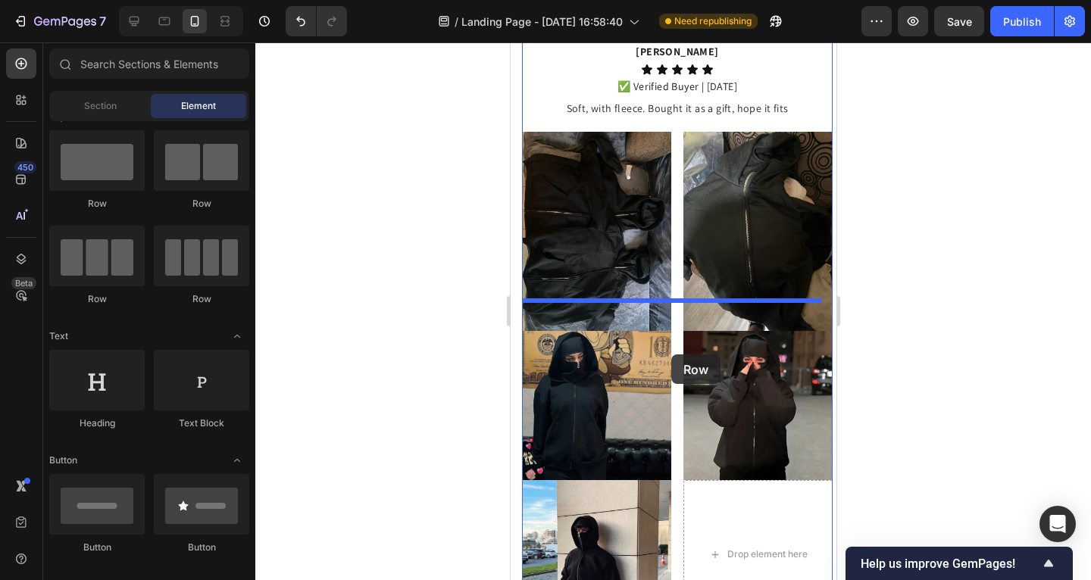
scroll to position [2019, 0]
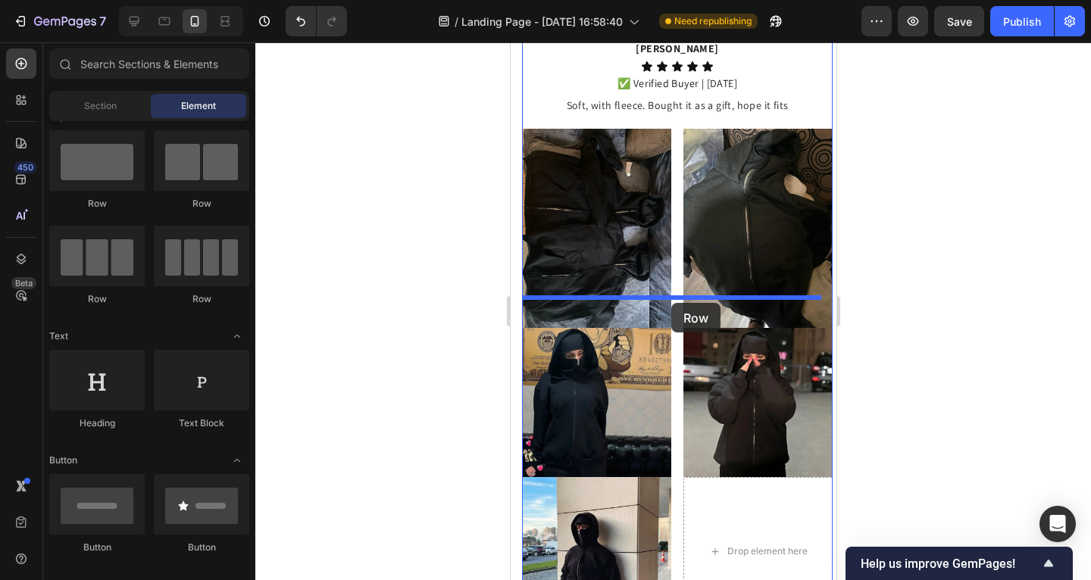
drag, startPoint x: 761, startPoint y: 217, endPoint x: 597, endPoint y: 291, distance: 179.7
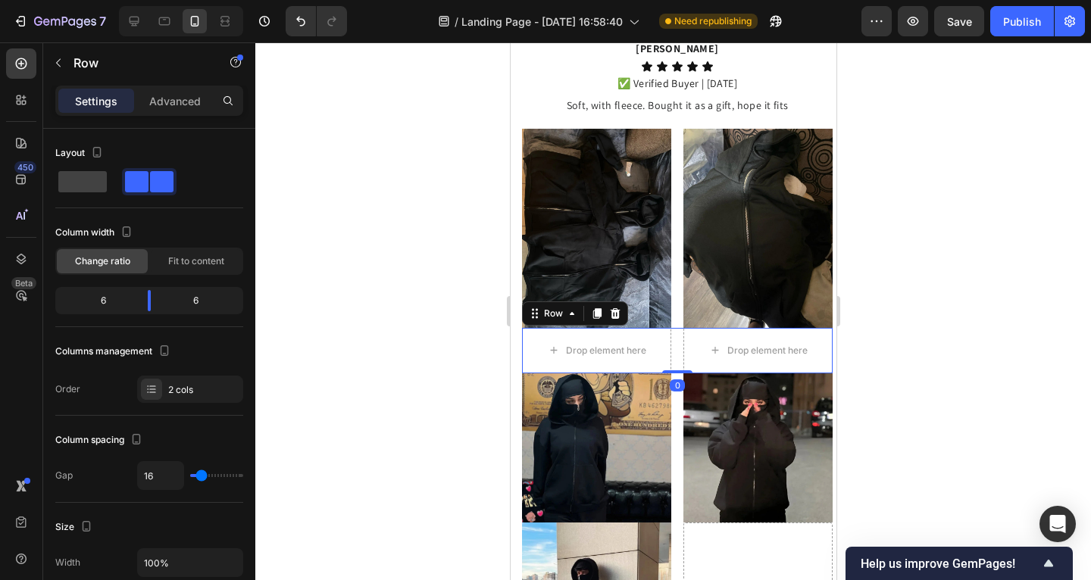
drag, startPoint x: 411, startPoint y: 260, endPoint x: 471, endPoint y: 255, distance: 60.1
click at [415, 259] on div at bounding box center [673, 311] width 836 height 538
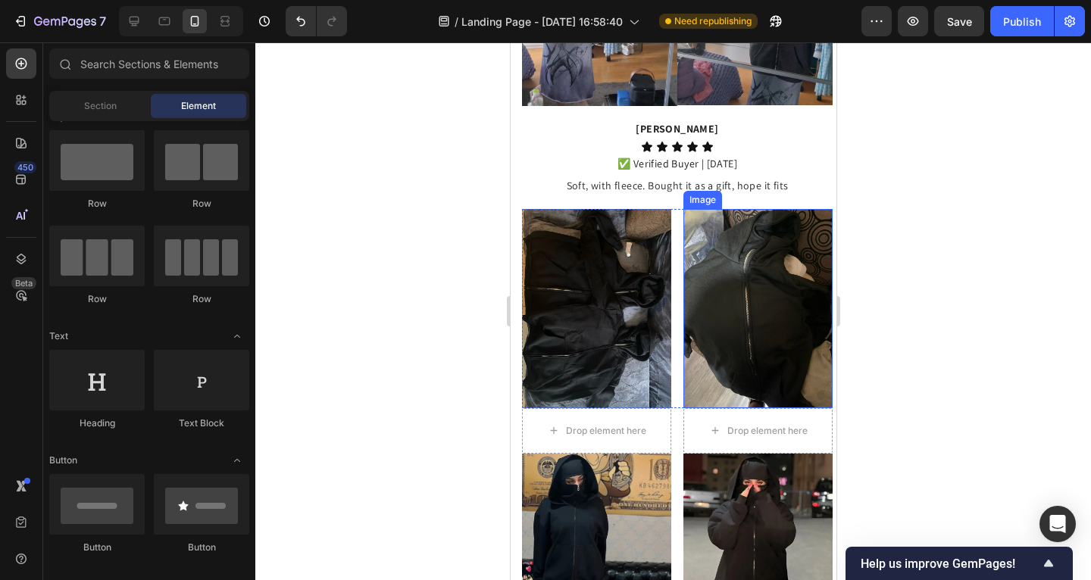
scroll to position [1923, 0]
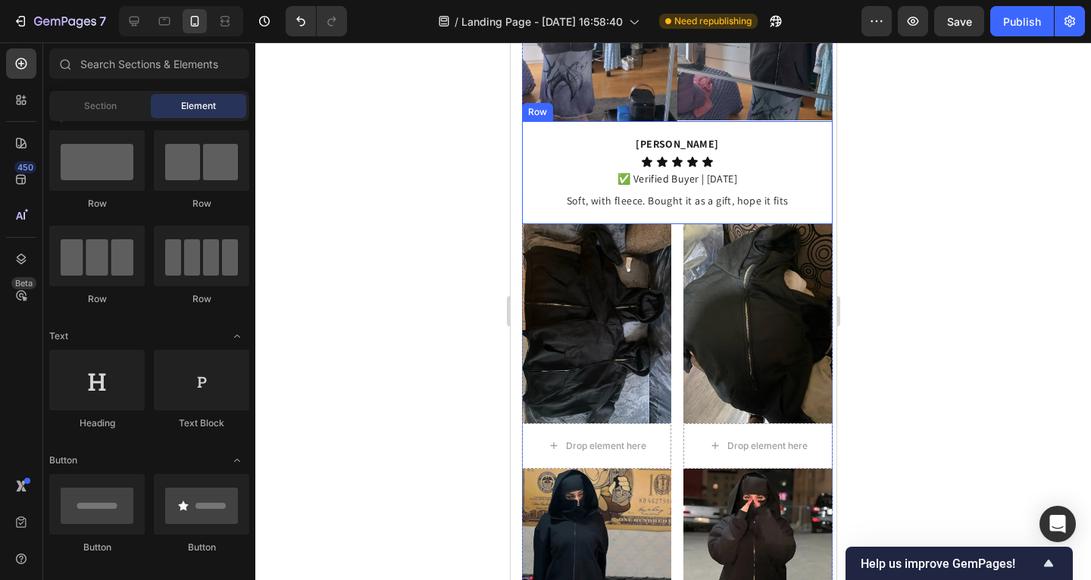
click at [524, 121] on div "Alexandera Becker Text Block Icon Icon Icon Icon Icon Icon List ✅ Verified Buye…" at bounding box center [676, 172] width 311 height 103
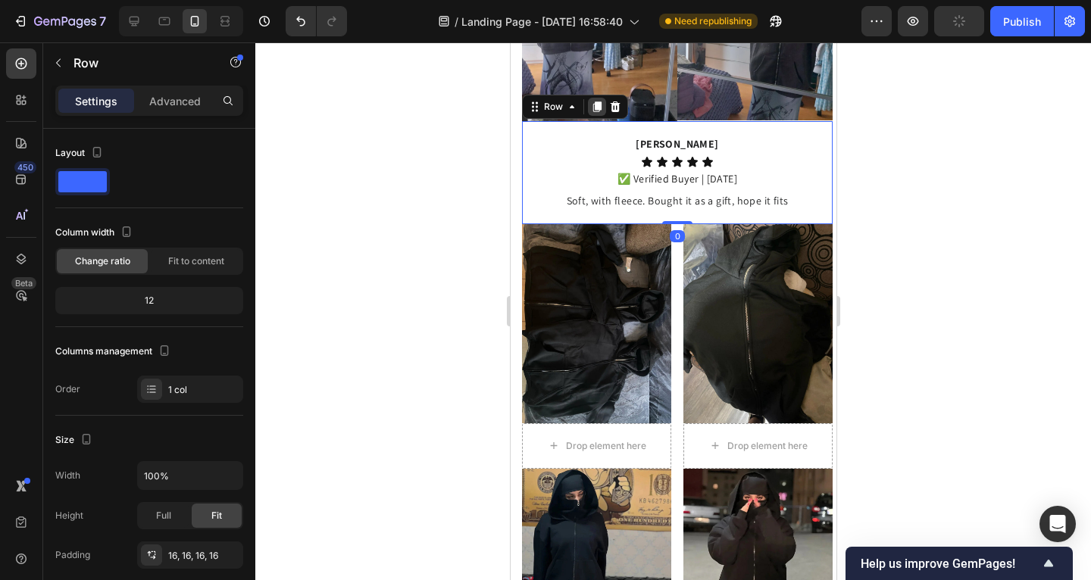
click at [596, 102] on icon at bounding box center [597, 107] width 8 height 11
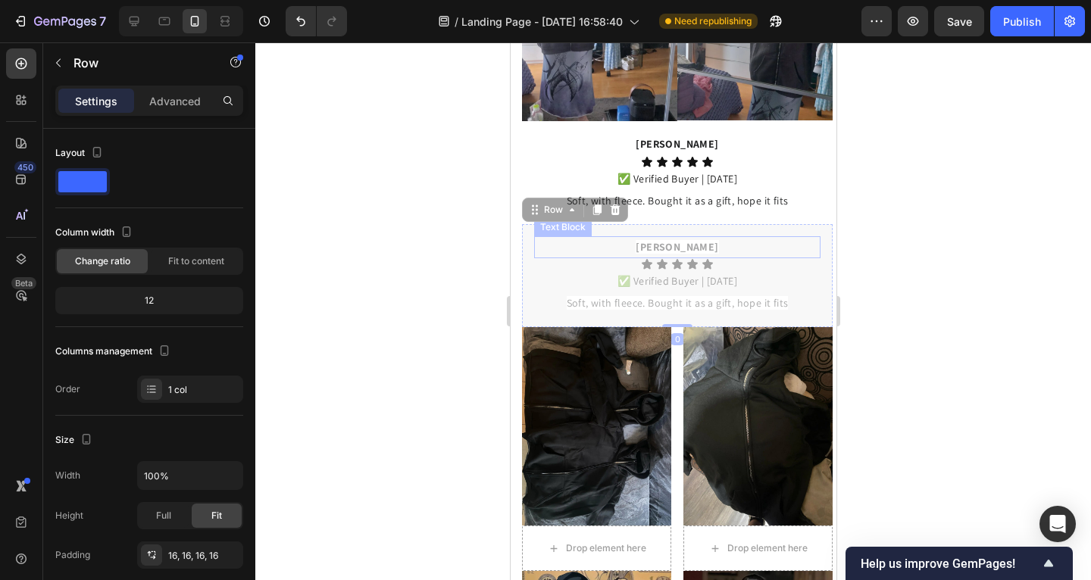
scroll to position [2180, 0]
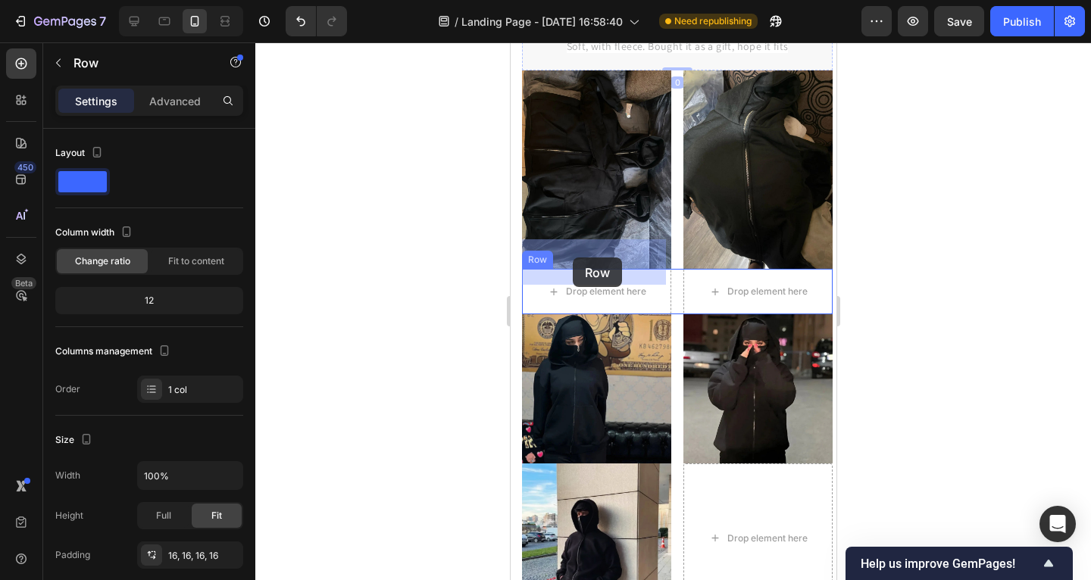
drag, startPoint x: 539, startPoint y: 199, endPoint x: 572, endPoint y: 258, distance: 67.5
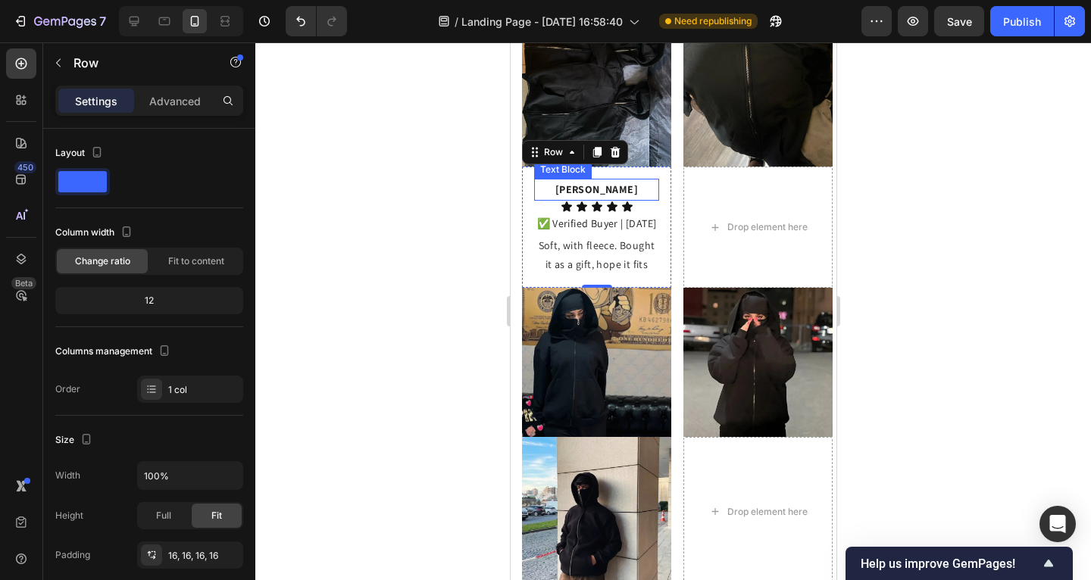
scroll to position [2077, 0]
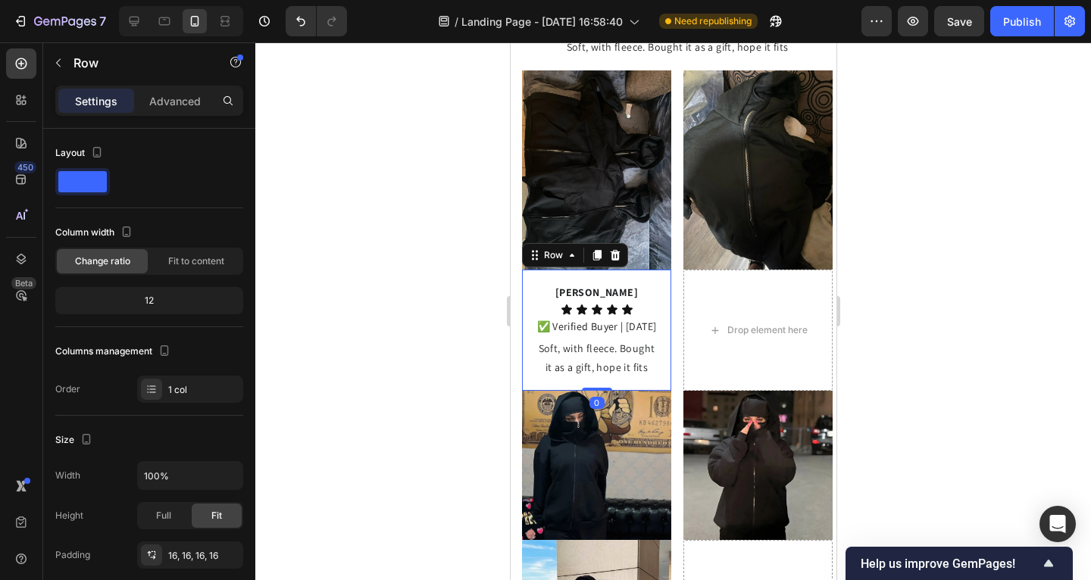
click at [417, 245] on div at bounding box center [673, 311] width 836 height 538
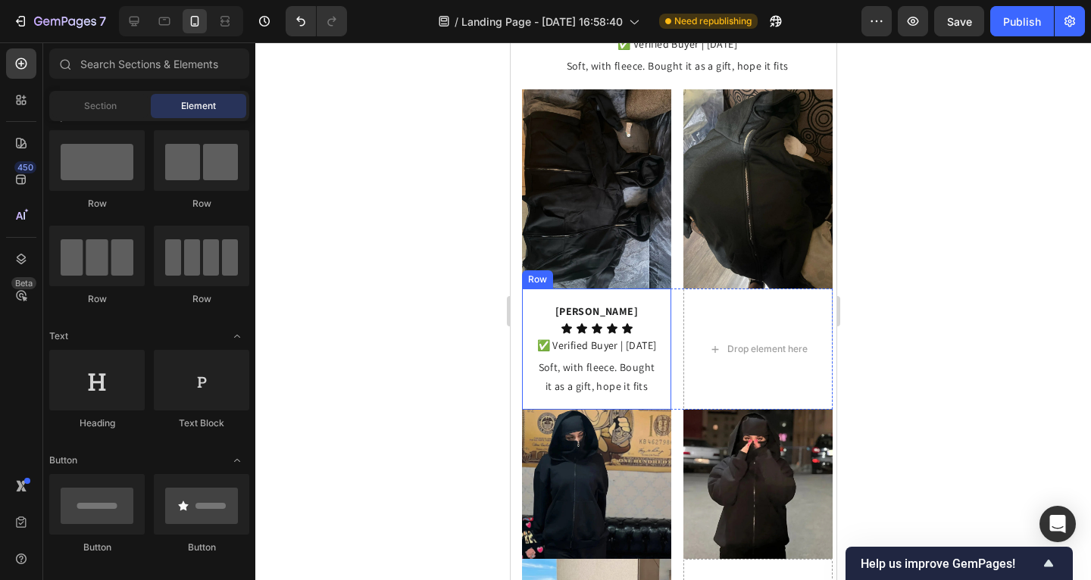
scroll to position [2079, 0]
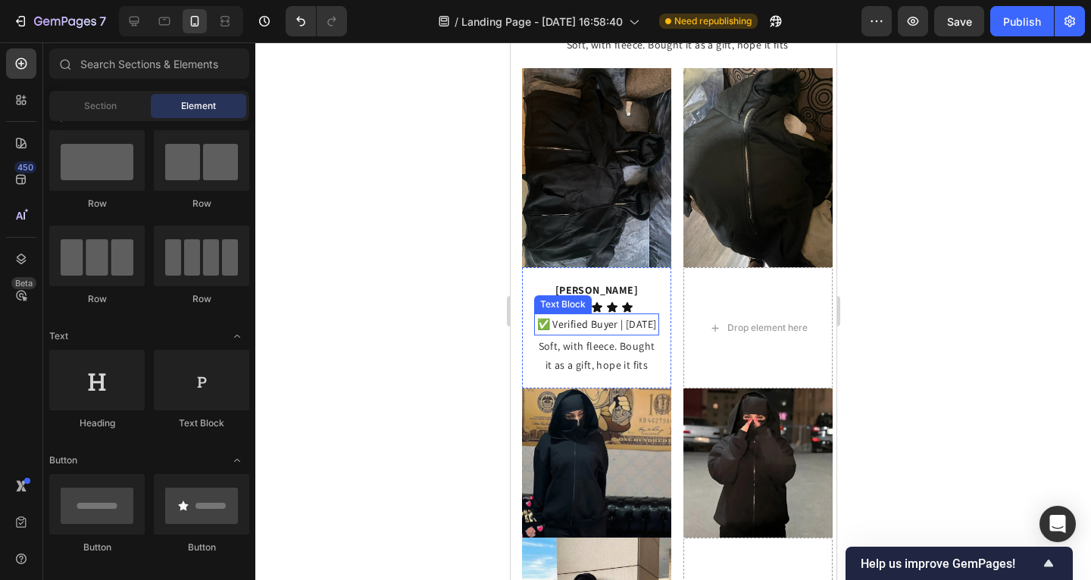
click at [602, 315] on p "✅ Verified Buyer | [DATE]" at bounding box center [596, 324] width 122 height 19
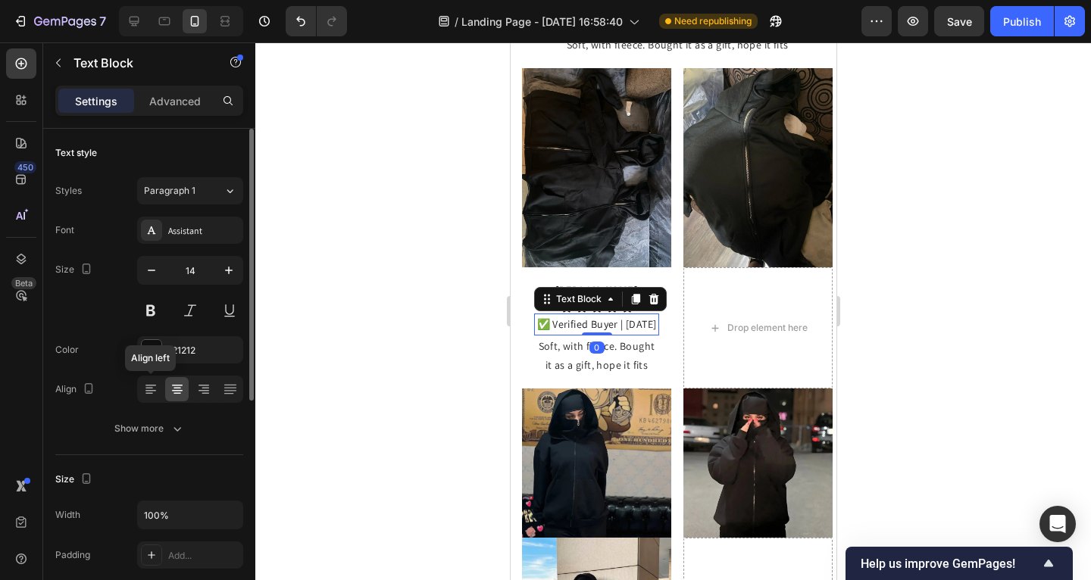
drag, startPoint x: 146, startPoint y: 386, endPoint x: 168, endPoint y: 382, distance: 22.4
click at [146, 386] on icon at bounding box center [150, 389] width 15 height 15
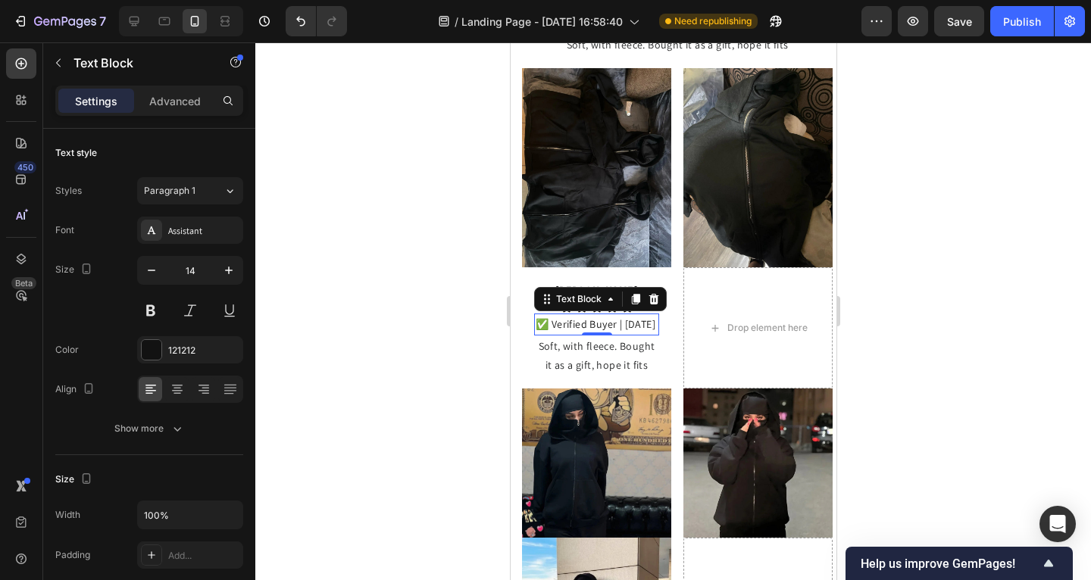
click at [433, 297] on div at bounding box center [673, 311] width 836 height 538
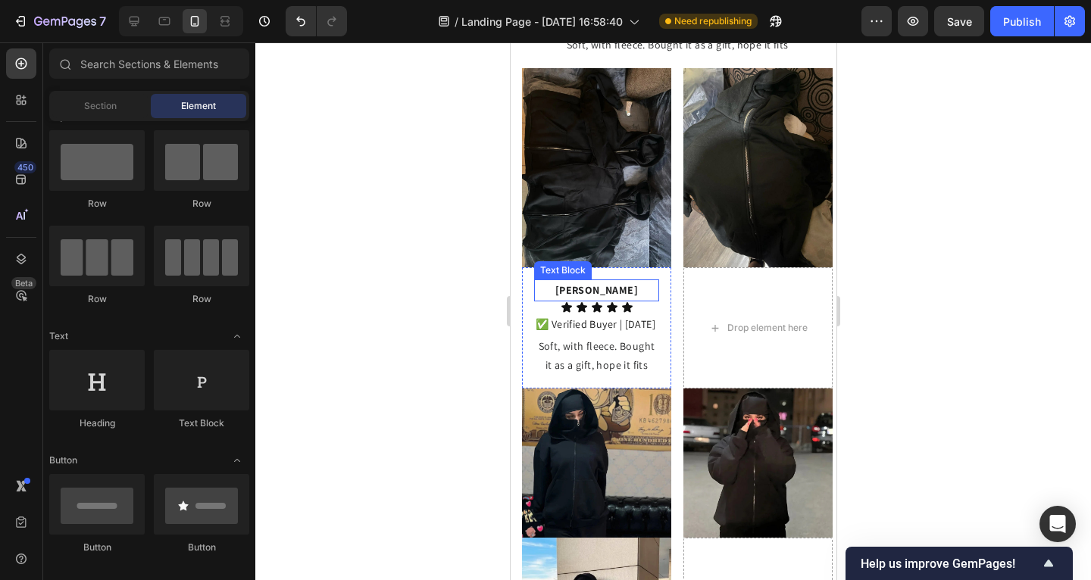
click at [538, 281] on p "[PERSON_NAME]" at bounding box center [596, 290] width 122 height 19
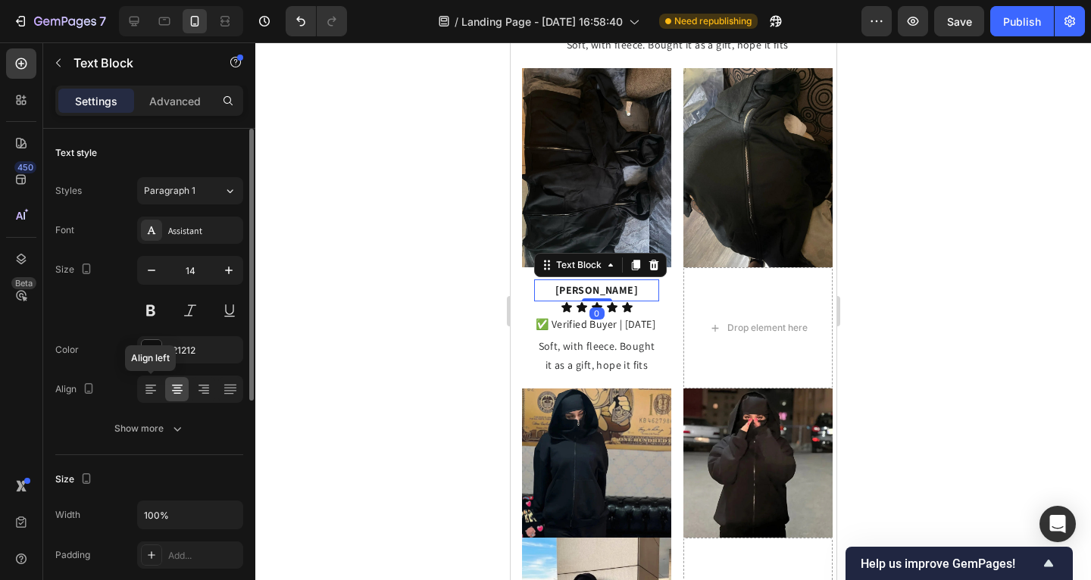
drag, startPoint x: 149, startPoint y: 391, endPoint x: 171, endPoint y: 386, distance: 22.6
click at [149, 390] on icon at bounding box center [150, 391] width 11 height 2
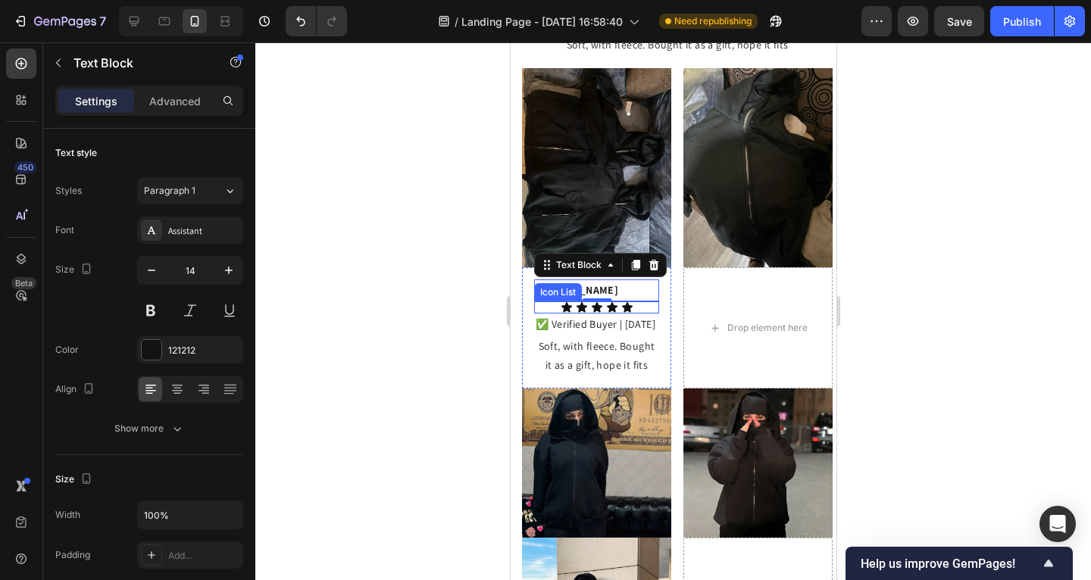
click at [638, 302] on div "Icon Icon Icon Icon Icon" at bounding box center [595, 308] width 125 height 12
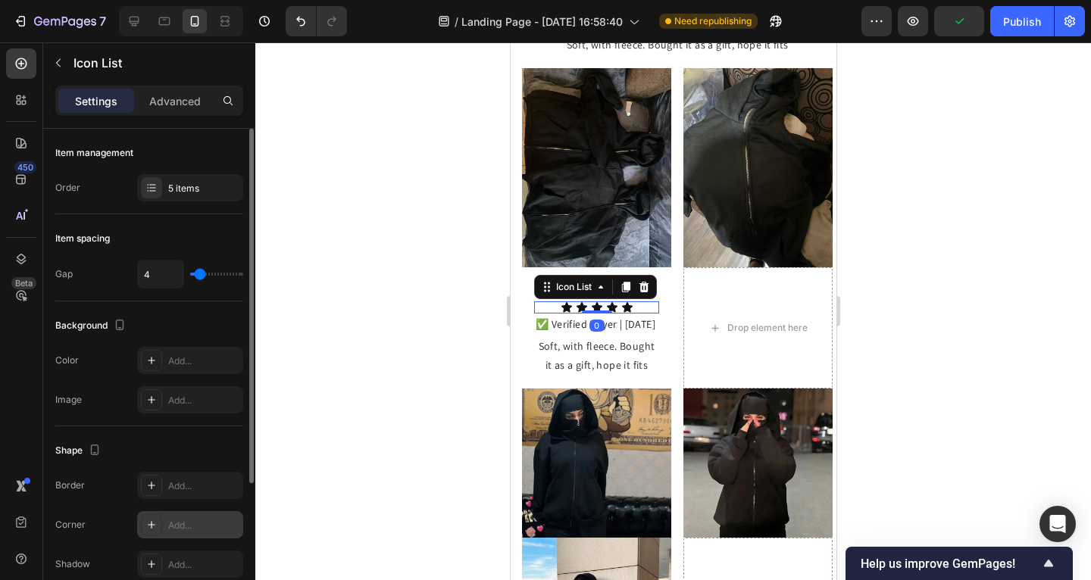
scroll to position [195, 0]
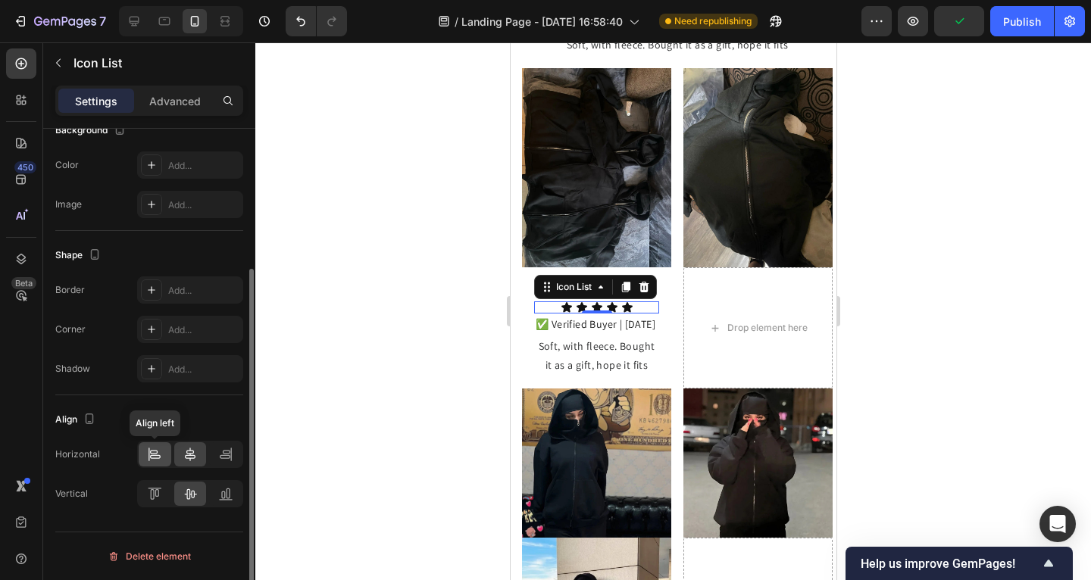
click at [158, 454] on icon at bounding box center [154, 454] width 15 height 15
click at [153, 478] on div "Horizontal Vertical" at bounding box center [149, 474] width 188 height 67
click at [155, 485] on div at bounding box center [155, 494] width 33 height 24
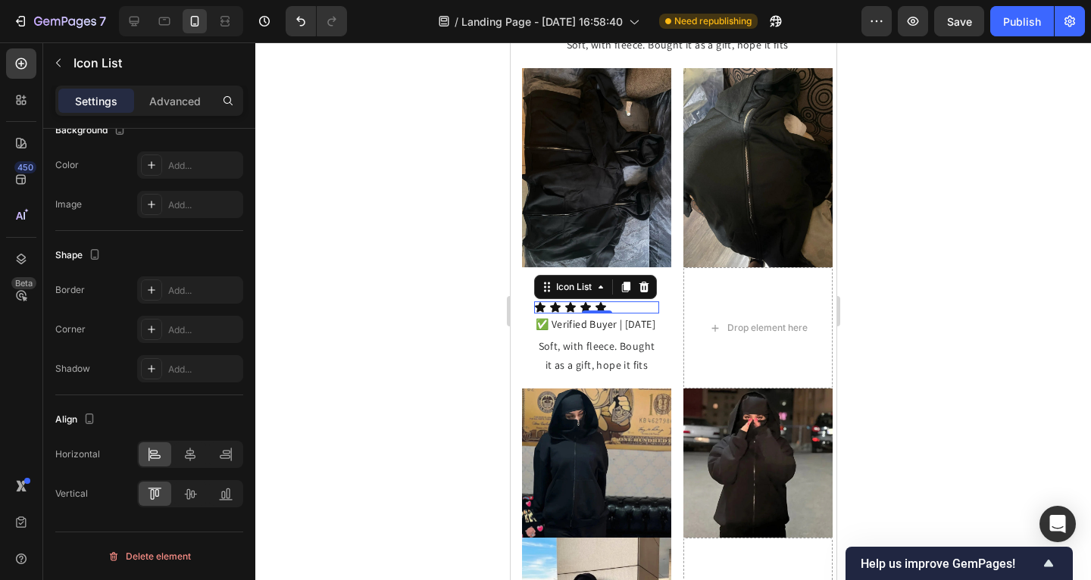
drag, startPoint x: 338, startPoint y: 436, endPoint x: 369, endPoint y: 414, distance: 38.1
click at [339, 435] on div at bounding box center [673, 311] width 836 height 538
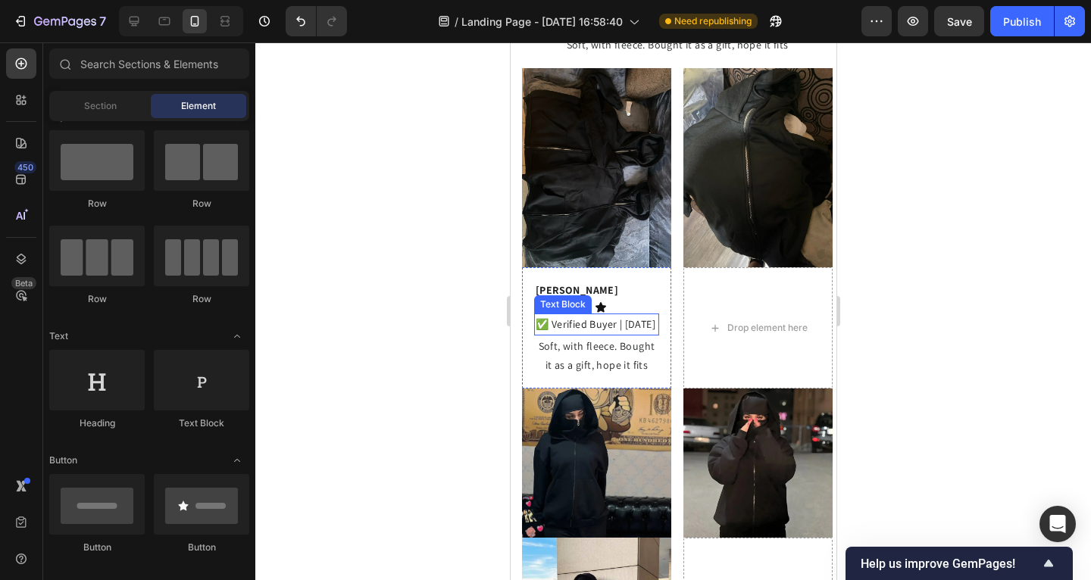
click at [611, 315] on p "✅ Verified Buyer | [DATE]" at bounding box center [596, 324] width 122 height 19
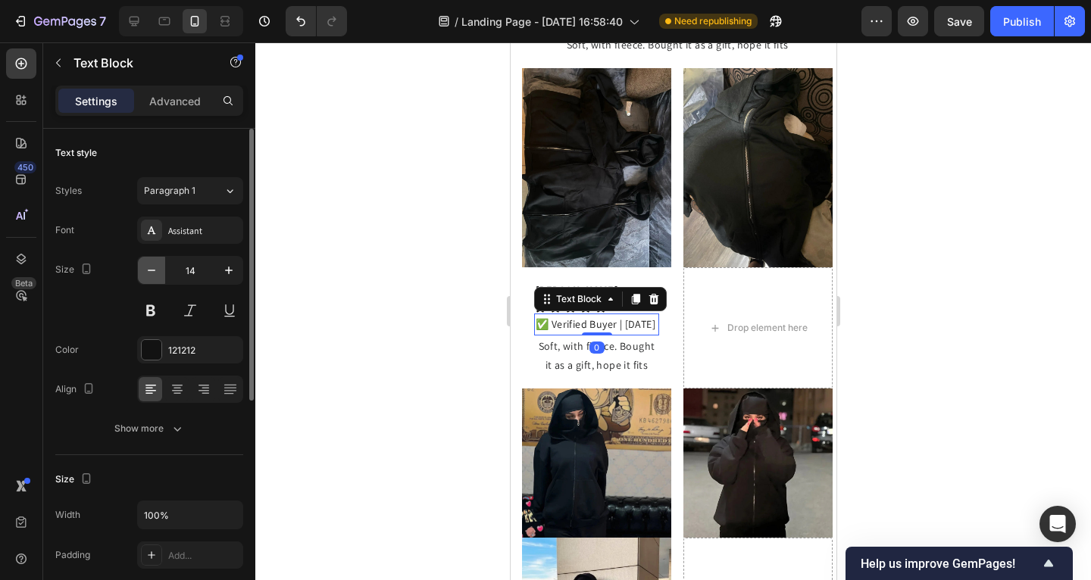
click at [154, 267] on icon "button" at bounding box center [151, 270] width 15 height 15
click at [155, 267] on icon "button" at bounding box center [151, 270] width 15 height 15
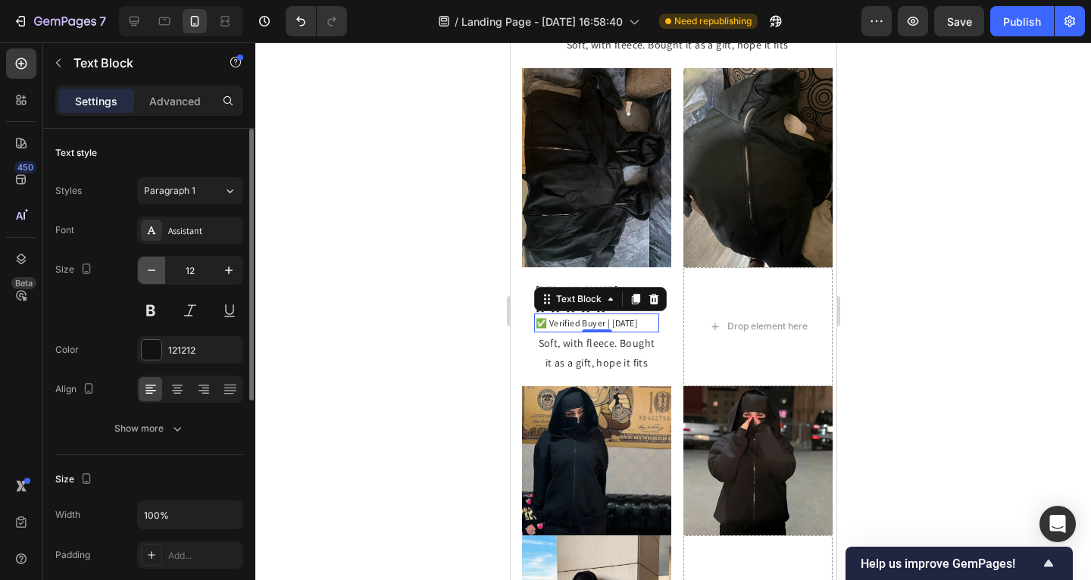
click at [155, 266] on icon "button" at bounding box center [151, 270] width 15 height 15
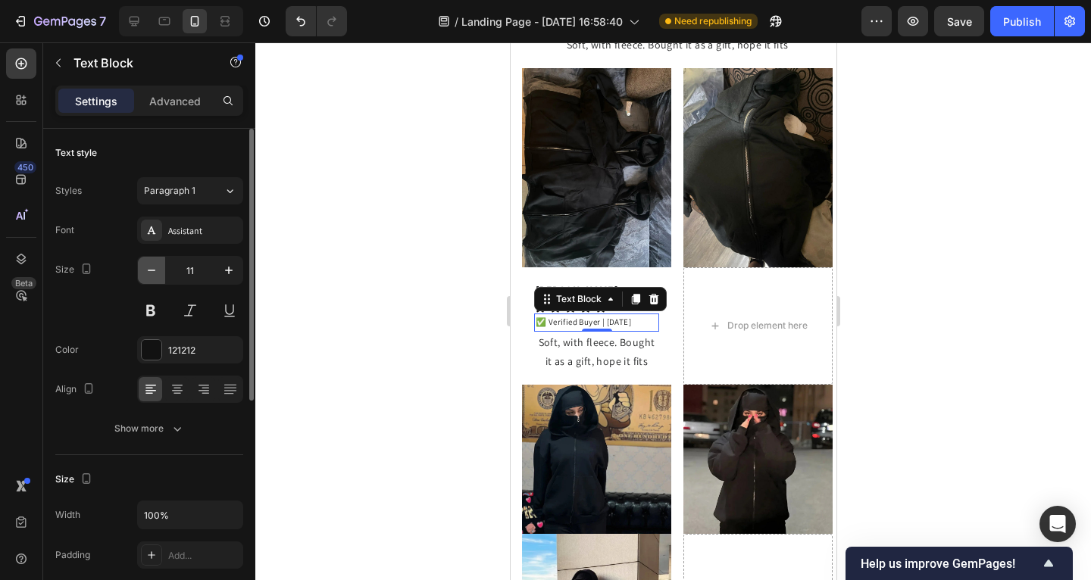
click at [155, 266] on icon "button" at bounding box center [151, 270] width 15 height 15
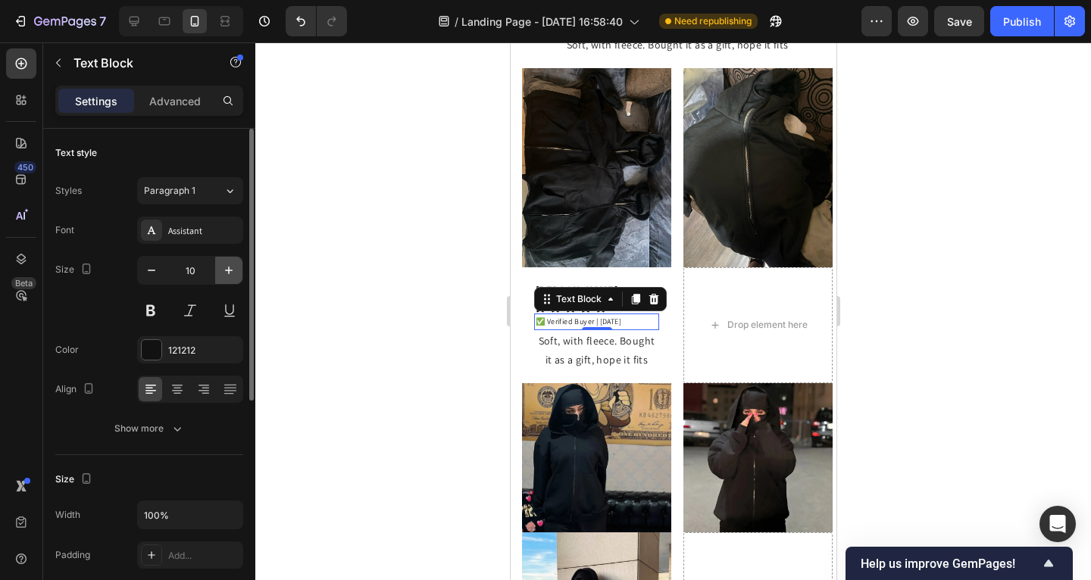
click at [236, 271] on button "button" at bounding box center [228, 270] width 27 height 27
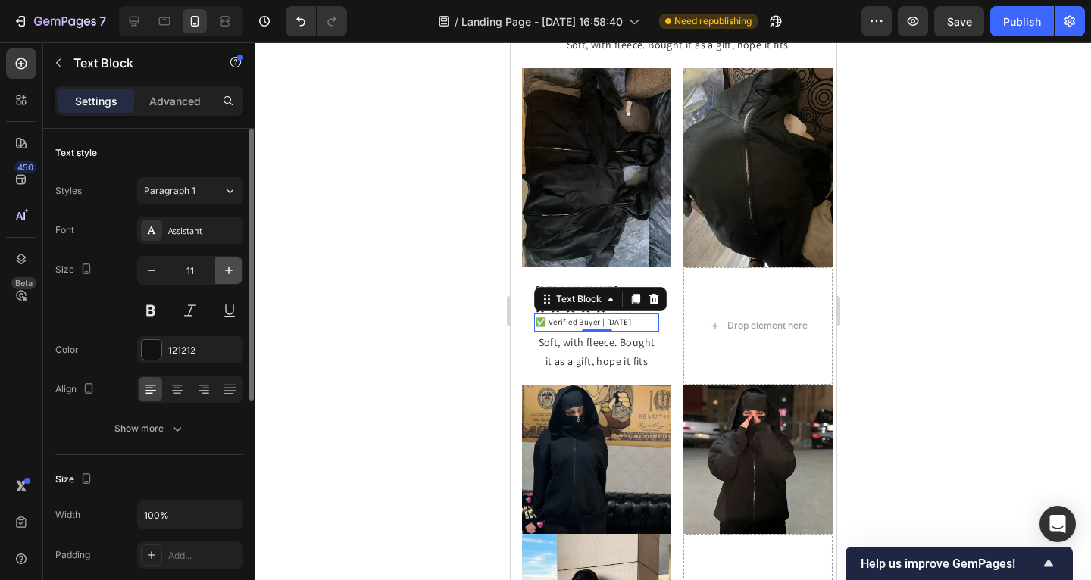
click at [236, 271] on button "button" at bounding box center [228, 270] width 27 height 27
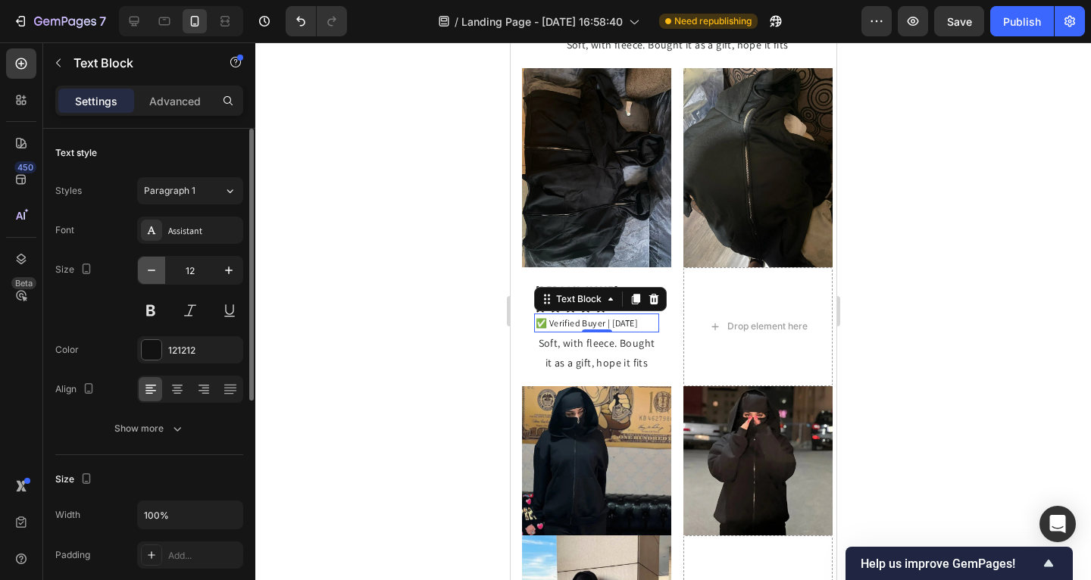
click at [160, 271] on button "button" at bounding box center [151, 270] width 27 height 27
type input "11"
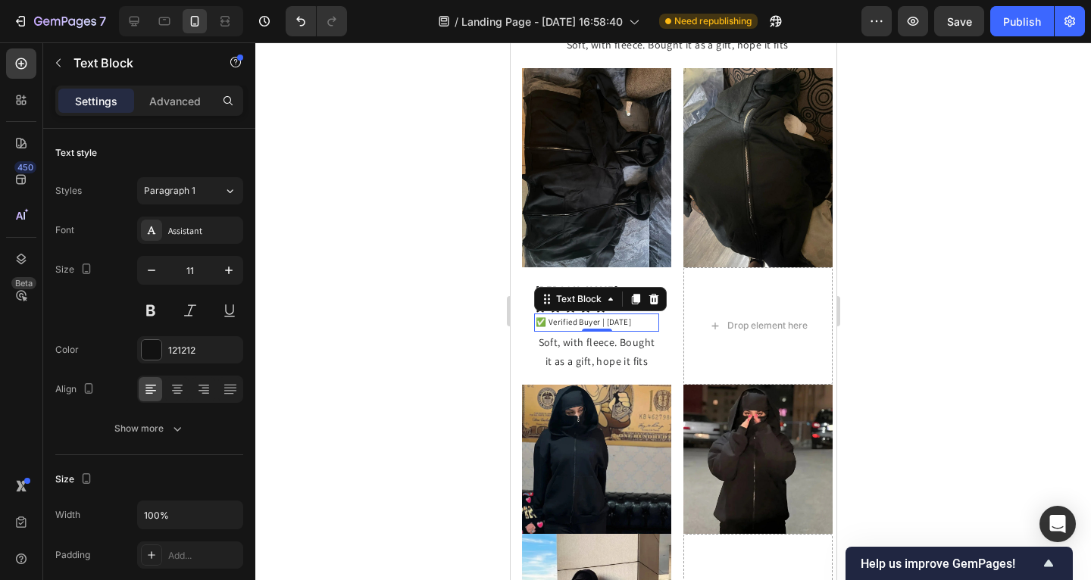
click at [305, 271] on div at bounding box center [673, 311] width 836 height 538
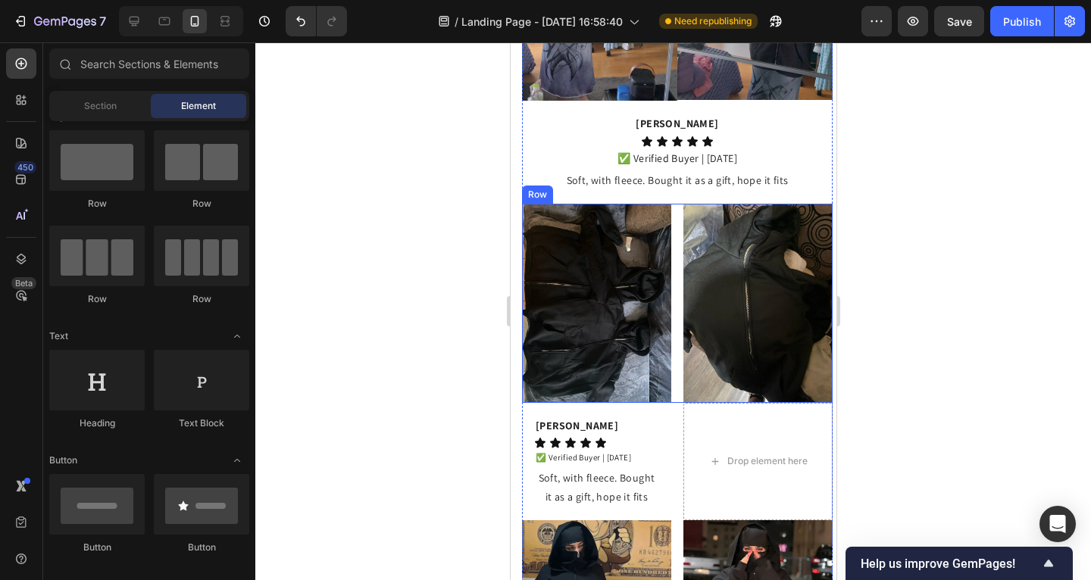
scroll to position [1690, 0]
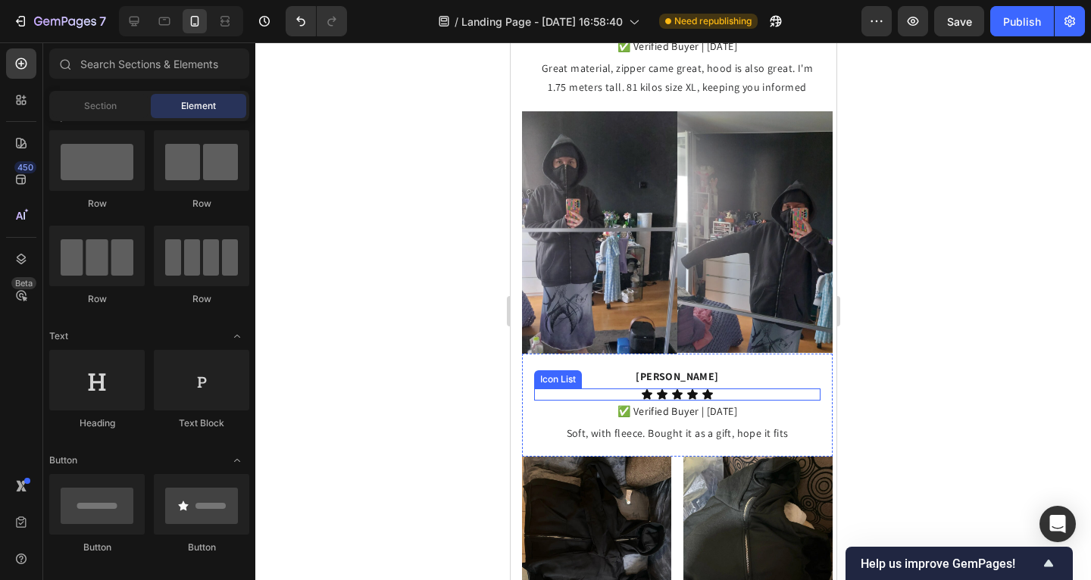
click at [610, 389] on div "Icon Icon Icon Icon Icon" at bounding box center [676, 395] width 286 height 12
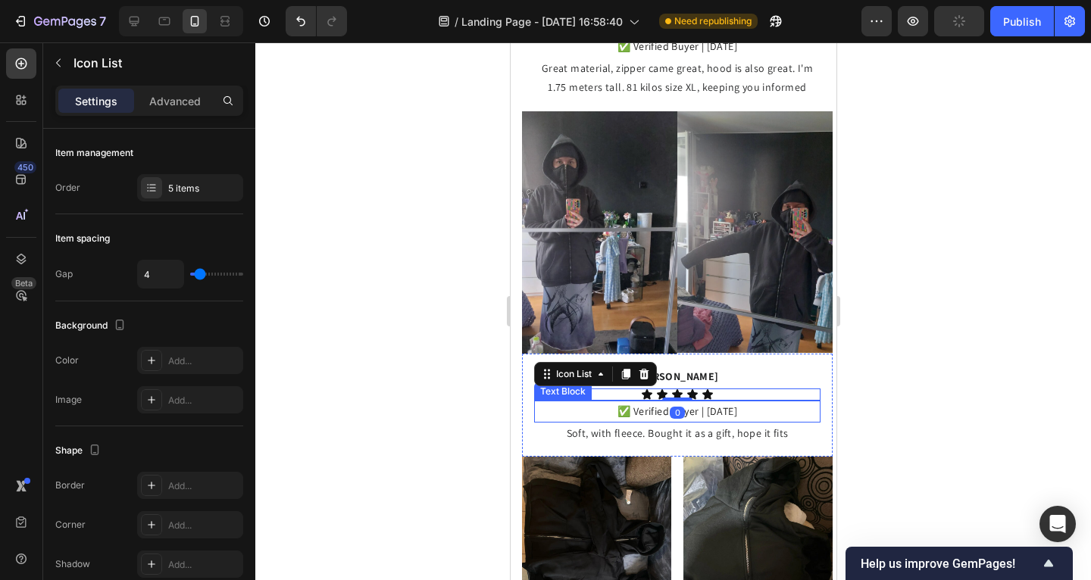
click at [583, 402] on p "✅ Verified Buyer | [DATE]" at bounding box center [676, 411] width 283 height 19
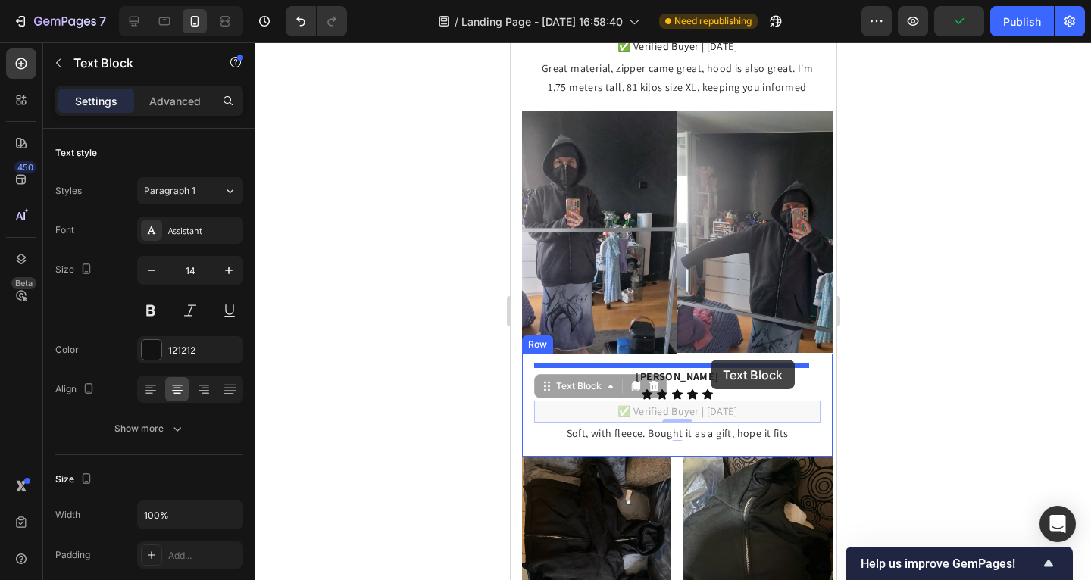
drag, startPoint x: 546, startPoint y: 369, endPoint x: 710, endPoint y: 360, distance: 164.7
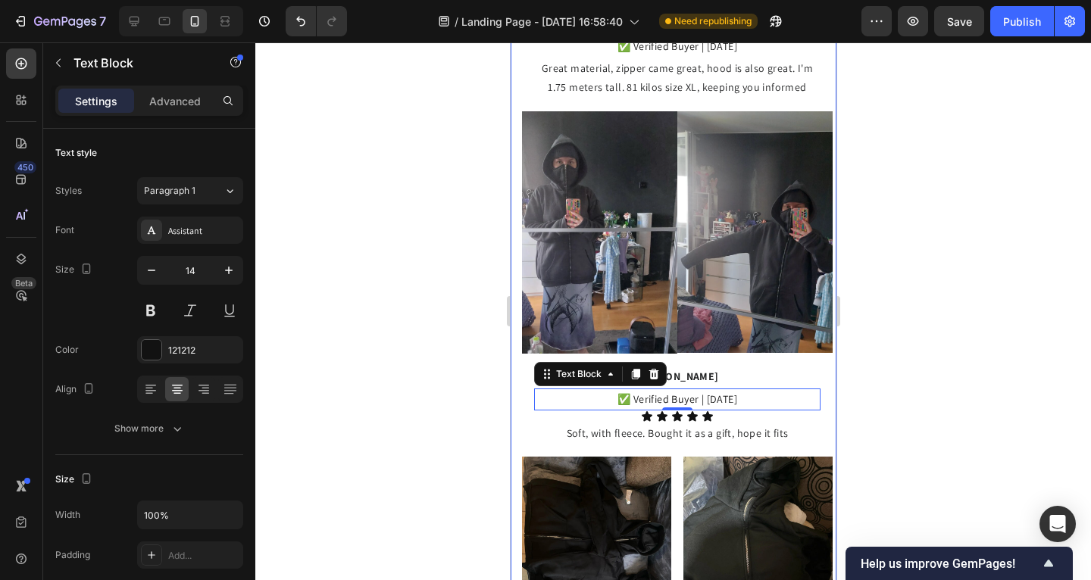
click at [428, 345] on div at bounding box center [673, 311] width 836 height 538
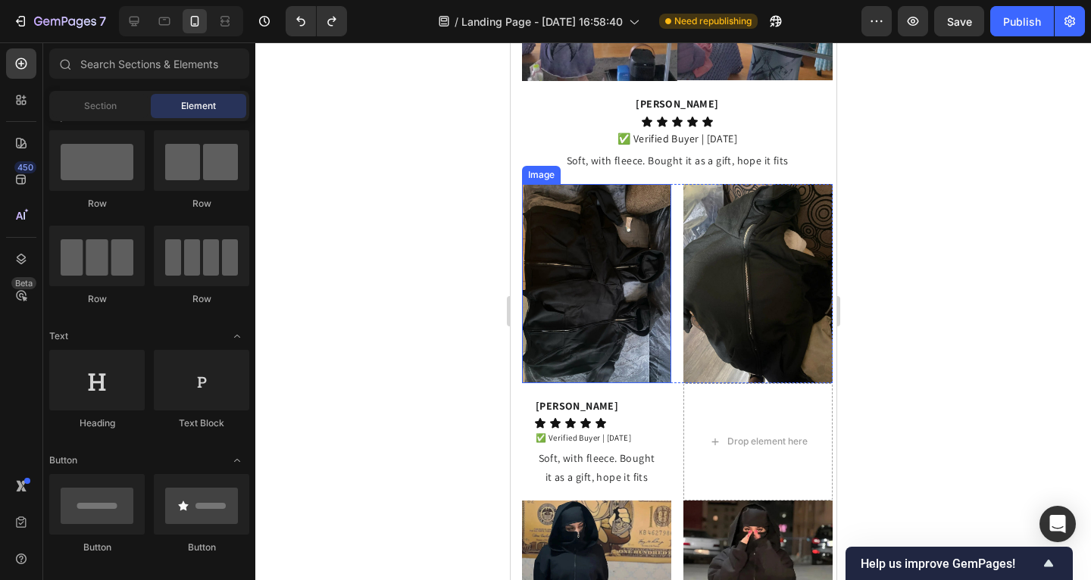
scroll to position [1978, 0]
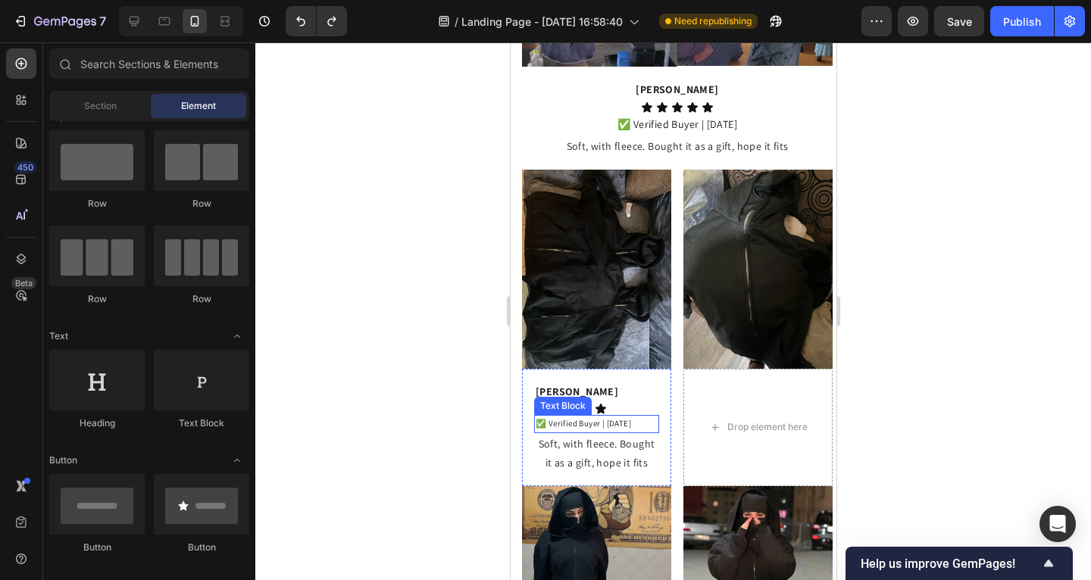
click at [648, 417] on p "✅ Verified Buyer | [DATE]" at bounding box center [596, 424] width 122 height 15
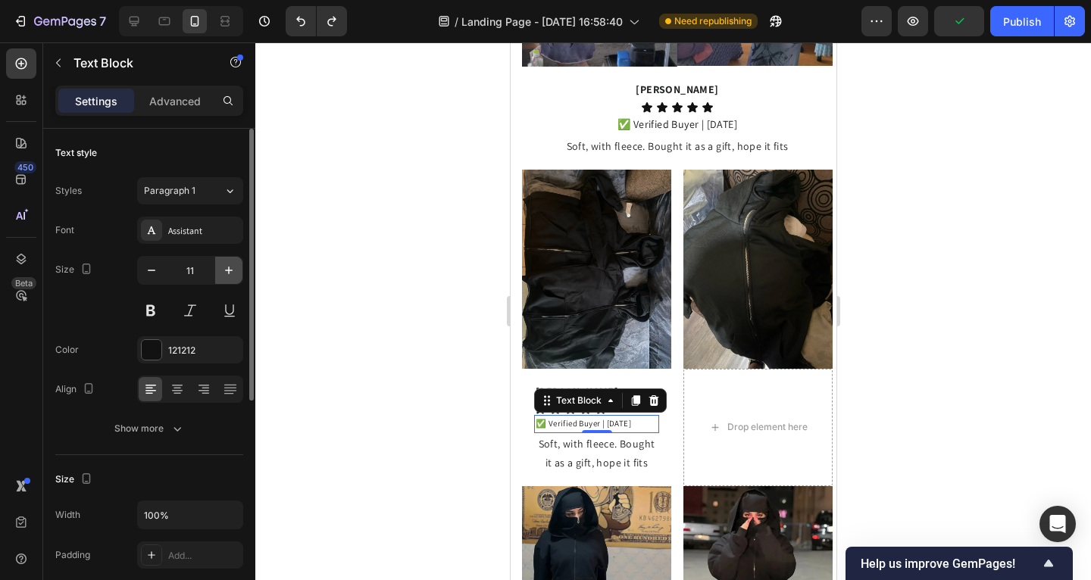
click at [223, 275] on icon "button" at bounding box center [228, 270] width 15 height 15
click at [230, 279] on button "button" at bounding box center [228, 270] width 27 height 27
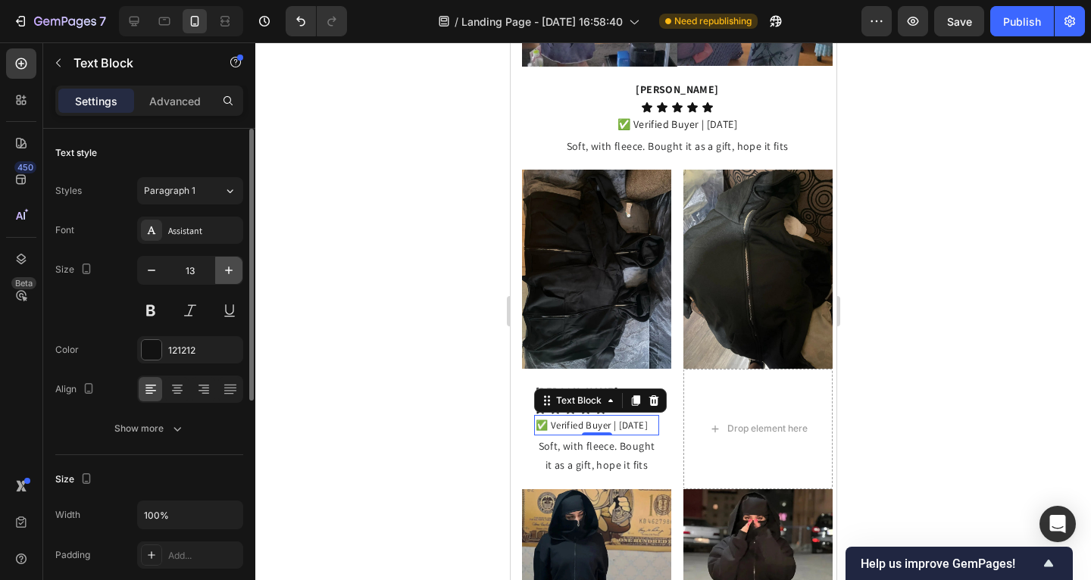
click at [230, 278] on button "button" at bounding box center [228, 270] width 27 height 27
type input "14"
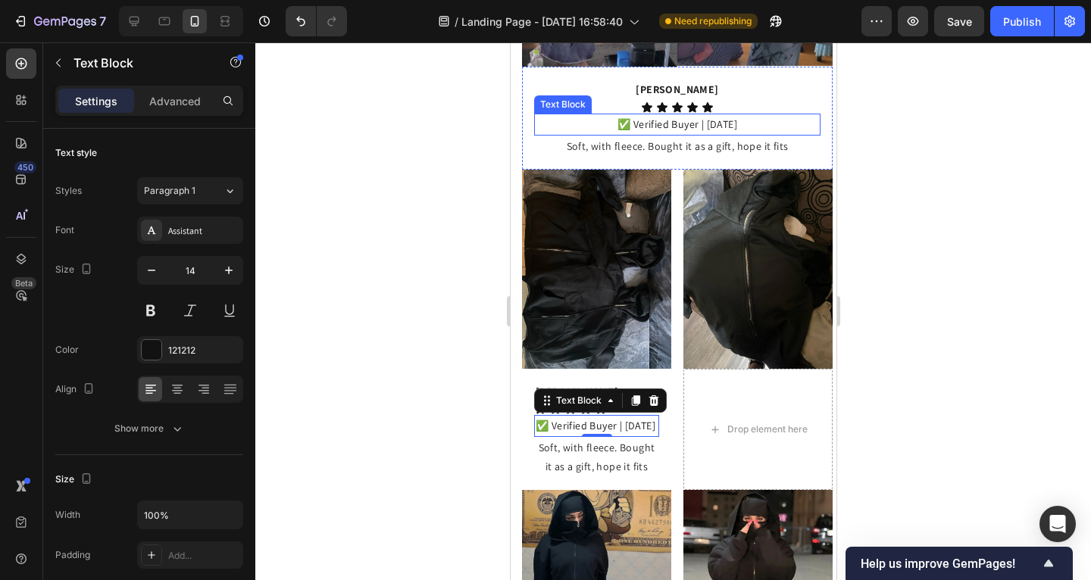
click at [623, 115] on p "✅ Verified Buyer | [DATE]" at bounding box center [676, 124] width 283 height 19
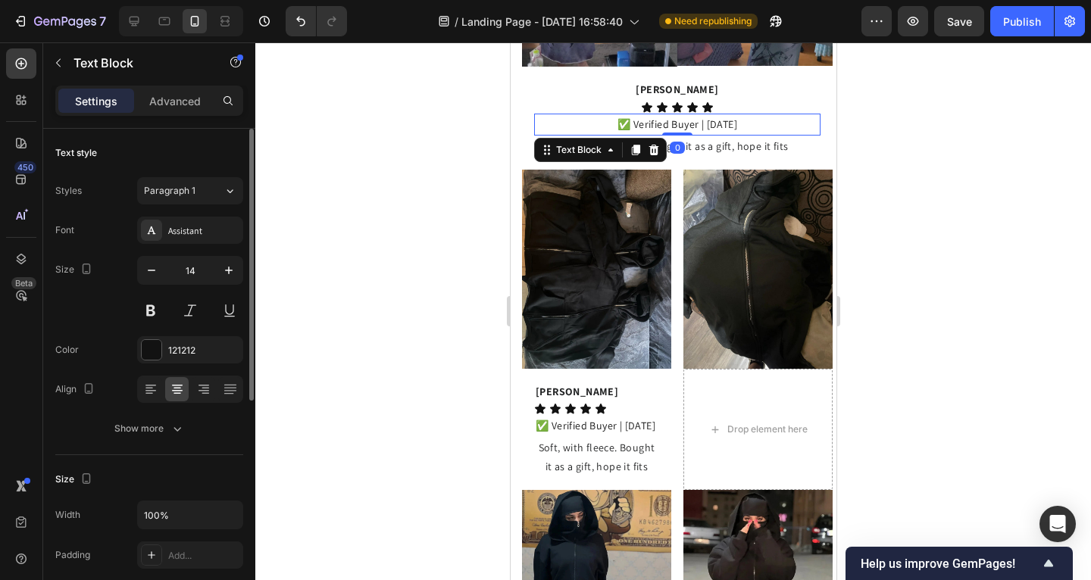
scroll to position [133, 0]
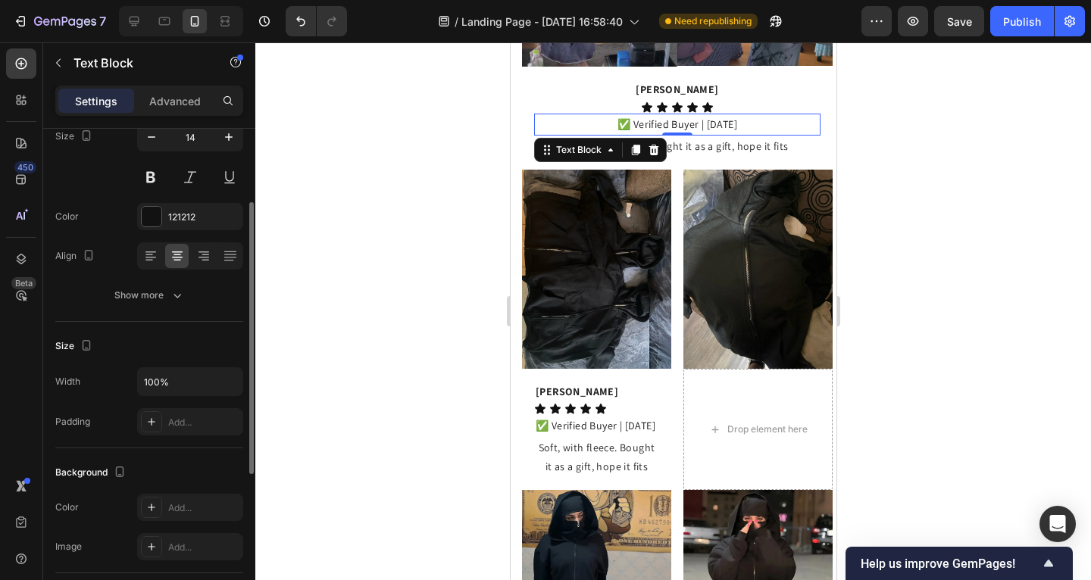
click at [380, 382] on div at bounding box center [673, 311] width 836 height 538
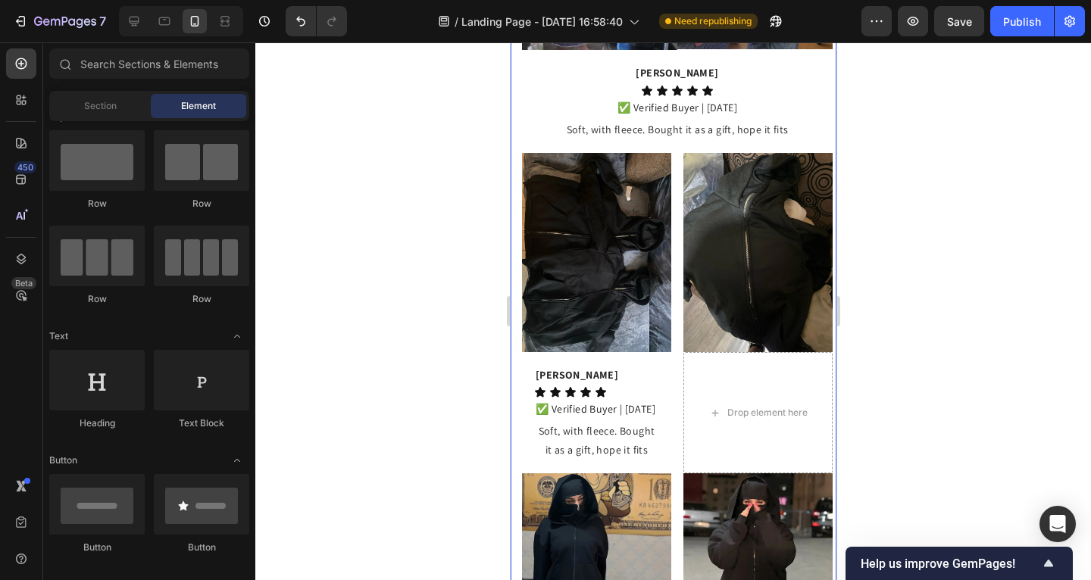
scroll to position [1995, 0]
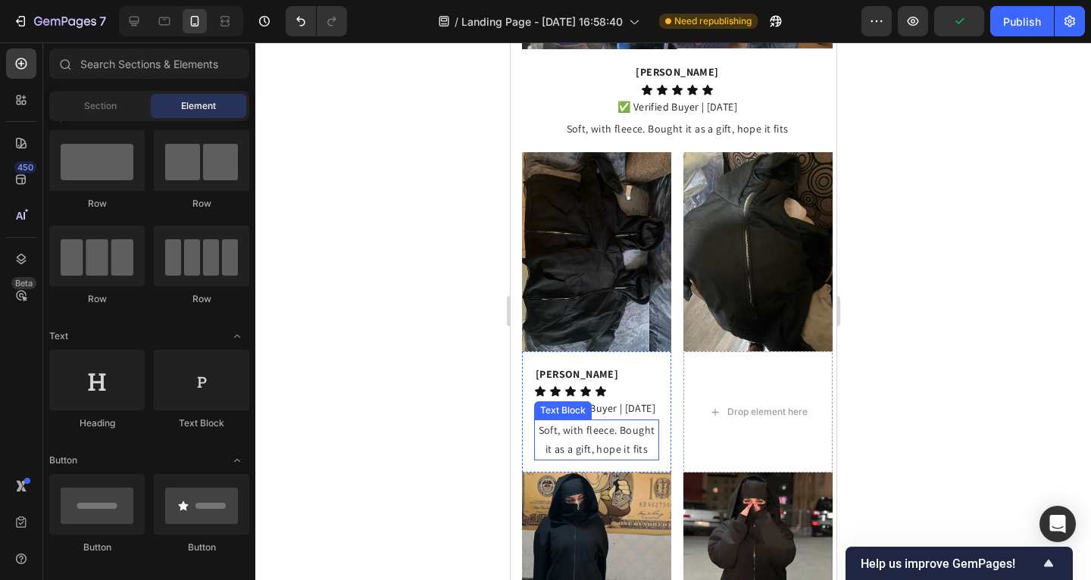
click at [535, 421] on p "Soft, with fleece. Bought it as a gift, hope it fits" at bounding box center [596, 440] width 122 height 38
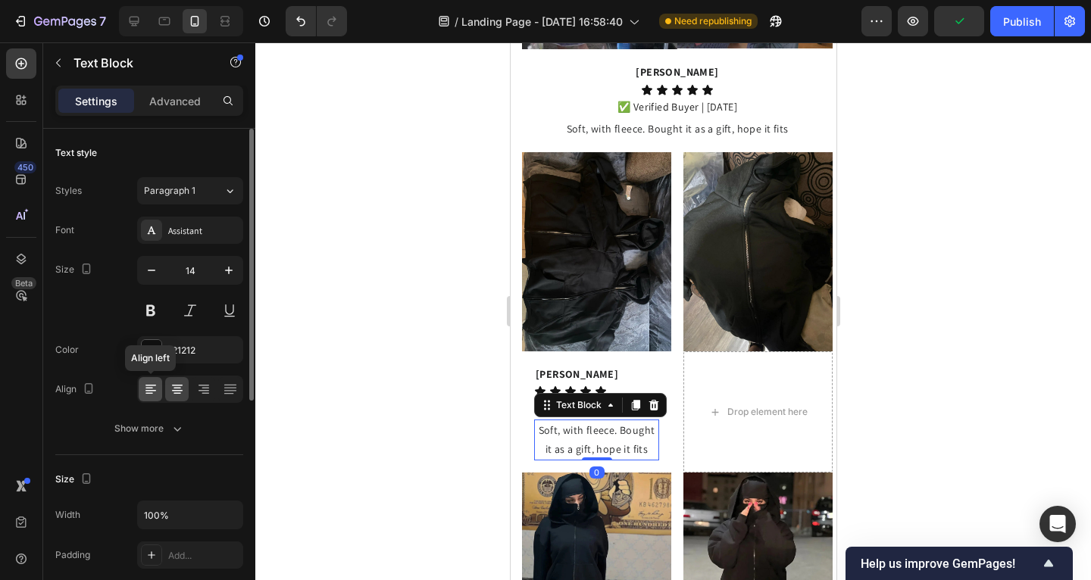
click at [142, 387] on div at bounding box center [150, 389] width 23 height 24
click at [351, 386] on div at bounding box center [673, 311] width 836 height 538
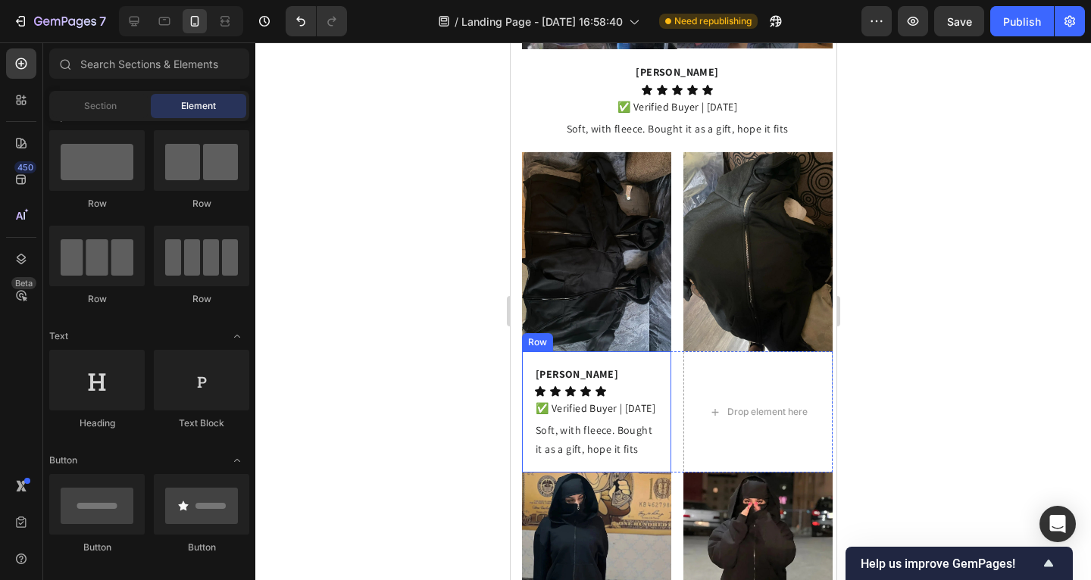
click at [523, 368] on div "Alexandera Becker Text Block Icon Icon Icon Icon Icon Icon List ✅ Verified Buye…" at bounding box center [595, 413] width 149 height 122
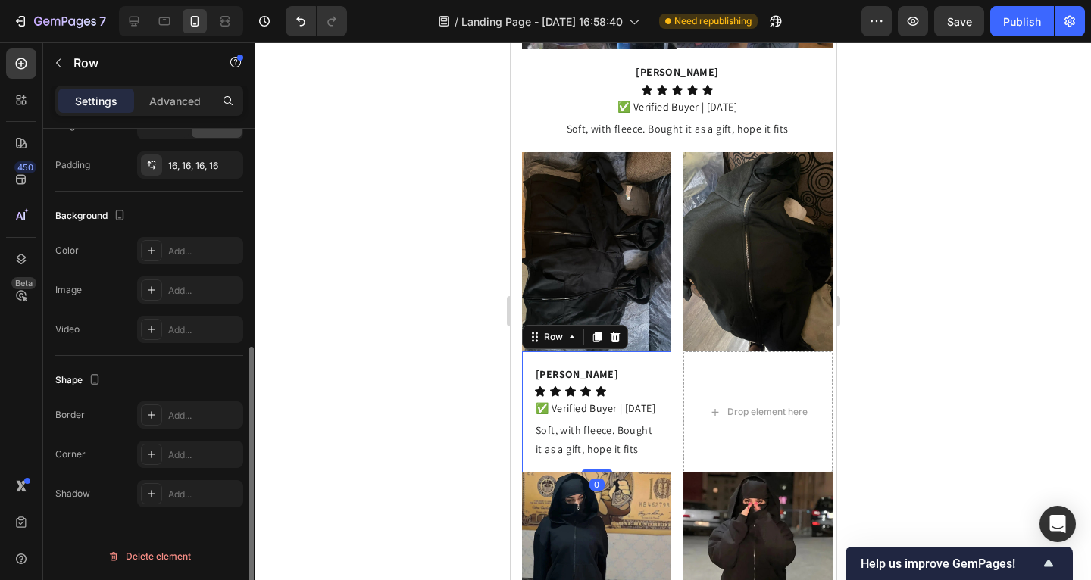
scroll to position [263, 0]
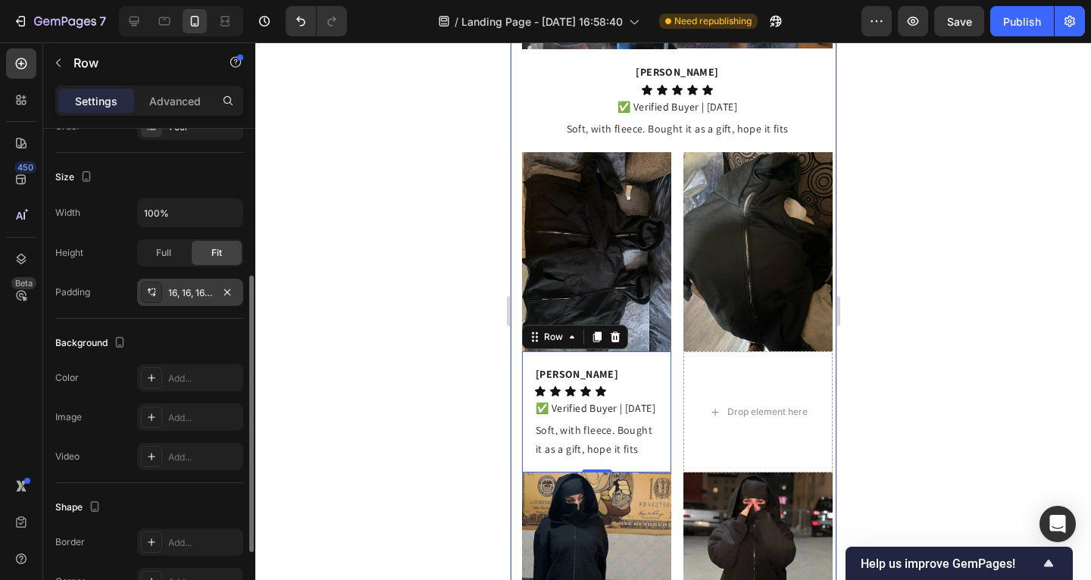
click at [198, 302] on div "16, 16, 16, 16" at bounding box center [190, 292] width 106 height 27
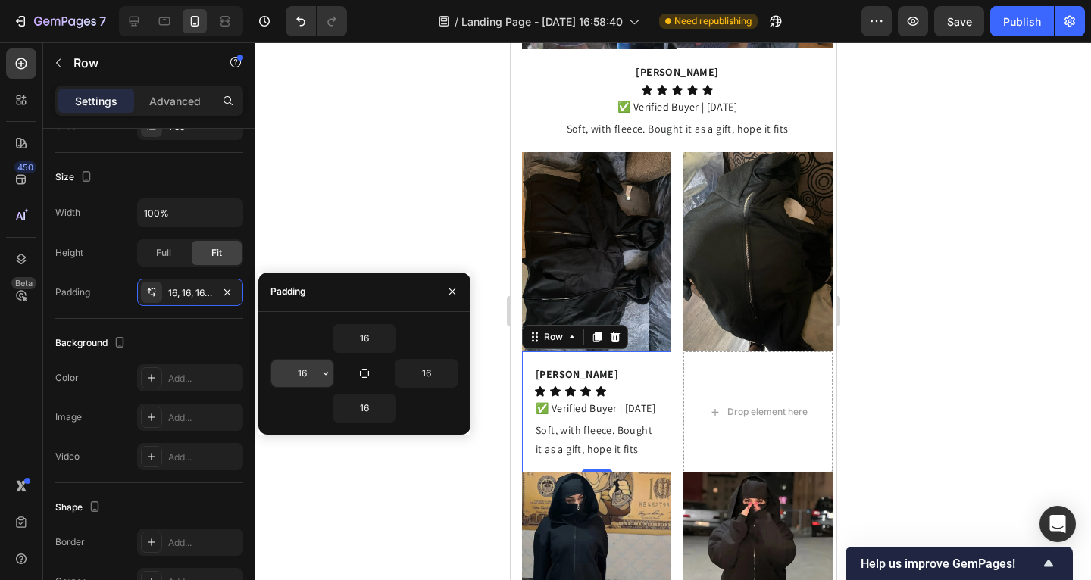
click at [308, 373] on input "16" at bounding box center [302, 373] width 62 height 27
type input "0"
click at [433, 372] on input "16" at bounding box center [427, 373] width 62 height 27
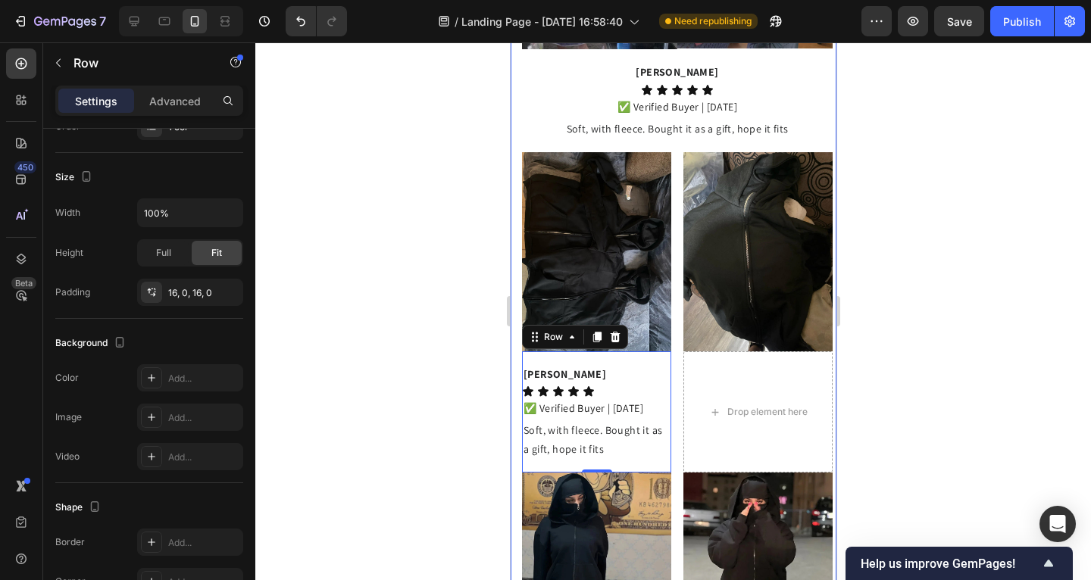
click at [465, 205] on div at bounding box center [673, 311] width 836 height 538
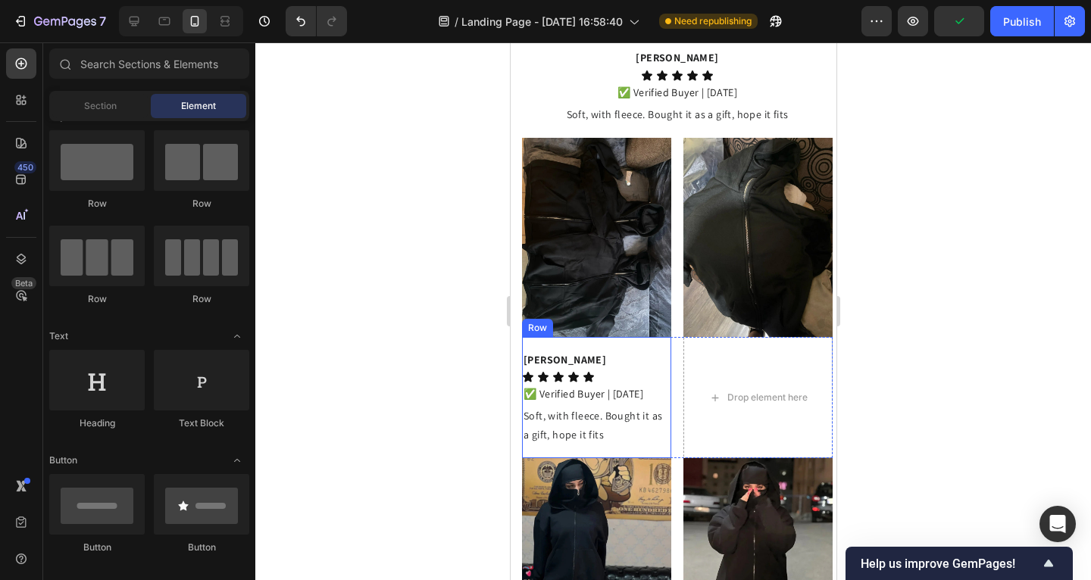
scroll to position [2081, 0]
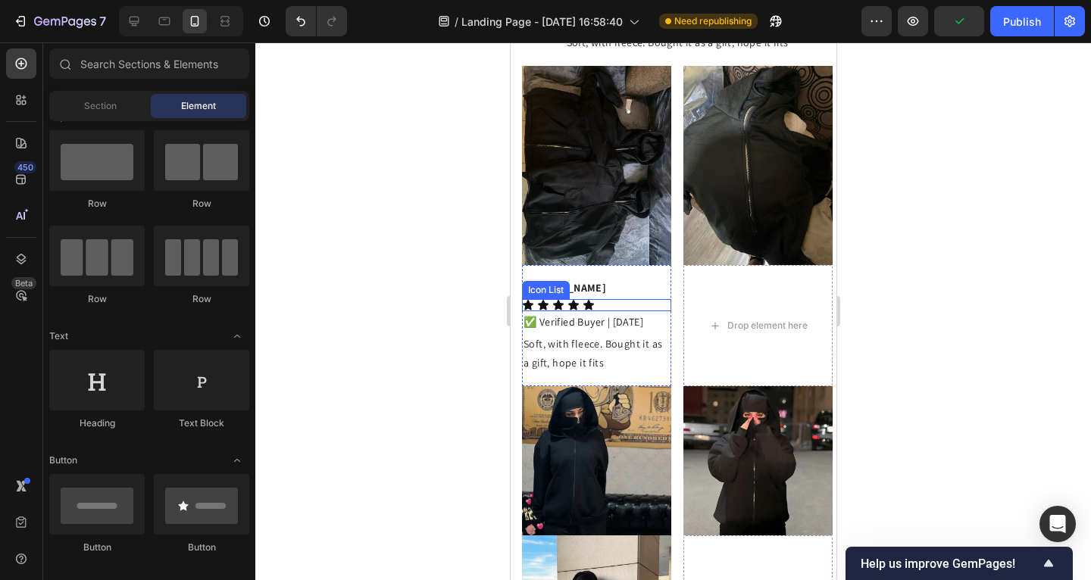
click at [634, 299] on div "Icon Icon Icon Icon Icon" at bounding box center [595, 305] width 149 height 12
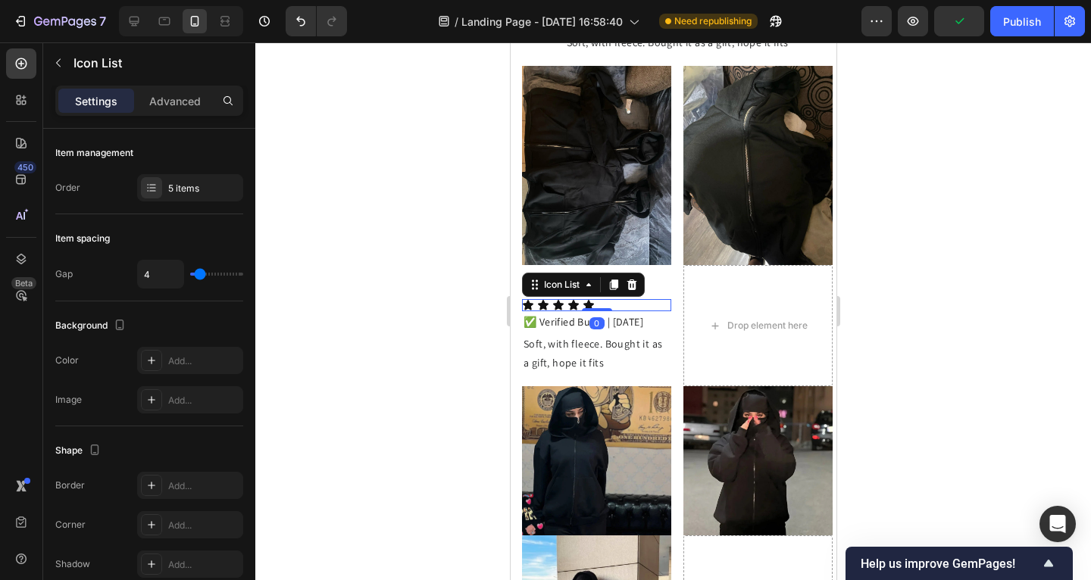
click at [447, 261] on div at bounding box center [673, 311] width 836 height 538
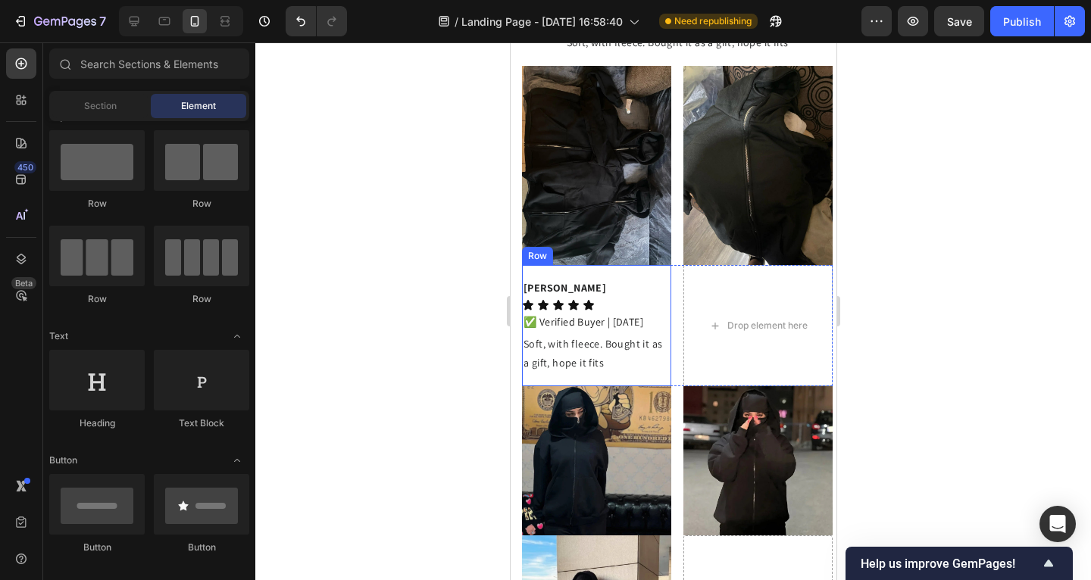
click at [615, 265] on div "Alexandera Becker Text Block Icon Icon Icon Icon Icon Icon List ✅ Verified Buye…" at bounding box center [595, 326] width 149 height 122
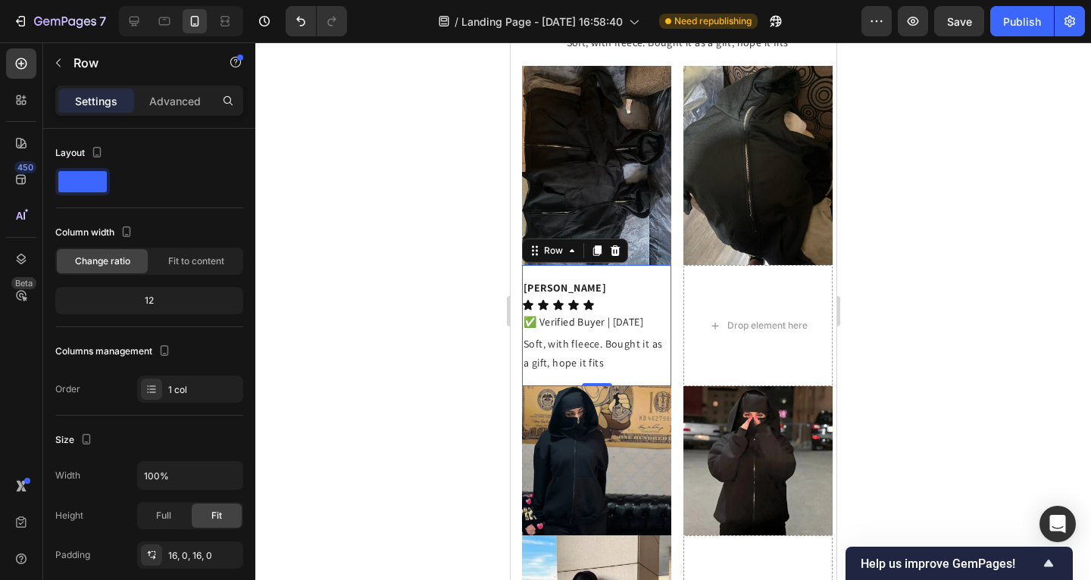
click at [646, 265] on div "Alexandera Becker Text Block Icon Icon Icon Icon Icon Icon List ✅ Verified Buye…" at bounding box center [595, 326] width 149 height 122
click at [599, 245] on icon at bounding box center [596, 251] width 12 height 12
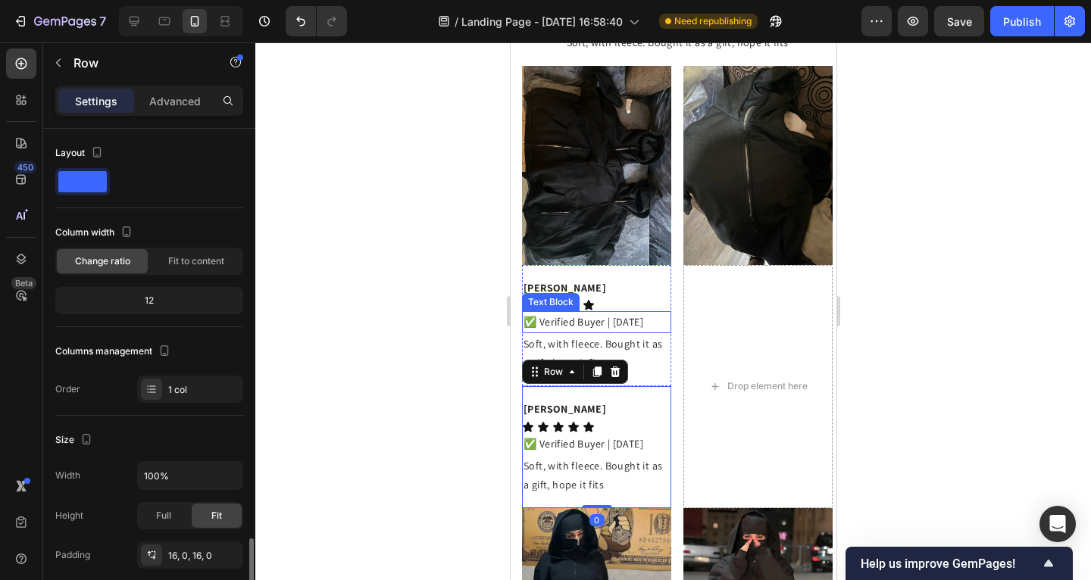
scroll to position [263, 0]
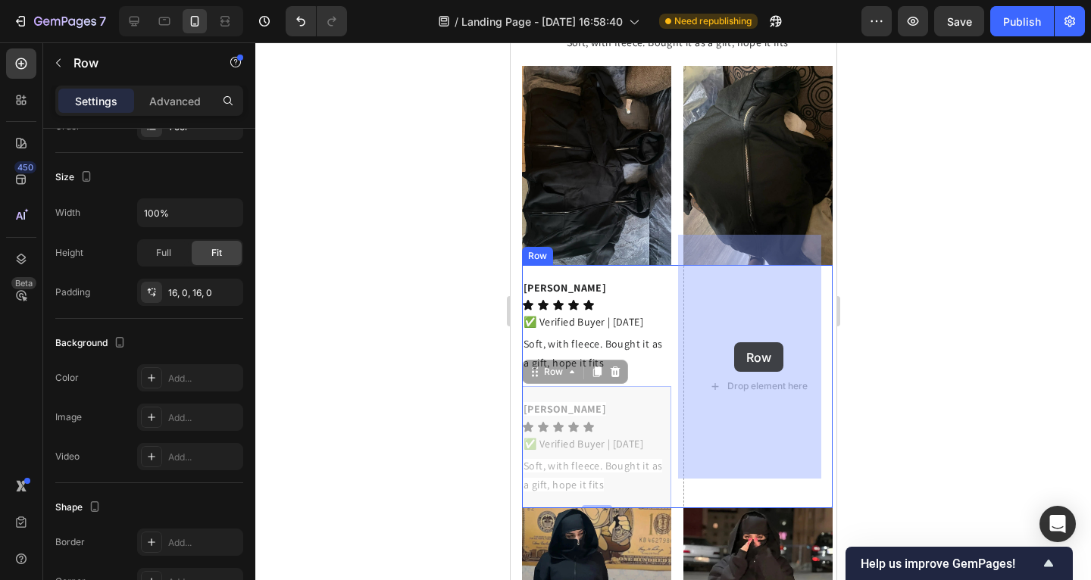
drag, startPoint x: 537, startPoint y: 349, endPoint x: 733, endPoint y: 342, distance: 196.3
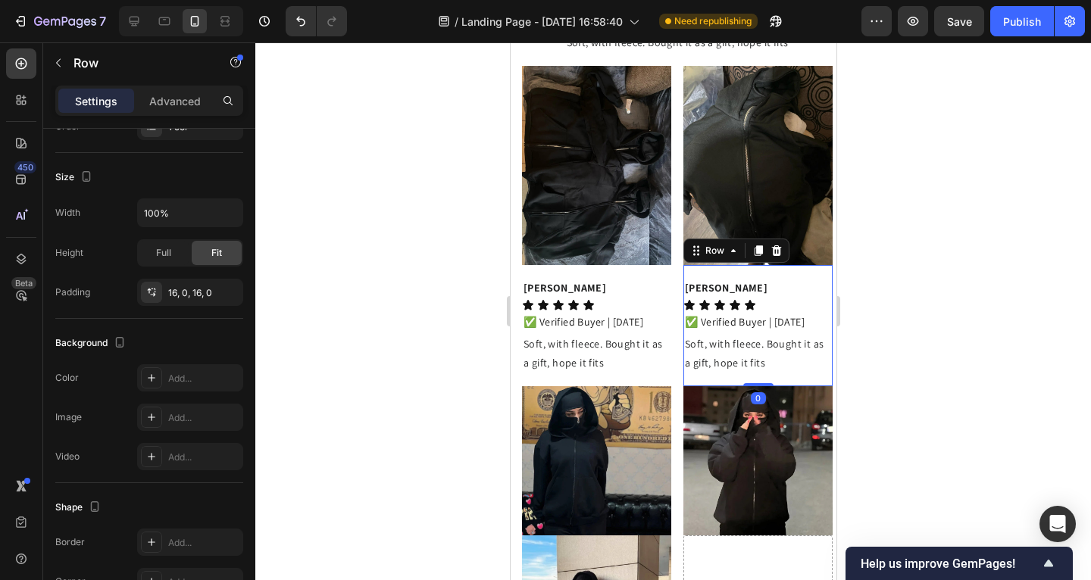
click at [344, 280] on div at bounding box center [673, 311] width 836 height 538
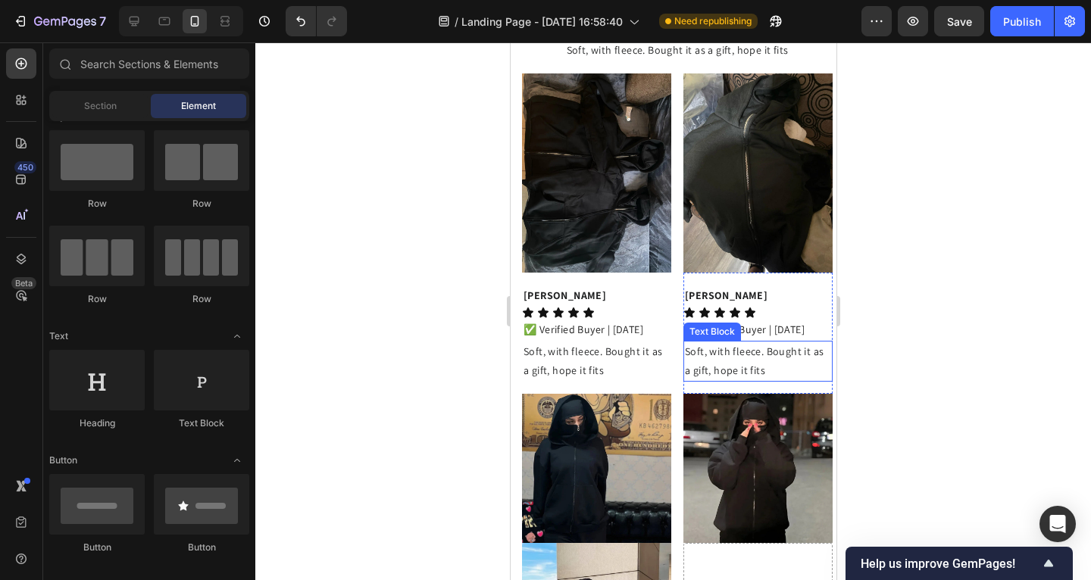
scroll to position [2077, 0]
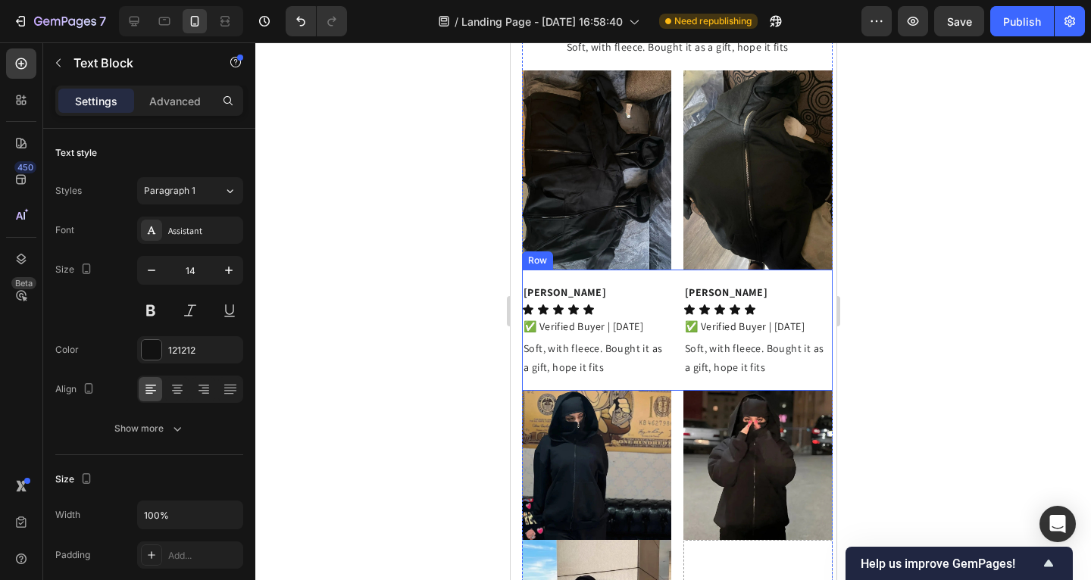
click at [729, 342] on span "Soft, with fleece. Bought it as a gift, hope it fits" at bounding box center [753, 358] width 139 height 33
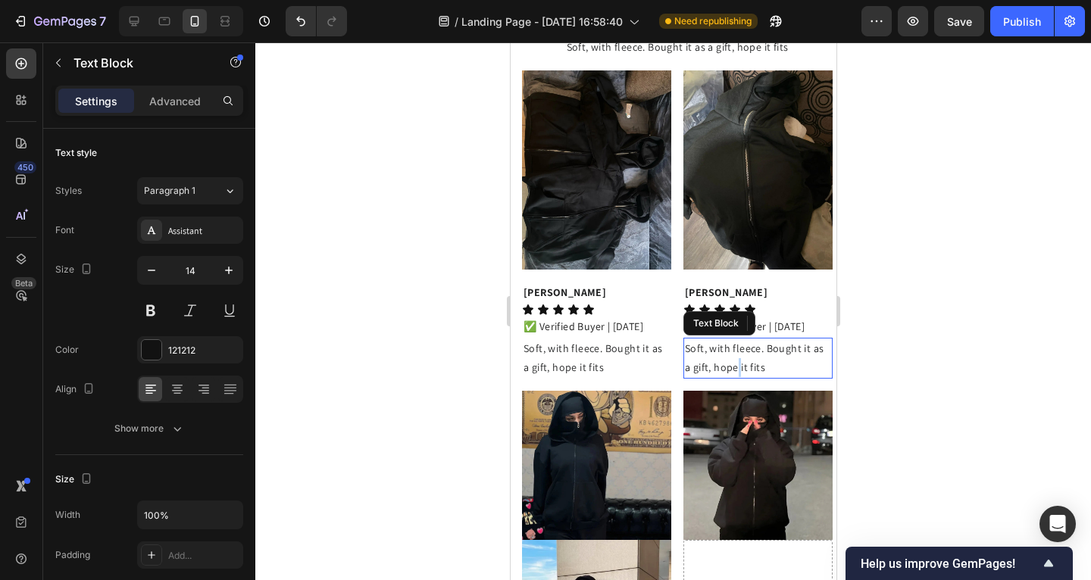
click at [758, 339] on p "Soft, with fleece. Bought it as a gift, hope it fits" at bounding box center [757, 358] width 146 height 38
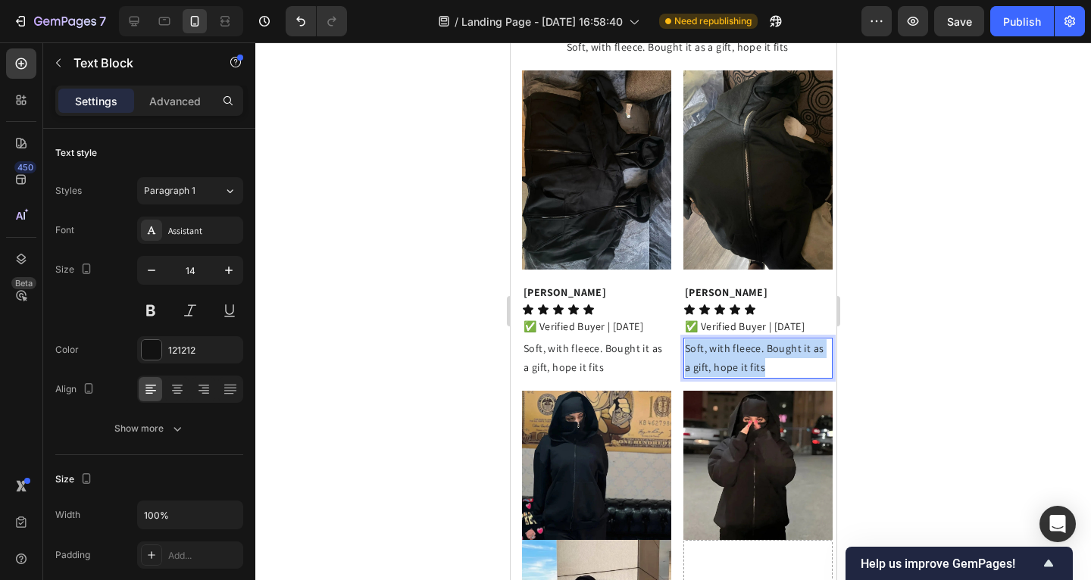
drag, startPoint x: 765, startPoint y: 338, endPoint x: 677, endPoint y: 317, distance: 91.0
click at [683, 338] on div "Soft, with fleece. Bought it as a gift, hope it fits" at bounding box center [757, 358] width 149 height 41
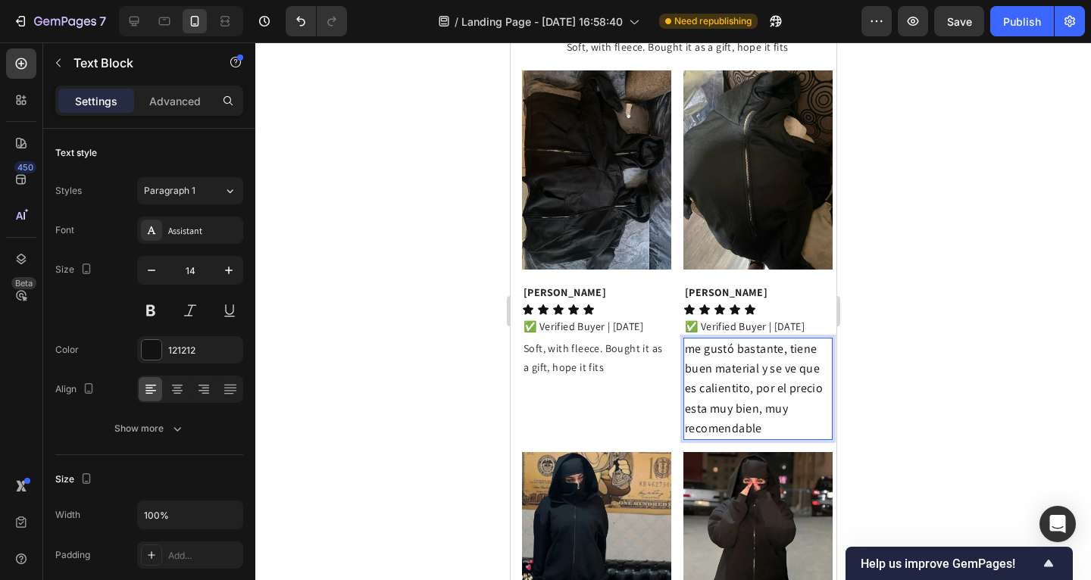
click at [455, 328] on div at bounding box center [673, 311] width 836 height 538
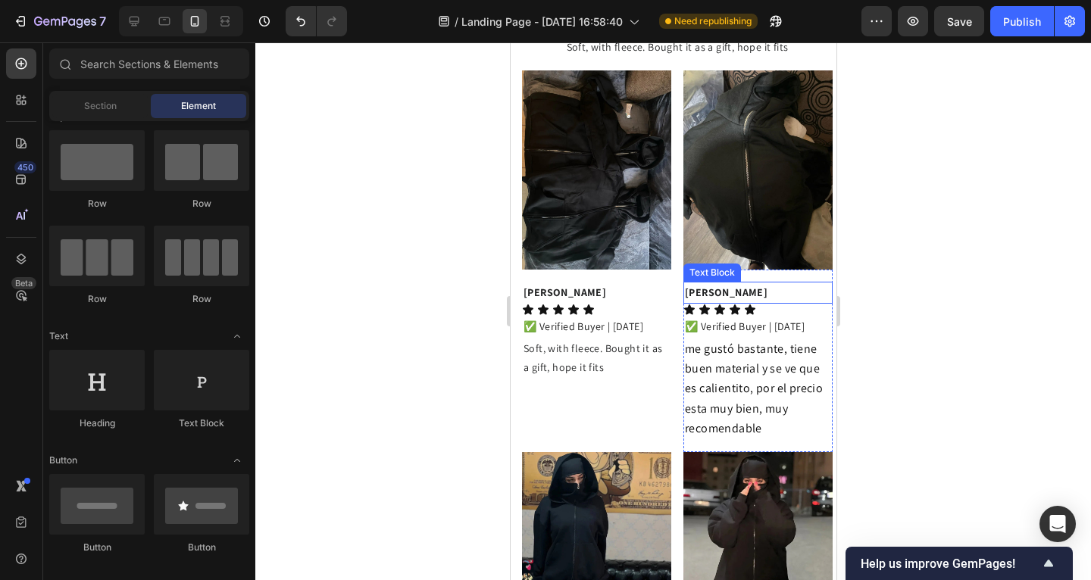
click at [746, 286] on strong "[PERSON_NAME]" at bounding box center [725, 293] width 83 height 14
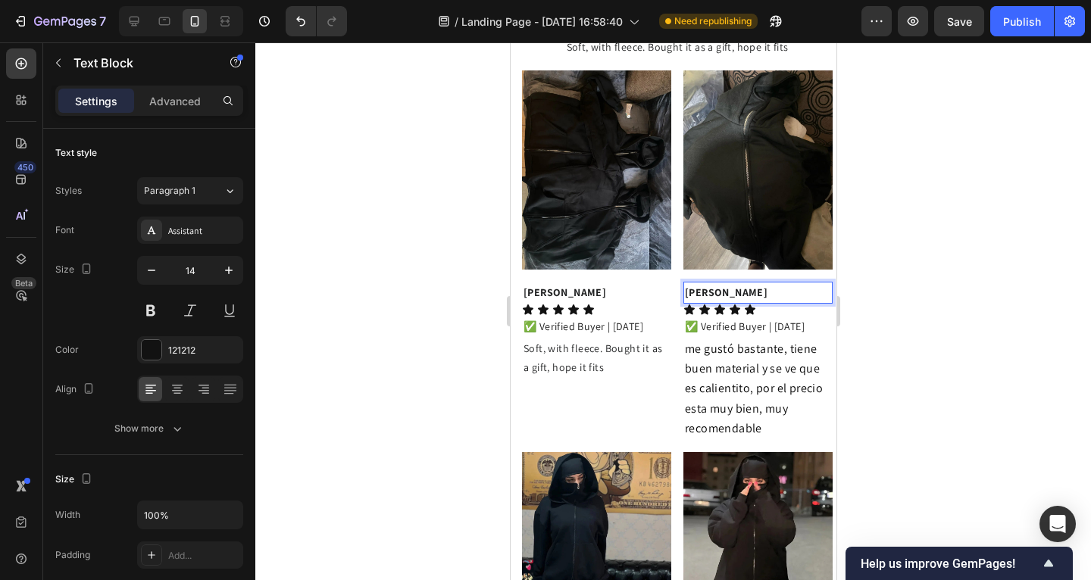
click at [767, 286] on strong "[PERSON_NAME]" at bounding box center [725, 293] width 83 height 14
drag, startPoint x: 706, startPoint y: 263, endPoint x: 691, endPoint y: 261, distance: 15.3
click at [690, 283] on p "[PERSON_NAME]" at bounding box center [757, 292] width 146 height 19
click at [599, 286] on strong "[PERSON_NAME]" at bounding box center [564, 293] width 83 height 14
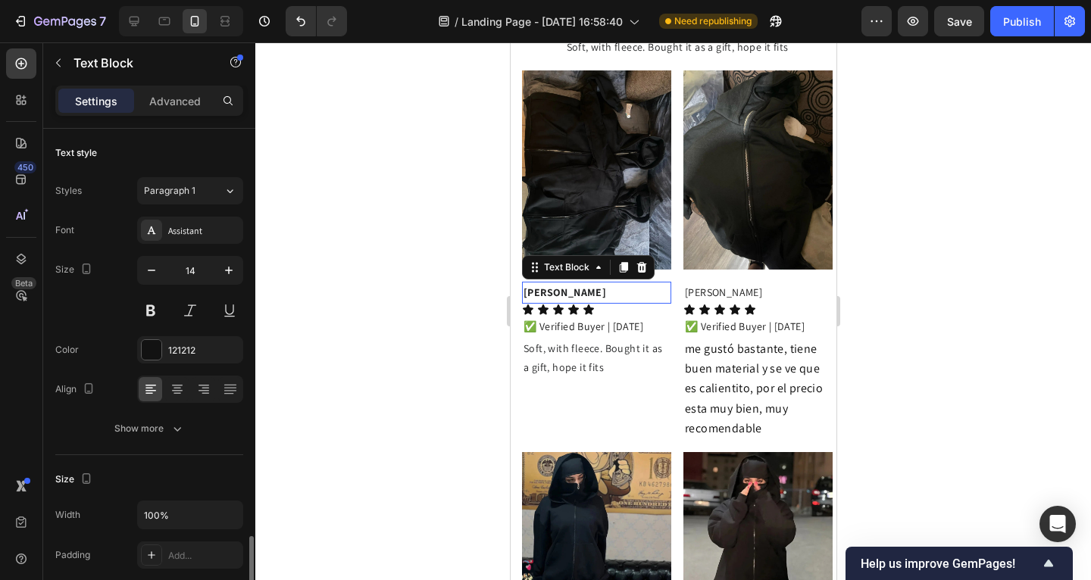
scroll to position [263, 0]
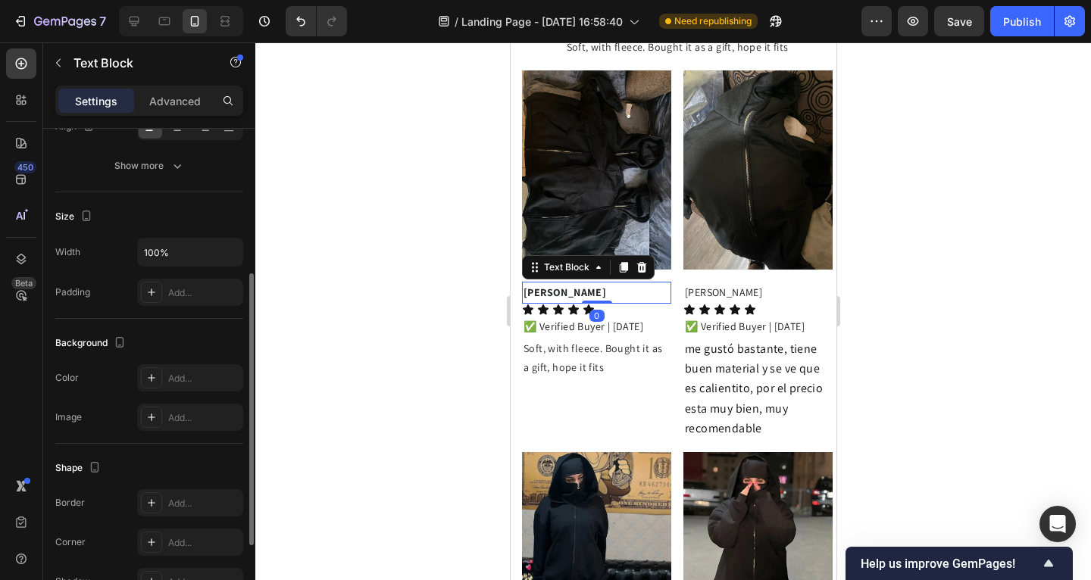
click at [599, 286] on strong "[PERSON_NAME]" at bounding box center [564, 293] width 83 height 14
click at [600, 286] on strong "[PERSON_NAME]" at bounding box center [564, 293] width 83 height 14
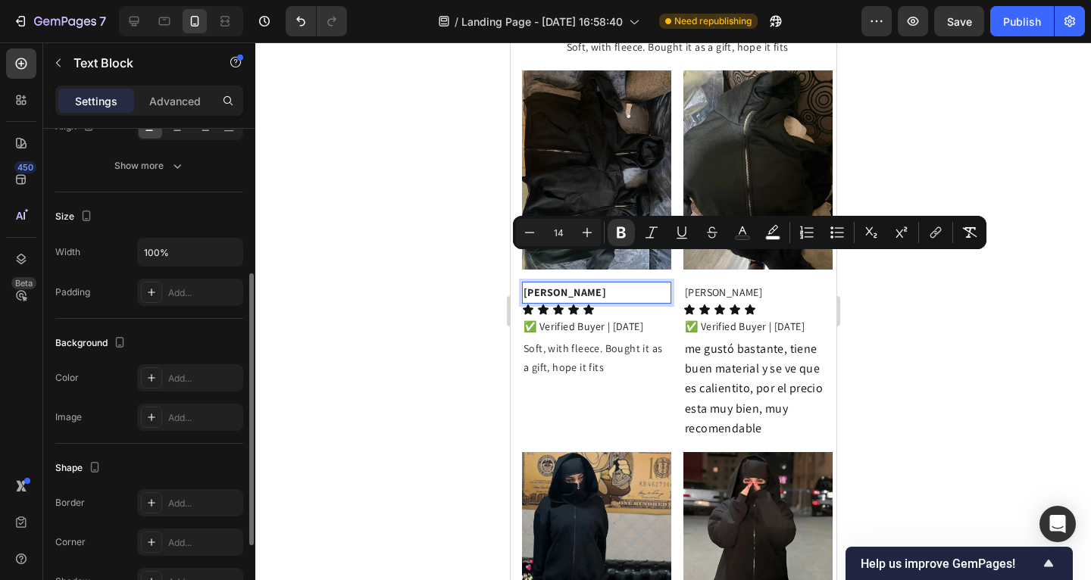
click at [613, 283] on p "[PERSON_NAME]" at bounding box center [596, 292] width 146 height 19
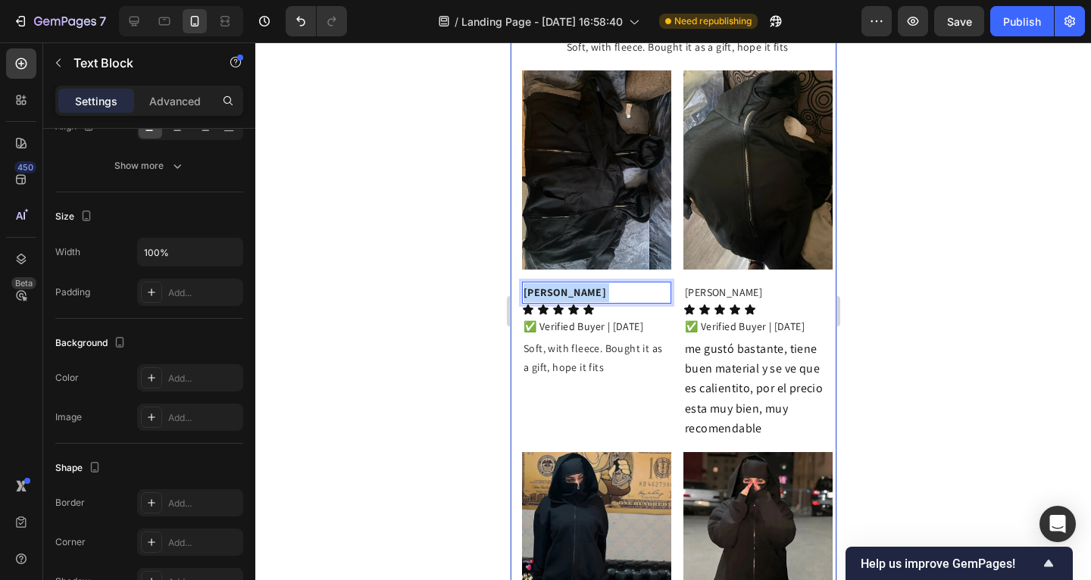
drag, startPoint x: 618, startPoint y: 264, endPoint x: 569, endPoint y: 263, distance: 48.5
click at [518, 261] on div "Image Image Row Replace this text with your content Text Block Image Image Row …" at bounding box center [673, 84] width 326 height 1779
click at [618, 283] on p "[PERSON_NAME]" at bounding box center [596, 292] width 146 height 19
drag, startPoint x: 630, startPoint y: 263, endPoint x: 544, endPoint y: 260, distance: 85.7
click at [544, 283] on p "[PERSON_NAME]" at bounding box center [596, 292] width 146 height 19
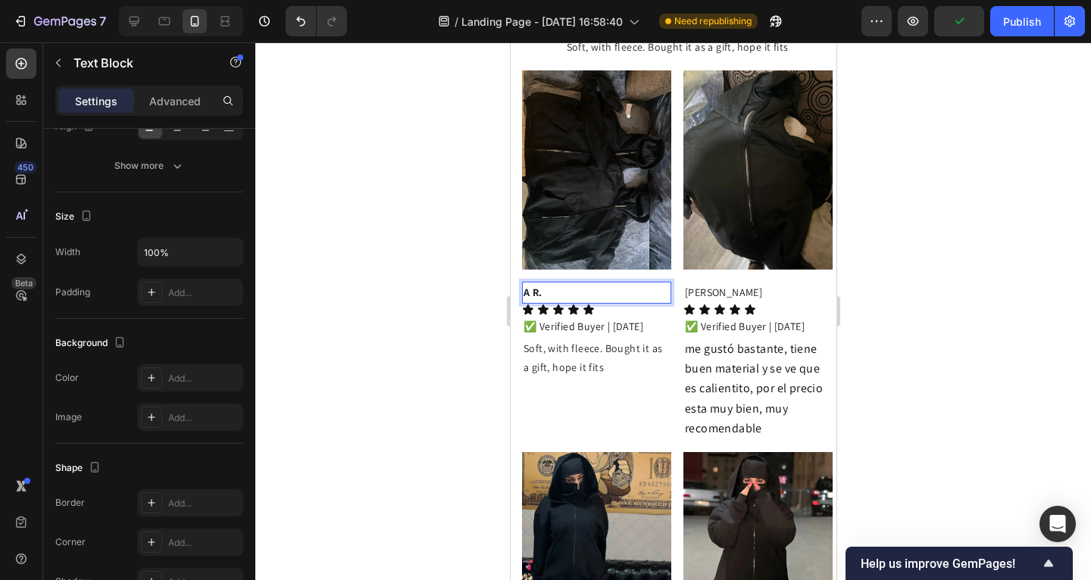
click at [684, 283] on p "[PERSON_NAME]" at bounding box center [757, 292] width 146 height 19
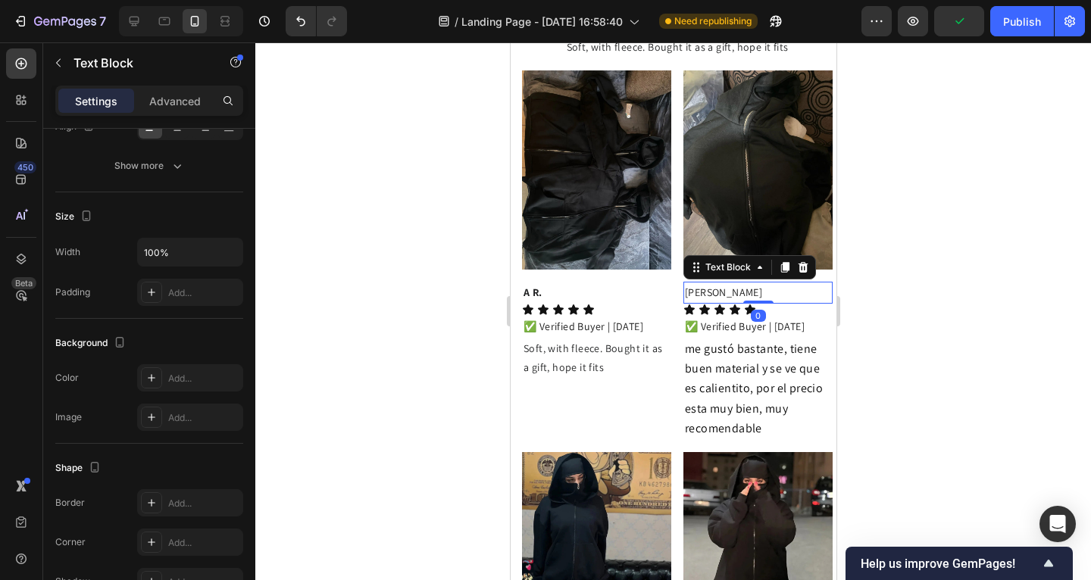
click at [694, 283] on p "[PERSON_NAME]" at bounding box center [757, 292] width 146 height 19
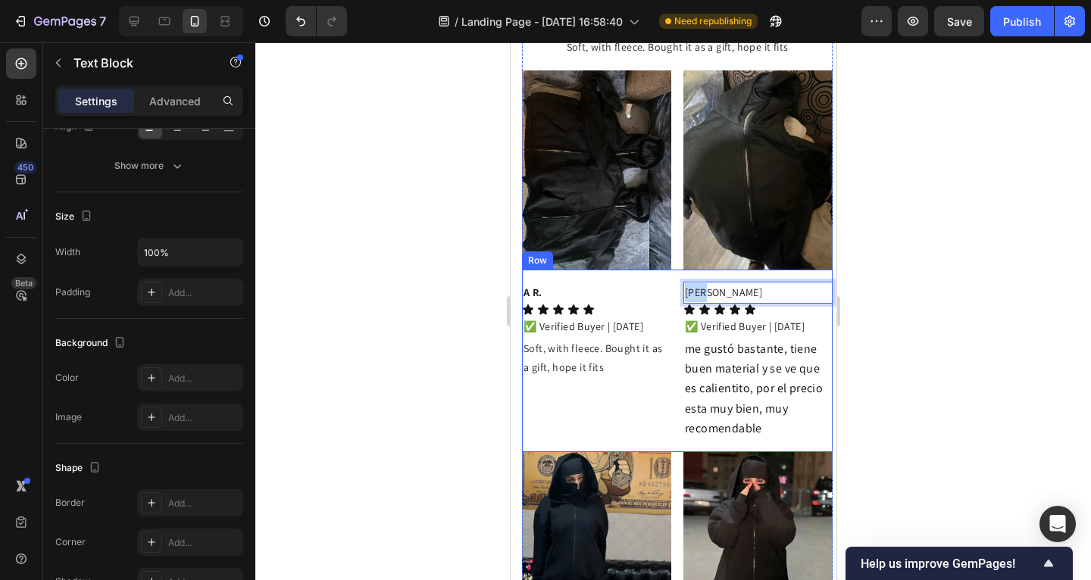
click at [675, 270] on div "A R. Text Block Icon Icon Icon Icon Icon Icon List ✅ Verified Buyer | 09/05/202…" at bounding box center [676, 361] width 311 height 183
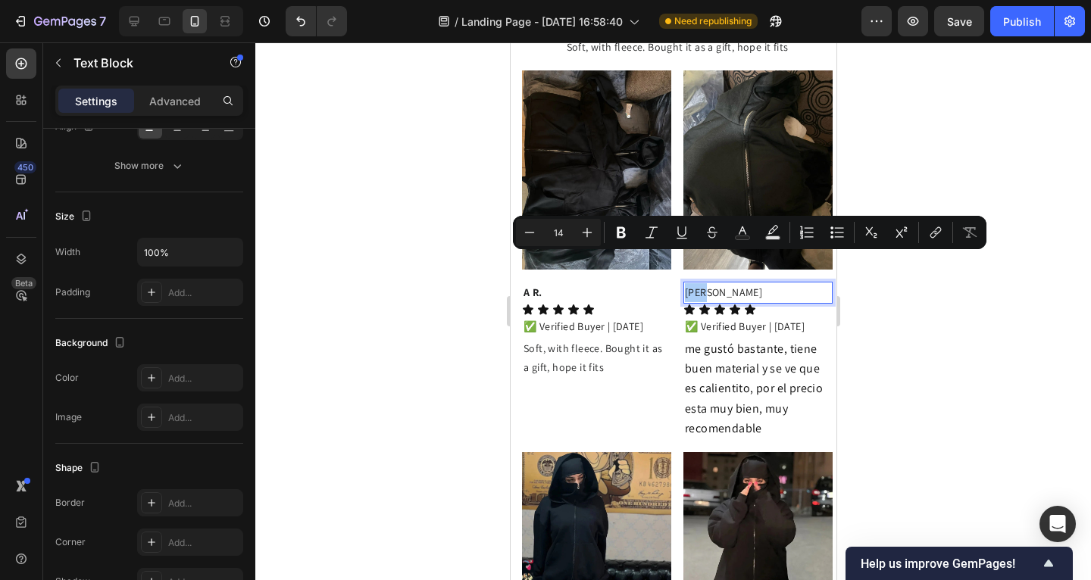
drag, startPoint x: 627, startPoint y: 234, endPoint x: 569, endPoint y: 238, distance: 58.5
click at [627, 233] on icon "Editor contextual toolbar" at bounding box center [621, 232] width 15 height 15
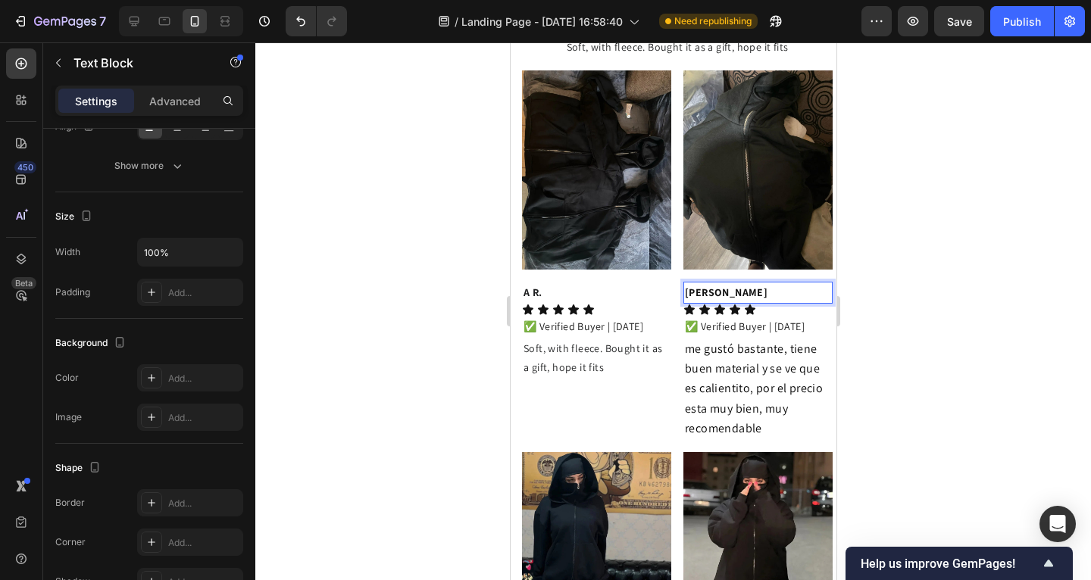
click at [380, 227] on div at bounding box center [673, 311] width 836 height 538
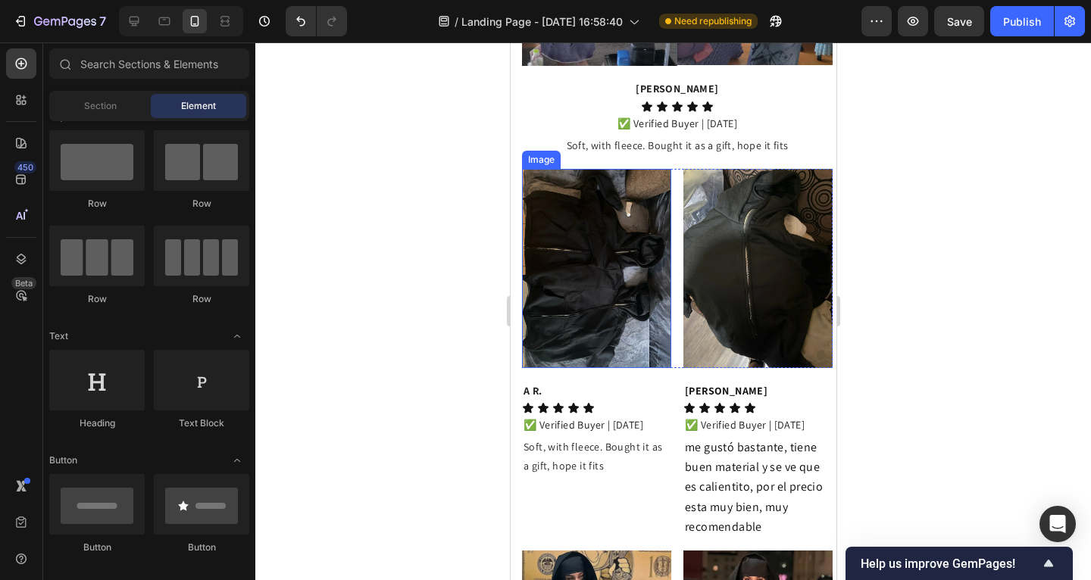
scroll to position [1984, 0]
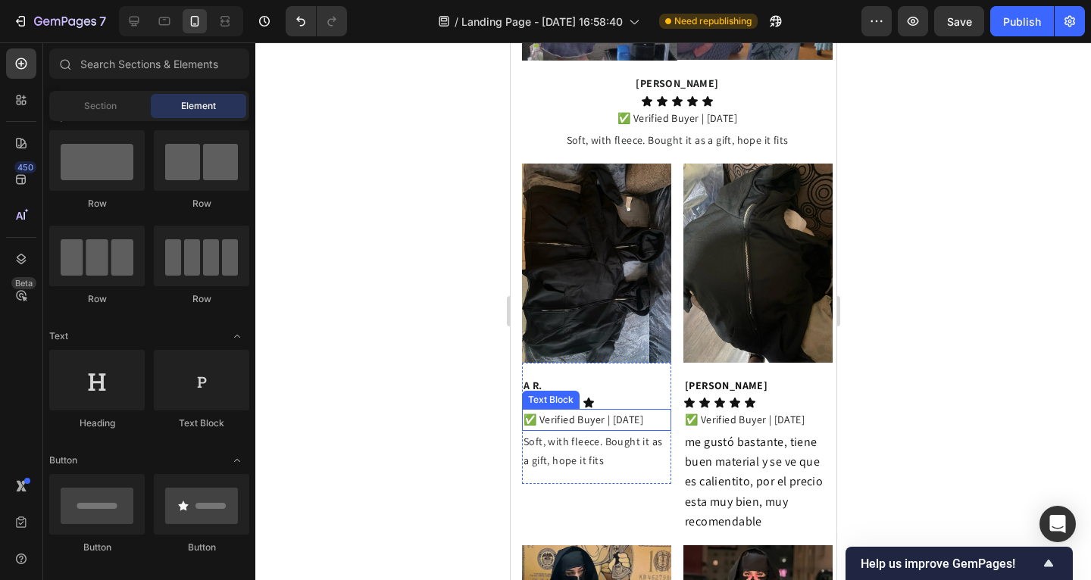
click at [617, 411] on p "✅ Verified Buyer | [DATE]" at bounding box center [596, 420] width 146 height 19
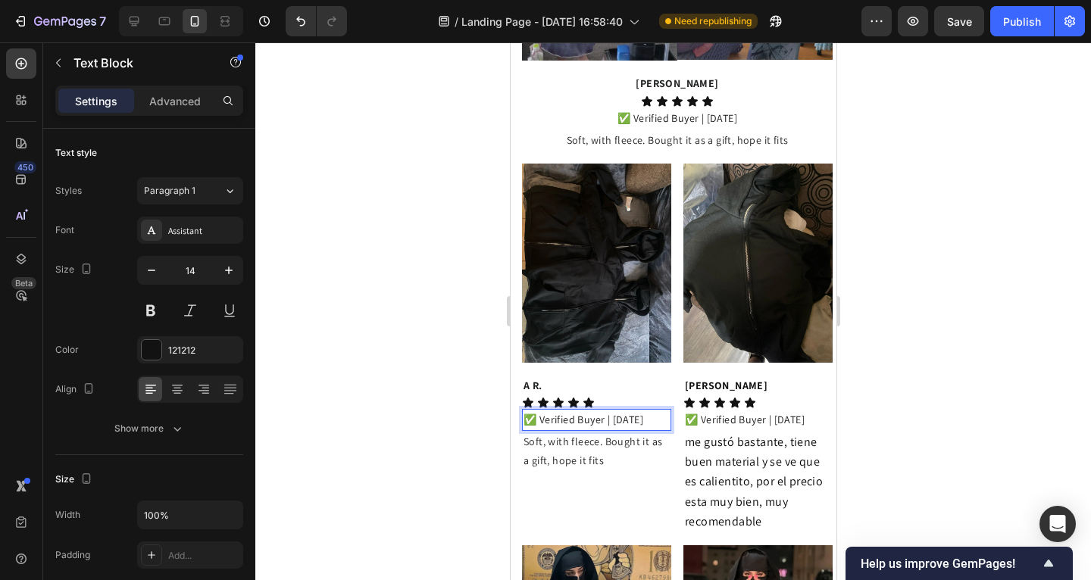
click at [631, 411] on p "✅ Verified Buyer | 08/05/2025" at bounding box center [596, 420] width 146 height 19
click at [636, 411] on p "✅ Verified Buyer | 08/05/2025" at bounding box center [596, 420] width 146 height 19
click at [479, 395] on div at bounding box center [673, 311] width 836 height 538
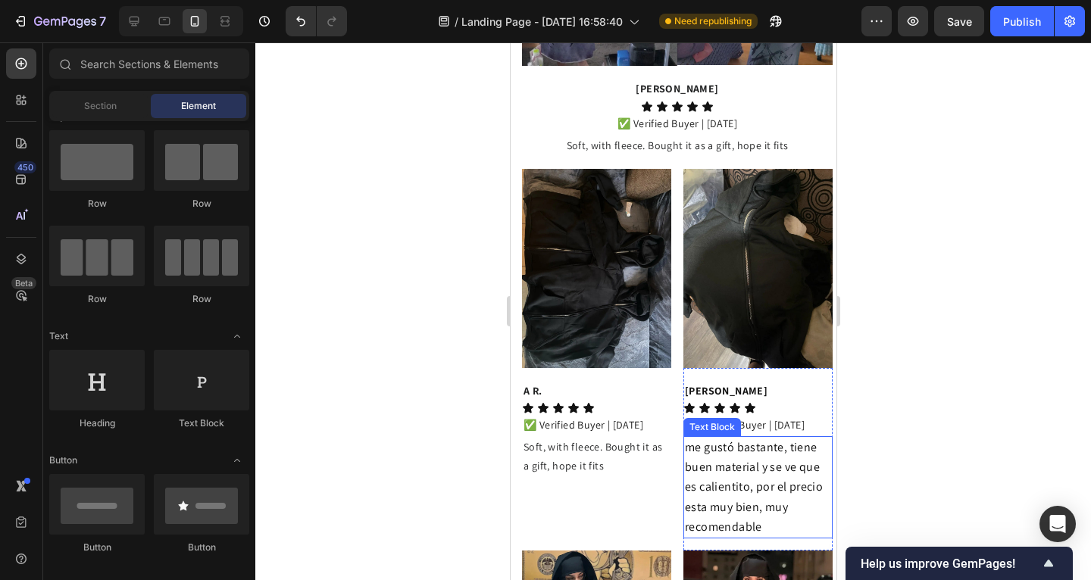
scroll to position [1978, 0]
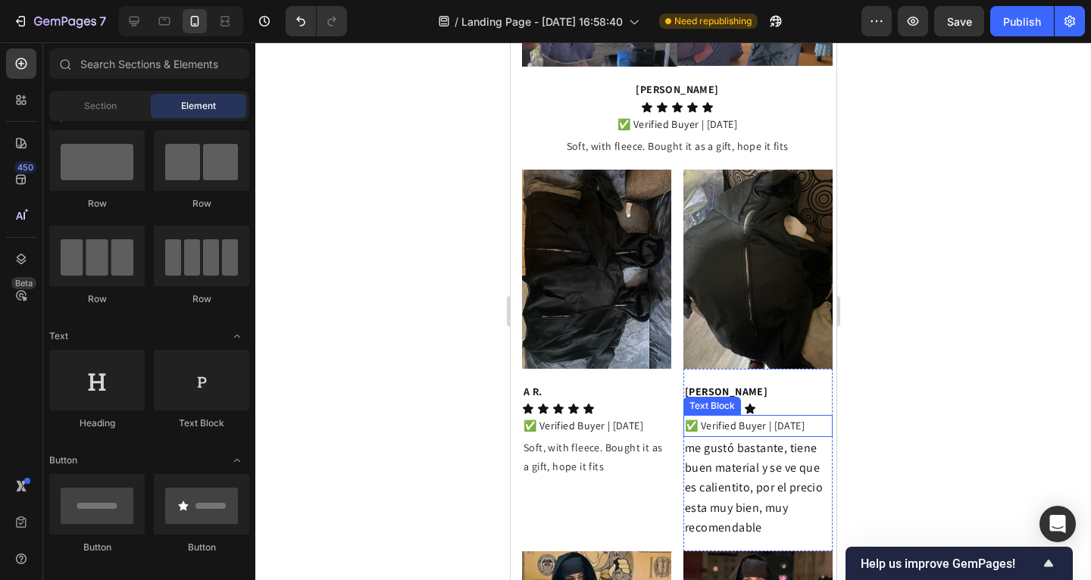
click at [776, 417] on p "✅ Verified Buyer | [DATE]" at bounding box center [757, 426] width 146 height 19
click at [775, 417] on p "✅ Verified Buyer | [DATE]" at bounding box center [757, 426] width 146 height 19
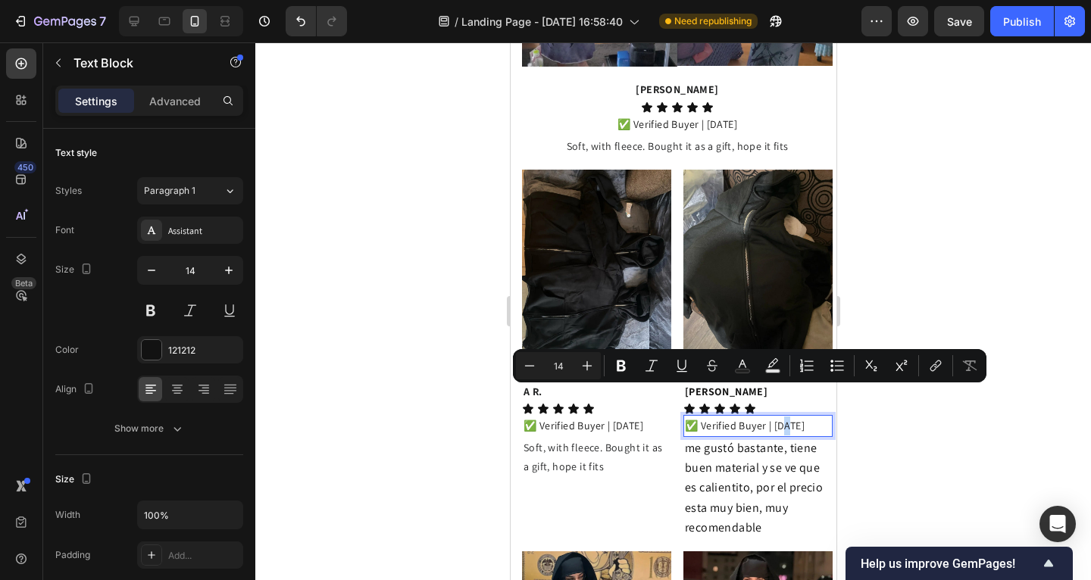
click at [774, 417] on p "✅ Verified Buyer | [DATE]" at bounding box center [757, 426] width 146 height 19
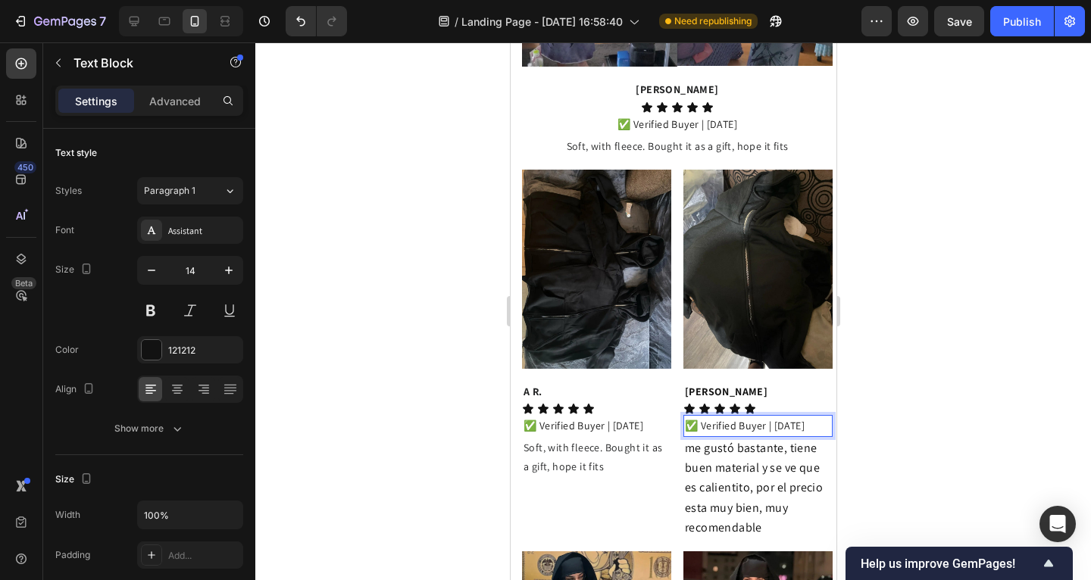
click at [790, 417] on p "✅ Verified Buyer | 08/05/2025" at bounding box center [757, 426] width 146 height 19
drag, startPoint x: 436, startPoint y: 344, endPoint x: 448, endPoint y: 346, distance: 11.5
click at [437, 344] on div at bounding box center [673, 311] width 836 height 538
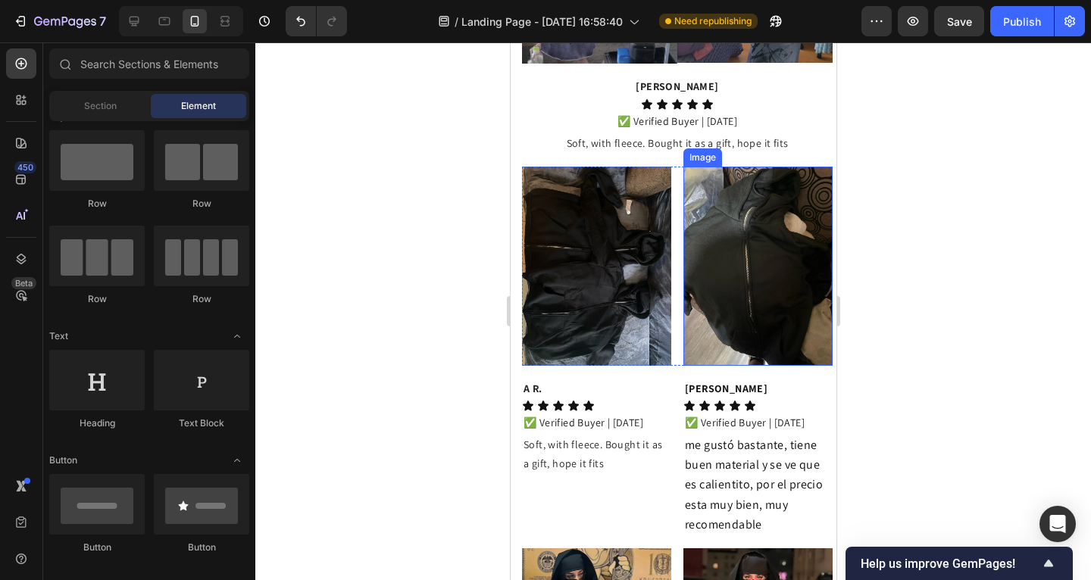
scroll to position [1995, 0]
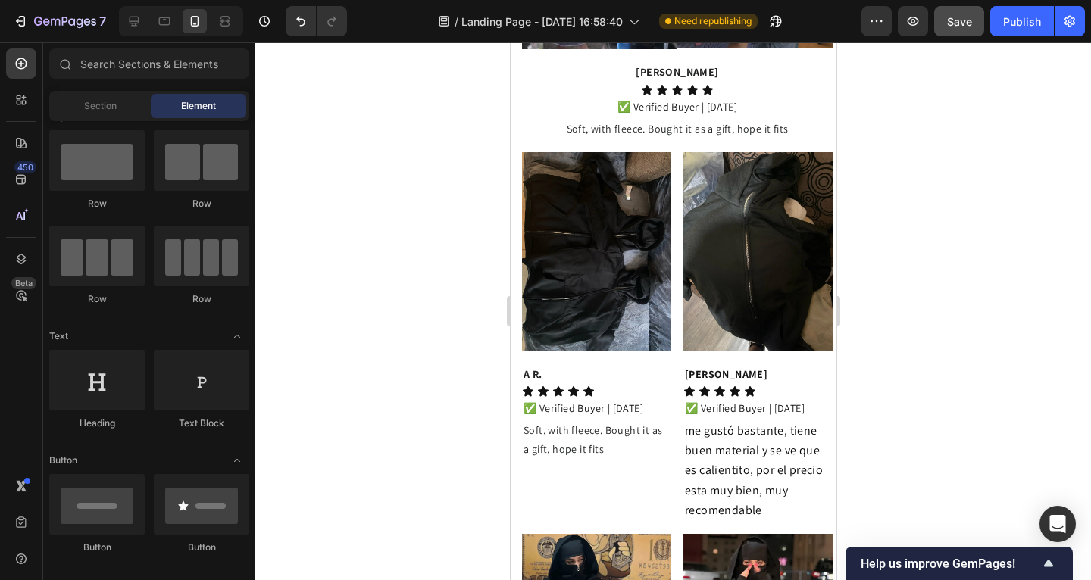
click at [953, 30] on button "Save" at bounding box center [959, 21] width 50 height 30
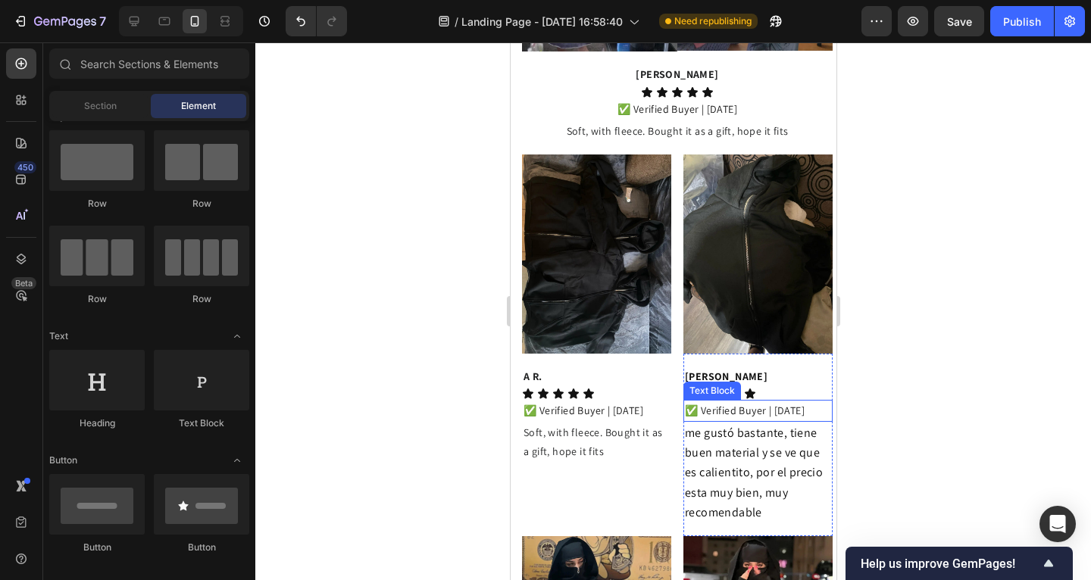
scroll to position [1994, 0]
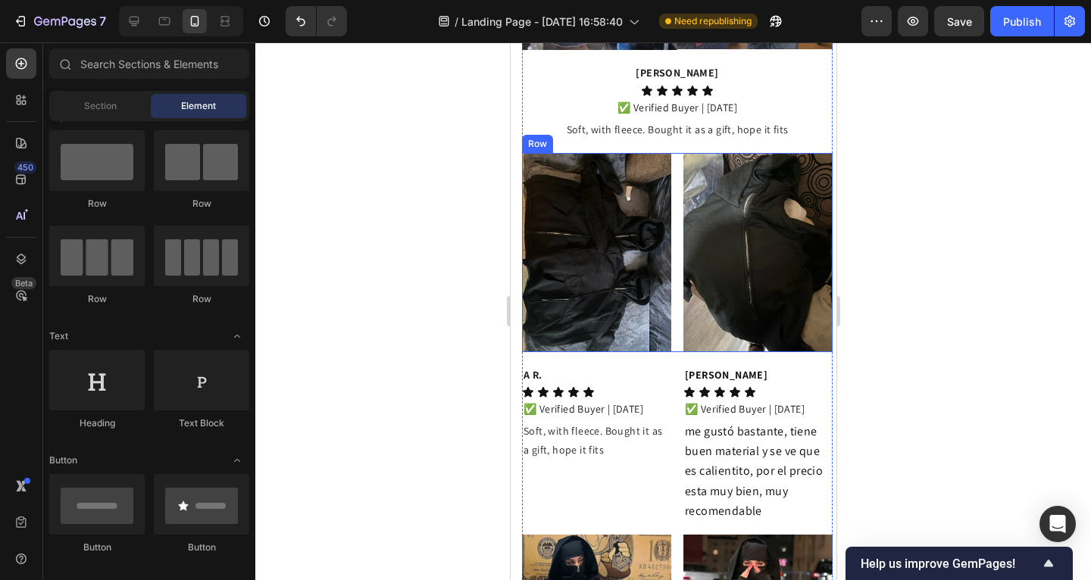
click at [674, 274] on div "Image Image Row" at bounding box center [676, 252] width 311 height 199
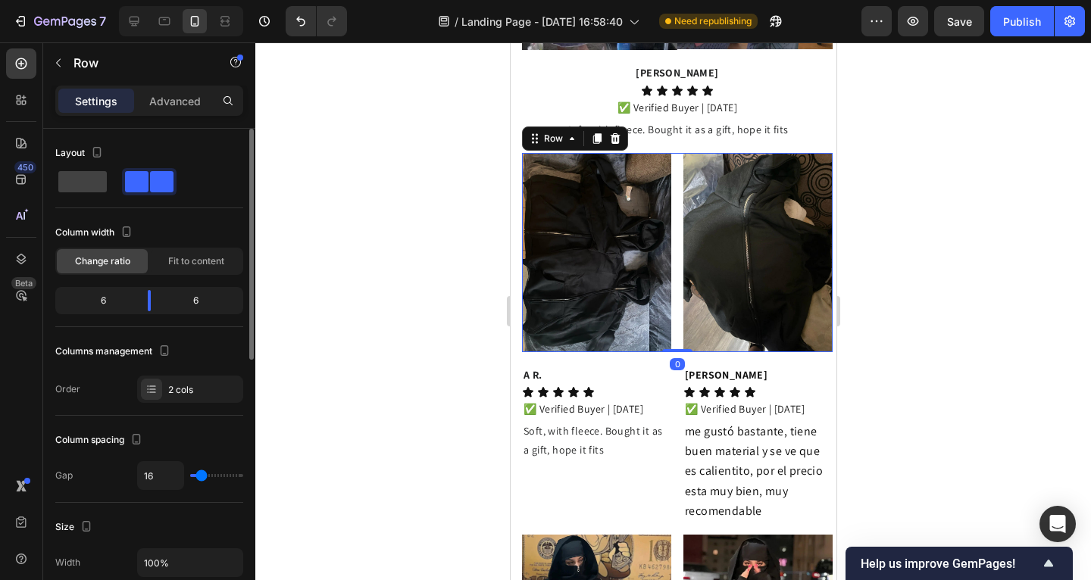
type input "0"
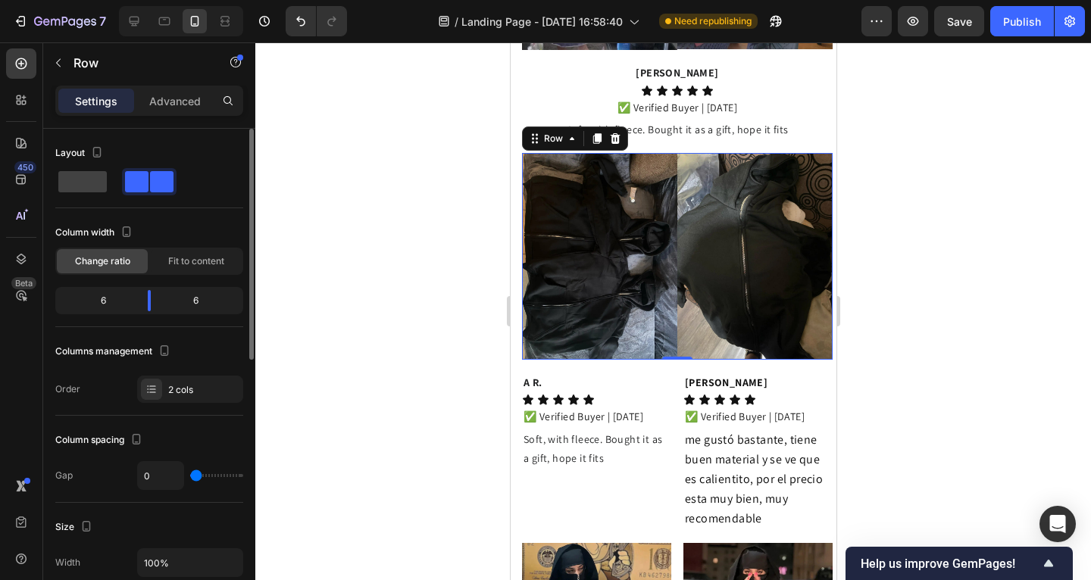
type input "1"
type input "3"
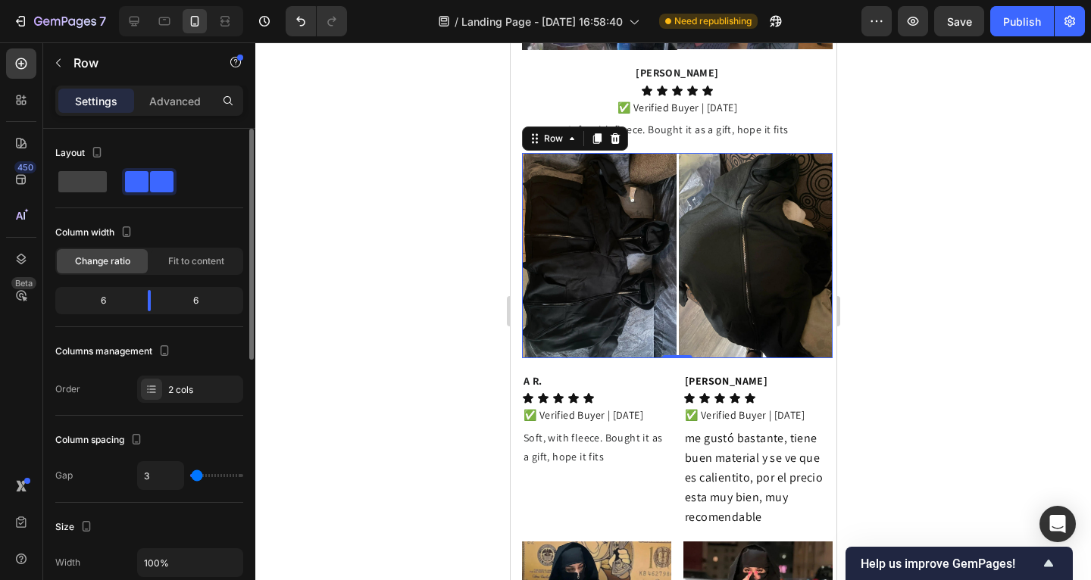
type input "5"
type input "6"
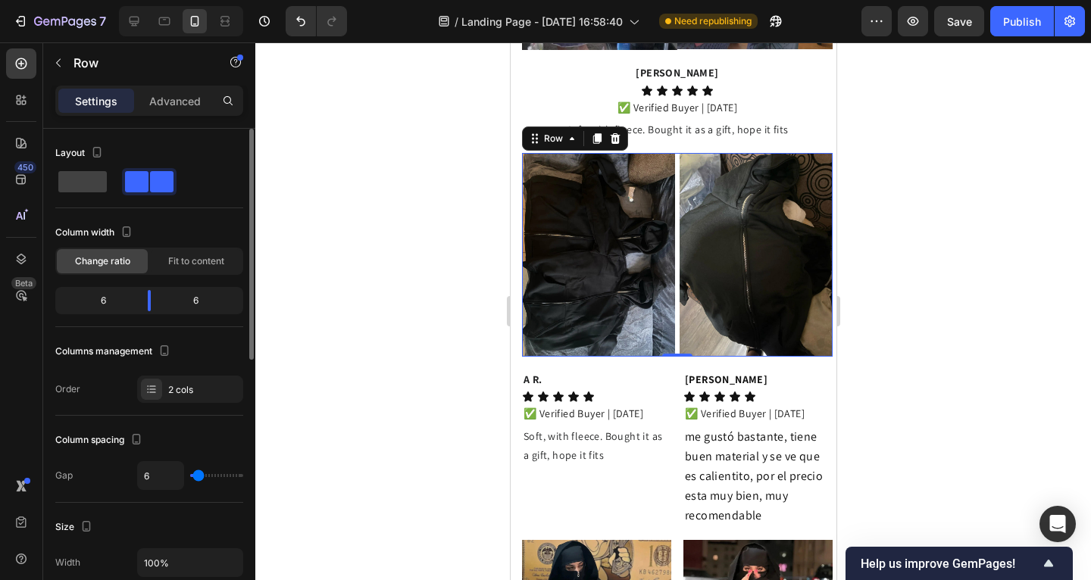
type input "0"
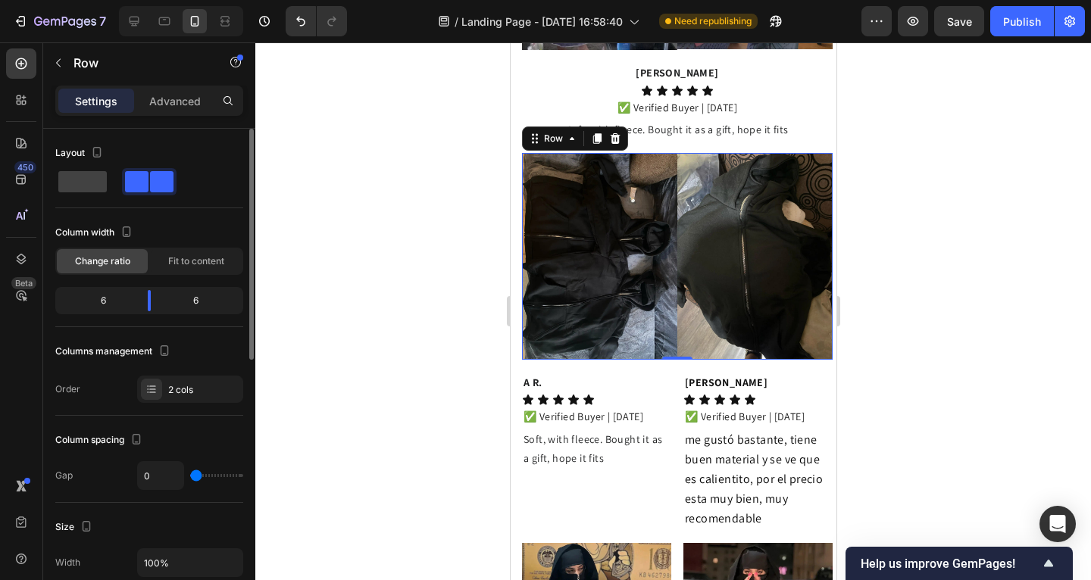
type input "1"
type input "41"
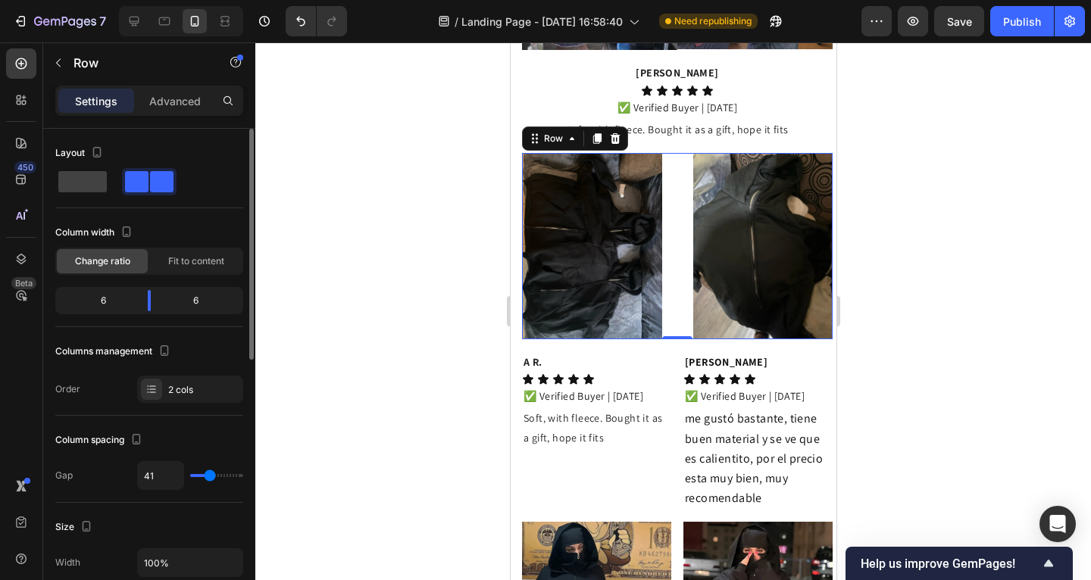
type input "64"
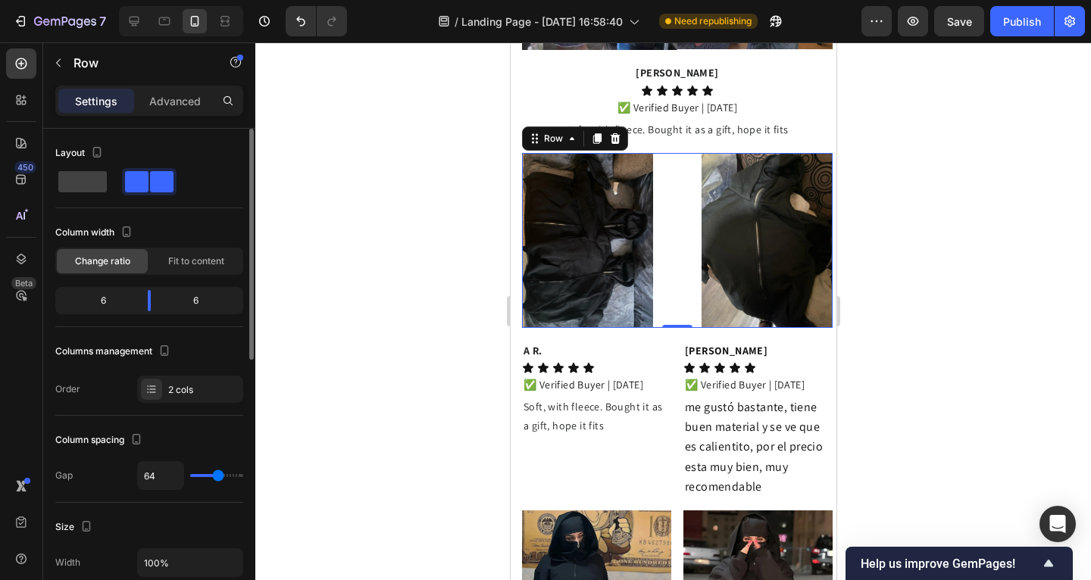
type input "65"
drag, startPoint x: 195, startPoint y: 474, endPoint x: 218, endPoint y: 474, distance: 22.7
type input "65"
click at [218, 474] on input "range" at bounding box center [216, 475] width 53 height 3
type input "16"
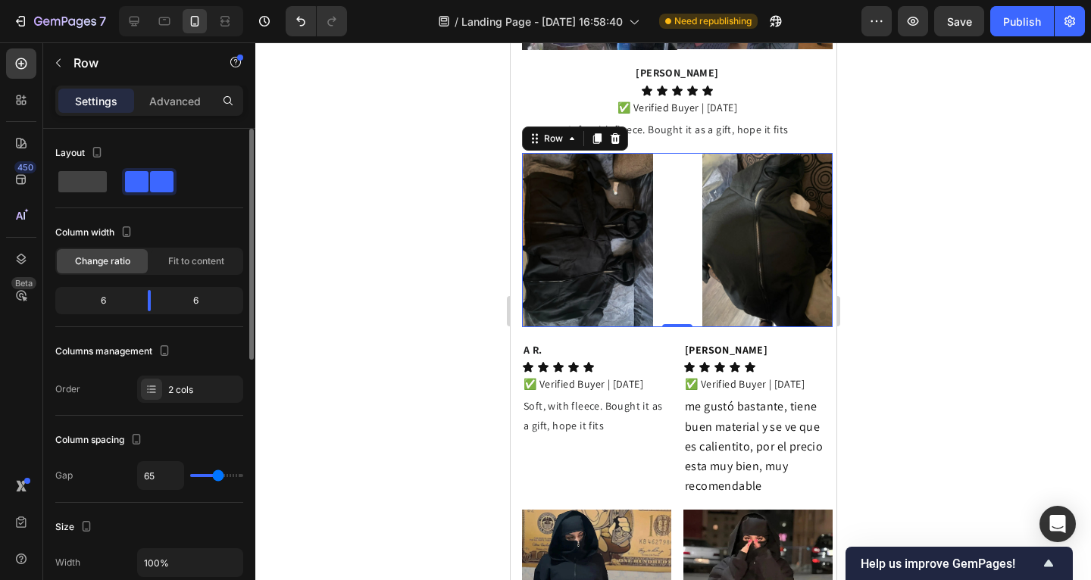
type input "16"
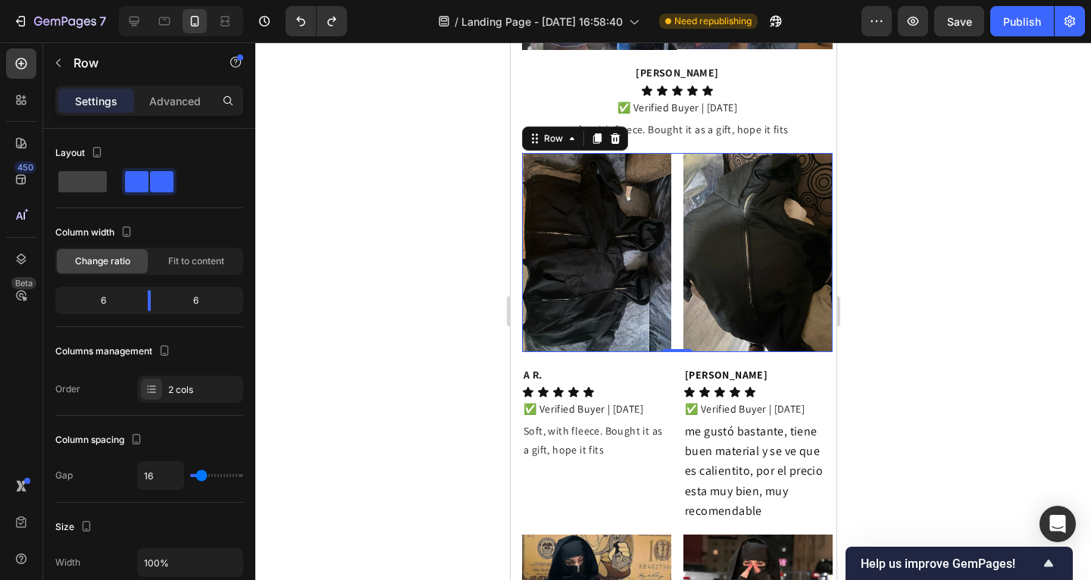
click at [367, 429] on div at bounding box center [673, 311] width 836 height 538
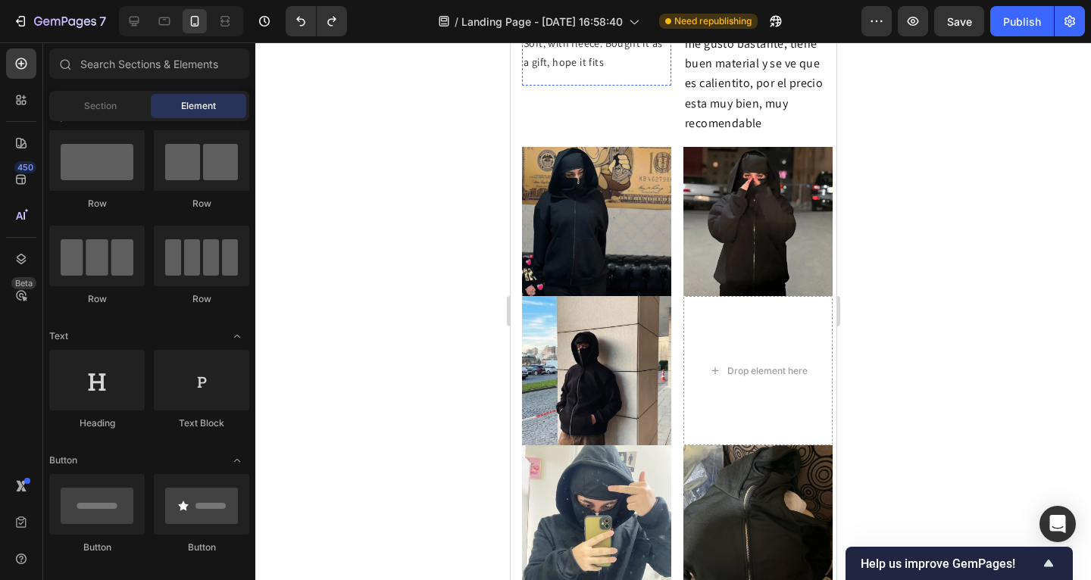
scroll to position [2562, 0]
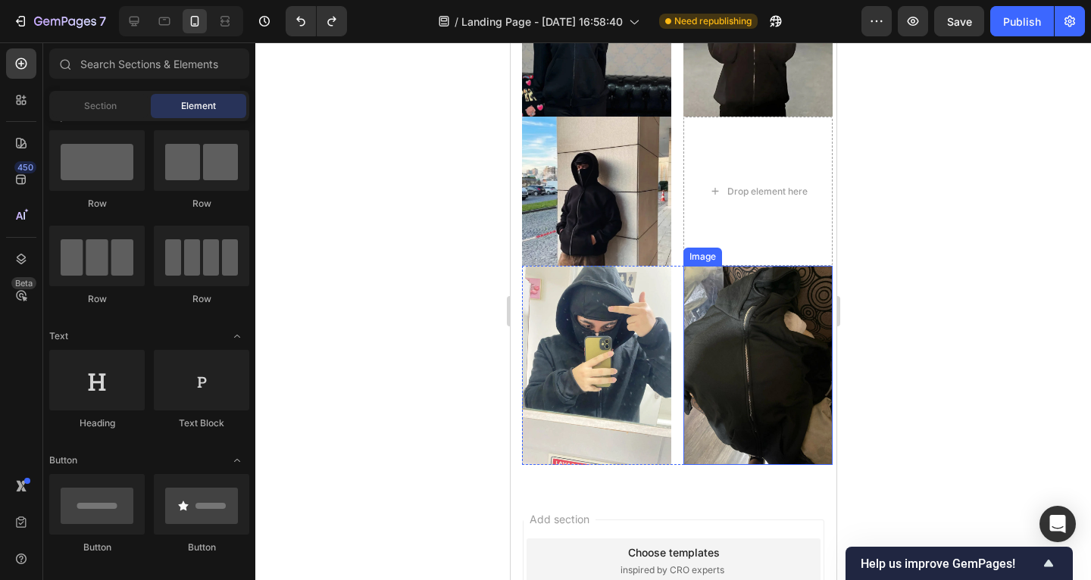
click at [713, 348] on img at bounding box center [757, 365] width 149 height 199
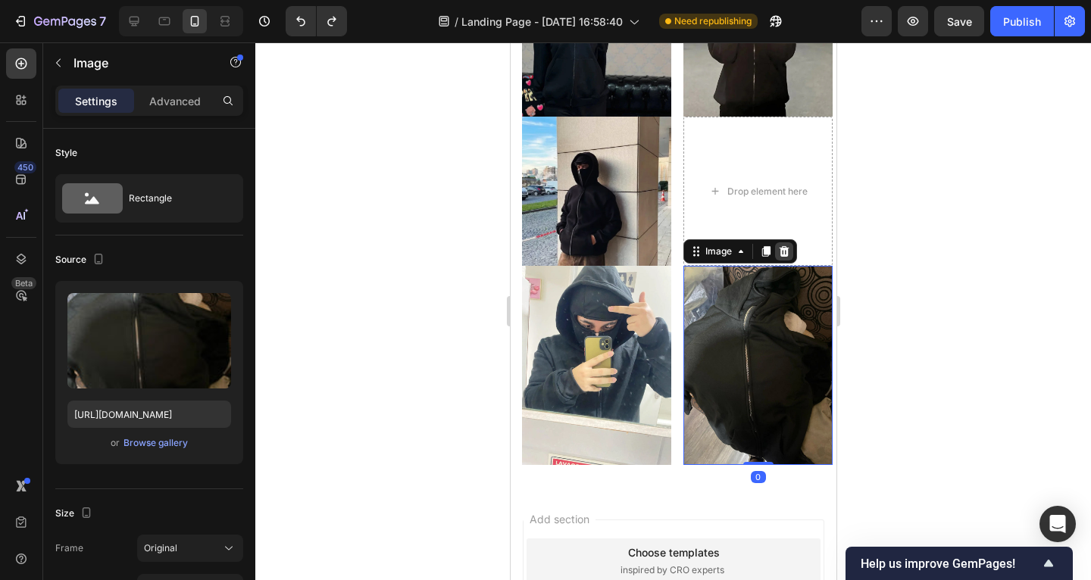
click at [777, 245] on icon at bounding box center [783, 251] width 12 height 12
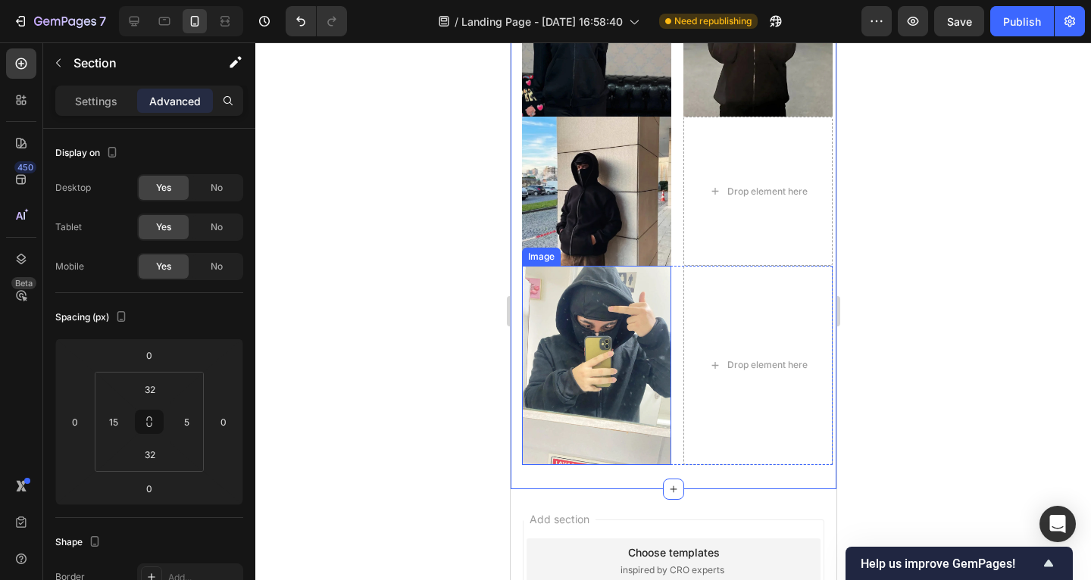
click at [560, 267] on img at bounding box center [595, 365] width 149 height 199
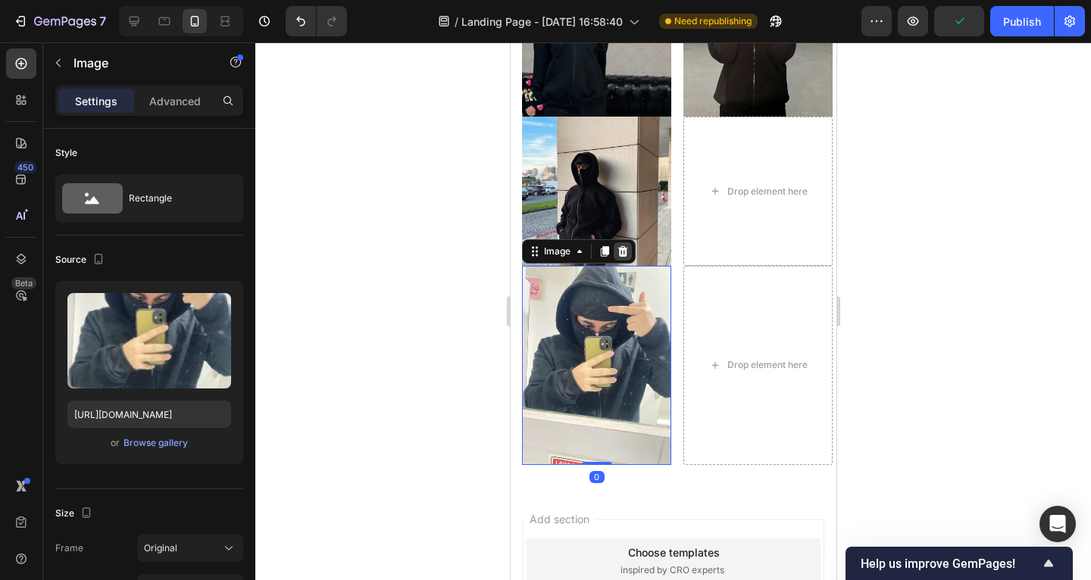
click at [623, 246] on icon at bounding box center [623, 251] width 10 height 11
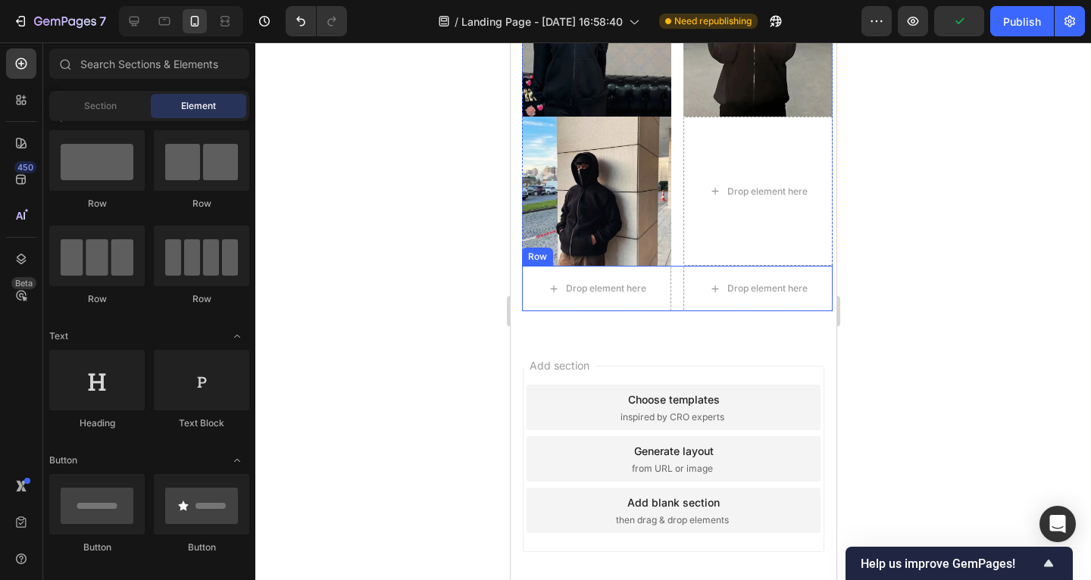
click at [669, 266] on div "Drop element here Drop element here Row" at bounding box center [676, 288] width 311 height 45
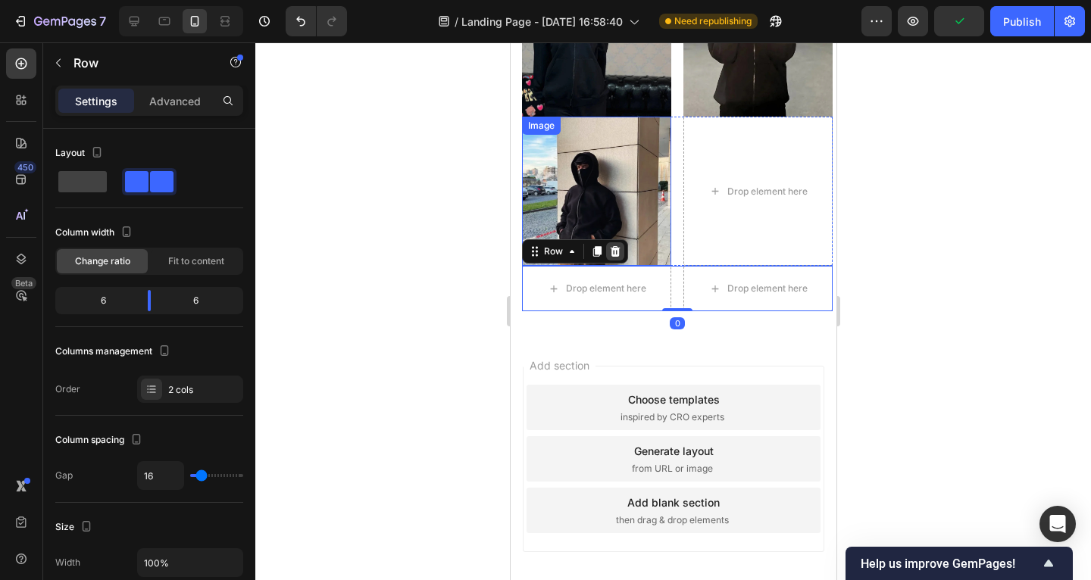
click at [615, 245] on icon at bounding box center [614, 251] width 12 height 12
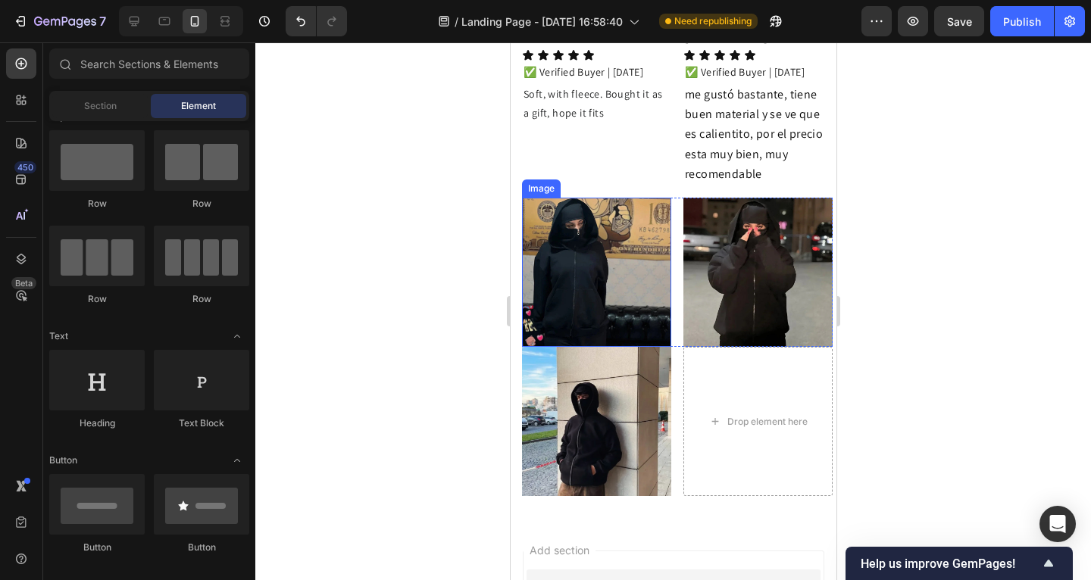
scroll to position [2401, 0]
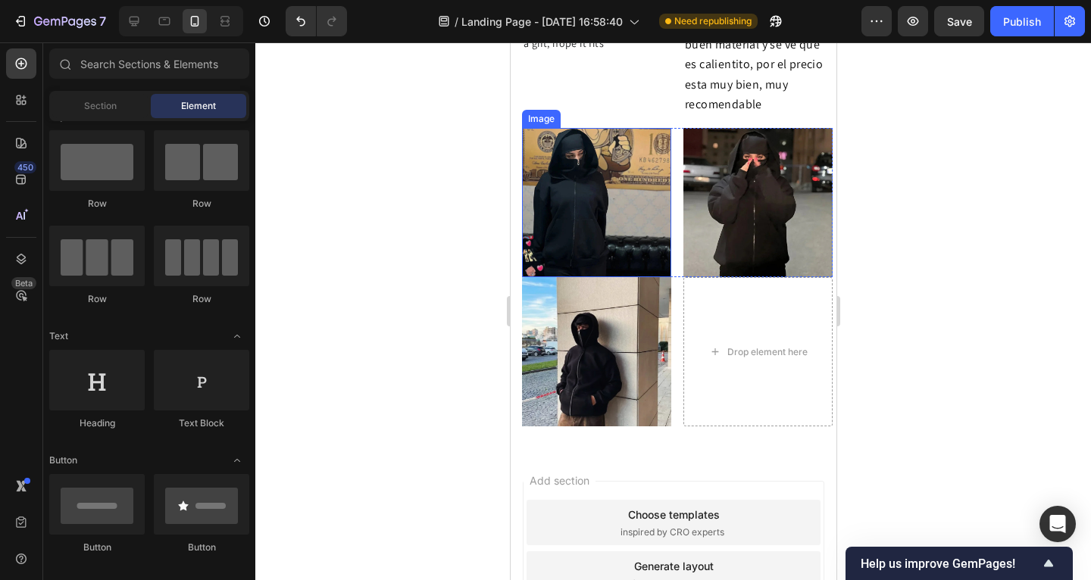
click at [610, 304] on img at bounding box center [595, 351] width 149 height 149
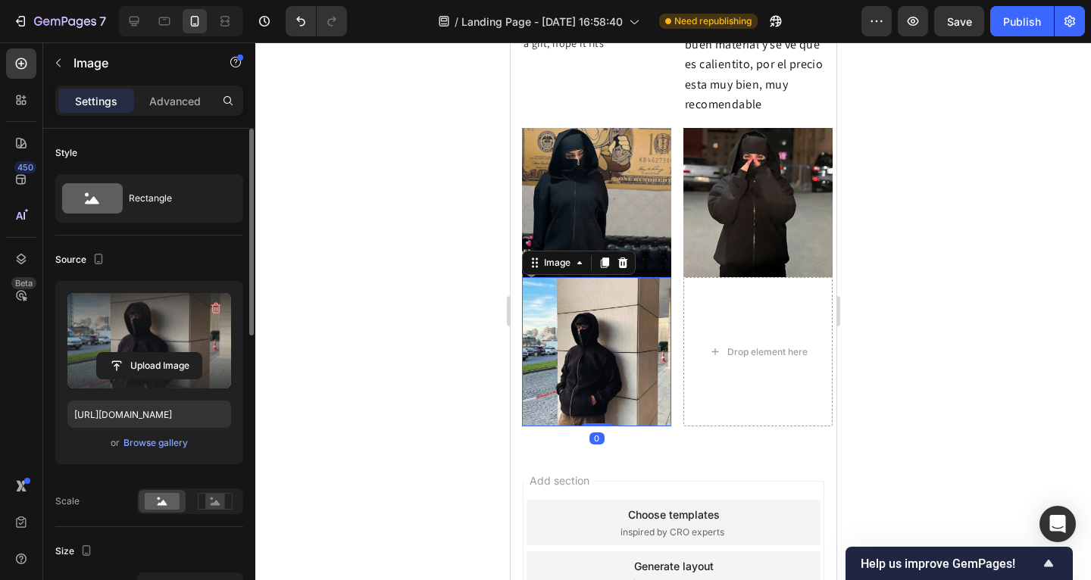
click at [117, 327] on label at bounding box center [149, 340] width 164 height 95
click at [117, 353] on input "file" at bounding box center [149, 366] width 105 height 26
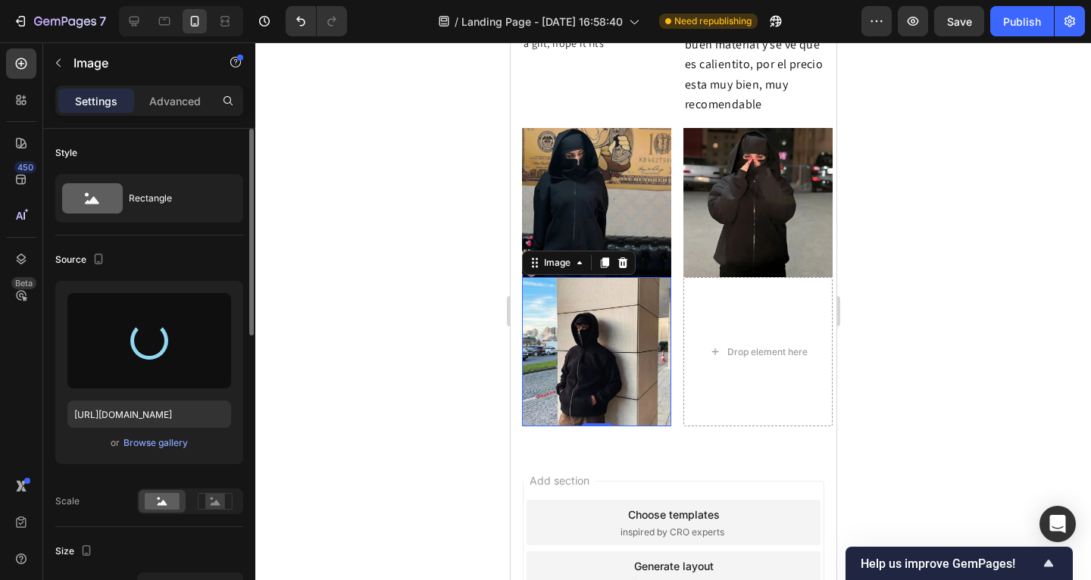
type input "https://cdn.shopify.com/s/files/1/0885/4382/2124/files/gempages_585680175589491…"
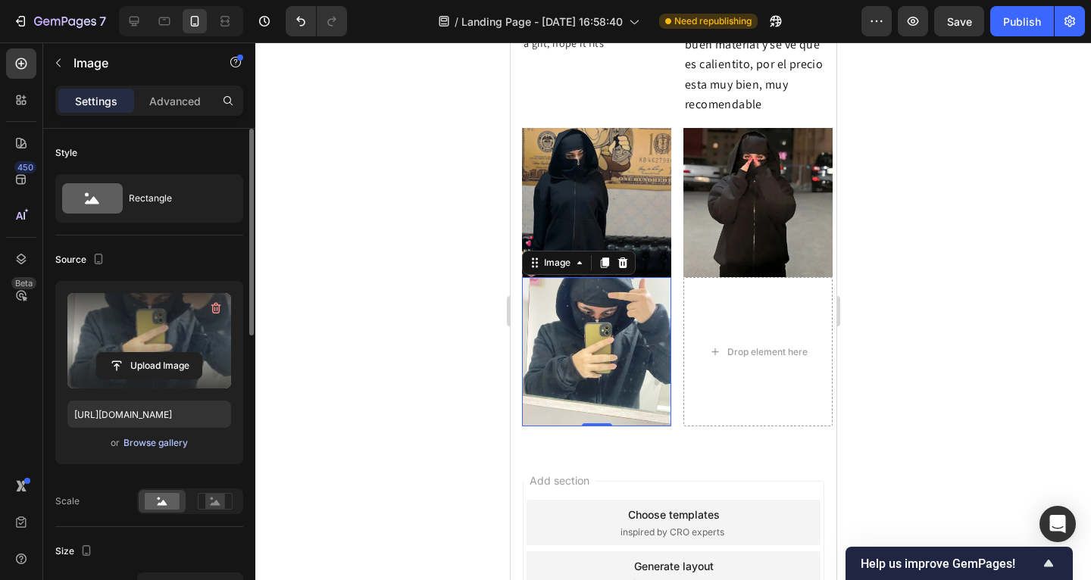
scroll to position [86, 0]
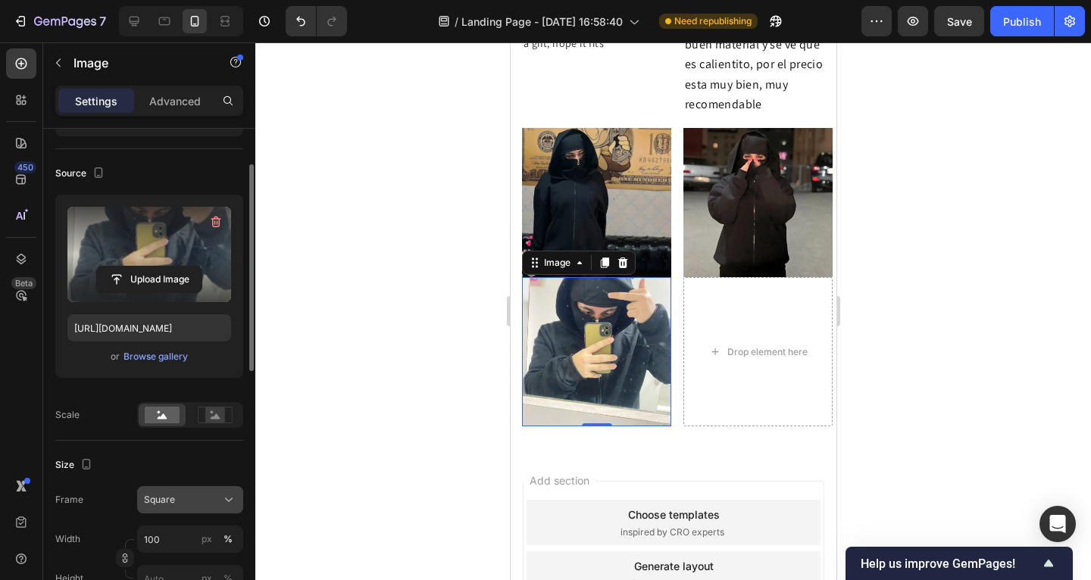
drag, startPoint x: 169, startPoint y: 484, endPoint x: 177, endPoint y: 496, distance: 14.1
click at [170, 484] on div "Size Frame Square Width 100 px % Height px %" at bounding box center [149, 523] width 188 height 164
click at [179, 498] on div "Square" at bounding box center [181, 500] width 74 height 14
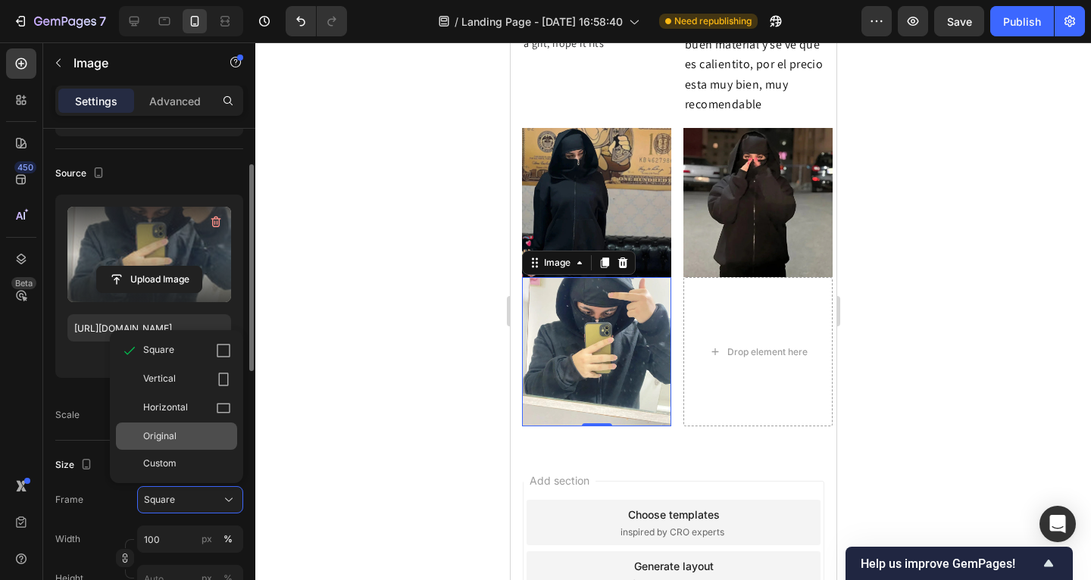
click at [192, 430] on div "Original" at bounding box center [187, 437] width 88 height 14
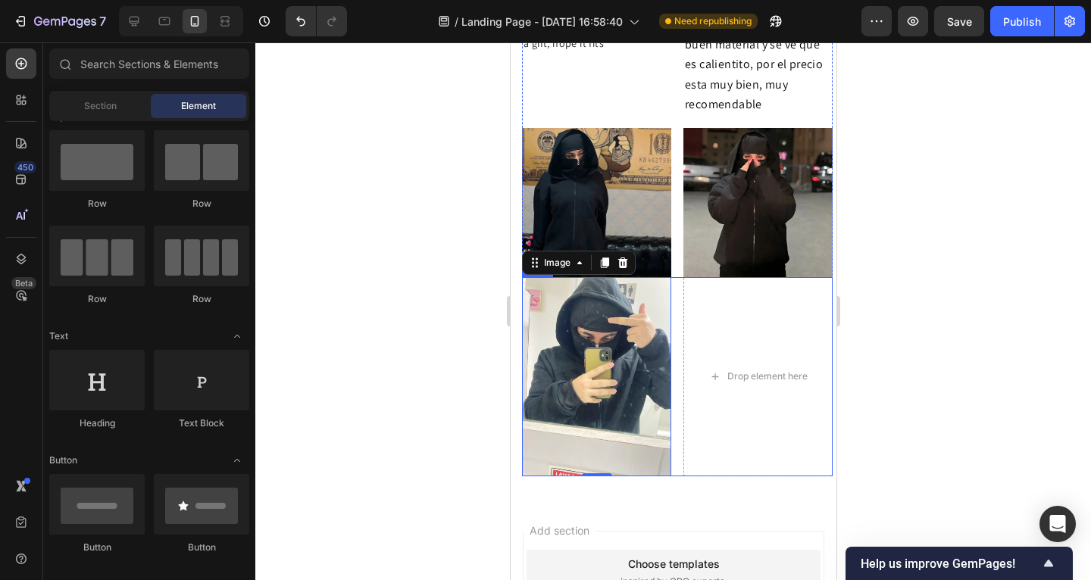
click at [727, 371] on div "Drop element here" at bounding box center [767, 377] width 80 height 12
click at [717, 364] on div "Drop element here" at bounding box center [757, 376] width 123 height 24
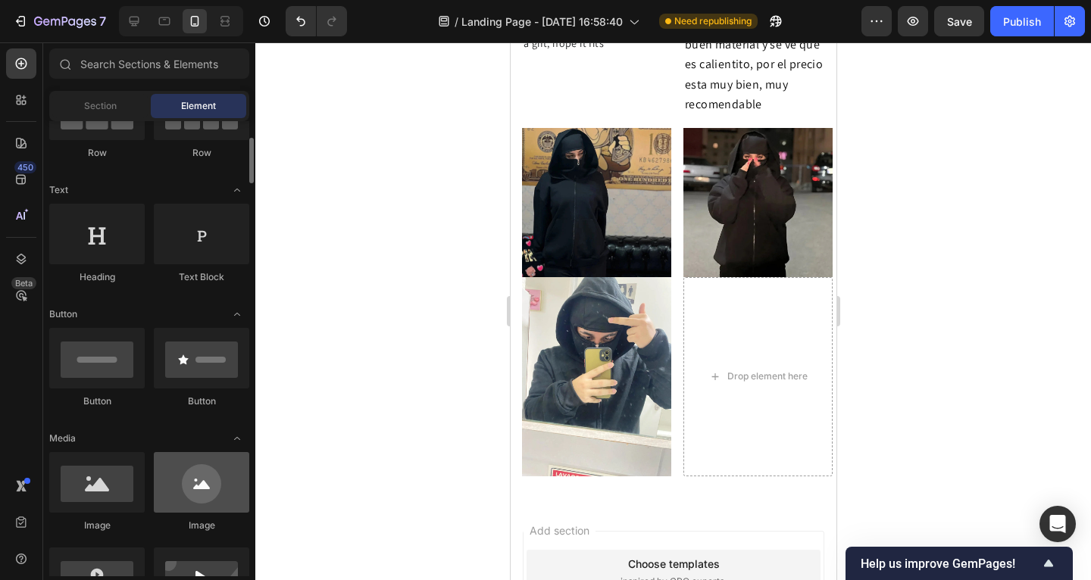
scroll to position [284, 0]
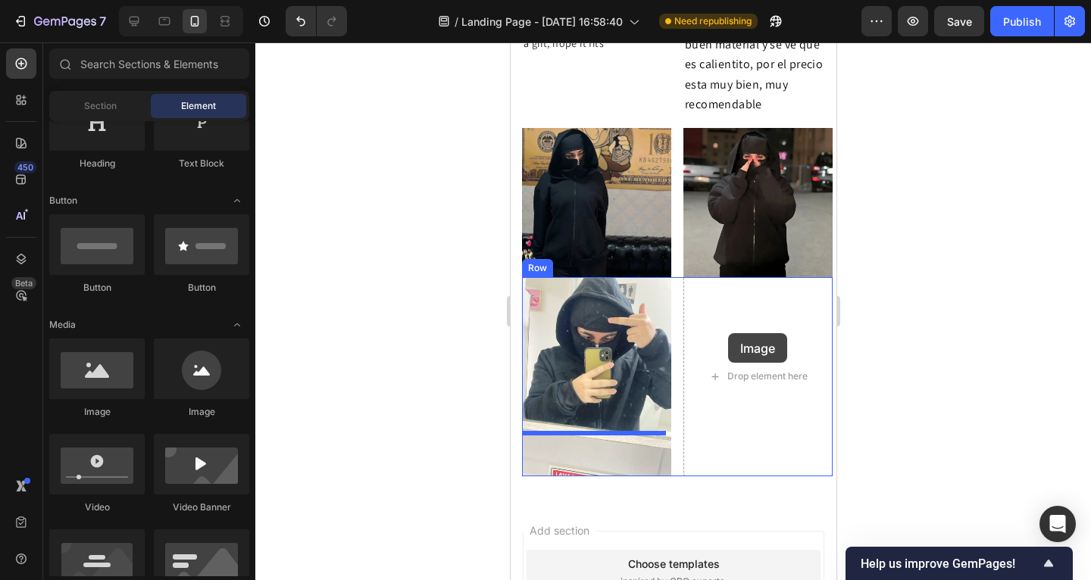
drag, startPoint x: 949, startPoint y: 441, endPoint x: 728, endPoint y: 333, distance: 246.0
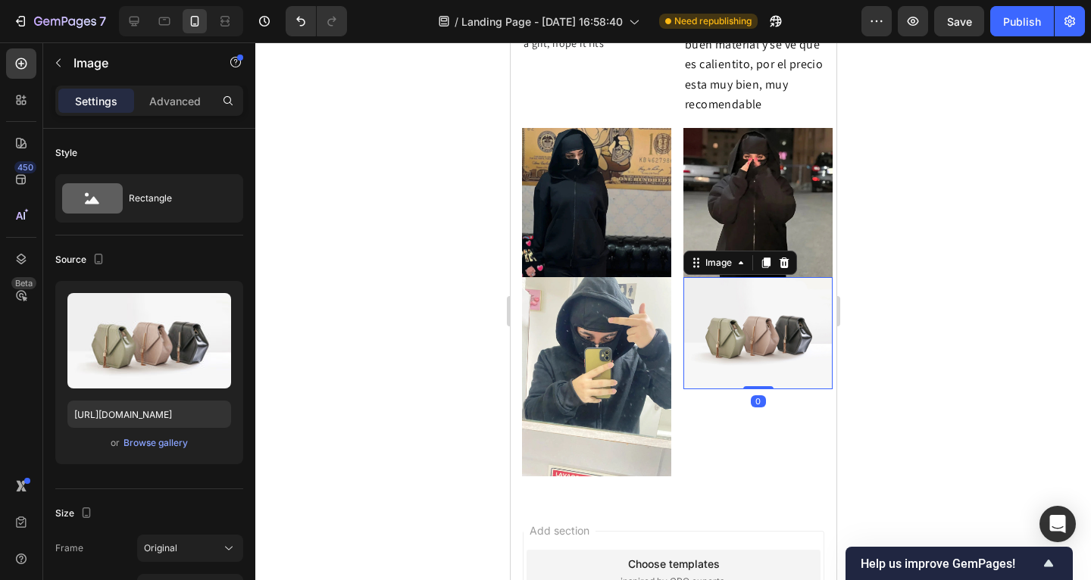
click at [728, 304] on img at bounding box center [757, 333] width 149 height 112
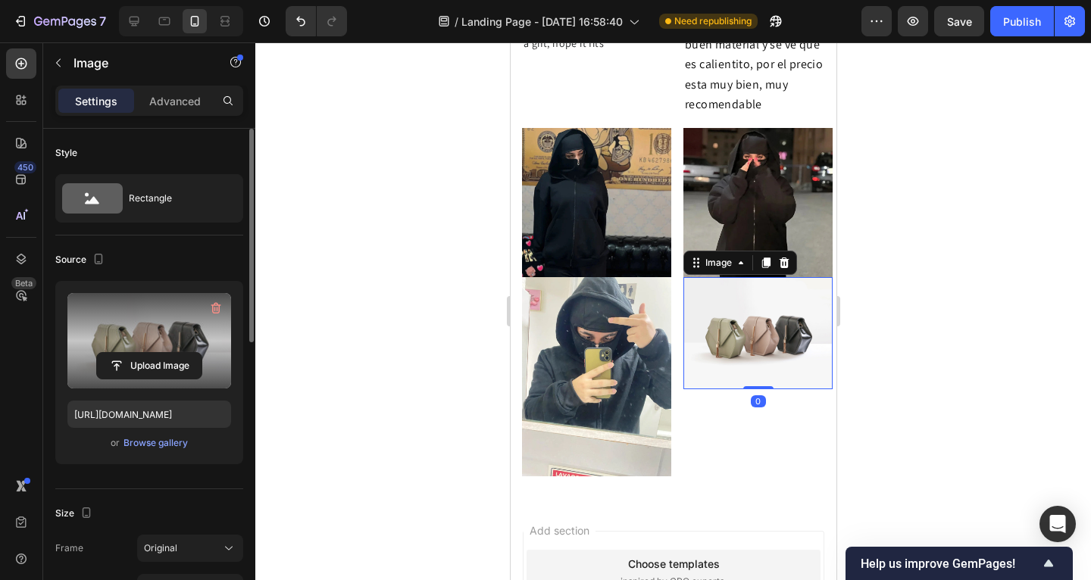
click at [124, 332] on label at bounding box center [149, 340] width 164 height 95
click at [124, 353] on input "file" at bounding box center [149, 366] width 105 height 26
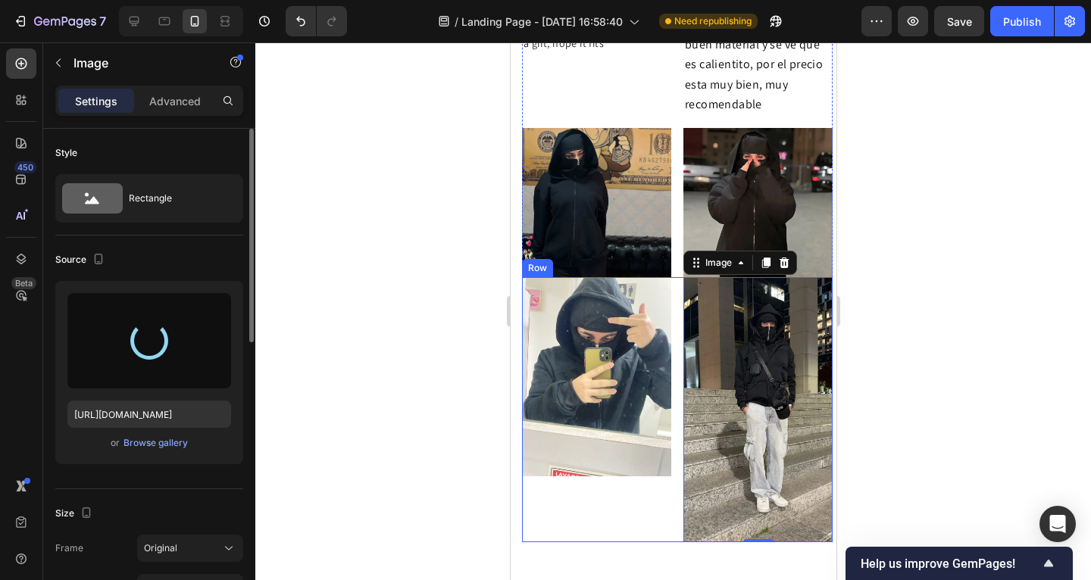
type input "https://cdn.shopify.com/s/files/1/0885/4382/2124/files/gempages_585680175589491…"
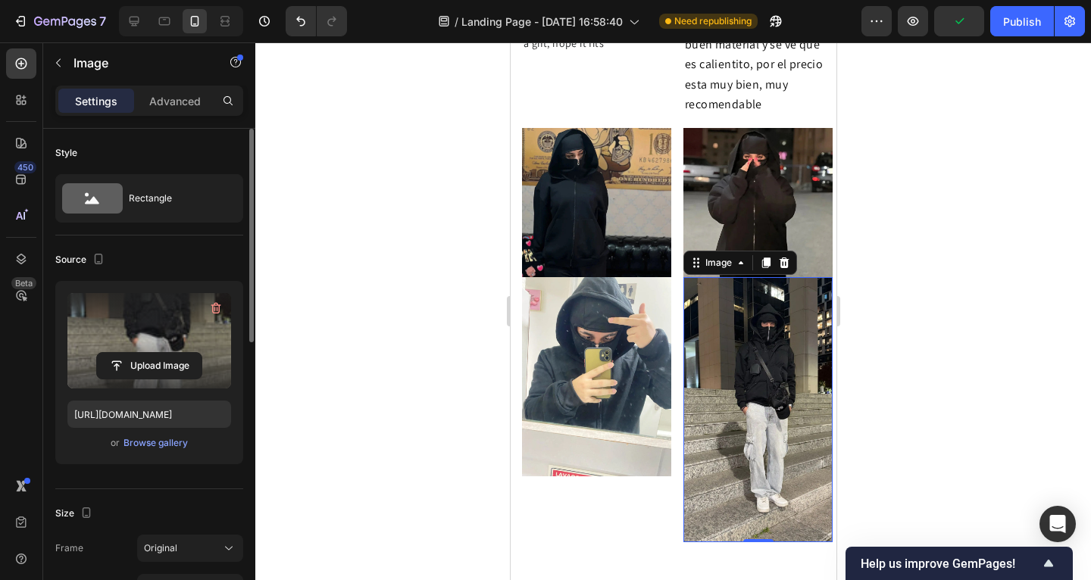
click at [408, 380] on div at bounding box center [673, 311] width 836 height 538
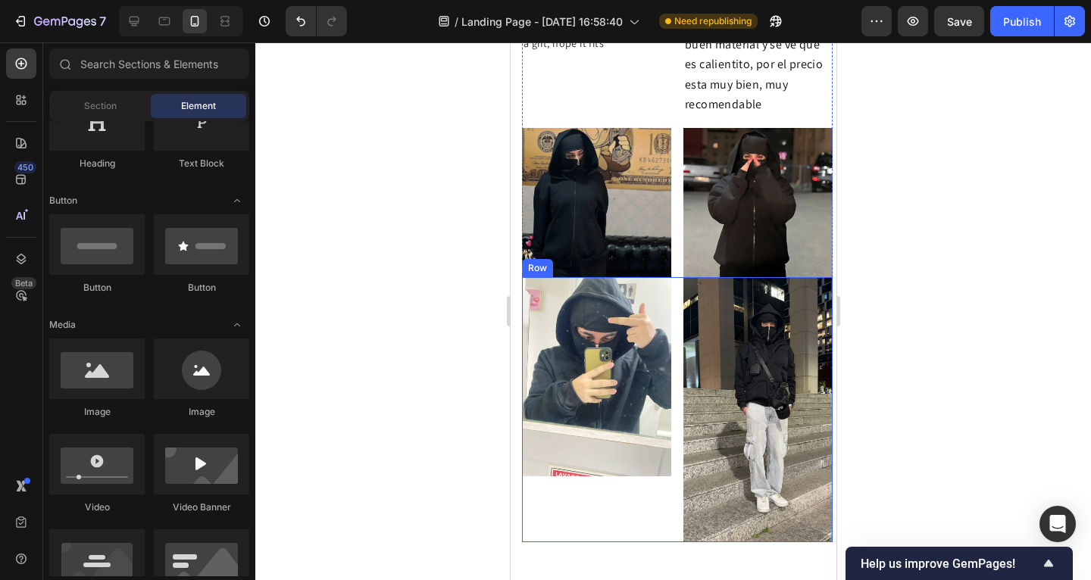
click at [683, 374] on img at bounding box center [757, 409] width 149 height 265
click at [715, 375] on img at bounding box center [757, 409] width 149 height 265
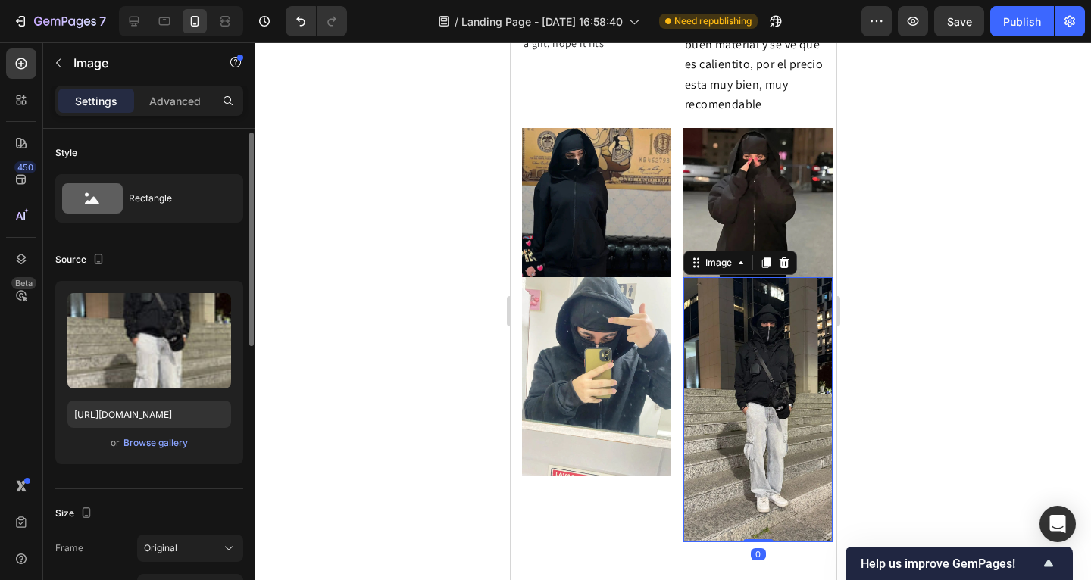
scroll to position [102, 0]
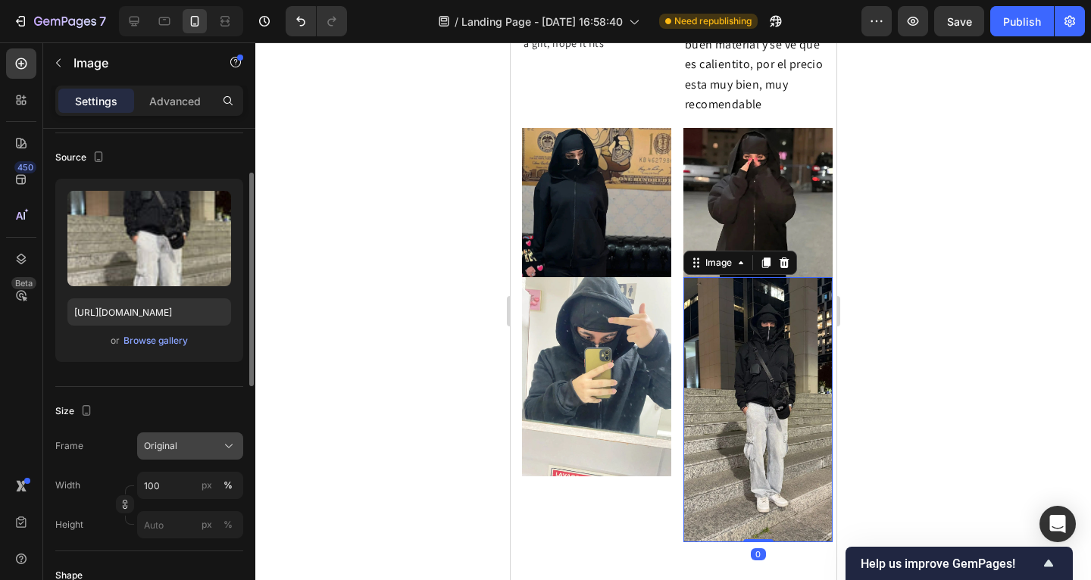
click at [214, 442] on div "Original" at bounding box center [181, 446] width 74 height 14
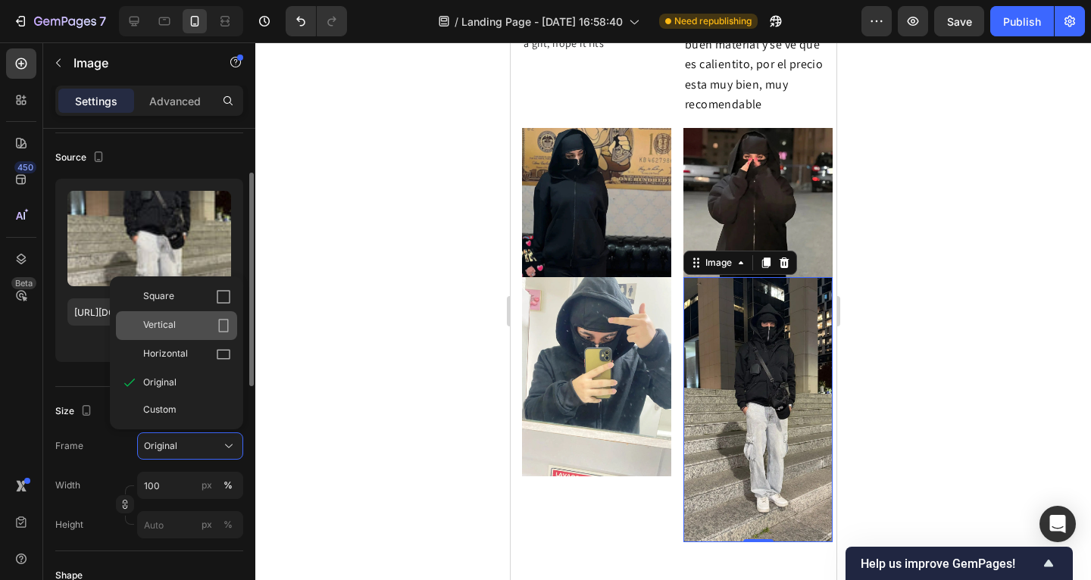
click at [199, 322] on div "Vertical" at bounding box center [187, 325] width 88 height 15
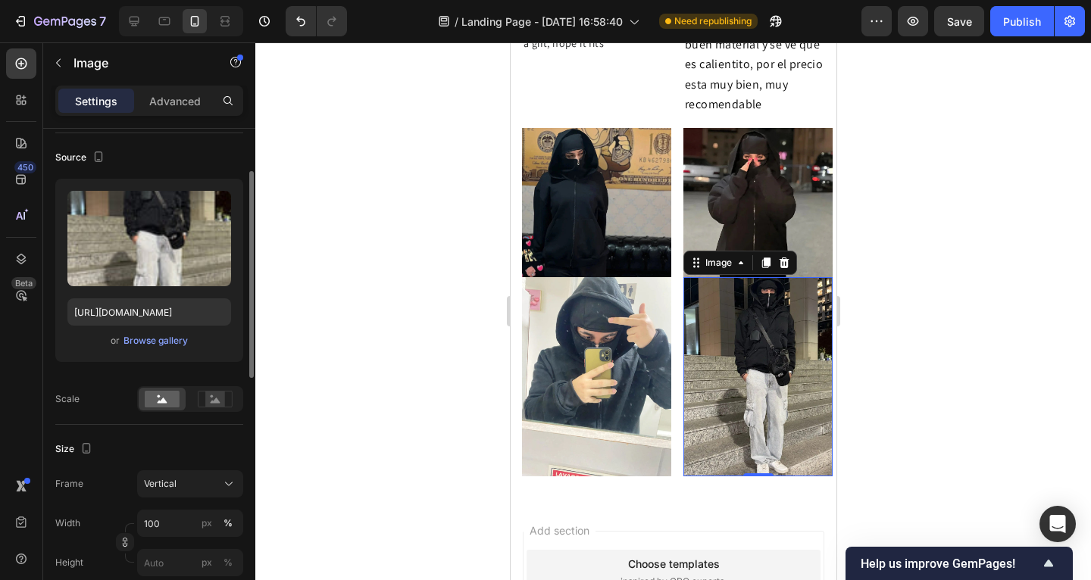
click at [336, 338] on div at bounding box center [673, 311] width 836 height 538
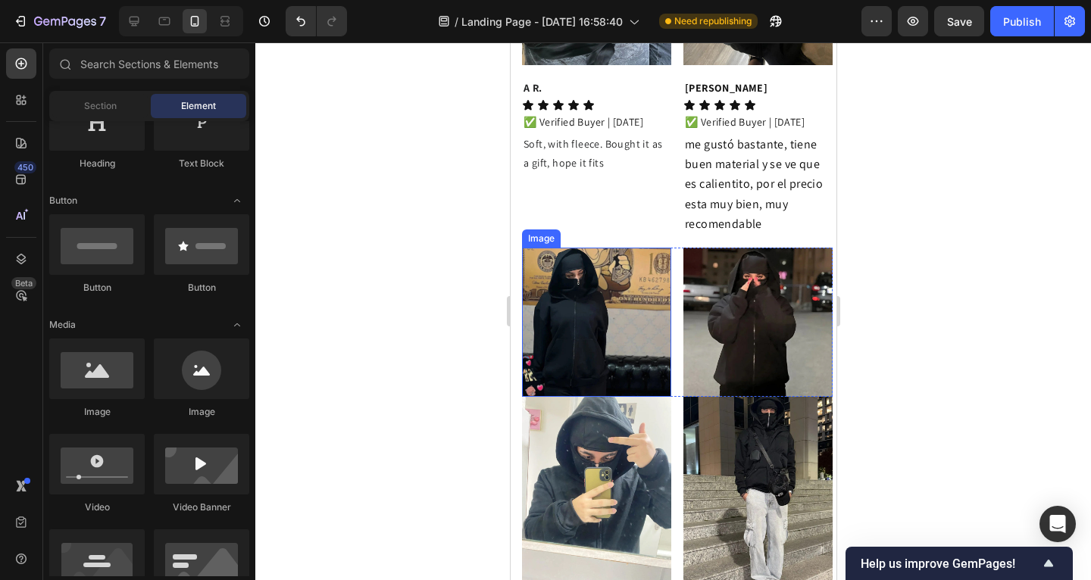
scroll to position [2284, 0]
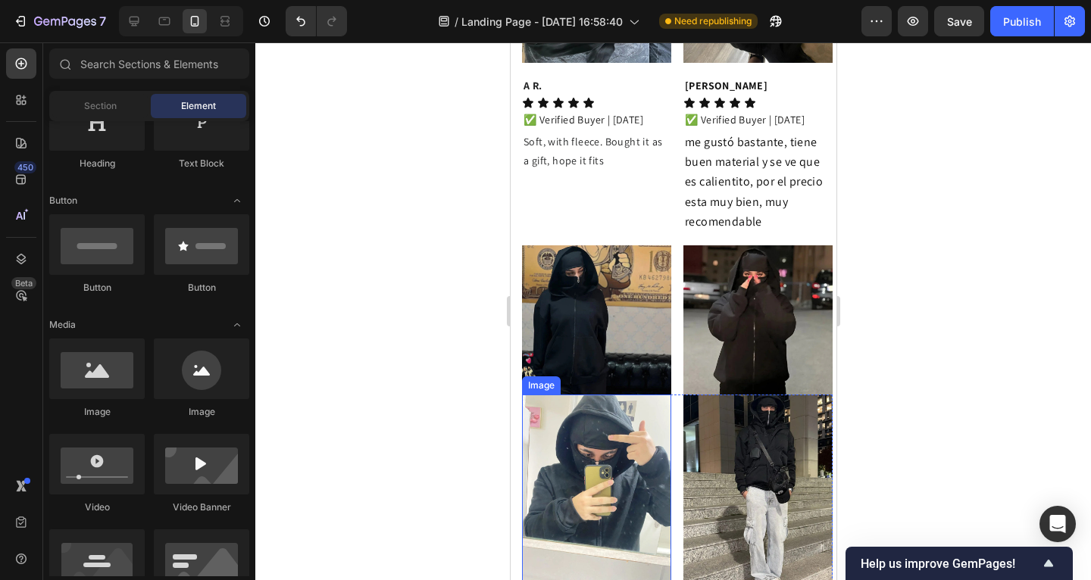
click at [522, 395] on img at bounding box center [595, 494] width 149 height 199
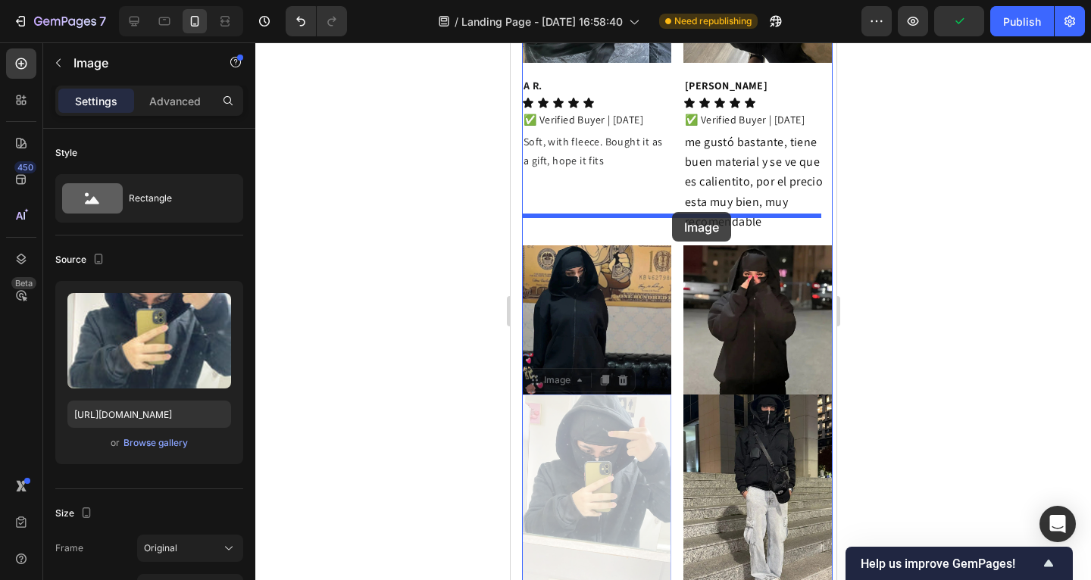
drag, startPoint x: 533, startPoint y: 343, endPoint x: 667, endPoint y: 214, distance: 186.5
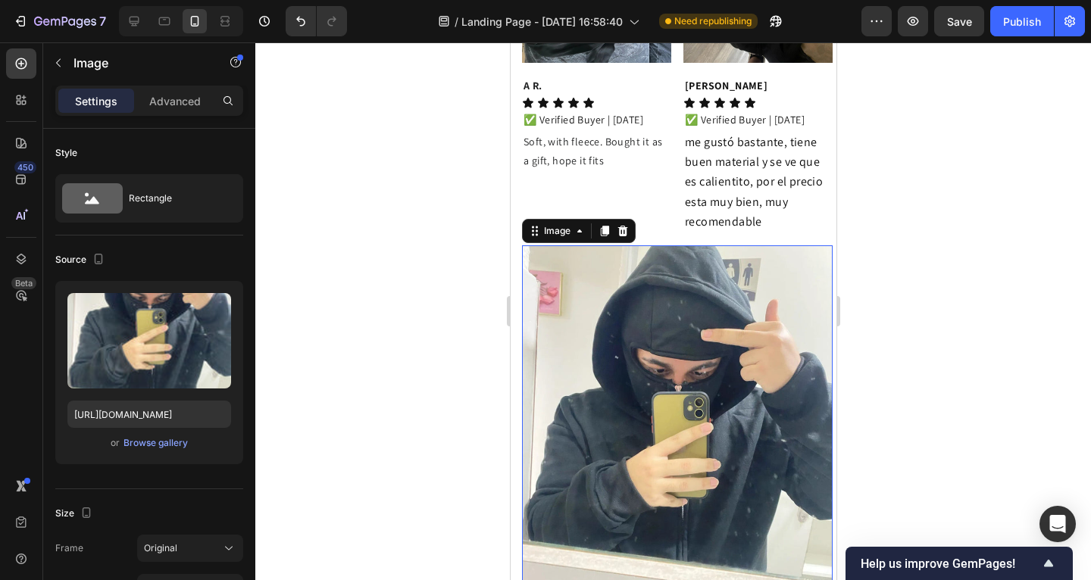
click at [377, 271] on div at bounding box center [673, 311] width 836 height 538
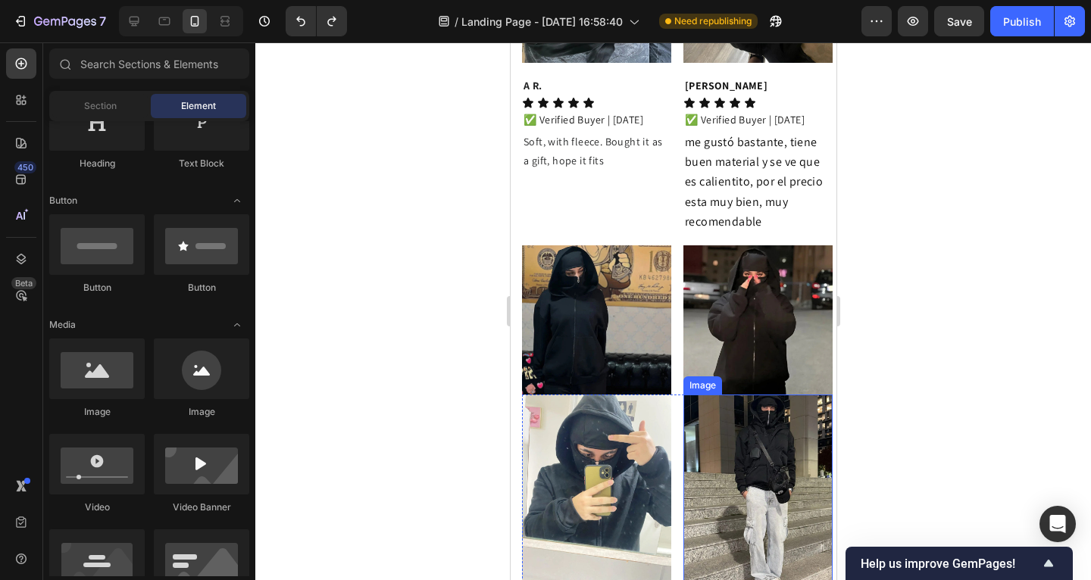
click at [672, 395] on div "Image Image Row" at bounding box center [676, 494] width 311 height 199
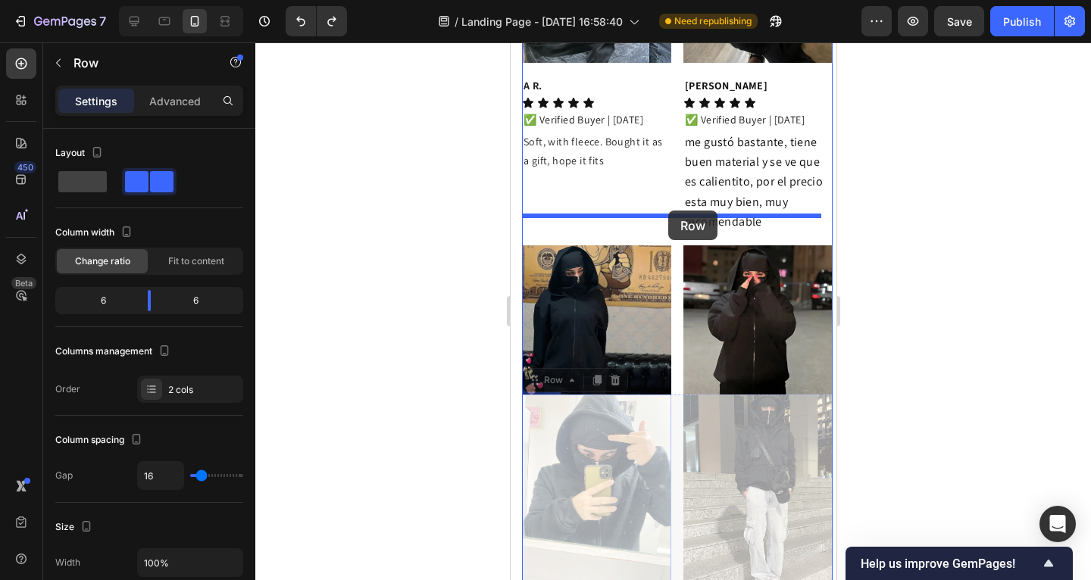
drag, startPoint x: 534, startPoint y: 351, endPoint x: 668, endPoint y: 213, distance: 191.8
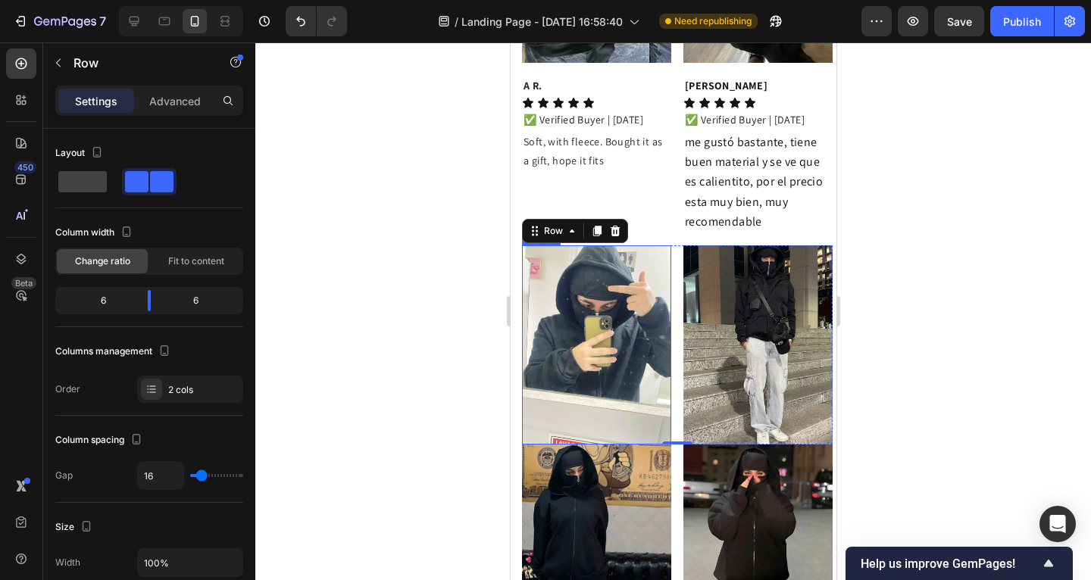
click at [397, 271] on div at bounding box center [673, 311] width 836 height 538
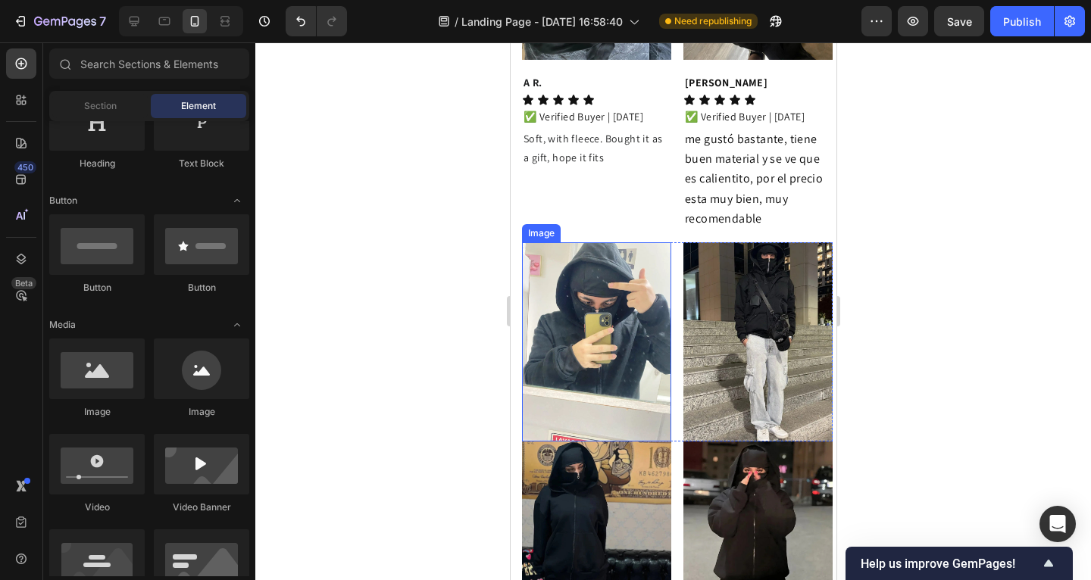
scroll to position [2118, 0]
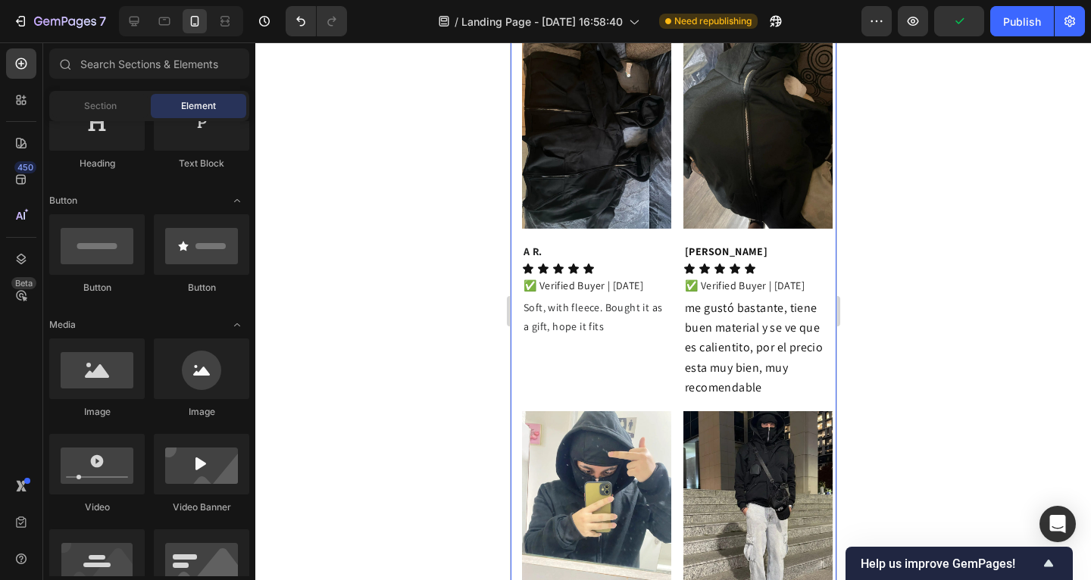
drag, startPoint x: 514, startPoint y: 216, endPoint x: 552, endPoint y: 214, distance: 38.0
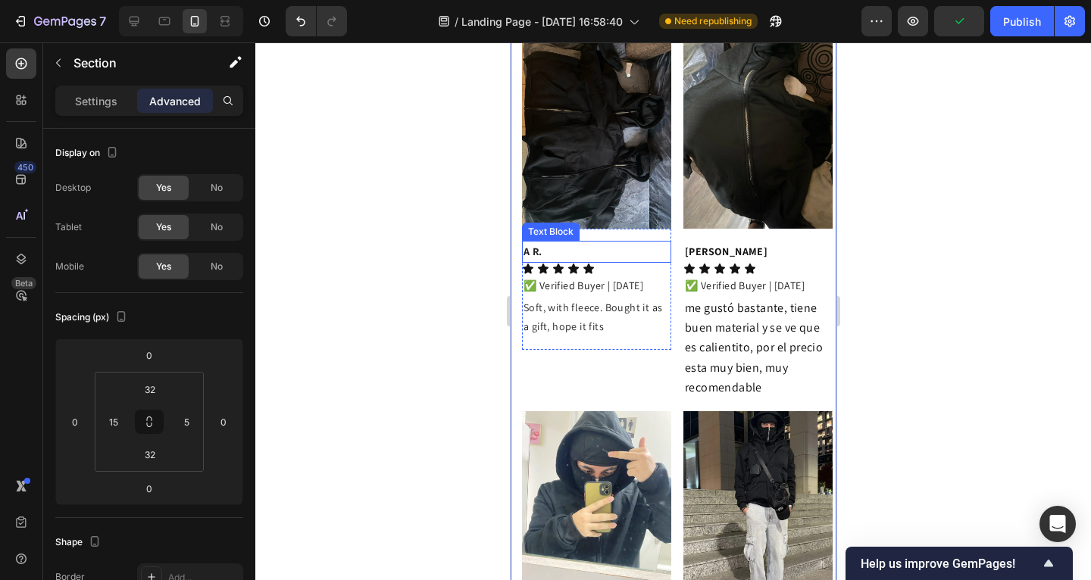
click at [552, 242] on p "A R." at bounding box center [596, 251] width 146 height 19
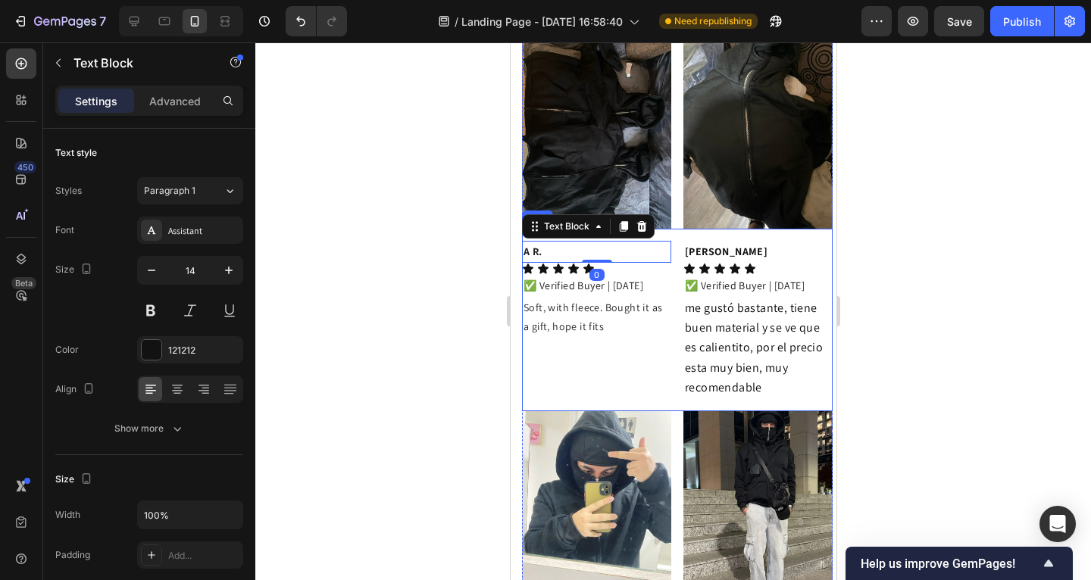
click at [668, 229] on div "A R. Text Block 0 Icon Icon Icon Icon Icon Icon List ✅ Verified Buyer | 08/16/2…" at bounding box center [676, 320] width 311 height 183
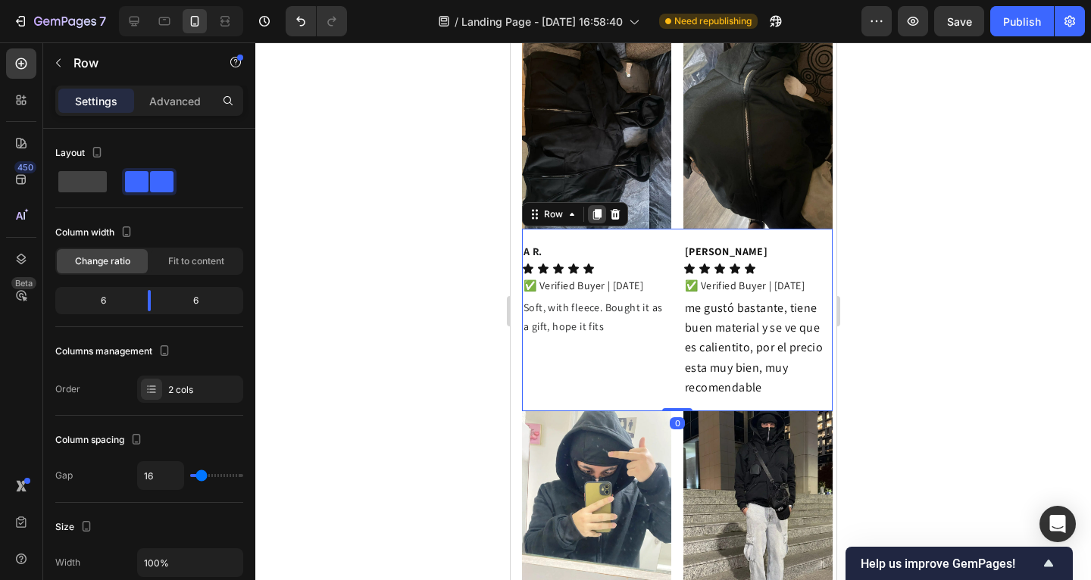
click at [596, 208] on icon at bounding box center [596, 214] width 12 height 12
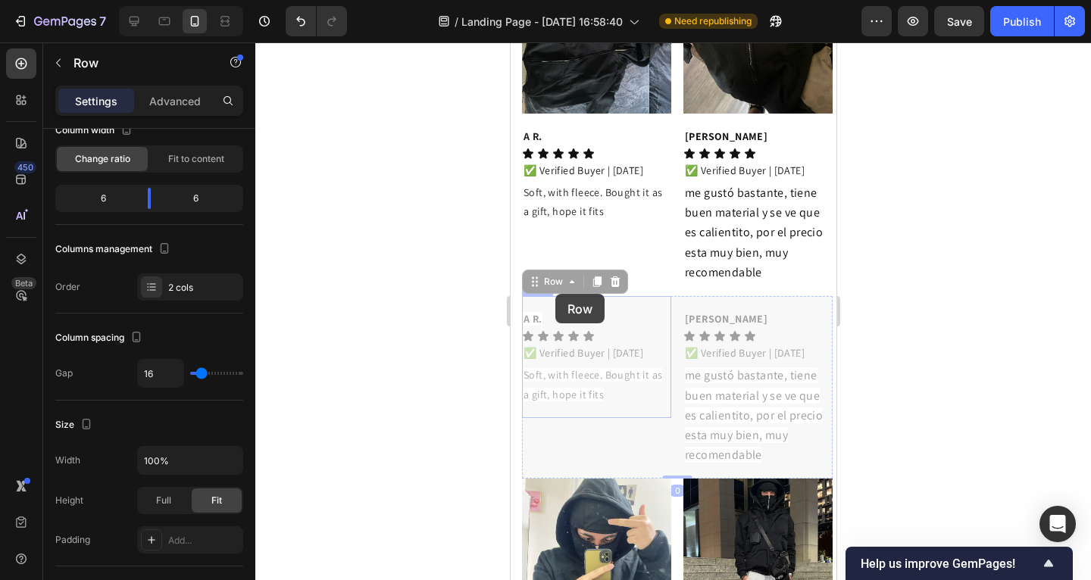
scroll to position [2576, 0]
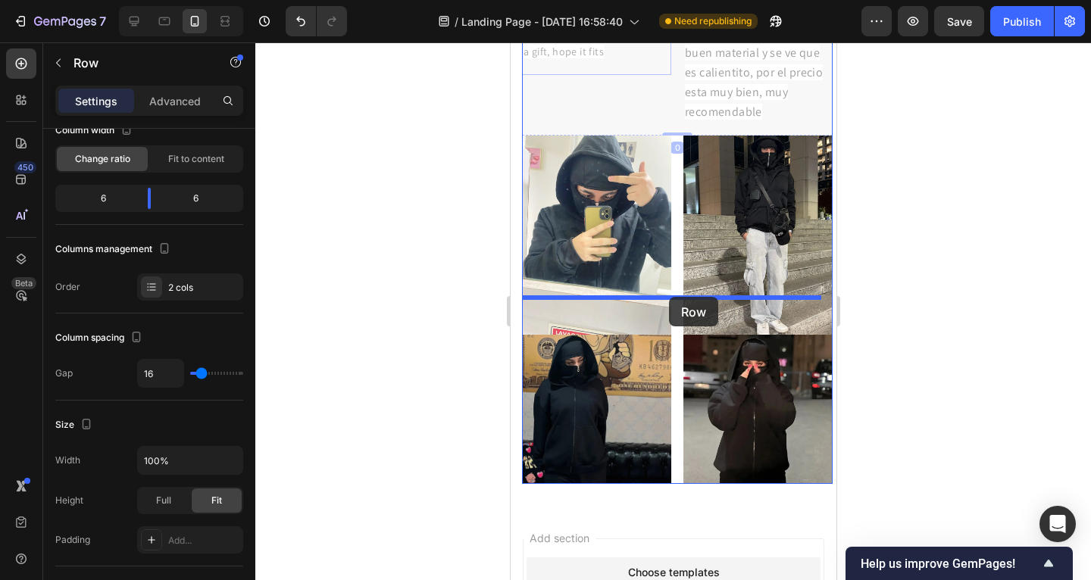
drag, startPoint x: 533, startPoint y: 252, endPoint x: 668, endPoint y: 297, distance: 142.1
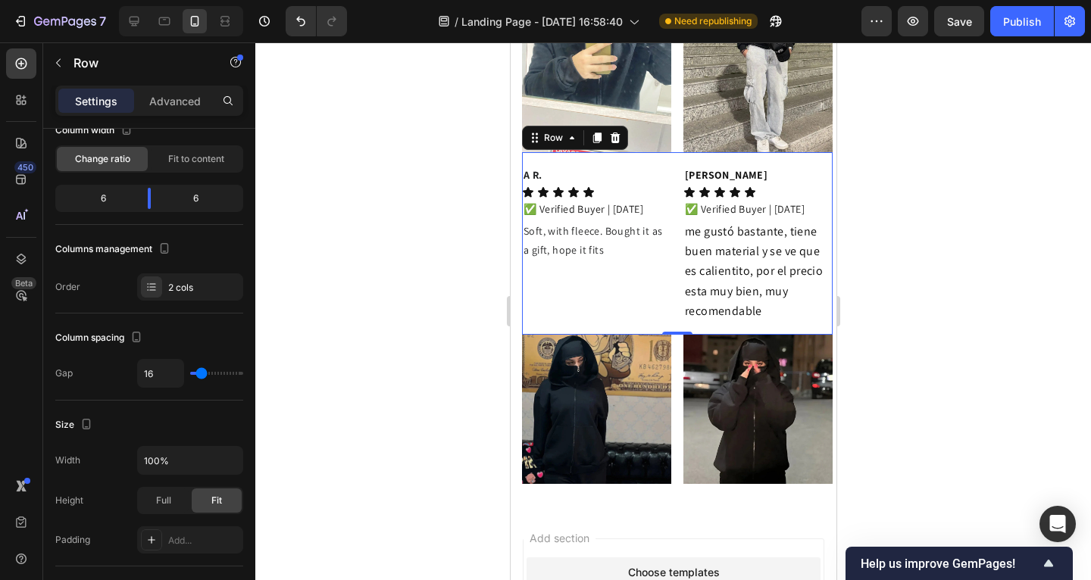
scroll to position [2394, 0]
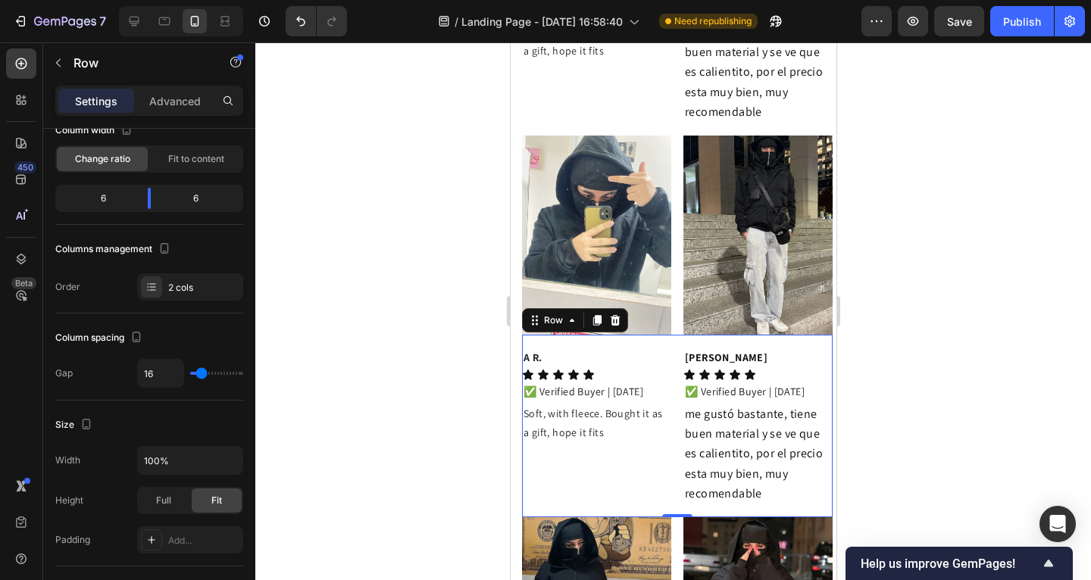
click at [380, 305] on div at bounding box center [673, 311] width 836 height 538
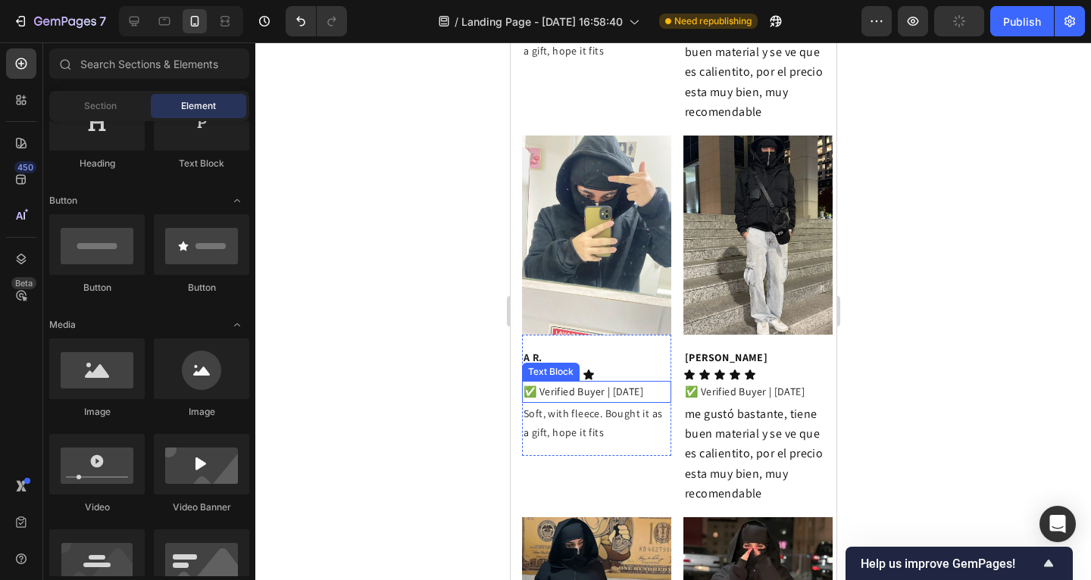
click at [539, 351] on strong "A R." at bounding box center [532, 358] width 19 height 14
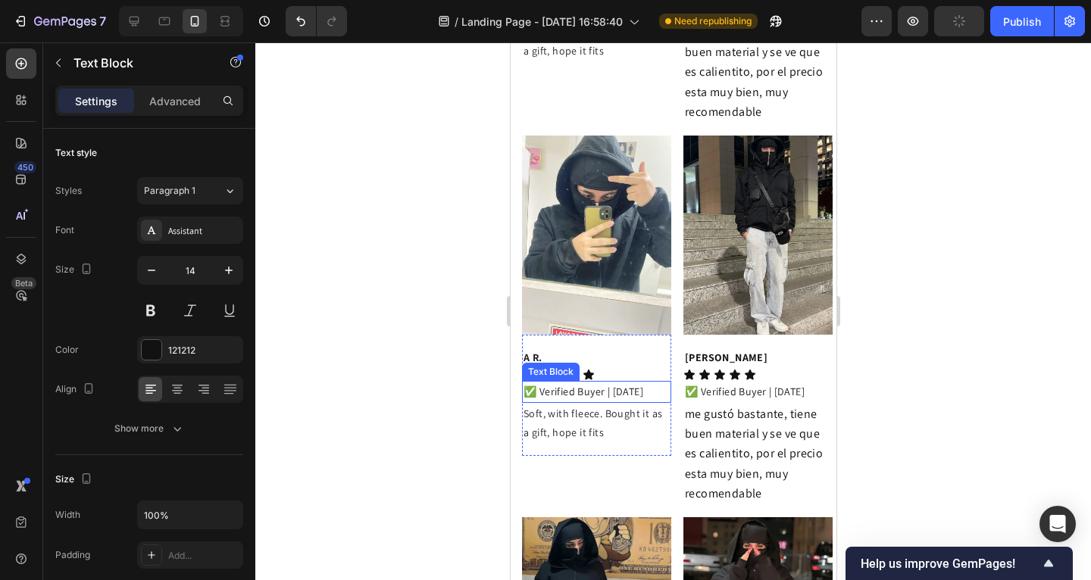
click at [539, 351] on strong "A R." at bounding box center [532, 358] width 19 height 14
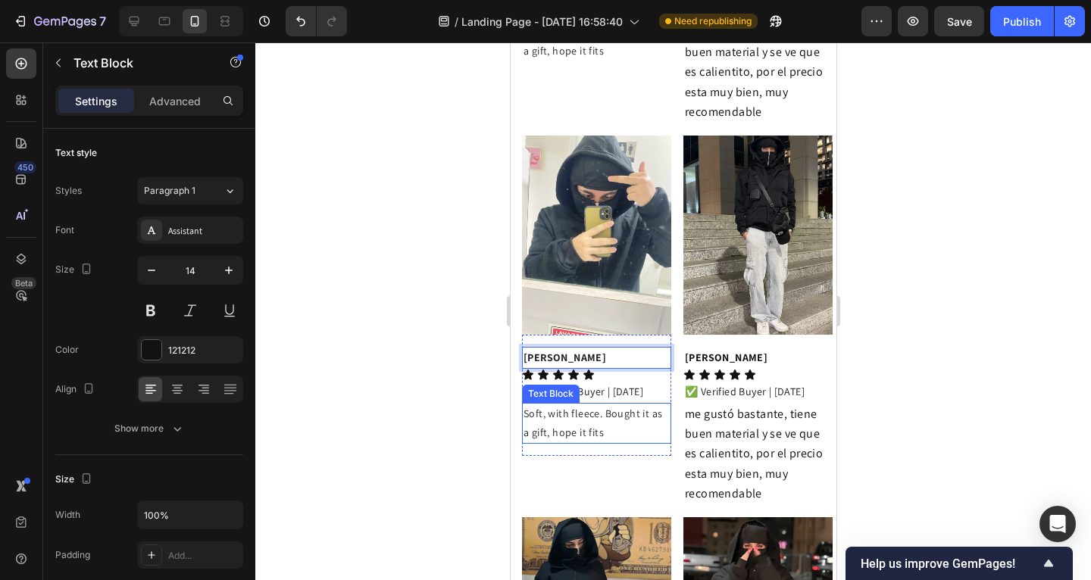
click at [559, 405] on p "Soft, with fleece. Bought it as a gift, hope it fits" at bounding box center [596, 424] width 146 height 38
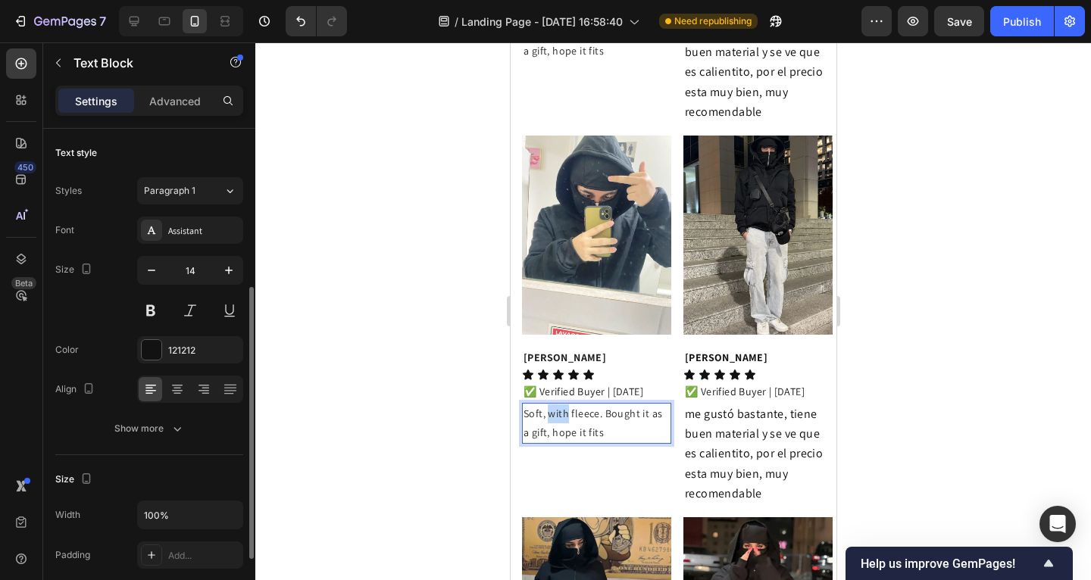
scroll to position [102, 0]
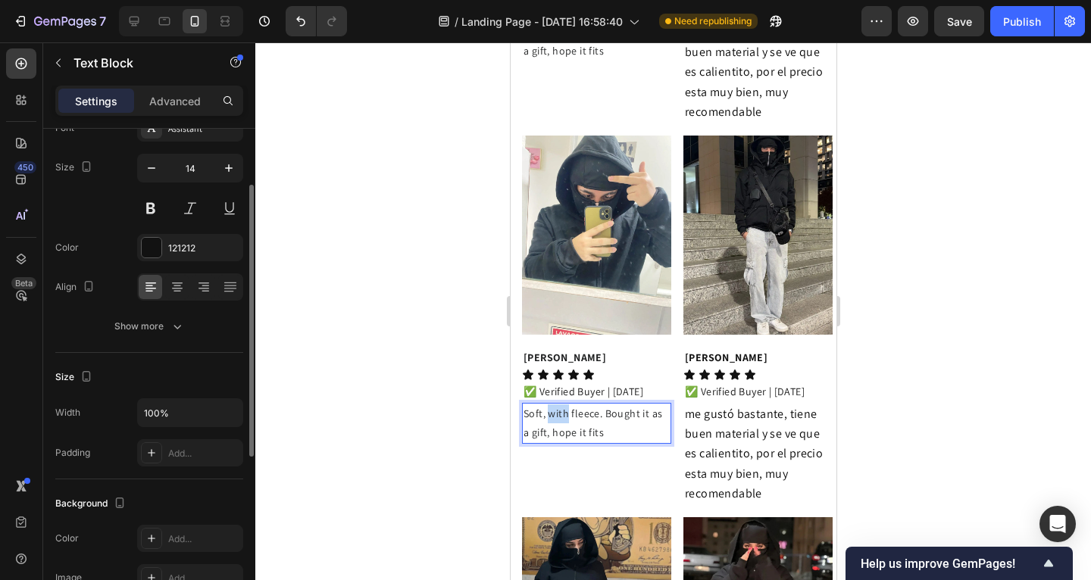
click at [600, 407] on span "Soft, with fleece. Bought it as a gift, hope it fits" at bounding box center [592, 423] width 139 height 33
click at [606, 405] on p "Soft, with fleece. Bought it as a gift, hope it fits" at bounding box center [596, 424] width 146 height 38
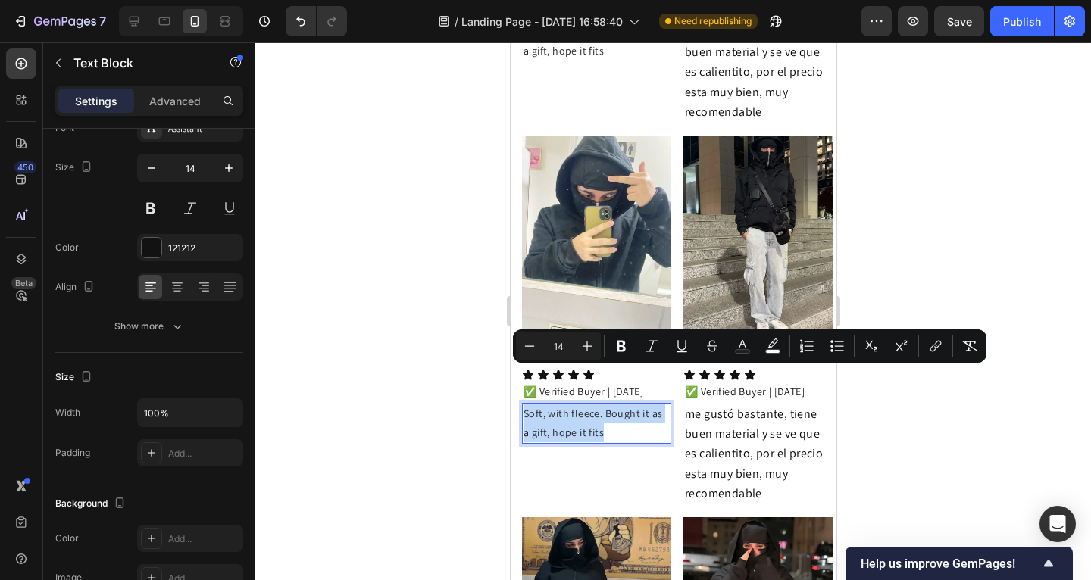
drag, startPoint x: 567, startPoint y: 389, endPoint x: 522, endPoint y: 376, distance: 46.5
click at [523, 405] on p "Soft, with fleece. Bought it as a gift, hope it fits" at bounding box center [596, 424] width 146 height 38
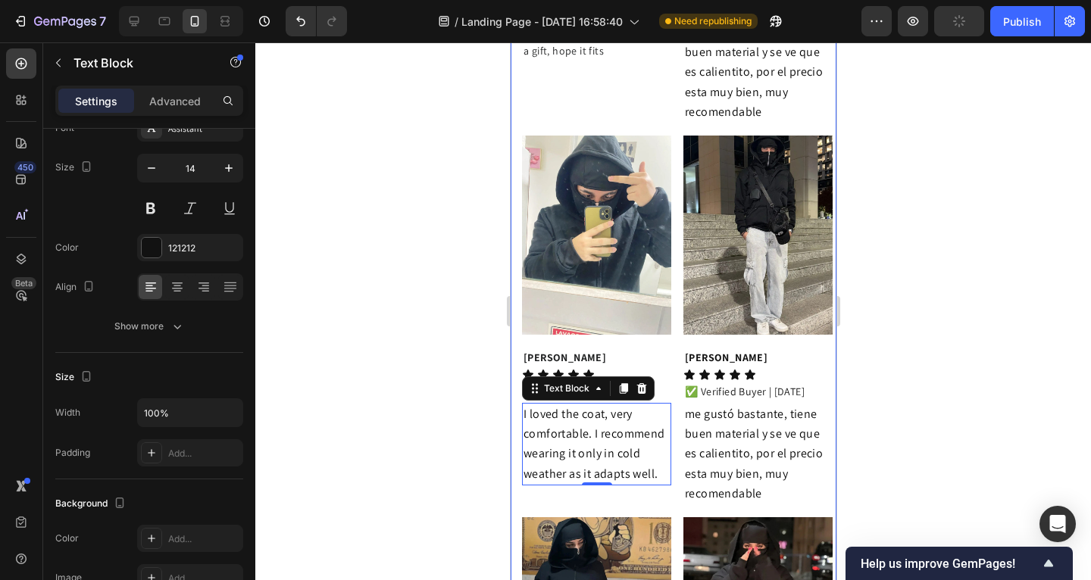
click at [477, 380] on div at bounding box center [673, 311] width 836 height 538
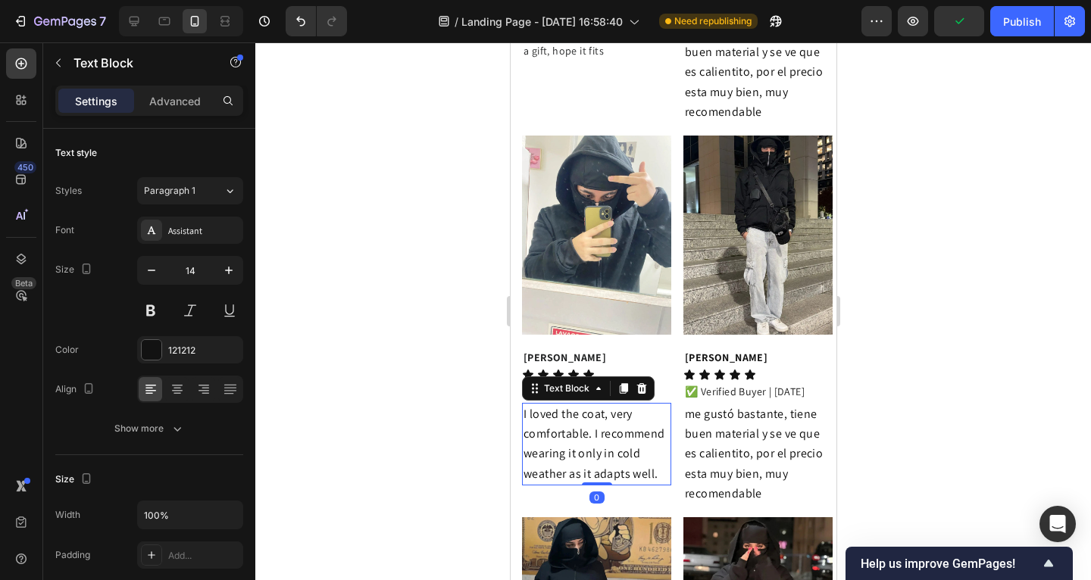
click at [597, 406] on span "I loved the coat, very comfortable. I recommend wearing it only in cold weather…" at bounding box center [594, 444] width 142 height 76
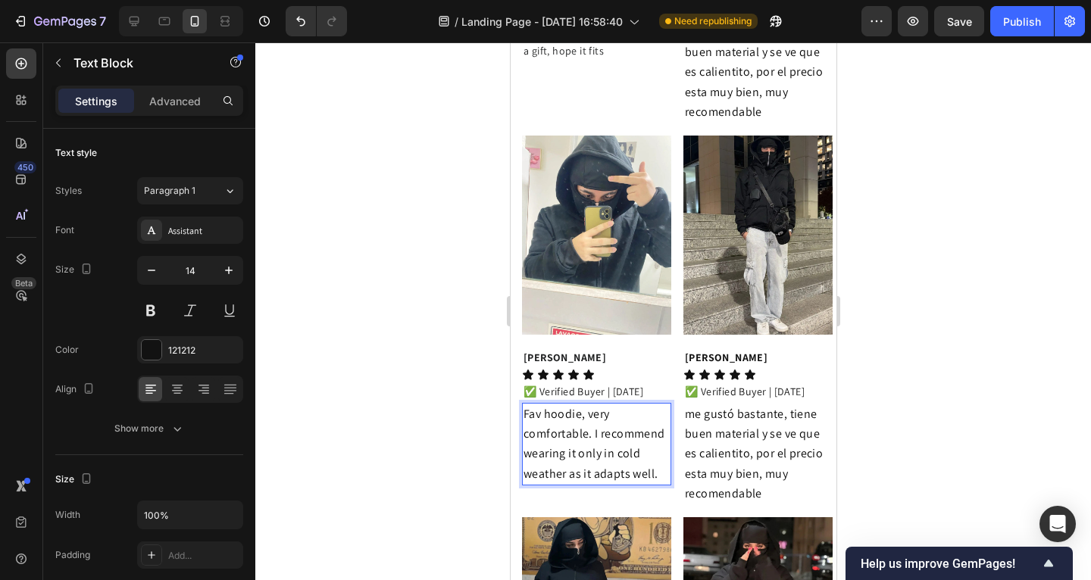
click at [606, 417] on span "Fav hoodie, very comfortable. I recommend wearing it only in cold weather as it…" at bounding box center [594, 444] width 142 height 76
click at [639, 433] on span "Fav hoodie, very comfortable. I recommend wearing it only in cold weather as it…" at bounding box center [594, 444] width 142 height 76
click at [654, 438] on span "Fav hoodie, very comfortable. I recommend wearing it only in cold weather as it…" at bounding box center [594, 444] width 142 height 76
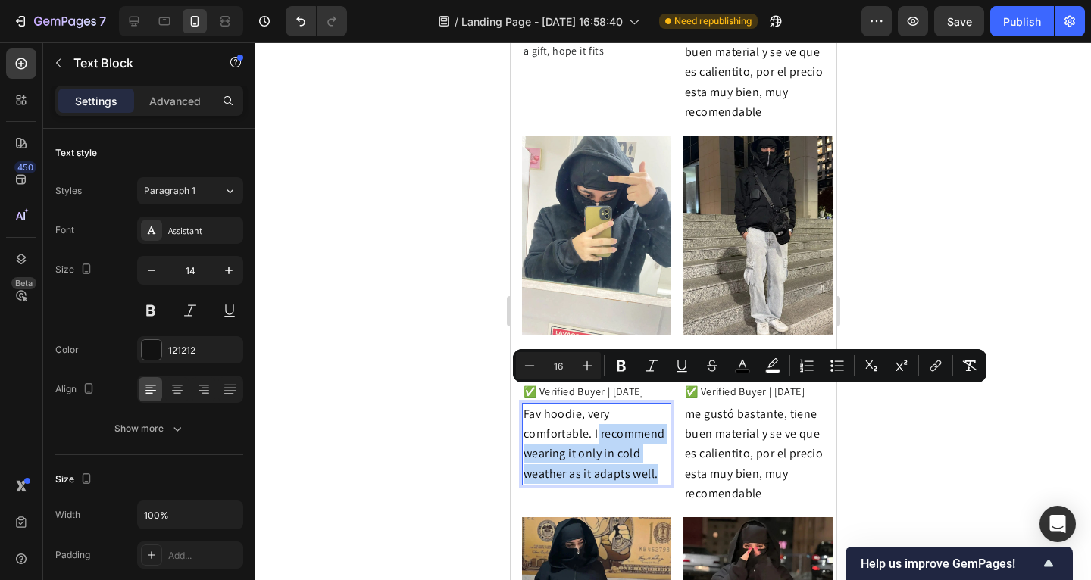
drag, startPoint x: 655, startPoint y: 438, endPoint x: 597, endPoint y: 402, distance: 68.1
click at [596, 406] on span "Fav hoodie, very comfortable. I recommend wearing it only in cold weather as it…" at bounding box center [594, 444] width 142 height 76
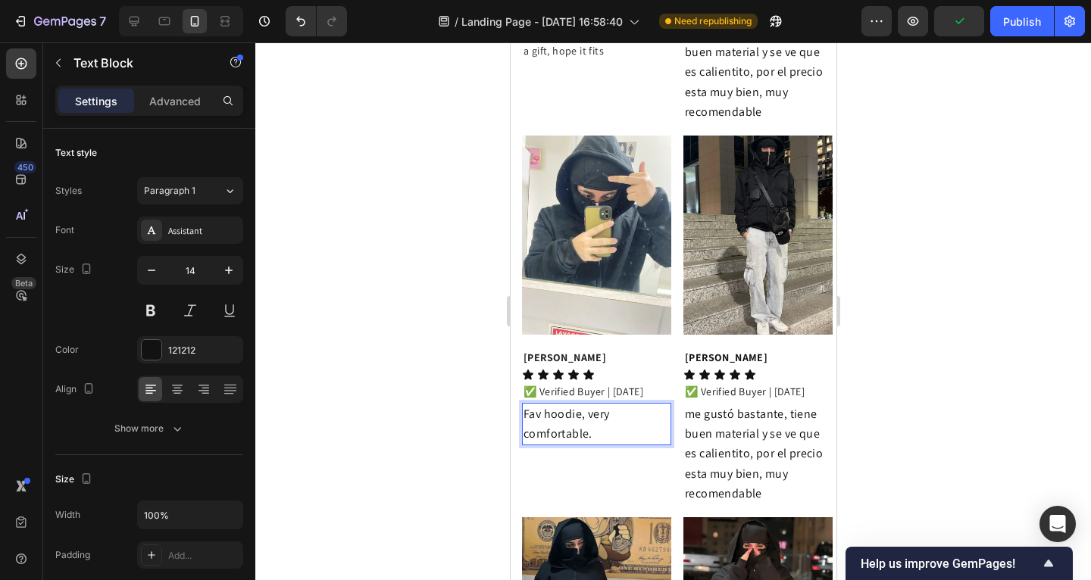
drag, startPoint x: 603, startPoint y: 400, endPoint x: 534, endPoint y: 371, distance: 75.0
click at [532, 405] on p "Fav hoodie, very comfortable." at bounding box center [596, 424] width 146 height 39
click at [546, 405] on p "cold 🥶" at bounding box center [596, 414] width 146 height 19
click at [557, 405] on p "🥶" at bounding box center [596, 414] width 146 height 19
click at [444, 375] on div at bounding box center [673, 311] width 836 height 538
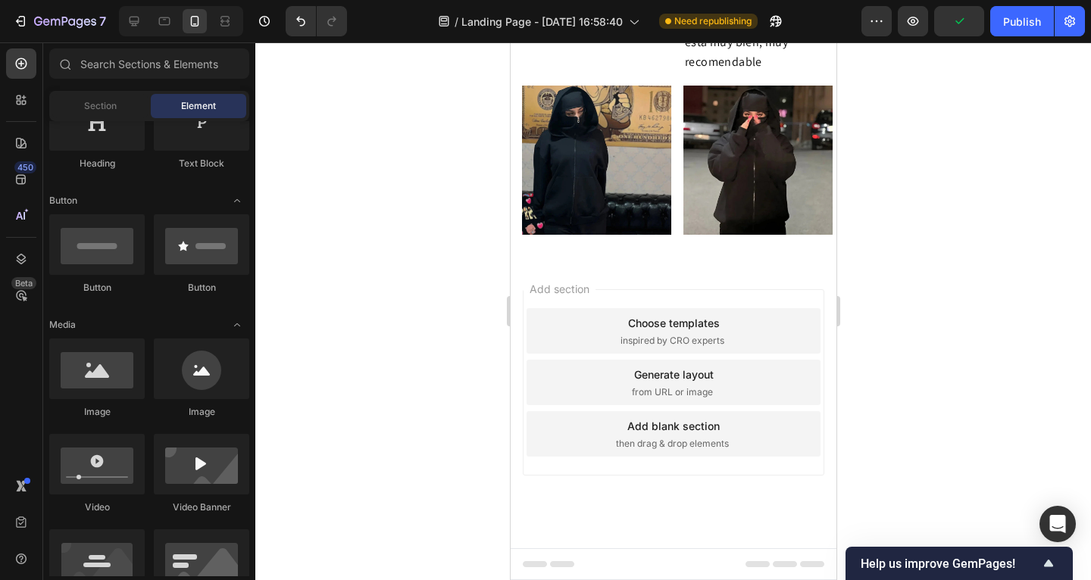
scroll to position [2394, 0]
click at [718, 72] on p "me gustó bastante, tiene buen material y se ve que es calientito, por el precio…" at bounding box center [757, 22] width 146 height 99
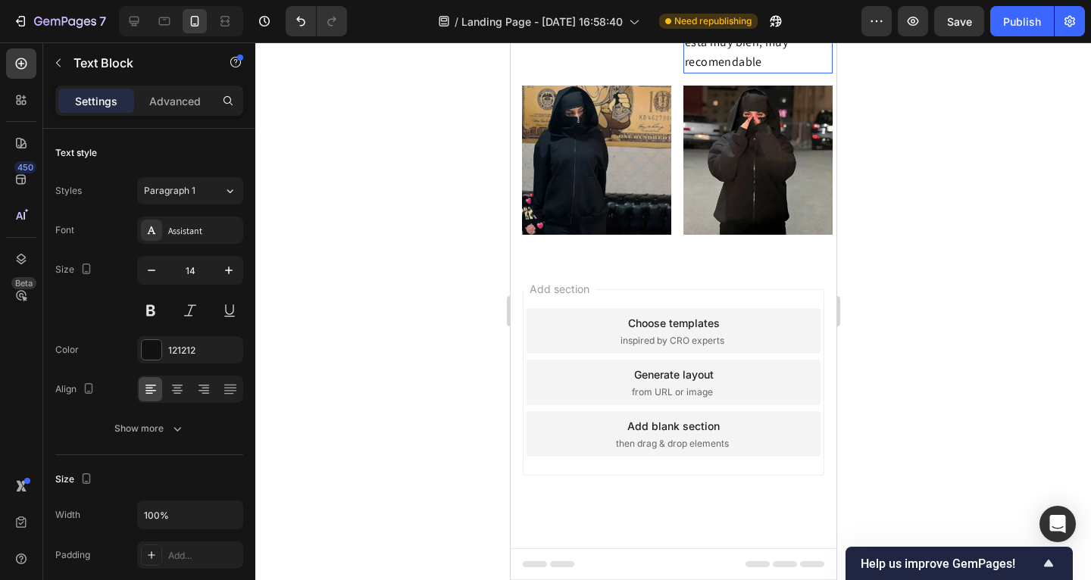
click at [756, 70] on span "me gustó bastante, tiene buen material y se ve que es calientito, por el precio…" at bounding box center [753, 21] width 138 height 95
click at [757, 70] on span "me gustó bastante, tiene buen material y se ve que es calientito, por el precio…" at bounding box center [753, 21] width 138 height 95
click at [768, 72] on p "me gustó bastante, tiene buen material y se ve que es calientito, por el precio…" at bounding box center [757, 22] width 146 height 99
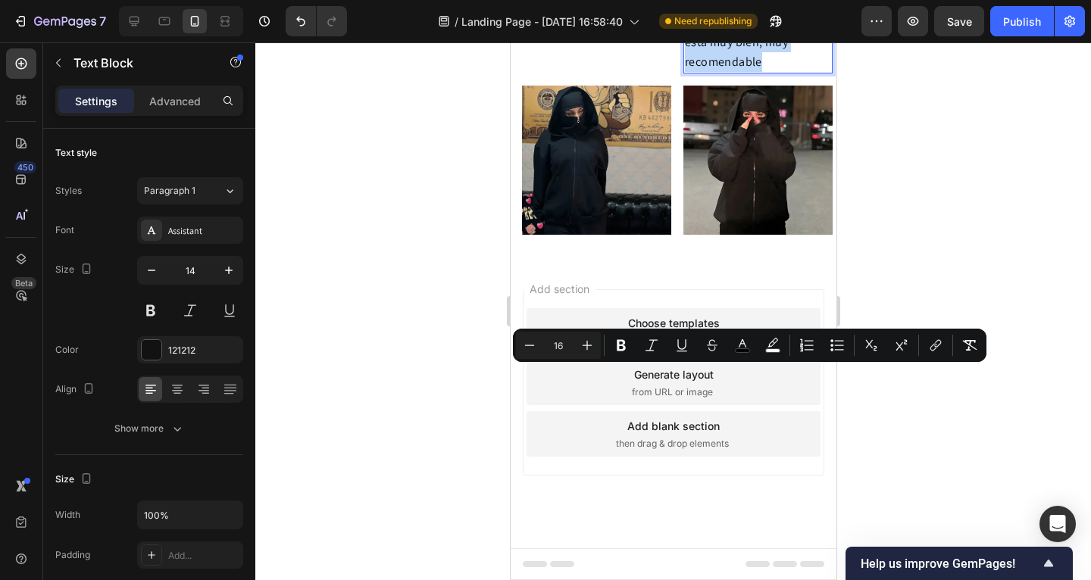
drag, startPoint x: 737, startPoint y: 422, endPoint x: 683, endPoint y: 380, distance: 68.1
click at [684, 72] on p "me gustó bastante, tiene buen material y se ve que es calientito, por el precio…" at bounding box center [757, 22] width 146 height 99
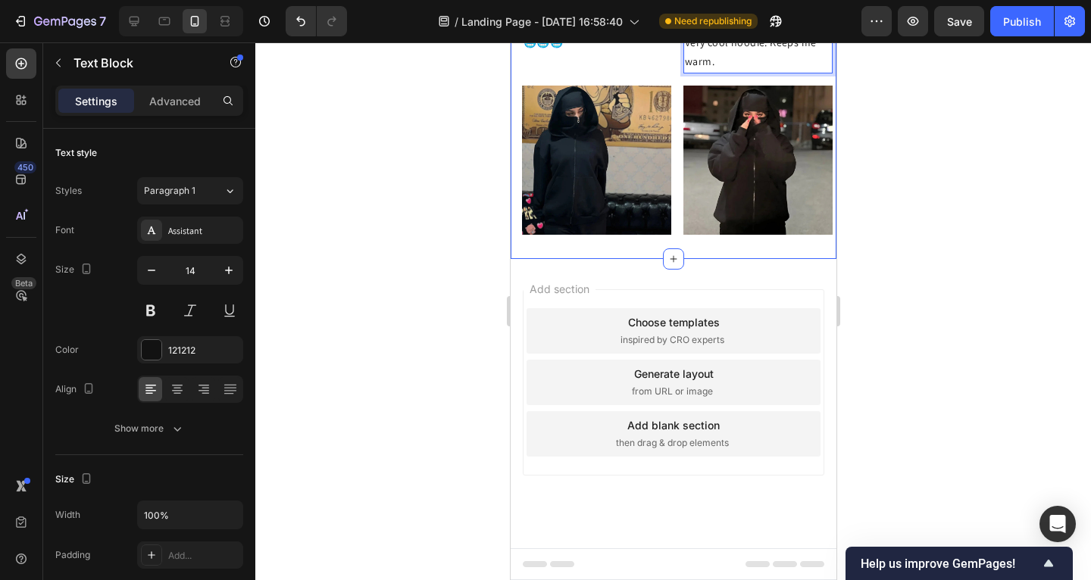
click at [445, 356] on div at bounding box center [673, 311] width 836 height 538
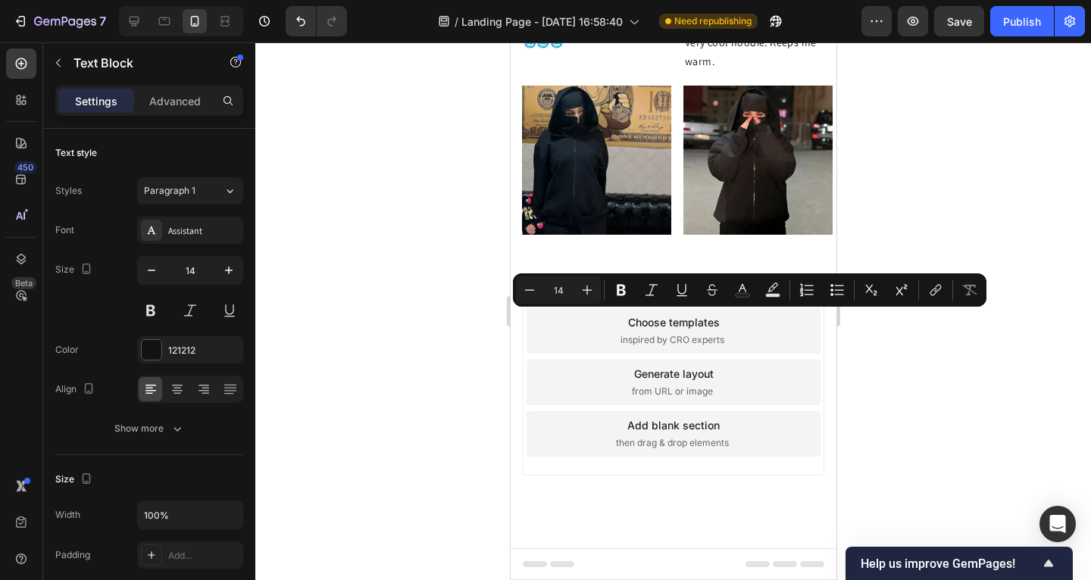
drag, startPoint x: 702, startPoint y: 321, endPoint x: 678, endPoint y: 320, distance: 24.3
drag, startPoint x: 623, startPoint y: 292, endPoint x: 494, endPoint y: 315, distance: 130.9
click at [623, 292] on icon "Editor contextual toolbar" at bounding box center [621, 290] width 15 height 15
click at [455, 320] on div at bounding box center [673, 311] width 836 height 538
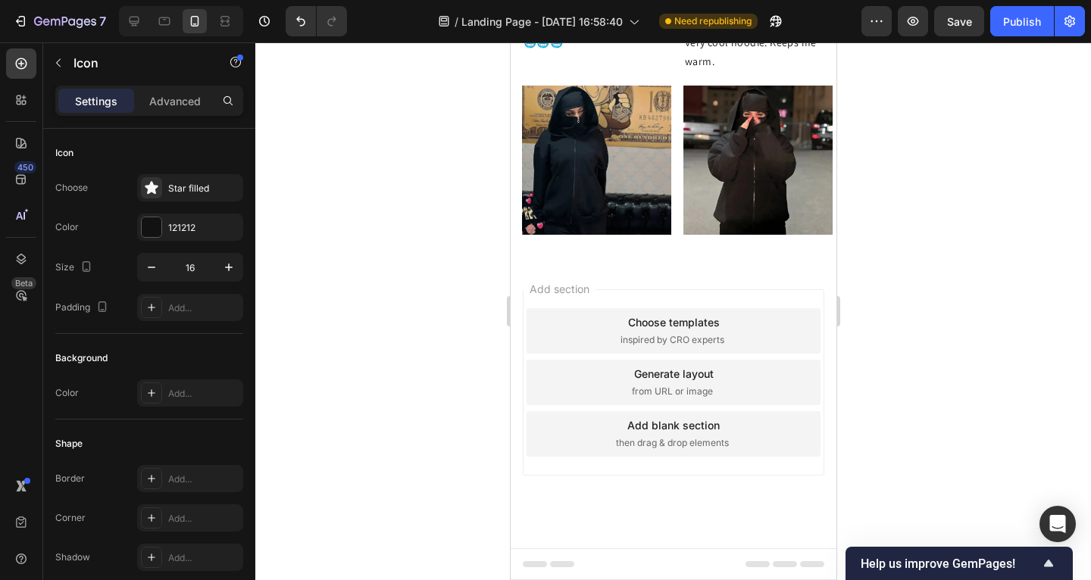
click at [376, 321] on div at bounding box center [673, 311] width 836 height 538
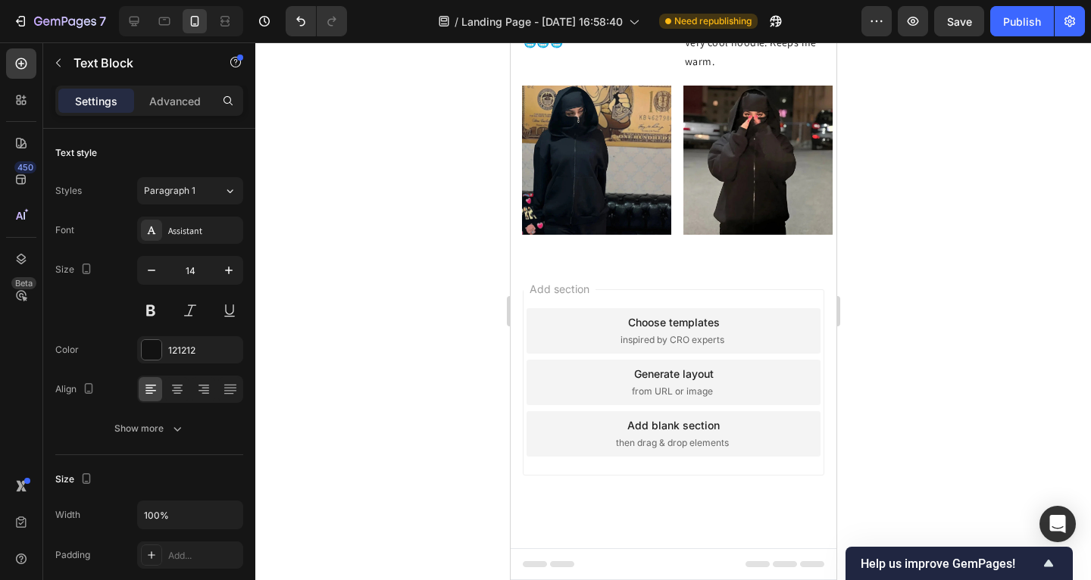
click at [882, 327] on div at bounding box center [673, 311] width 836 height 538
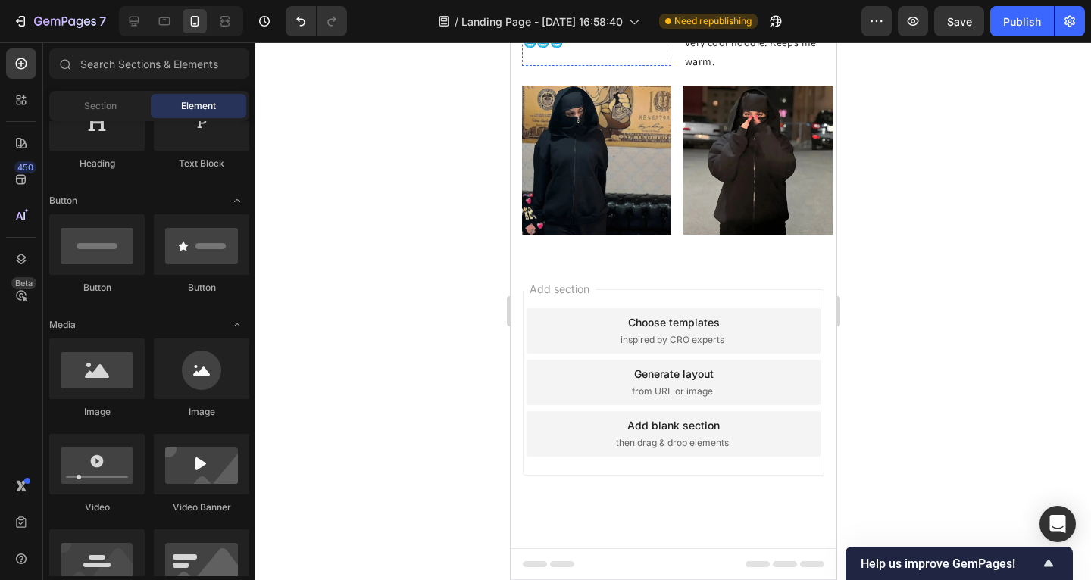
click at [619, 30] on p "✅ Verified Buyer | [DATE]" at bounding box center [596, 20] width 146 height 19
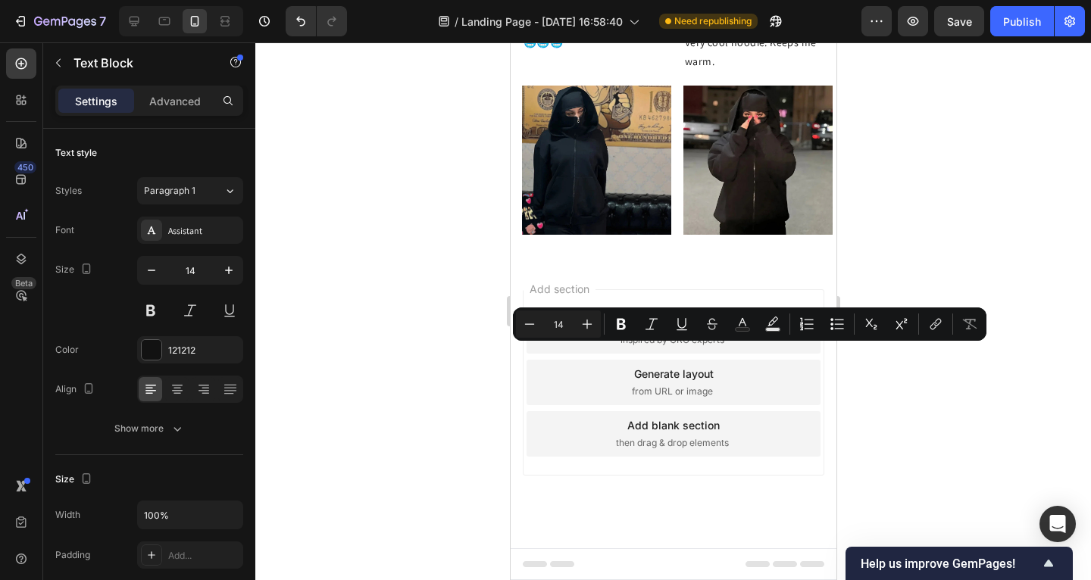
click at [618, 30] on p "✅ Verified Buyer | [DATE]" at bounding box center [596, 20] width 146 height 19
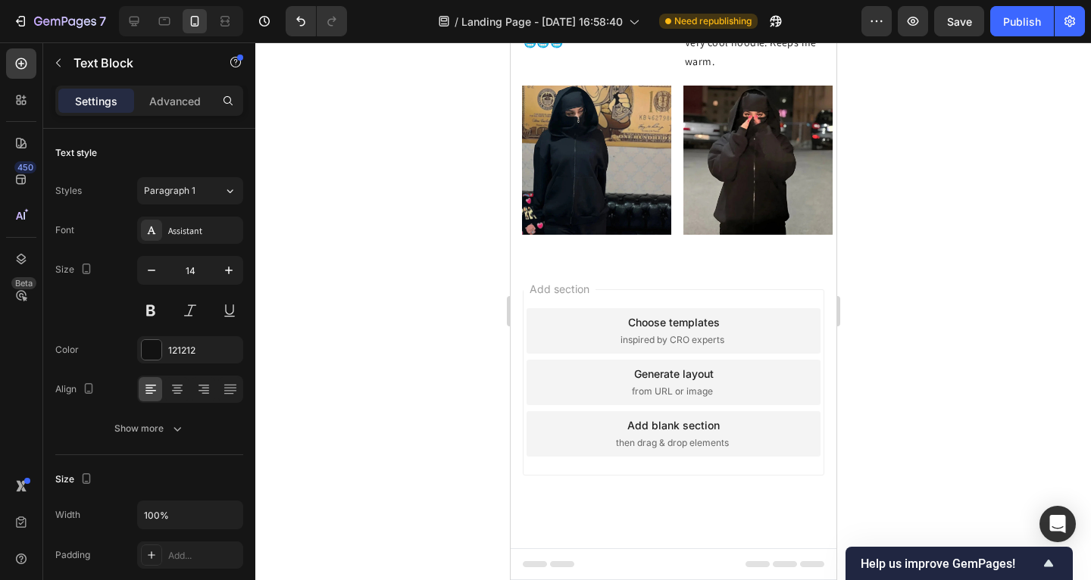
click at [632, 30] on p "✅ Verified Buyer | [DATE]" at bounding box center [596, 20] width 146 height 19
click at [787, 30] on p "✅ Verified Buyer | [DATE]" at bounding box center [757, 20] width 146 height 19
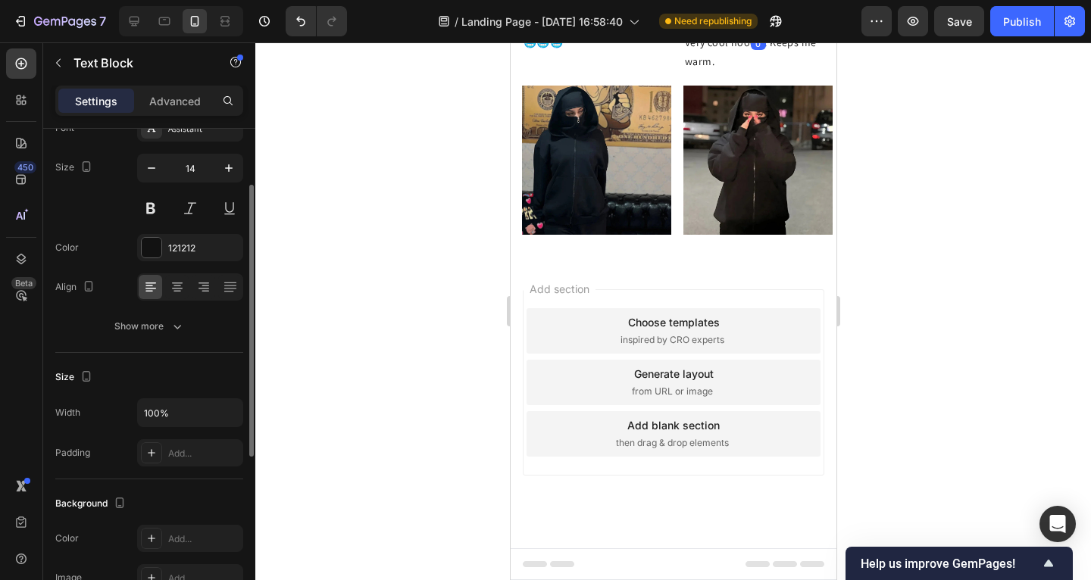
click at [787, 30] on p "✅ Verified Buyer | [DATE]" at bounding box center [757, 20] width 146 height 19
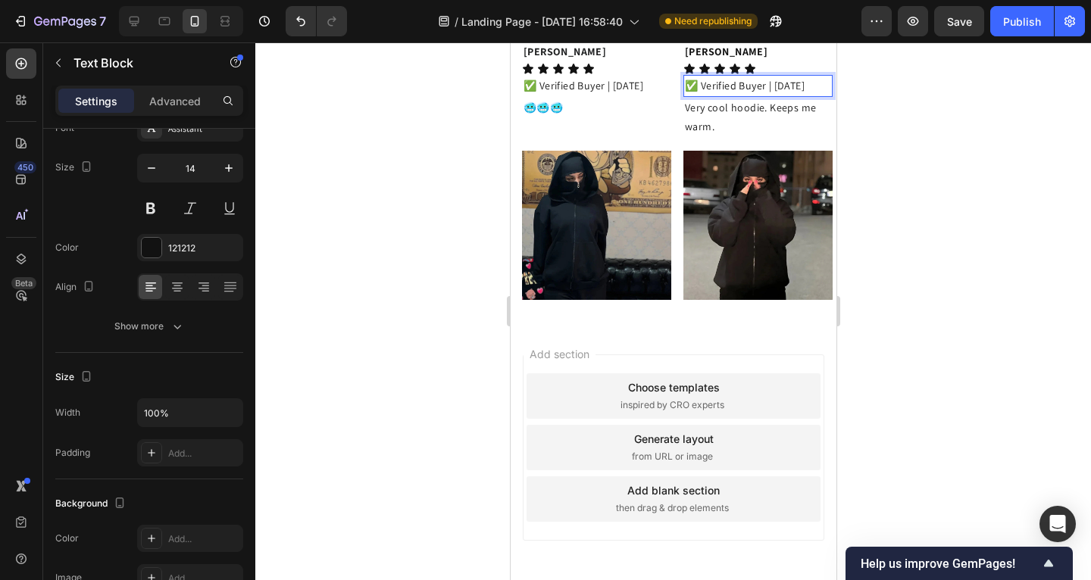
scroll to position [2259, 0]
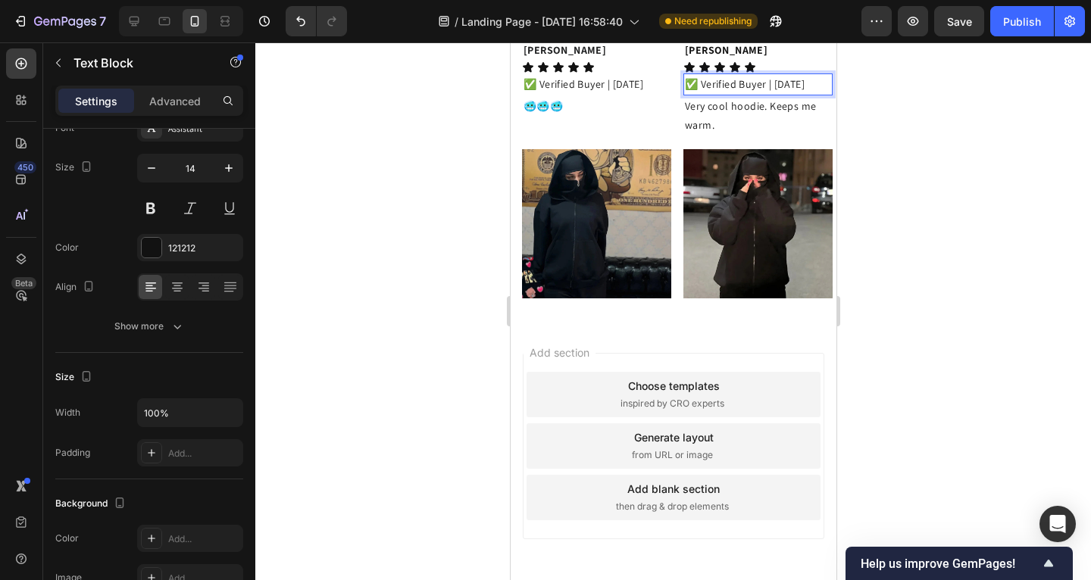
click at [878, 383] on div at bounding box center [673, 311] width 836 height 538
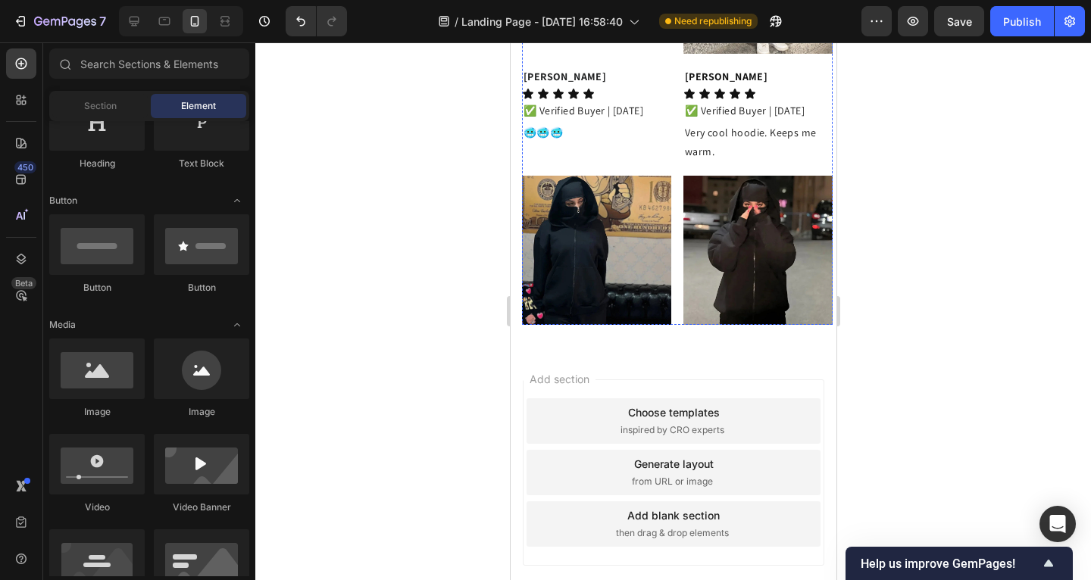
scroll to position [2504, 0]
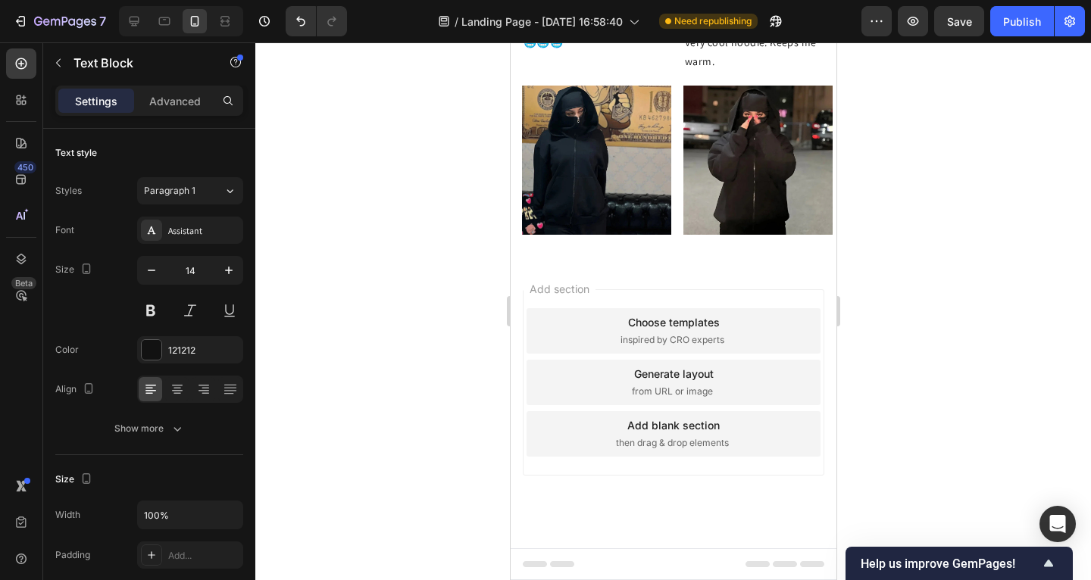
click at [358, 267] on div at bounding box center [673, 311] width 836 height 538
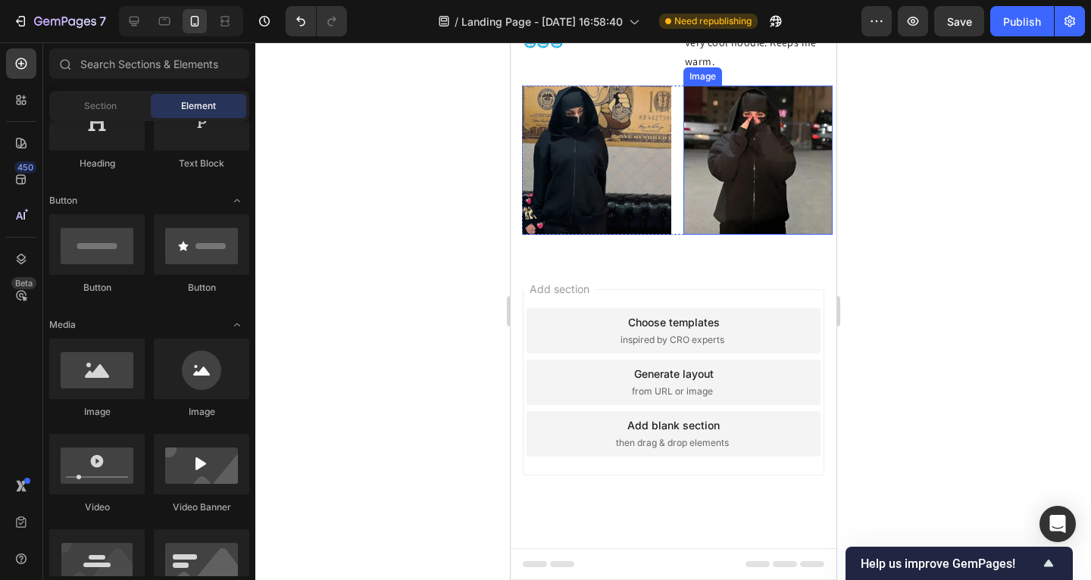
scroll to position [2541, 0]
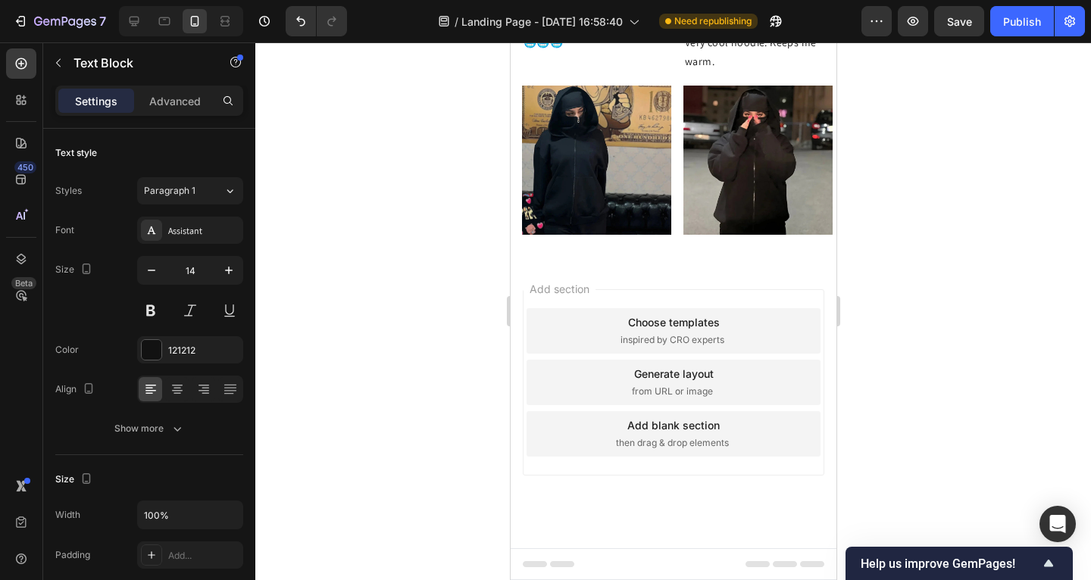
click at [464, 241] on div at bounding box center [673, 311] width 836 height 538
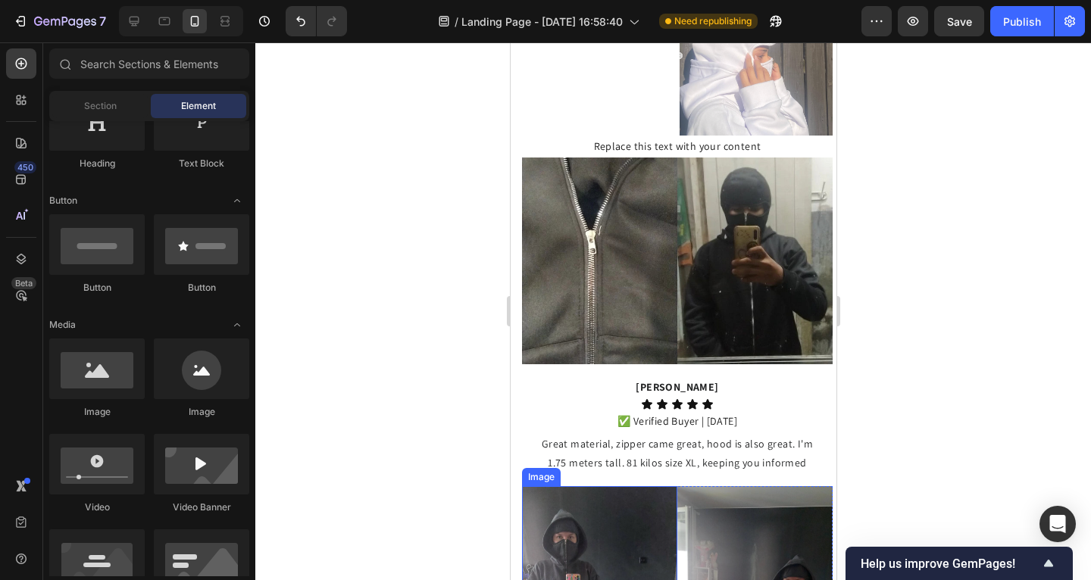
scroll to position [1259, 0]
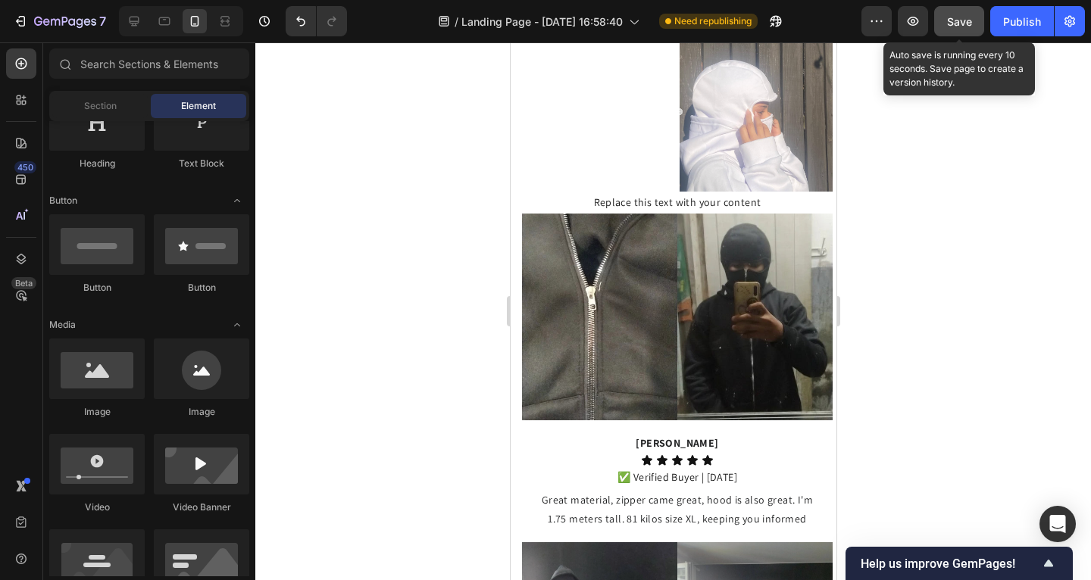
click at [963, 30] on button "Save" at bounding box center [959, 21] width 50 height 30
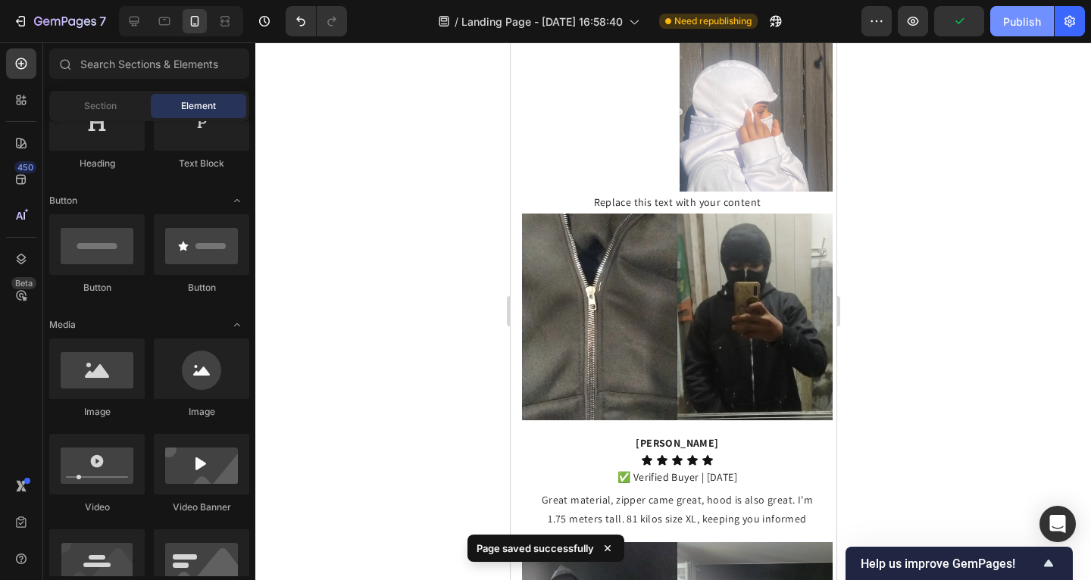
click at [1029, 24] on div "Publish" at bounding box center [1022, 22] width 38 height 16
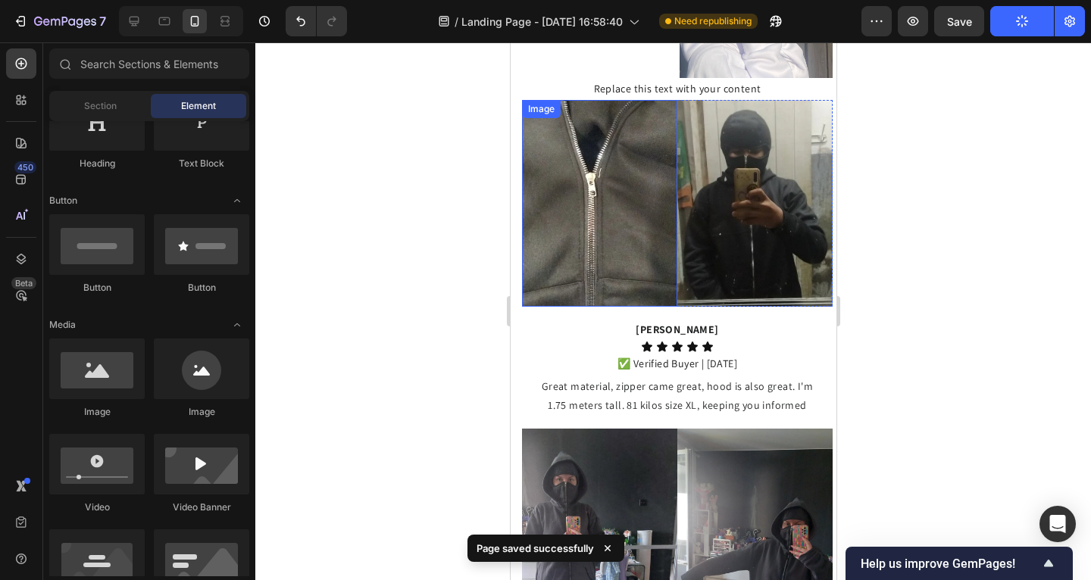
scroll to position [1359, 0]
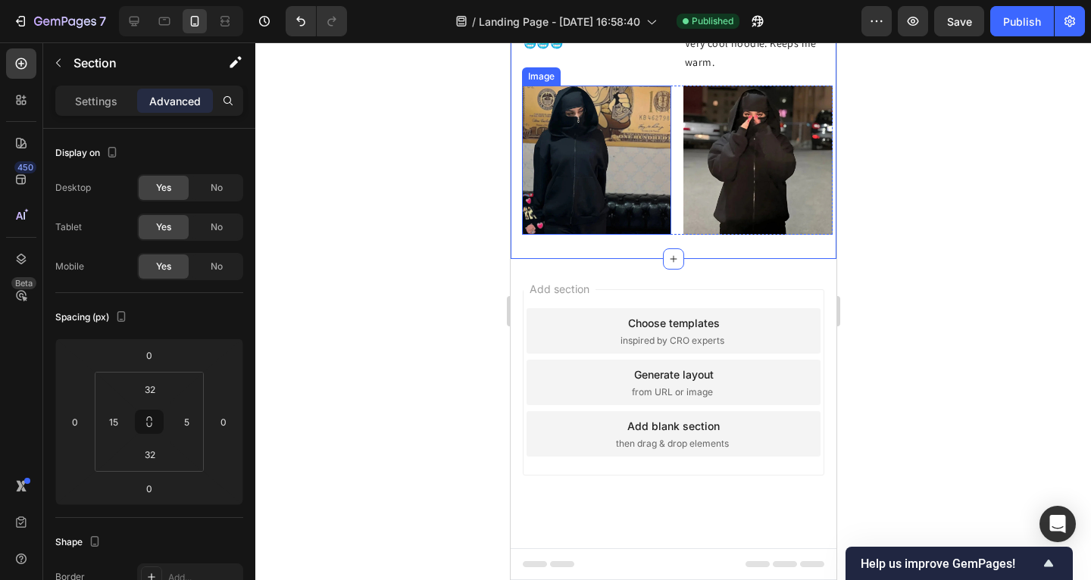
scroll to position [2605, 0]
drag, startPoint x: 518, startPoint y: 264, endPoint x: 624, endPoint y: 321, distance: 121.0
click at [671, 235] on div "Image Image Row" at bounding box center [676, 160] width 311 height 149
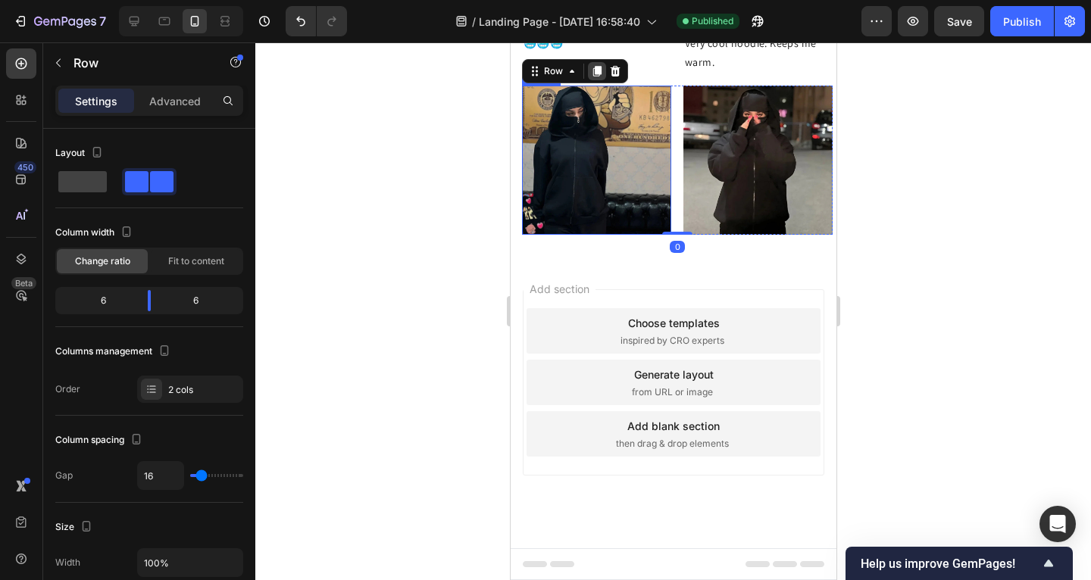
click at [599, 77] on icon at bounding box center [597, 72] width 8 height 11
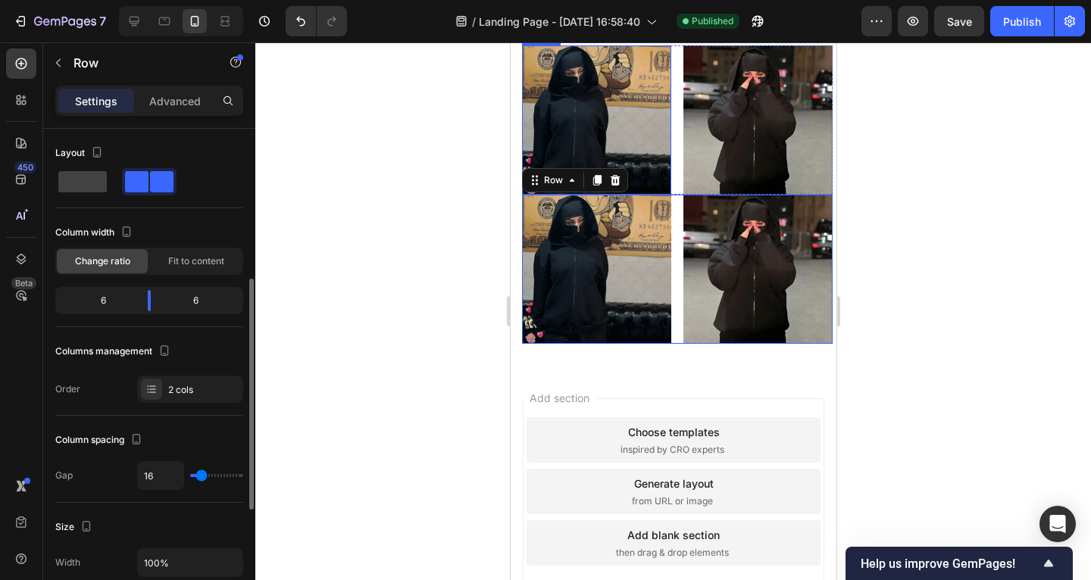
scroll to position [102, 0]
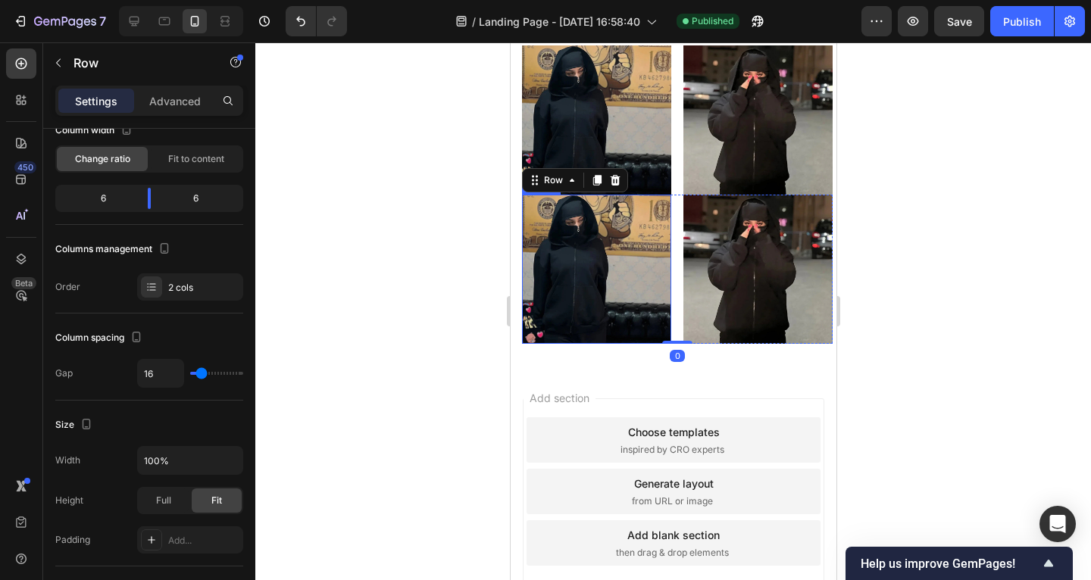
click at [559, 344] on img at bounding box center [595, 269] width 149 height 149
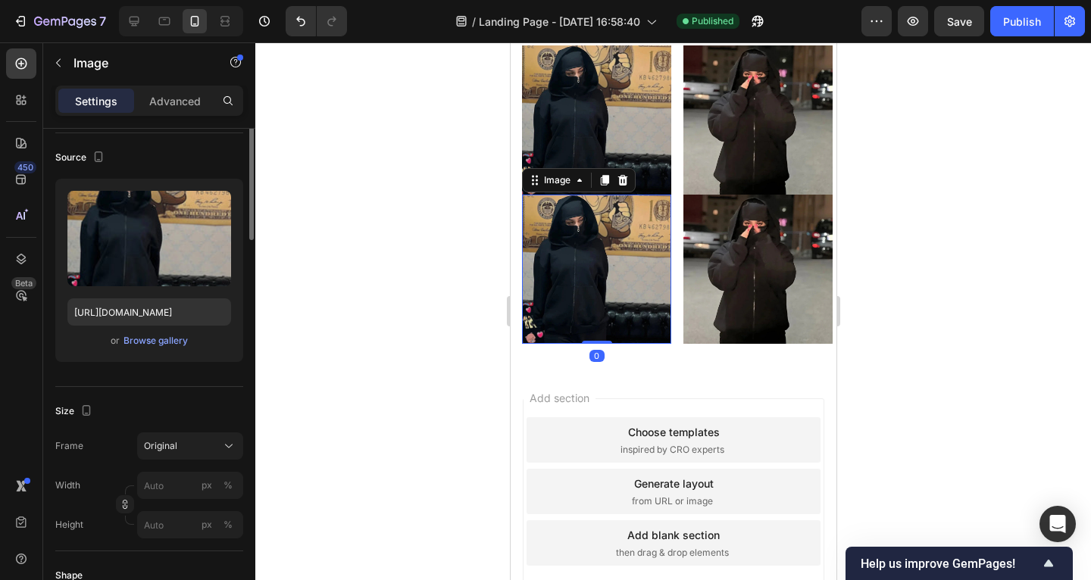
scroll to position [0, 0]
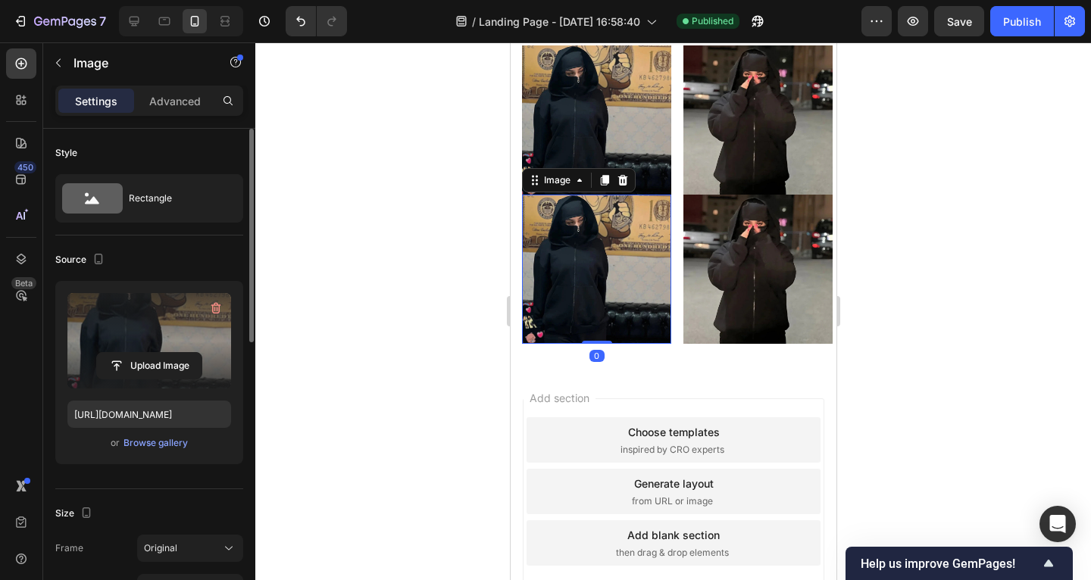
click at [183, 314] on label at bounding box center [149, 340] width 164 height 95
click at [183, 353] on input "file" at bounding box center [149, 366] width 105 height 26
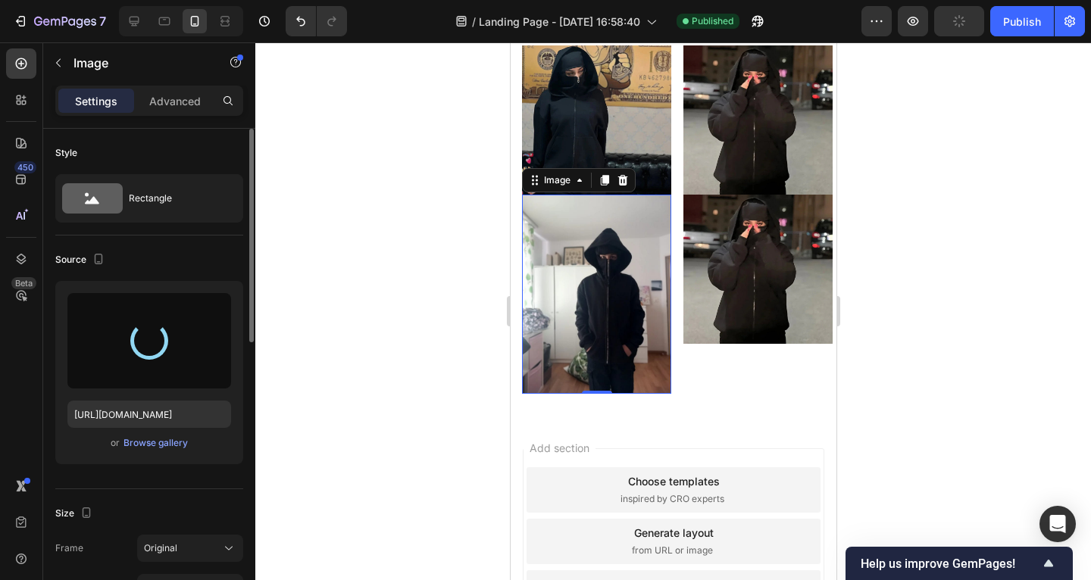
type input "[URL][DOMAIN_NAME]"
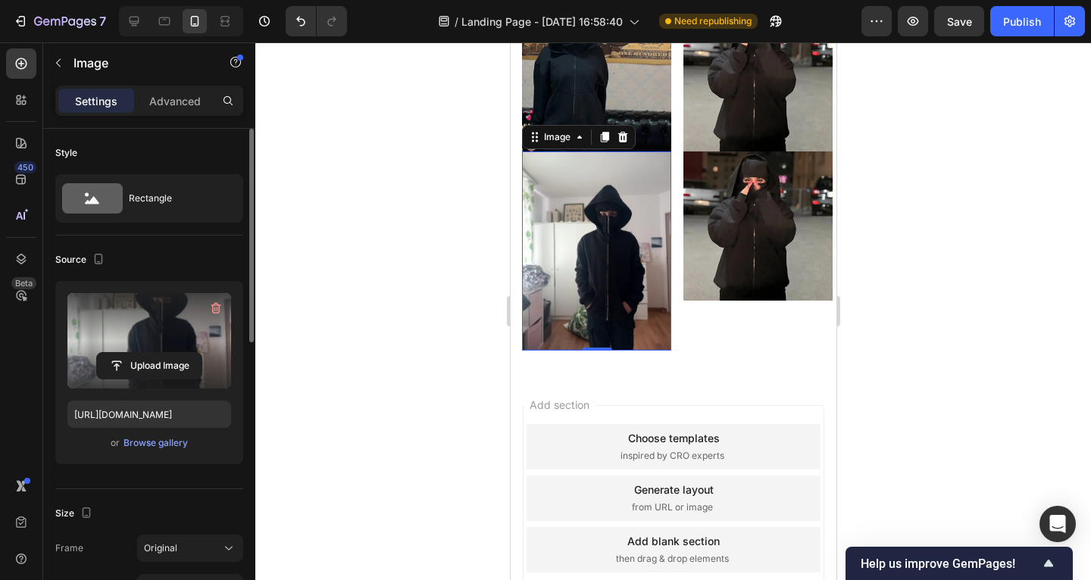
scroll to position [2716, 0]
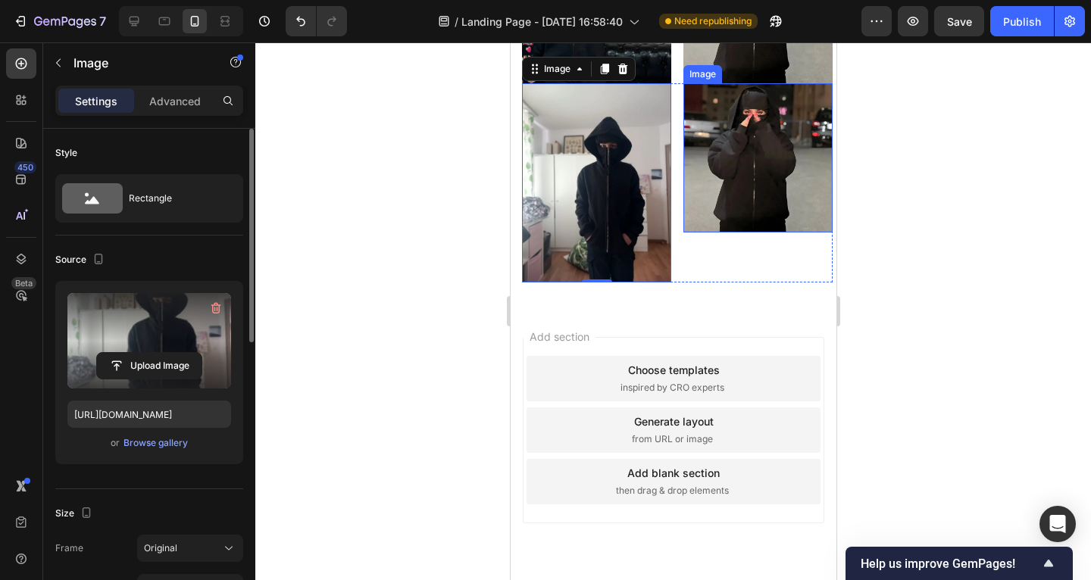
click at [705, 233] on img at bounding box center [757, 157] width 149 height 149
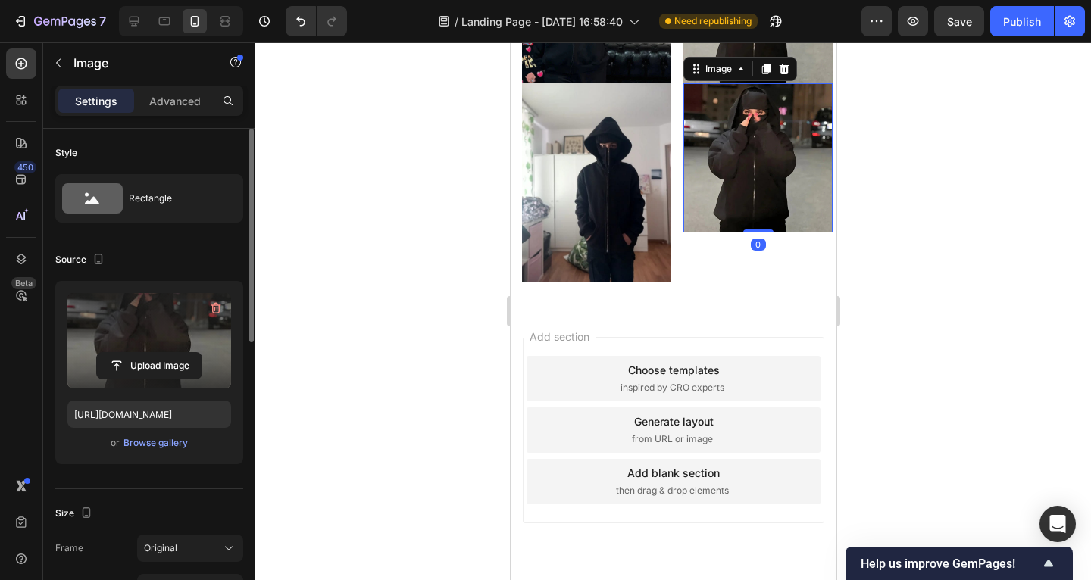
click at [189, 321] on label at bounding box center [149, 340] width 164 height 95
click at [189, 353] on input "file" at bounding box center [149, 366] width 105 height 26
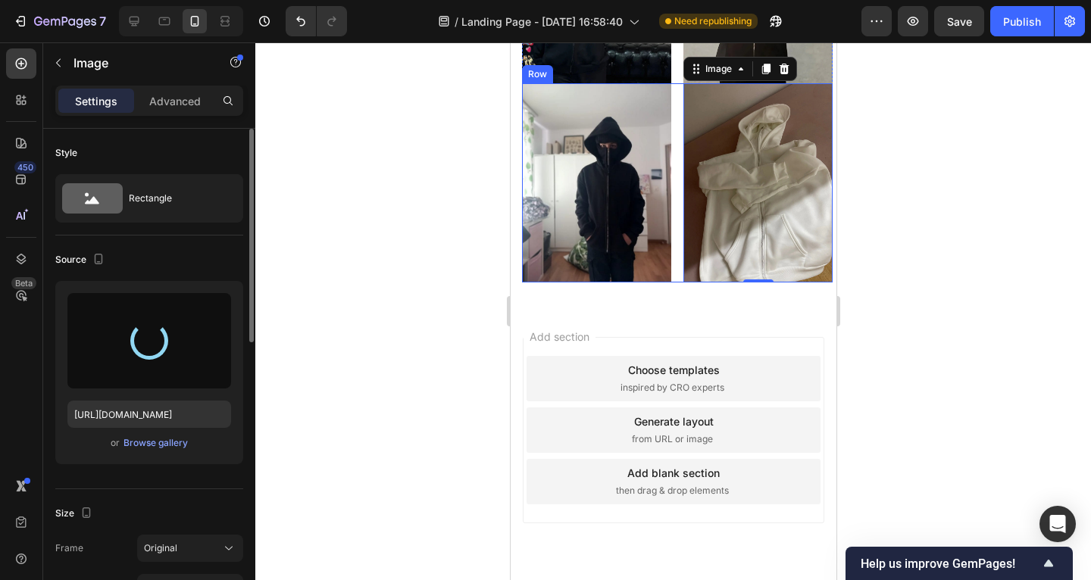
type input "[URL][DOMAIN_NAME]"
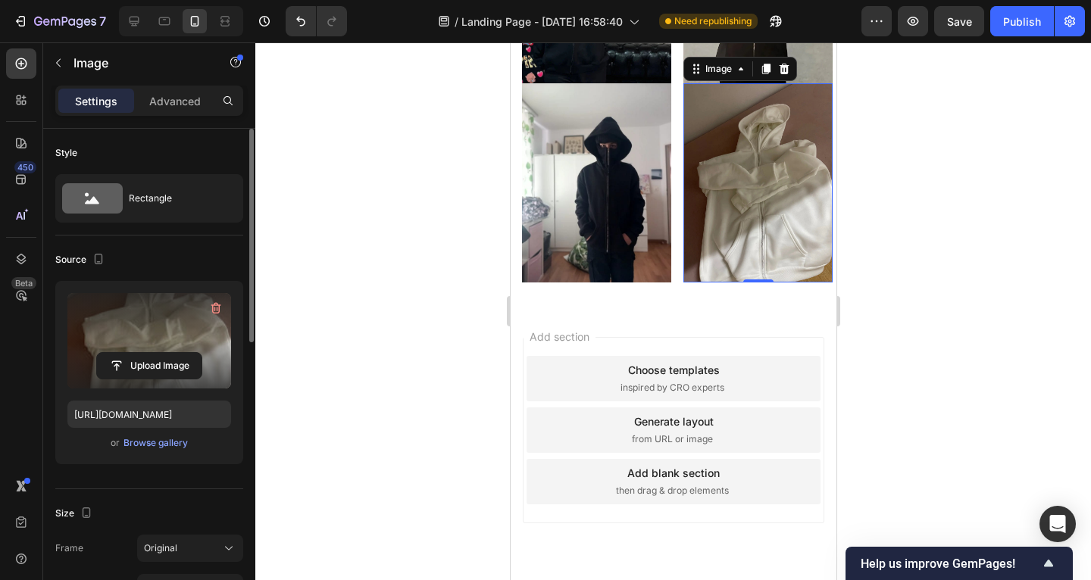
click at [429, 341] on div at bounding box center [673, 311] width 836 height 538
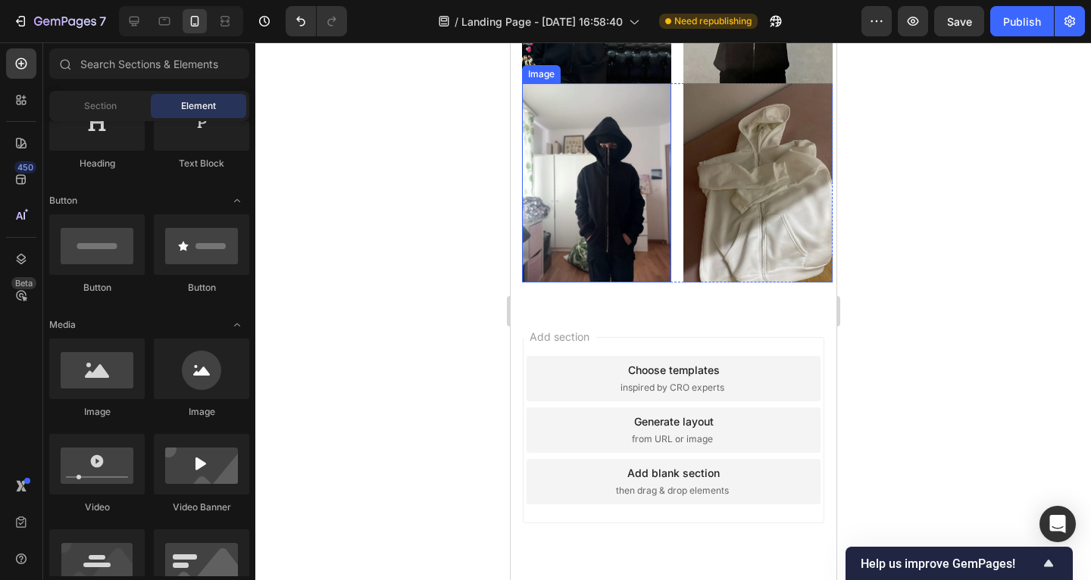
click at [630, 283] on img at bounding box center [595, 182] width 149 height 199
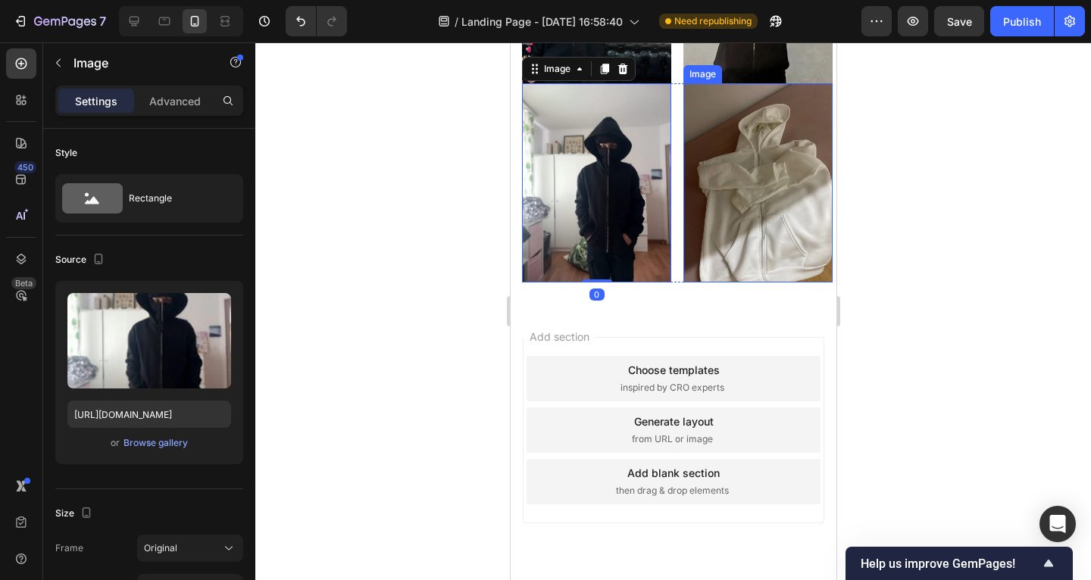
click at [703, 283] on img at bounding box center [757, 182] width 149 height 199
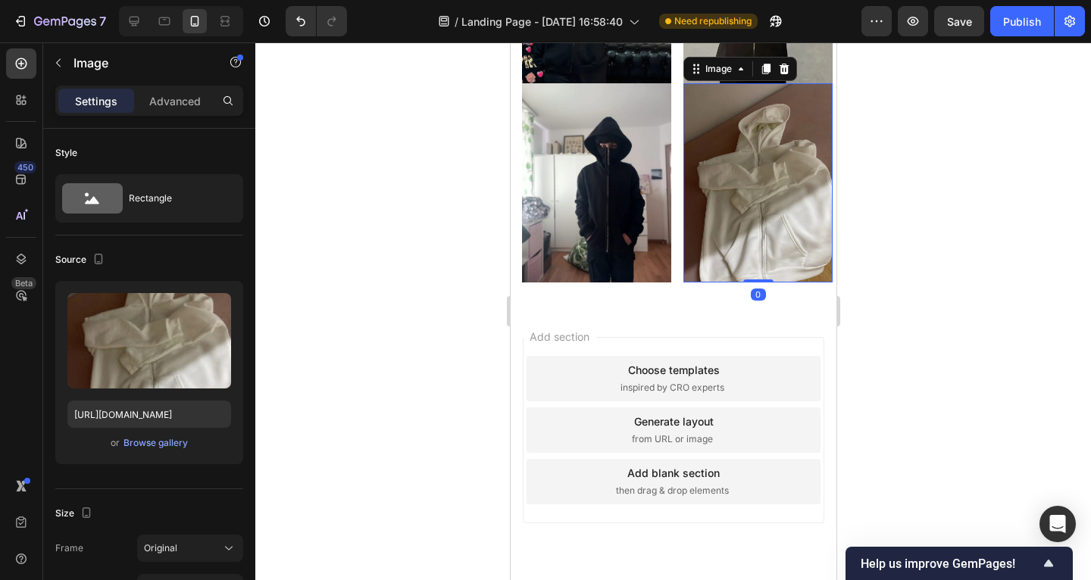
click at [380, 323] on div at bounding box center [673, 311] width 836 height 538
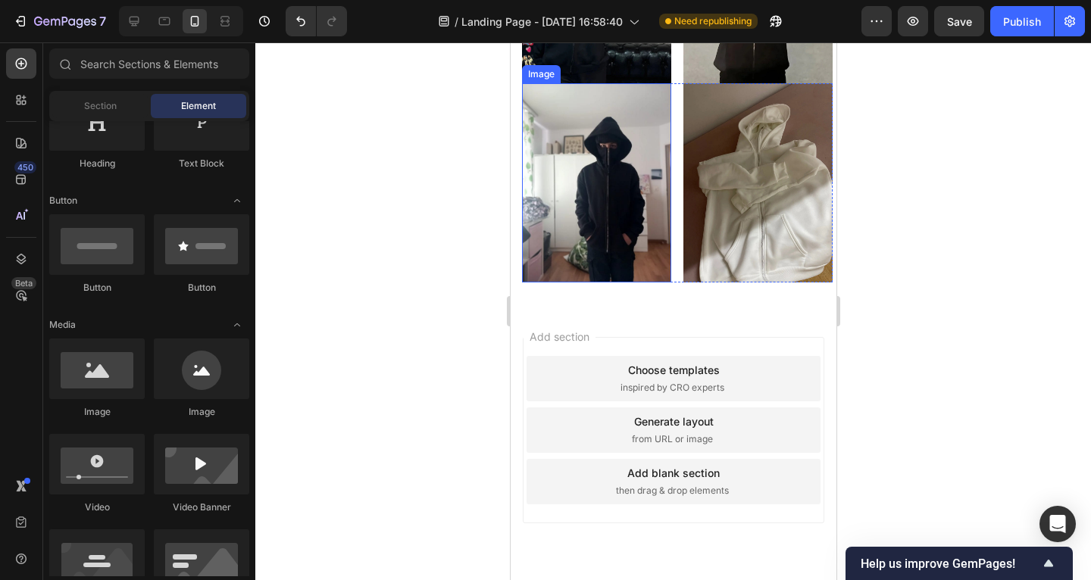
click at [578, 283] on img at bounding box center [595, 182] width 149 height 199
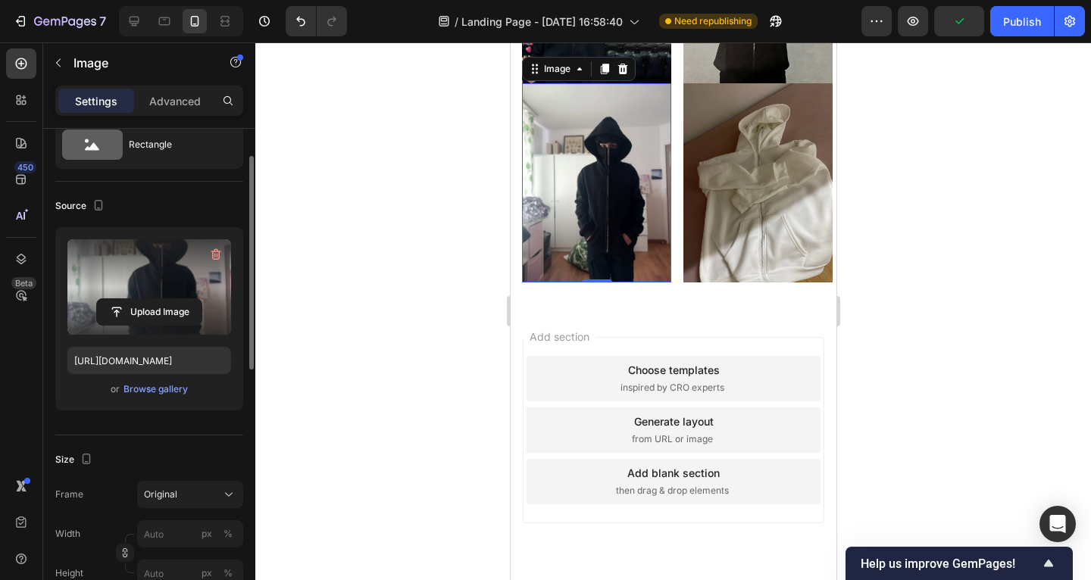
scroll to position [57, 0]
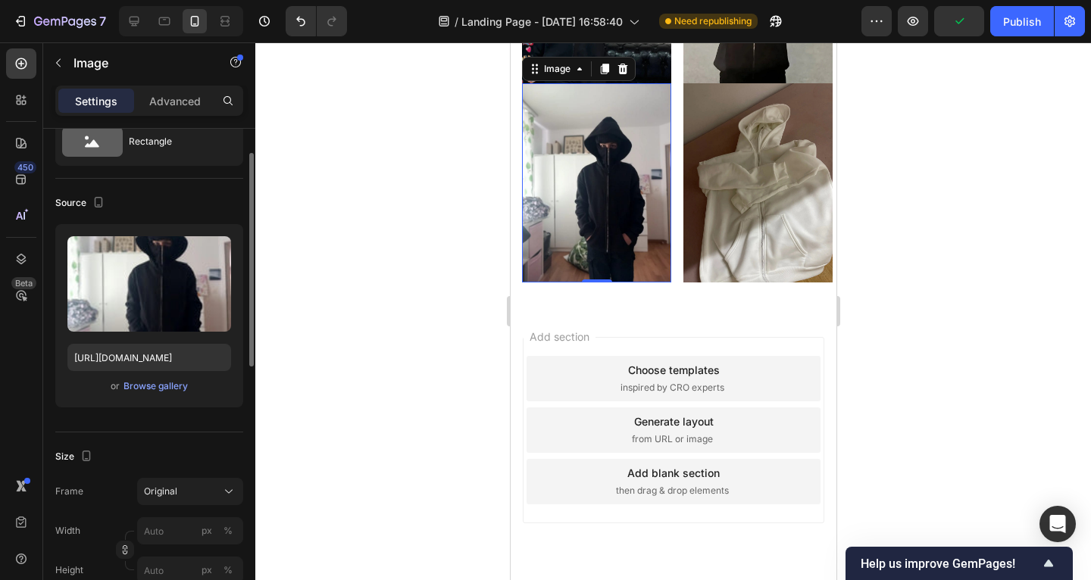
click at [448, 344] on div at bounding box center [673, 311] width 836 height 538
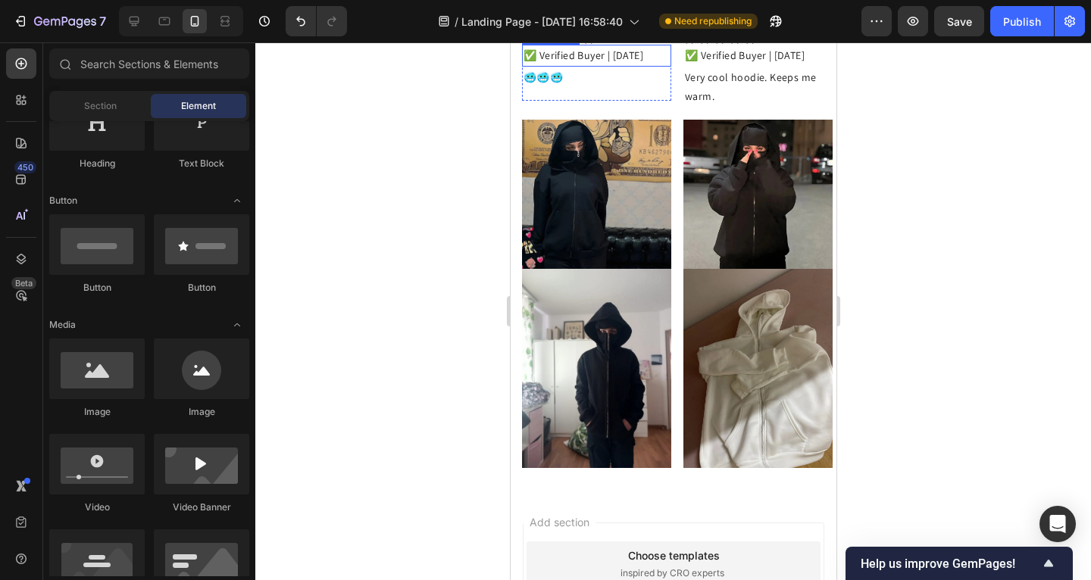
scroll to position [2448, 0]
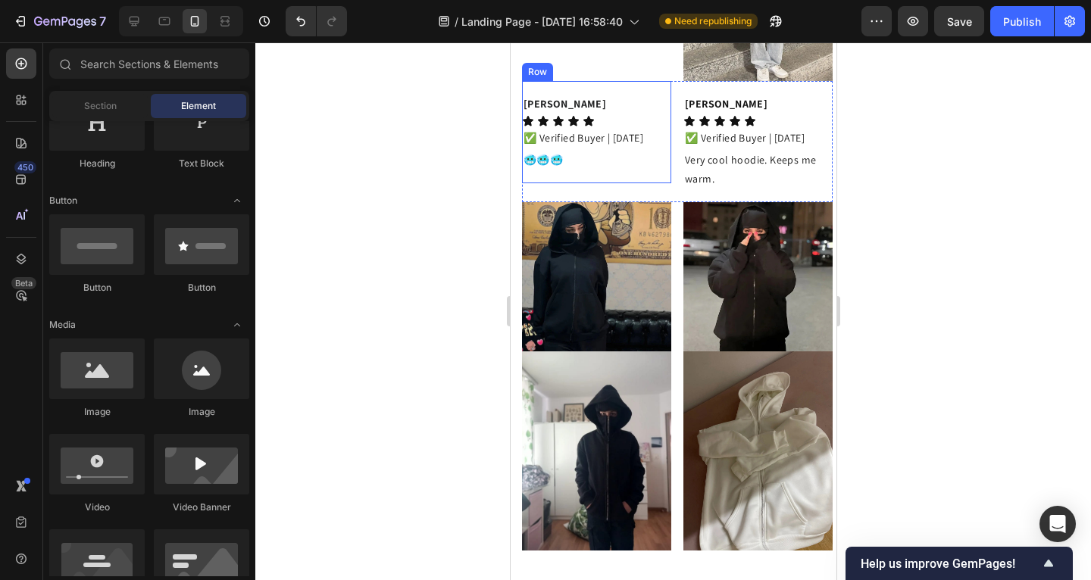
click at [628, 184] on div "Ali Text Block Icon Icon Icon Icon Icon Icon List ✅ Verified Buyer | [DATE] Tex…" at bounding box center [595, 132] width 149 height 103
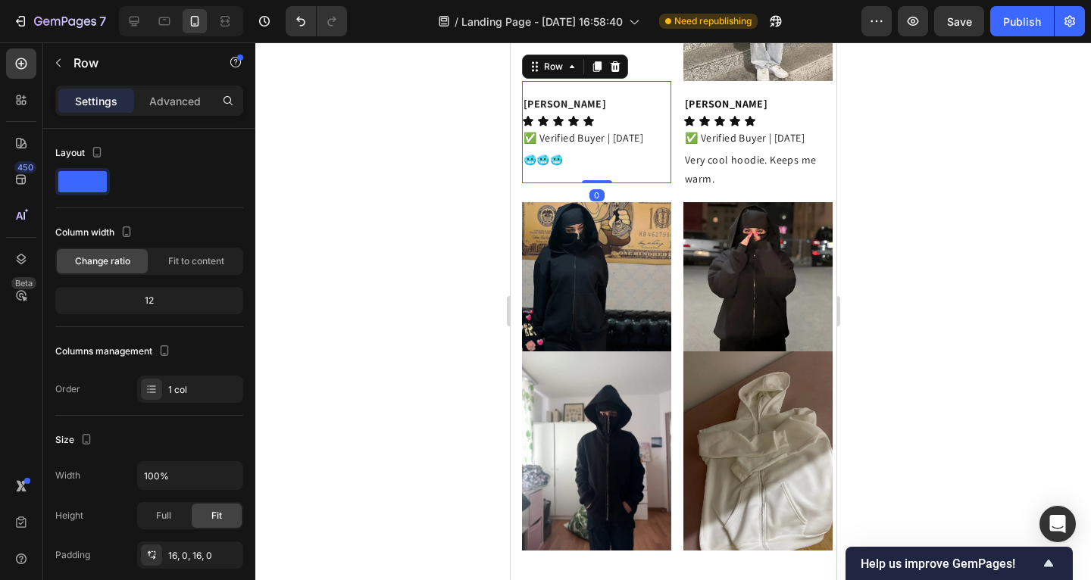
click at [586, 79] on div "Row" at bounding box center [574, 67] width 106 height 24
click at [593, 72] on icon at bounding box center [597, 66] width 8 height 11
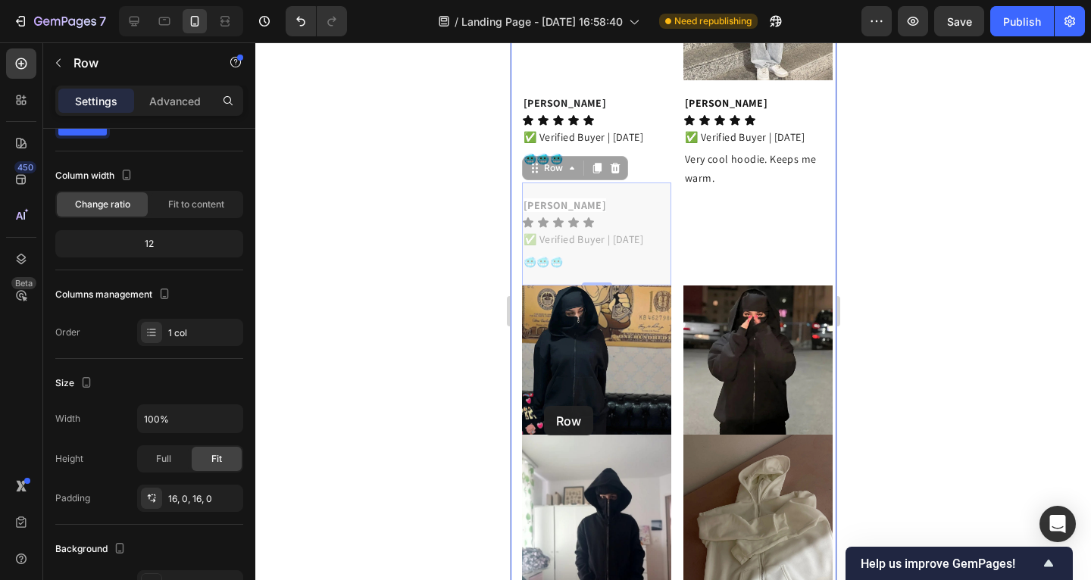
scroll to position [2825, 0]
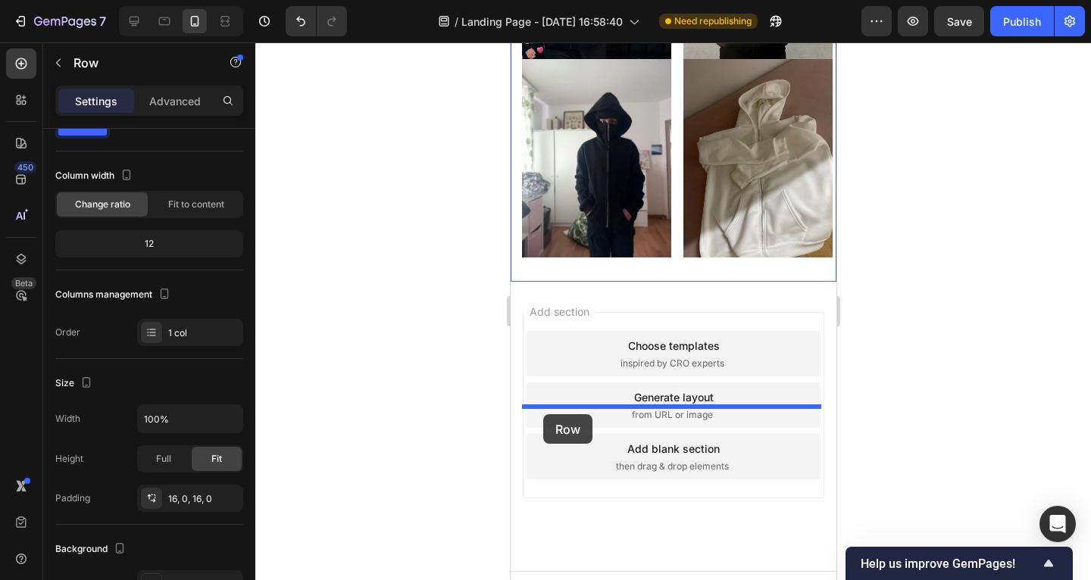
drag, startPoint x: 534, startPoint y: 336, endPoint x: 542, endPoint y: 414, distance: 78.4
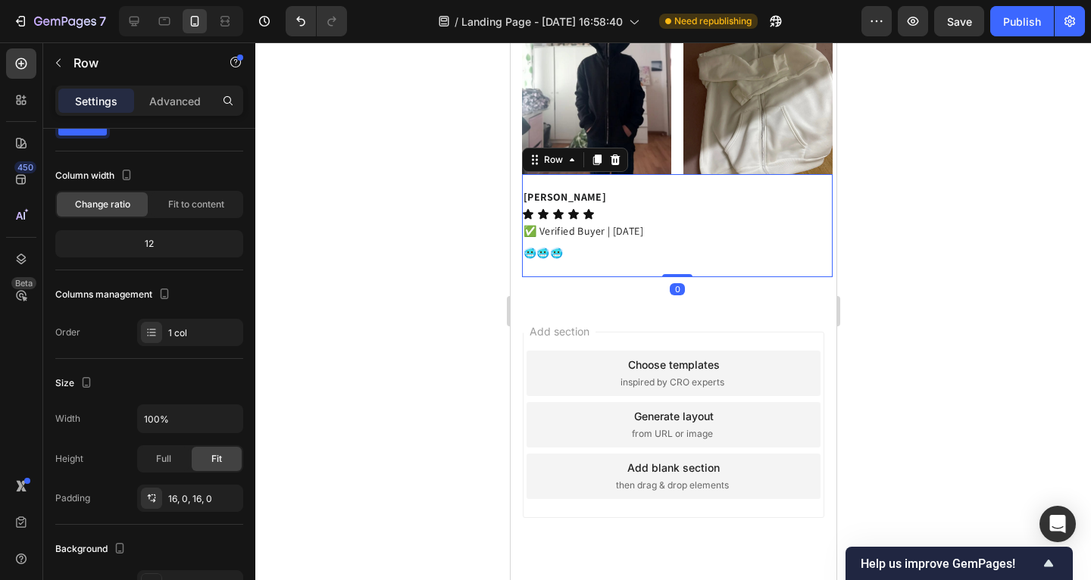
drag, startPoint x: 459, startPoint y: 364, endPoint x: 469, endPoint y: 358, distance: 11.6
click at [459, 364] on div at bounding box center [673, 311] width 836 height 538
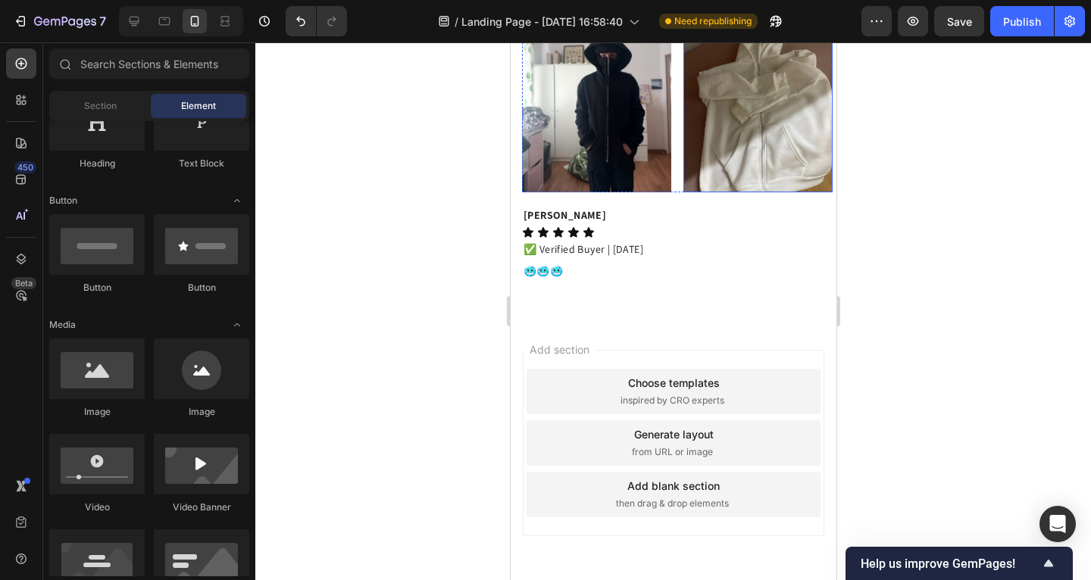
scroll to position [2739, 0]
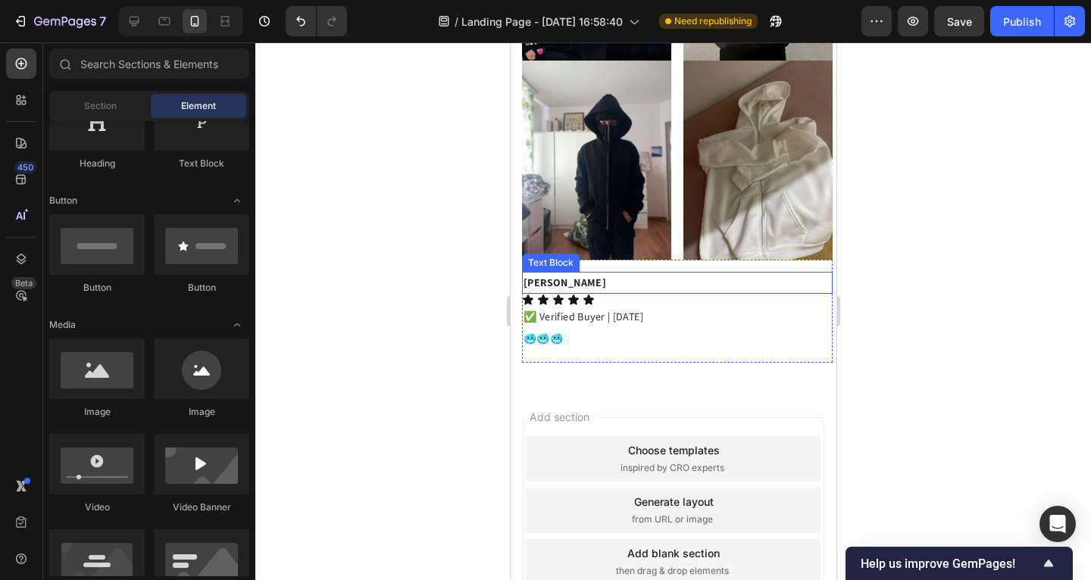
click at [545, 292] on p "[PERSON_NAME]" at bounding box center [677, 283] width 308 height 19
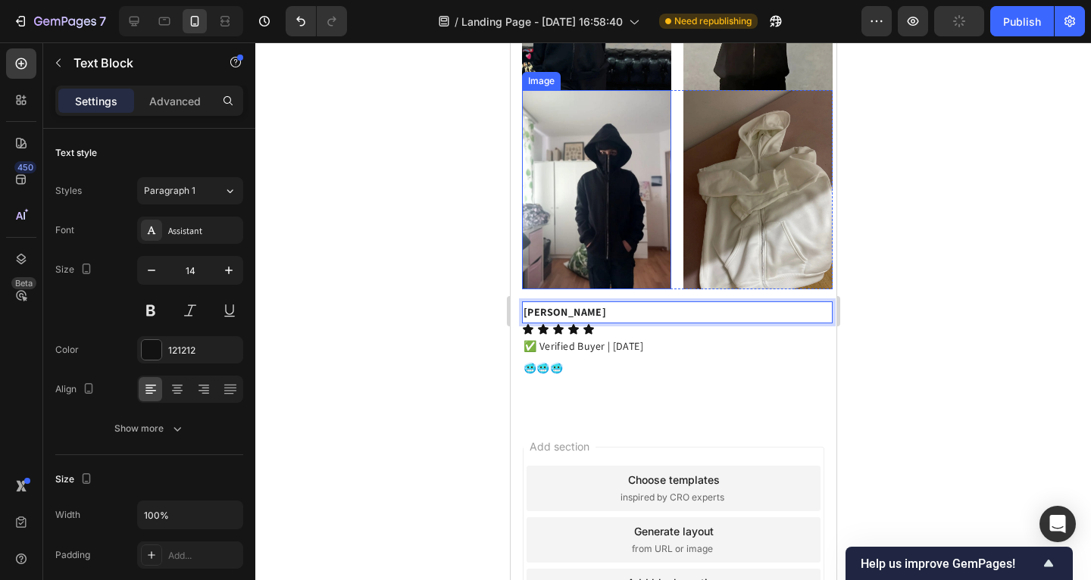
scroll to position [2538, 0]
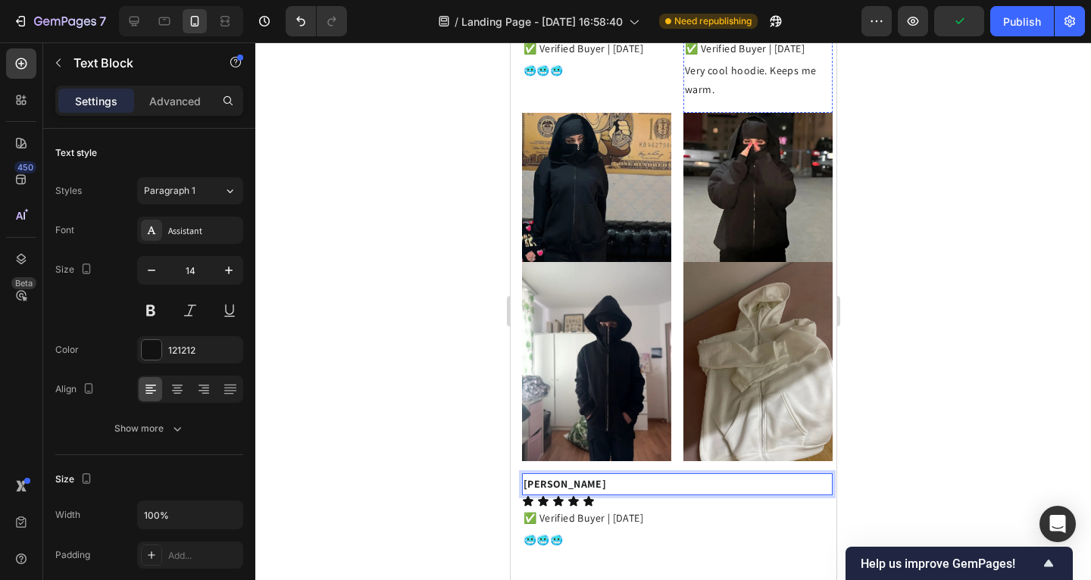
click at [730, 24] on p "[PERSON_NAME]" at bounding box center [757, 14] width 146 height 19
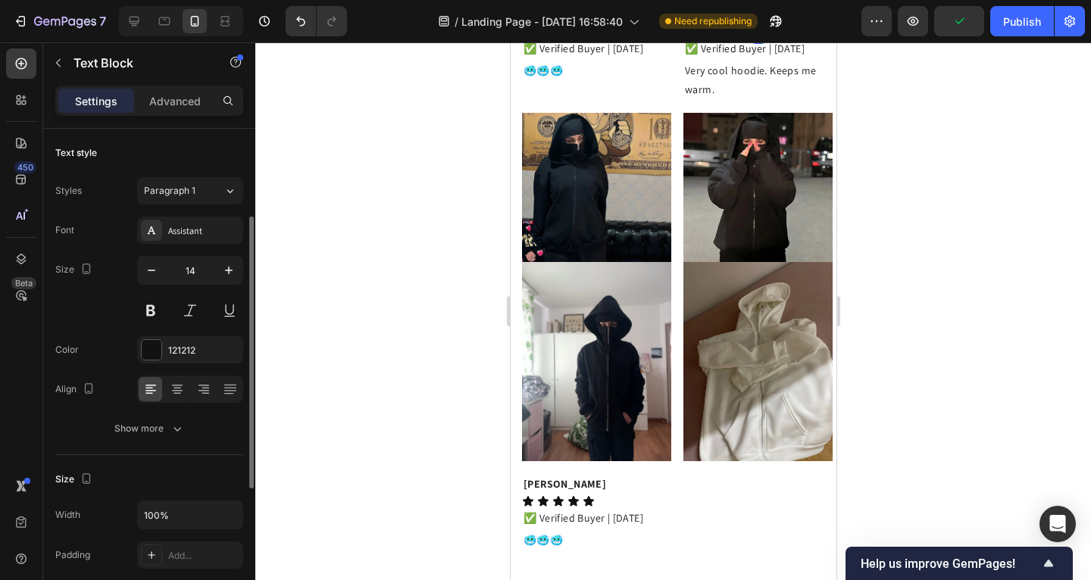
scroll to position [57, 0]
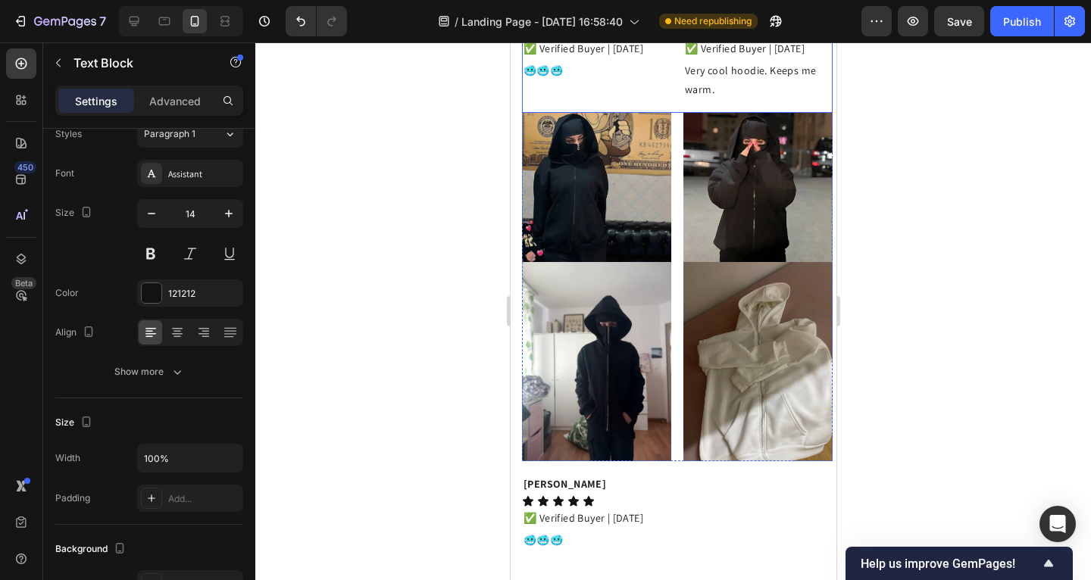
click at [669, 114] on div "Ali Text Block Icon Icon Icon Icon Icon Icon List ✅ Verified Buyer | [DATE] Tex…" at bounding box center [676, 53] width 311 height 122
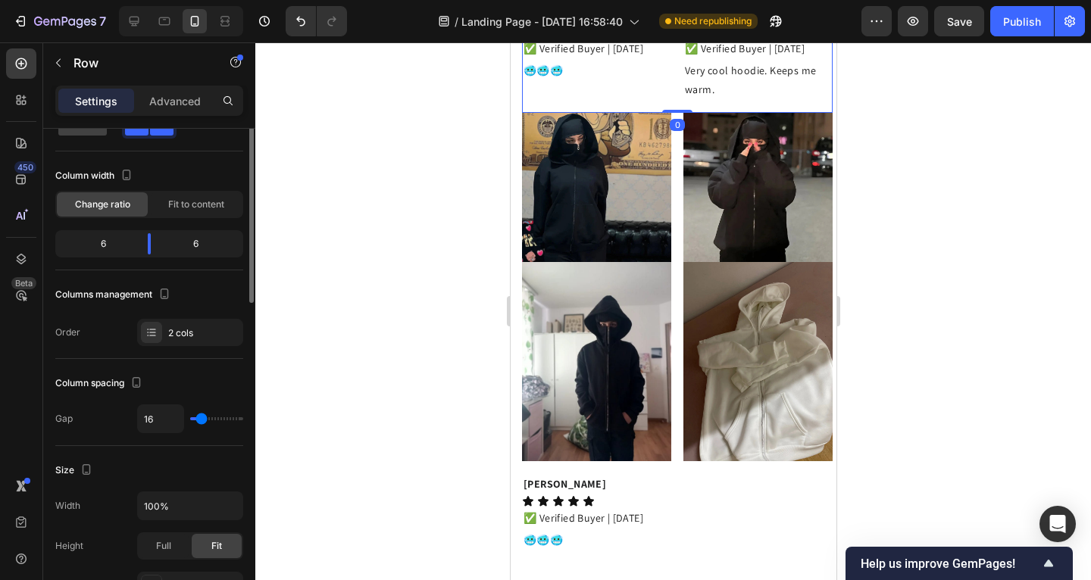
scroll to position [0, 0]
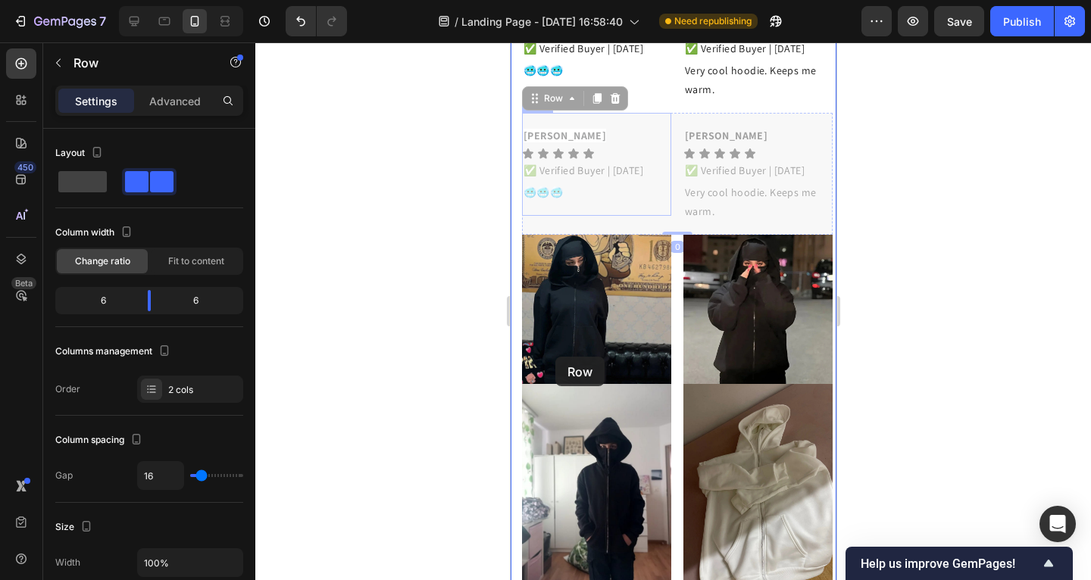
scroll to position [2916, 0]
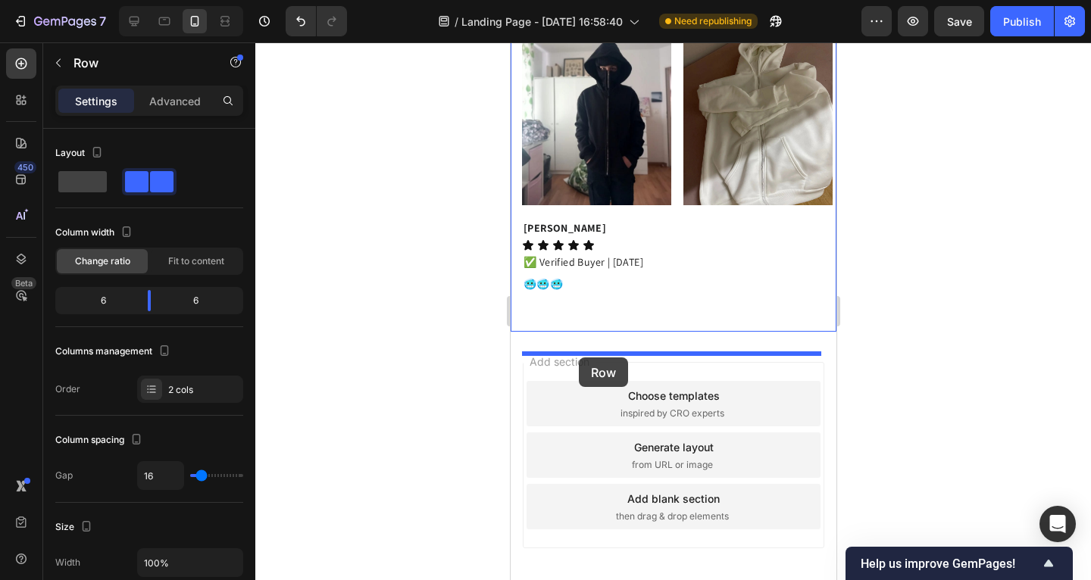
drag, startPoint x: 534, startPoint y: 264, endPoint x: 578, endPoint y: 358, distance: 103.7
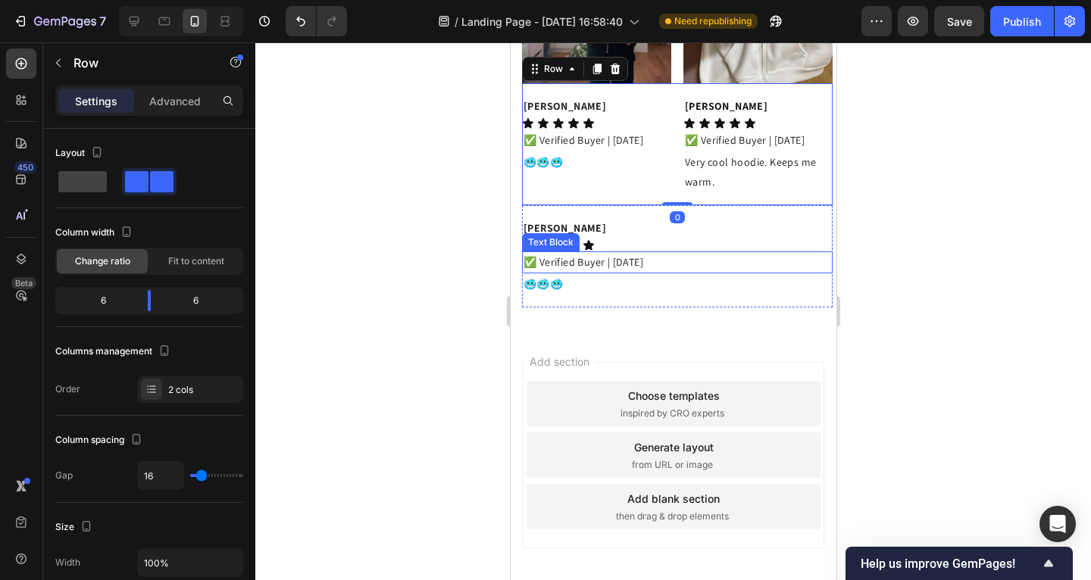
click at [571, 249] on div "Text Block" at bounding box center [550, 243] width 52 height 14
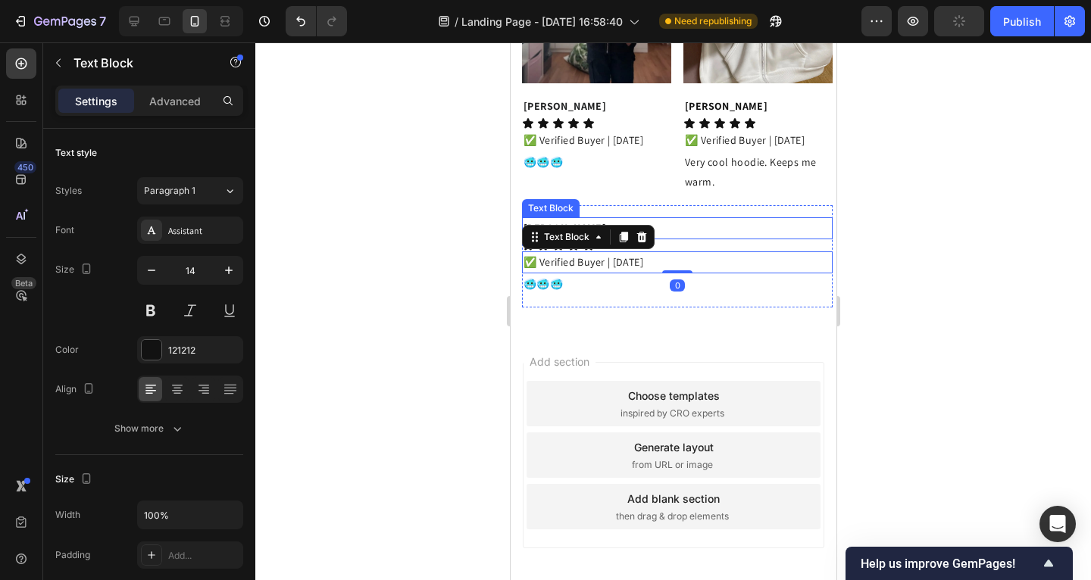
click at [571, 308] on div "Ali Text Block Icon Icon Icon Icon Icon Icon List ✅ Verified Buyer | [DATE] Tex…" at bounding box center [676, 256] width 311 height 103
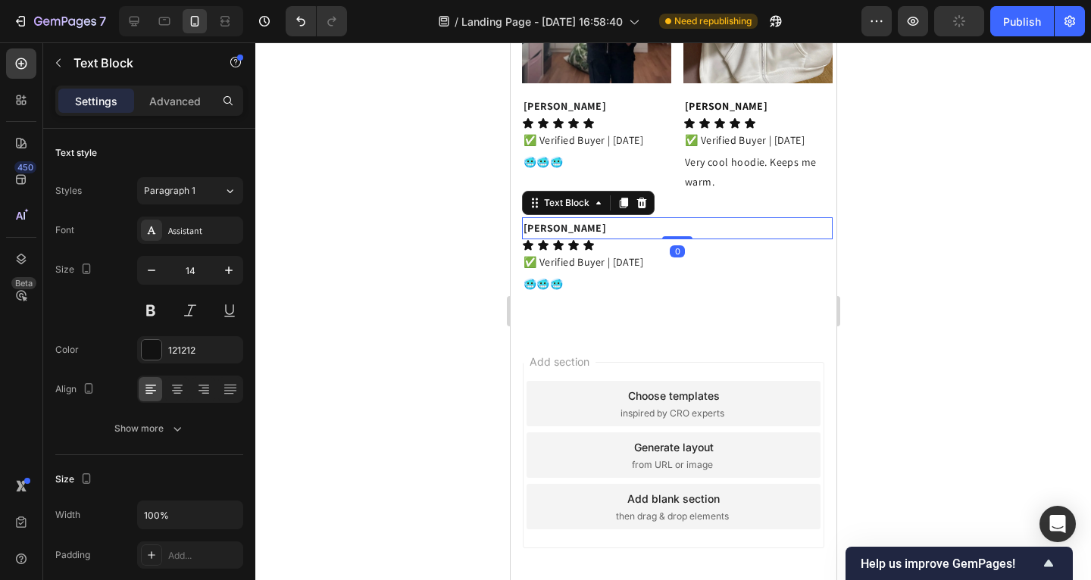
click at [638, 208] on icon at bounding box center [641, 203] width 10 height 11
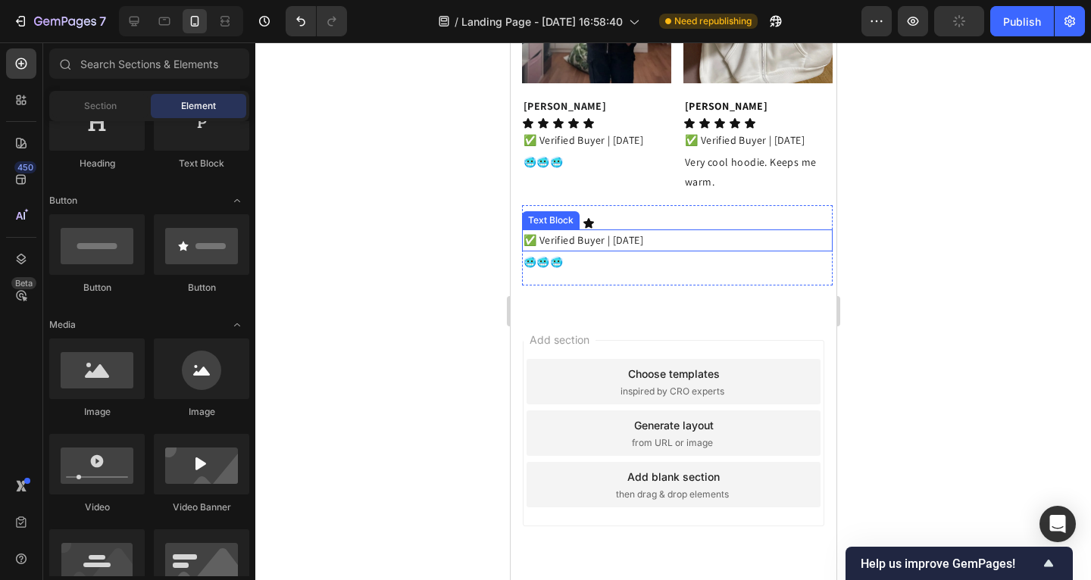
click at [706, 250] on p "✅ Verified Buyer | [DATE]" at bounding box center [677, 240] width 308 height 19
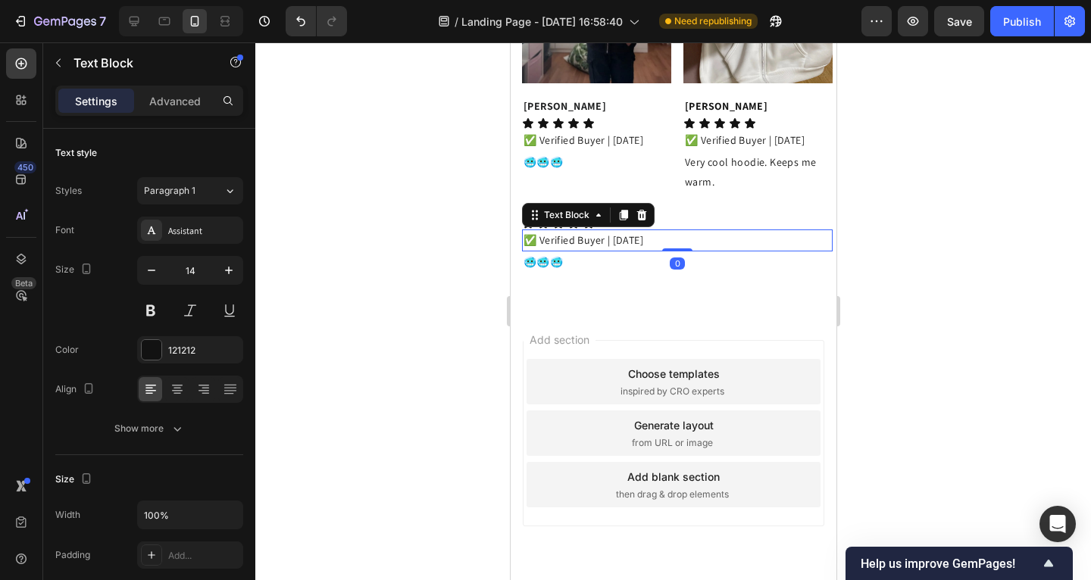
drag, startPoint x: 643, startPoint y: 360, endPoint x: 658, endPoint y: 359, distance: 15.2
click at [643, 221] on icon at bounding box center [641, 215] width 12 height 12
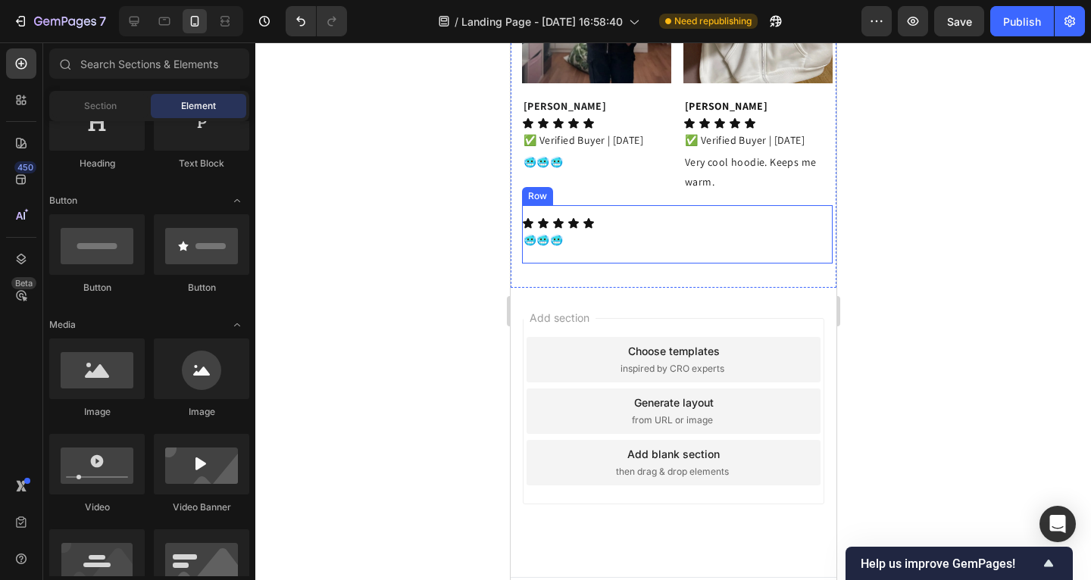
click at [677, 264] on div "Icon Icon Icon Icon Icon Icon List 🥶🥶🥶 Text Block Row" at bounding box center [676, 234] width 311 height 58
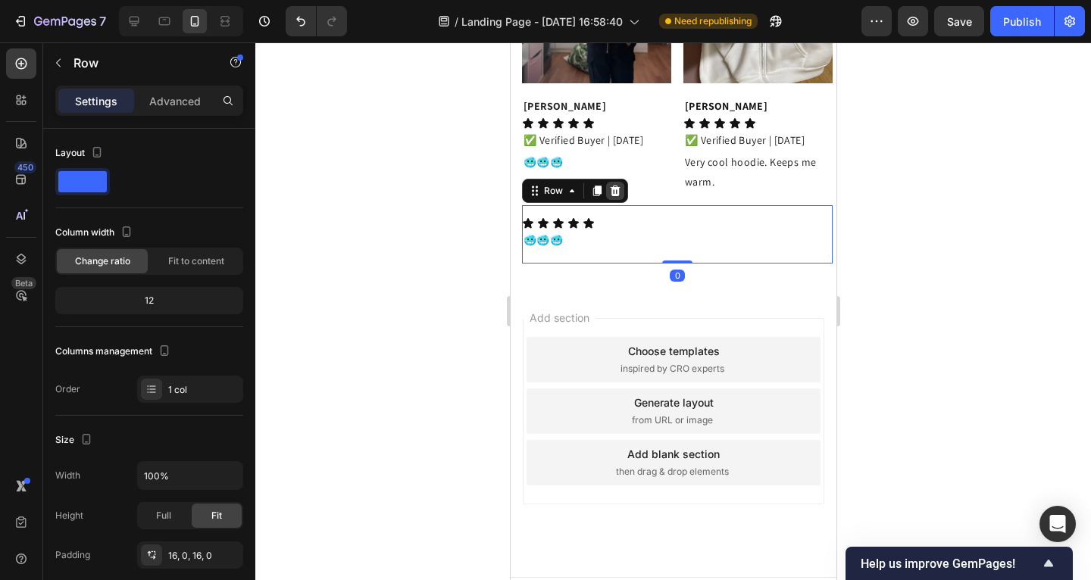
click at [612, 197] on icon at bounding box center [614, 191] width 12 height 12
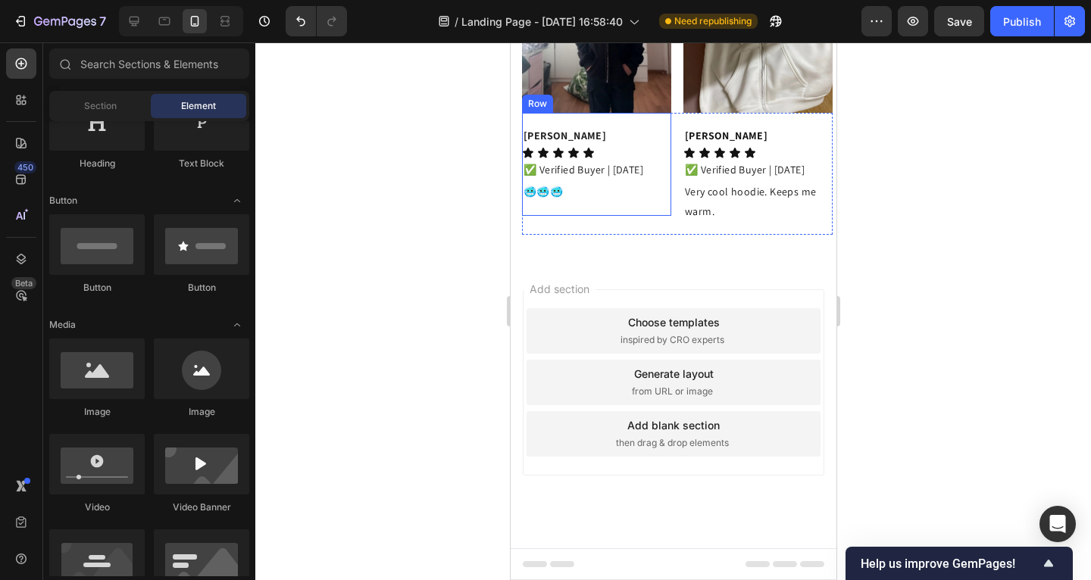
scroll to position [2833, 0]
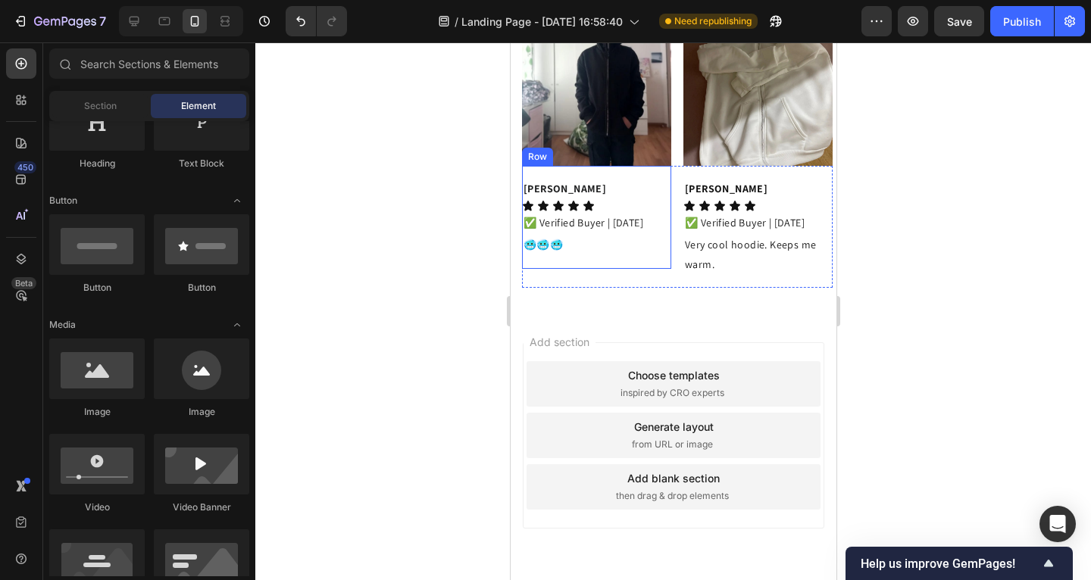
click at [541, 199] on p "[PERSON_NAME]" at bounding box center [596, 189] width 146 height 19
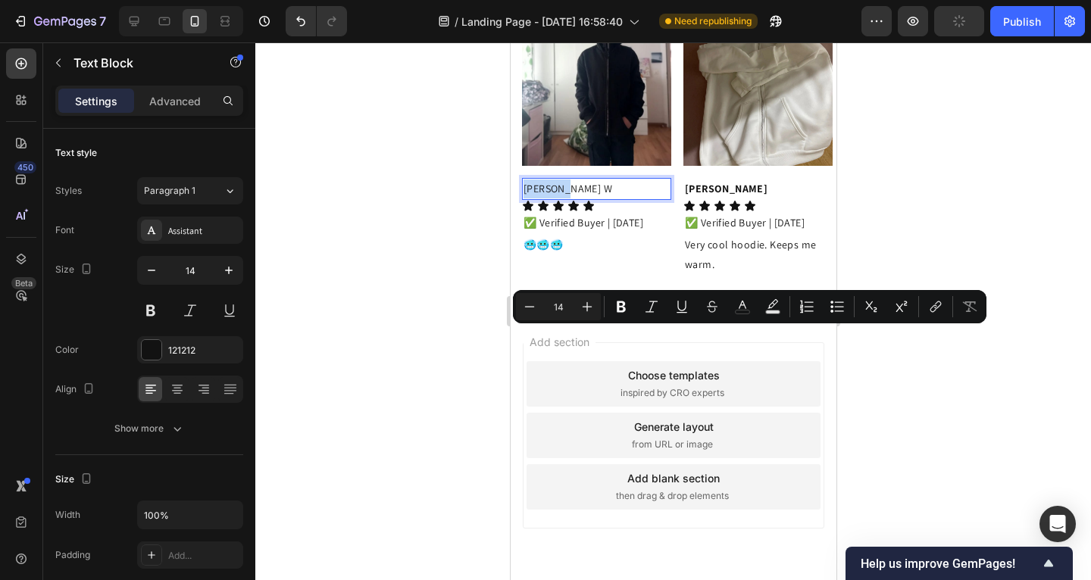
drag, startPoint x: 573, startPoint y: 340, endPoint x: 521, endPoint y: 339, distance: 52.3
click at [468, 348] on div at bounding box center [673, 311] width 836 height 538
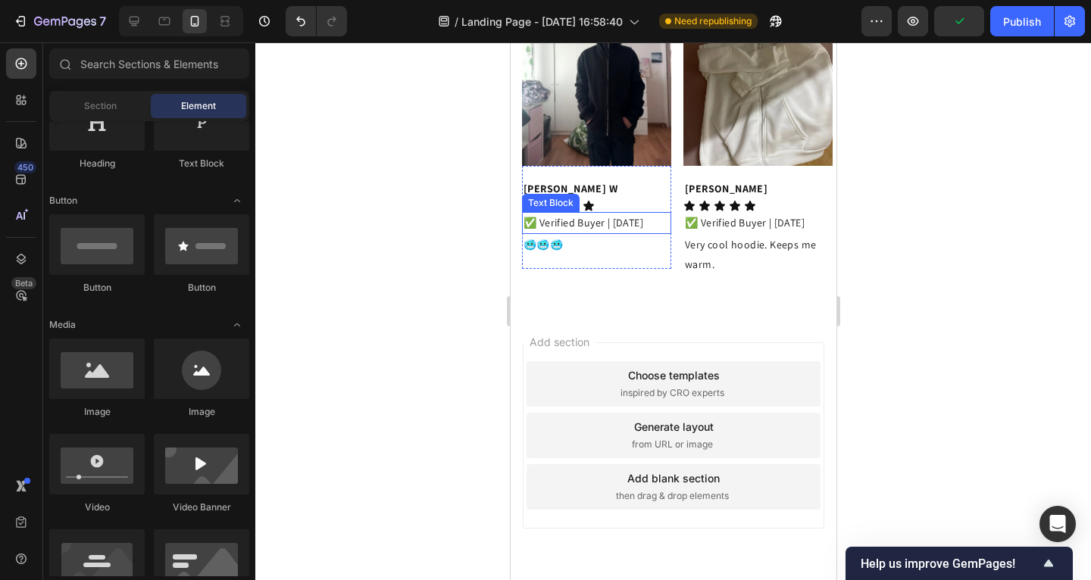
click at [602, 233] on p "✅ Verified Buyer | [DATE]" at bounding box center [596, 223] width 146 height 19
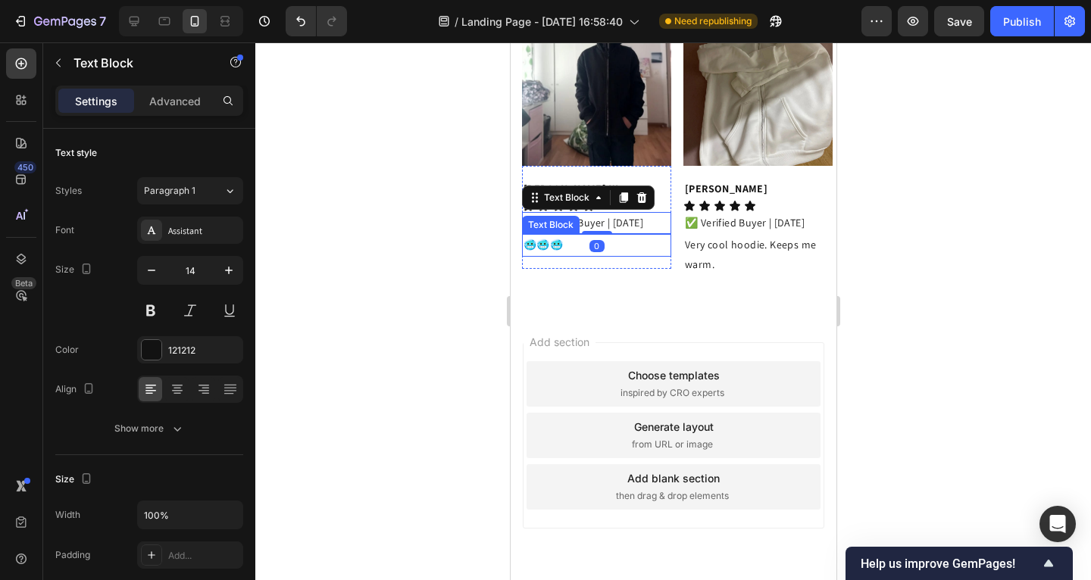
click at [567, 255] on p "🥶🥶🥶" at bounding box center [596, 245] width 146 height 19
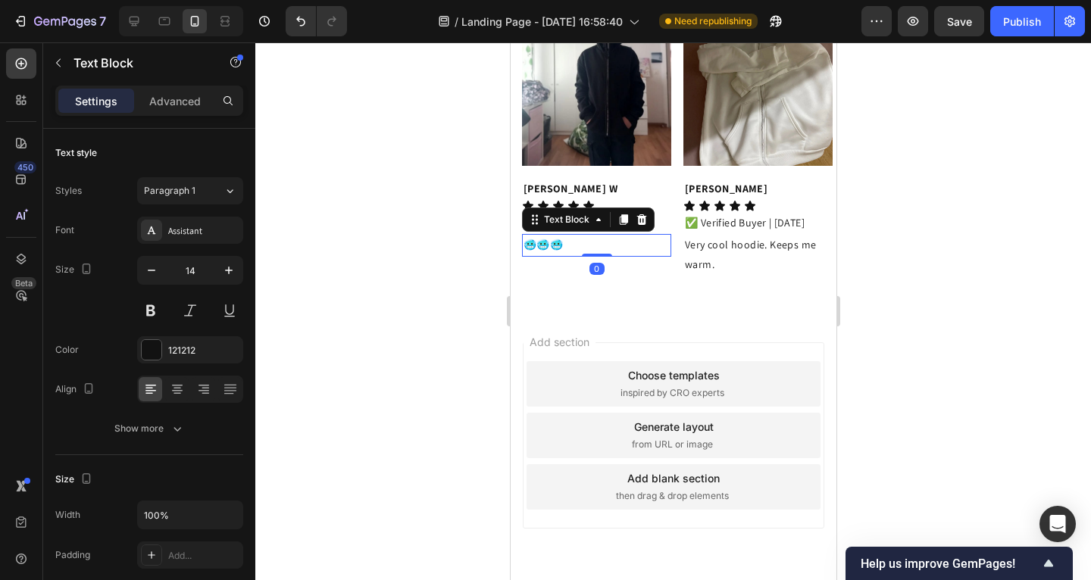
click at [554, 255] on p "🥶🥶🥶" at bounding box center [596, 245] width 146 height 19
drag, startPoint x: 558, startPoint y: 395, endPoint x: 527, endPoint y: 391, distance: 31.3
click at [527, 255] on p "T" at bounding box center [596, 245] width 146 height 19
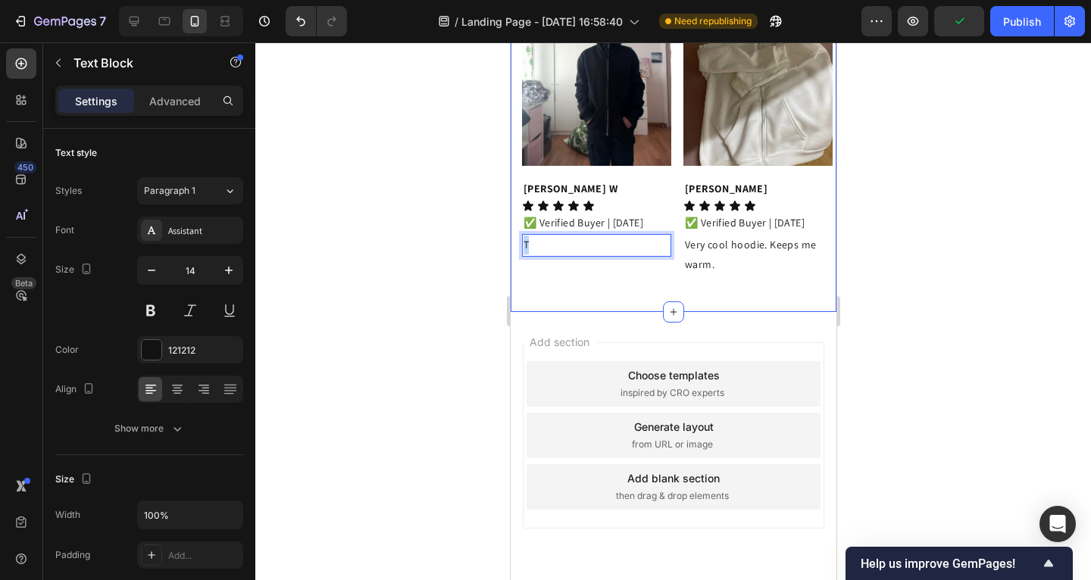
drag, startPoint x: 539, startPoint y: 396, endPoint x: 518, endPoint y: 392, distance: 21.4
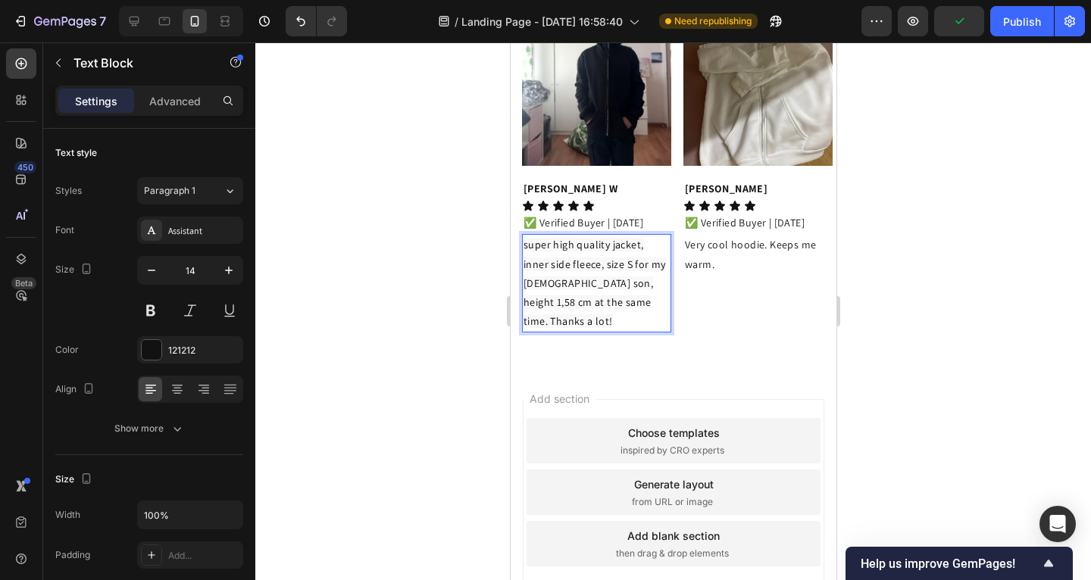
click at [455, 392] on div at bounding box center [673, 311] width 836 height 538
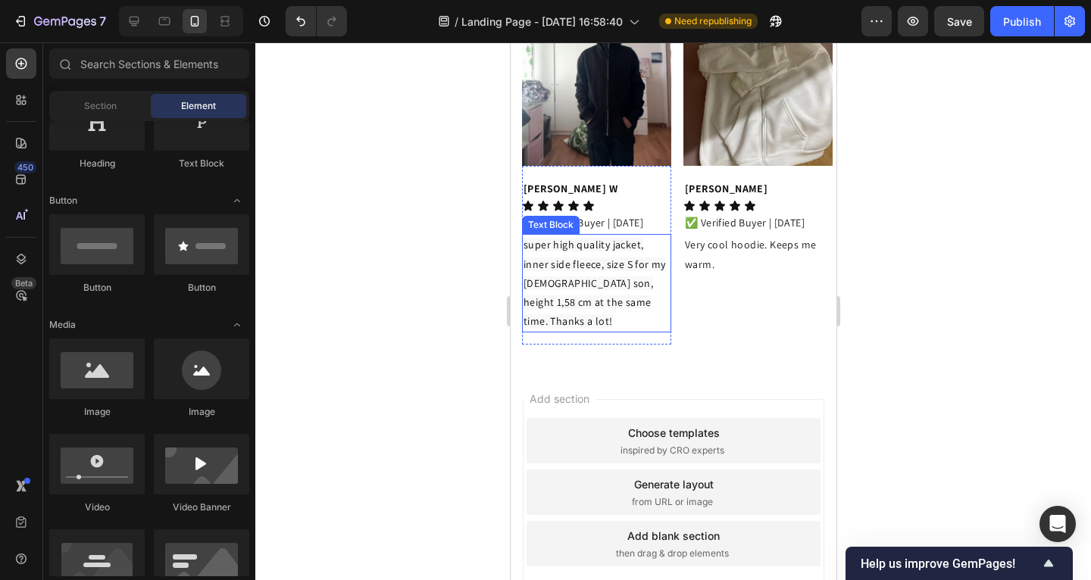
click at [564, 331] on p "super high quality jacket, inner side fleece, size S for my [DEMOGRAPHIC_DATA] …" at bounding box center [596, 283] width 146 height 95
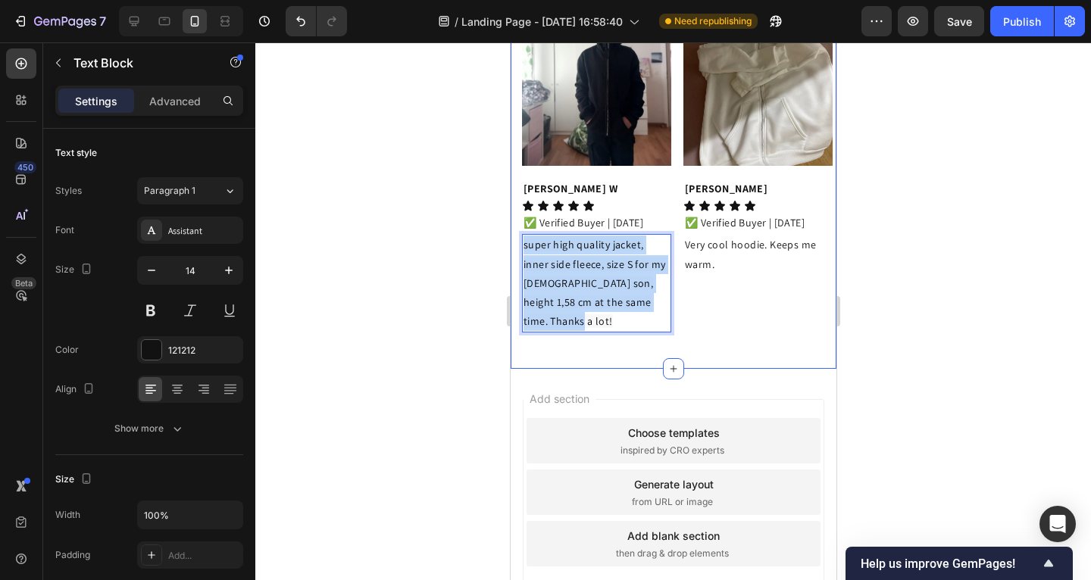
drag, startPoint x: 569, startPoint y: 471, endPoint x: 516, endPoint y: 390, distance: 96.9
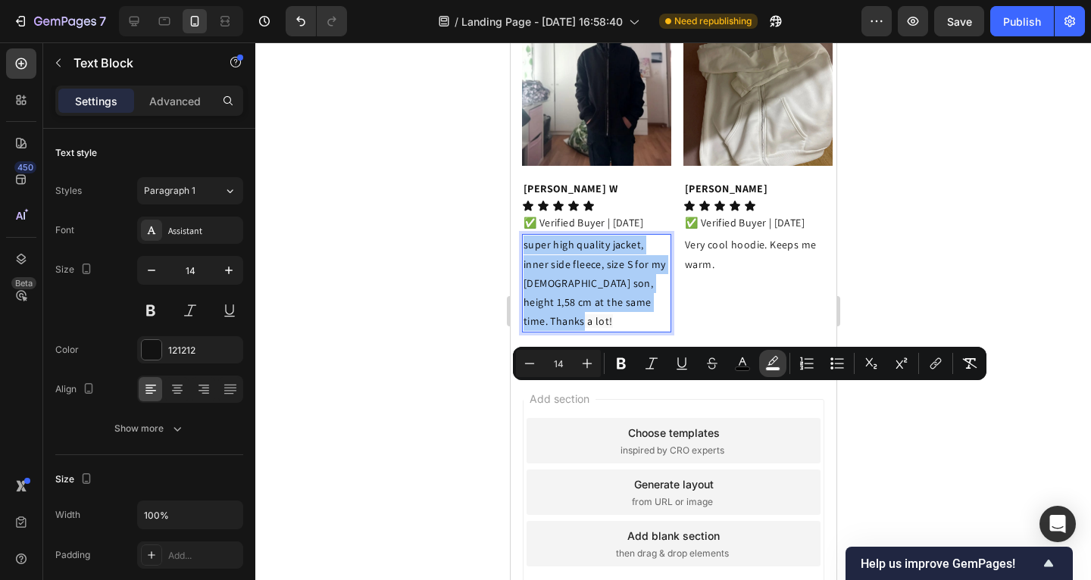
click at [774, 370] on rect "Editor contextual toolbar" at bounding box center [773, 369] width 14 height 4
type input "F8F8F8"
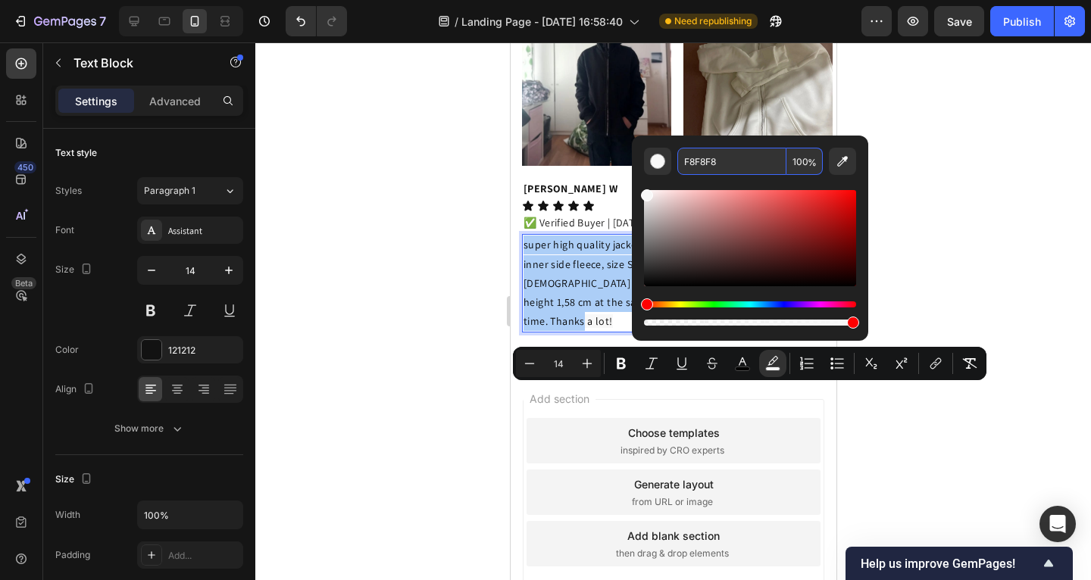
click at [813, 164] on span "%" at bounding box center [812, 163] width 9 height 17
click at [811, 162] on span "%" at bounding box center [812, 163] width 9 height 17
click at [803, 158] on input "100" at bounding box center [805, 161] width 36 height 27
type input "100"
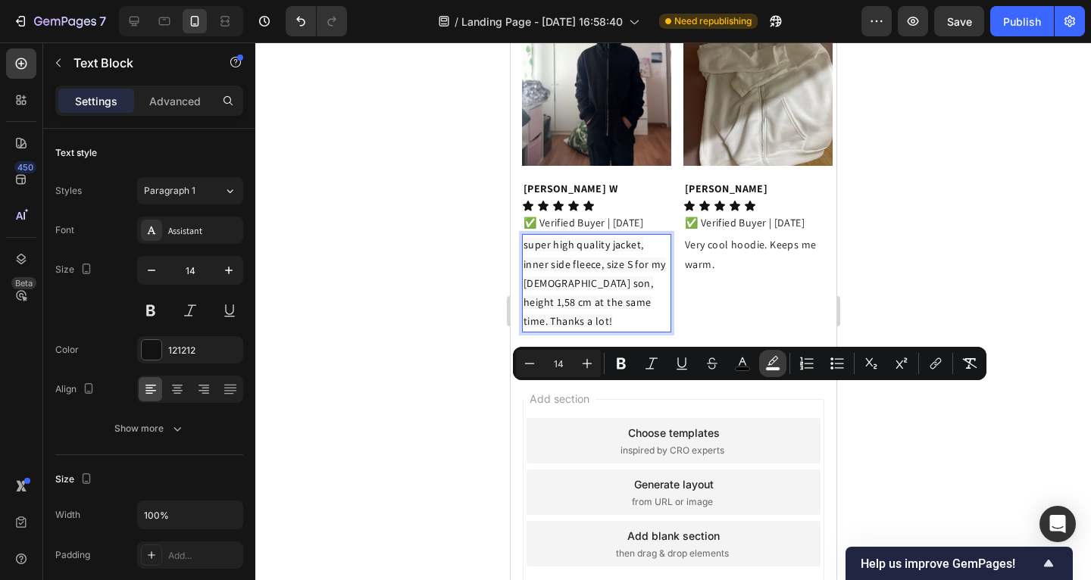
click at [780, 362] on button "color" at bounding box center [772, 363] width 27 height 27
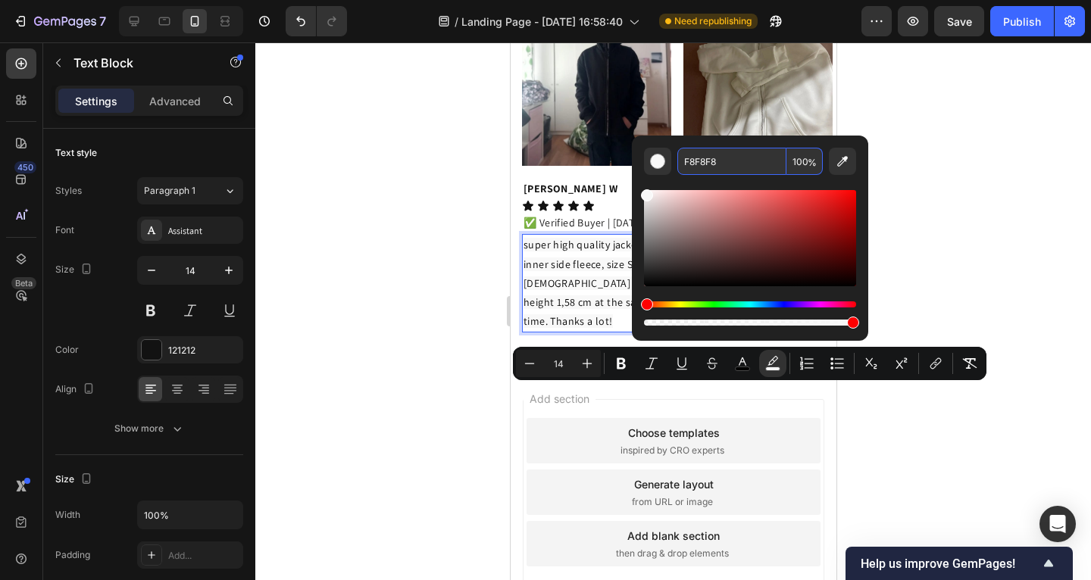
click at [805, 161] on input "100" at bounding box center [805, 161] width 36 height 27
type input "0"
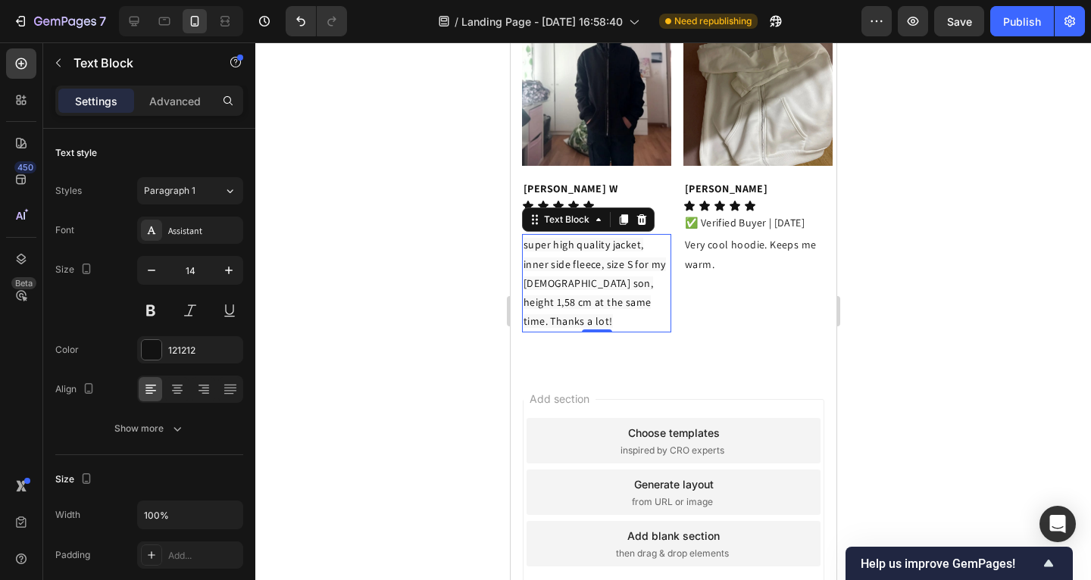
drag, startPoint x: 371, startPoint y: 403, endPoint x: 405, endPoint y: 403, distance: 34.1
click at [372, 403] on div at bounding box center [673, 311] width 836 height 538
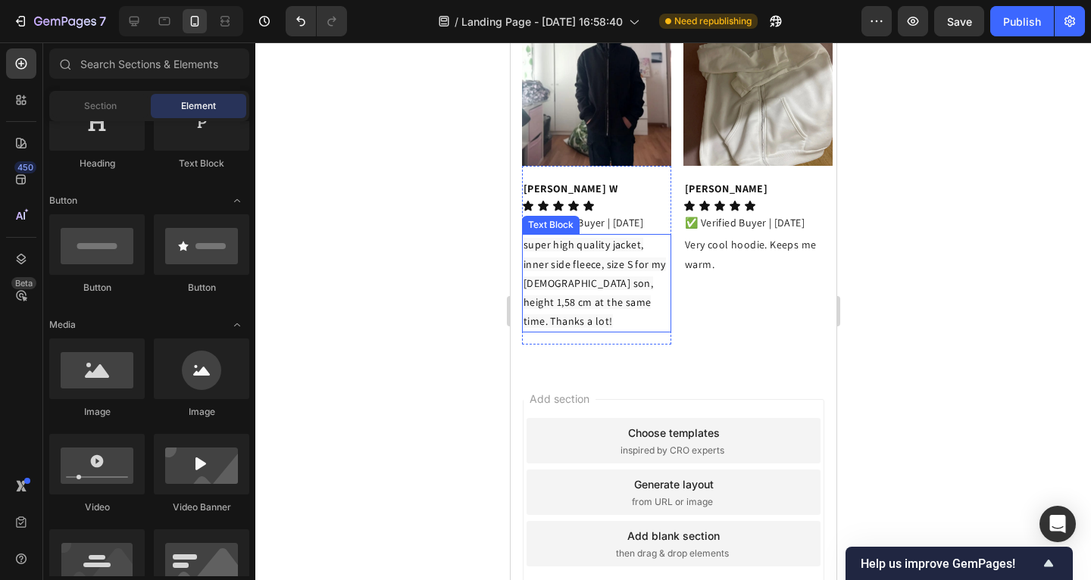
click at [528, 328] on span "super high quality jacket, inner side fleece, size S for my [DEMOGRAPHIC_DATA] …" at bounding box center [594, 283] width 142 height 90
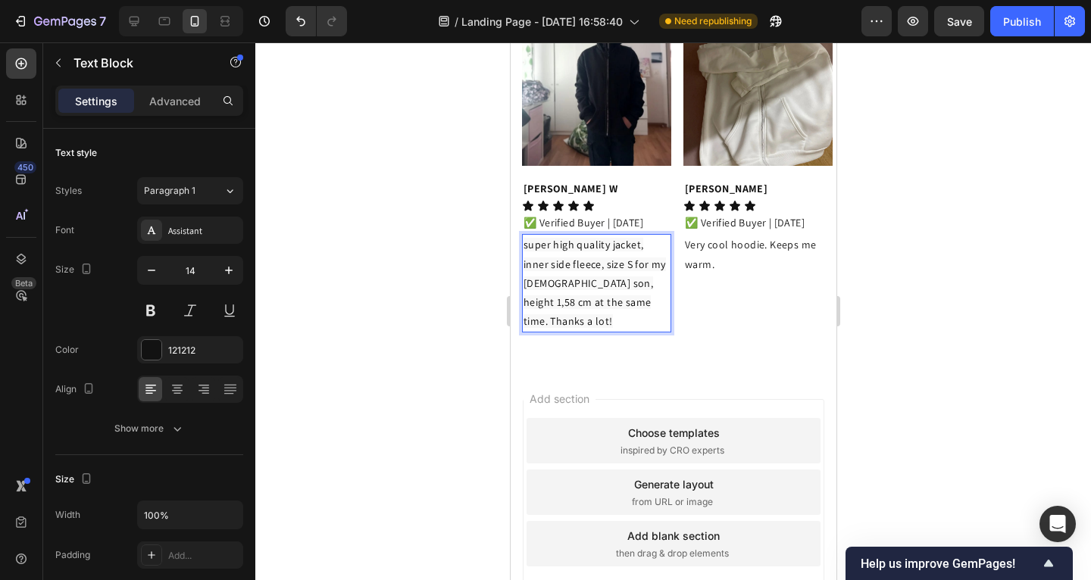
click at [527, 328] on span "super high quality jacket, inner side fleece, size S for my [DEMOGRAPHIC_DATA] …" at bounding box center [594, 283] width 142 height 90
click at [559, 331] on p "Super high quality jacket, inner side fleece, size S for my [DEMOGRAPHIC_DATA] …" at bounding box center [596, 283] width 146 height 95
click at [560, 195] on strong "[PERSON_NAME] W" at bounding box center [570, 189] width 94 height 14
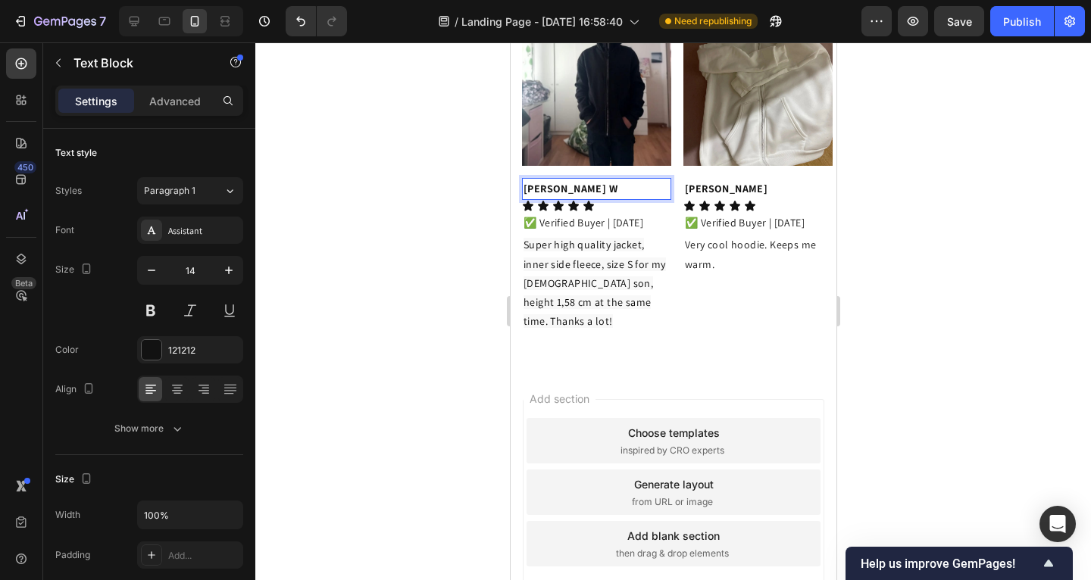
click at [571, 199] on p "[PERSON_NAME] W" at bounding box center [596, 189] width 146 height 19
click at [434, 366] on div at bounding box center [673, 311] width 836 height 538
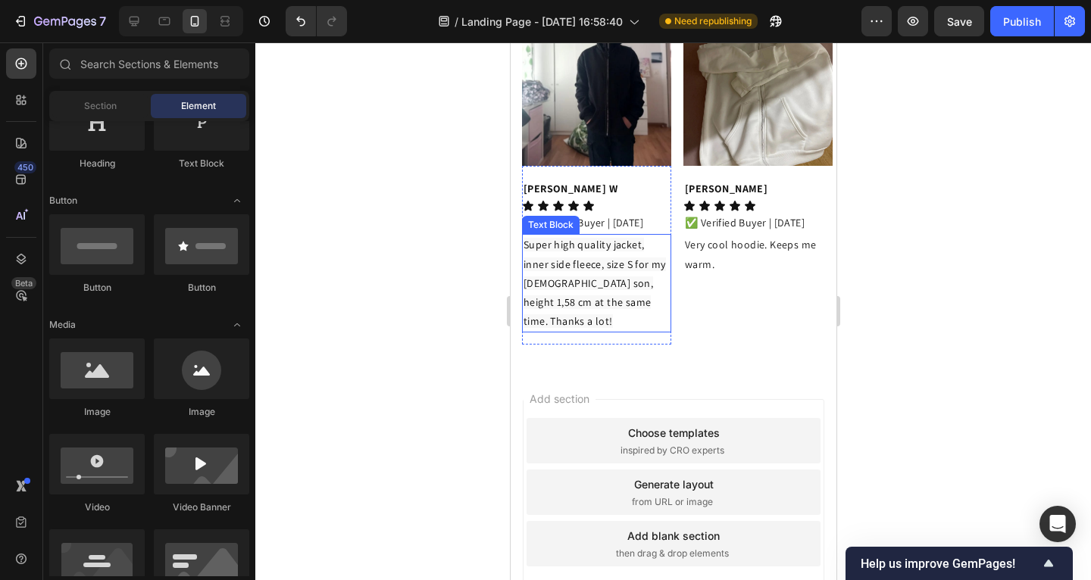
click at [574, 328] on span "Super high quality jacket, inner side fleece, size S for my [DEMOGRAPHIC_DATA] …" at bounding box center [594, 283] width 142 height 90
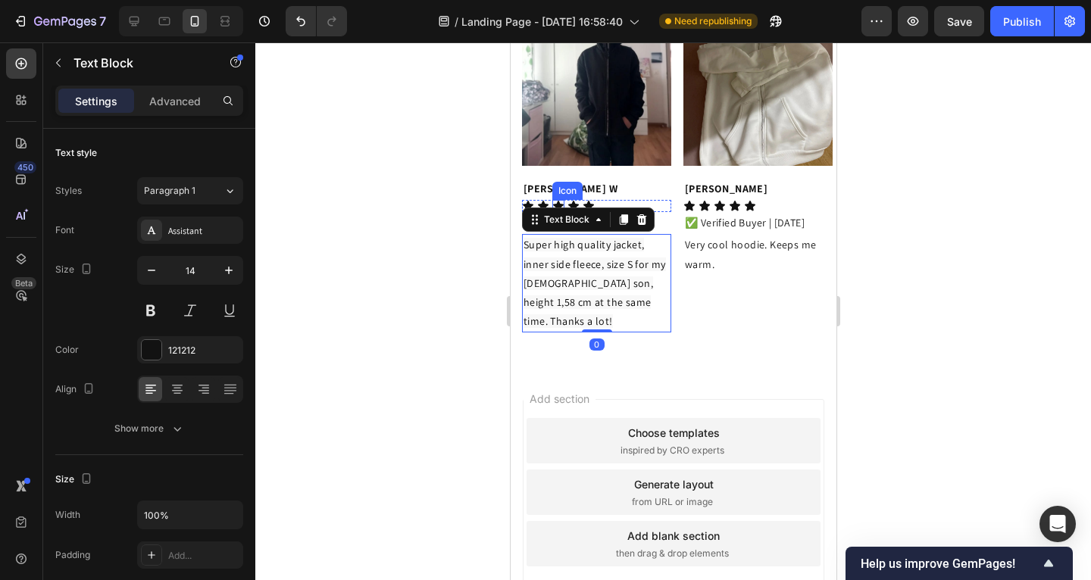
click at [562, 191] on div "Icon" at bounding box center [567, 191] width 24 height 0
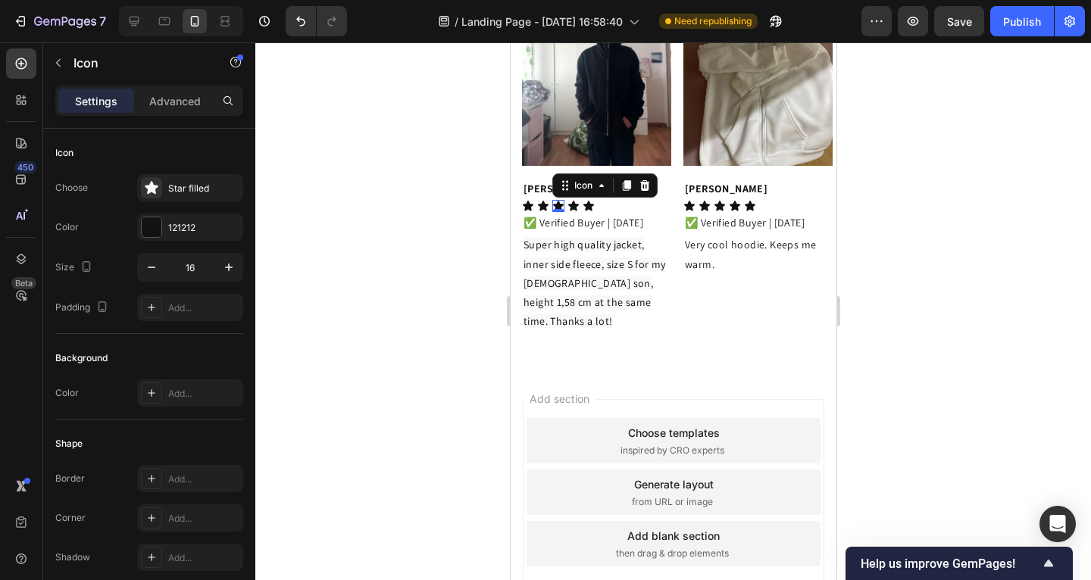
click at [539, 195] on strong "[PERSON_NAME] W" at bounding box center [570, 189] width 94 height 14
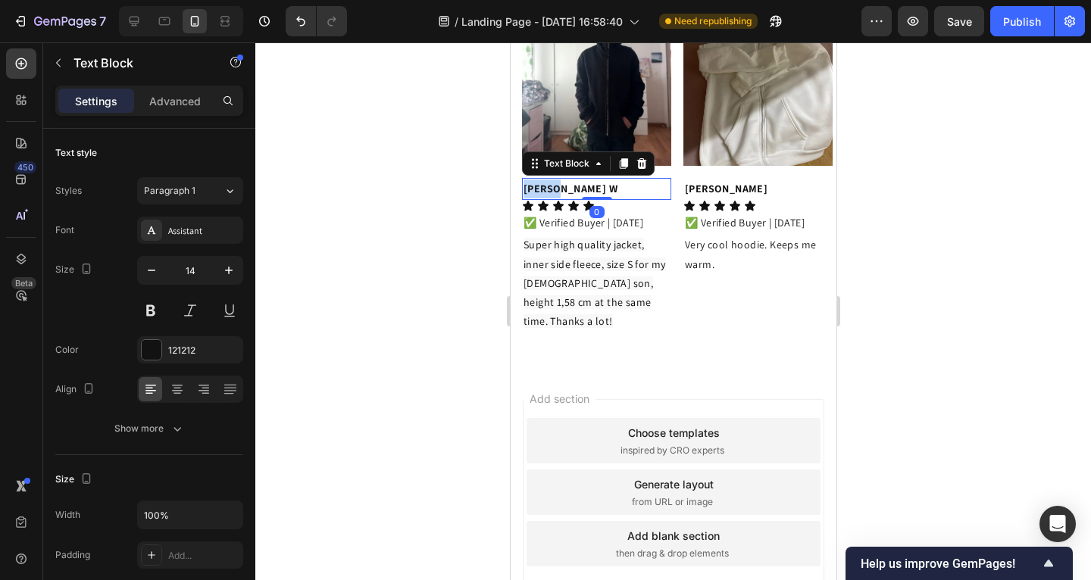
click at [543, 195] on strong "[PERSON_NAME] W" at bounding box center [570, 189] width 94 height 14
click at [569, 195] on strong "[PERSON_NAME] W" at bounding box center [570, 189] width 94 height 14
drag, startPoint x: 540, startPoint y: 340, endPoint x: 525, endPoint y: 337, distance: 15.5
click at [524, 199] on p "Carly" at bounding box center [596, 189] width 146 height 19
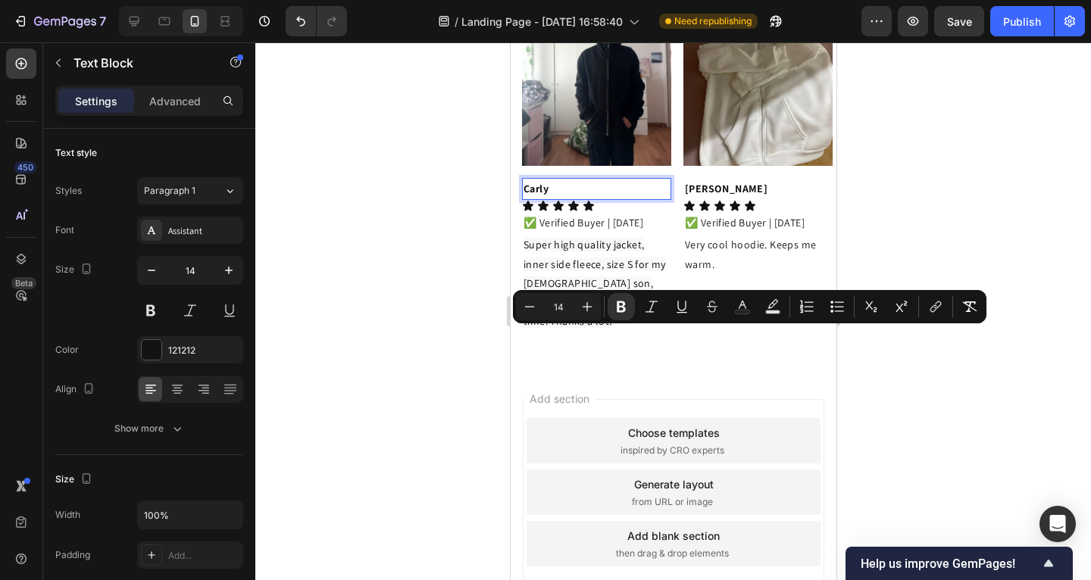
click at [560, 199] on p "Carly" at bounding box center [596, 189] width 146 height 19
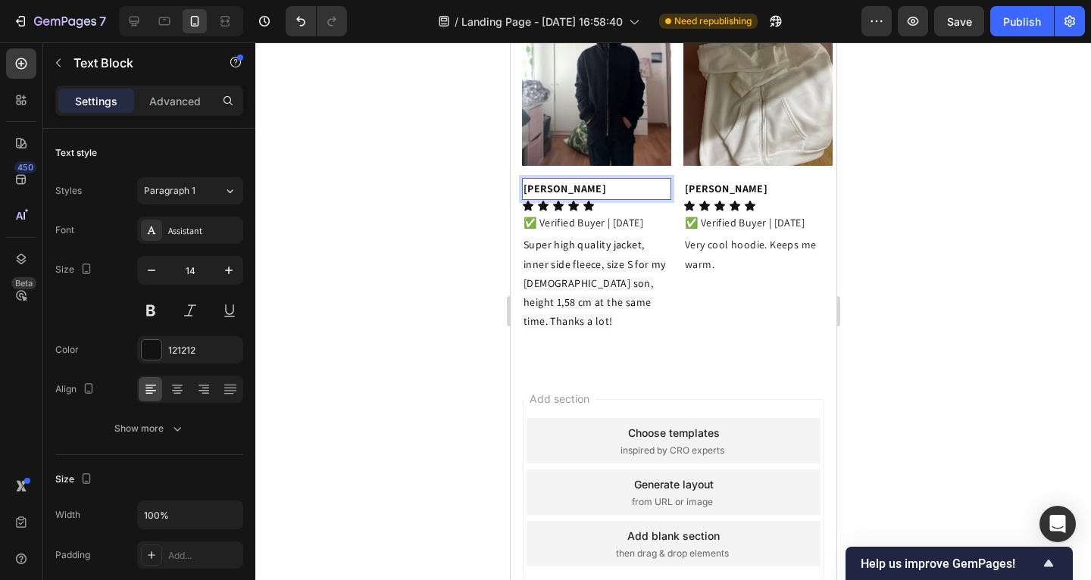
click at [429, 366] on div at bounding box center [673, 311] width 836 height 538
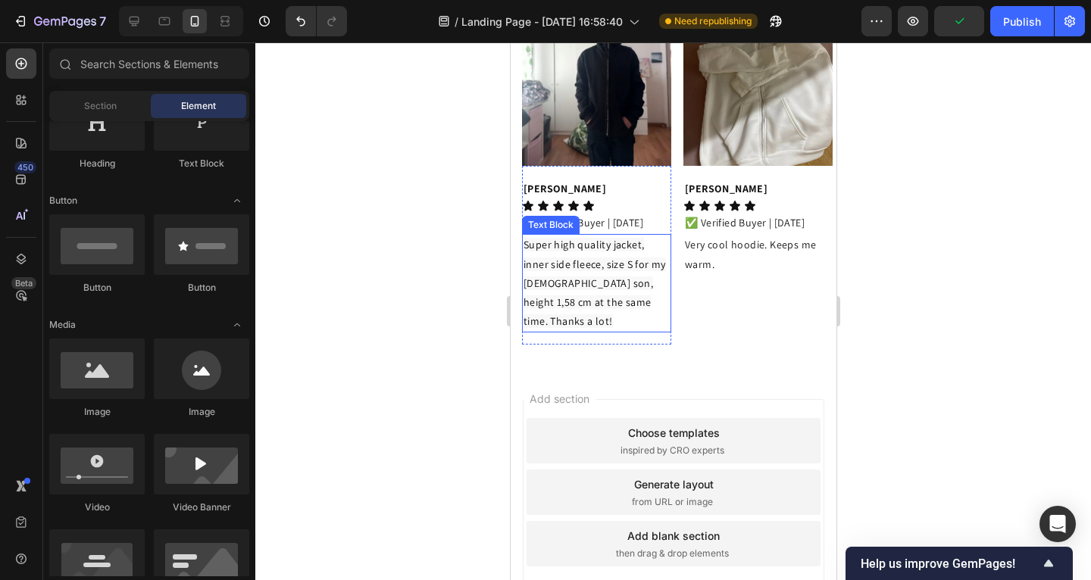
click at [564, 328] on span "Super high quality jacket, inner side fleece, size S for my [DEMOGRAPHIC_DATA] …" at bounding box center [594, 283] width 142 height 90
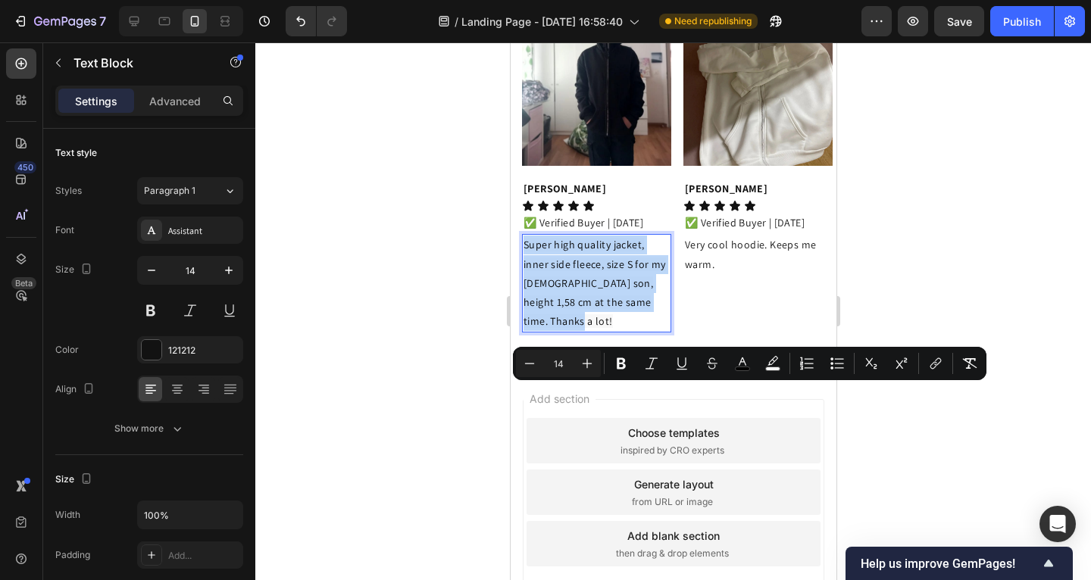
drag, startPoint x: 536, startPoint y: 427, endPoint x: 523, endPoint y: 400, distance: 29.8
click at [521, 333] on div "Super high quality jacket, inner side fleece, size S for my [DEMOGRAPHIC_DATA] …" at bounding box center [595, 283] width 149 height 99
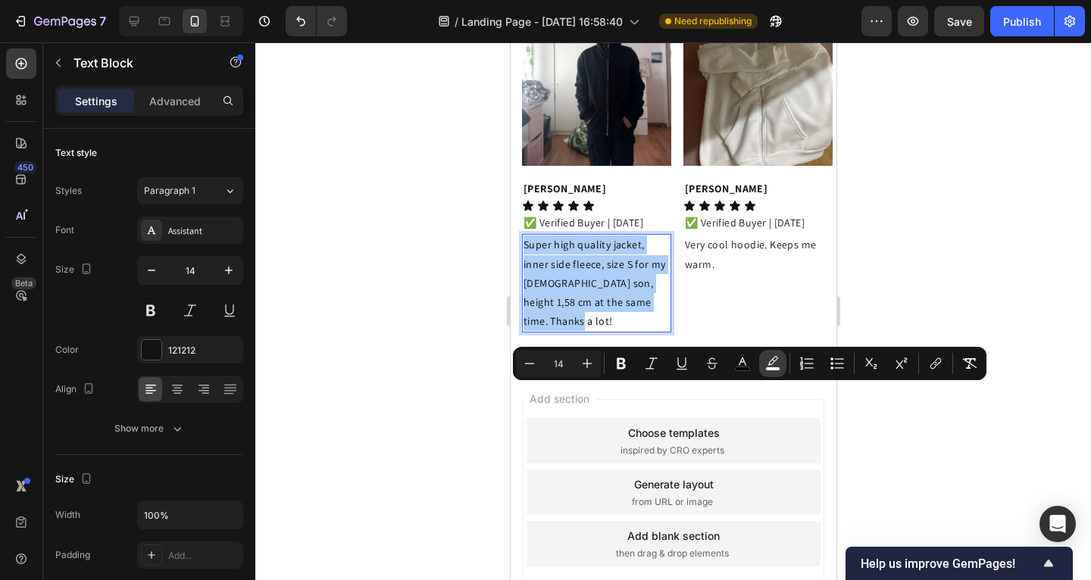
click at [770, 363] on icon "Editor contextual toolbar" at bounding box center [772, 363] width 15 height 15
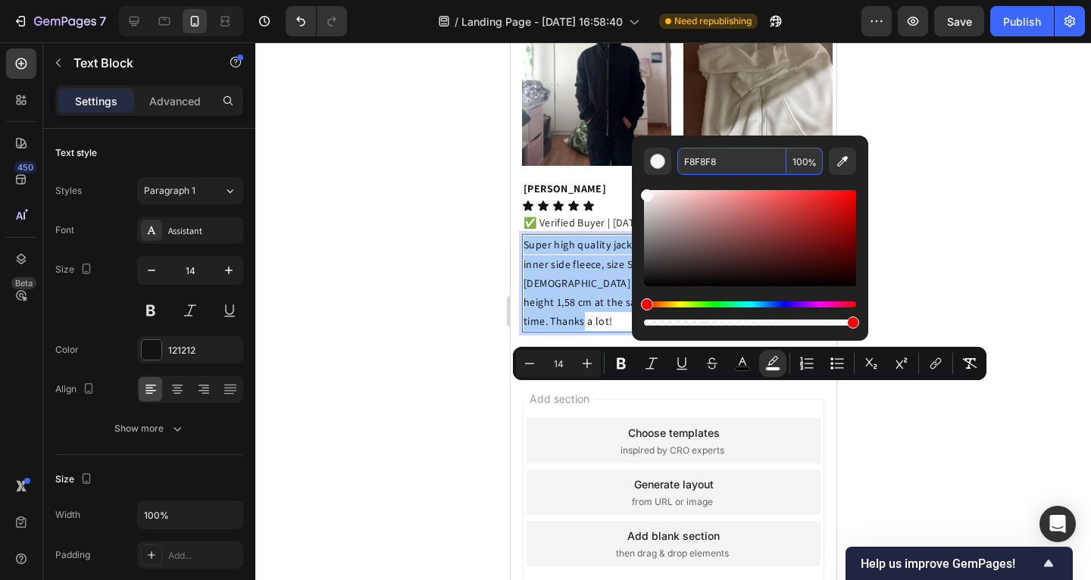
click at [815, 163] on span "%" at bounding box center [812, 163] width 9 height 17
click at [808, 167] on span "%" at bounding box center [812, 163] width 9 height 17
click at [805, 164] on input "100" at bounding box center [805, 161] width 36 height 27
type input "0"
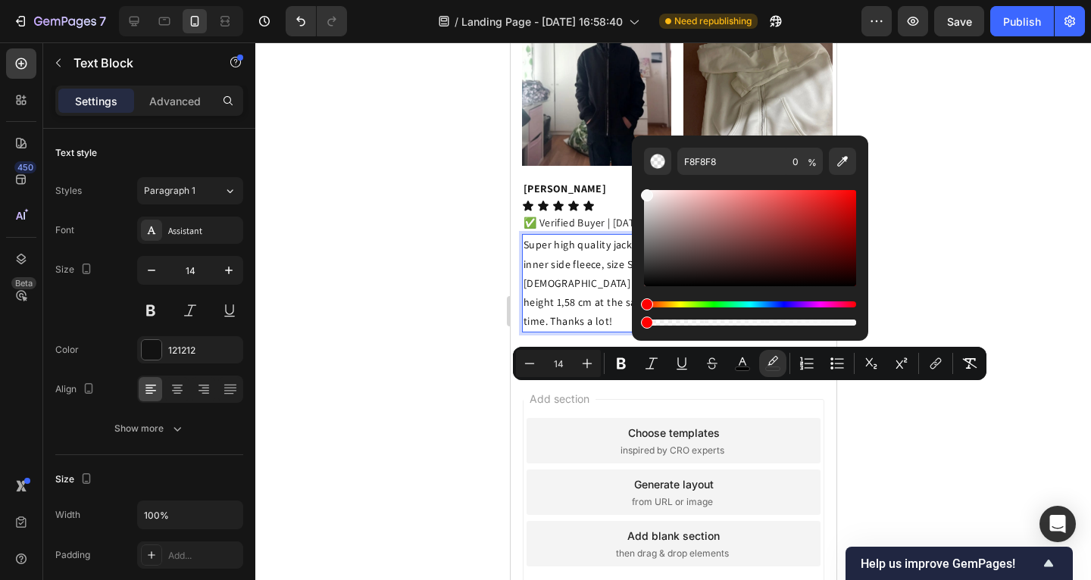
click at [1013, 164] on div at bounding box center [673, 311] width 836 height 538
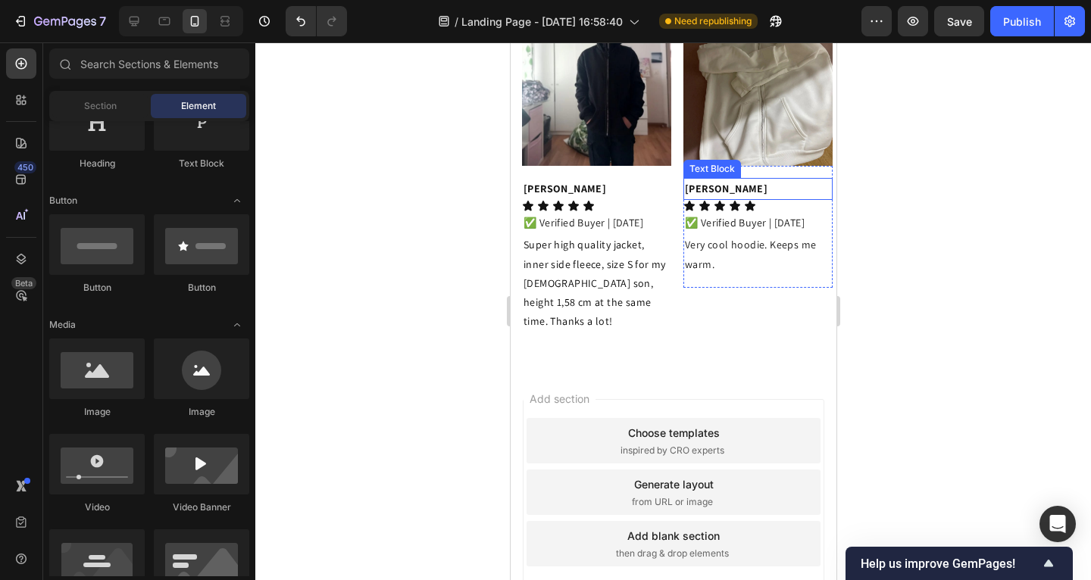
click at [707, 195] on strong "[PERSON_NAME]" at bounding box center [725, 189] width 83 height 14
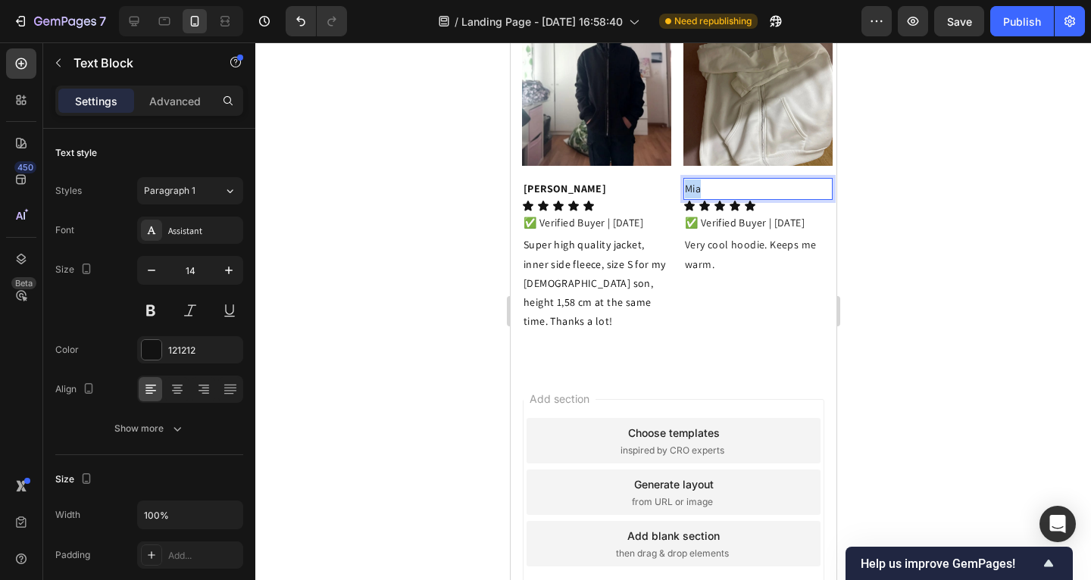
drag, startPoint x: 696, startPoint y: 336, endPoint x: 679, endPoint y: 339, distance: 16.9
click at [684, 199] on p "Mia" at bounding box center [757, 189] width 146 height 19
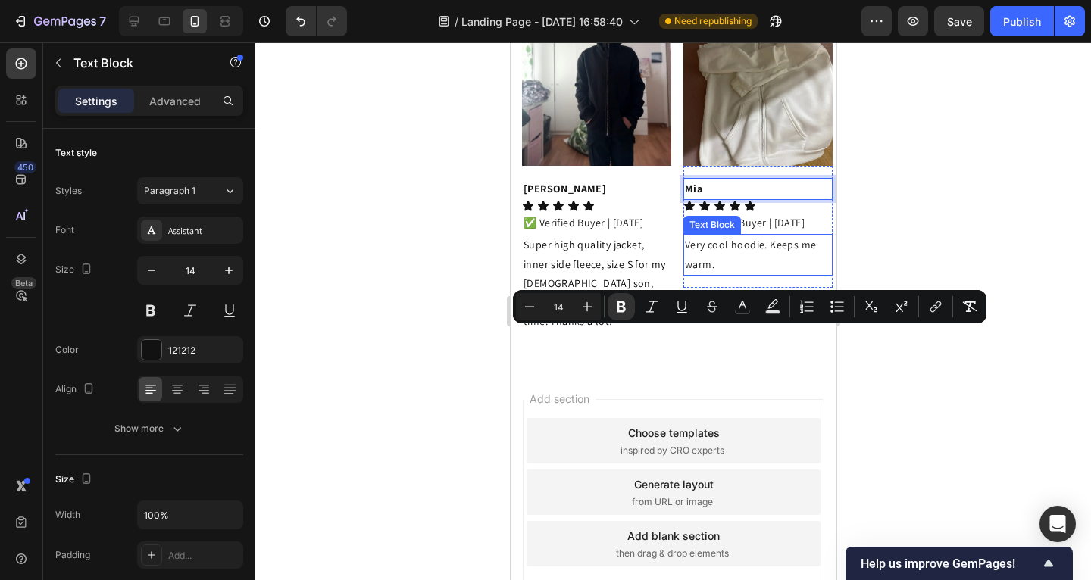
click at [705, 274] on p "Very cool hoodie. Keeps me warm." at bounding box center [757, 255] width 146 height 38
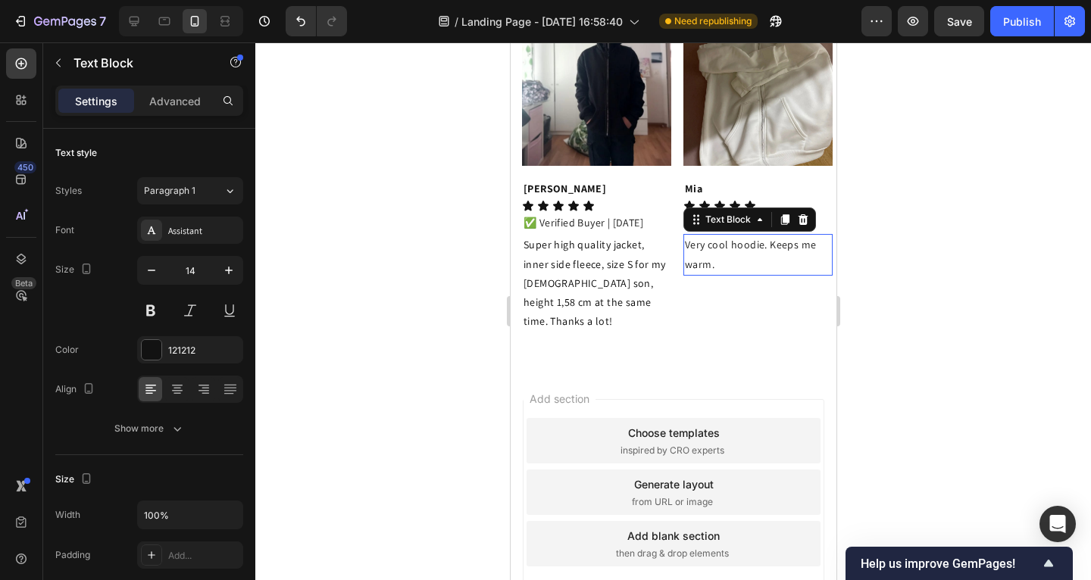
click at [707, 274] on p "Very cool hoodie. Keeps me warm." at bounding box center [757, 255] width 146 height 38
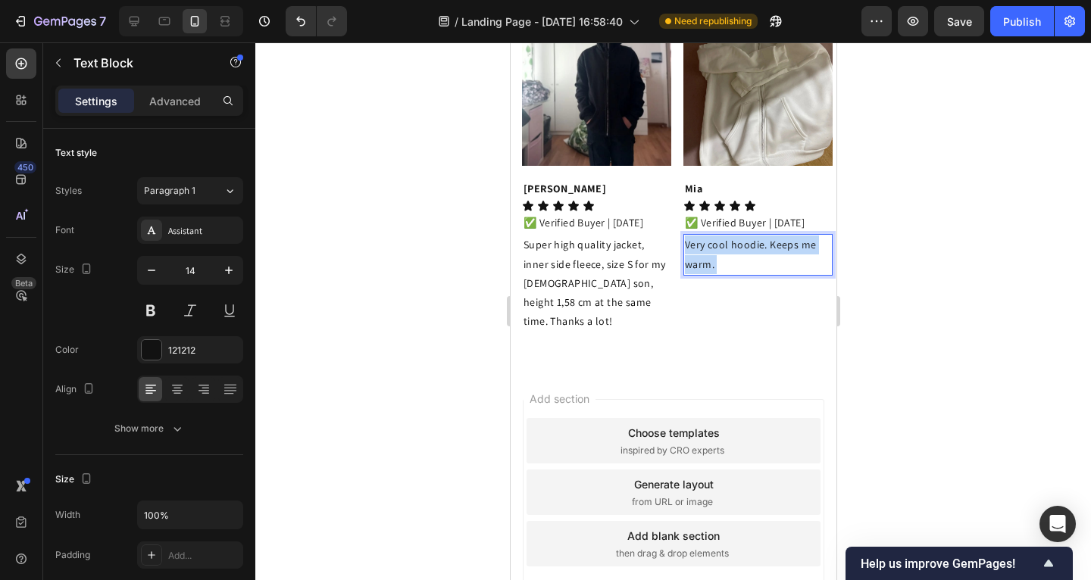
drag, startPoint x: 718, startPoint y: 411, endPoint x: 705, endPoint y: 407, distance: 13.7
click at [688, 274] on p "Very cool hoodie. Keeps me warm." at bounding box center [757, 255] width 146 height 38
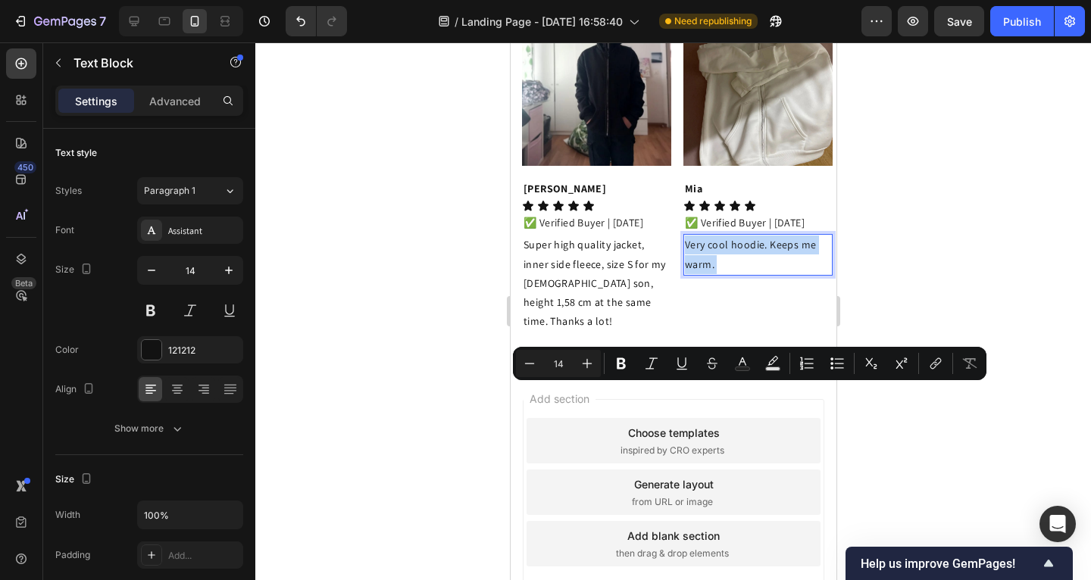
drag, startPoint x: 721, startPoint y: 417, endPoint x: 706, endPoint y: 392, distance: 28.9
click at [704, 274] on p "Very cool hoodie. Keeps me warm." at bounding box center [757, 255] width 146 height 38
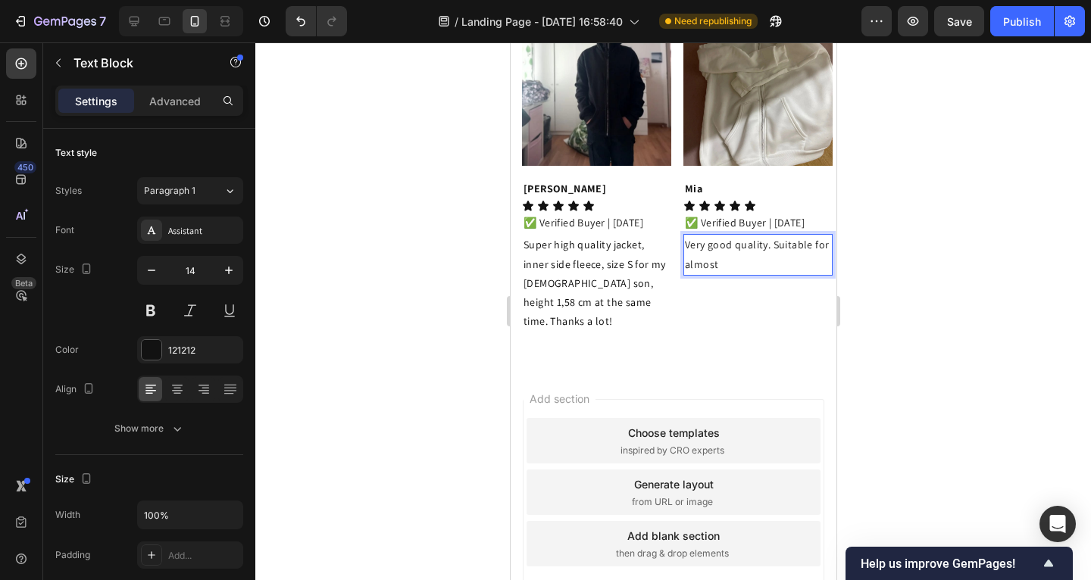
click at [764, 274] on p "Very good quality. Suitable for almost" at bounding box center [757, 255] width 146 height 38
click at [414, 375] on div at bounding box center [673, 311] width 836 height 538
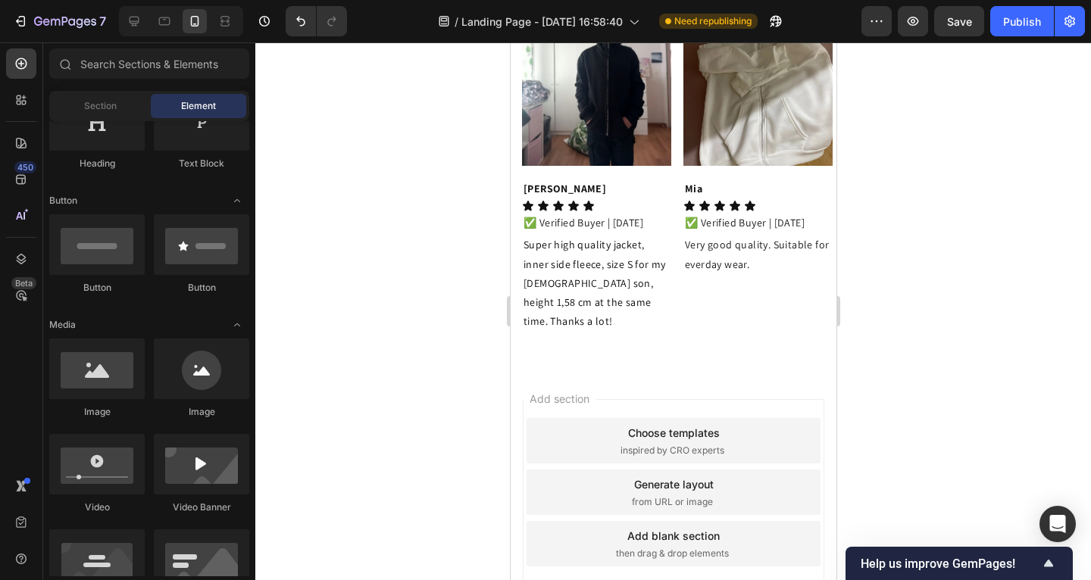
drag, startPoint x: 996, startPoint y: 352, endPoint x: 850, endPoint y: 346, distance: 146.4
click at [996, 352] on div at bounding box center [673, 311] width 836 height 538
click at [630, 233] on p "✅ Verified Buyer | [DATE]" at bounding box center [596, 223] width 146 height 19
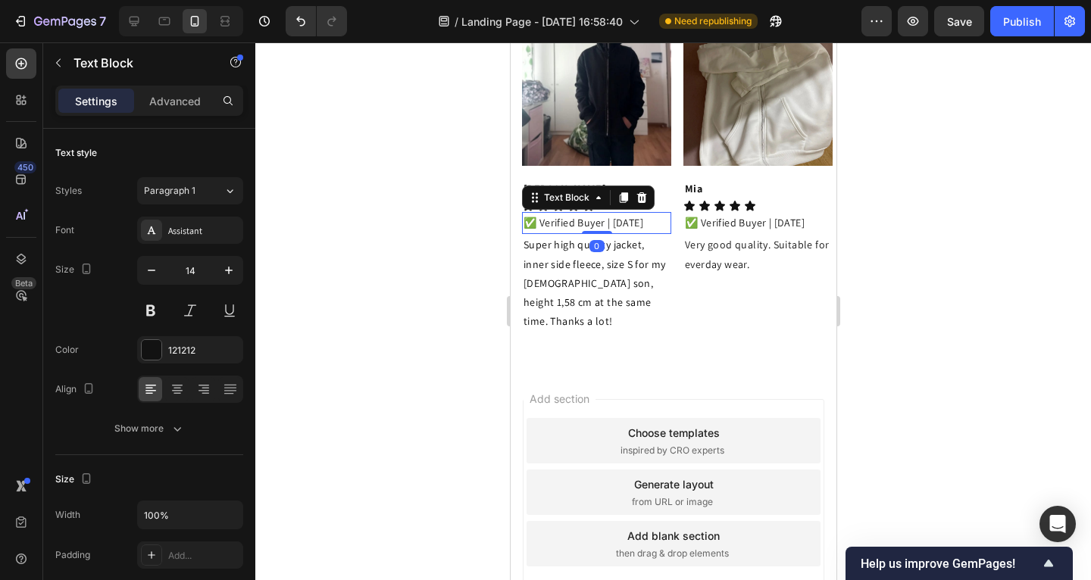
click at [621, 233] on p "✅ Verified Buyer | [DATE]" at bounding box center [596, 223] width 146 height 19
click at [618, 233] on p "✅ Verified Buyer | [DATE]" at bounding box center [596, 223] width 146 height 19
click at [633, 233] on p "✅ Verified Buyer | [DATE]" at bounding box center [596, 223] width 146 height 19
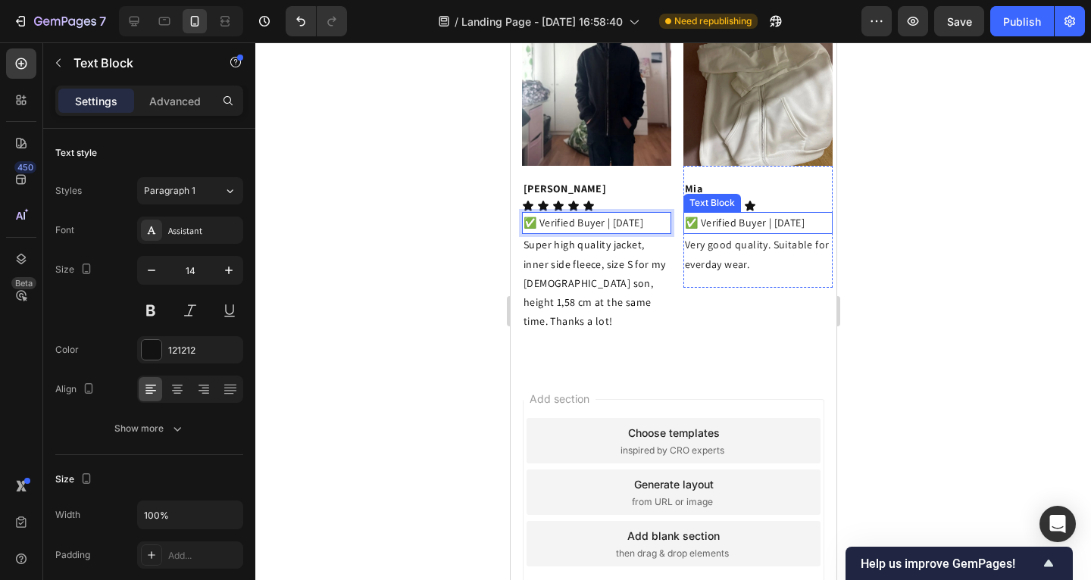
click at [777, 233] on p "✅ Verified Buyer | [DATE]" at bounding box center [757, 223] width 146 height 19
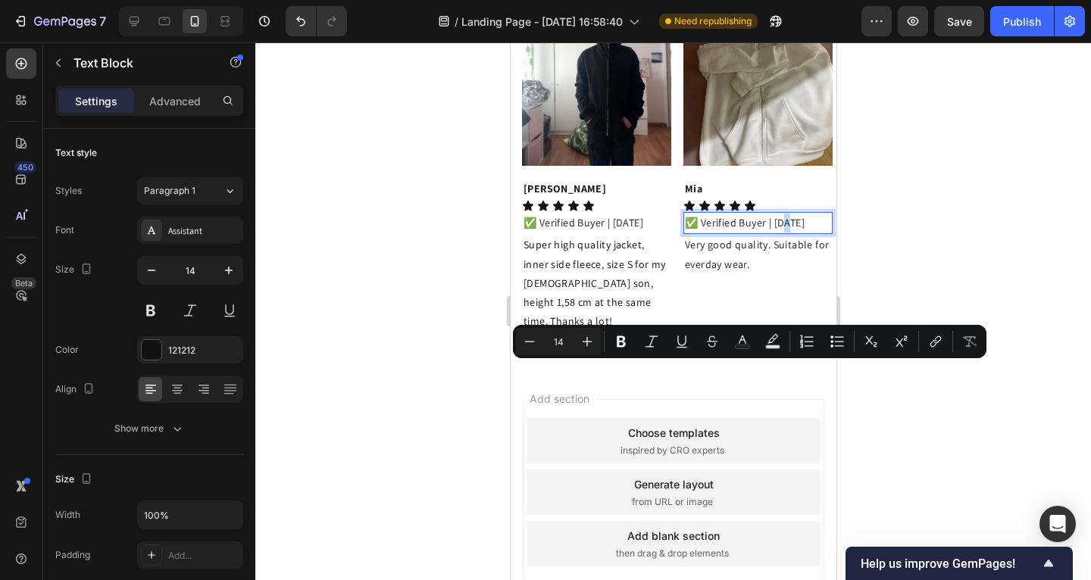
click at [773, 233] on p "✅ Verified Buyer | [DATE]" at bounding box center [757, 223] width 146 height 19
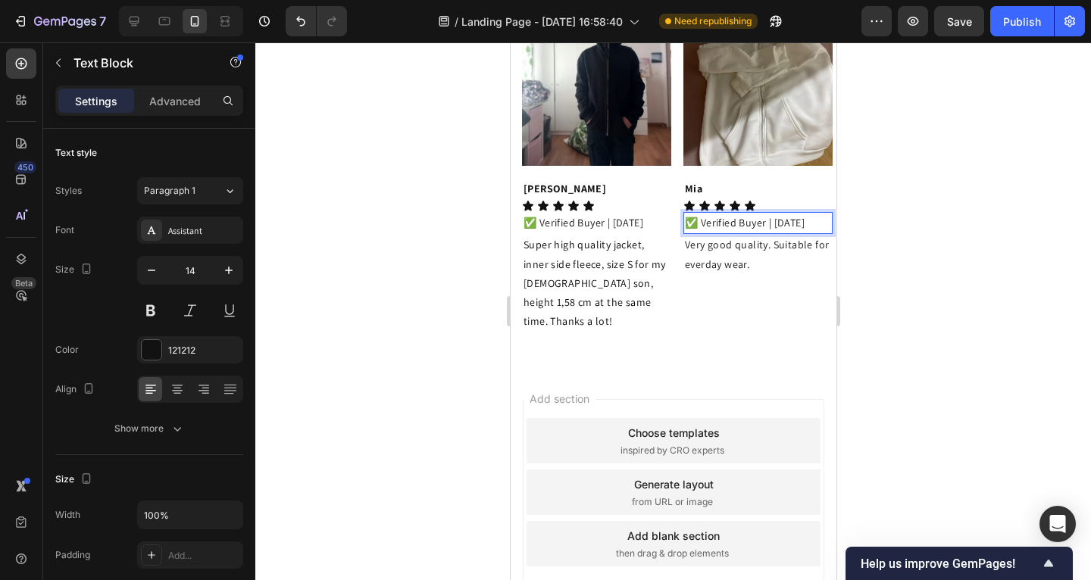
click at [787, 233] on p "✅ Verified Buyer | [DATE]" at bounding box center [757, 223] width 146 height 19
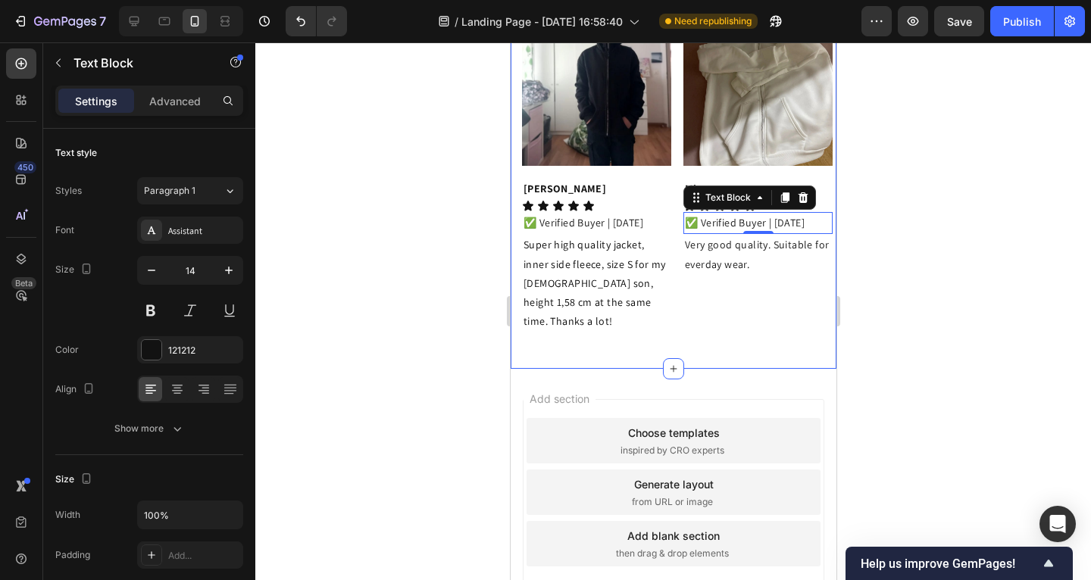
click at [455, 352] on div at bounding box center [673, 311] width 836 height 538
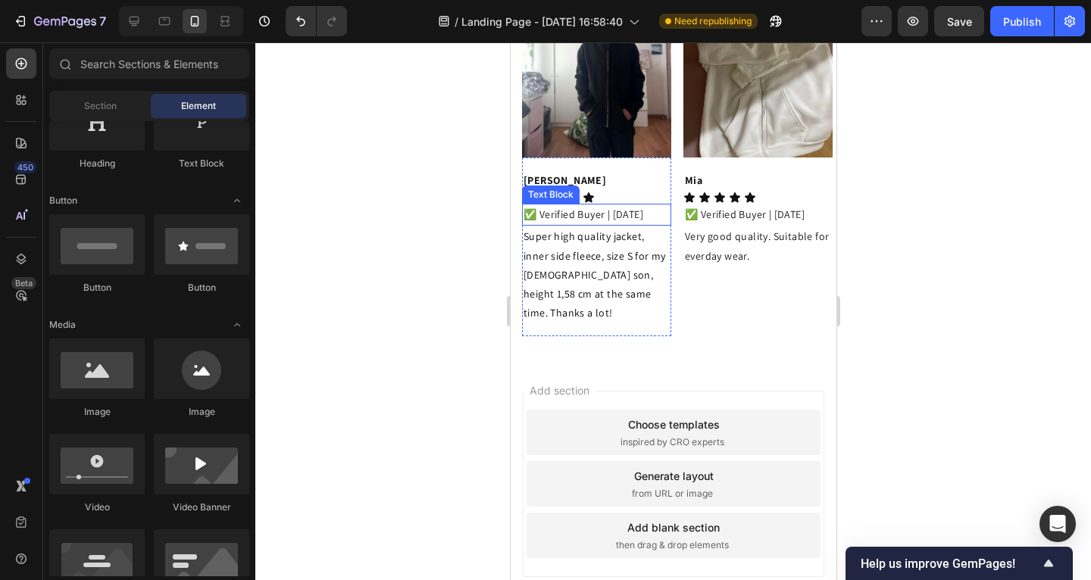
scroll to position [2841, 0]
click at [957, 29] on div "Save" at bounding box center [959, 22] width 25 height 16
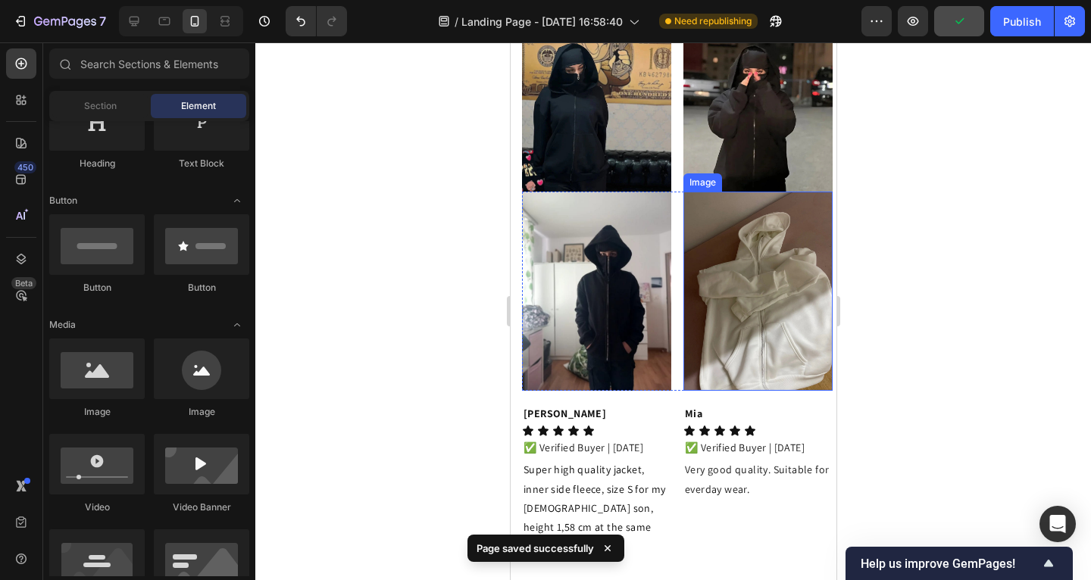
scroll to position [2591, 0]
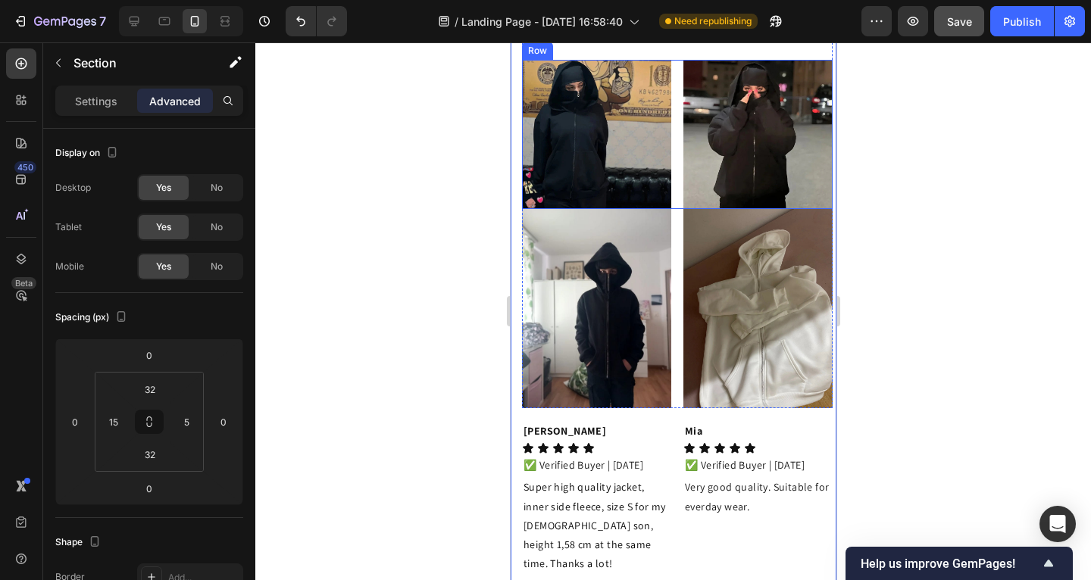
click at [670, 209] on div "Image Image Row" at bounding box center [676, 134] width 311 height 149
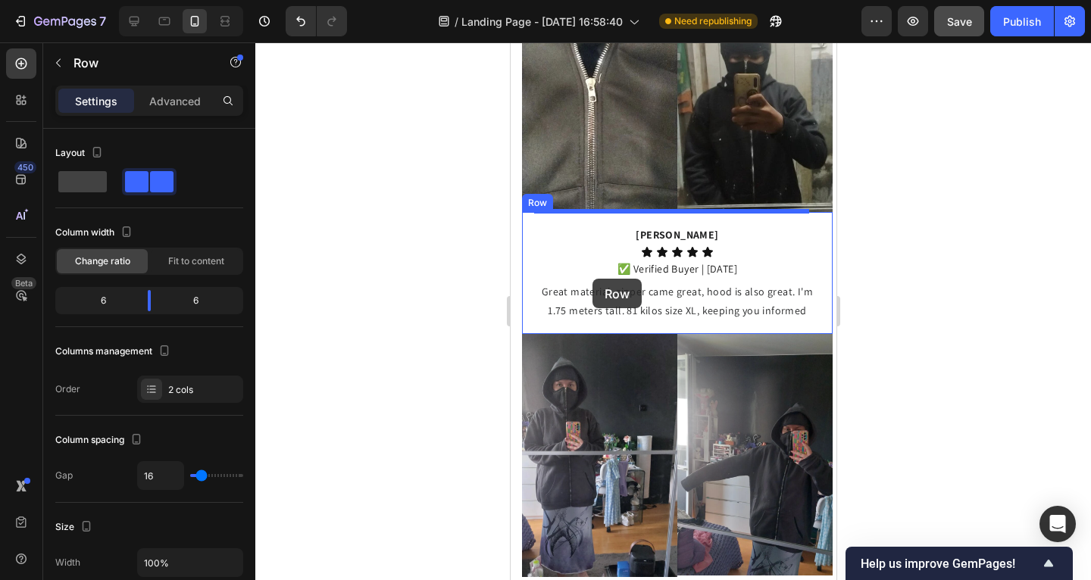
scroll to position [1080, 0]
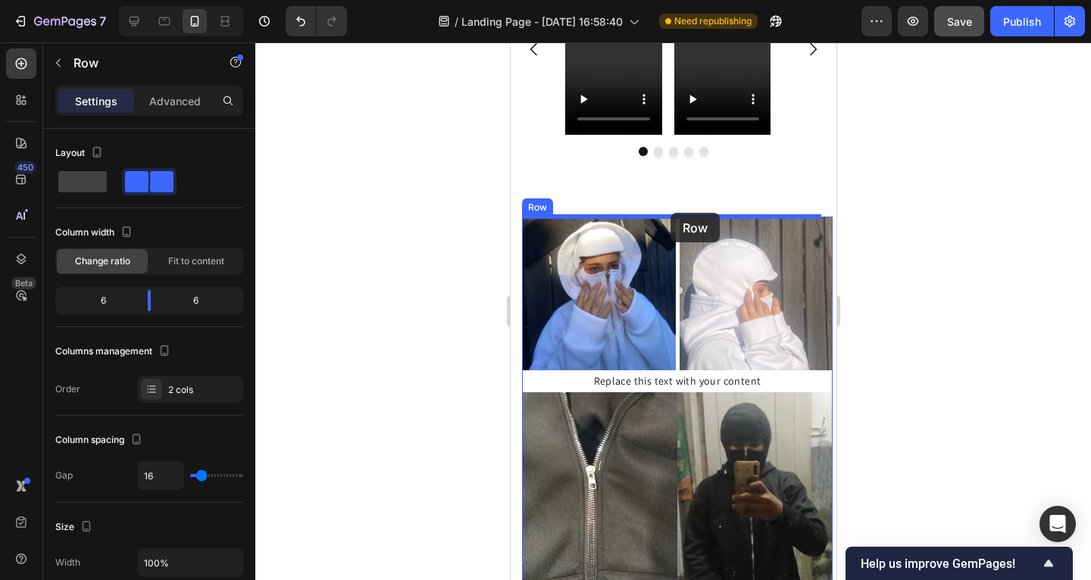
drag, startPoint x: 535, startPoint y: 211, endPoint x: 670, endPoint y: 213, distance: 134.9
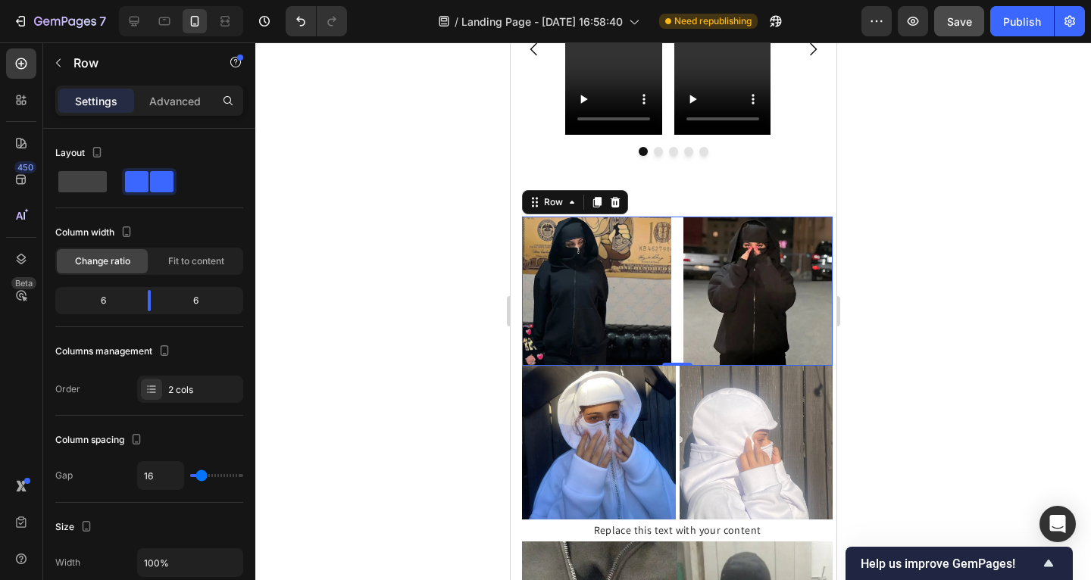
drag, startPoint x: 375, startPoint y: 307, endPoint x: 414, endPoint y: 298, distance: 40.4
click at [377, 307] on div at bounding box center [673, 311] width 836 height 538
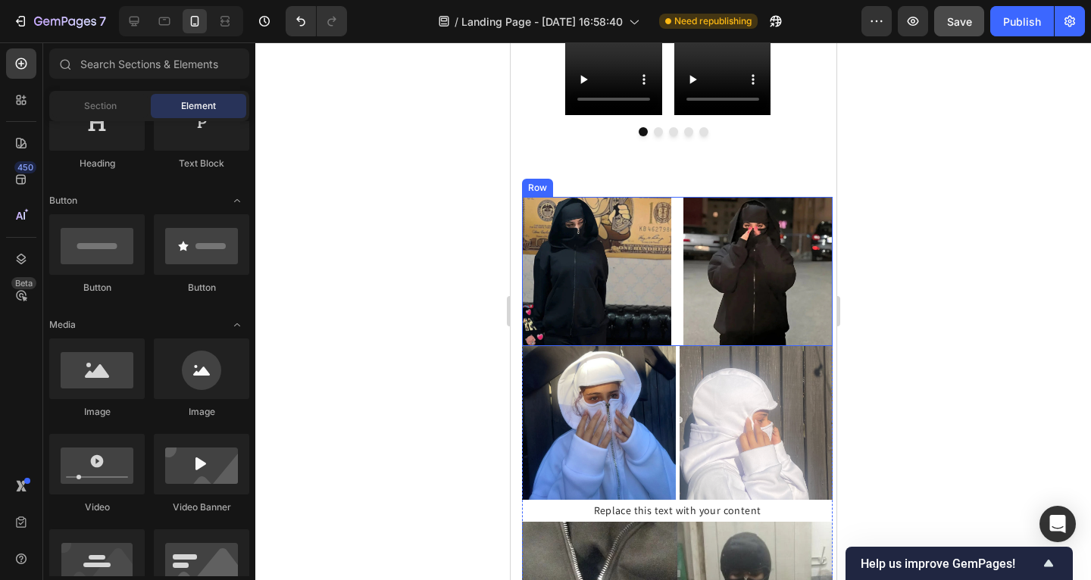
scroll to position [1186, 0]
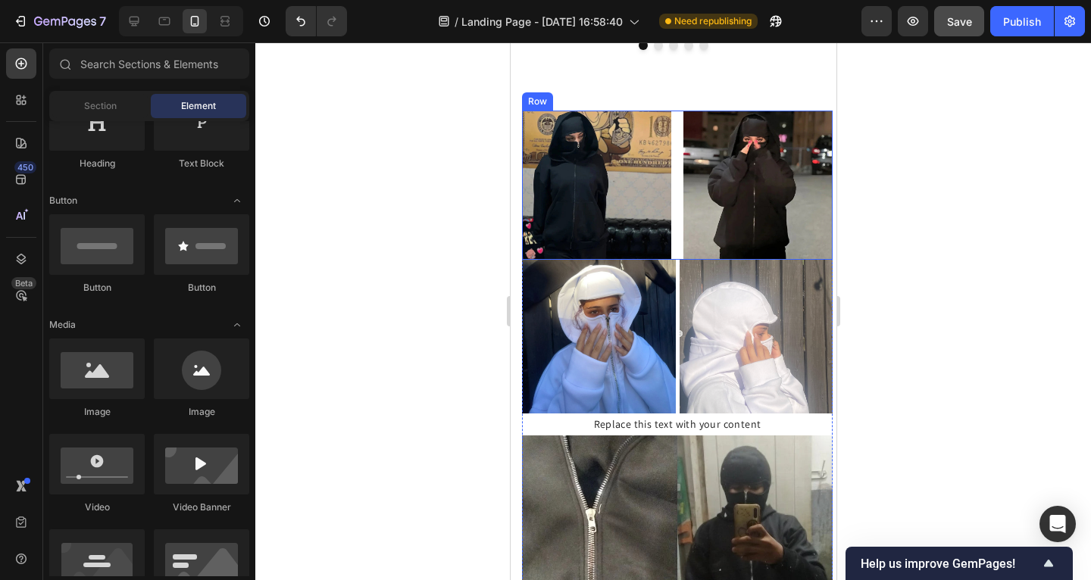
click at [674, 217] on div "Image Image Row" at bounding box center [676, 185] width 311 height 149
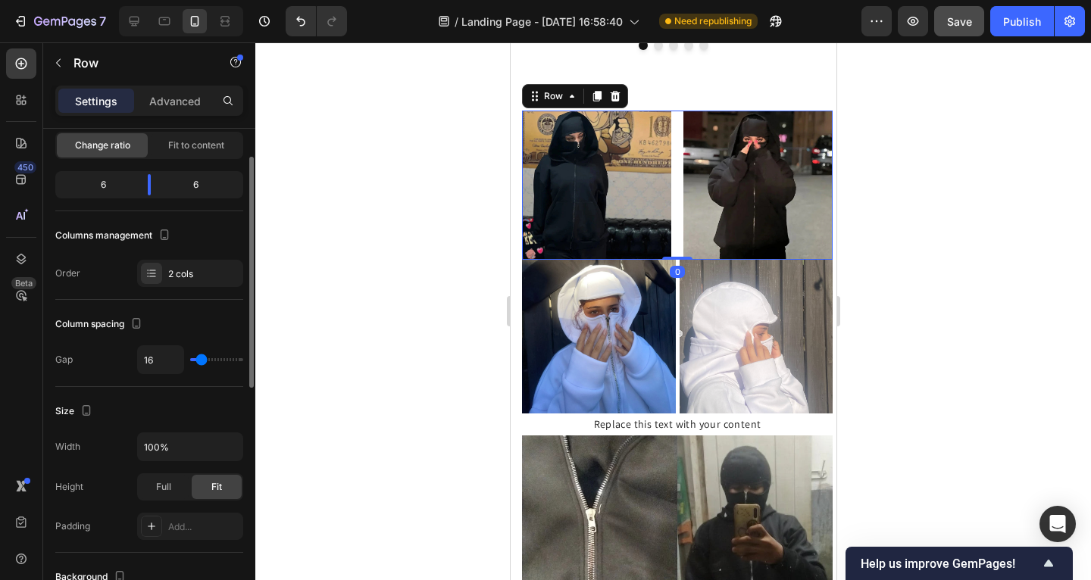
scroll to position [255, 0]
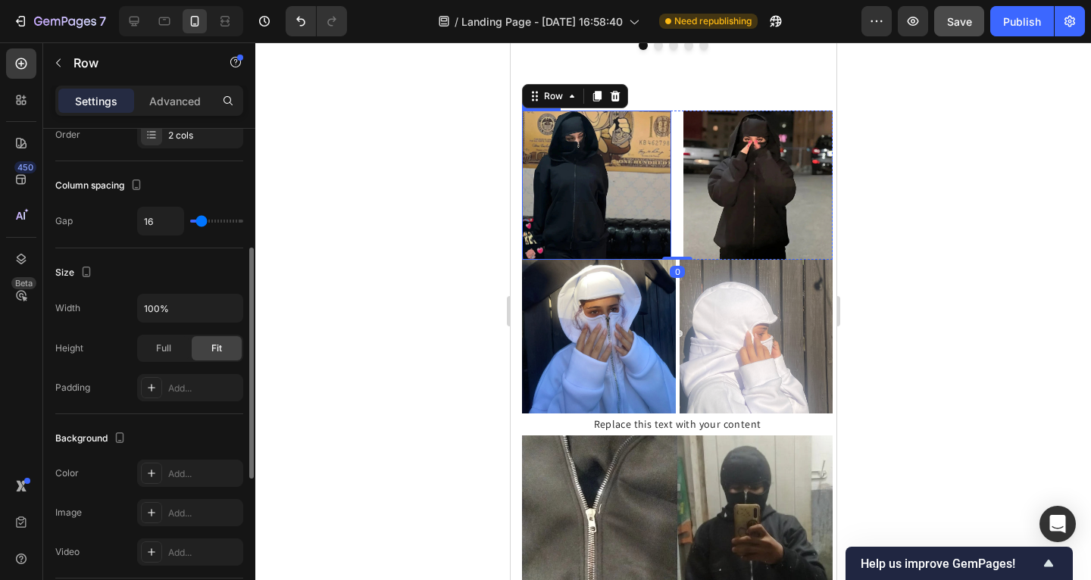
click at [555, 182] on img at bounding box center [595, 185] width 149 height 149
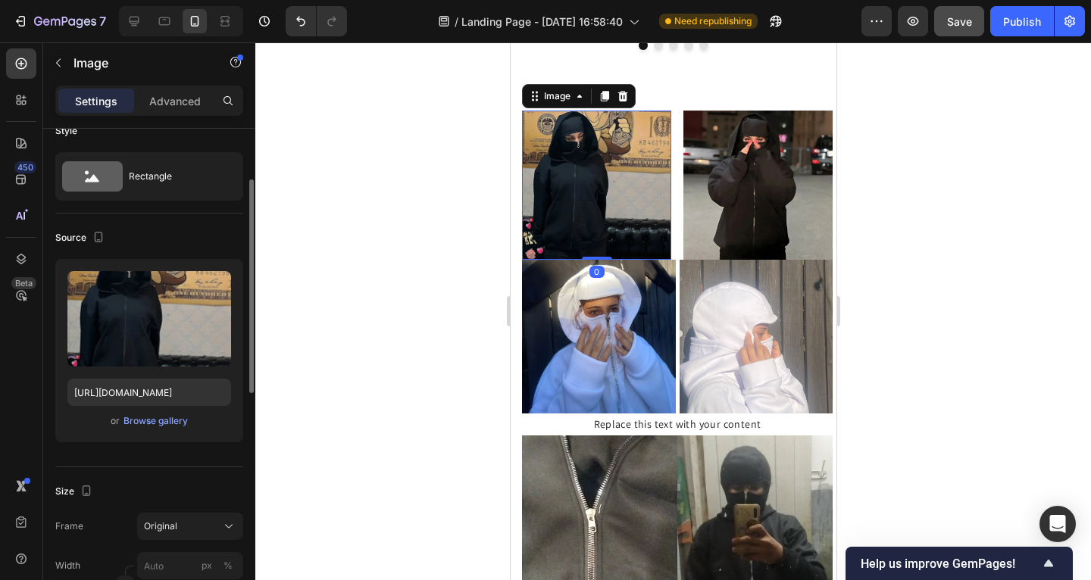
scroll to position [149, 0]
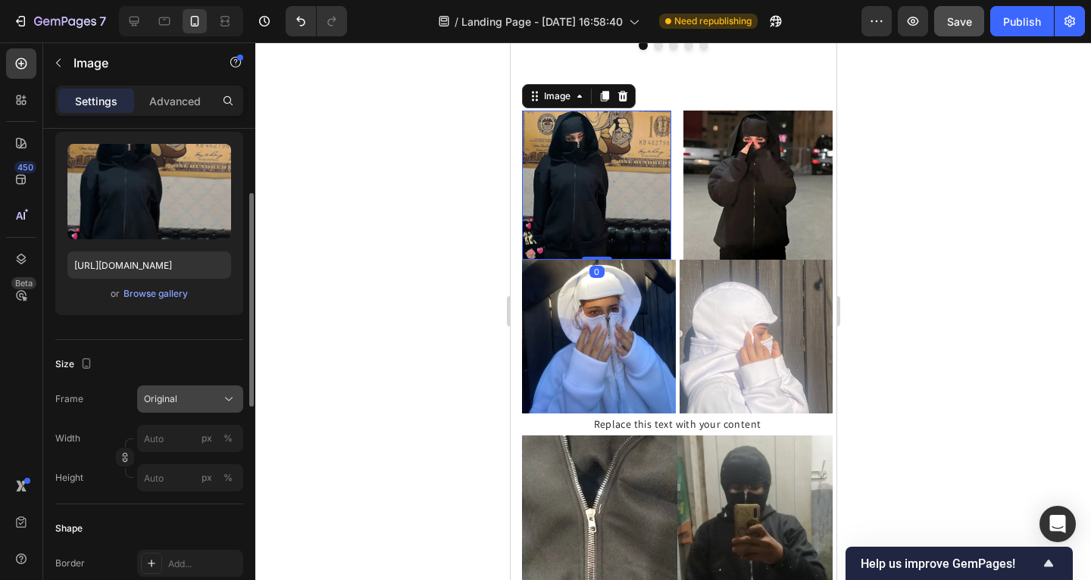
click at [186, 400] on div "Original" at bounding box center [181, 399] width 74 height 14
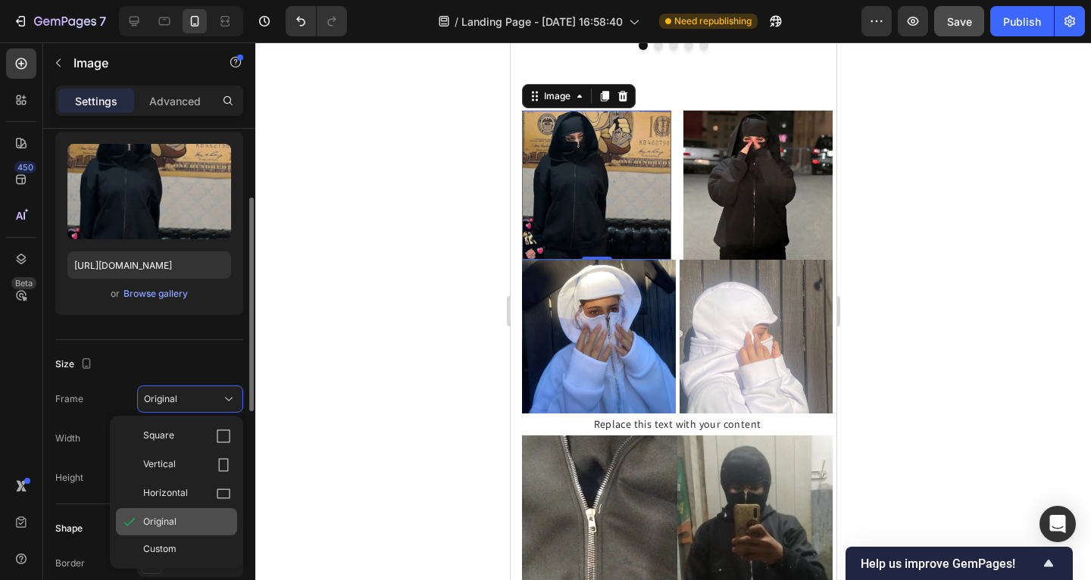
scroll to position [169, 0]
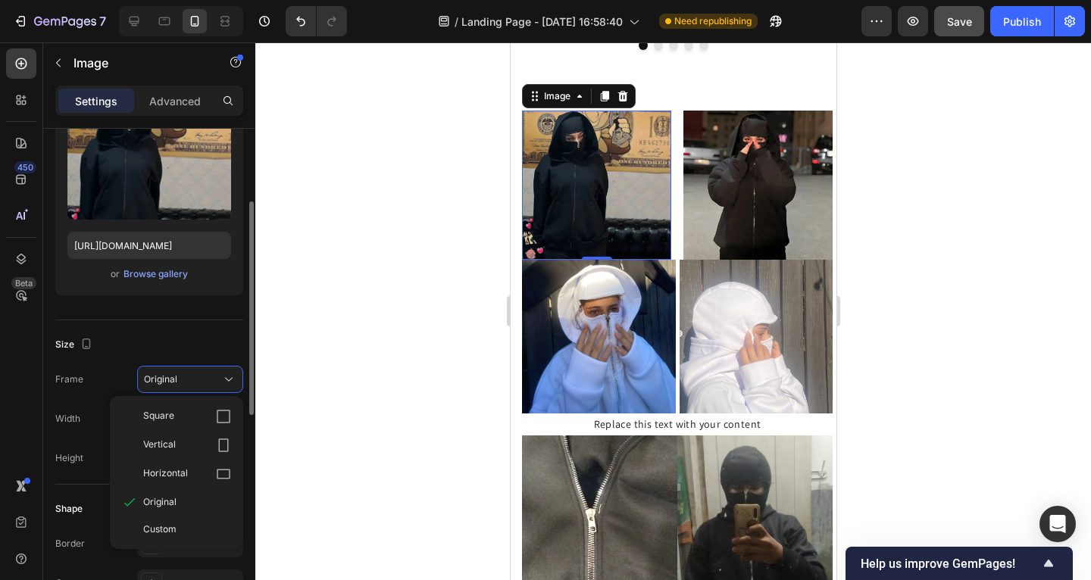
click at [183, 525] on div "Custom" at bounding box center [187, 530] width 88 height 14
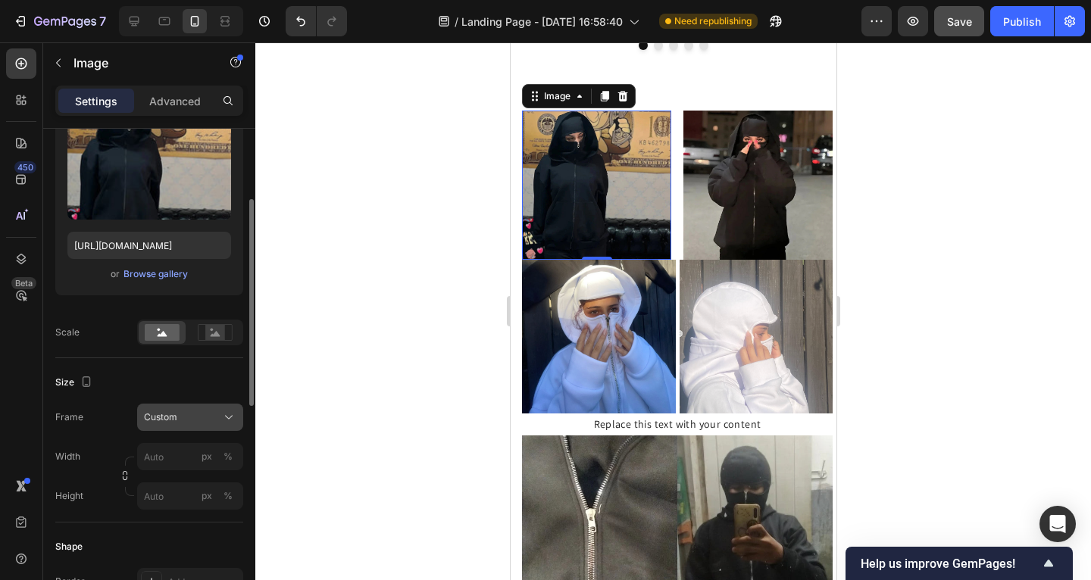
click at [208, 418] on div "Custom" at bounding box center [181, 418] width 74 height 14
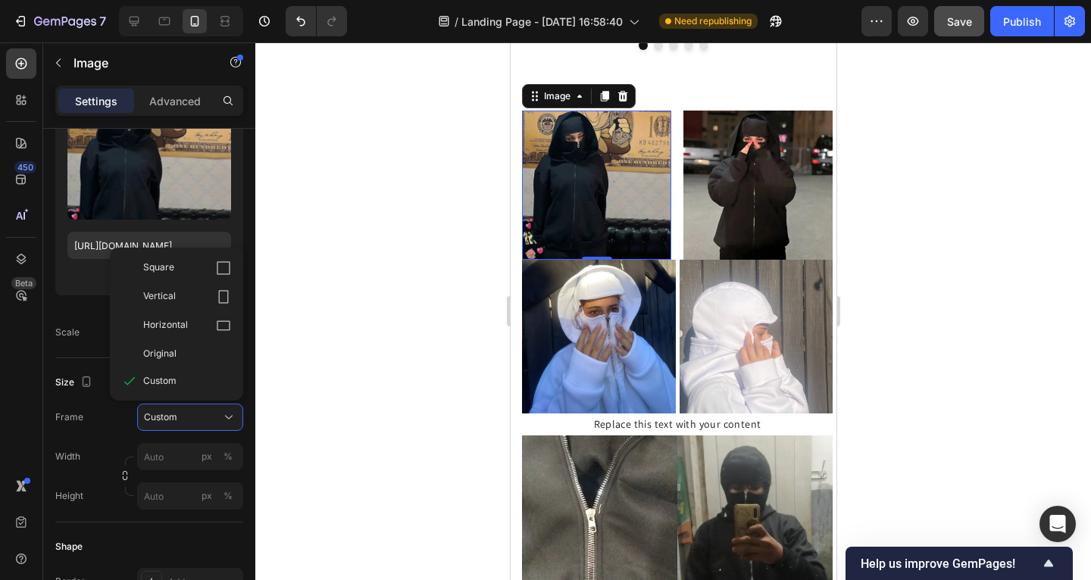
drag, startPoint x: 199, startPoint y: 349, endPoint x: 322, endPoint y: 288, distance: 137.6
click at [199, 349] on div "Original" at bounding box center [187, 354] width 88 height 14
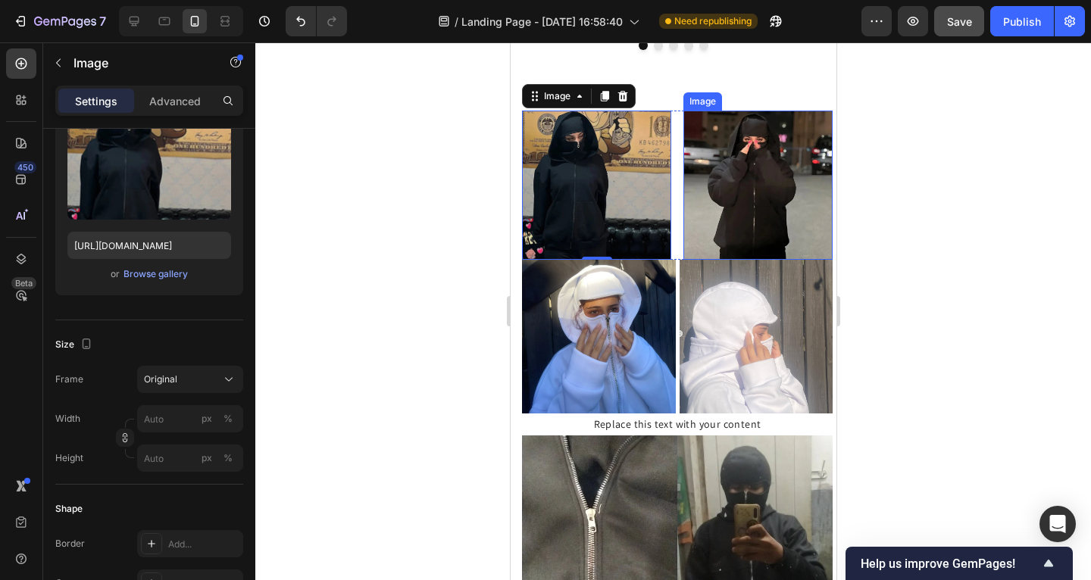
click at [736, 203] on img at bounding box center [757, 185] width 149 height 149
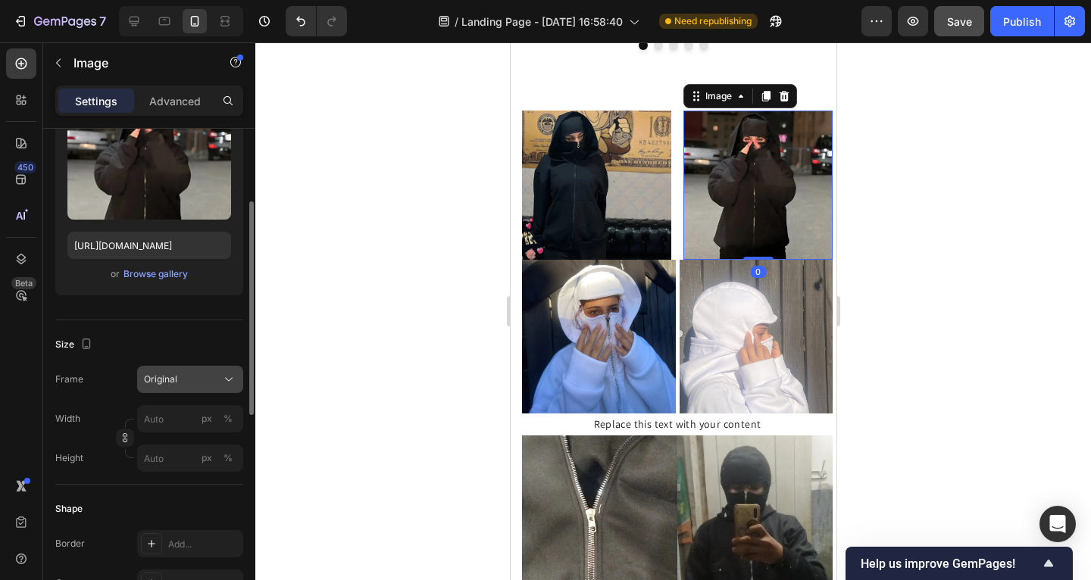
click at [212, 382] on div "Original" at bounding box center [181, 380] width 74 height 14
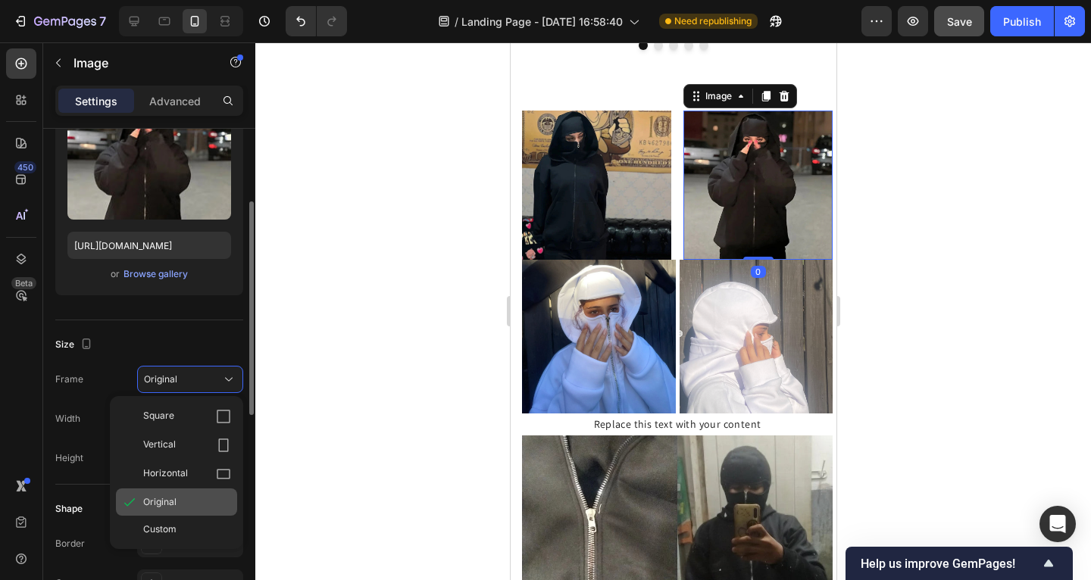
click at [182, 499] on div "Original" at bounding box center [187, 503] width 88 height 14
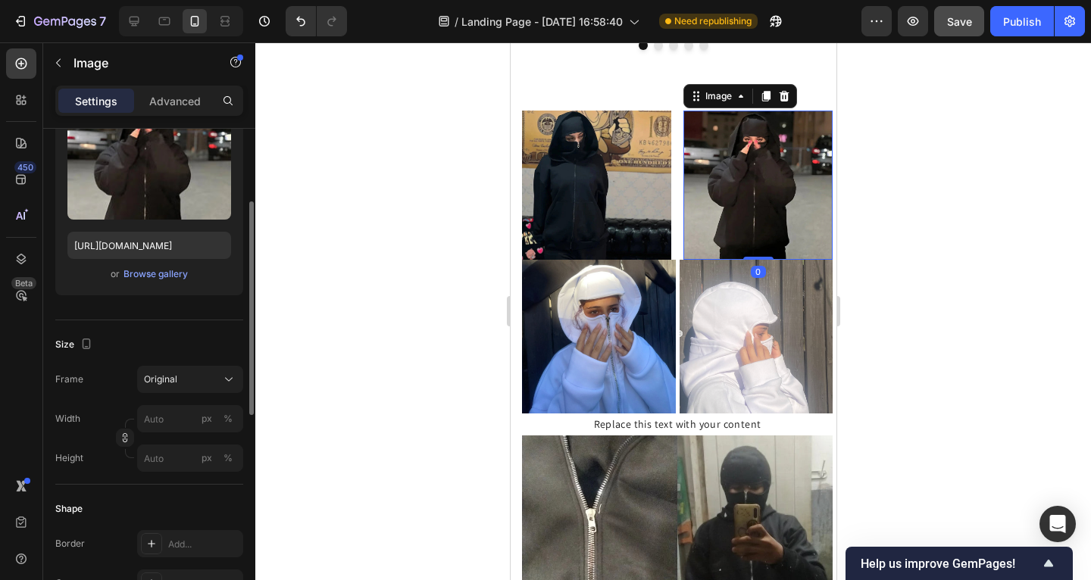
drag, startPoint x: 353, startPoint y: 398, endPoint x: 387, endPoint y: 393, distance: 34.4
click at [353, 397] on div at bounding box center [673, 311] width 836 height 538
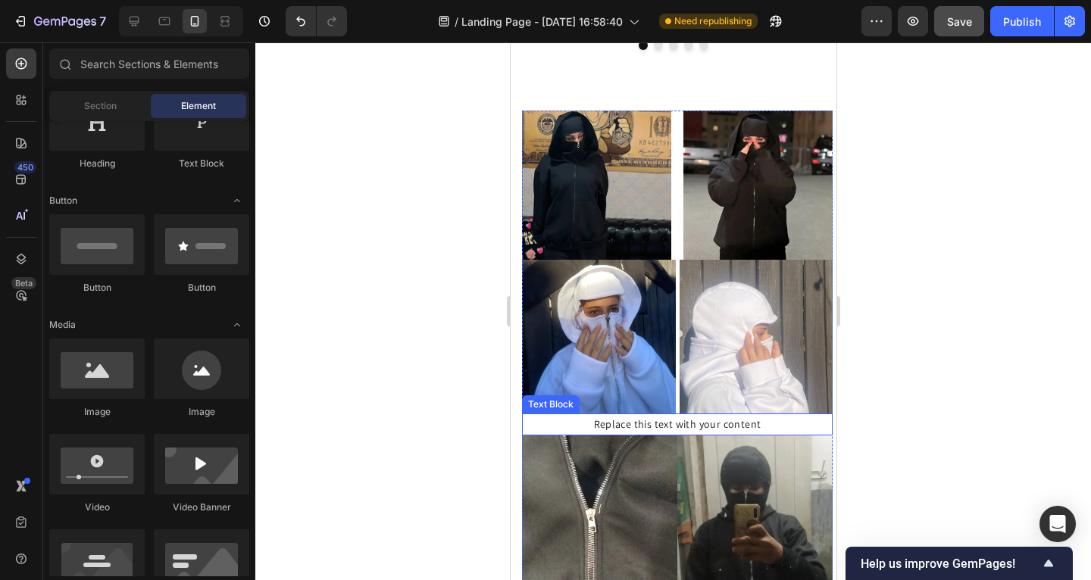
click at [593, 414] on div "Replace this text with your content" at bounding box center [676, 425] width 311 height 22
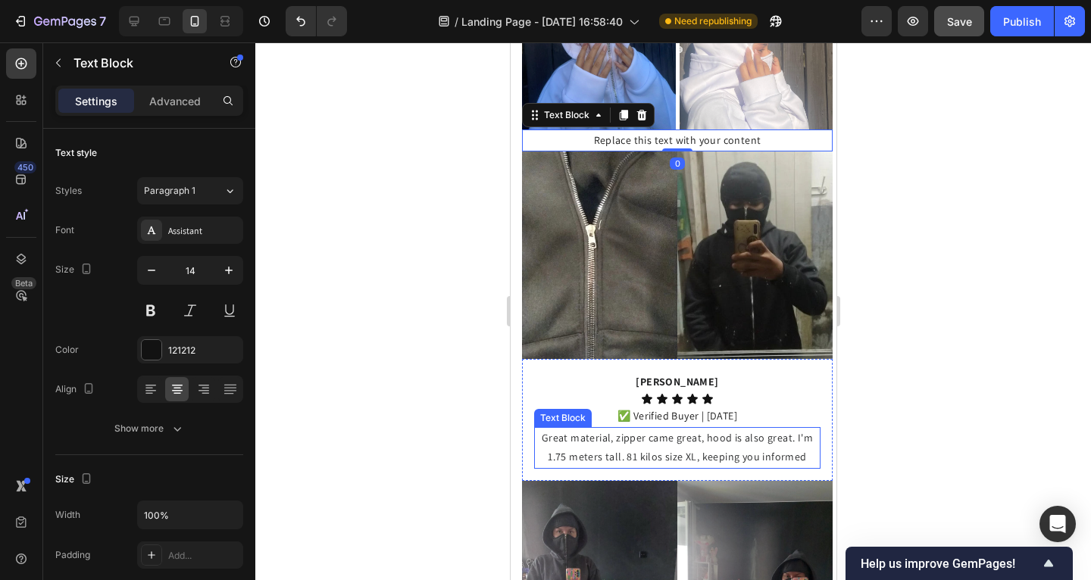
scroll to position [1471, 0]
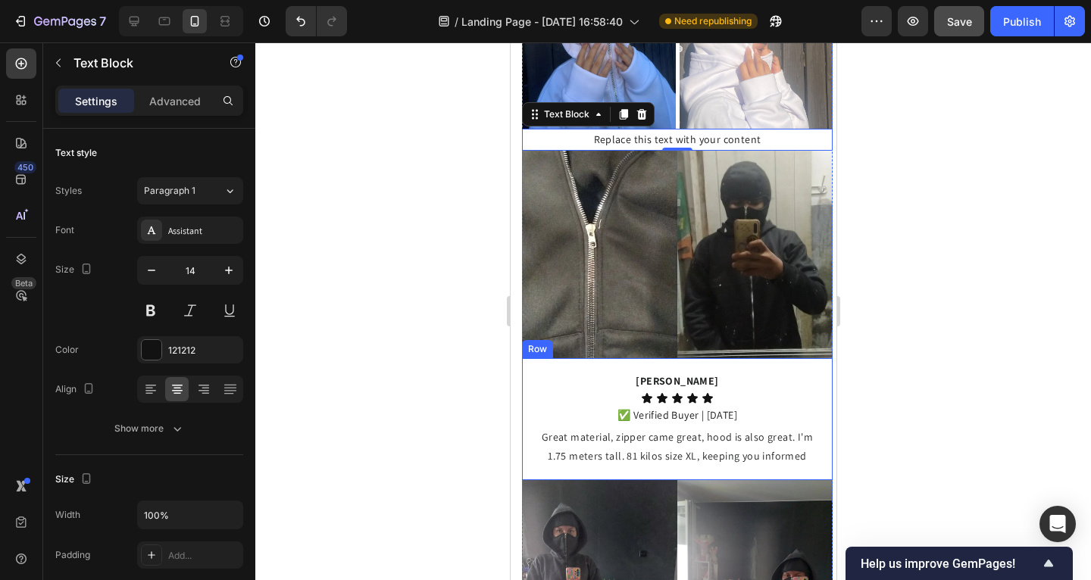
click at [527, 362] on div "[PERSON_NAME] Text Block Icon Icon Icon Icon Icon Icon List ✅ Verified Buyer | …" at bounding box center [676, 419] width 311 height 122
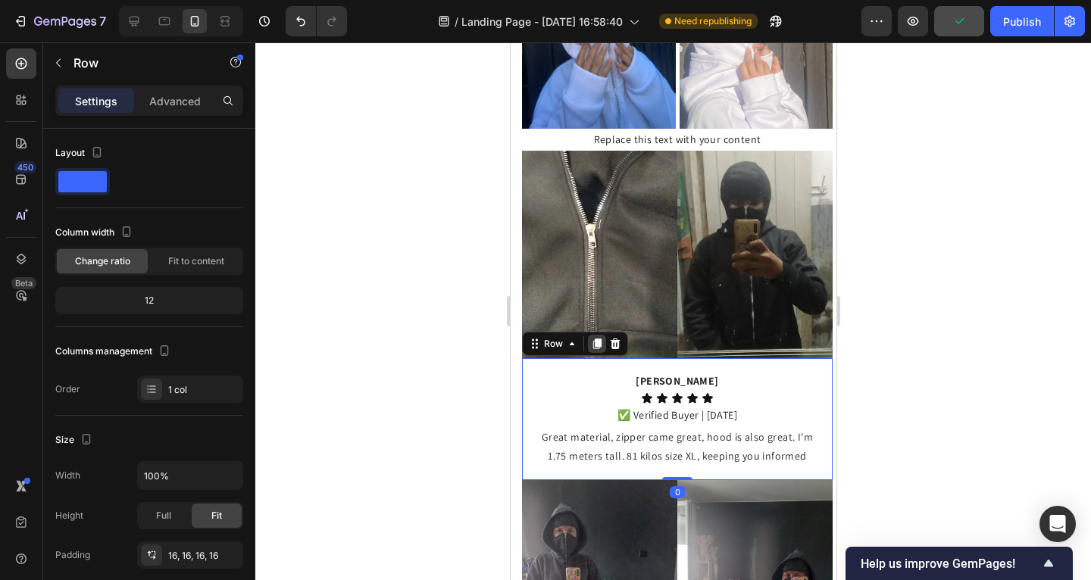
click at [593, 338] on icon at bounding box center [596, 344] width 12 height 12
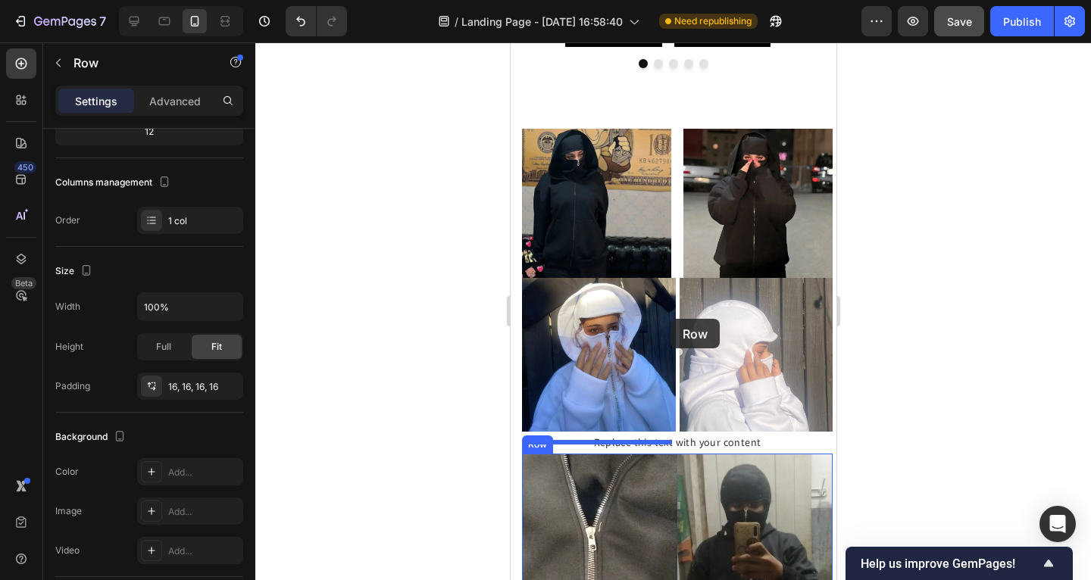
scroll to position [1124, 0]
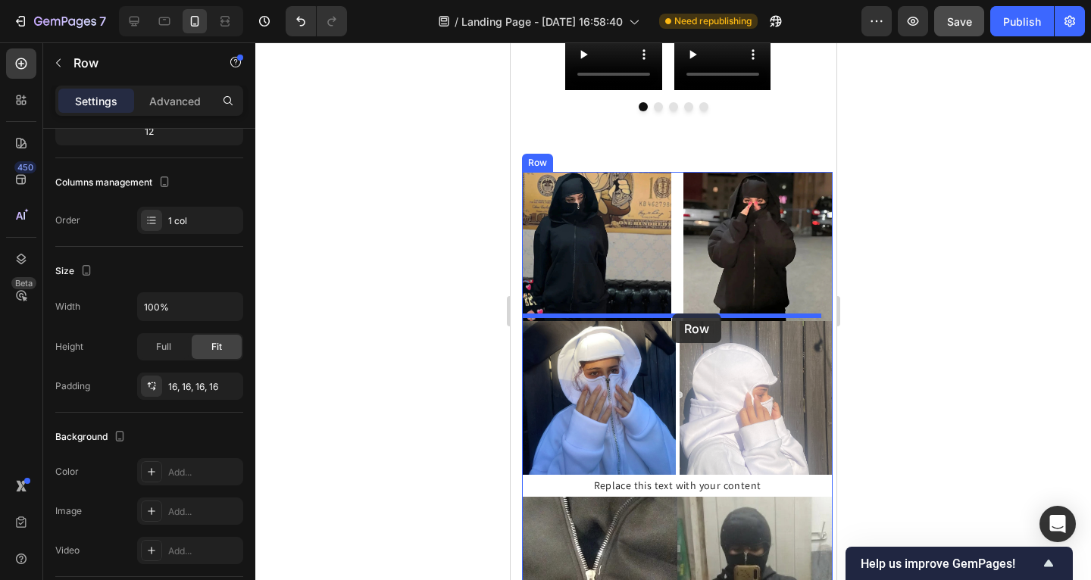
drag, startPoint x: 531, startPoint y: 449, endPoint x: 671, endPoint y: 314, distance: 194.5
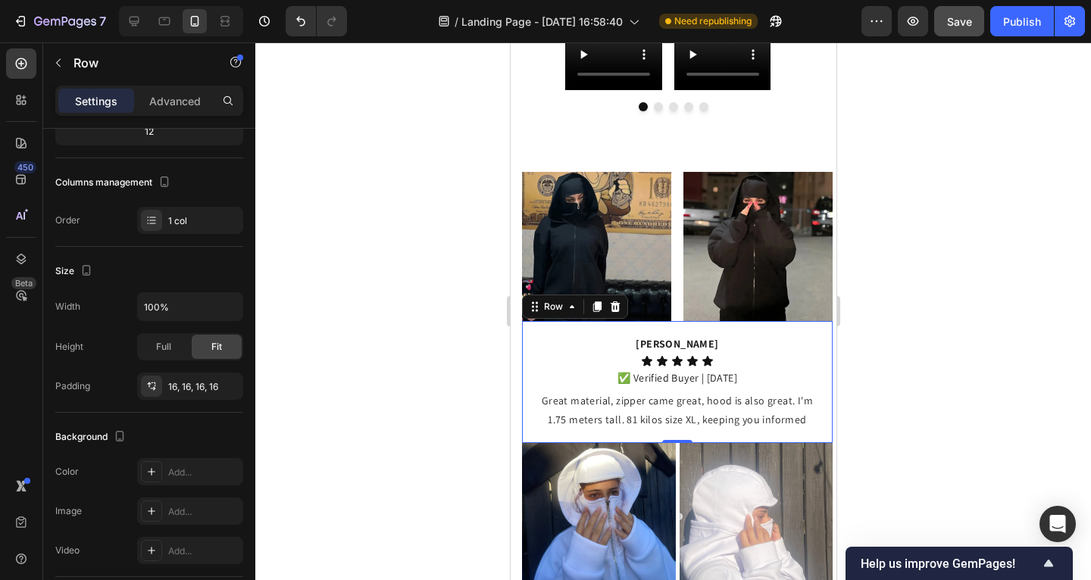
click at [397, 332] on div at bounding box center [673, 311] width 836 height 538
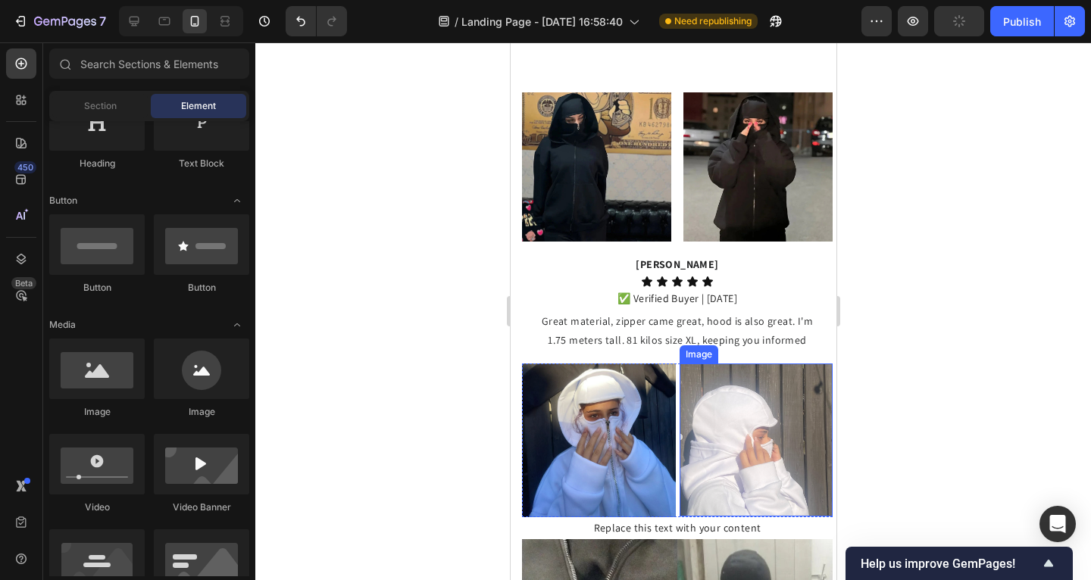
scroll to position [1262, 0]
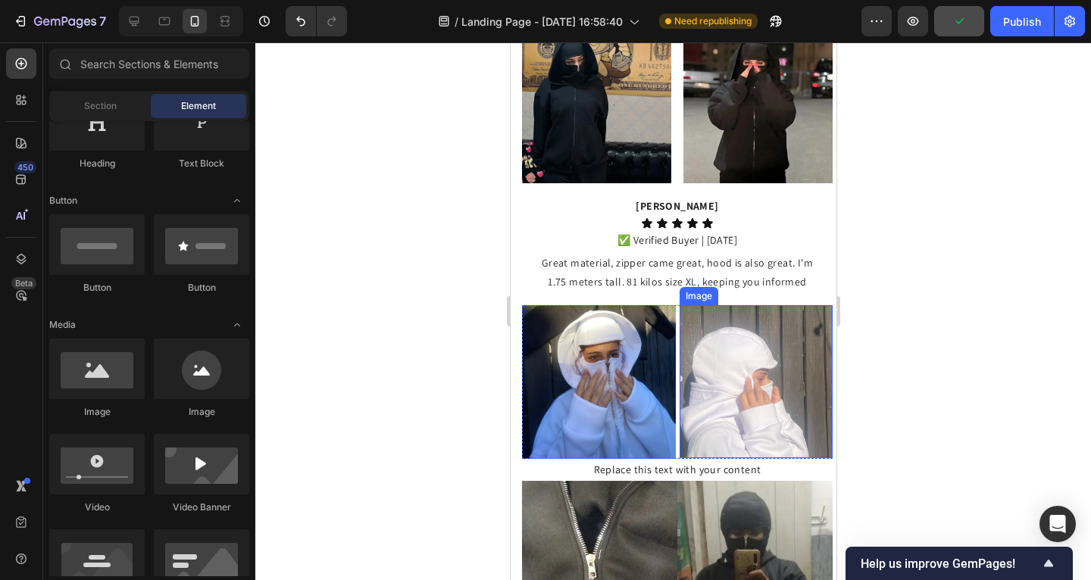
click at [679, 354] on img at bounding box center [756, 382] width 154 height 154
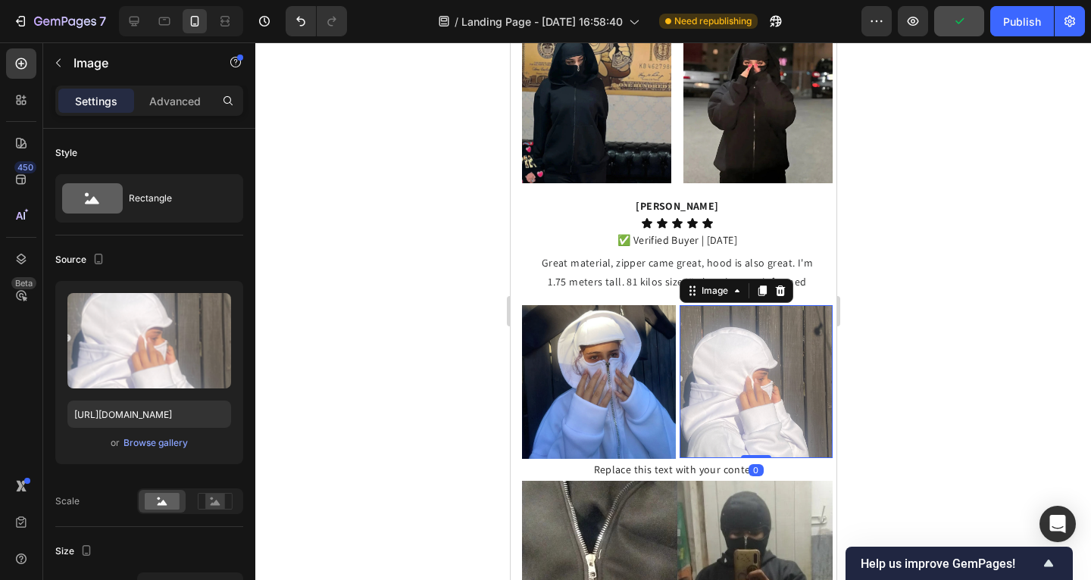
click at [672, 353] on div "Image Image 0 Row" at bounding box center [676, 382] width 311 height 154
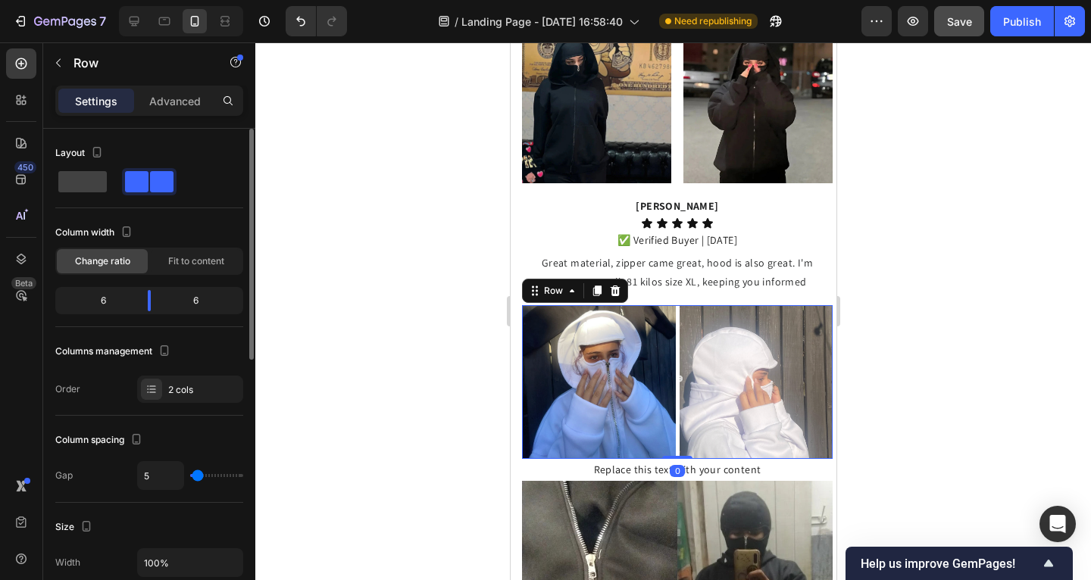
type input "0"
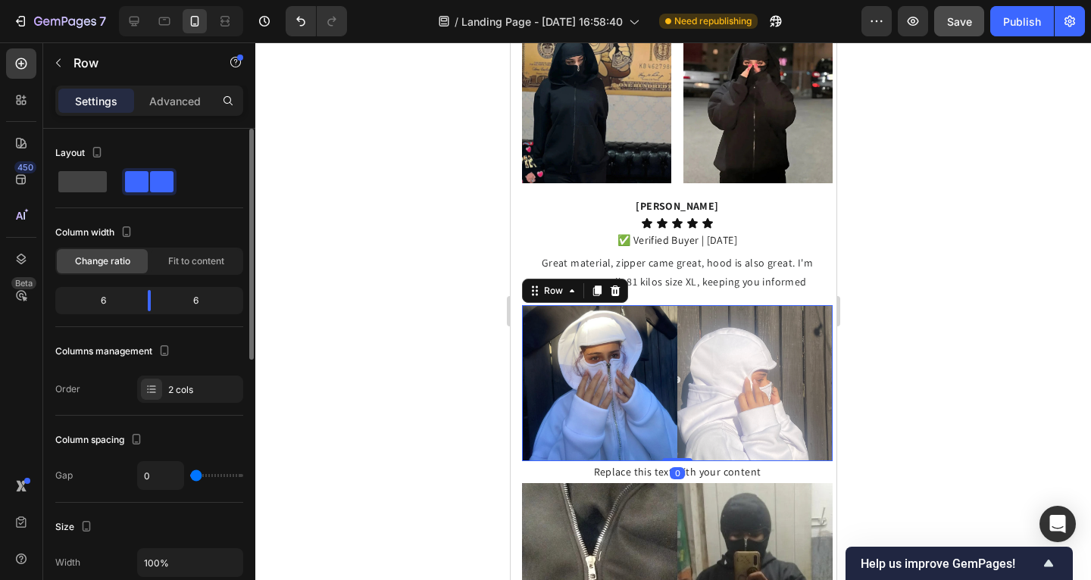
drag, startPoint x: 202, startPoint y: 475, endPoint x: 169, endPoint y: 472, distance: 32.7
type input "0"
click at [190, 474] on input "range" at bounding box center [216, 475] width 53 height 3
drag, startPoint x: 319, startPoint y: 383, endPoint x: 364, endPoint y: 355, distance: 53.8
click at [321, 382] on div at bounding box center [673, 311] width 836 height 538
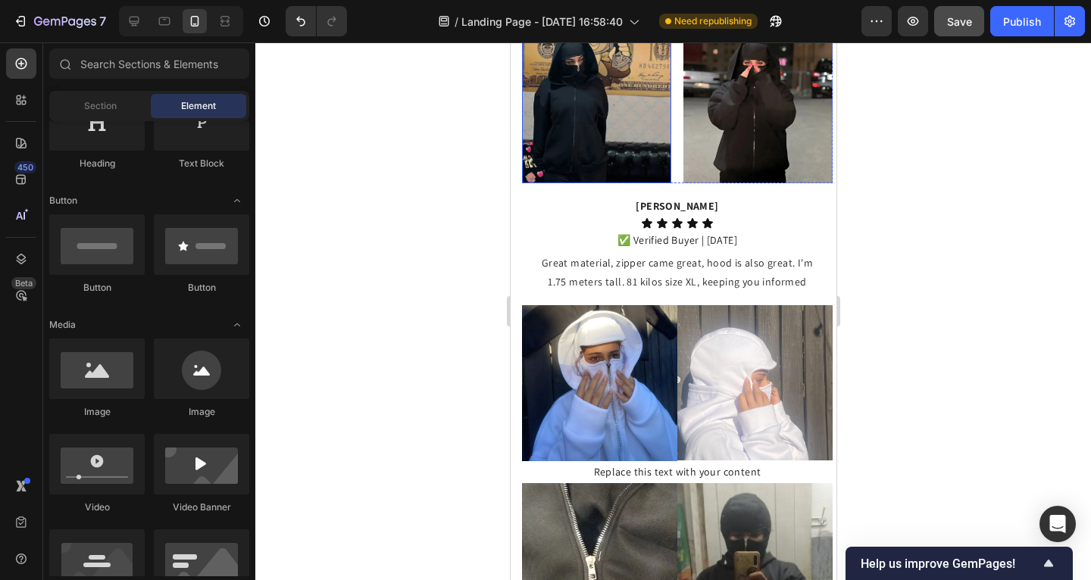
scroll to position [1077, 0]
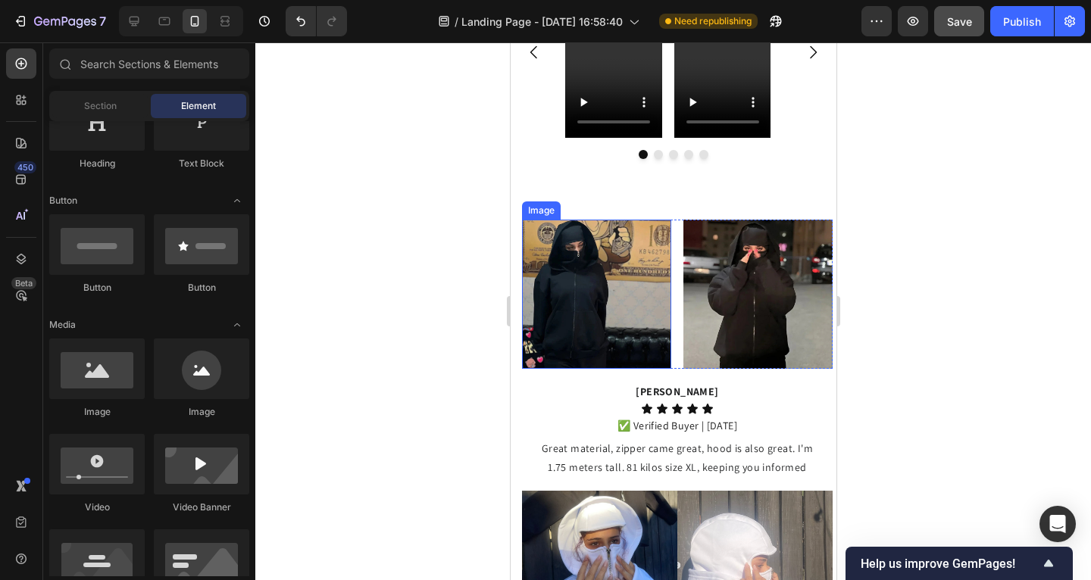
click at [672, 258] on div "Image Image Row" at bounding box center [676, 294] width 311 height 149
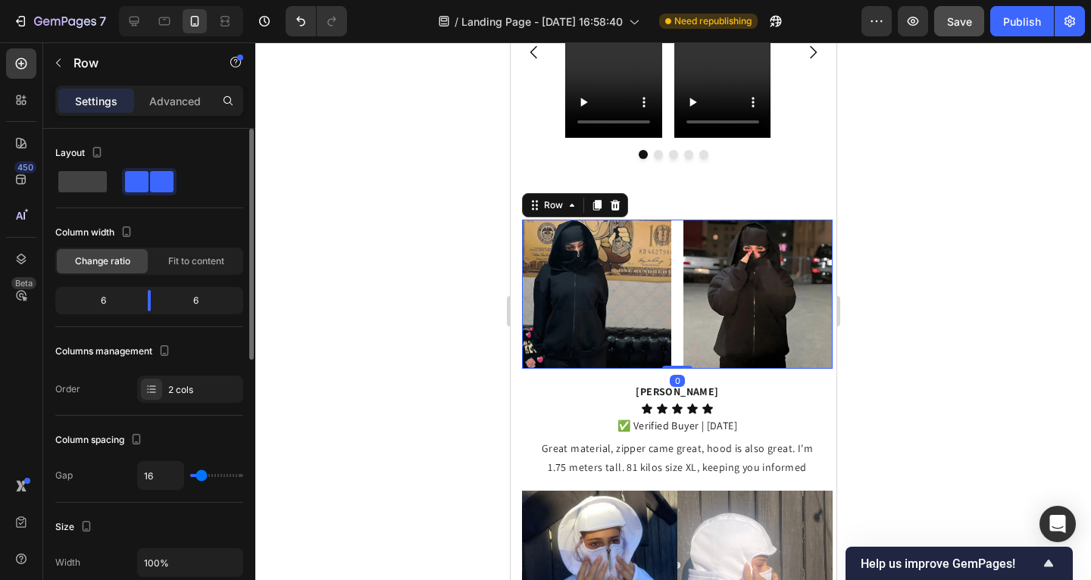
type input "0"
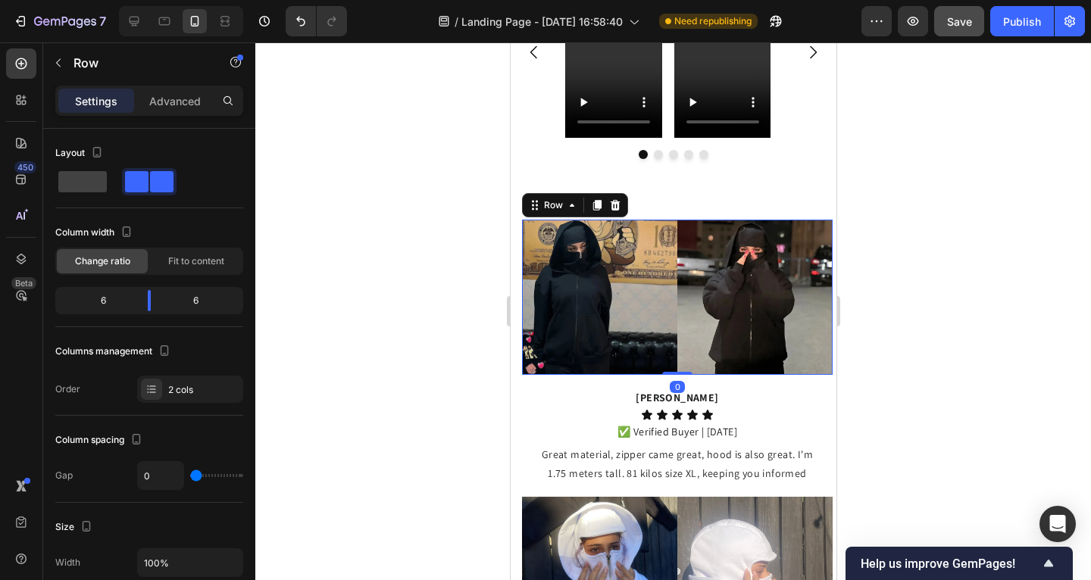
drag, startPoint x: 199, startPoint y: 475, endPoint x: 415, endPoint y: 396, distance: 230.6
click at [190, 474] on input "range" at bounding box center [216, 475] width 53 height 3
click at [418, 395] on div at bounding box center [673, 311] width 836 height 538
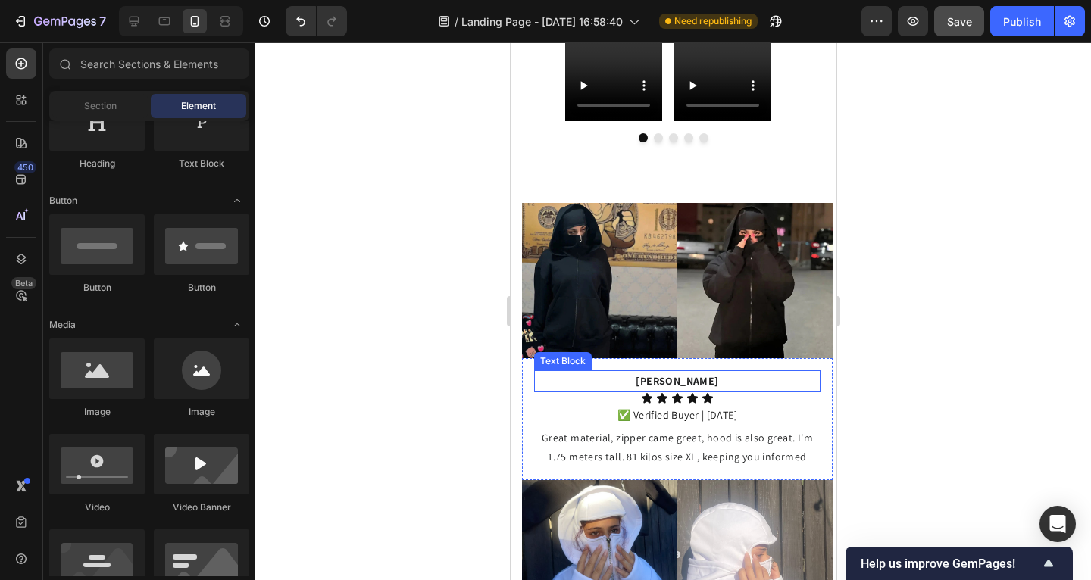
scroll to position [1124, 0]
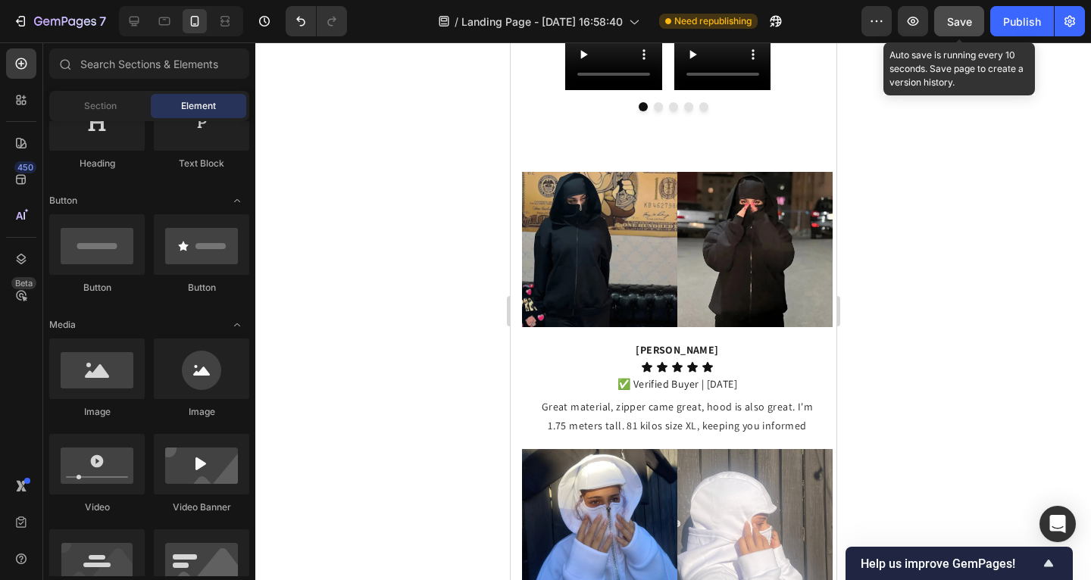
click at [949, 17] on span "Save" at bounding box center [959, 21] width 25 height 13
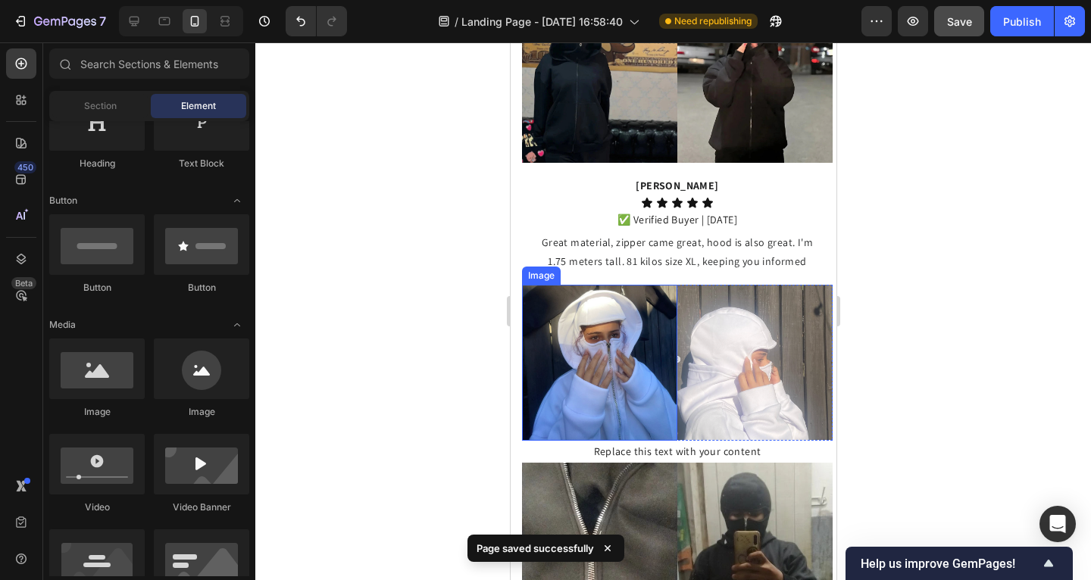
scroll to position [1326, 0]
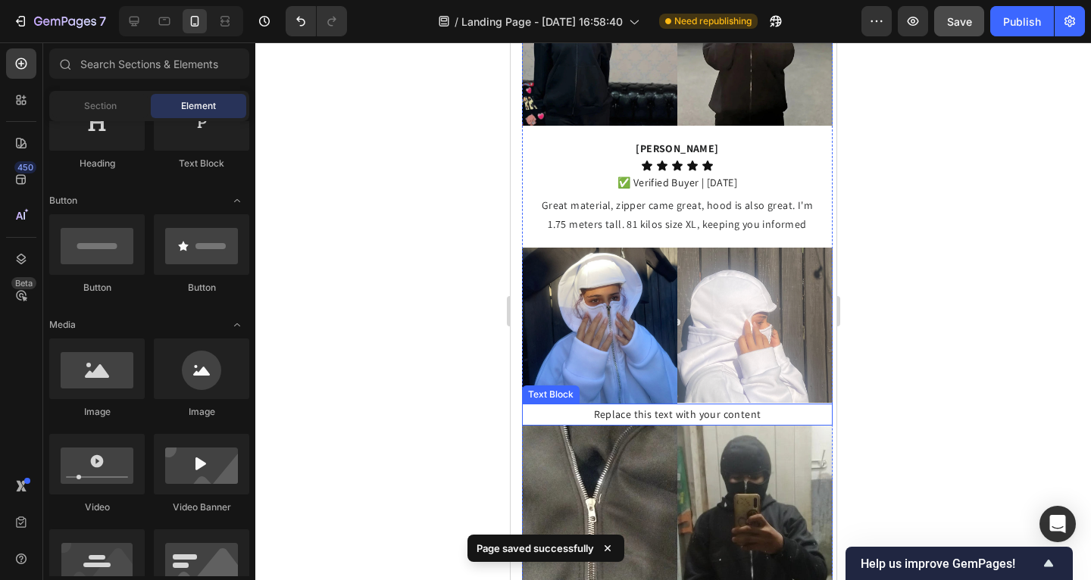
click at [560, 407] on div "Replace this text with your content" at bounding box center [676, 415] width 311 height 22
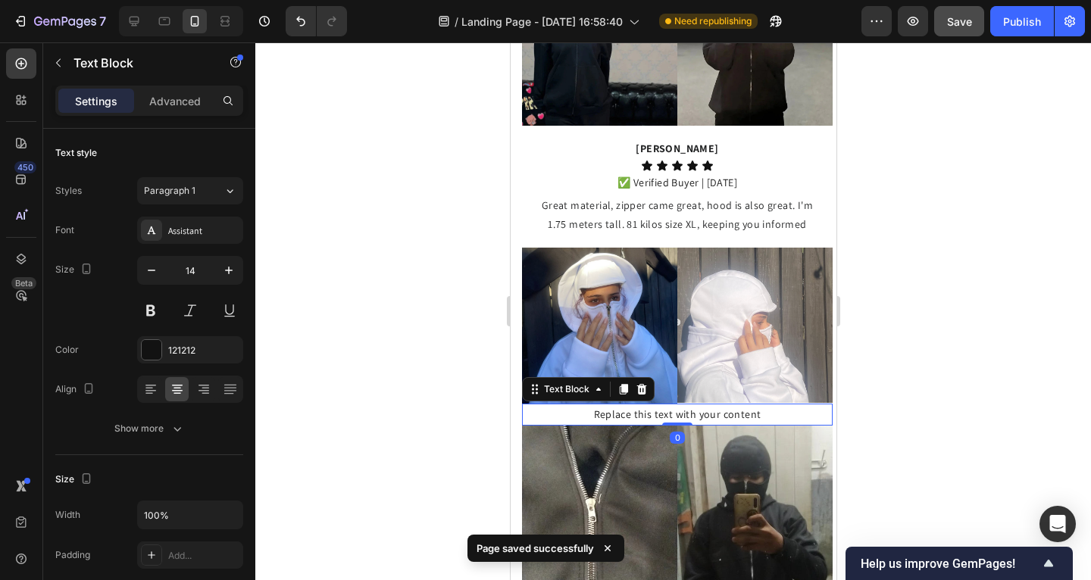
drag, startPoint x: 636, startPoint y: 381, endPoint x: 630, endPoint y: 307, distance: 74.5
click at [636, 383] on icon at bounding box center [641, 389] width 12 height 12
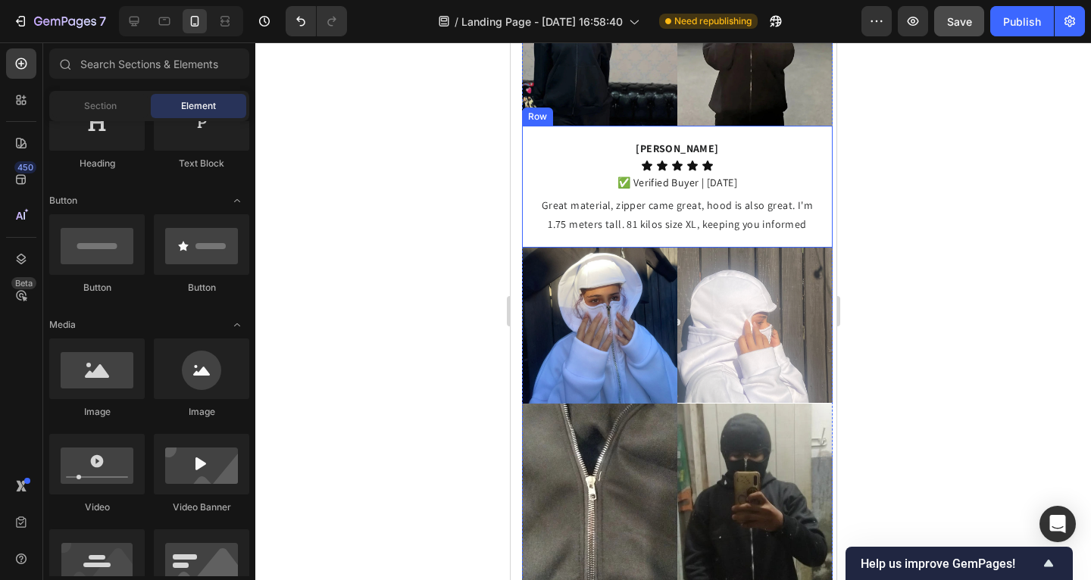
click at [525, 141] on div "[PERSON_NAME] Text Block Icon Icon Icon Icon Icon Icon List ✅ Verified Buyer | …" at bounding box center [676, 187] width 311 height 122
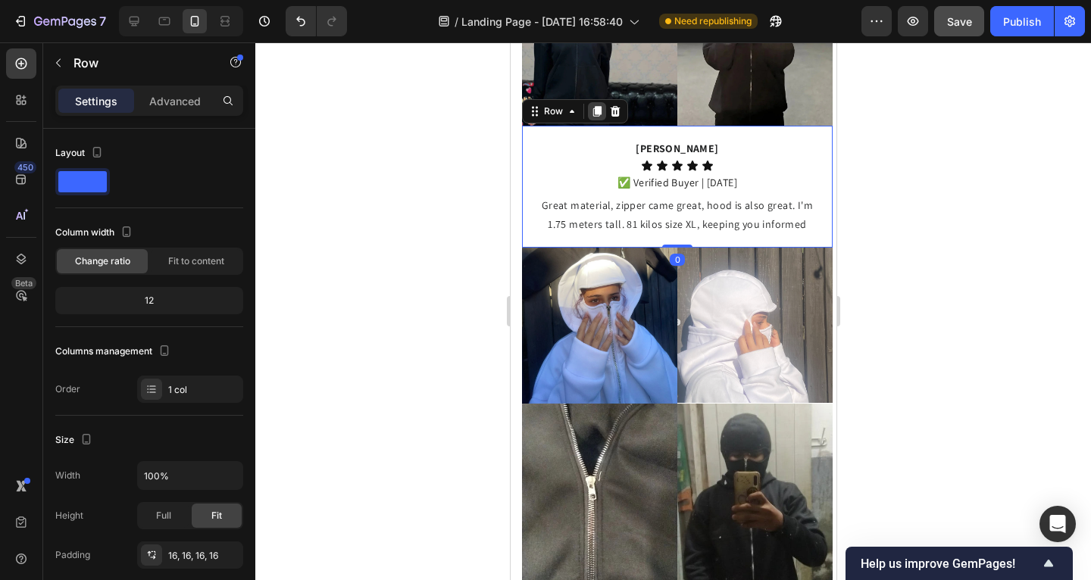
click at [593, 105] on icon at bounding box center [596, 111] width 12 height 12
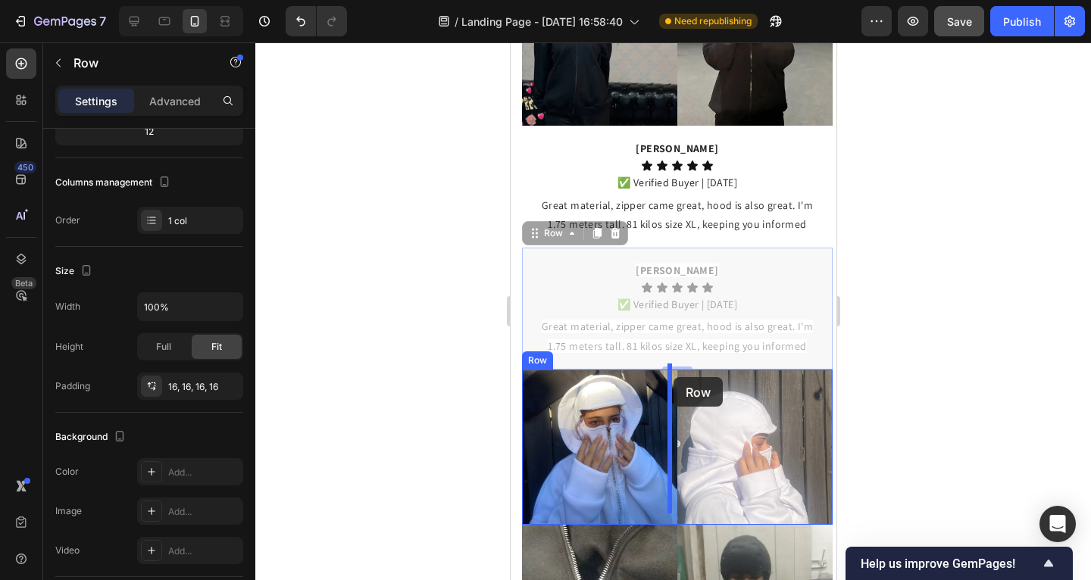
scroll to position [1459, 0]
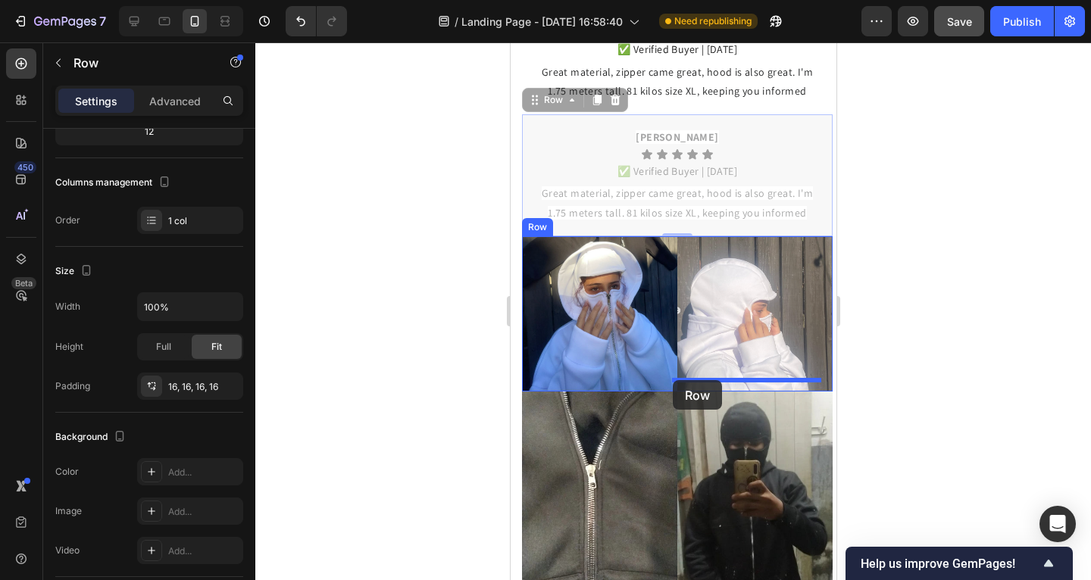
drag, startPoint x: 537, startPoint y: 232, endPoint x: 672, endPoint y: 380, distance: 200.6
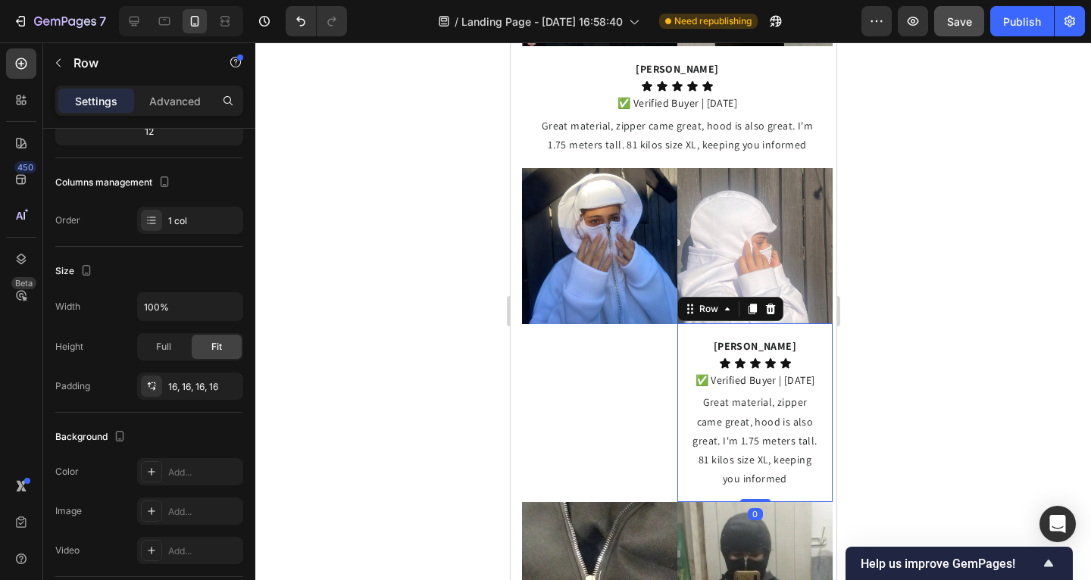
scroll to position [1324, 0]
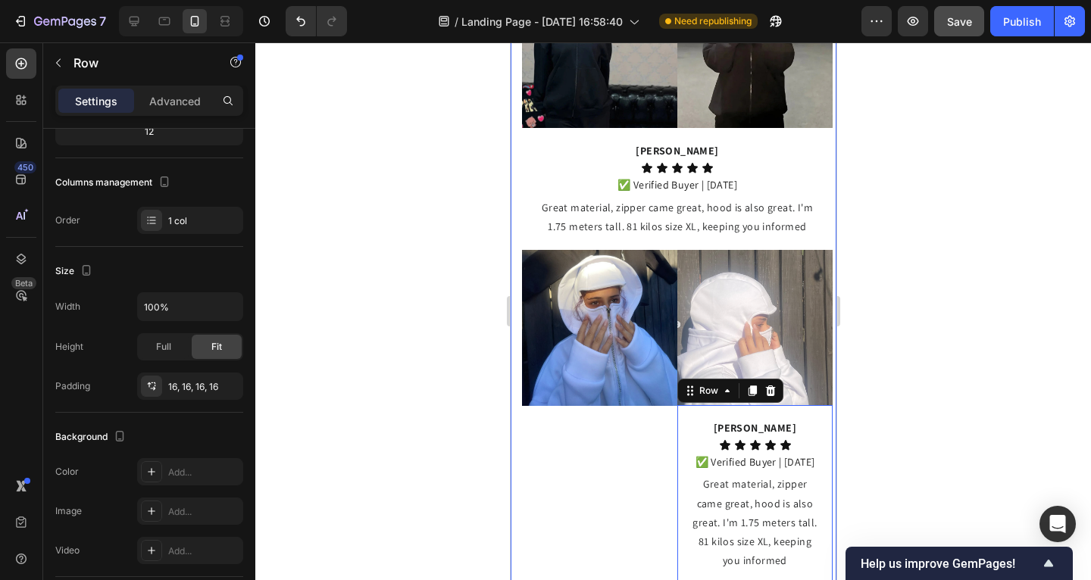
click at [524, 131] on div "[PERSON_NAME] Text Block Icon Icon Icon Icon Icon Icon List ✅ Verified Buyer | …" at bounding box center [676, 189] width 311 height 122
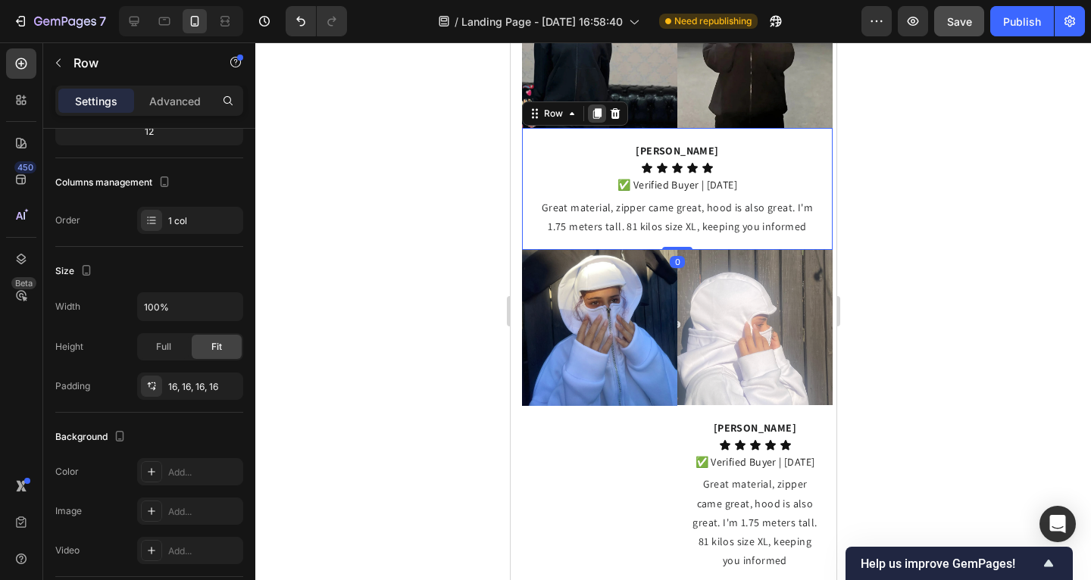
click at [592, 112] on icon at bounding box center [596, 114] width 12 height 12
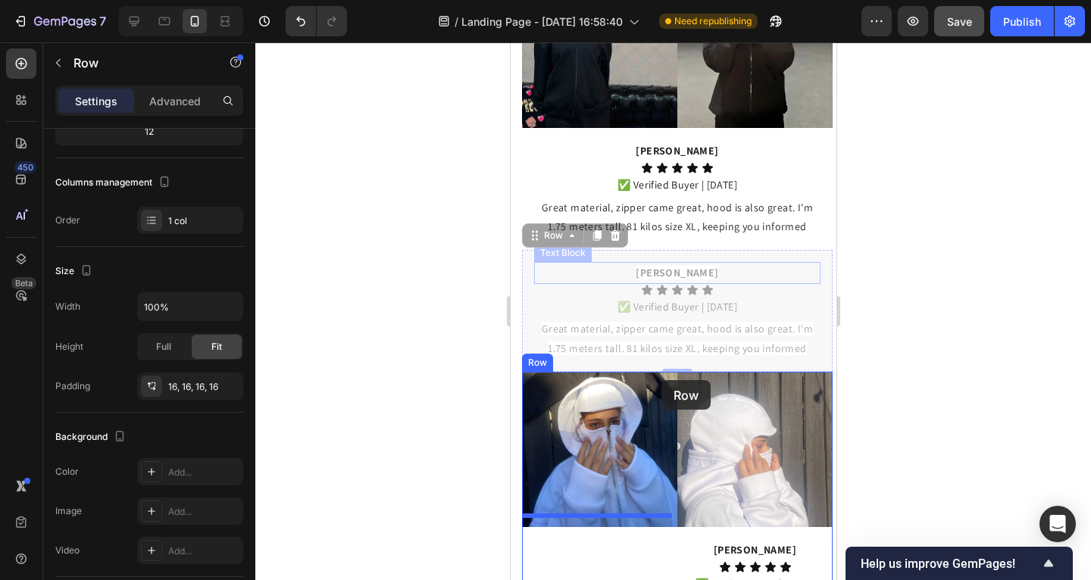
scroll to position [1467, 0]
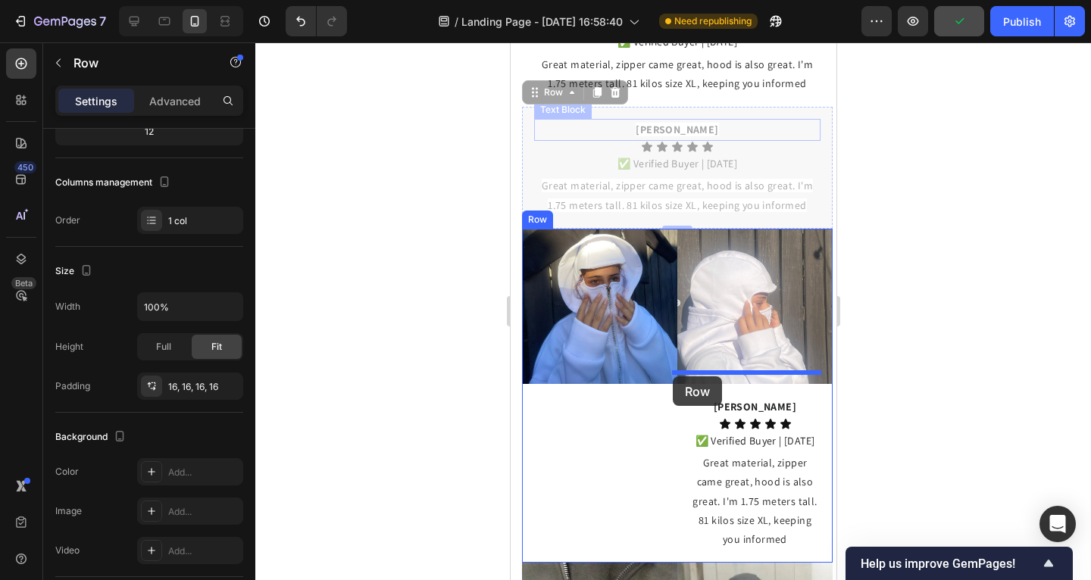
drag, startPoint x: 538, startPoint y: 236, endPoint x: 672, endPoint y: 377, distance: 194.5
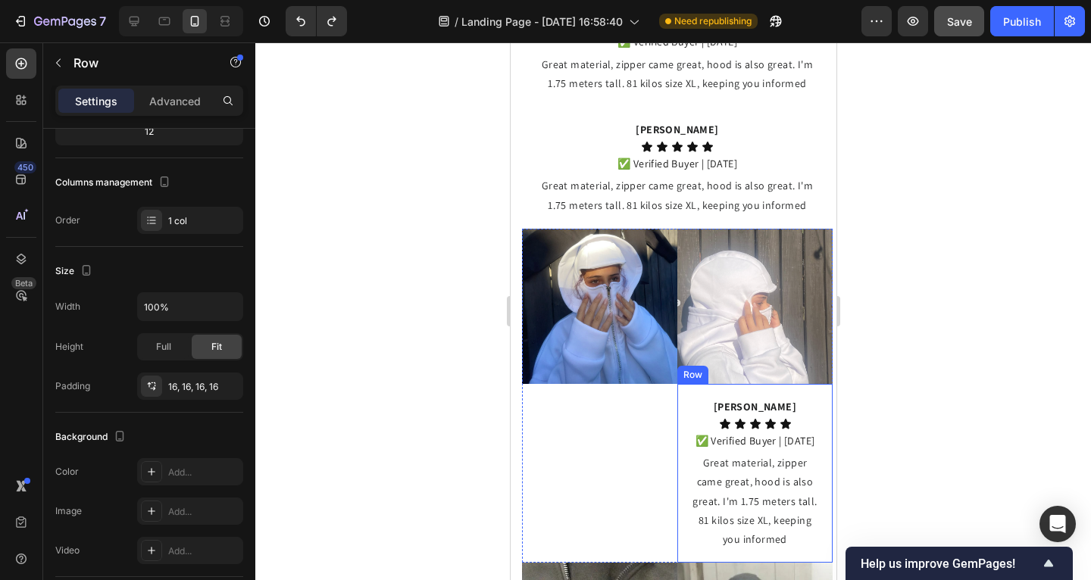
click at [677, 389] on div "[PERSON_NAME] Text Block Icon Icon Icon Icon Icon Icon List ✅ Verified Buyer | …" at bounding box center [754, 473] width 155 height 179
click at [765, 364] on icon at bounding box center [770, 369] width 10 height 11
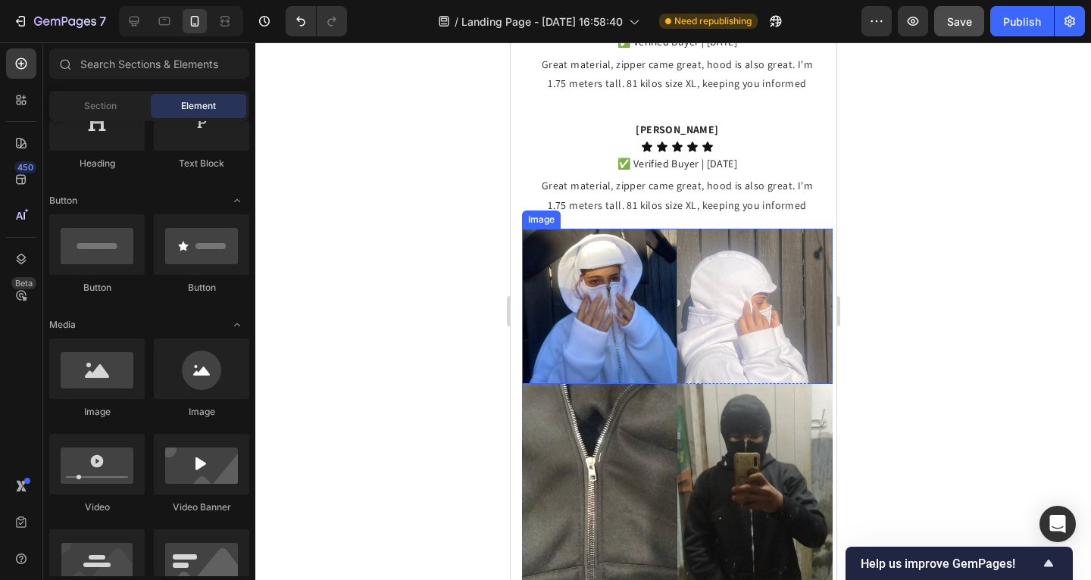
click at [619, 269] on img at bounding box center [598, 307] width 155 height 156
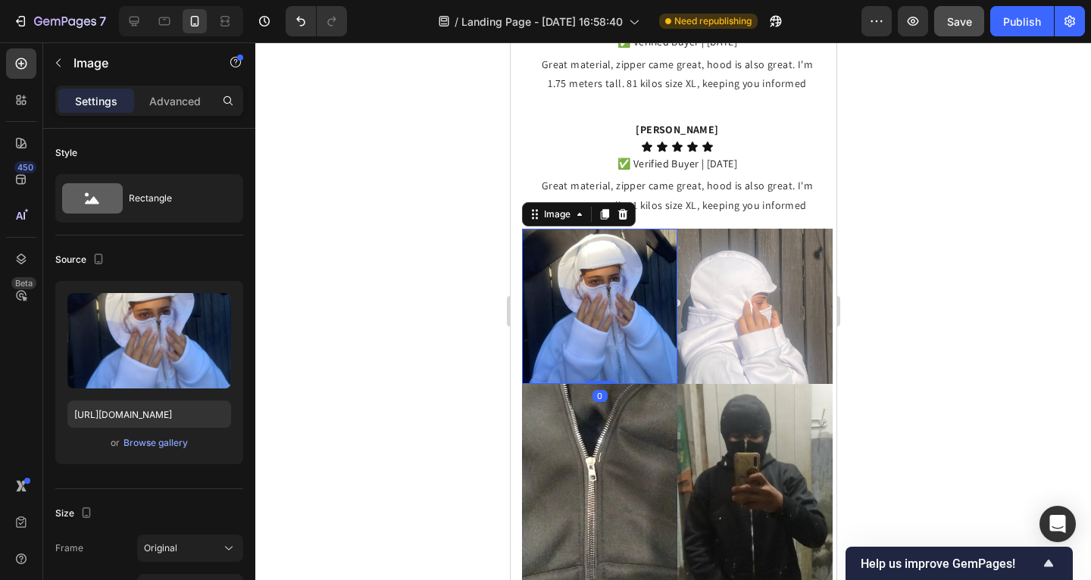
drag, startPoint x: 621, startPoint y: 208, endPoint x: 633, endPoint y: 220, distance: 16.6
click at [621, 209] on icon at bounding box center [623, 214] width 10 height 11
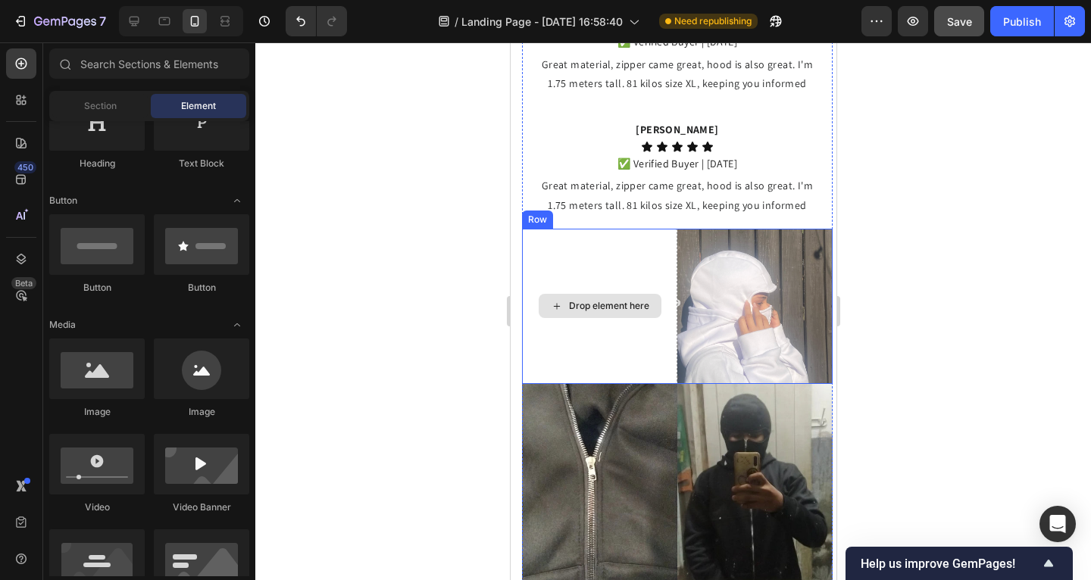
click at [698, 271] on img at bounding box center [754, 306] width 155 height 155
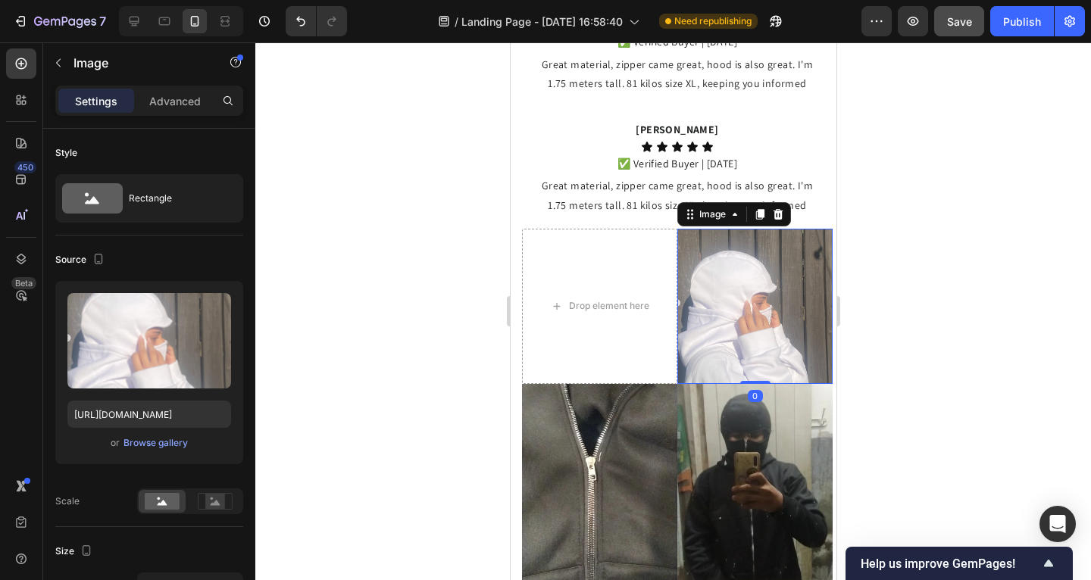
drag, startPoint x: 775, startPoint y: 207, endPoint x: 583, endPoint y: 234, distance: 194.4
click at [775, 209] on icon at bounding box center [778, 214] width 10 height 11
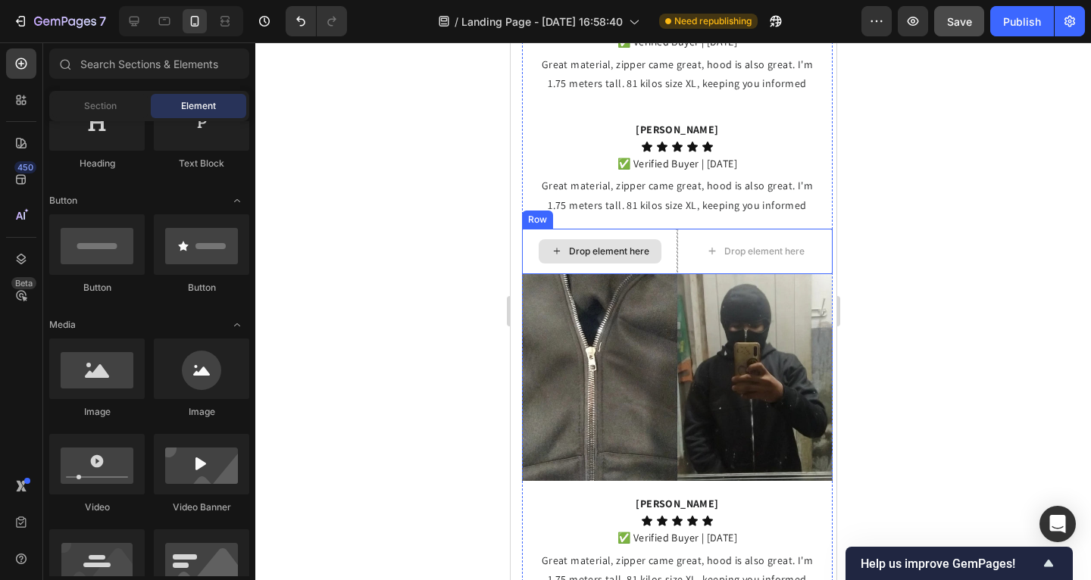
click at [528, 236] on div "Drop element here" at bounding box center [598, 251] width 155 height 45
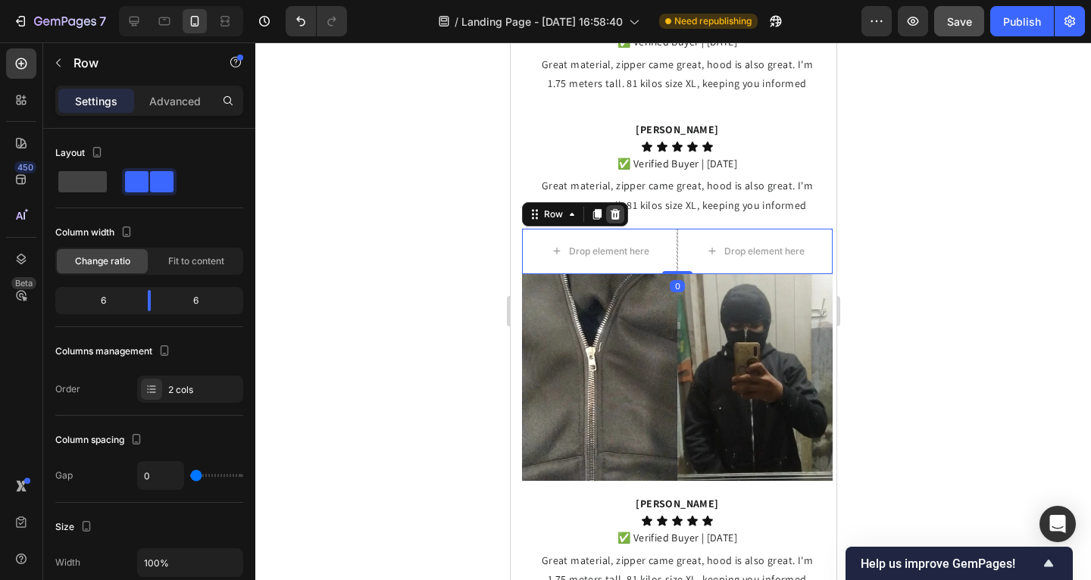
click at [617, 211] on icon at bounding box center [615, 214] width 10 height 11
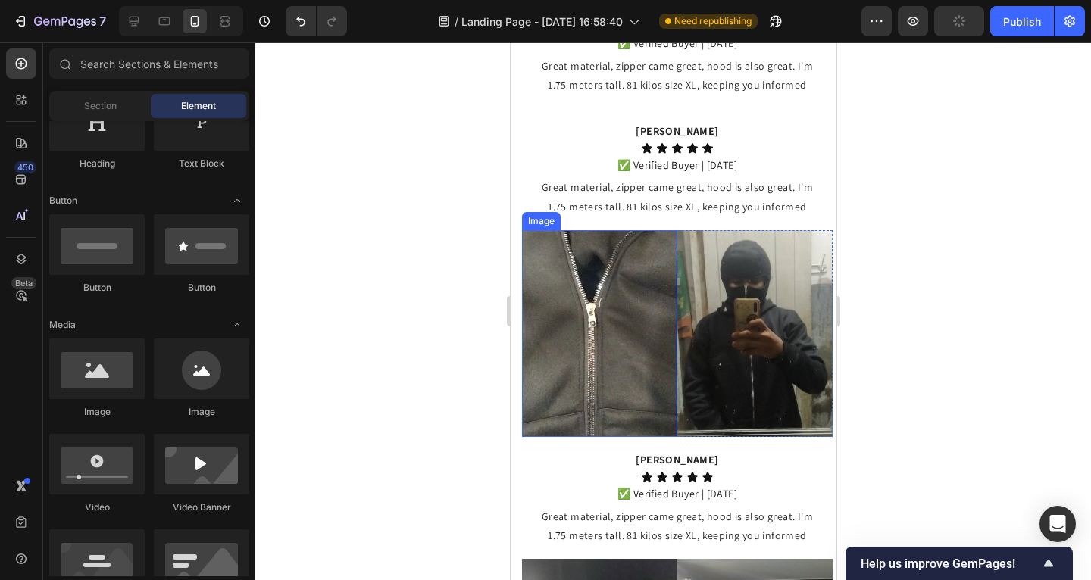
scroll to position [1464, 0]
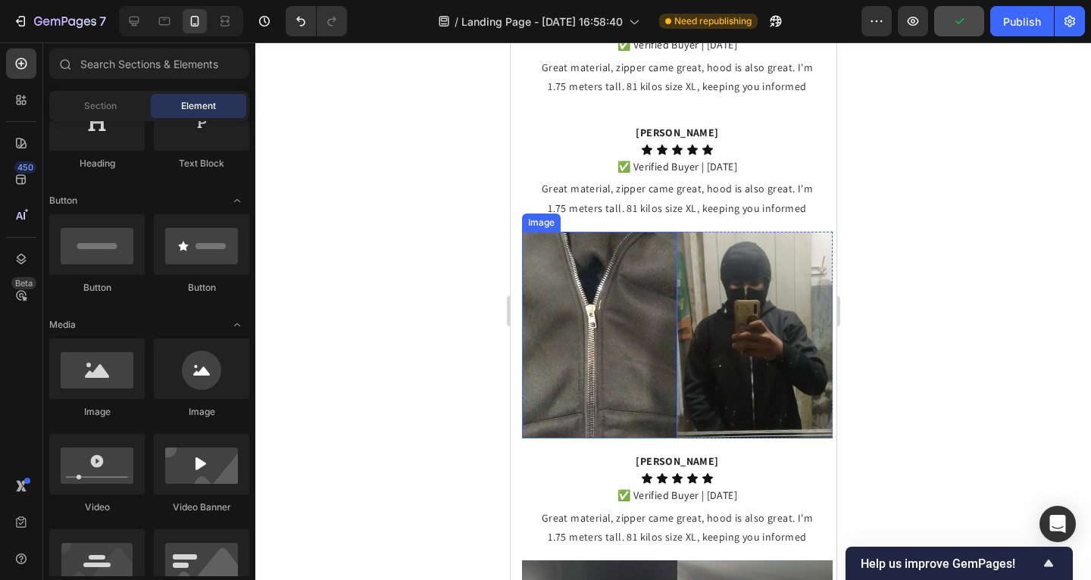
click at [555, 260] on img at bounding box center [598, 335] width 155 height 207
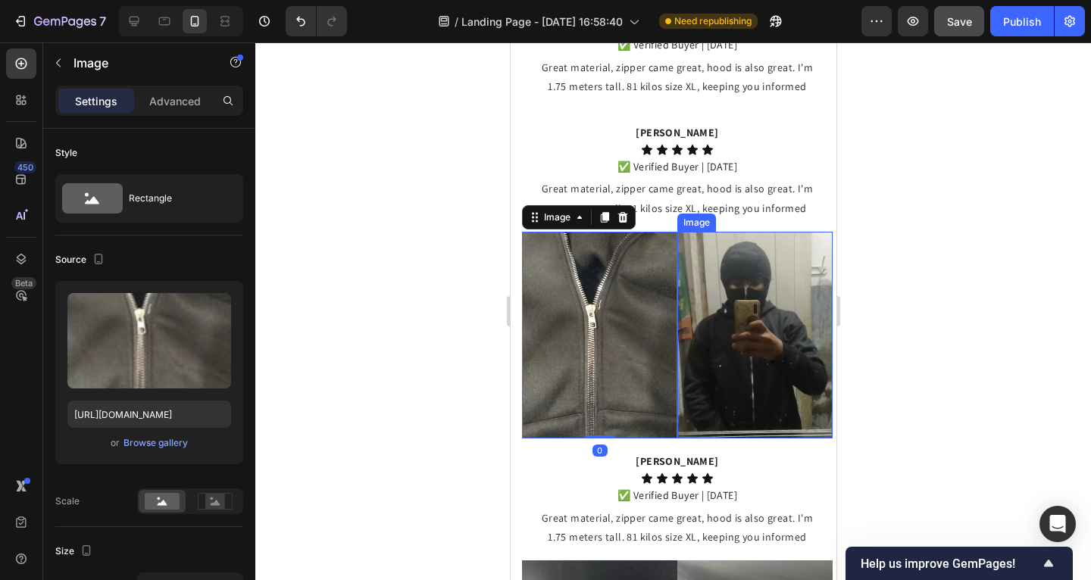
click at [699, 255] on img at bounding box center [754, 335] width 155 height 207
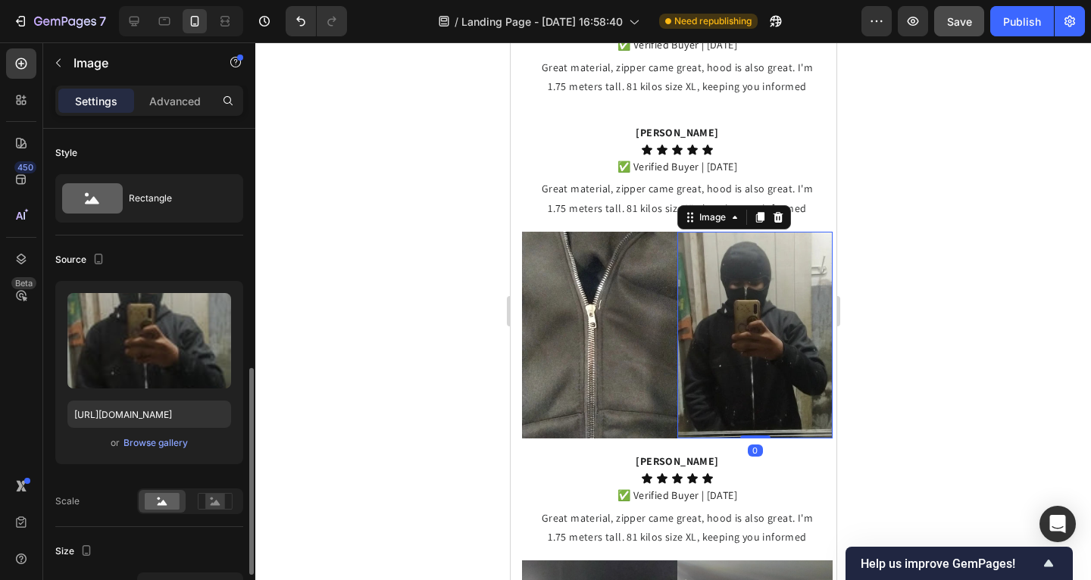
scroll to position [169, 0]
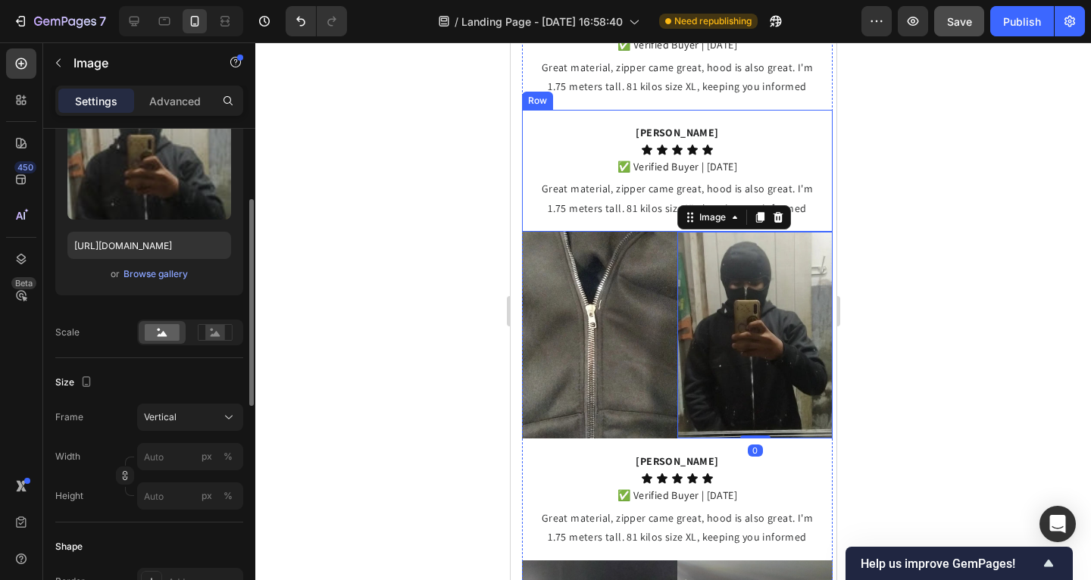
click at [659, 220] on div "[PERSON_NAME] Text Block Icon Icon Icon Icon Icon Icon List ✅ Verified Buyer | …" at bounding box center [676, 171] width 311 height 122
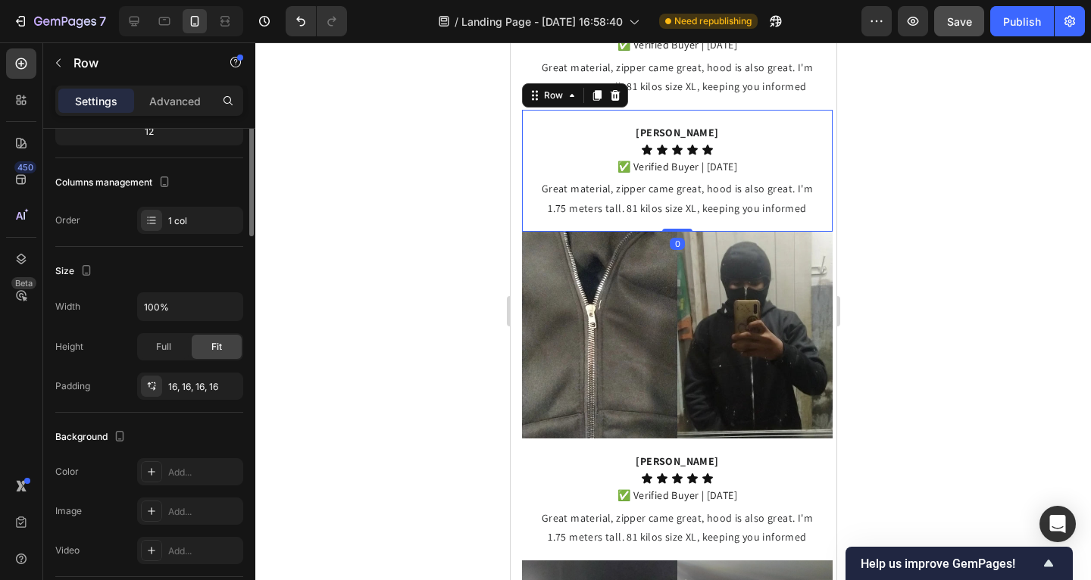
scroll to position [0, 0]
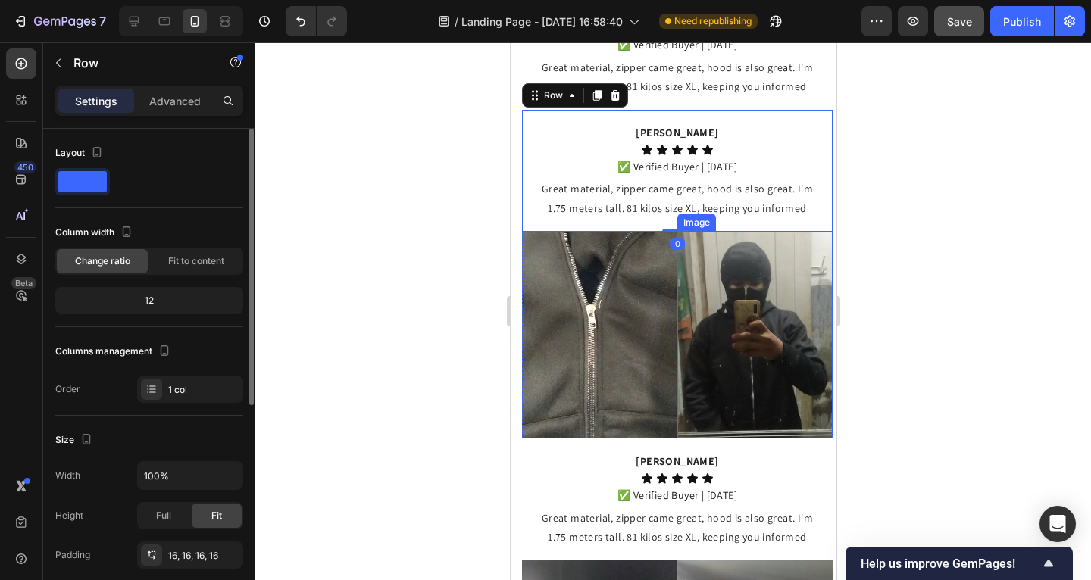
click at [749, 265] on img at bounding box center [754, 335] width 155 height 207
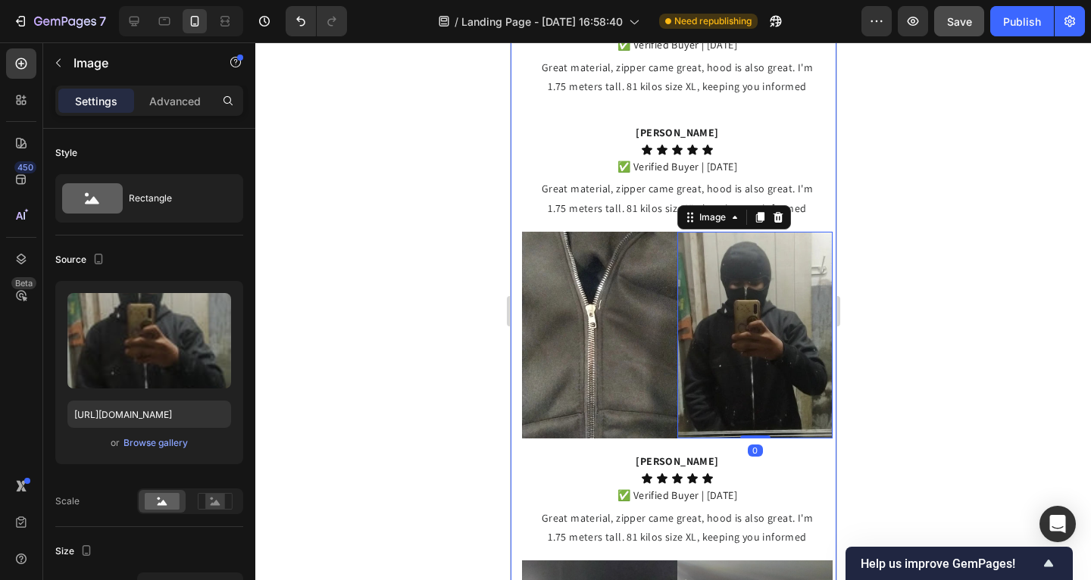
click at [768, 290] on img at bounding box center [754, 335] width 155 height 207
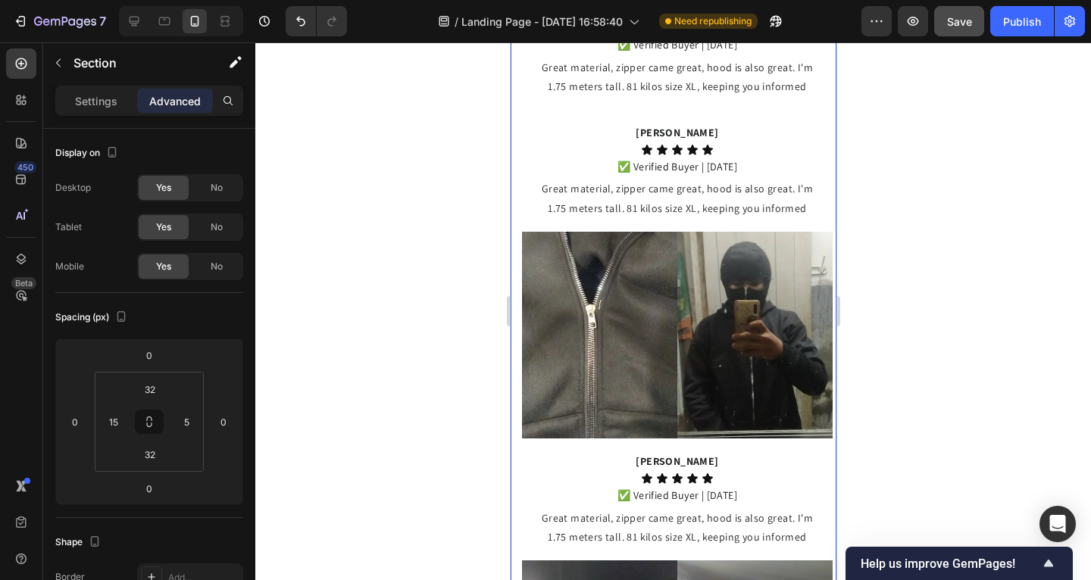
drag, startPoint x: 515, startPoint y: 383, endPoint x: 524, endPoint y: 386, distance: 9.4
click at [560, 386] on img at bounding box center [598, 335] width 155 height 207
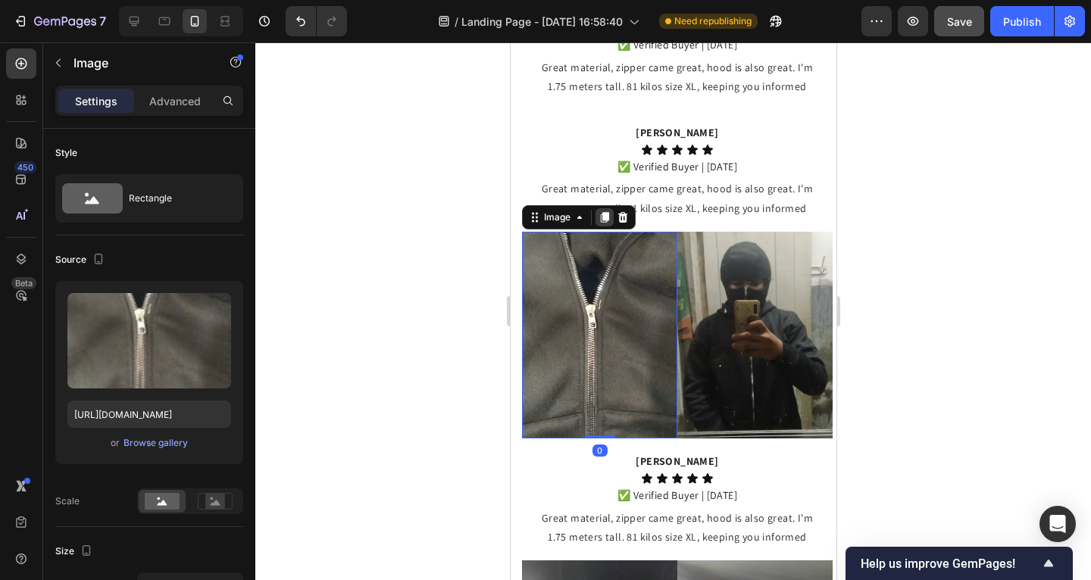
click at [606, 214] on icon at bounding box center [604, 217] width 8 height 11
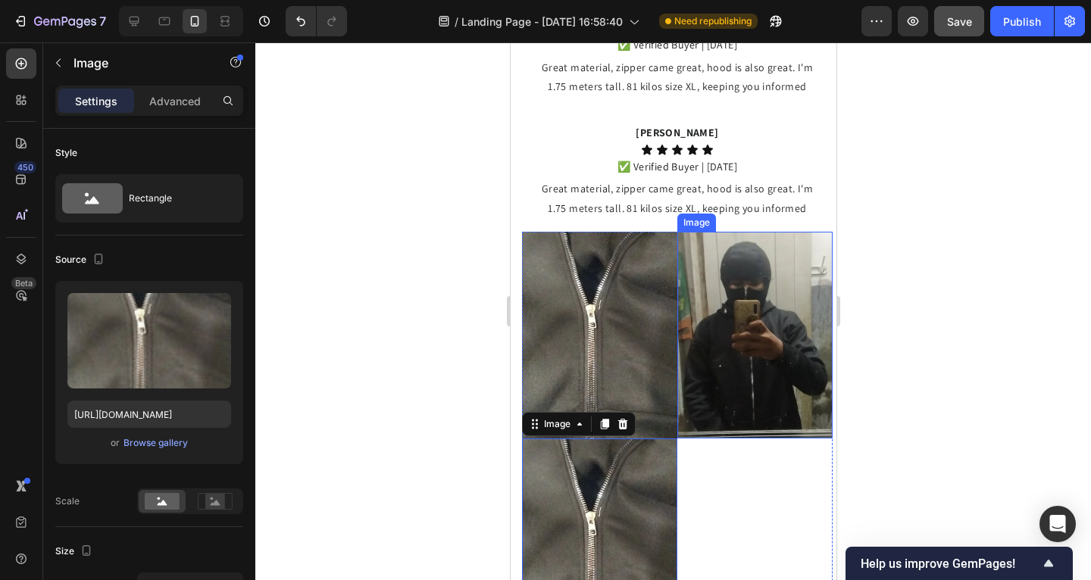
click at [707, 314] on img at bounding box center [754, 335] width 155 height 207
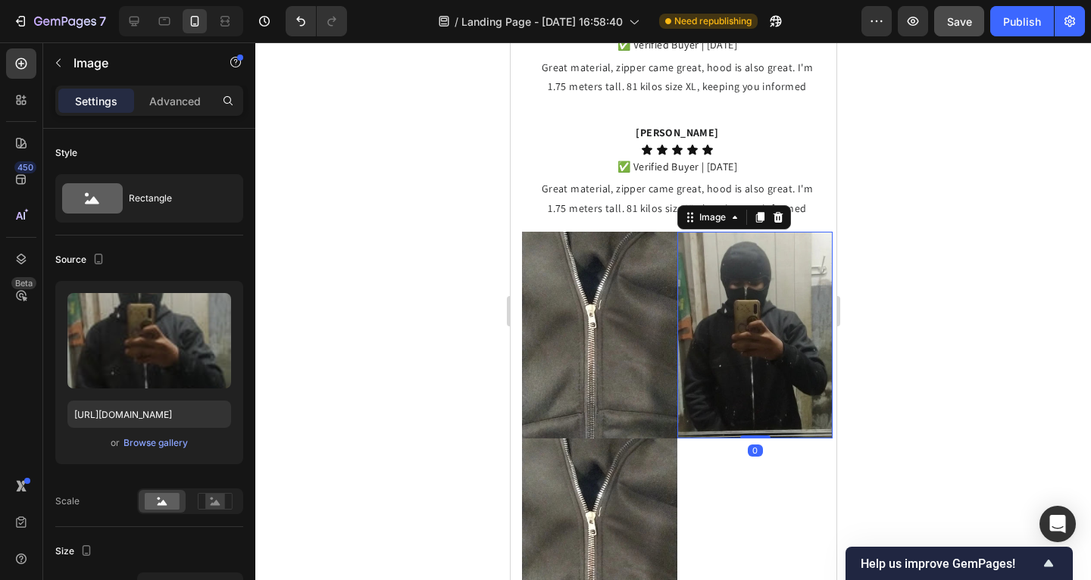
click at [753, 211] on icon at bounding box center [759, 217] width 12 height 12
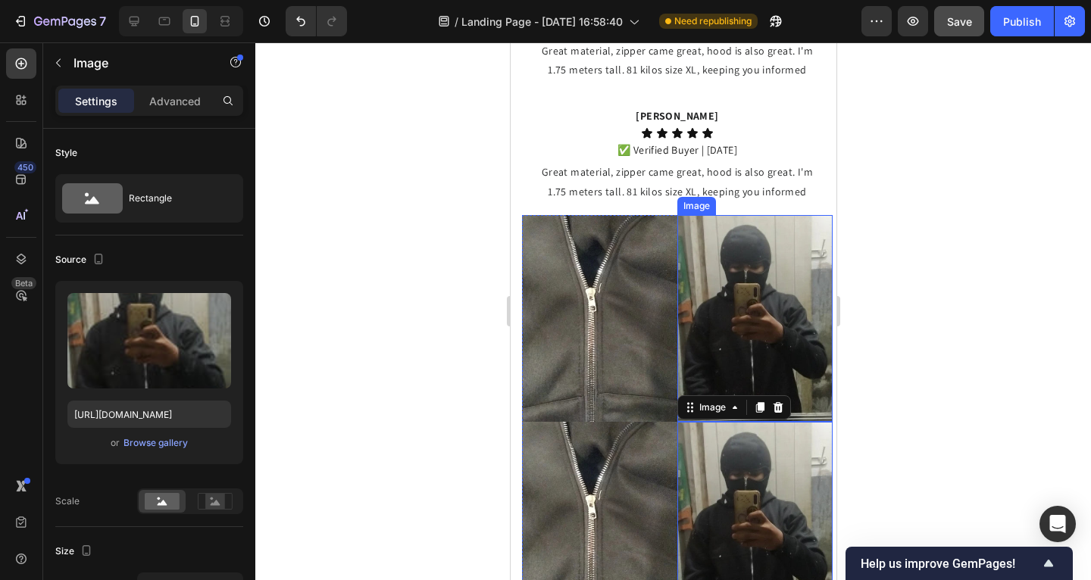
scroll to position [1484, 0]
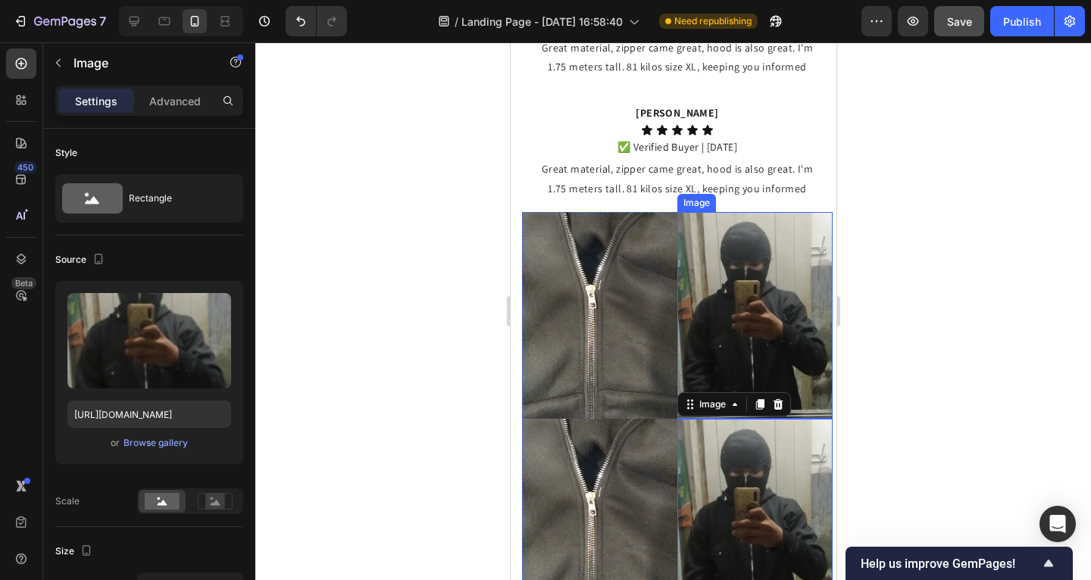
click at [649, 287] on img at bounding box center [598, 315] width 155 height 207
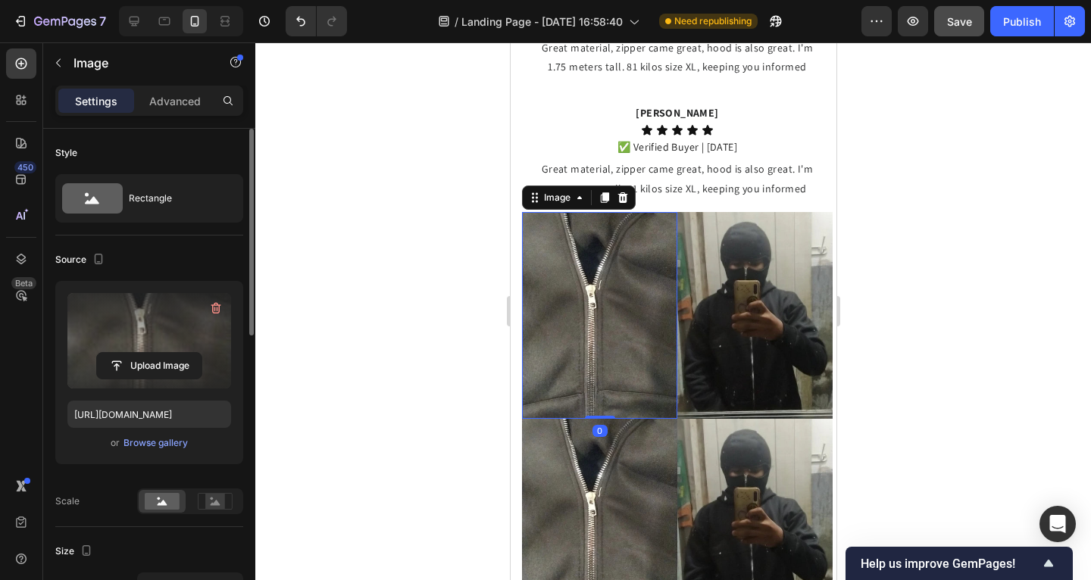
click at [171, 312] on label at bounding box center [149, 340] width 164 height 95
click at [171, 353] on input "file" at bounding box center [149, 366] width 105 height 26
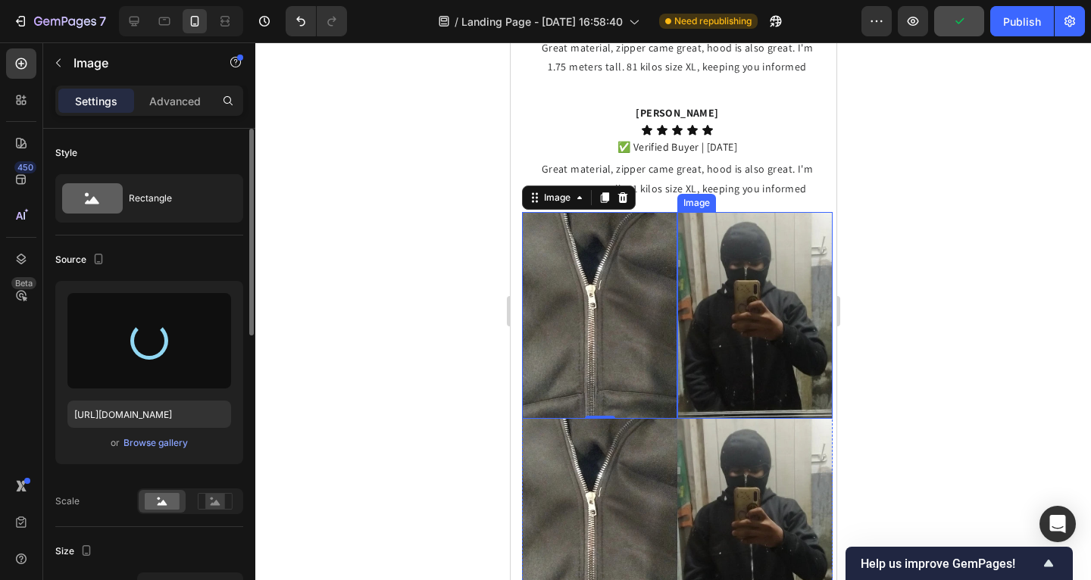
type input "[URL][DOMAIN_NAME]"
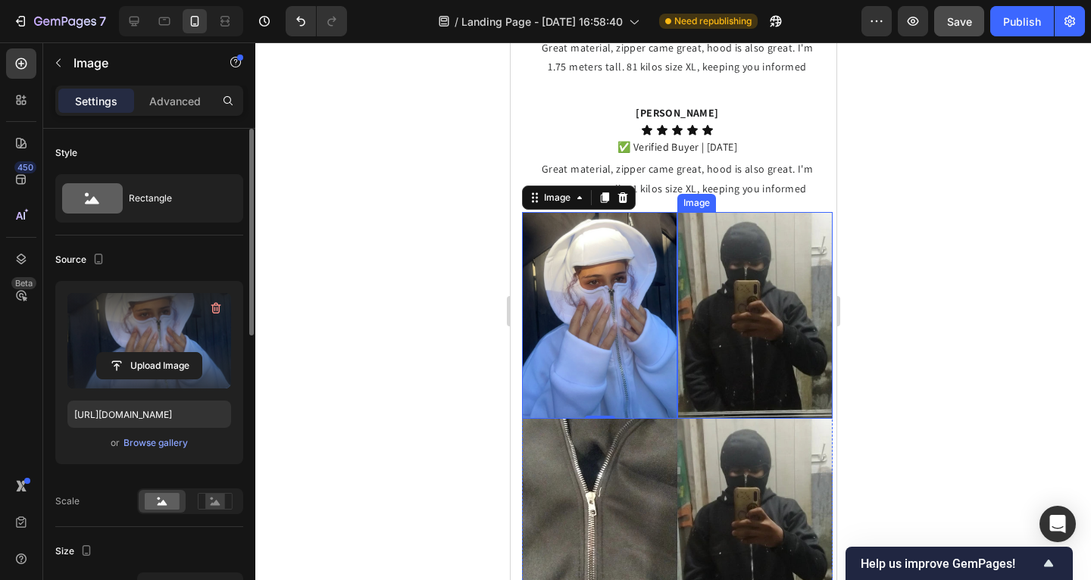
click at [763, 333] on img at bounding box center [754, 315] width 155 height 207
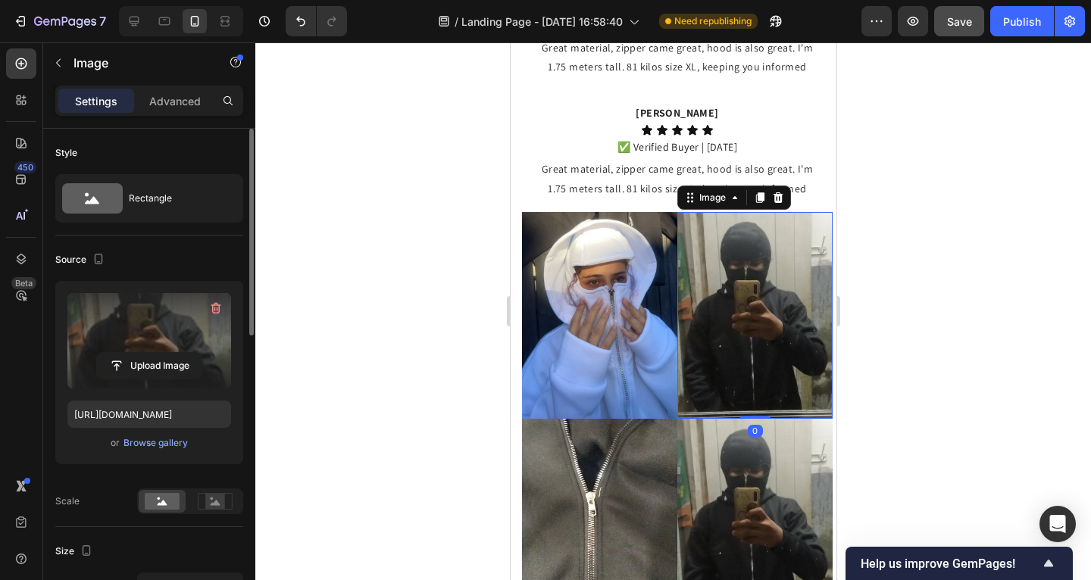
click at [206, 335] on label at bounding box center [149, 340] width 164 height 95
click at [202, 353] on input "file" at bounding box center [149, 366] width 105 height 26
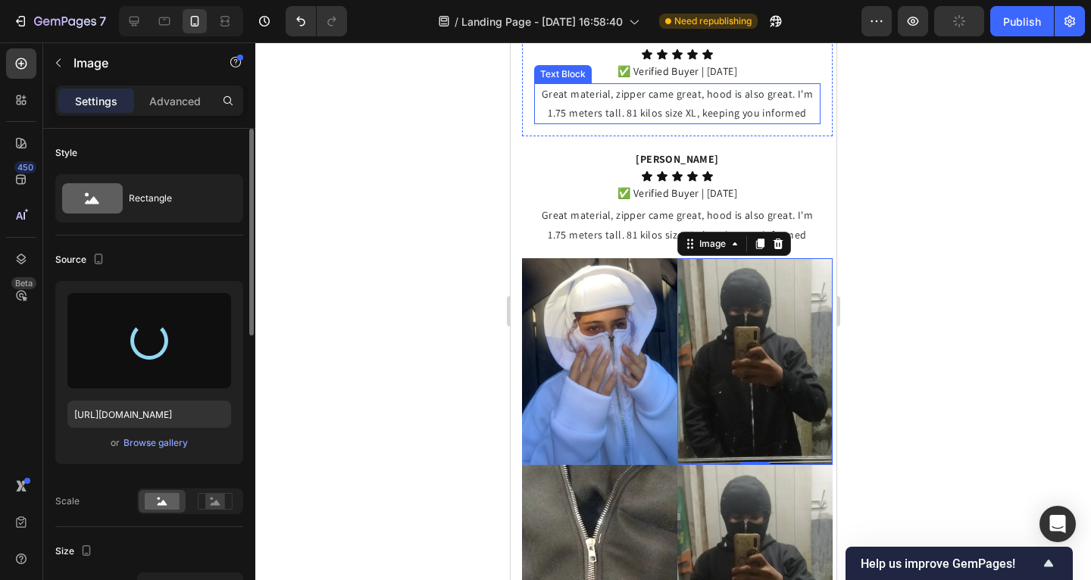
scroll to position [1493, 0]
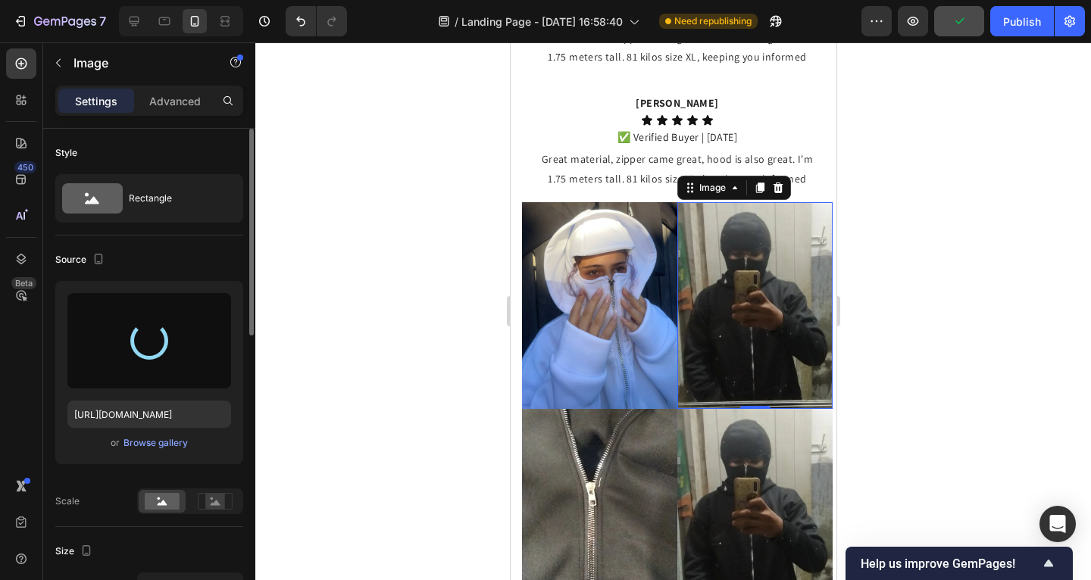
type input "[URL][DOMAIN_NAME]"
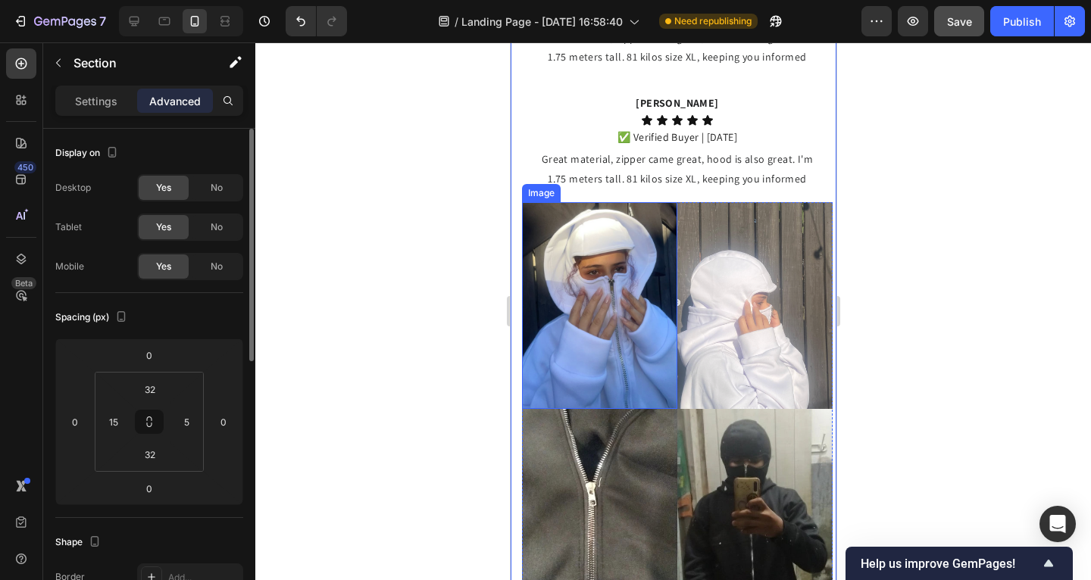
click at [570, 229] on img at bounding box center [598, 305] width 155 height 207
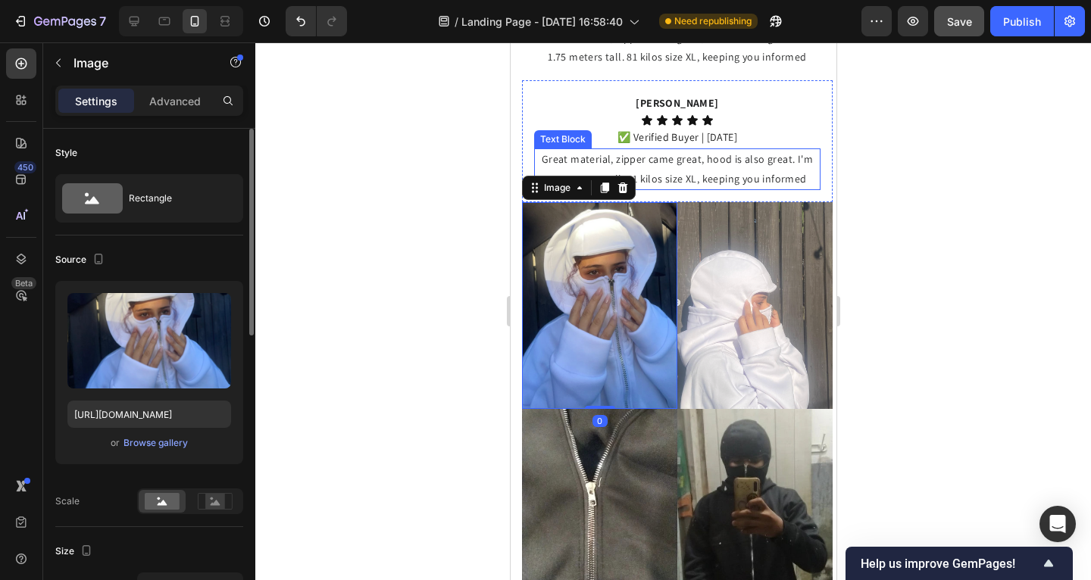
click at [564, 120] on div "Henrique Cesar Text Block Icon Icon Icon Icon Icon Icon List ✅ Verified Buyer |…" at bounding box center [676, 141] width 286 height 98
click at [553, 95] on div "Henrique Cesar Text Block Icon Icon Icon Icon Icon Icon List ✅ Verified Buyer |…" at bounding box center [676, 141] width 286 height 98
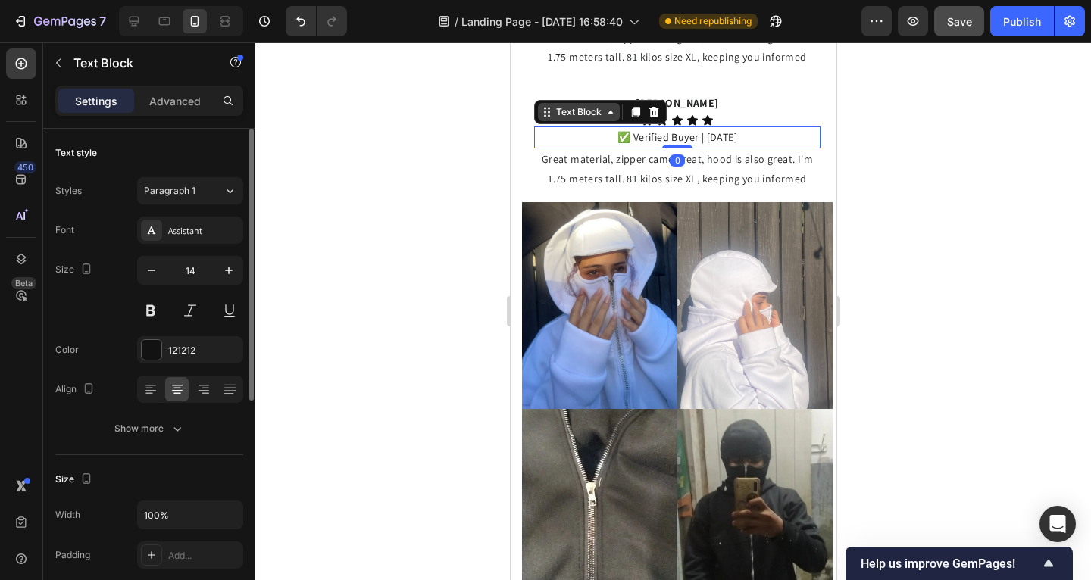
scroll to position [1490, 0]
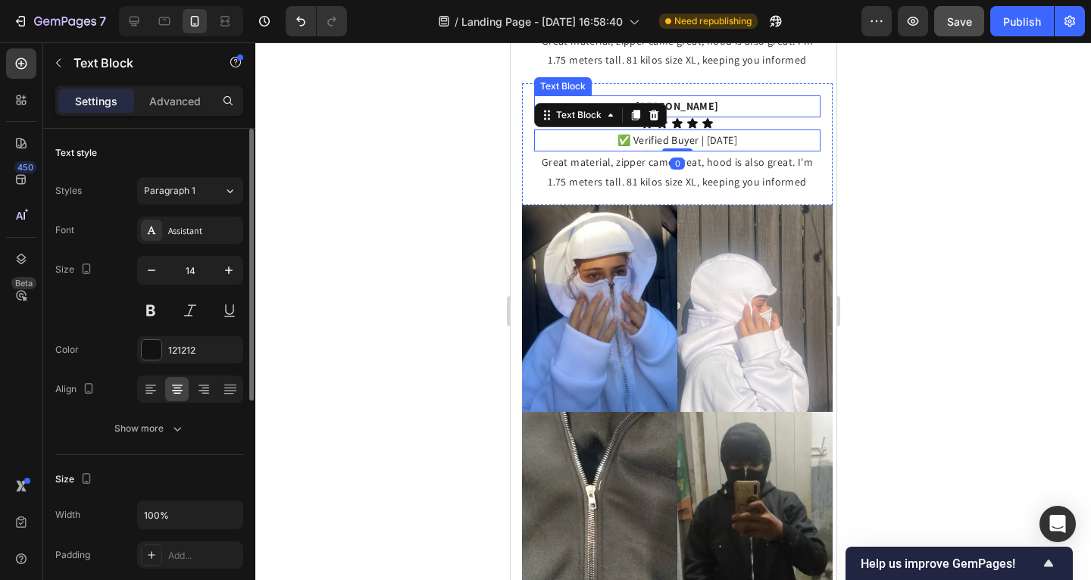
click at [538, 83] on div "Henrique Cesar Text Block Icon Icon Icon Icon Icon Icon List ✅ Verified Buyer |…" at bounding box center [676, 144] width 311 height 122
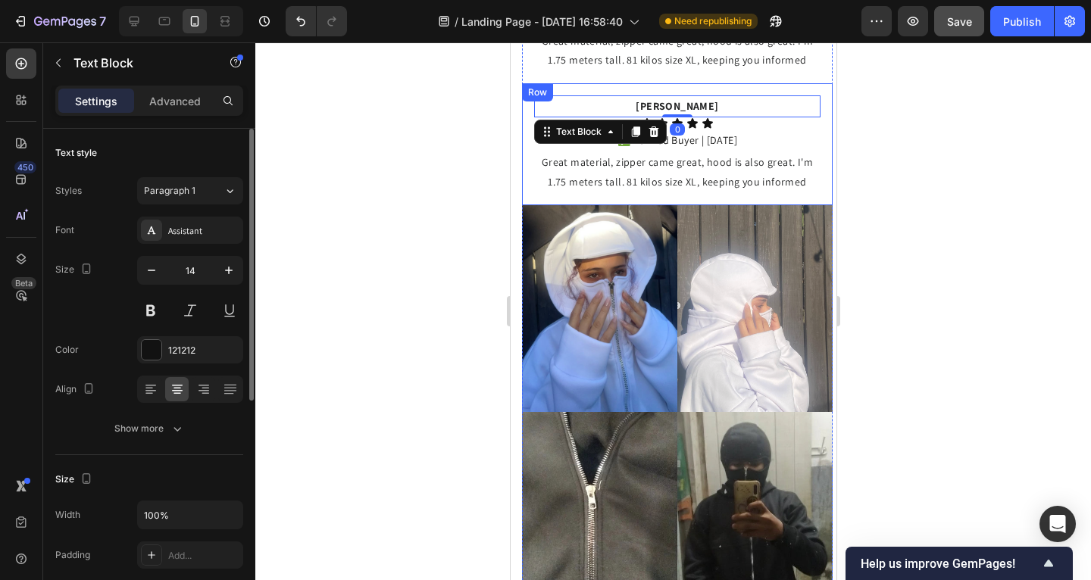
click at [527, 89] on div "Row" at bounding box center [536, 93] width 25 height 14
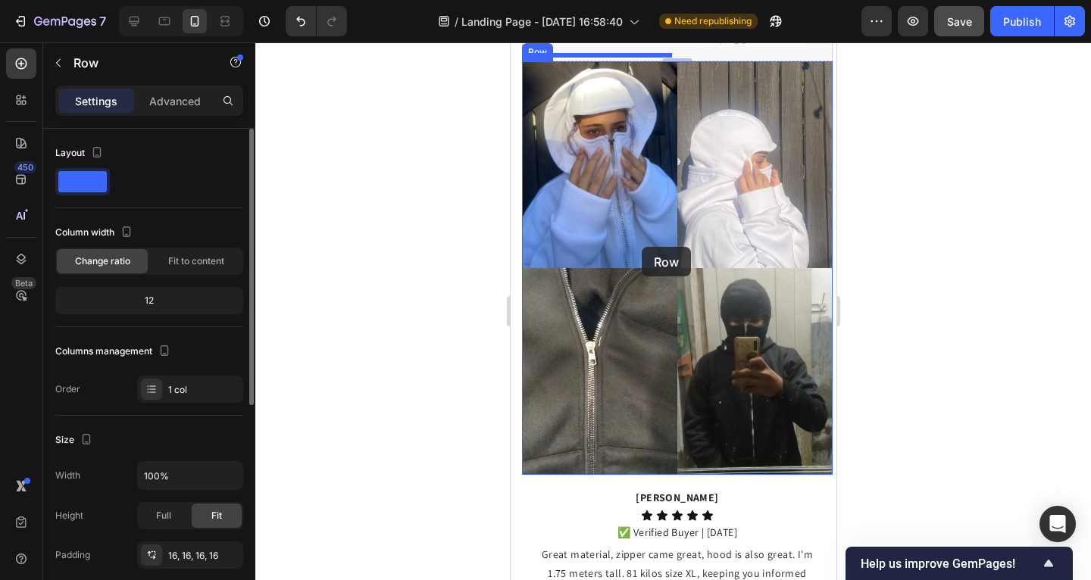
scroll to position [1324, 0]
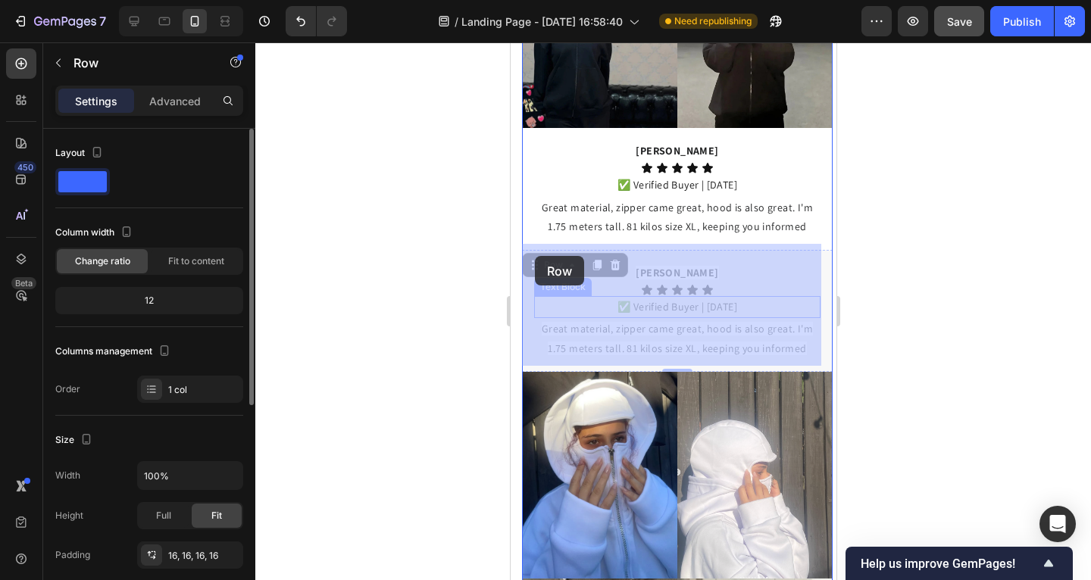
drag, startPoint x: 536, startPoint y: 95, endPoint x: 536, endPoint y: 258, distance: 162.9
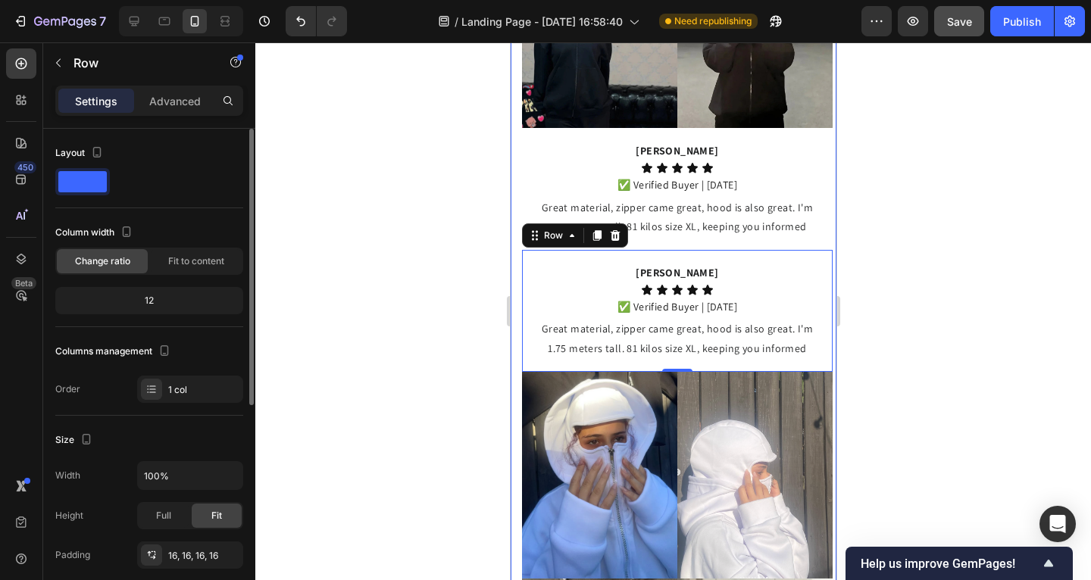
drag, startPoint x: 450, startPoint y: 277, endPoint x: 458, endPoint y: 278, distance: 7.6
click at [451, 277] on div at bounding box center [673, 311] width 836 height 538
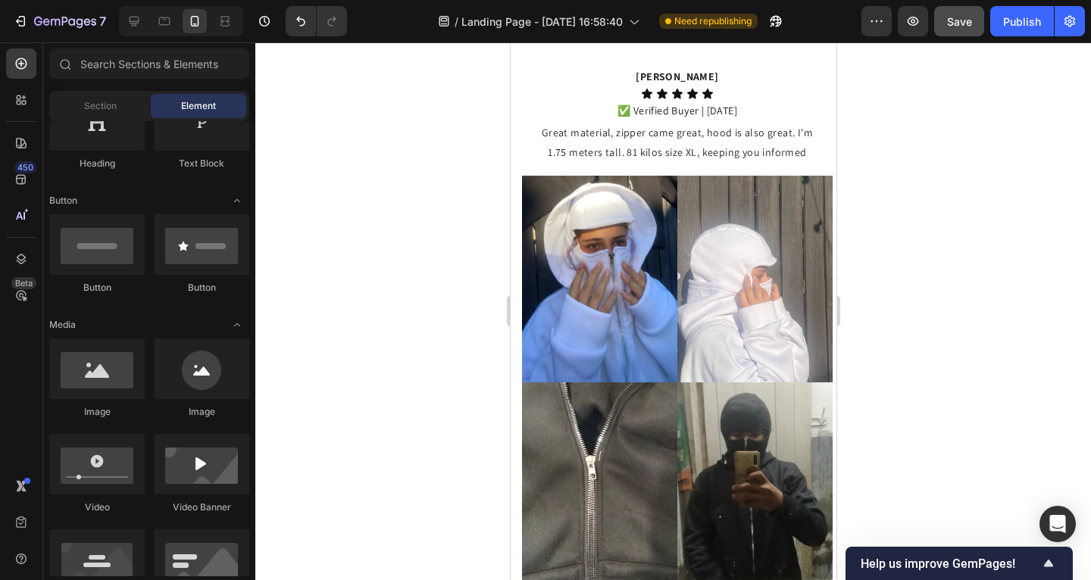
scroll to position [0, 0]
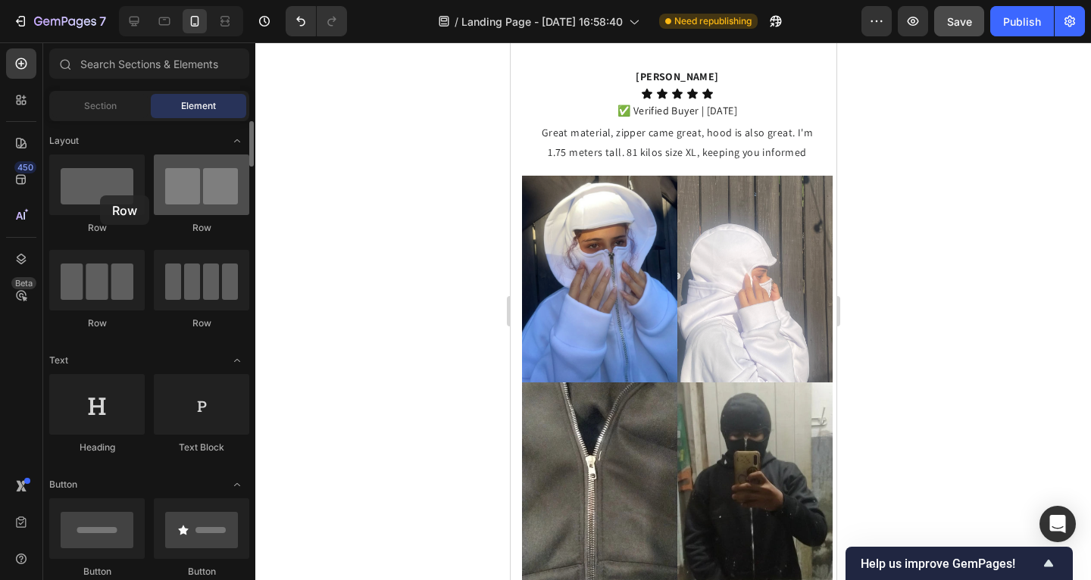
drag, startPoint x: 510, startPoint y: 356, endPoint x: 153, endPoint y: 213, distance: 384.5
click at [98, 195] on div at bounding box center [96, 185] width 95 height 61
click at [580, 271] on img at bounding box center [598, 279] width 155 height 207
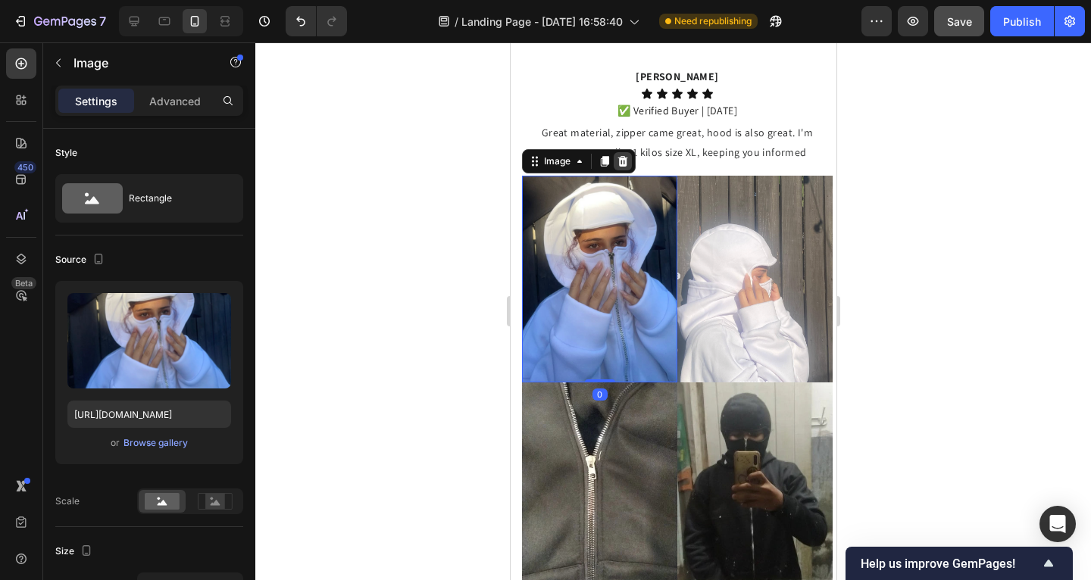
click at [624, 158] on icon at bounding box center [623, 161] width 10 height 11
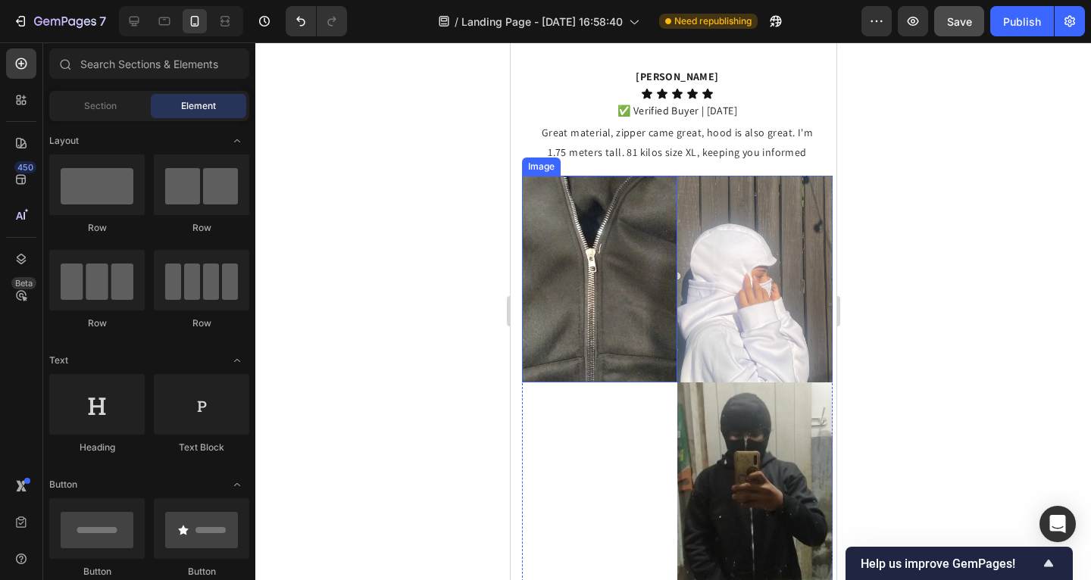
click at [707, 222] on img at bounding box center [754, 279] width 155 height 207
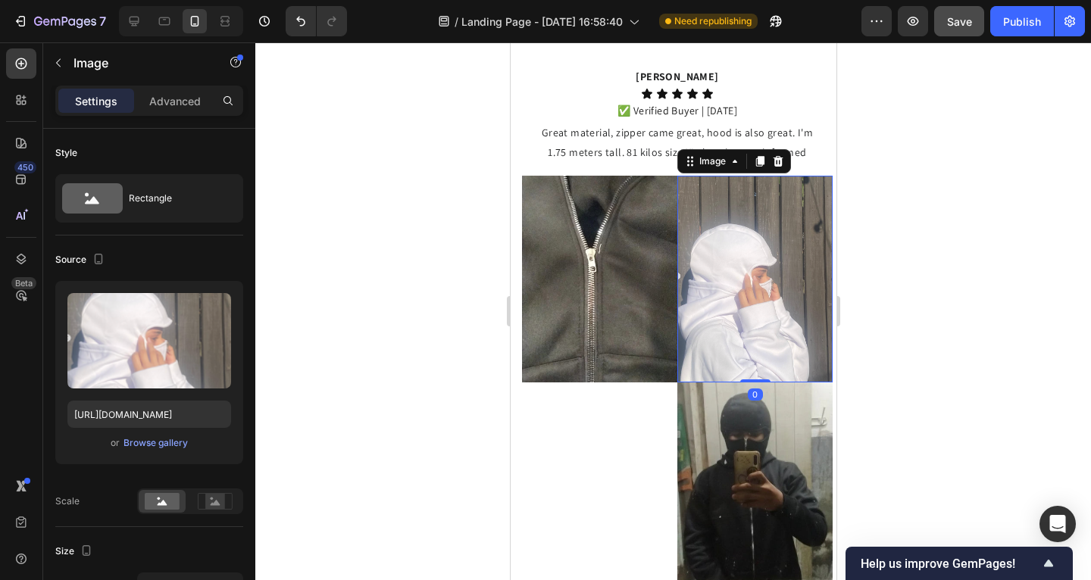
click at [775, 156] on icon at bounding box center [778, 161] width 10 height 11
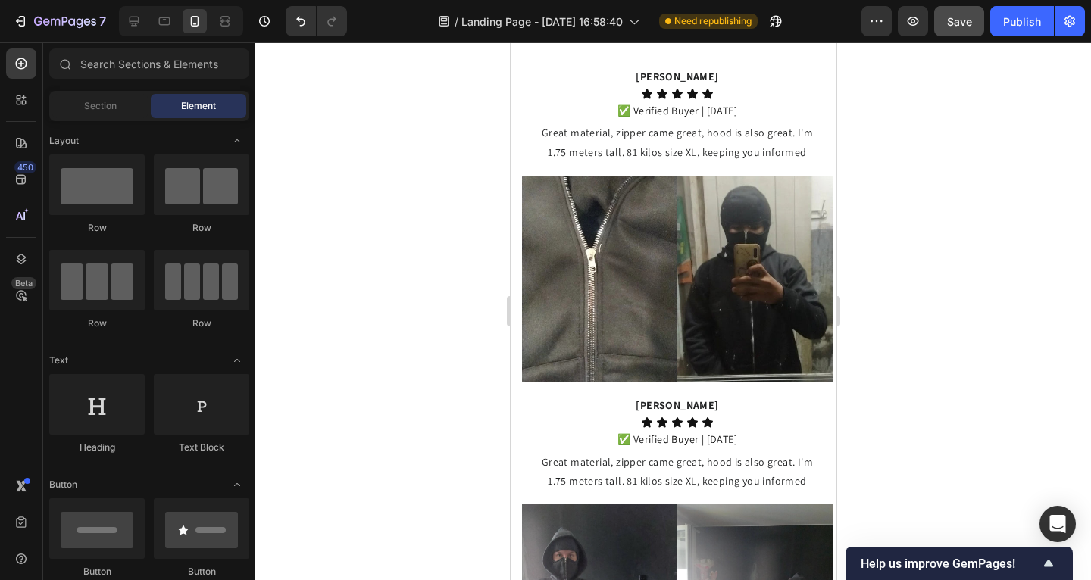
click at [313, 308] on div at bounding box center [673, 311] width 836 height 538
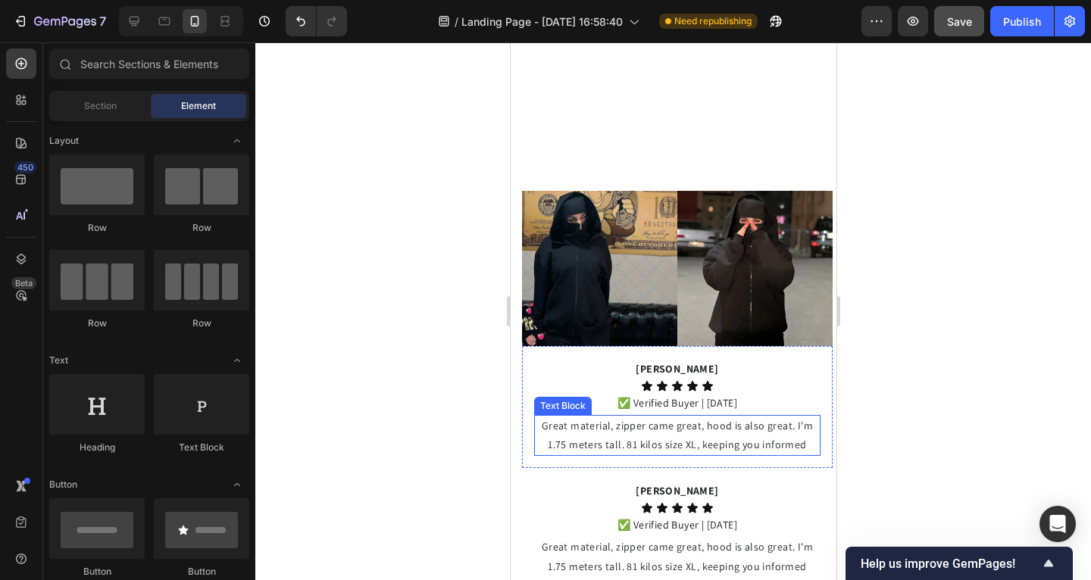
scroll to position [1245, 0]
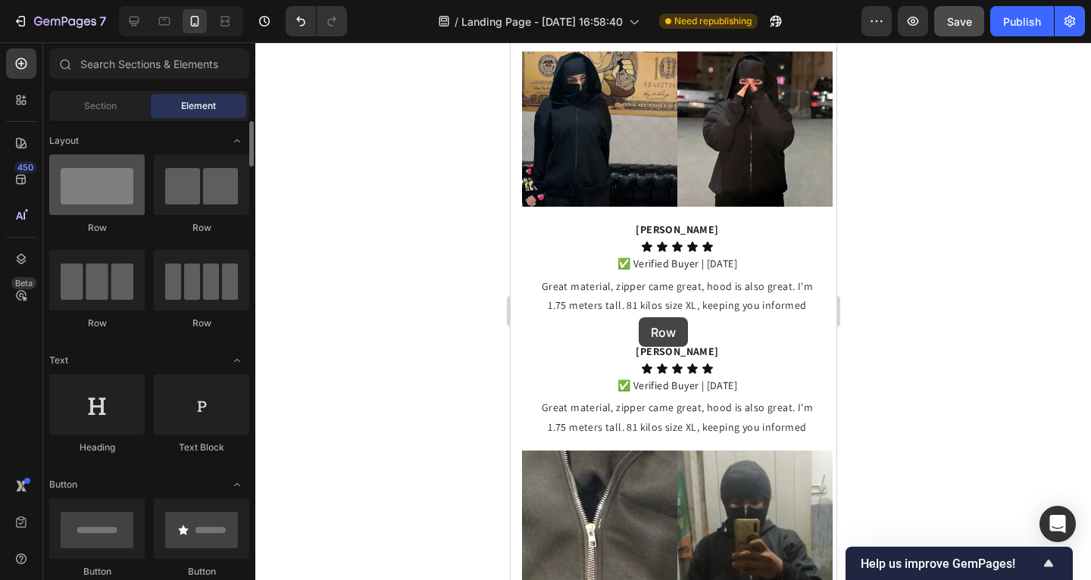
drag, startPoint x: 114, startPoint y: 189, endPoint x: 107, endPoint y: 188, distance: 7.6
click at [107, 188] on div at bounding box center [96, 185] width 95 height 61
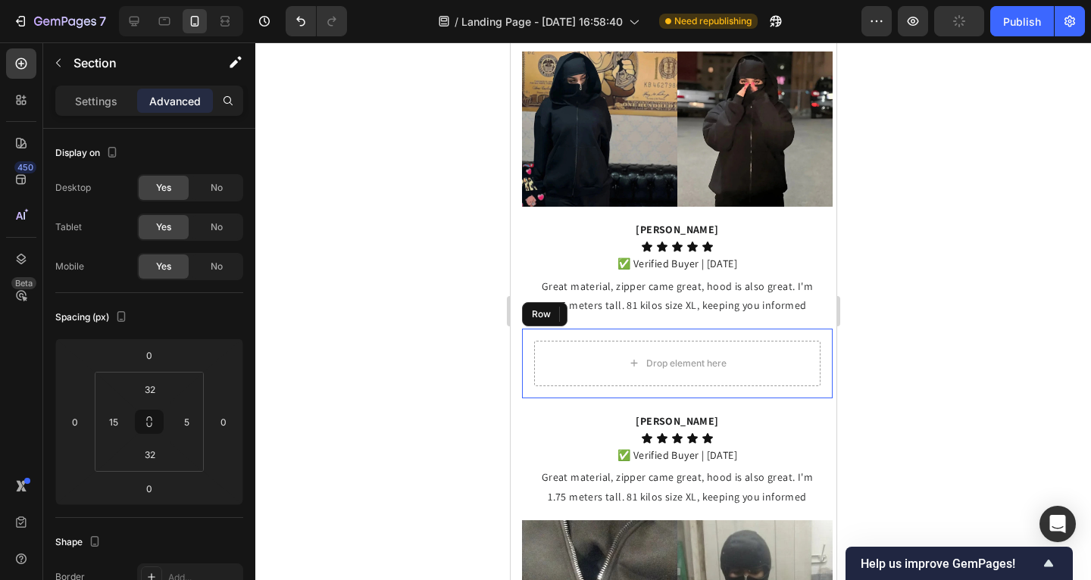
scroll to position [1166, 0]
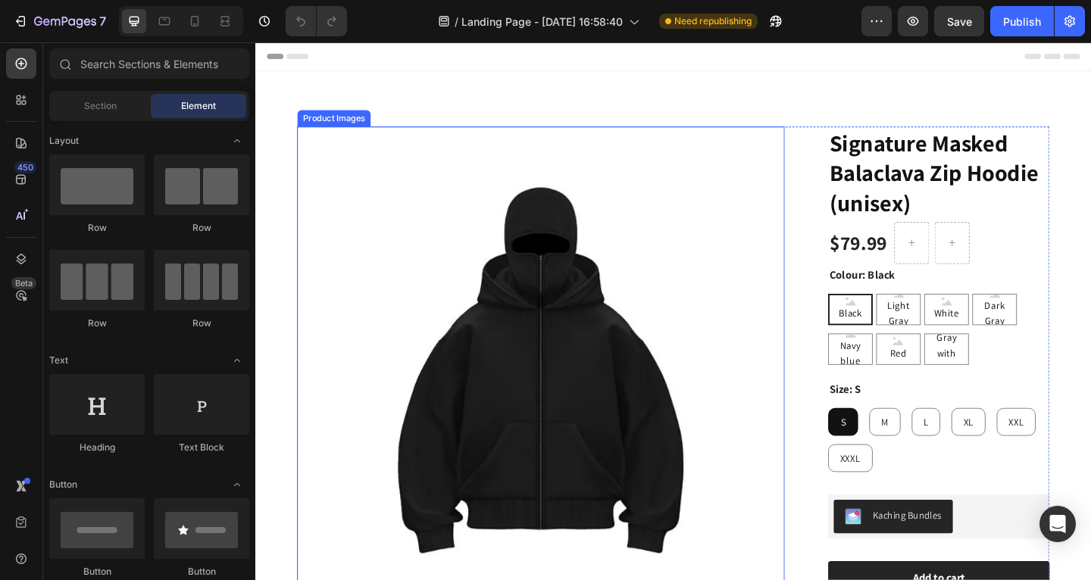
scroll to position [23, 0]
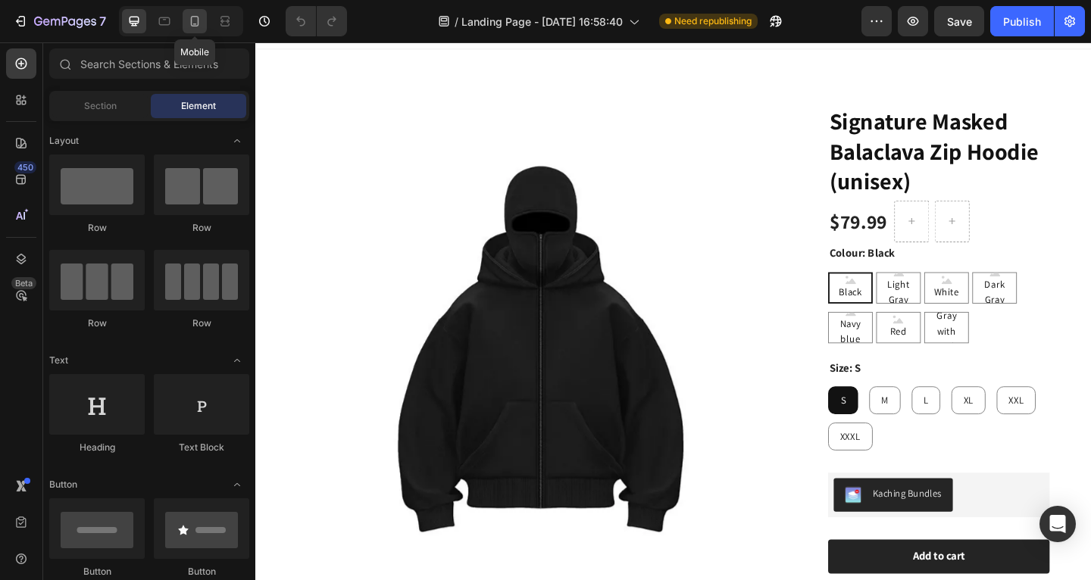
click at [201, 24] on icon at bounding box center [194, 21] width 15 height 15
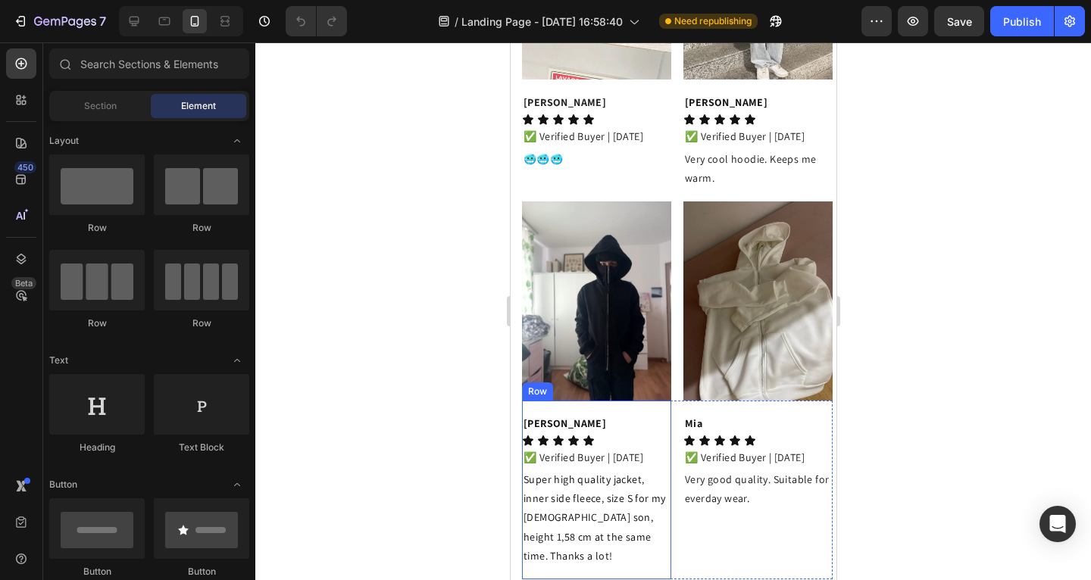
scroll to position [2866, 0]
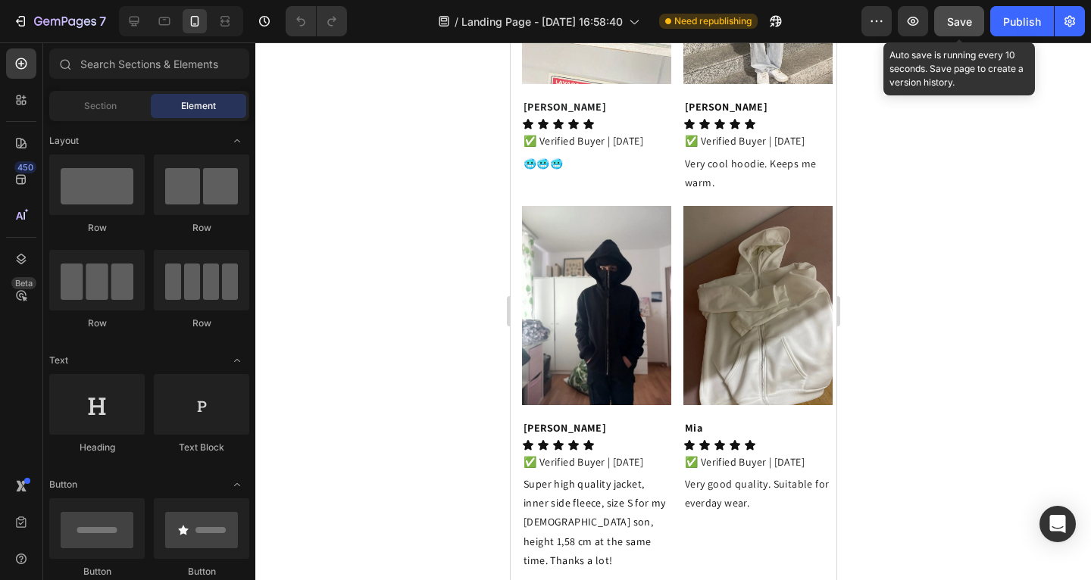
click at [954, 33] on button "Save" at bounding box center [959, 21] width 50 height 30
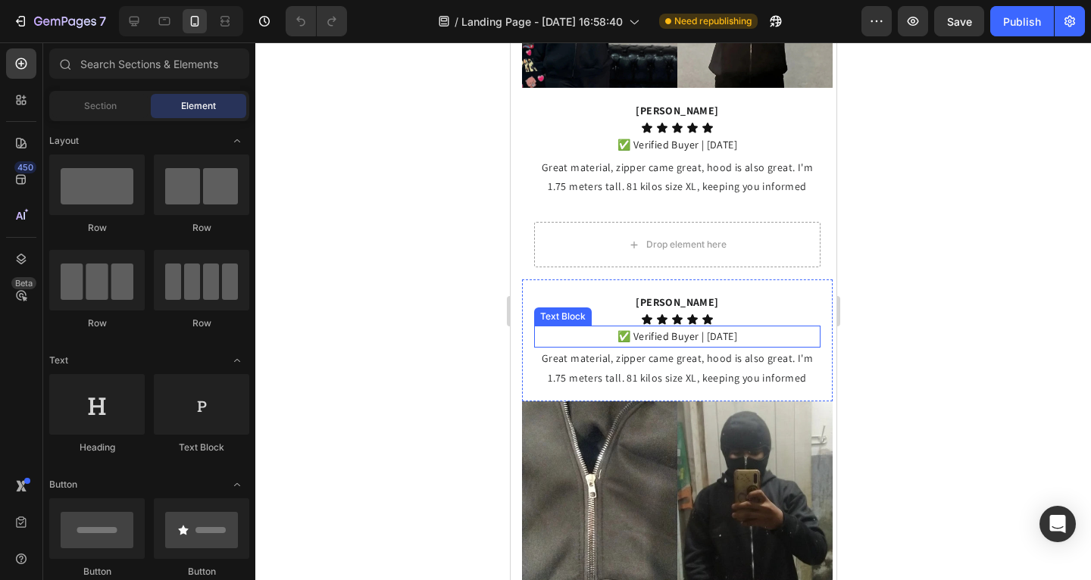
scroll to position [1293, 0]
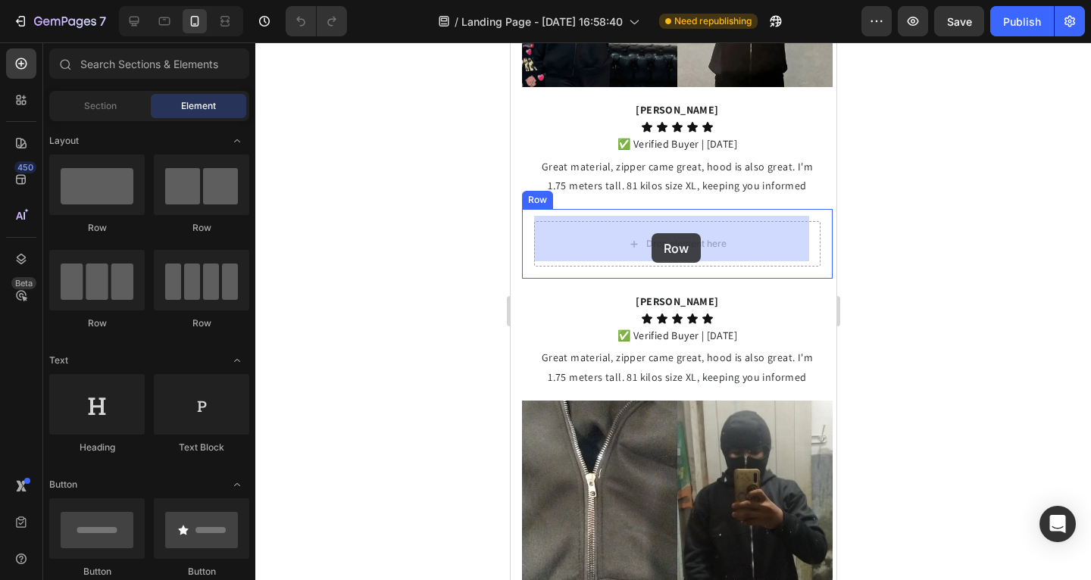
drag, startPoint x: 868, startPoint y: 247, endPoint x: 651, endPoint y: 233, distance: 217.2
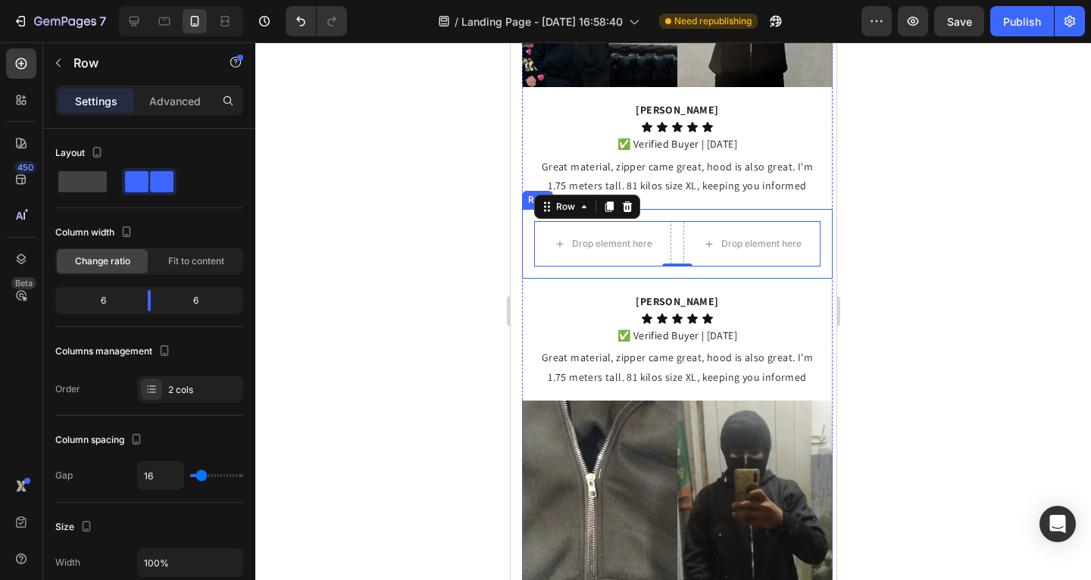
click at [525, 239] on div "Drop element here Drop element here Row 0 Row" at bounding box center [676, 244] width 311 height 70
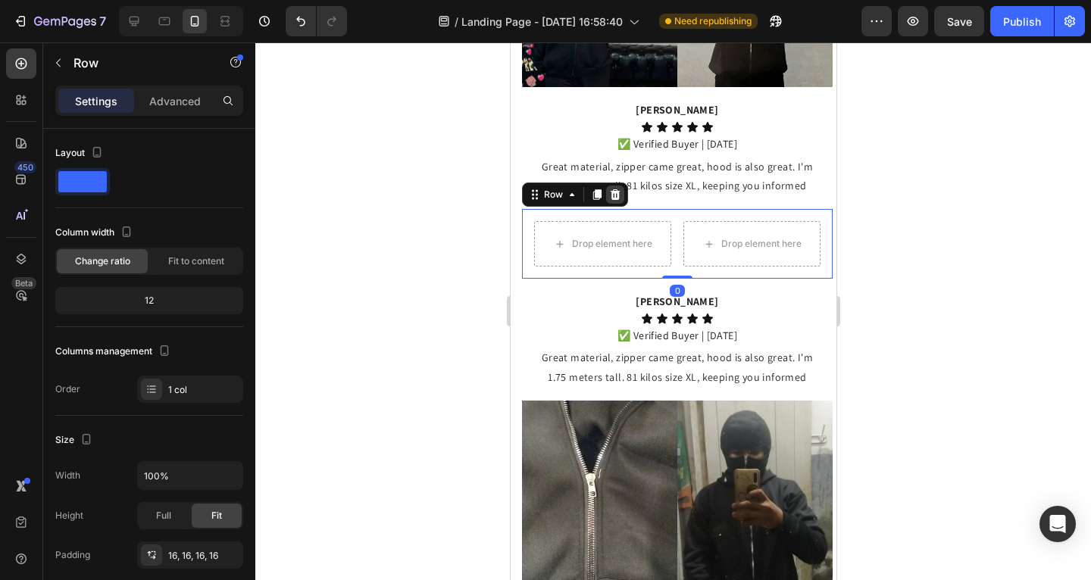
click at [620, 194] on icon at bounding box center [614, 195] width 12 height 12
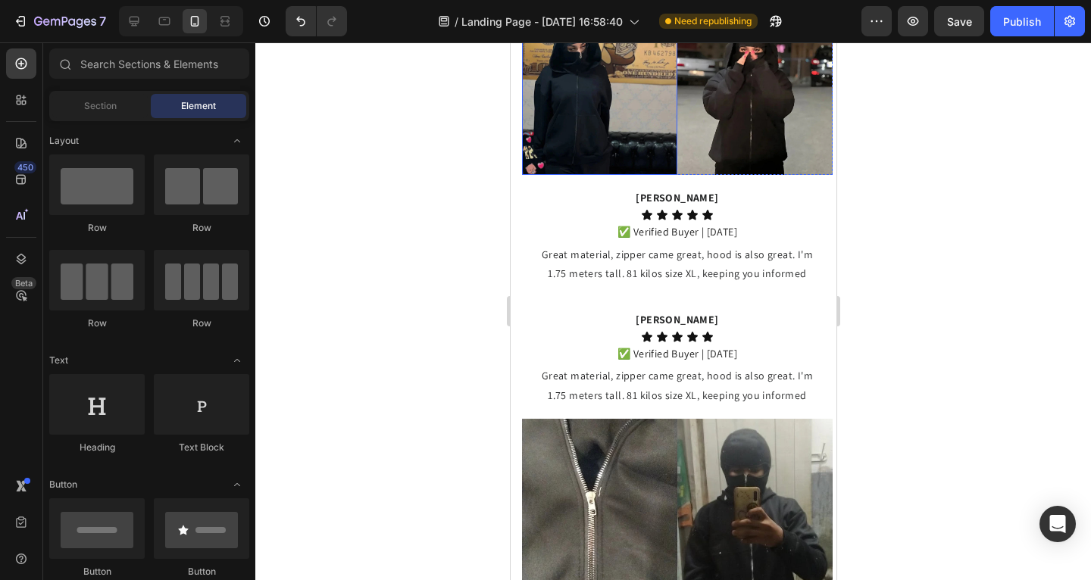
scroll to position [1222, 0]
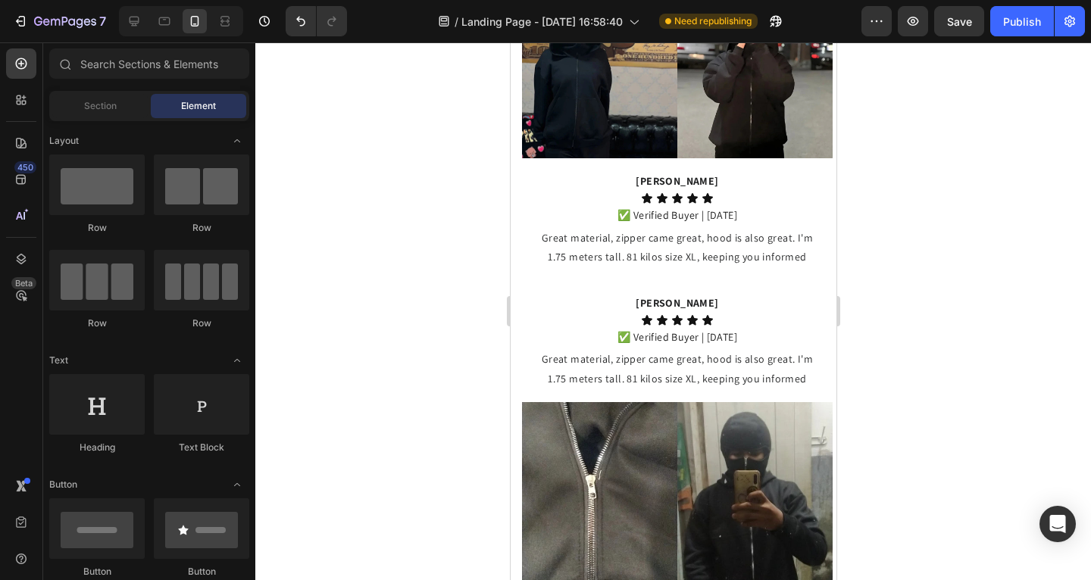
drag, startPoint x: 159, startPoint y: 188, endPoint x: 258, endPoint y: 191, distance: 98.5
click at [217, 199] on div "Row Row Row Row" at bounding box center [149, 249] width 200 height 189
drag, startPoint x: 314, startPoint y: 189, endPoint x: 249, endPoint y: 189, distance: 65.9
click at [314, 189] on div at bounding box center [673, 311] width 836 height 538
drag, startPoint x: 732, startPoint y: 230, endPoint x: 693, endPoint y: 271, distance: 56.3
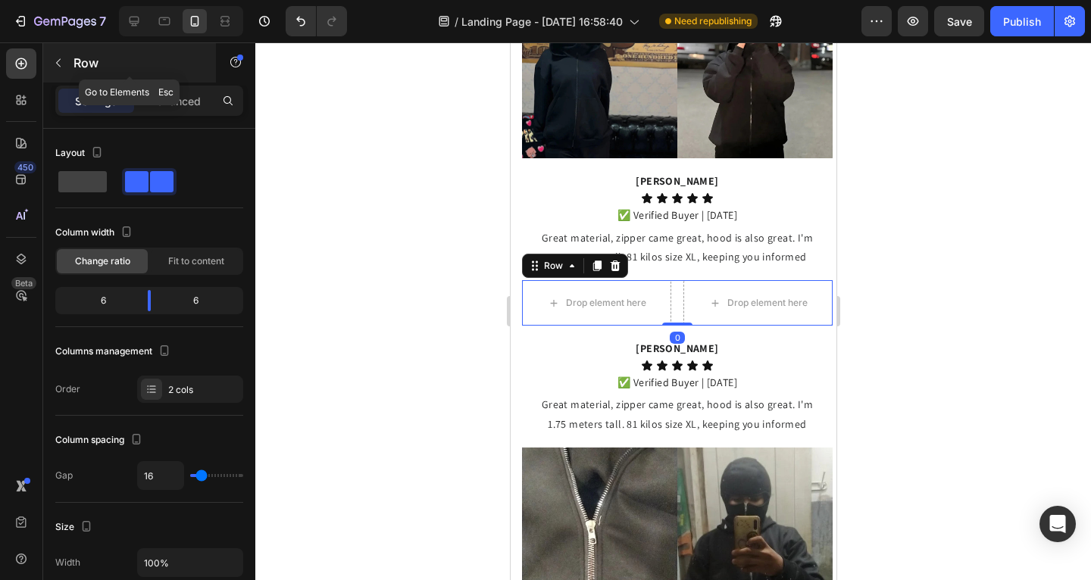
click at [68, 64] on button "button" at bounding box center [58, 63] width 24 height 24
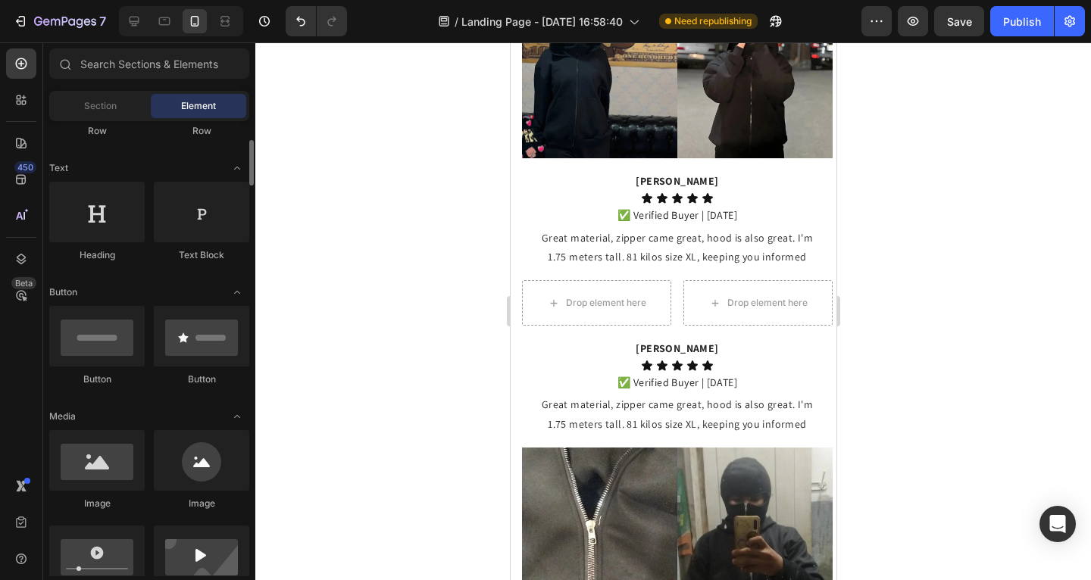
scroll to position [313, 0]
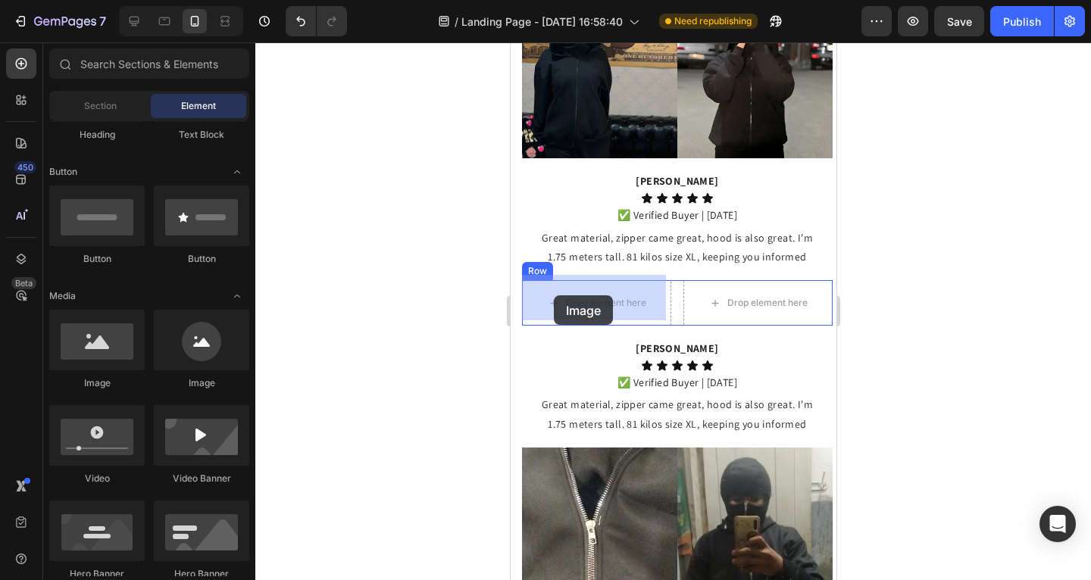
drag, startPoint x: 940, startPoint y: 333, endPoint x: 538, endPoint y: 296, distance: 403.3
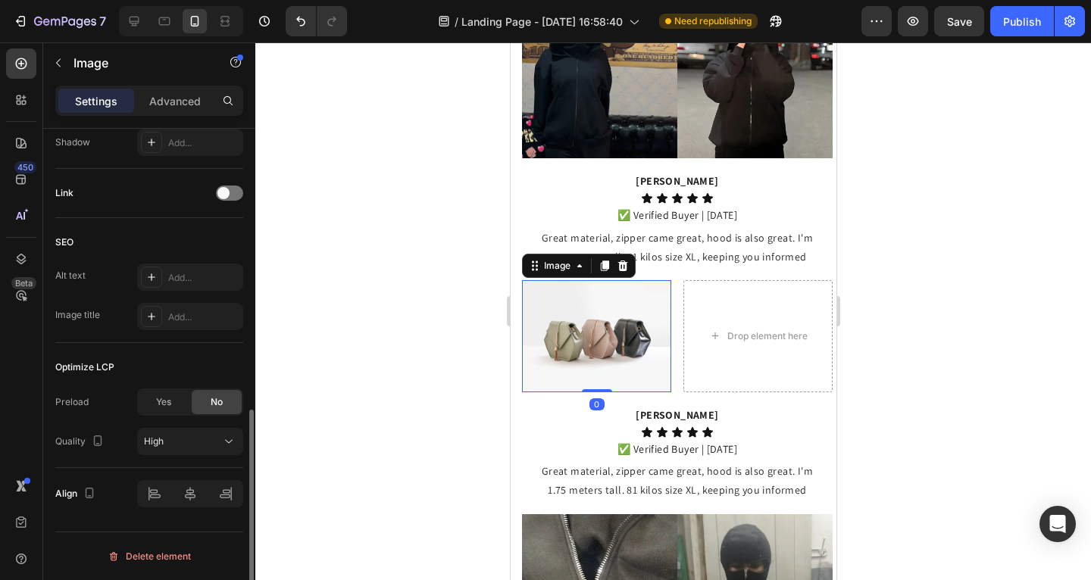
scroll to position [0, 0]
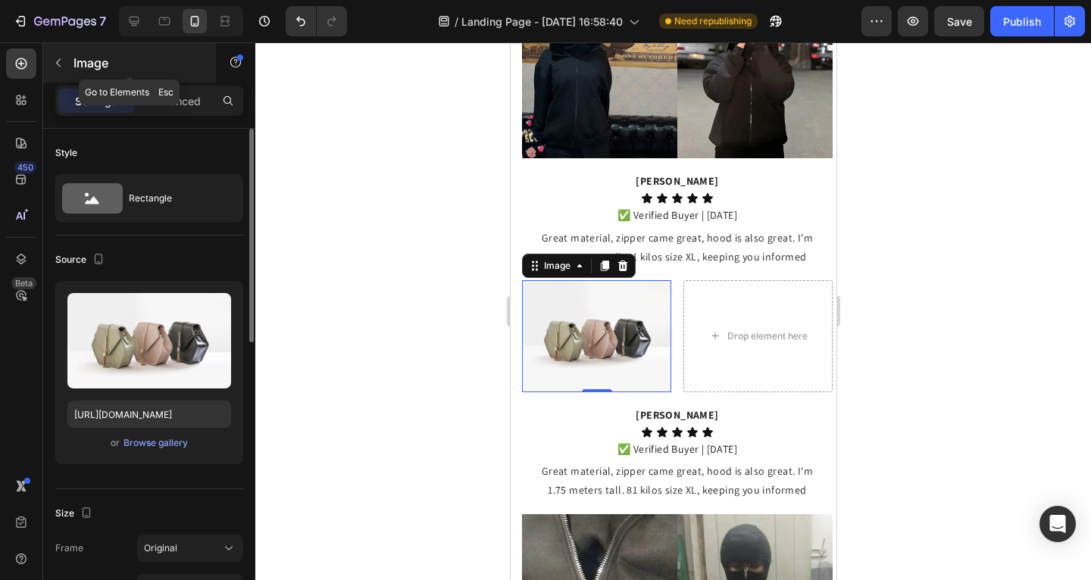
click at [61, 58] on icon "button" at bounding box center [58, 63] width 12 height 12
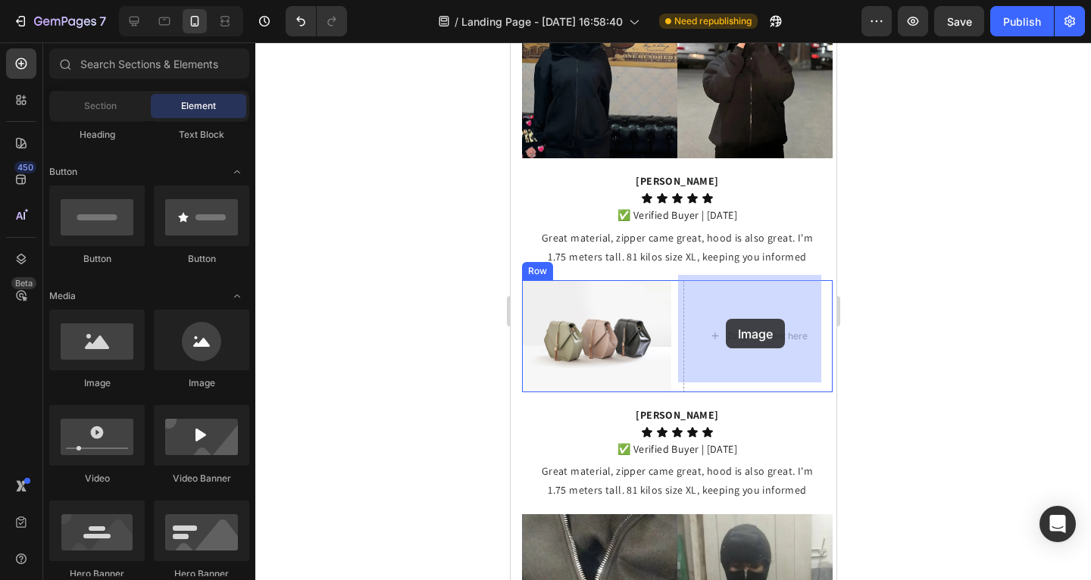
drag, startPoint x: 612, startPoint y: 385, endPoint x: 725, endPoint y: 319, distance: 130.7
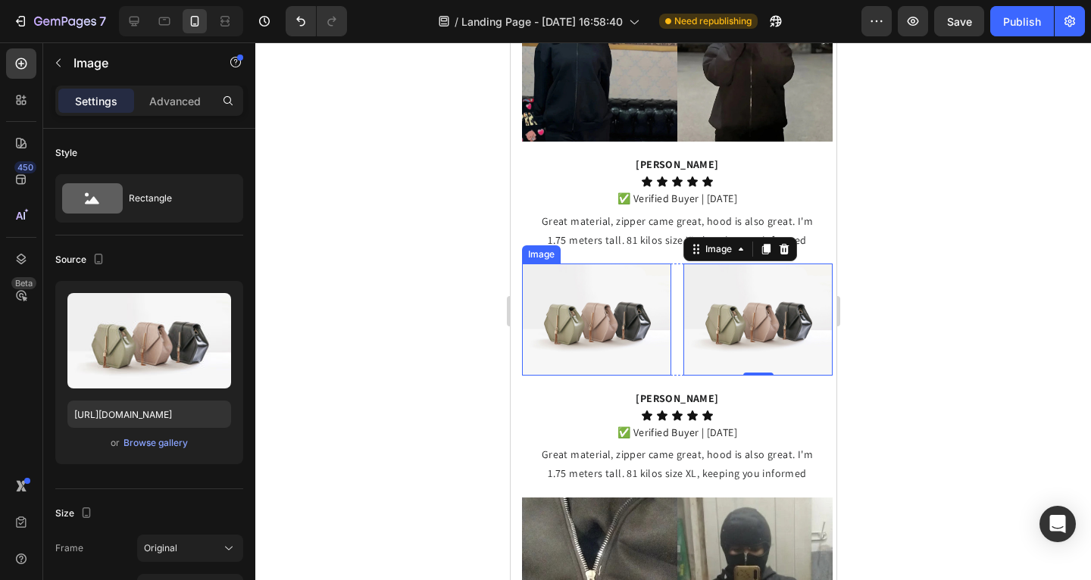
scroll to position [1181, 0]
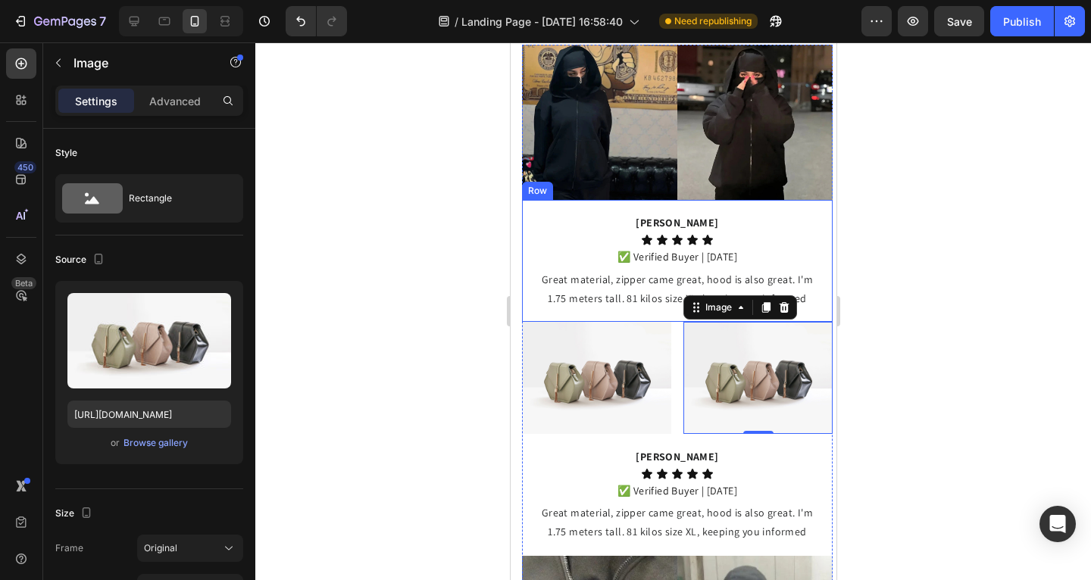
click at [530, 224] on div "[PERSON_NAME] Text Block Icon Icon Icon Icon Icon Icon List ✅ Verified Buyer | …" at bounding box center [676, 261] width 311 height 122
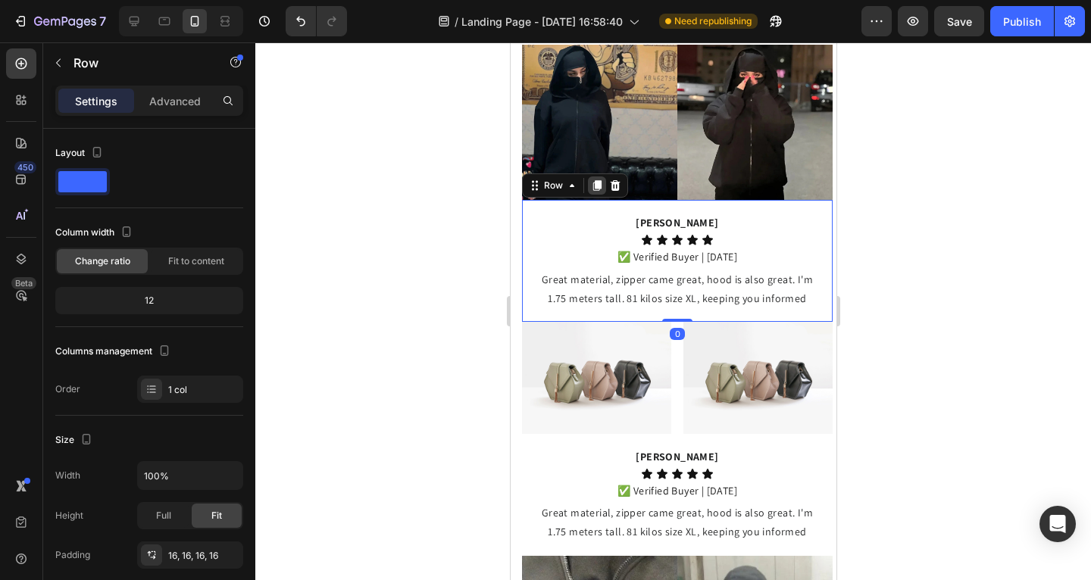
click at [594, 188] on div at bounding box center [596, 186] width 18 height 18
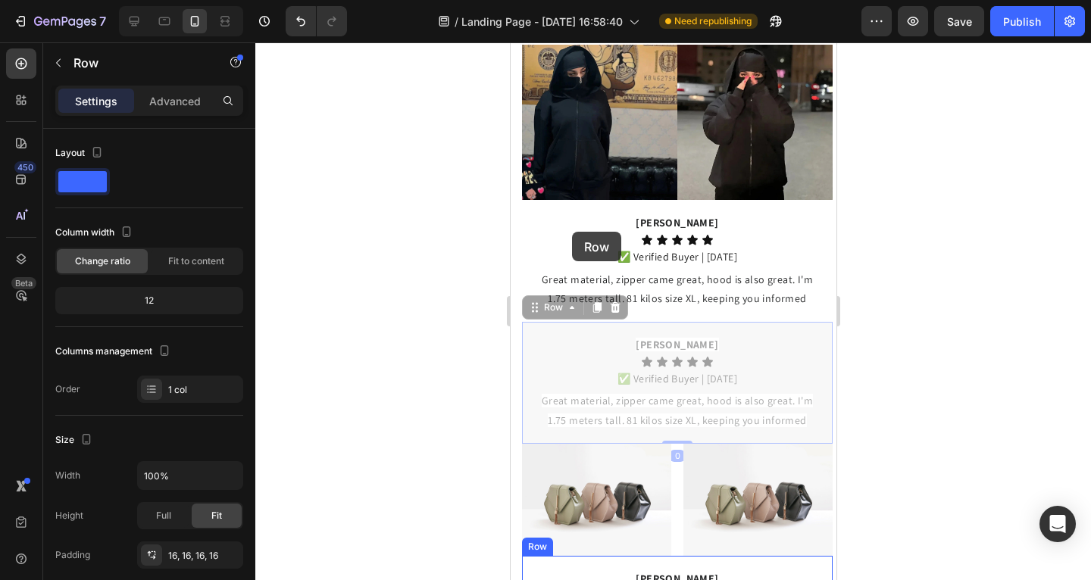
scroll to position [1468, 0]
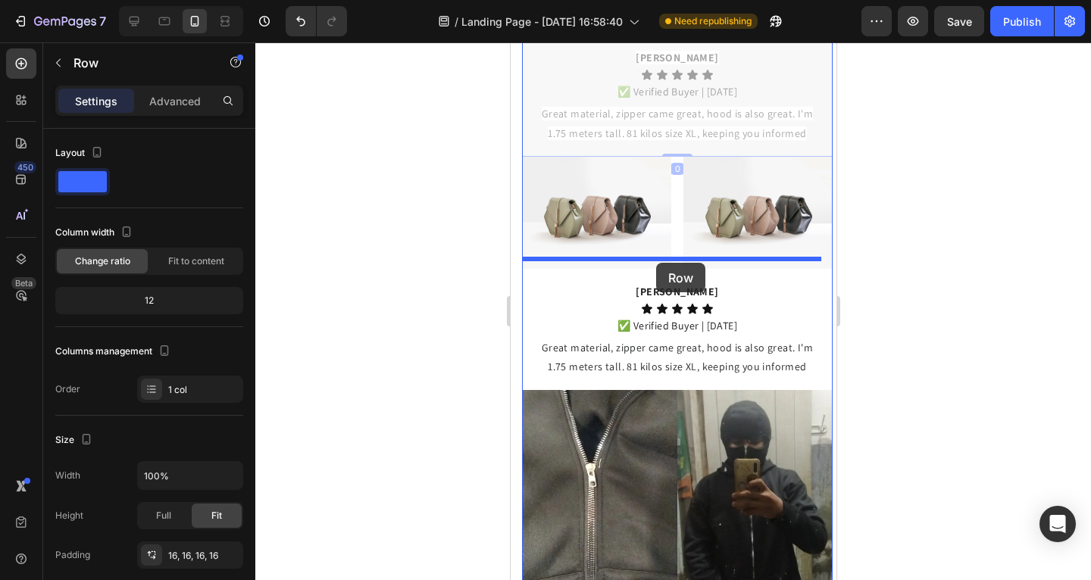
drag, startPoint x: 534, startPoint y: 307, endPoint x: 655, endPoint y: 263, distance: 129.0
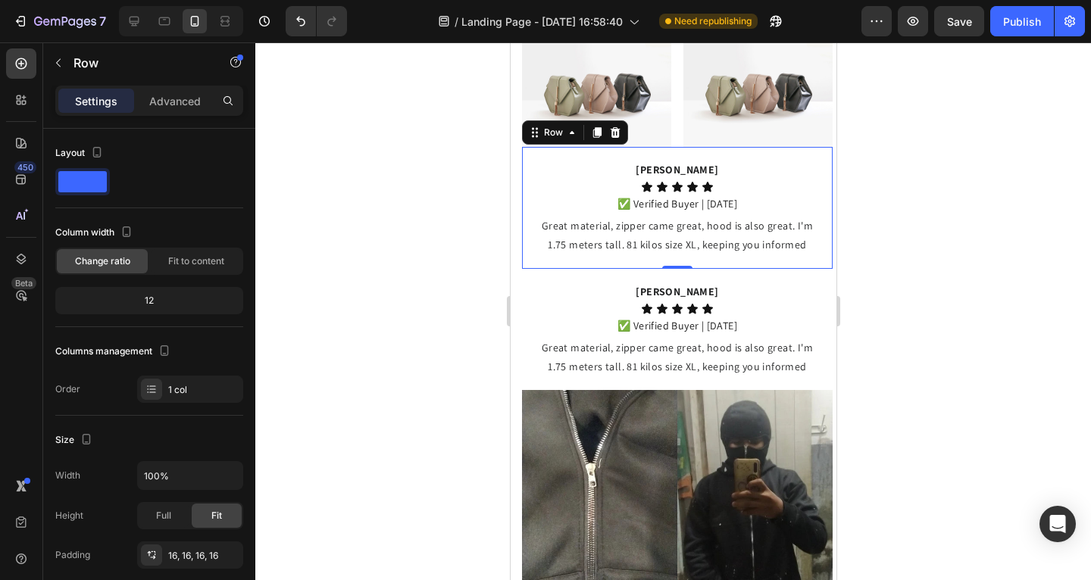
scroll to position [1346, 0]
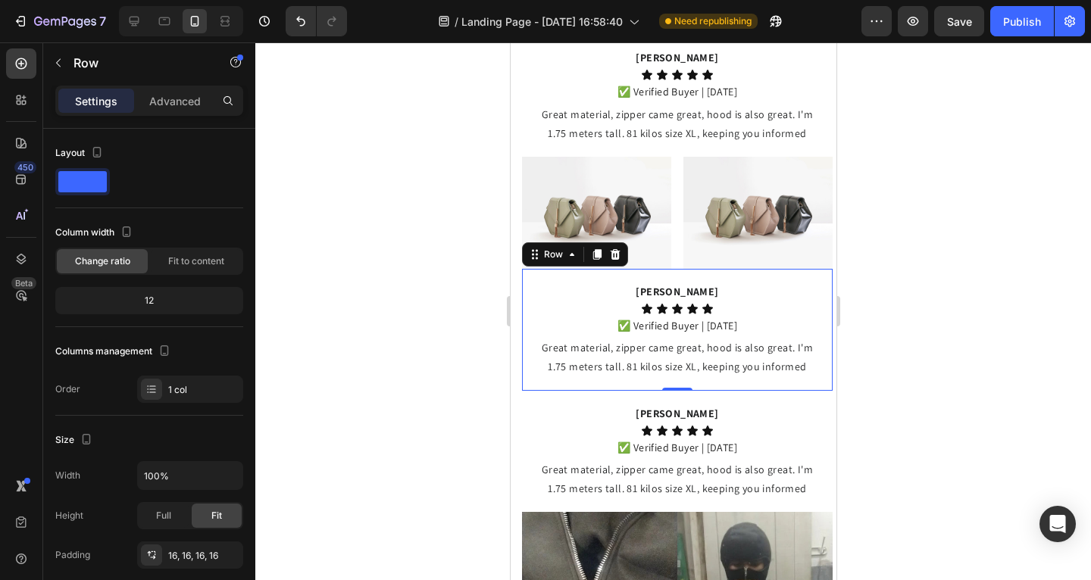
click at [303, 245] on div at bounding box center [673, 311] width 836 height 538
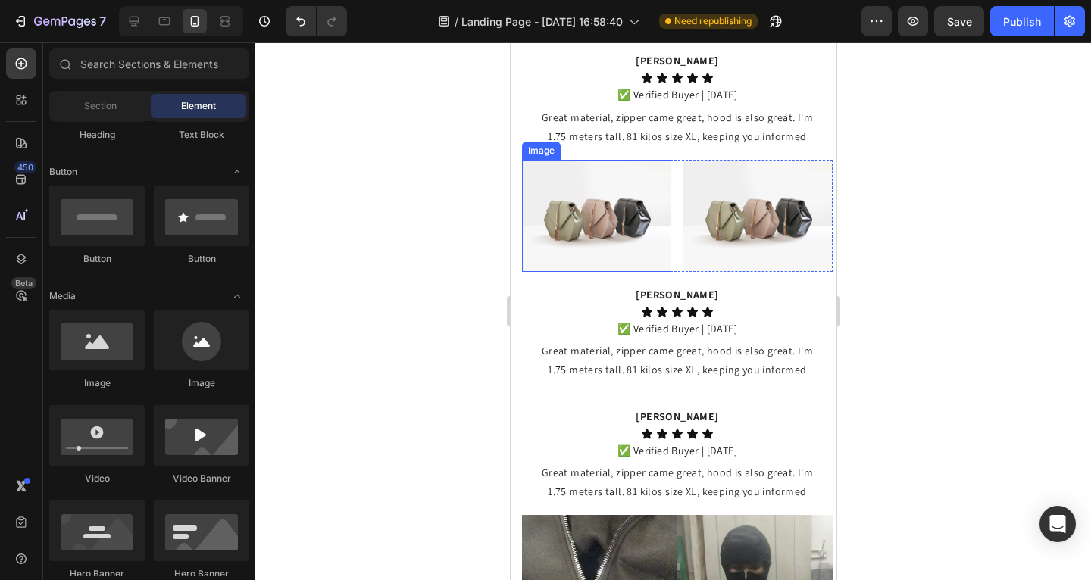
scroll to position [1349, 0]
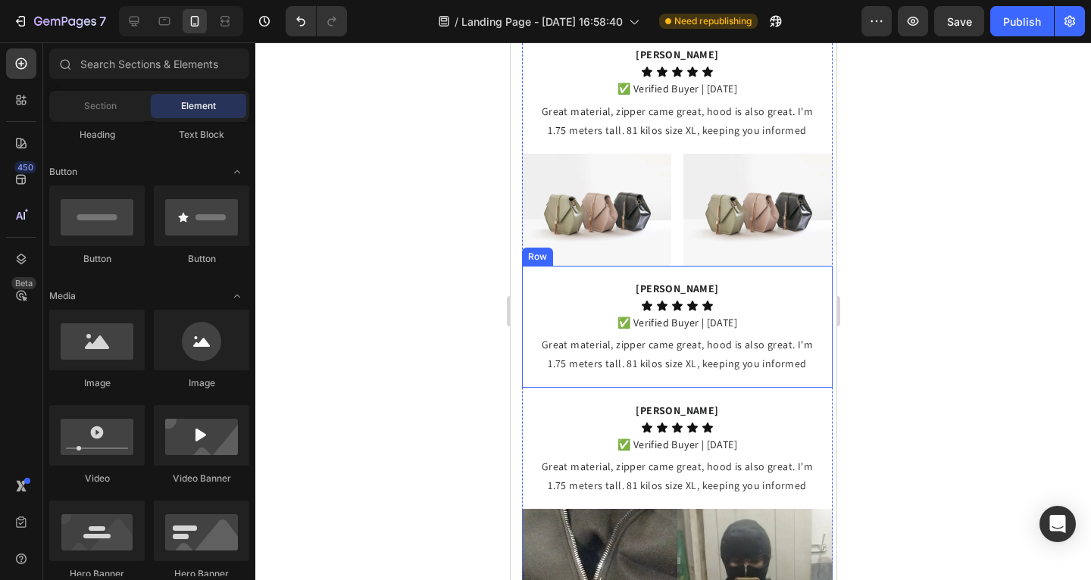
click at [528, 269] on div "[PERSON_NAME] Text Block Icon Icon Icon Icon Icon Icon List ✅ Verified Buyer | …" at bounding box center [676, 327] width 311 height 122
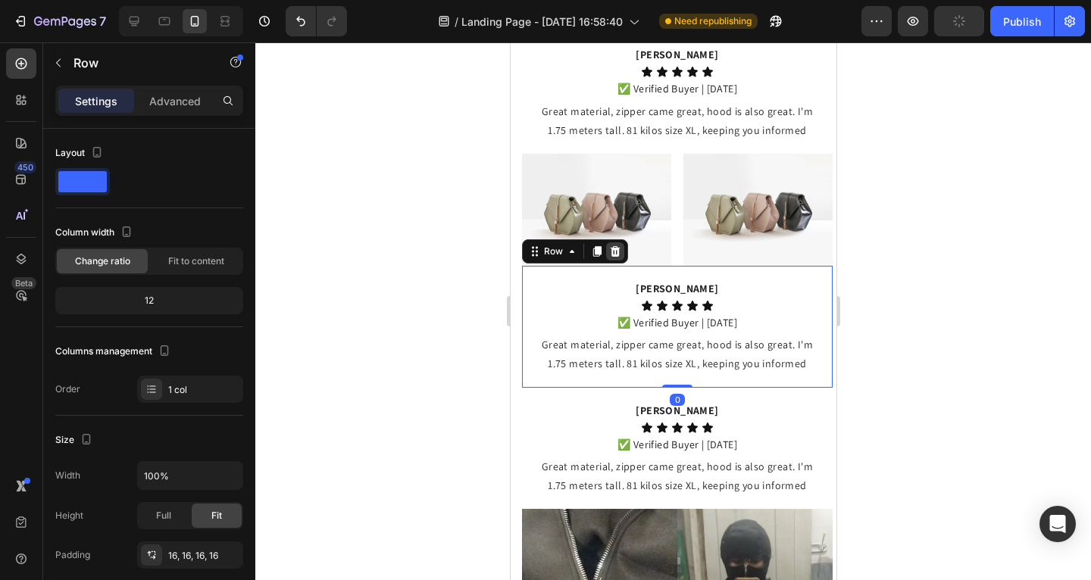
click at [612, 246] on icon at bounding box center [615, 251] width 10 height 11
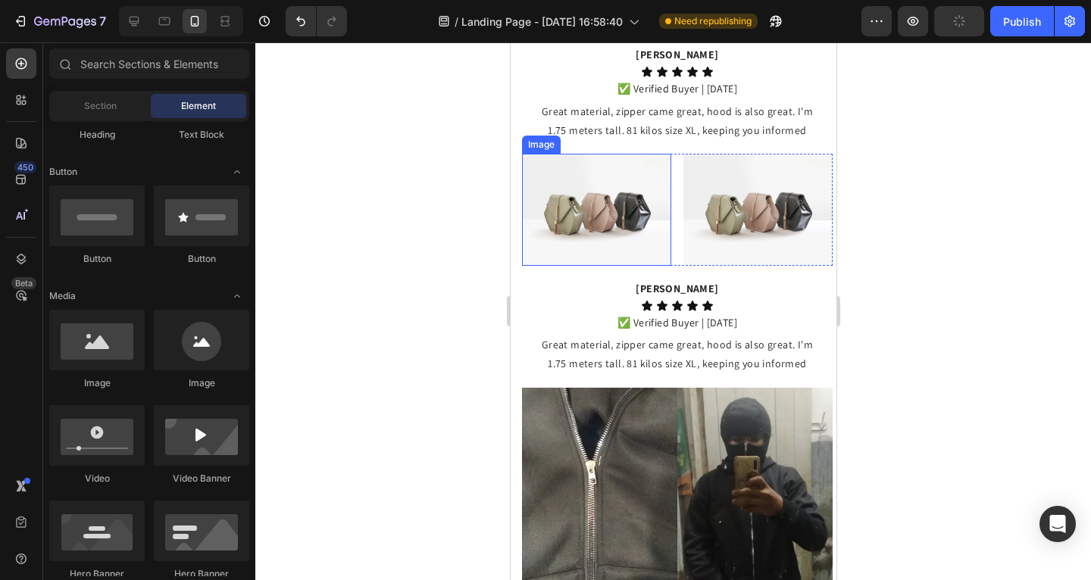
click at [602, 211] on img at bounding box center [595, 210] width 149 height 112
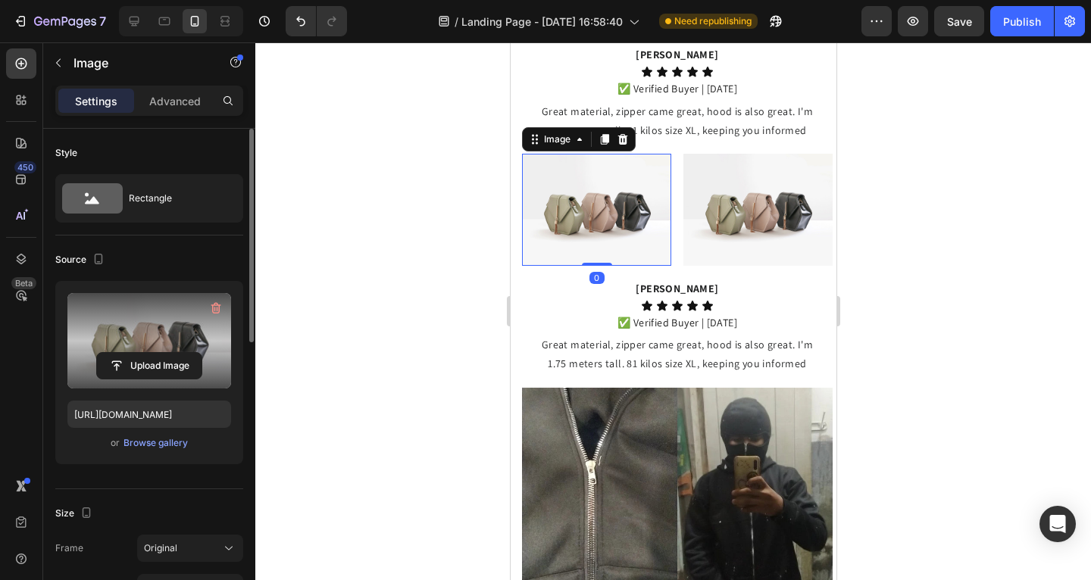
click at [152, 317] on label at bounding box center [149, 340] width 164 height 95
click at [152, 353] on input "file" at bounding box center [149, 366] width 105 height 26
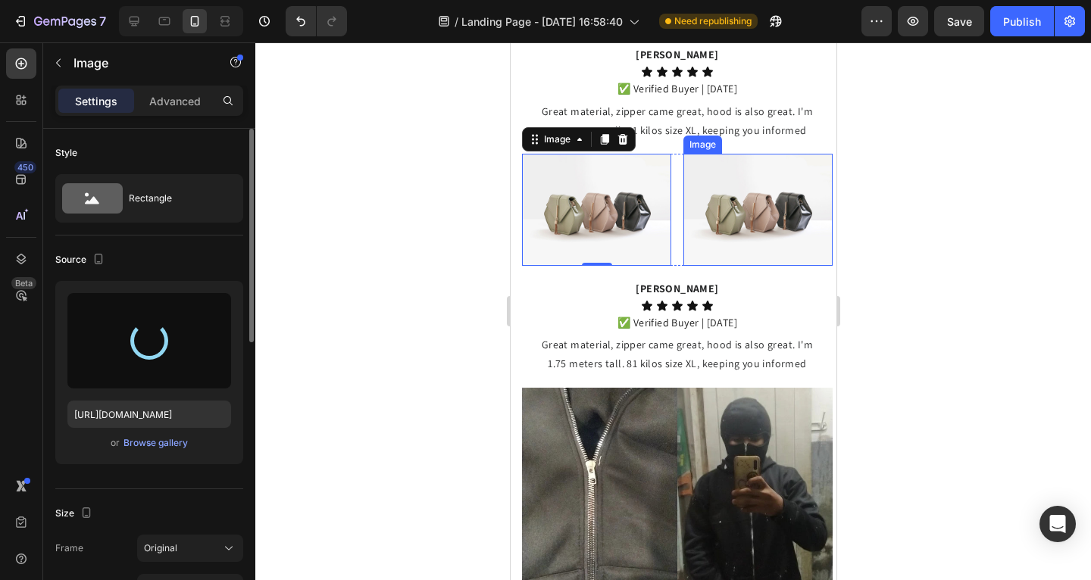
type input "[URL][DOMAIN_NAME]"
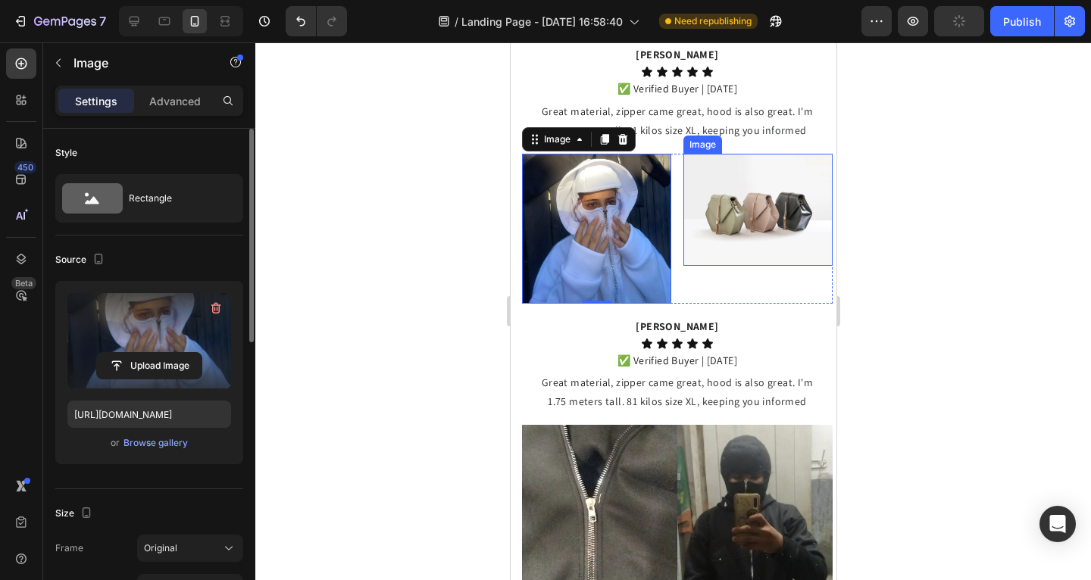
click at [695, 218] on img at bounding box center [757, 210] width 149 height 112
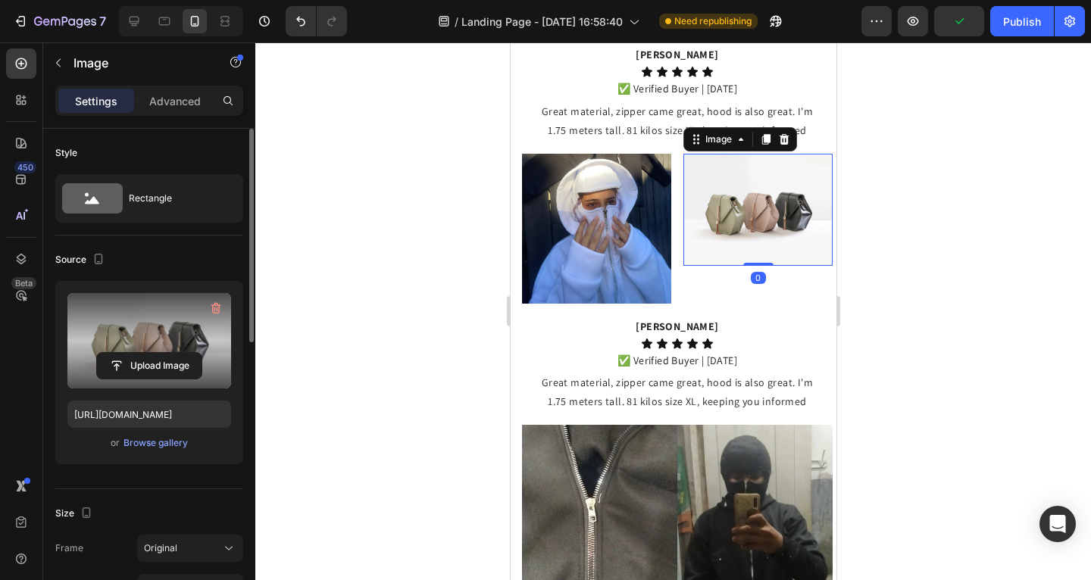
click at [159, 317] on label at bounding box center [149, 340] width 164 height 95
click at [159, 353] on input "file" at bounding box center [149, 366] width 105 height 26
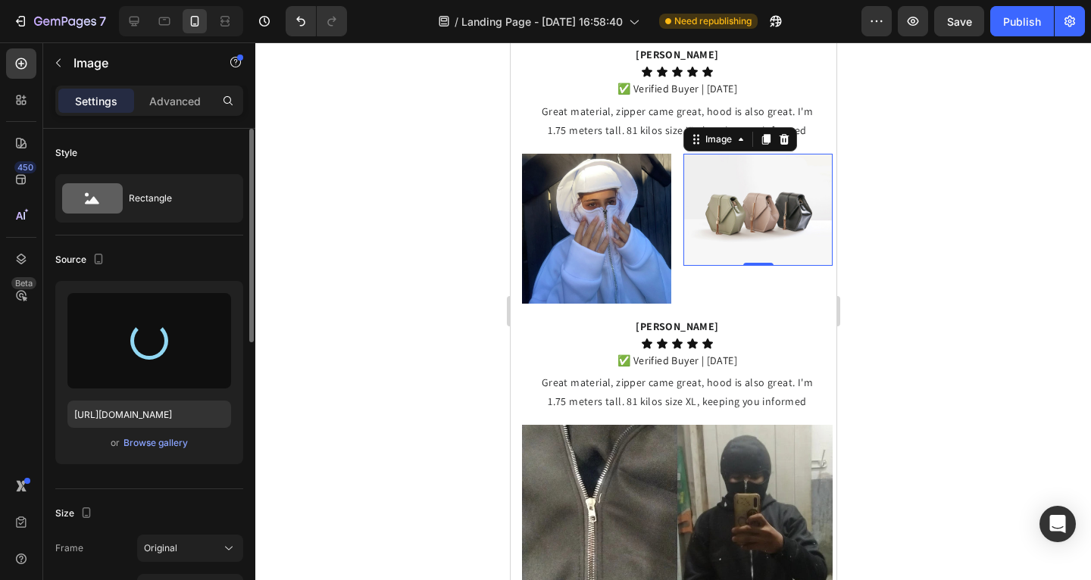
type input "[URL][DOMAIN_NAME]"
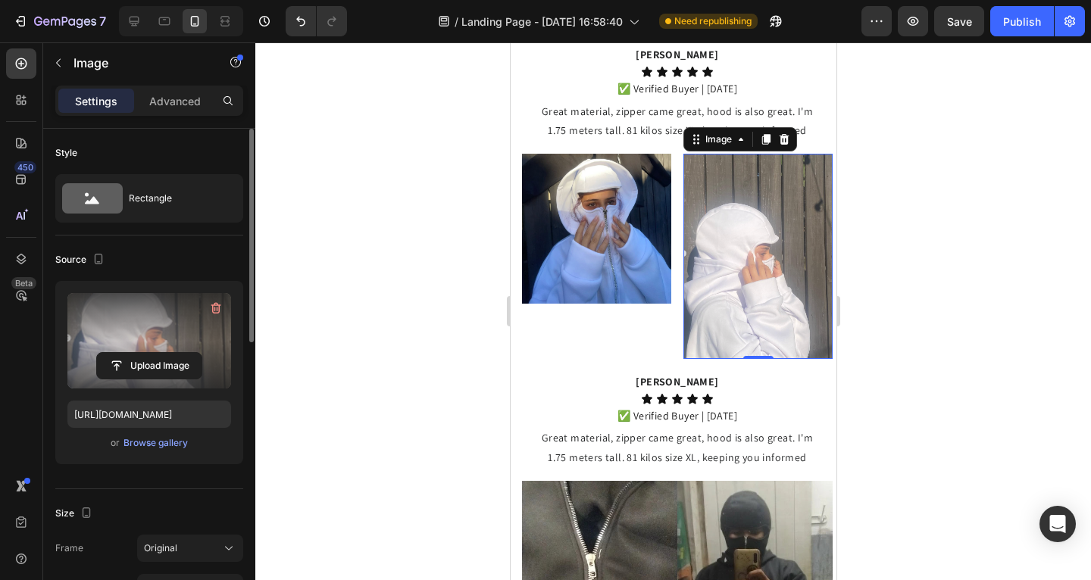
click at [625, 261] on img at bounding box center [595, 229] width 149 height 150
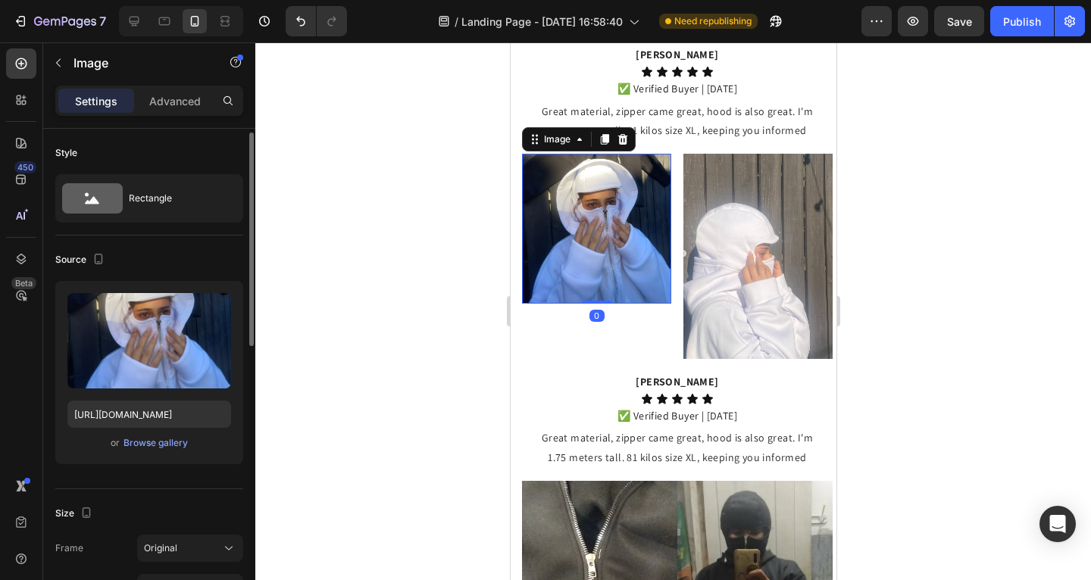
scroll to position [135, 0]
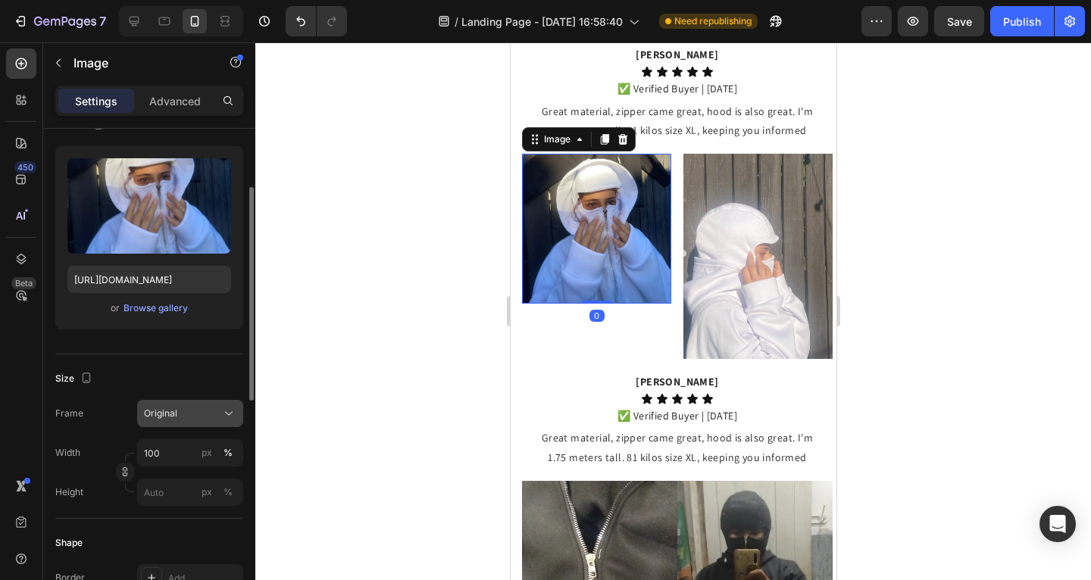
click at [186, 411] on div "Original" at bounding box center [181, 414] width 74 height 14
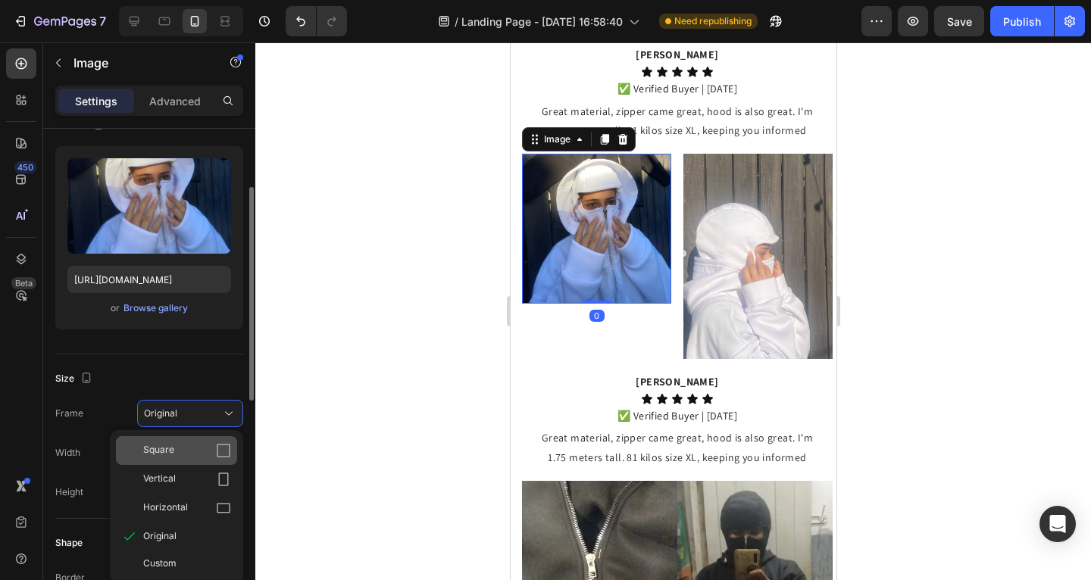
scroll to position [138, 0]
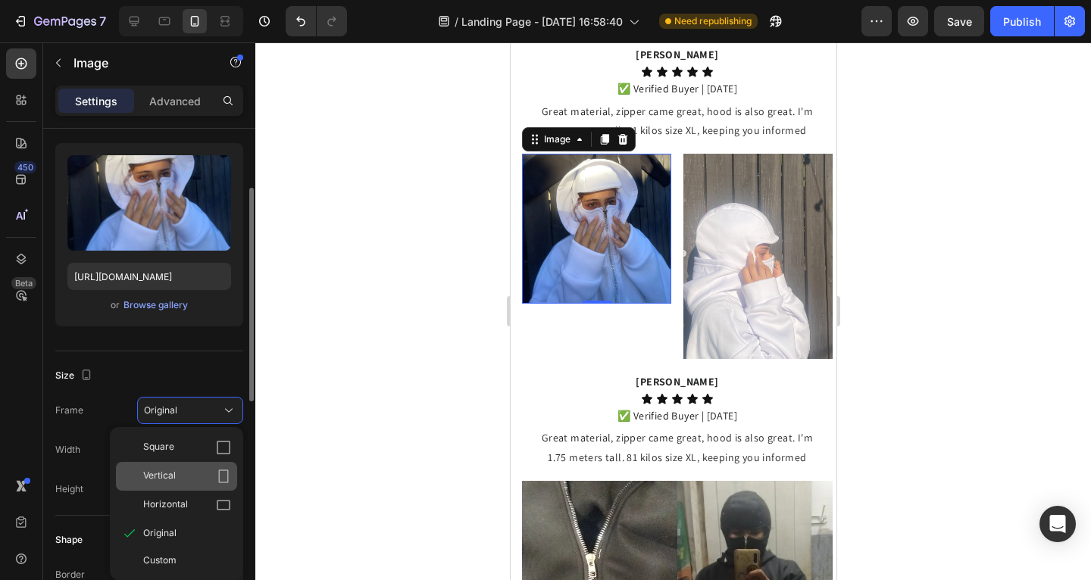
click at [196, 480] on div "Vertical" at bounding box center [187, 476] width 88 height 15
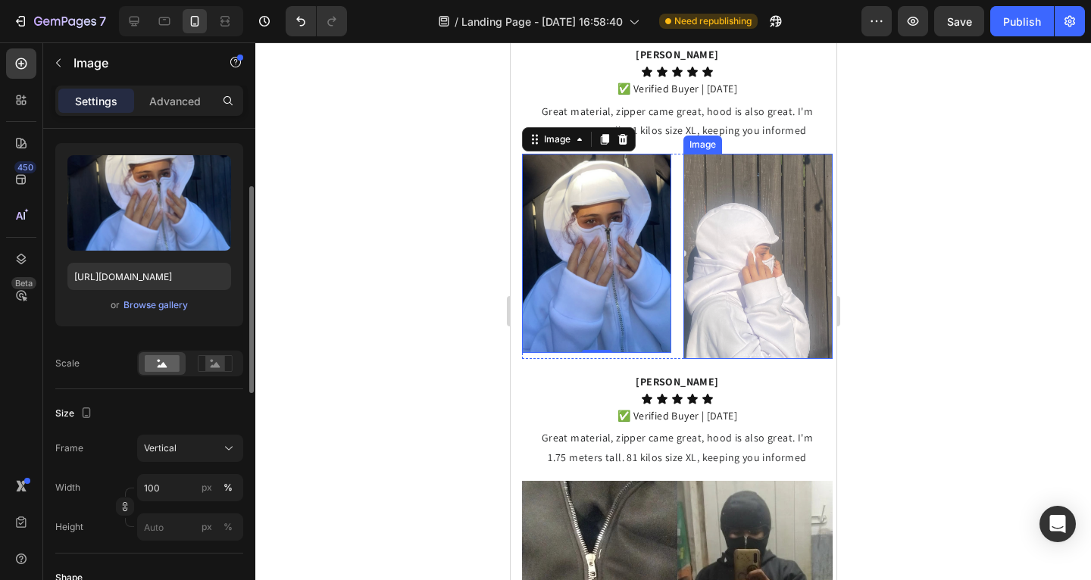
click at [715, 276] on img at bounding box center [757, 256] width 149 height 205
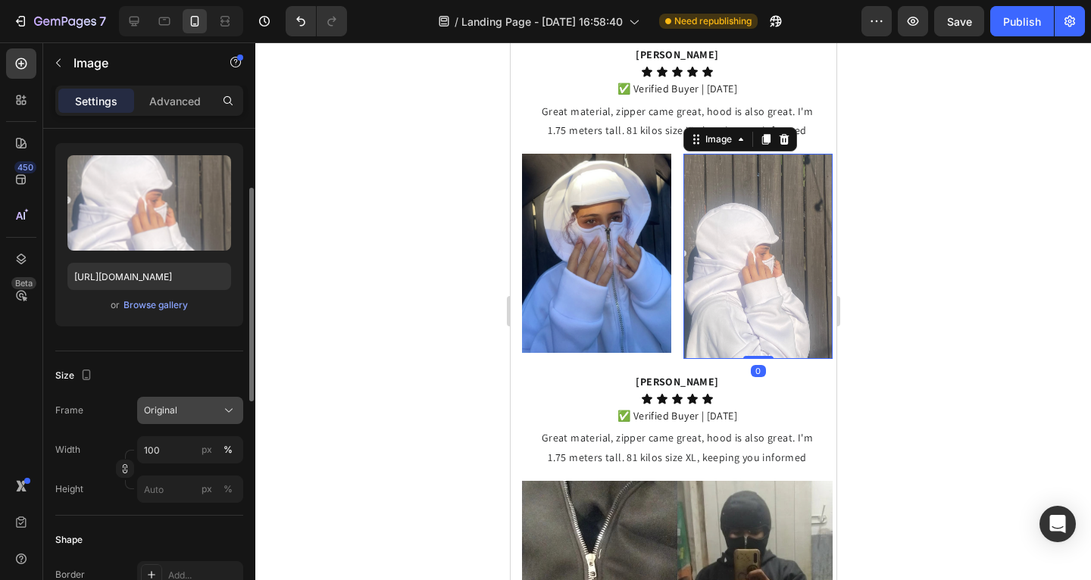
click at [180, 402] on button "Original" at bounding box center [190, 410] width 106 height 27
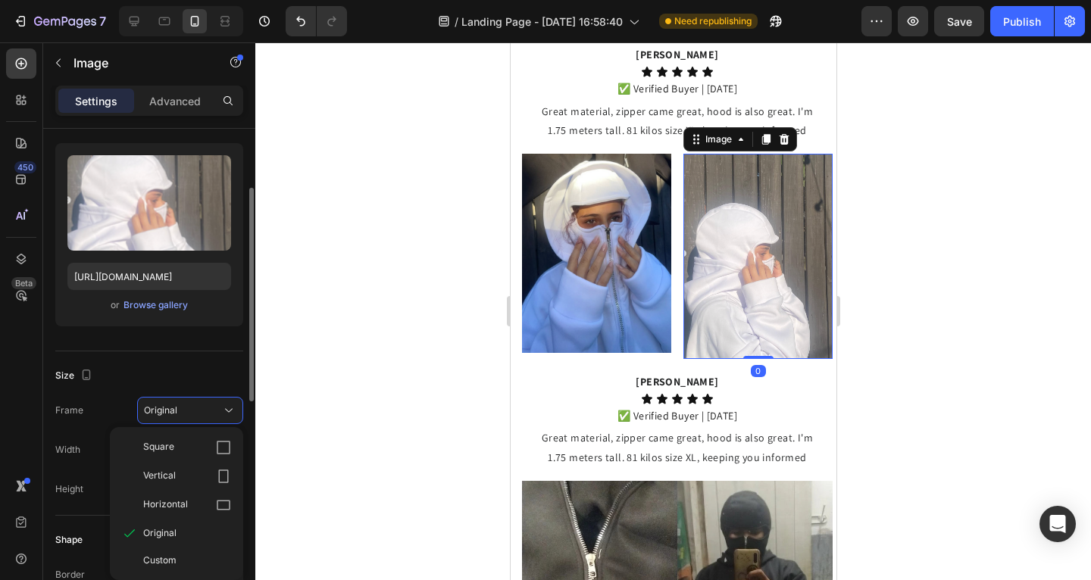
click at [190, 480] on div "Vertical" at bounding box center [187, 476] width 88 height 15
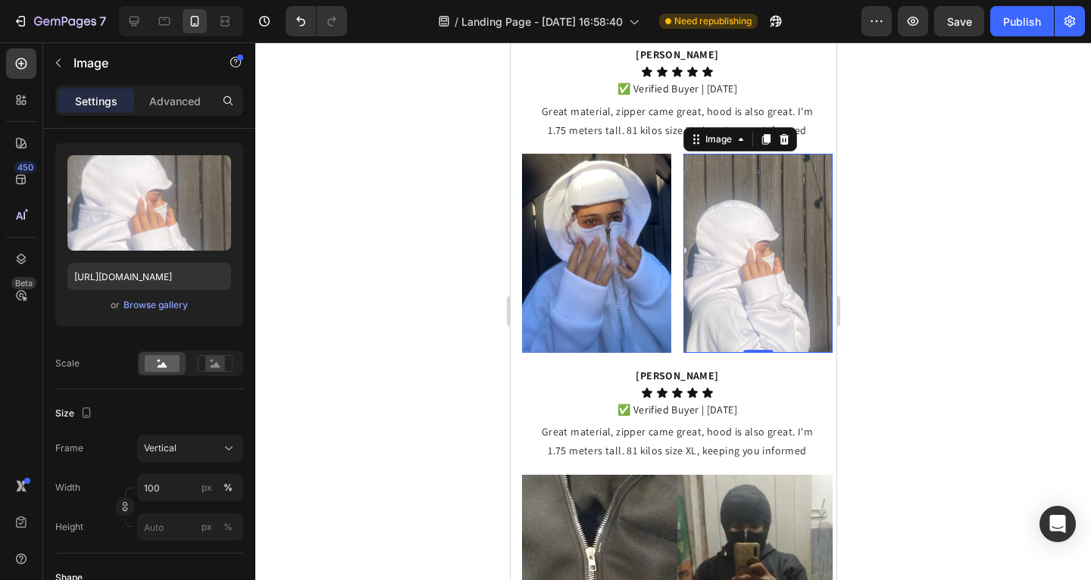
click at [346, 421] on div at bounding box center [673, 311] width 836 height 538
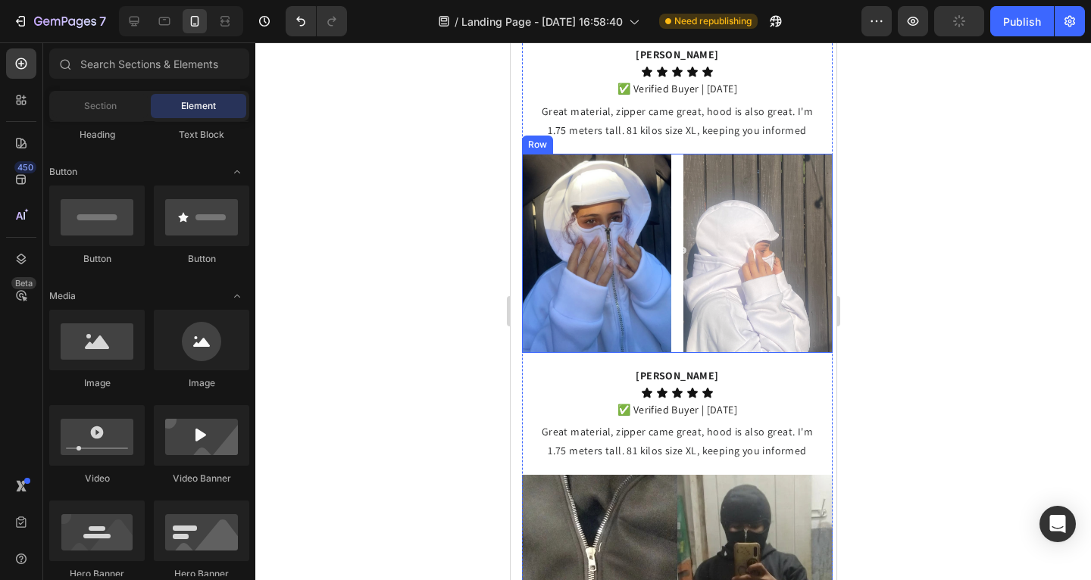
click at [669, 296] on div "Image Image Row" at bounding box center [676, 253] width 311 height 199
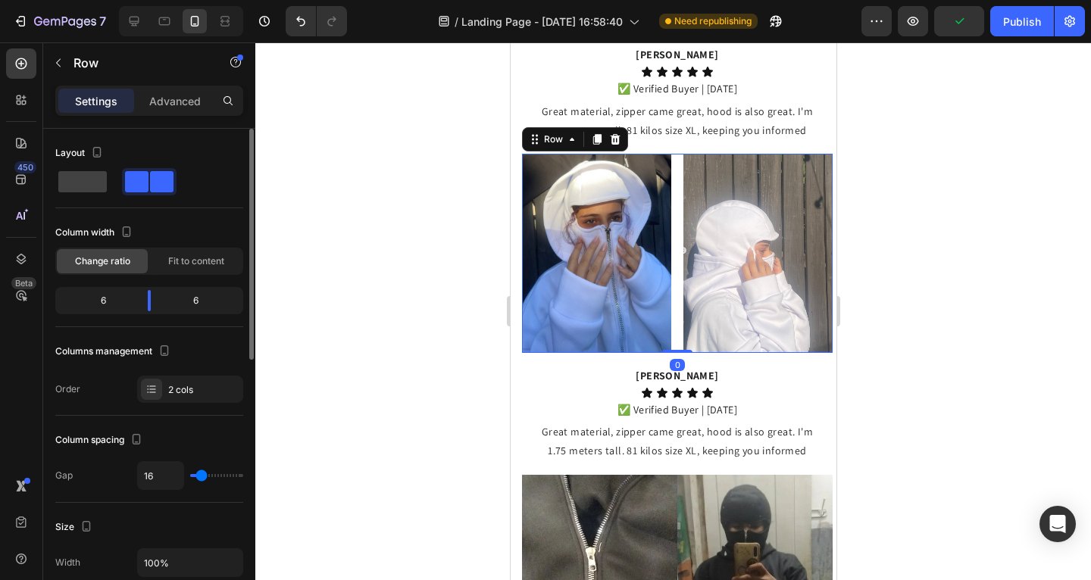
type input "22"
type input "0"
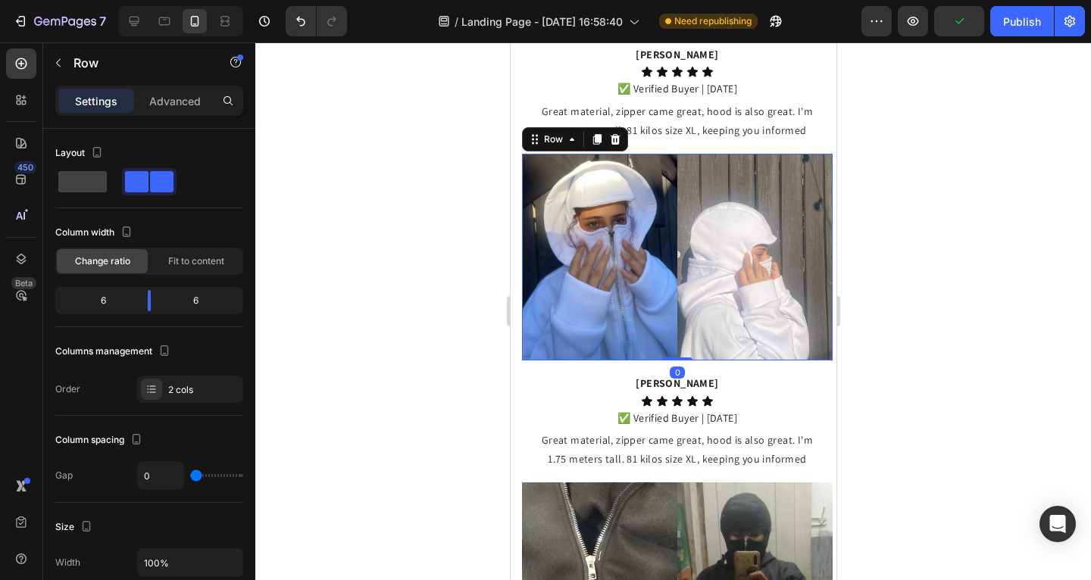
drag, startPoint x: 204, startPoint y: 476, endPoint x: 349, endPoint y: 414, distance: 157.2
type input "0"
click at [190, 476] on input "range" at bounding box center [216, 475] width 53 height 3
click at [350, 412] on div at bounding box center [673, 311] width 836 height 538
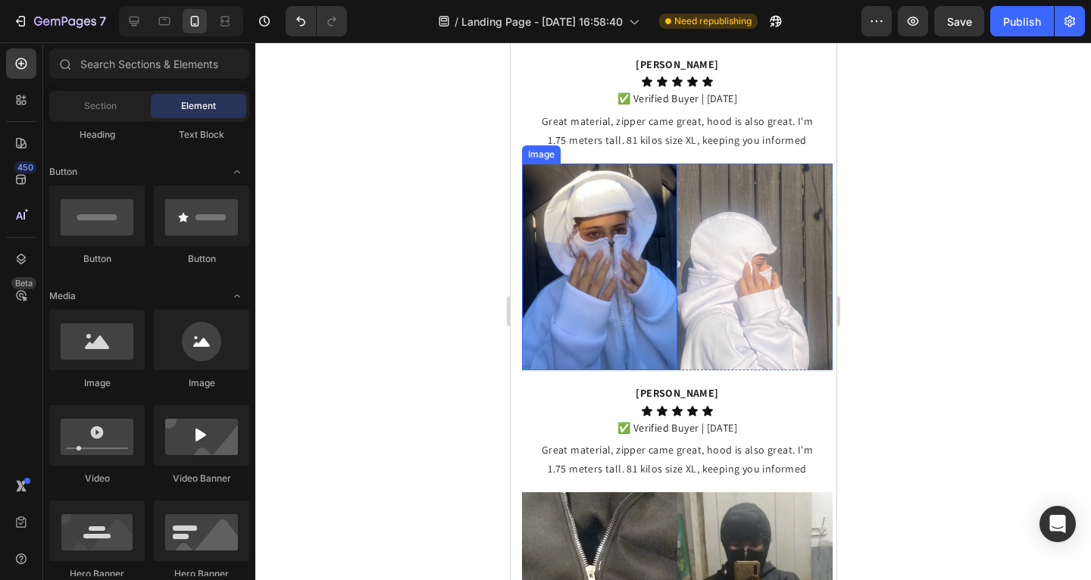
scroll to position [1353, 0]
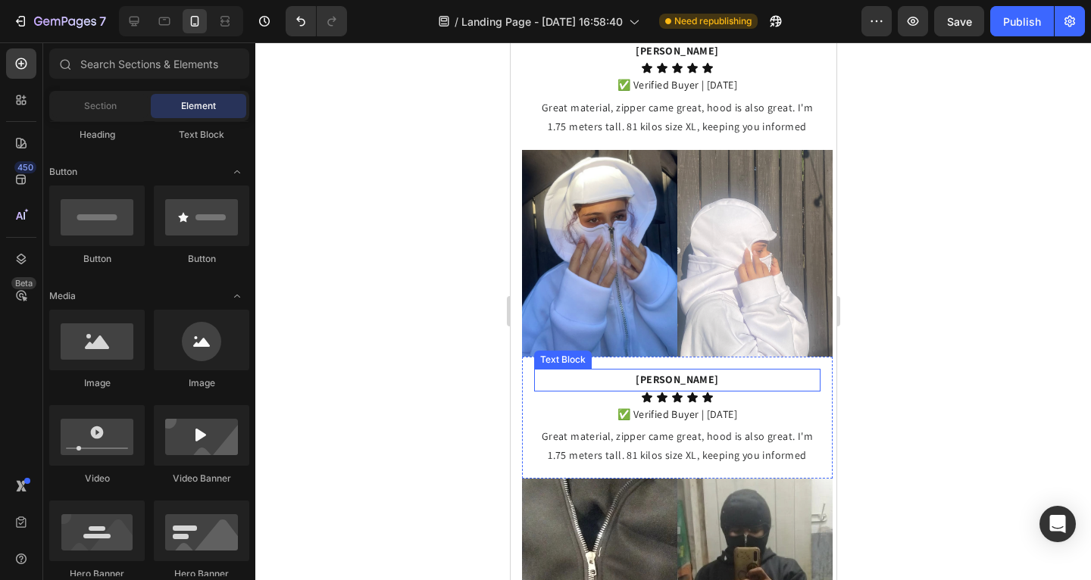
click at [660, 373] on strong "[PERSON_NAME]" at bounding box center [676, 380] width 83 height 14
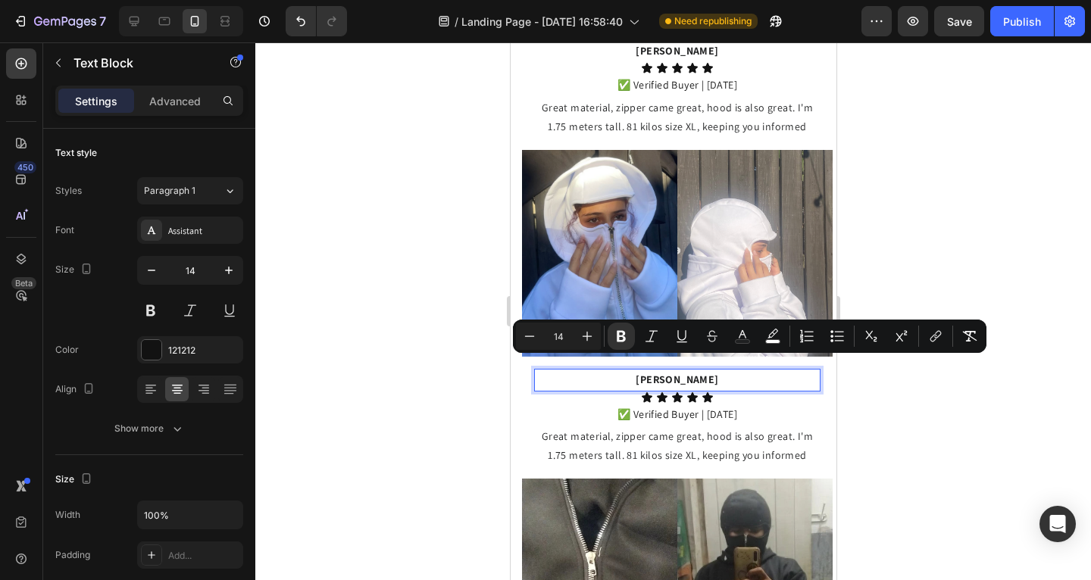
click at [695, 373] on strong "[PERSON_NAME]" at bounding box center [676, 380] width 83 height 14
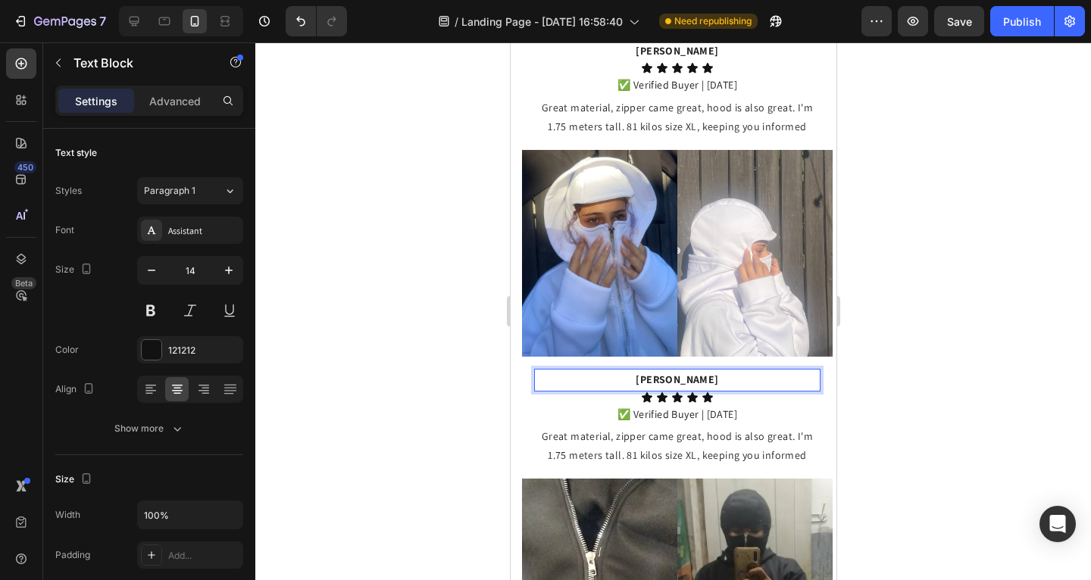
click at [708, 371] on p "[PERSON_NAME]" at bounding box center [676, 380] width 283 height 19
drag, startPoint x: 710, startPoint y: 367, endPoint x: 633, endPoint y: 364, distance: 76.6
click at [630, 371] on p "[PERSON_NAME]" at bounding box center [676, 380] width 283 height 19
drag, startPoint x: 690, startPoint y: 367, endPoint x: 650, endPoint y: 366, distance: 40.2
click at [650, 371] on p "[PERSON_NAME]" at bounding box center [676, 380] width 283 height 19
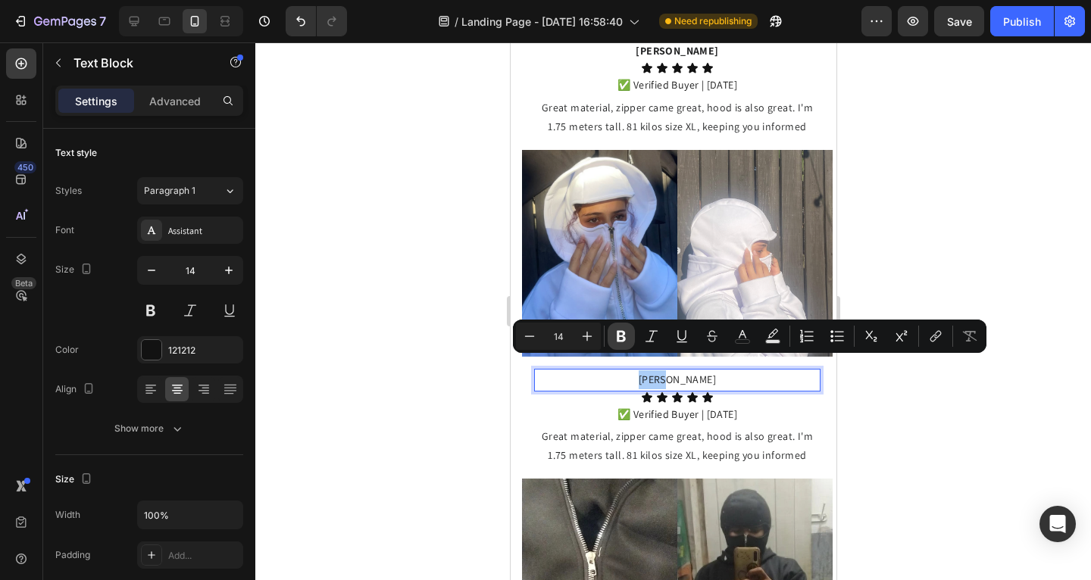
click at [627, 341] on icon "Editor contextual toolbar" at bounding box center [621, 336] width 15 height 15
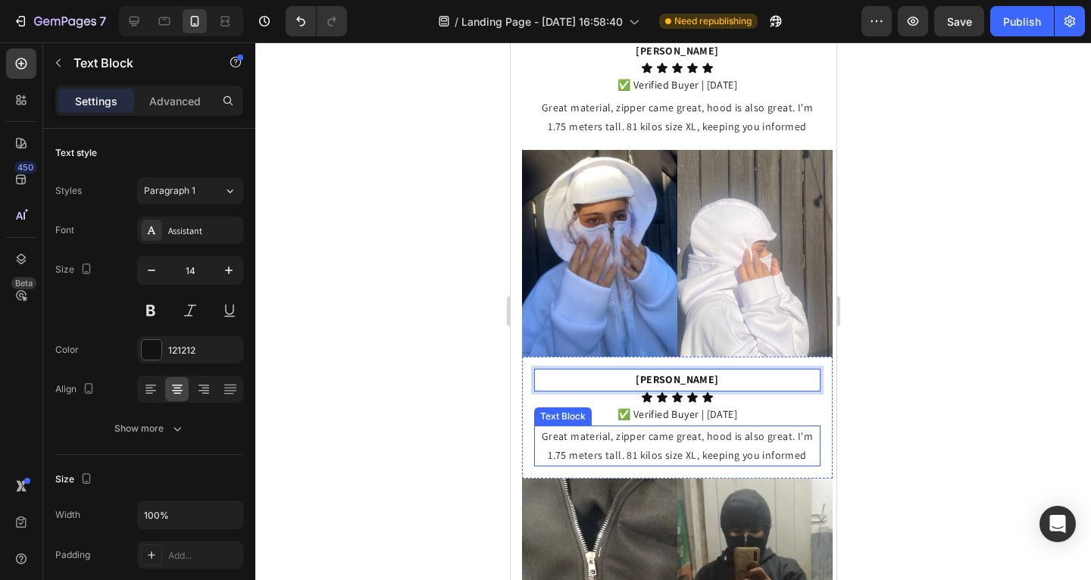
click at [650, 430] on span "Great material, zipper came great, hood is also great. I'm 1.75 meters tall. 81…" at bounding box center [676, 446] width 271 height 33
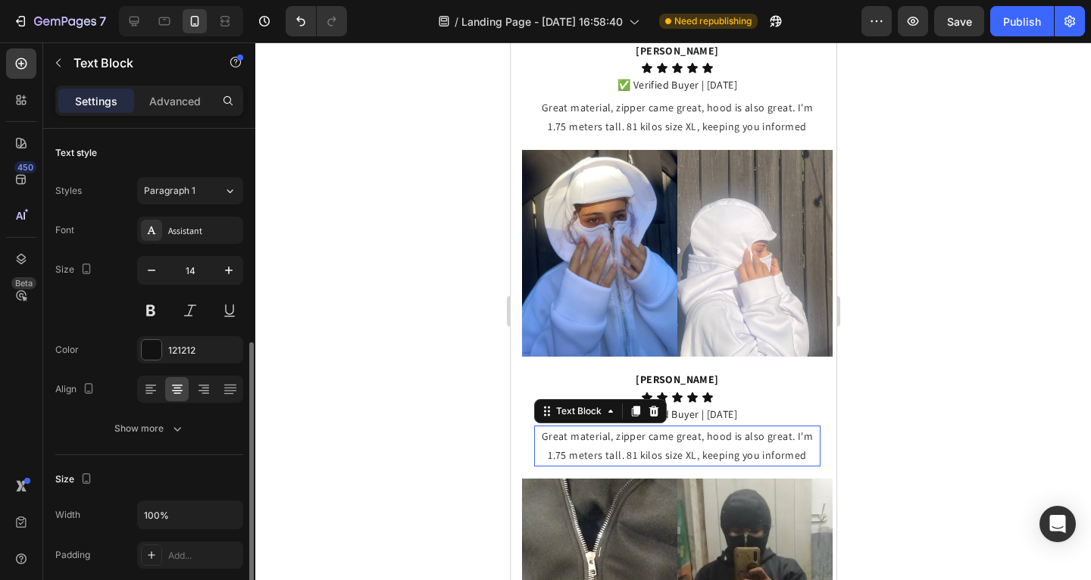
scroll to position [138, 0]
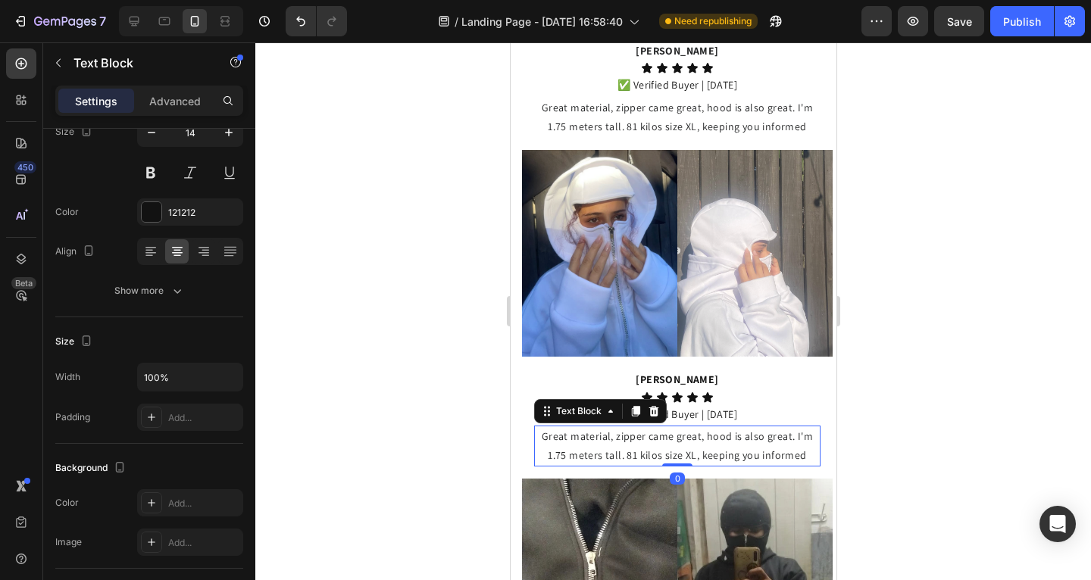
click at [656, 434] on span "Great material, zipper came great, hood is also great. I'm 1.75 meters tall. 81…" at bounding box center [676, 446] width 271 height 33
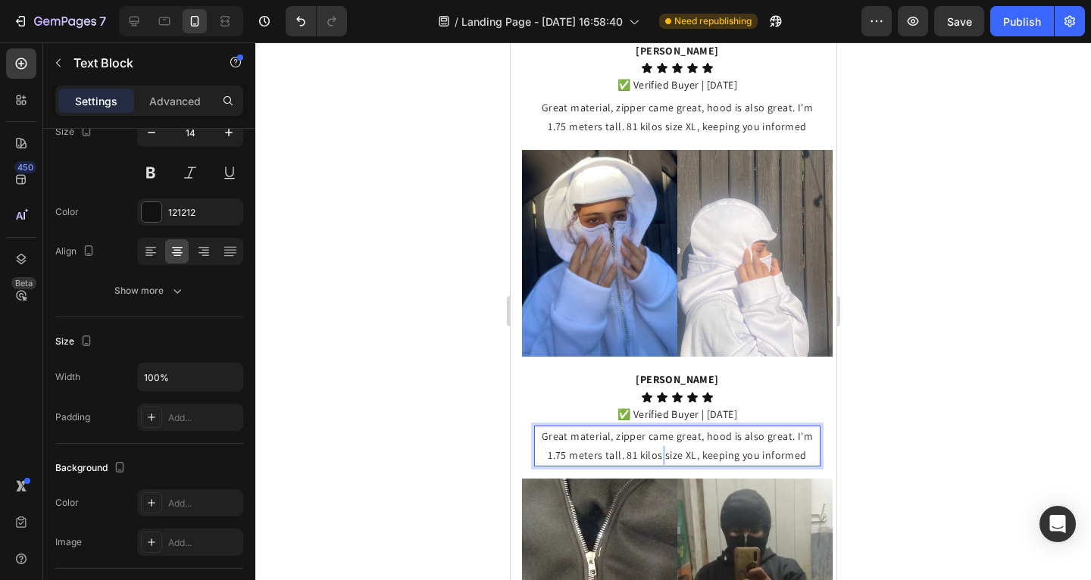
drag, startPoint x: 656, startPoint y: 434, endPoint x: 671, endPoint y: 433, distance: 15.2
click at [656, 434] on p "Great material, zipper came great, hood is also great. I'm 1.75 meters tall. 81…" at bounding box center [676, 446] width 283 height 38
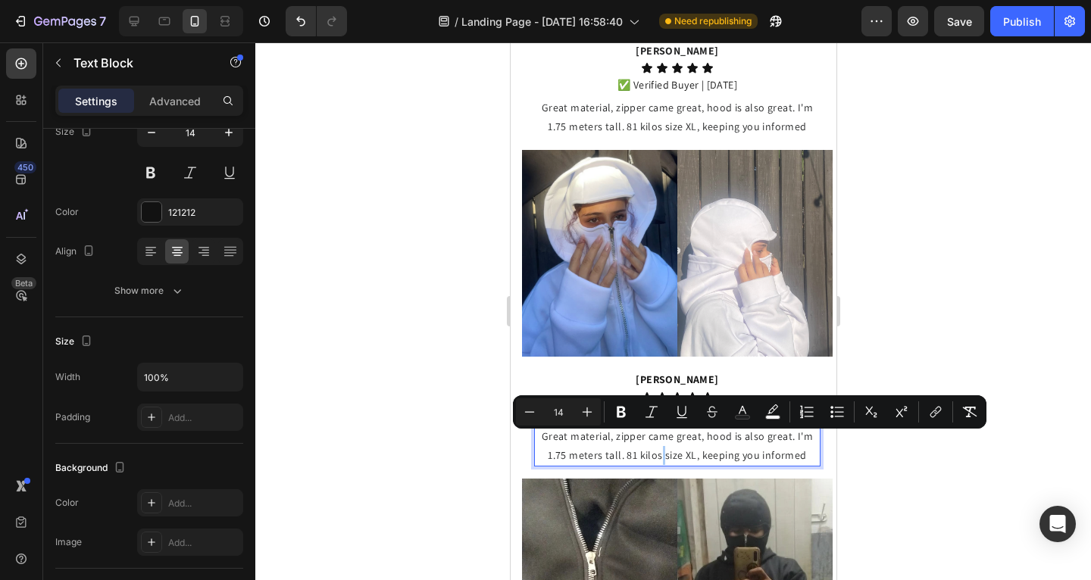
click at [379, 392] on div at bounding box center [673, 311] width 836 height 538
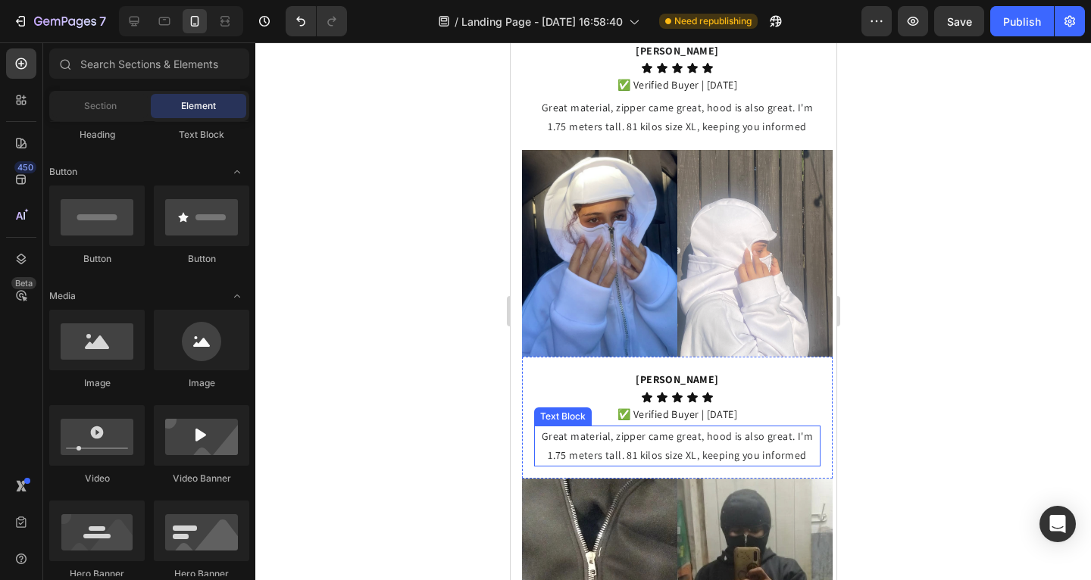
click at [627, 430] on span "Great material, zipper came great, hood is also great. I'm 1.75 meters tall. 81…" at bounding box center [676, 446] width 271 height 33
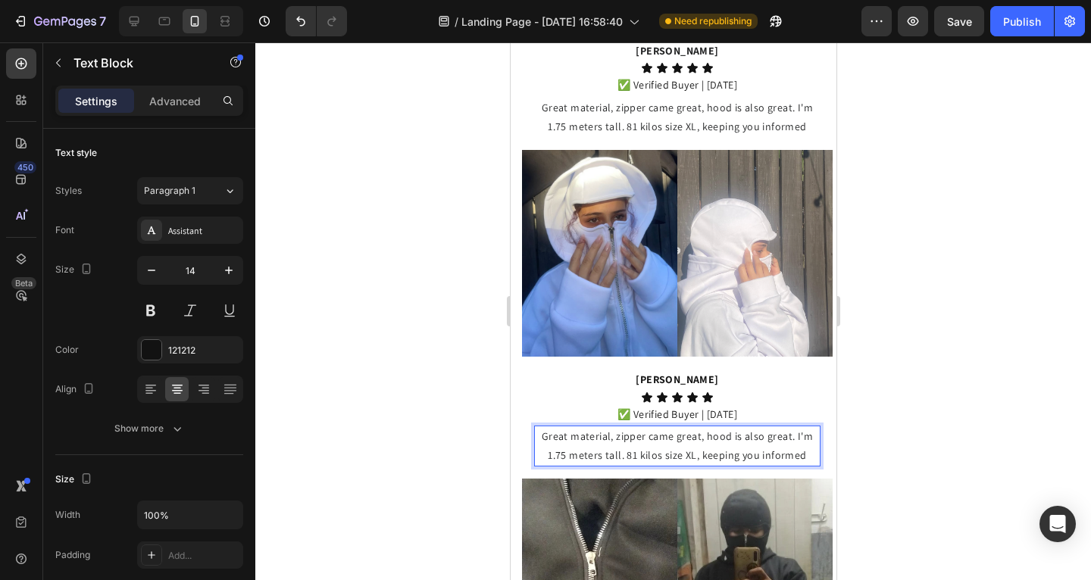
drag, startPoint x: 725, startPoint y: 427, endPoint x: 771, endPoint y: 439, distance: 47.6
click at [725, 430] on span "Great material, zipper came great, hood is also great. I'm 1.75 meters tall. 81…" at bounding box center [676, 446] width 271 height 33
click at [776, 439] on span "Great material, zipper came great, hood is also great. I'm 1.75 meters tall. 81…" at bounding box center [676, 446] width 271 height 33
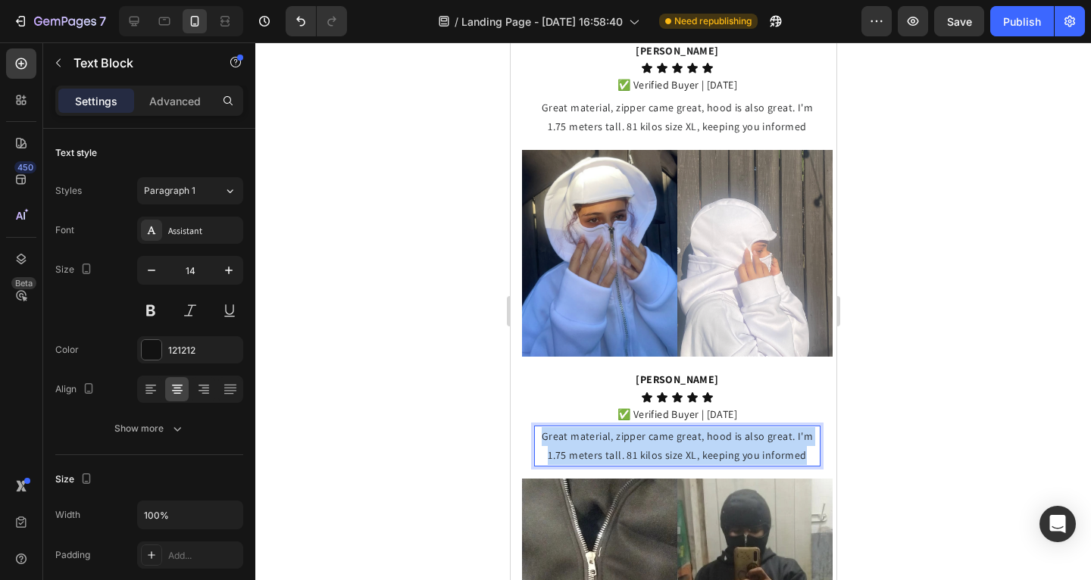
drag, startPoint x: 797, startPoint y: 444, endPoint x: 540, endPoint y: 421, distance: 257.9
click at [539, 427] on p "Great material, zipper came great, hood is also great. I'm 1.75 meters tall. 81…" at bounding box center [676, 446] width 283 height 38
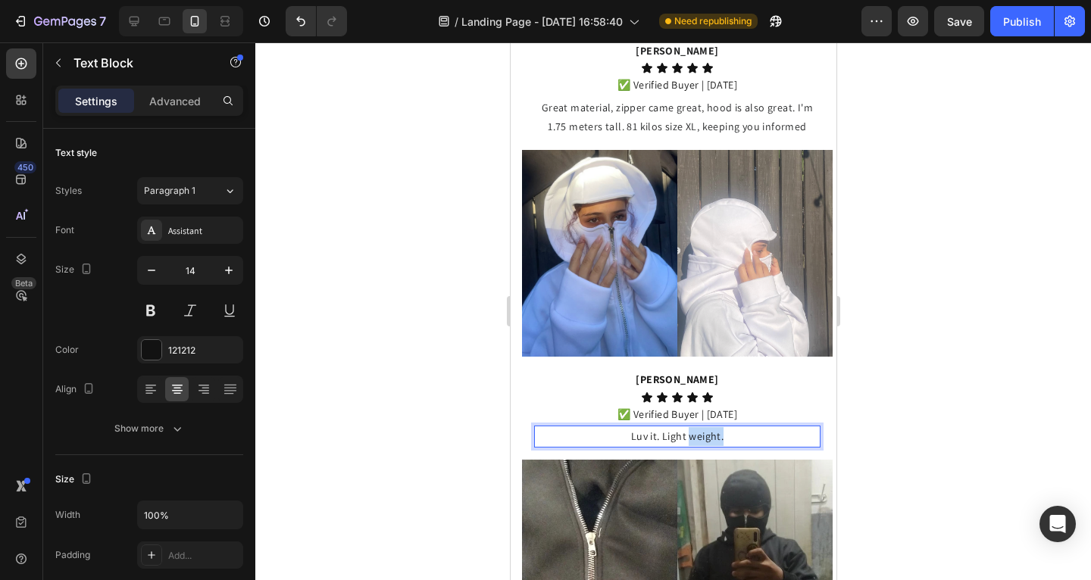
drag, startPoint x: 729, startPoint y: 422, endPoint x: 686, endPoint y: 421, distance: 43.2
click at [686, 427] on p "Luv it. Light weight." at bounding box center [676, 436] width 283 height 19
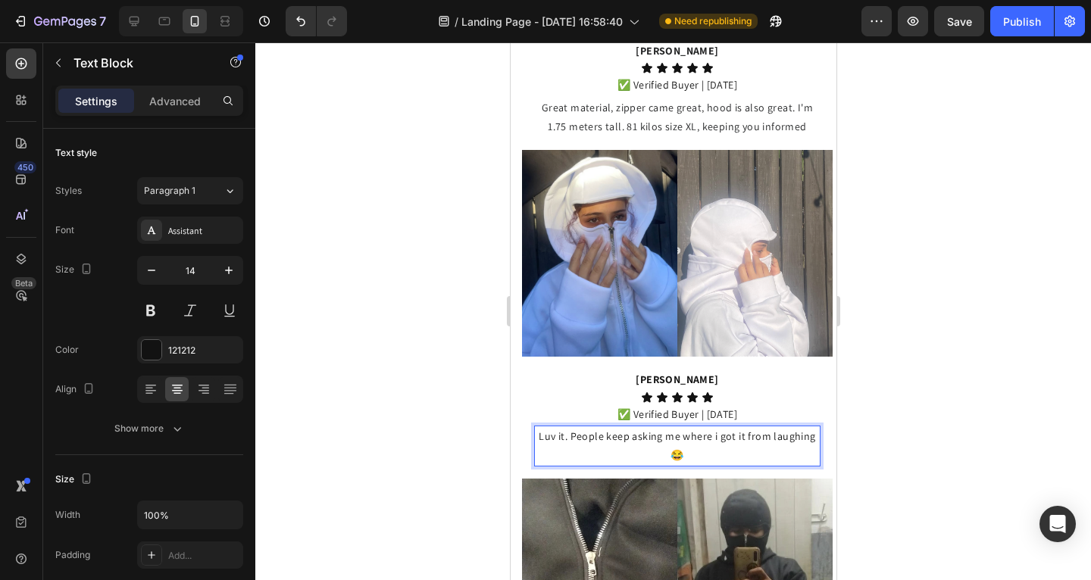
click at [804, 427] on p "Luv it. People keep asking me where i got it from laughing 😂" at bounding box center [676, 446] width 283 height 38
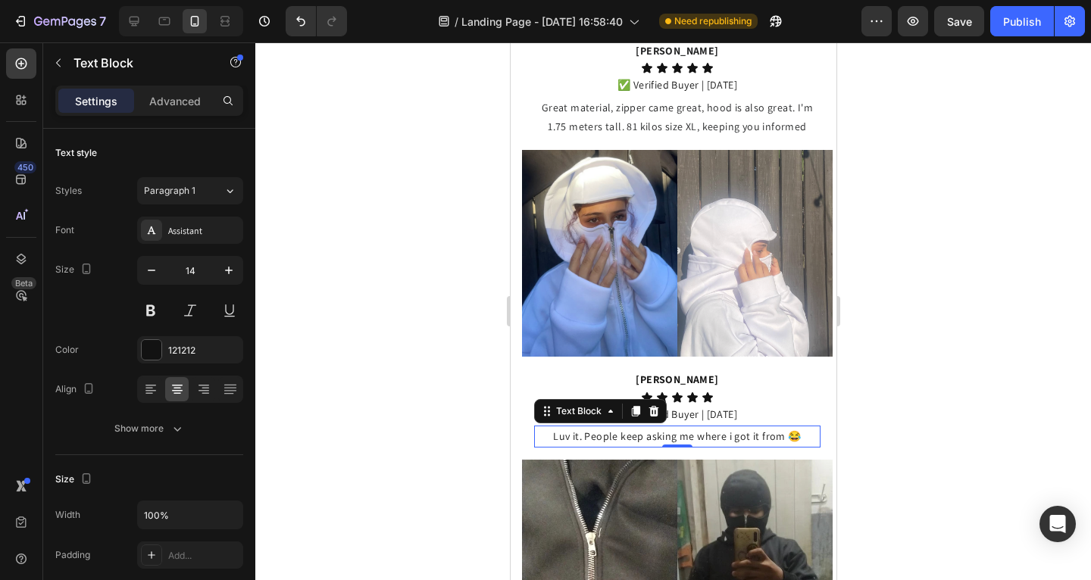
click at [878, 434] on div at bounding box center [673, 311] width 836 height 538
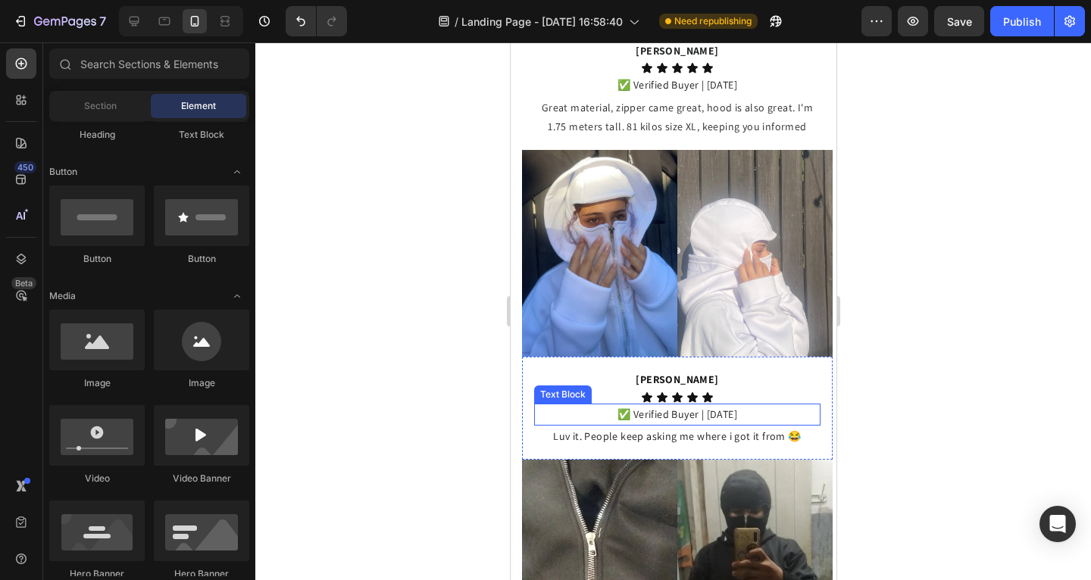
click at [696, 405] on p "✅ Verified Buyer | [DATE]" at bounding box center [676, 414] width 283 height 19
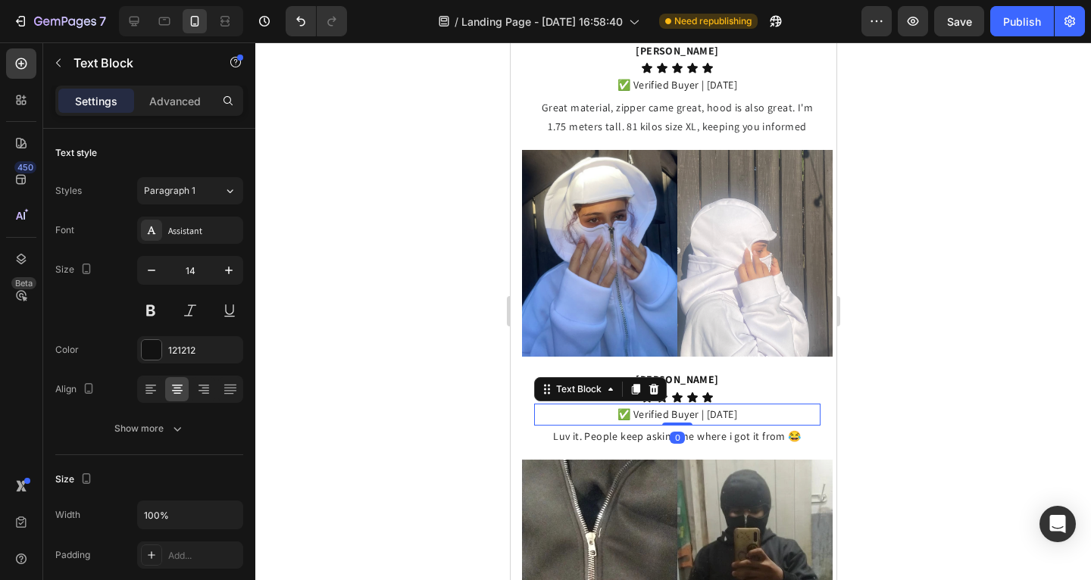
click at [696, 405] on p "✅ Verified Buyer | [DATE]" at bounding box center [676, 414] width 283 height 19
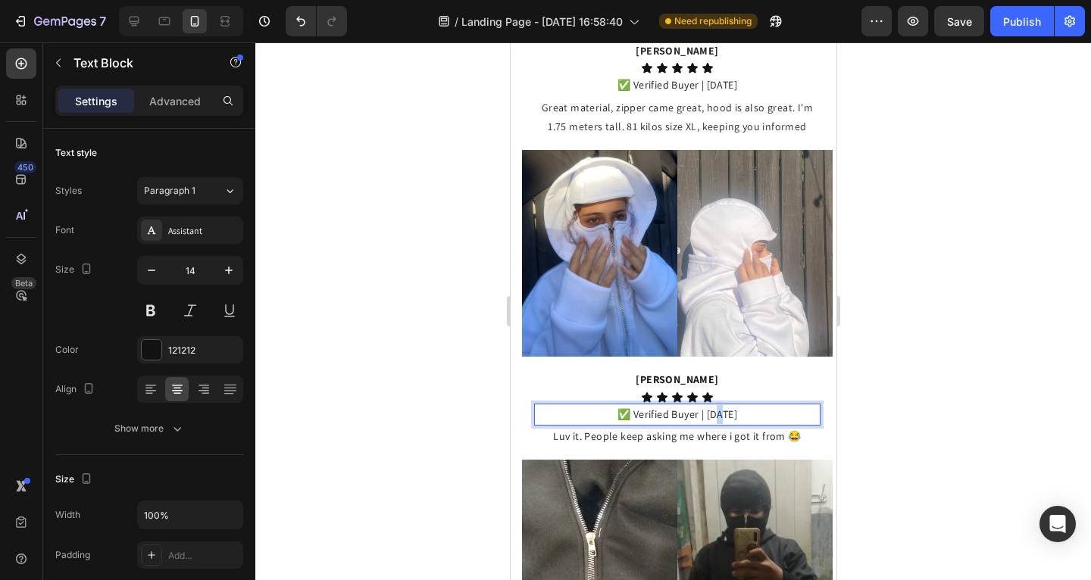
click at [696, 405] on p "✅ Verified Buyer | [DATE]" at bounding box center [676, 414] width 283 height 19
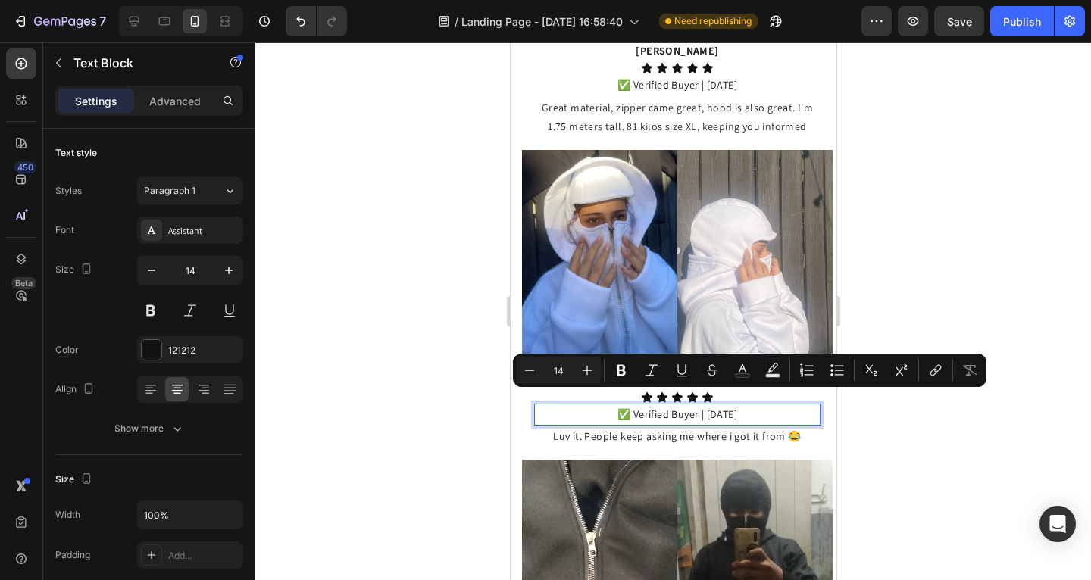
click at [710, 405] on p "✅ Verified Buyer | [DATE]" at bounding box center [676, 414] width 283 height 19
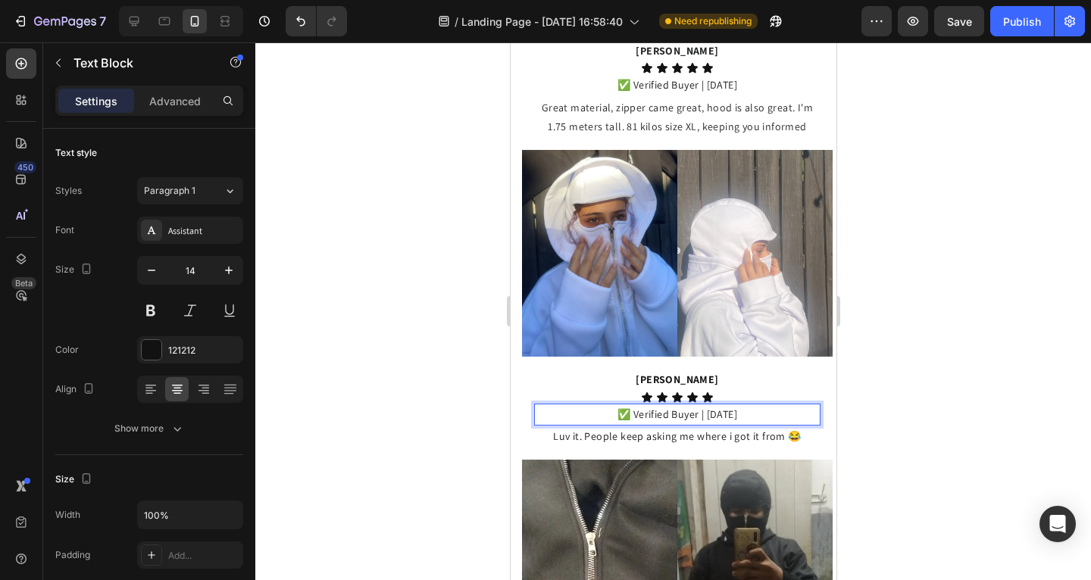
click at [711, 405] on p "✅ Verified Buyer | [DATE]" at bounding box center [676, 414] width 283 height 19
click at [901, 421] on div at bounding box center [673, 311] width 836 height 538
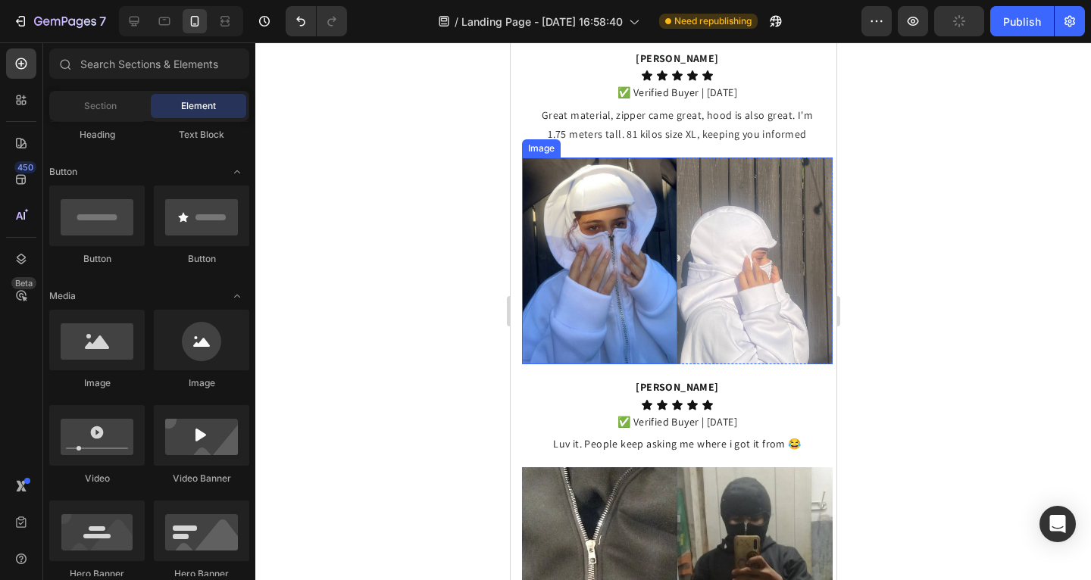
scroll to position [1334, 0]
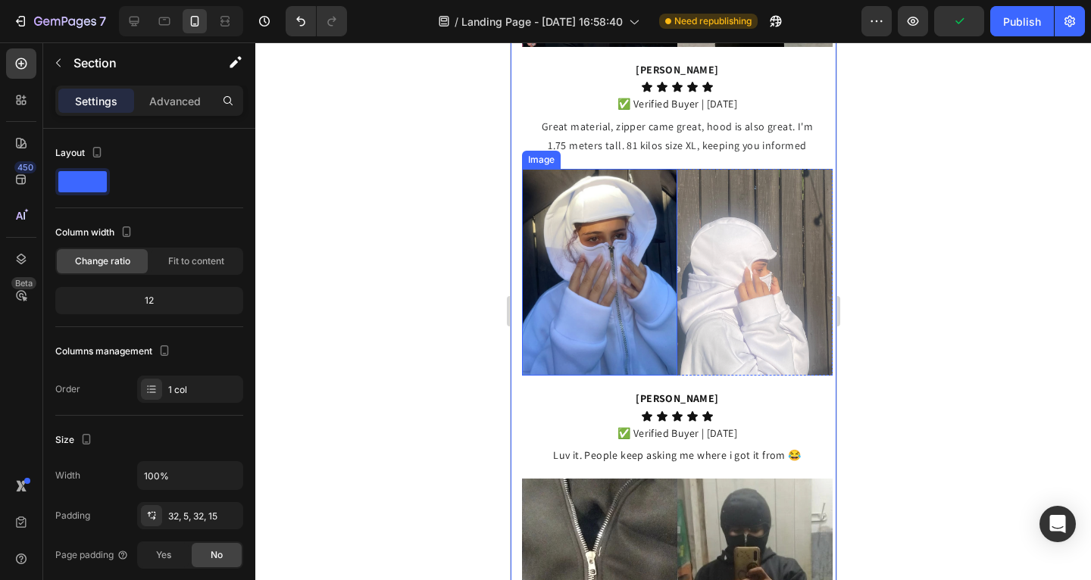
click at [536, 239] on img at bounding box center [598, 272] width 155 height 207
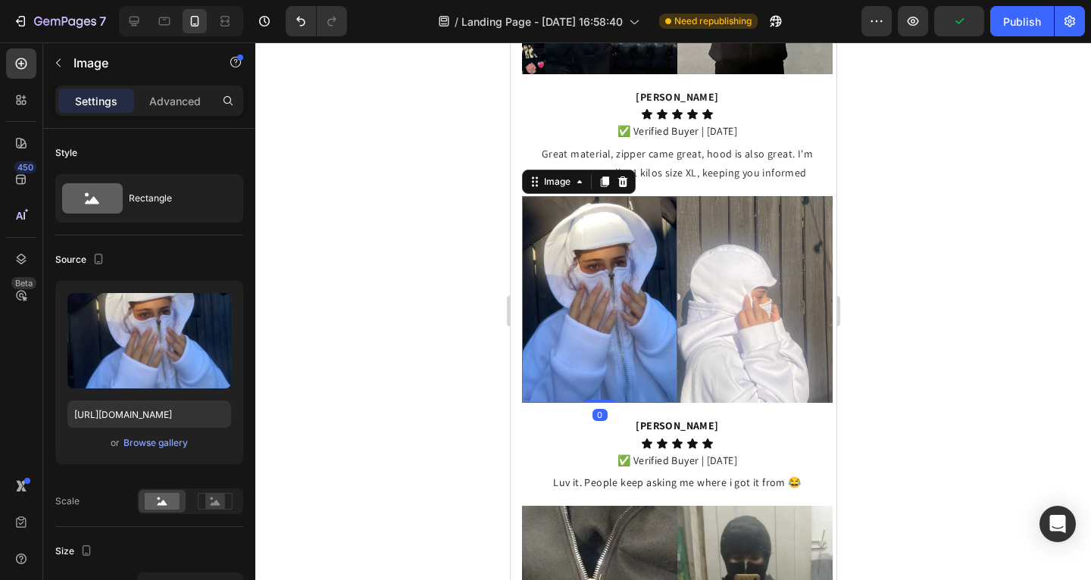
scroll to position [1237, 0]
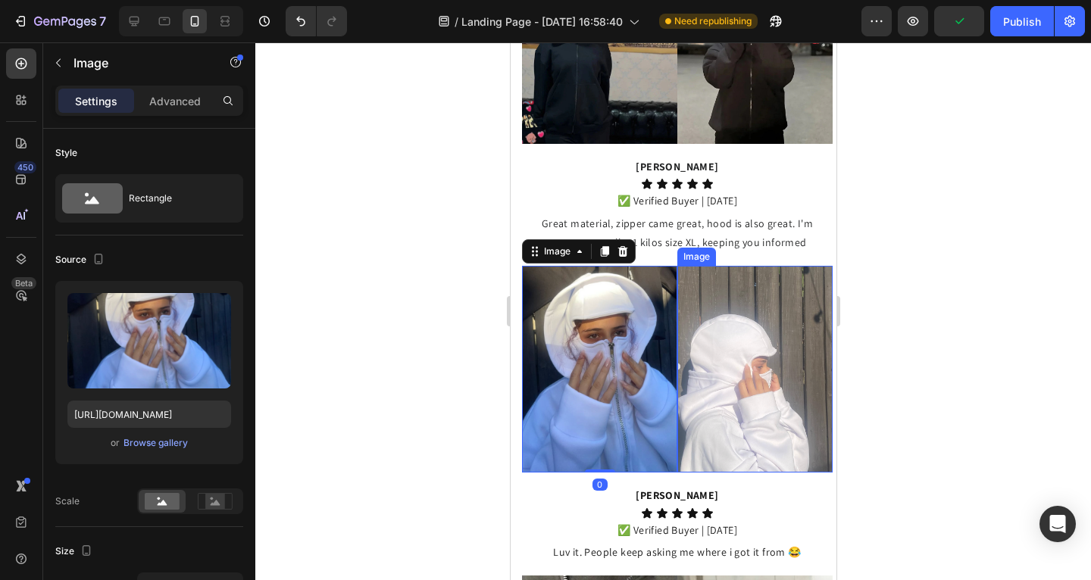
click at [679, 279] on img at bounding box center [754, 369] width 155 height 207
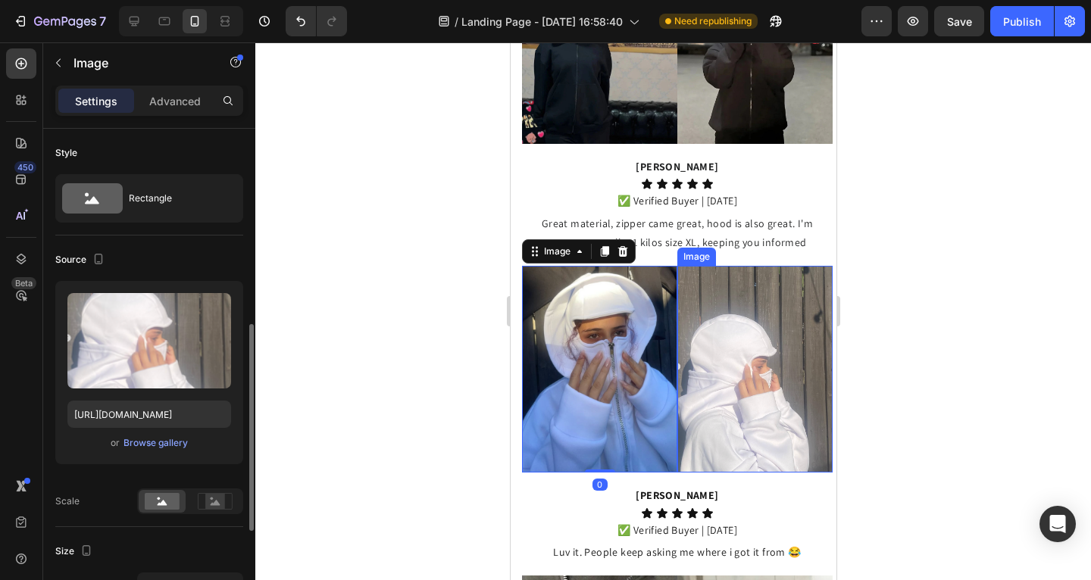
scroll to position [138, 0]
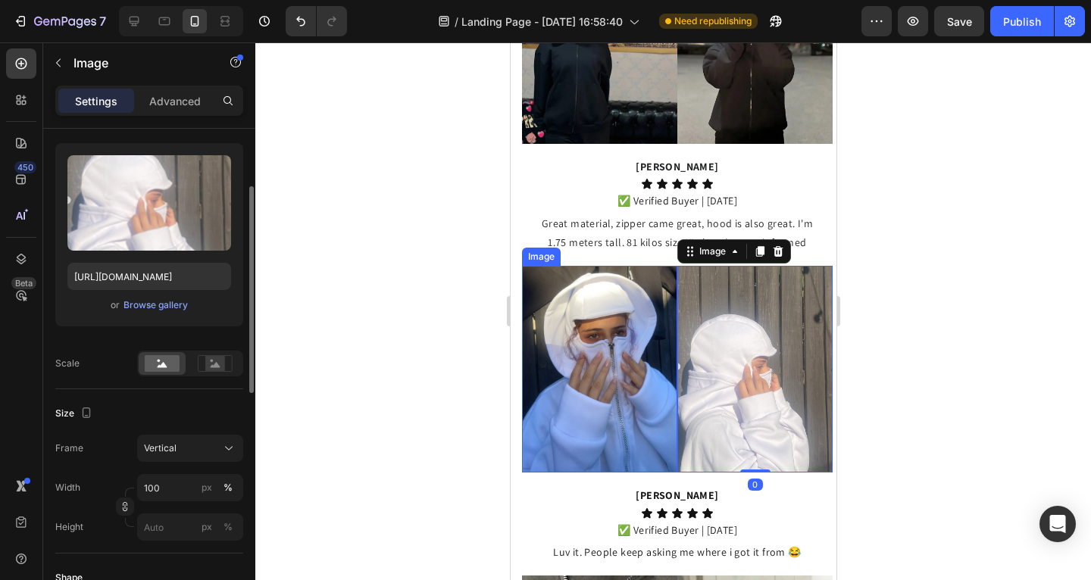
click at [650, 283] on img at bounding box center [598, 369] width 155 height 207
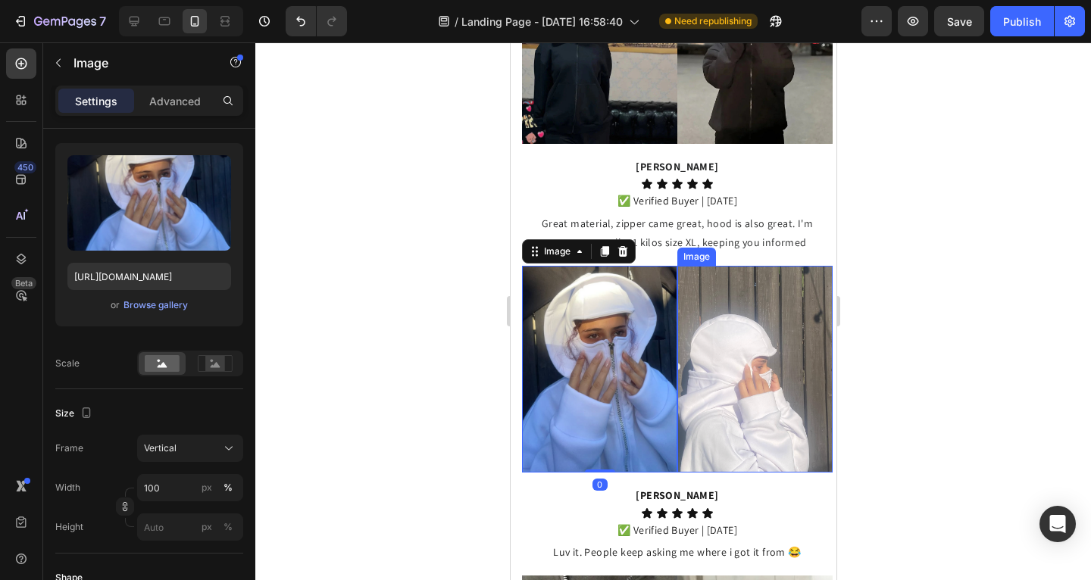
click at [693, 433] on img at bounding box center [754, 369] width 155 height 207
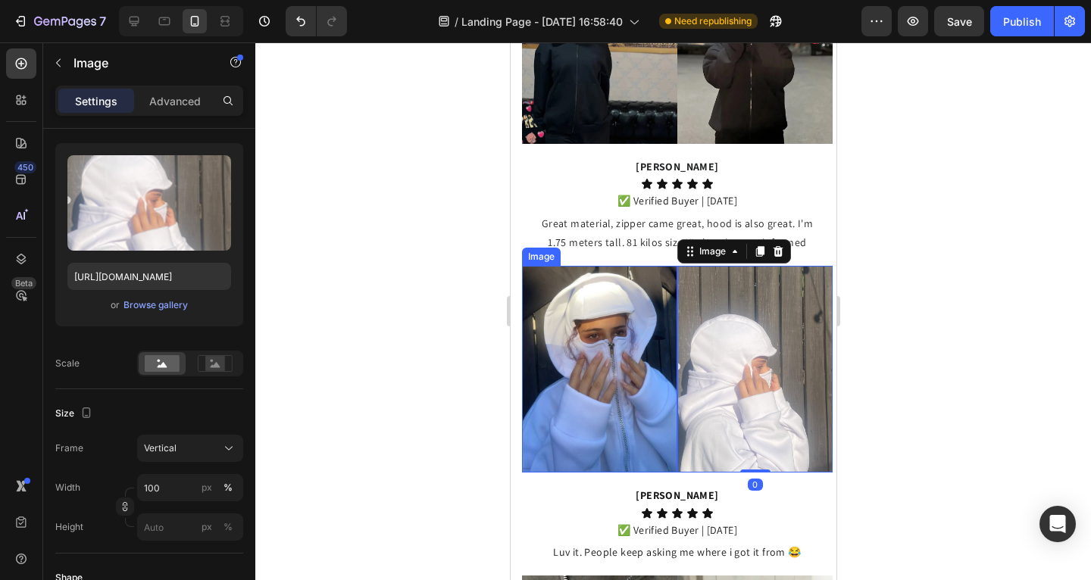
click at [649, 394] on img at bounding box center [598, 369] width 155 height 207
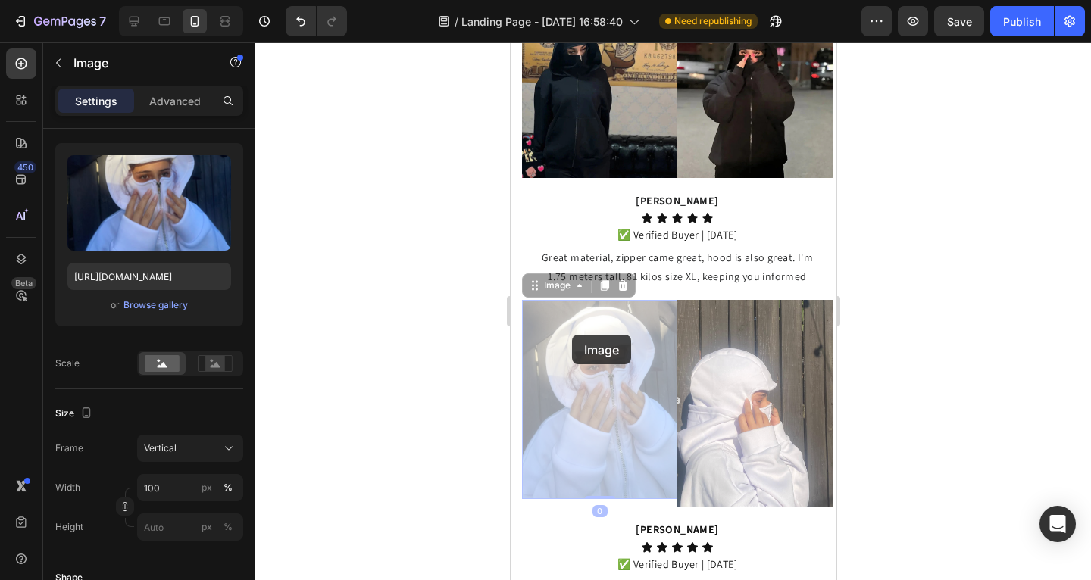
scroll to position [893, 0]
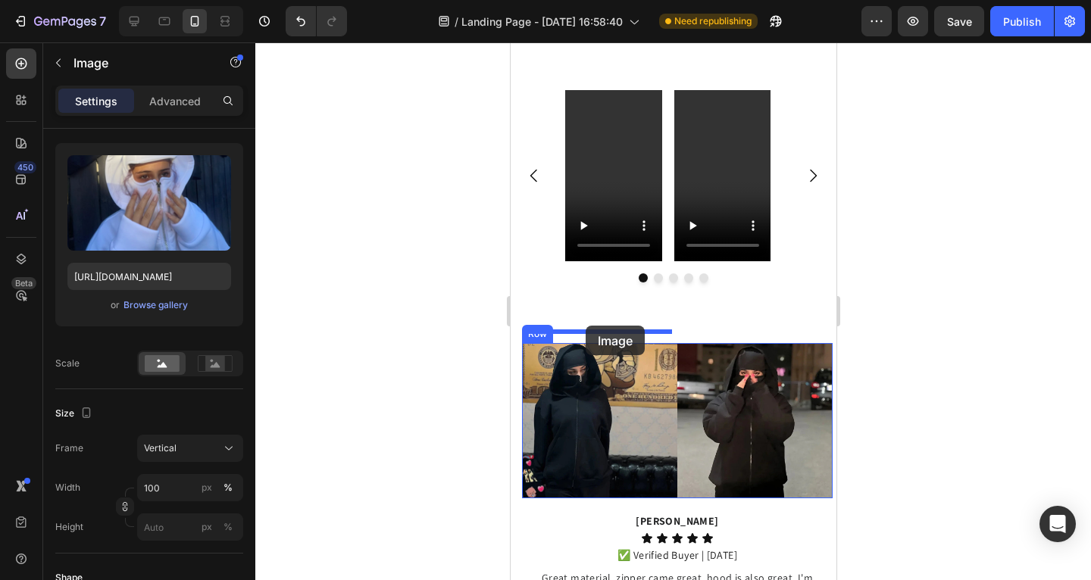
drag, startPoint x: 536, startPoint y: 283, endPoint x: 585, endPoint y: 326, distance: 64.9
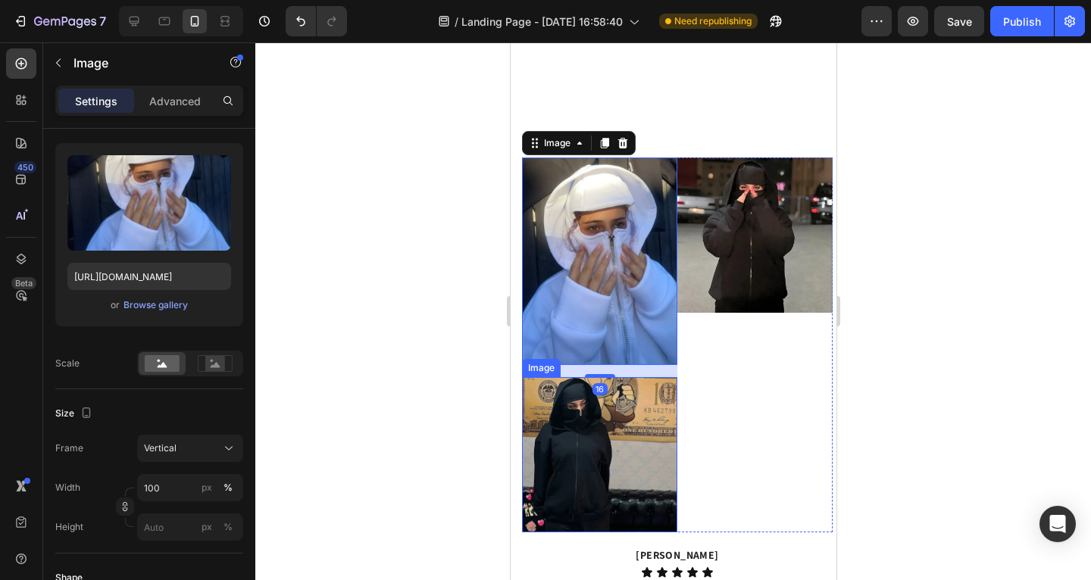
scroll to position [1296, 0]
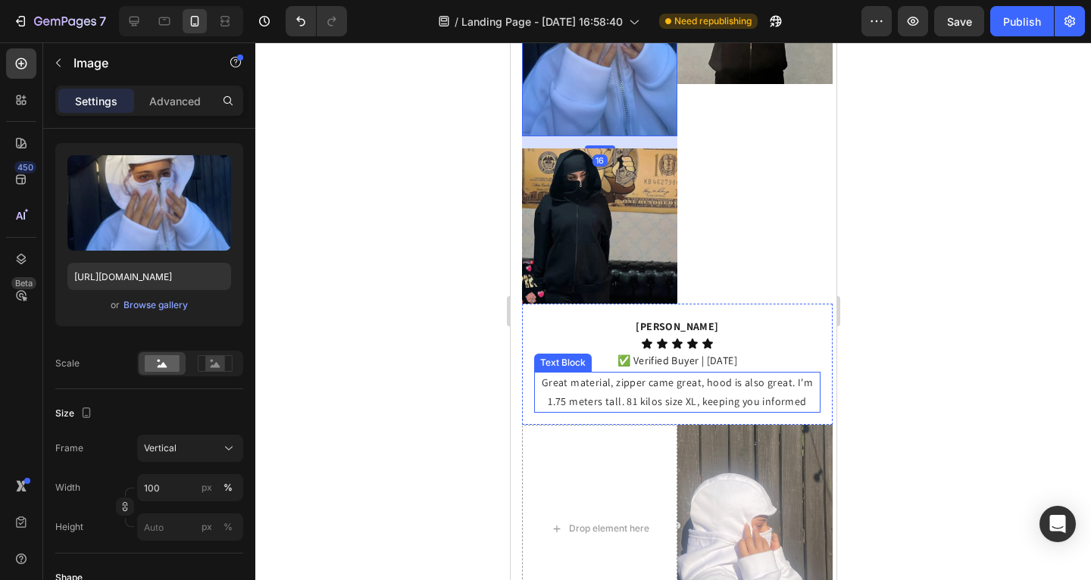
click at [687, 448] on img at bounding box center [754, 528] width 155 height 207
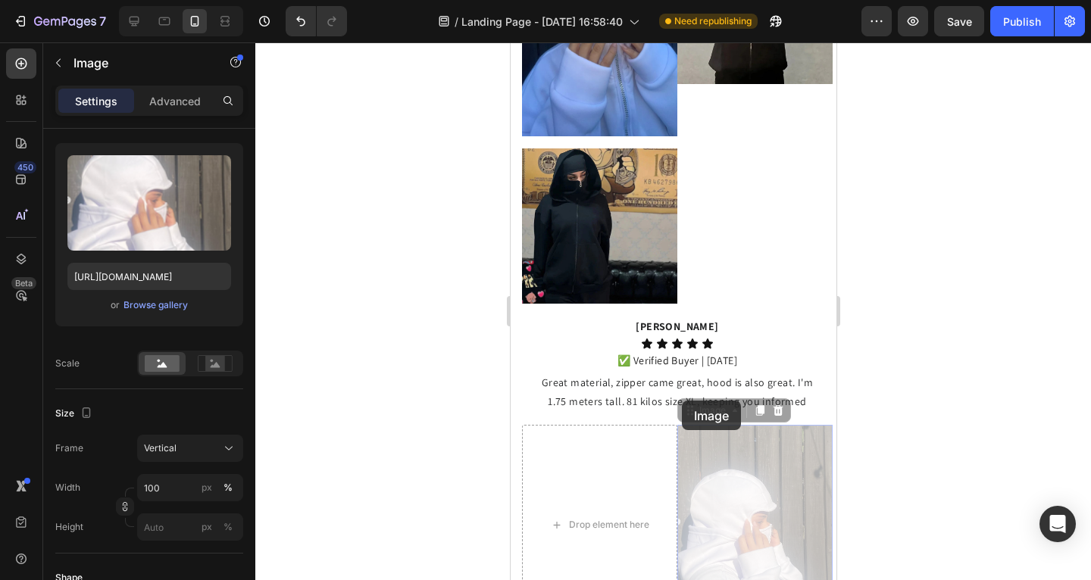
scroll to position [984, 0]
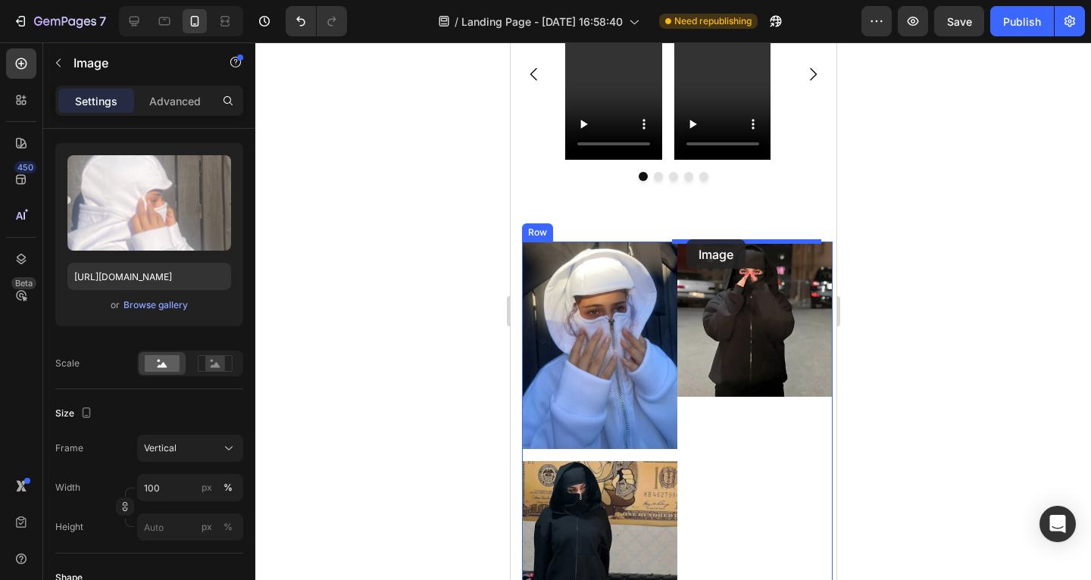
drag, startPoint x: 680, startPoint y: 399, endPoint x: 686, endPoint y: 239, distance: 159.2
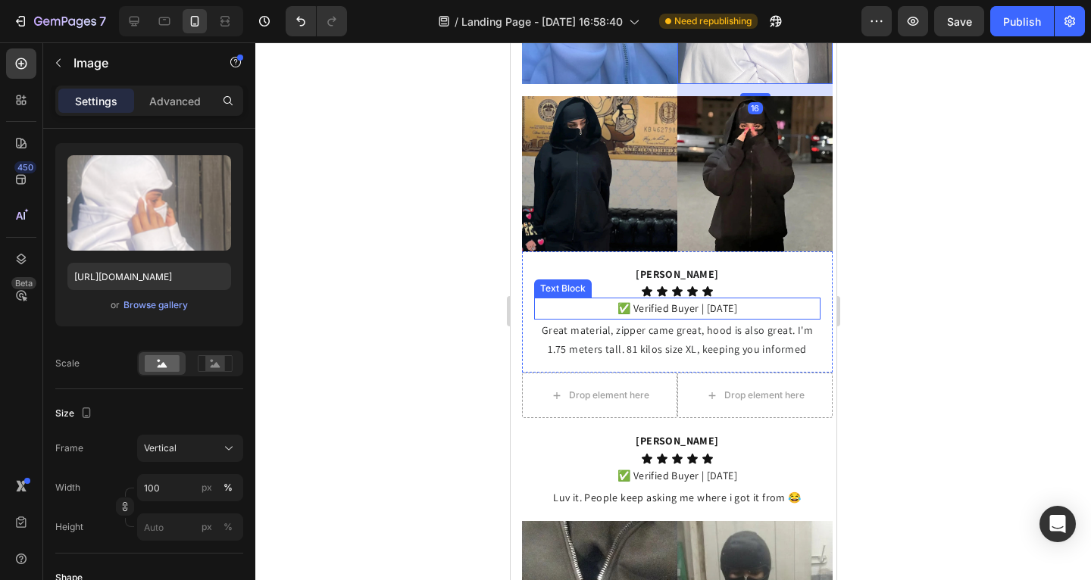
scroll to position [1349, 0]
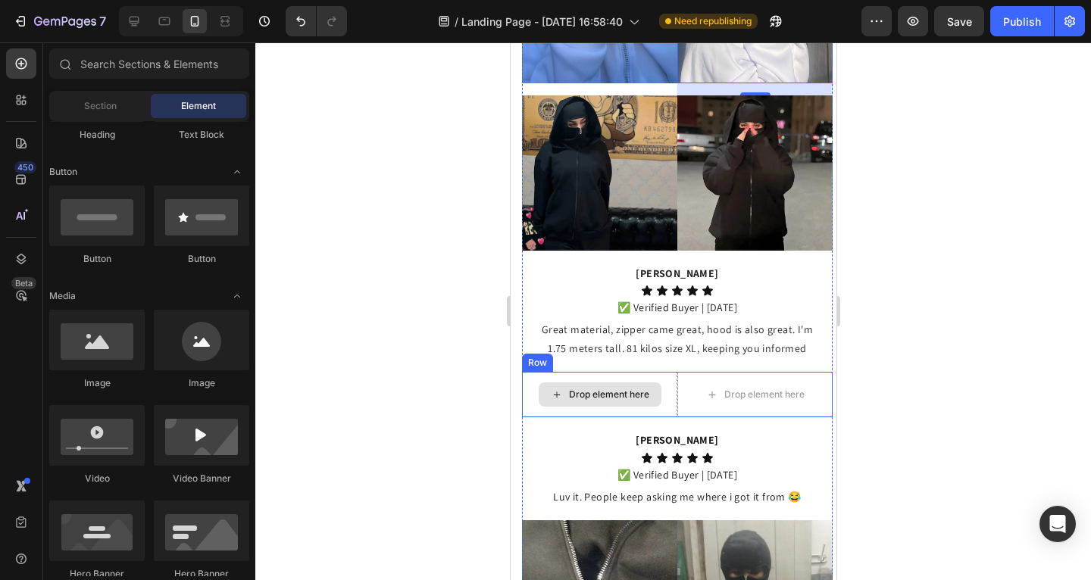
click at [538, 383] on div "Drop element here" at bounding box center [599, 395] width 123 height 24
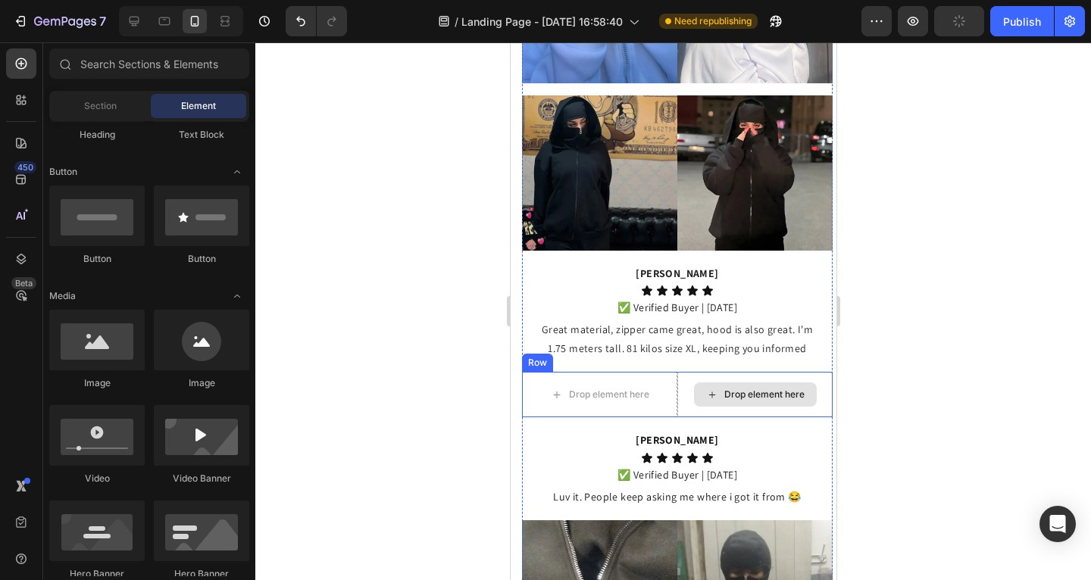
click at [693, 383] on div "Drop element here" at bounding box center [754, 395] width 123 height 24
click at [661, 372] on div "Drop element here" at bounding box center [598, 394] width 155 height 45
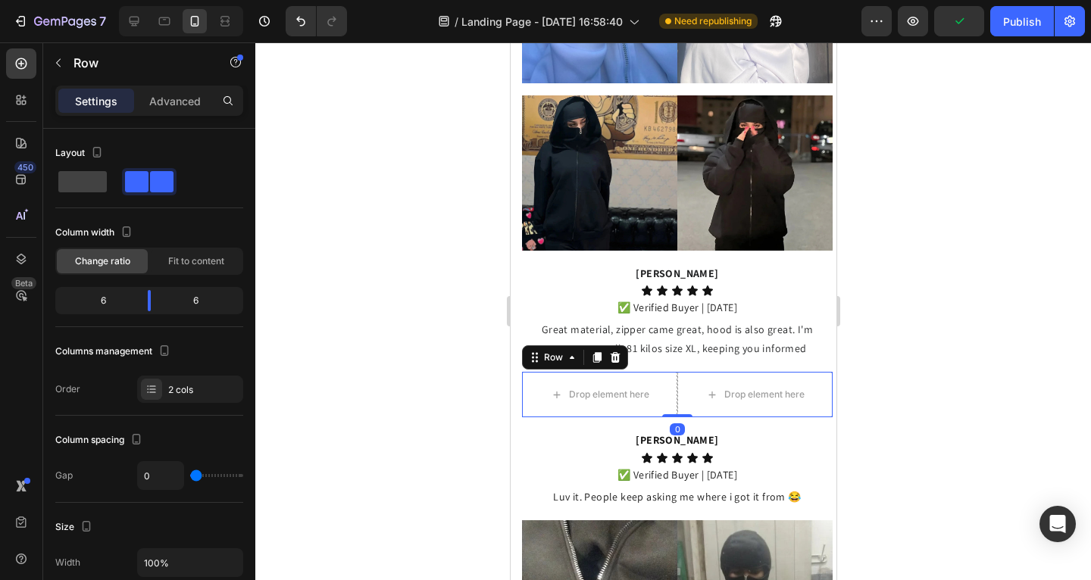
click at [619, 352] on icon at bounding box center [614, 358] width 12 height 12
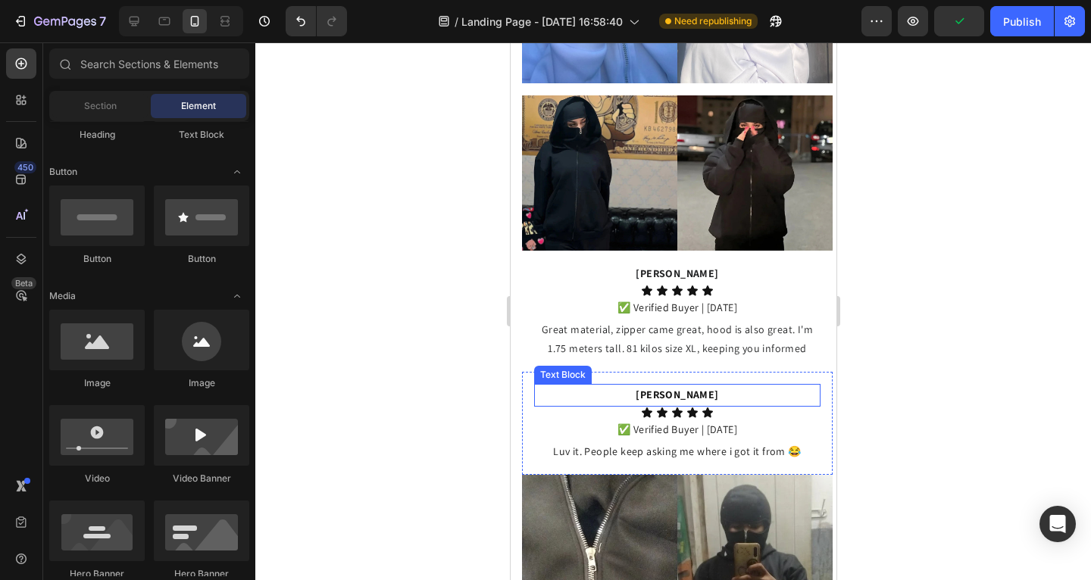
click at [559, 386] on p "[PERSON_NAME]" at bounding box center [676, 395] width 283 height 19
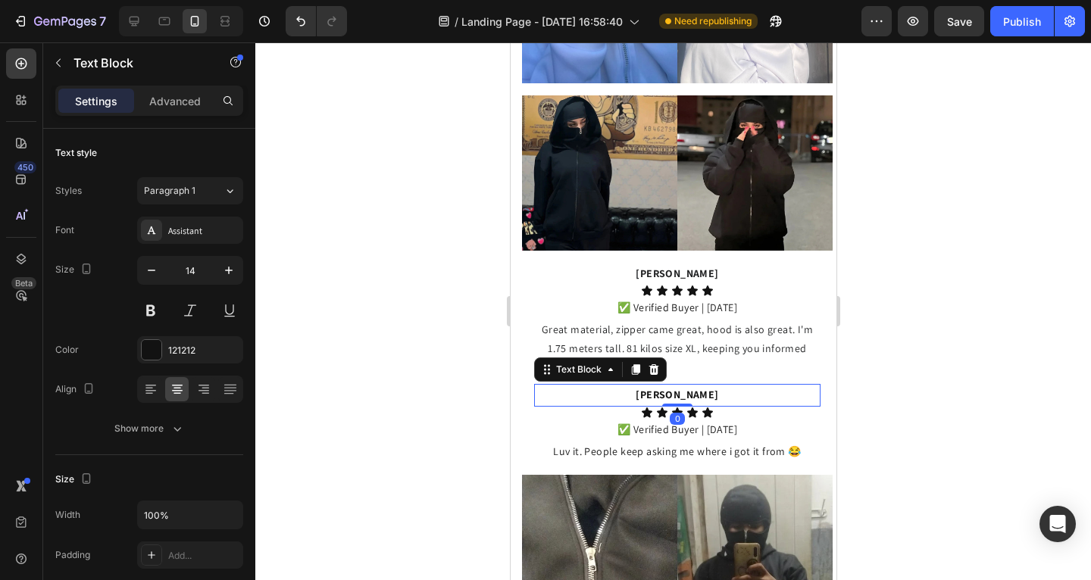
click at [527, 372] on div "Sarah Text Block 0 Icon Icon Icon Icon Icon Icon List ✅ Verified Buyer | 09/27/…" at bounding box center [676, 423] width 311 height 103
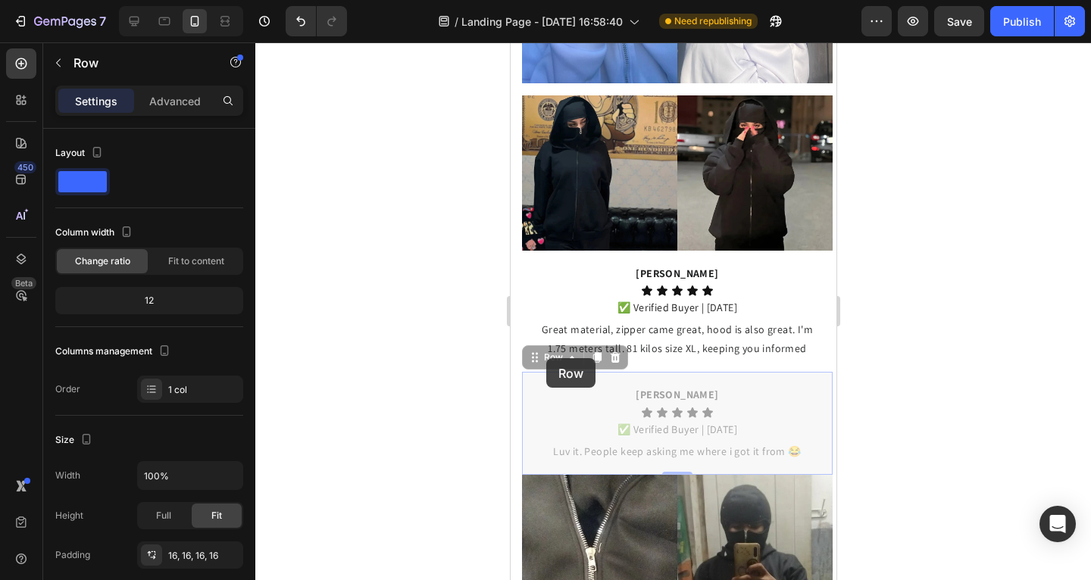
scroll to position [1033, 0]
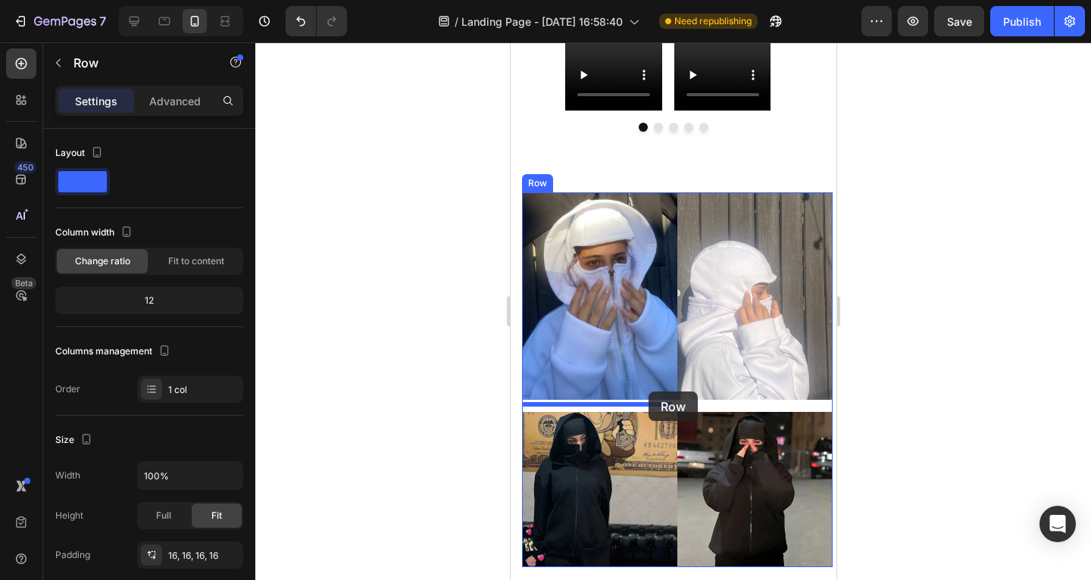
drag, startPoint x: 530, startPoint y: 345, endPoint x: 641, endPoint y: 392, distance: 121.2
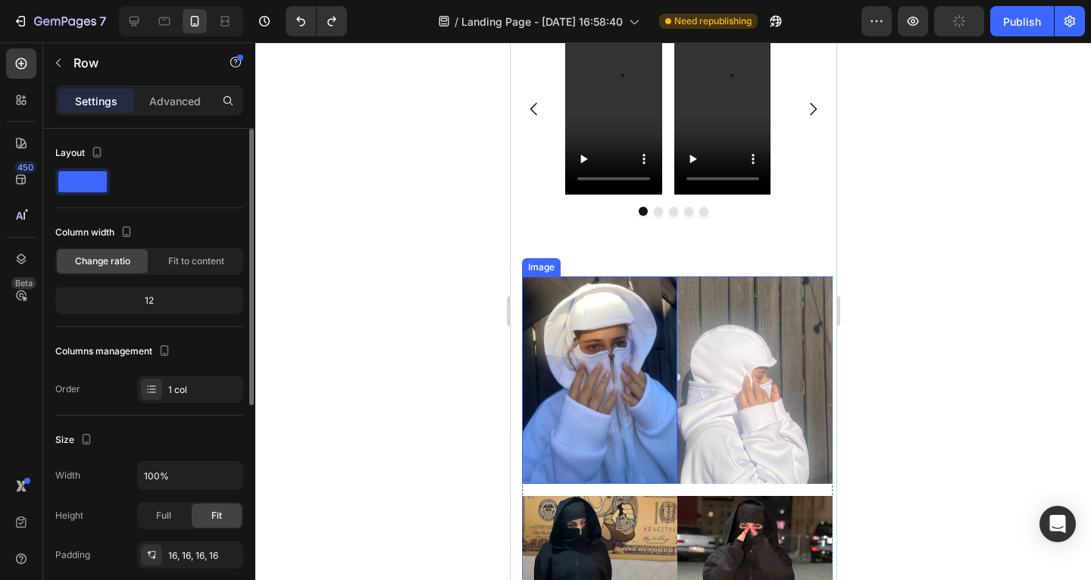
scroll to position [974, 0]
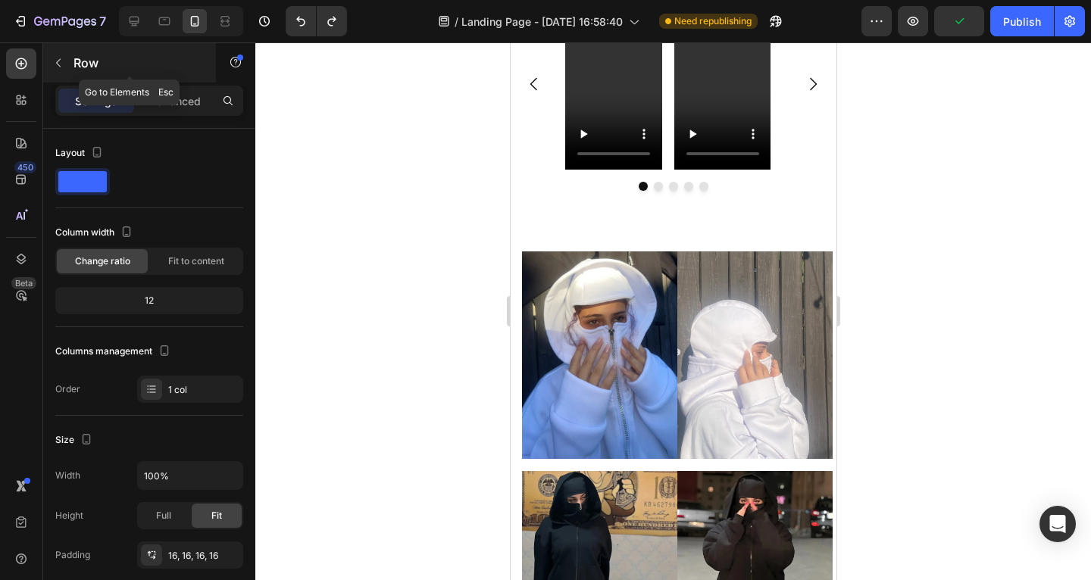
click at [55, 61] on icon "button" at bounding box center [58, 63] width 12 height 12
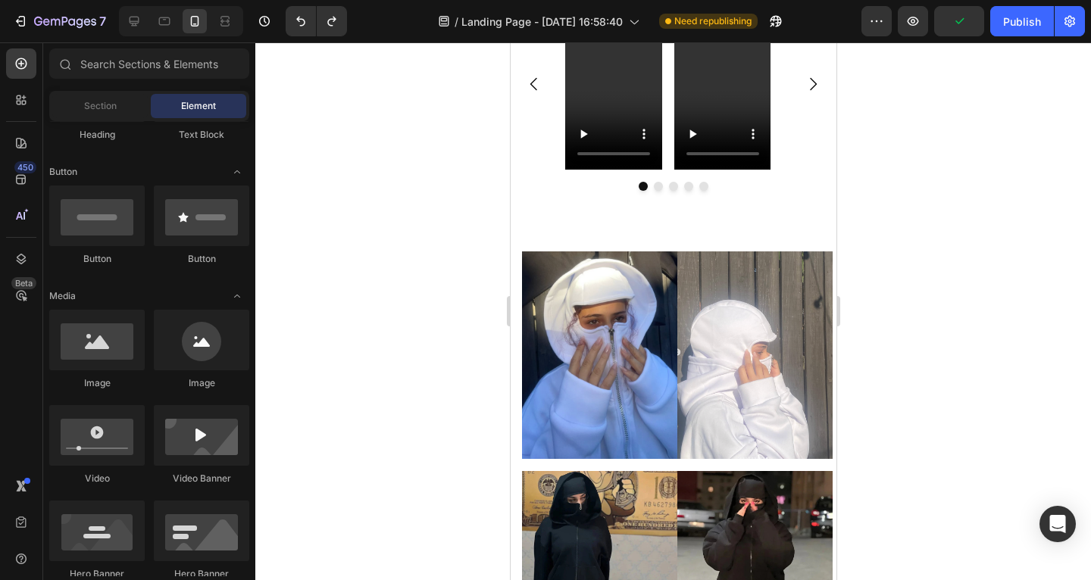
scroll to position [0, 0]
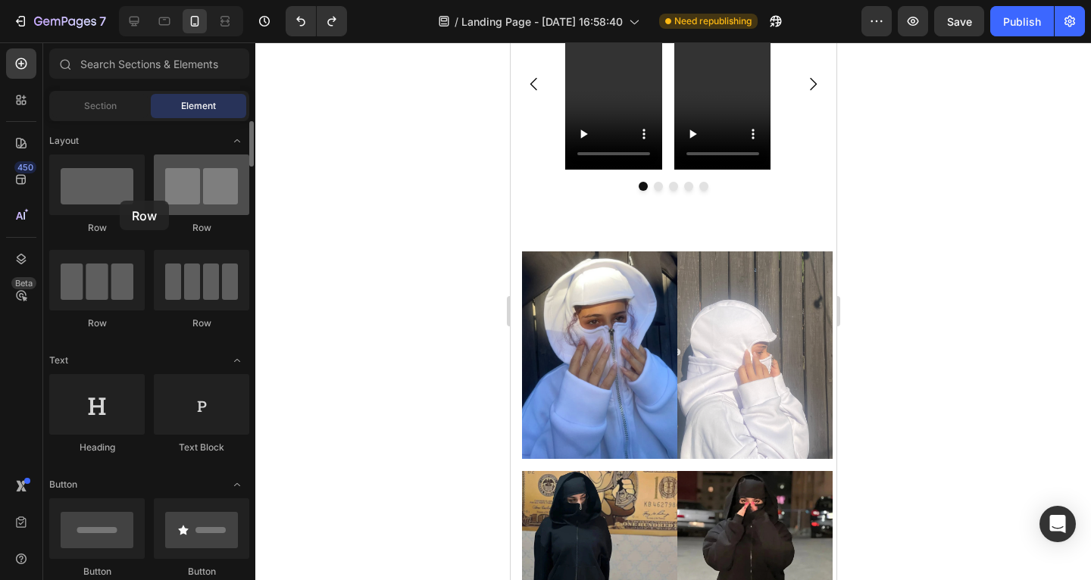
drag, startPoint x: 426, startPoint y: 245, endPoint x: 182, endPoint y: 197, distance: 248.6
click at [105, 193] on div at bounding box center [96, 185] width 95 height 61
drag, startPoint x: 274, startPoint y: 203, endPoint x: 186, endPoint y: 198, distance: 88.8
click at [188, 197] on div at bounding box center [201, 185] width 95 height 61
drag, startPoint x: 475, startPoint y: 224, endPoint x: 189, endPoint y: 191, distance: 288.3
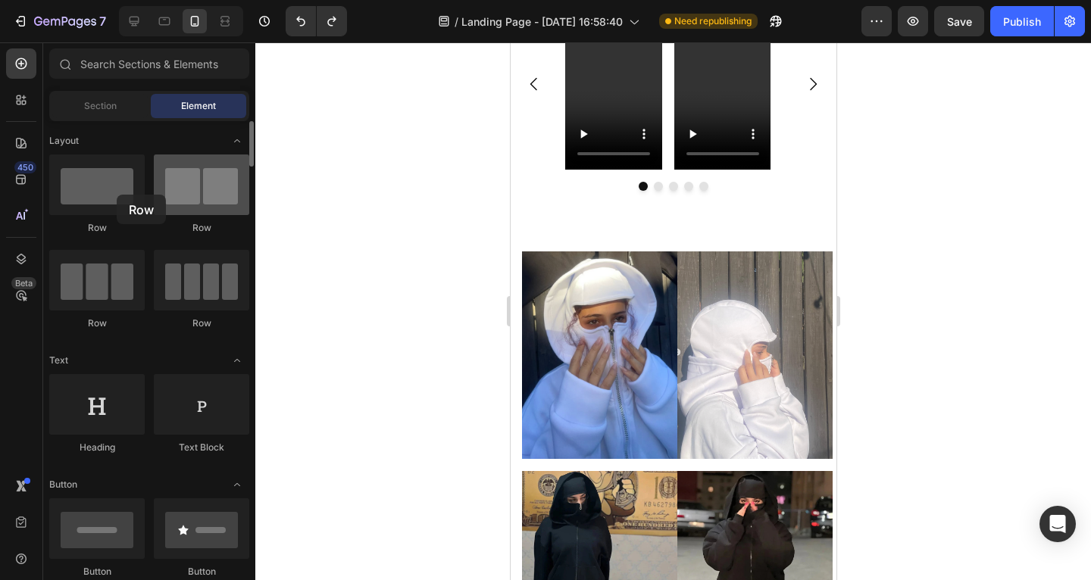
click at [105, 182] on div at bounding box center [96, 185] width 95 height 61
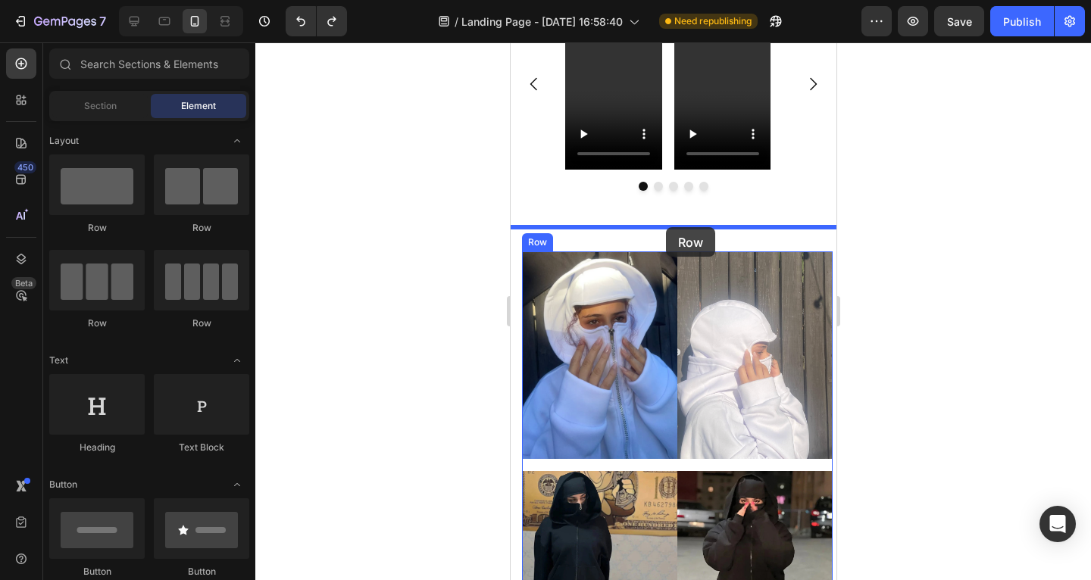
drag, startPoint x: 722, startPoint y: 235, endPoint x: 665, endPoint y: 228, distance: 57.2
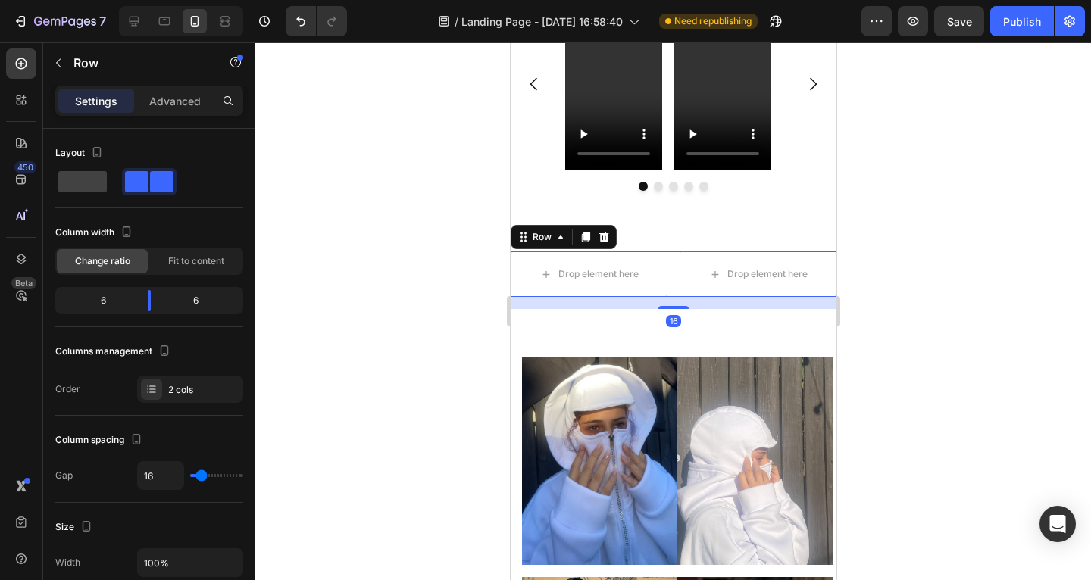
drag, startPoint x: 304, startPoint y: 233, endPoint x: 349, endPoint y: 252, distance: 49.0
click at [305, 233] on div at bounding box center [673, 311] width 836 height 538
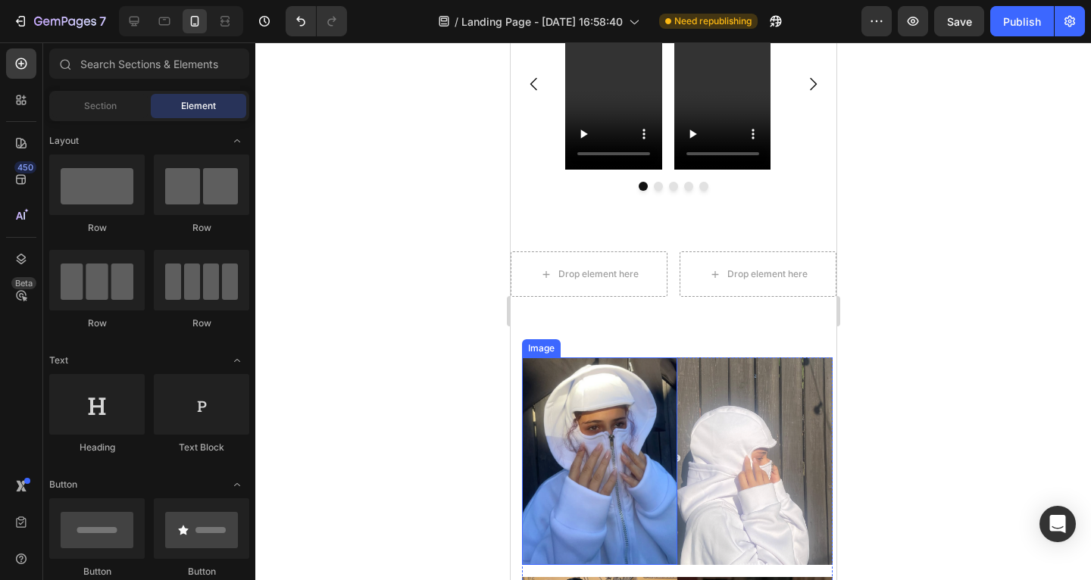
click at [564, 392] on img at bounding box center [598, 461] width 155 height 207
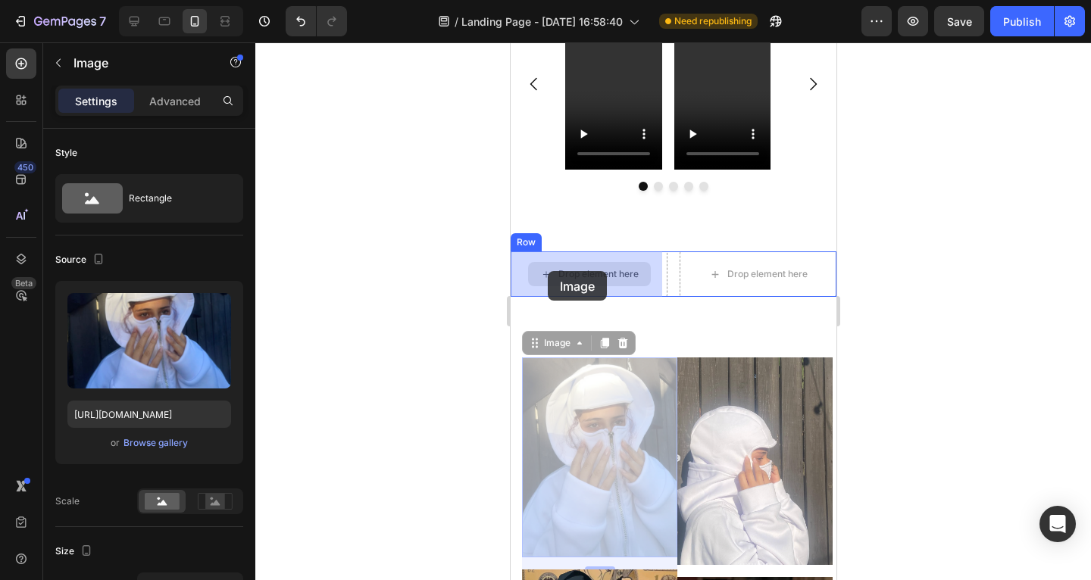
drag, startPoint x: 533, startPoint y: 343, endPoint x: 547, endPoint y: 271, distance: 73.3
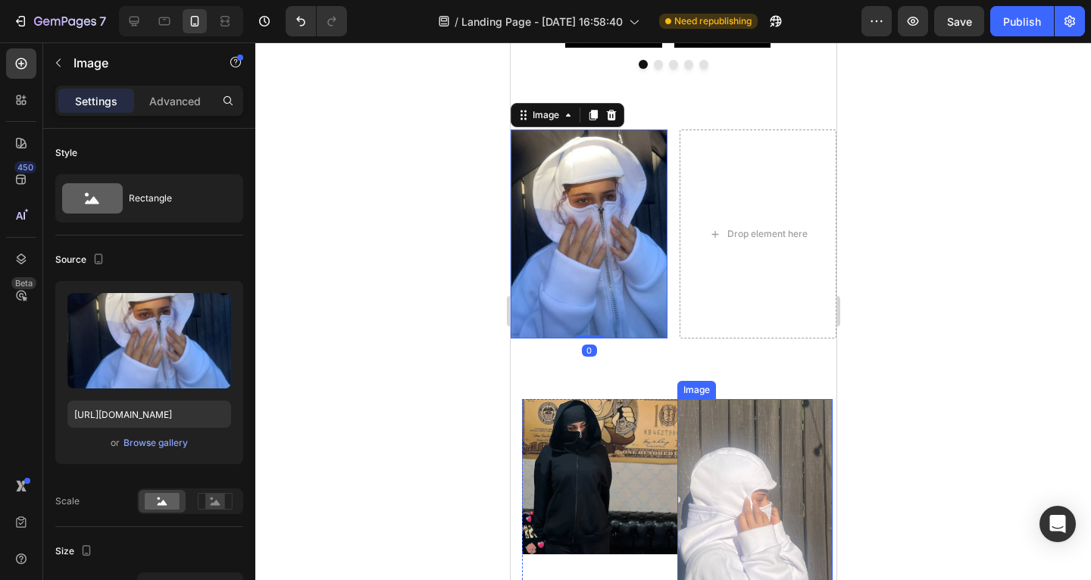
scroll to position [1096, 0]
click at [727, 455] on img at bounding box center [754, 502] width 155 height 207
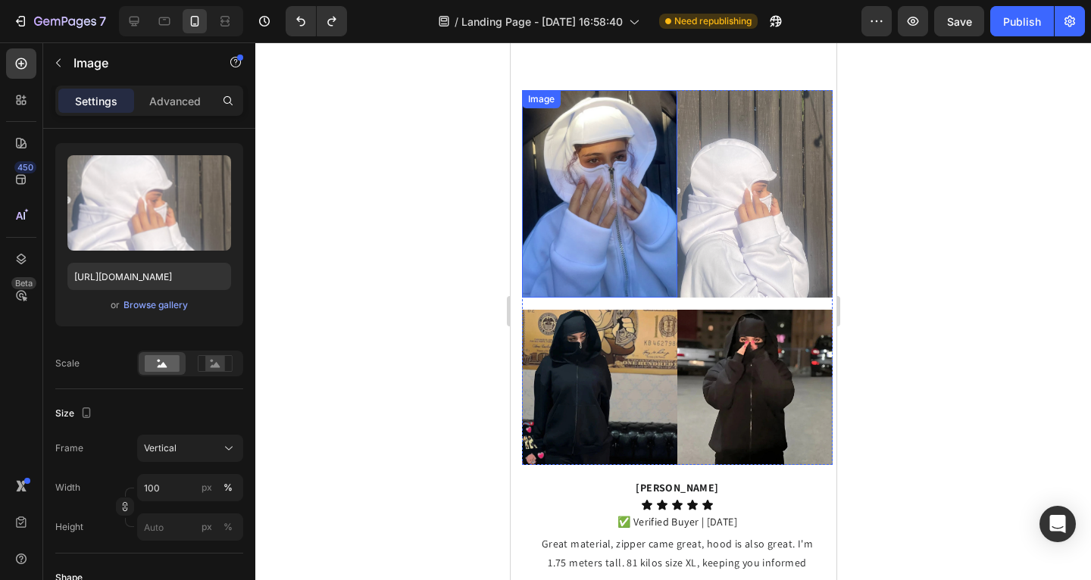
scroll to position [1236, 0]
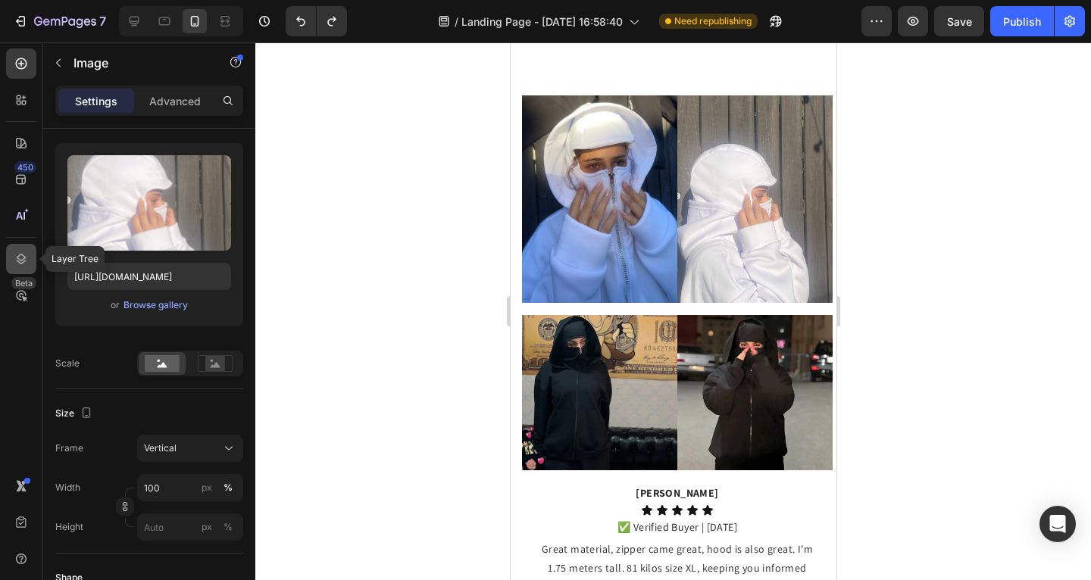
click at [26, 250] on div at bounding box center [21, 259] width 30 height 30
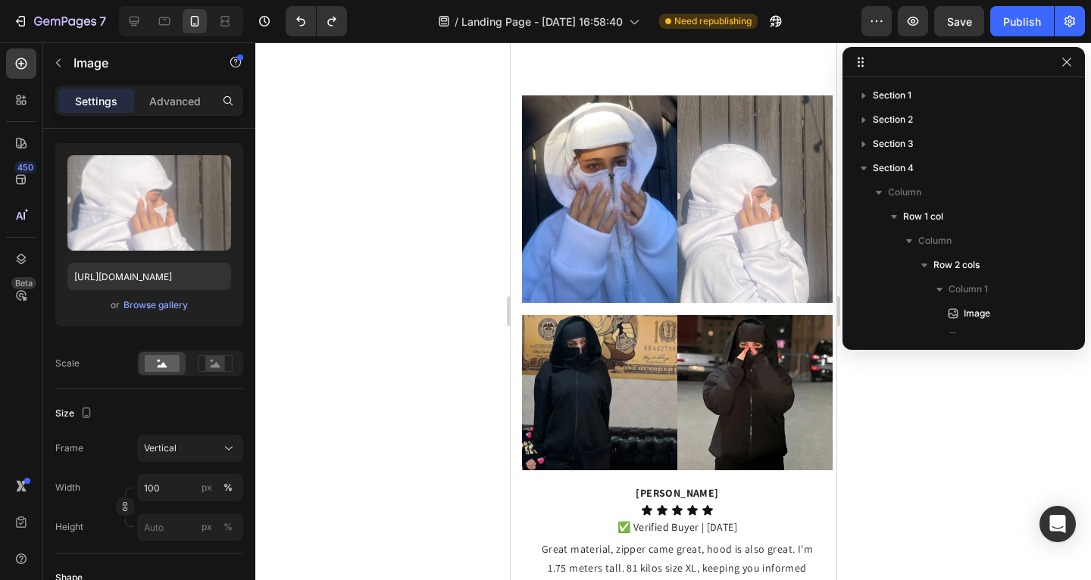
scroll to position [189, 0]
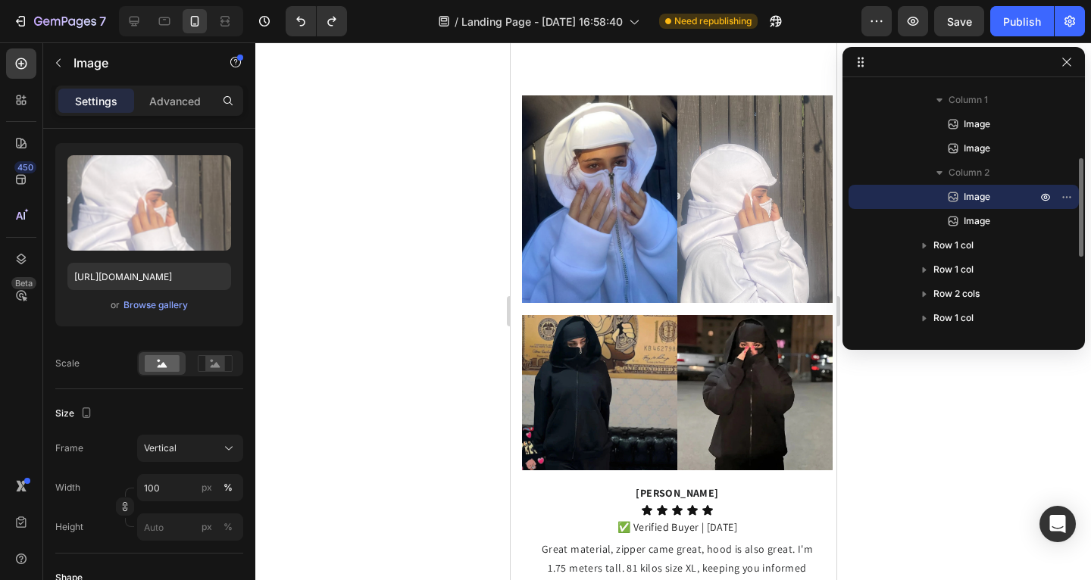
drag, startPoint x: 302, startPoint y: 325, endPoint x: 413, endPoint y: 311, distance: 111.5
click at [305, 324] on div at bounding box center [673, 311] width 836 height 538
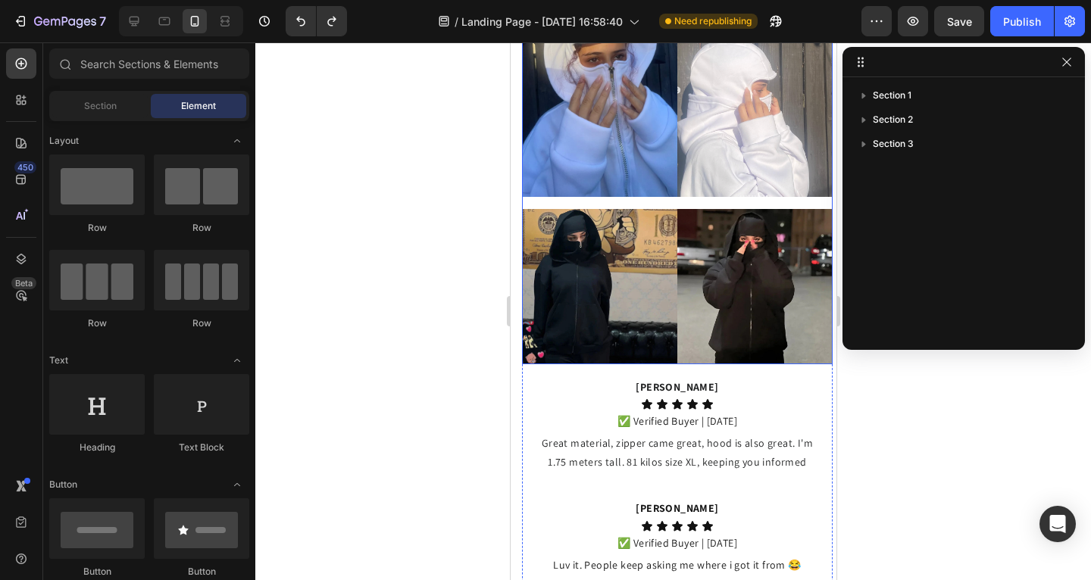
scroll to position [1130, 0]
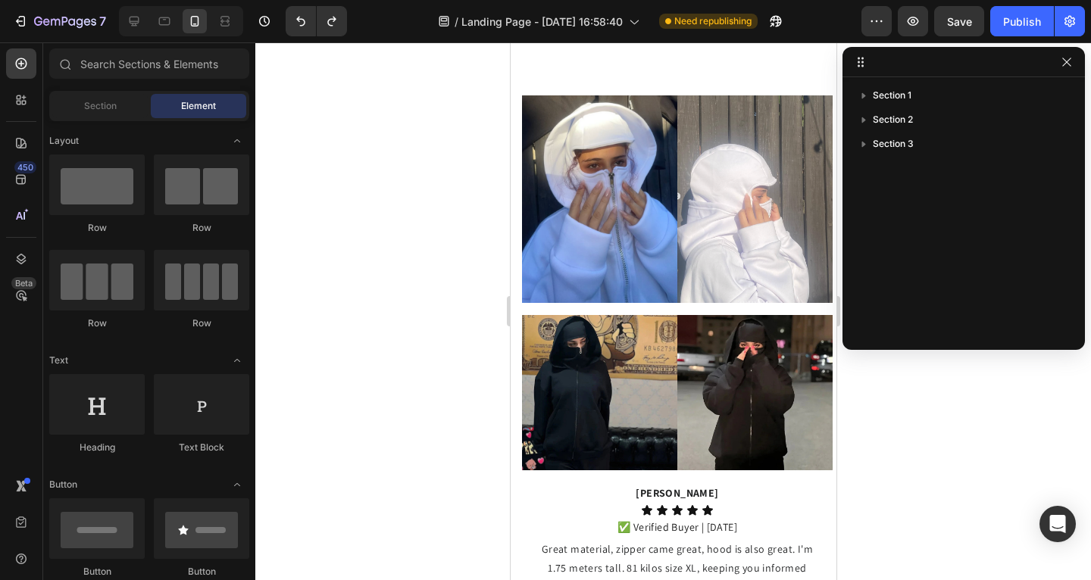
drag, startPoint x: 410, startPoint y: 257, endPoint x: 475, endPoint y: 241, distance: 67.1
click at [414, 255] on div at bounding box center [673, 311] width 836 height 538
click at [1072, 70] on div at bounding box center [1067, 62] width 18 height 18
click at [1067, 66] on icon "button" at bounding box center [1067, 62] width 12 height 12
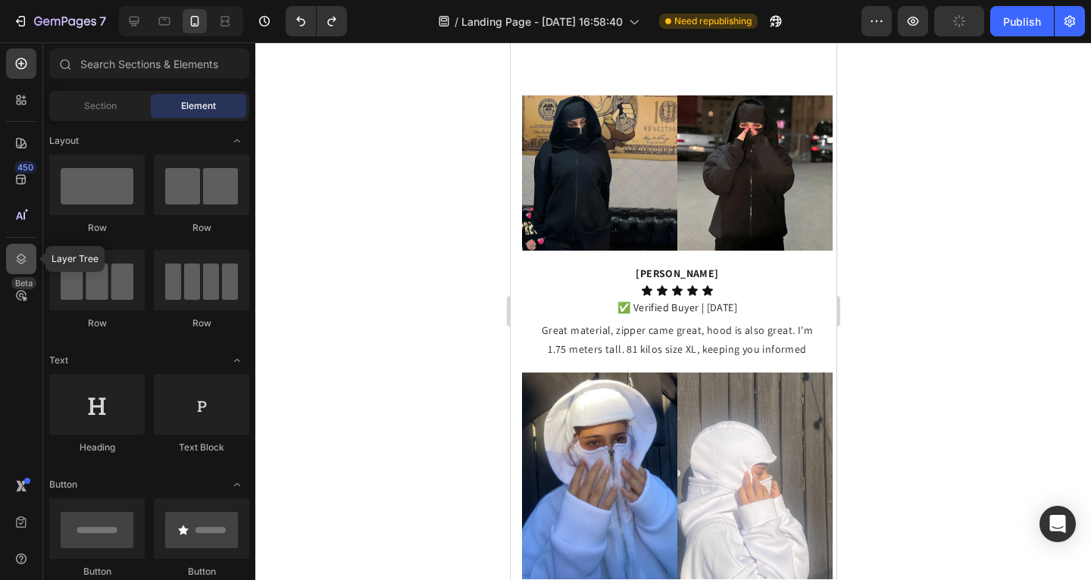
click at [14, 258] on icon at bounding box center [21, 259] width 15 height 15
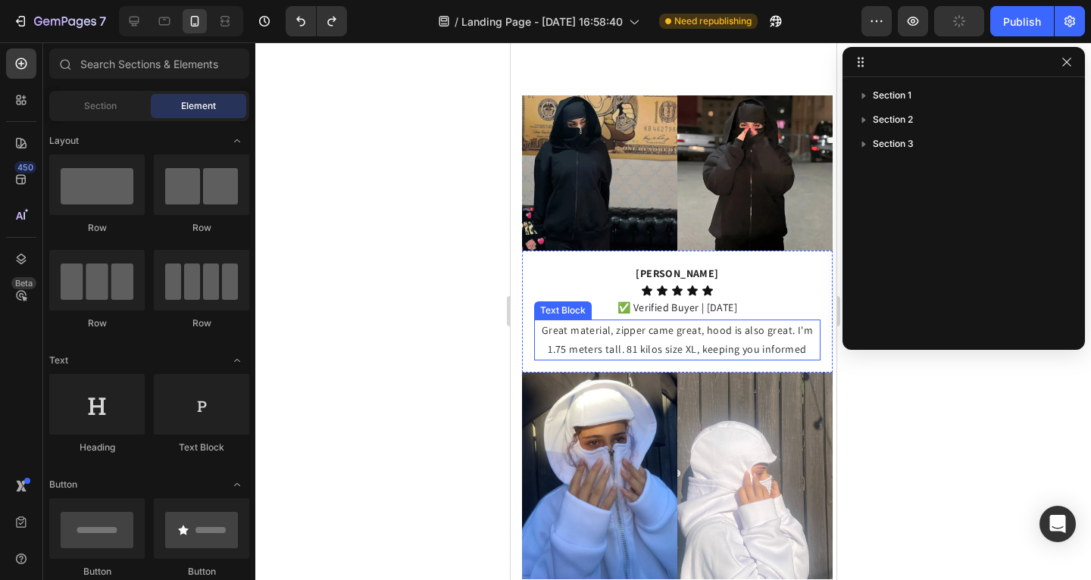
scroll to position [1159, 0]
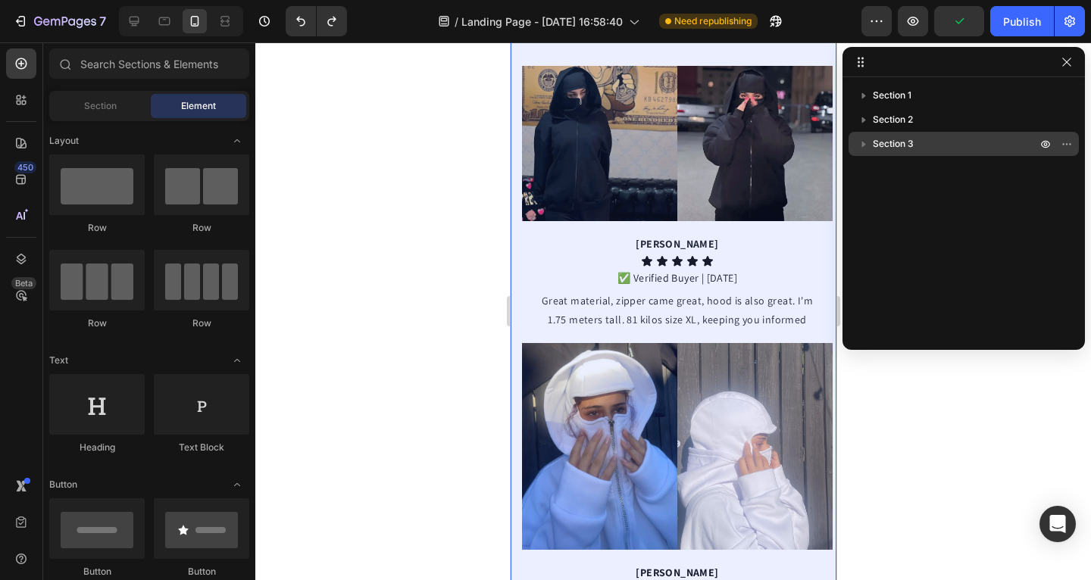
click at [861, 146] on icon "button" at bounding box center [863, 143] width 15 height 15
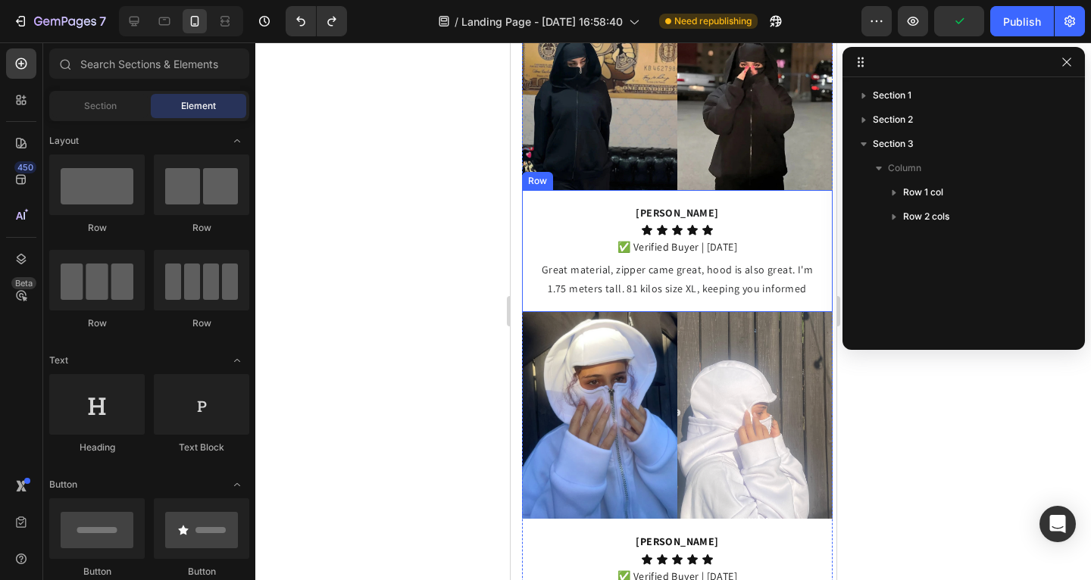
scroll to position [1254, 0]
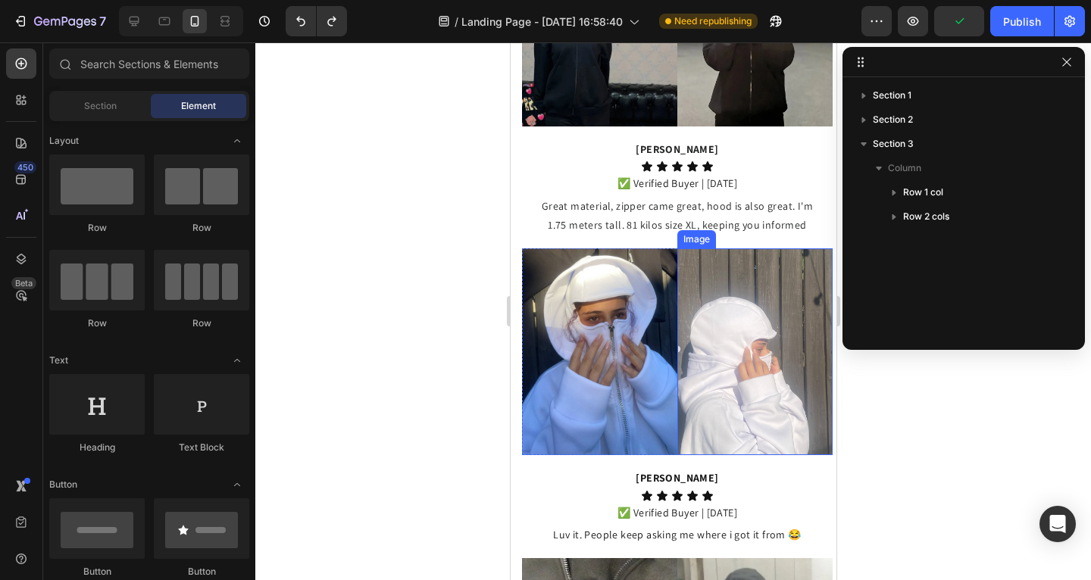
click at [730, 290] on img at bounding box center [754, 352] width 155 height 207
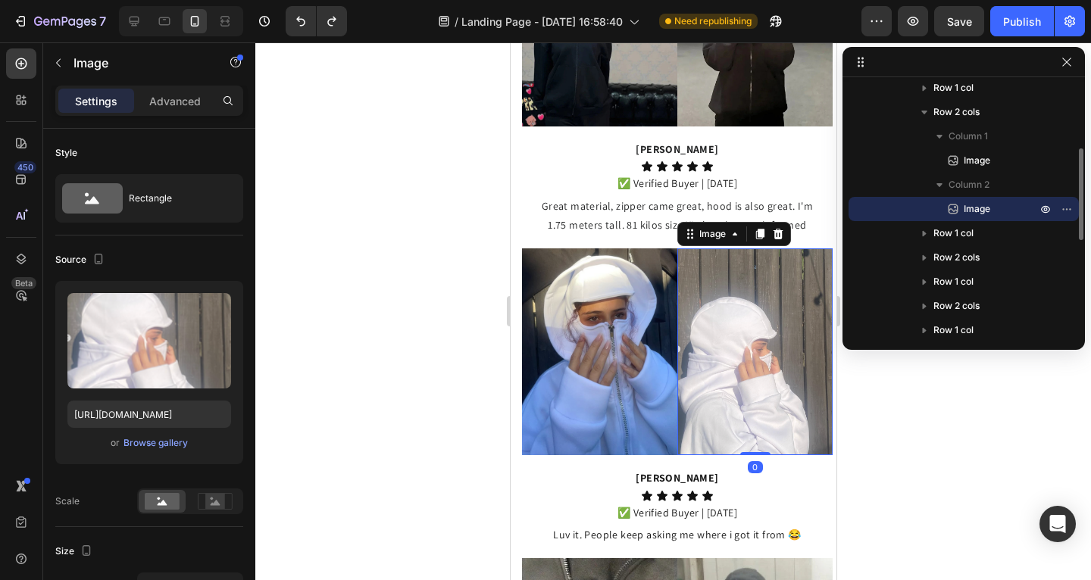
scroll to position [174, 0]
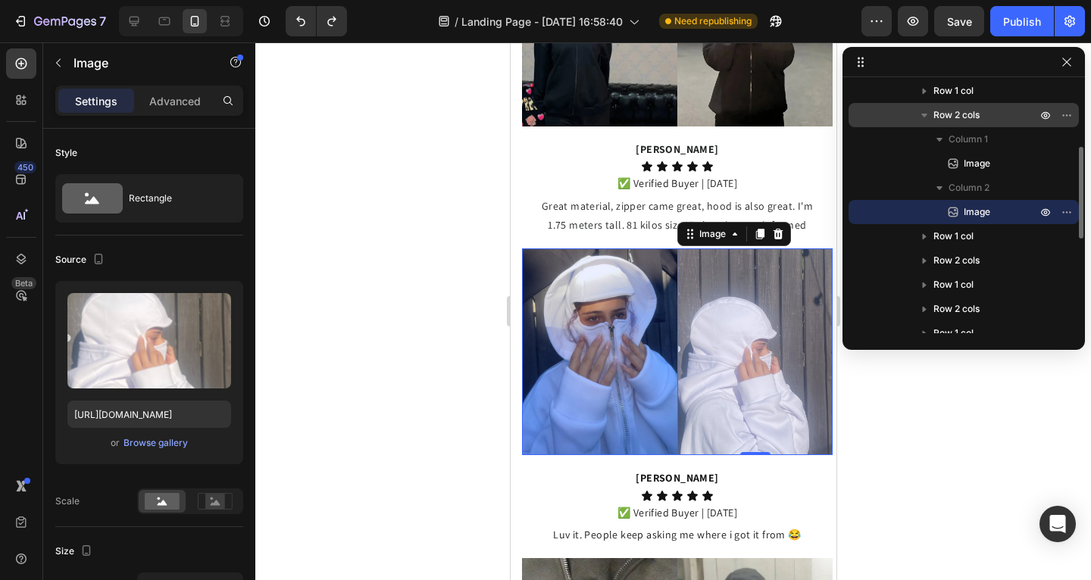
click at [928, 119] on icon "button" at bounding box center [924, 115] width 15 height 15
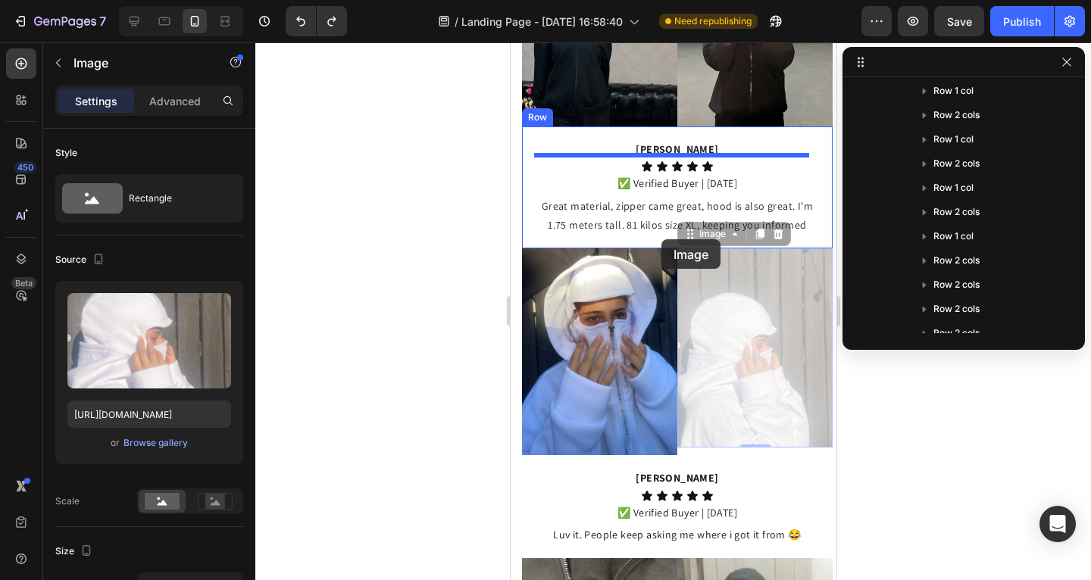
scroll to position [996, 0]
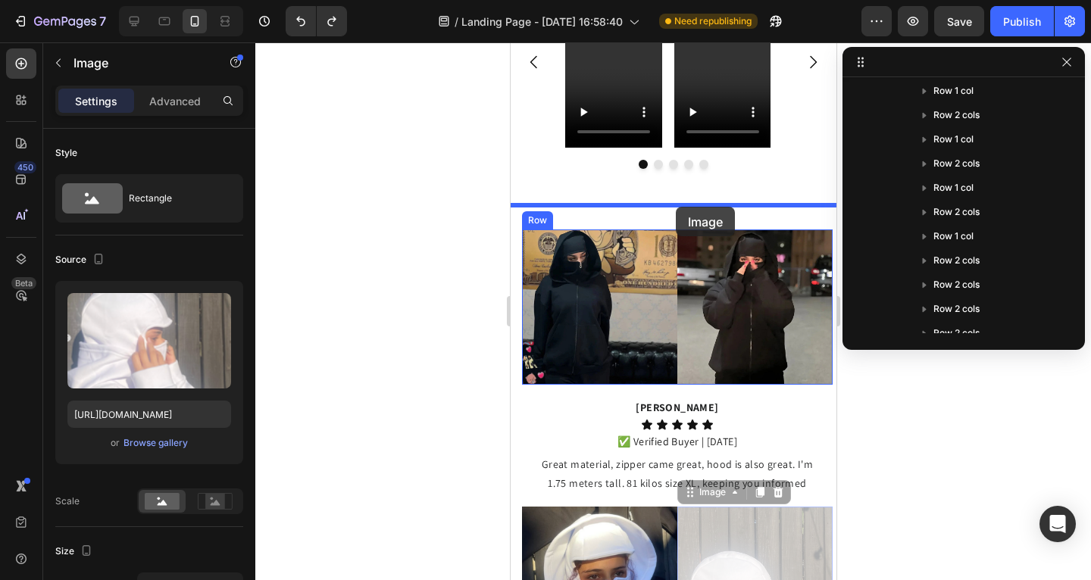
drag, startPoint x: 680, startPoint y: 227, endPoint x: 675, endPoint y: 207, distance: 20.4
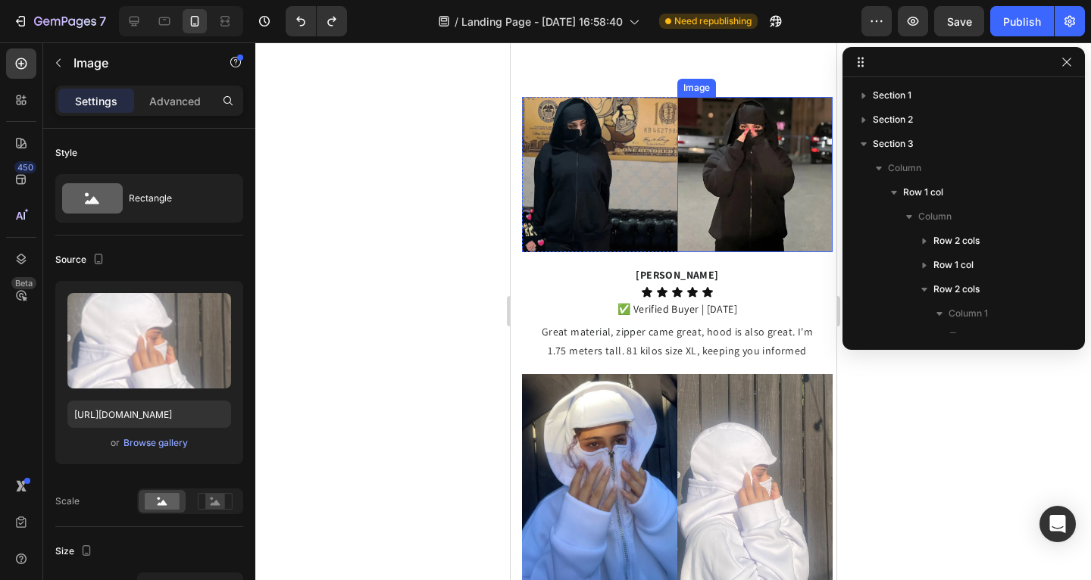
scroll to position [1131, 0]
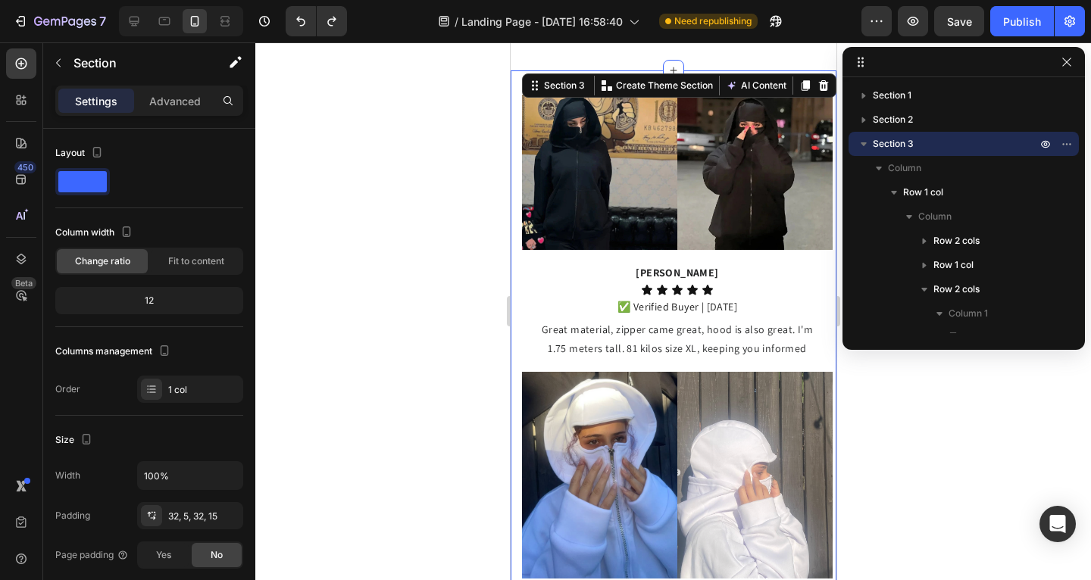
click at [585, 399] on img at bounding box center [598, 475] width 155 height 207
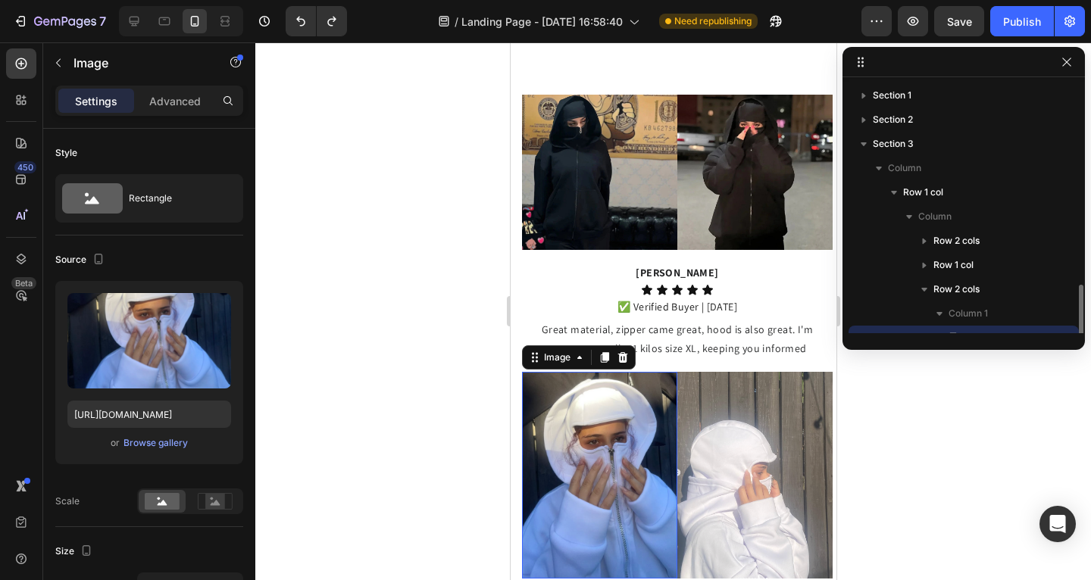
scroll to position [141, 0]
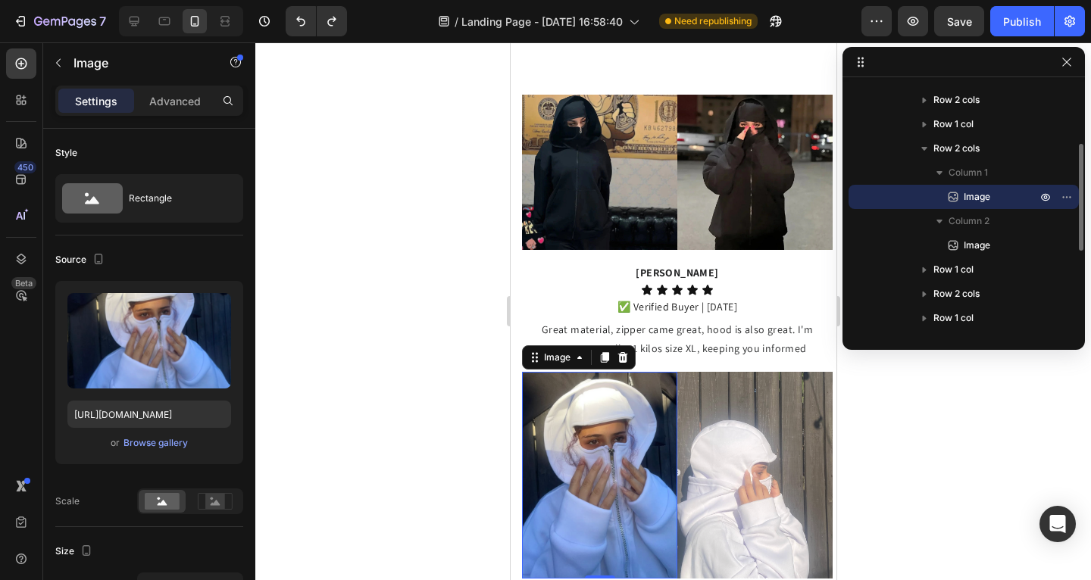
click at [698, 402] on img at bounding box center [754, 475] width 155 height 207
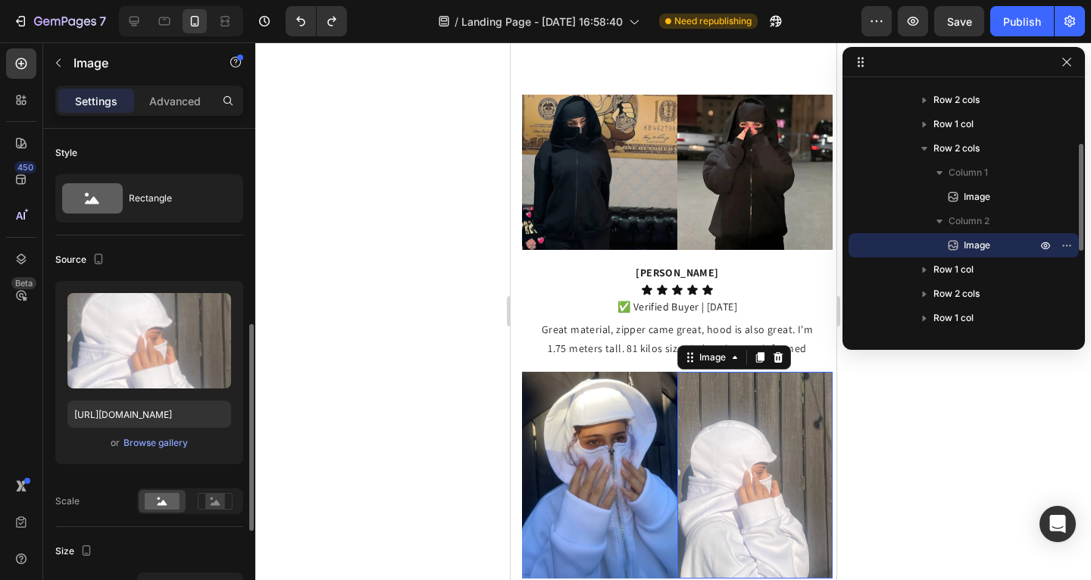
scroll to position [138, 0]
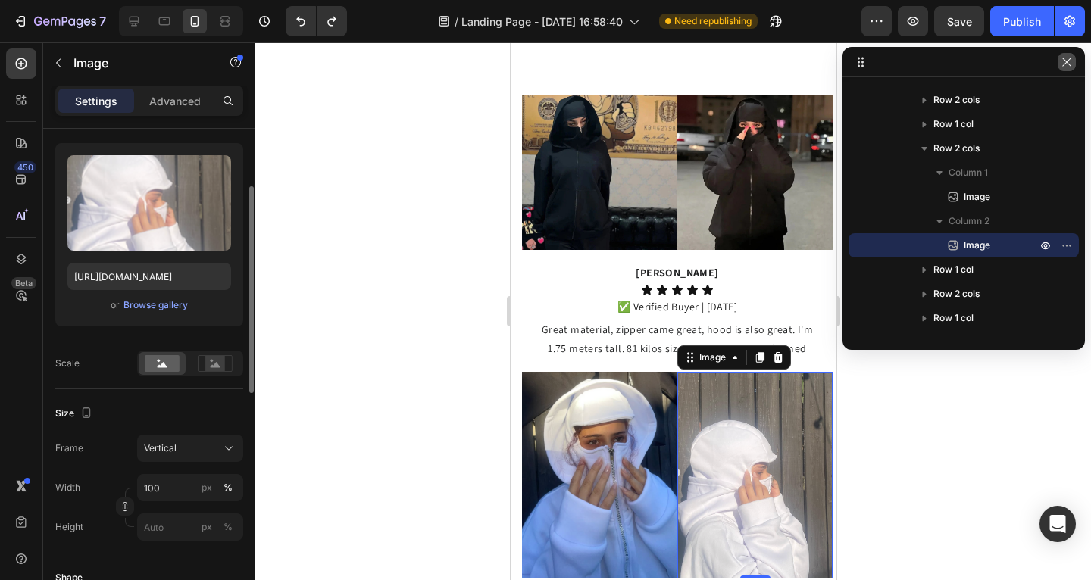
click at [1071, 59] on icon "button" at bounding box center [1067, 62] width 12 height 12
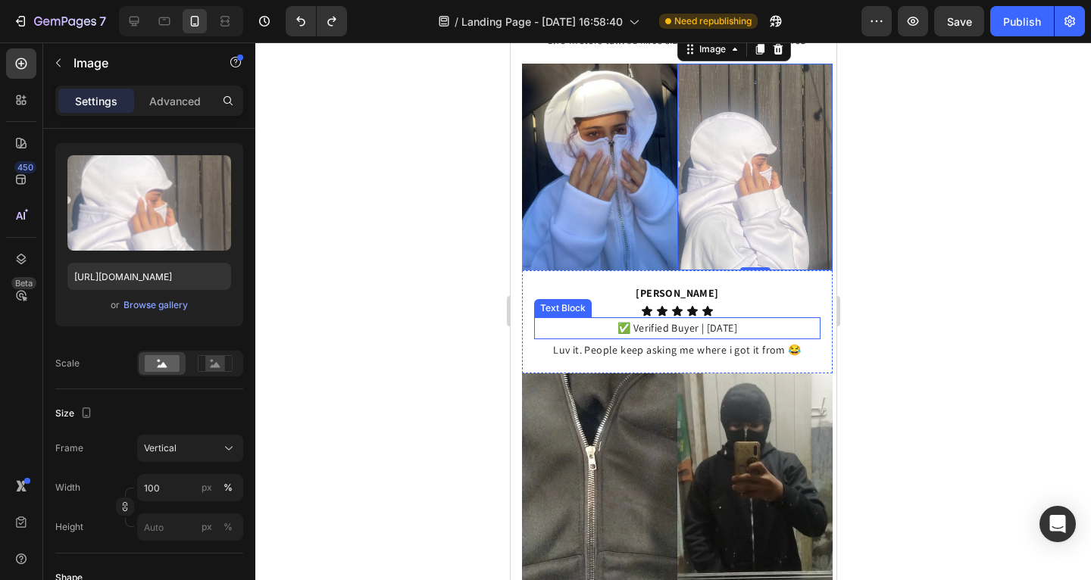
scroll to position [1459, 0]
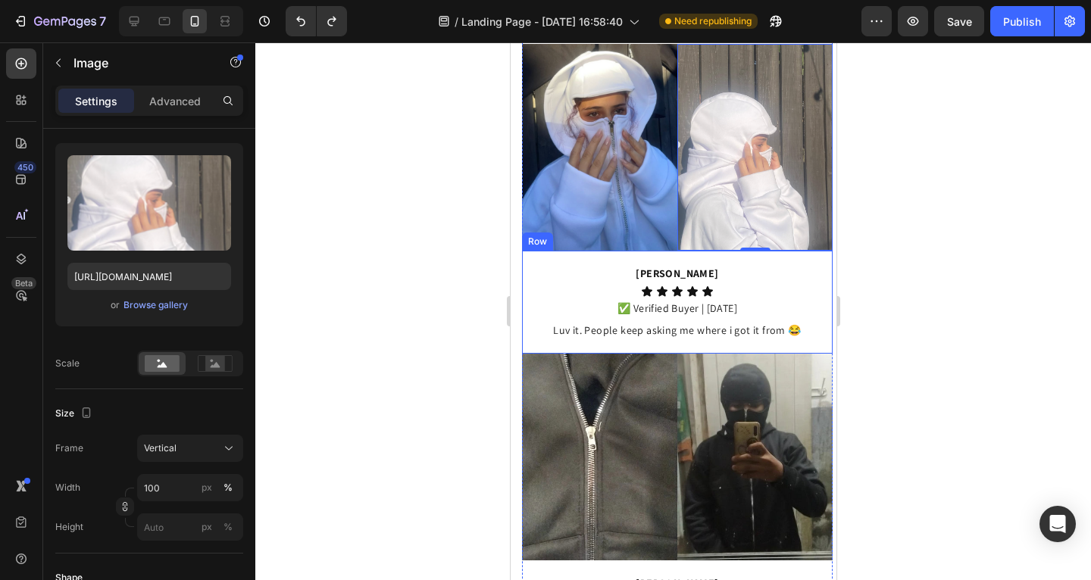
click at [944, 325] on div at bounding box center [673, 311] width 836 height 538
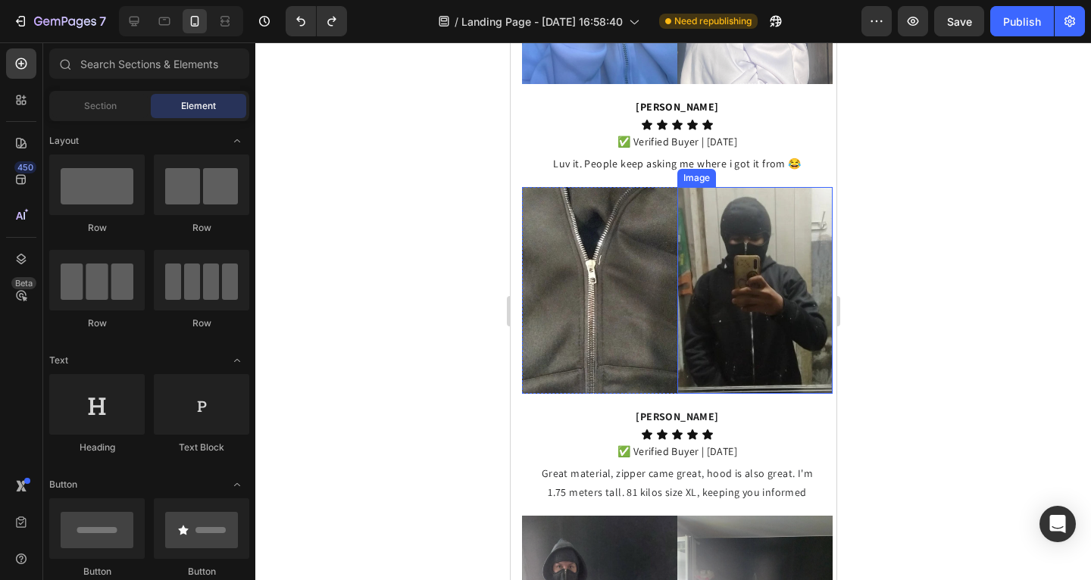
scroll to position [1349, 0]
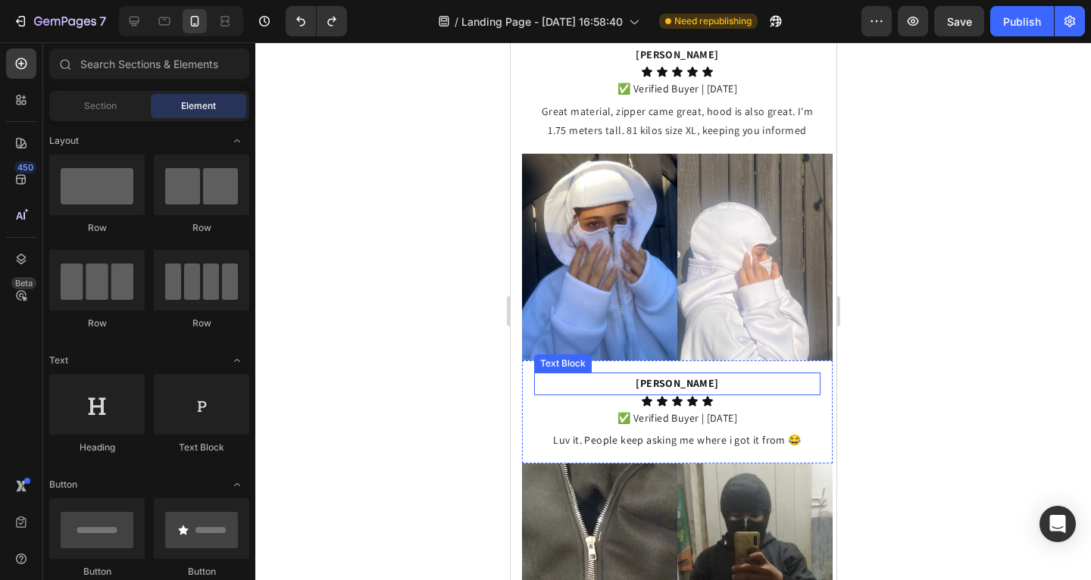
click at [676, 377] on strong "[PERSON_NAME]" at bounding box center [676, 384] width 83 height 14
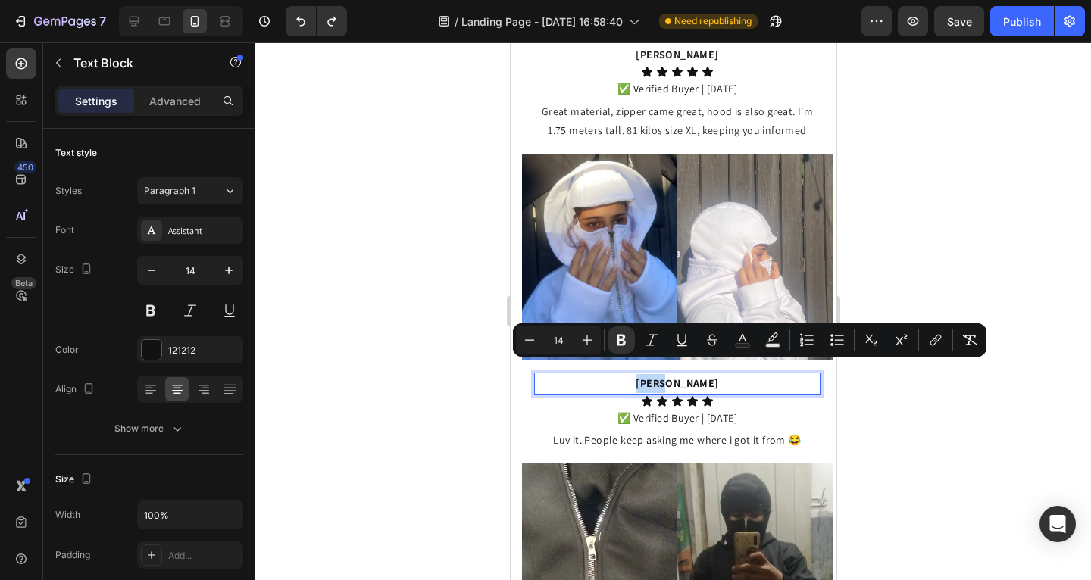
click at [683, 377] on strong "[PERSON_NAME]" at bounding box center [676, 384] width 83 height 14
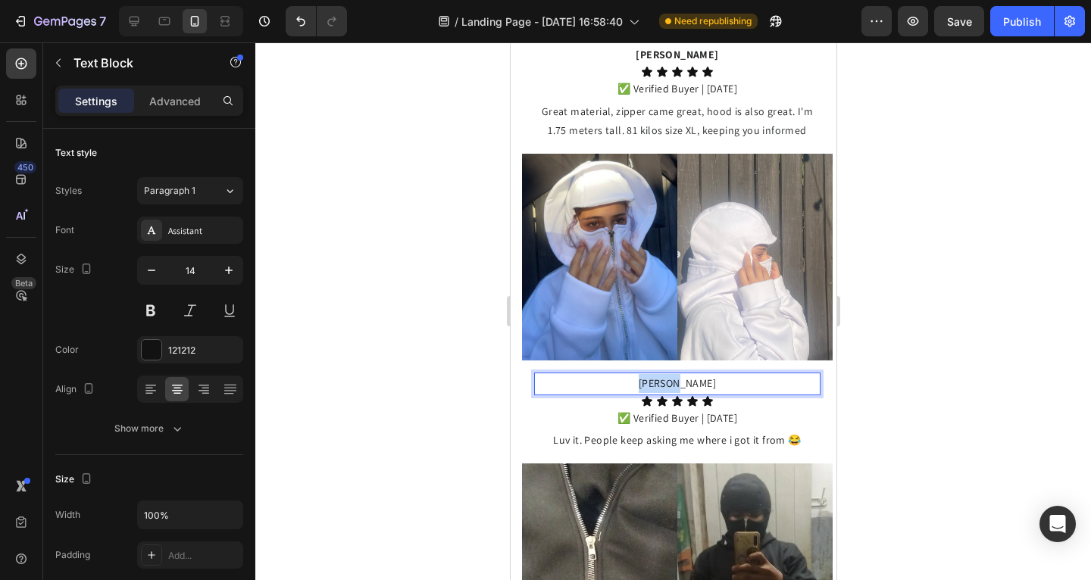
drag, startPoint x: 693, startPoint y: 375, endPoint x: 648, endPoint y: 373, distance: 45.5
click at [648, 374] on p "[PERSON_NAME]" at bounding box center [676, 383] width 283 height 19
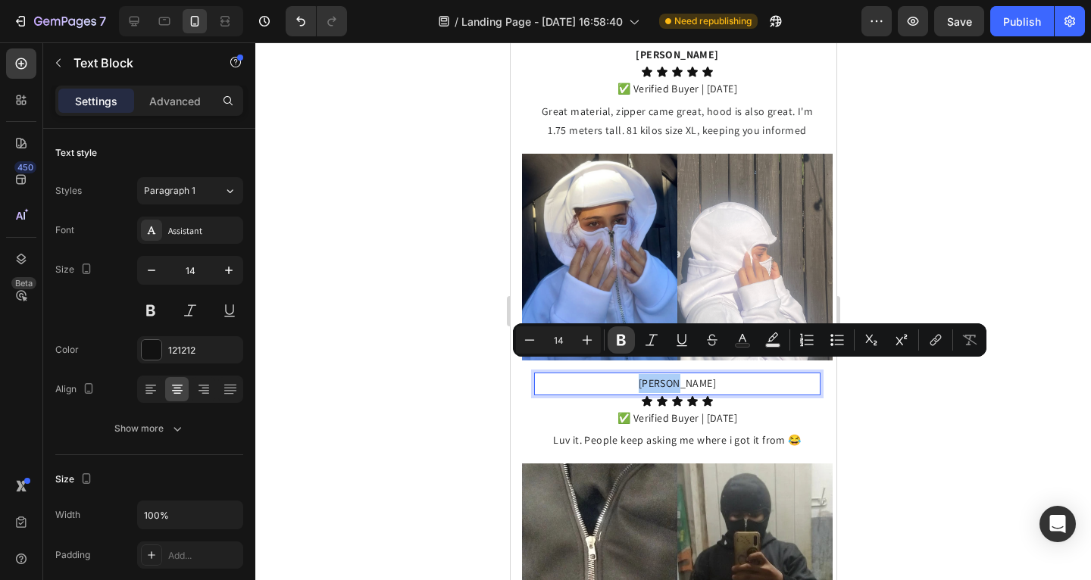
click at [624, 342] on icon "Editor contextual toolbar" at bounding box center [621, 340] width 9 height 11
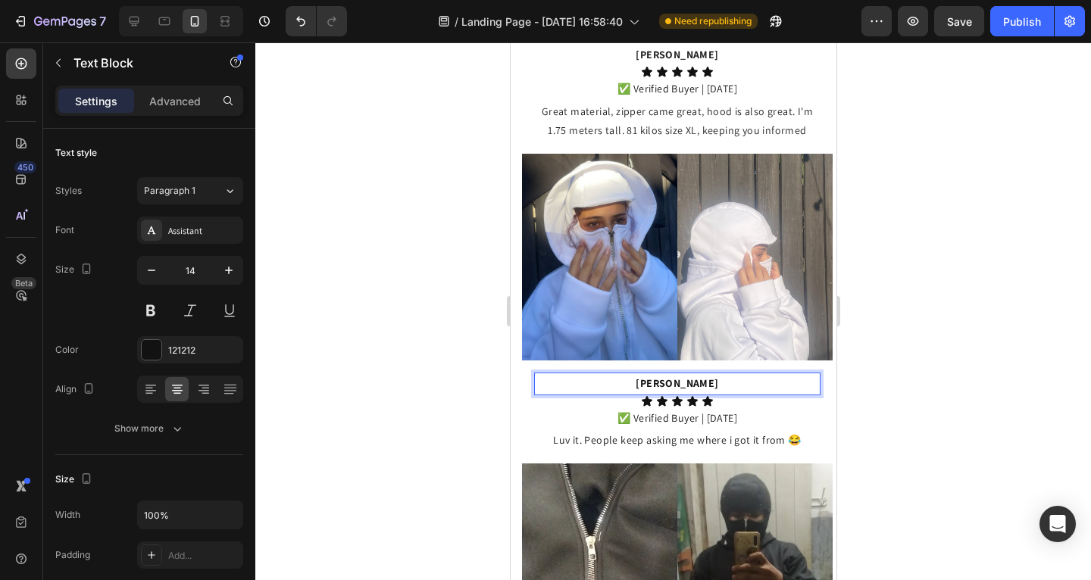
click at [690, 374] on p "[PERSON_NAME]" at bounding box center [676, 383] width 283 height 19
drag, startPoint x: 689, startPoint y: 371, endPoint x: 666, endPoint y: 369, distance: 22.8
click at [666, 374] on p "[PERSON_NAME]" at bounding box center [676, 383] width 283 height 19
click at [706, 374] on p "ilO" at bounding box center [676, 383] width 283 height 19
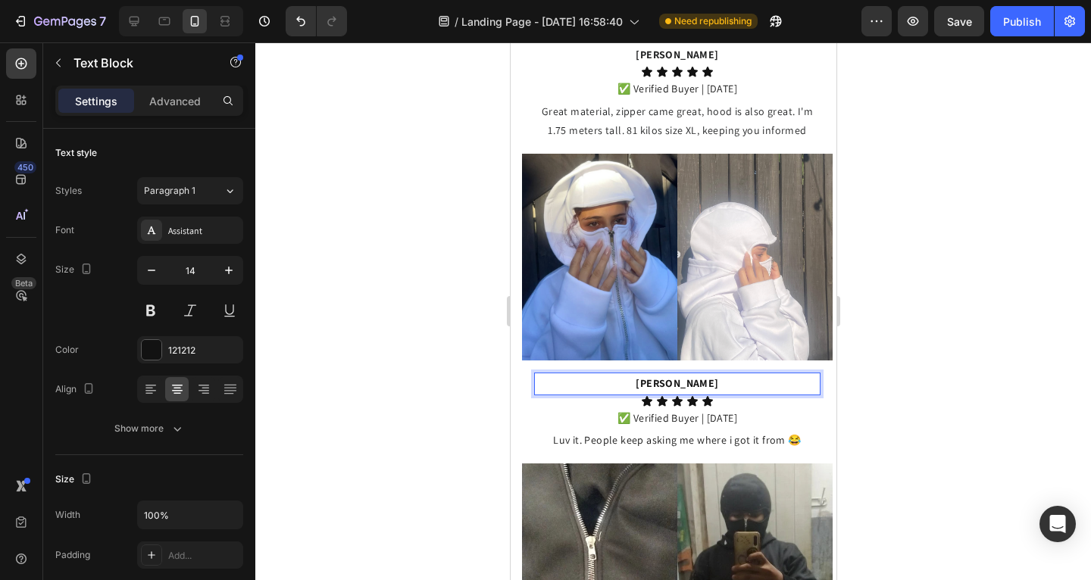
click at [698, 374] on p "[PERSON_NAME]" at bounding box center [676, 383] width 283 height 19
click at [965, 337] on div at bounding box center [673, 311] width 836 height 538
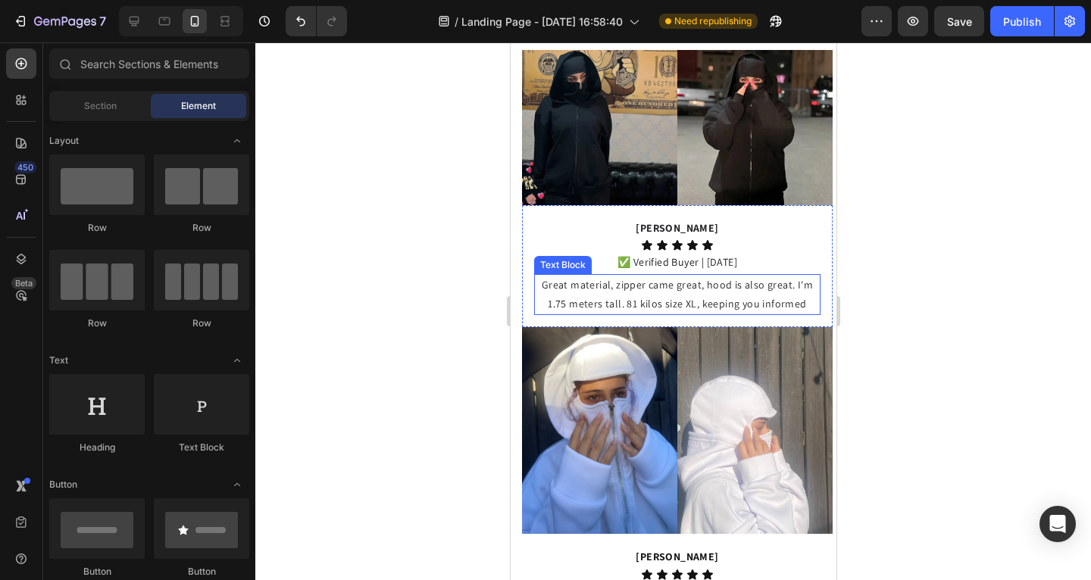
scroll to position [1099, 0]
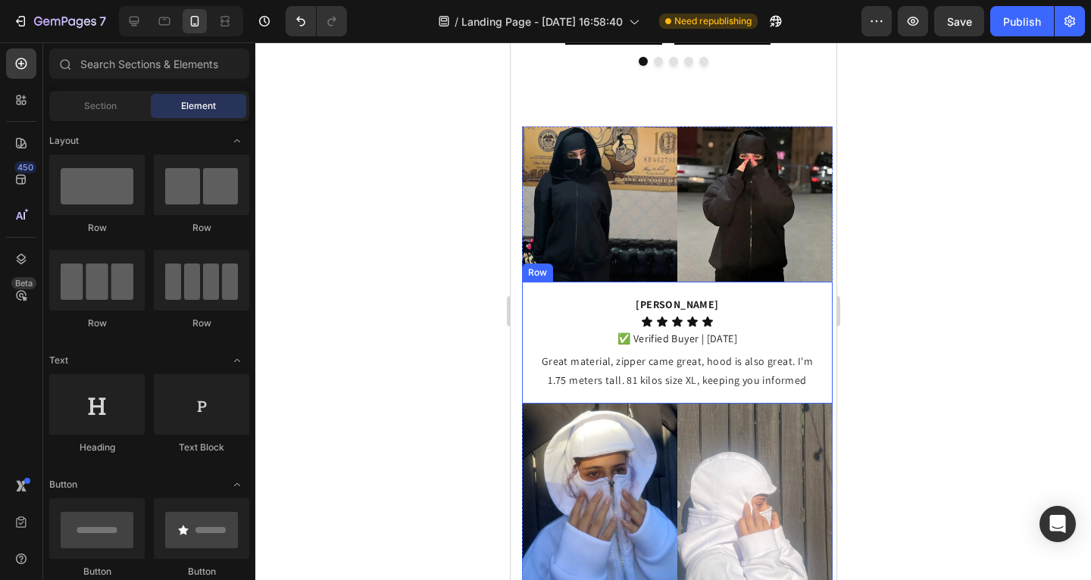
click at [684, 304] on strong "[PERSON_NAME]" at bounding box center [676, 305] width 83 height 14
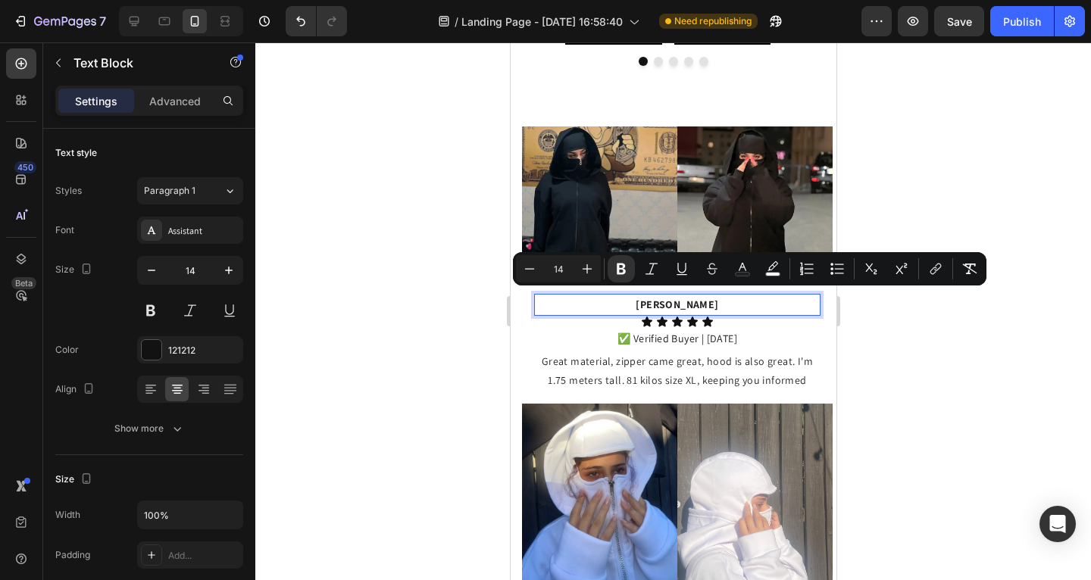
click at [706, 305] on strong "[PERSON_NAME]" at bounding box center [676, 305] width 83 height 14
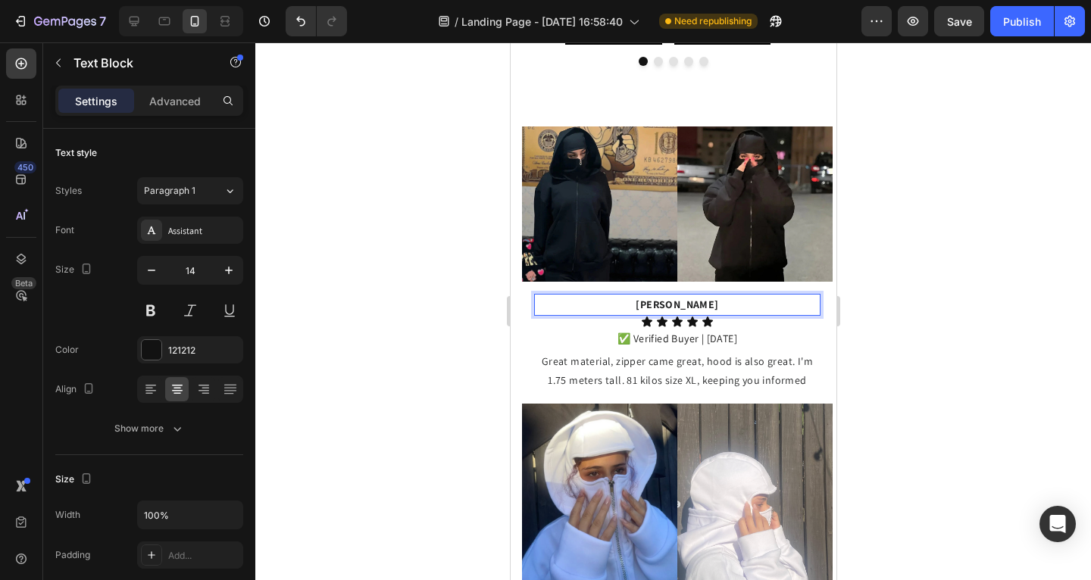
click at [941, 333] on div at bounding box center [673, 311] width 836 height 538
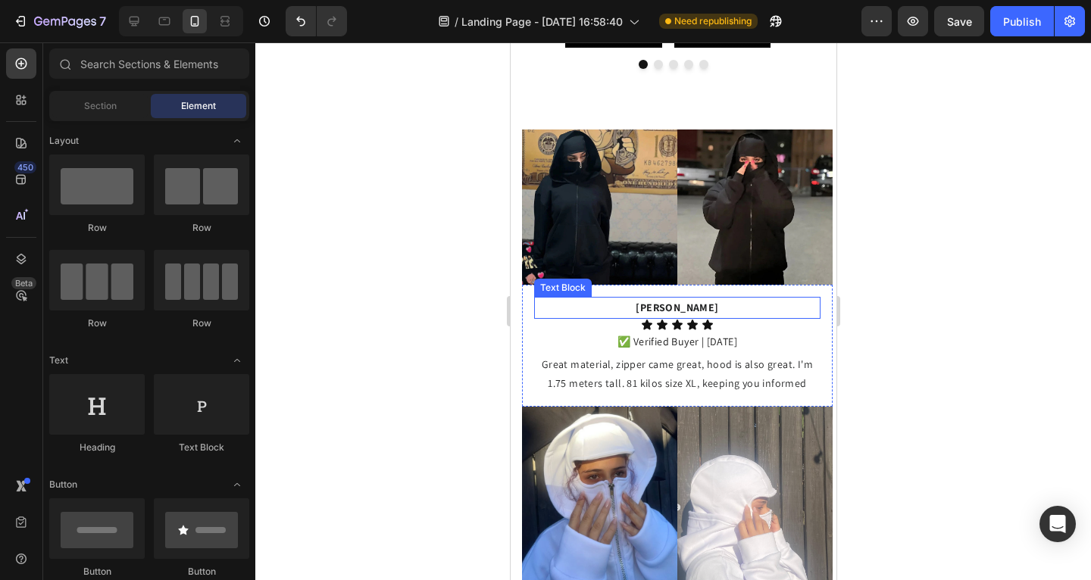
scroll to position [1096, 0]
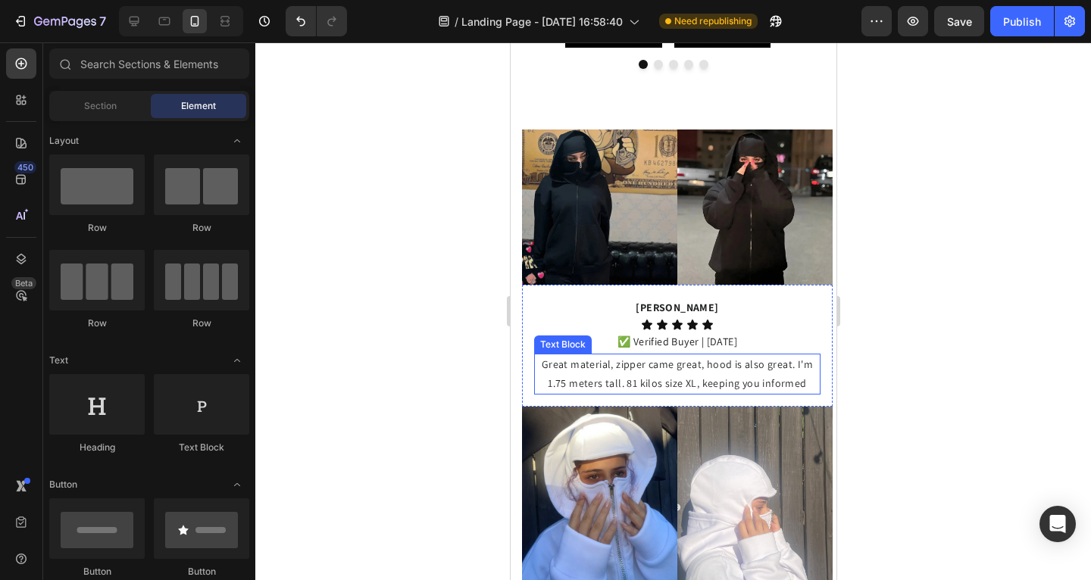
click at [662, 358] on span "Great material, zipper came great, hood is also great. I'm 1.75 meters tall. 81…" at bounding box center [676, 374] width 271 height 33
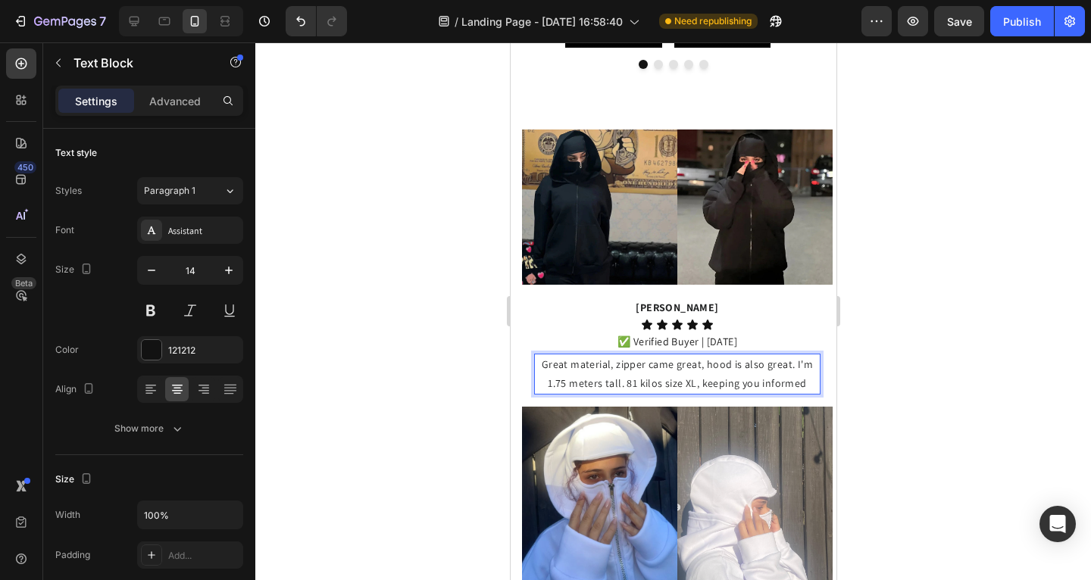
click at [718, 367] on p "Great material, zipper came great, hood is also great. I'm 1.75 meters tall. 81…" at bounding box center [676, 374] width 283 height 38
drag, startPoint x: 777, startPoint y: 383, endPoint x: 785, endPoint y: 381, distance: 7.7
click at [777, 383] on span "Great material, zipper came great, hood is also great. I'm 1.75 meters tall. 81…" at bounding box center [676, 374] width 271 height 33
click at [796, 380] on span "Great material, zipper came great, hood is also great. I'm 1.75 meters tall. 81…" at bounding box center [676, 374] width 271 height 33
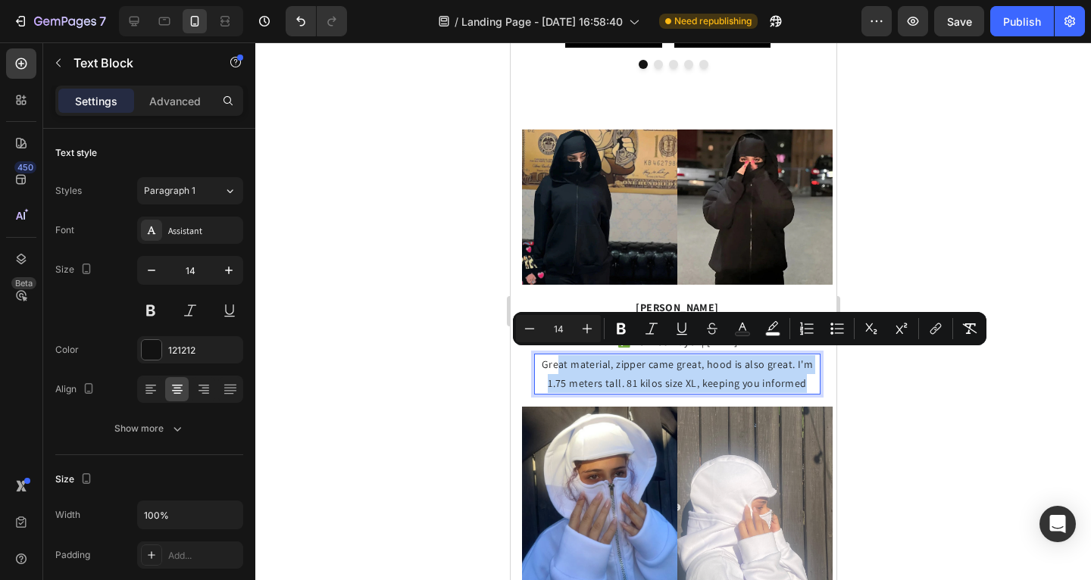
drag, startPoint x: 714, startPoint y: 367, endPoint x: 557, endPoint y: 360, distance: 157.0
click at [557, 360] on p "Great material, zipper came great, hood is also great. I'm 1.75 meters tall. 81…" at bounding box center [676, 374] width 283 height 38
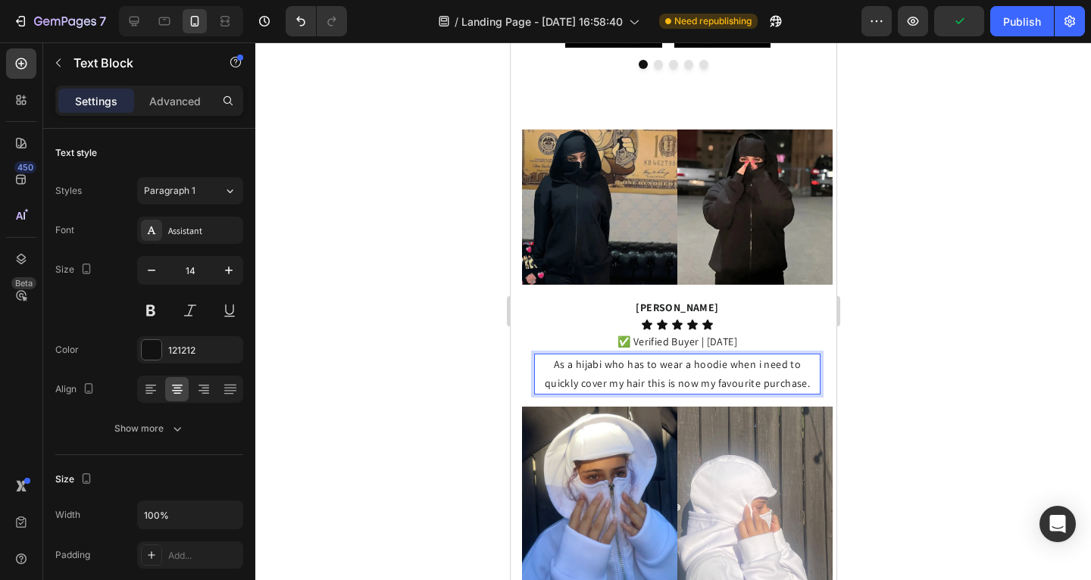
click at [639, 380] on p "As a hijabi who has to wear a hoodie when i need to quickly cover my hair this …" at bounding box center [676, 374] width 283 height 38
click at [672, 380] on p "As a hijabi who has to wear a hoodie when i need to quickly cover my hair, this…" at bounding box center [676, 374] width 283 height 38
click at [726, 380] on p "As a hijabi who has to wear a hoodie when i need to quickly cover my hair, this…" at bounding box center [676, 374] width 283 height 38
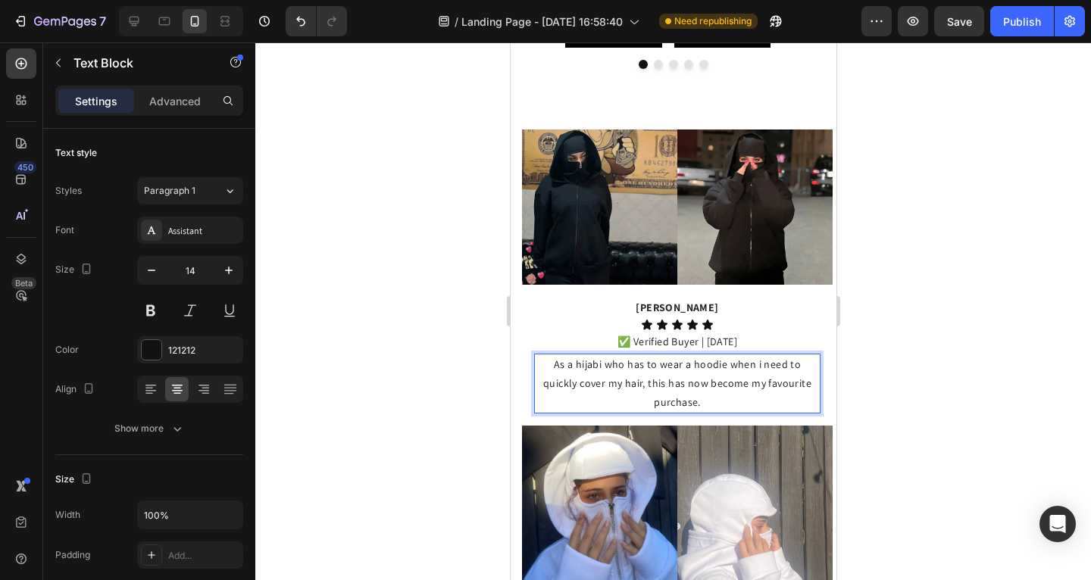
click at [729, 394] on p "As a hijabi who has to wear a hoodie when i need to quickly cover my hair, this…" at bounding box center [676, 384] width 283 height 58
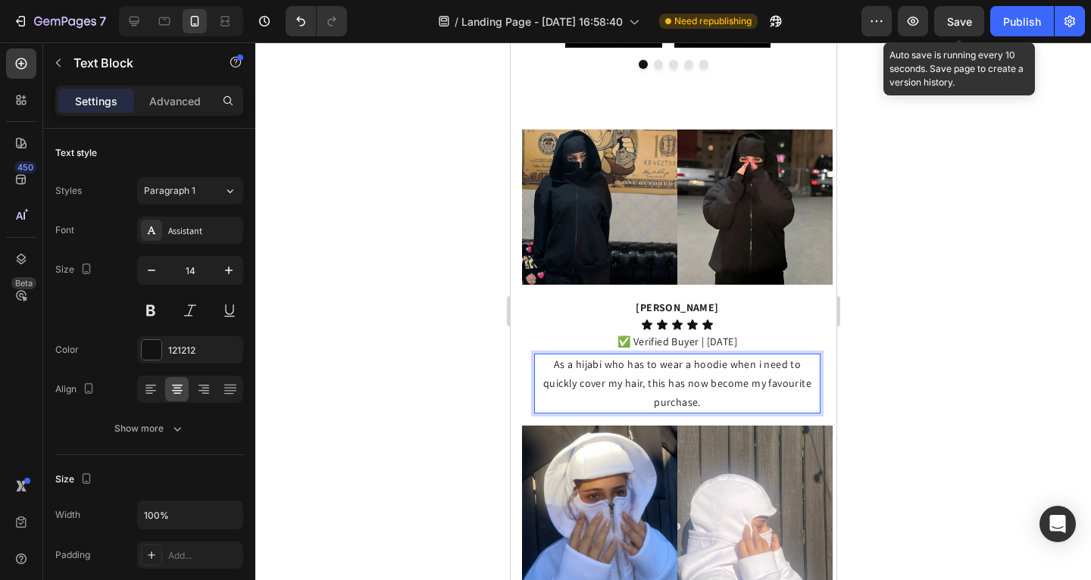
click at [949, 21] on span "Save" at bounding box center [959, 21] width 25 height 13
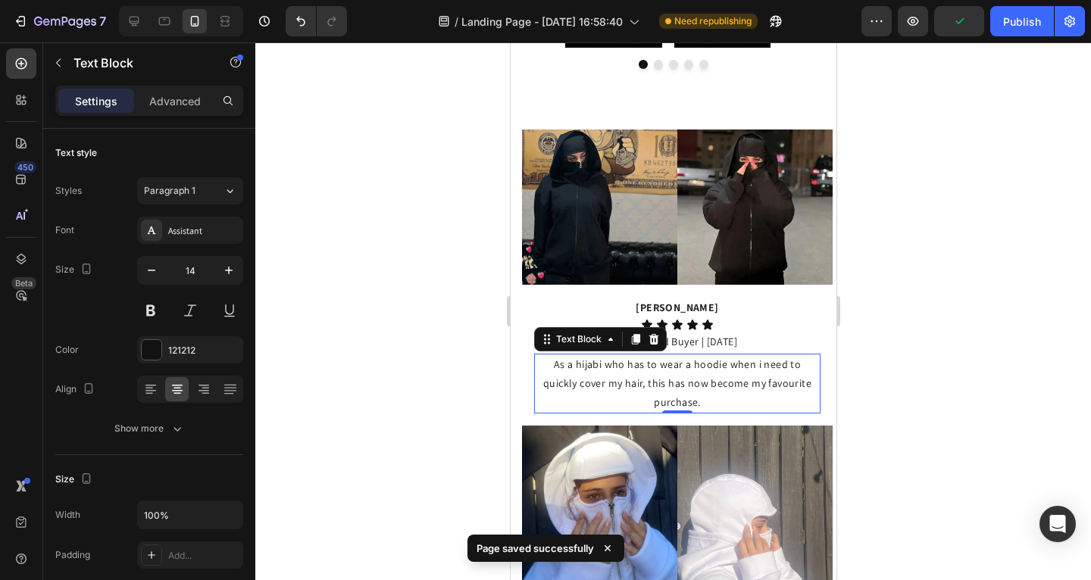
click at [405, 296] on div at bounding box center [673, 311] width 836 height 538
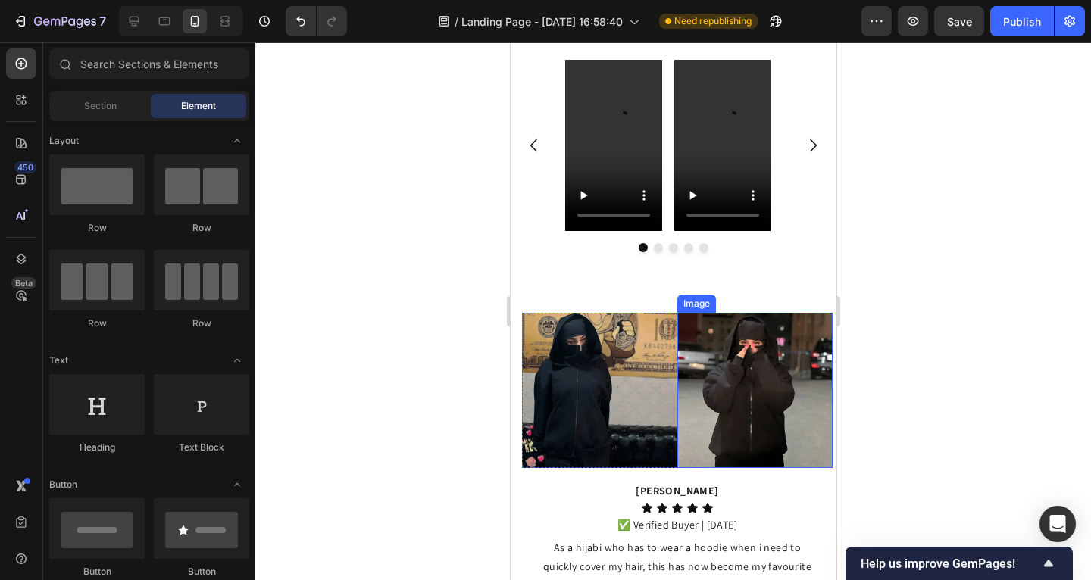
scroll to position [993, 0]
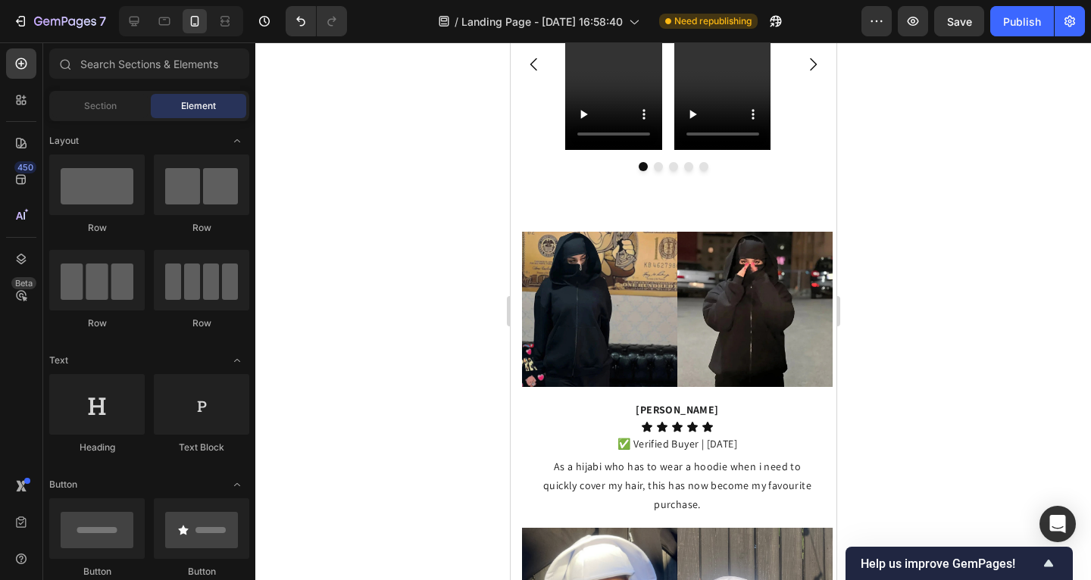
click at [932, 17] on div "Preview Save Publish" at bounding box center [974, 21] width 224 height 30
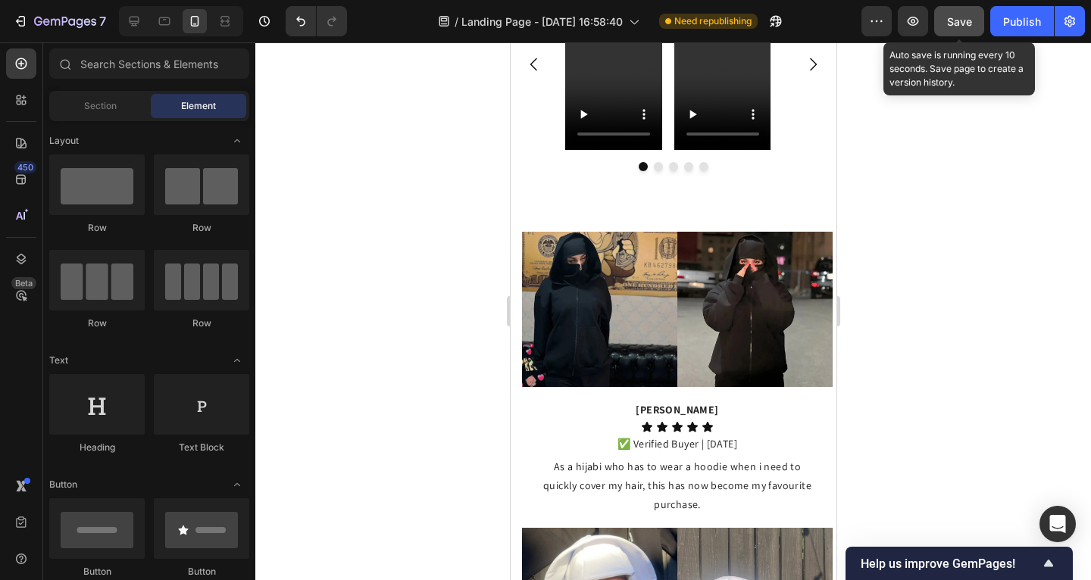
click at [947, 24] on span "Save" at bounding box center [959, 21] width 25 height 13
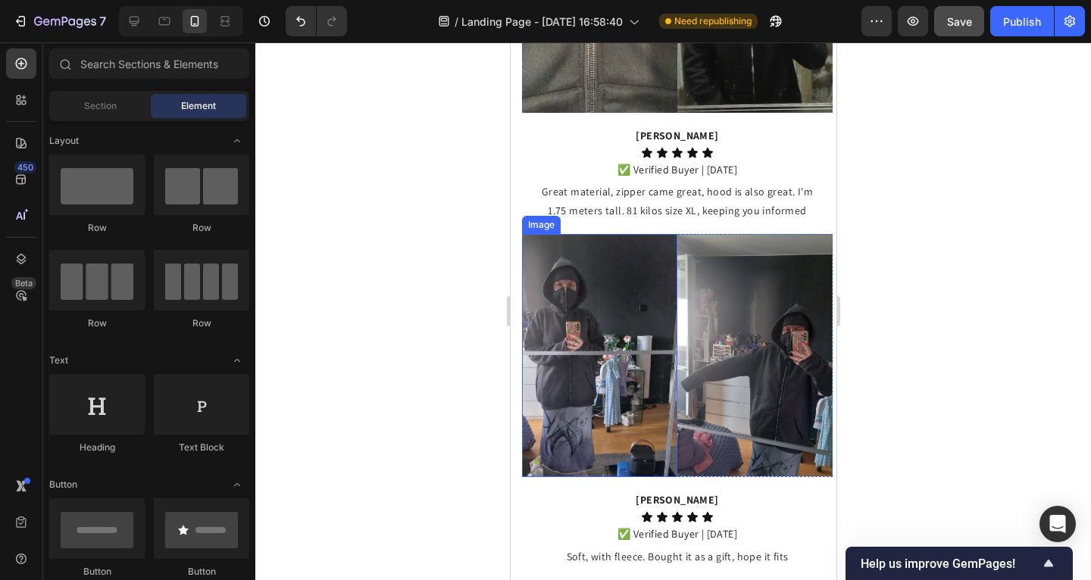
scroll to position [1927, 0]
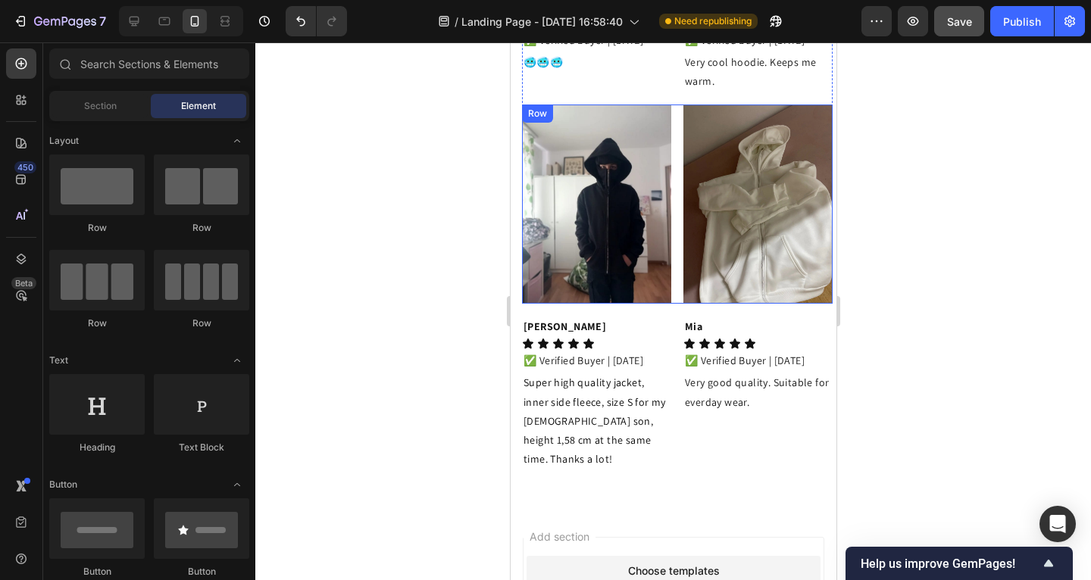
click at [668, 142] on div "Image Image Row" at bounding box center [676, 204] width 311 height 199
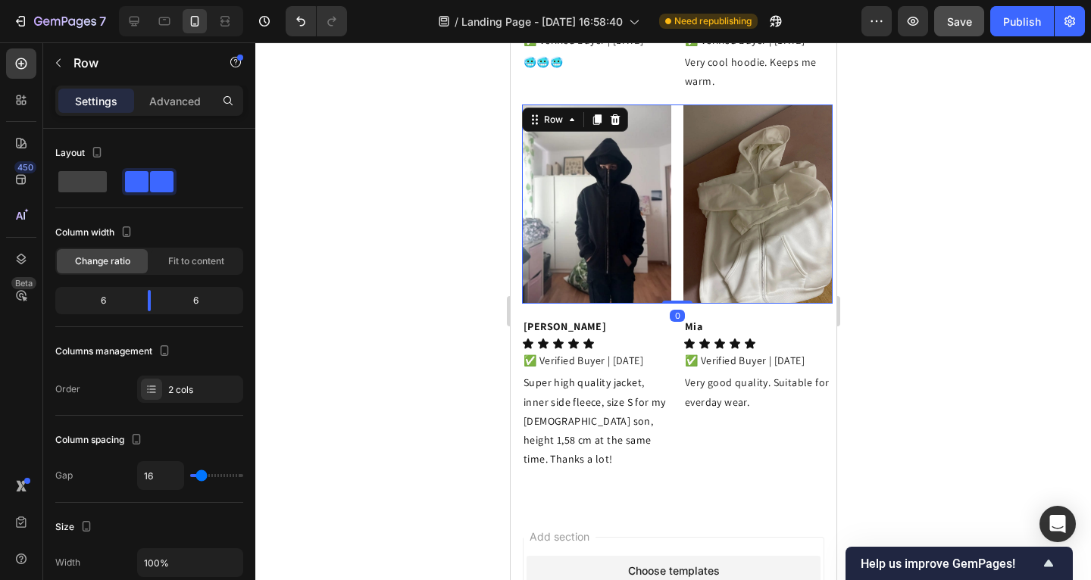
scroll to position [3082, 0]
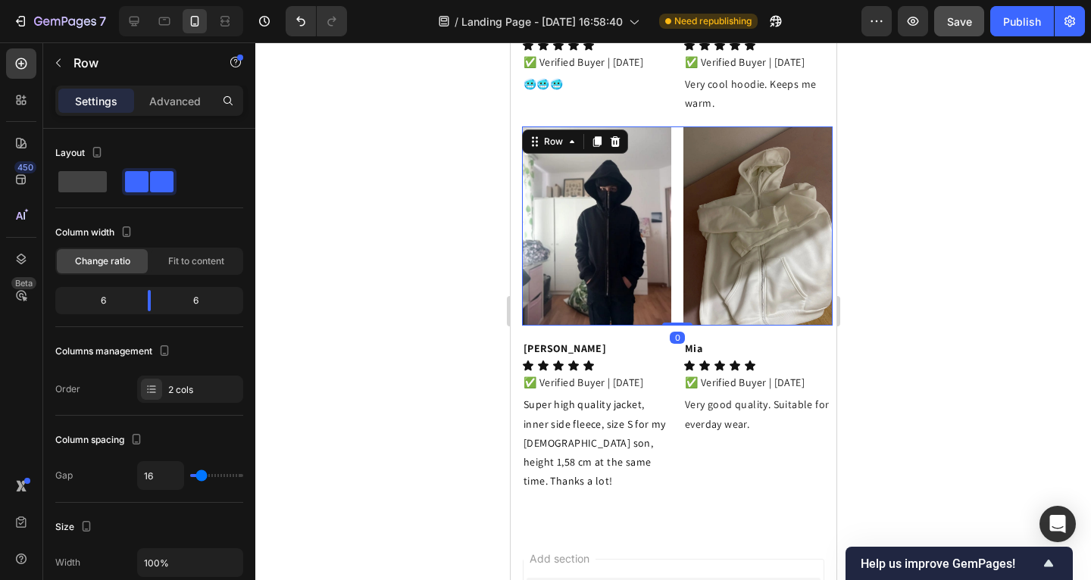
click at [593, 136] on icon at bounding box center [596, 142] width 12 height 12
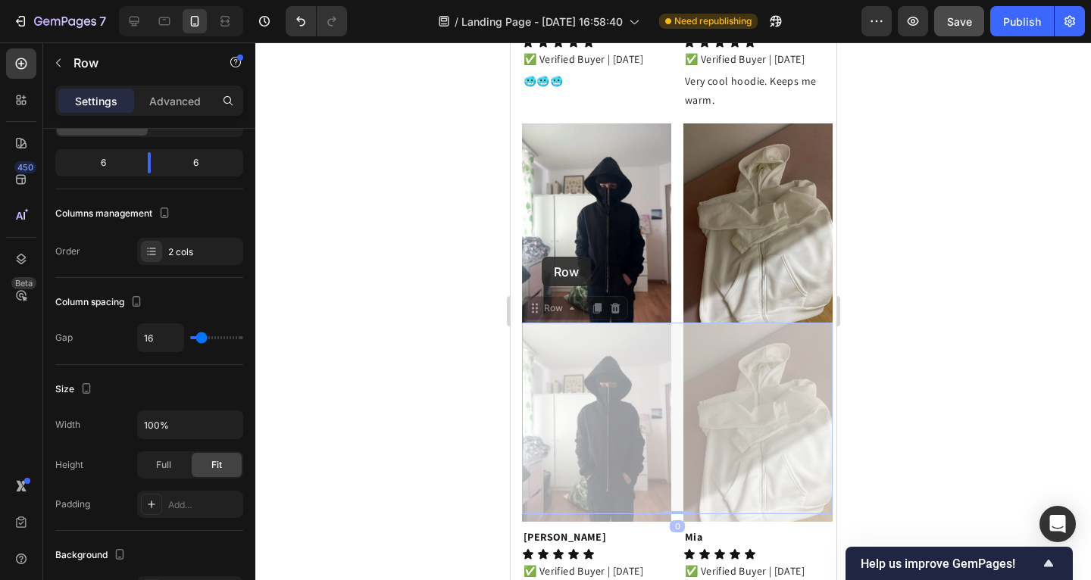
scroll to position [3492, 0]
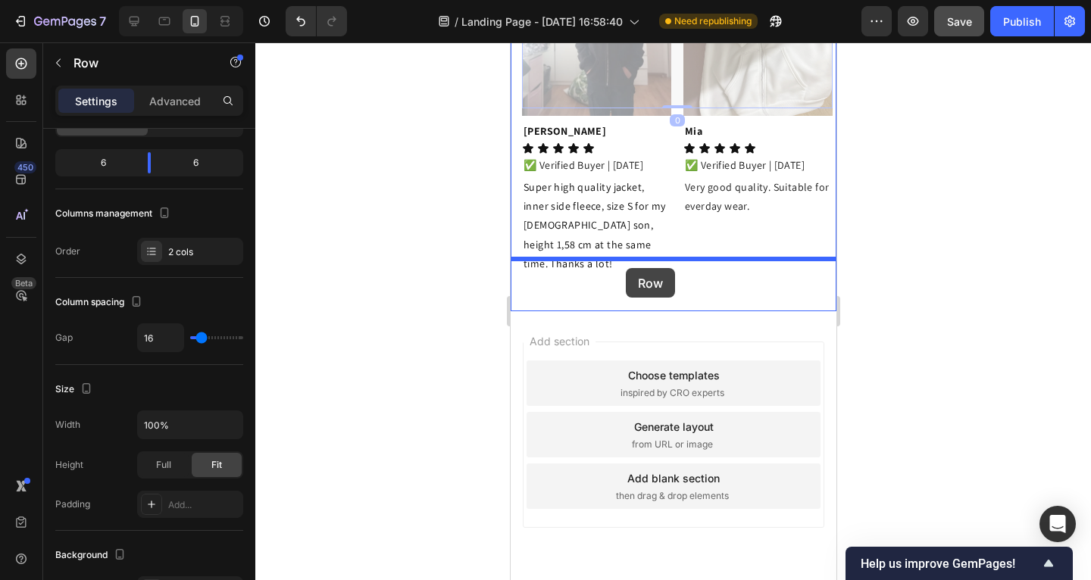
drag, startPoint x: 538, startPoint y: 261, endPoint x: 624, endPoint y: 268, distance: 86.7
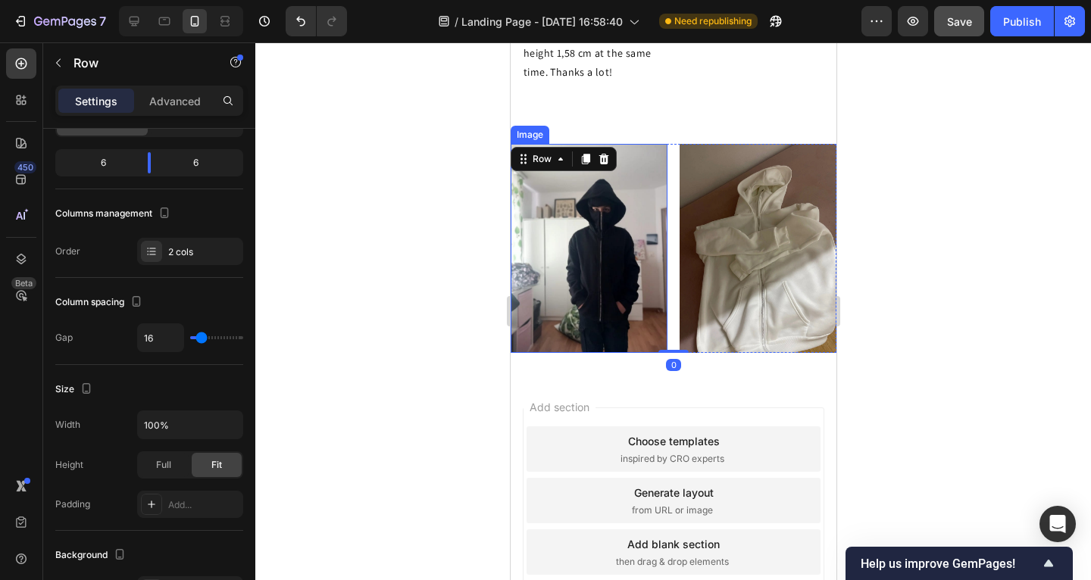
click at [589, 227] on img at bounding box center [588, 248] width 157 height 209
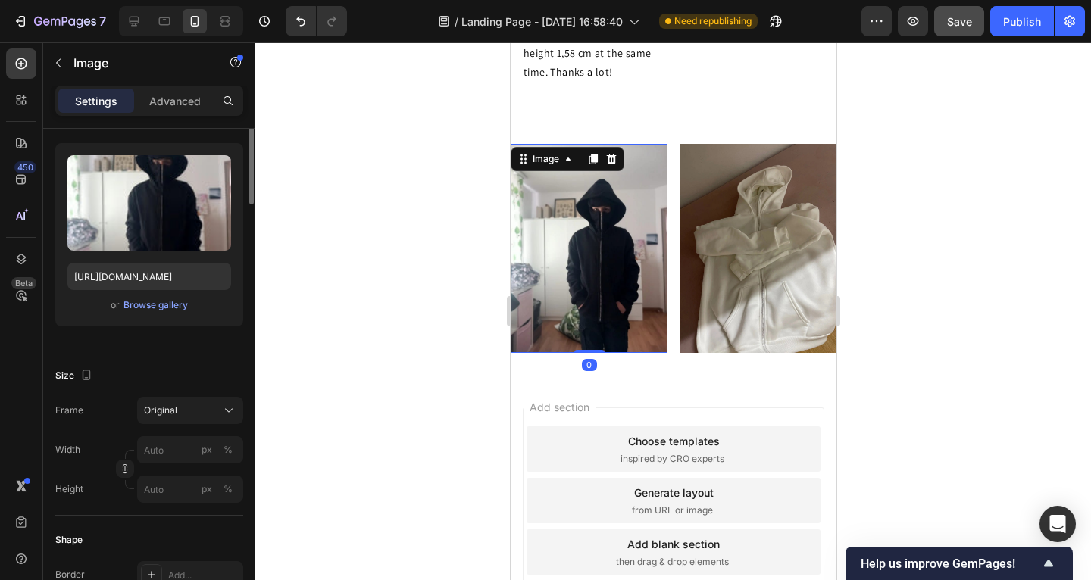
scroll to position [0, 0]
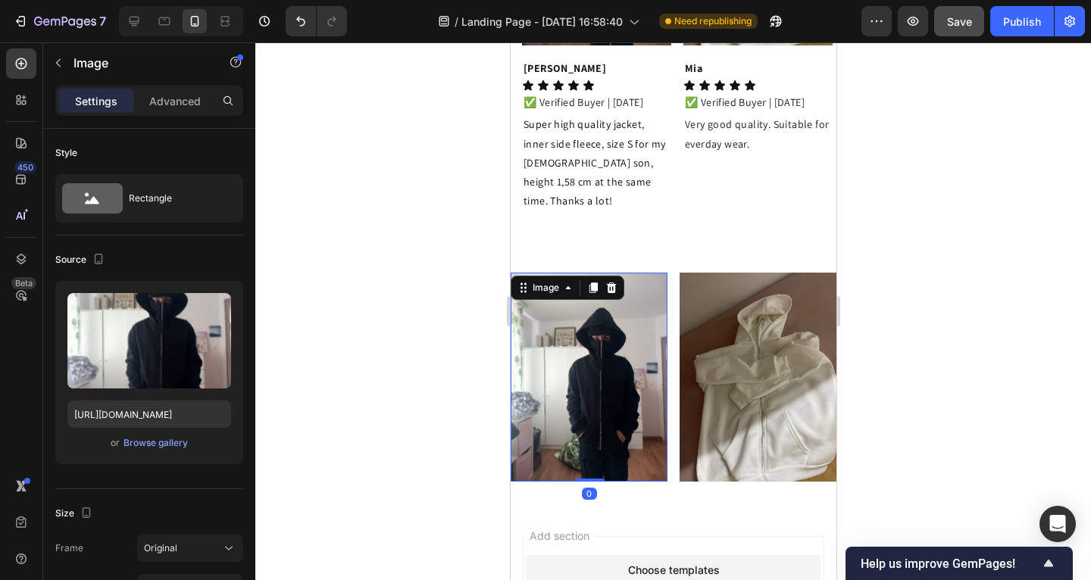
drag, startPoint x: 450, startPoint y: 240, endPoint x: 499, endPoint y: 231, distance: 49.3
click at [452, 239] on div at bounding box center [673, 311] width 836 height 538
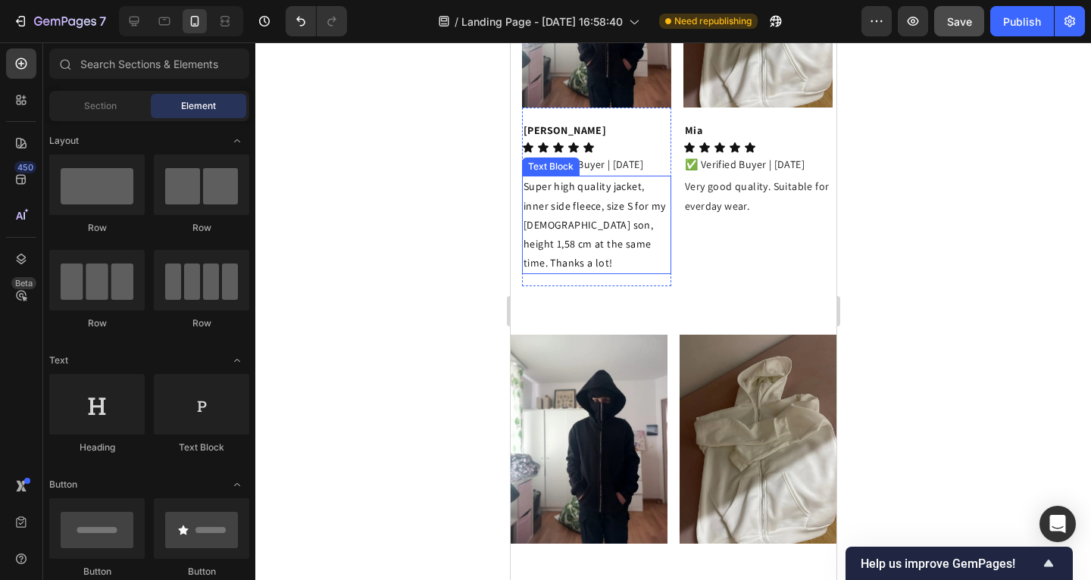
scroll to position [3240, 0]
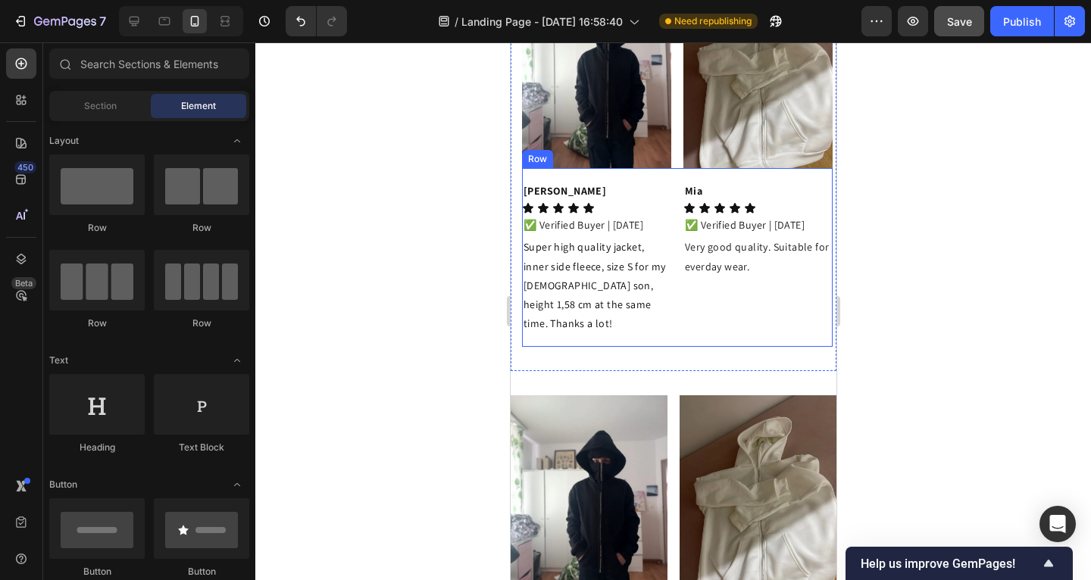
click at [668, 168] on div "Carly K. Text Block Icon Icon Icon Icon Icon Icon List ✅ Verified Buyer | 07/22…" at bounding box center [676, 257] width 311 height 179
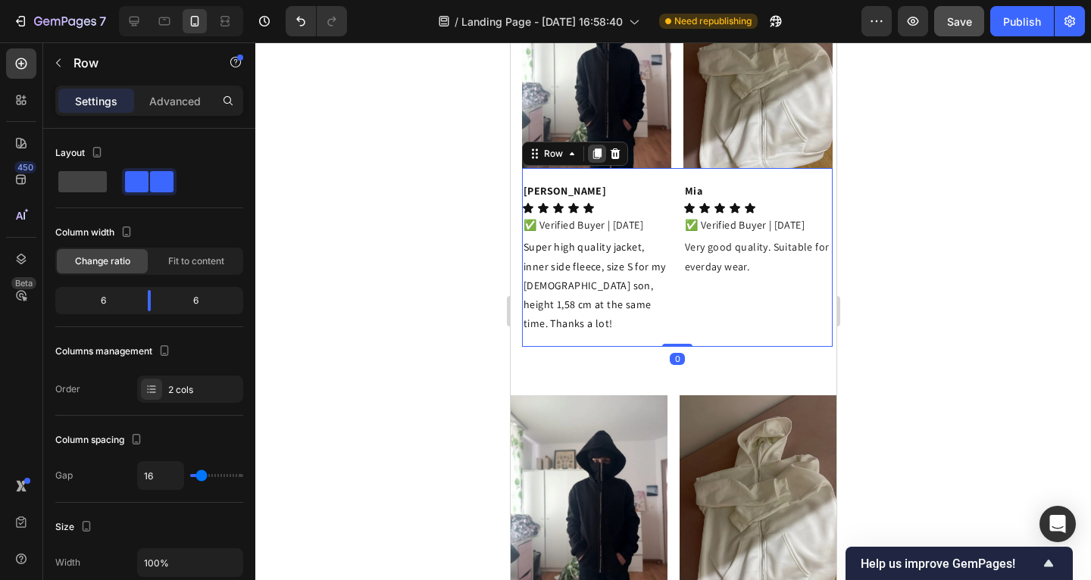
click at [593, 149] on icon at bounding box center [597, 154] width 8 height 11
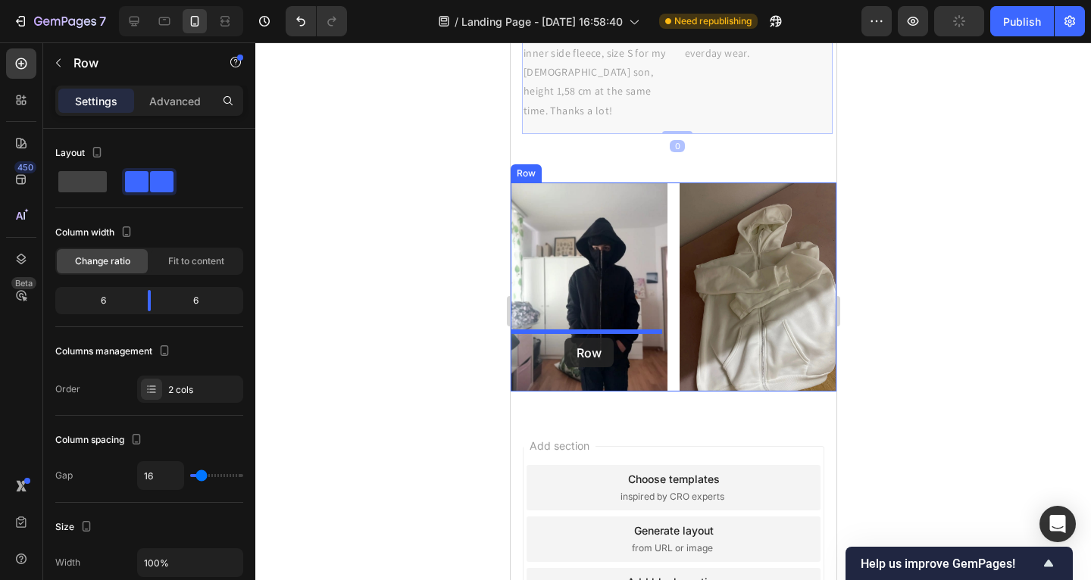
scroll to position [3644, 0]
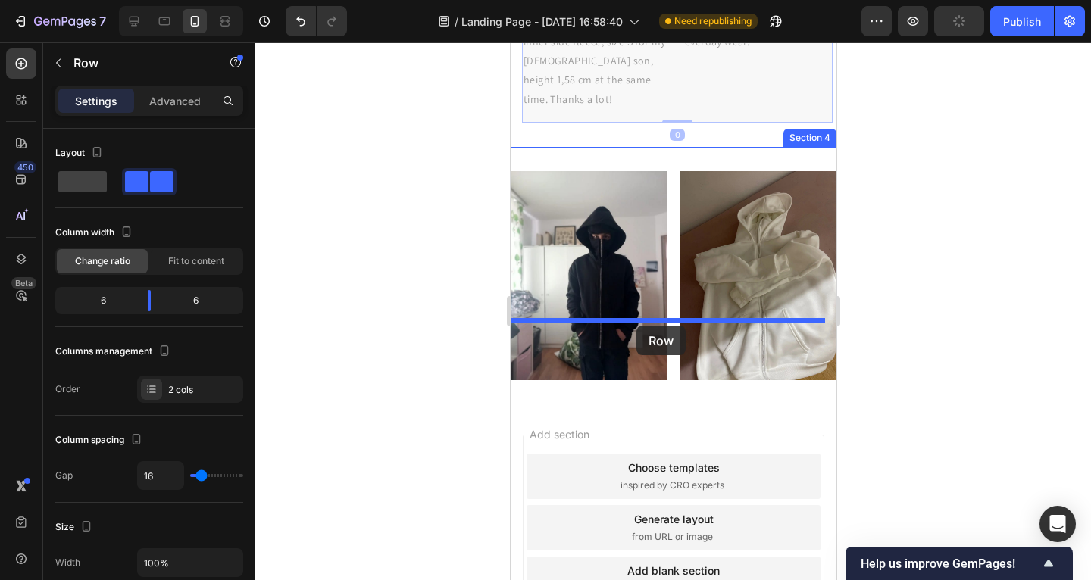
drag, startPoint x: 530, startPoint y: 275, endPoint x: 636, endPoint y: 325, distance: 117.3
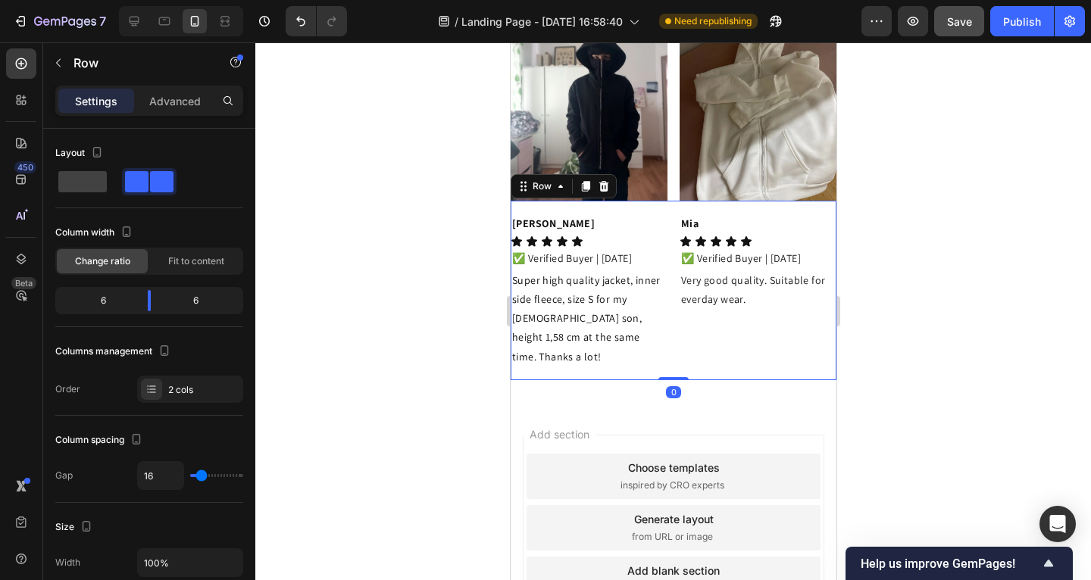
click at [464, 291] on div at bounding box center [673, 311] width 836 height 538
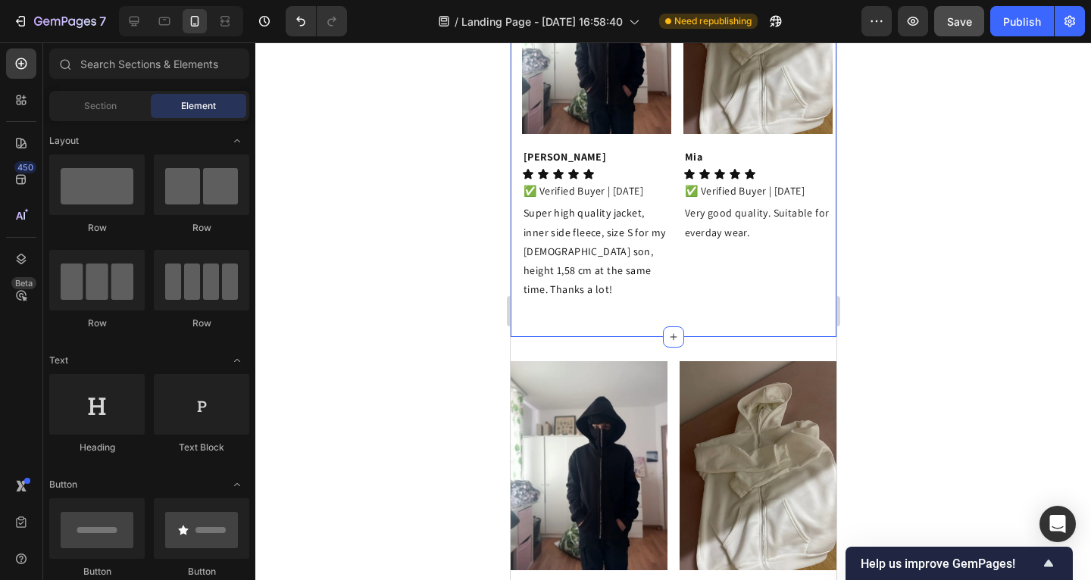
scroll to position [3279, 0]
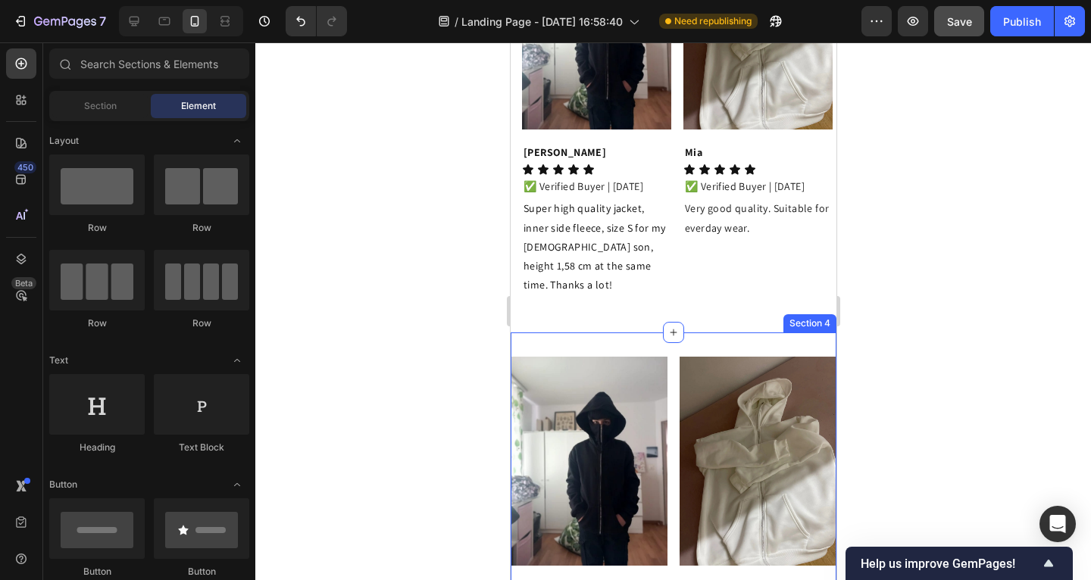
click at [630, 333] on div "Image Image Row Carly K. Text Block Icon Icon Icon Icon Icon Icon List ✅ Verifi…" at bounding box center [673, 551] width 326 height 436
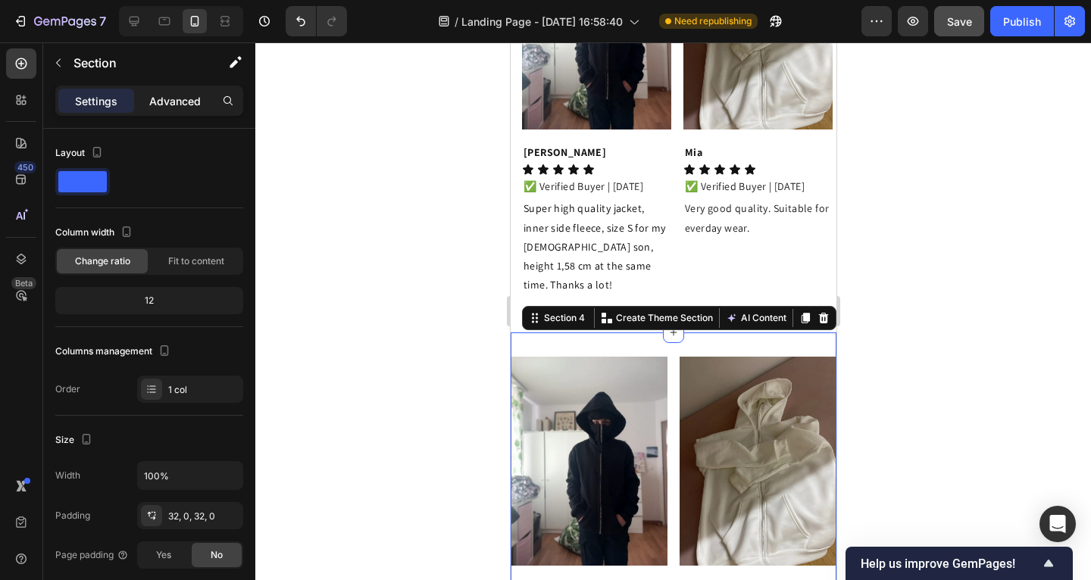
click at [175, 111] on div "Advanced" at bounding box center [175, 101] width 76 height 24
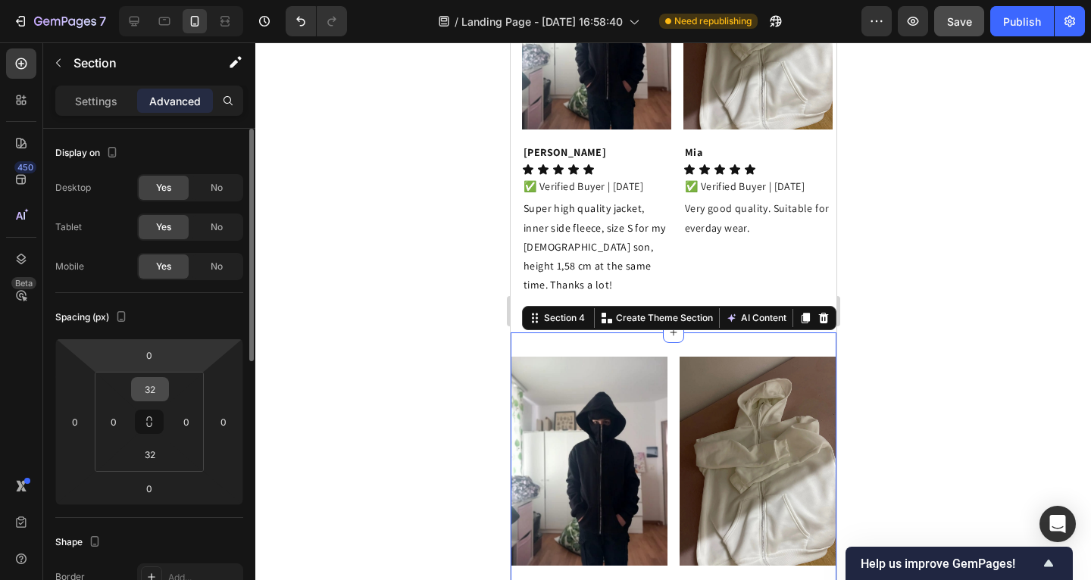
click at [164, 385] on input "32" at bounding box center [150, 389] width 30 height 23
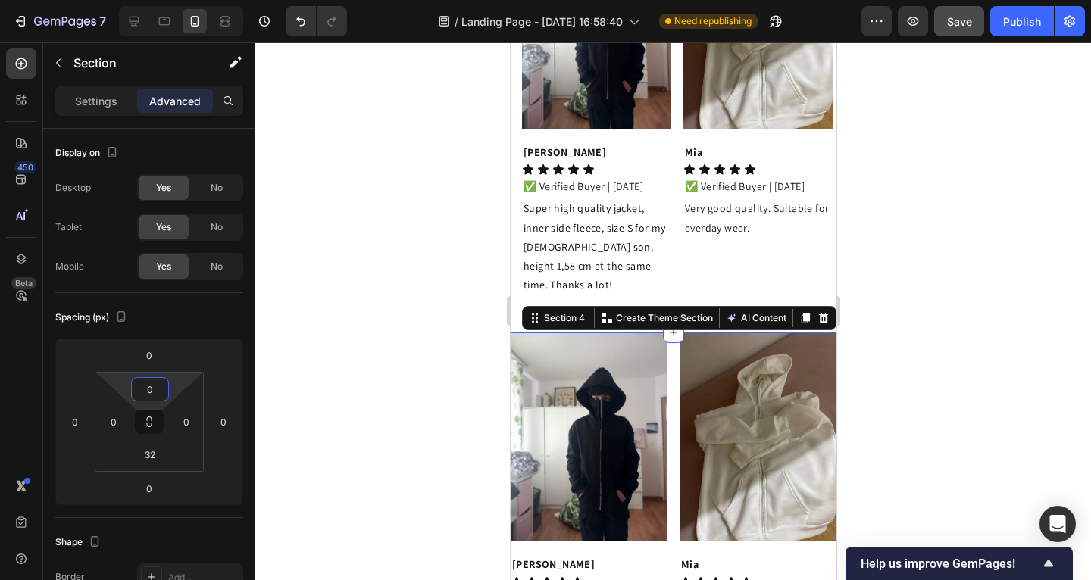
click at [395, 360] on div at bounding box center [673, 311] width 836 height 538
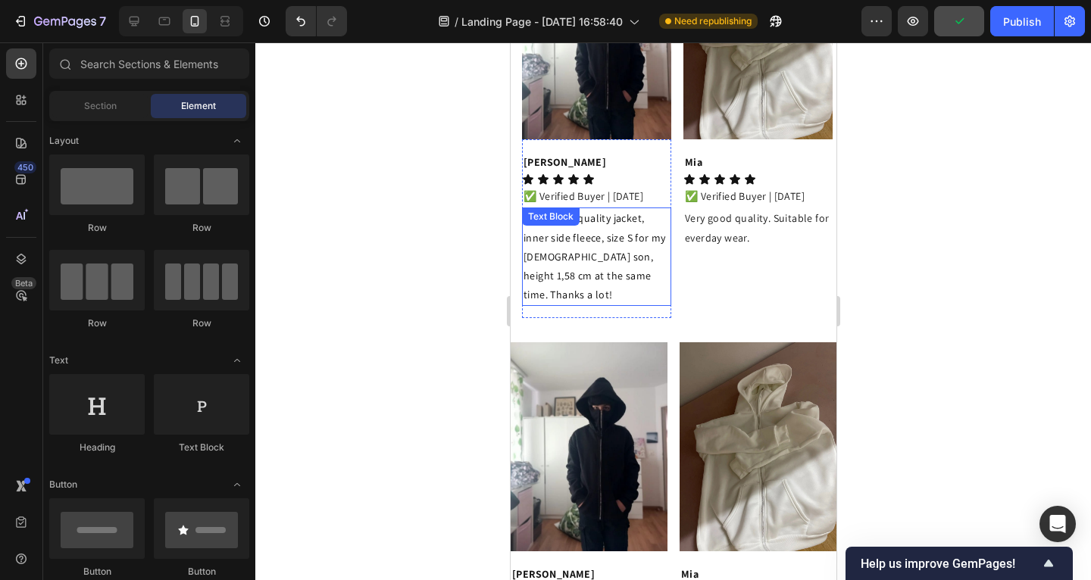
scroll to position [3263, 0]
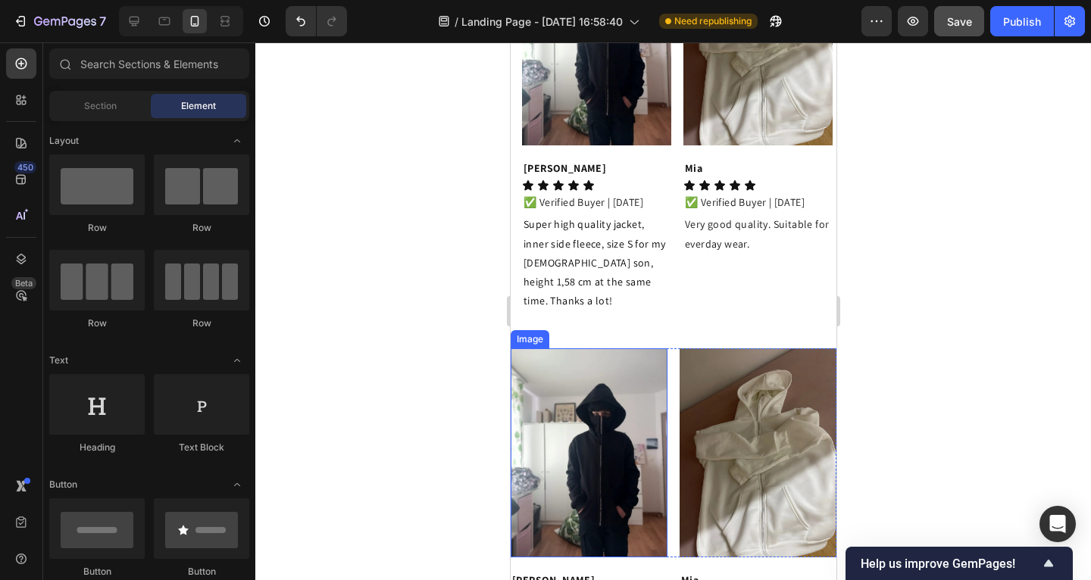
click at [530, 349] on img at bounding box center [588, 453] width 157 height 209
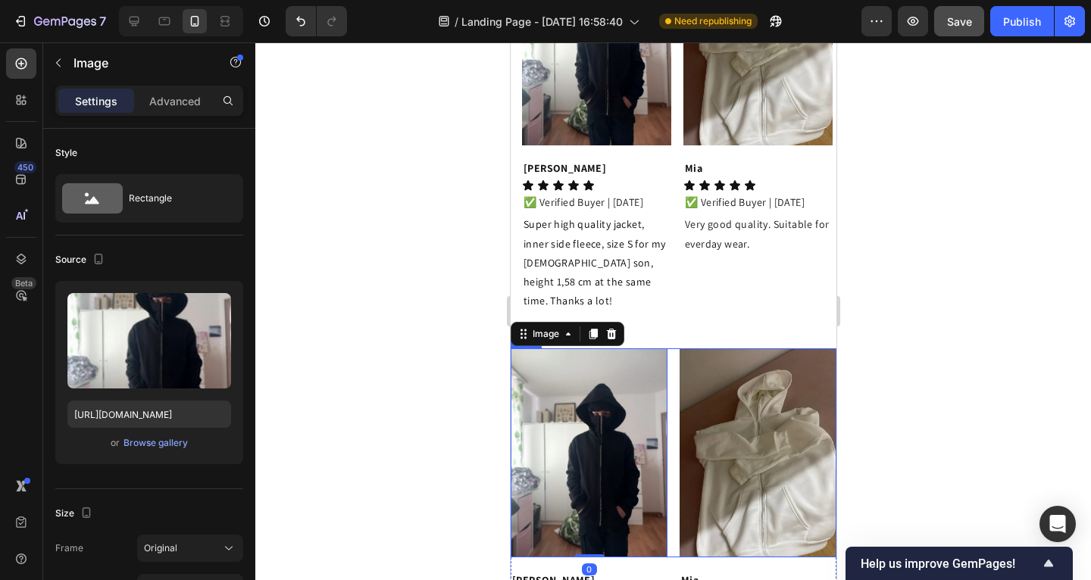
click at [666, 349] on div "Image 0 Image Row" at bounding box center [673, 453] width 326 height 209
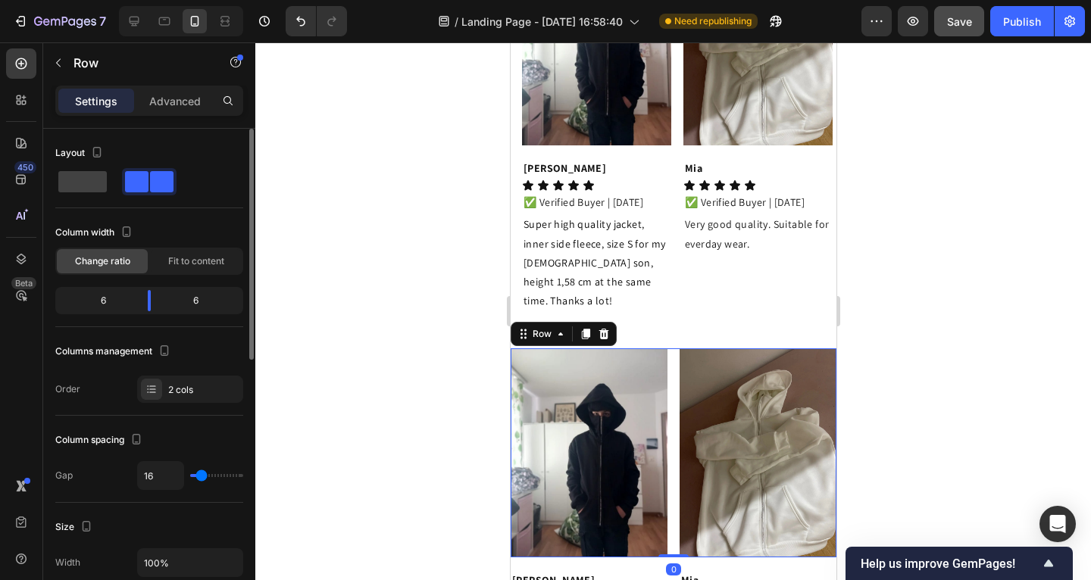
click at [176, 98] on p "Advanced" at bounding box center [175, 101] width 52 height 16
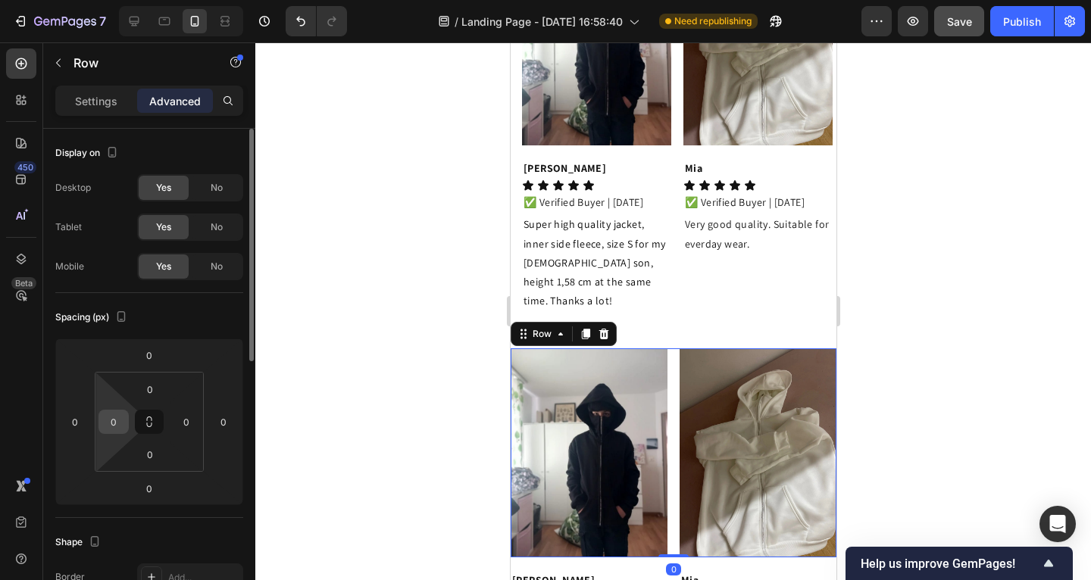
click at [120, 419] on input "0" at bounding box center [113, 422] width 23 height 23
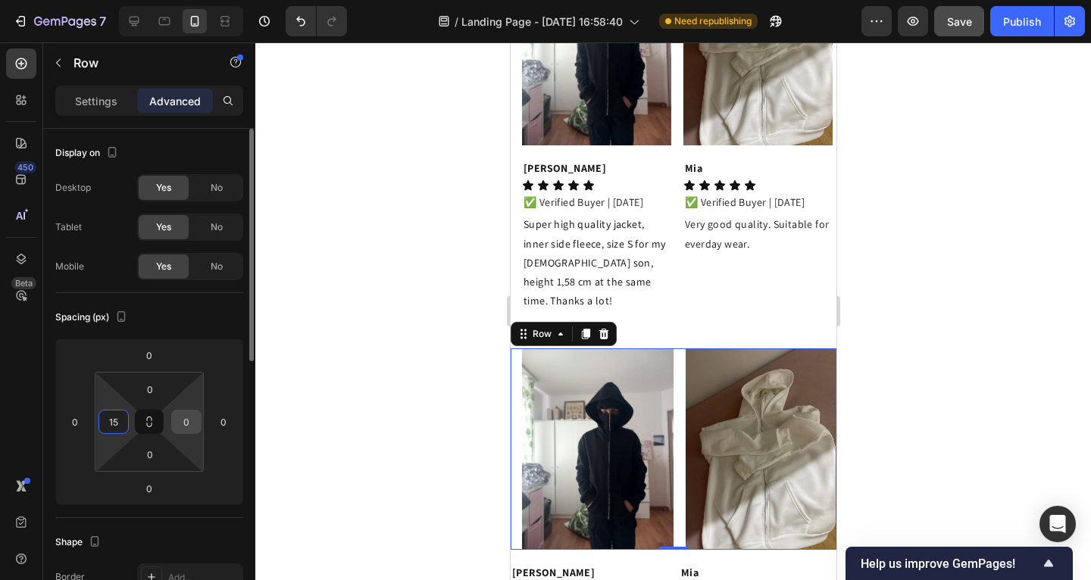
type input "15"
click at [196, 421] on input "0" at bounding box center [186, 422] width 23 height 23
type input "15"
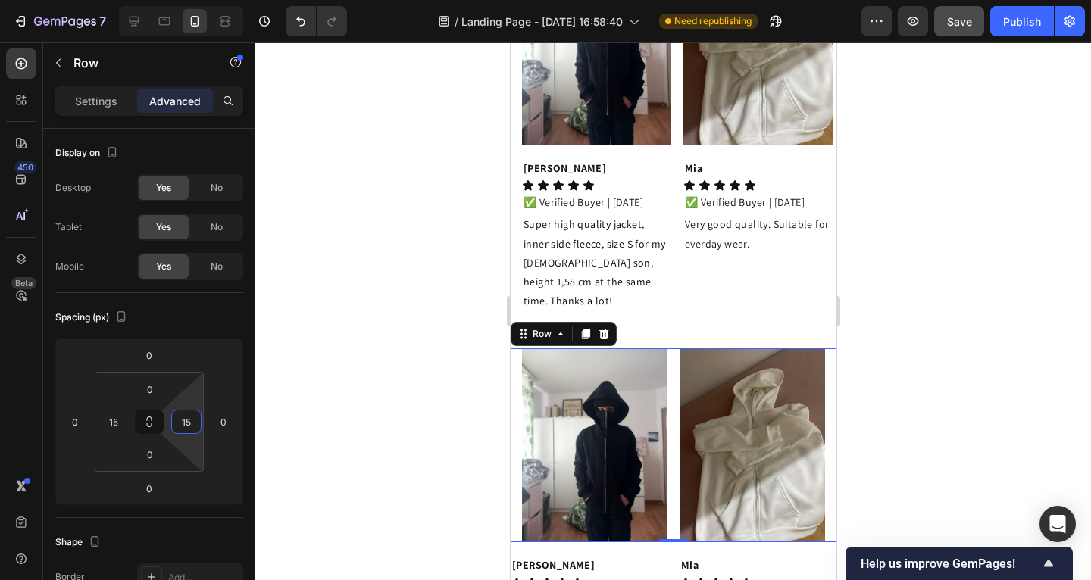
click at [315, 402] on div at bounding box center [673, 311] width 836 height 538
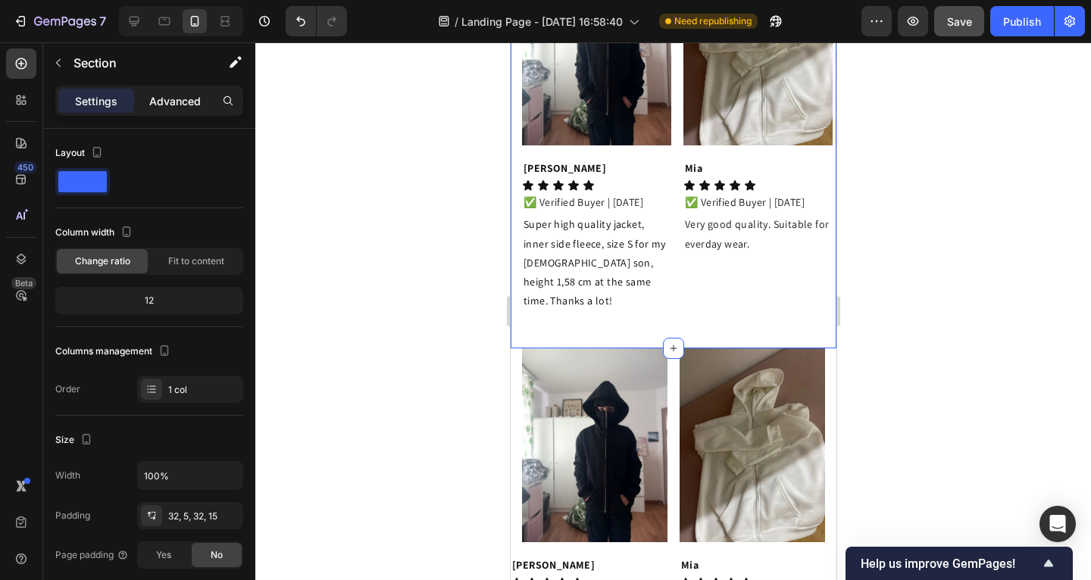
click at [180, 99] on p "Advanced" at bounding box center [175, 101] width 52 height 16
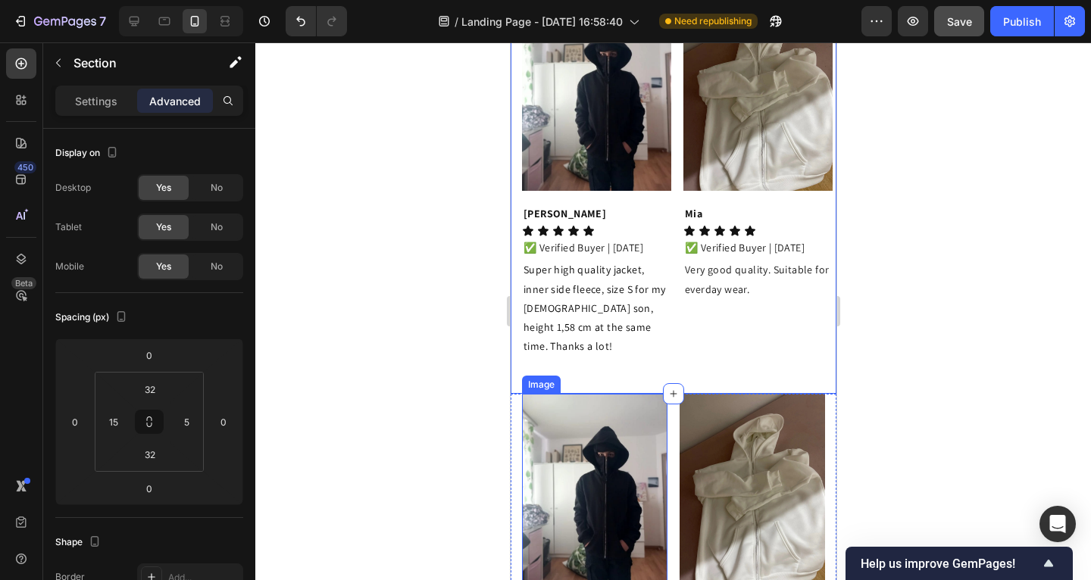
scroll to position [3133, 0]
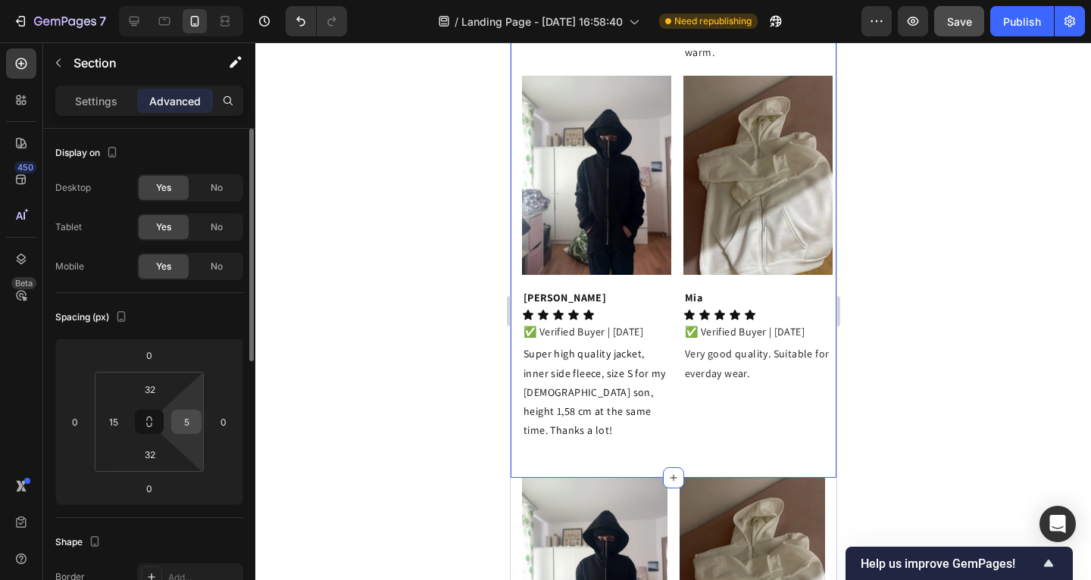
click at [188, 418] on input "5" at bounding box center [186, 422] width 23 height 23
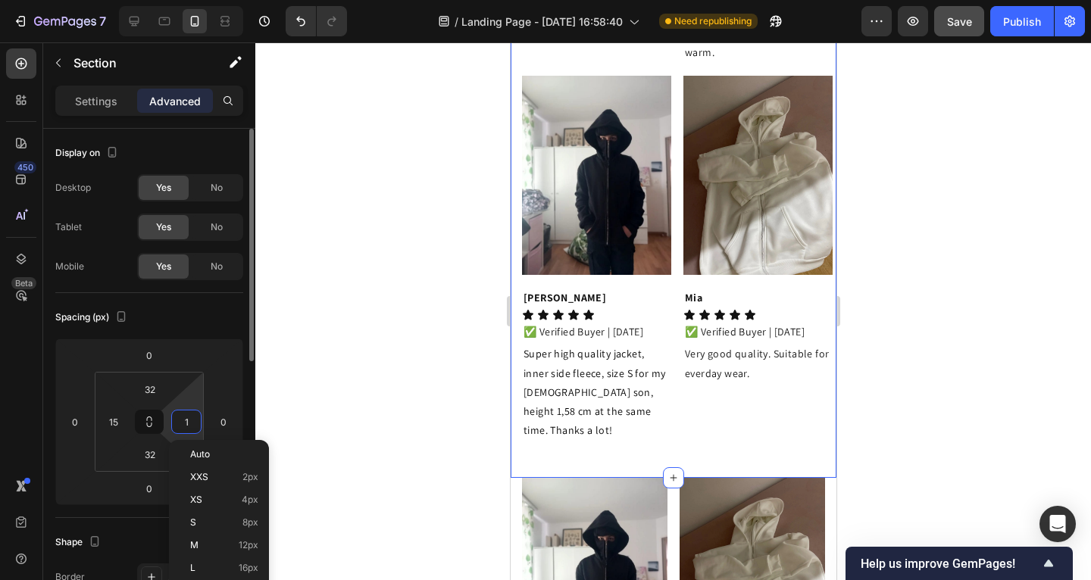
type input "15"
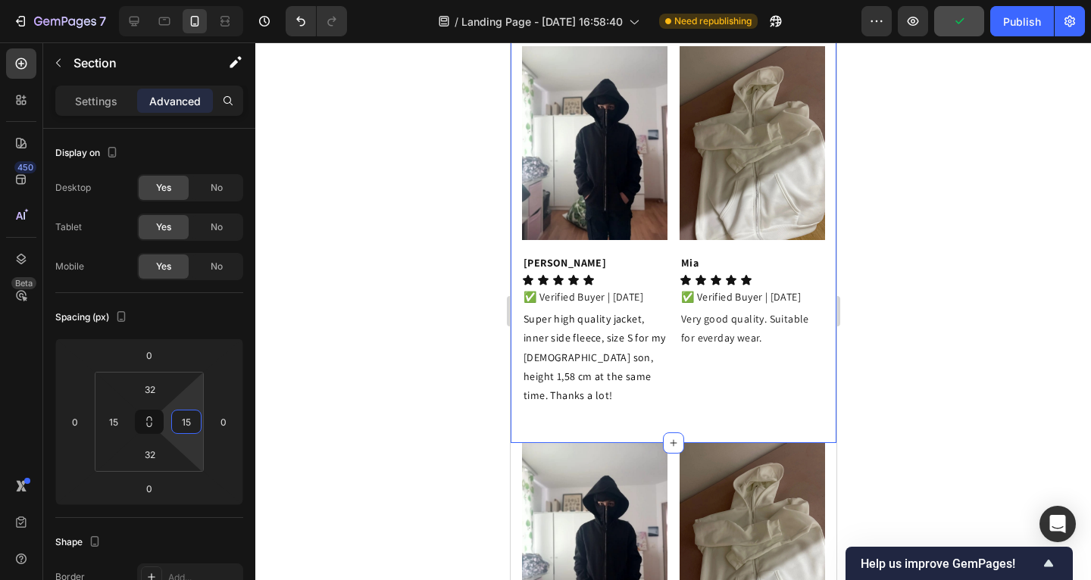
click at [306, 404] on div at bounding box center [673, 311] width 836 height 538
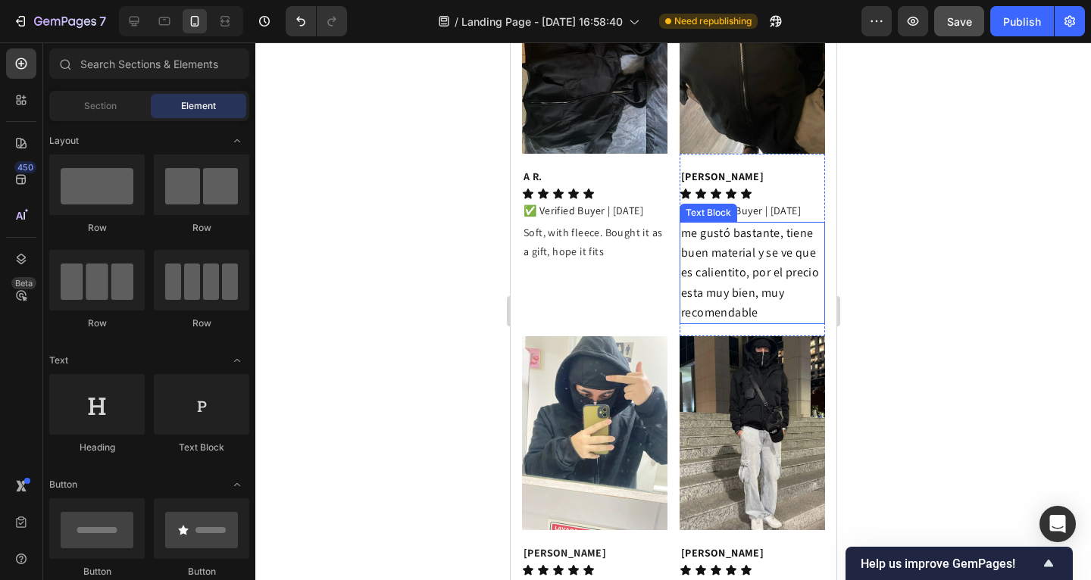
scroll to position [2380, 0]
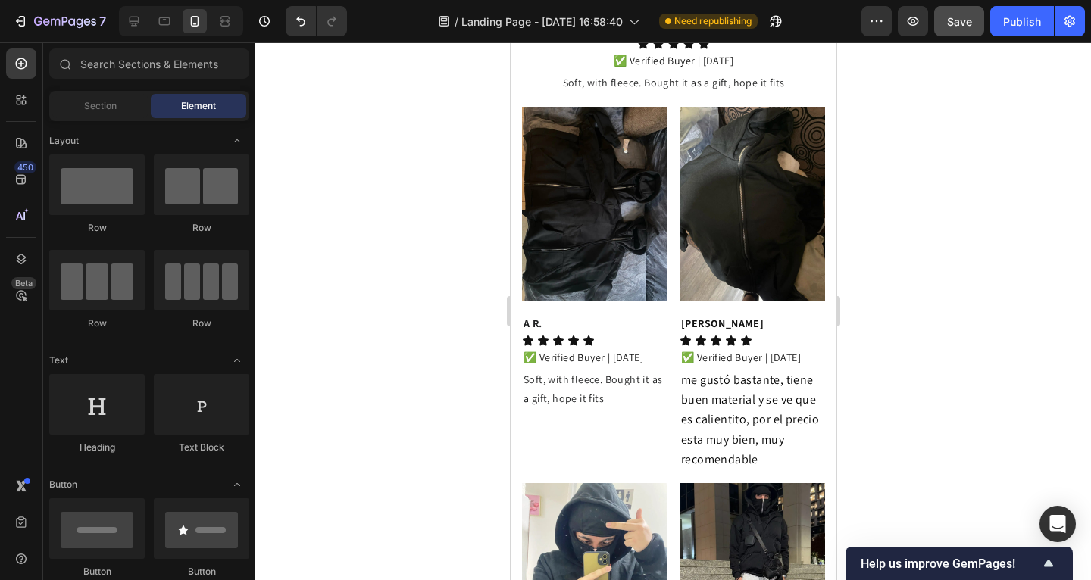
click at [817, 252] on div "Image Image Row [PERSON_NAME] Text Block Icon Icon Icon Icon Icon Icon List ✅ V…" at bounding box center [673, 8] width 326 height 2375
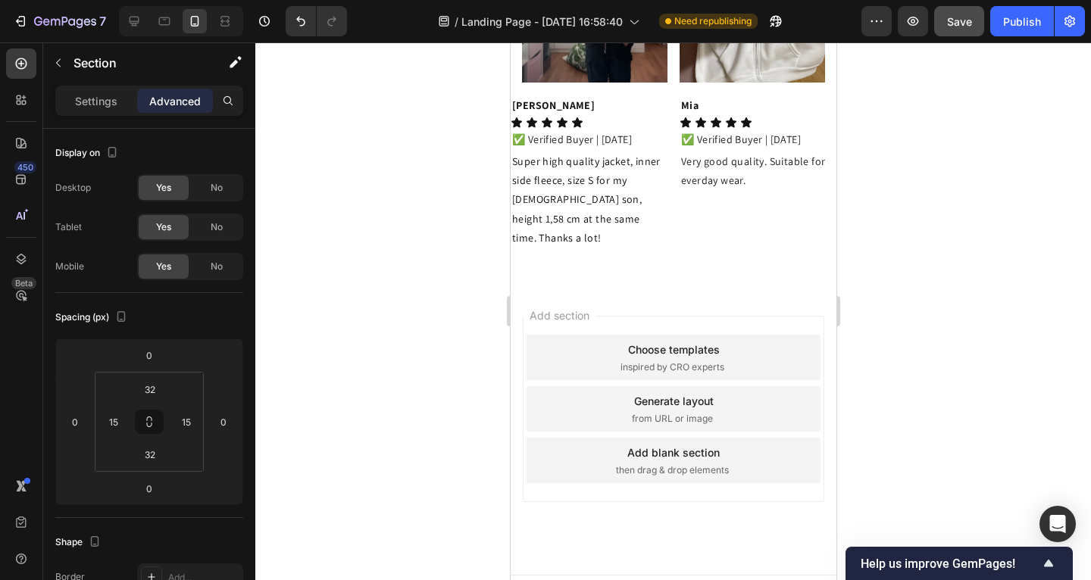
scroll to position [3554, 0]
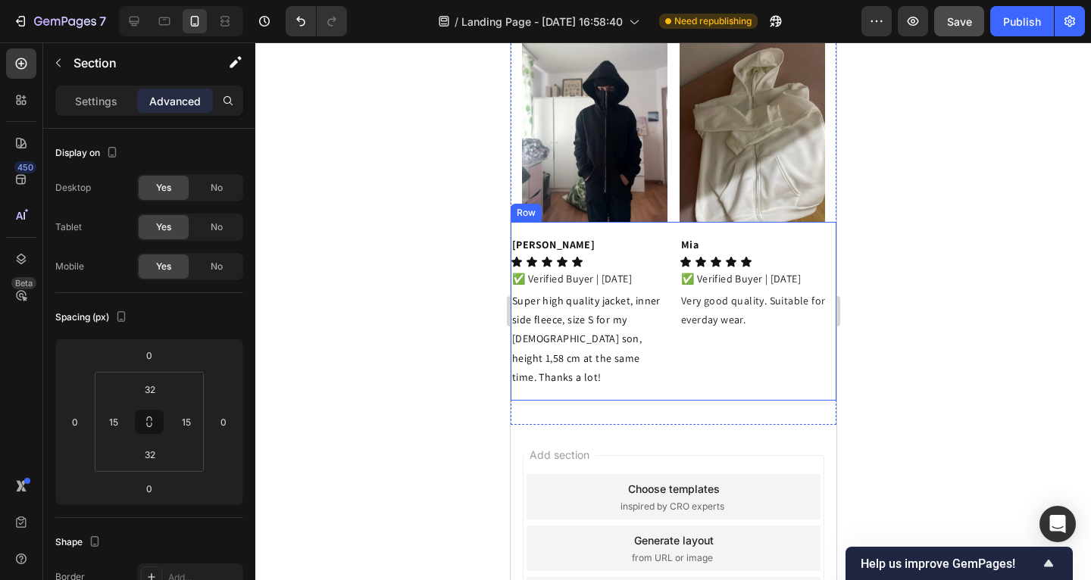
click at [666, 342] on div "Carly K. Text Block Icon Icon Icon Icon Icon Icon List ✅ Verified Buyer | 07/22…" at bounding box center [673, 311] width 326 height 179
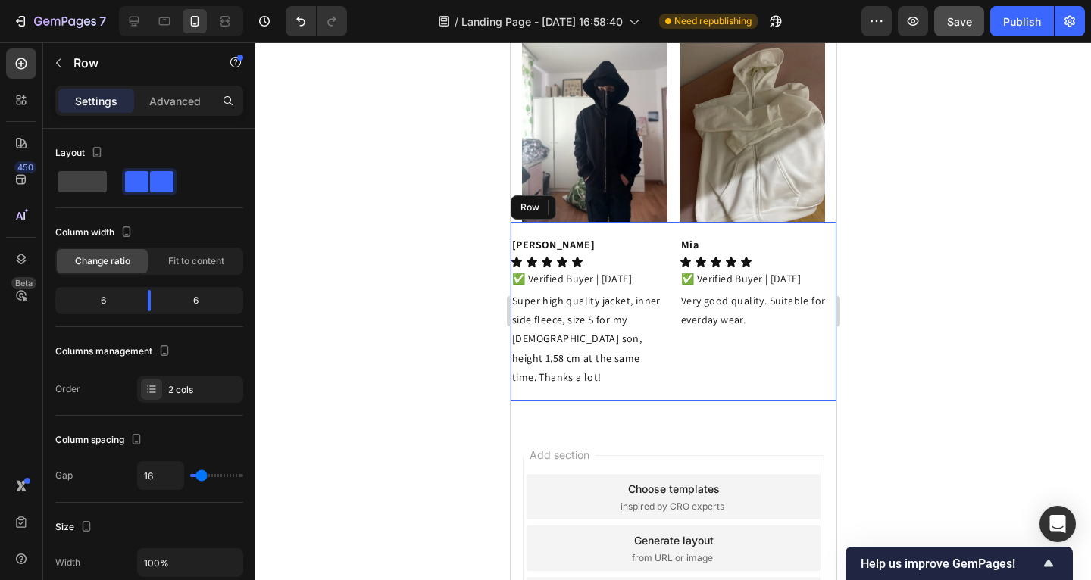
scroll to position [3256, 0]
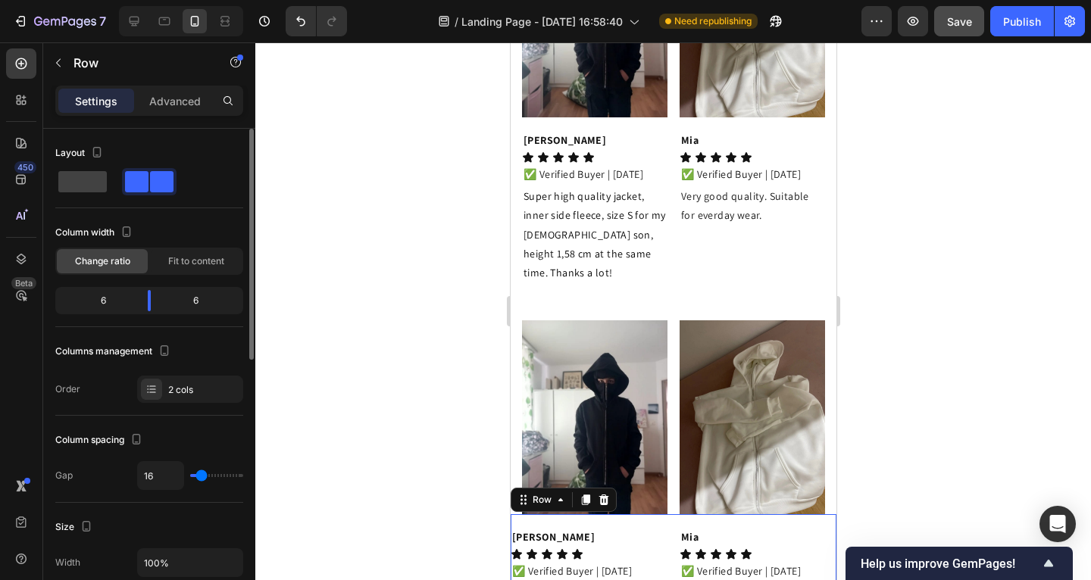
click at [186, 108] on p "Advanced" at bounding box center [175, 101] width 52 height 16
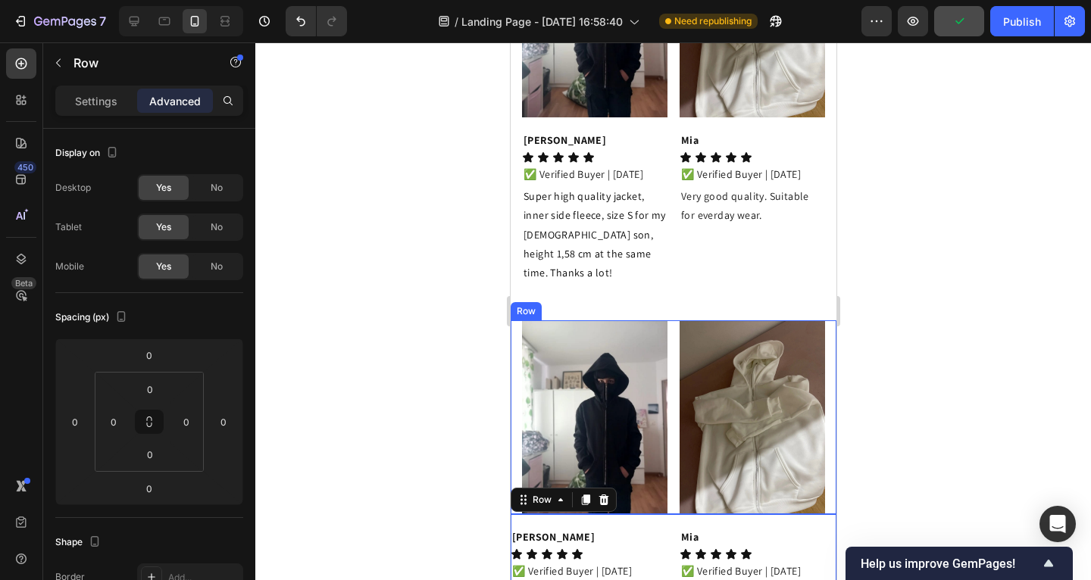
click at [513, 377] on div "Image Image Row" at bounding box center [673, 418] width 326 height 194
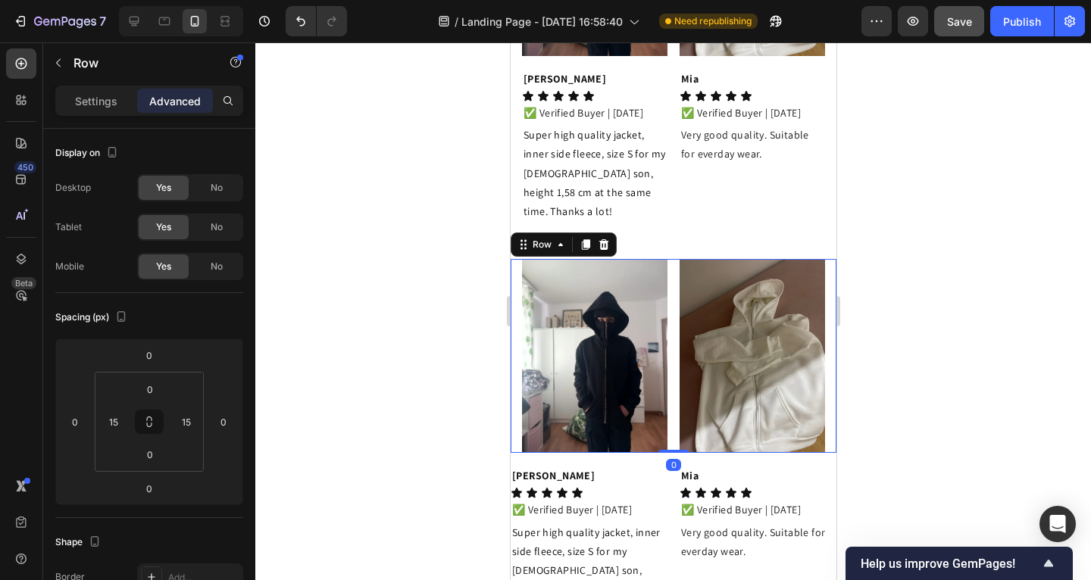
drag, startPoint x: 352, startPoint y: 239, endPoint x: 478, endPoint y: 252, distance: 126.5
click at [352, 239] on div at bounding box center [673, 311] width 836 height 538
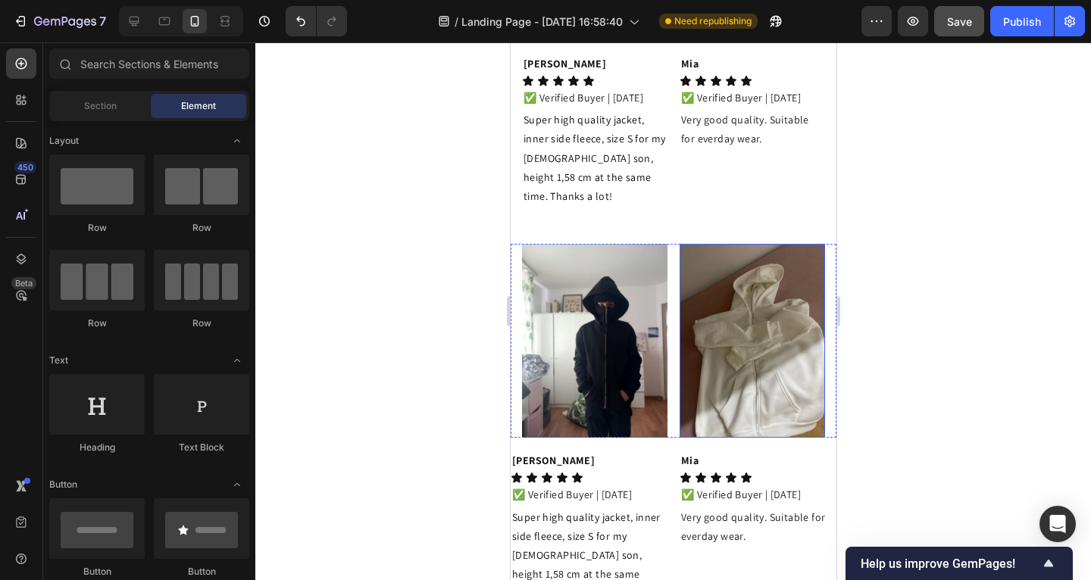
scroll to position [3357, 0]
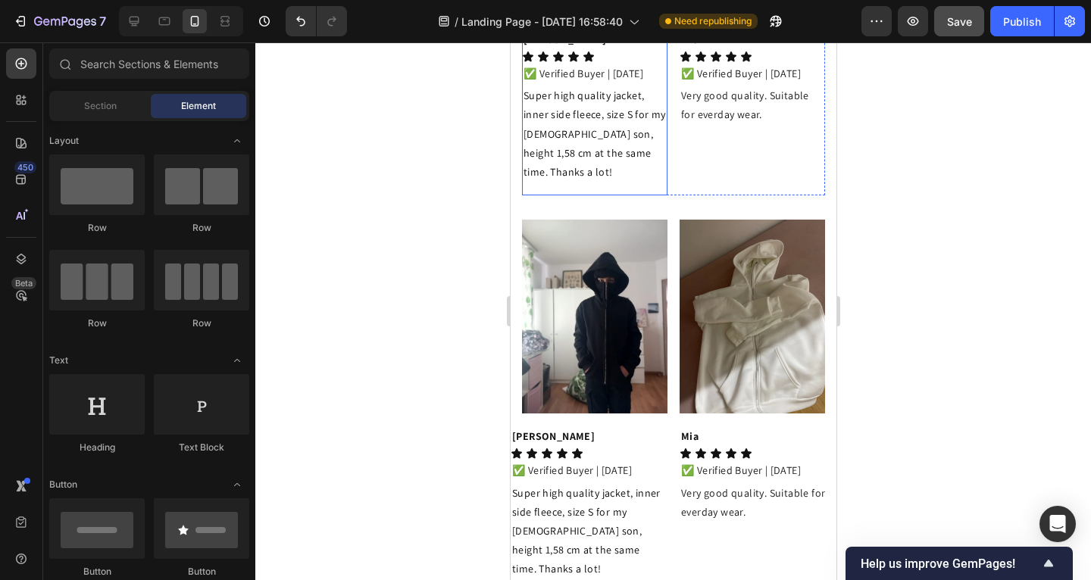
click at [640, 189] on div "Carly K. Text Block Icon Icon Icon Icon Icon Icon List ✅ Verified Buyer | 07/22…" at bounding box center [593, 106] width 145 height 179
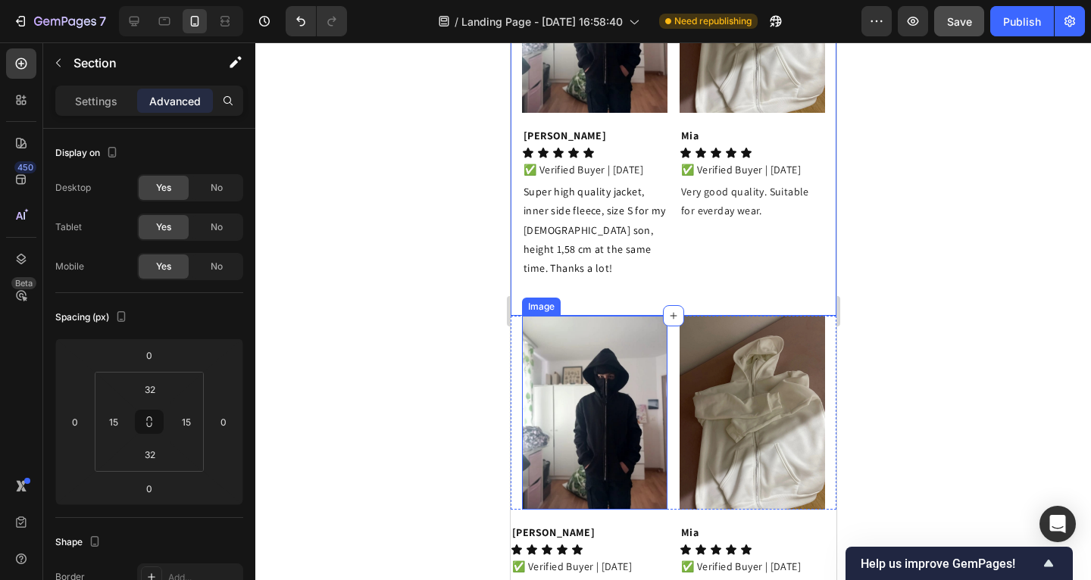
scroll to position [3143, 0]
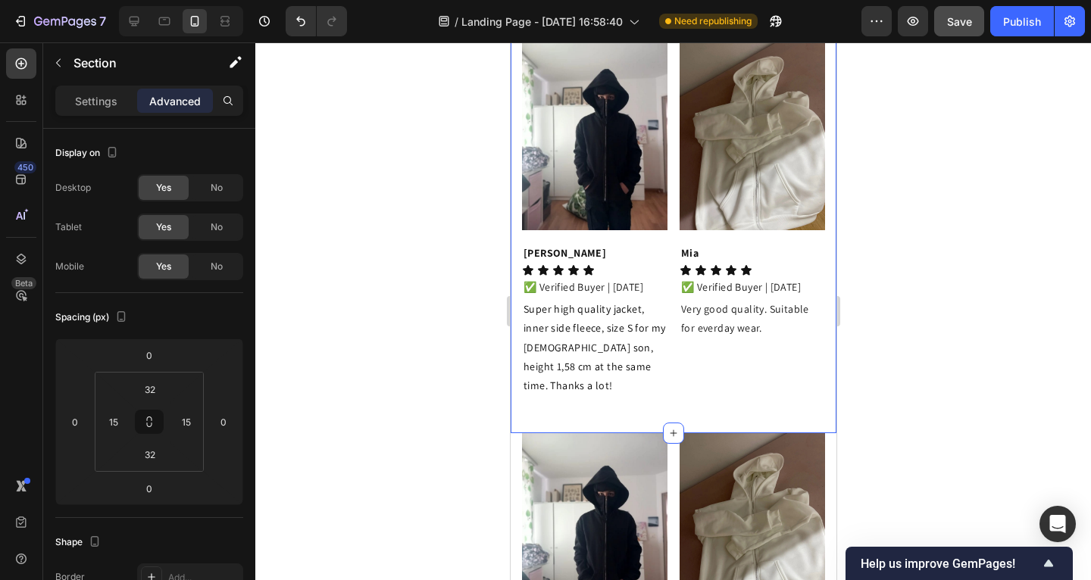
click at [434, 305] on div at bounding box center [673, 311] width 836 height 538
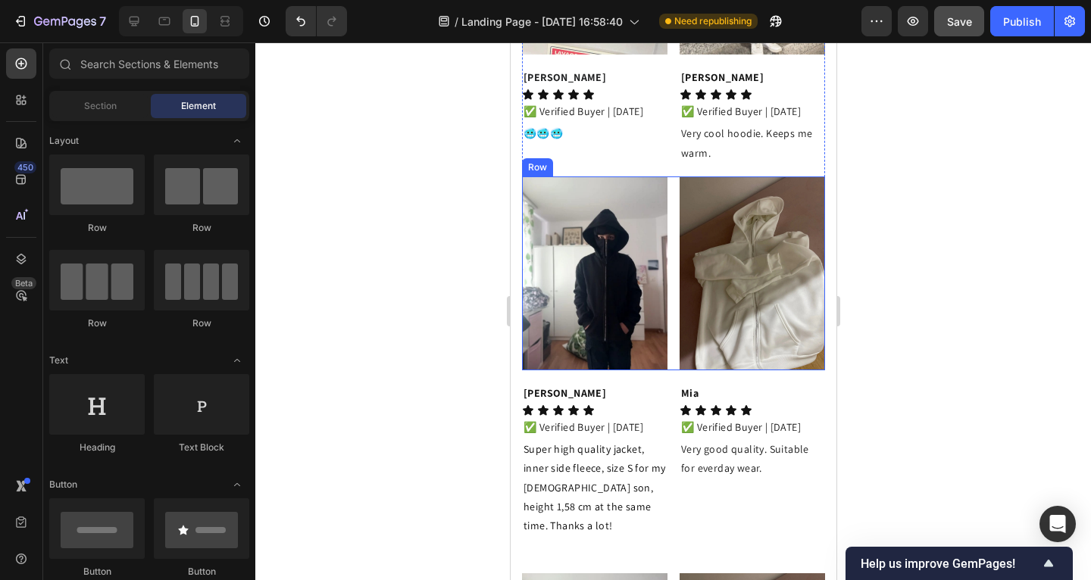
scroll to position [3003, 0]
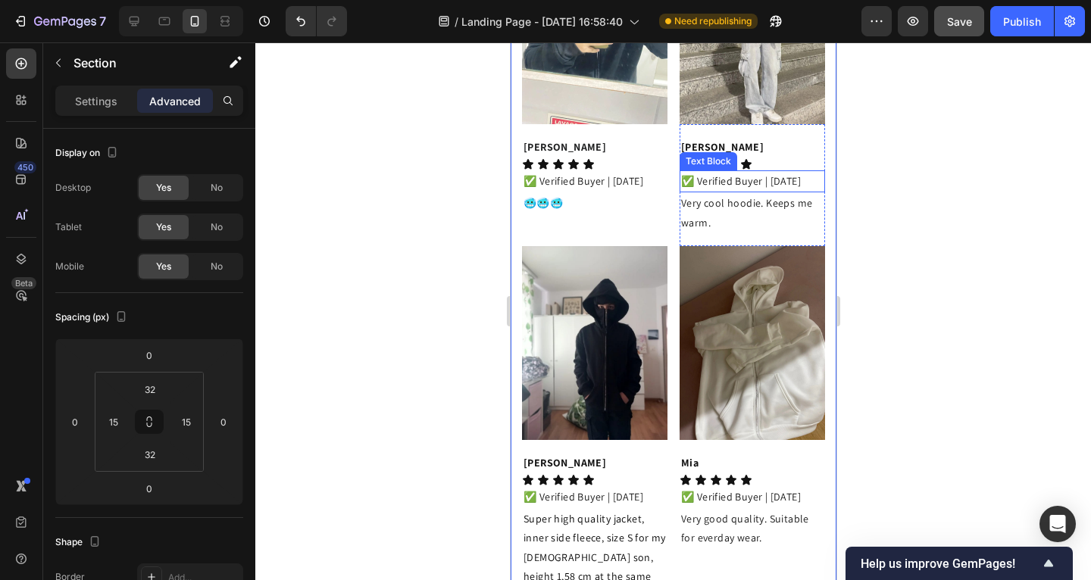
scroll to position [3406, 0]
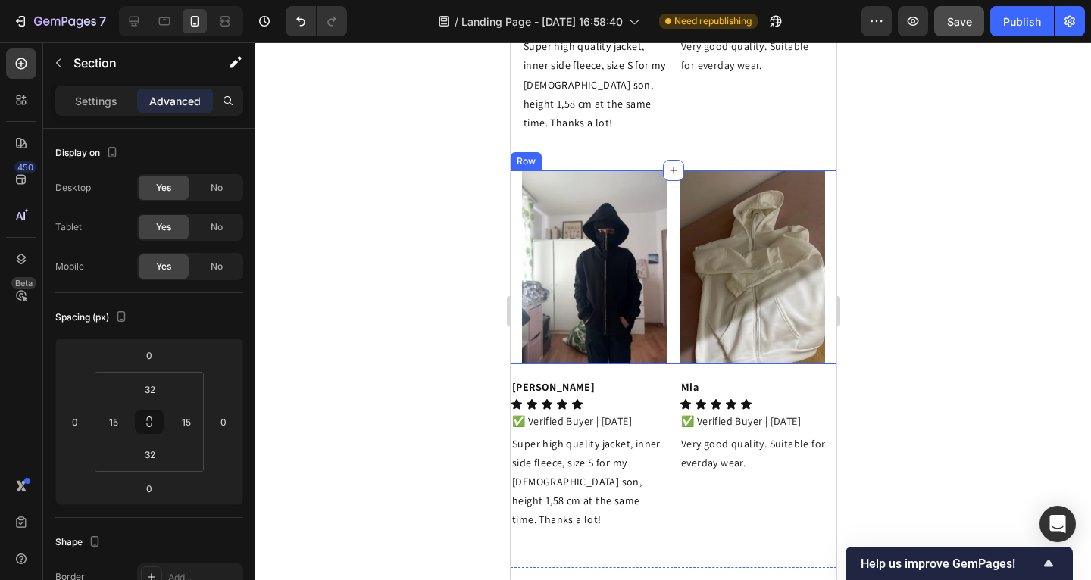
click at [515, 186] on div "Image Image Row" at bounding box center [673, 267] width 326 height 194
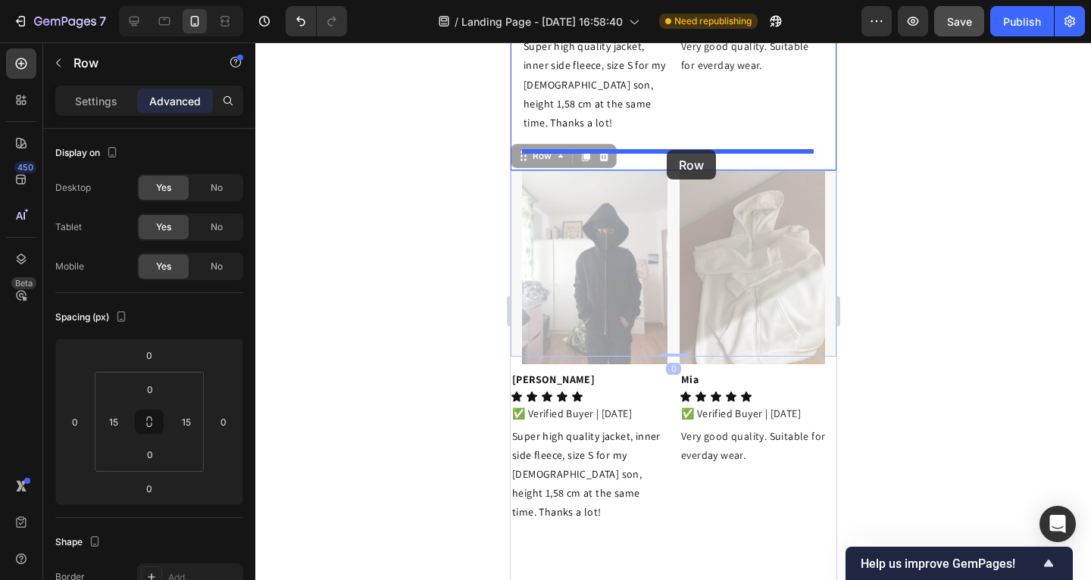
drag, startPoint x: 524, startPoint y: 166, endPoint x: 666, endPoint y: 150, distance: 143.3
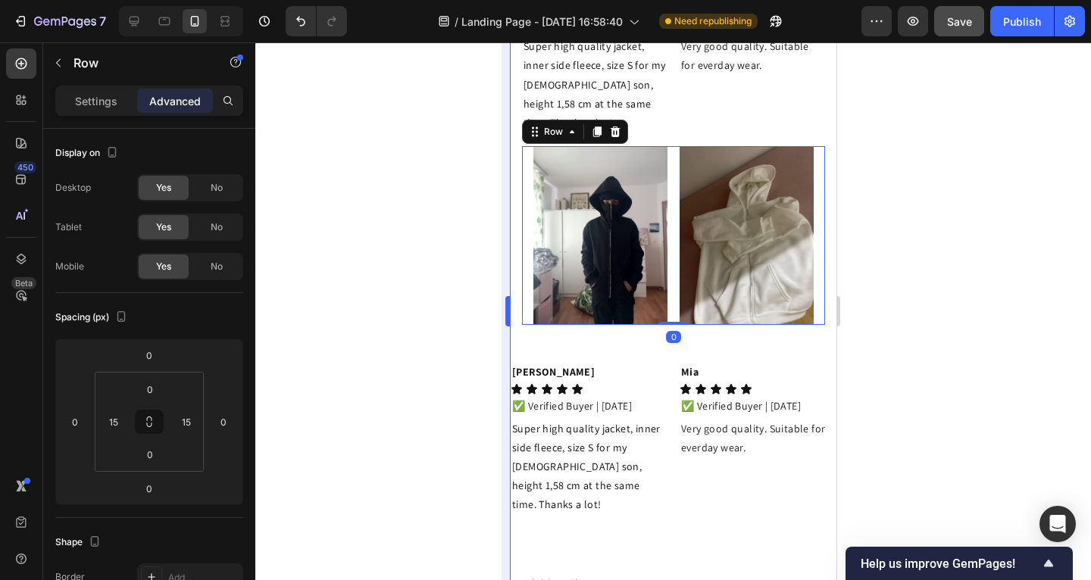
drag, startPoint x: 336, startPoint y: 188, endPoint x: 505, endPoint y: 262, distance: 183.9
click at [337, 188] on div at bounding box center [673, 311] width 836 height 538
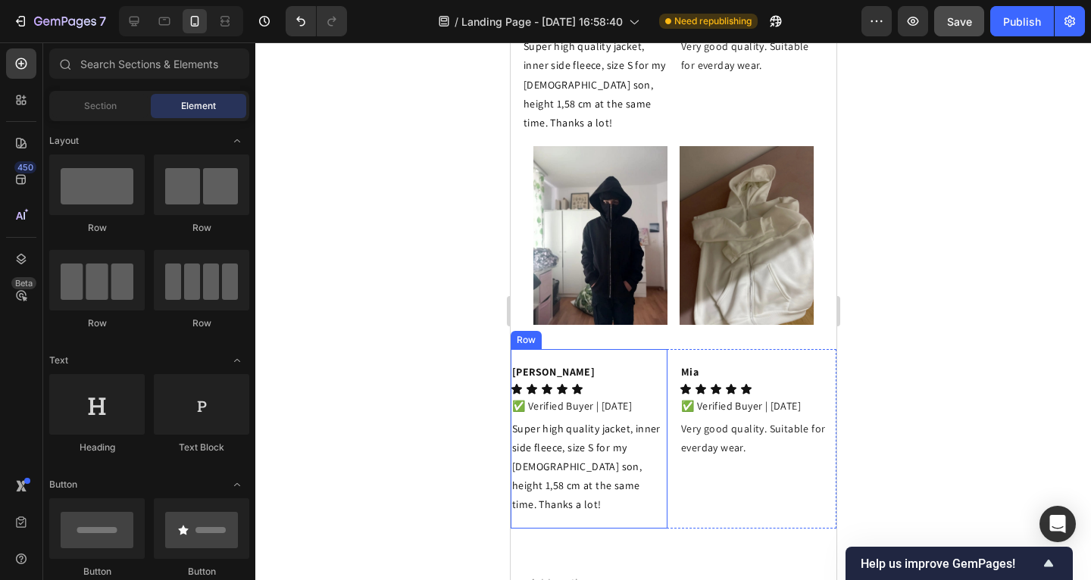
click at [587, 357] on div "Carly K. Text Block Icon Icon Icon Icon Icon Icon List ✅ Verified Buyer | 07/22…" at bounding box center [588, 438] width 157 height 179
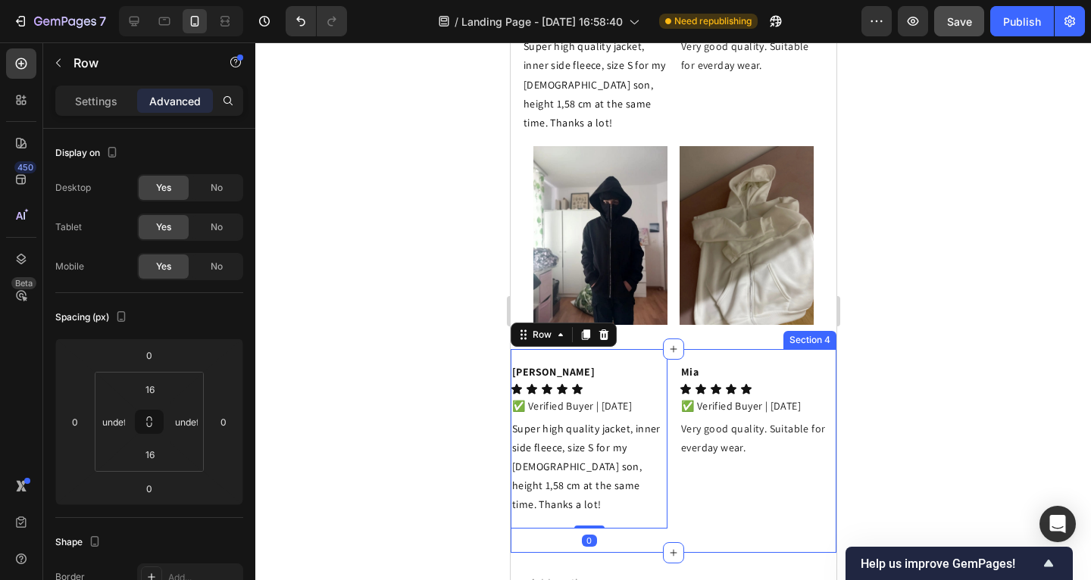
click at [666, 515] on div "Carly K. Text Block Icon Icon Icon Icon Icon Icon List ✅ Verified Buyer | 07/22…" at bounding box center [673, 450] width 326 height 203
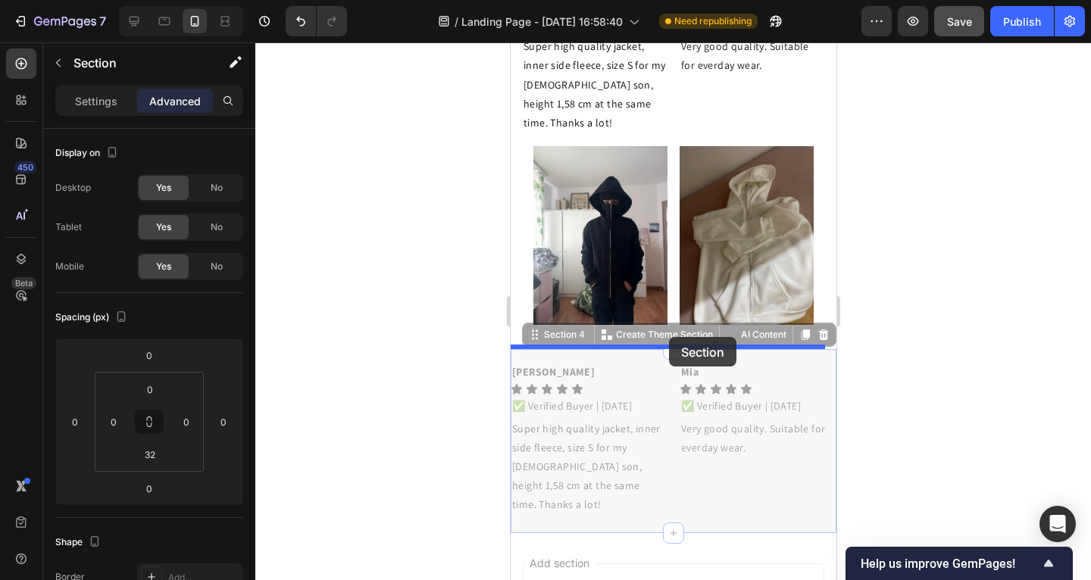
drag, startPoint x: 526, startPoint y: 330, endPoint x: 668, endPoint y: 337, distance: 142.6
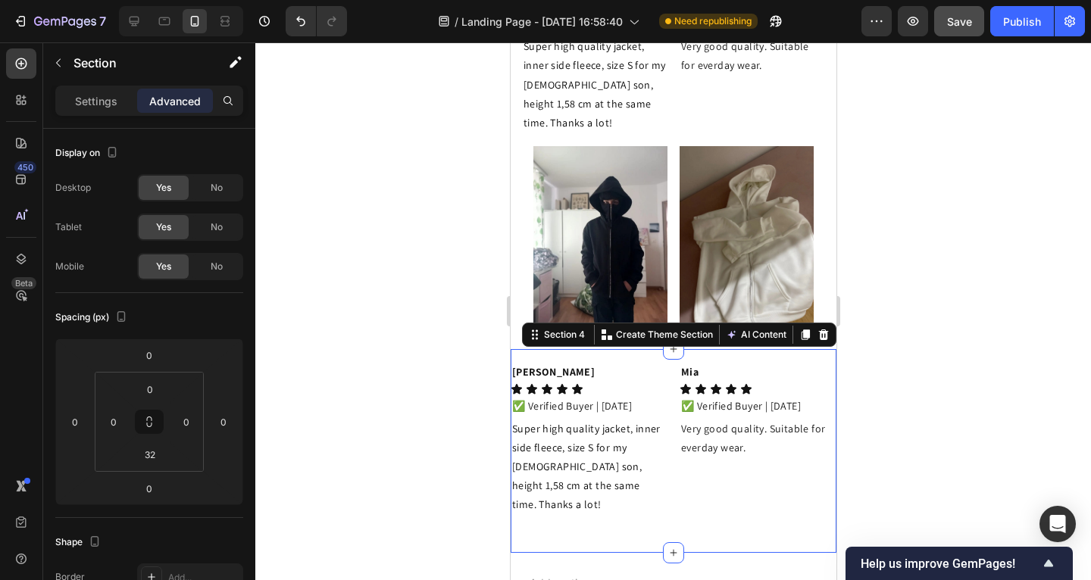
click at [373, 336] on div at bounding box center [673, 311] width 836 height 538
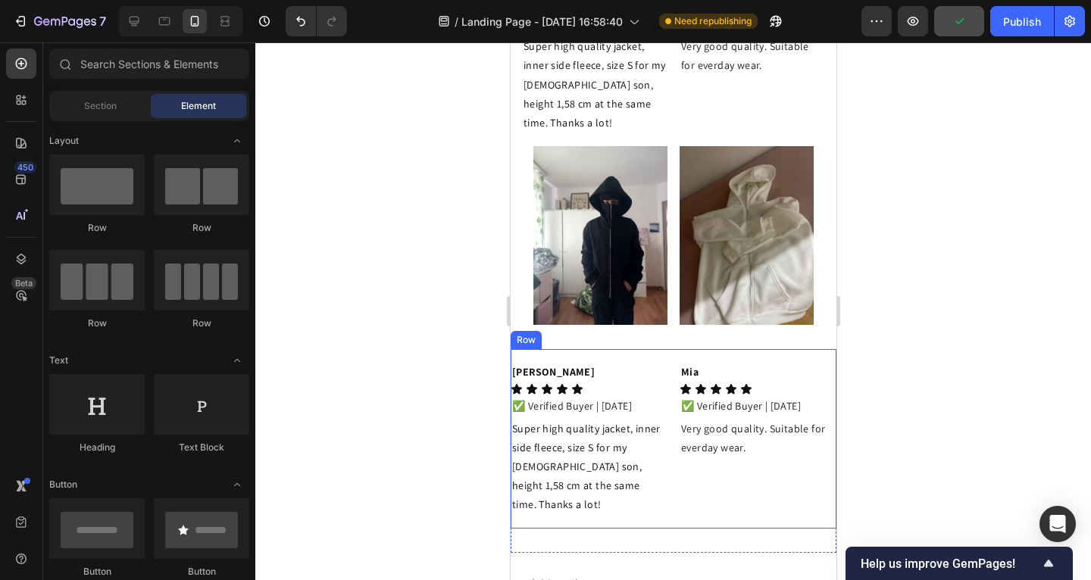
click at [684, 497] on div "Mia Text Block Icon Icon Icon Icon Icon Icon List ✅ Verified Buyer | 07/17/2025…" at bounding box center [757, 438] width 157 height 179
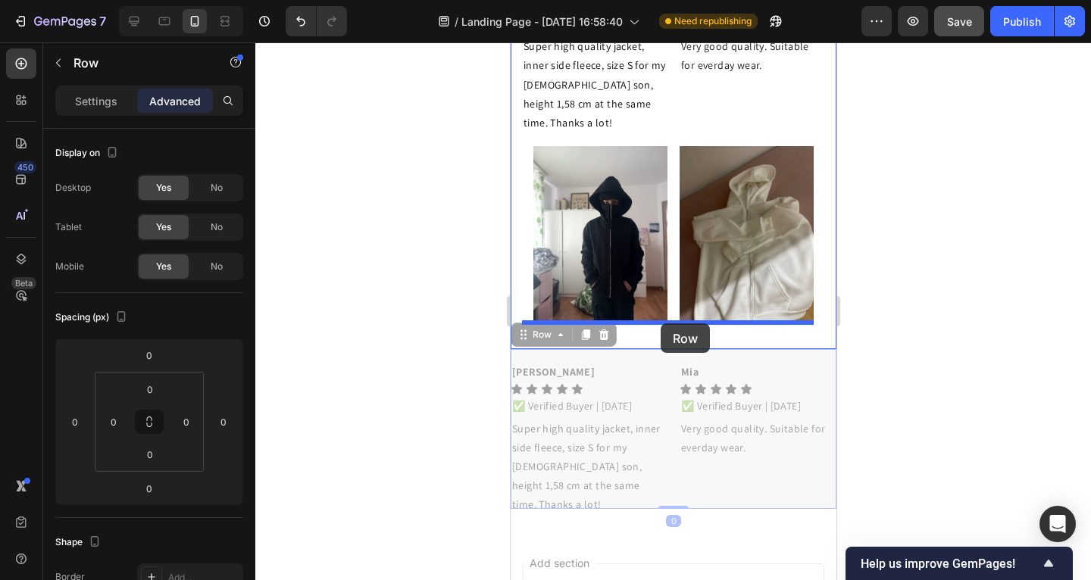
drag, startPoint x: 528, startPoint y: 336, endPoint x: 660, endPoint y: 324, distance: 132.5
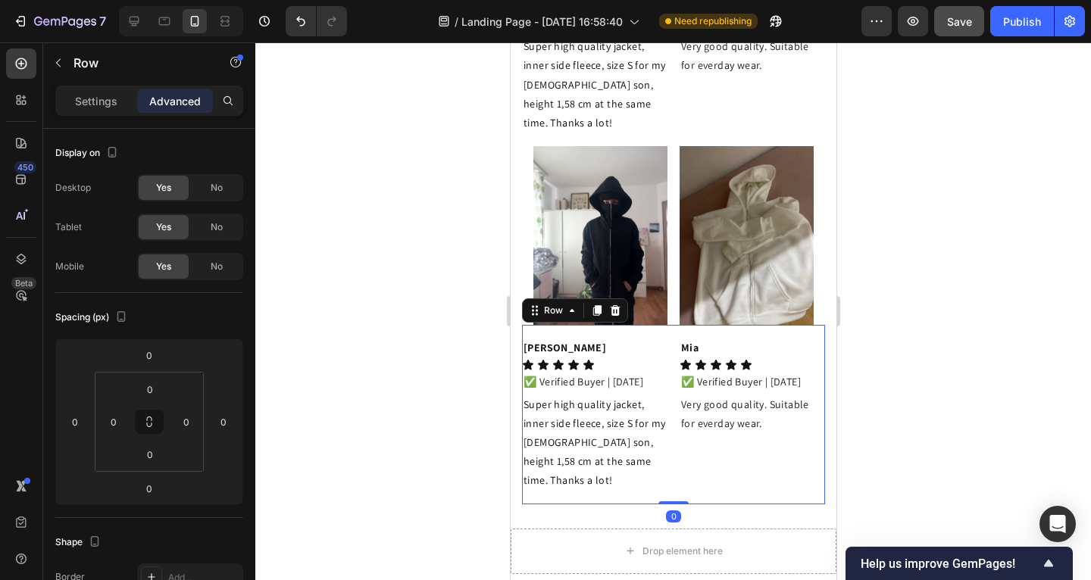
click at [310, 271] on div at bounding box center [673, 311] width 836 height 538
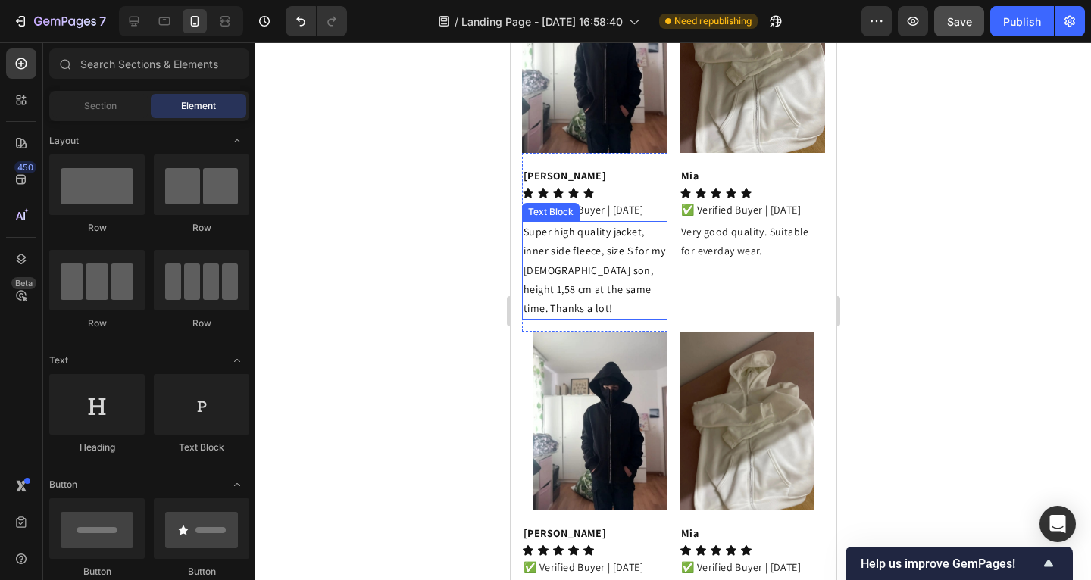
scroll to position [3221, 0]
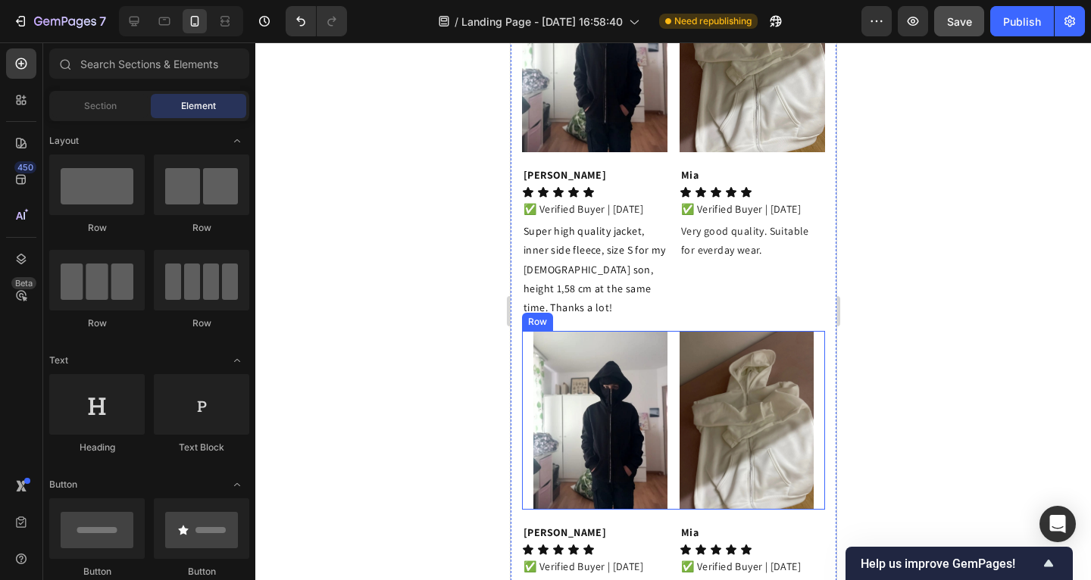
click at [530, 376] on div "Image Image Row" at bounding box center [672, 420] width 303 height 179
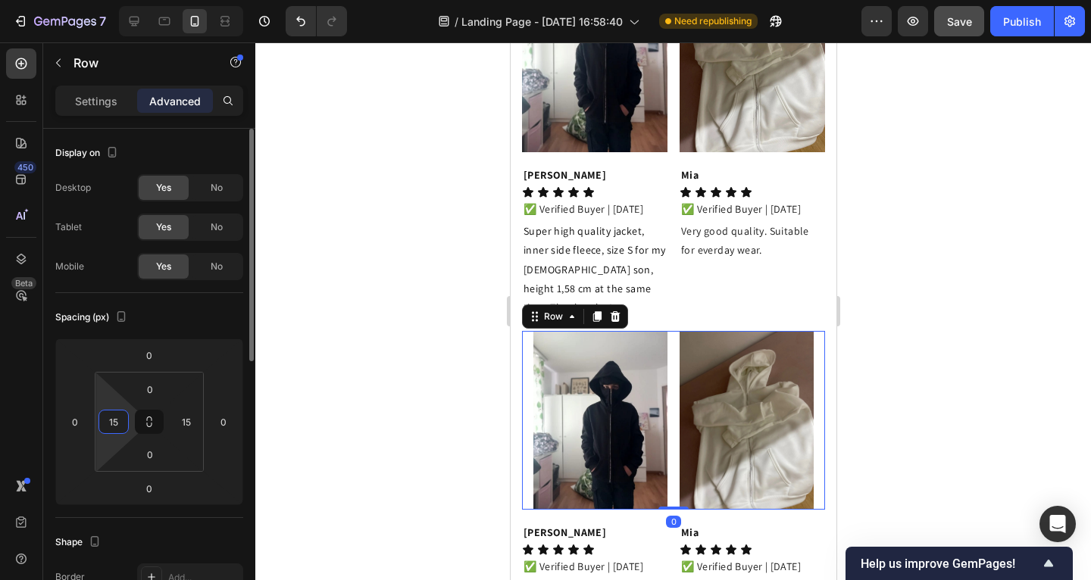
click at [122, 427] on input "15" at bounding box center [113, 422] width 23 height 23
type input "0"
click at [196, 421] on input "15" at bounding box center [186, 422] width 23 height 23
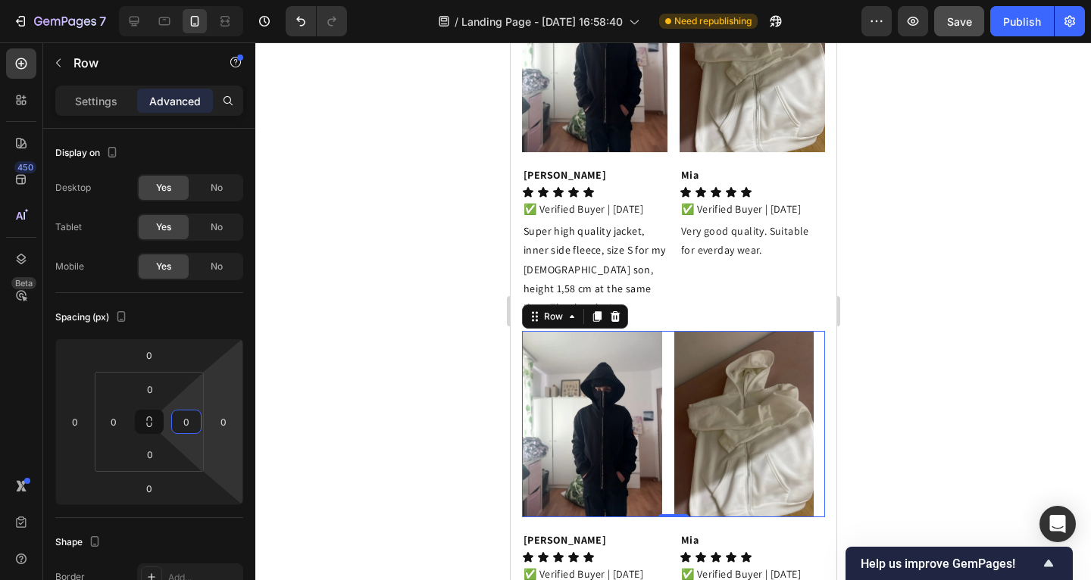
click at [333, 403] on div at bounding box center [673, 311] width 836 height 538
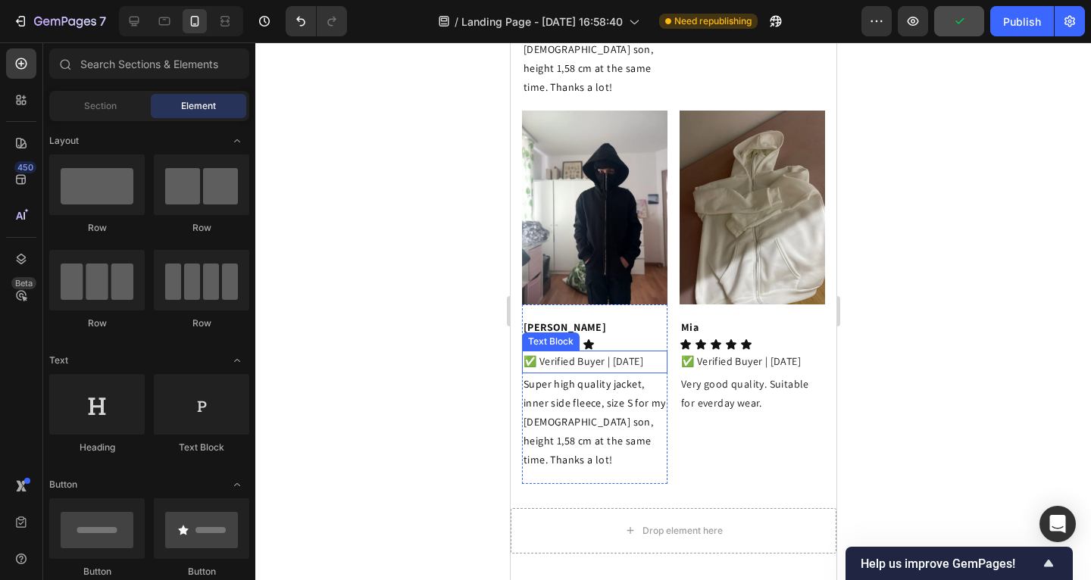
scroll to position [3458, 0]
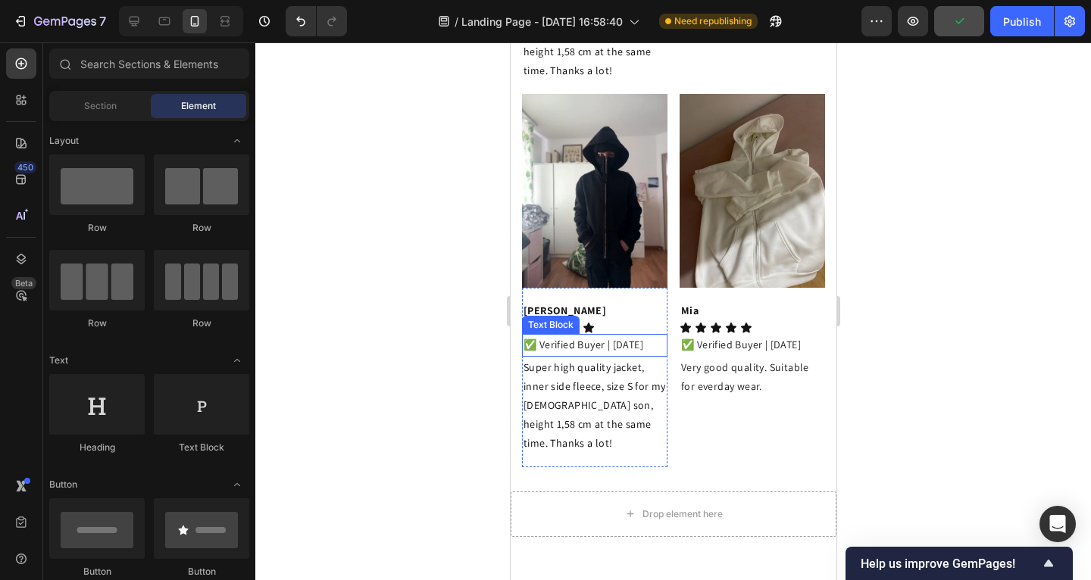
click at [573, 246] on img at bounding box center [593, 191] width 145 height 194
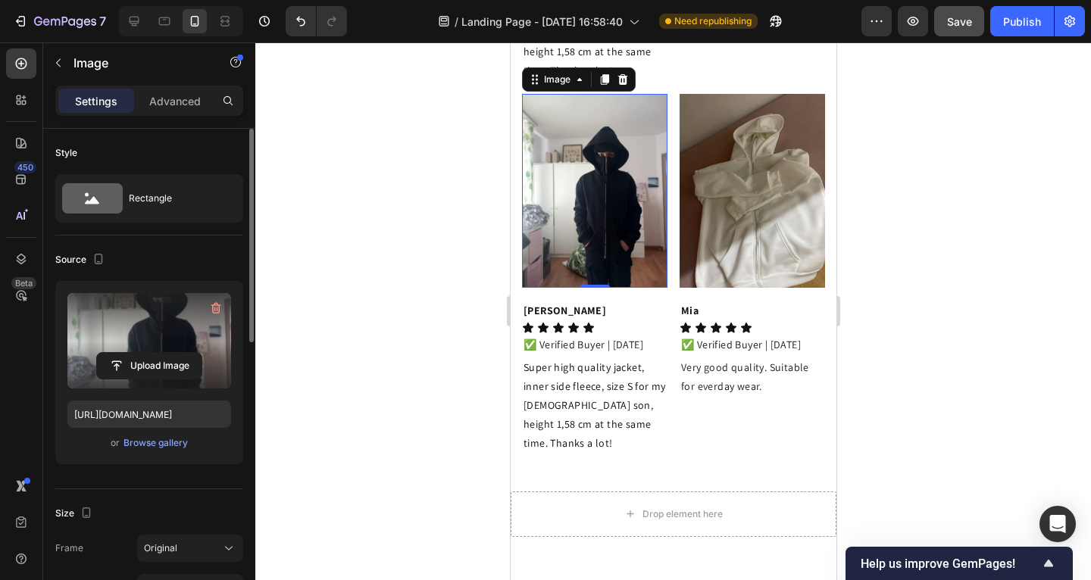
click at [141, 305] on label at bounding box center [149, 340] width 164 height 95
click at [141, 353] on input "file" at bounding box center [149, 366] width 105 height 26
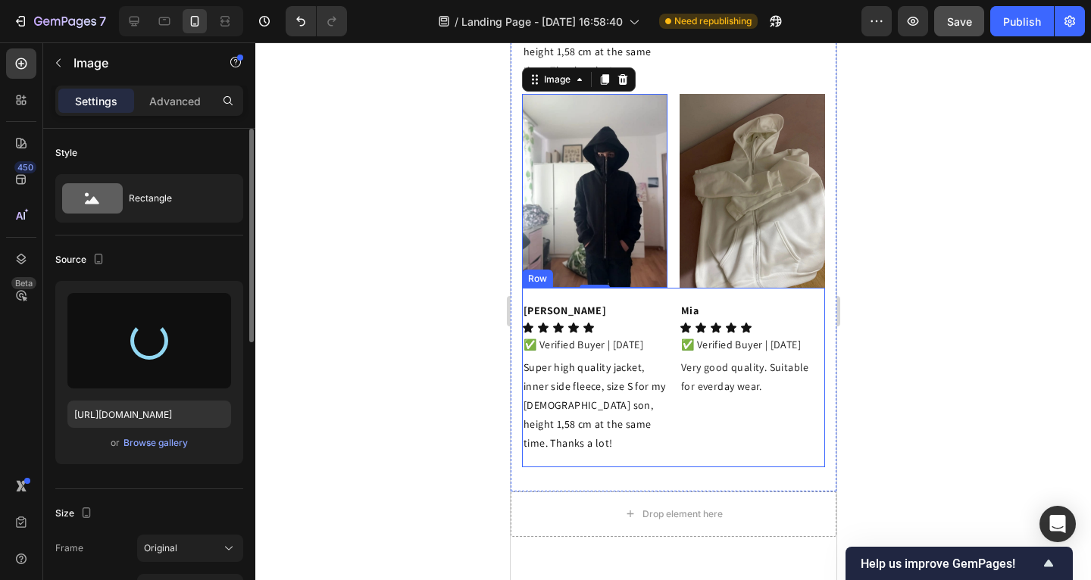
type input "[URL][DOMAIN_NAME]"
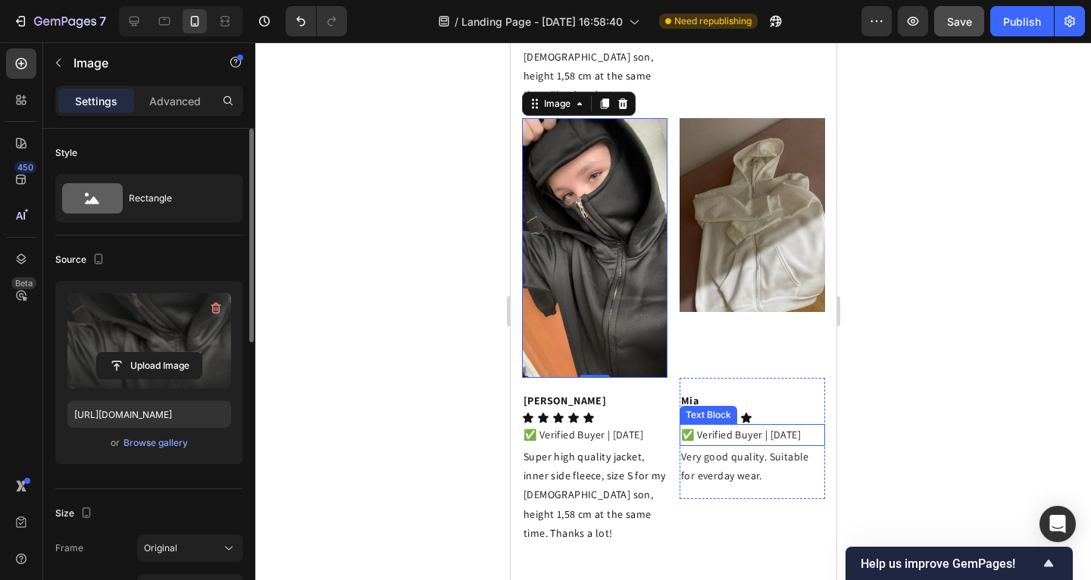
scroll to position [3346, 0]
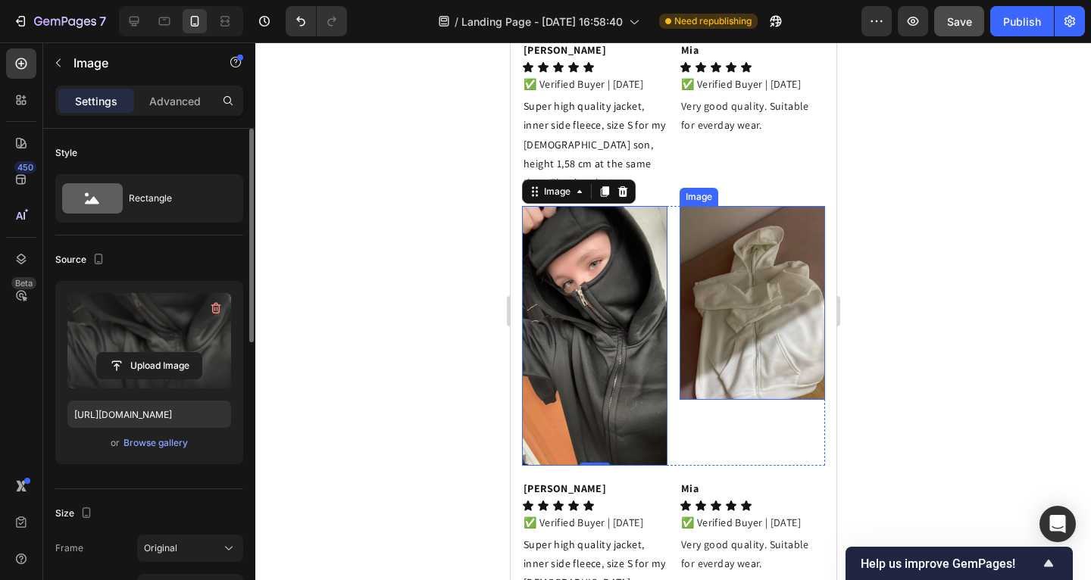
click at [710, 348] on img at bounding box center [751, 303] width 145 height 194
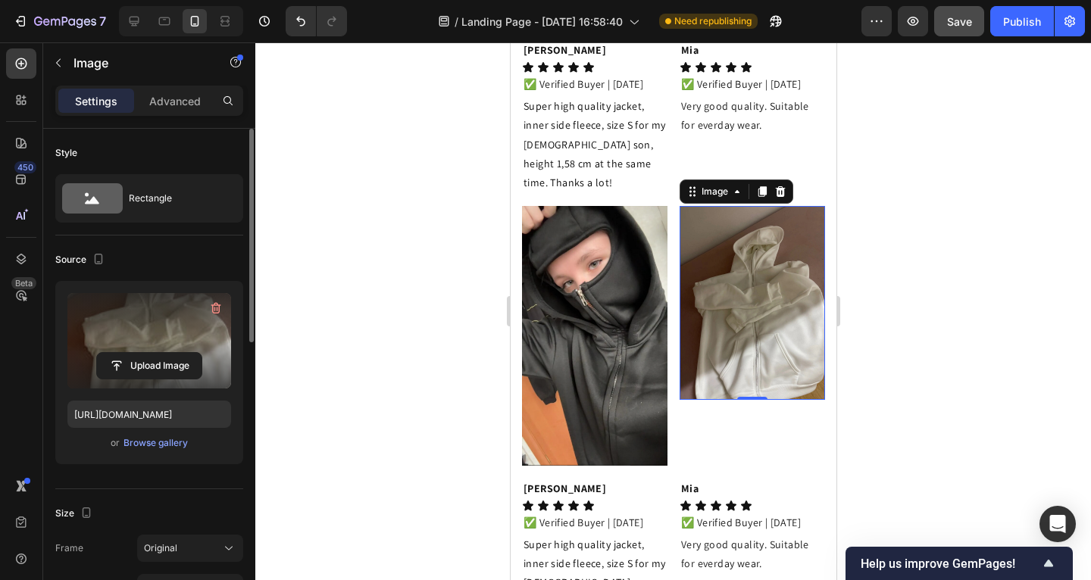
click at [172, 313] on label at bounding box center [149, 340] width 164 height 95
click at [172, 353] on input "file" at bounding box center [149, 366] width 105 height 26
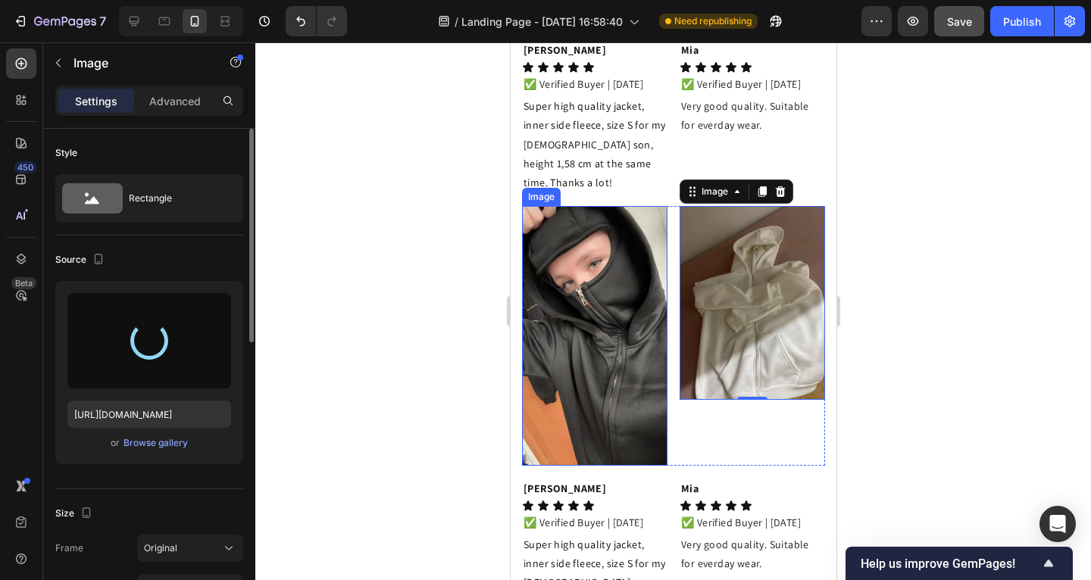
type input "[URL][DOMAIN_NAME]"
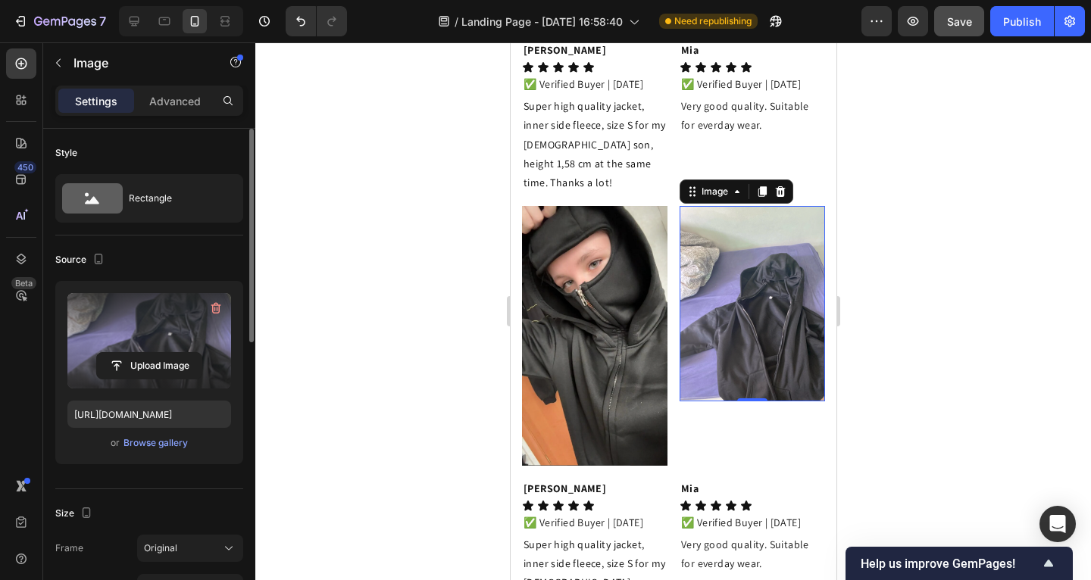
scroll to position [282, 0]
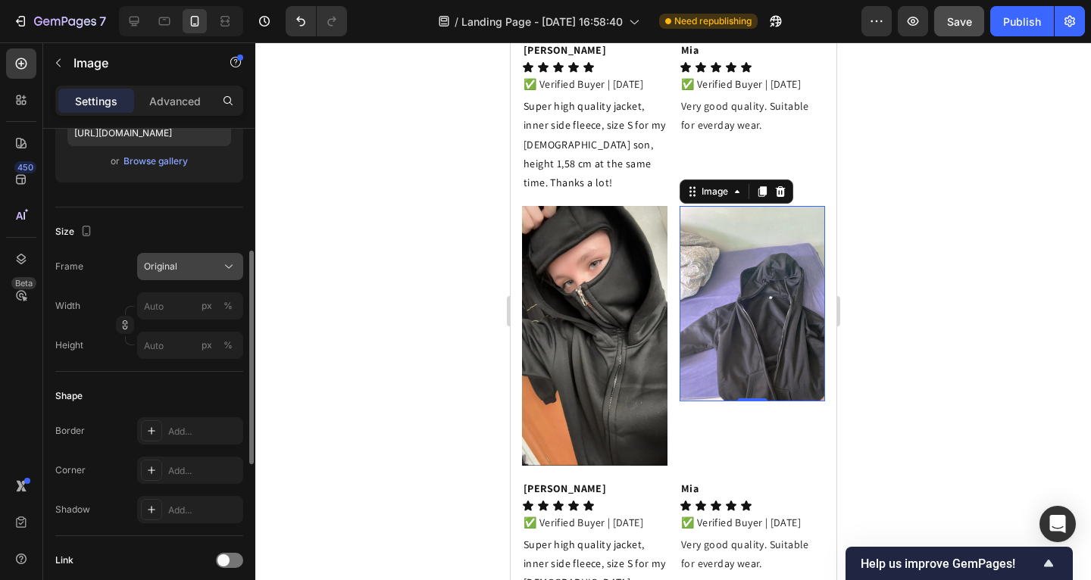
click at [235, 259] on icon at bounding box center [228, 266] width 15 height 15
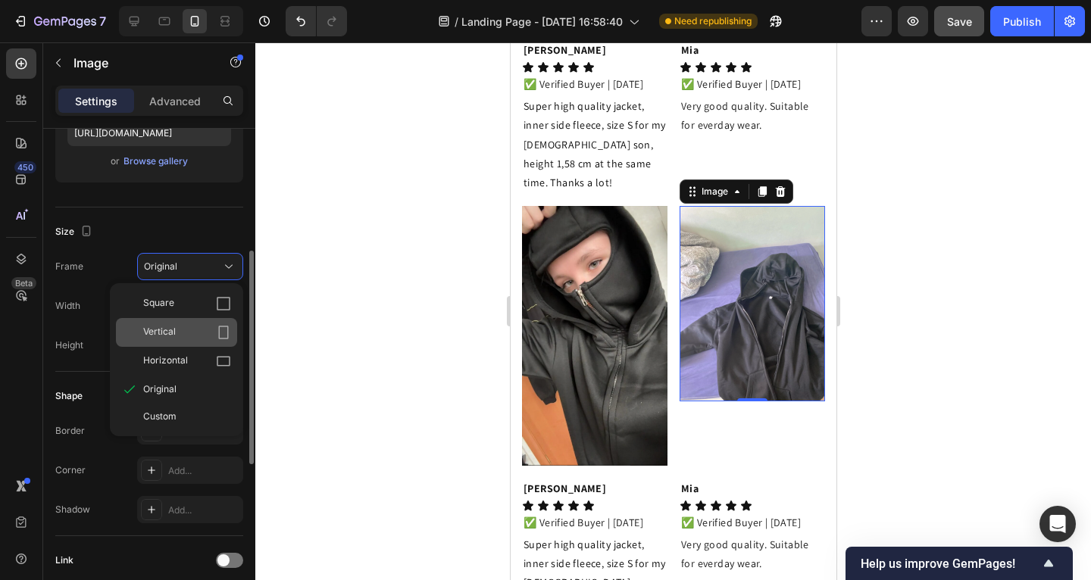
click at [199, 327] on div "Vertical" at bounding box center [187, 332] width 88 height 15
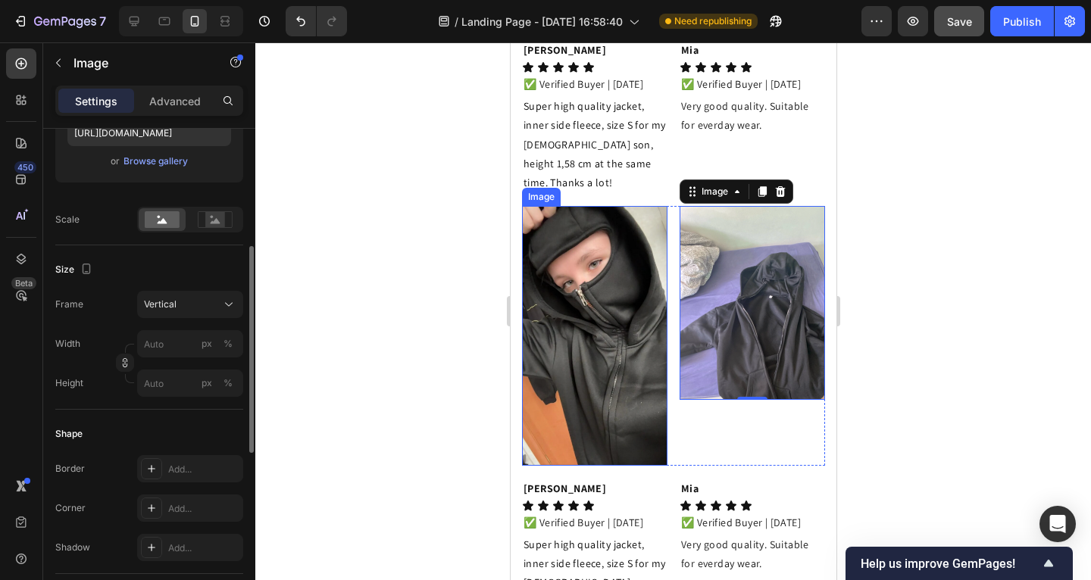
click at [659, 368] on img at bounding box center [593, 335] width 145 height 259
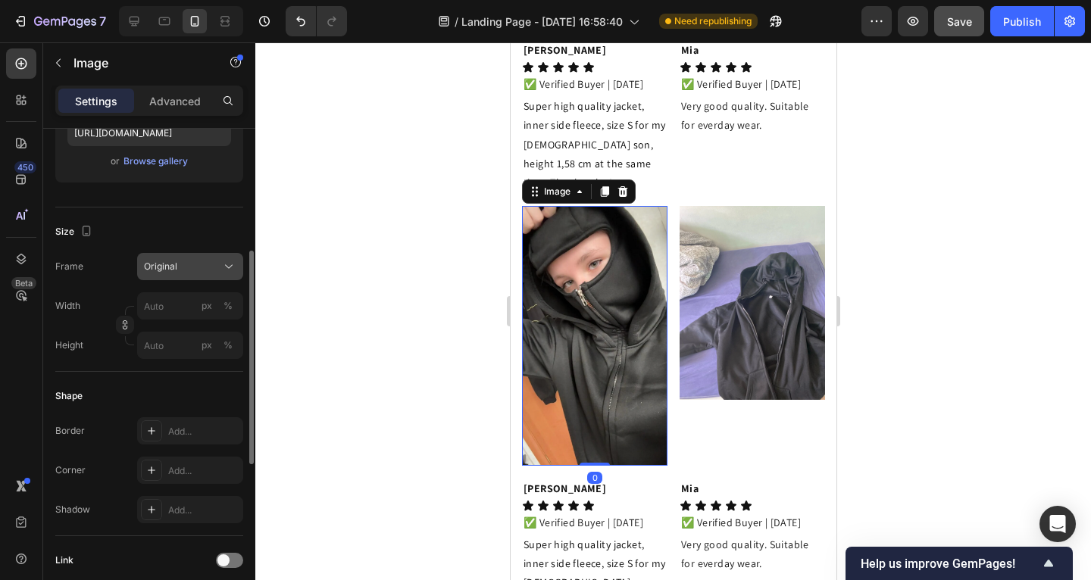
click at [175, 271] on span "Original" at bounding box center [160, 267] width 33 height 14
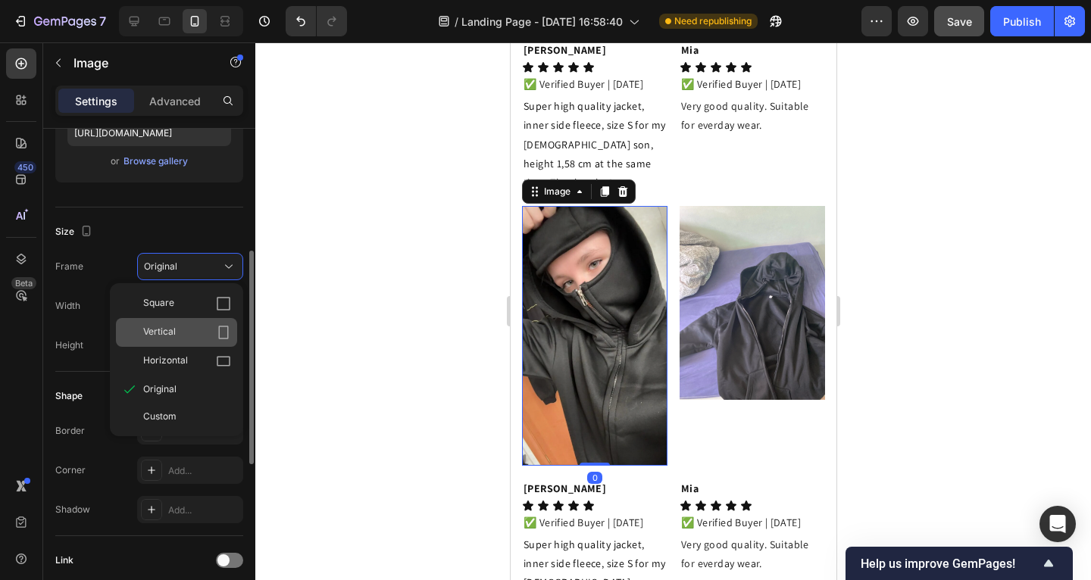
click at [177, 323] on div "Vertical" at bounding box center [176, 332] width 121 height 29
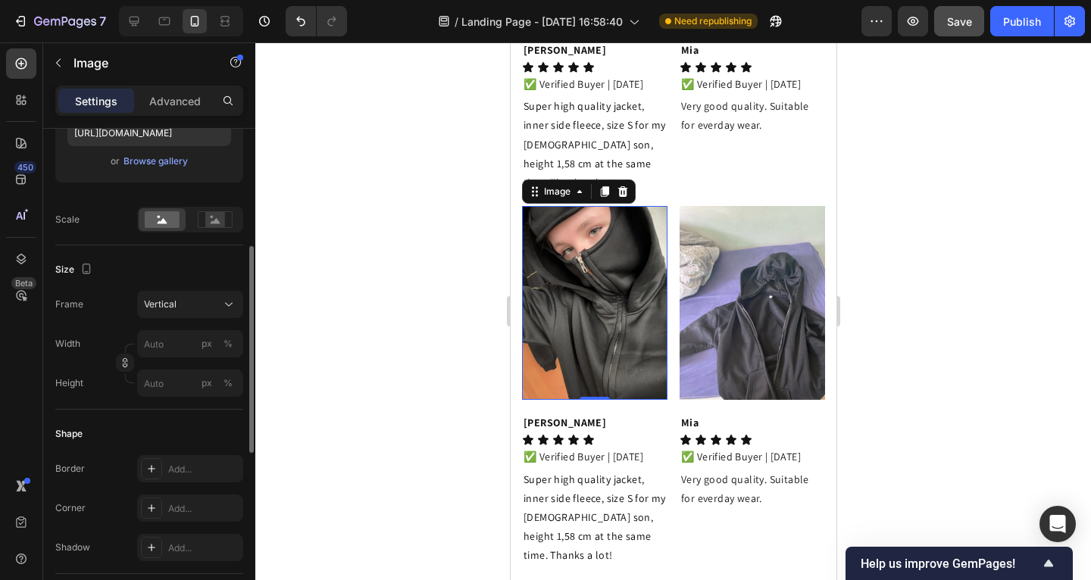
drag, startPoint x: 367, startPoint y: 330, endPoint x: 455, endPoint y: 346, distance: 89.5
click at [367, 330] on div at bounding box center [673, 311] width 836 height 538
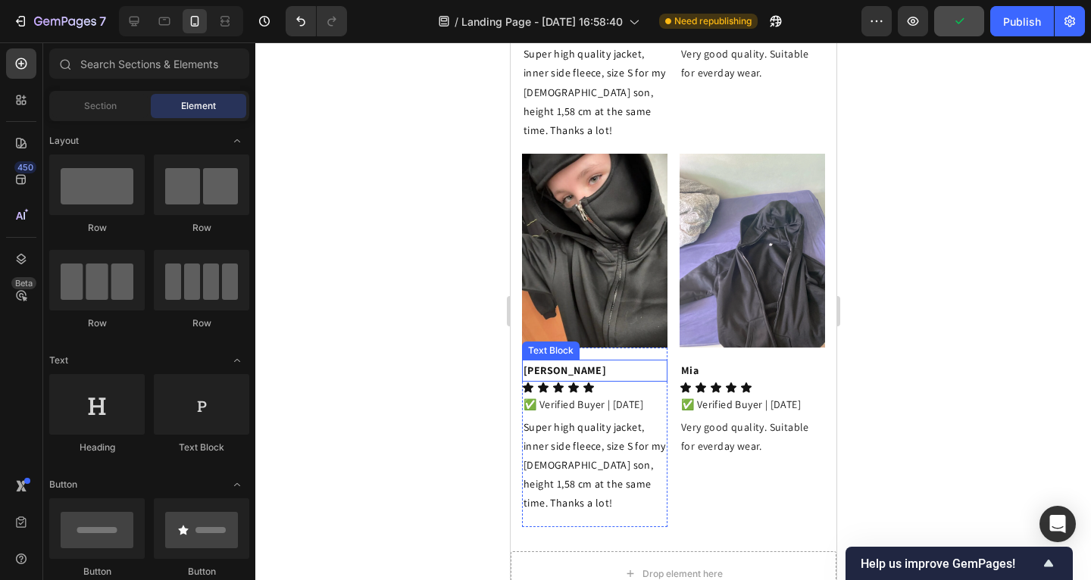
scroll to position [3385, 0]
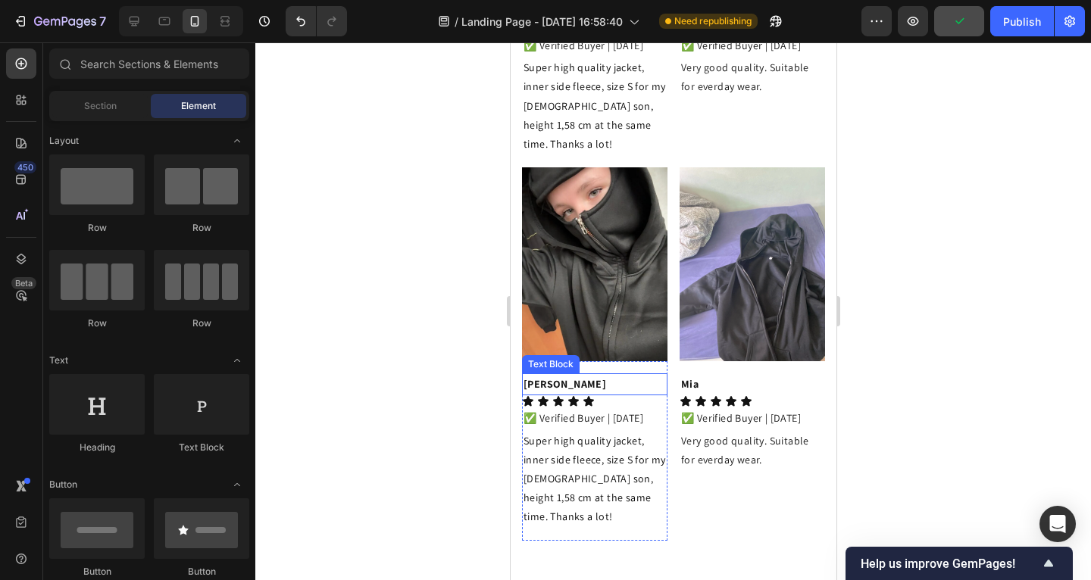
click at [556, 378] on strong "[PERSON_NAME]" at bounding box center [564, 384] width 83 height 14
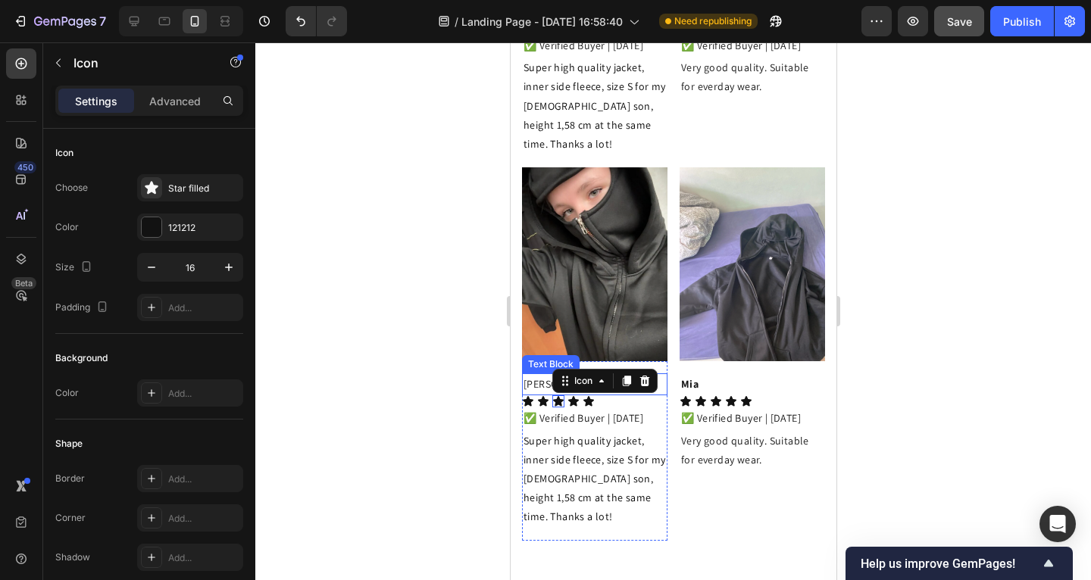
drag, startPoint x: 542, startPoint y: 381, endPoint x: 527, endPoint y: 382, distance: 15.2
click at [527, 382] on div "Stacy Text Block Icon Icon Icon 0 Icon Icon Icon List ✅ Verified Buyer | 07/22/…" at bounding box center [593, 451] width 145 height 155
click at [492, 380] on div at bounding box center [673, 311] width 836 height 538
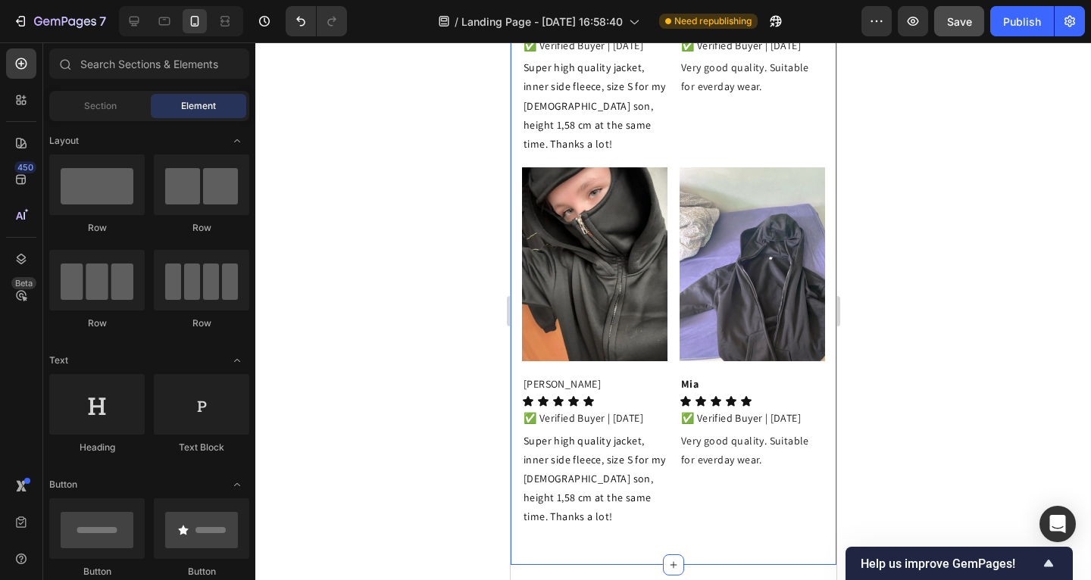
click at [550, 383] on p "[PERSON_NAME]" at bounding box center [594, 384] width 142 height 19
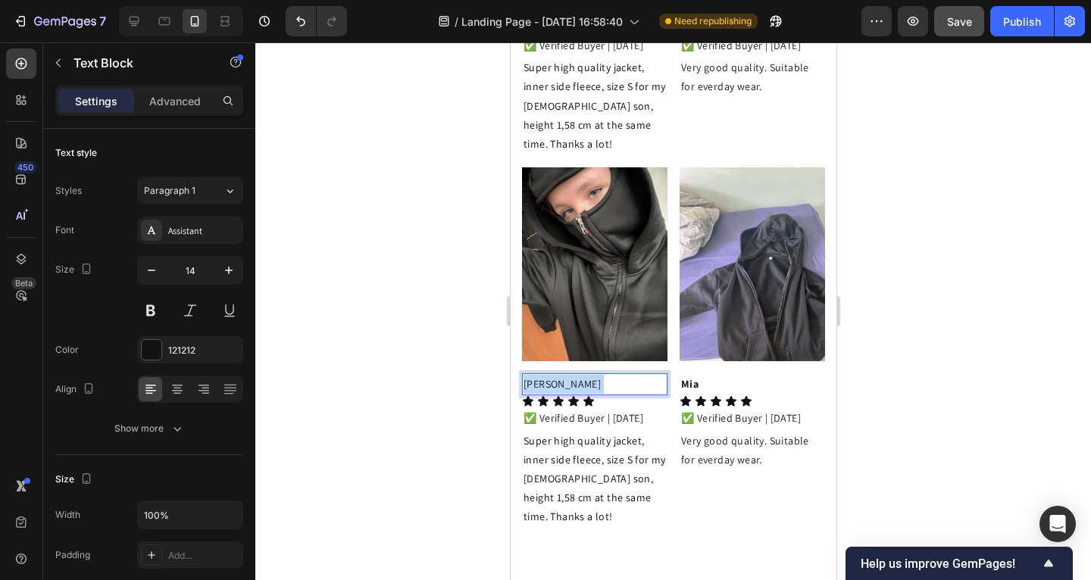
drag, startPoint x: 554, startPoint y: 382, endPoint x: 524, endPoint y: 383, distance: 30.3
click at [524, 383] on p "[PERSON_NAME]" at bounding box center [594, 384] width 142 height 19
click at [550, 384] on p "[PERSON_NAME]" at bounding box center [594, 384] width 142 height 19
drag, startPoint x: 549, startPoint y: 380, endPoint x: 524, endPoint y: 380, distance: 25.0
click at [523, 381] on p "[PERSON_NAME]" at bounding box center [594, 384] width 142 height 19
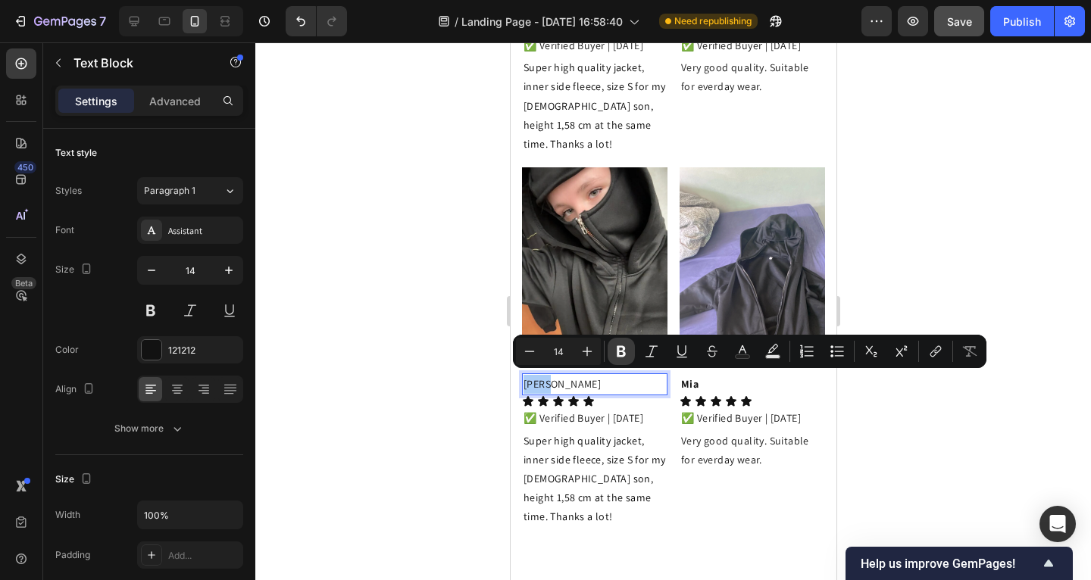
click at [619, 355] on icon "Editor contextual toolbar" at bounding box center [621, 351] width 15 height 15
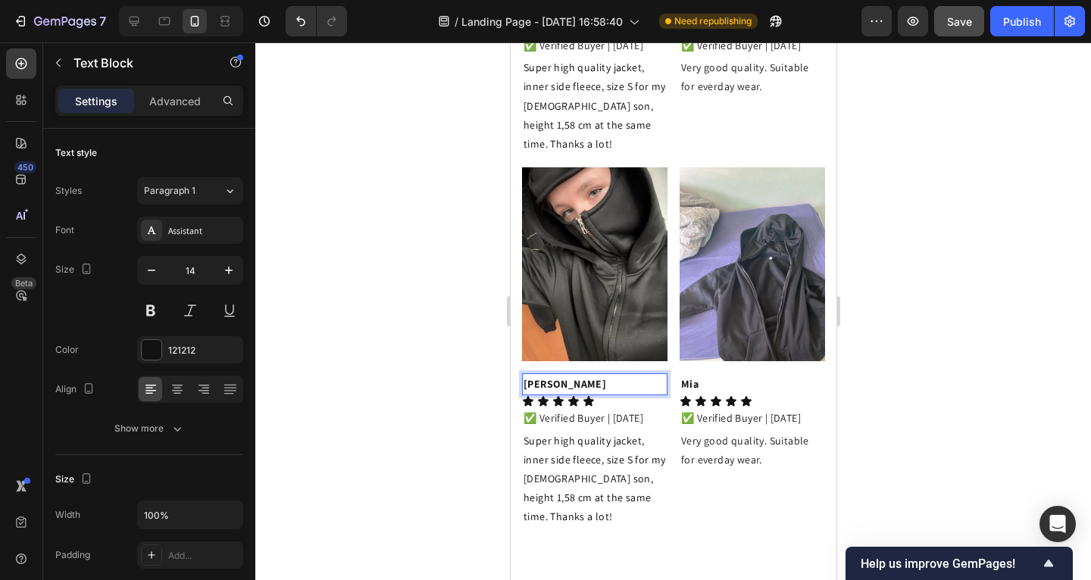
drag, startPoint x: 462, startPoint y: 386, endPoint x: 58, endPoint y: 371, distance: 404.9
click at [462, 386] on div at bounding box center [673, 311] width 836 height 538
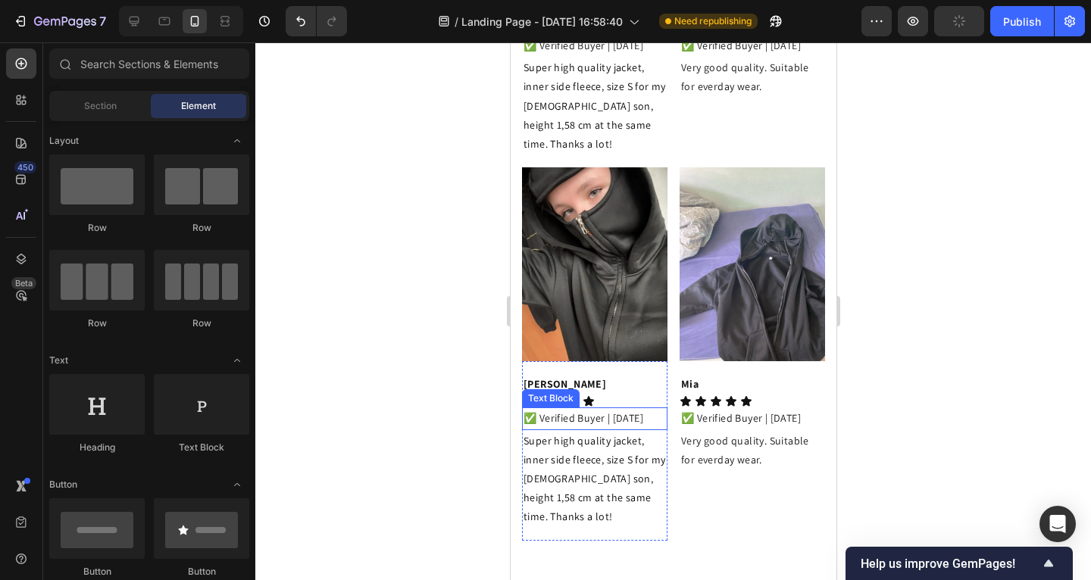
drag, startPoint x: 552, startPoint y: 429, endPoint x: 536, endPoint y: 436, distance: 17.6
click at [552, 428] on p "✅ Verified Buyer | [DATE]" at bounding box center [594, 418] width 142 height 19
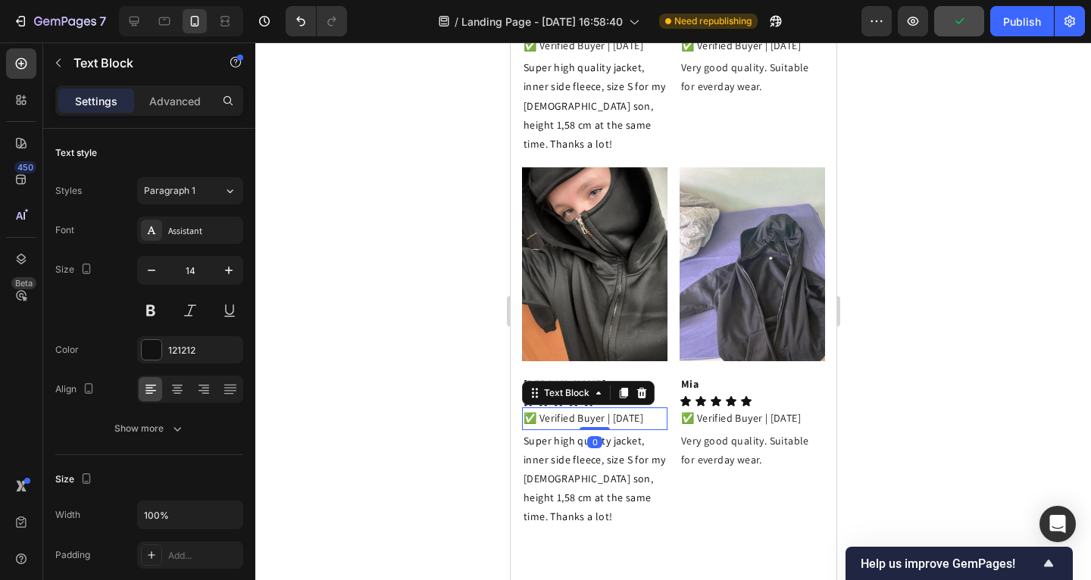
click at [534, 428] on p "✅ Verified Buyer | [DATE]" at bounding box center [594, 418] width 142 height 19
click at [532, 428] on p "✅ Verified Buyer | [DATE]" at bounding box center [594, 418] width 142 height 19
click at [547, 428] on p "✅ Verified Buyer | 06/22/2025" at bounding box center [594, 418] width 142 height 19
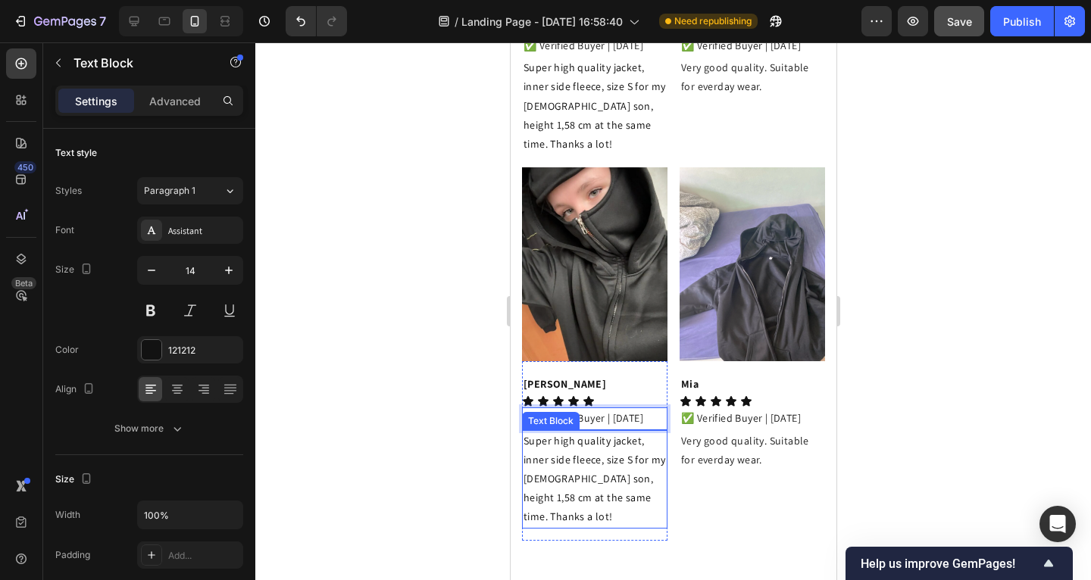
click at [555, 486] on p "Super high quality jacket, inner side fleece, size S for my [DEMOGRAPHIC_DATA] …" at bounding box center [594, 479] width 142 height 95
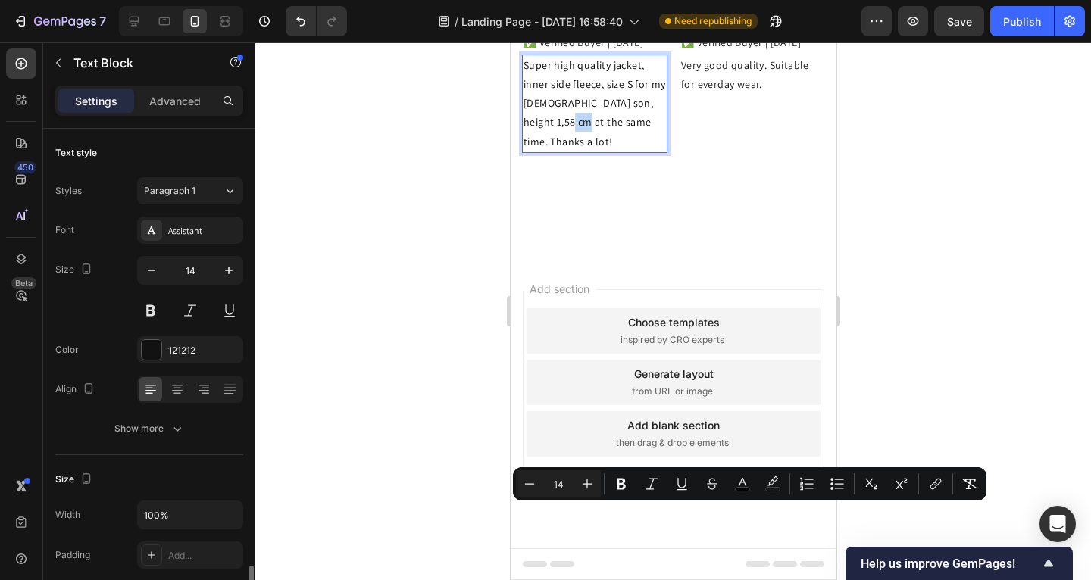
scroll to position [282, 0]
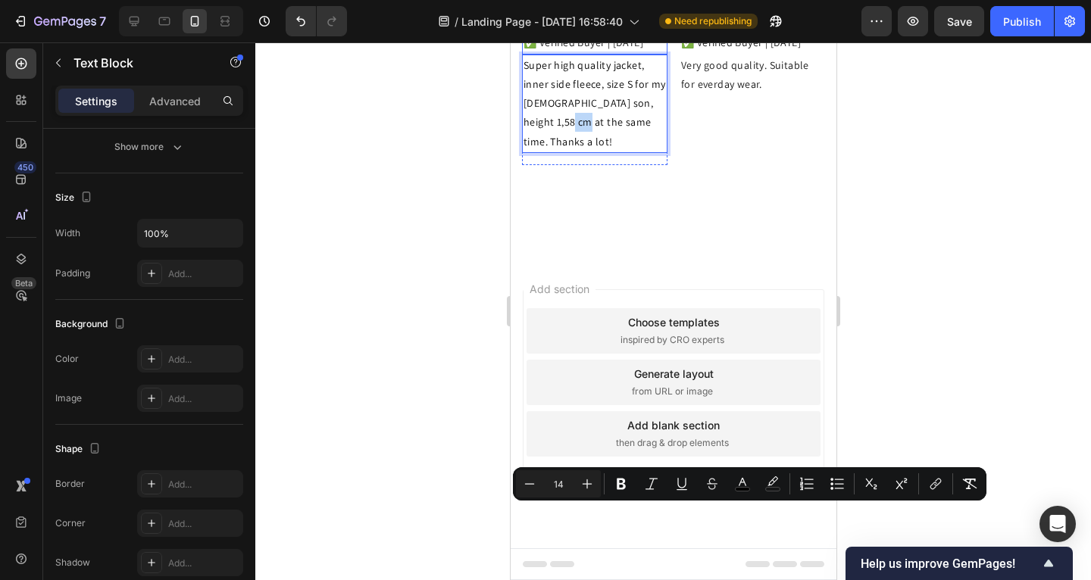
click at [546, 52] on p "✅ Verified Buyer | [DATE]" at bounding box center [594, 42] width 142 height 19
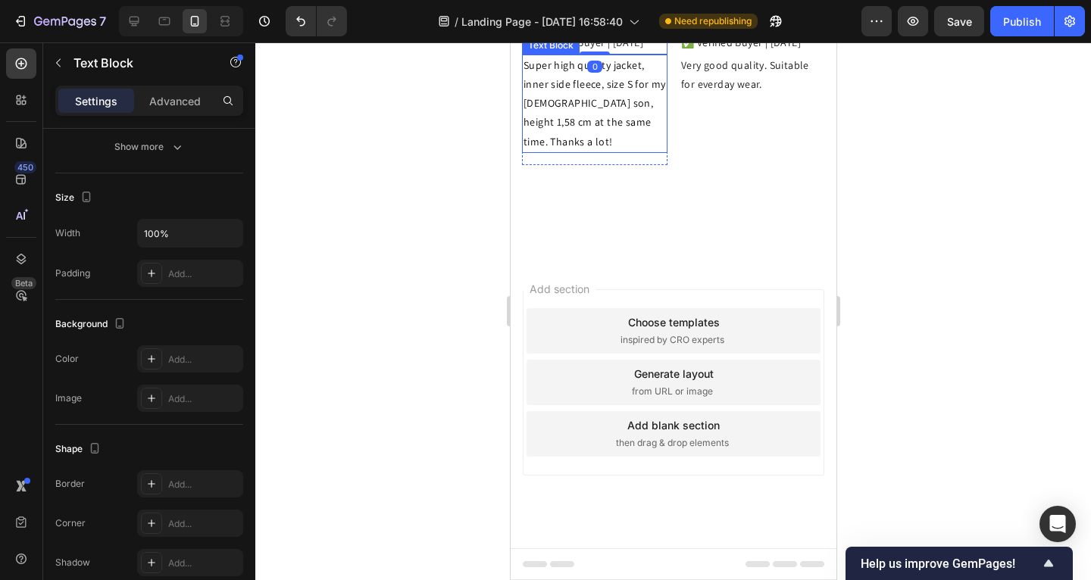
click at [561, 152] on p "Super high quality jacket, inner side fleece, size S for my [DEMOGRAPHIC_DATA] …" at bounding box center [594, 103] width 142 height 95
click at [587, 152] on p "Super high quality jacket, inner side fleece, size S for my [DEMOGRAPHIC_DATA] …" at bounding box center [594, 103] width 142 height 95
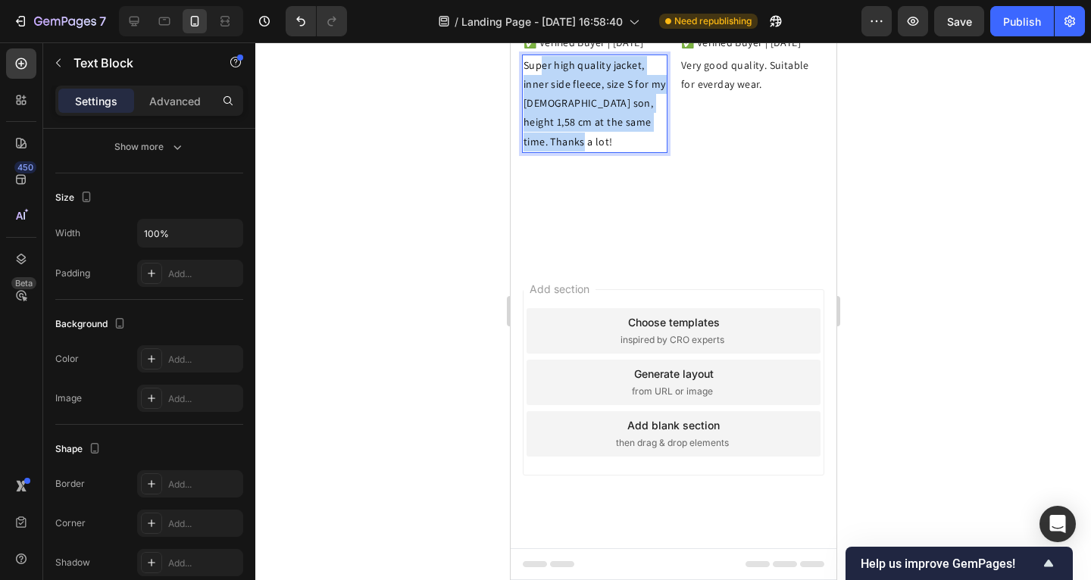
drag, startPoint x: 589, startPoint y: 526, endPoint x: 539, endPoint y: 464, distance: 80.2
click at [539, 152] on p "Super high quality jacket, inner side fleece, size S for my [DEMOGRAPHIC_DATA] …" at bounding box center [594, 103] width 142 height 95
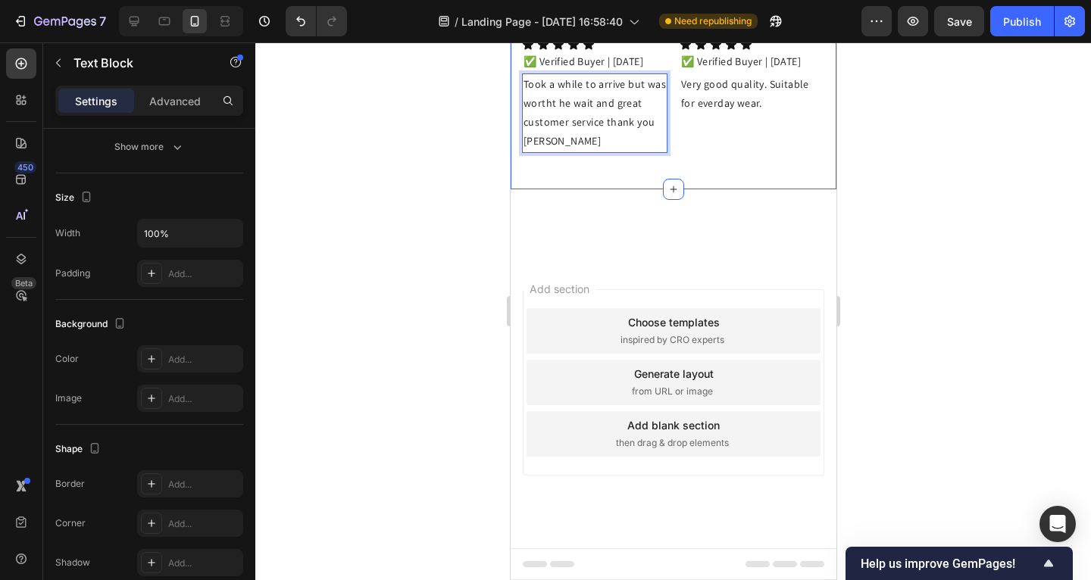
click at [438, 442] on div at bounding box center [673, 311] width 836 height 538
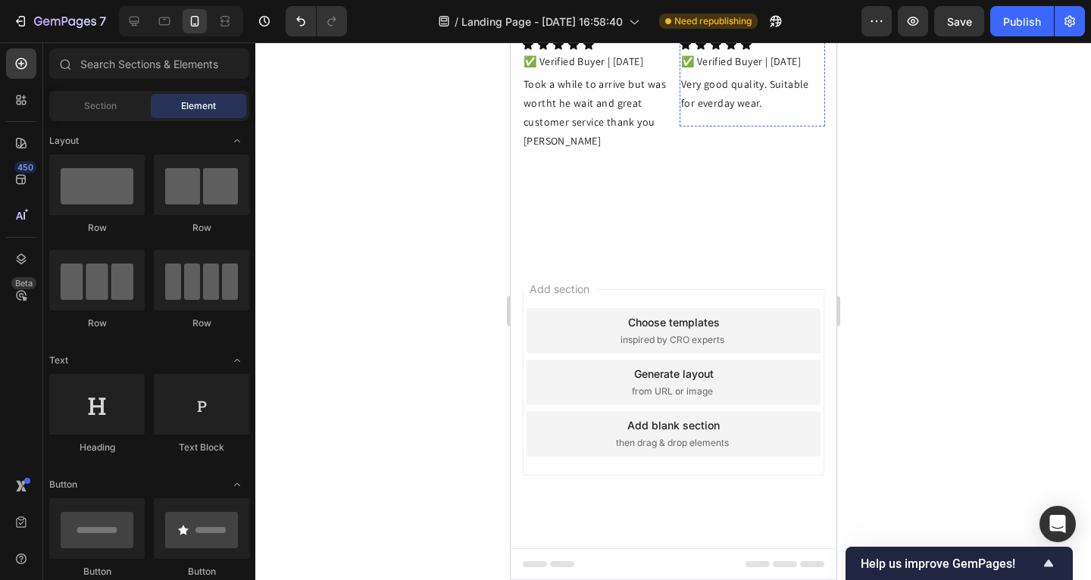
click at [691, 34] on strong "Mia" at bounding box center [688, 27] width 17 height 14
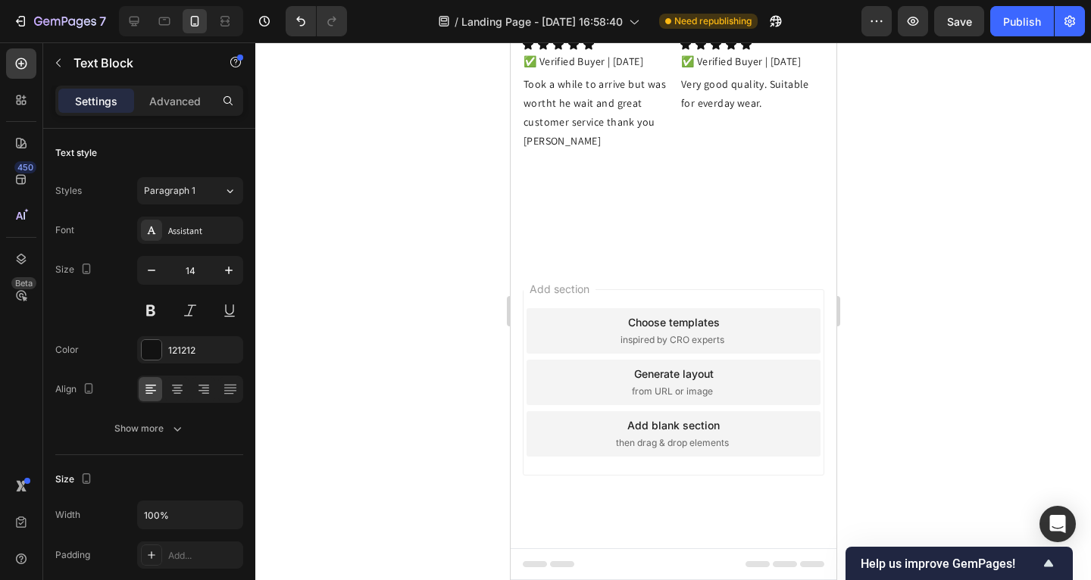
click at [691, 34] on strong "Mia" at bounding box center [688, 27] width 17 height 14
click at [694, 37] on p "R.A" at bounding box center [751, 27] width 142 height 19
drag, startPoint x: 694, startPoint y: 381, endPoint x: 677, endPoint y: 380, distance: 17.4
click at [680, 37] on p "R.A" at bounding box center [751, 27] width 142 height 19
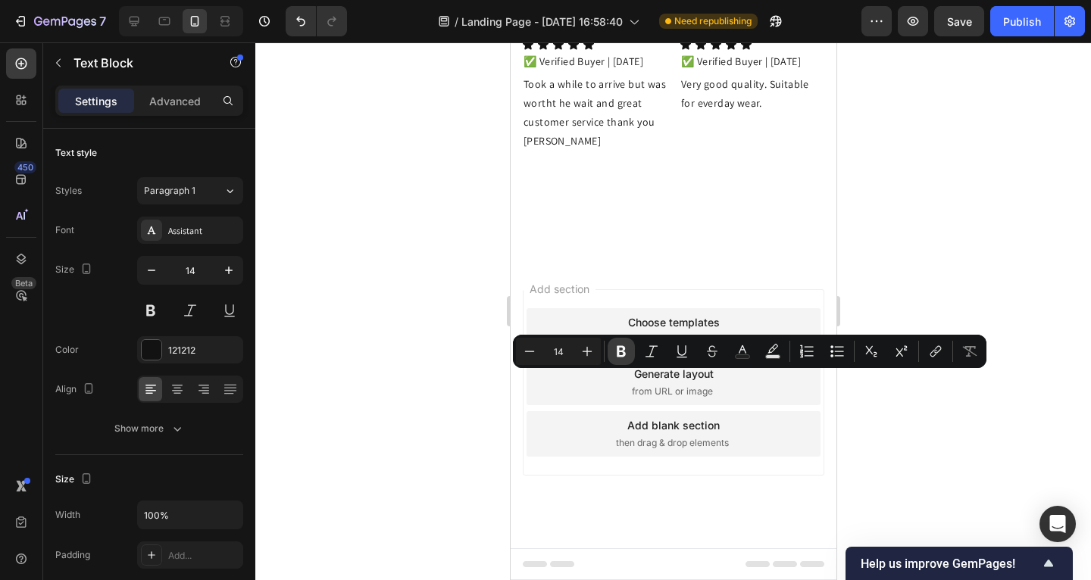
click at [626, 351] on icon "Editor contextual toolbar" at bounding box center [621, 351] width 15 height 15
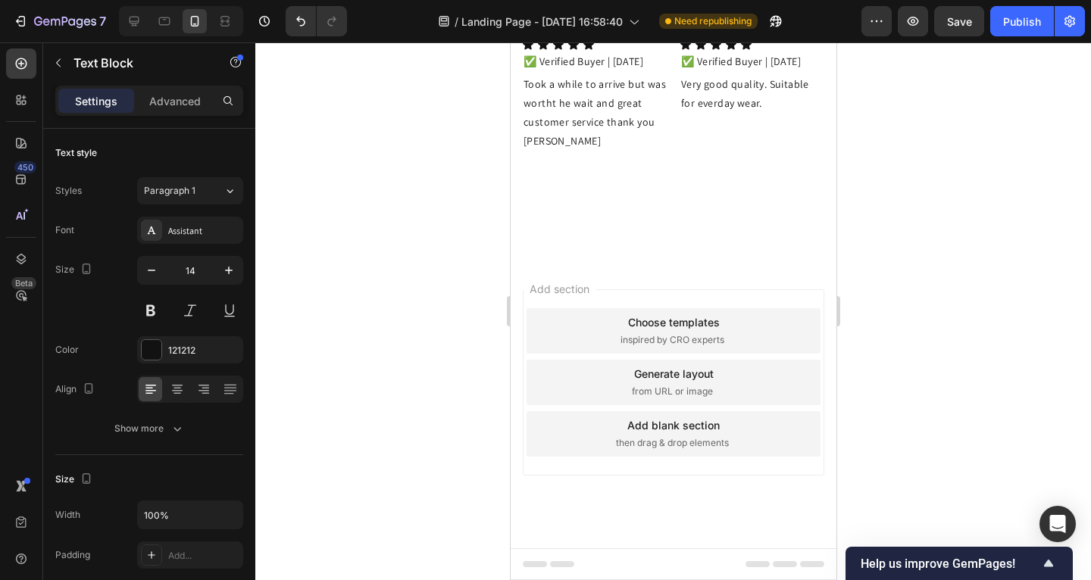
click at [697, 37] on p "R.A" at bounding box center [751, 27] width 142 height 19
drag, startPoint x: 931, startPoint y: 349, endPoint x: 861, endPoint y: 329, distance: 73.2
click at [932, 348] on div at bounding box center [673, 311] width 836 height 538
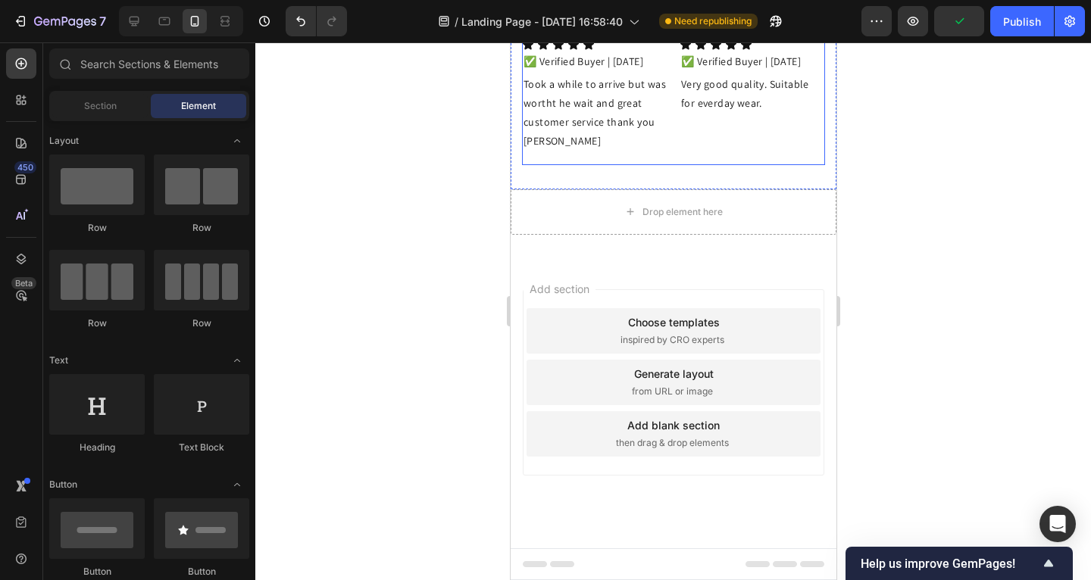
scroll to position [3564, 0]
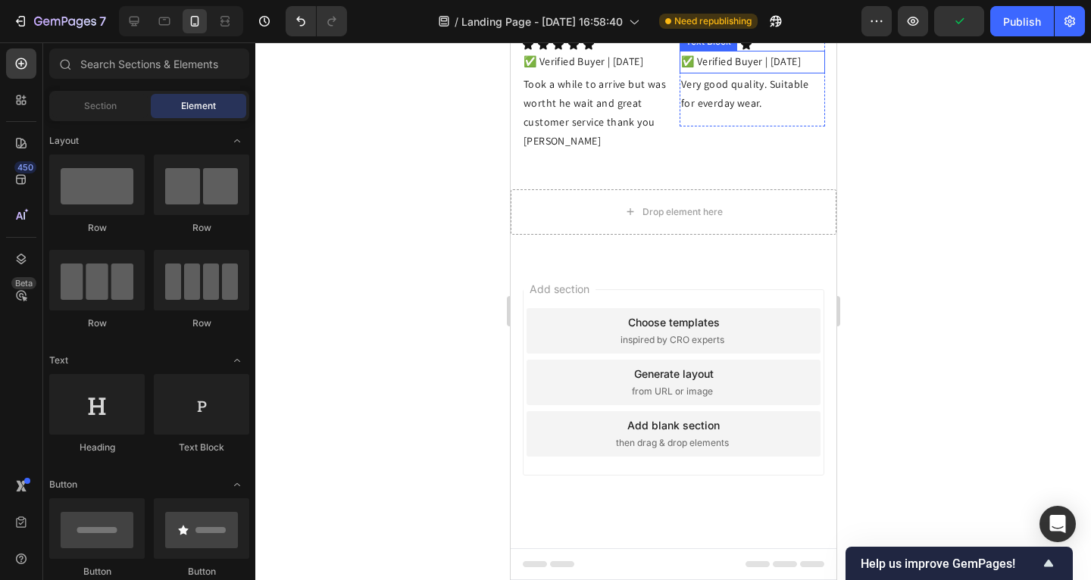
click at [693, 51] on div "Text Block" at bounding box center [708, 42] width 58 height 18
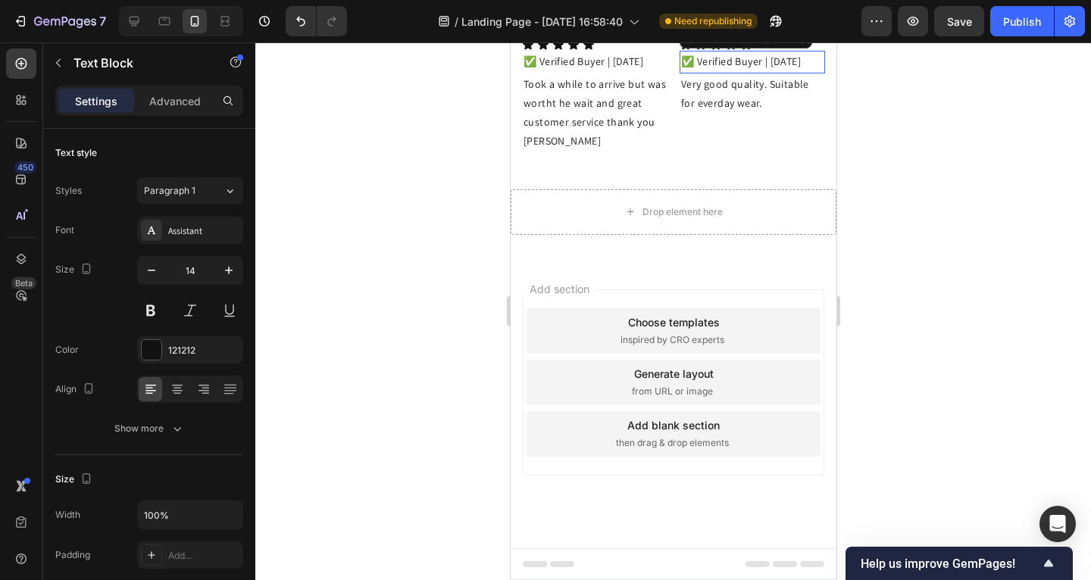
click at [698, 37] on p "R.A." at bounding box center [751, 27] width 142 height 19
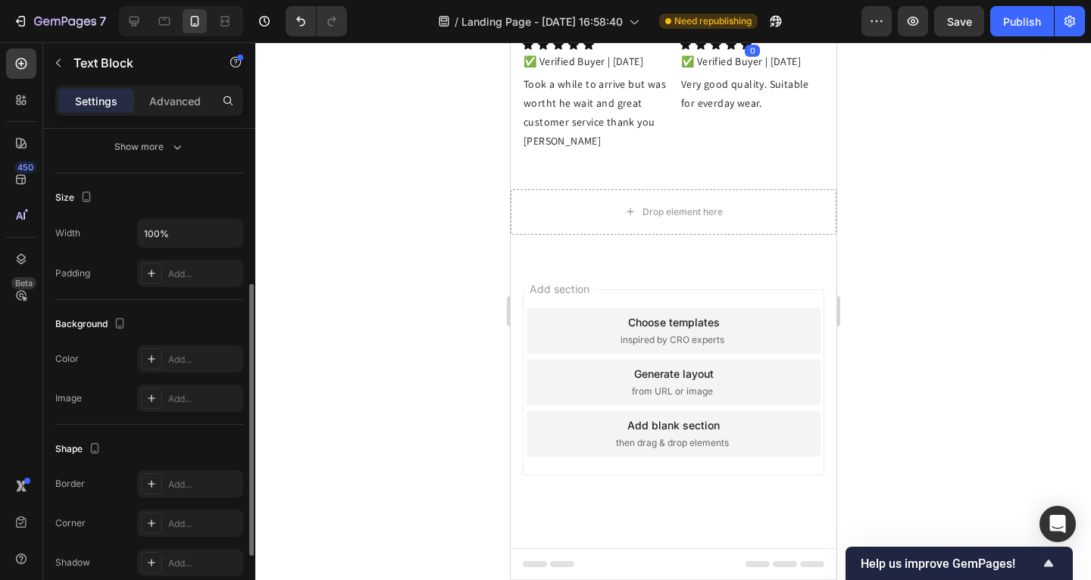
click at [698, 37] on p "R.A." at bounding box center [751, 27] width 142 height 19
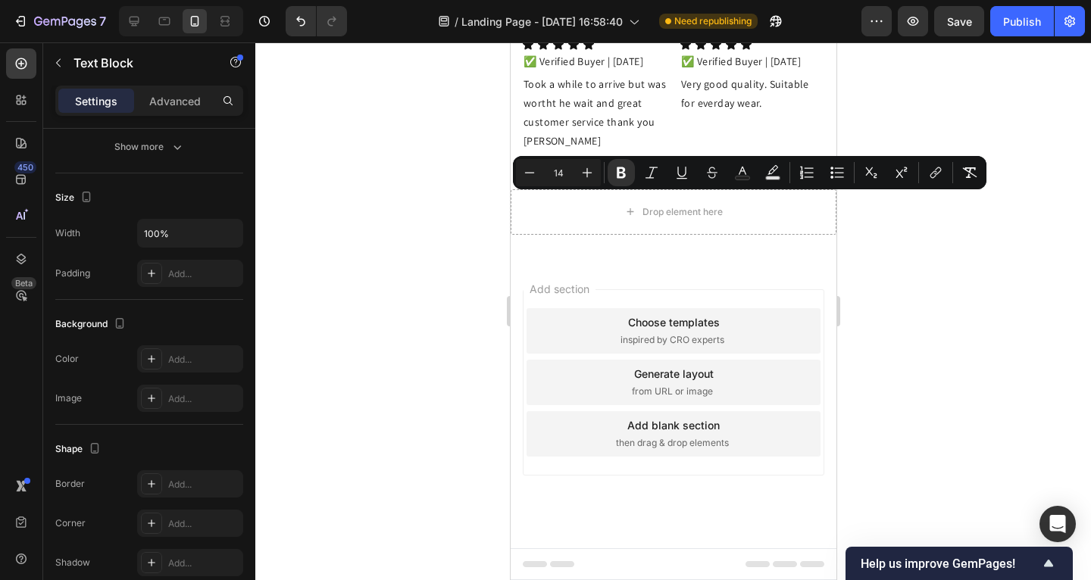
click at [697, 37] on p "R.A." at bounding box center [751, 27] width 142 height 19
click at [689, 34] on strong "R.A." at bounding box center [690, 27] width 20 height 14
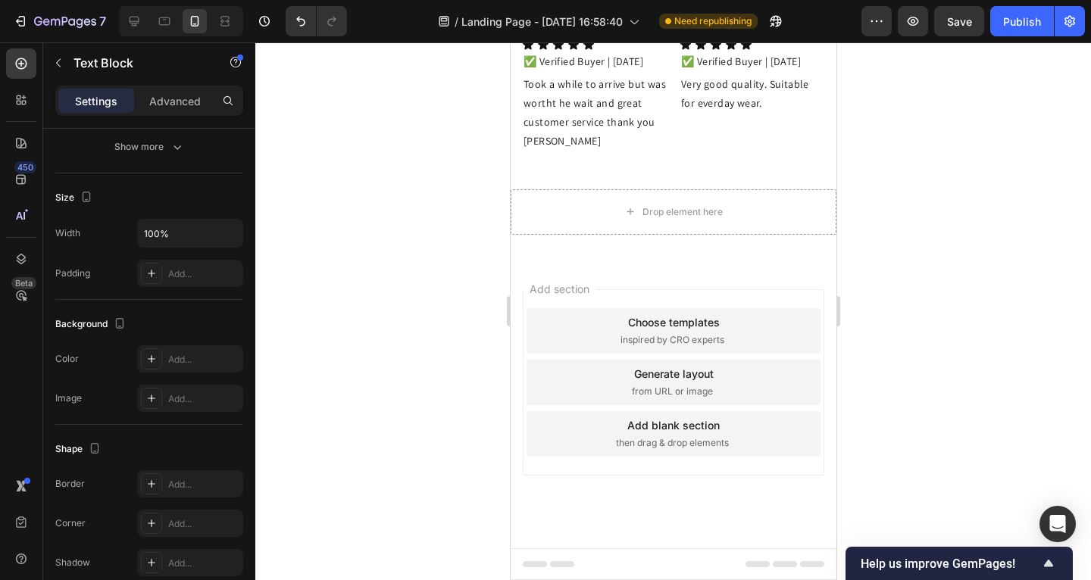
click at [884, 231] on div at bounding box center [673, 311] width 836 height 538
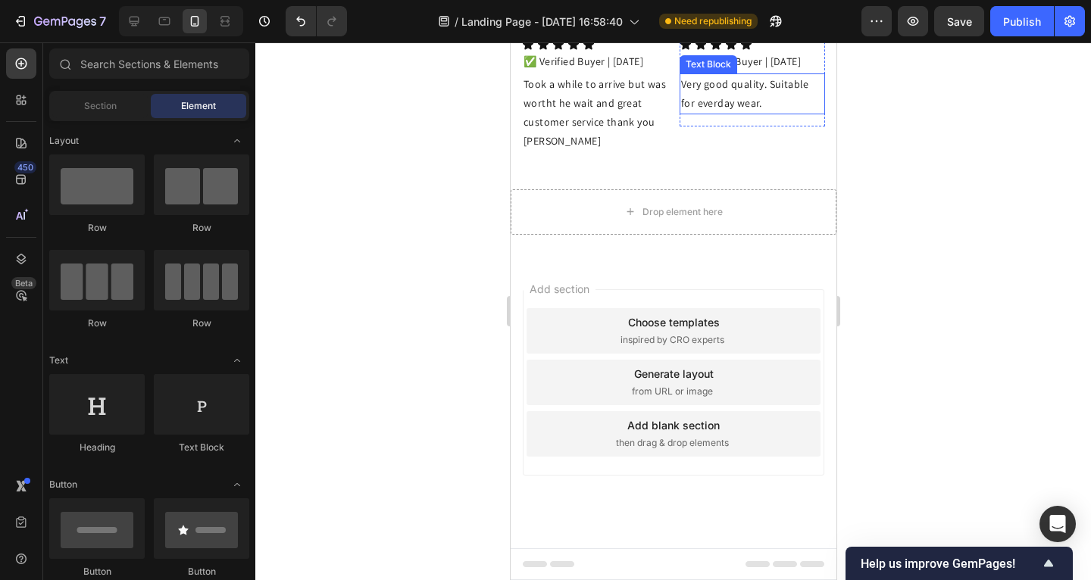
scroll to position [3535, 0]
click at [732, 113] on p "Very good quality. Suitable for everday wear." at bounding box center [751, 94] width 142 height 38
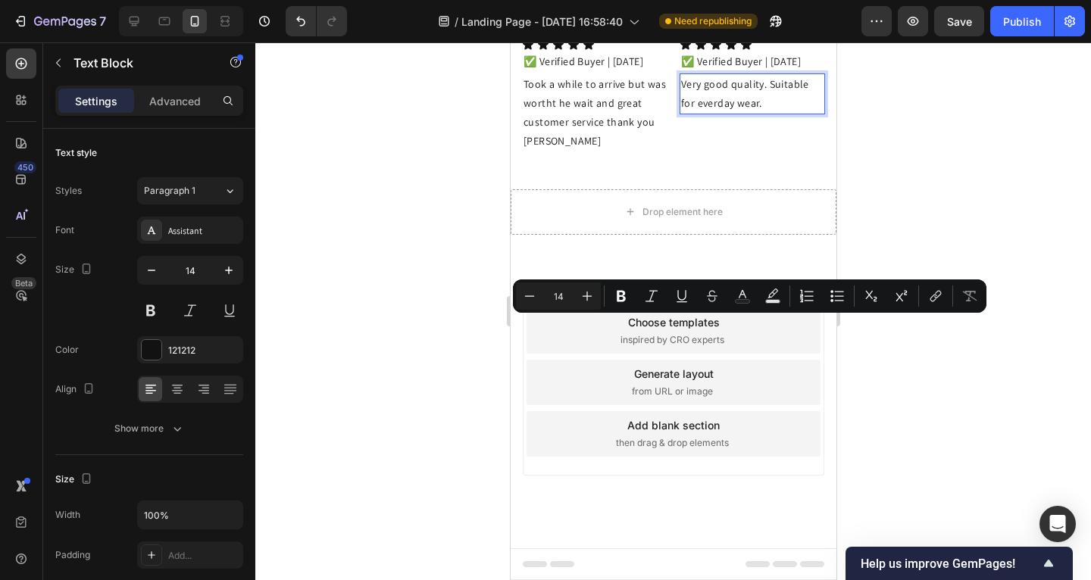
click at [759, 113] on p "Very good quality. Suitable for everday wear." at bounding box center [751, 94] width 142 height 38
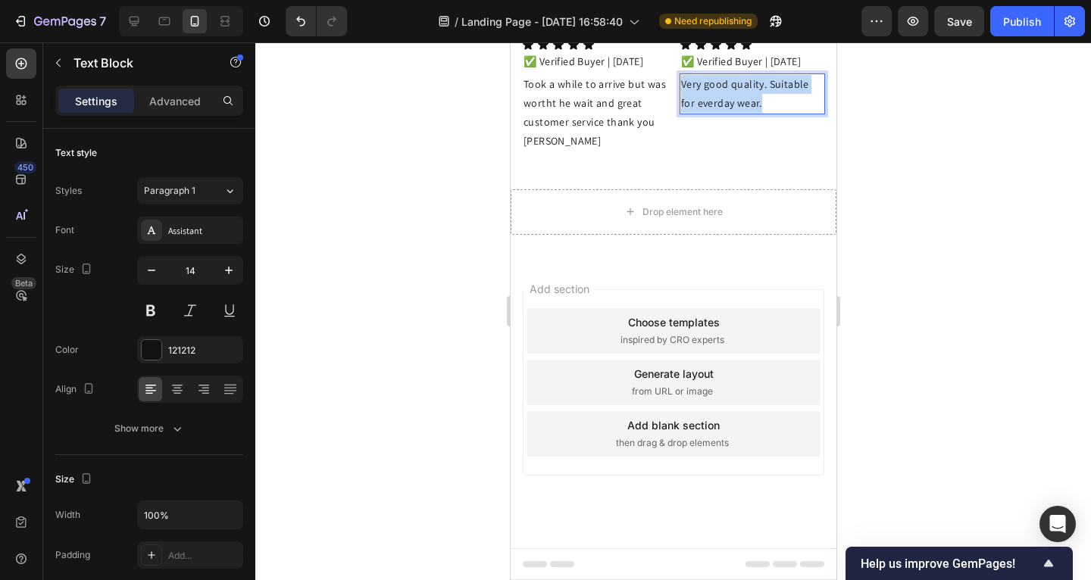
drag, startPoint x: 728, startPoint y: 318, endPoint x: 677, endPoint y: 308, distance: 51.9
click at [680, 113] on p "Very good quality. Suitable for everday wear." at bounding box center [751, 94] width 142 height 38
click at [1070, 359] on div at bounding box center [673, 311] width 836 height 538
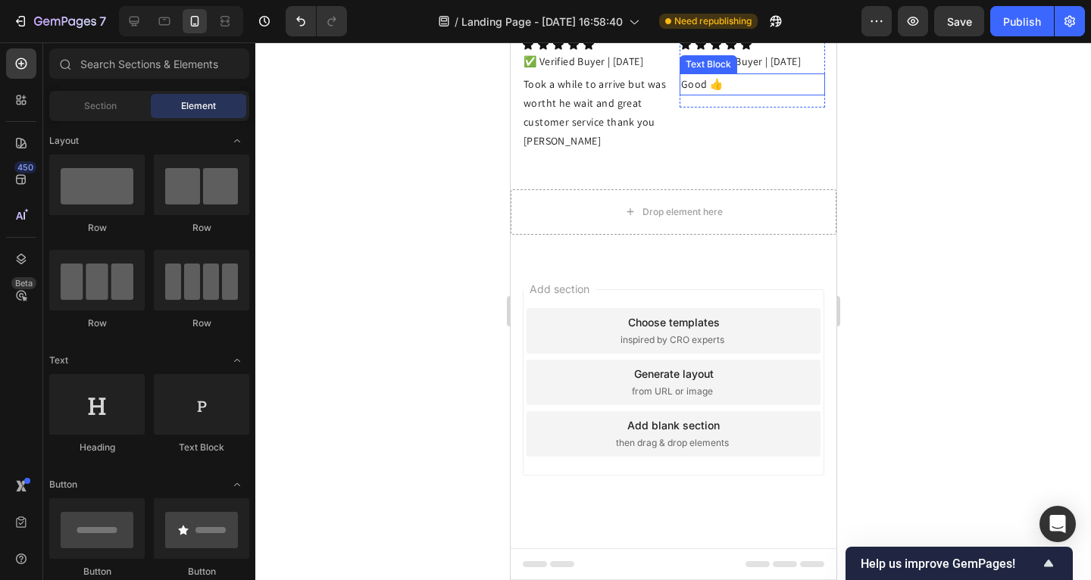
scroll to position [3505, 0]
click at [680, 71] on p "✅ Verified Buyer | [DATE]" at bounding box center [751, 61] width 142 height 19
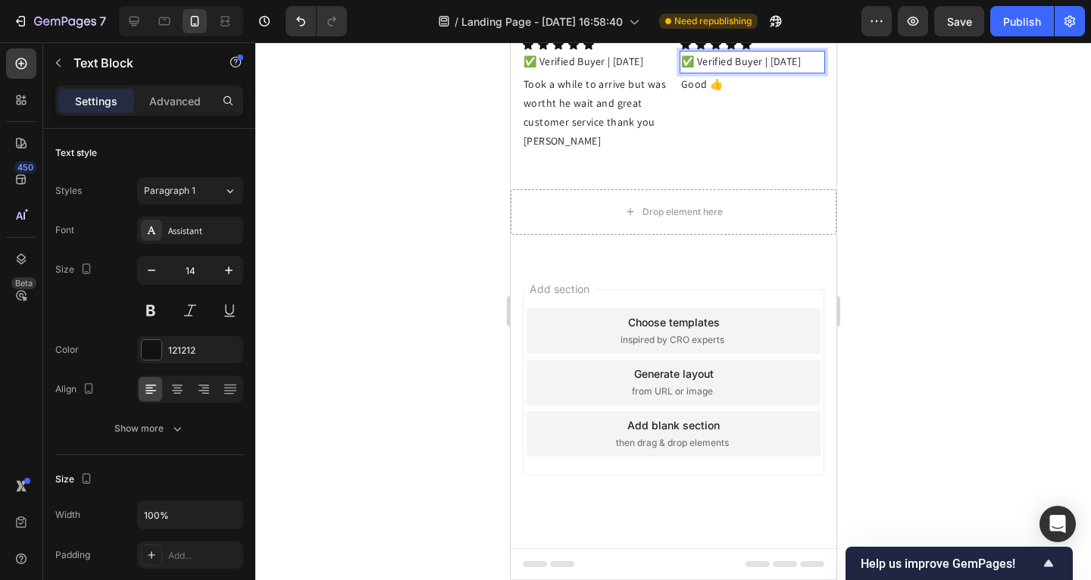
click at [683, 71] on p "✅ Verified Buyer | [DATE]" at bounding box center [751, 61] width 142 height 19
click at [696, 71] on p "✅ Verified Buyer | [DATE]" at bounding box center [751, 61] width 142 height 19
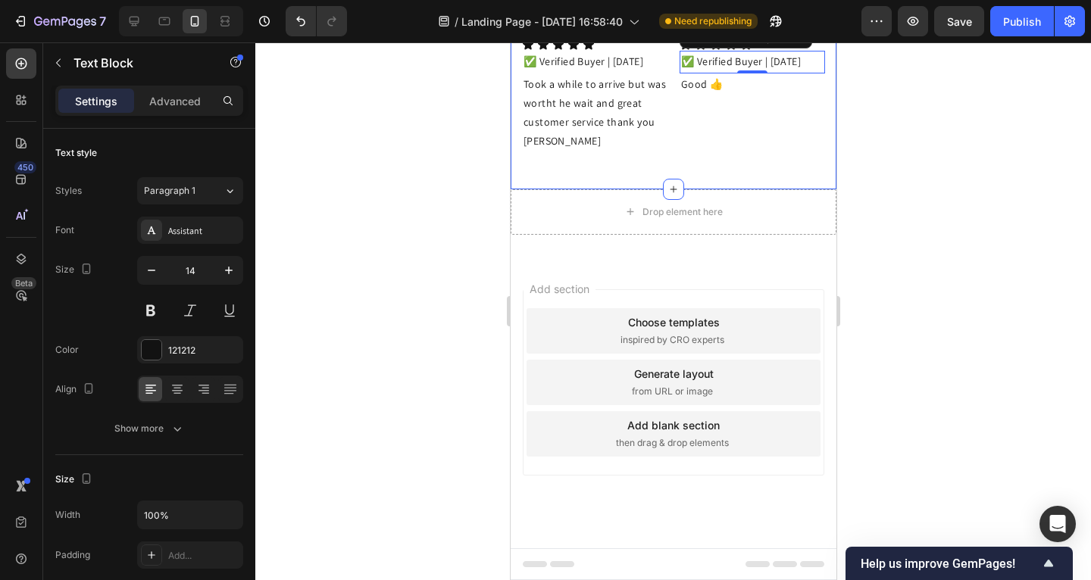
click at [910, 356] on div at bounding box center [673, 311] width 836 height 538
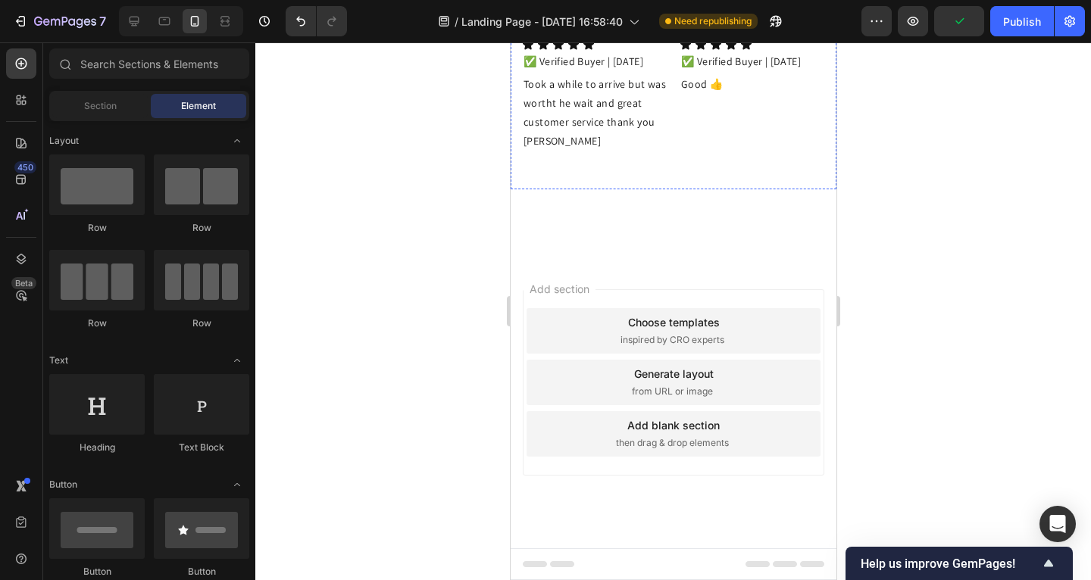
scroll to position [3459, 0]
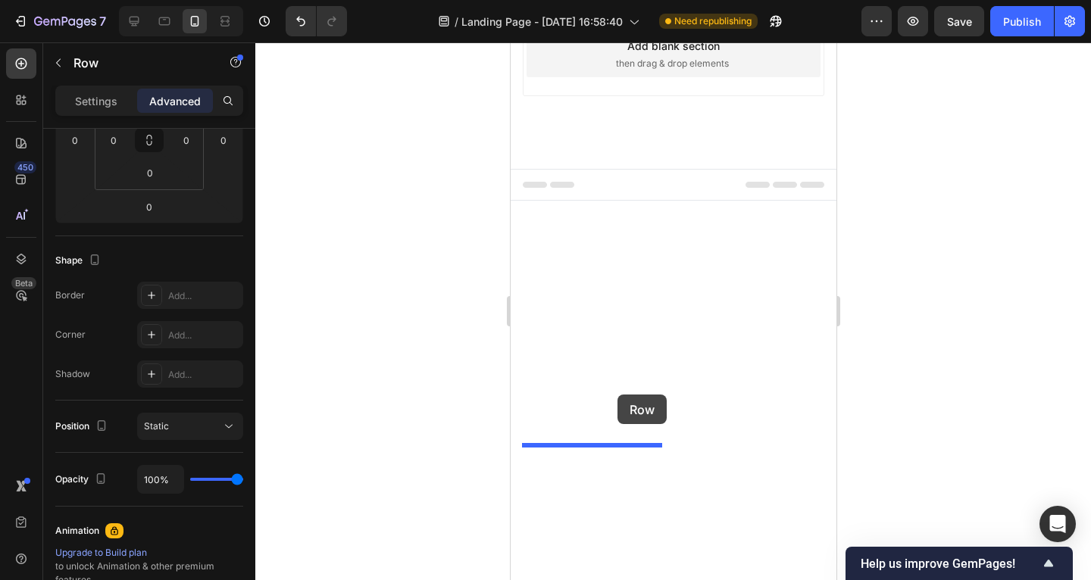
scroll to position [3700, 0]
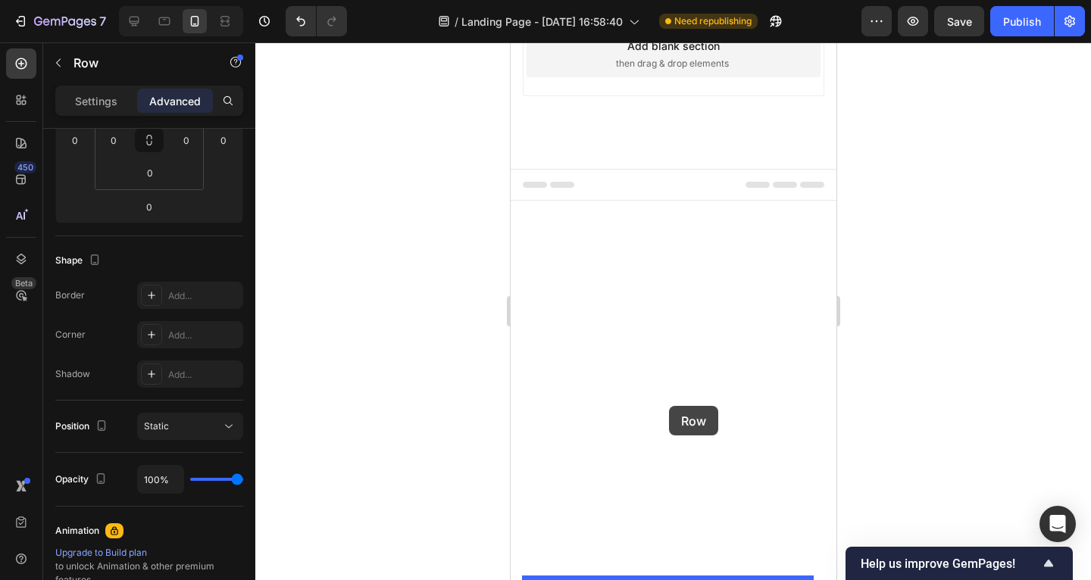
drag, startPoint x: 536, startPoint y: 139, endPoint x: 668, endPoint y: 408, distance: 298.9
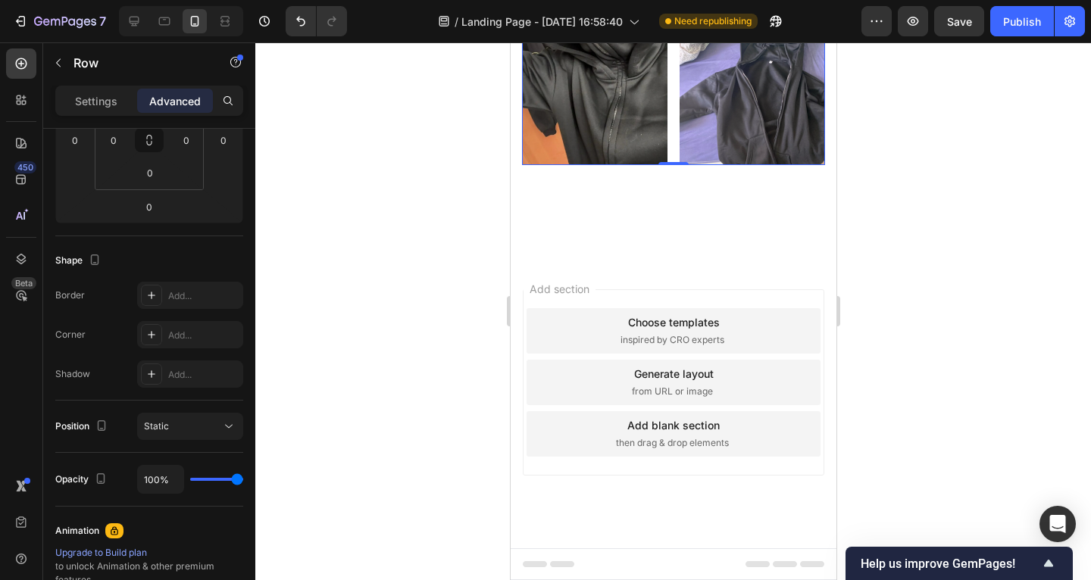
scroll to position [3416, 0]
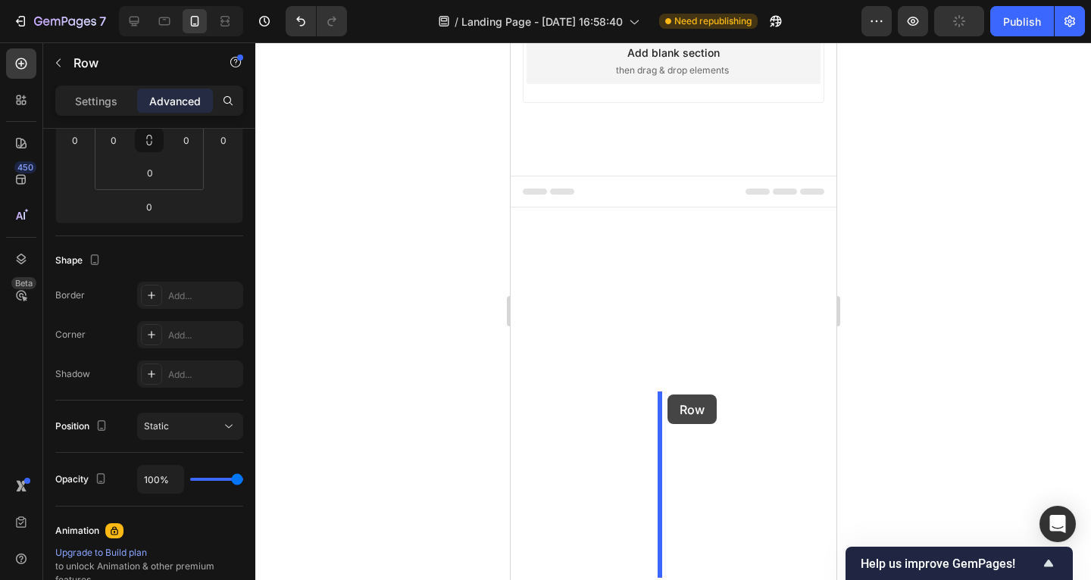
scroll to position [3904, 0]
drag, startPoint x: 533, startPoint y: 85, endPoint x: 661, endPoint y: 396, distance: 336.7
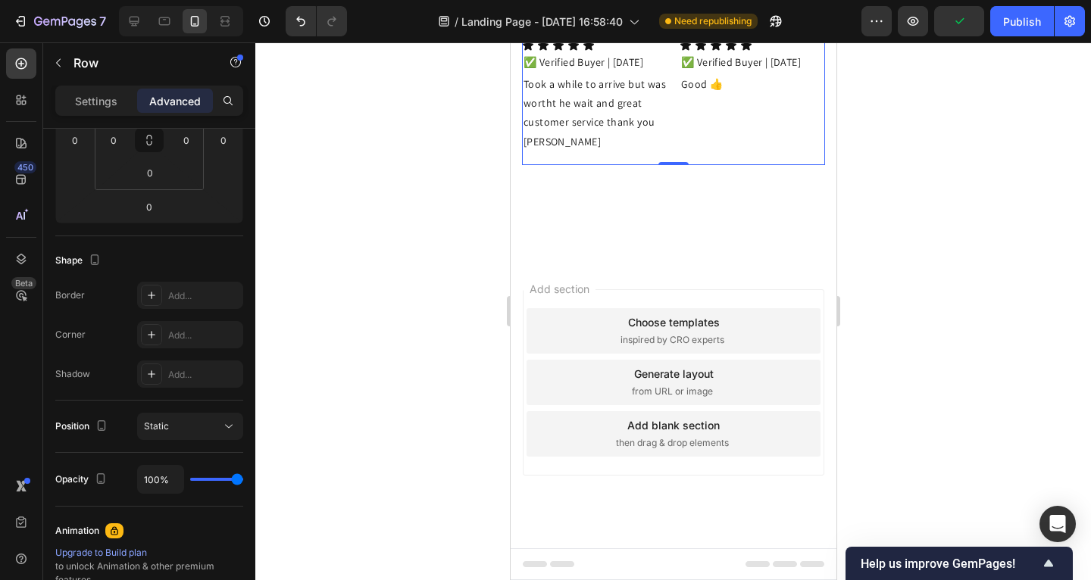
scroll to position [3725, 0]
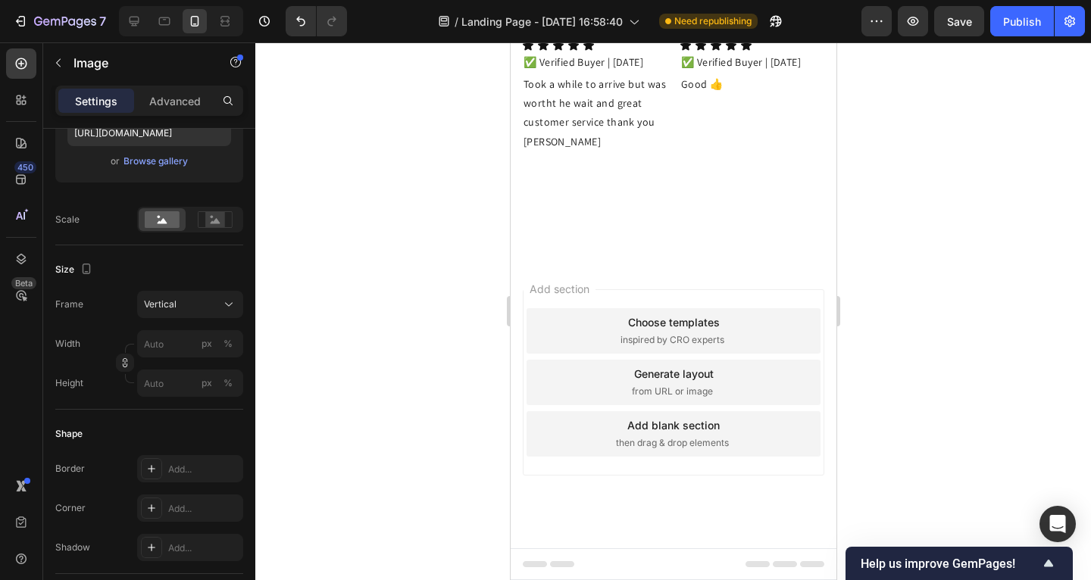
scroll to position [0, 0]
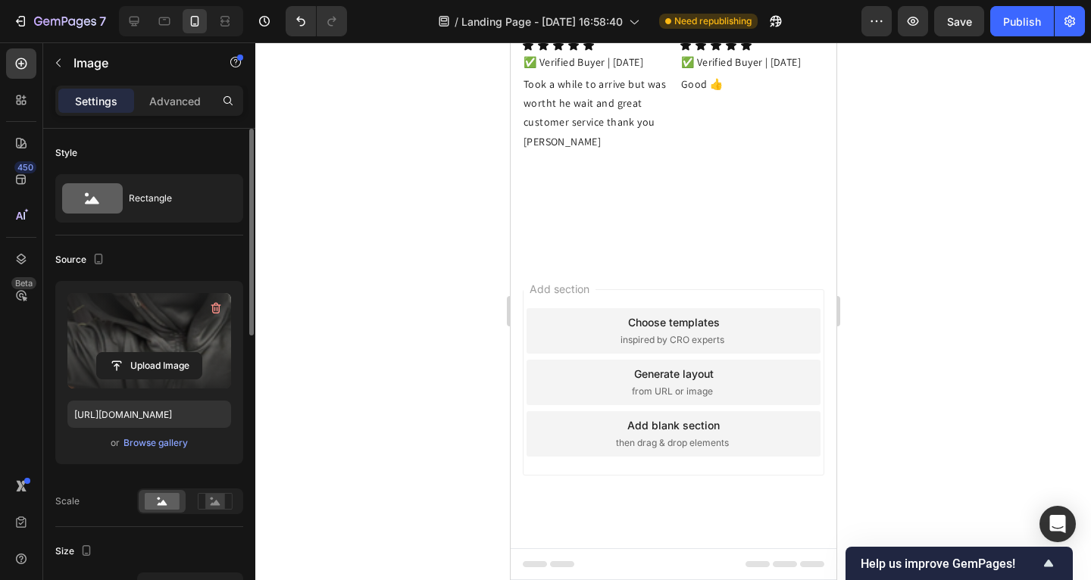
click at [194, 328] on label at bounding box center [149, 340] width 164 height 95
click at [194, 353] on input "file" at bounding box center [149, 366] width 105 height 26
type input "C:\fakepath\A9a3f153e82f049cfa39cdde5b0c1e152X.jpg_.avif"
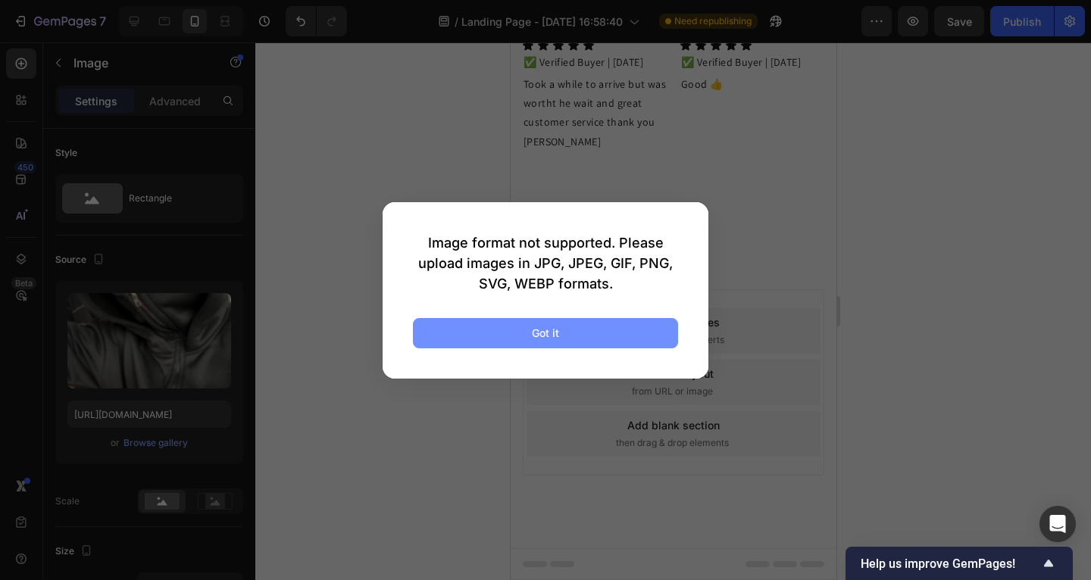
click at [575, 336] on button "Got it" at bounding box center [545, 333] width 265 height 30
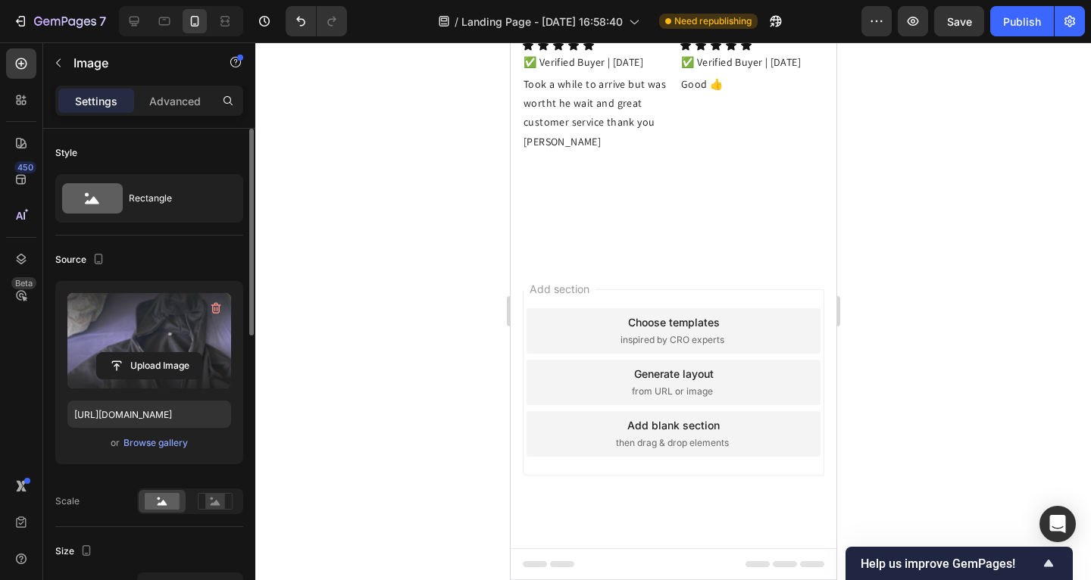
click at [142, 305] on label at bounding box center [149, 340] width 164 height 95
click at [142, 353] on input "file" at bounding box center [149, 366] width 105 height 26
type input "C:\fakepath\Aebfadbad9717444194662b7fa6af5a85K.jpg_.avif"
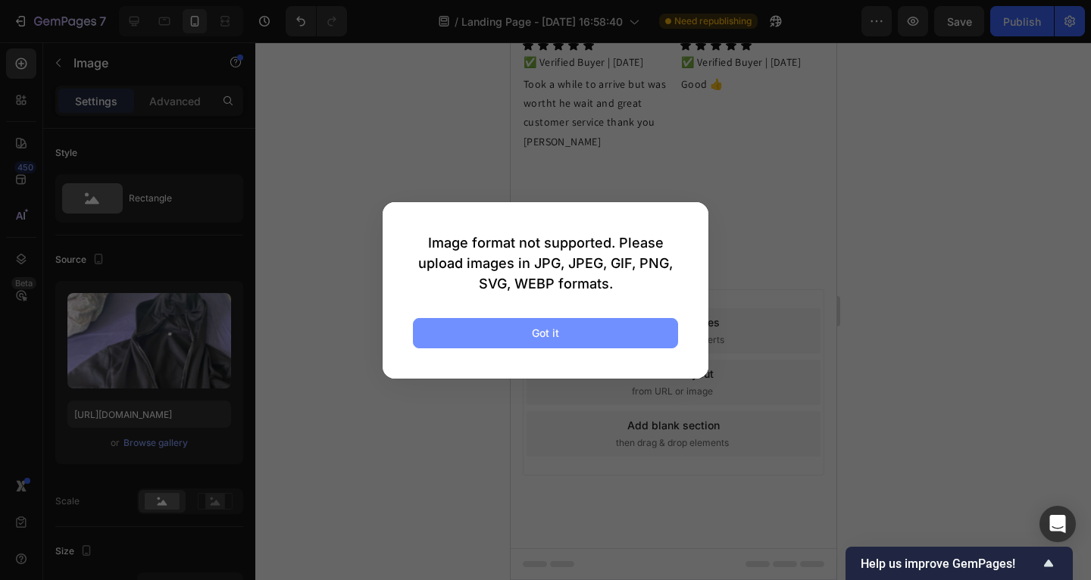
click at [626, 348] on div "Image format not supported. Please upload images in JPG, JPEG, GIF, PNG, SVG, W…" at bounding box center [546, 290] width 326 height 177
click at [615, 336] on button "Got it" at bounding box center [545, 333] width 265 height 30
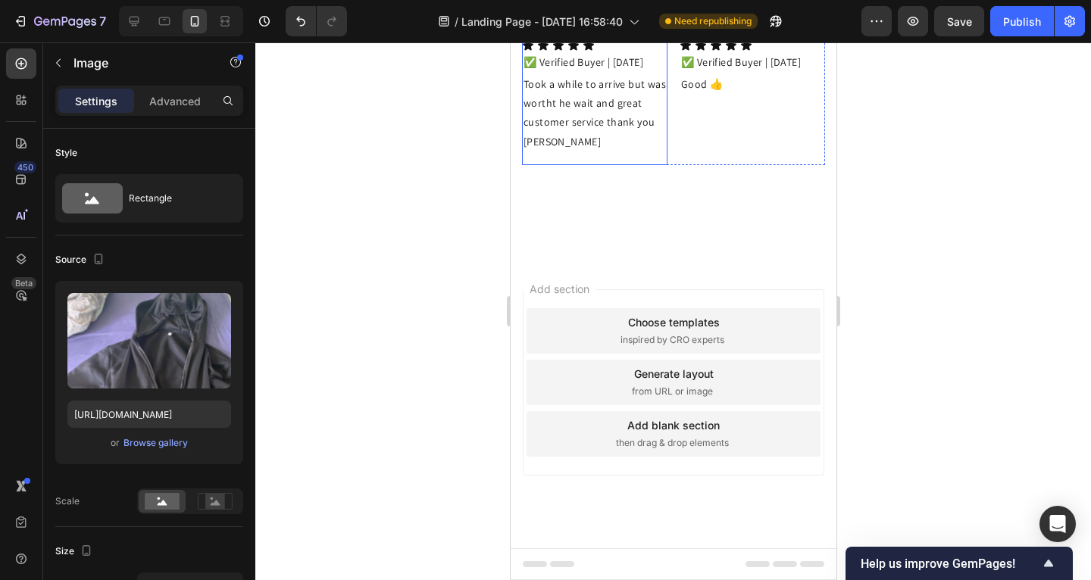
scroll to position [3769, 0]
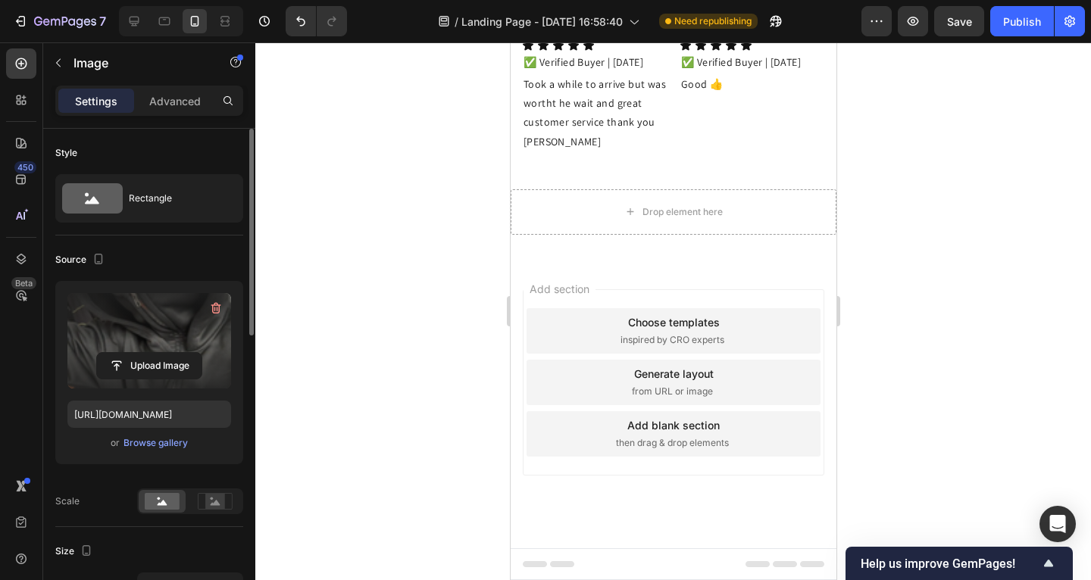
click at [185, 343] on label at bounding box center [149, 340] width 164 height 95
click at [185, 353] on input "file" at bounding box center [149, 366] width 105 height 26
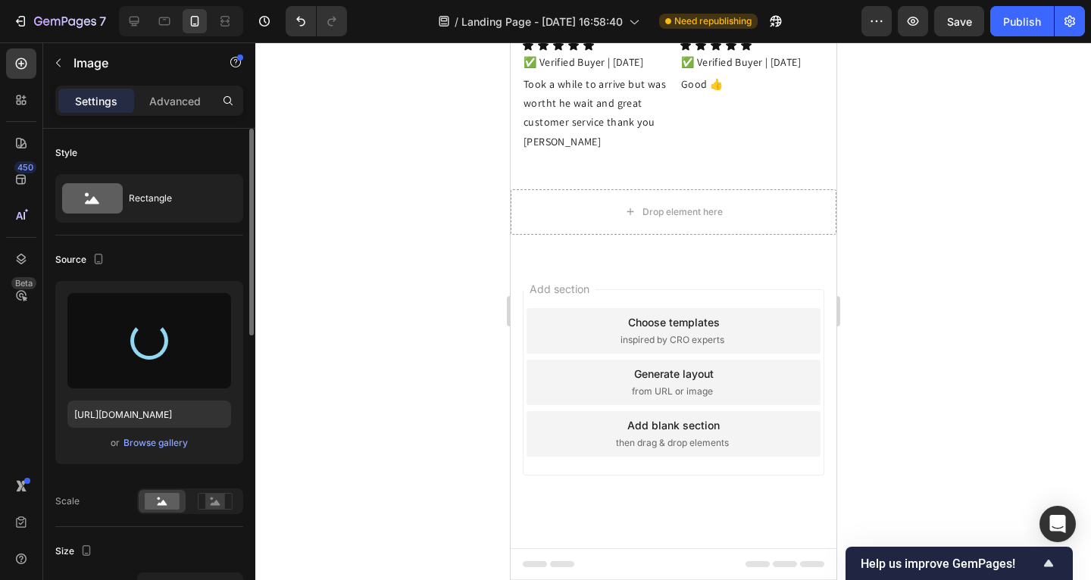
type input "[URL][DOMAIN_NAME]"
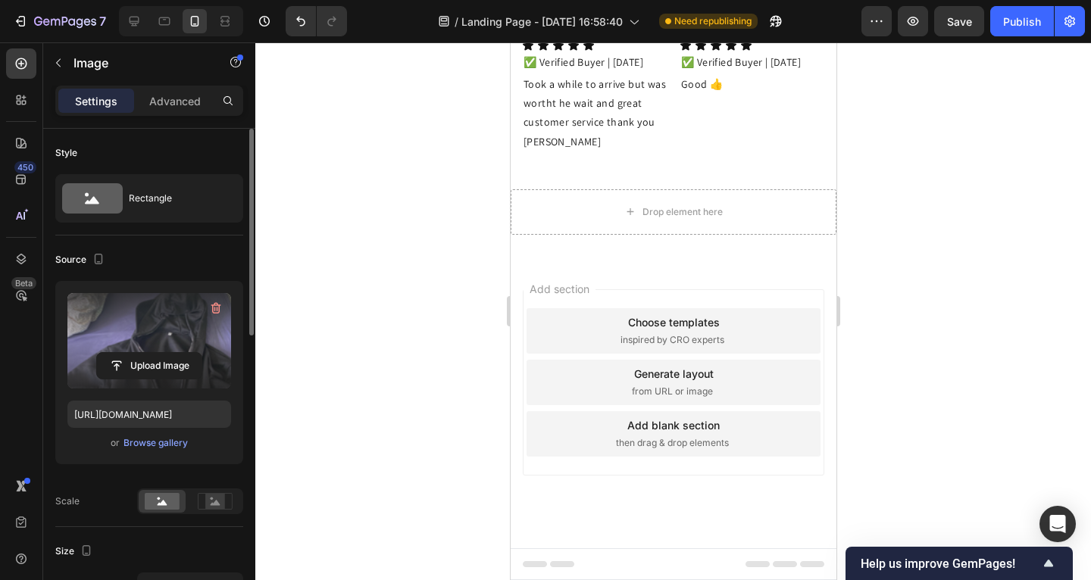
click at [202, 313] on label at bounding box center [149, 340] width 164 height 95
click at [202, 353] on input "file" at bounding box center [149, 366] width 105 height 26
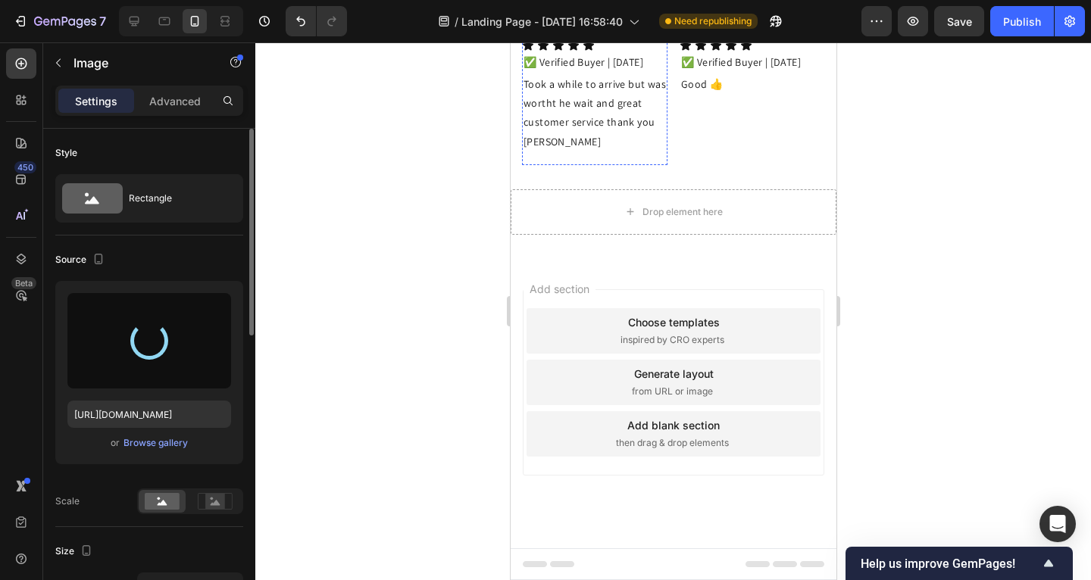
type input "[URL][DOMAIN_NAME]"
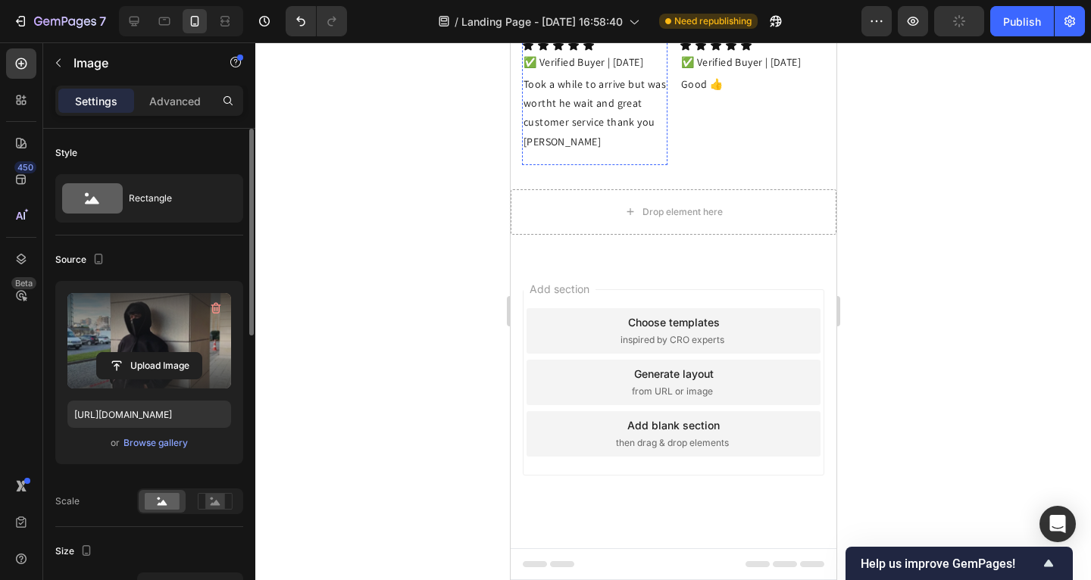
click at [543, 35] on strong "[PERSON_NAME]" at bounding box center [564, 28] width 83 height 14
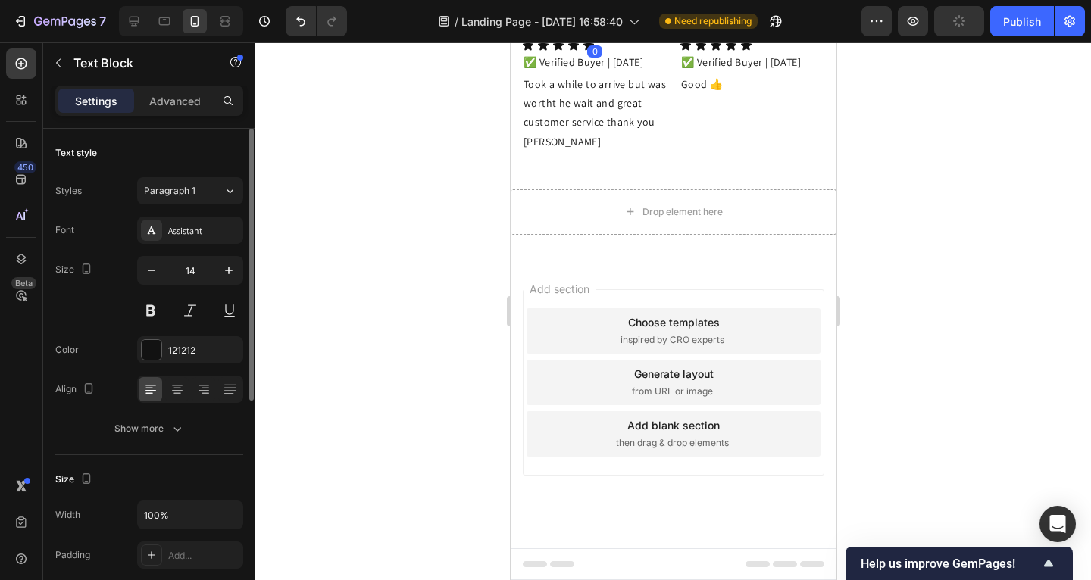
click at [402, 354] on div at bounding box center [673, 311] width 836 height 538
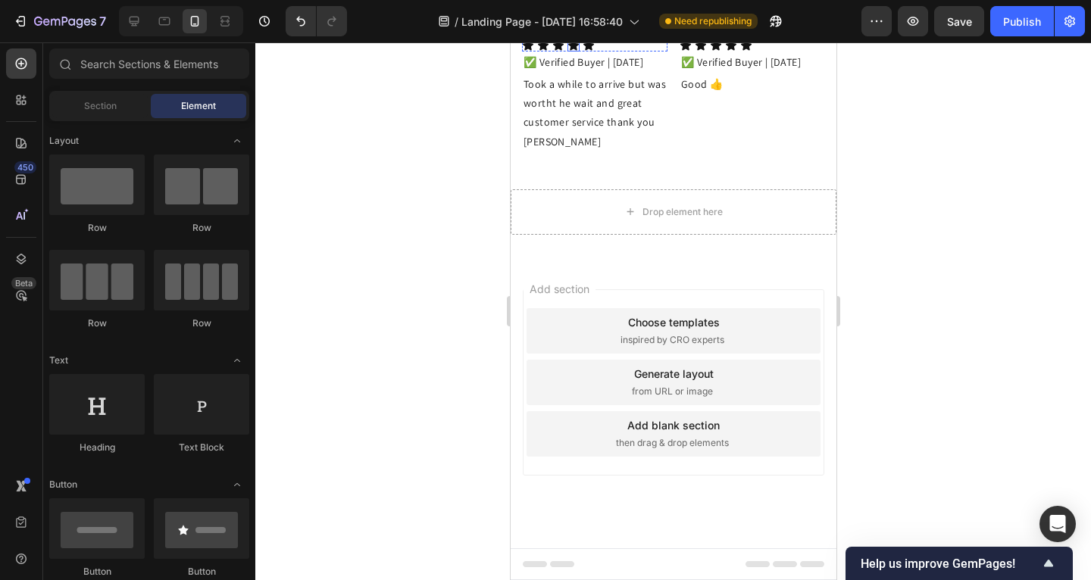
click at [550, 38] on p "[PERSON_NAME]" at bounding box center [594, 28] width 142 height 19
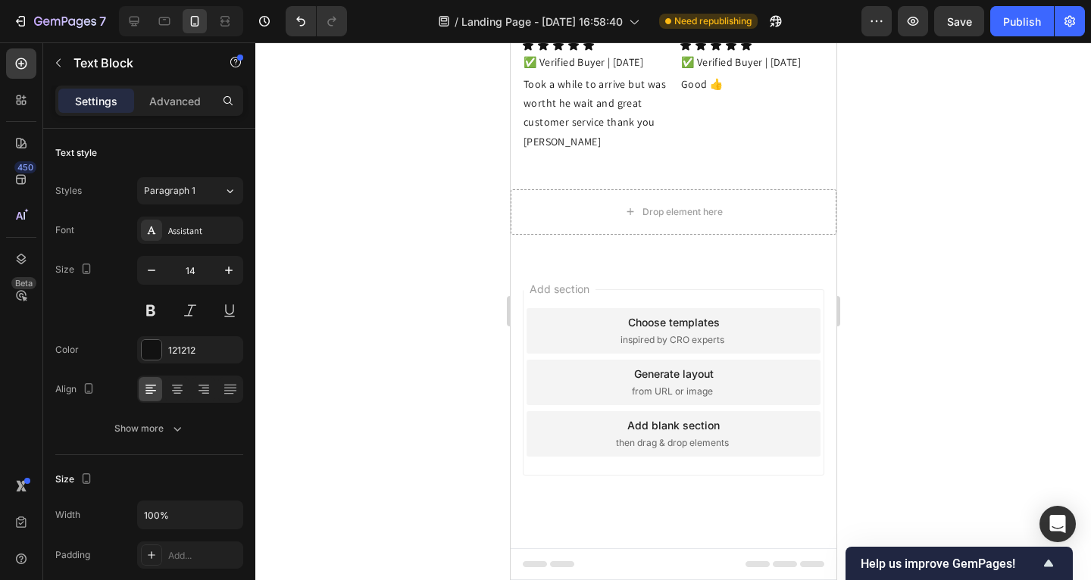
drag, startPoint x: 552, startPoint y: 364, endPoint x: 535, endPoint y: 364, distance: 16.7
click at [530, 38] on p "[PERSON_NAME]" at bounding box center [594, 28] width 142 height 19
drag, startPoint x: 548, startPoint y: 364, endPoint x: 523, endPoint y: 363, distance: 25.1
click at [523, 38] on p "[PERSON_NAME]" at bounding box center [594, 28] width 142 height 19
click at [610, 38] on p "[PERSON_NAME]" at bounding box center [594, 28] width 142 height 20
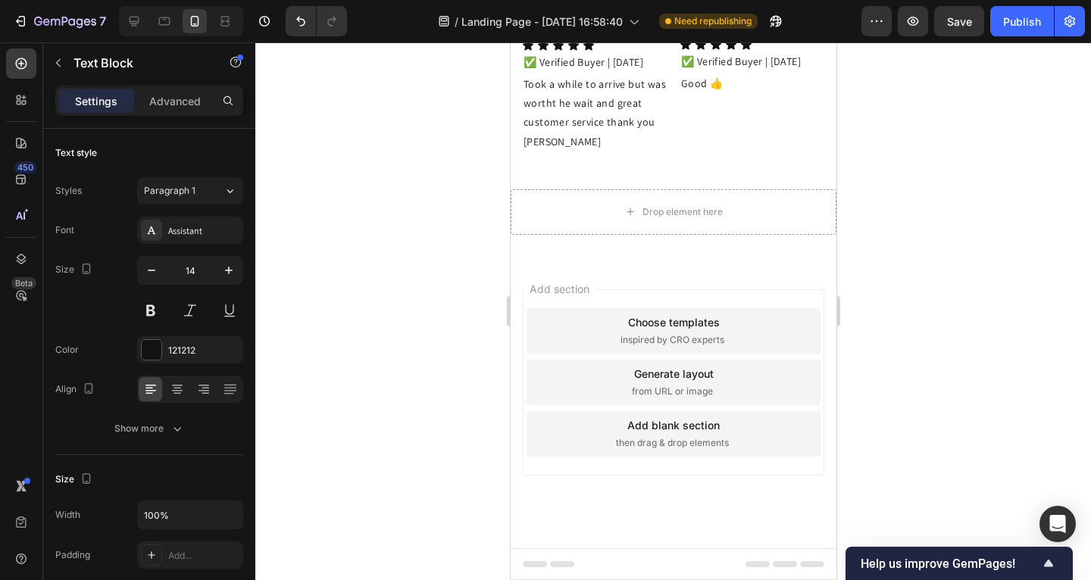
click at [583, 38] on p "[PERSON_NAME]" at bounding box center [594, 28] width 142 height 20
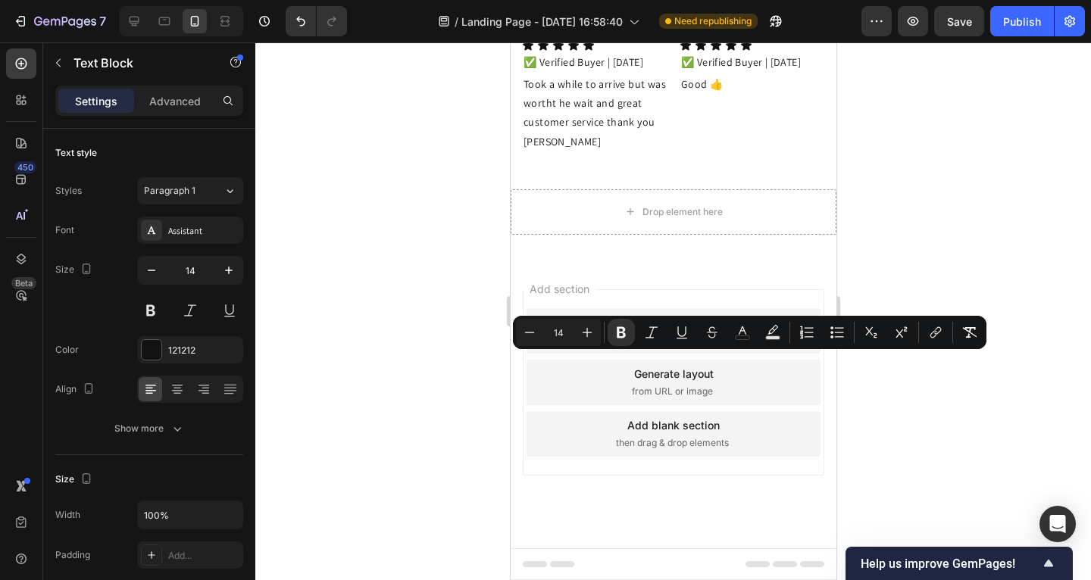
click at [577, 38] on p "[PERSON_NAME]" at bounding box center [594, 28] width 142 height 19
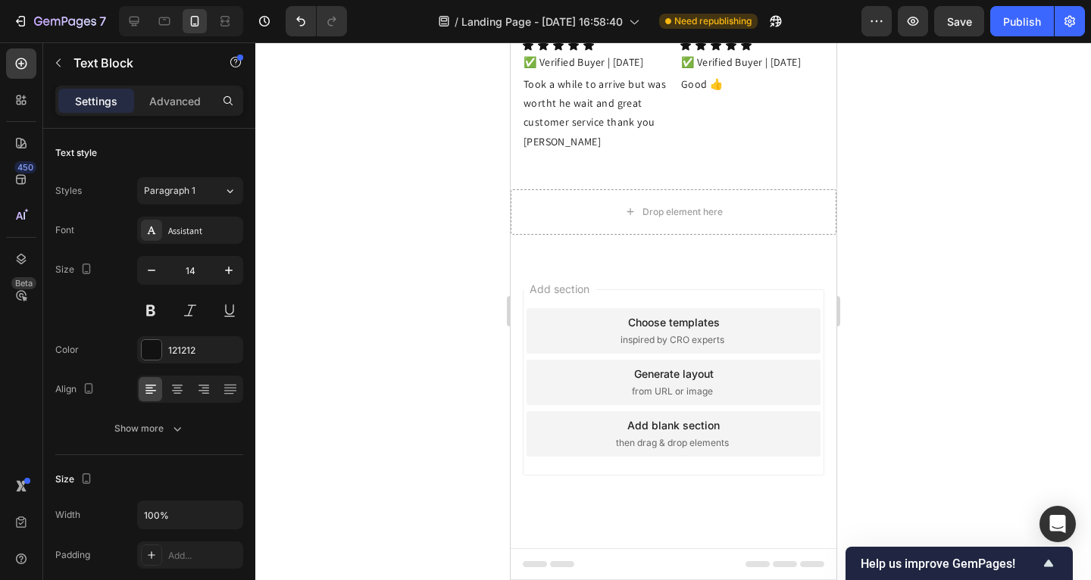
click at [553, 35] on strong "[PERSON_NAME]" at bounding box center [564, 28] width 83 height 14
click at [568, 38] on p "[PERSON_NAME]" at bounding box center [594, 28] width 142 height 19
click at [472, 411] on div at bounding box center [673, 311] width 836 height 538
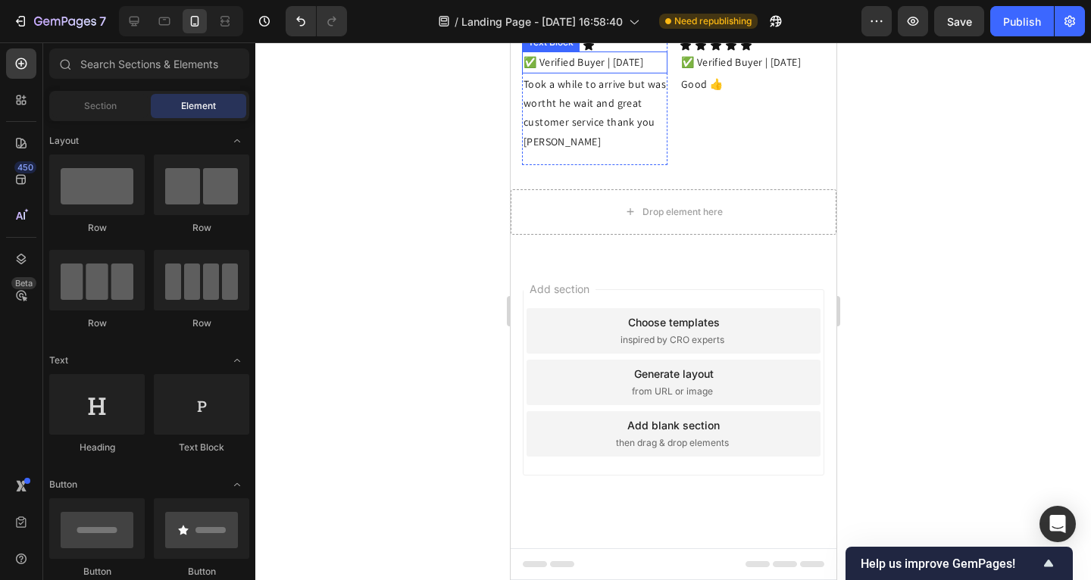
click at [534, 72] on p "✅ Verified Buyer | [DATE]" at bounding box center [594, 62] width 142 height 19
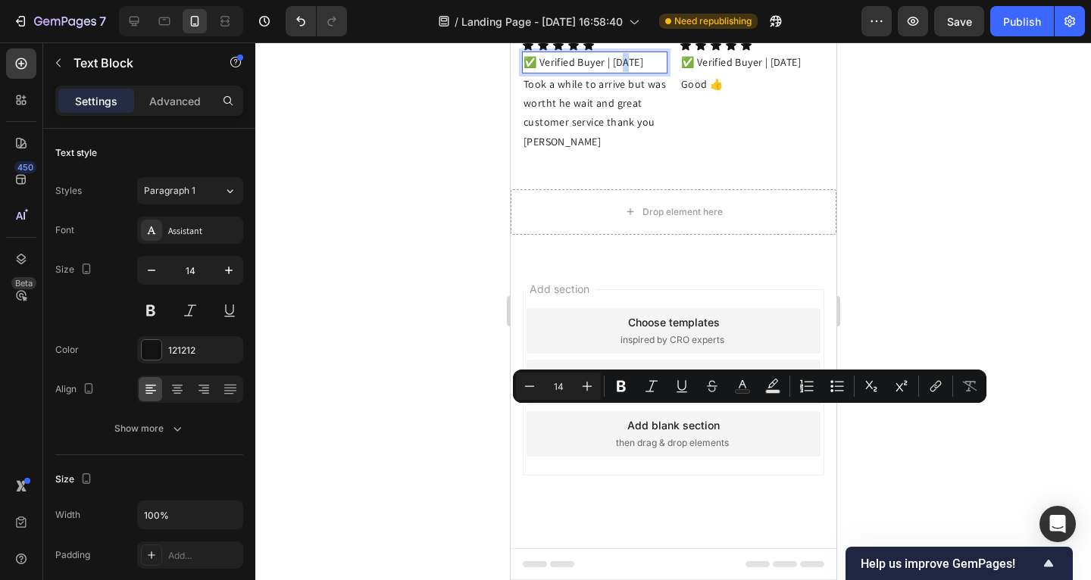
click at [533, 72] on p "✅ Verified Buyer | [DATE]" at bounding box center [594, 62] width 142 height 19
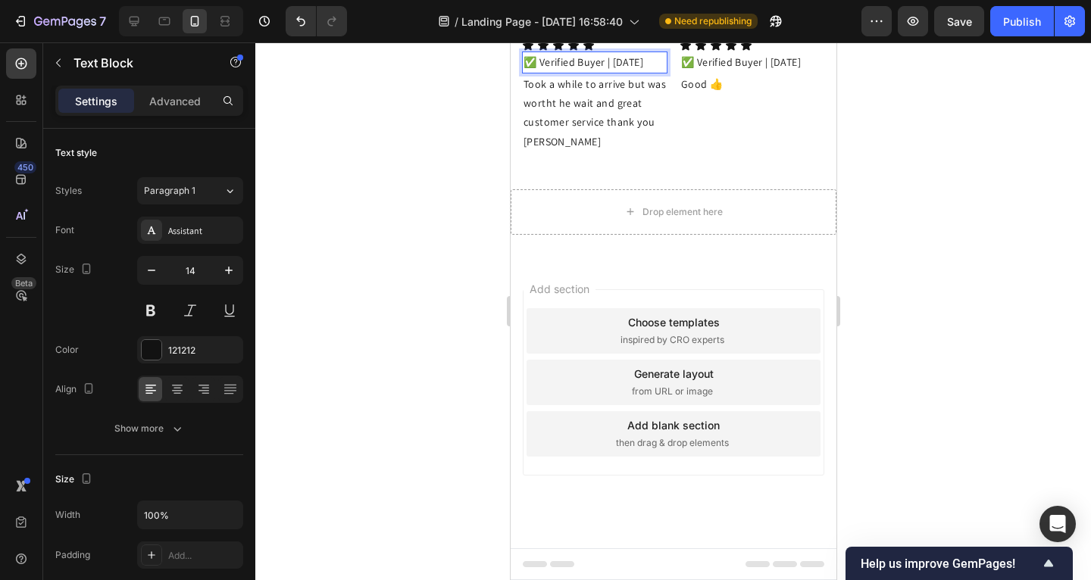
click at [549, 72] on p "✅ Verified Buyer | [DATE]" at bounding box center [594, 62] width 142 height 19
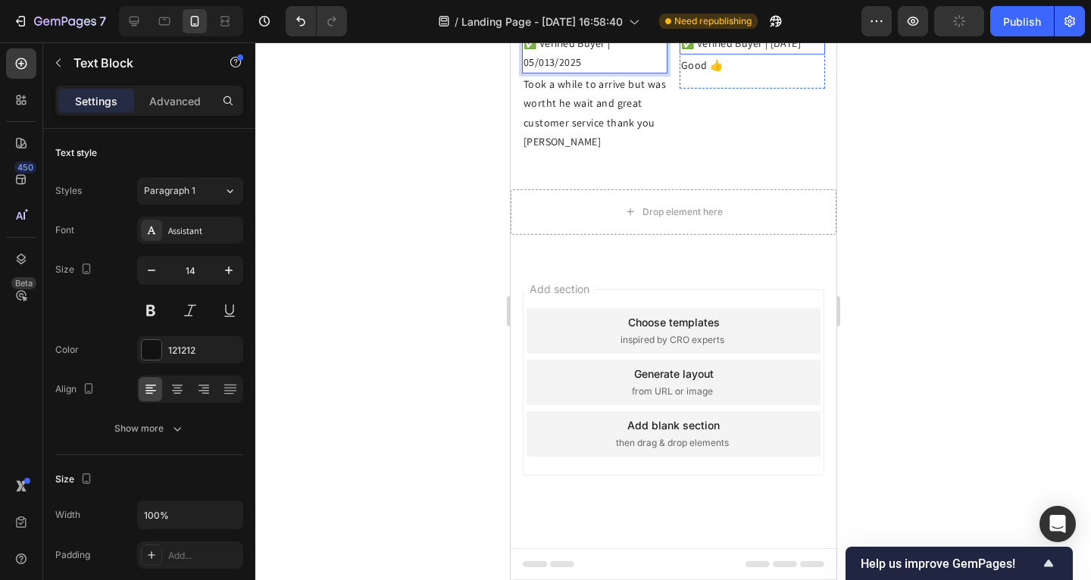
click at [683, 53] on p "✅ Verified Buyer | [DATE]" at bounding box center [751, 43] width 142 height 19
click at [682, 53] on p "✅ Verified Buyer | [DATE]" at bounding box center [751, 43] width 142 height 19
click at [421, 405] on div at bounding box center [673, 311] width 836 height 538
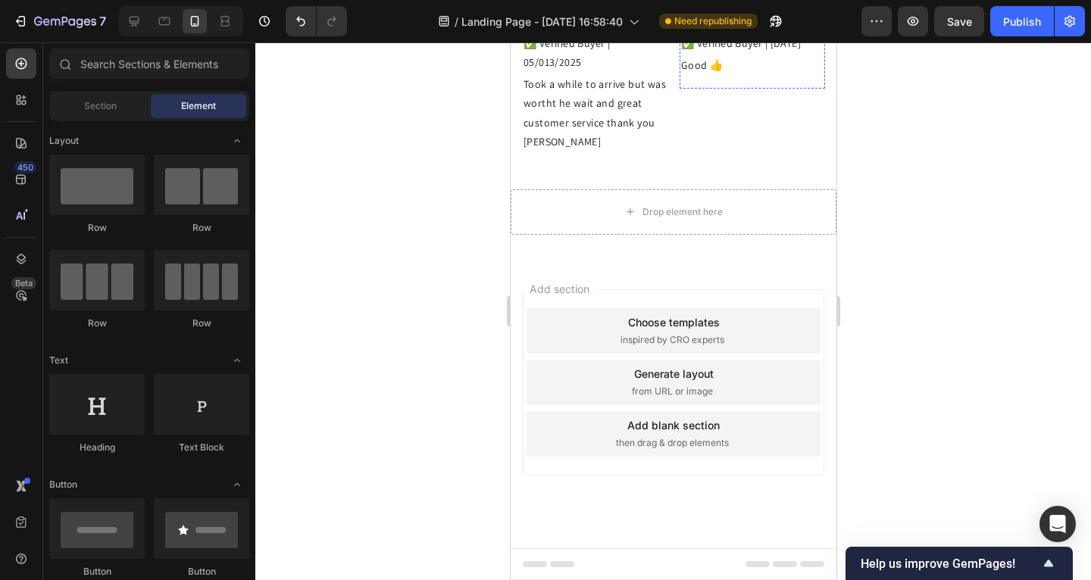
click at [686, 16] on strong "R A." at bounding box center [689, 9] width 19 height 14
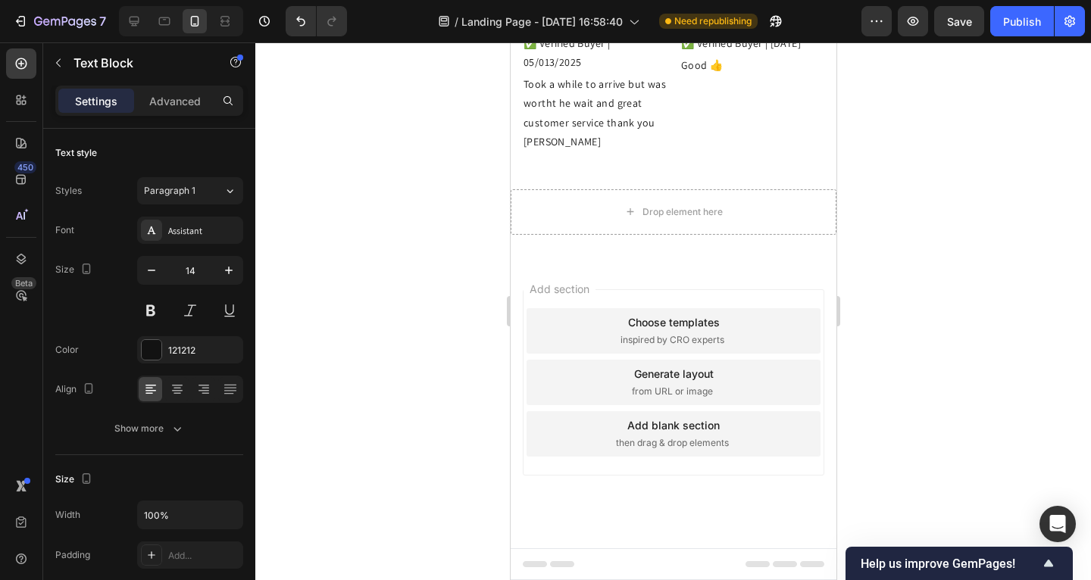
click at [686, 16] on strong "R A." at bounding box center [689, 9] width 19 height 14
click at [377, 360] on div at bounding box center [673, 311] width 836 height 538
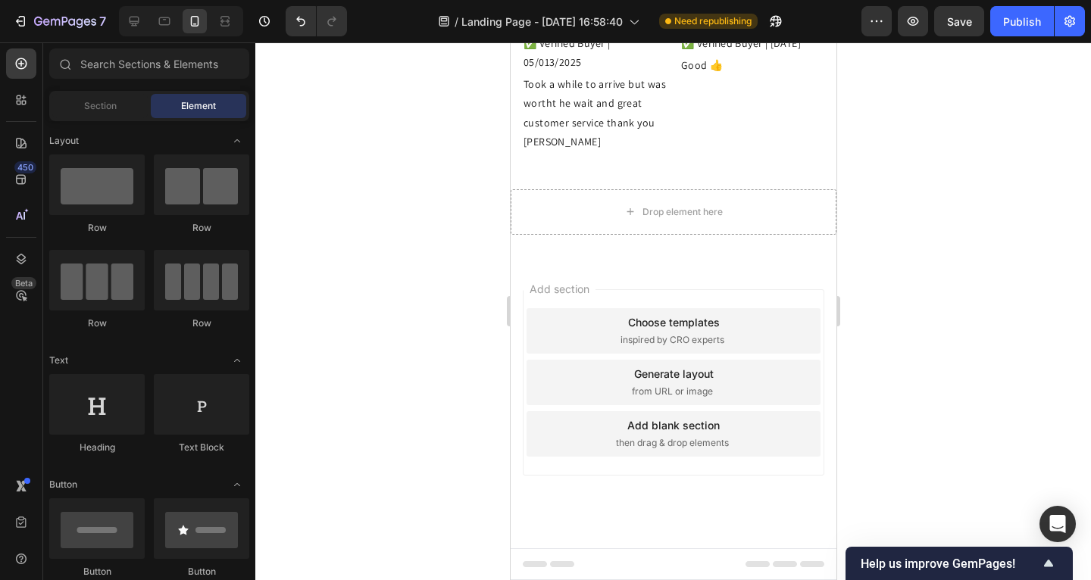
scroll to position [3698, 0]
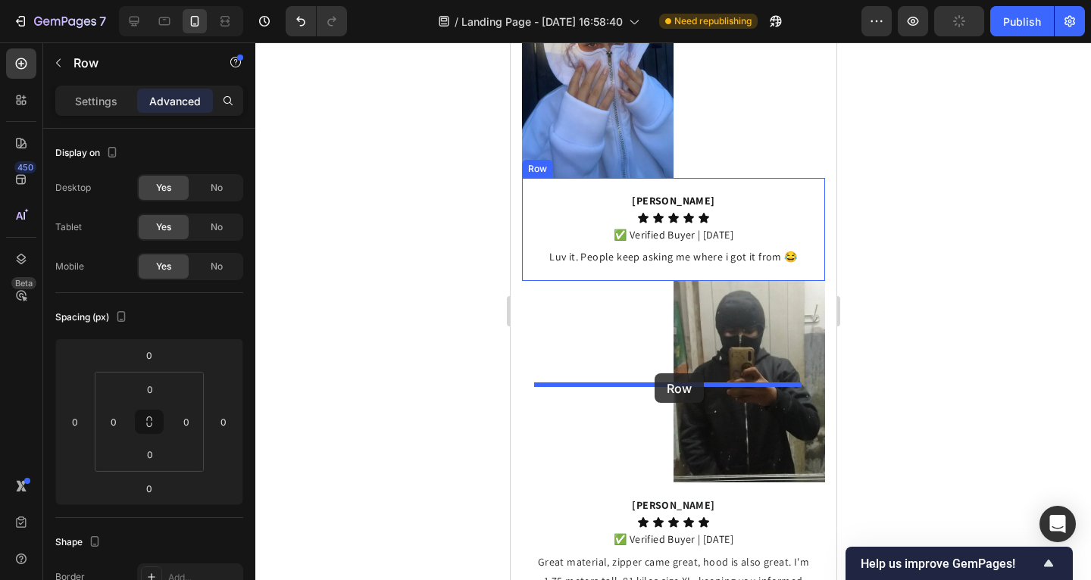
scroll to position [1498, 0]
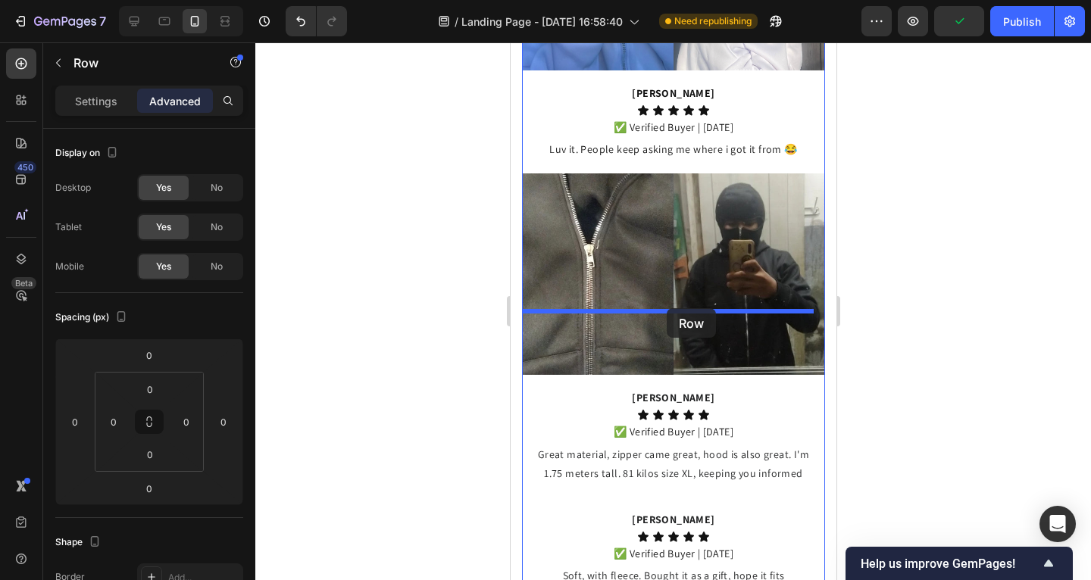
drag, startPoint x: 532, startPoint y: 224, endPoint x: 666, endPoint y: 308, distance: 158.3
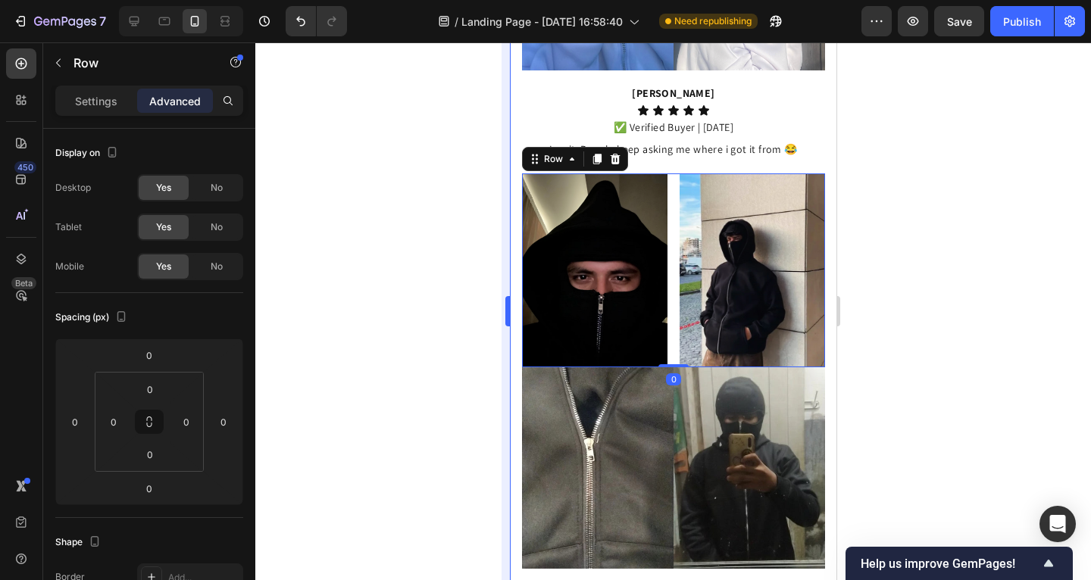
drag, startPoint x: 394, startPoint y: 333, endPoint x: 508, endPoint y: 367, distance: 119.4
click at [396, 333] on div at bounding box center [673, 311] width 836 height 538
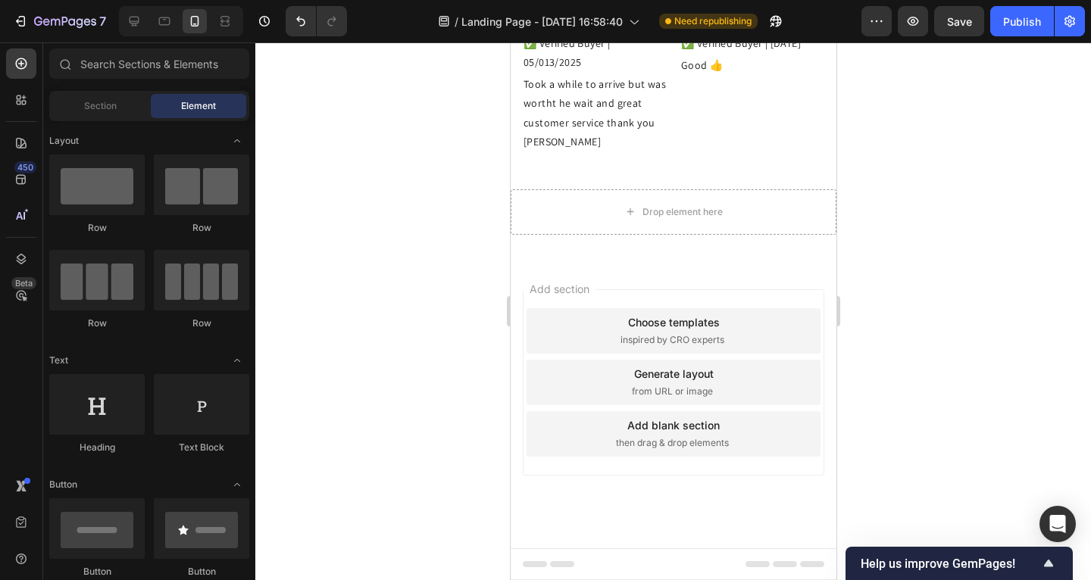
scroll to position [3782, 0]
click at [663, 164] on div "[PERSON_NAME] A Text Block Icon Icon Icon Icon Icon Icon List ✅ Verified Buyer …" at bounding box center [672, 75] width 303 height 179
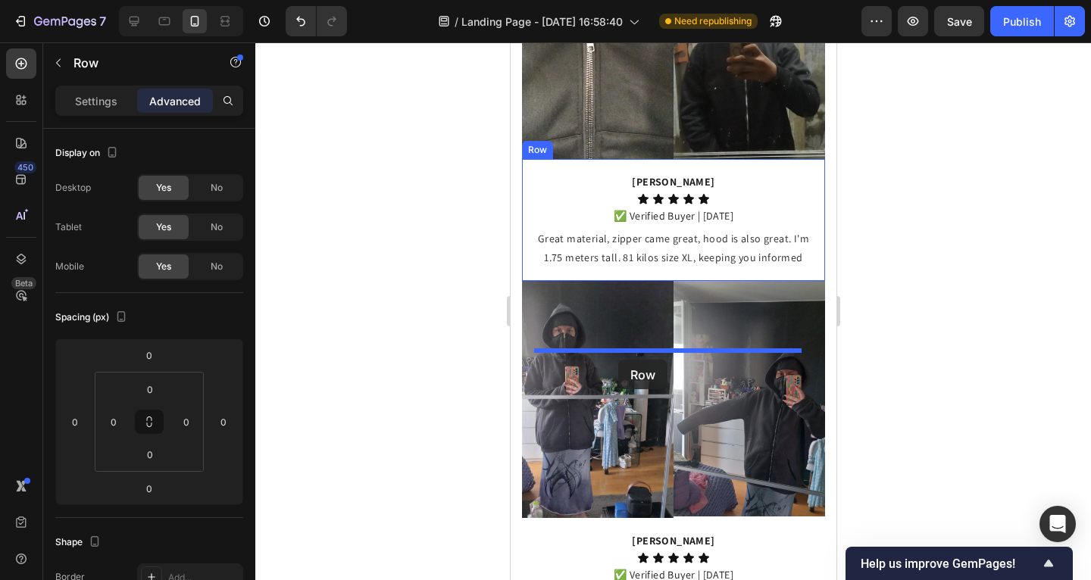
scroll to position [1623, 0]
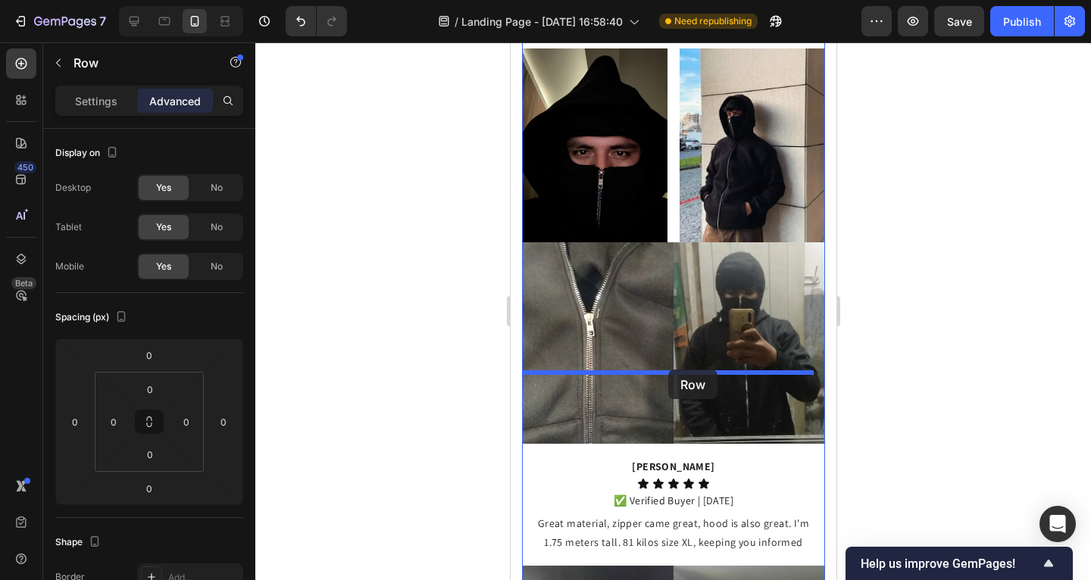
drag, startPoint x: 534, startPoint y: 314, endPoint x: 670, endPoint y: 369, distance: 146.5
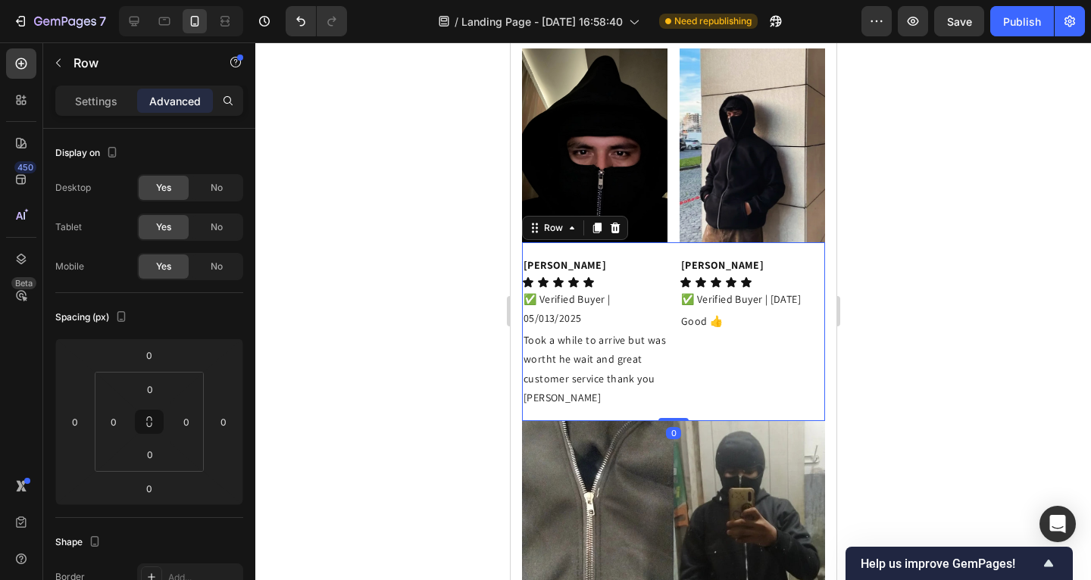
click at [468, 368] on div at bounding box center [673, 311] width 836 height 538
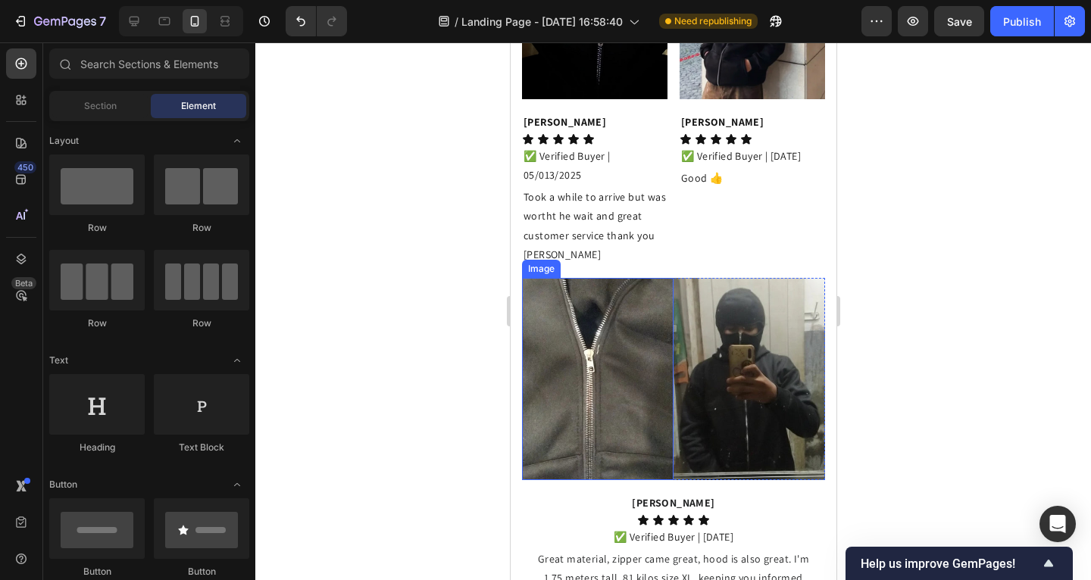
scroll to position [1731, 0]
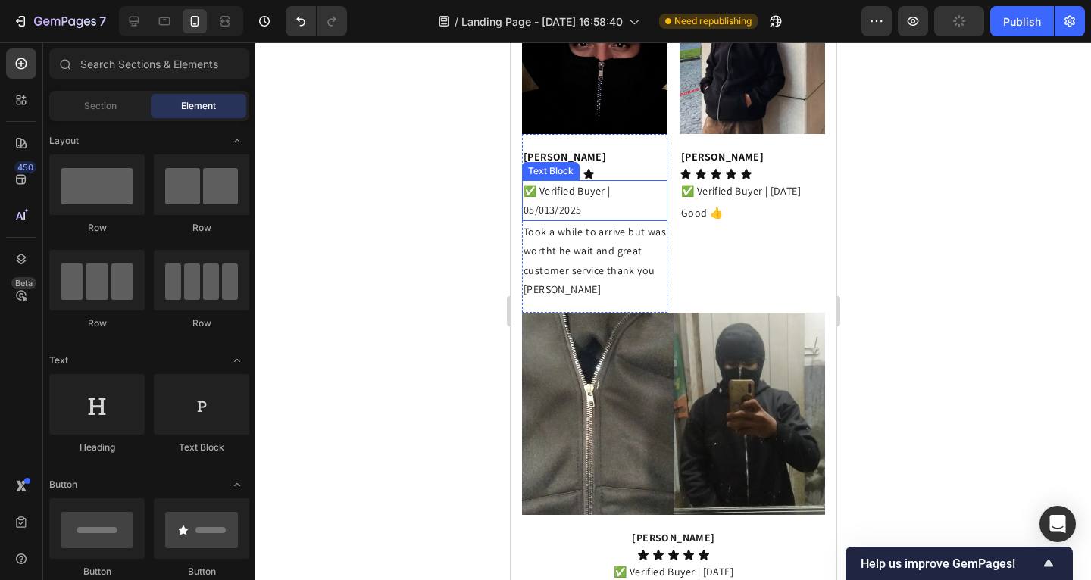
click at [530, 220] on p "✅ Verified Buyer | 05/013/2025" at bounding box center [594, 201] width 142 height 38
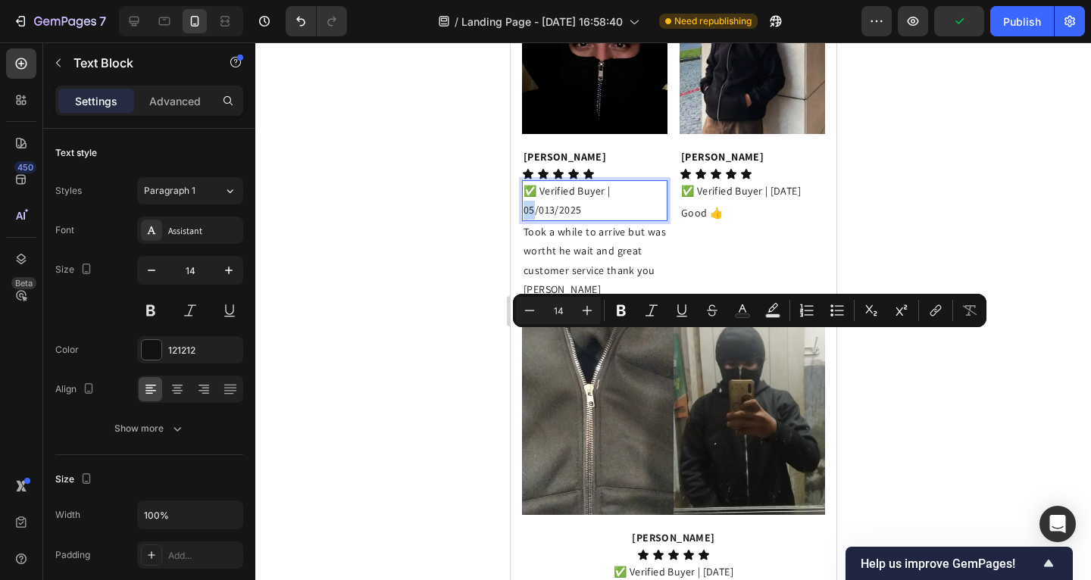
click at [531, 220] on p "✅ Verified Buyer | 05/013/2025" at bounding box center [594, 201] width 142 height 38
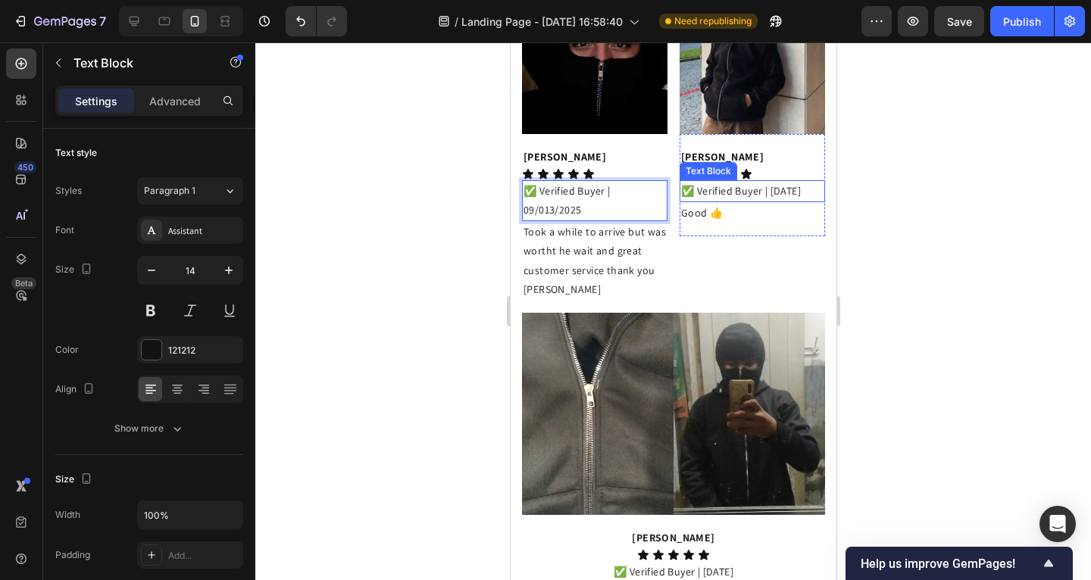
click at [683, 201] on p "✅ Verified Buyer | [DATE]" at bounding box center [751, 191] width 142 height 19
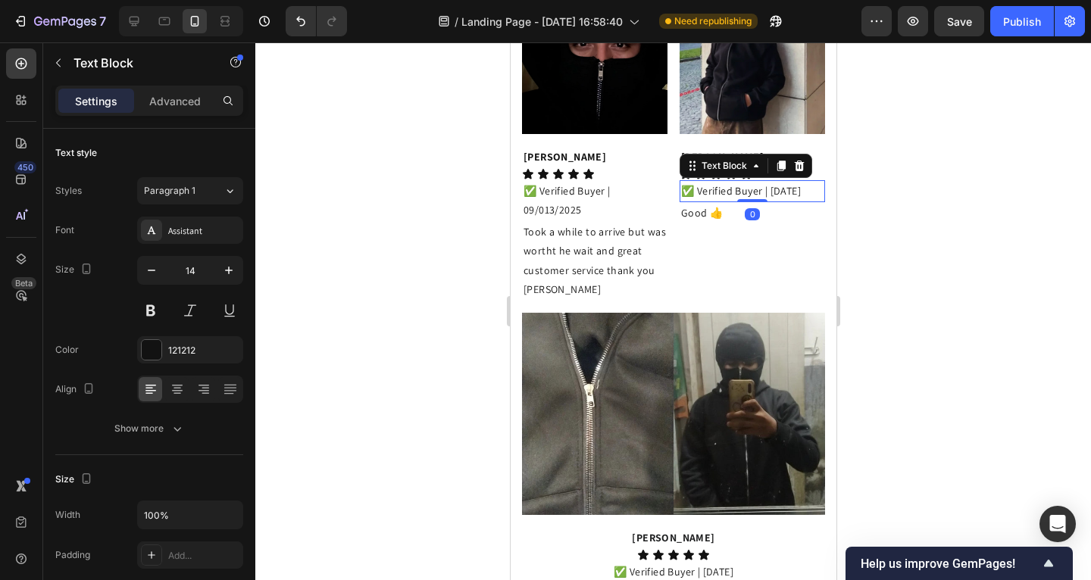
click at [683, 201] on p "✅ Verified Buyer | [DATE]" at bounding box center [751, 191] width 142 height 19
click at [380, 291] on div at bounding box center [673, 311] width 836 height 538
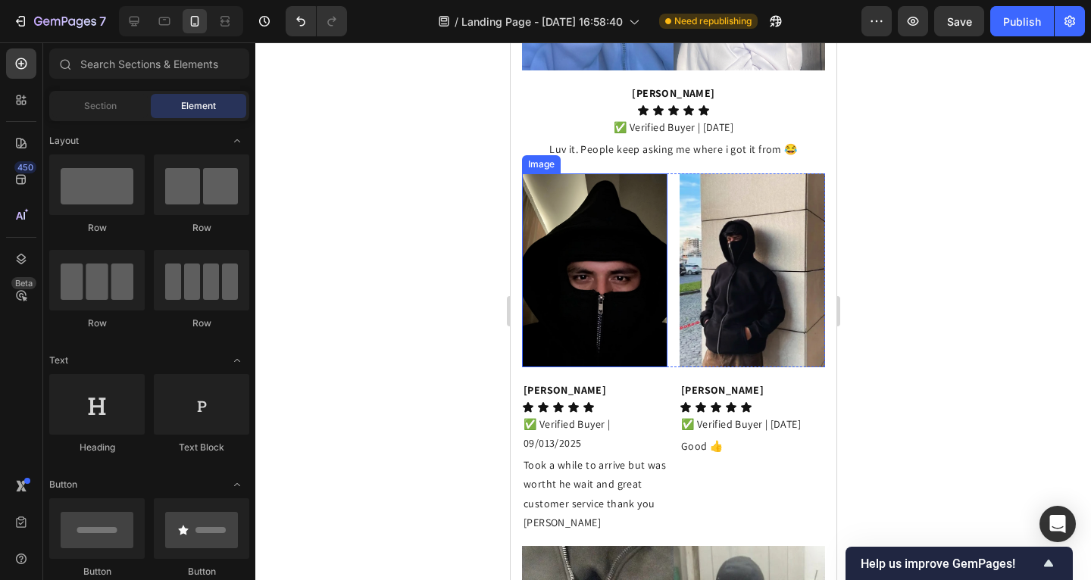
scroll to position [1768, 0]
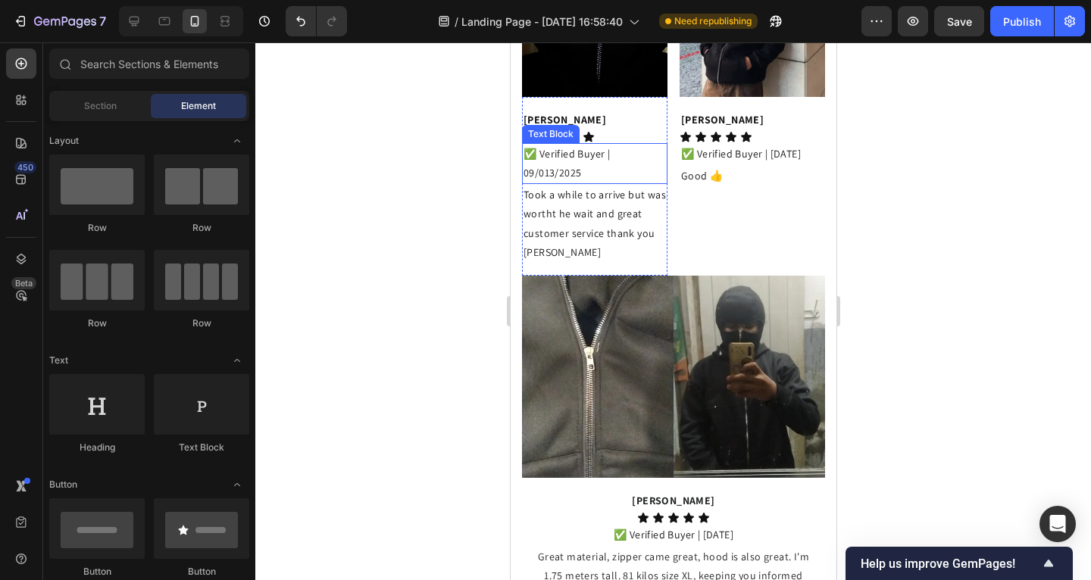
click at [631, 183] on p "✅ Verified Buyer | 09/013/2025" at bounding box center [594, 164] width 142 height 38
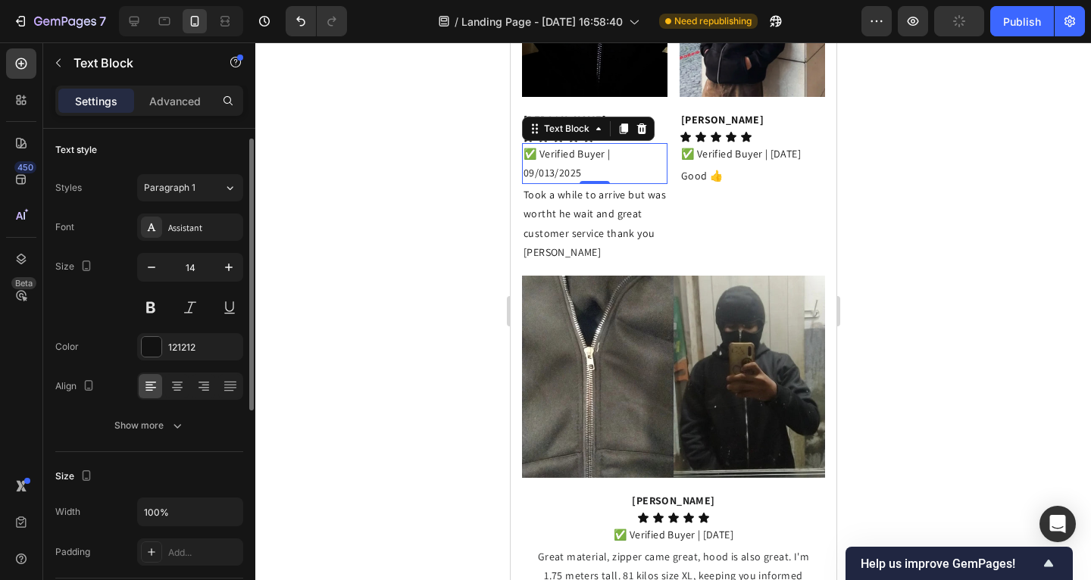
scroll to position [8, 0]
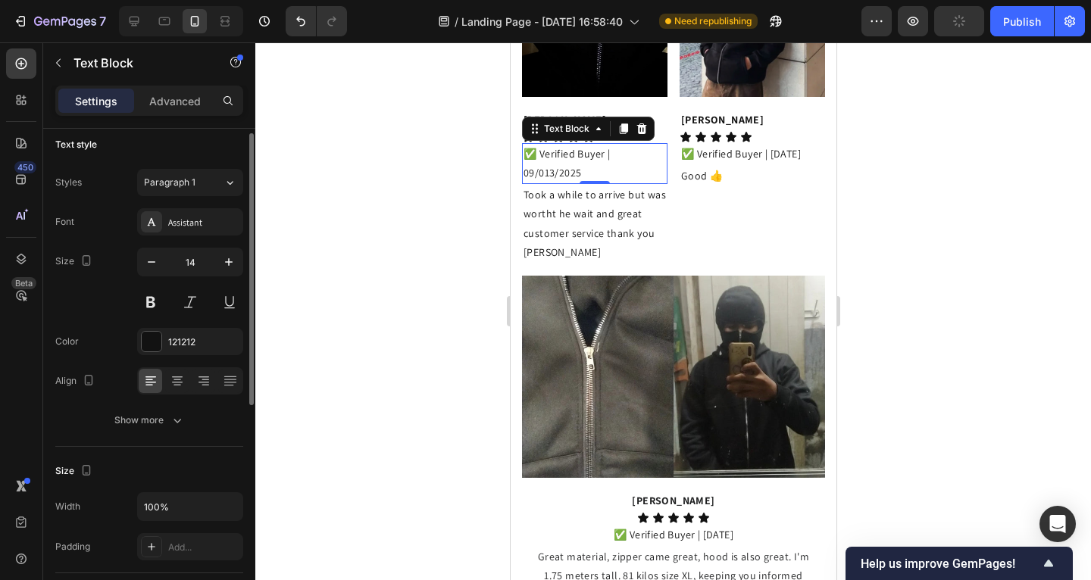
drag, startPoint x: 408, startPoint y: 333, endPoint x: 506, endPoint y: 345, distance: 99.2
click at [408, 333] on div at bounding box center [673, 311] width 836 height 538
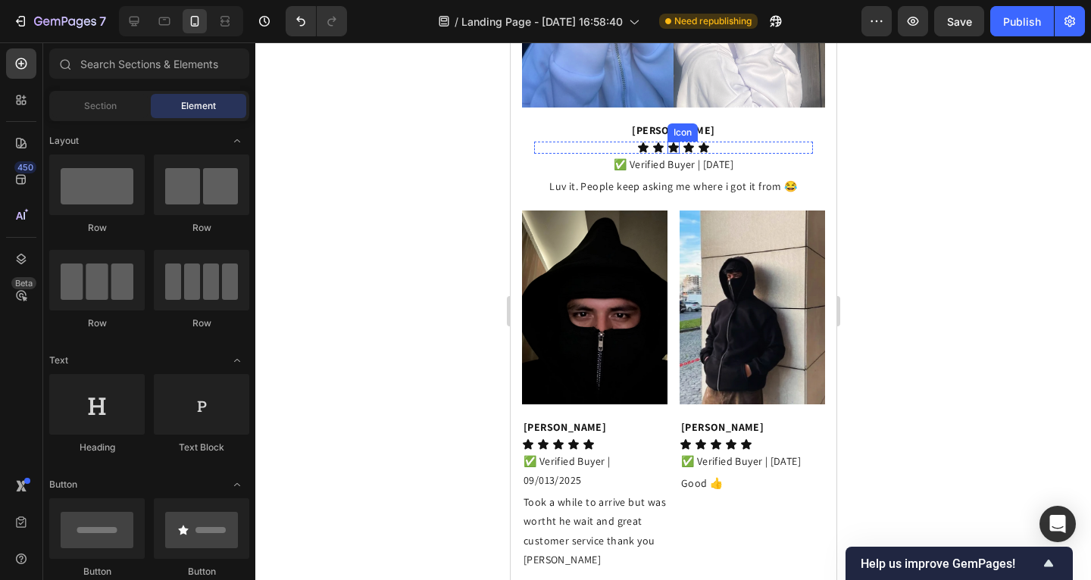
scroll to position [948, 0]
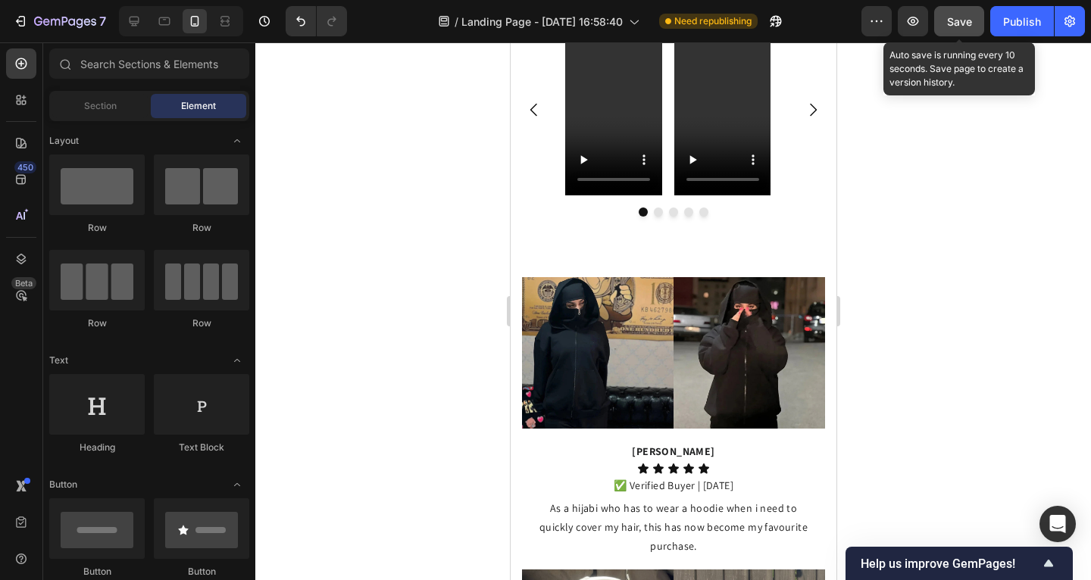
click at [959, 25] on span "Save" at bounding box center [959, 21] width 25 height 13
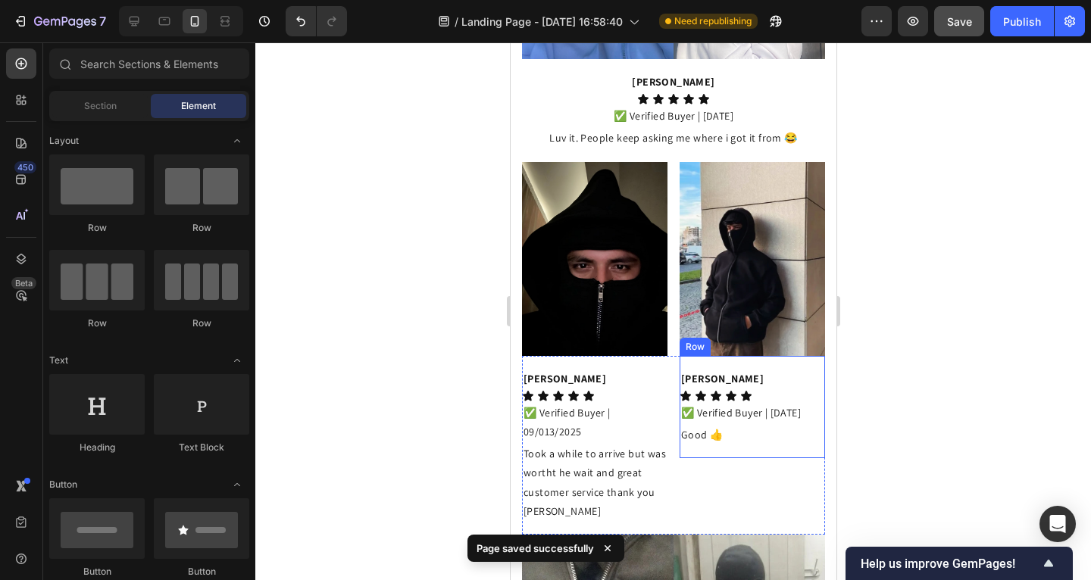
scroll to position [1669, 0]
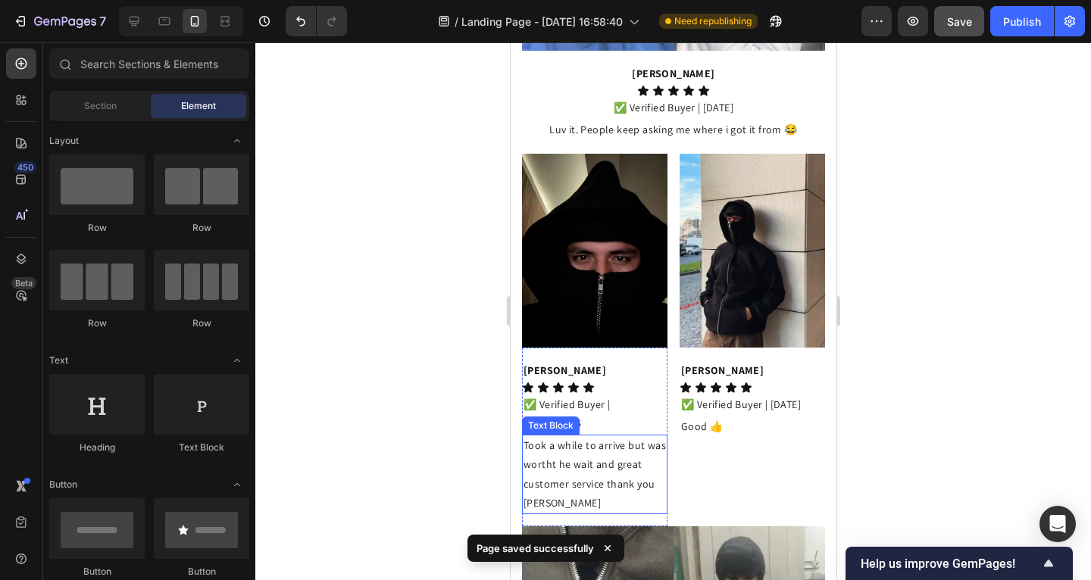
click at [580, 436] on p "Took a while to arrive but was wortht he wait and great customer service thank …" at bounding box center [594, 474] width 142 height 77
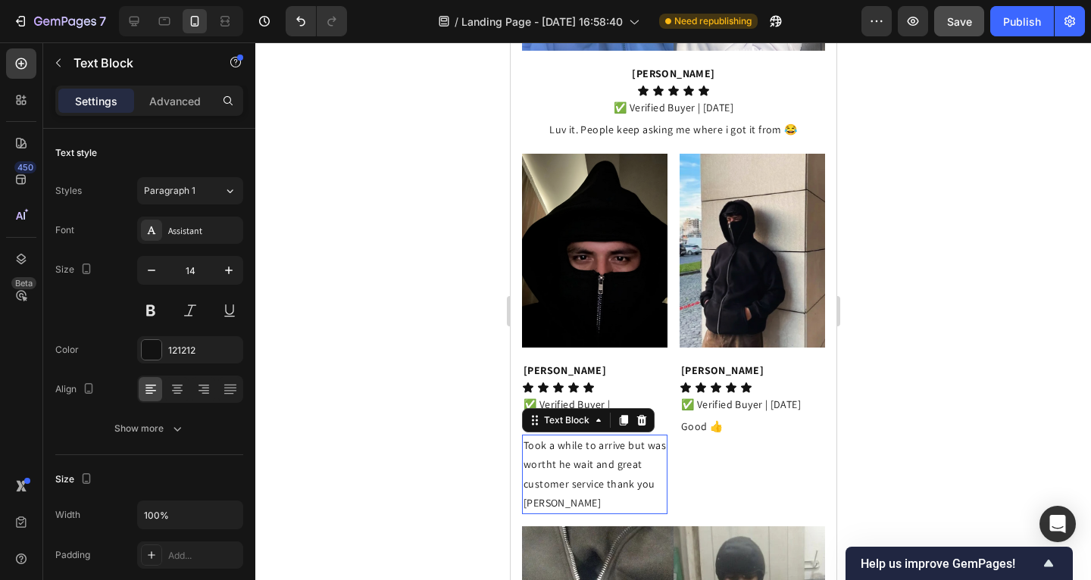
click at [580, 436] on p "Took a while to arrive but was wortht he wait and great customer service thank …" at bounding box center [594, 474] width 142 height 77
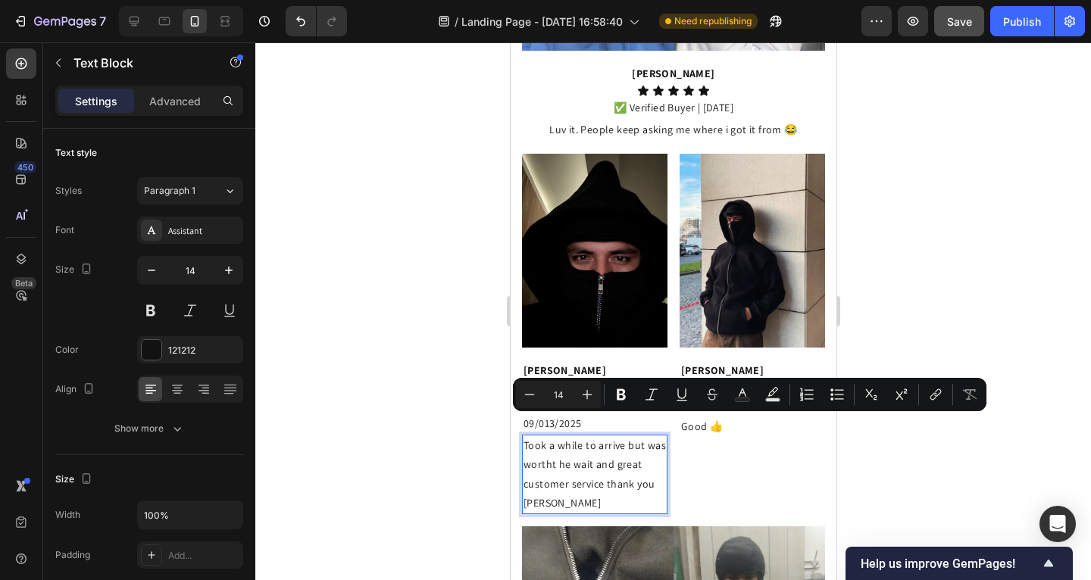
drag, startPoint x: 577, startPoint y: 468, endPoint x: 579, endPoint y: 476, distance: 8.5
click at [577, 468] on p "Took a while to arrive but was wortht he wait and great customer service thank …" at bounding box center [594, 474] width 142 height 77
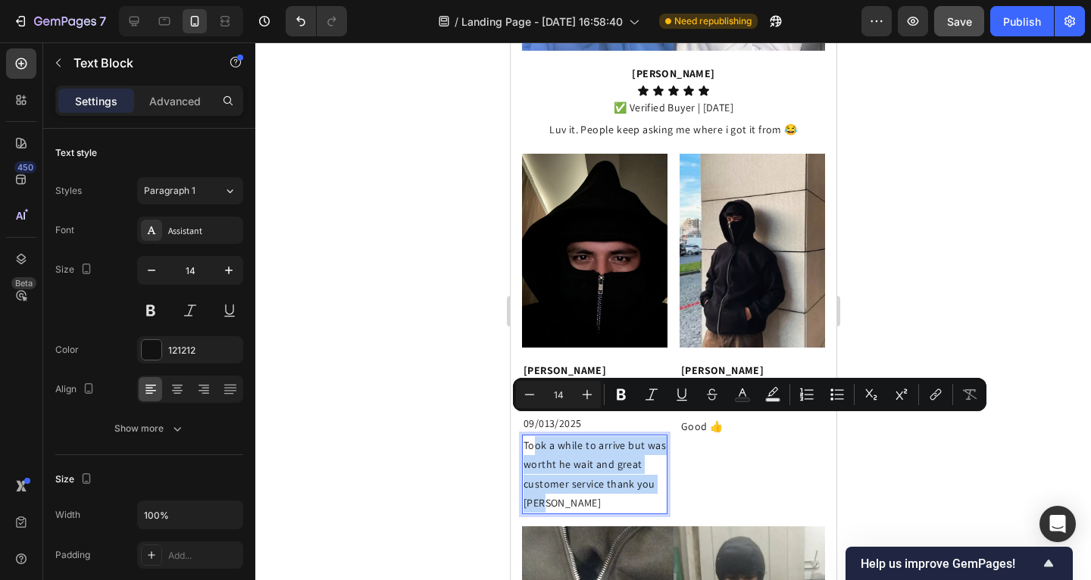
drag, startPoint x: 580, startPoint y: 480, endPoint x: 531, endPoint y: 425, distance: 74.1
click at [533, 436] on p "Took a while to arrive but was wortht he wait and great customer service thank …" at bounding box center [594, 474] width 142 height 77
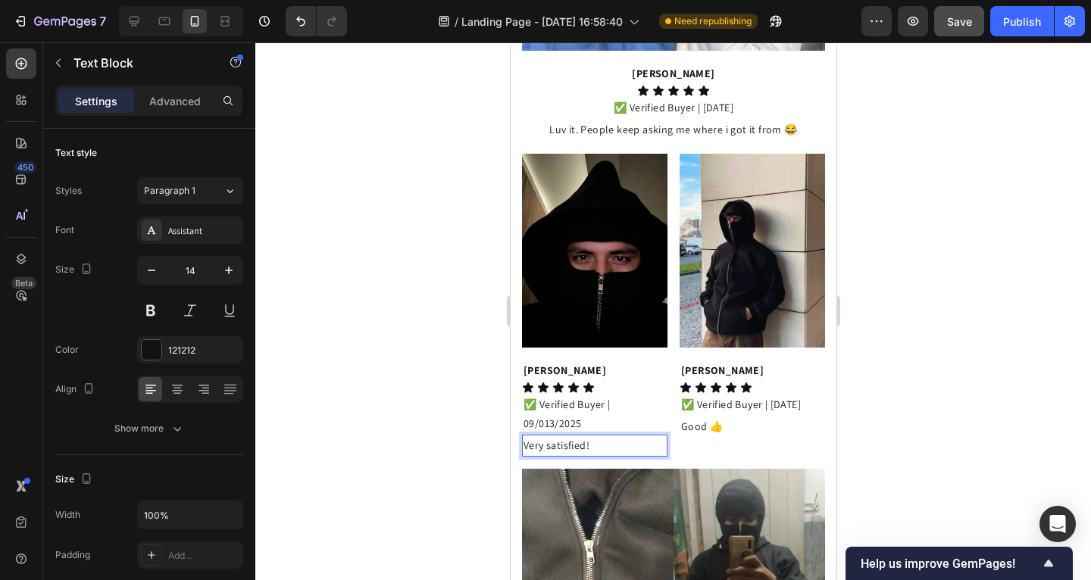
click at [453, 417] on div at bounding box center [673, 311] width 836 height 538
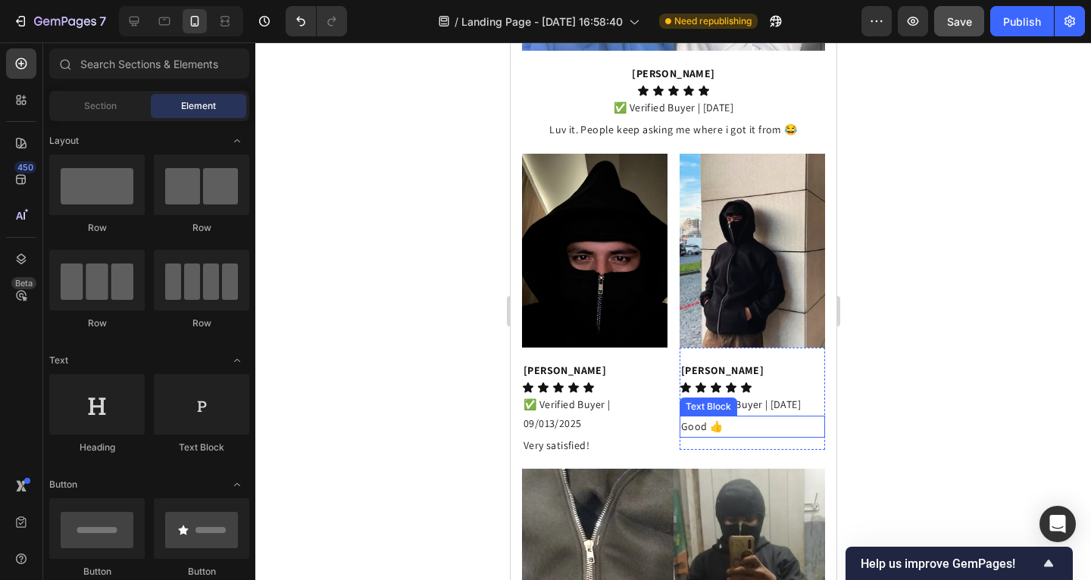
click at [697, 424] on p "Good 👍" at bounding box center [751, 426] width 142 height 19
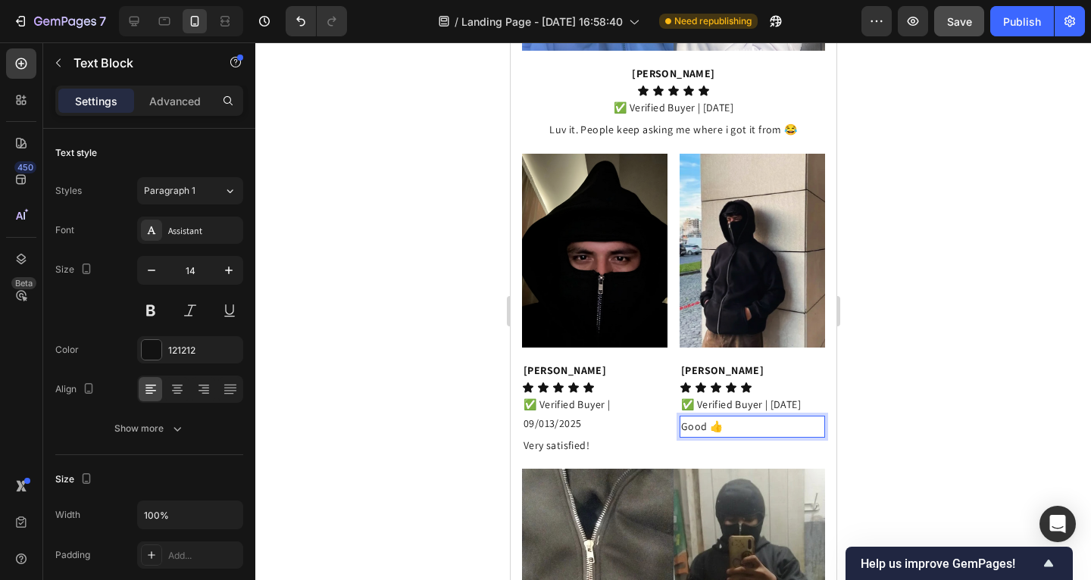
click at [716, 422] on p "Good 👍" at bounding box center [751, 426] width 142 height 19
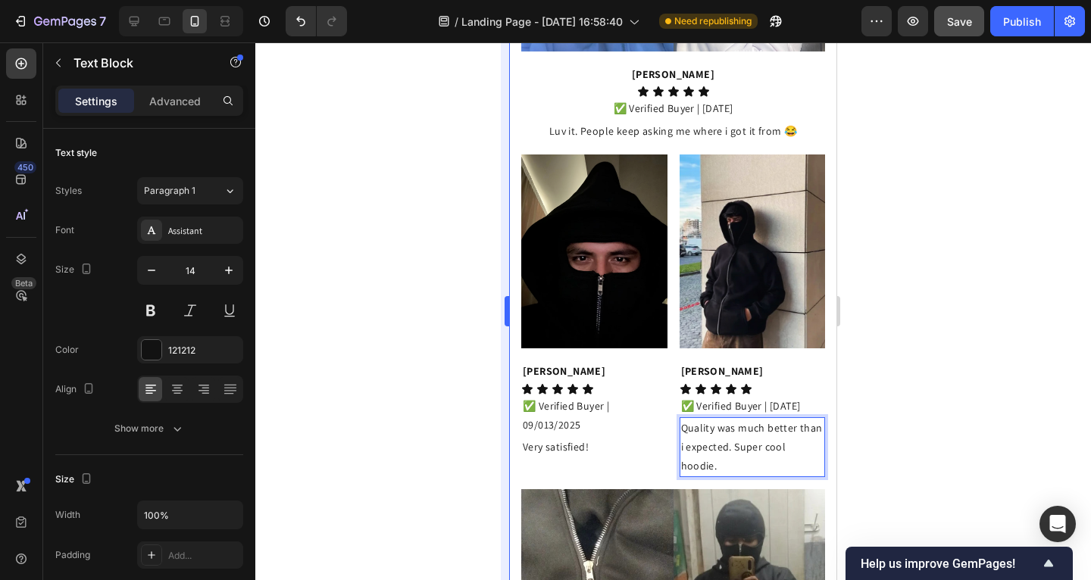
scroll to position [1671, 0]
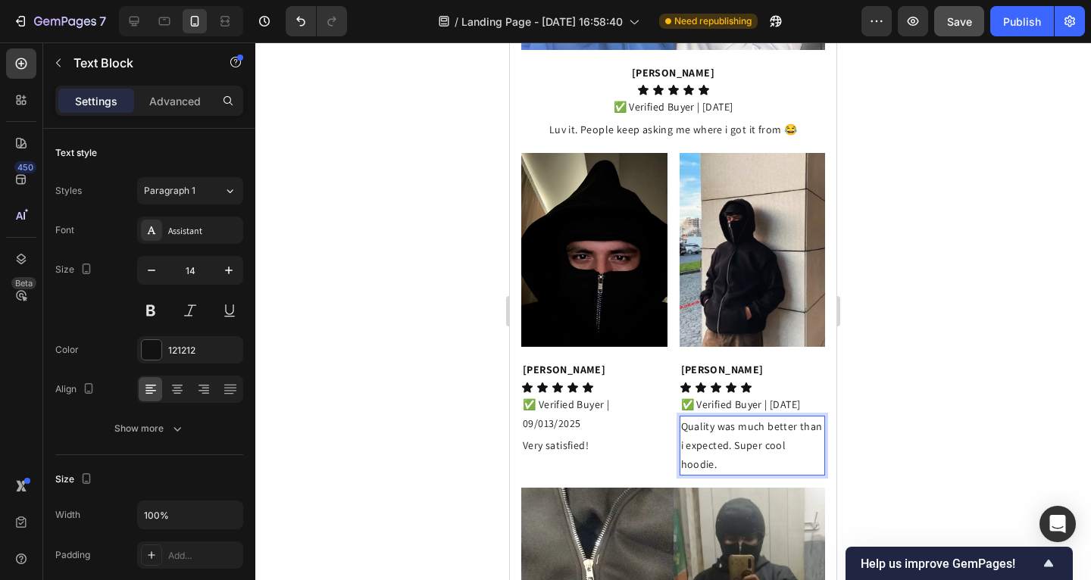
click at [977, 333] on div at bounding box center [673, 311] width 836 height 538
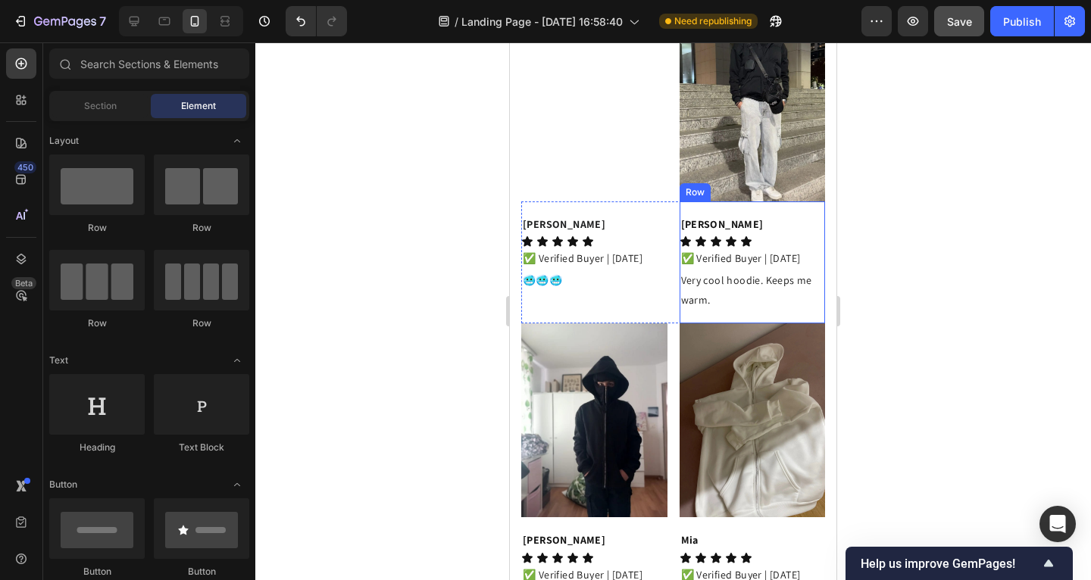
scroll to position [3007, 0]
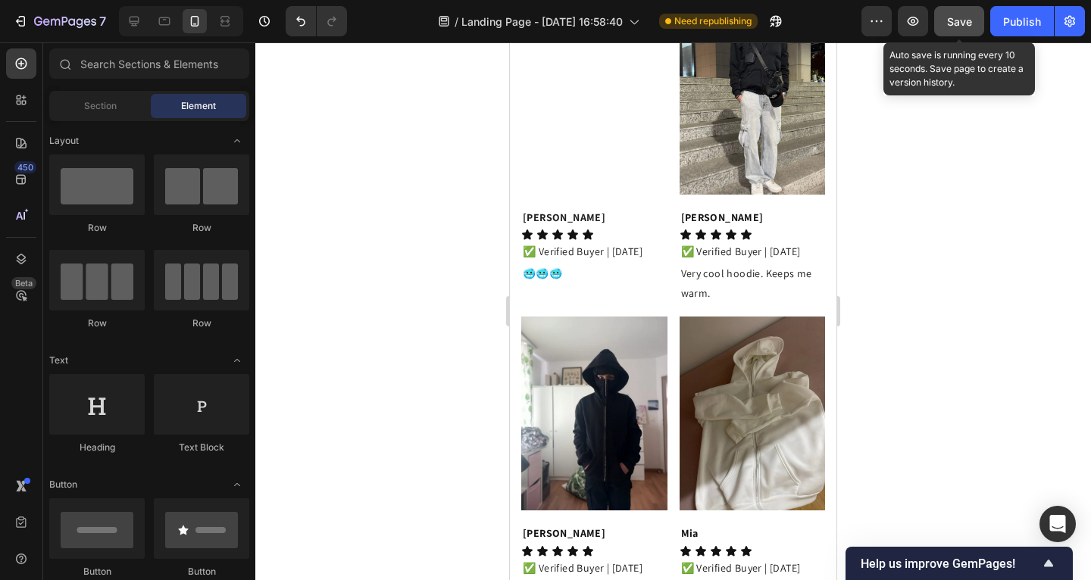
click at [947, 17] on span "Save" at bounding box center [959, 21] width 25 height 13
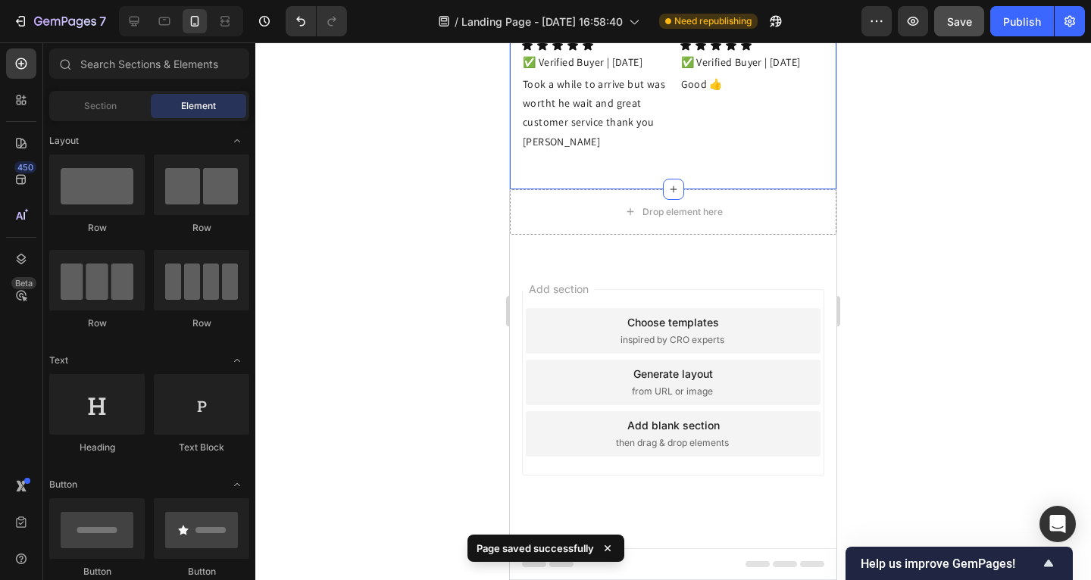
scroll to position [4054, 0]
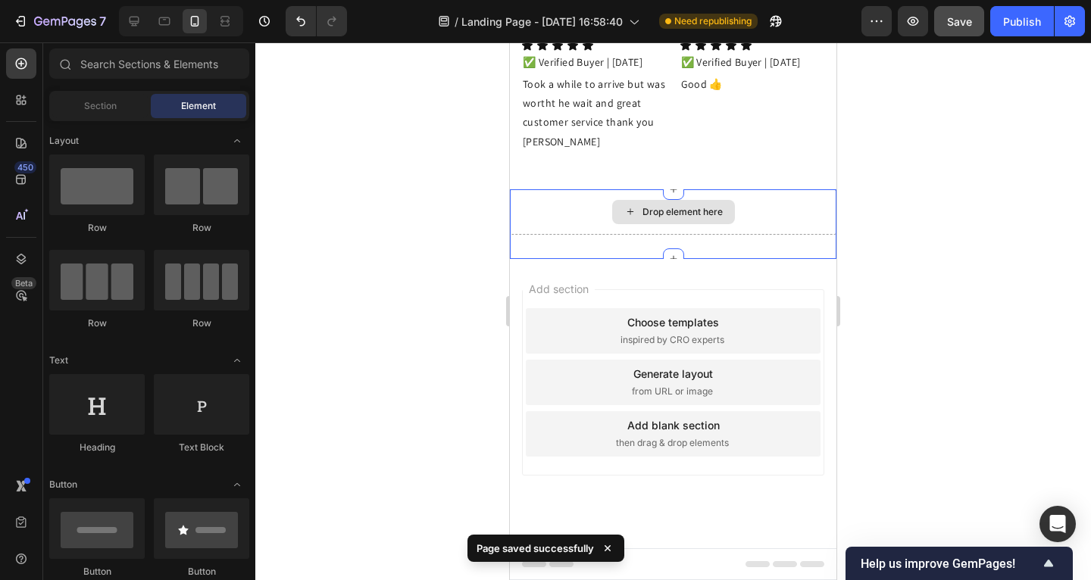
drag, startPoint x: 578, startPoint y: 257, endPoint x: 598, endPoint y: 252, distance: 20.2
click at [578, 235] on div "Drop element here" at bounding box center [673, 211] width 327 height 45
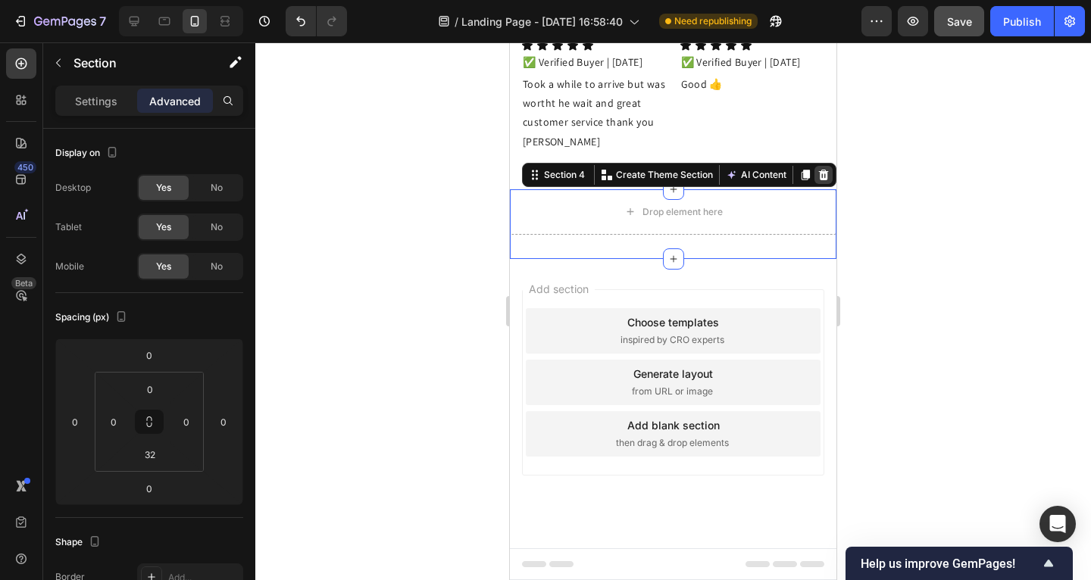
click at [819, 180] on icon at bounding box center [824, 175] width 10 height 11
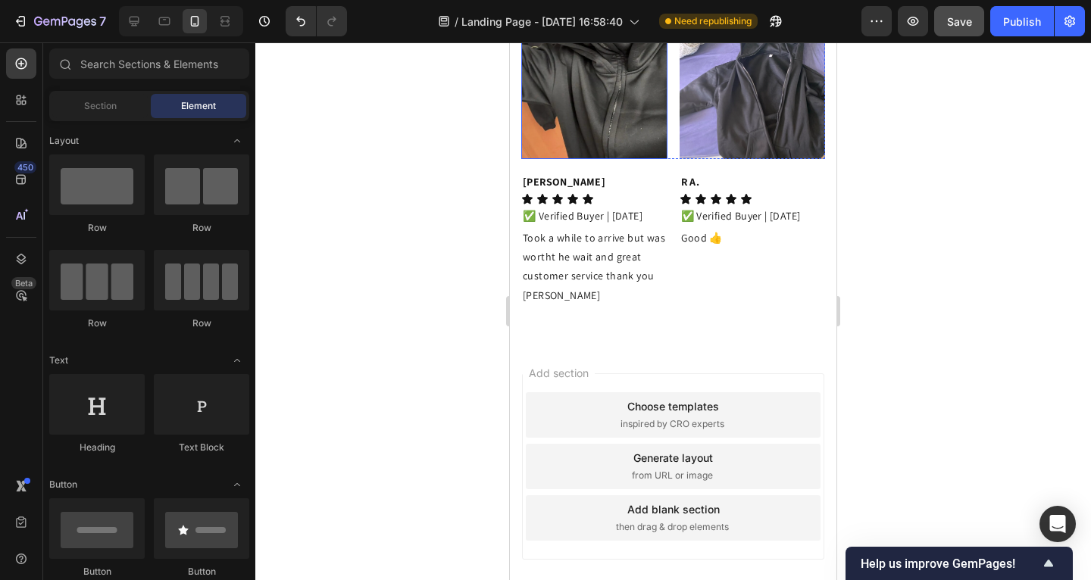
scroll to position [3707, 0]
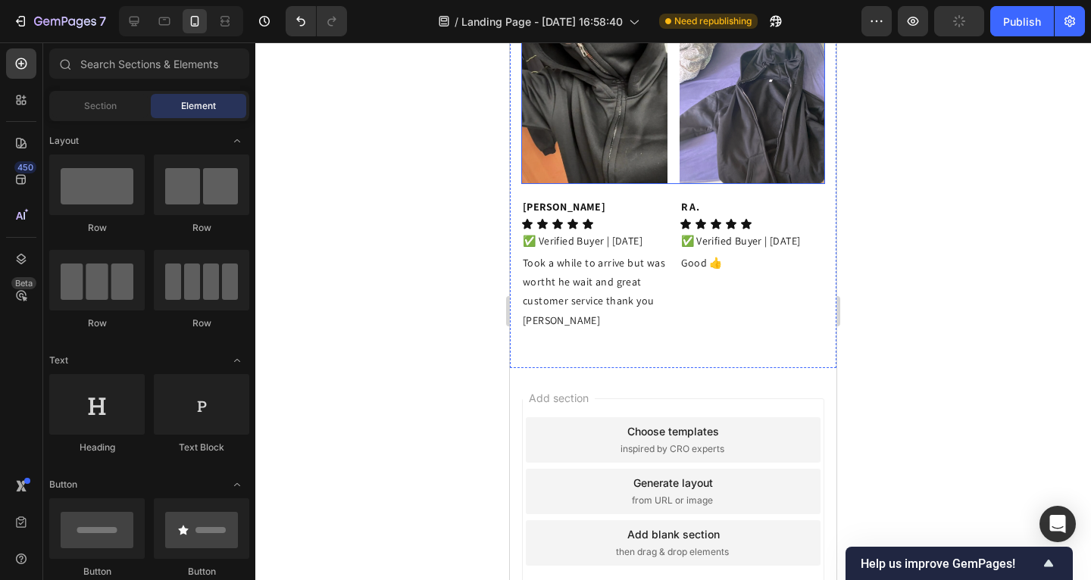
click at [668, 184] on div "Image Image Row" at bounding box center [673, 86] width 304 height 195
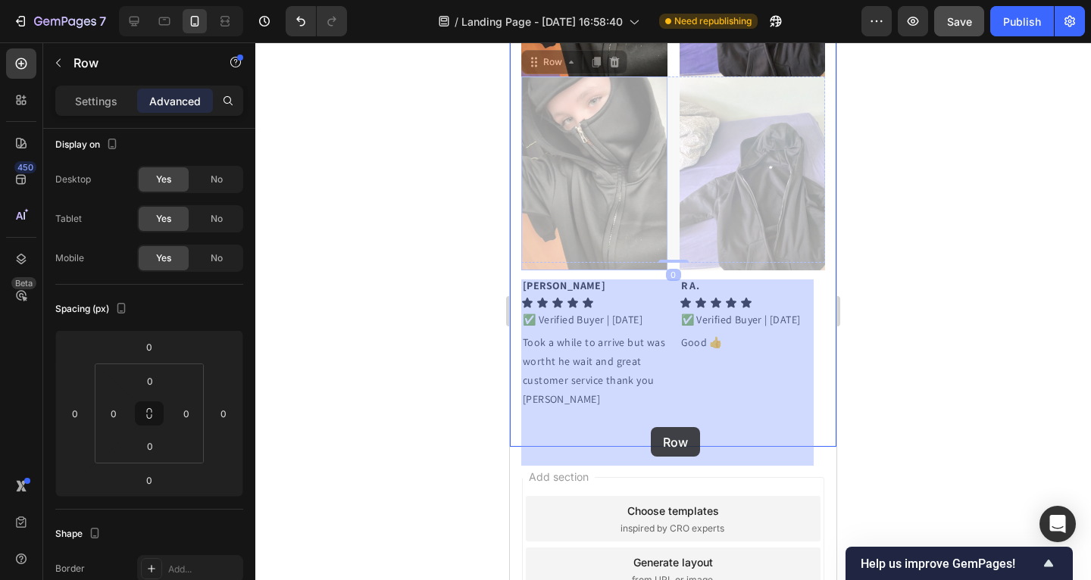
scroll to position [4064, 0]
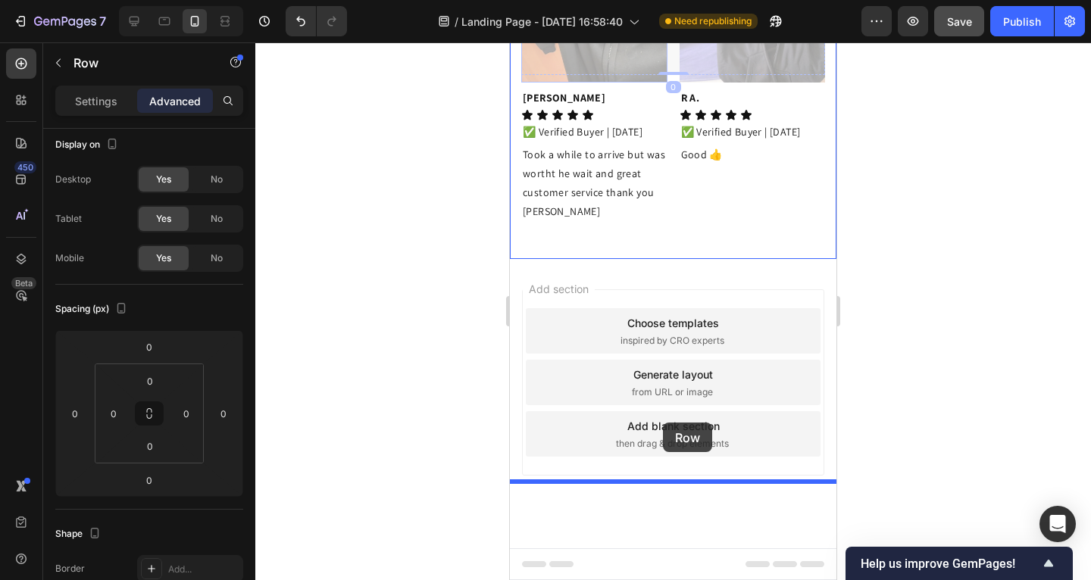
drag, startPoint x: 535, startPoint y: 271, endPoint x: 668, endPoint y: 417, distance: 197.4
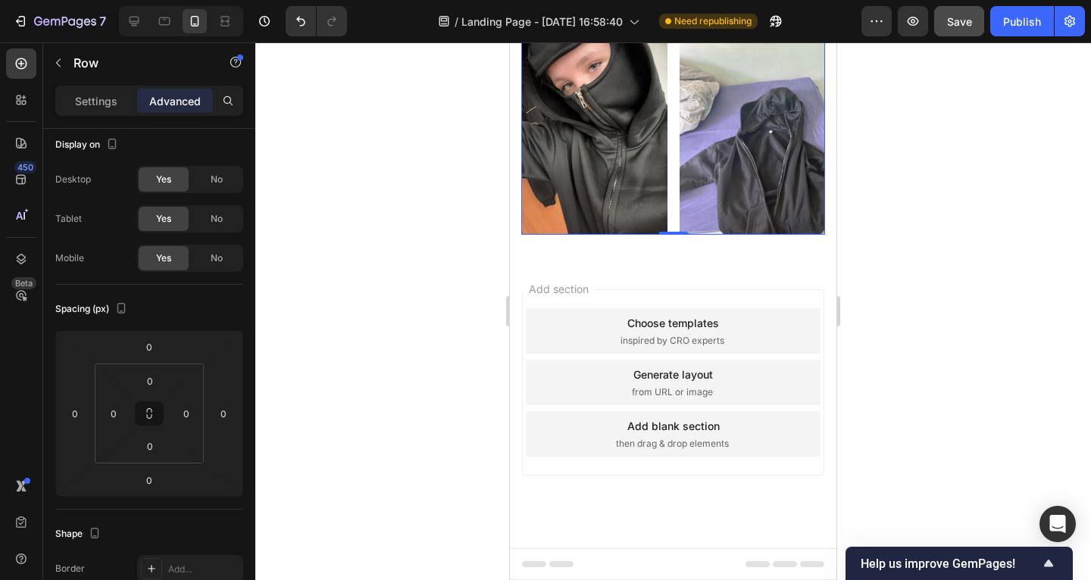
scroll to position [3876, 0]
click at [616, 236] on img at bounding box center [594, 138] width 146 height 195
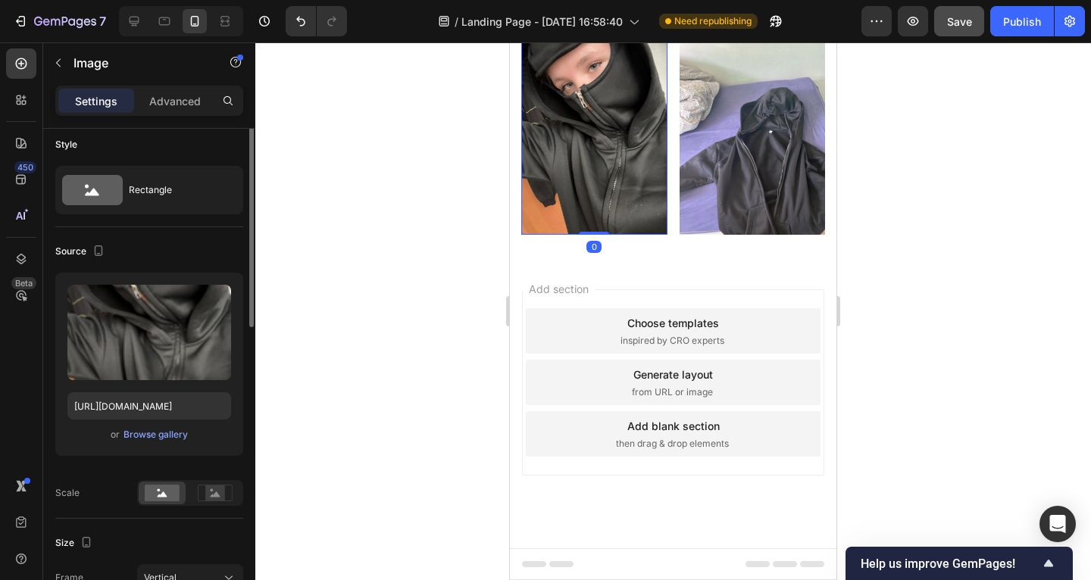
scroll to position [0, 0]
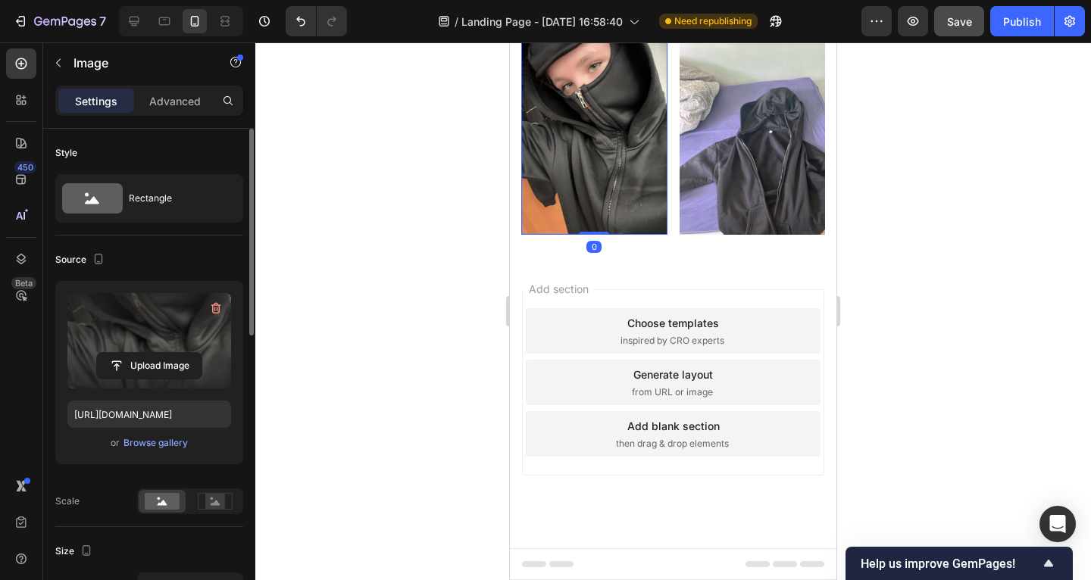
click at [180, 330] on label at bounding box center [149, 340] width 164 height 95
click at [180, 353] on input "file" at bounding box center [149, 366] width 105 height 26
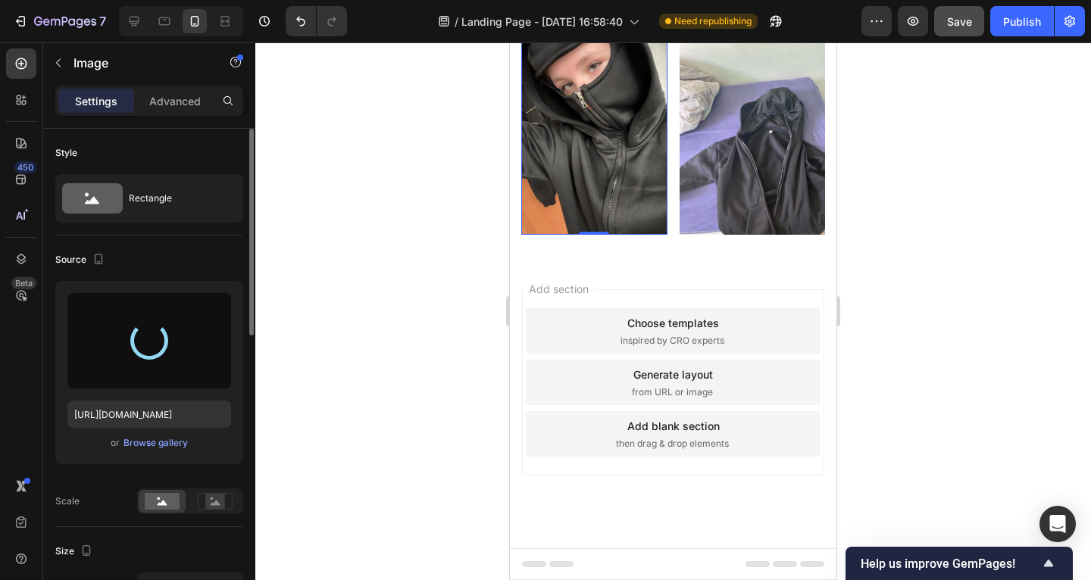
type input "[URL][DOMAIN_NAME]"
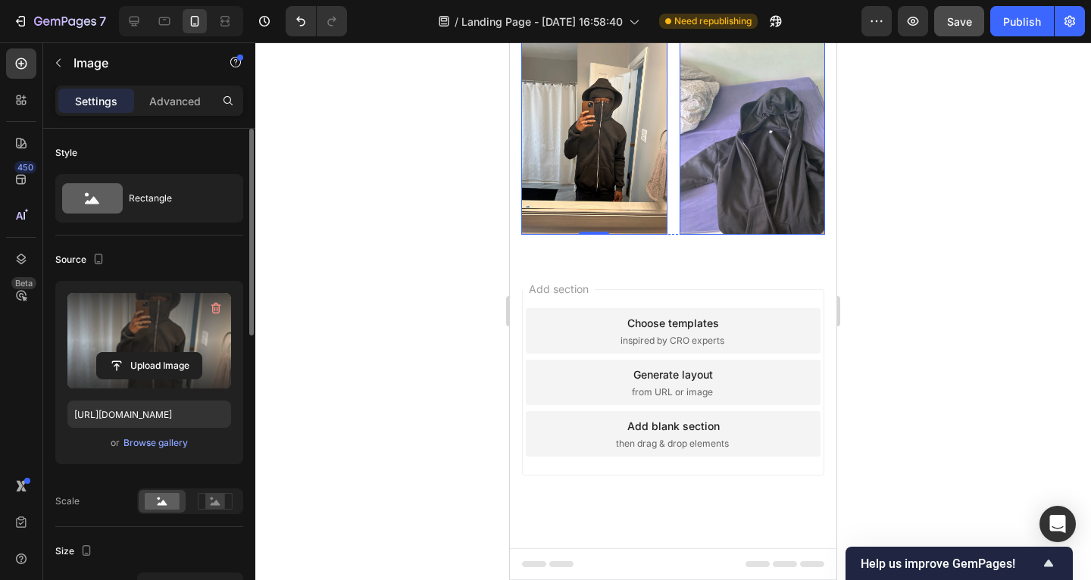
click at [716, 236] on img at bounding box center [753, 138] width 146 height 195
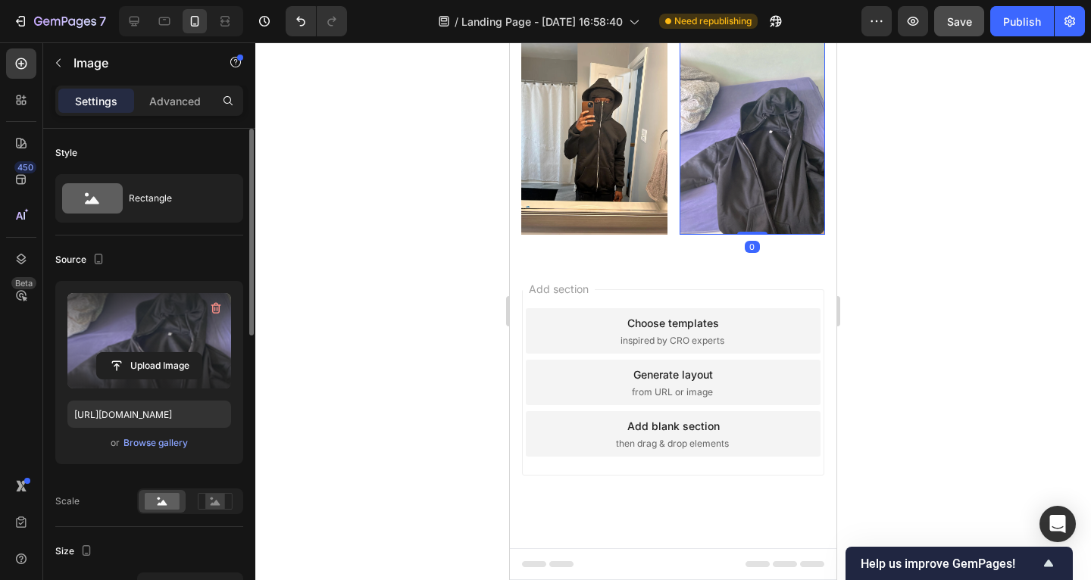
click at [164, 316] on label at bounding box center [149, 340] width 164 height 95
click at [164, 353] on input "file" at bounding box center [149, 366] width 105 height 26
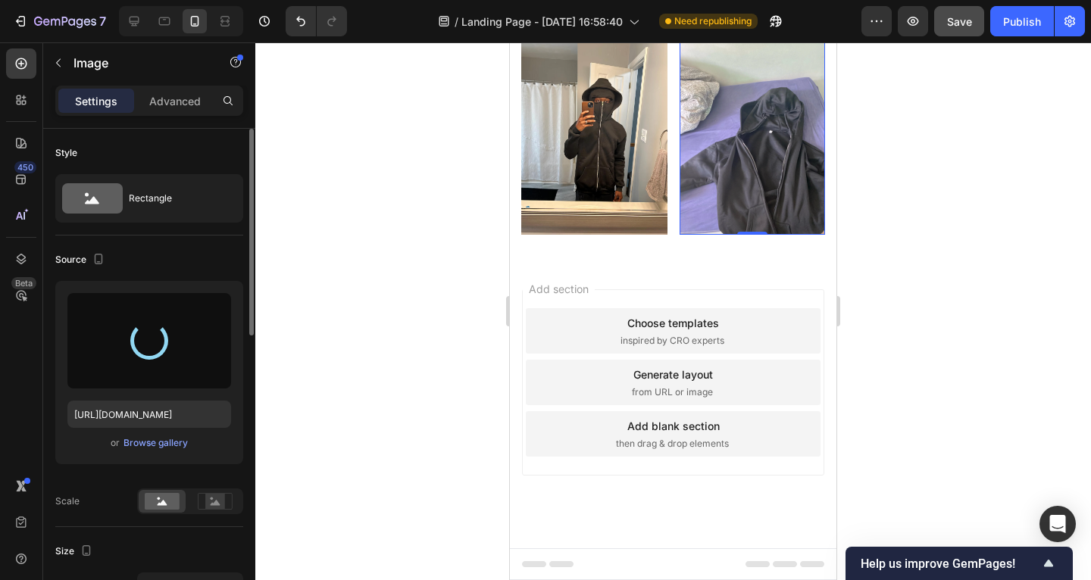
type input "[URL][DOMAIN_NAME]"
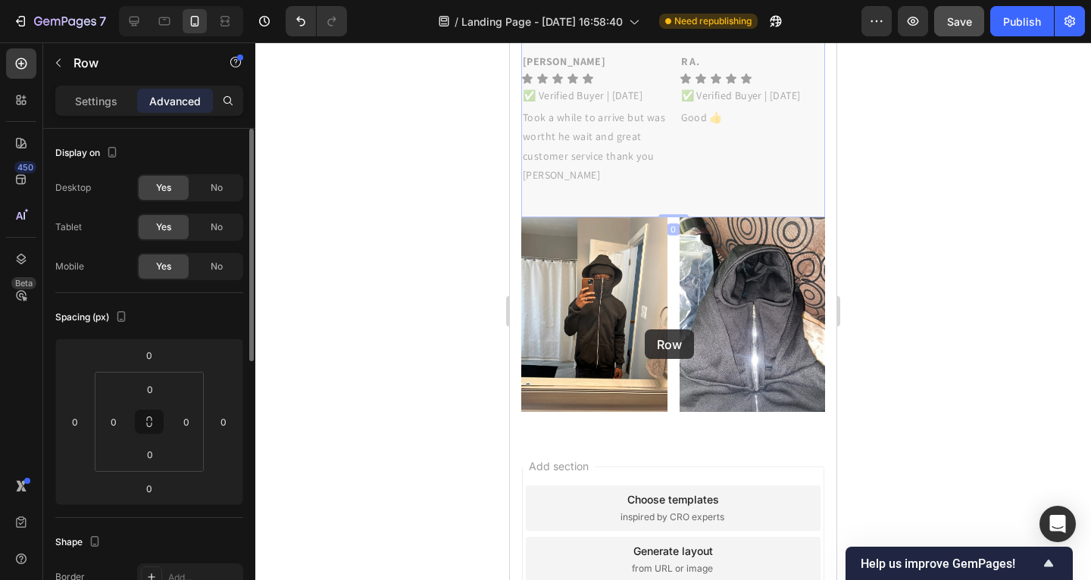
scroll to position [4320, 0]
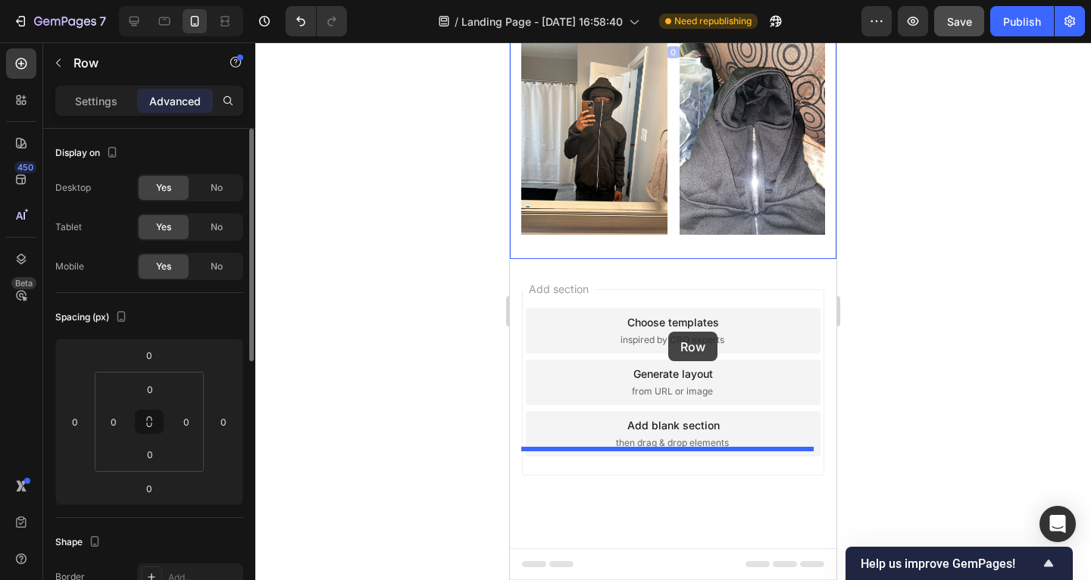
drag, startPoint x: 537, startPoint y: 251, endPoint x: 671, endPoint y: 331, distance: 155.7
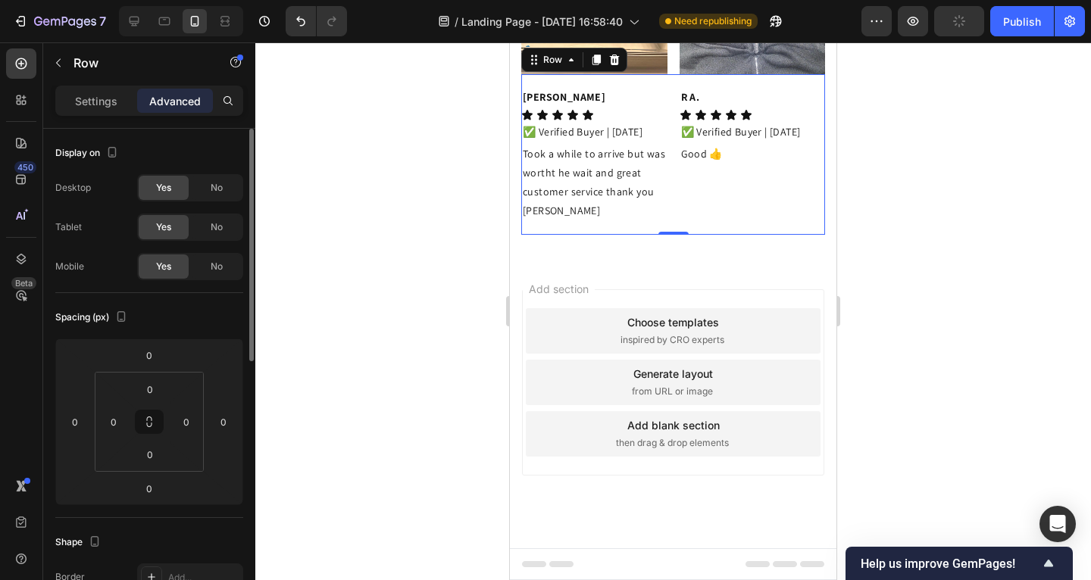
scroll to position [4142, 0]
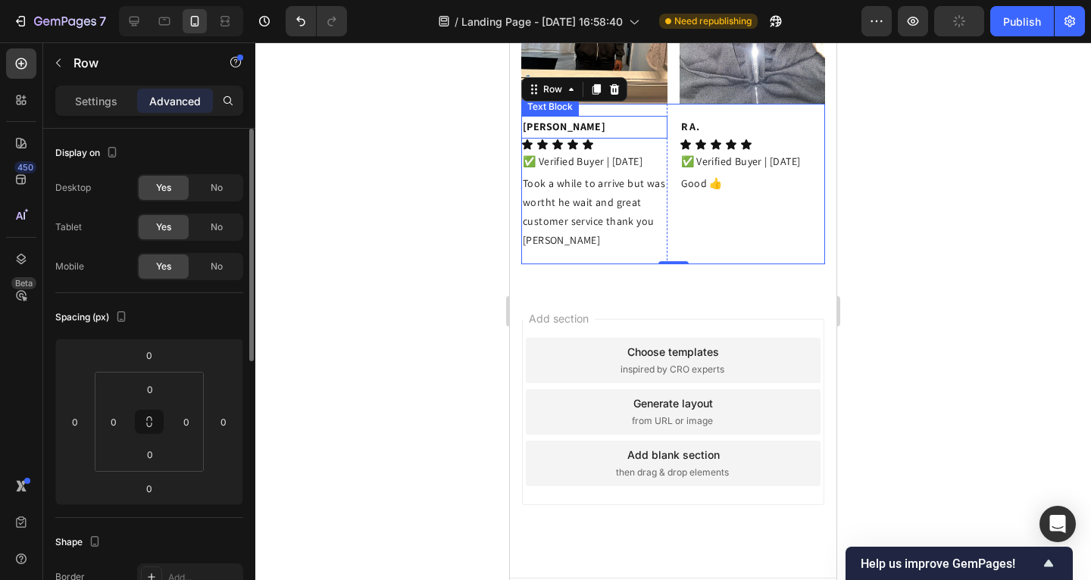
click at [549, 136] on p "[PERSON_NAME]" at bounding box center [594, 126] width 143 height 19
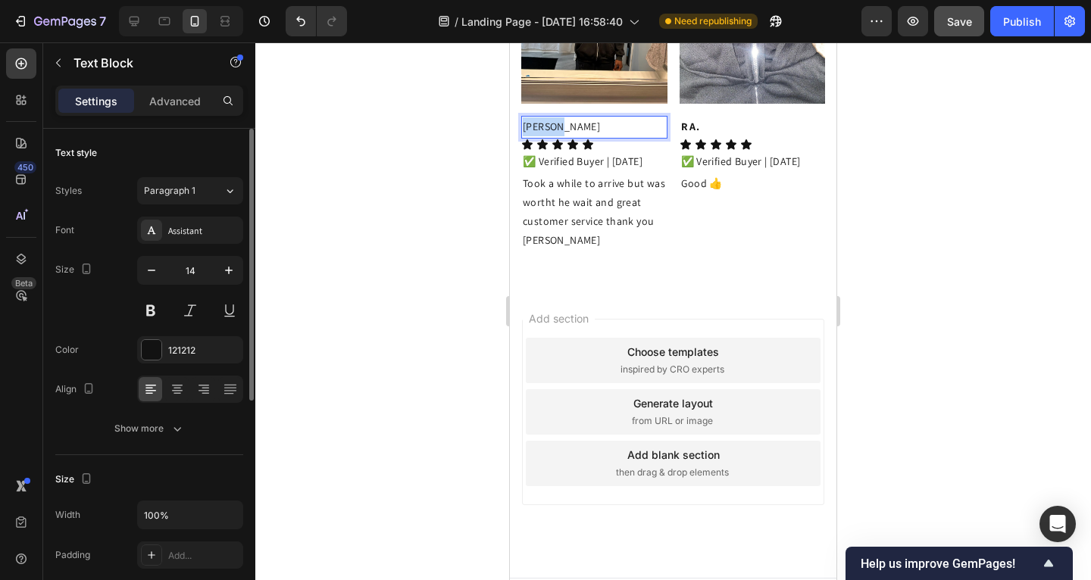
drag, startPoint x: 554, startPoint y: 341, endPoint x: 520, endPoint y: 340, distance: 34.1
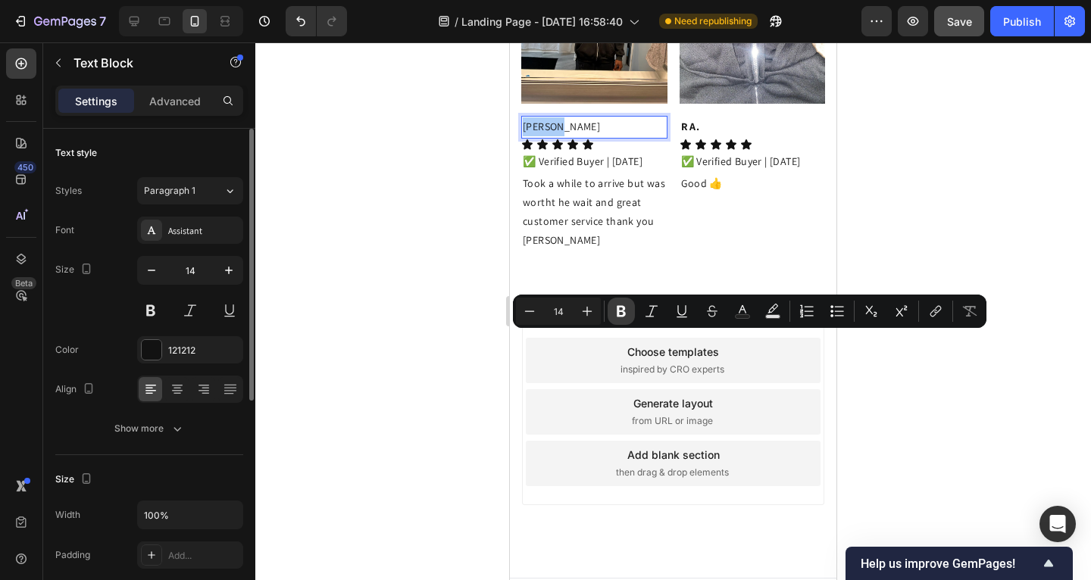
click at [615, 315] on icon "Editor contextual toolbar" at bounding box center [621, 311] width 15 height 15
click at [449, 358] on div at bounding box center [673, 311] width 836 height 538
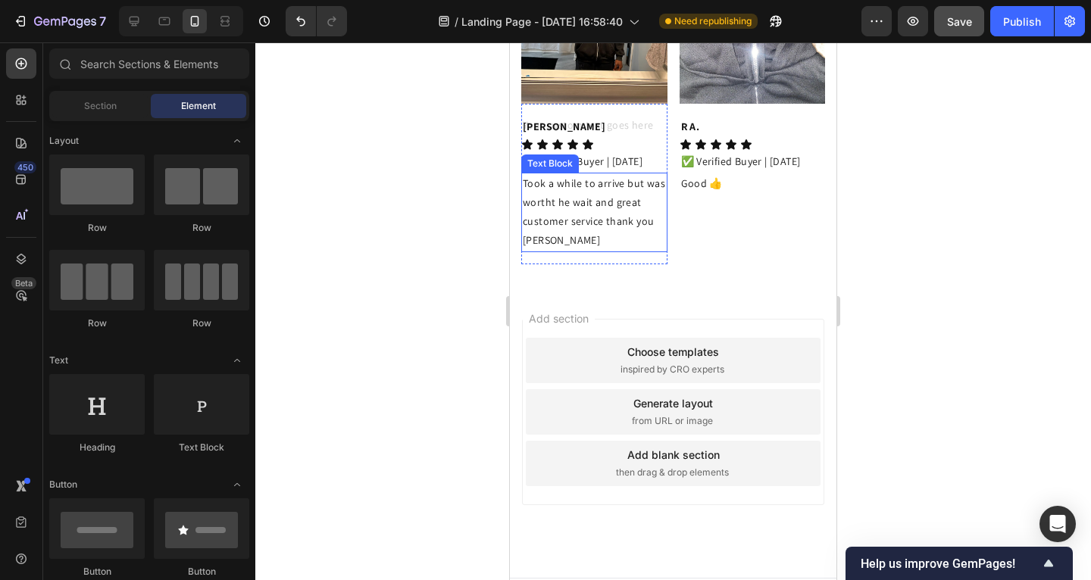
click at [568, 251] on p "Took a while to arrive but was wortht he wait and great customer service thank …" at bounding box center [594, 212] width 143 height 77
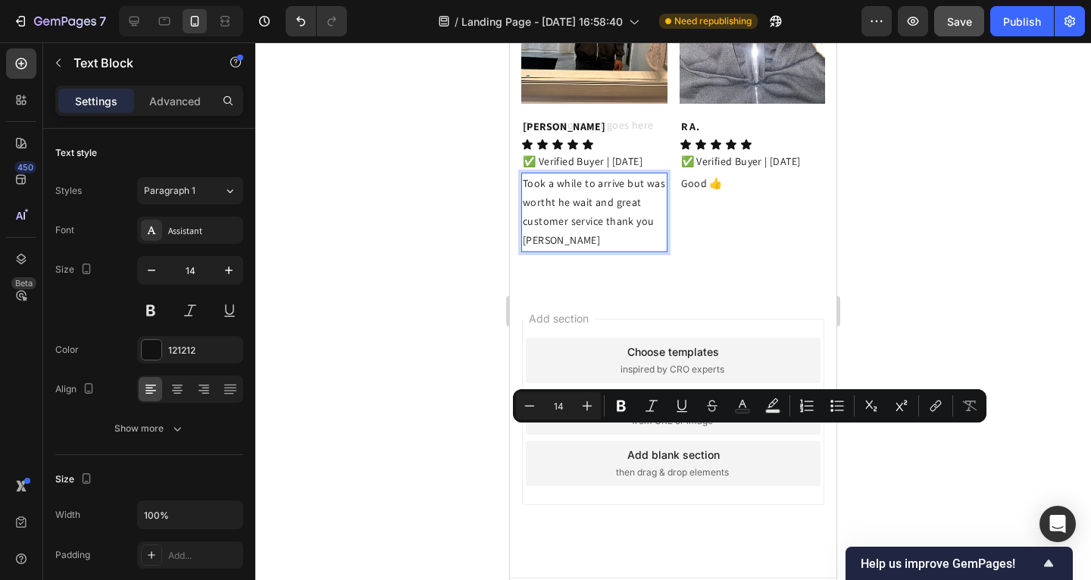
click at [572, 251] on p "Took a while to arrive but was wortht he wait and great customer service thank …" at bounding box center [594, 212] width 143 height 77
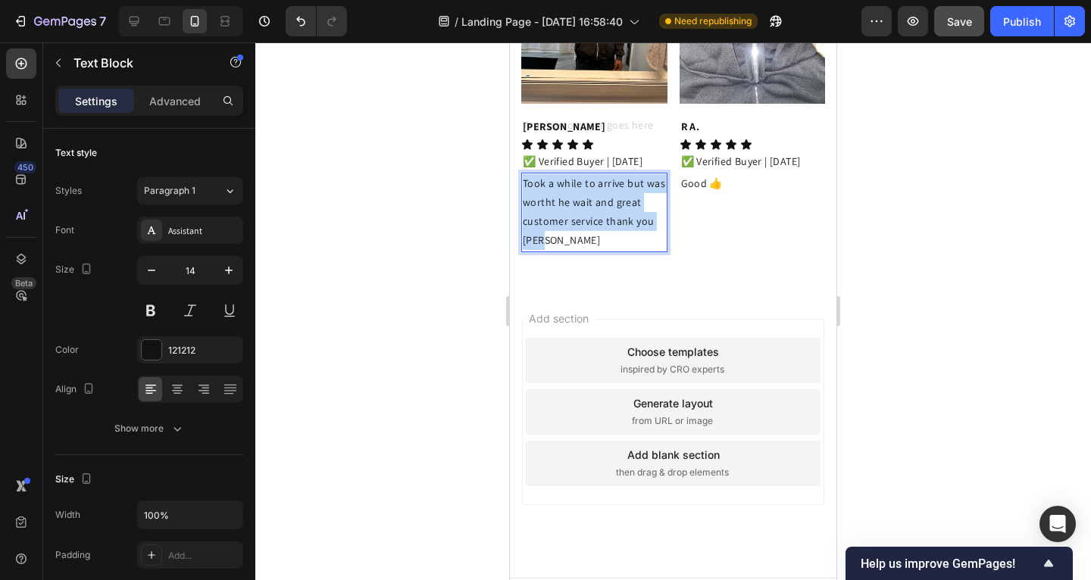
drag, startPoint x: 575, startPoint y: 473, endPoint x: 525, endPoint y: 422, distance: 71.3
click at [524, 251] on p "Took a while to arrive but was wortht he wait and great customer service thank …" at bounding box center [594, 212] width 143 height 77
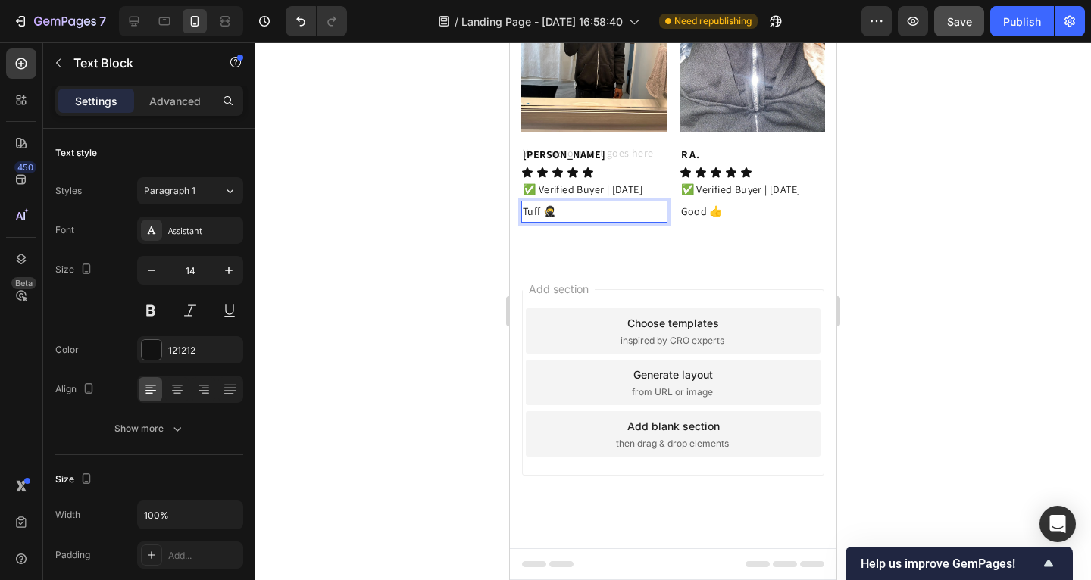
click at [408, 412] on div at bounding box center [673, 311] width 836 height 538
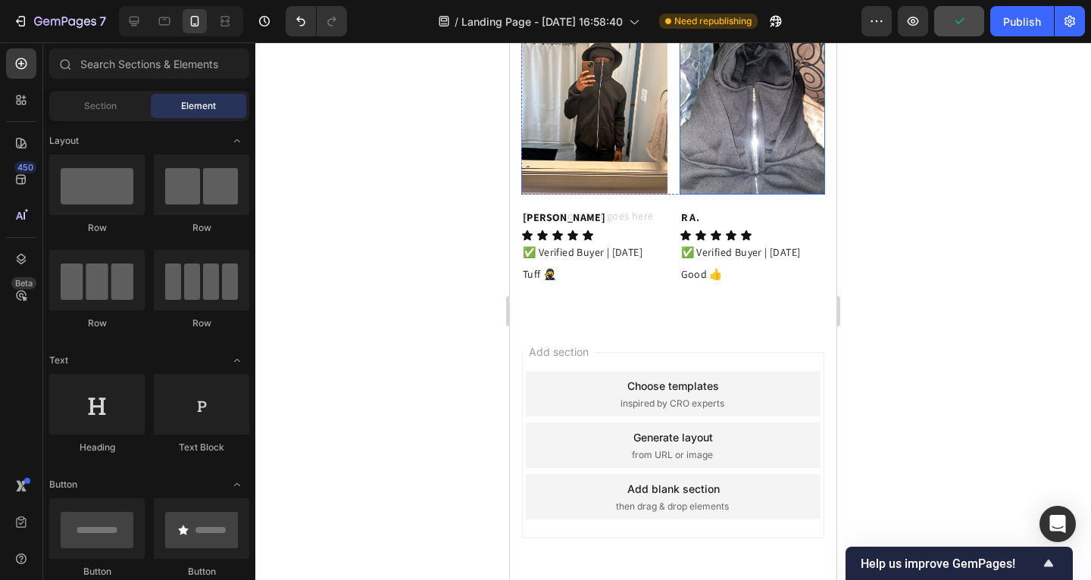
scroll to position [4235, 0]
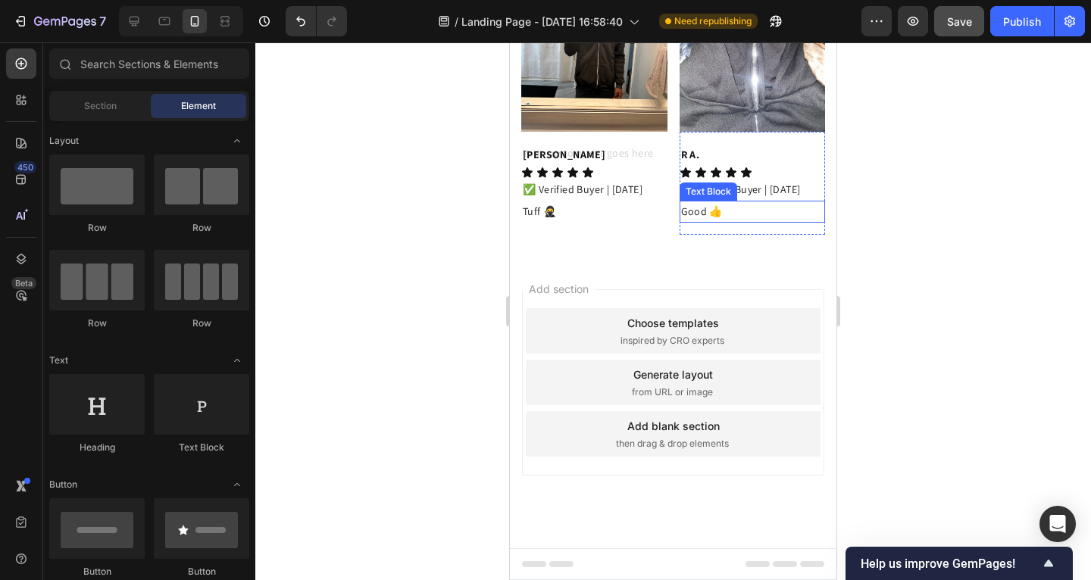
drag, startPoint x: 708, startPoint y: 324, endPoint x: 718, endPoint y: 323, distance: 10.0
click at [708, 221] on p "Good 👍" at bounding box center [752, 211] width 143 height 19
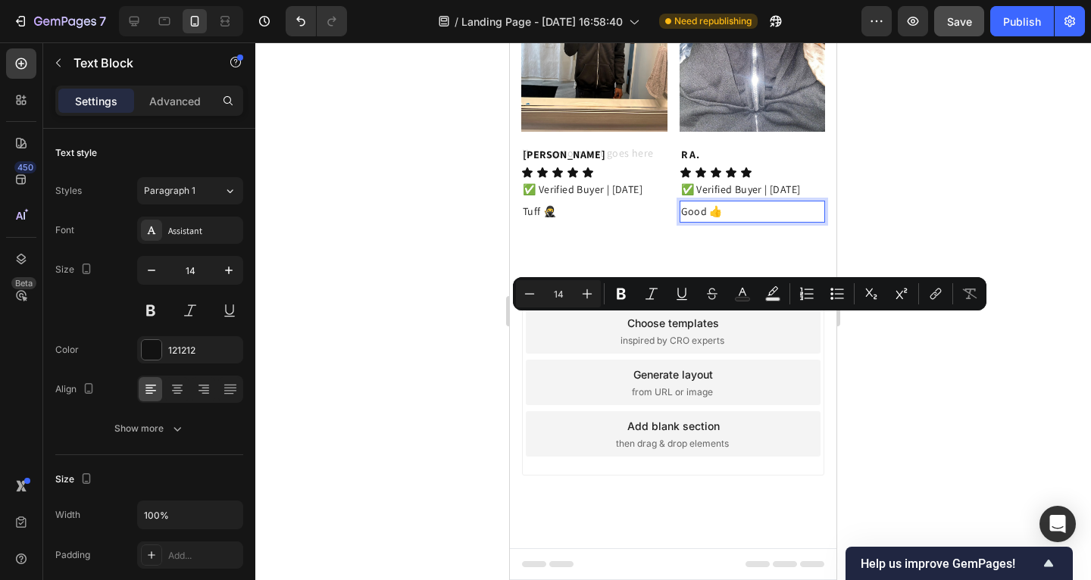
click at [722, 221] on p "Good 👍" at bounding box center [752, 211] width 143 height 19
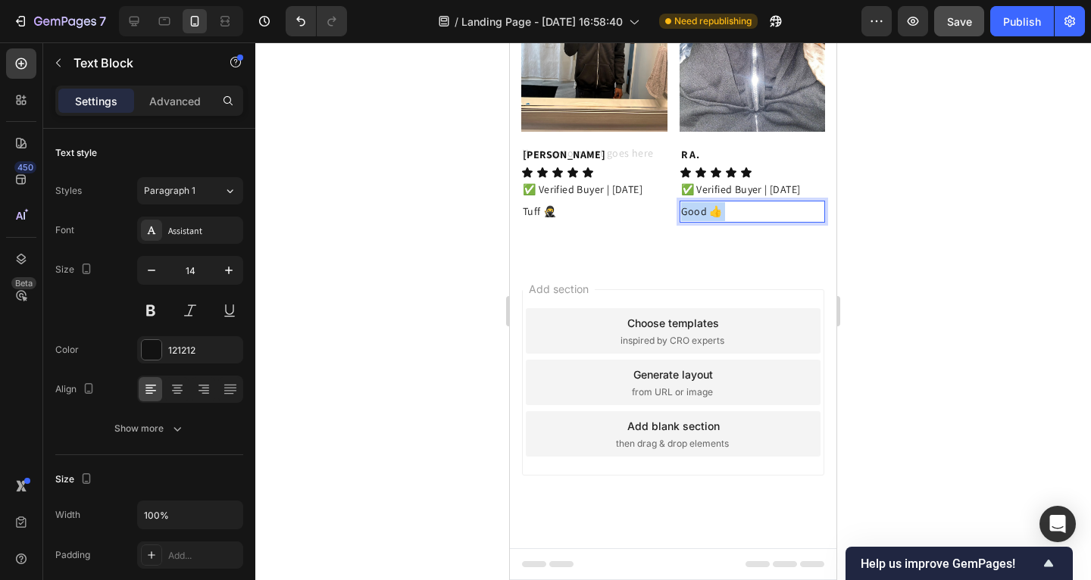
drag, startPoint x: 724, startPoint y: 324, endPoint x: 691, endPoint y: 325, distance: 33.4
click at [691, 221] on p "Good 👍" at bounding box center [752, 211] width 143 height 19
drag, startPoint x: 716, startPoint y: 326, endPoint x: 689, endPoint y: 325, distance: 27.3
click at [689, 221] on p "Good 👍" at bounding box center [752, 211] width 143 height 19
click at [693, 161] on strong "R A." at bounding box center [690, 155] width 19 height 14
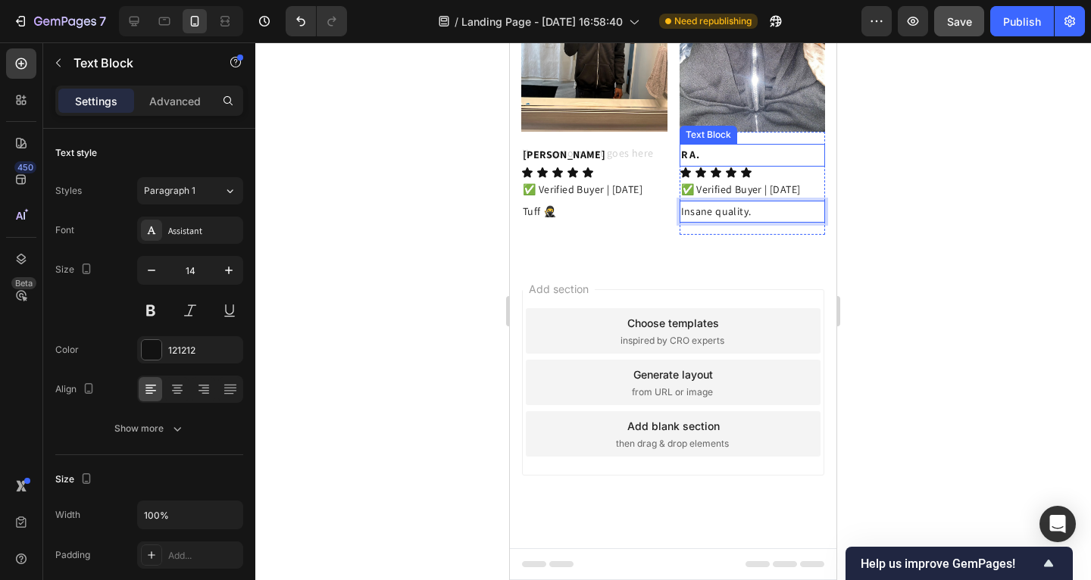
click at [693, 161] on strong "R A." at bounding box center [690, 155] width 19 height 14
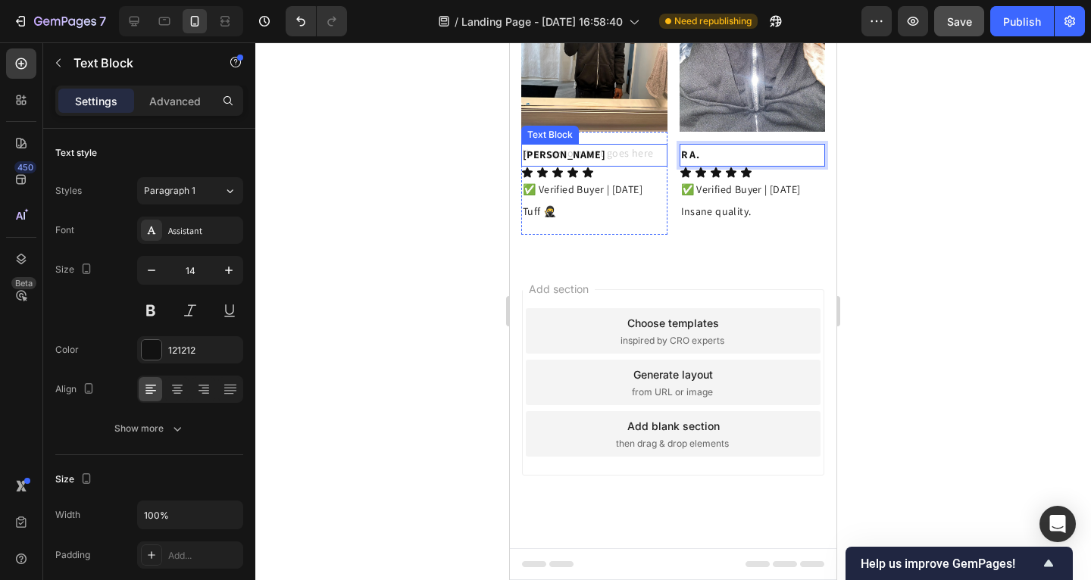
click at [623, 166] on div "[PERSON_NAME]" at bounding box center [594, 155] width 146 height 22
click at [630, 164] on p "[PERSON_NAME]" at bounding box center [594, 154] width 143 height 19
click at [697, 164] on p "R A." at bounding box center [752, 154] width 143 height 19
click at [899, 321] on div at bounding box center [673, 311] width 836 height 538
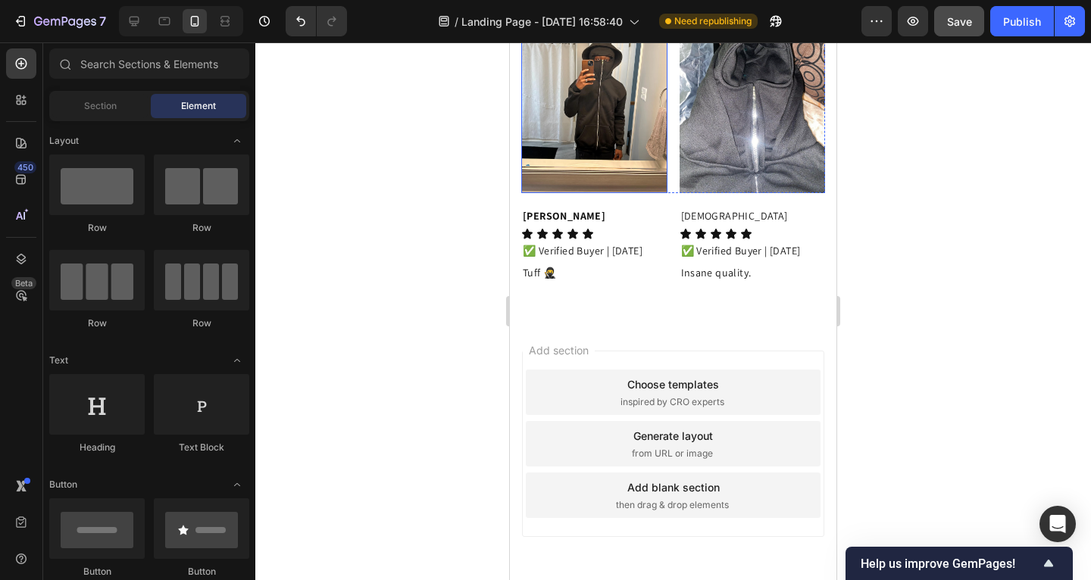
scroll to position [4071, 0]
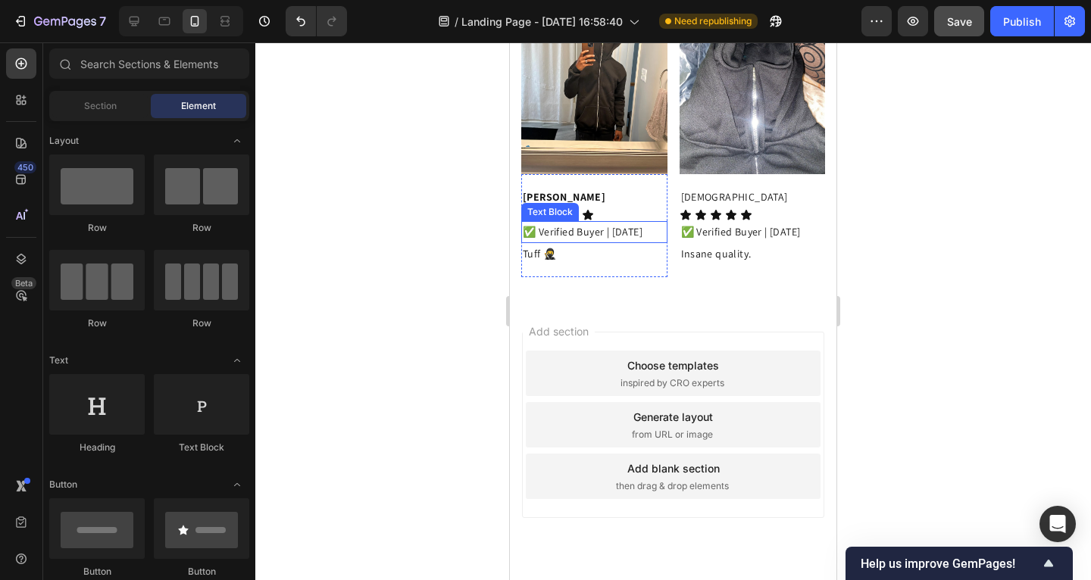
click at [546, 242] on p "✅ Verified Buyer | [DATE]" at bounding box center [594, 232] width 143 height 19
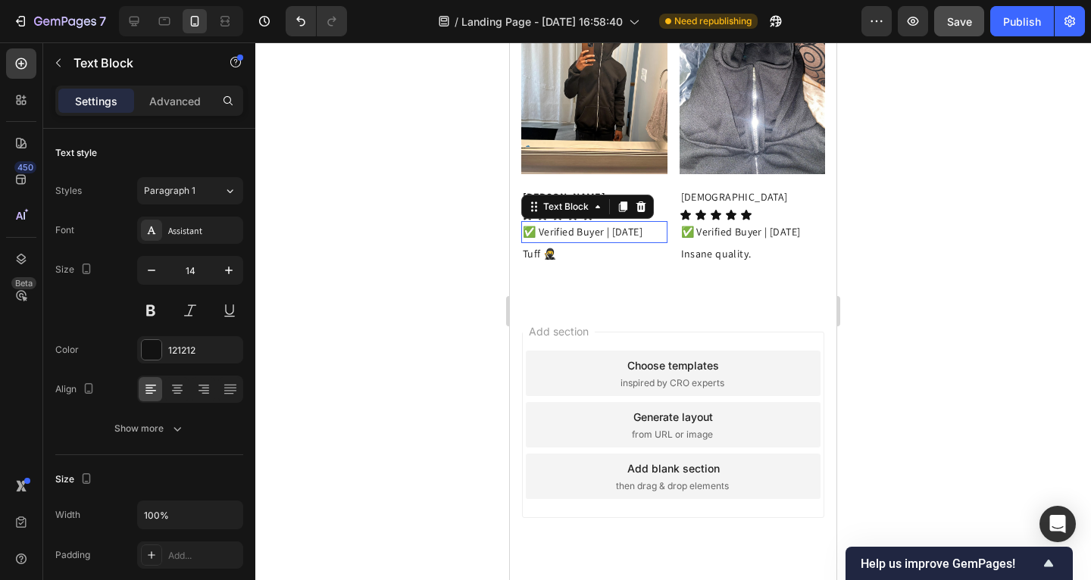
click at [546, 242] on p "✅ Verified Buyer | [DATE]" at bounding box center [594, 232] width 143 height 19
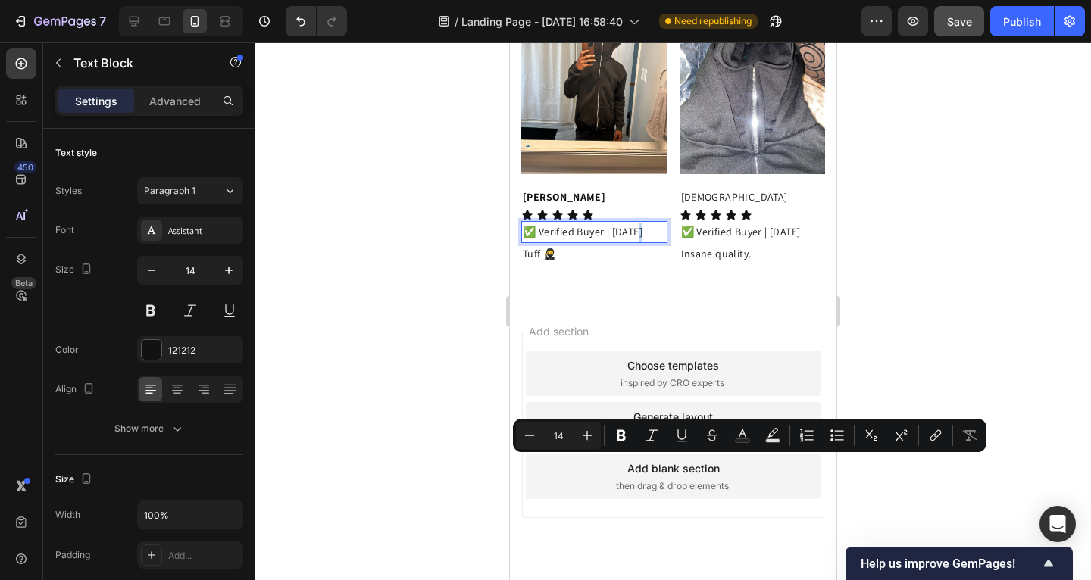
click at [546, 242] on p "✅ Verified Buyer | [DATE]" at bounding box center [594, 232] width 143 height 19
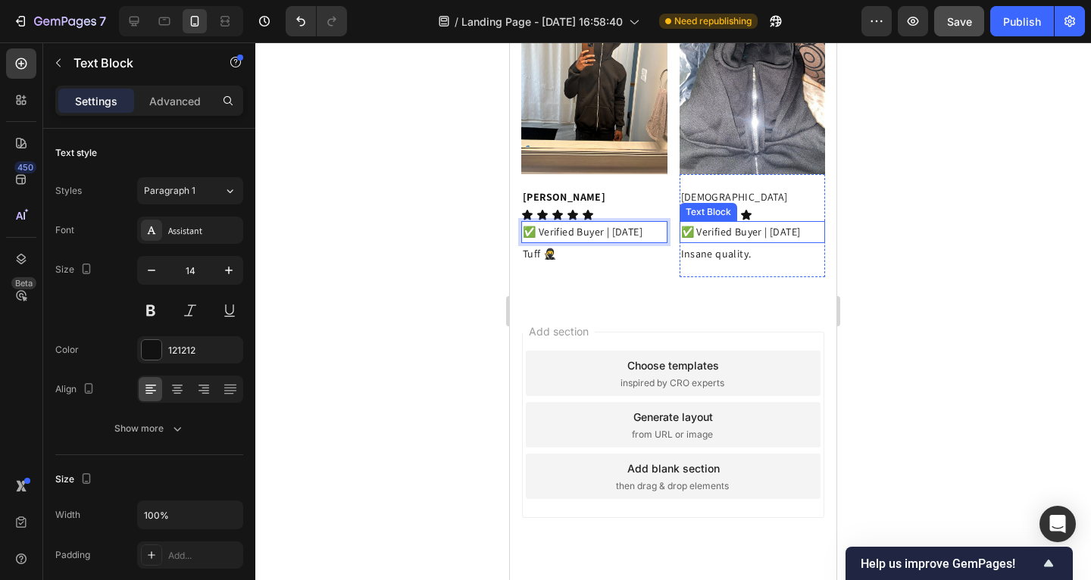
click at [692, 242] on p "✅ Verified Buyer | [DATE]" at bounding box center [752, 232] width 143 height 19
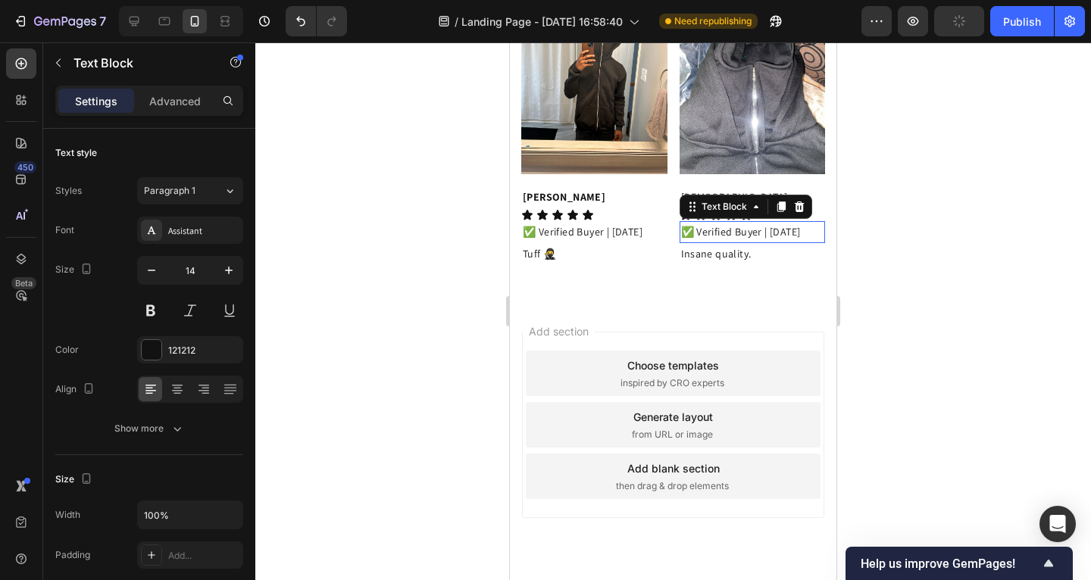
click at [697, 242] on p "✅ Verified Buyer | [DATE]" at bounding box center [752, 232] width 143 height 19
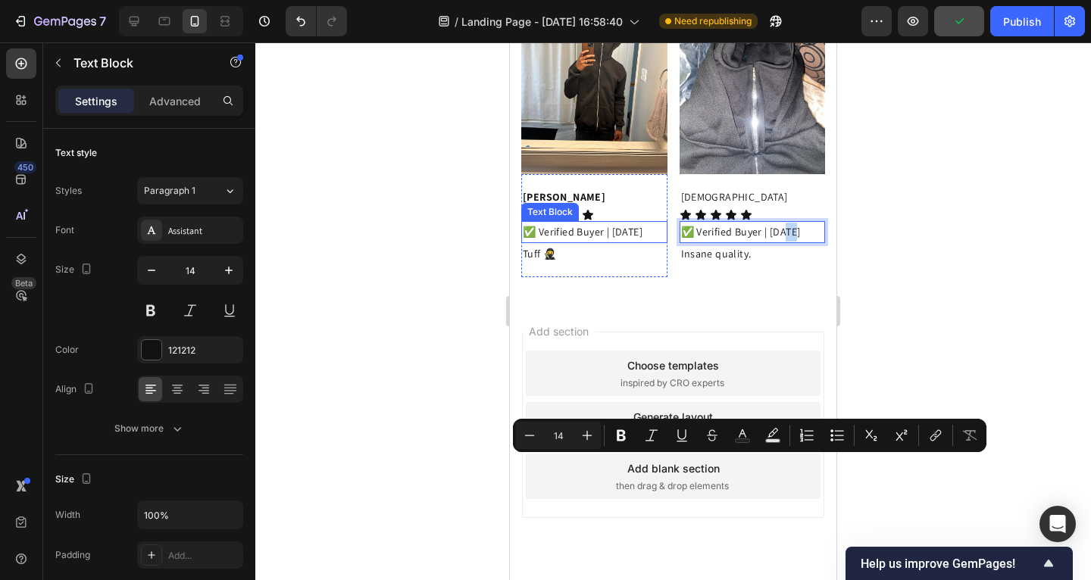
click at [552, 242] on p "✅ Verified Buyer | [DATE]" at bounding box center [594, 232] width 143 height 19
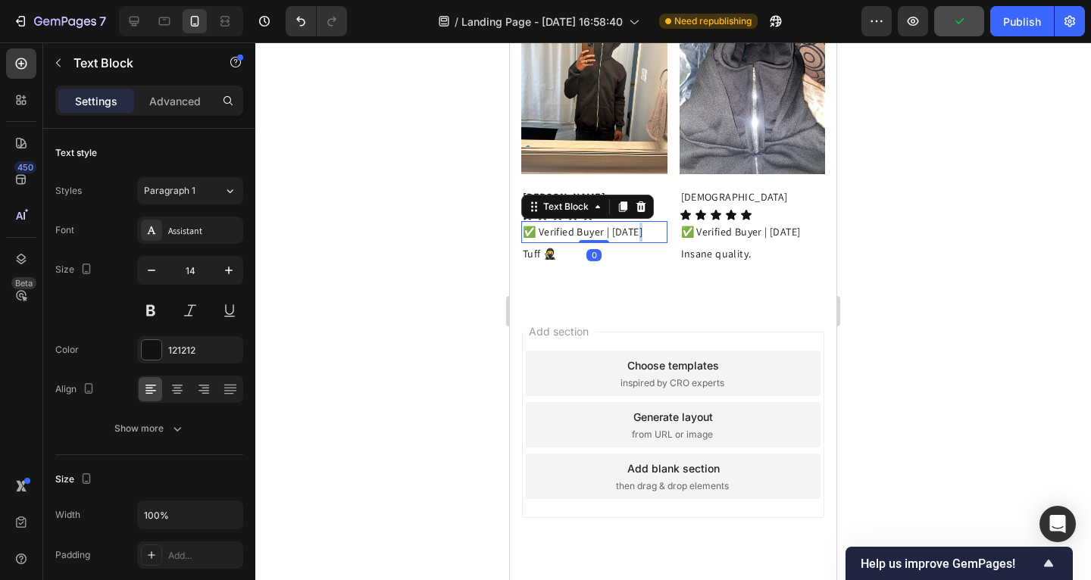
click at [546, 242] on p "✅ Verified Buyer | [DATE]" at bounding box center [594, 232] width 143 height 19
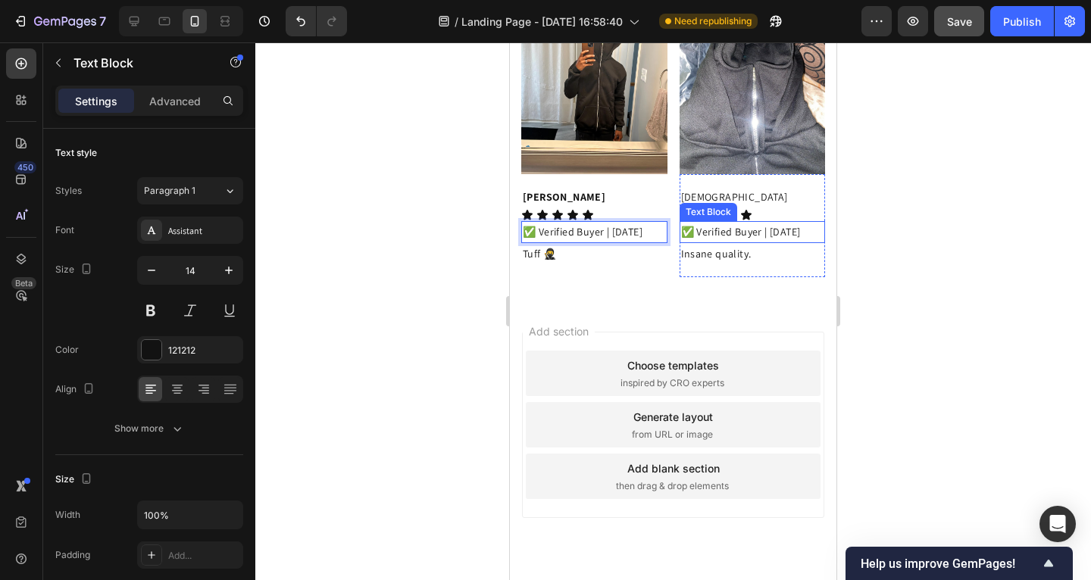
click at [703, 242] on p "✅ Verified Buyer | [DATE]" at bounding box center [752, 232] width 143 height 19
click at [698, 242] on p "✅ Verified Buyer | [DATE]" at bounding box center [752, 232] width 143 height 19
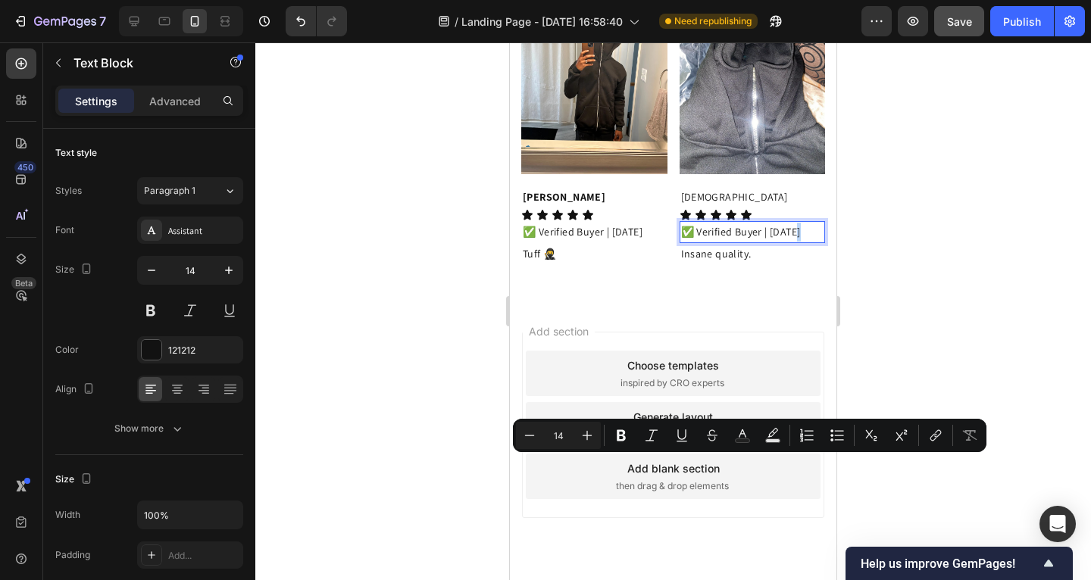
click at [698, 242] on p "✅ Verified Buyer | [DATE]" at bounding box center [752, 232] width 143 height 19
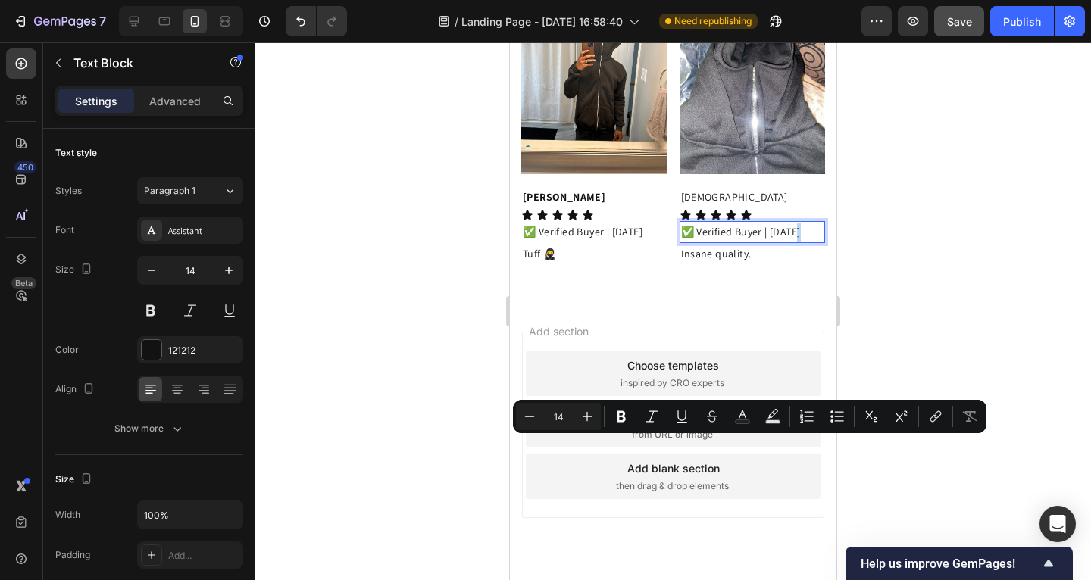
click at [698, 242] on p "✅ Verified Buyer | [DATE]" at bounding box center [752, 232] width 143 height 19
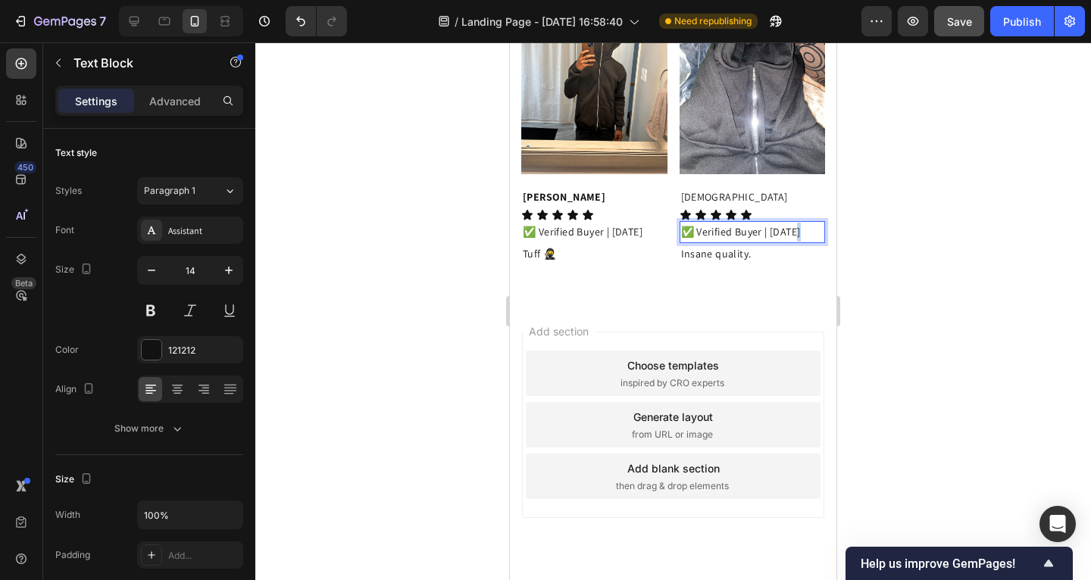
click at [698, 242] on p "✅ Verified Buyer | [DATE]" at bounding box center [752, 232] width 143 height 19
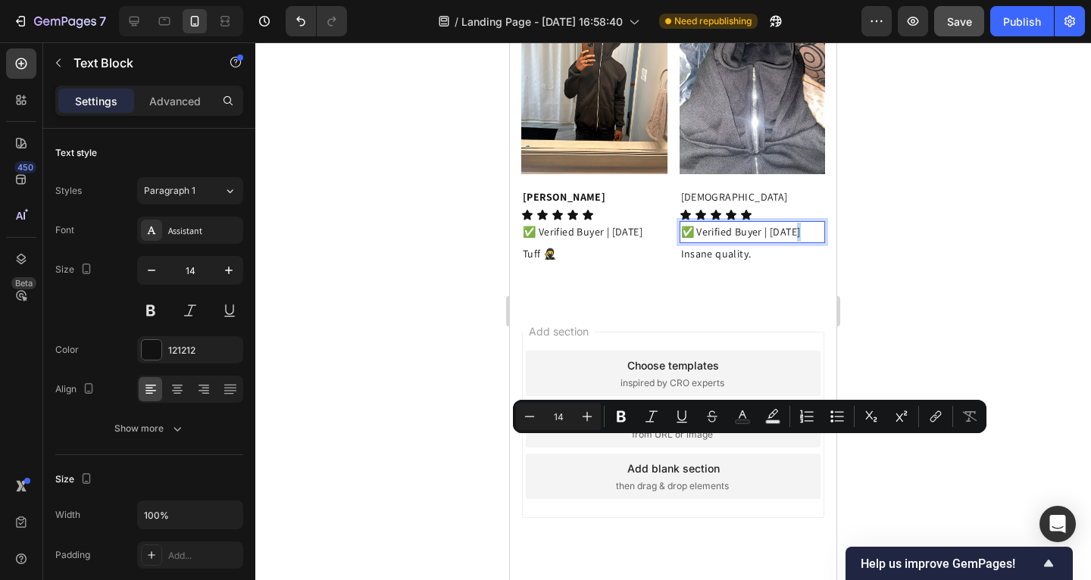
click at [698, 242] on p "✅ Verified Buyer | [DATE]" at bounding box center [752, 232] width 143 height 19
click at [707, 242] on p "✅ Verified Buyer | [DATE]" at bounding box center [752, 232] width 143 height 19
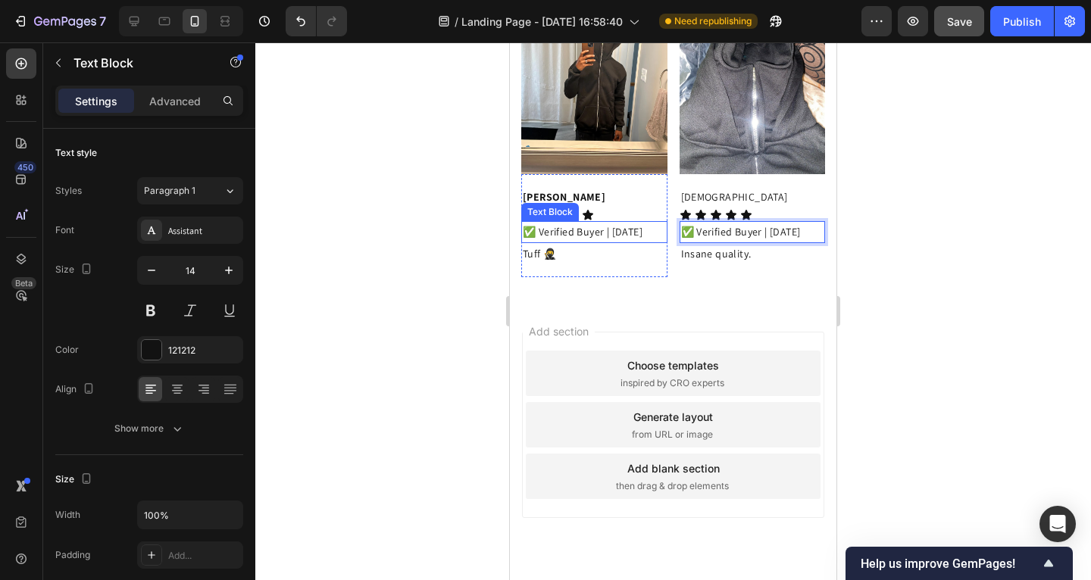
click at [524, 219] on div "Text Block" at bounding box center [550, 212] width 52 height 14
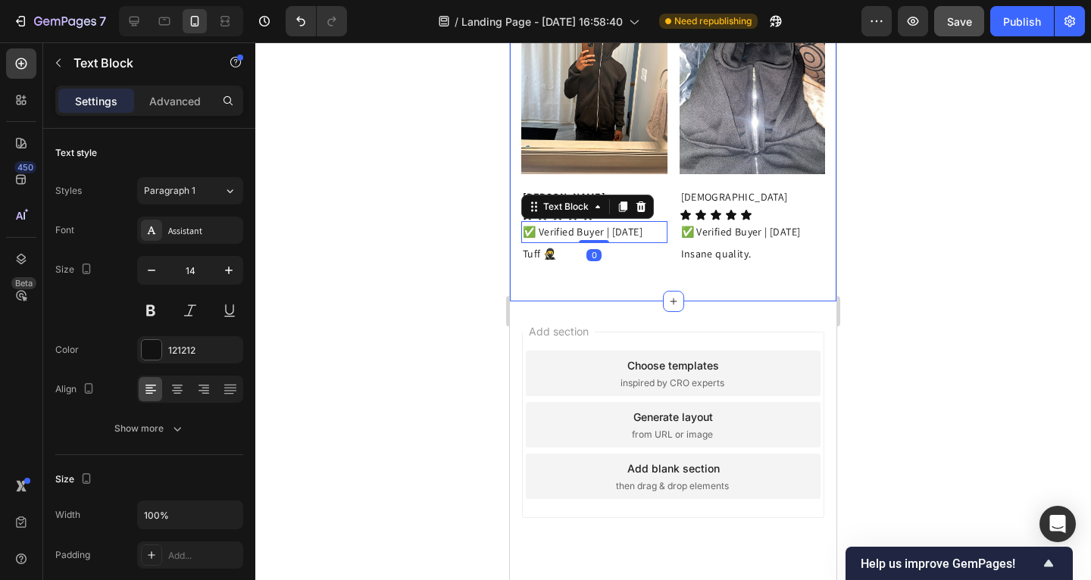
click at [471, 402] on div at bounding box center [673, 311] width 836 height 538
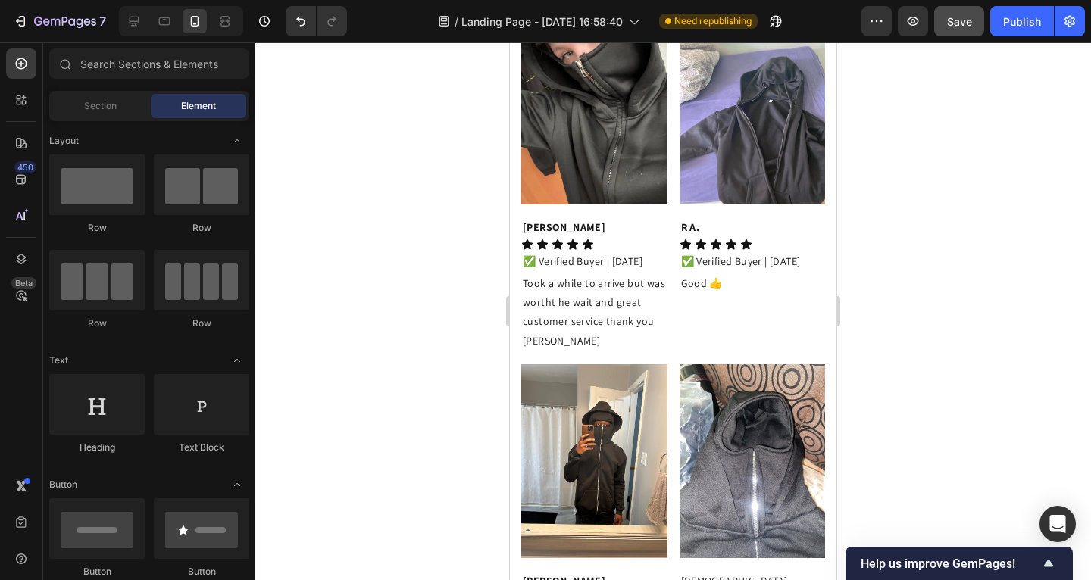
scroll to position [3688, 0]
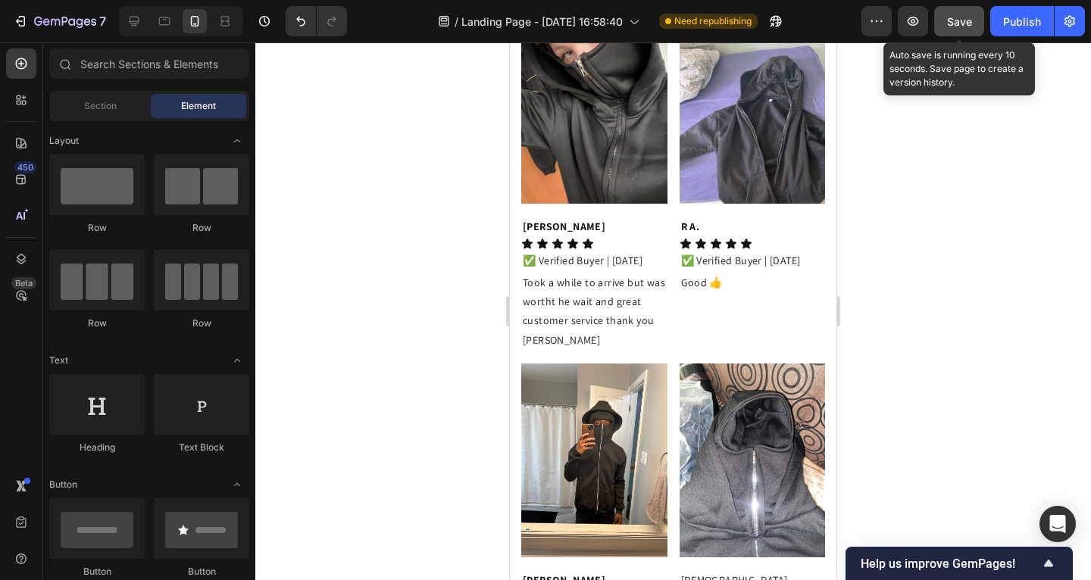
click at [968, 29] on div "Save" at bounding box center [959, 22] width 25 height 16
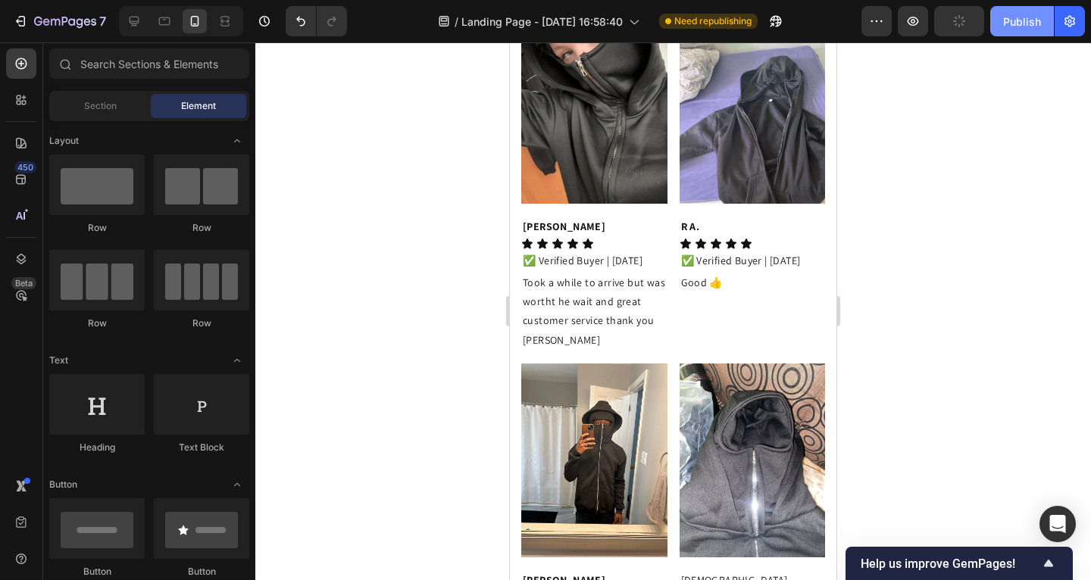
click at [1005, 24] on div "Publish" at bounding box center [1022, 22] width 38 height 16
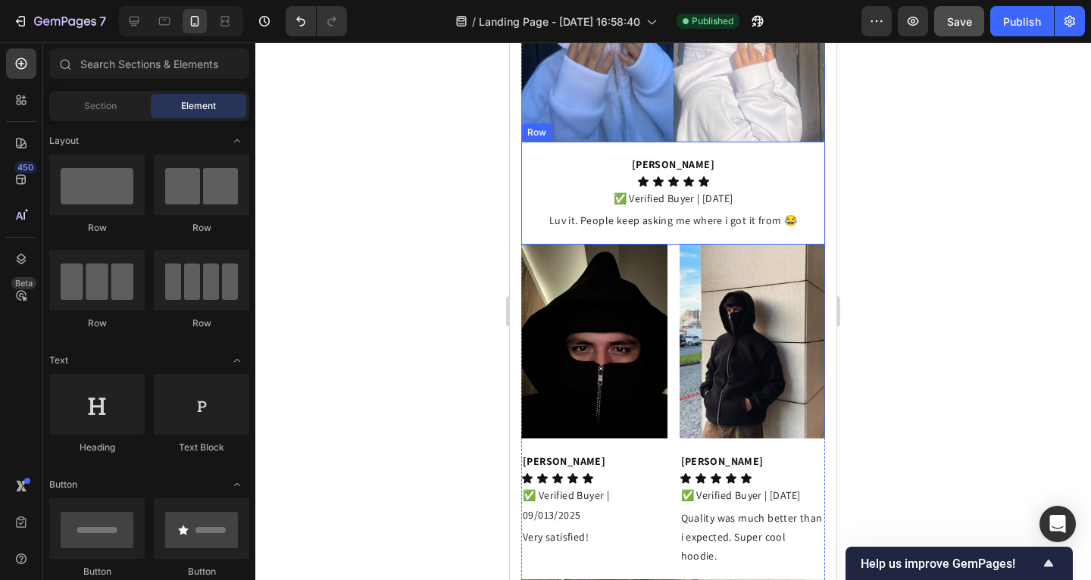
scroll to position [1591, 0]
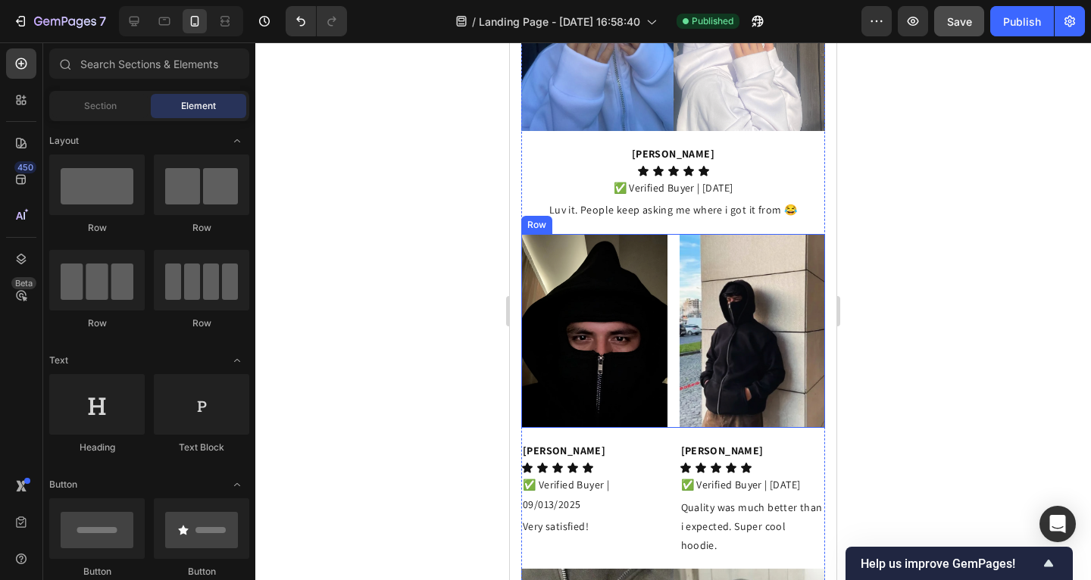
click at [668, 237] on div "Image Image Row" at bounding box center [673, 331] width 304 height 195
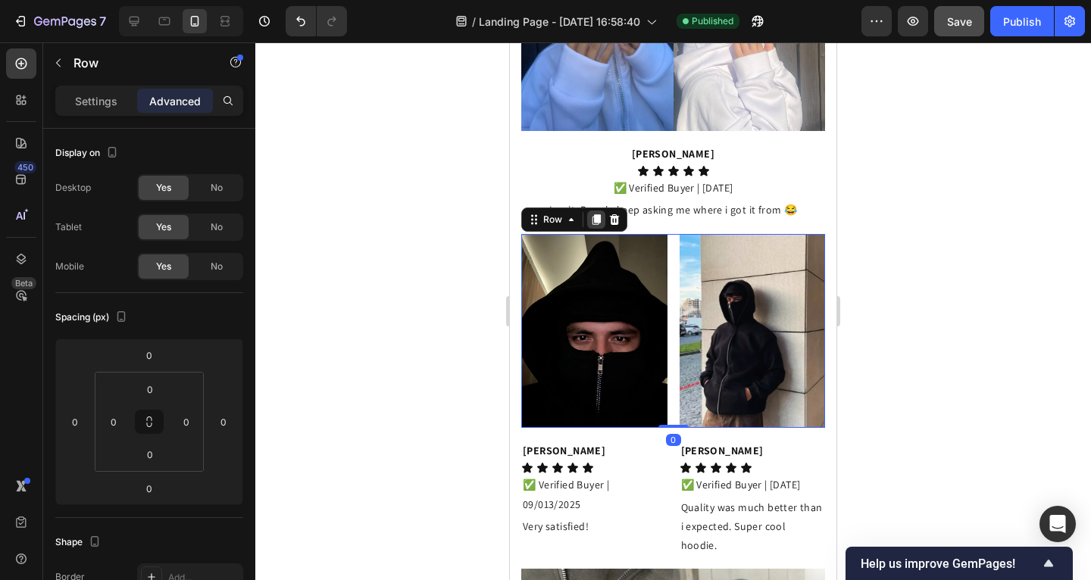
click at [596, 214] on icon at bounding box center [597, 219] width 8 height 11
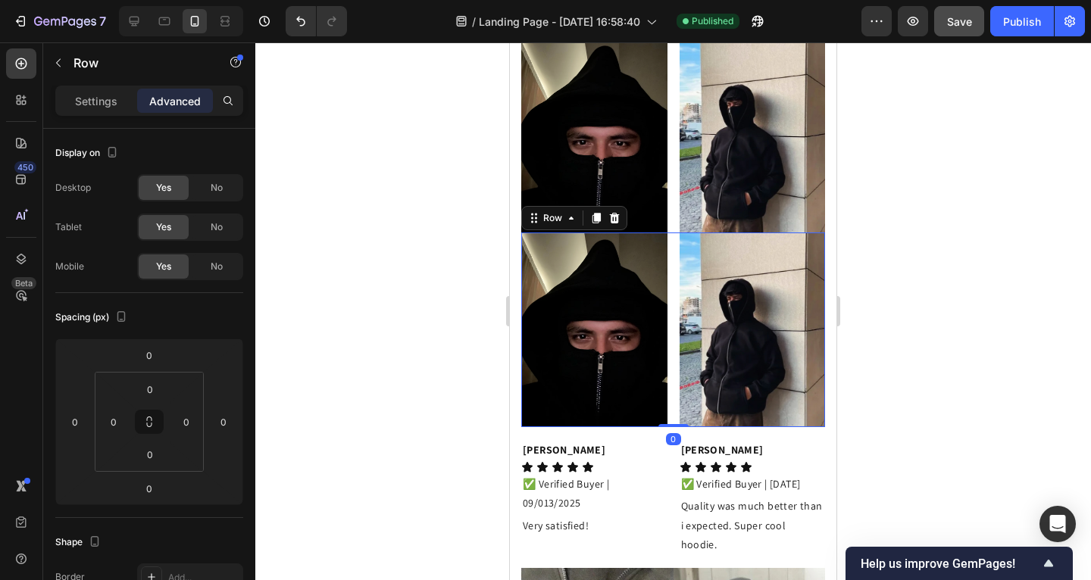
scroll to position [1772, 0]
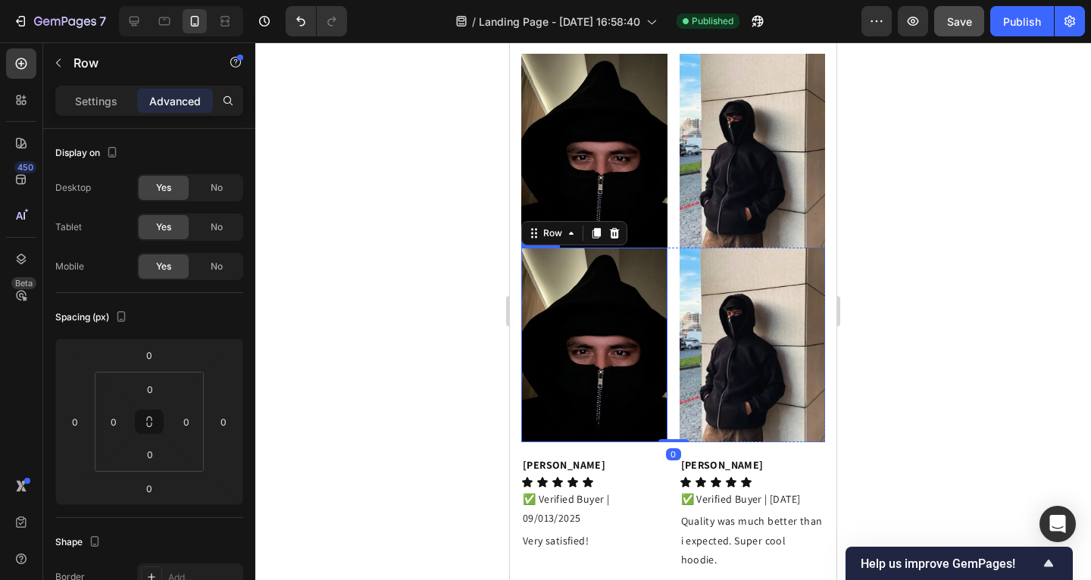
click at [613, 267] on img at bounding box center [594, 345] width 146 height 195
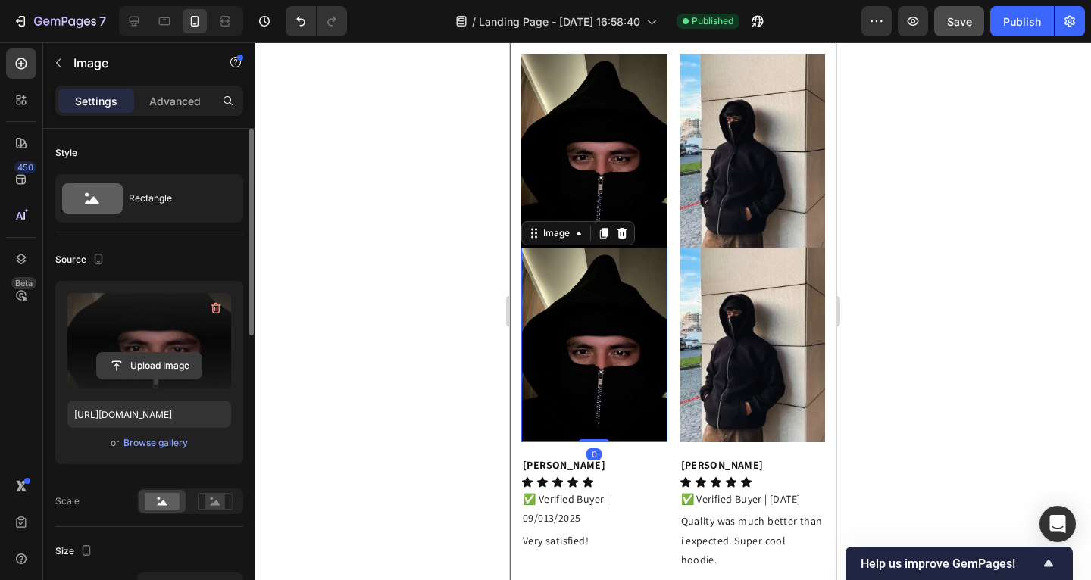
click at [135, 353] on input "file" at bounding box center [149, 366] width 105 height 26
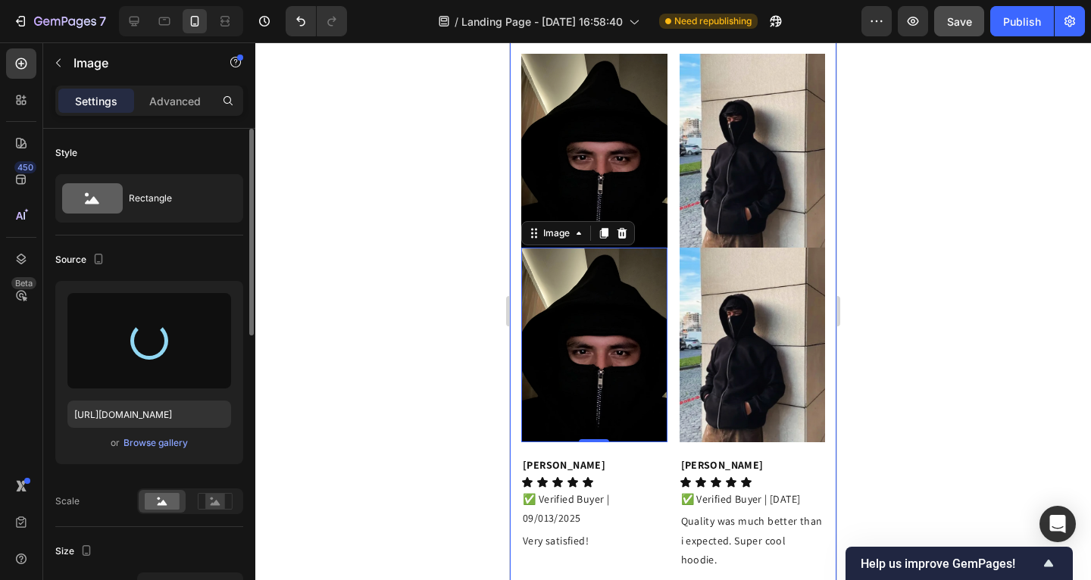
type input "https://cdn.shopify.com/s/files/1/0885/4382/2124/files/gempages_585680175589491…"
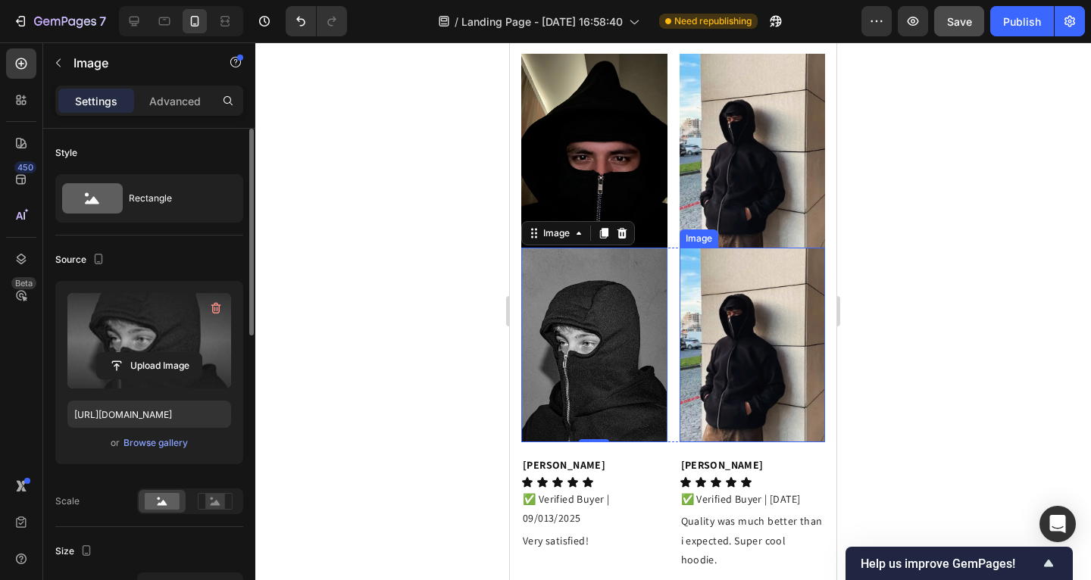
click at [739, 329] on img at bounding box center [753, 345] width 146 height 195
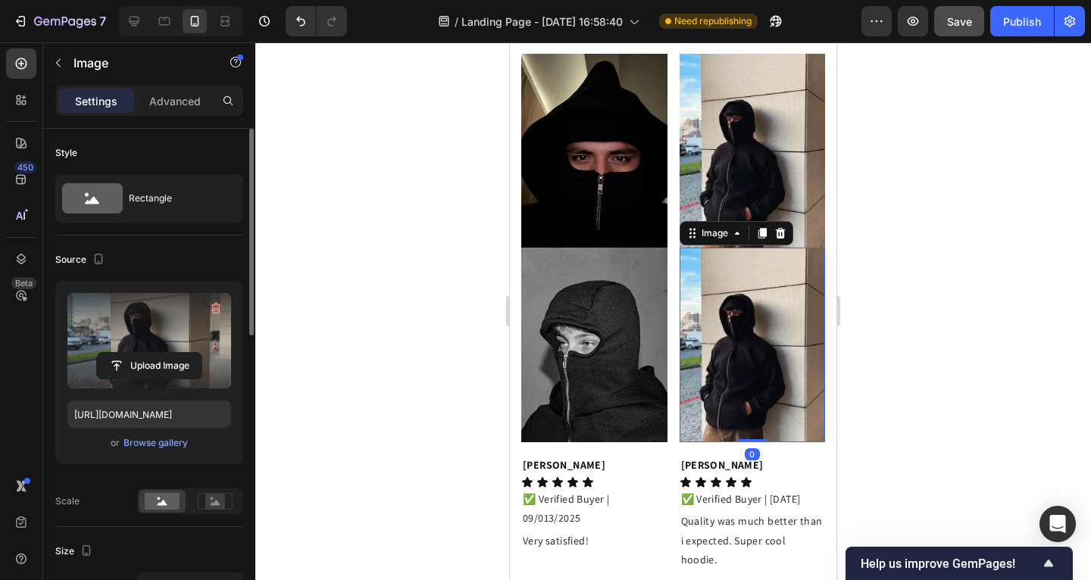
click at [155, 333] on label at bounding box center [149, 340] width 164 height 95
click at [155, 353] on input "file" at bounding box center [149, 366] width 105 height 26
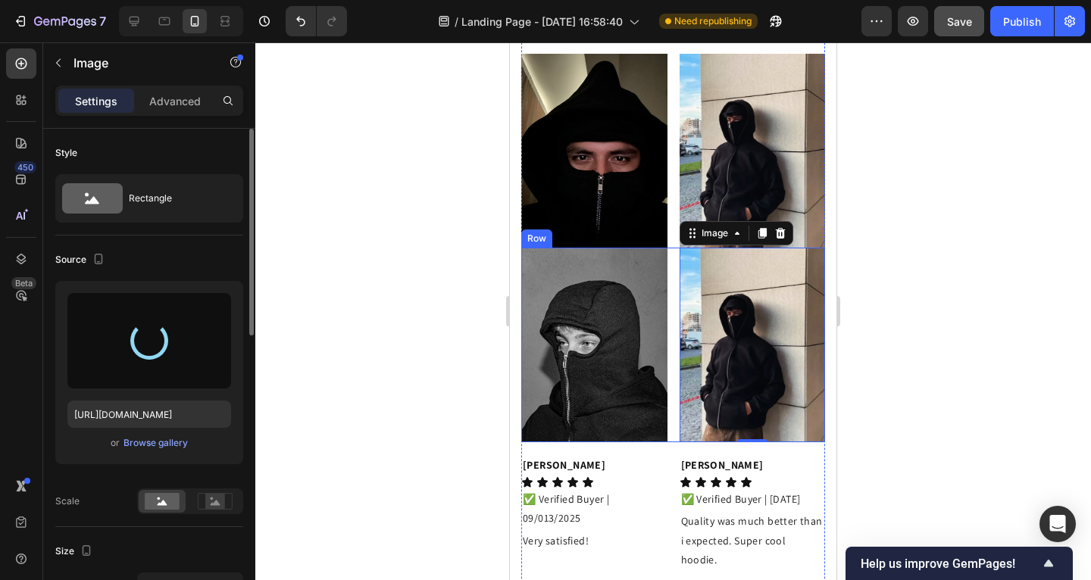
type input "https://cdn.shopify.com/s/files/1/0885/4382/2124/files/gempages_585680175589491…"
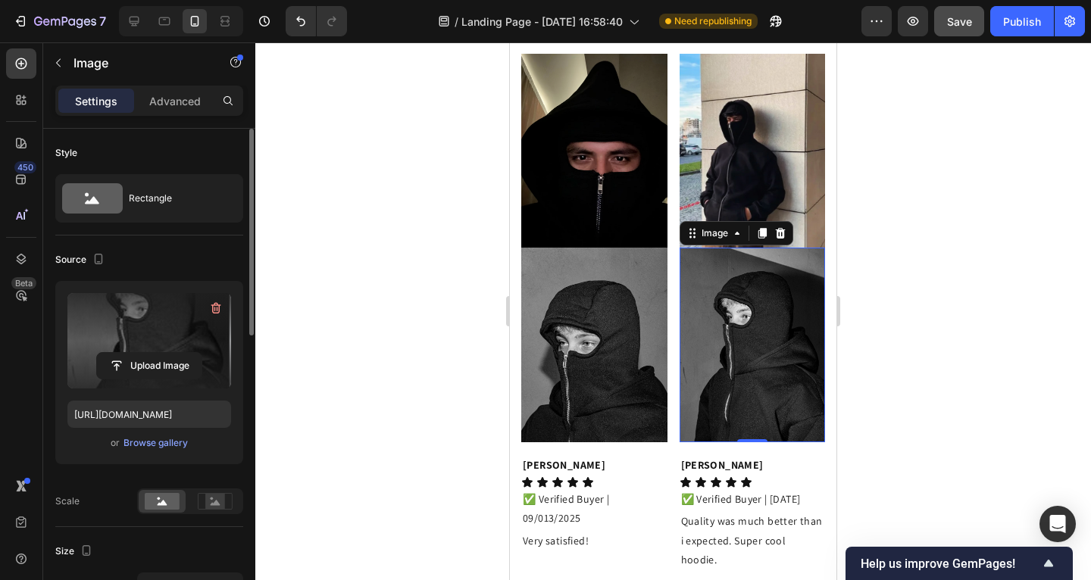
click at [888, 375] on div at bounding box center [673, 311] width 836 height 538
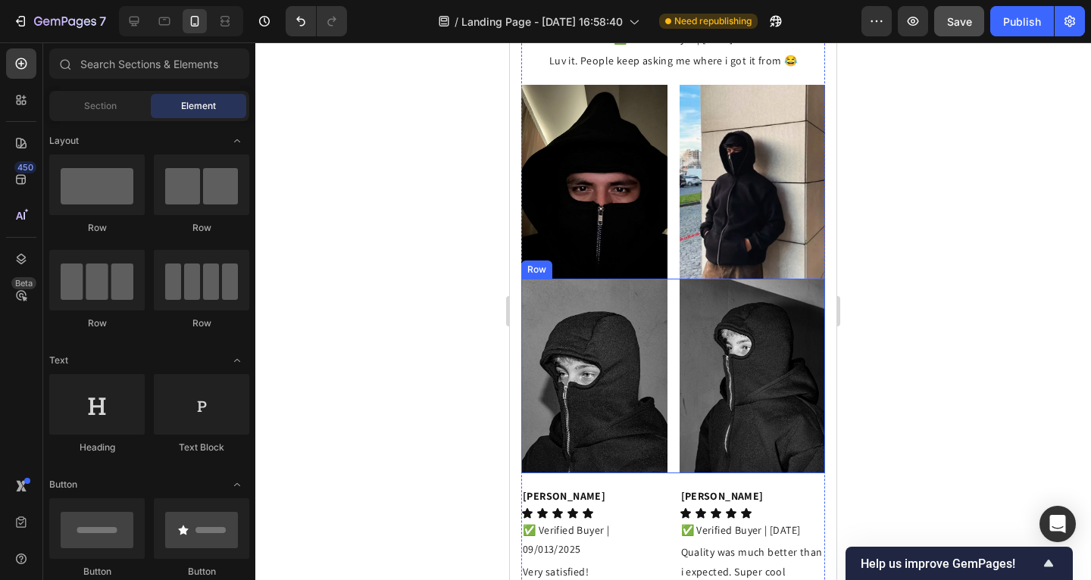
scroll to position [1730, 0]
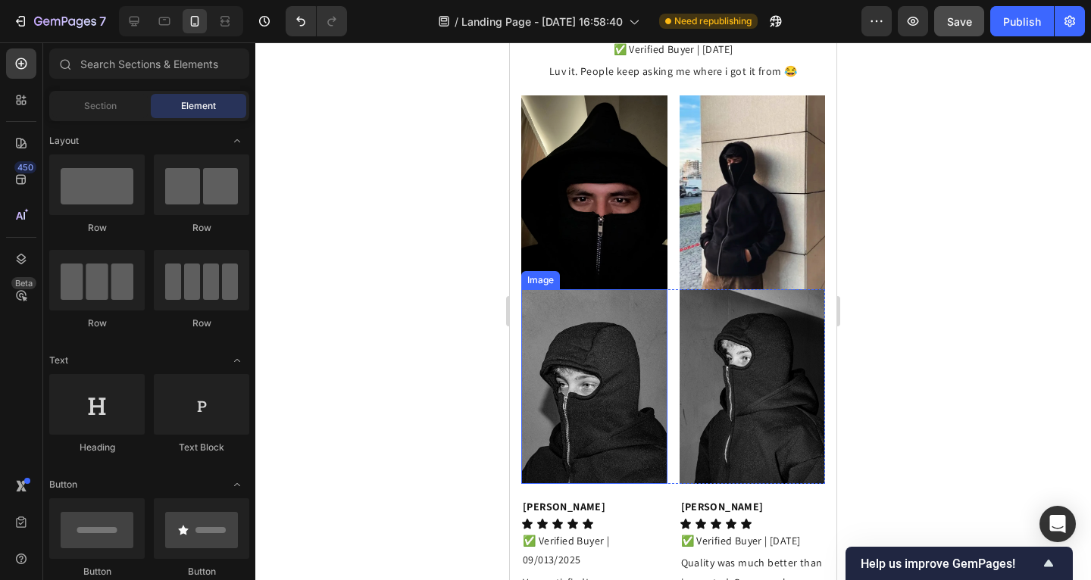
click at [612, 327] on img at bounding box center [594, 386] width 146 height 195
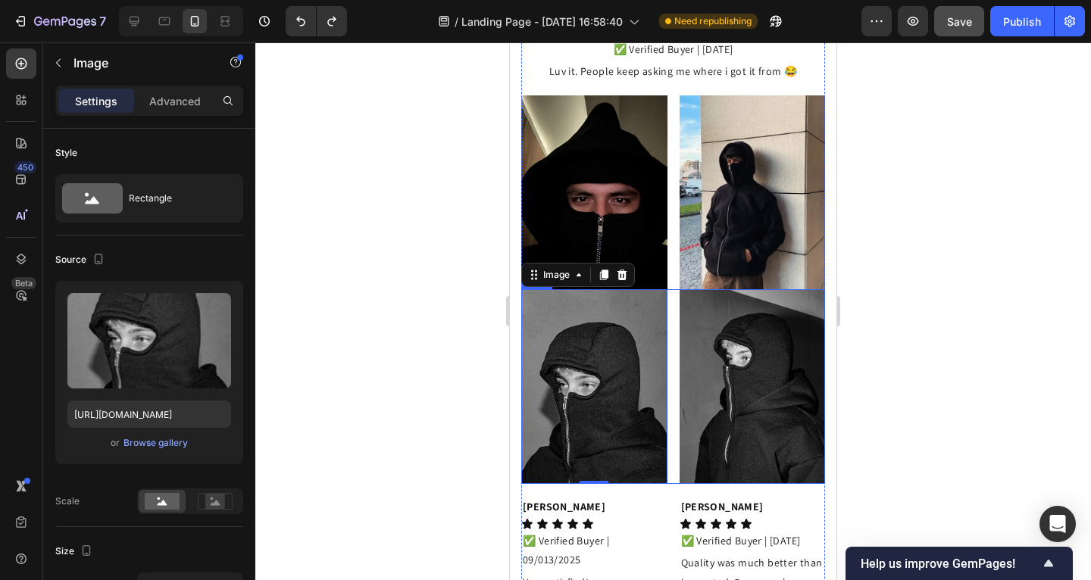
click at [671, 316] on div "Image 0 Image Row" at bounding box center [673, 386] width 304 height 195
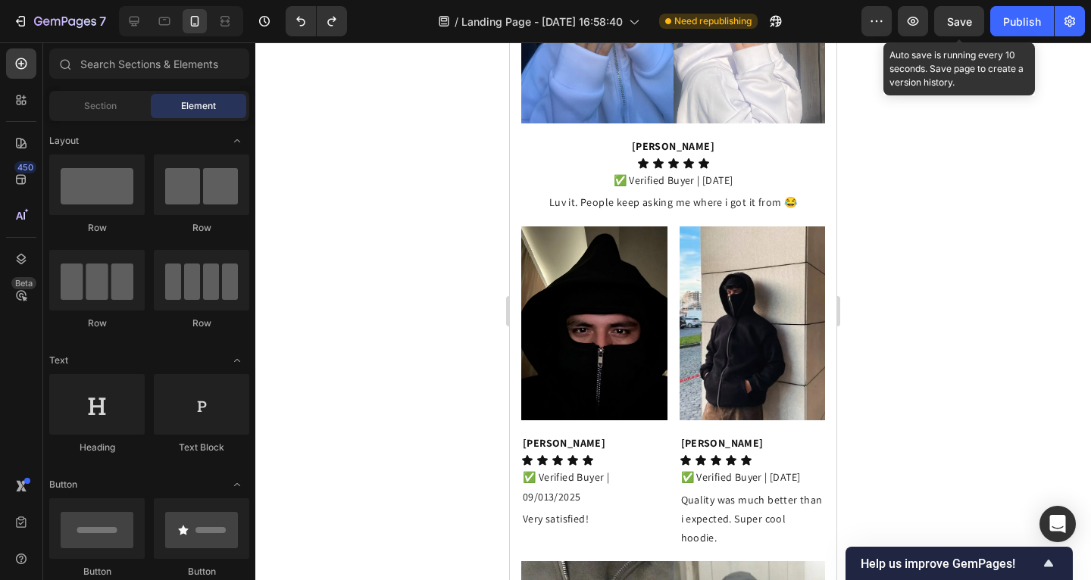
drag, startPoint x: 952, startPoint y: 24, endPoint x: 926, endPoint y: 52, distance: 37.5
click at [952, 24] on span "Save" at bounding box center [959, 21] width 25 height 13
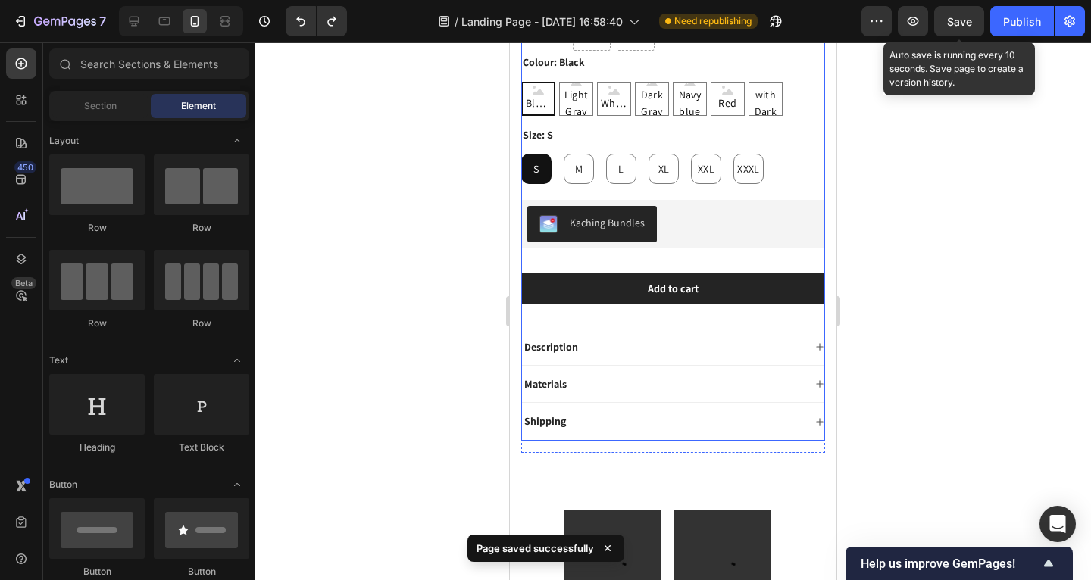
scroll to position [485, 0]
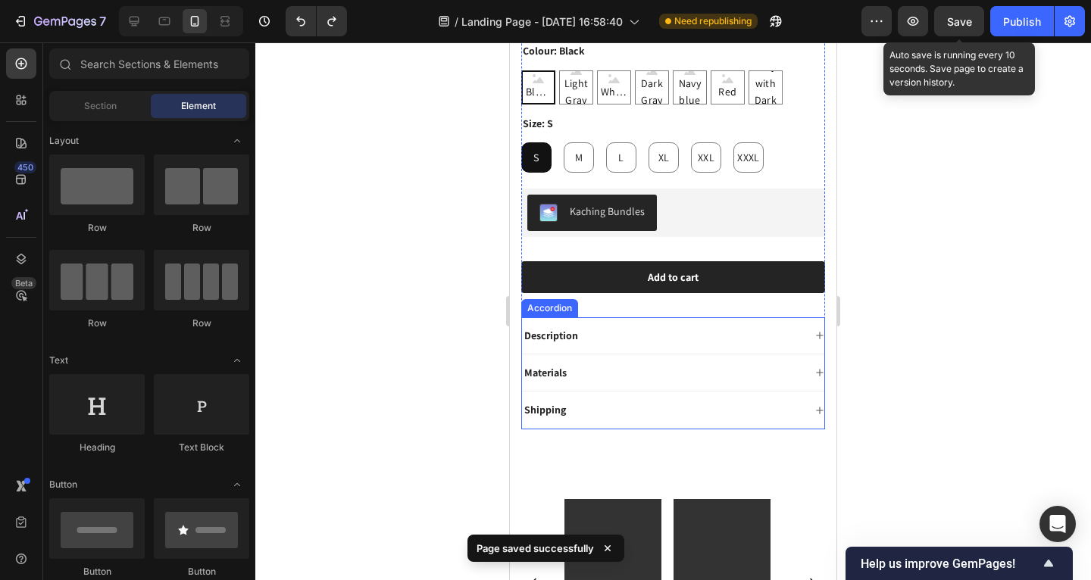
click at [691, 327] on div "Description" at bounding box center [662, 336] width 281 height 18
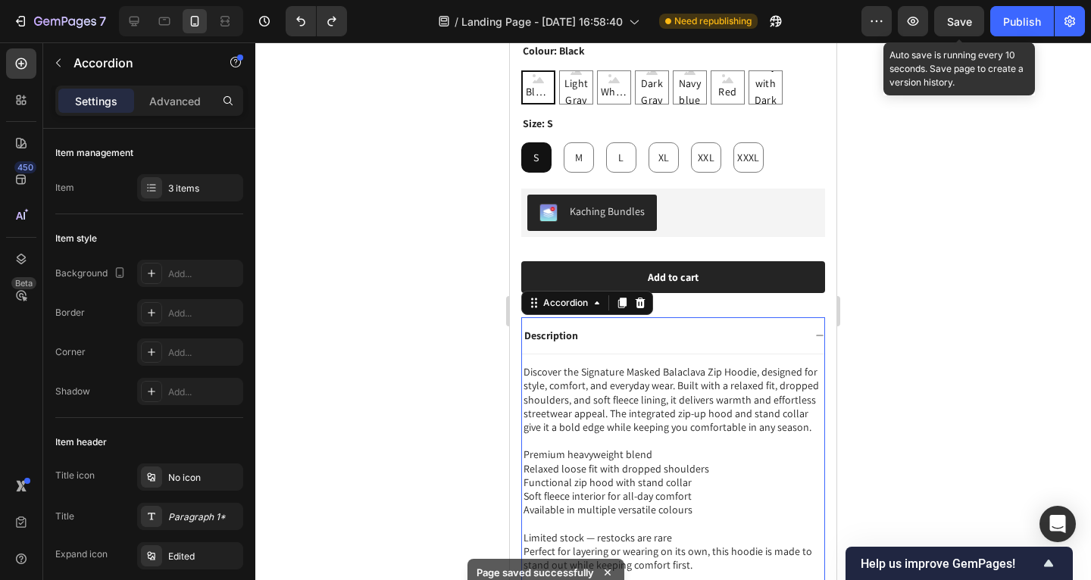
click at [690, 327] on div "Description" at bounding box center [662, 336] width 281 height 18
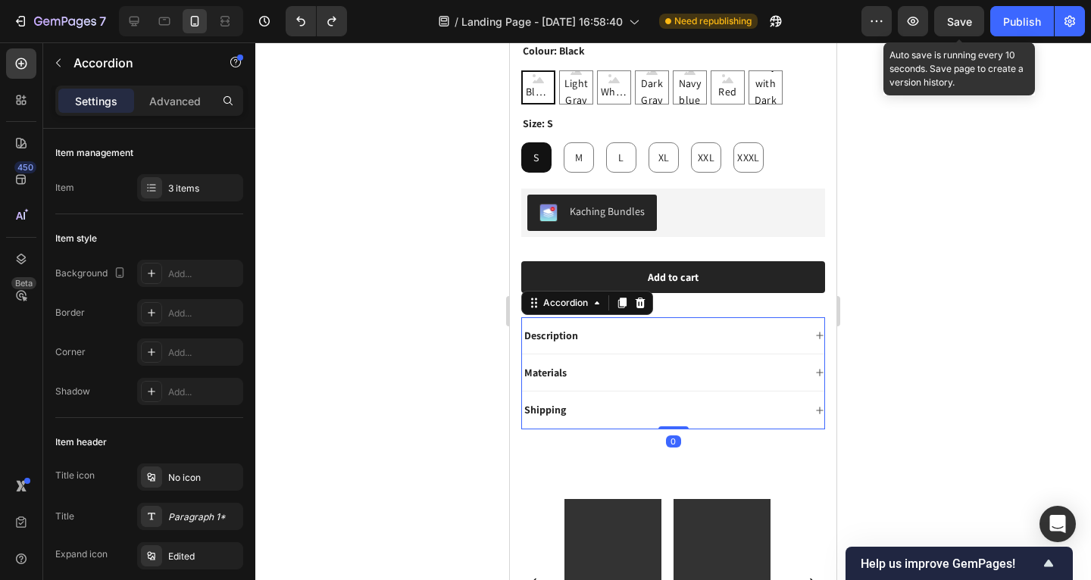
click at [674, 369] on div "Materials" at bounding box center [662, 373] width 281 height 18
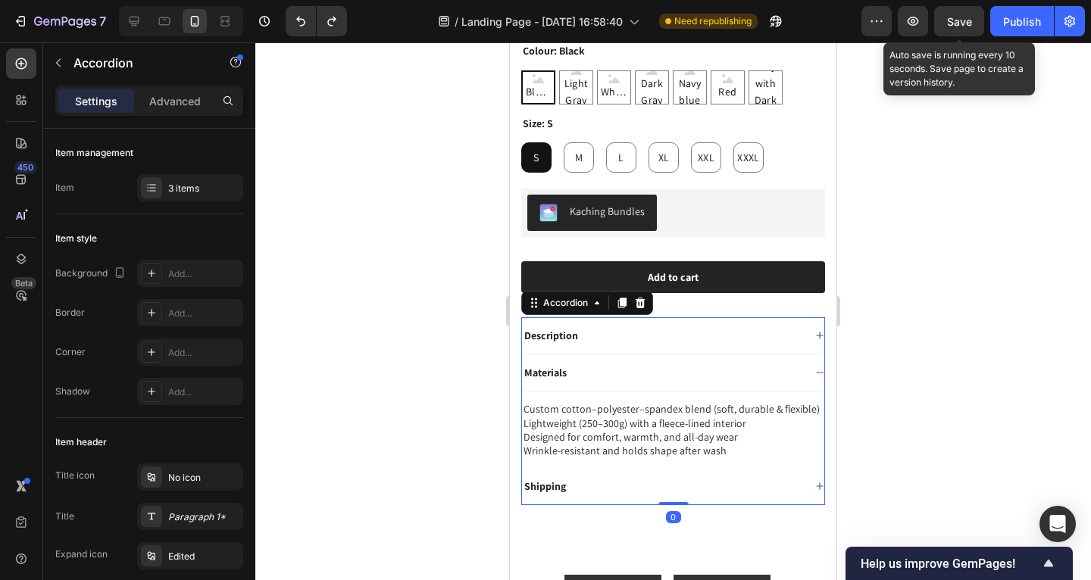
click at [674, 368] on div "Materials" at bounding box center [662, 373] width 281 height 18
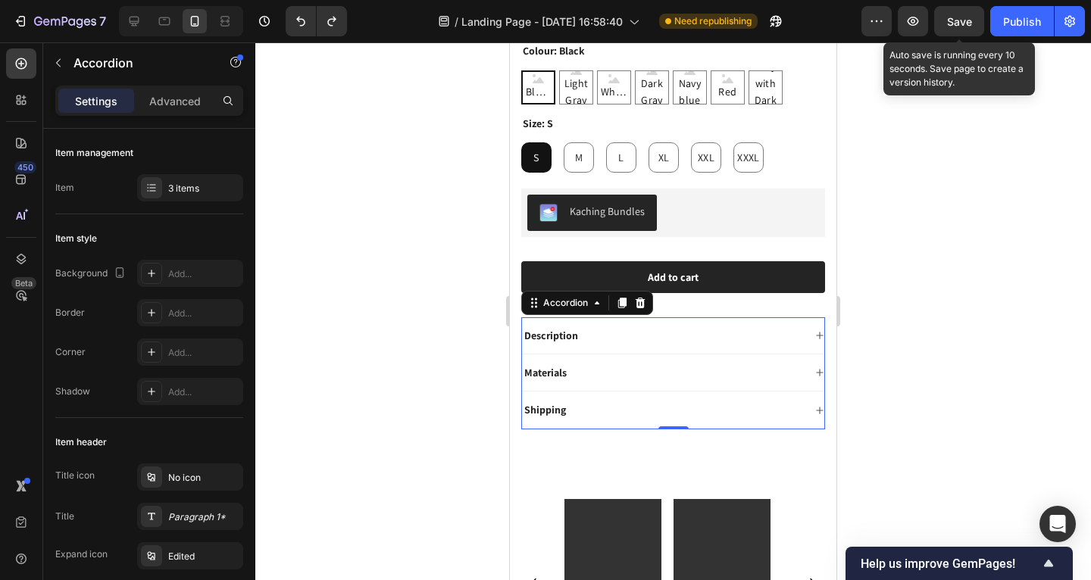
click at [673, 414] on div "Shipping" at bounding box center [673, 410] width 302 height 37
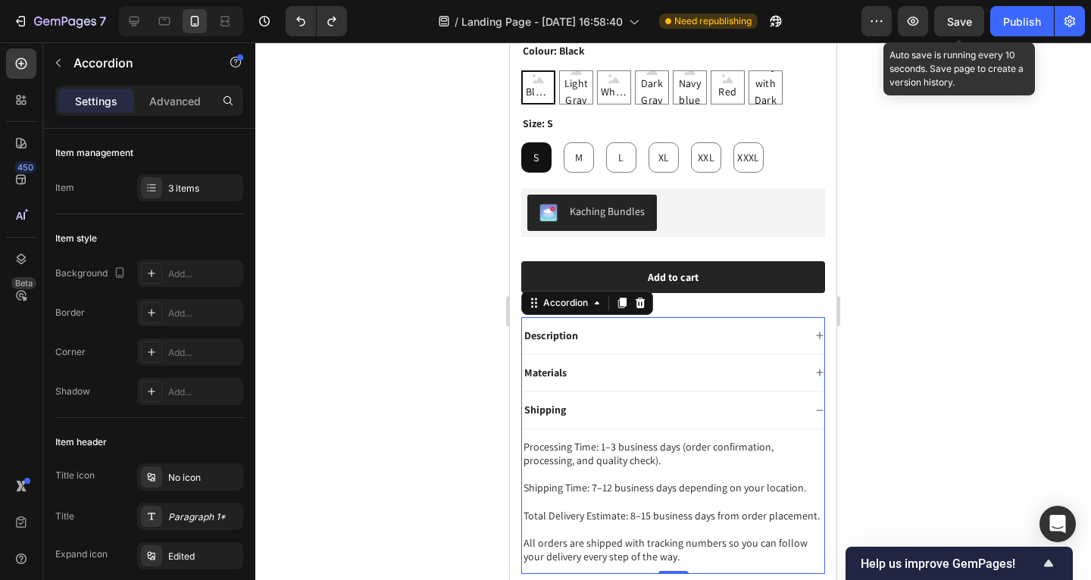
click at [676, 405] on div "Shipping" at bounding box center [662, 410] width 281 height 18
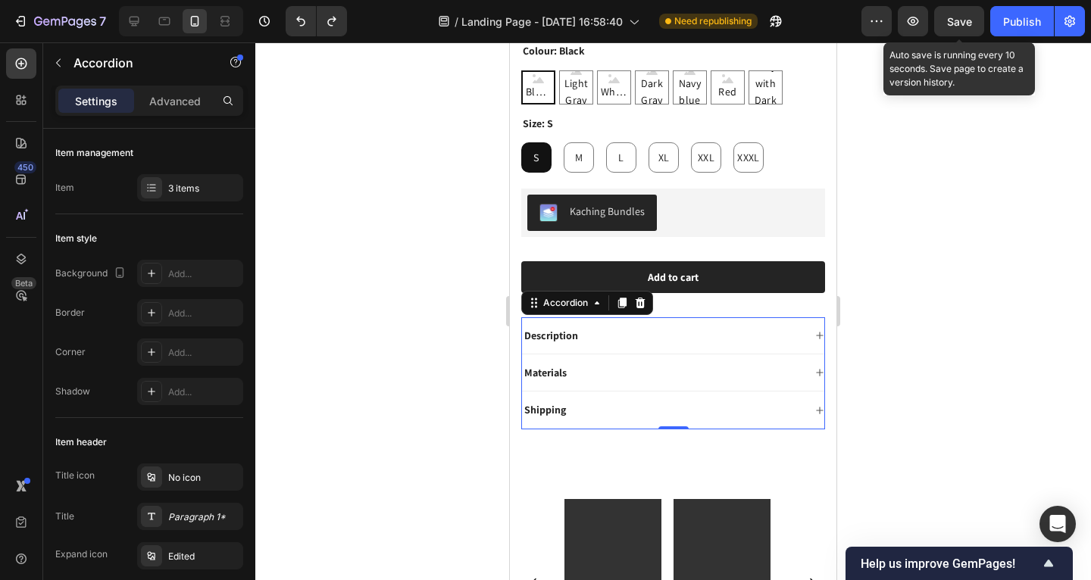
scroll to position [492, 0]
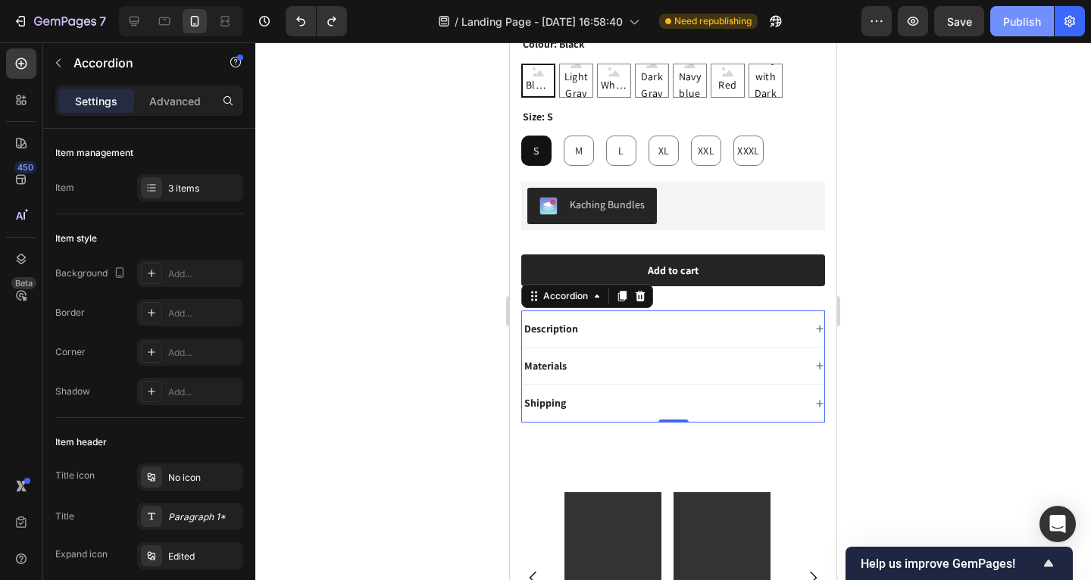
click at [1024, 27] on div "Publish" at bounding box center [1022, 22] width 38 height 16
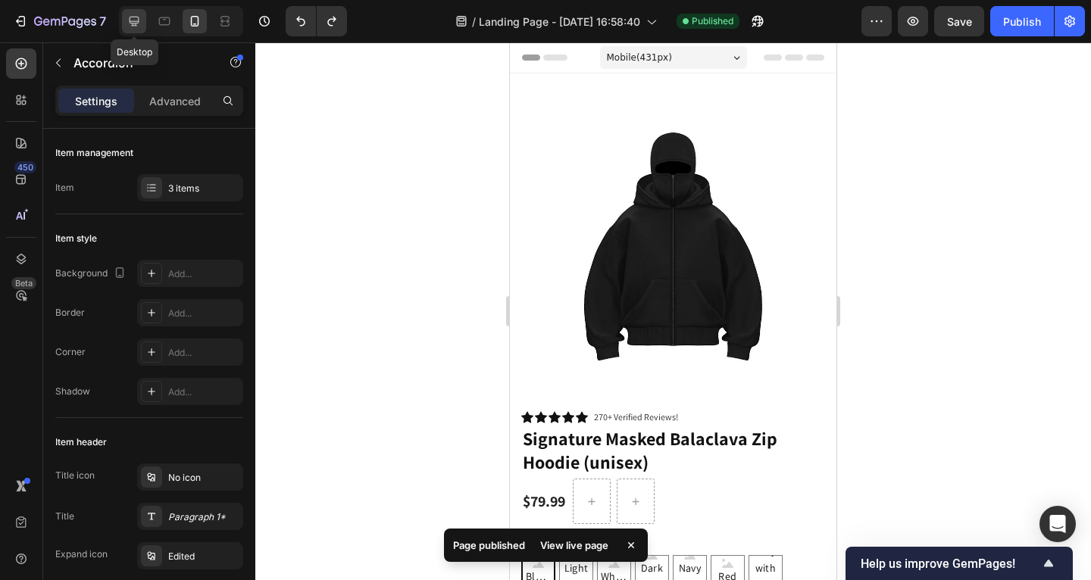
click at [134, 25] on icon at bounding box center [135, 22] width 10 height 10
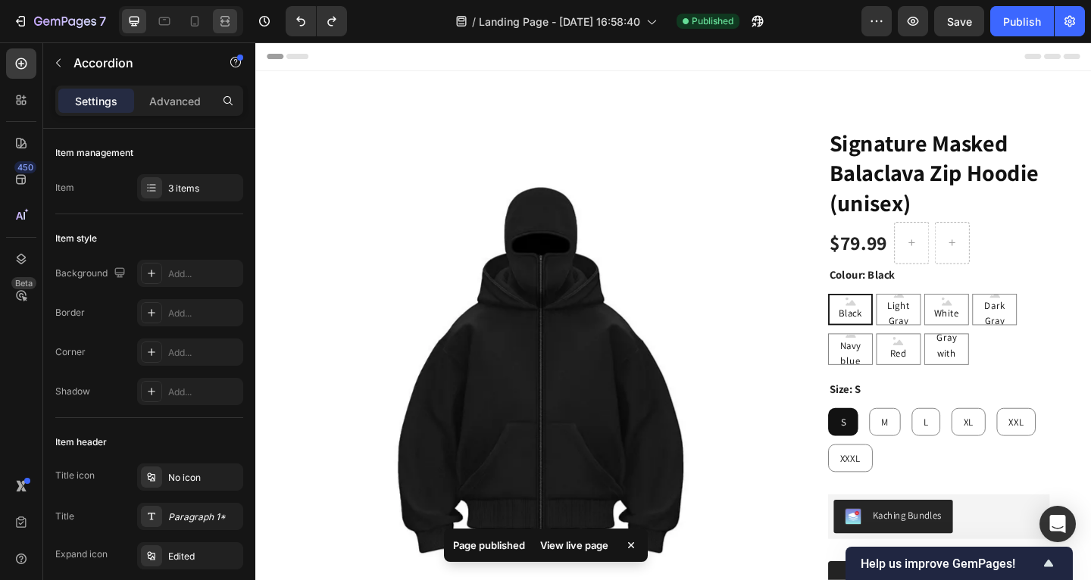
click at [215, 20] on div at bounding box center [225, 21] width 24 height 24
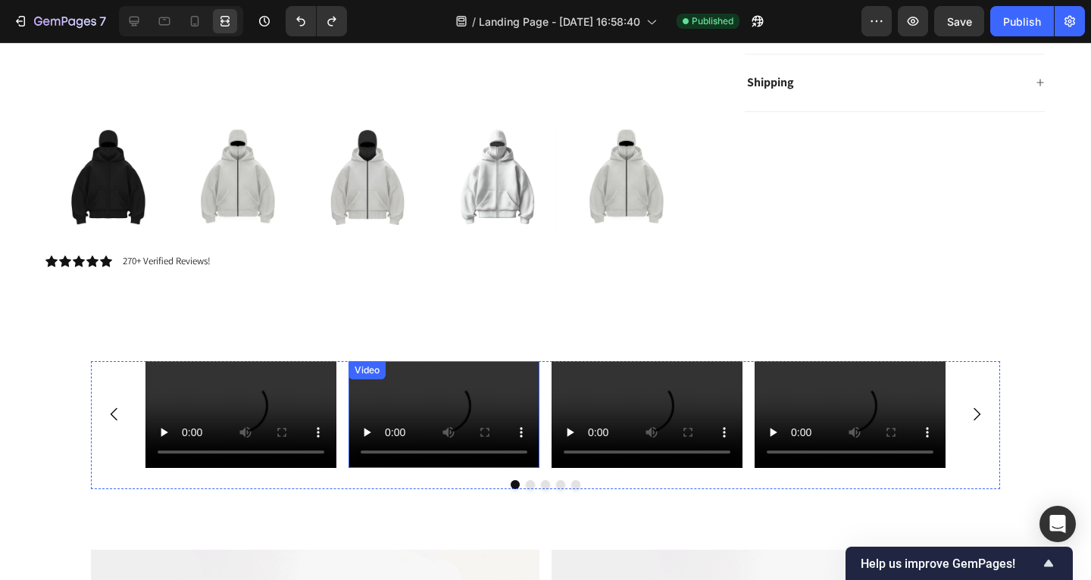
scroll to position [847, 0]
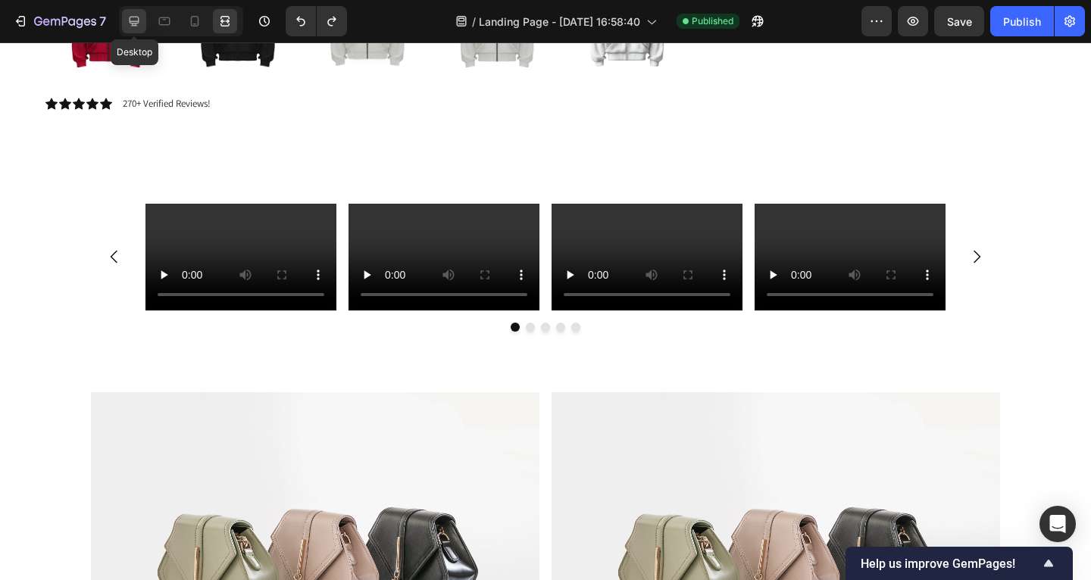
click at [130, 22] on icon at bounding box center [134, 21] width 15 height 15
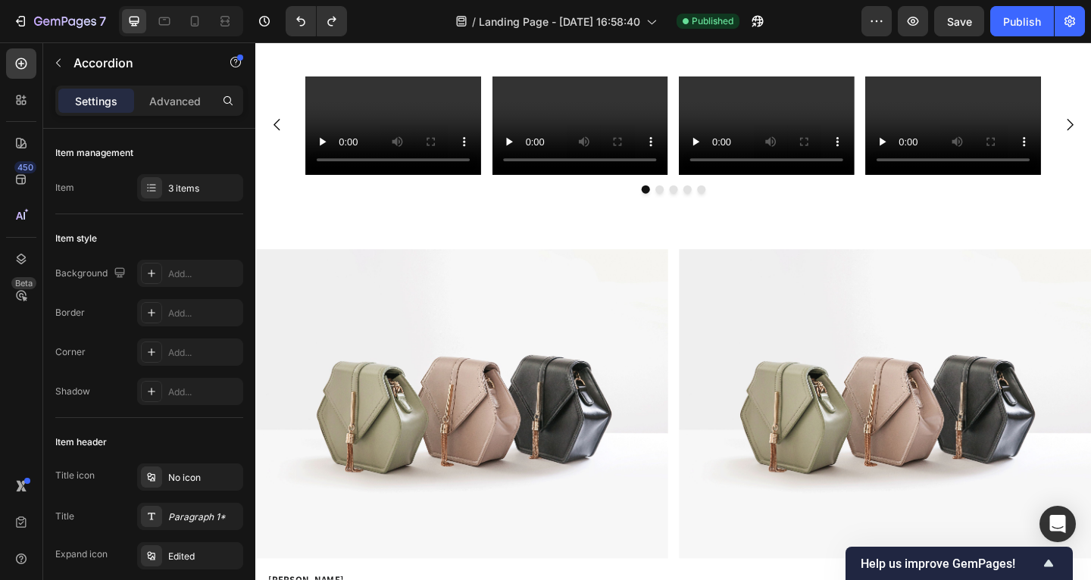
click at [283, 155] on div "Video Video Video Video Video Carousel Row Section 2" at bounding box center [709, 149] width 909 height 189
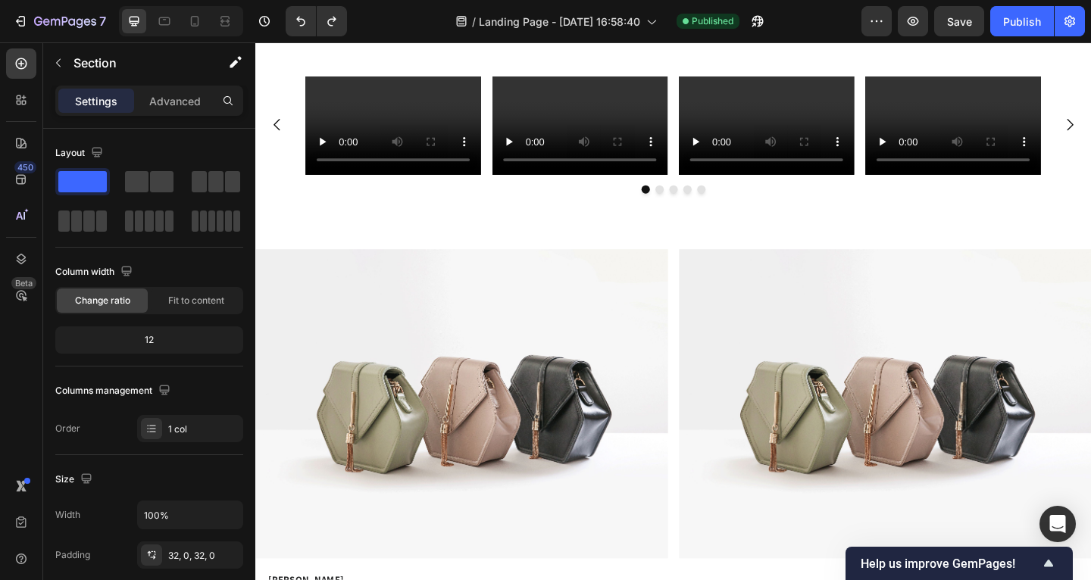
click at [296, 155] on div "Video Video Video Video Video Carousel Row Section 2" at bounding box center [709, 149] width 909 height 189
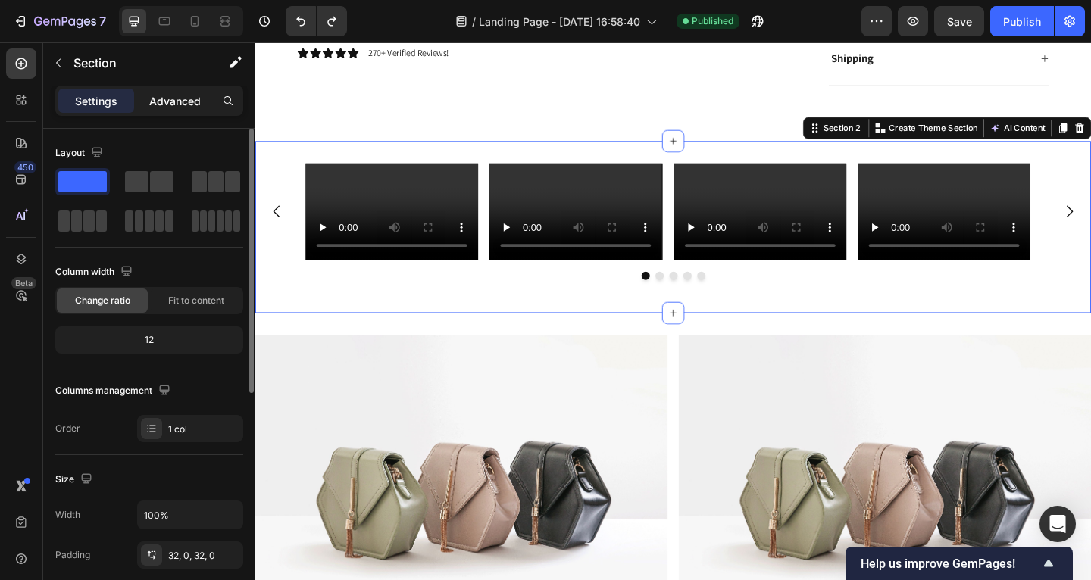
click at [181, 102] on p "Advanced" at bounding box center [175, 101] width 52 height 16
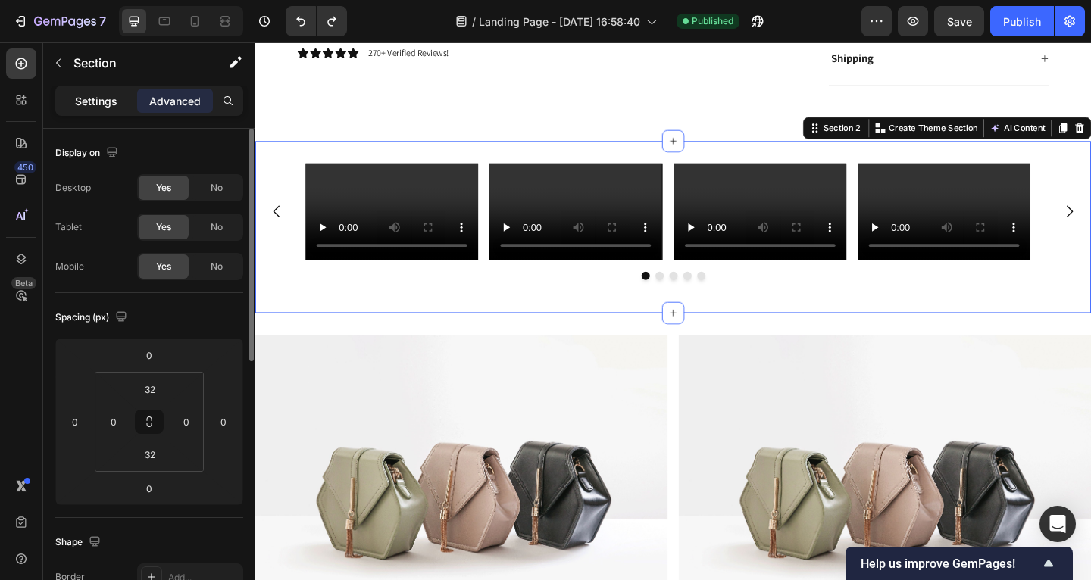
click at [99, 99] on p "Settings" at bounding box center [96, 101] width 42 height 16
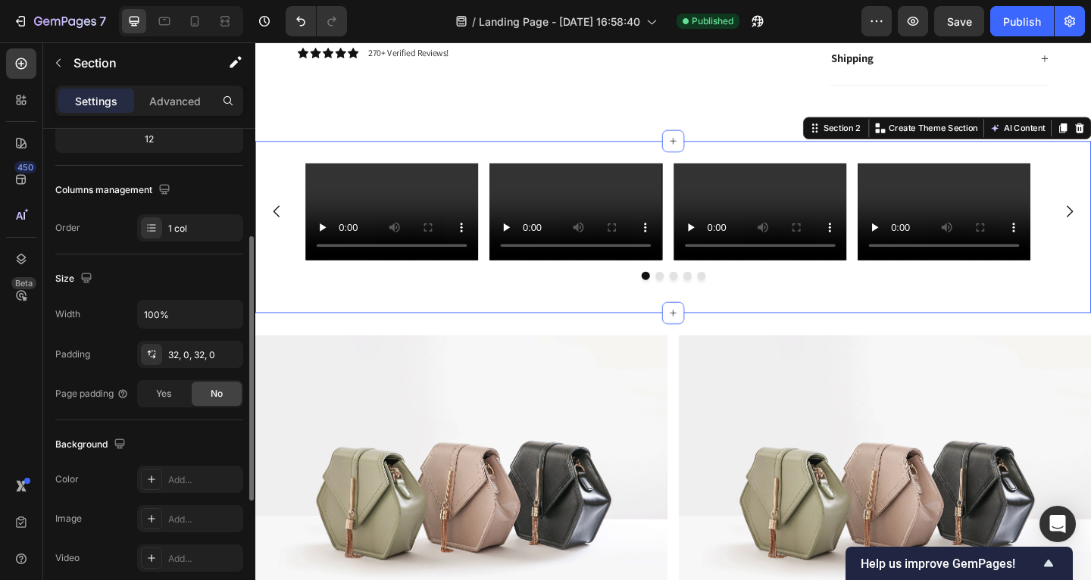
scroll to position [204, 0]
click at [193, 311] on input "100%" at bounding box center [190, 311] width 105 height 27
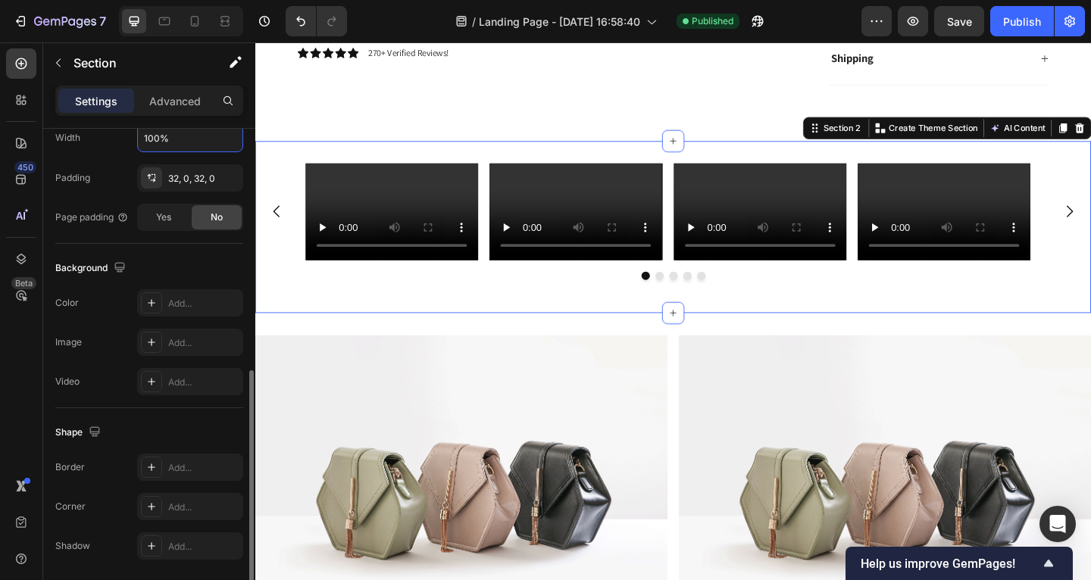
scroll to position [430, 0]
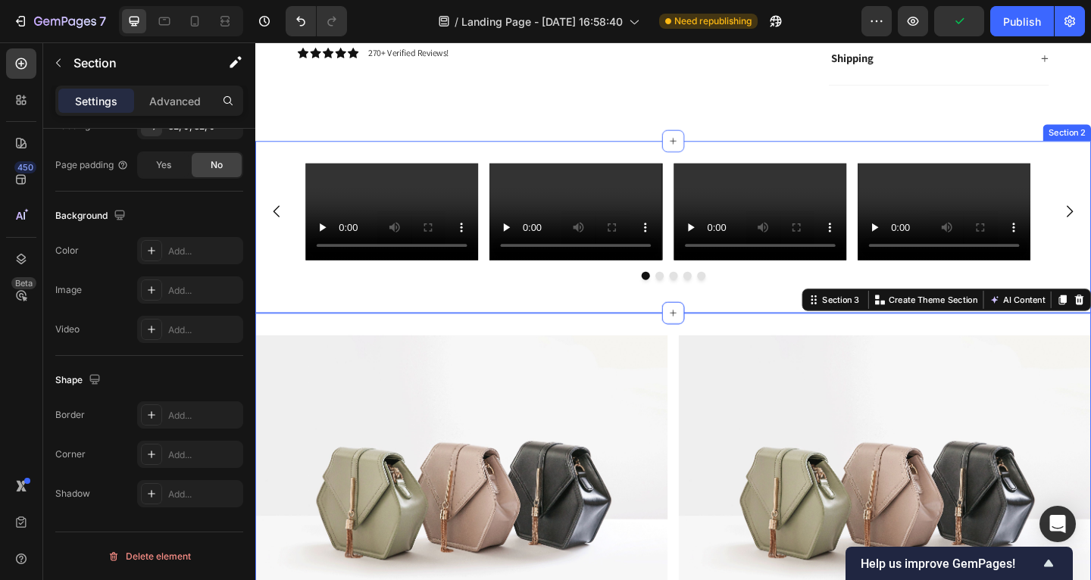
click at [364, 302] on div "Video Video Video Video Video Carousel Row" at bounding box center [709, 243] width 909 height 139
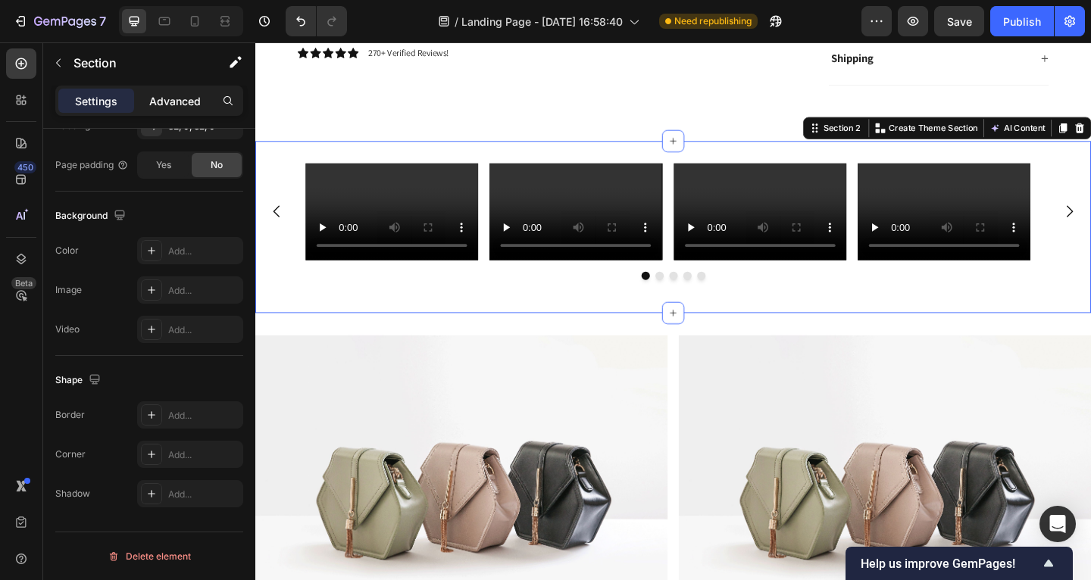
click at [192, 102] on p "Advanced" at bounding box center [175, 101] width 52 height 16
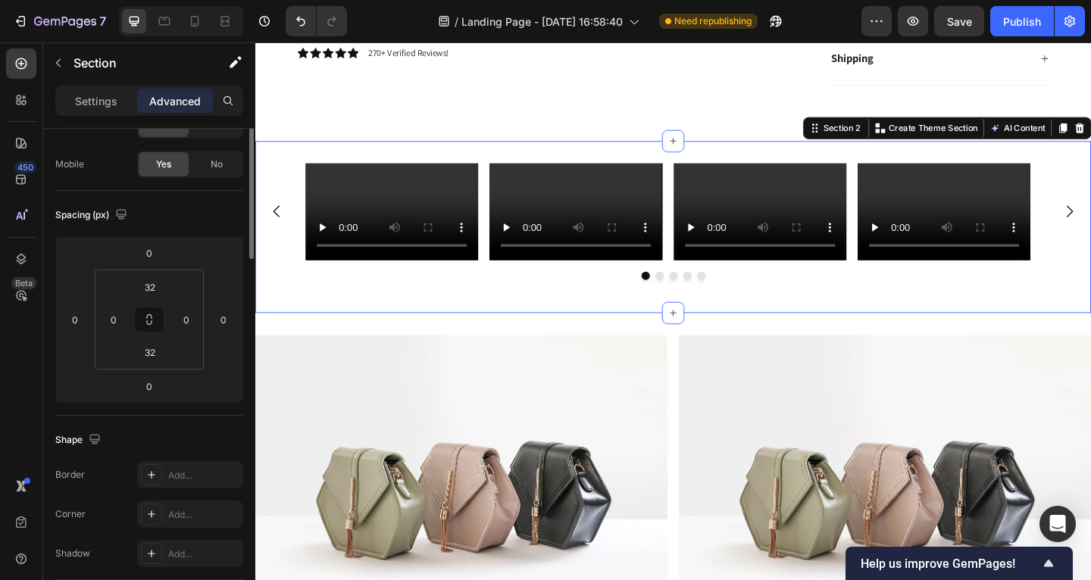
scroll to position [0, 0]
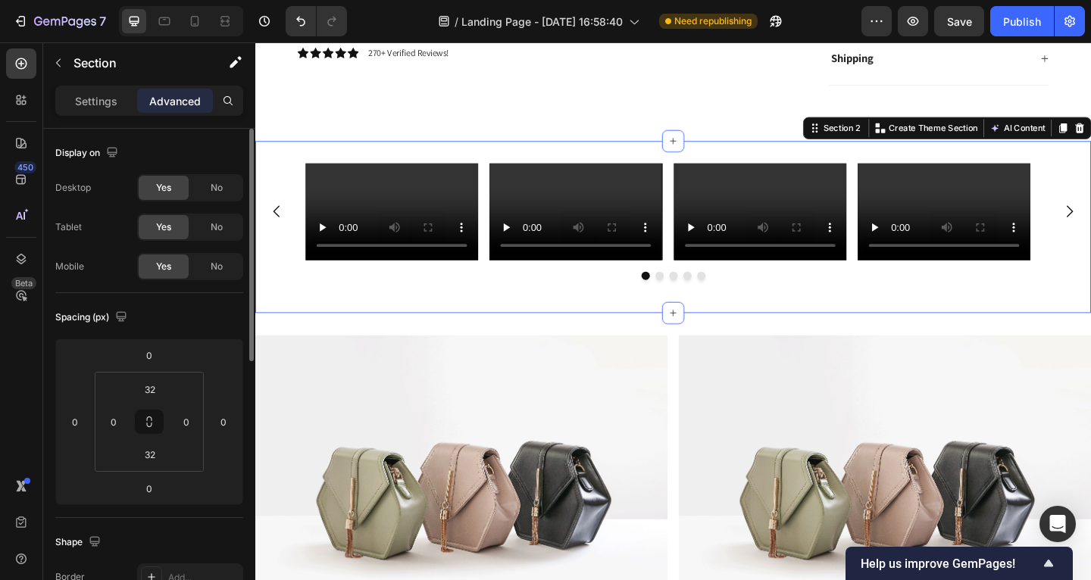
drag, startPoint x: 210, startPoint y: 192, endPoint x: 211, endPoint y: 208, distance: 16.7
click at [211, 192] on span "No" at bounding box center [217, 188] width 12 height 14
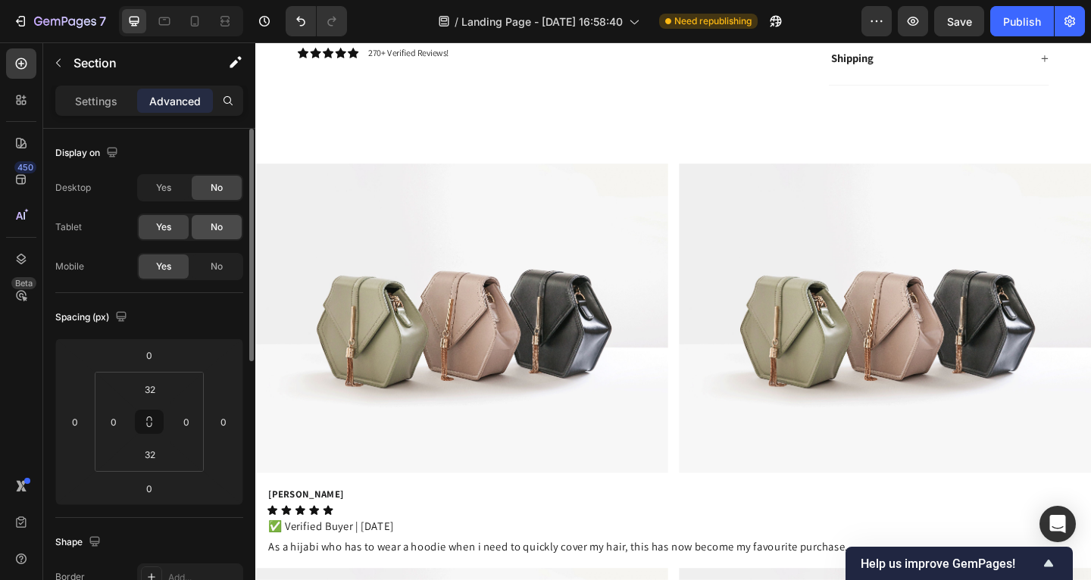
click at [211, 224] on span "No" at bounding box center [217, 227] width 12 height 14
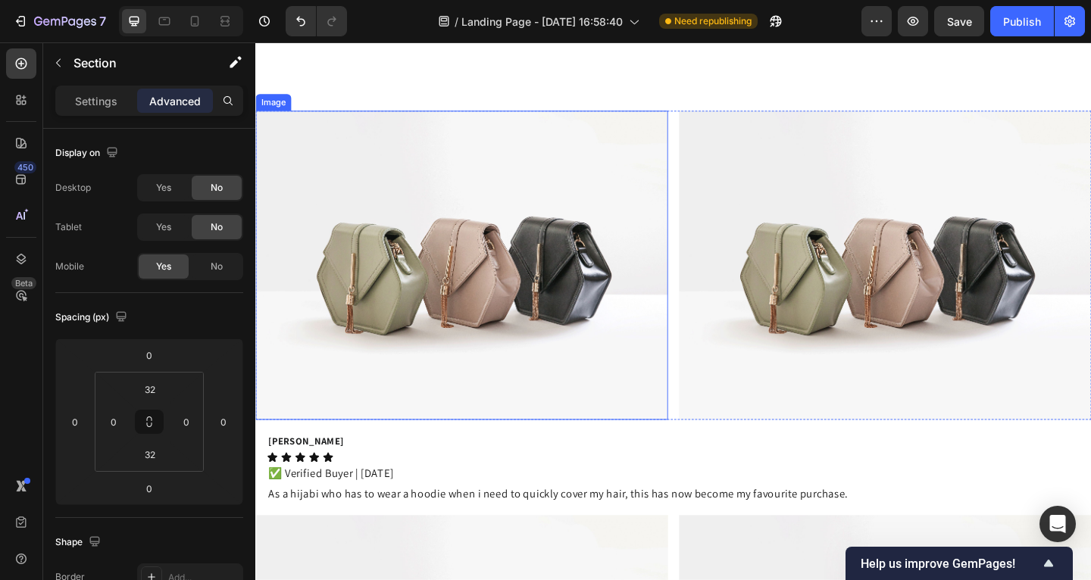
scroll to position [813, 0]
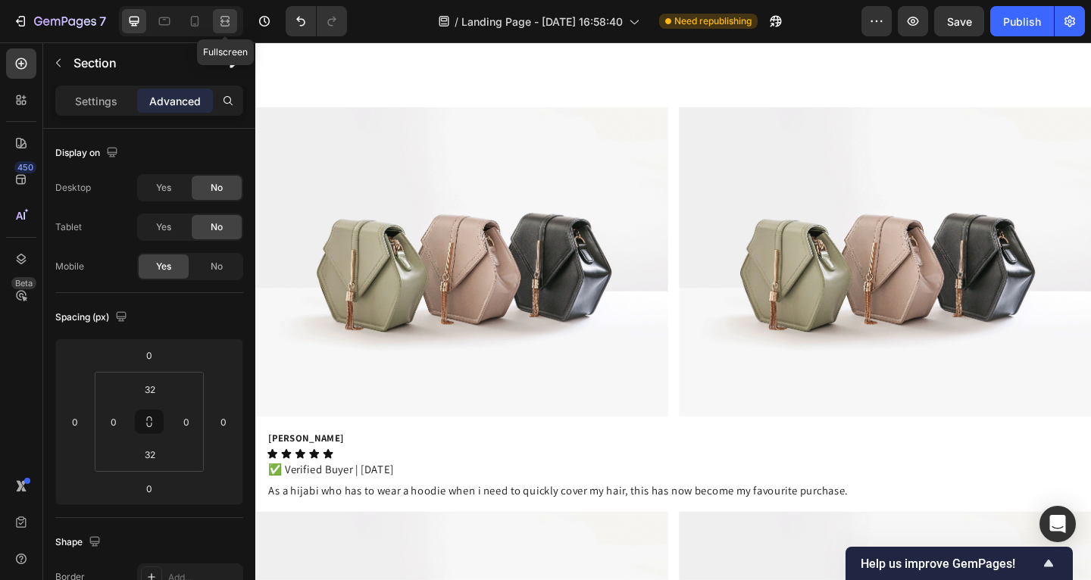
drag, startPoint x: 225, startPoint y: 22, endPoint x: 508, endPoint y: 277, distance: 380.9
click at [225, 22] on icon at bounding box center [224, 21] width 15 height 15
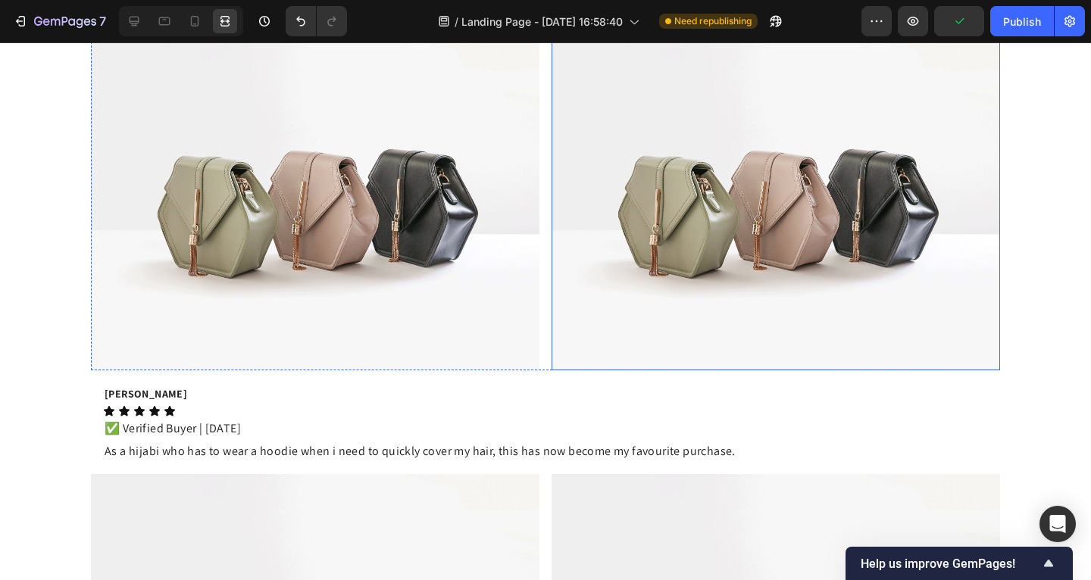
scroll to position [1017, 0]
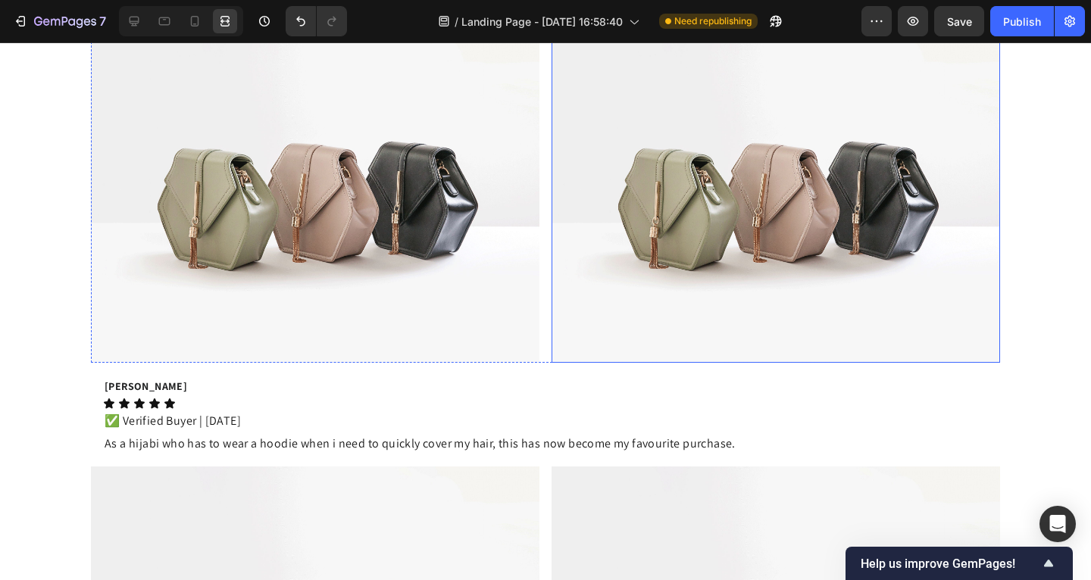
click at [371, 226] on img at bounding box center [315, 195] width 449 height 336
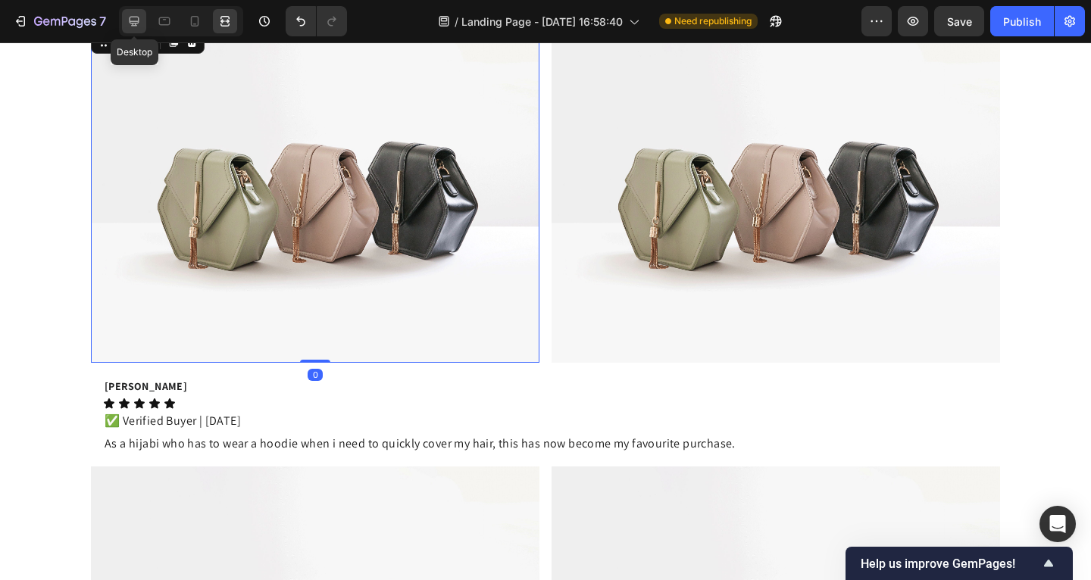
click at [137, 17] on icon at bounding box center [135, 22] width 10 height 10
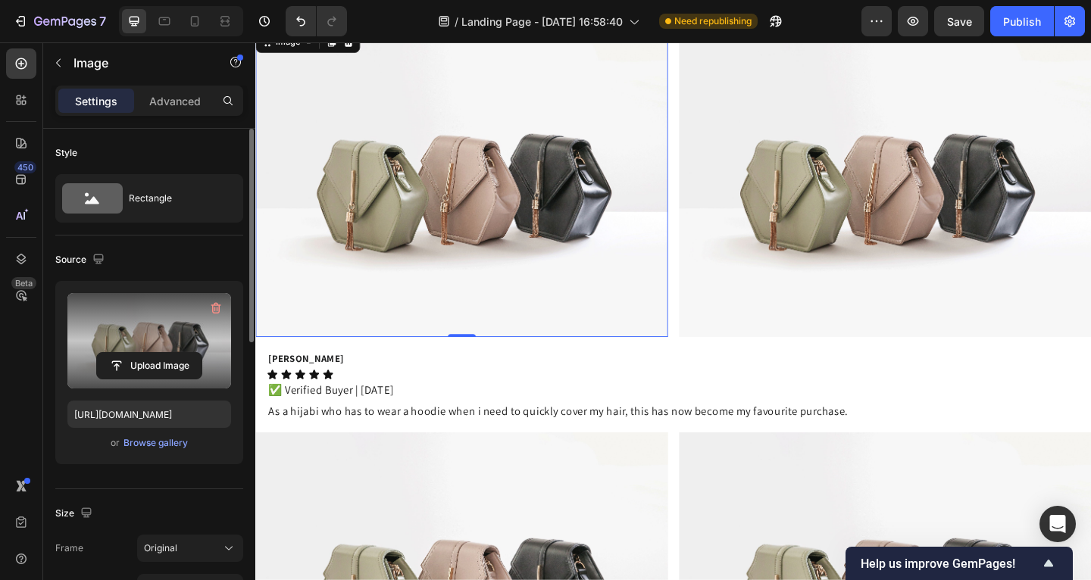
click at [162, 314] on label at bounding box center [149, 340] width 164 height 95
click at [162, 353] on input "file" at bounding box center [149, 366] width 105 height 26
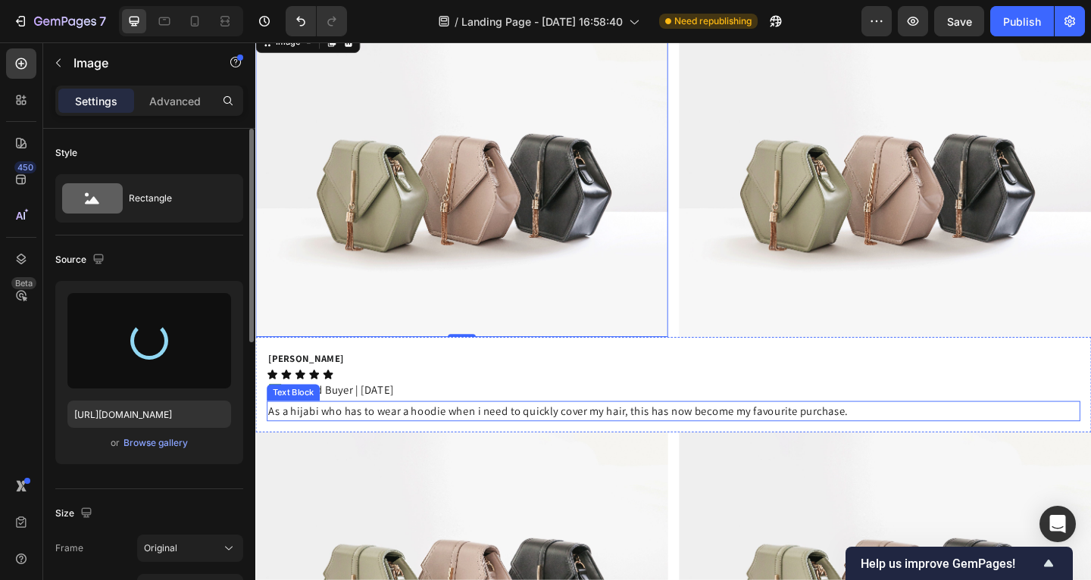
type input "https://cdn.shopify.com/s/files/1/0885/4382/2124/files/gempages_585680175589491…"
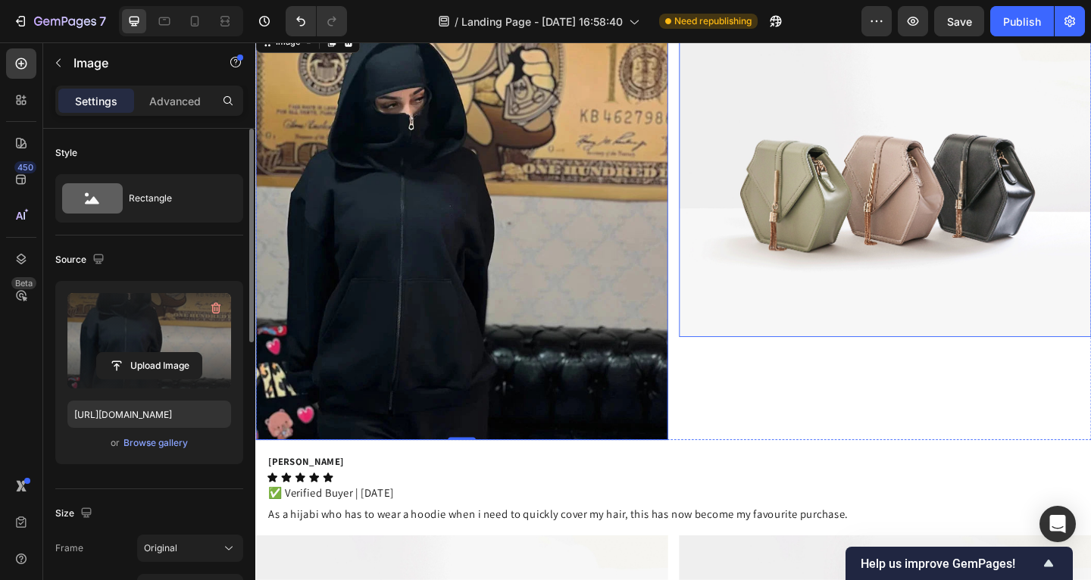
scroll to position [906, 0]
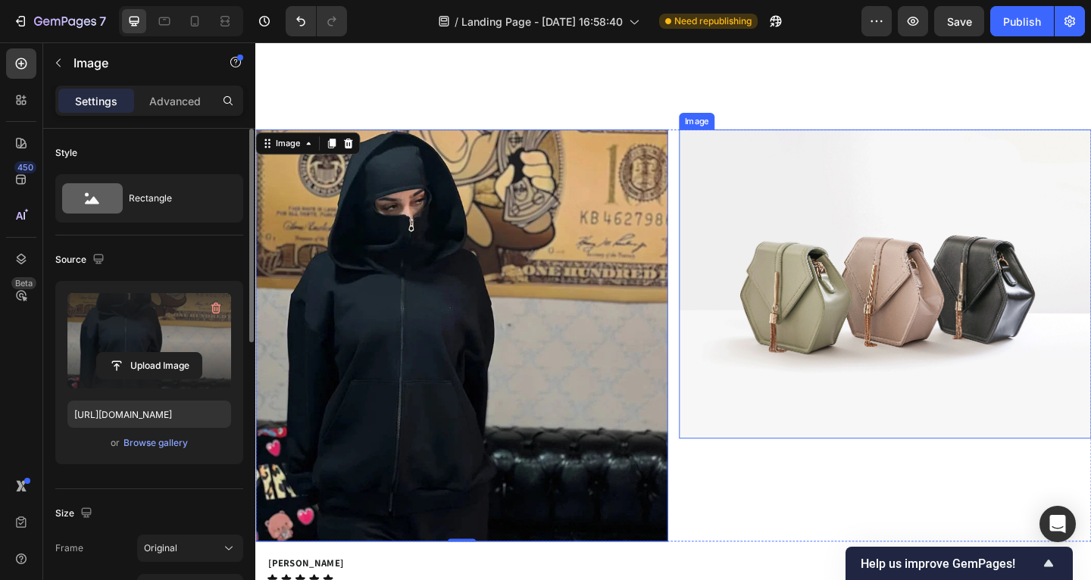
click at [796, 351] on img at bounding box center [940, 305] width 449 height 336
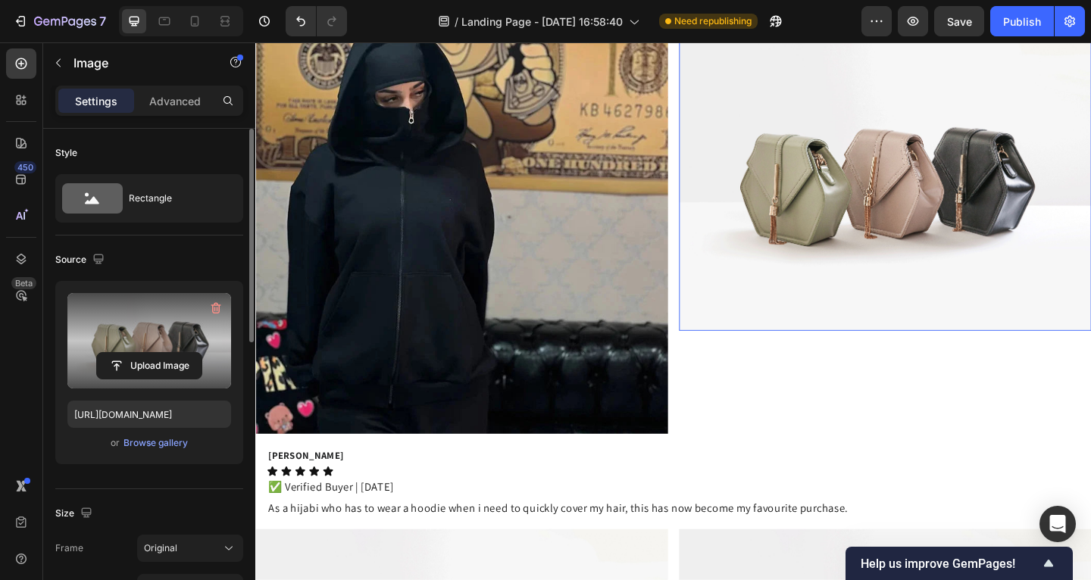
click at [178, 323] on label at bounding box center [149, 340] width 164 height 95
click at [178, 353] on input "file" at bounding box center [149, 366] width 105 height 26
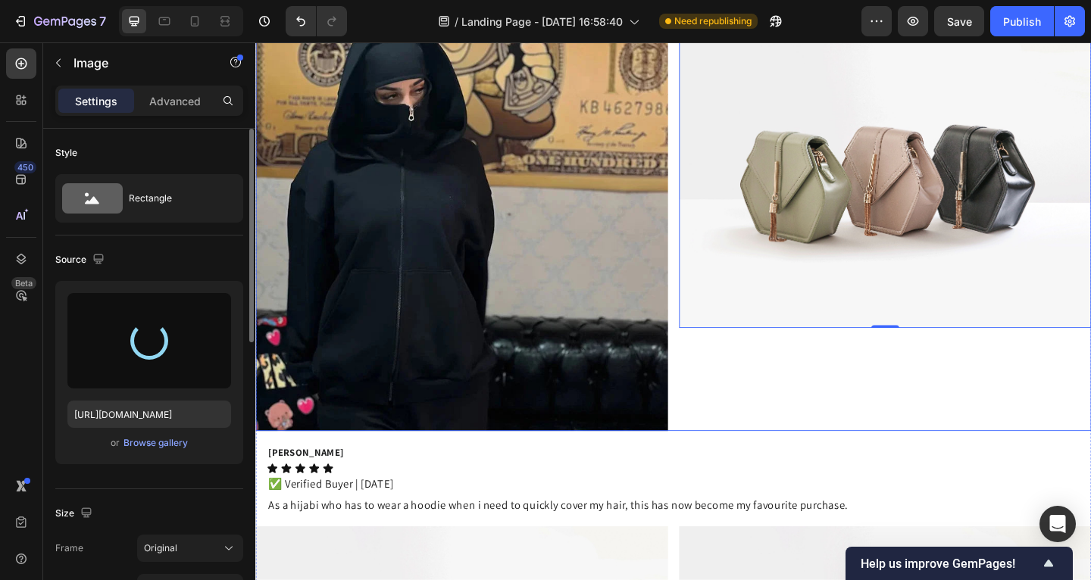
type input "https://cdn.shopify.com/s/files/1/0885/4382/2124/files/gempages_585680175589491…"
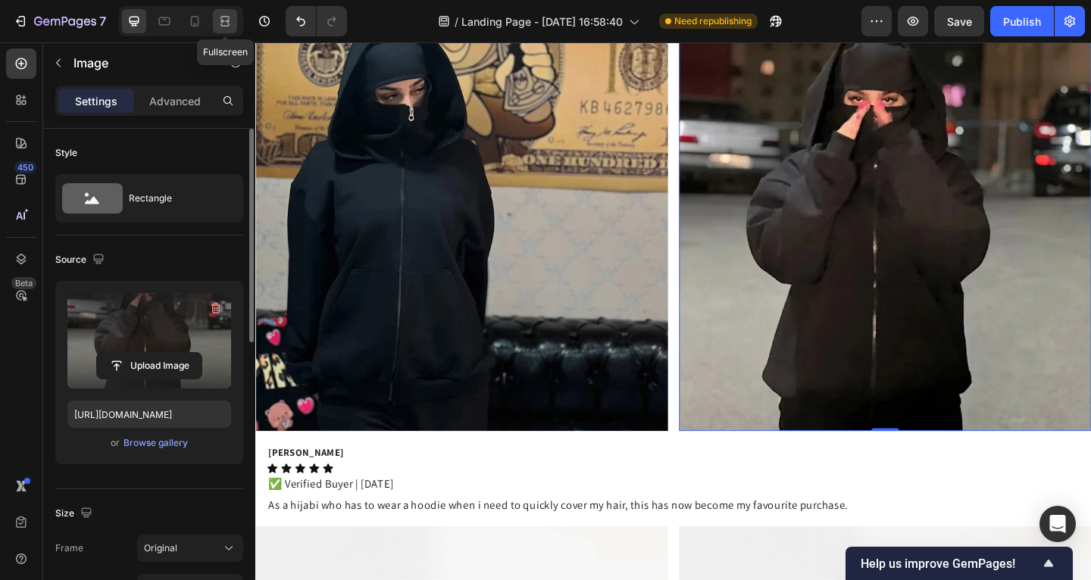
click at [219, 24] on icon at bounding box center [224, 21] width 15 height 15
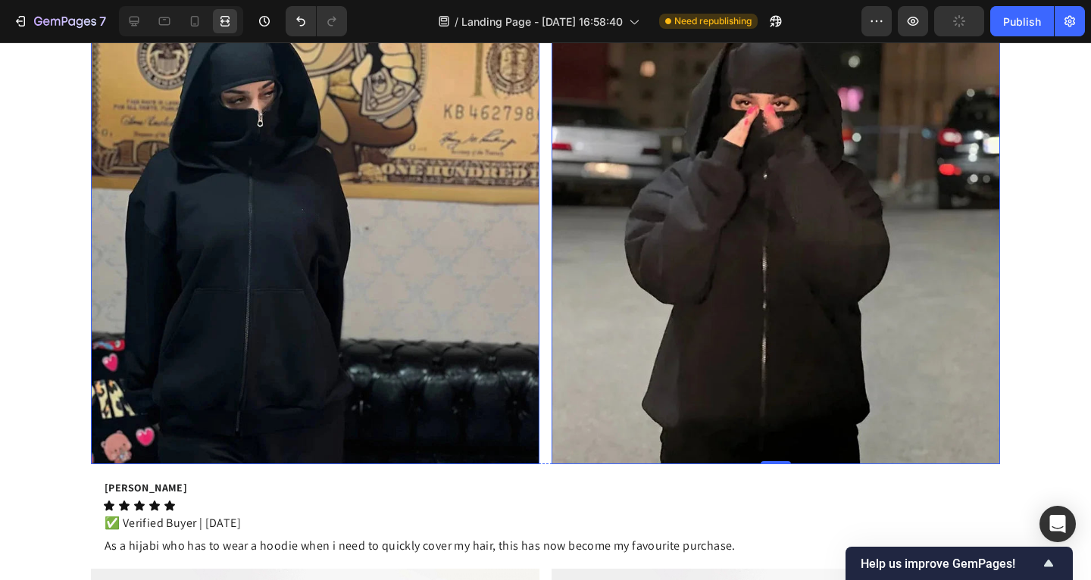
scroll to position [902, 0]
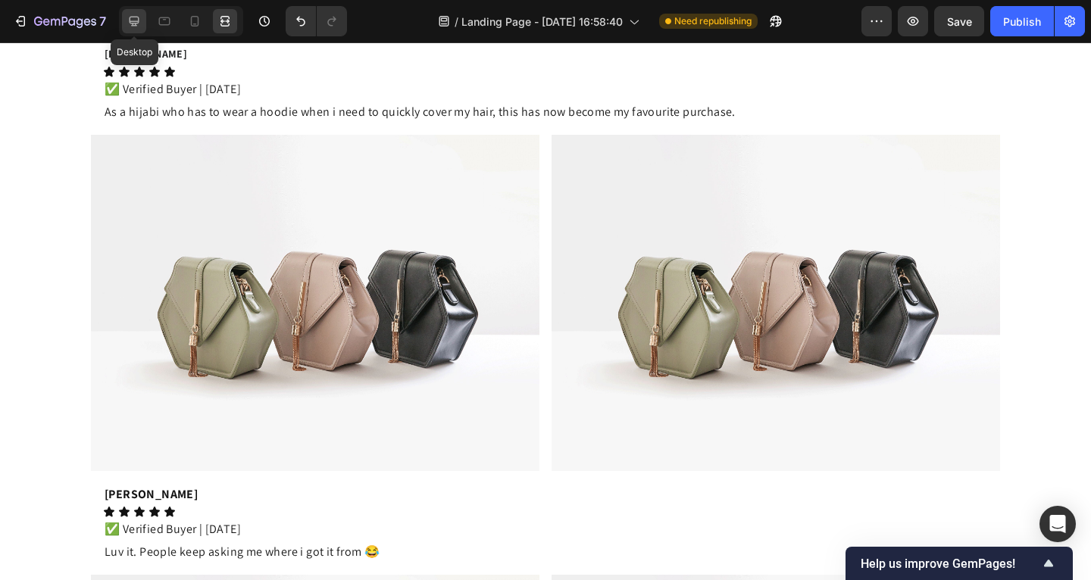
click at [130, 22] on icon at bounding box center [134, 21] width 15 height 15
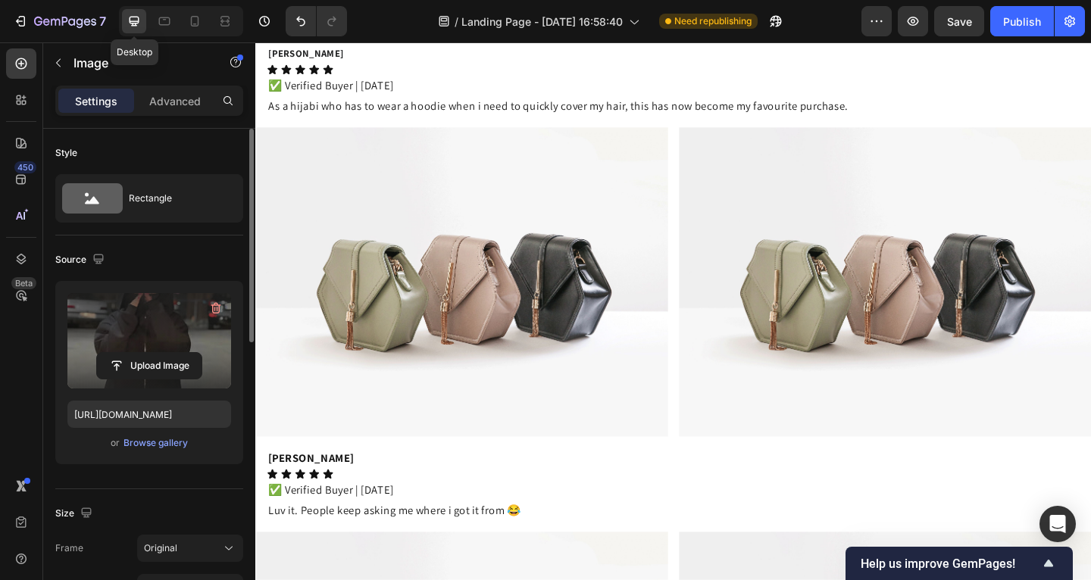
scroll to position [1337, 0]
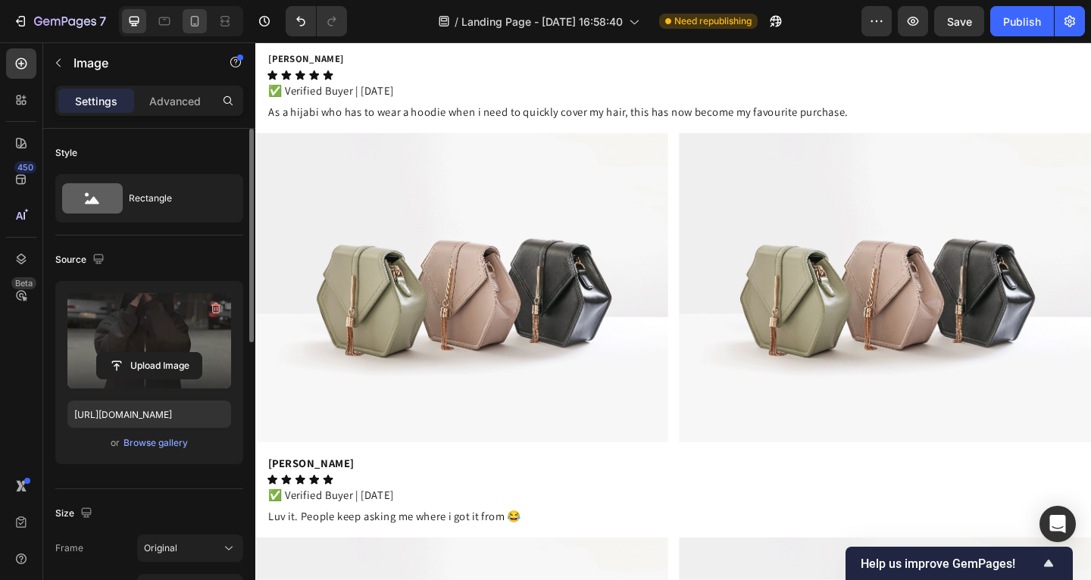
click at [204, 26] on div at bounding box center [195, 21] width 24 height 24
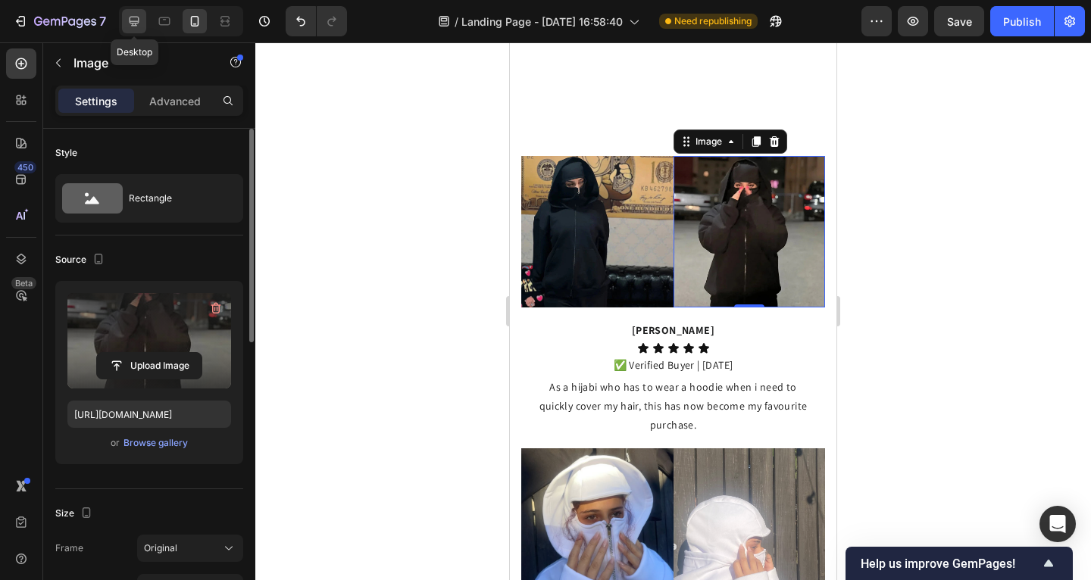
click at [132, 23] on icon at bounding box center [135, 22] width 10 height 10
type input "100"
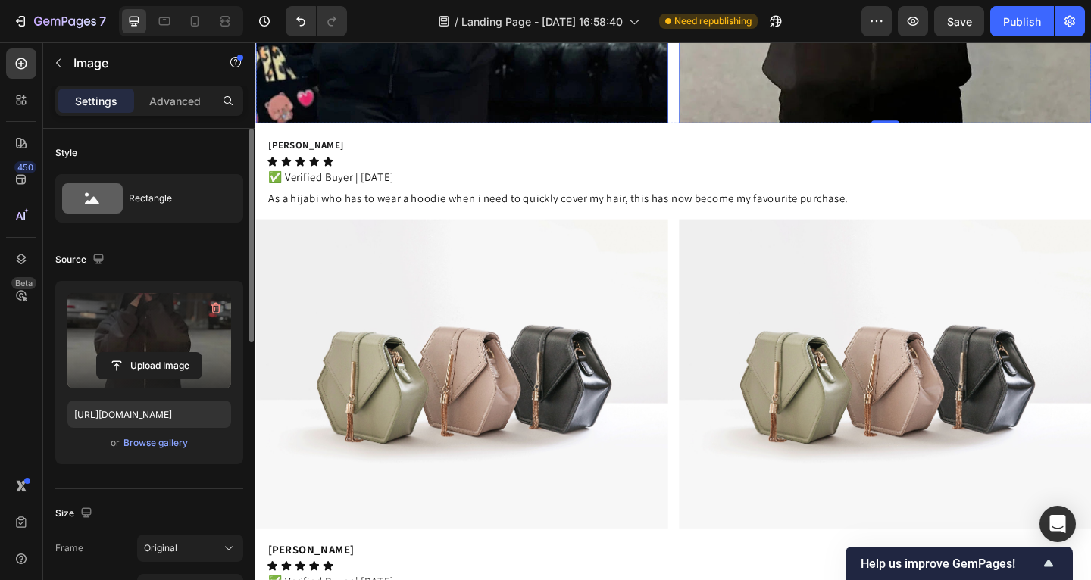
scroll to position [895, 0]
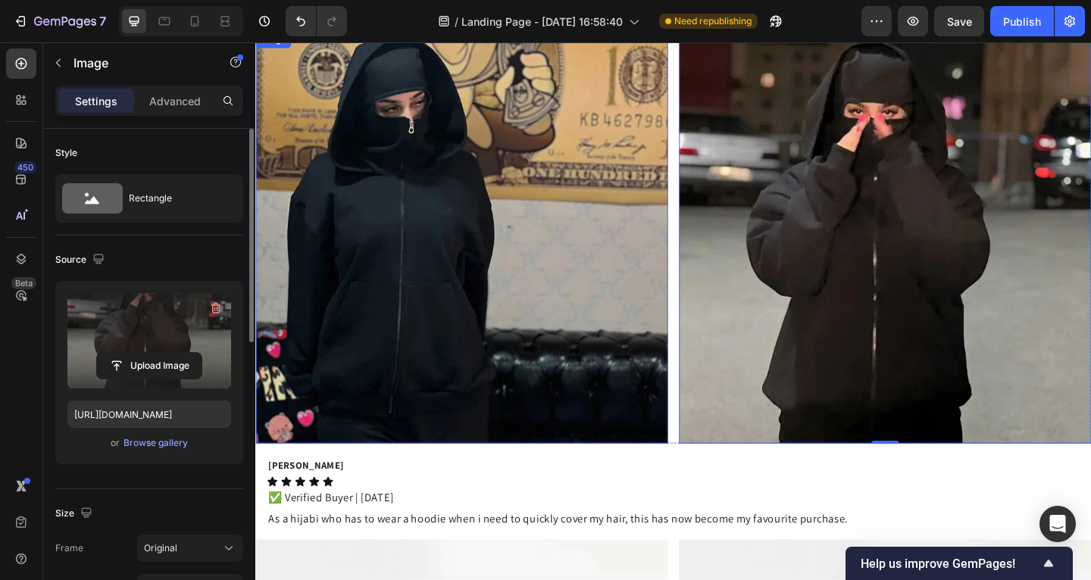
click at [430, 189] on img at bounding box center [479, 254] width 449 height 449
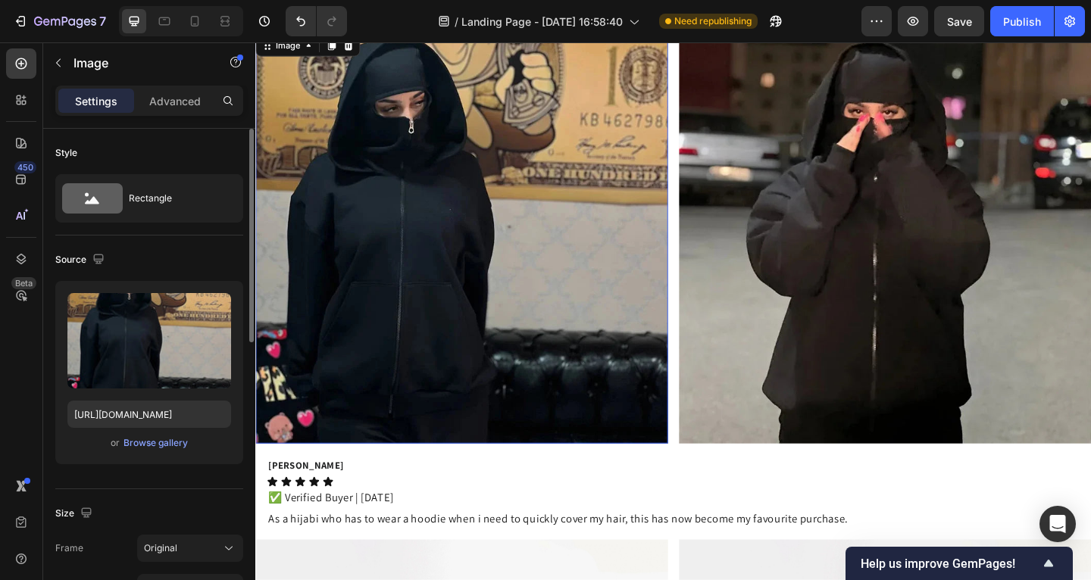
scroll to position [830, 0]
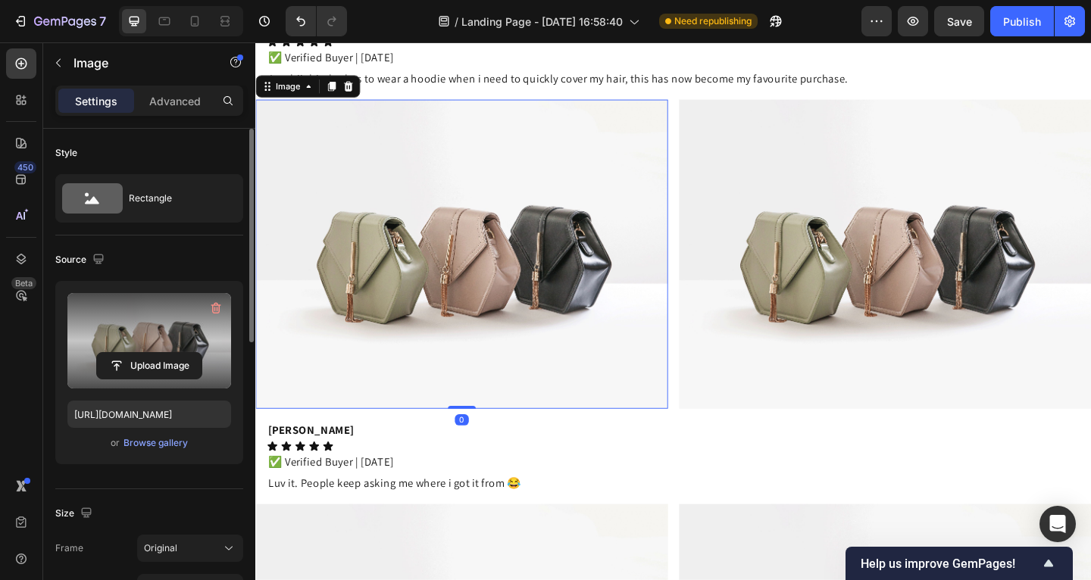
click at [173, 318] on label at bounding box center [149, 340] width 164 height 95
click at [173, 353] on input "file" at bounding box center [149, 366] width 105 height 26
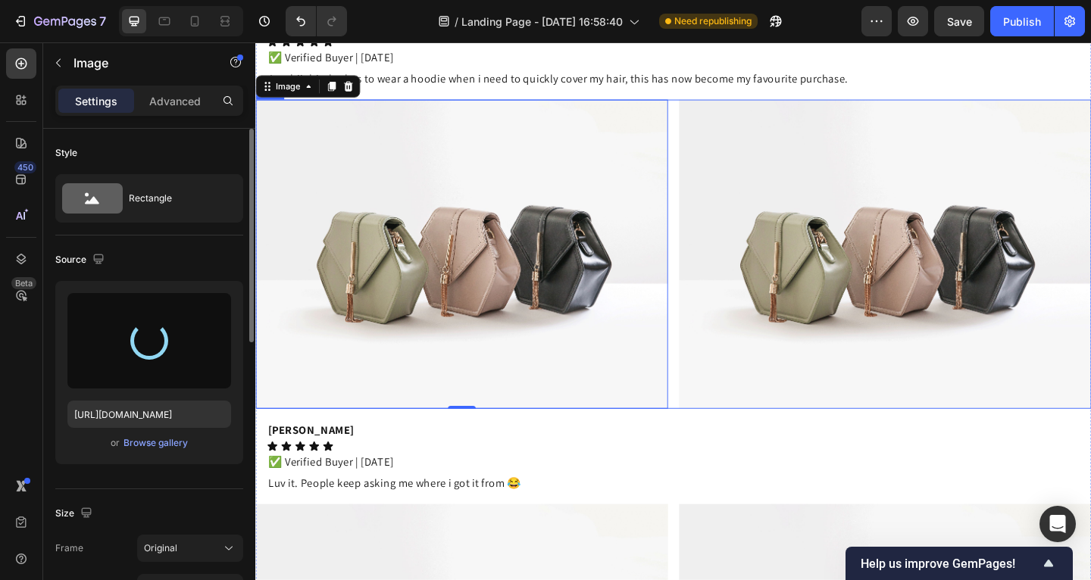
type input "https://cdn.shopify.com/s/files/1/0885/4382/2124/files/gempages_585680175589491…"
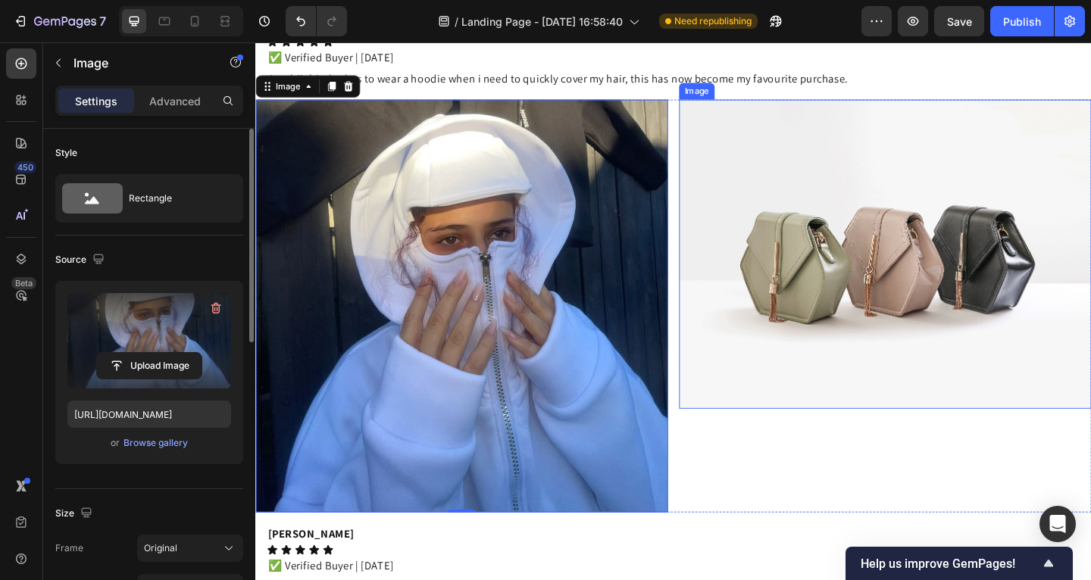
click at [827, 332] on img at bounding box center [940, 273] width 449 height 336
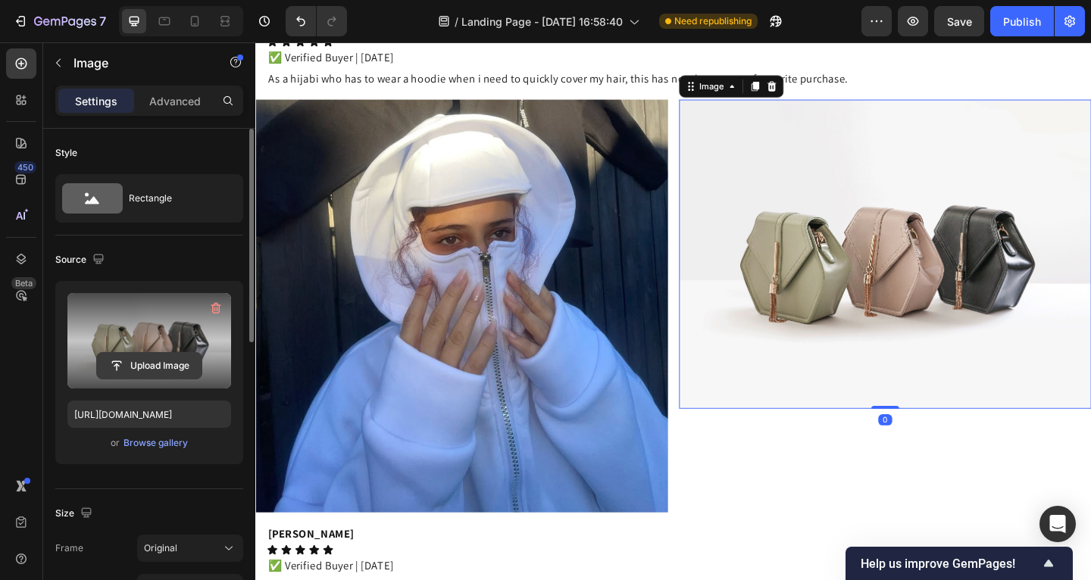
click at [188, 357] on input "file" at bounding box center [149, 366] width 105 height 26
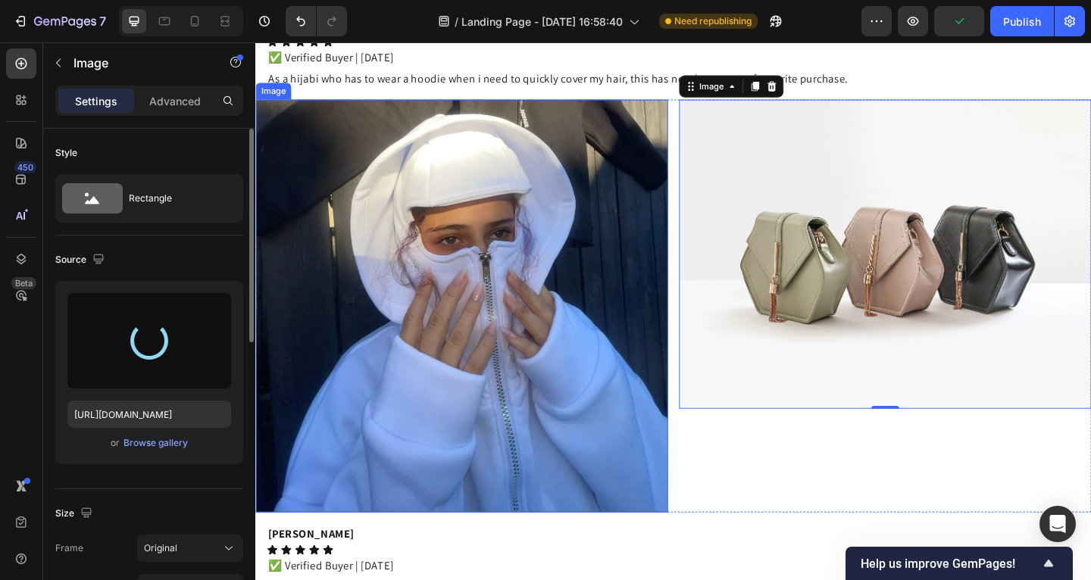
type input "https://cdn.shopify.com/s/files/1/0885/4382/2124/files/gempages_585680175589491…"
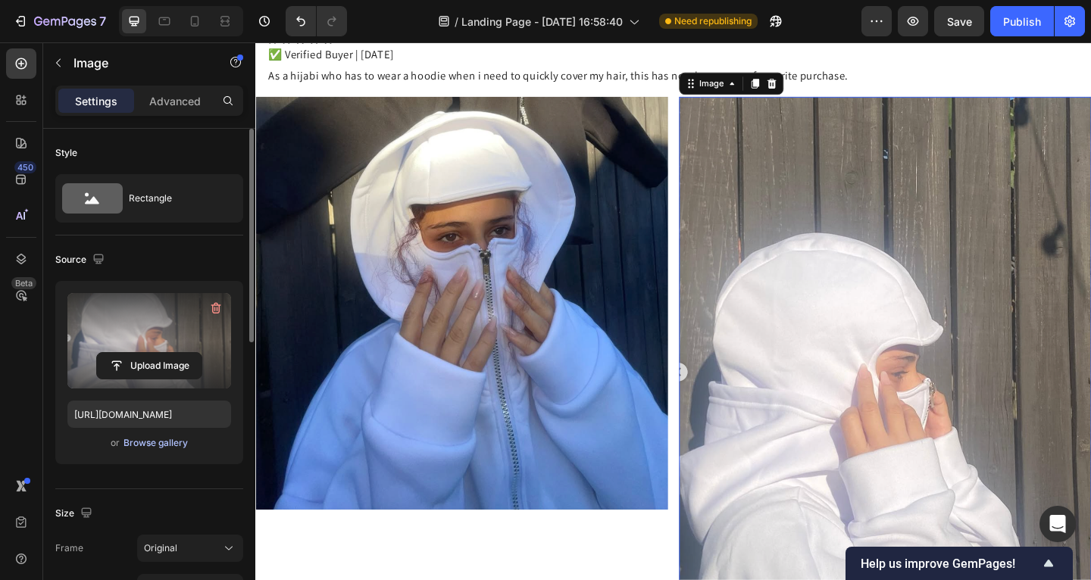
scroll to position [101, 0]
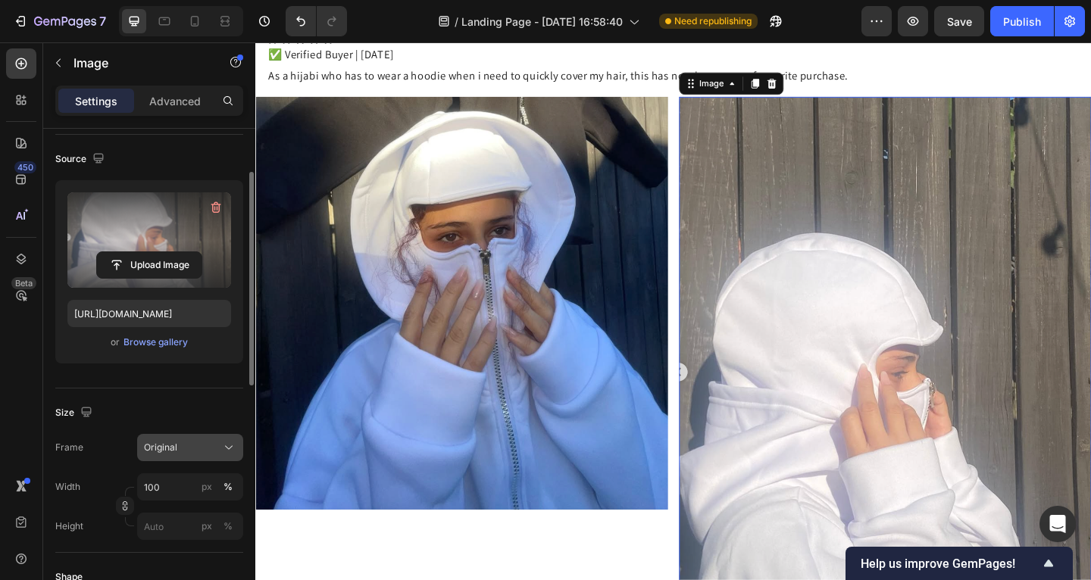
click at [187, 443] on div "Original" at bounding box center [181, 448] width 74 height 14
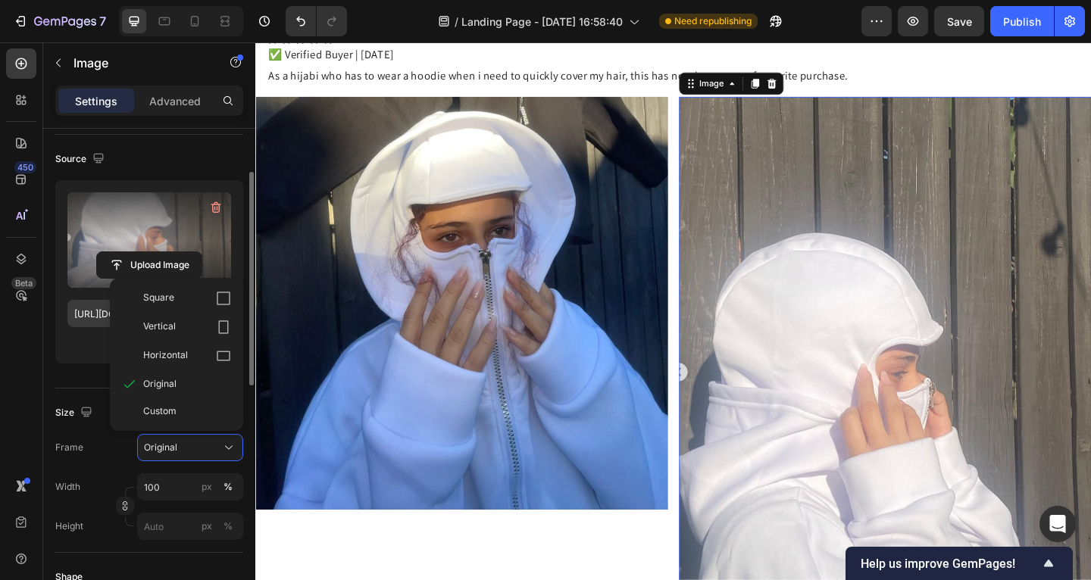
click at [182, 304] on div "Square" at bounding box center [187, 298] width 88 height 15
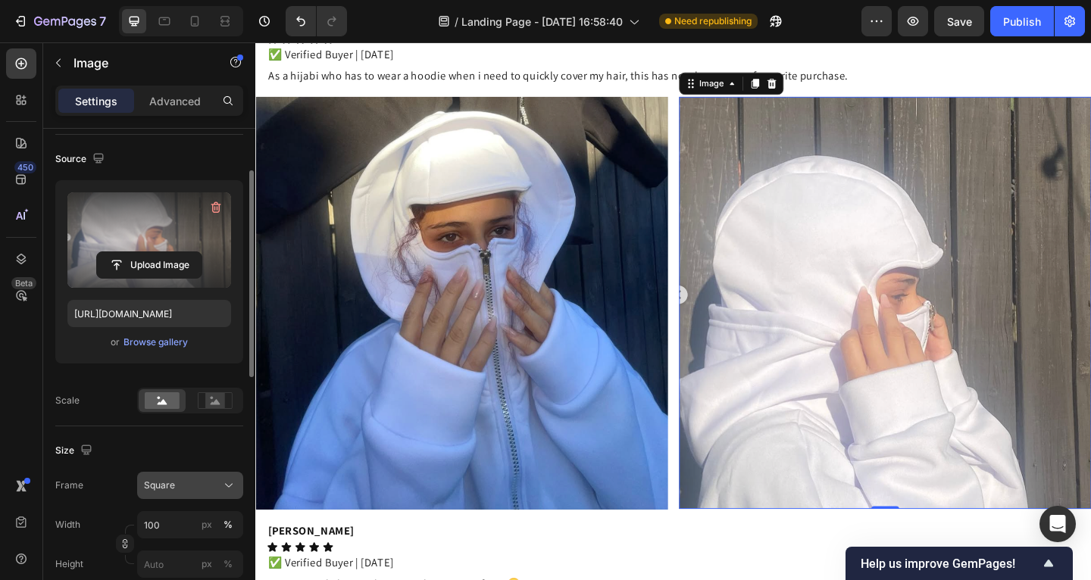
click at [195, 486] on div "Square" at bounding box center [181, 486] width 74 height 14
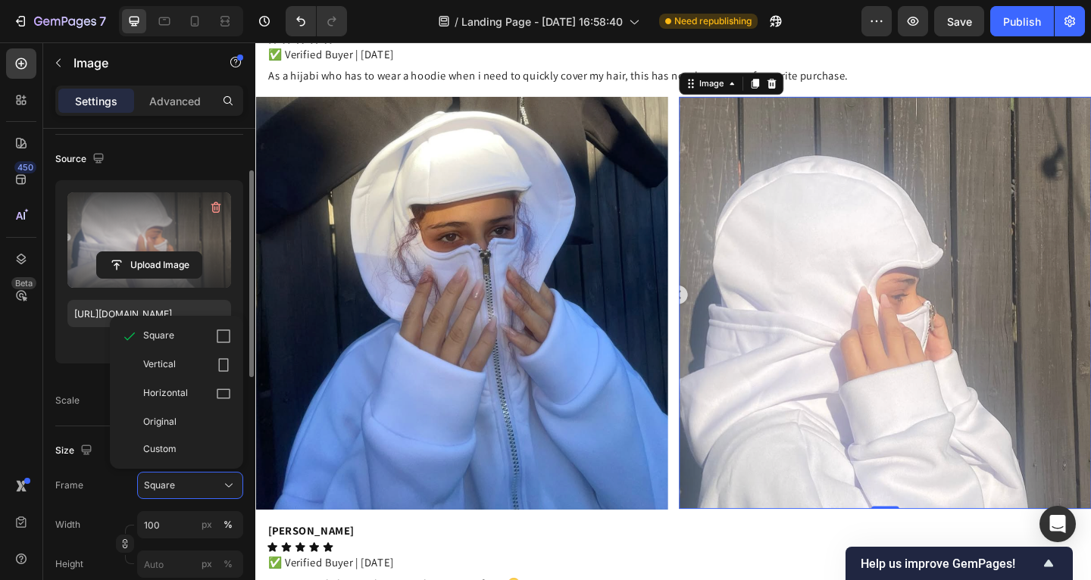
drag, startPoint x: 180, startPoint y: 371, endPoint x: 189, endPoint y: 405, distance: 35.3
click at [180, 371] on div "Vertical" at bounding box center [187, 365] width 88 height 15
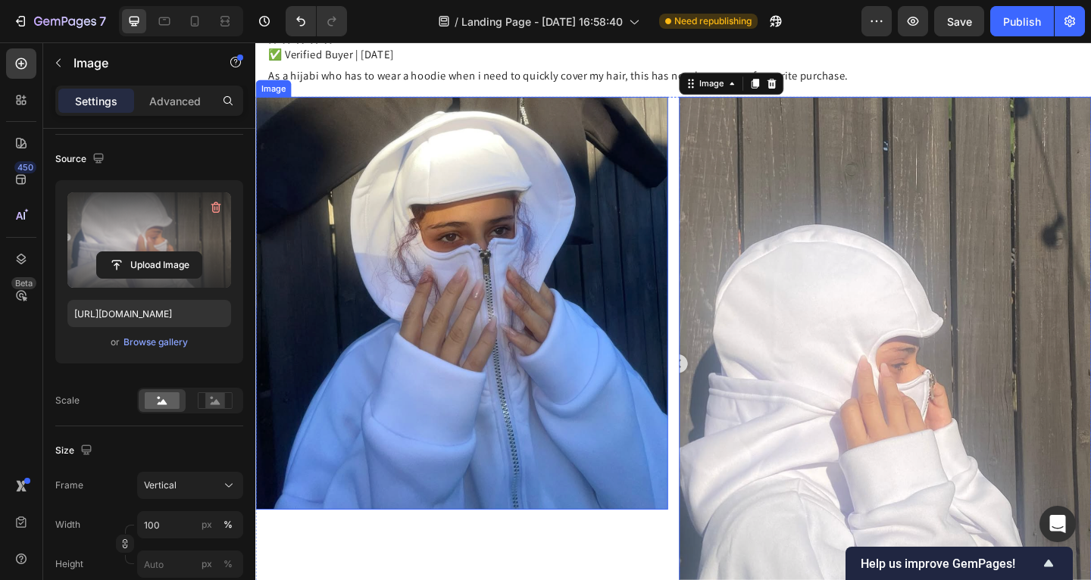
click at [468, 441] on img at bounding box center [479, 326] width 449 height 449
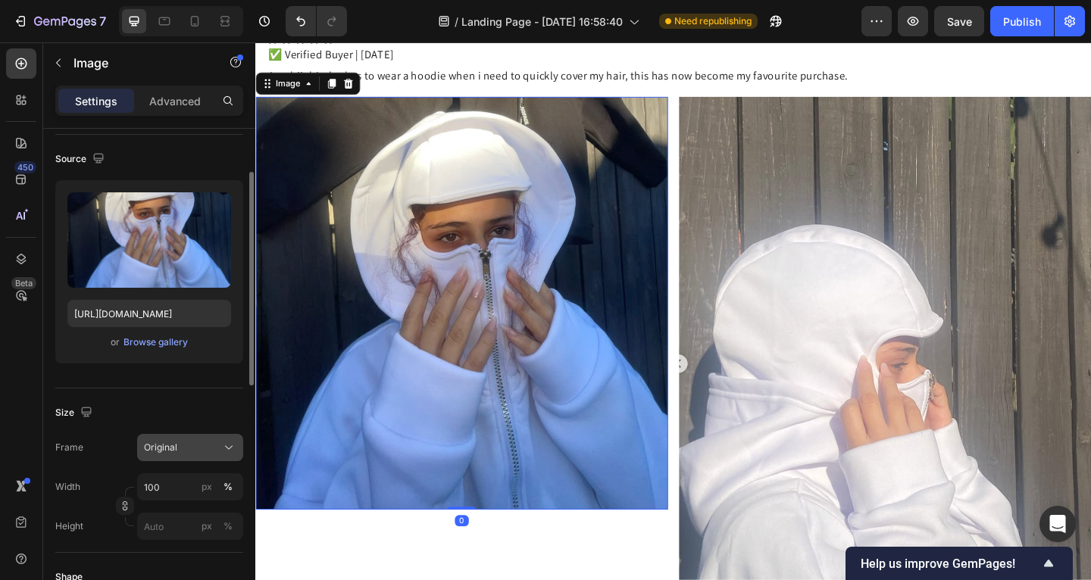
click at [154, 454] on span "Original" at bounding box center [160, 448] width 33 height 14
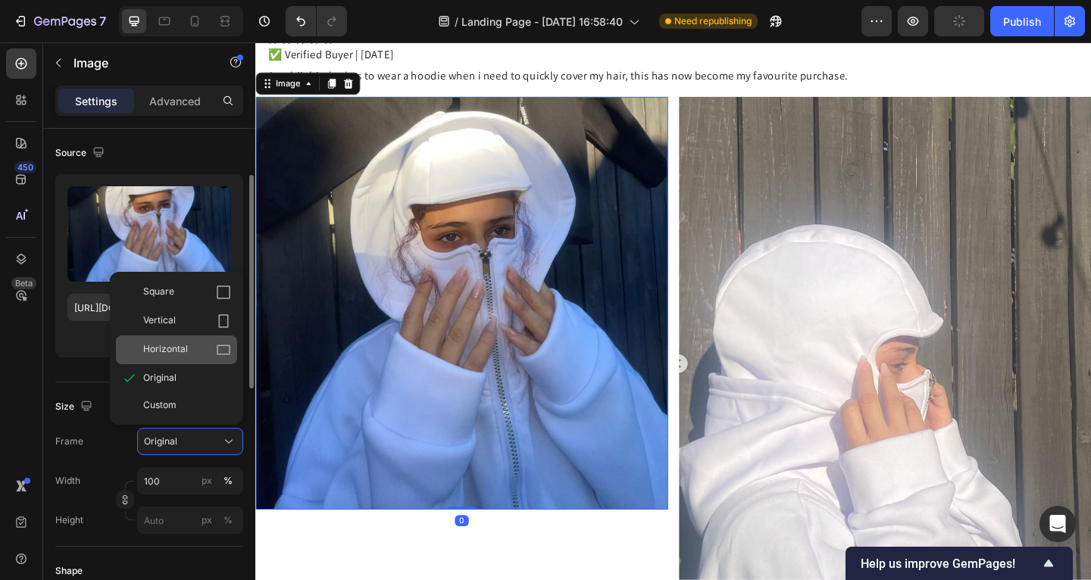
scroll to position [84, 0]
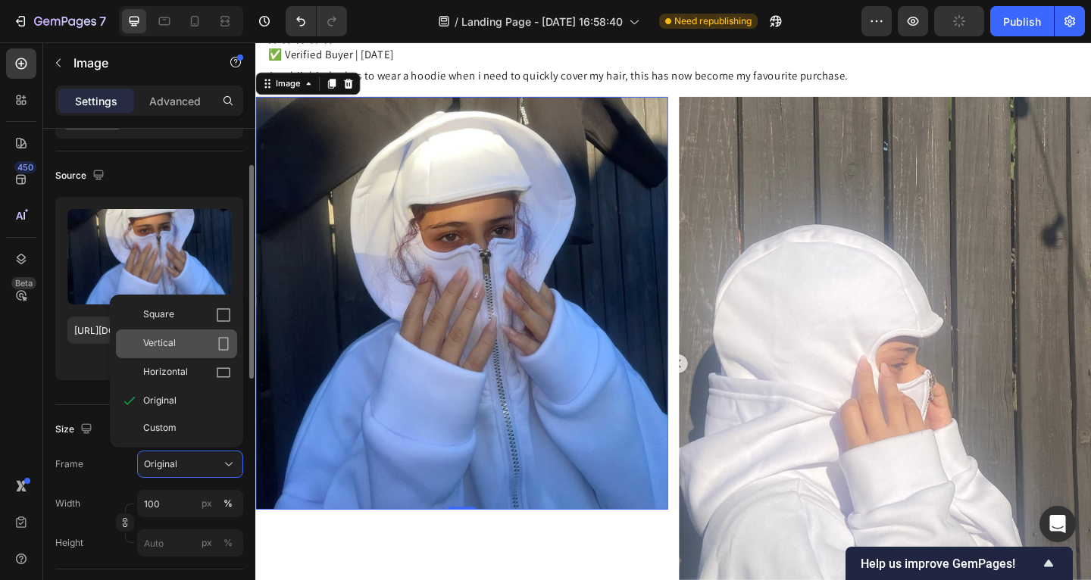
click at [181, 339] on div "Vertical" at bounding box center [187, 343] width 88 height 15
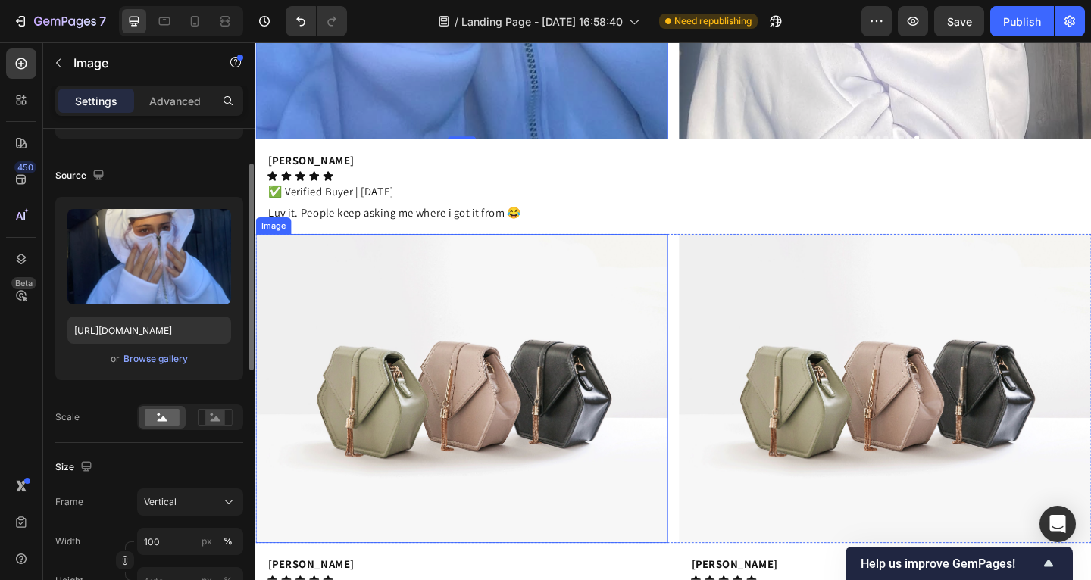
click at [604, 381] on img at bounding box center [479, 419] width 449 height 336
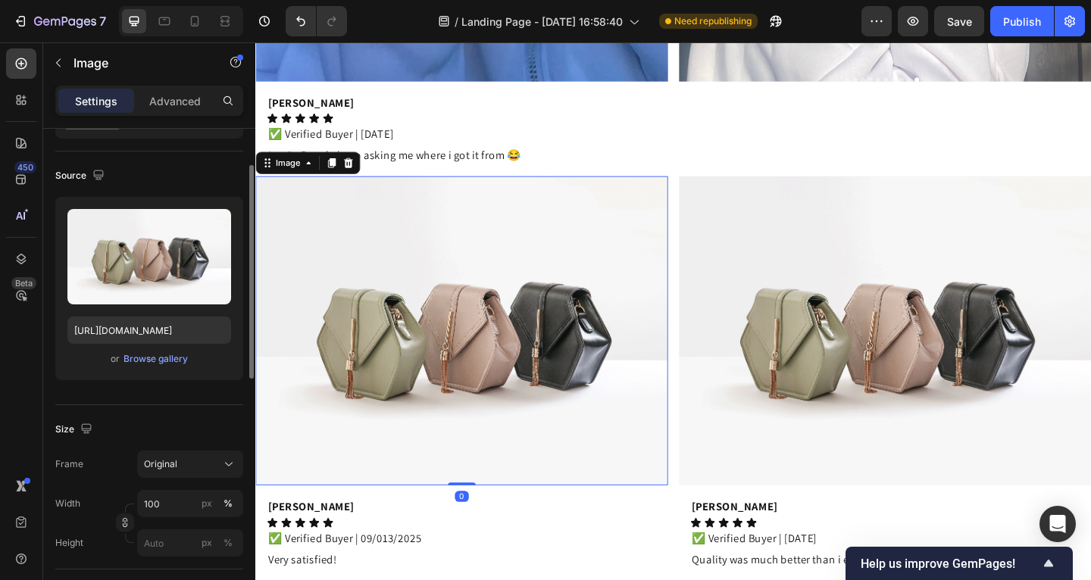
scroll to position [2007, 0]
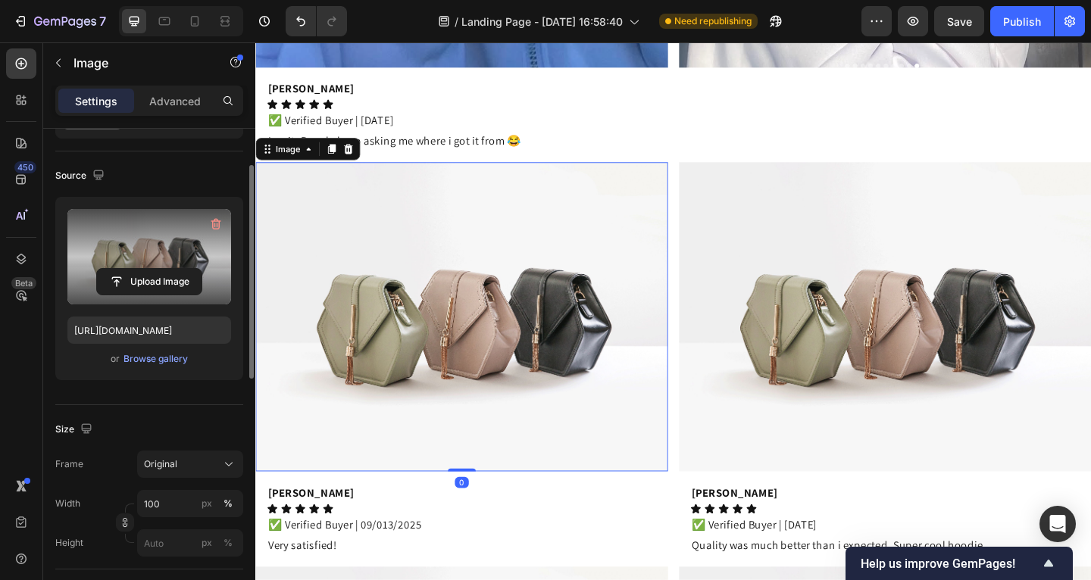
click at [163, 229] on label at bounding box center [149, 256] width 164 height 95
click at [163, 269] on input "file" at bounding box center [149, 282] width 105 height 26
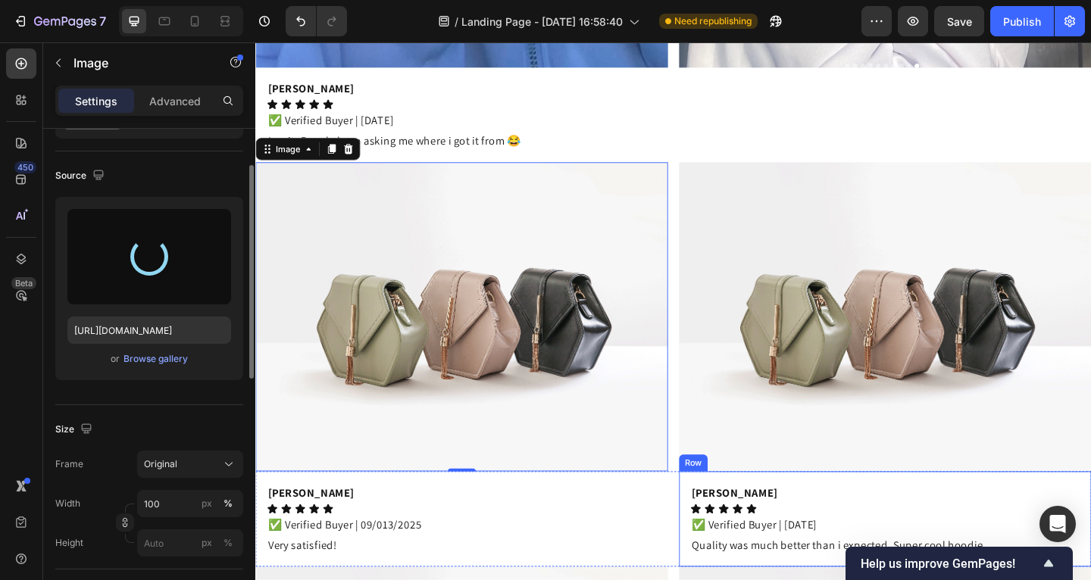
type input "https://cdn.shopify.com/s/files/1/0885/4382/2124/files/gempages_585680175589491…"
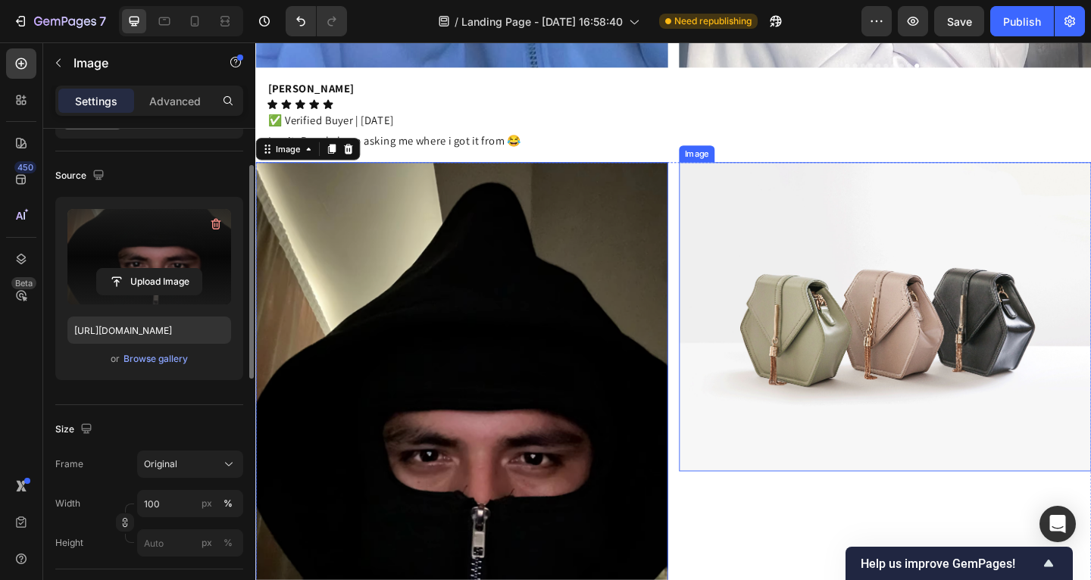
click at [788, 386] on img at bounding box center [940, 341] width 449 height 336
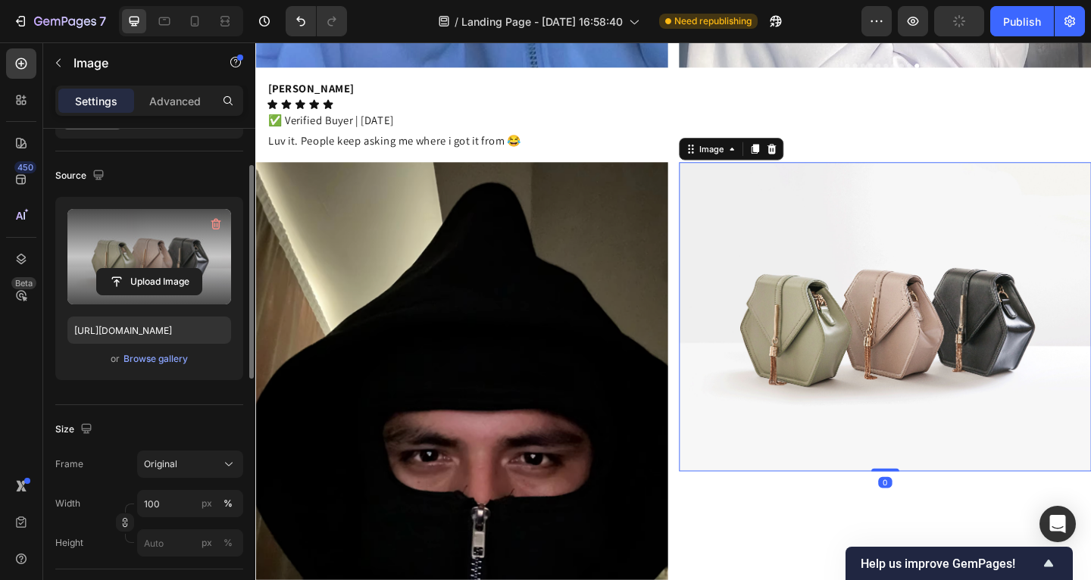
click at [145, 257] on label at bounding box center [149, 256] width 164 height 95
click at [145, 269] on input "file" at bounding box center [149, 282] width 105 height 26
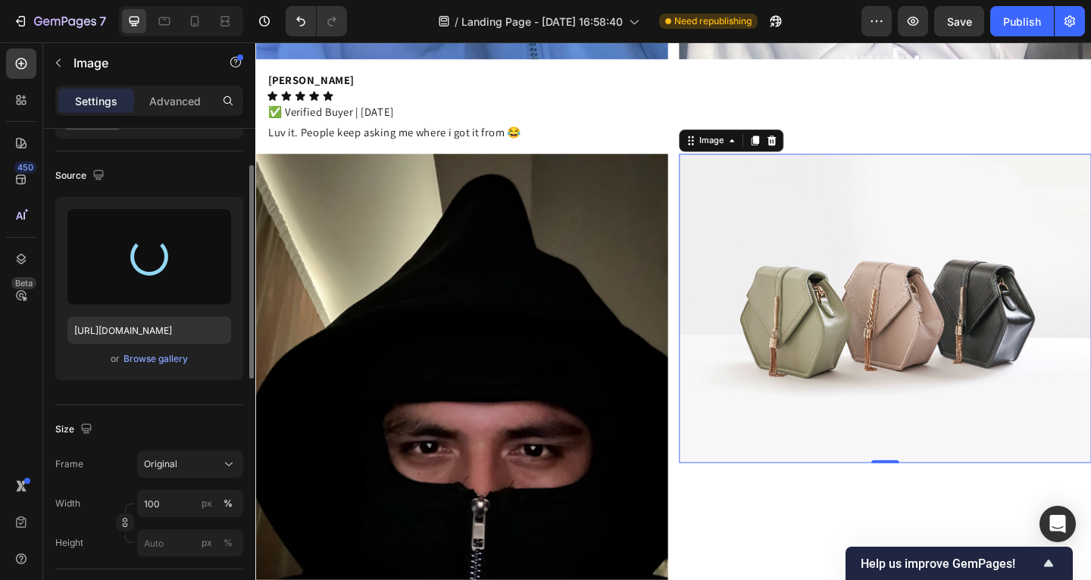
scroll to position [2278, 0]
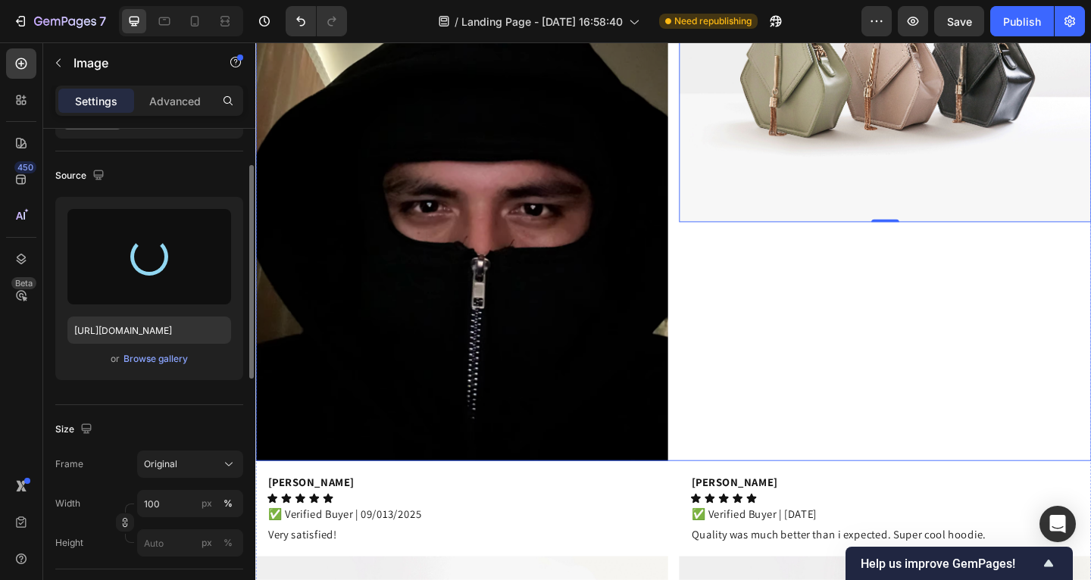
type input "https://cdn.shopify.com/s/files/1/0885/4382/2124/files/gempages_585680175589491…"
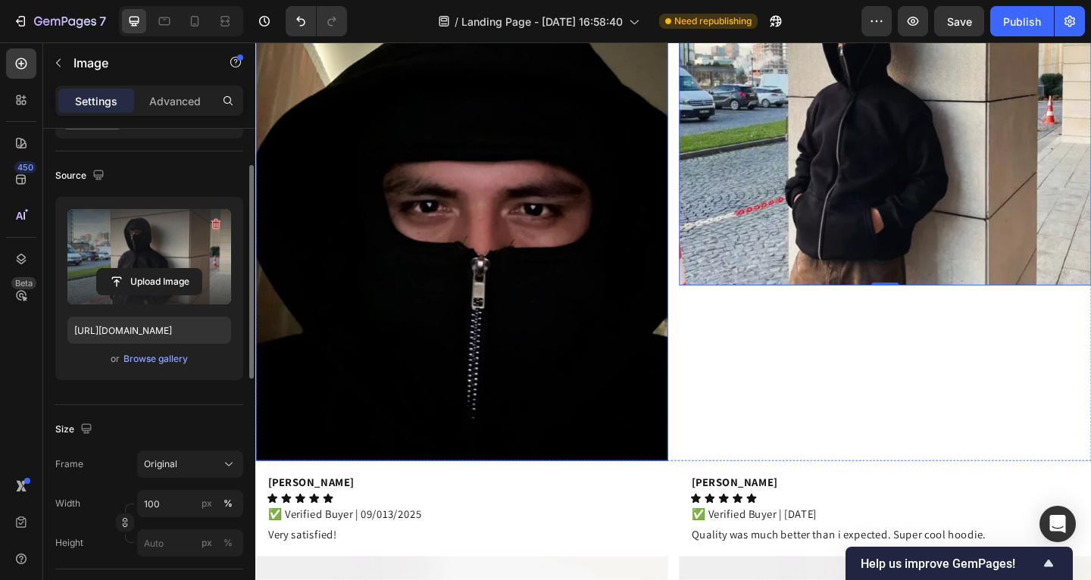
click at [461, 333] on img at bounding box center [479, 199] width 449 height 596
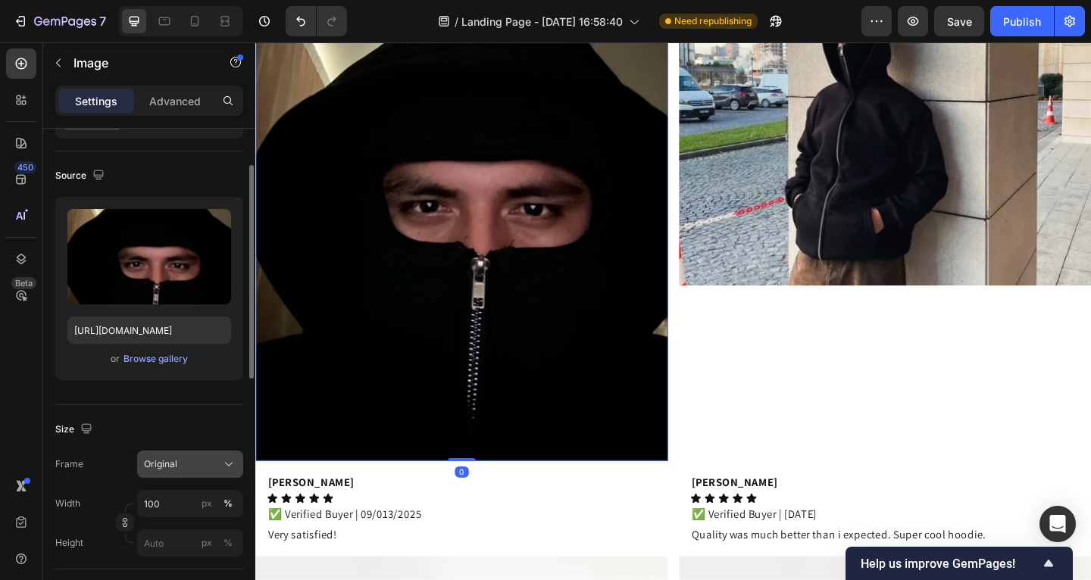
click at [176, 458] on span "Original" at bounding box center [160, 465] width 33 height 14
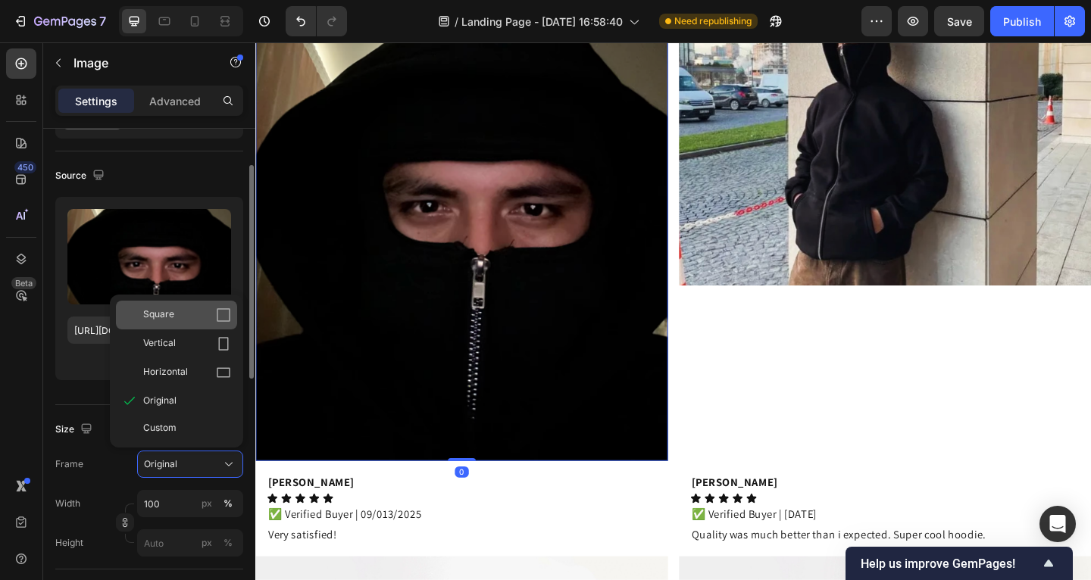
click at [185, 317] on div "Square" at bounding box center [187, 315] width 88 height 15
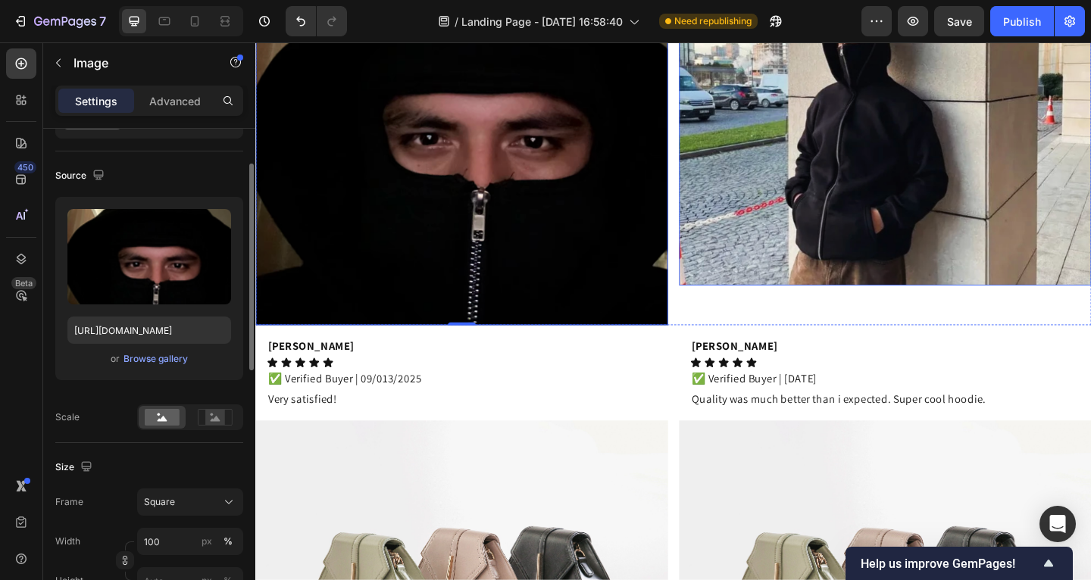
click at [752, 267] on img at bounding box center [940, 103] width 449 height 405
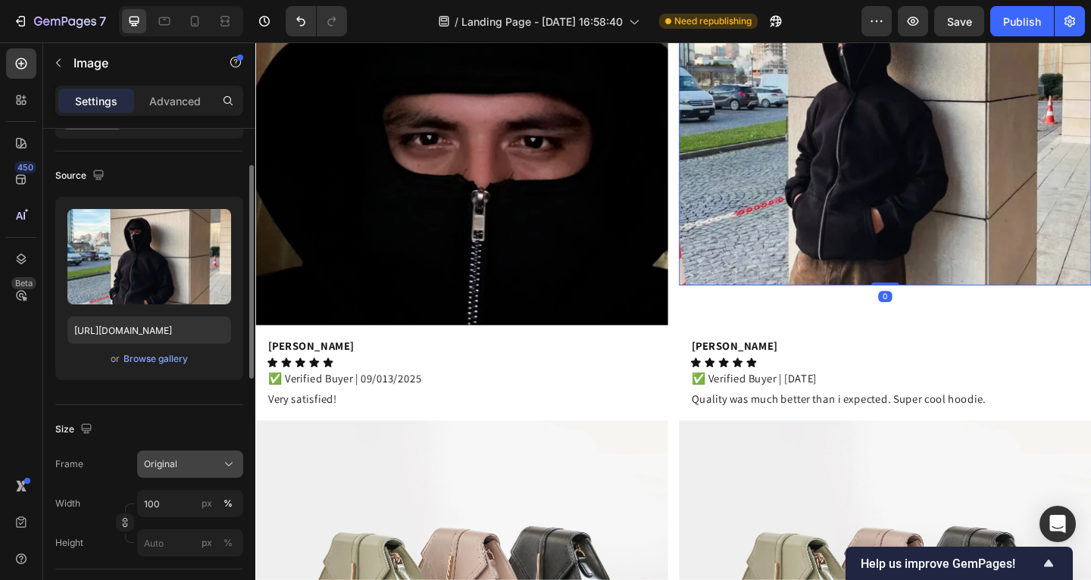
click at [172, 450] on div "Size Frame Original Width 100 px % Height px %" at bounding box center [149, 487] width 188 height 164
click at [177, 463] on div "Original" at bounding box center [181, 465] width 74 height 14
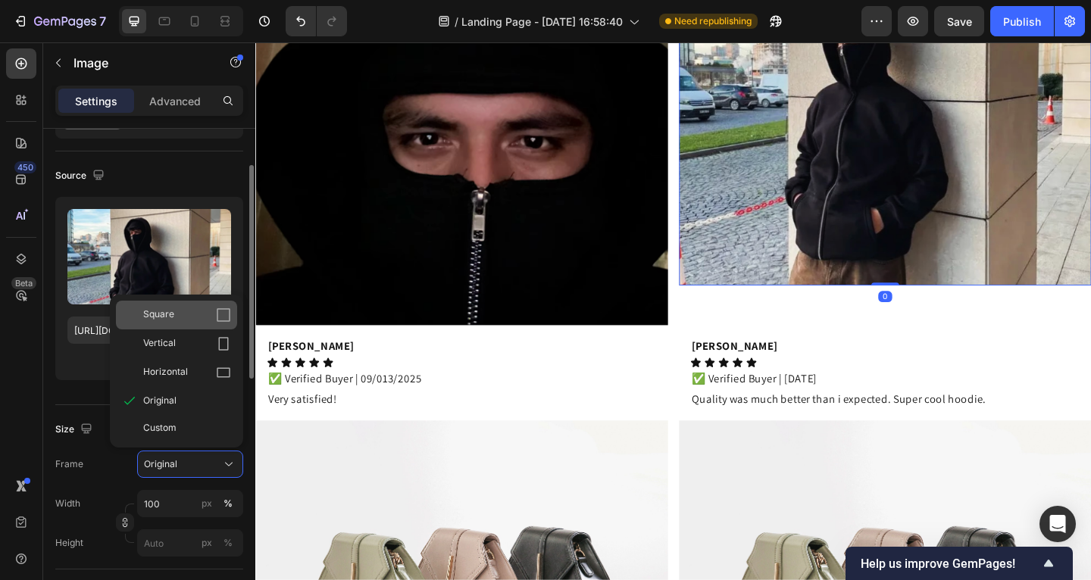
click at [176, 321] on div "Square" at bounding box center [187, 315] width 88 height 15
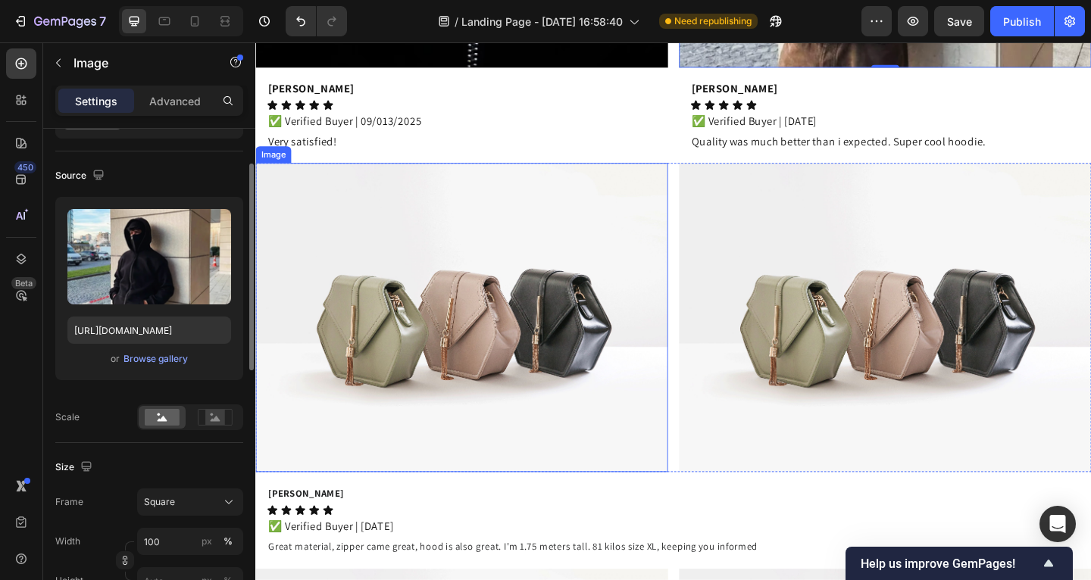
scroll to position [2706, 0]
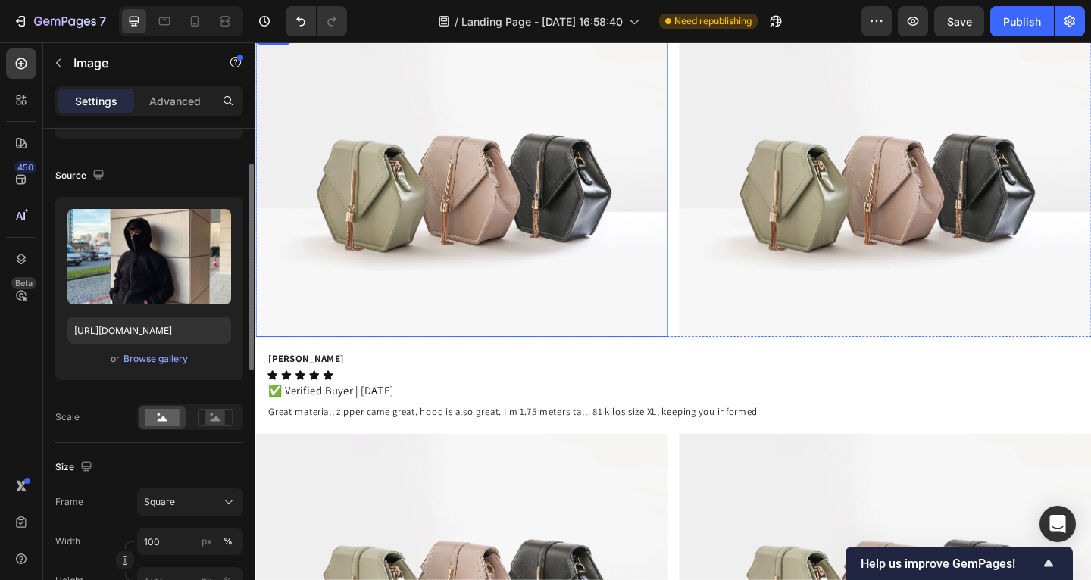
click at [500, 241] on img at bounding box center [479, 195] width 449 height 336
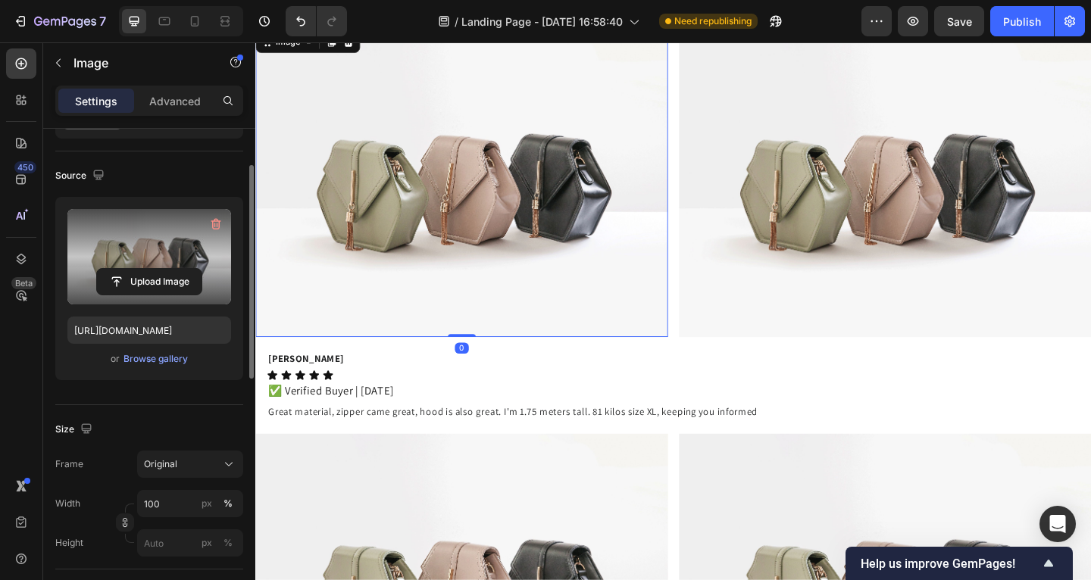
click at [164, 235] on label at bounding box center [149, 256] width 164 height 95
click at [164, 269] on input "file" at bounding box center [149, 282] width 105 height 26
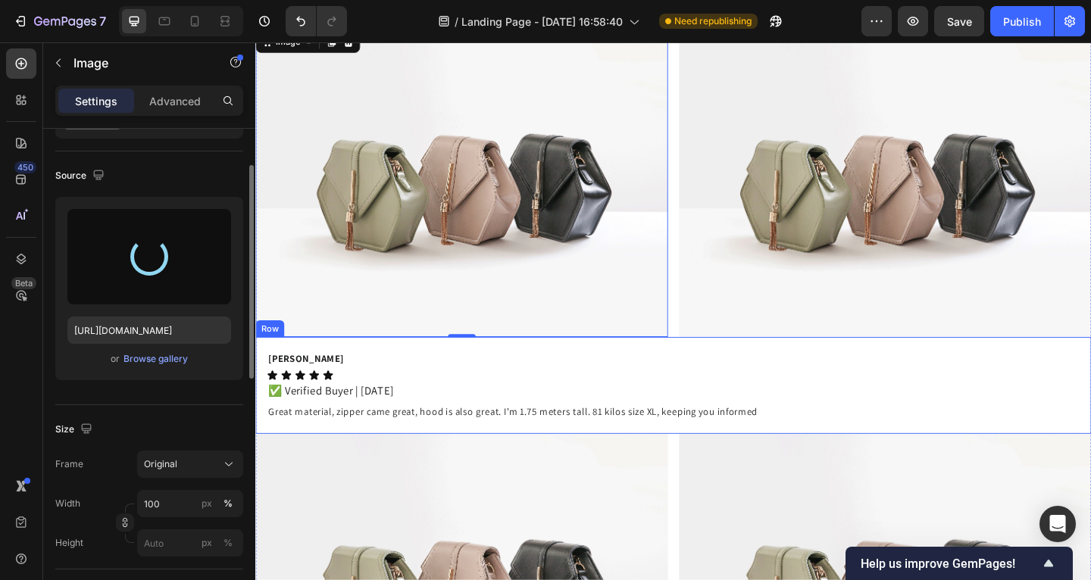
type input "https://cdn.shopify.com/s/files/1/0885/4382/2124/files/gempages_585680175589491…"
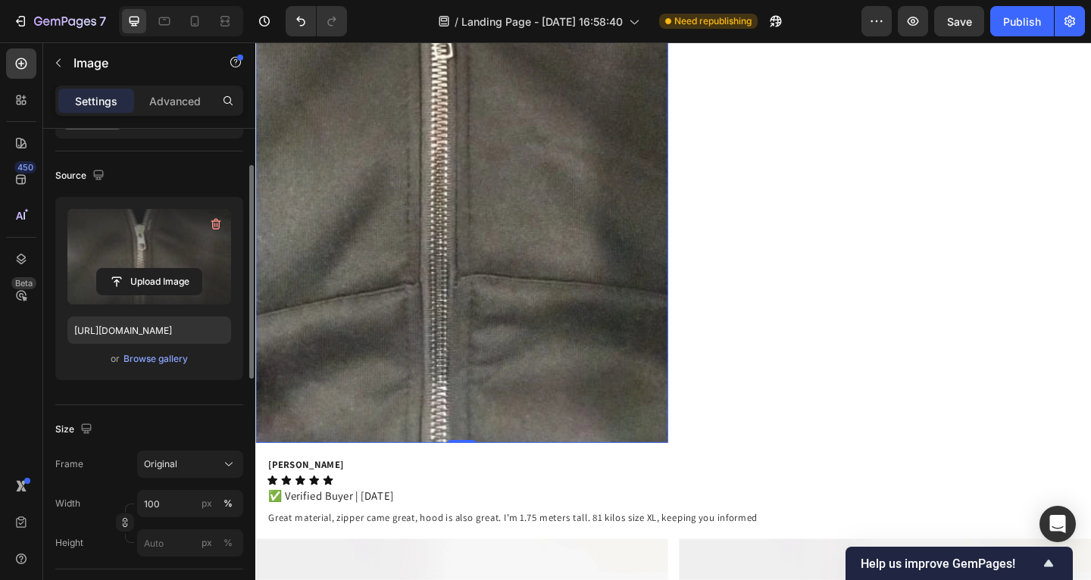
scroll to position [2755, 0]
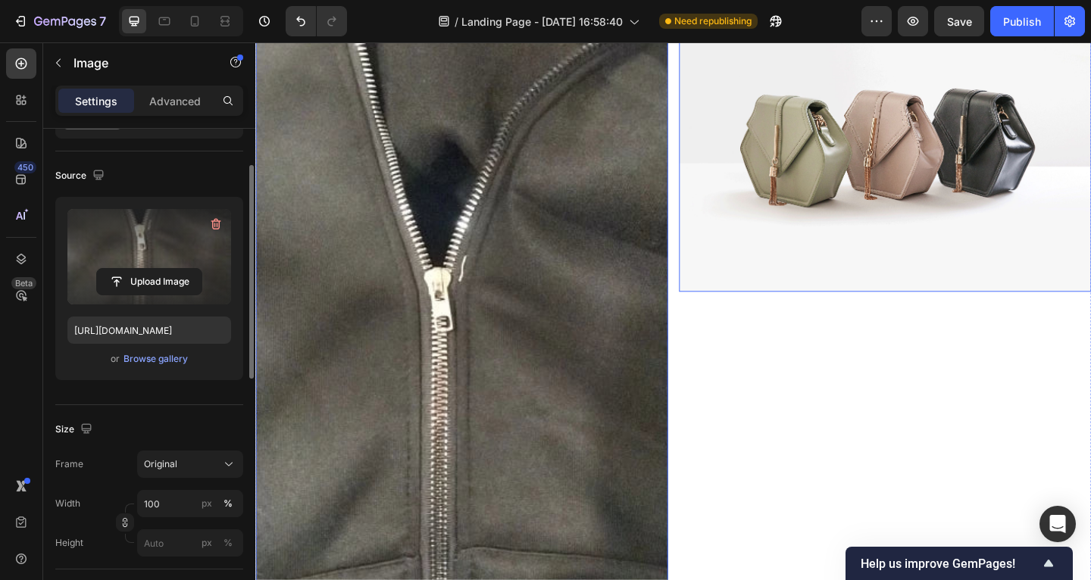
click at [850, 235] on img at bounding box center [940, 145] width 449 height 336
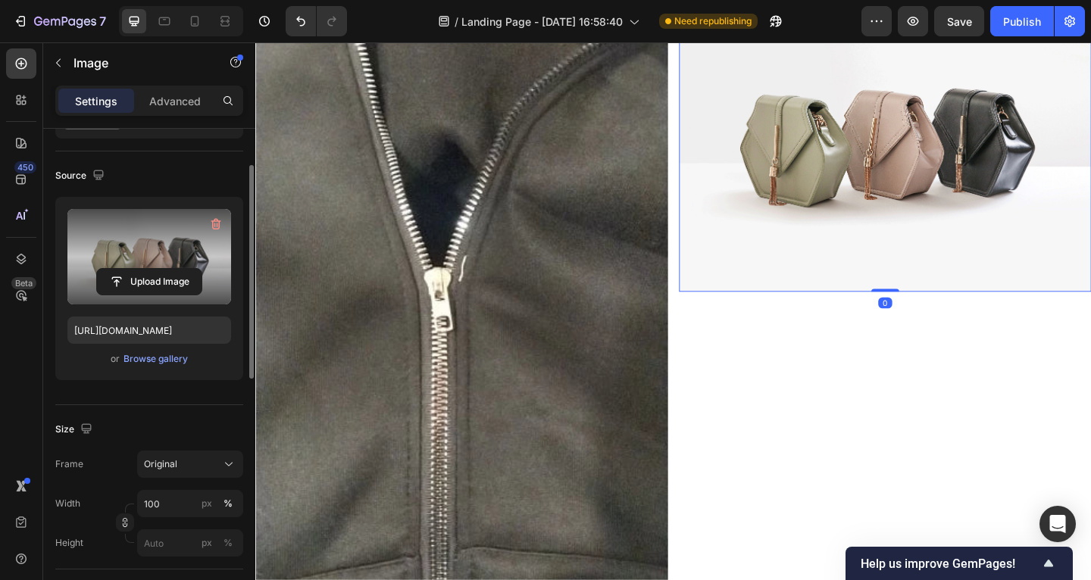
click at [142, 236] on label at bounding box center [149, 256] width 164 height 95
click at [142, 269] on input "file" at bounding box center [149, 282] width 105 height 26
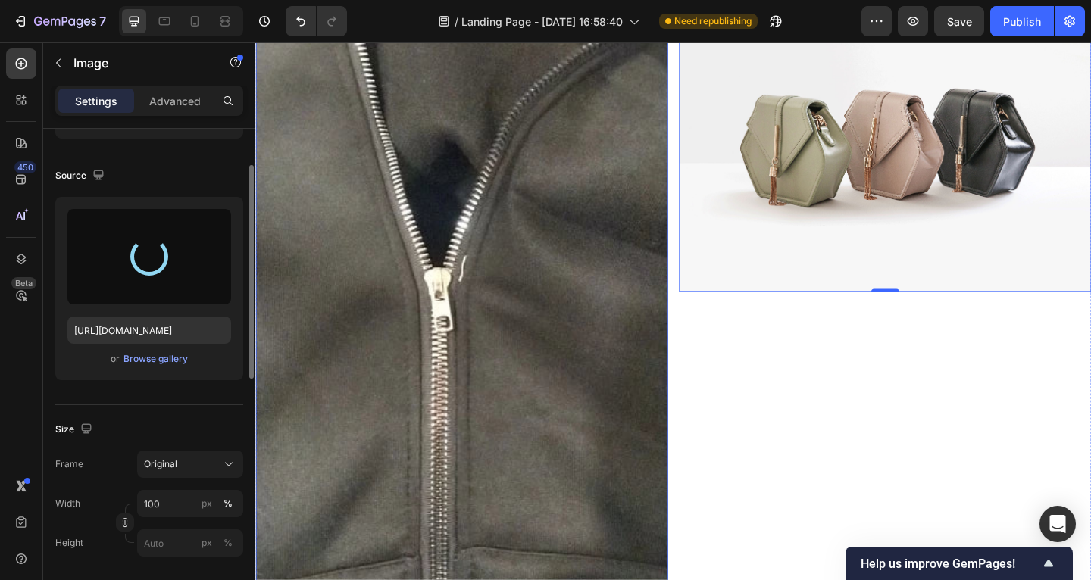
type input "https://cdn.shopify.com/s/files/1/0885/4382/2124/files/gempages_585680175589491…"
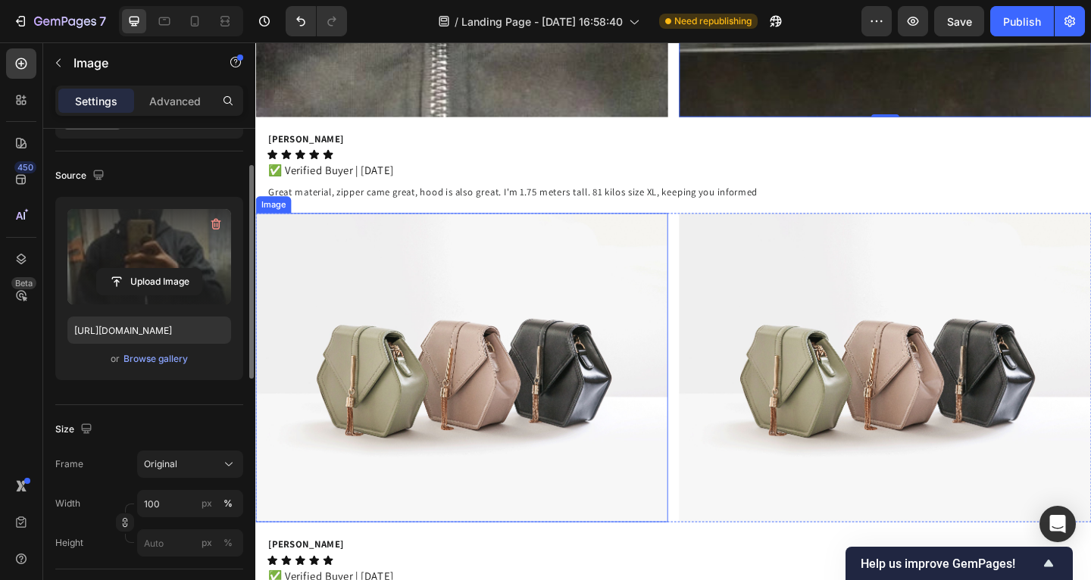
scroll to position [3524, 0]
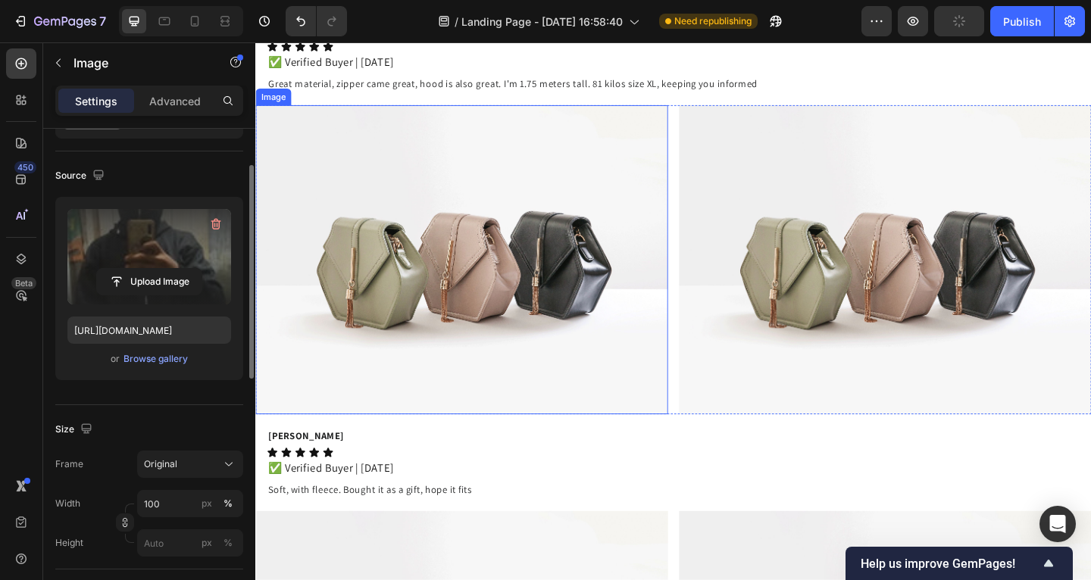
click at [536, 261] on img at bounding box center [479, 279] width 449 height 336
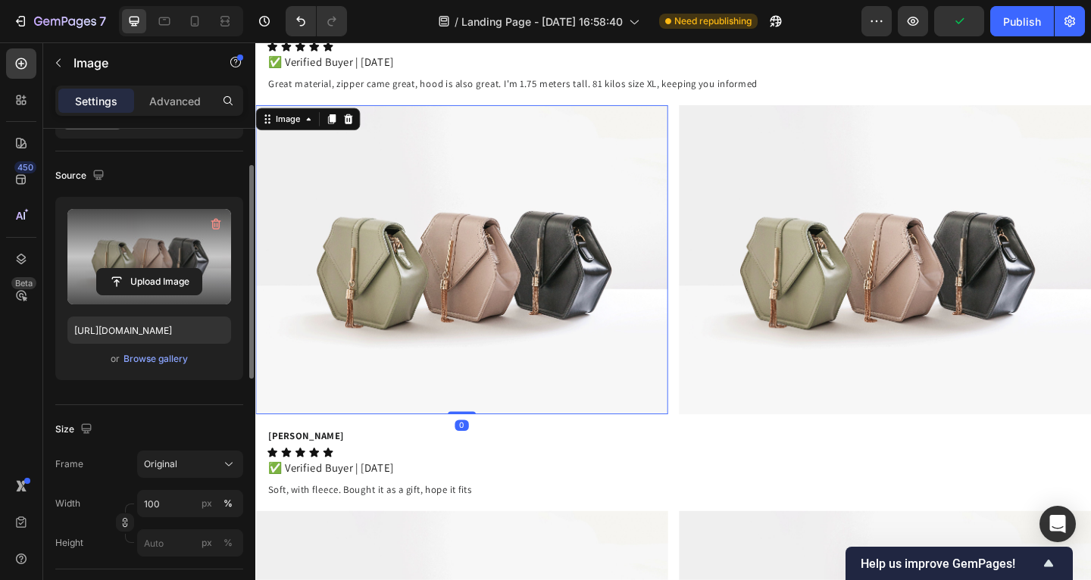
click at [175, 217] on label at bounding box center [149, 256] width 164 height 95
click at [175, 269] on input "file" at bounding box center [149, 282] width 105 height 26
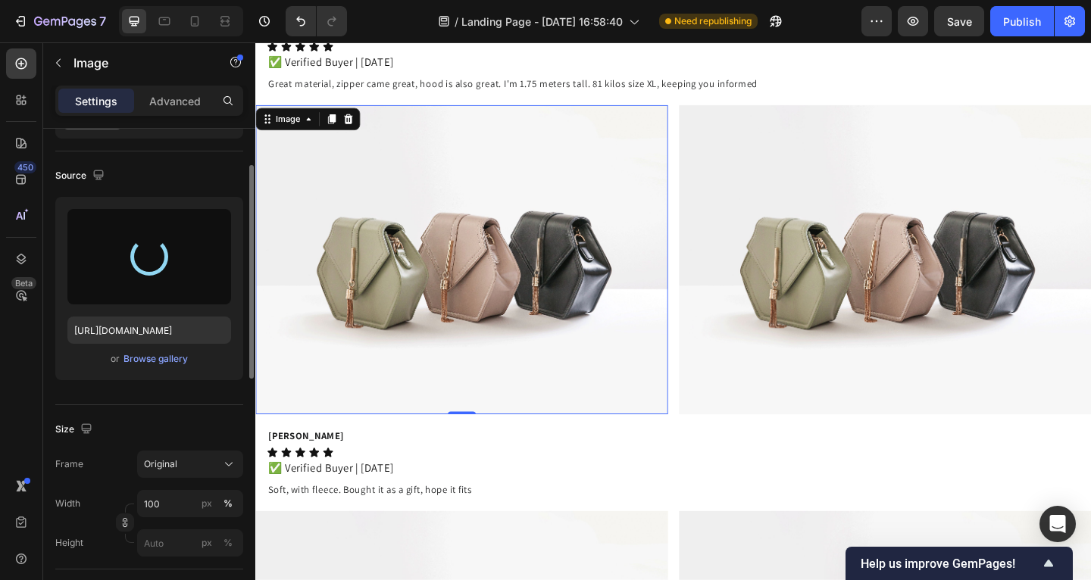
type input "https://cdn.shopify.com/s/files/1/0885/4382/2124/files/gempages_585680175589491…"
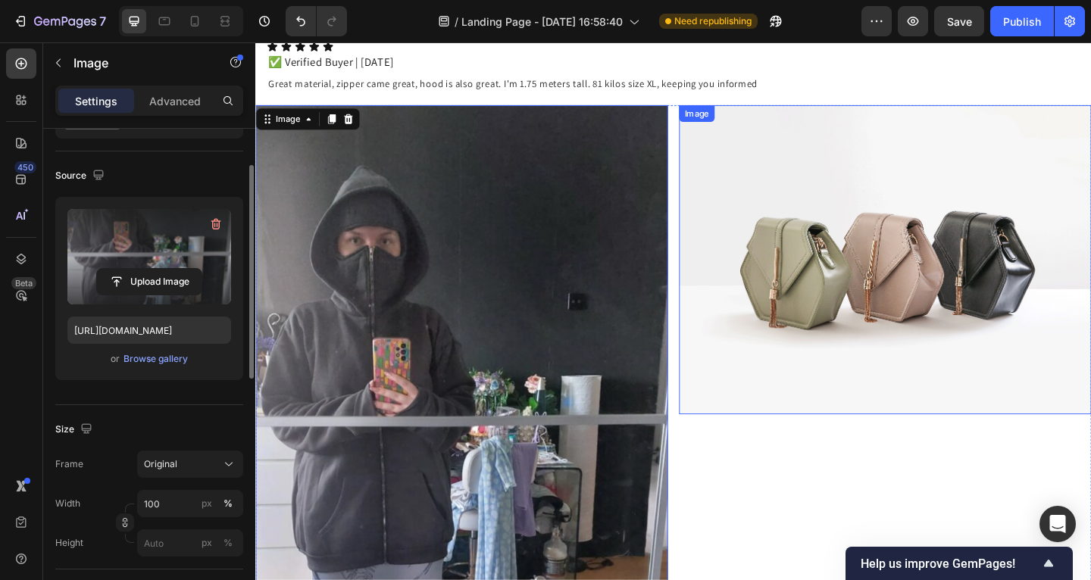
drag, startPoint x: 796, startPoint y: 292, endPoint x: 653, endPoint y: 288, distance: 142.5
click at [796, 292] on img at bounding box center [940, 279] width 449 height 336
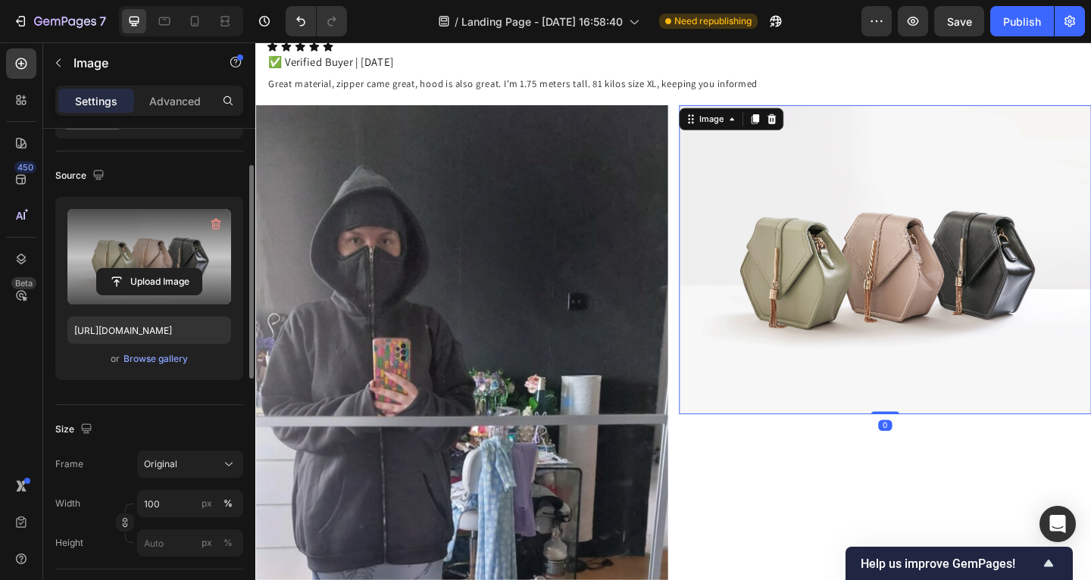
click at [164, 264] on label at bounding box center [149, 256] width 164 height 95
click at [164, 269] on input "file" at bounding box center [149, 282] width 105 height 26
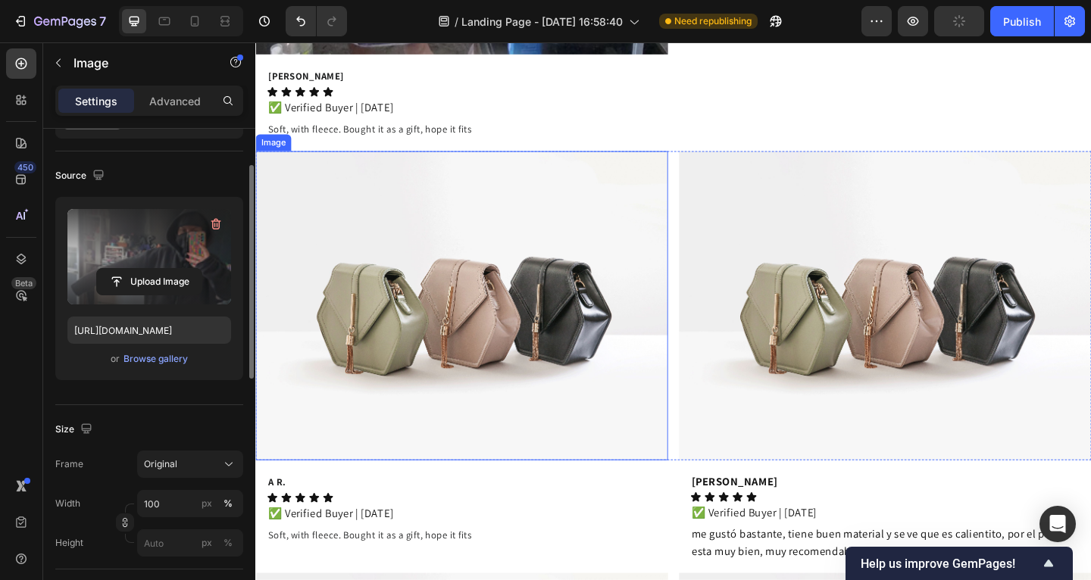
type input "https://cdn.shopify.com/s/files/1/0885/4382/2124/files/gempages_585680175589491…"
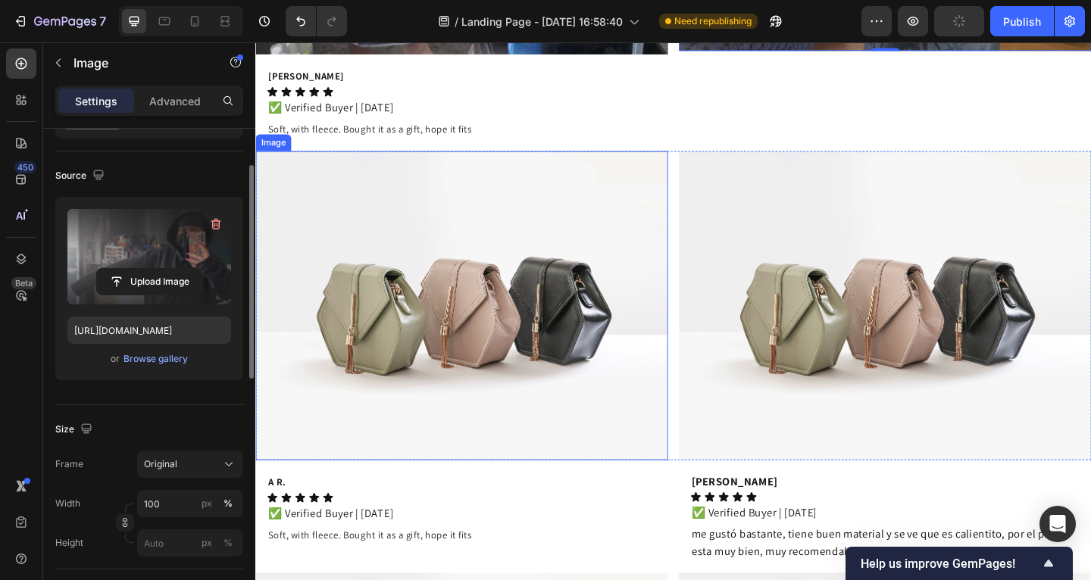
scroll to position [4320, 0]
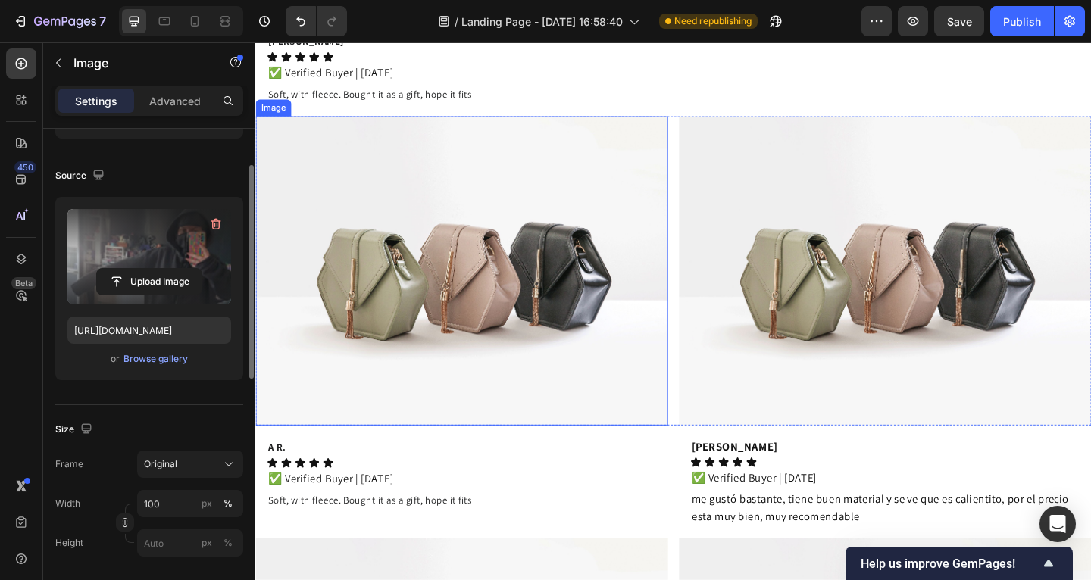
click at [446, 256] on img at bounding box center [479, 291] width 449 height 336
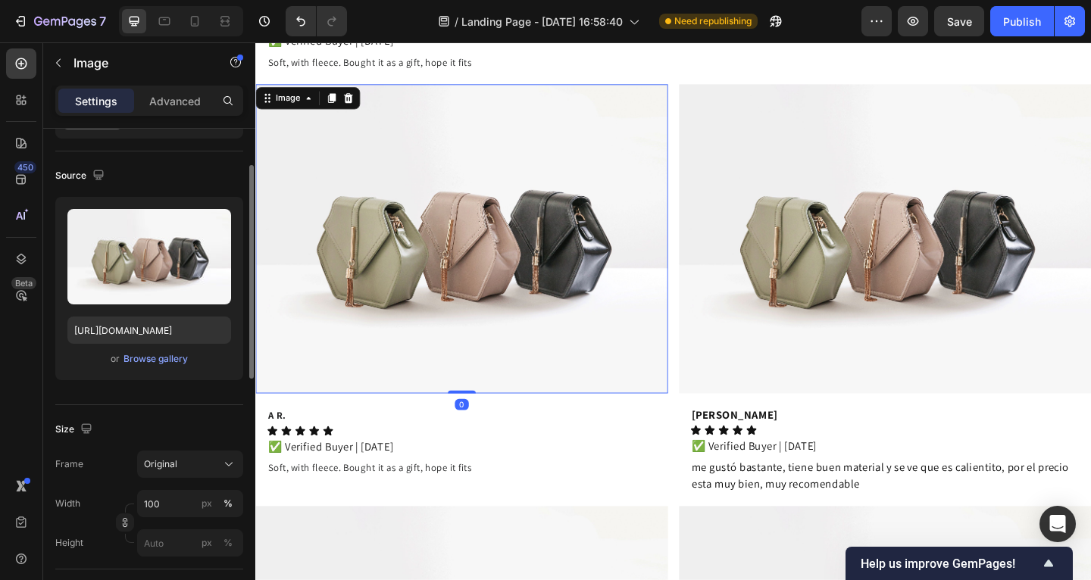
scroll to position [4356, 0]
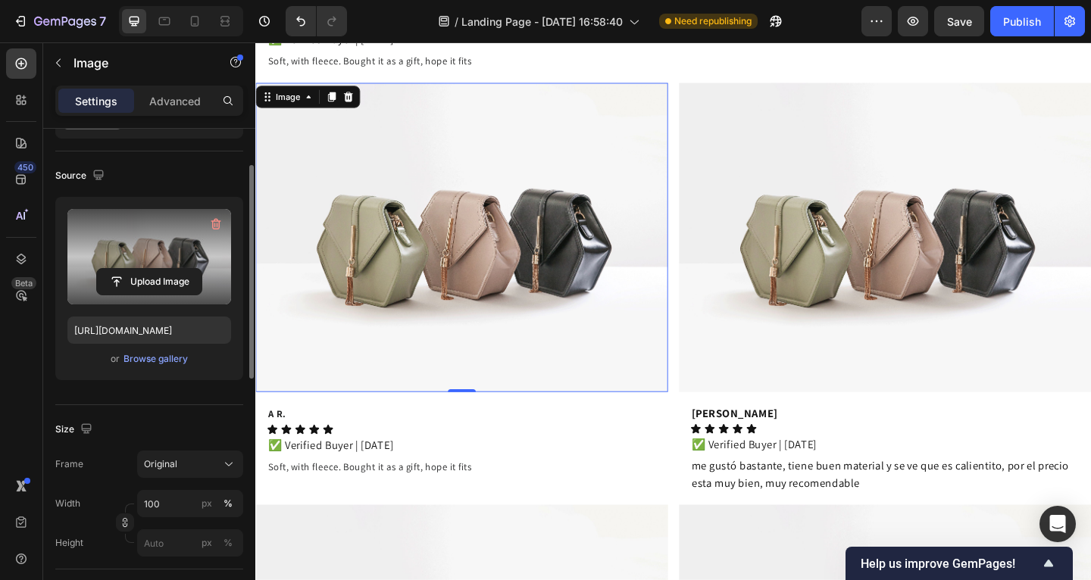
click at [195, 246] on label at bounding box center [149, 256] width 164 height 95
click at [195, 269] on input "file" at bounding box center [149, 282] width 105 height 26
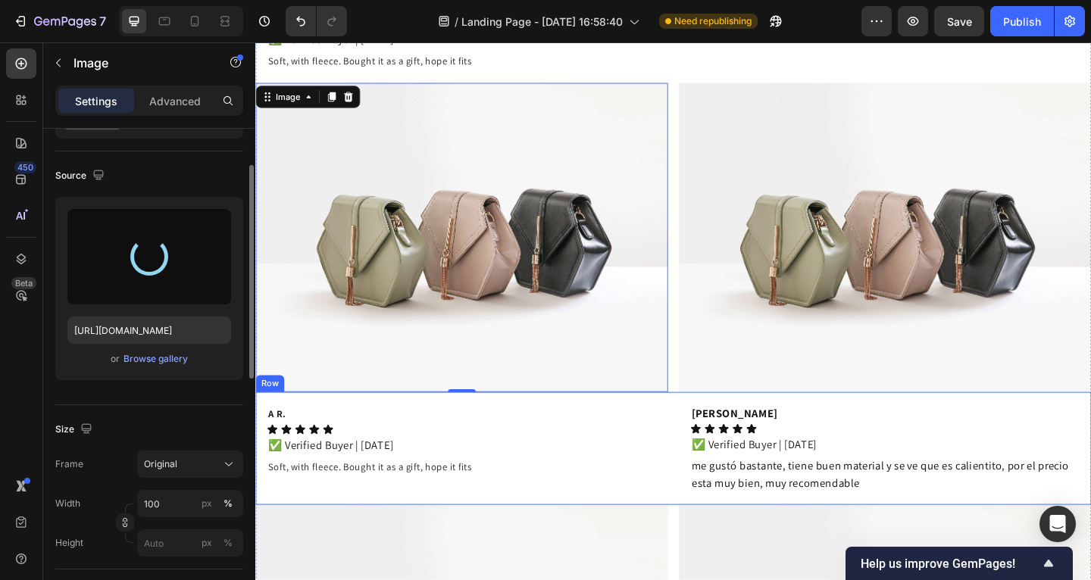
type input "https://cdn.shopify.com/s/files/1/0885/4382/2124/files/gempages_585680175589491…"
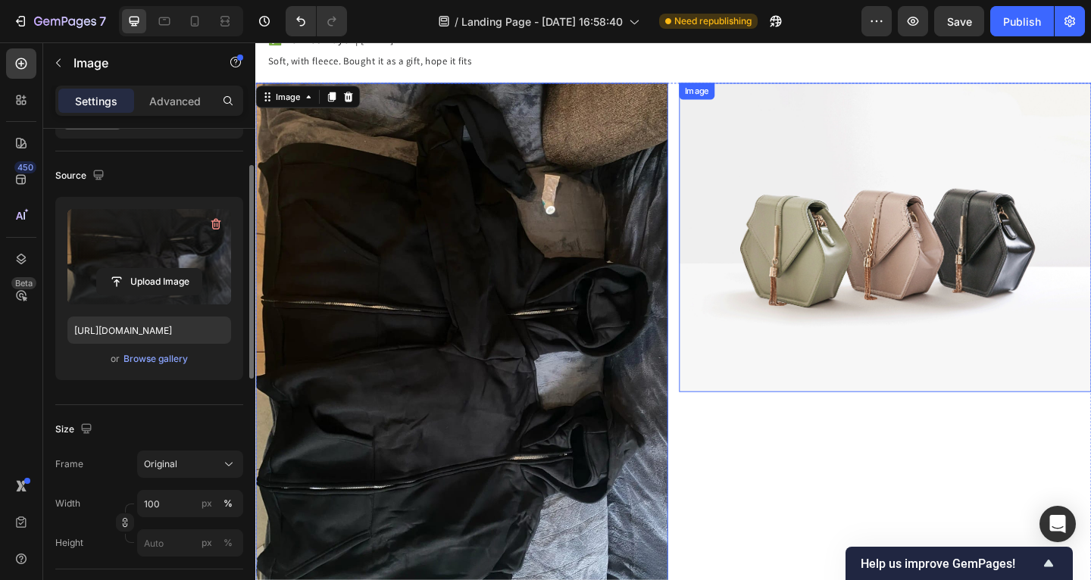
click at [801, 324] on img at bounding box center [940, 254] width 449 height 336
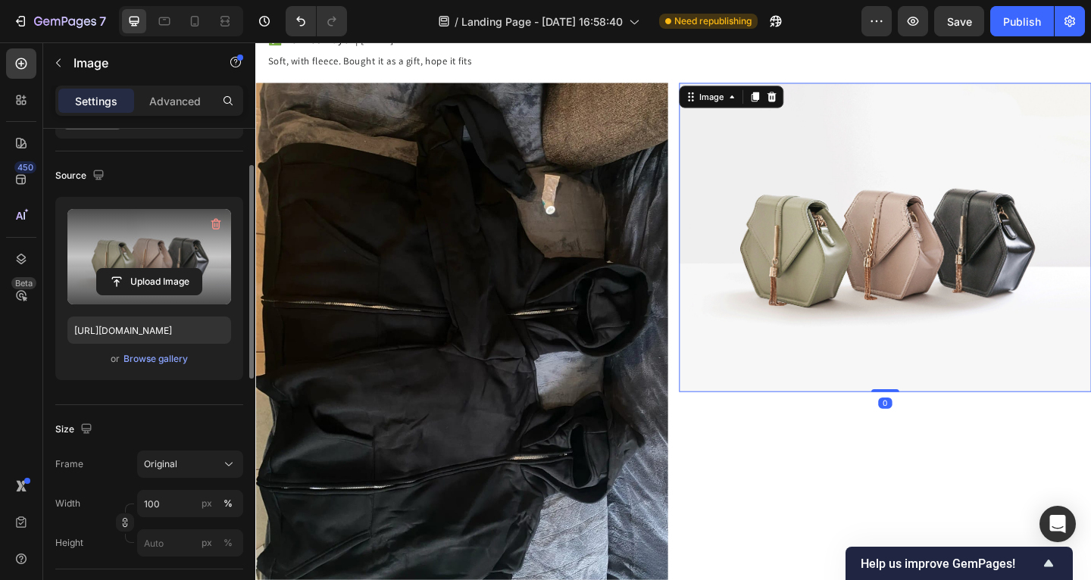
click at [160, 255] on label at bounding box center [149, 256] width 164 height 95
click at [160, 269] on input "file" at bounding box center [149, 282] width 105 height 26
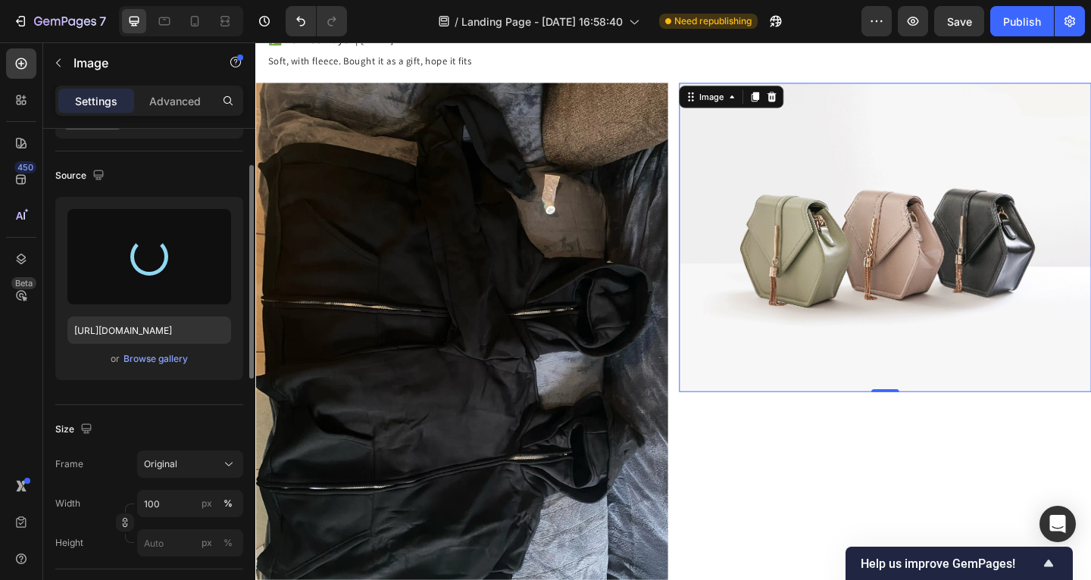
type input "https://cdn.shopify.com/s/files/1/0885/4382/2124/files/gempages_585680175589491…"
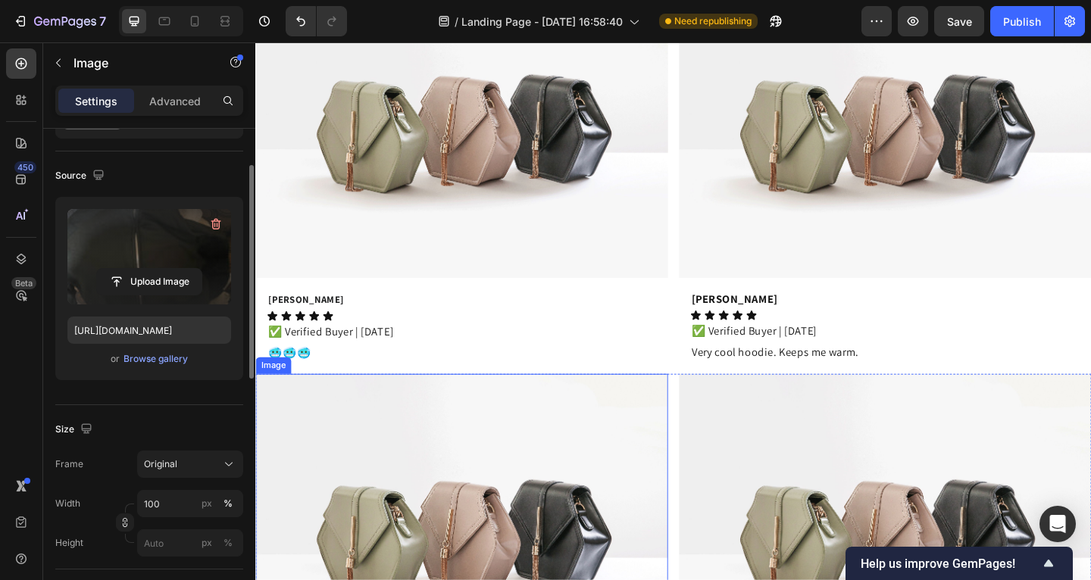
scroll to position [5201, 0]
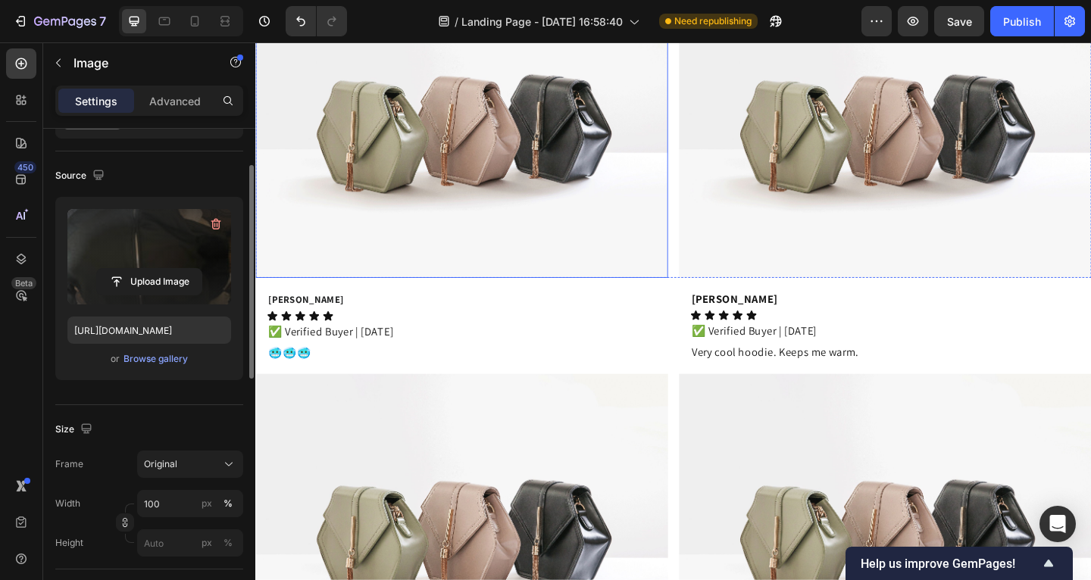
click at [470, 140] on img at bounding box center [479, 130] width 449 height 336
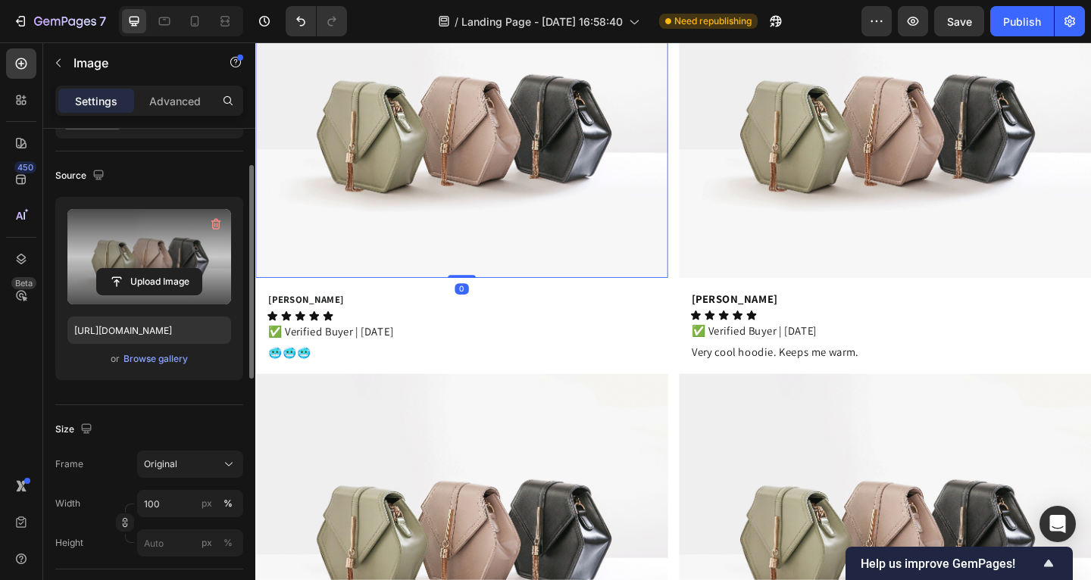
click at [120, 244] on label at bounding box center [149, 256] width 164 height 95
click at [120, 269] on input "file" at bounding box center [149, 282] width 105 height 26
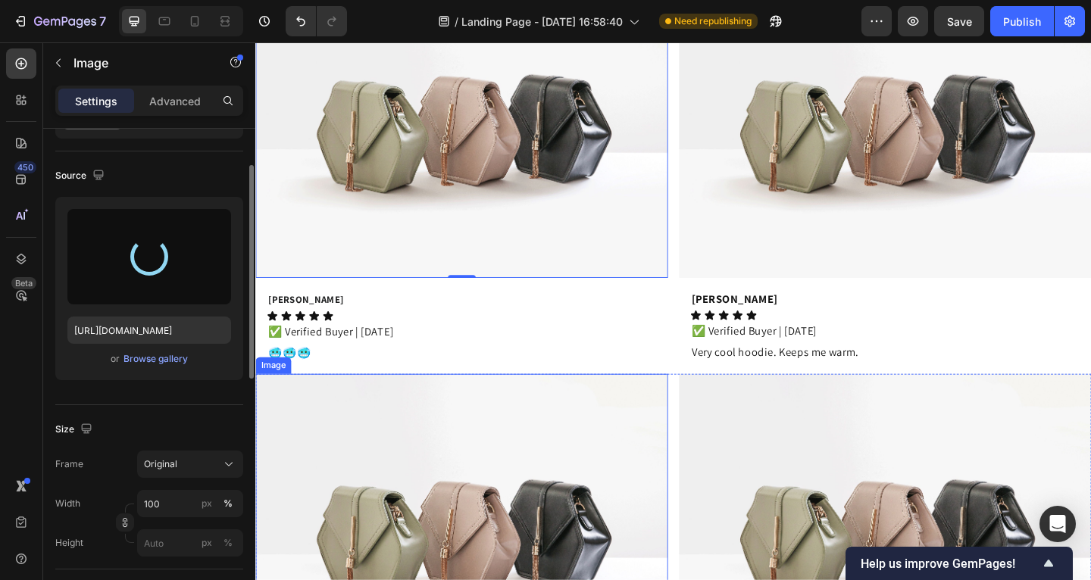
type input "https://cdn.shopify.com/s/files/1/0885/4382/2124/files/gempages_585680175589491…"
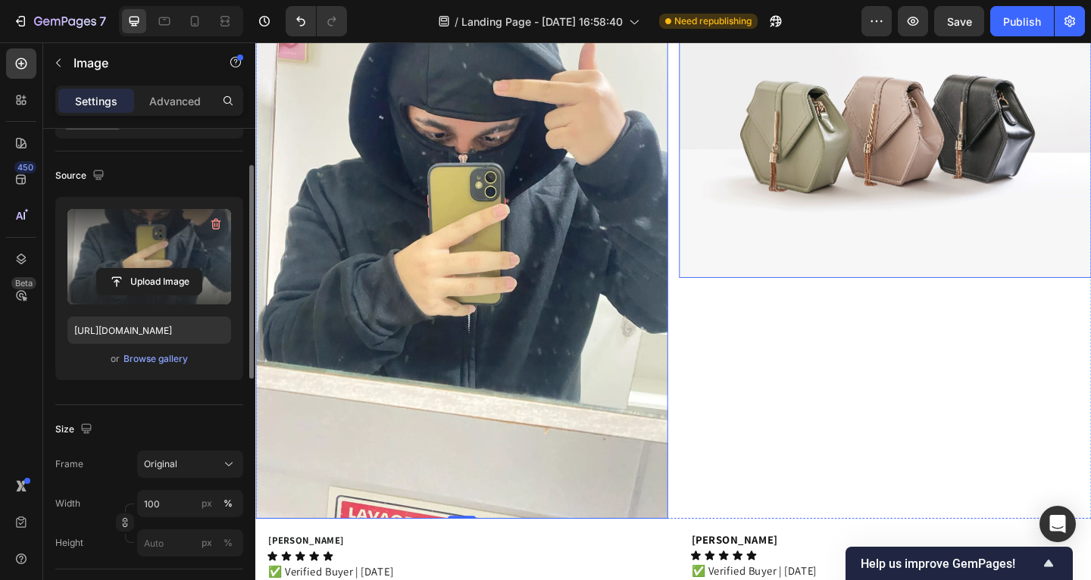
click at [800, 212] on img at bounding box center [940, 130] width 449 height 336
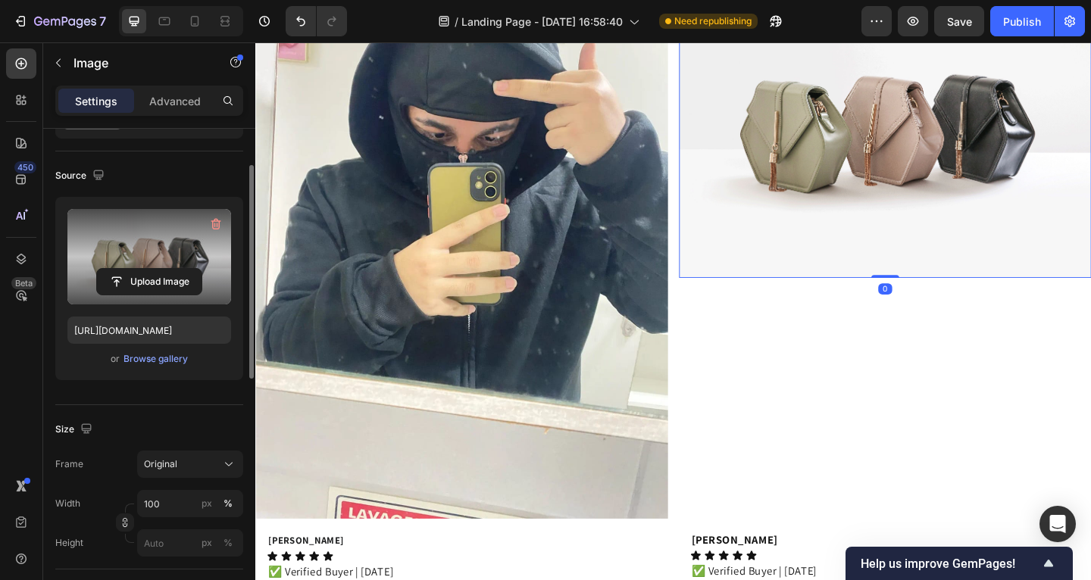
click at [203, 261] on label at bounding box center [149, 256] width 164 height 95
click at [202, 269] on input "file" at bounding box center [149, 282] width 105 height 26
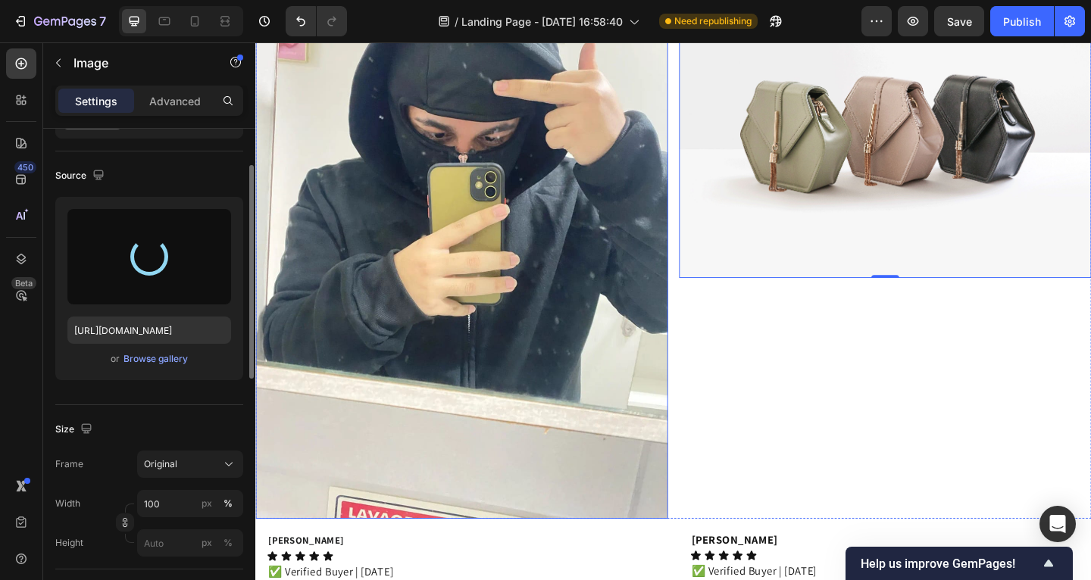
type input "https://cdn.shopify.com/s/files/1/0885/4382/2124/files/gempages_585680175589491…"
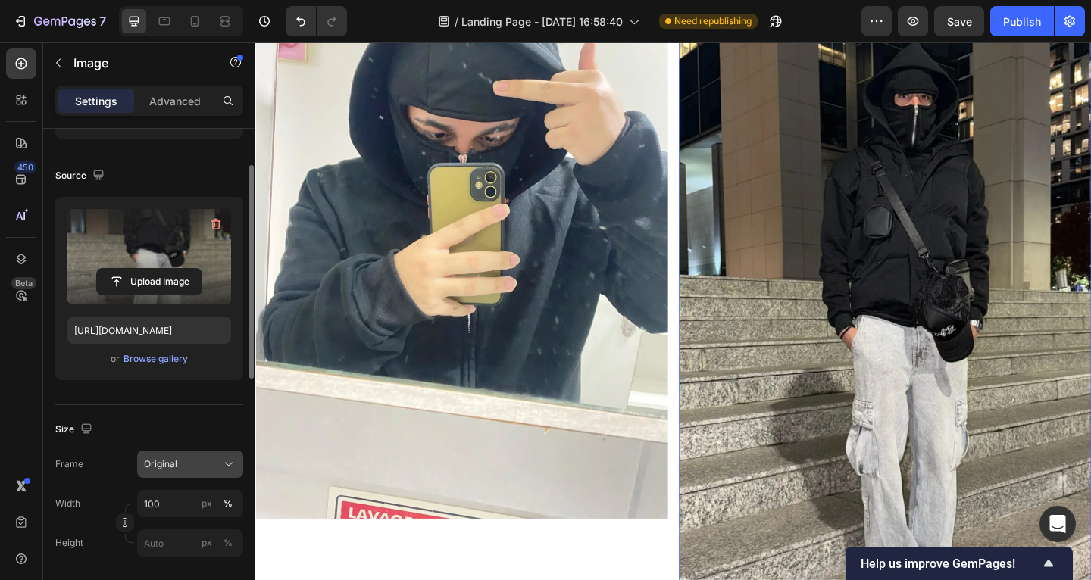
click at [183, 458] on div "Original" at bounding box center [181, 465] width 74 height 14
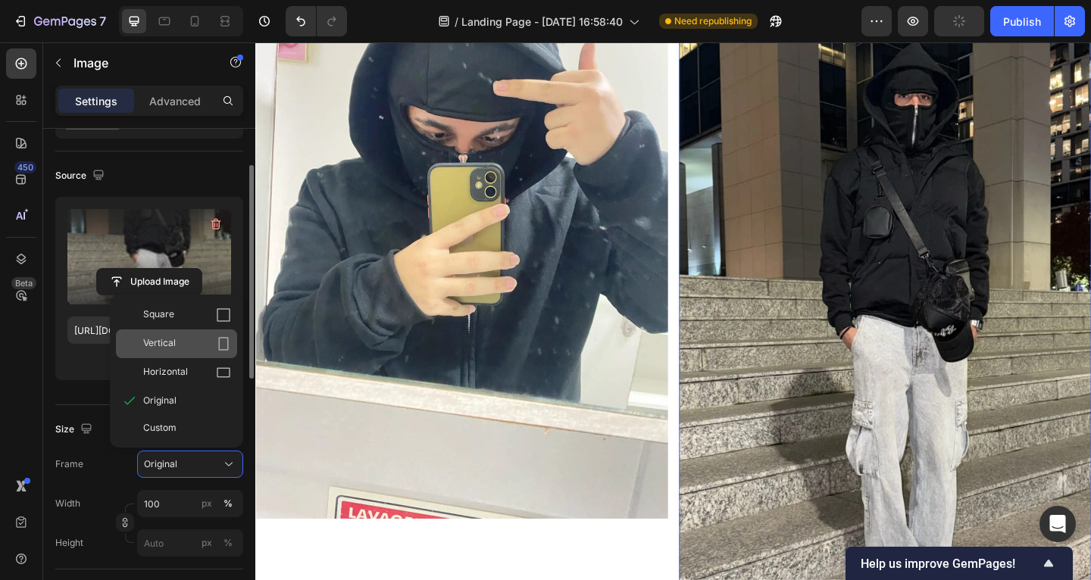
click at [181, 340] on div "Vertical" at bounding box center [187, 343] width 88 height 15
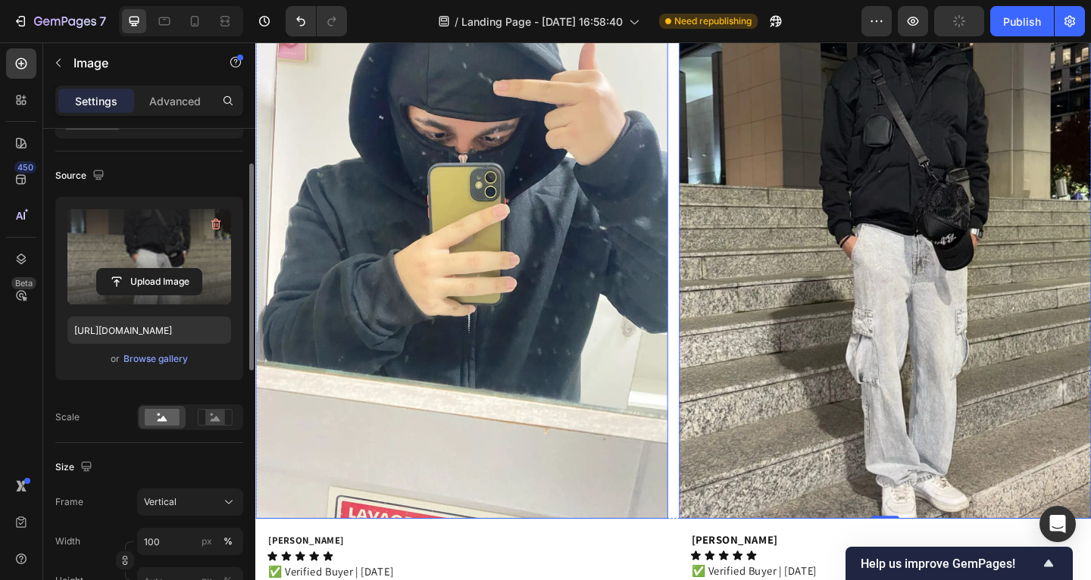
click at [589, 340] on img at bounding box center [479, 261] width 449 height 598
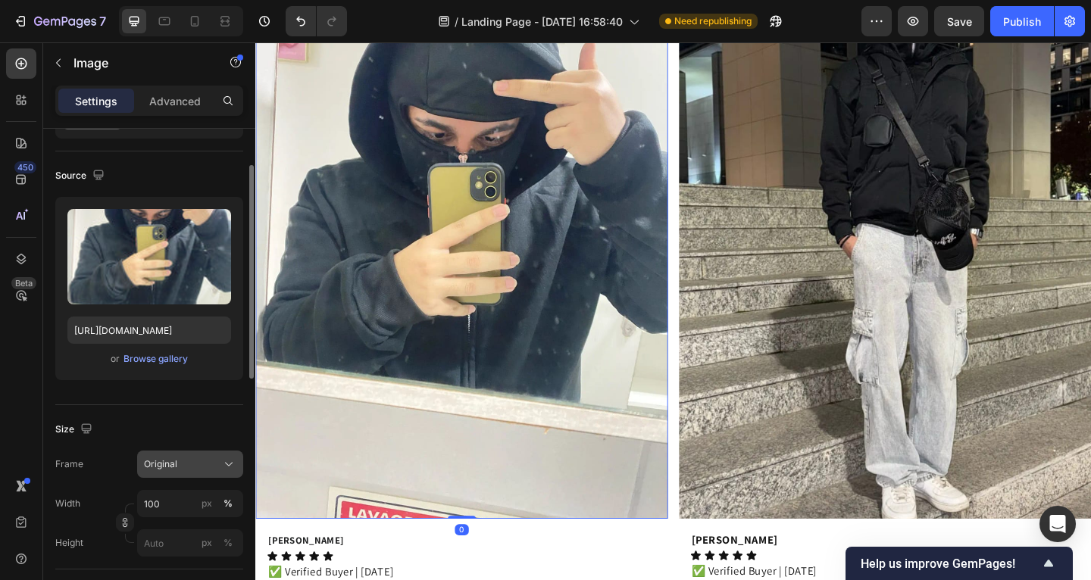
click at [194, 464] on div "Original" at bounding box center [181, 465] width 74 height 14
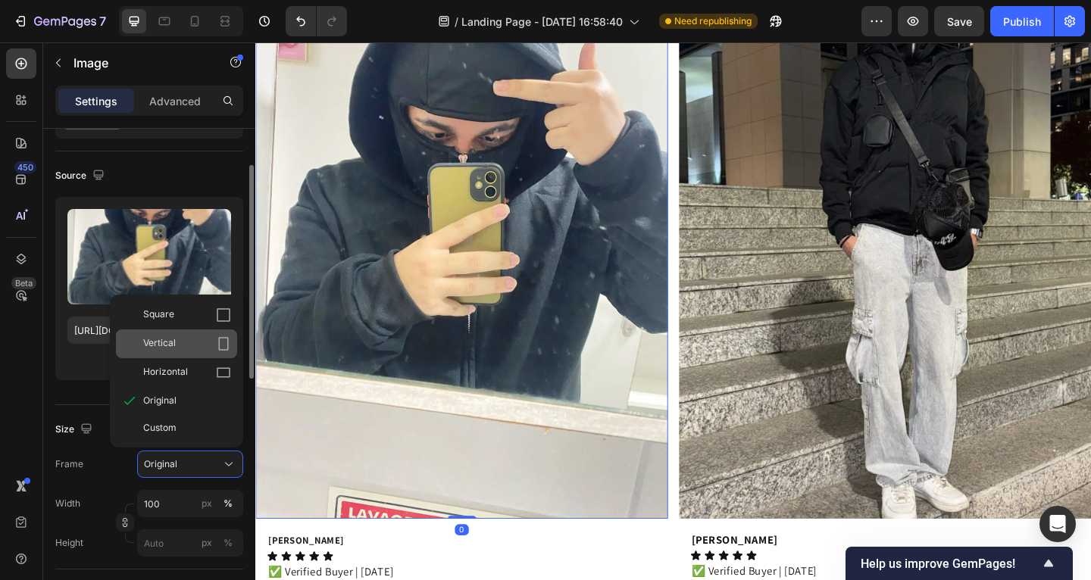
drag, startPoint x: 191, startPoint y: 345, endPoint x: 251, endPoint y: 387, distance: 73.4
click at [191, 345] on div "Vertical" at bounding box center [187, 343] width 88 height 15
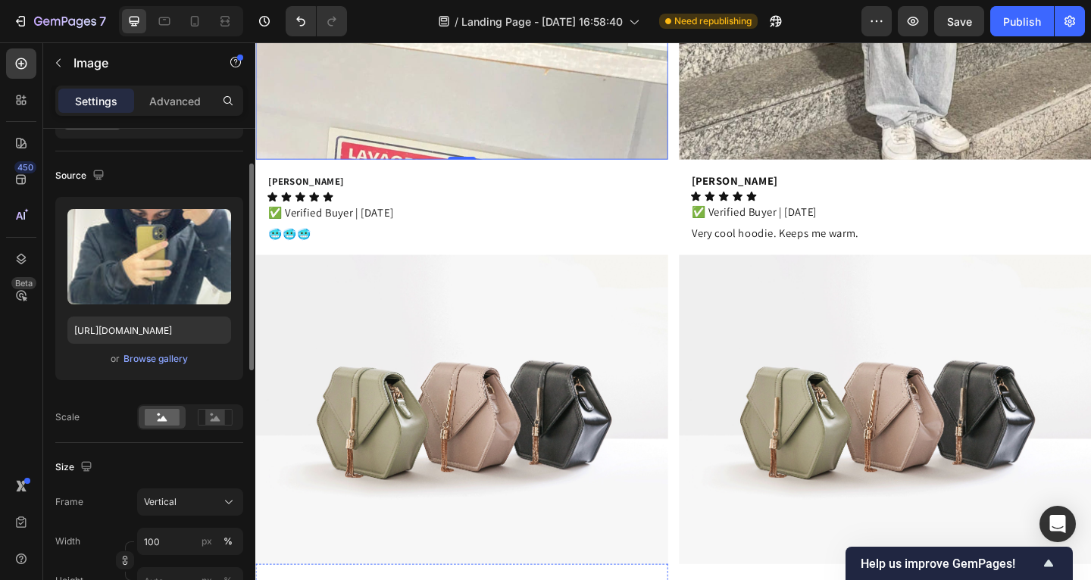
scroll to position [5760, 0]
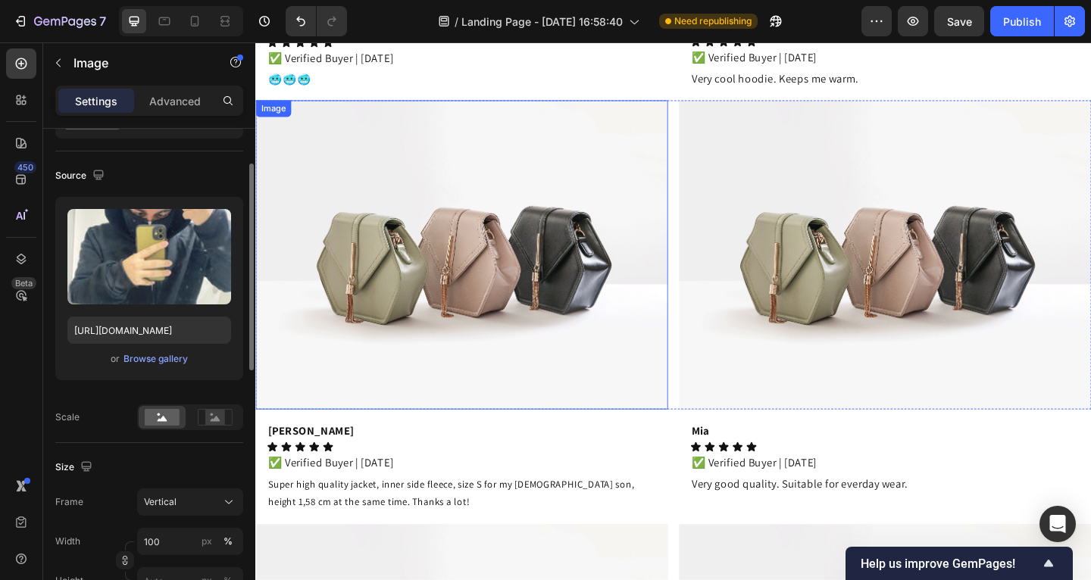
click at [525, 271] on img at bounding box center [479, 273] width 449 height 336
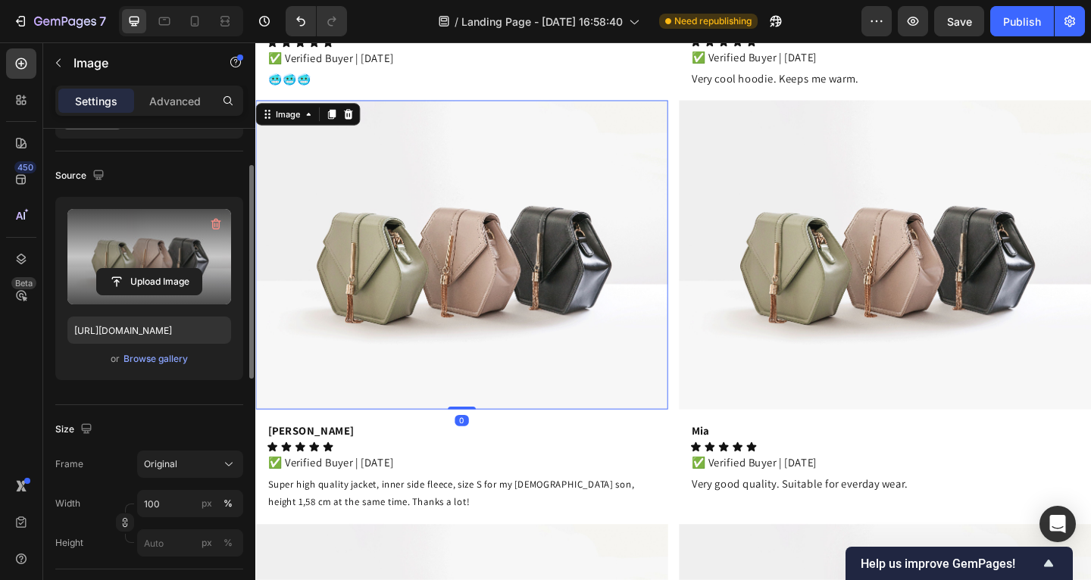
click at [115, 239] on label at bounding box center [149, 256] width 164 height 95
click at [115, 269] on input "file" at bounding box center [149, 282] width 105 height 26
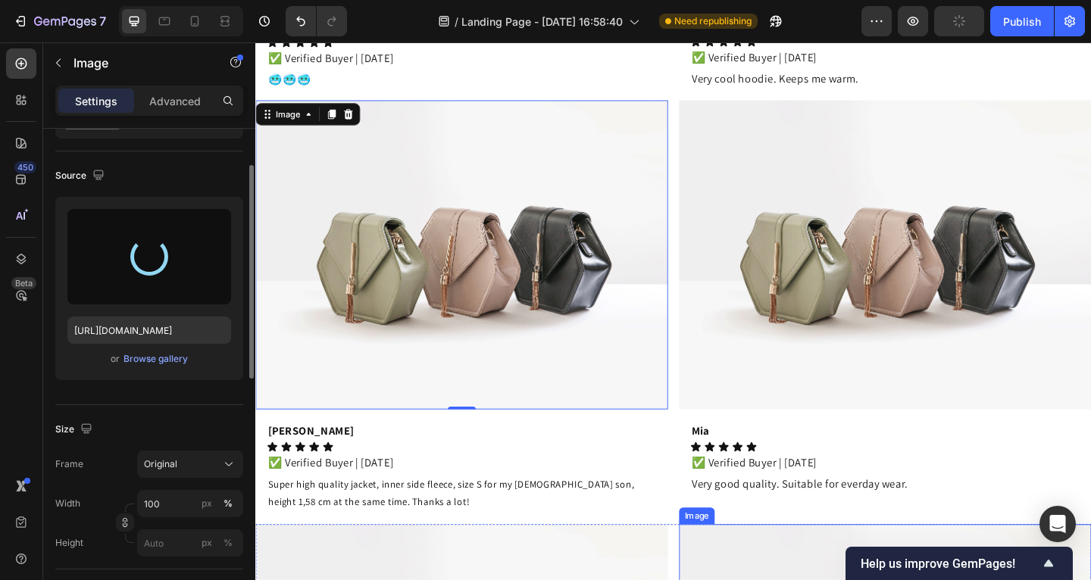
type input "https://cdn.shopify.com/s/files/1/0885/4382/2124/files/gempages_585680175589491…"
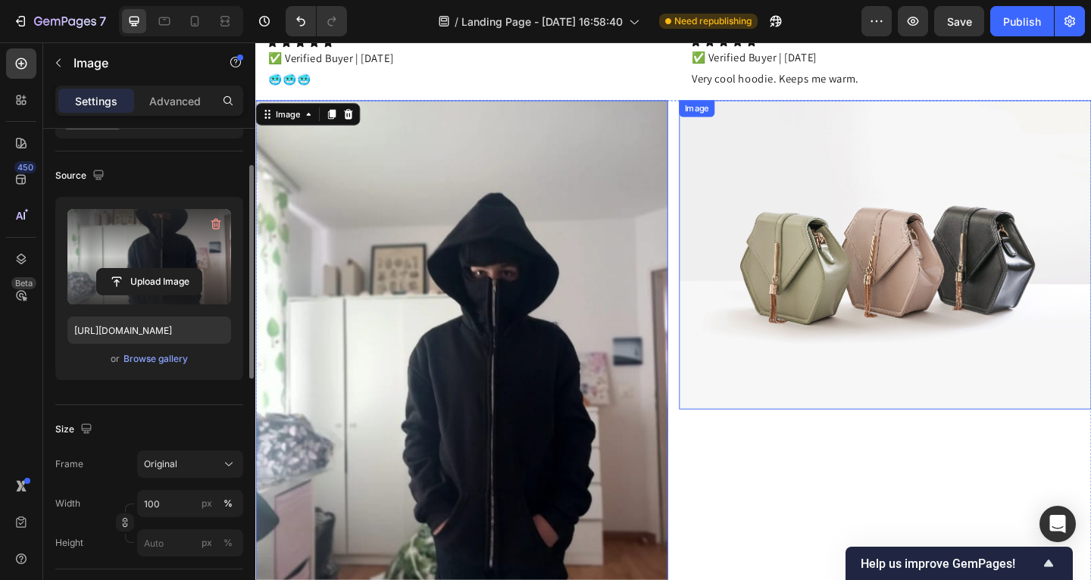
click at [925, 225] on img at bounding box center [940, 273] width 449 height 336
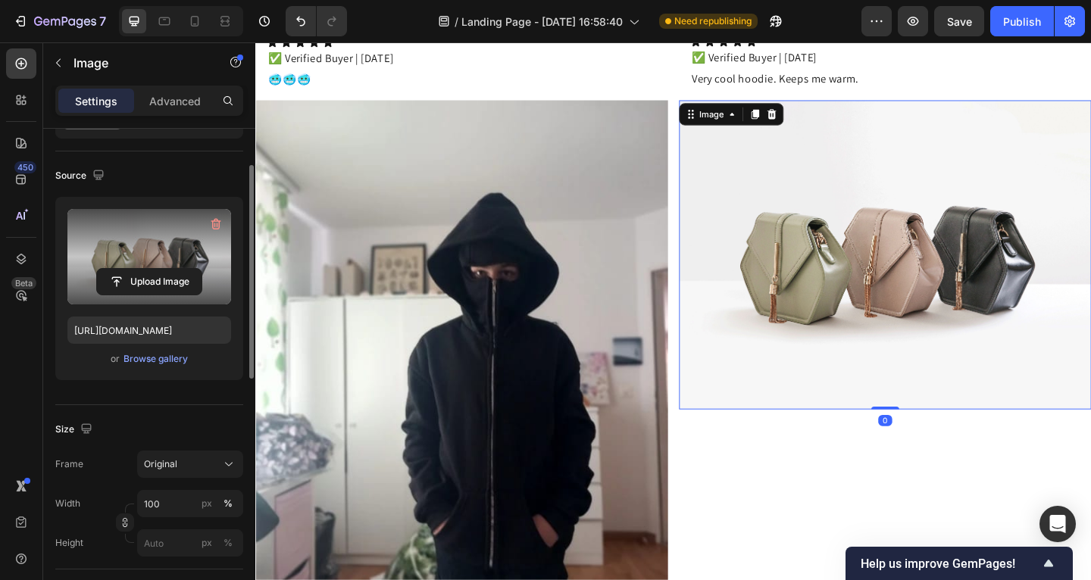
click at [205, 239] on label at bounding box center [149, 256] width 164 height 95
click at [202, 269] on input "file" at bounding box center [149, 282] width 105 height 26
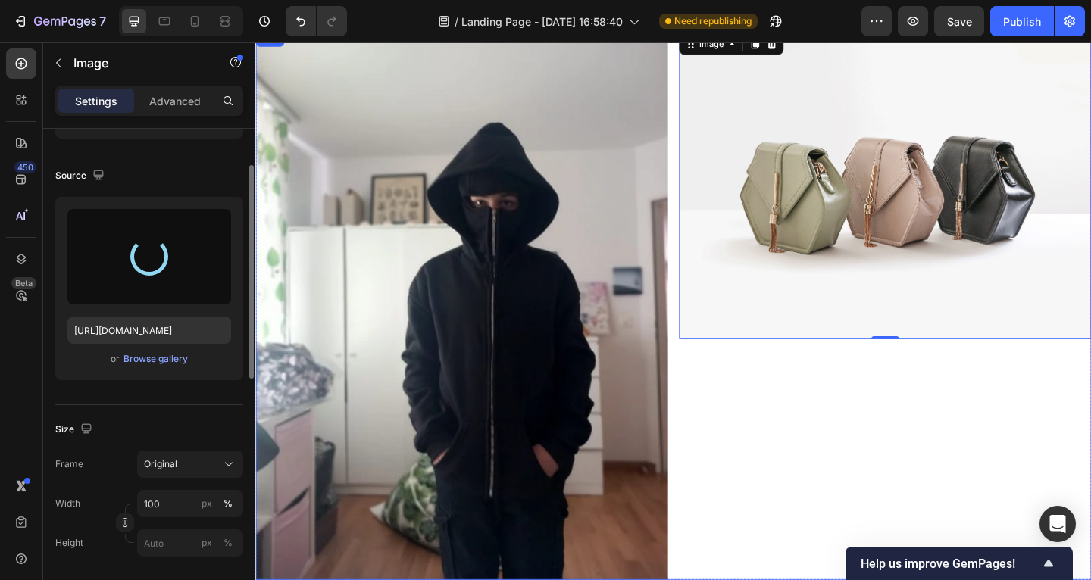
type input "https://cdn.shopify.com/s/files/1/0885/4382/2124/files/gempages_585680175589491…"
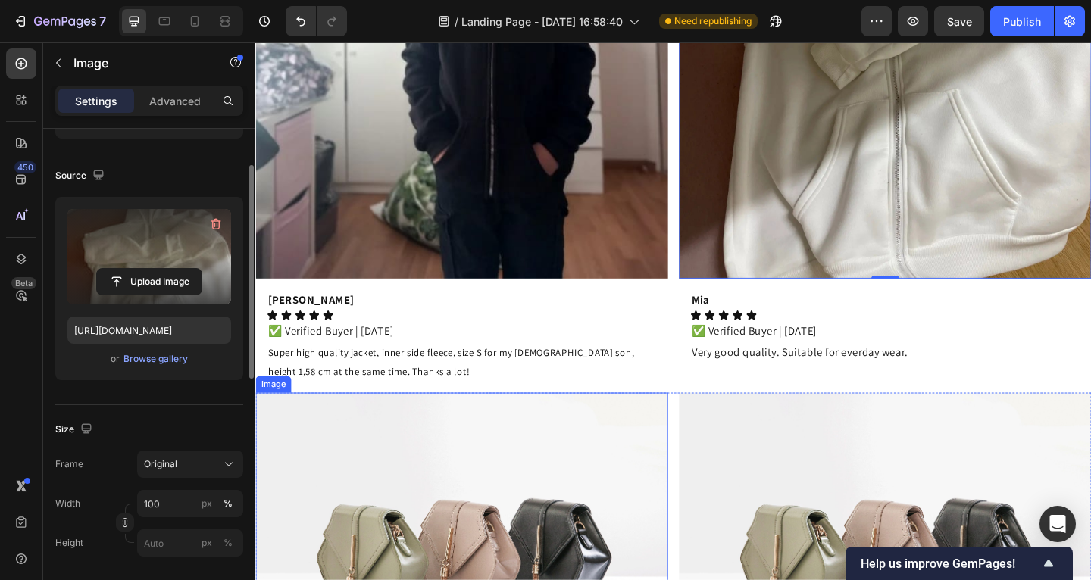
scroll to position [6404, 0]
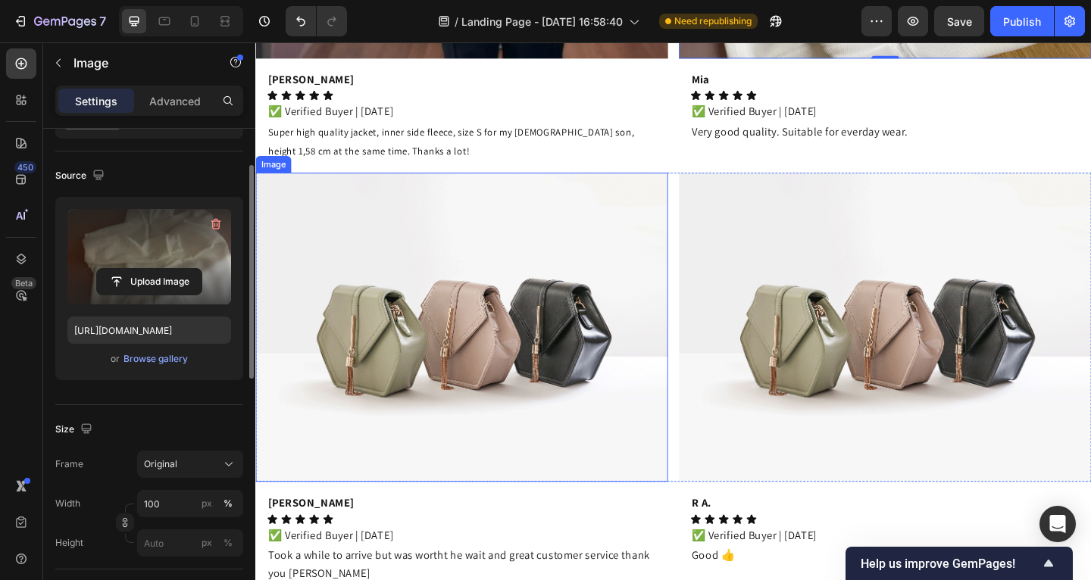
click at [486, 331] on img at bounding box center [479, 352] width 449 height 336
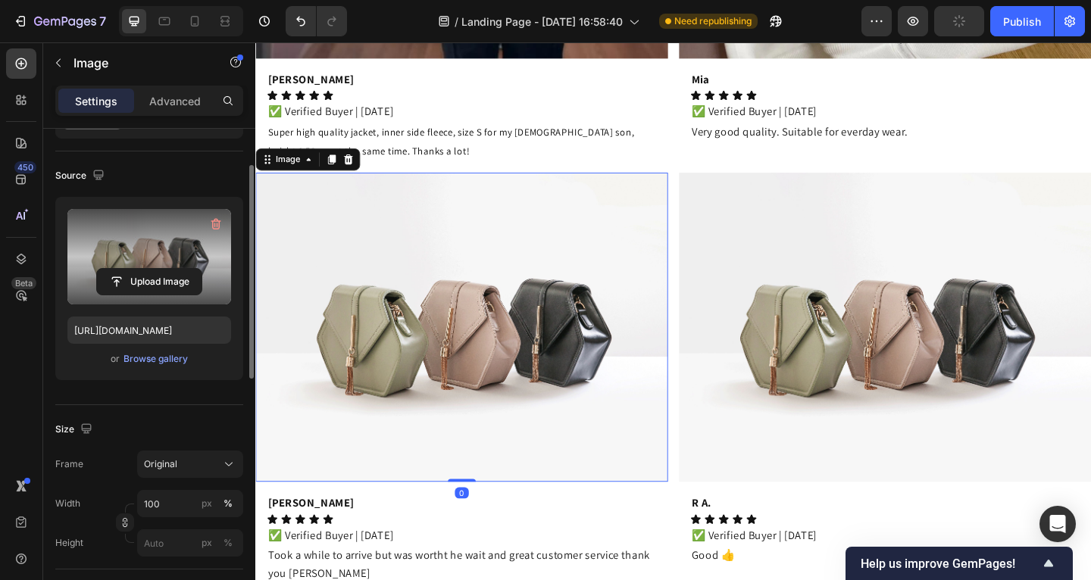
click at [137, 233] on label at bounding box center [149, 256] width 164 height 95
click at [137, 269] on input "file" at bounding box center [149, 282] width 105 height 26
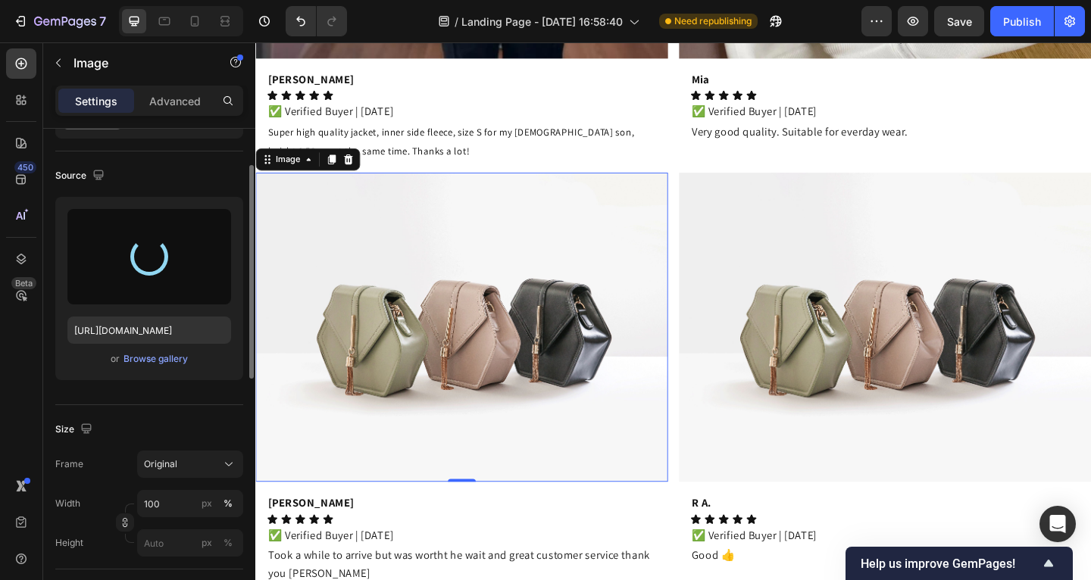
type input "[URL][DOMAIN_NAME]"
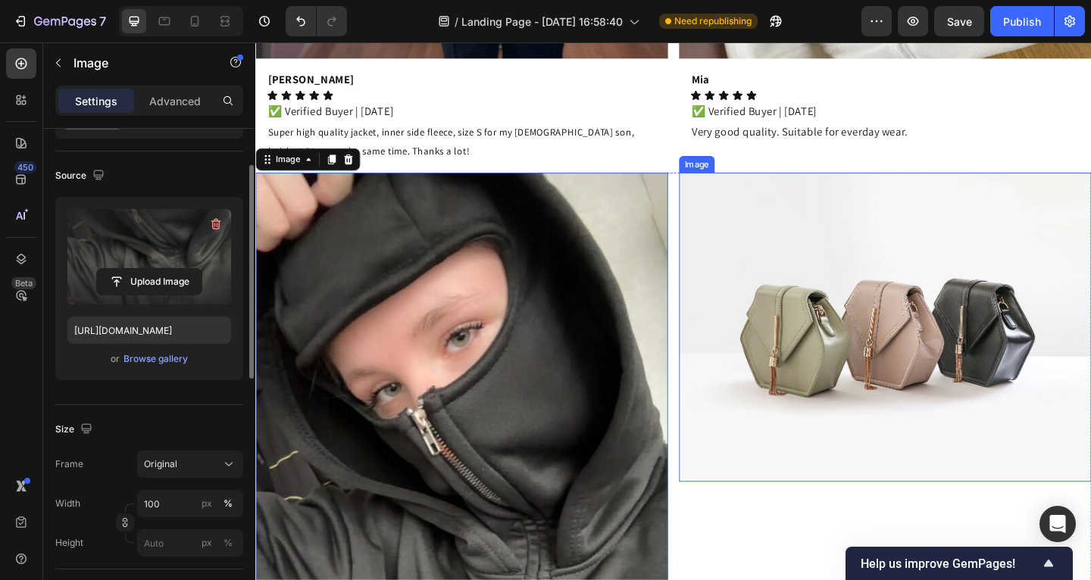
click at [783, 333] on img at bounding box center [940, 352] width 449 height 336
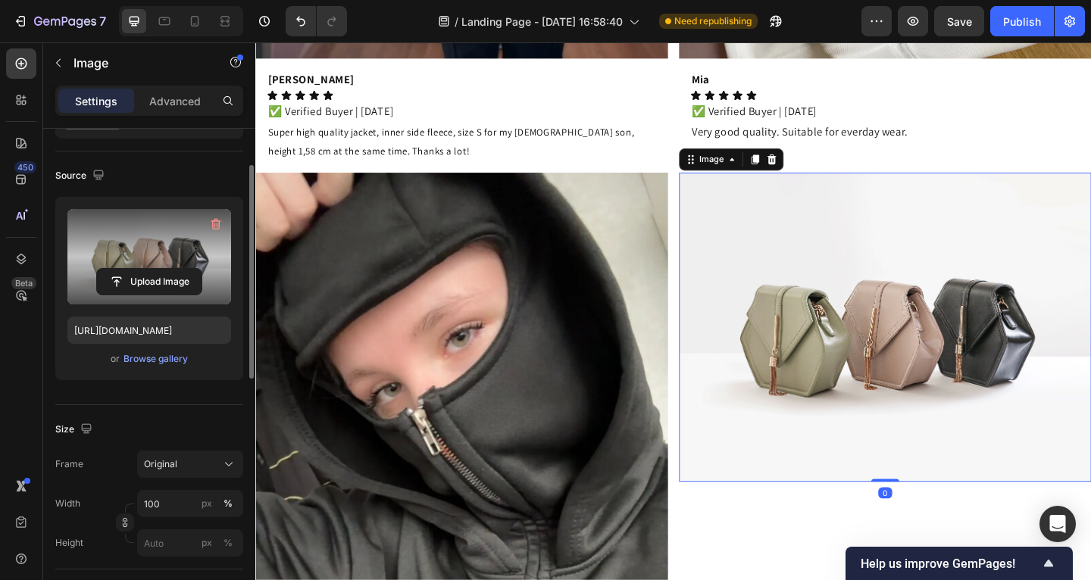
click at [149, 253] on label at bounding box center [149, 256] width 164 height 95
click at [149, 269] on input "file" at bounding box center [149, 282] width 105 height 26
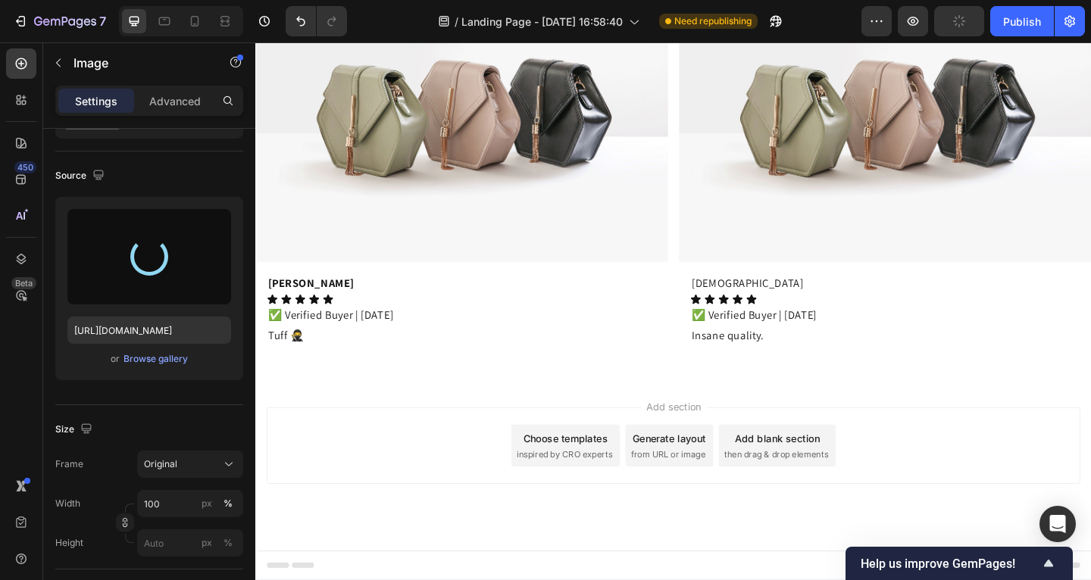
scroll to position [6898, 0]
type input "[URL][DOMAIN_NAME]"
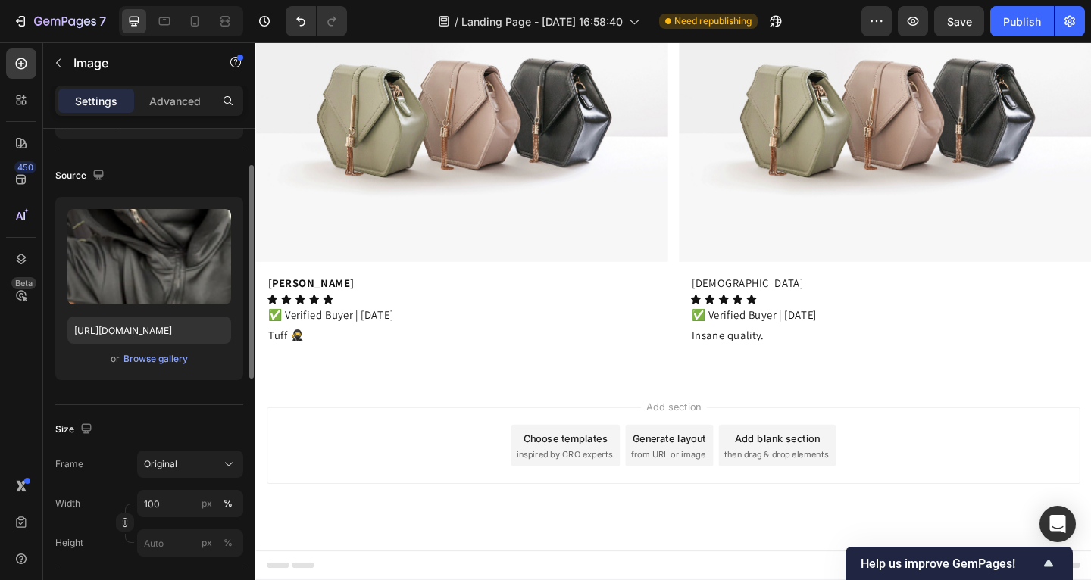
scroll to position [87, 0]
click at [170, 455] on span "Original" at bounding box center [160, 462] width 33 height 14
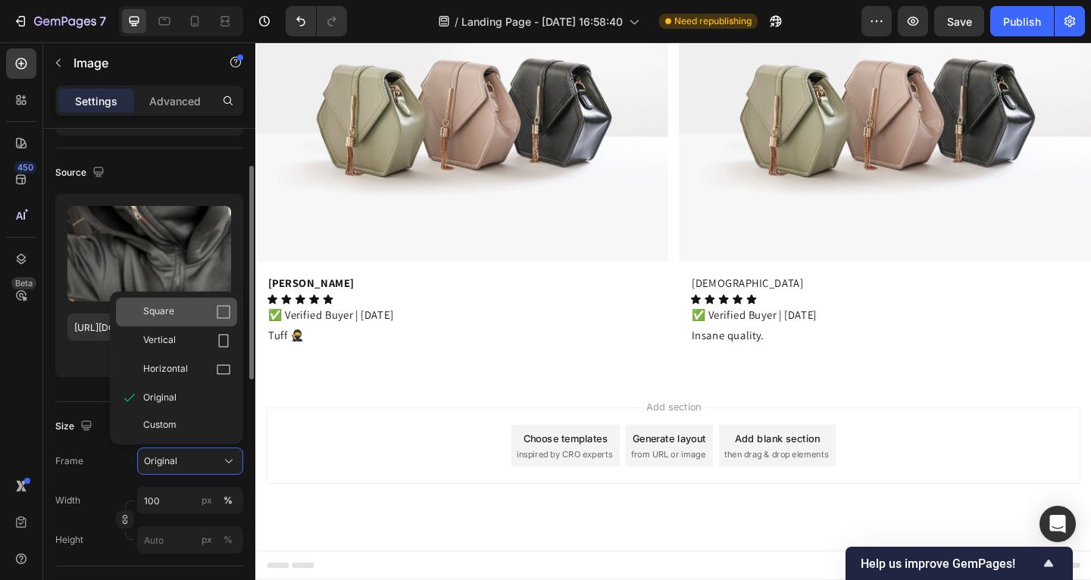
drag, startPoint x: 174, startPoint y: 314, endPoint x: 225, endPoint y: 339, distance: 56.9
click at [174, 314] on div "Square" at bounding box center [187, 312] width 88 height 15
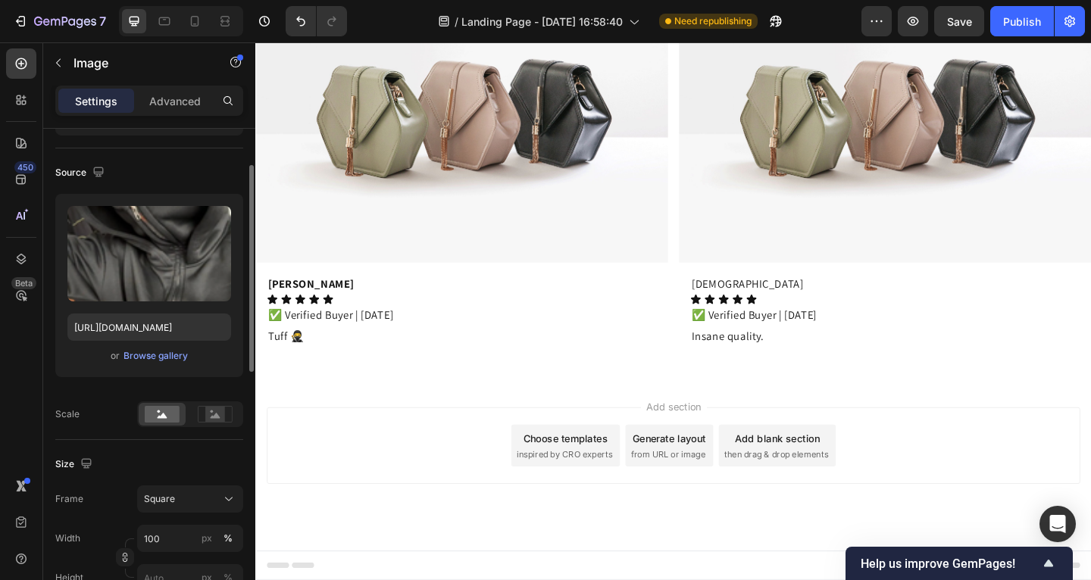
scroll to position [6398, 0]
drag, startPoint x: 211, startPoint y: 494, endPoint x: 199, endPoint y: 505, distance: 16.1
click at [211, 494] on div "Square" at bounding box center [181, 500] width 74 height 14
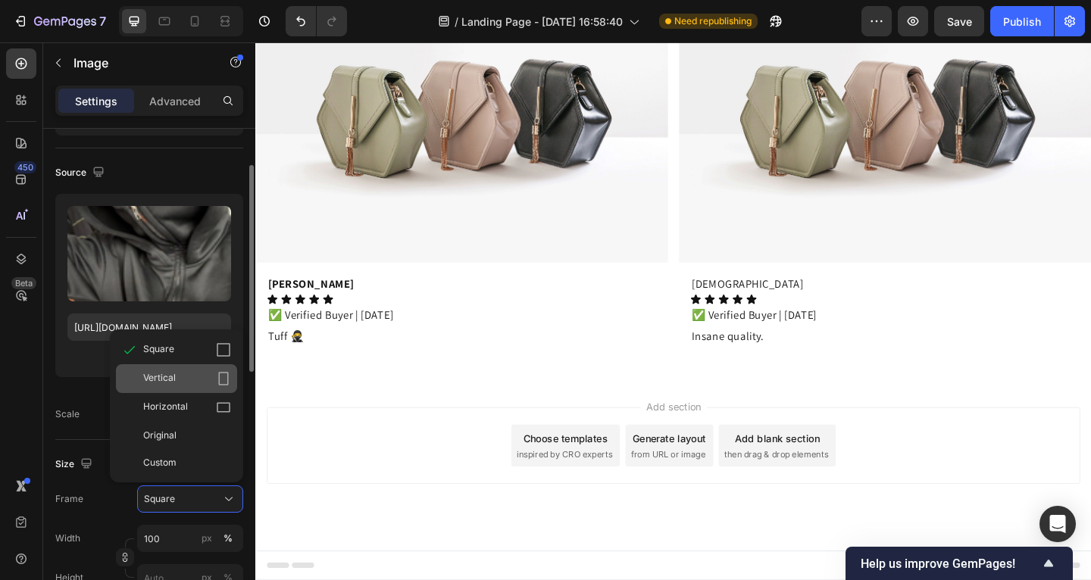
click at [186, 383] on div "Vertical" at bounding box center [187, 378] width 88 height 15
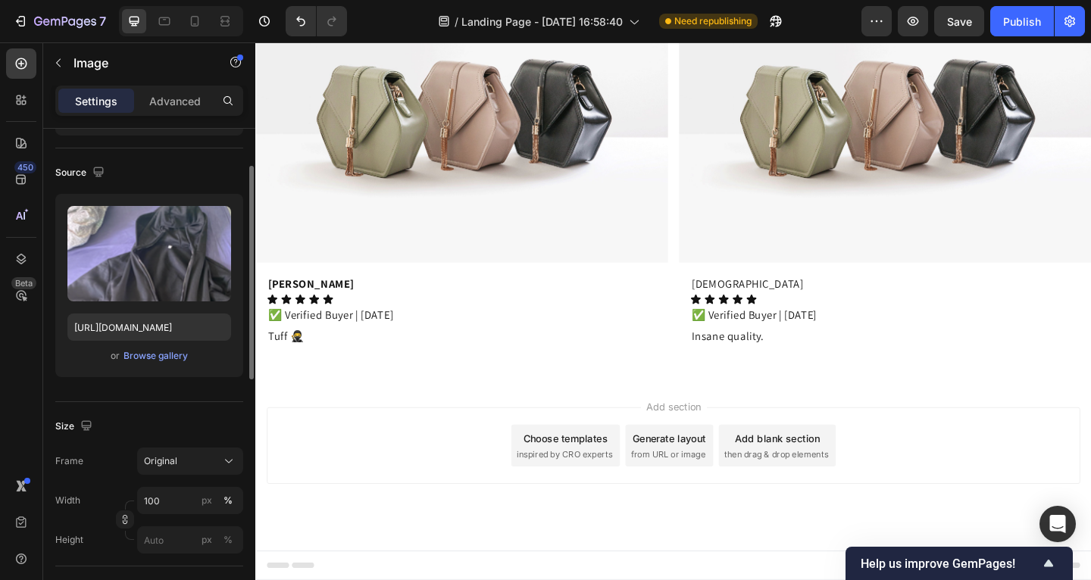
scroll to position [6846, 0]
click at [165, 455] on span "Original" at bounding box center [160, 462] width 33 height 14
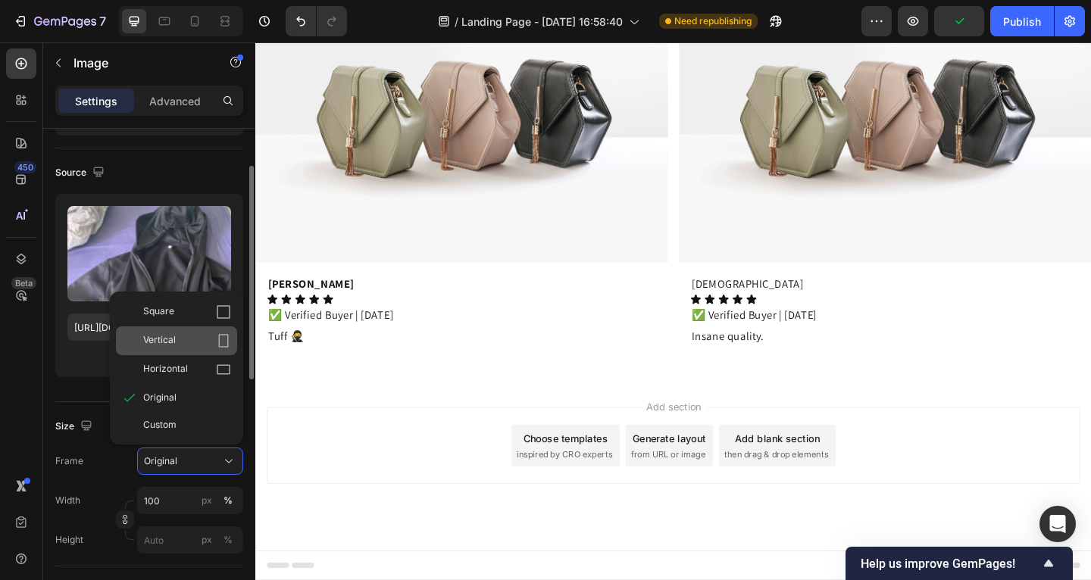
click at [178, 337] on div "Vertical" at bounding box center [187, 340] width 88 height 15
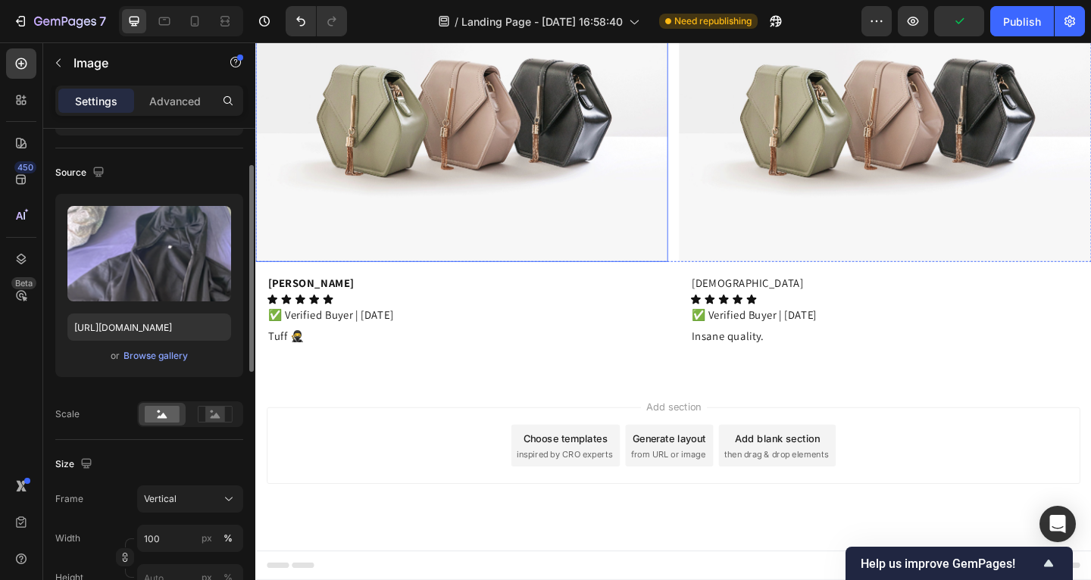
scroll to position [7052, 0]
click at [510, 281] on img at bounding box center [479, 113] width 449 height 336
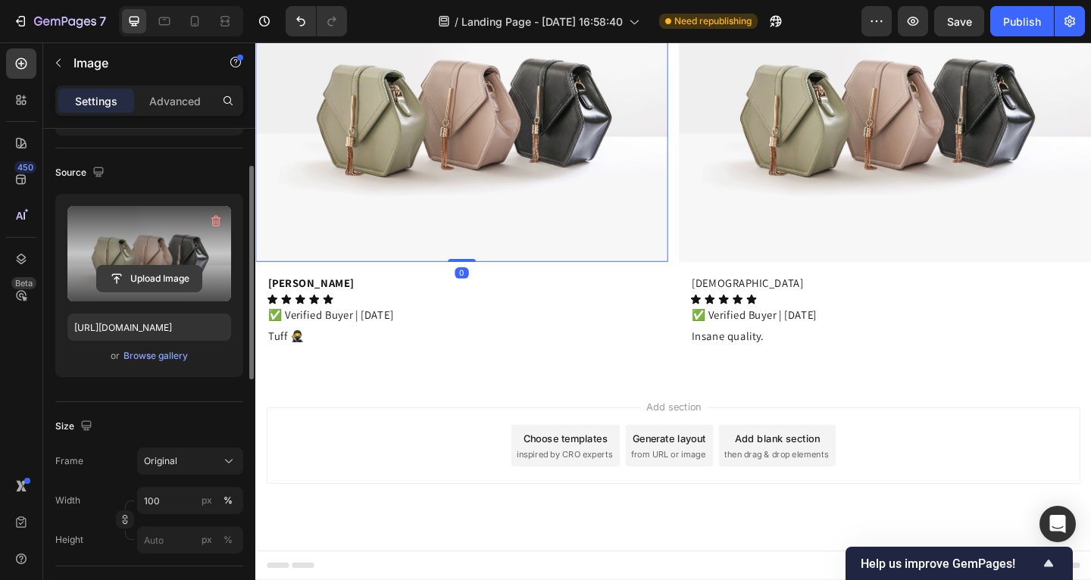
click at [170, 281] on input "file" at bounding box center [149, 279] width 105 height 26
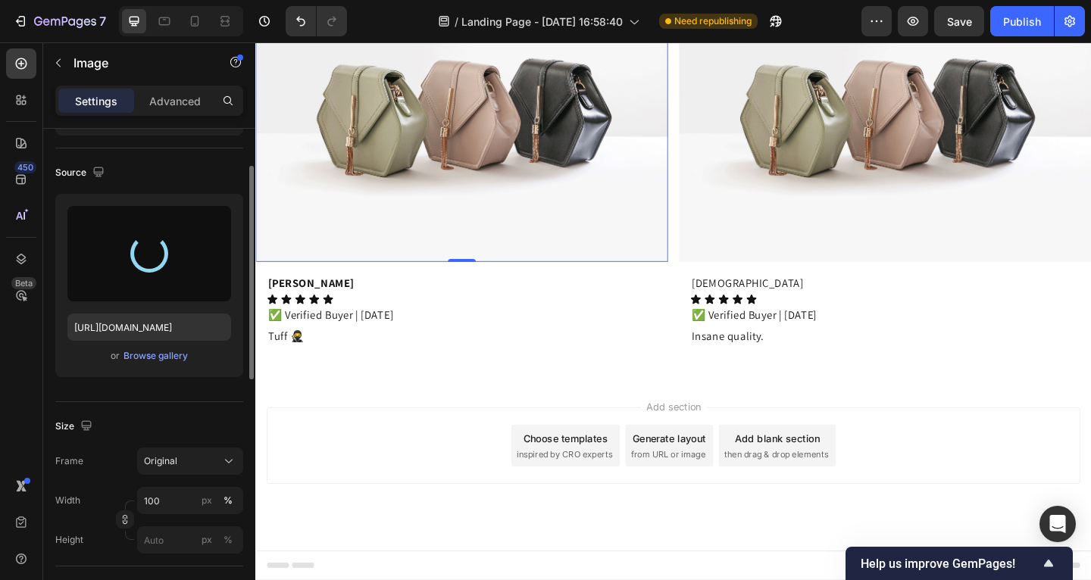
type input "[URL][DOMAIN_NAME]"
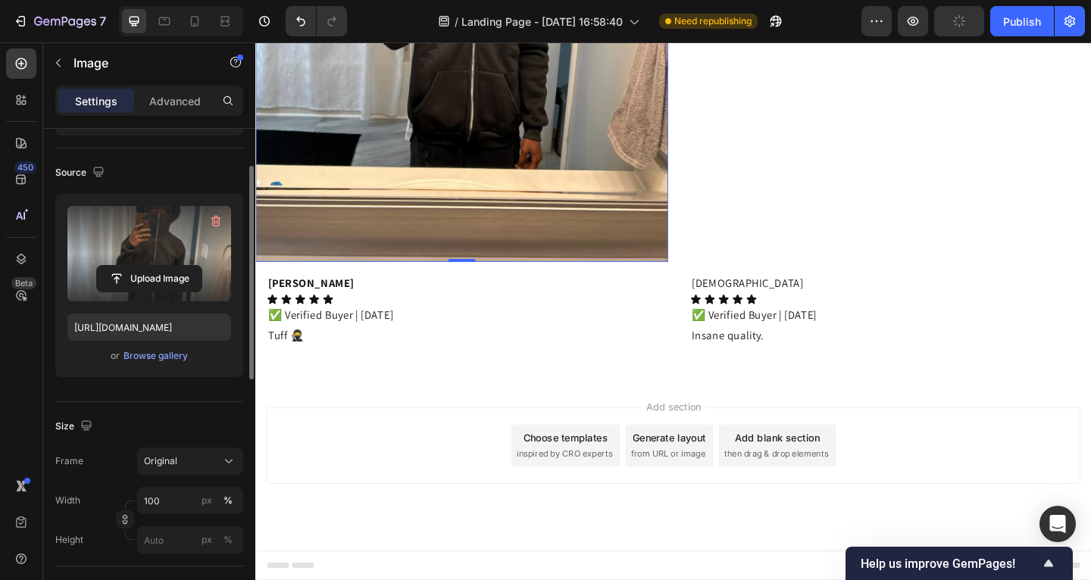
scroll to position [7203, 0]
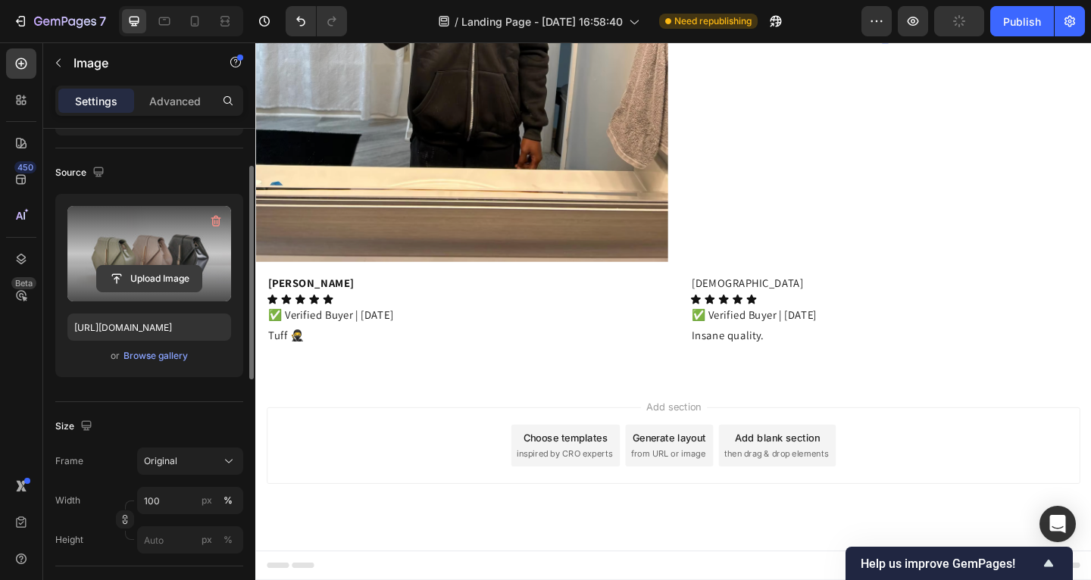
click at [173, 274] on input "file" at bounding box center [149, 279] width 105 height 26
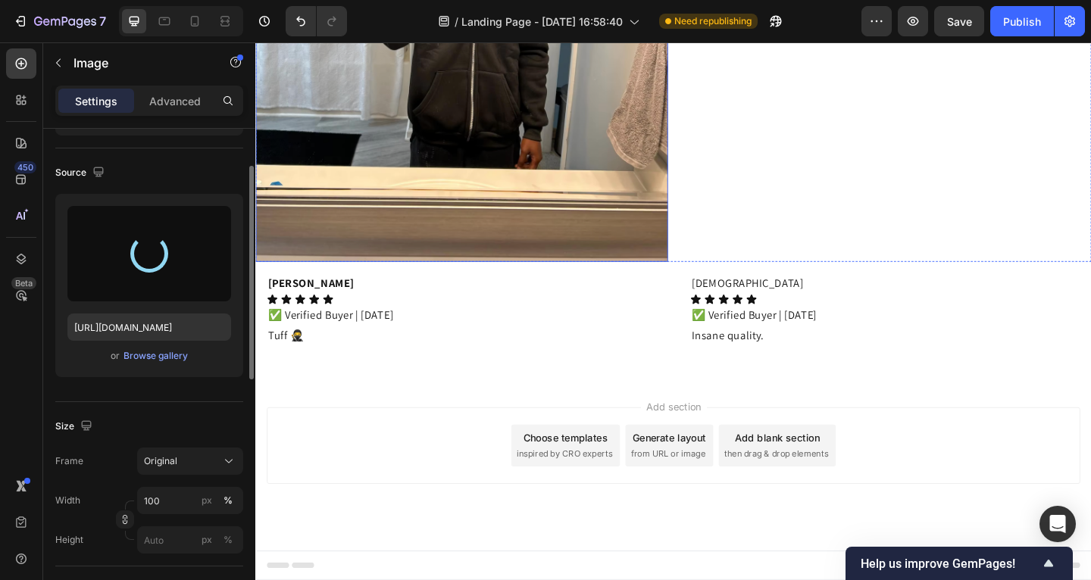
scroll to position [7435, 0]
type input "[URL][DOMAIN_NAME]"
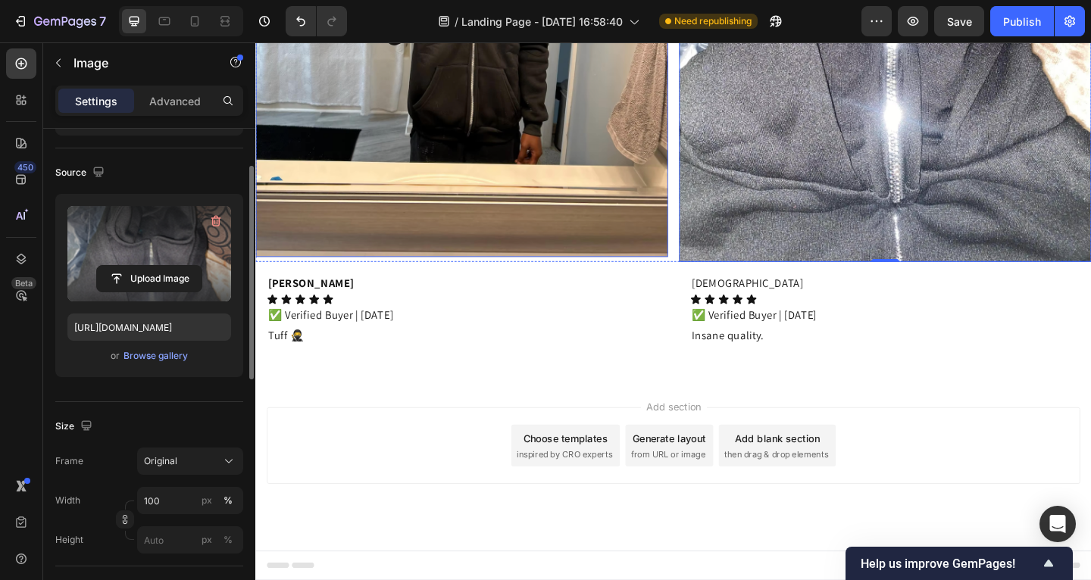
scroll to position [7438, 0]
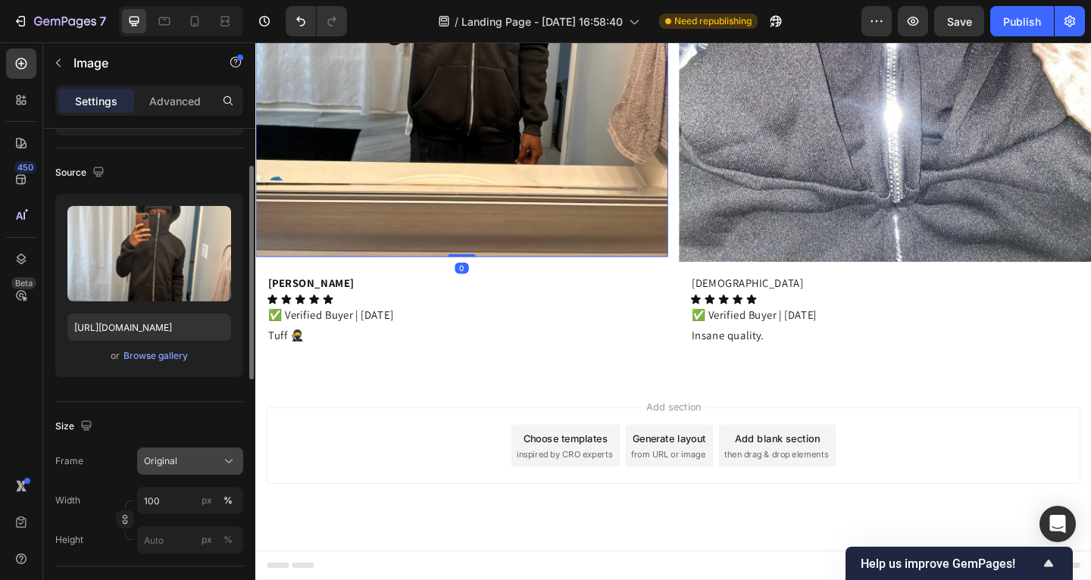
click at [197, 464] on div "Original" at bounding box center [181, 462] width 74 height 14
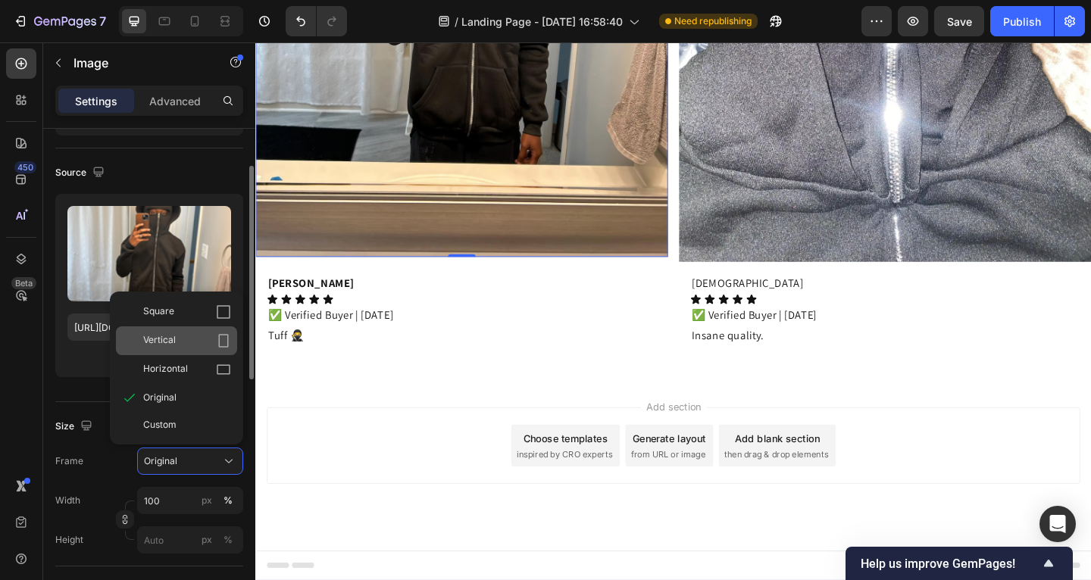
drag, startPoint x: 182, startPoint y: 346, endPoint x: 181, endPoint y: 311, distance: 34.1
click at [182, 346] on div "Vertical" at bounding box center [187, 340] width 88 height 15
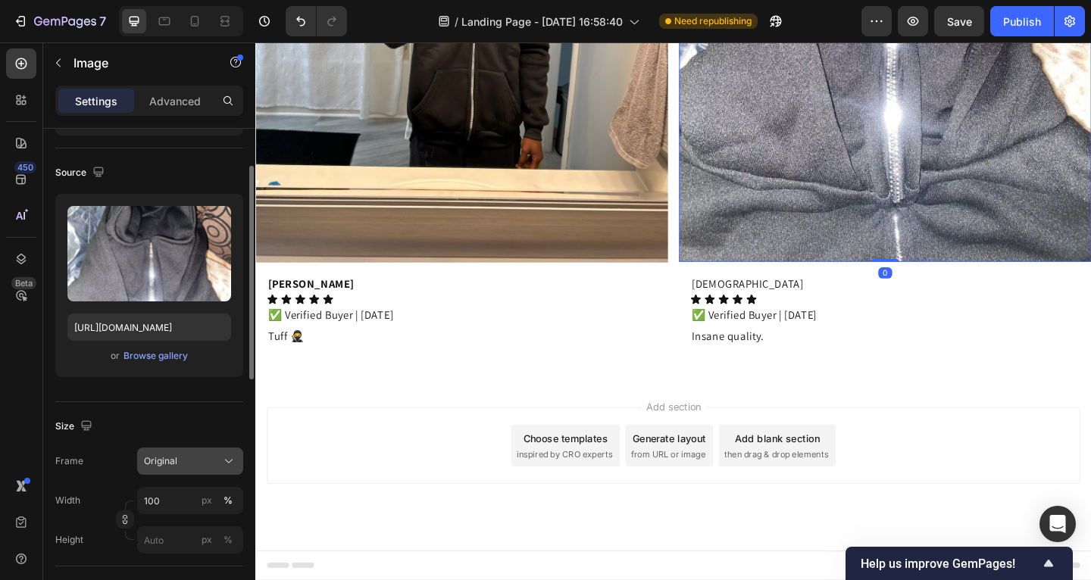
click at [195, 457] on div "Original" at bounding box center [181, 462] width 74 height 14
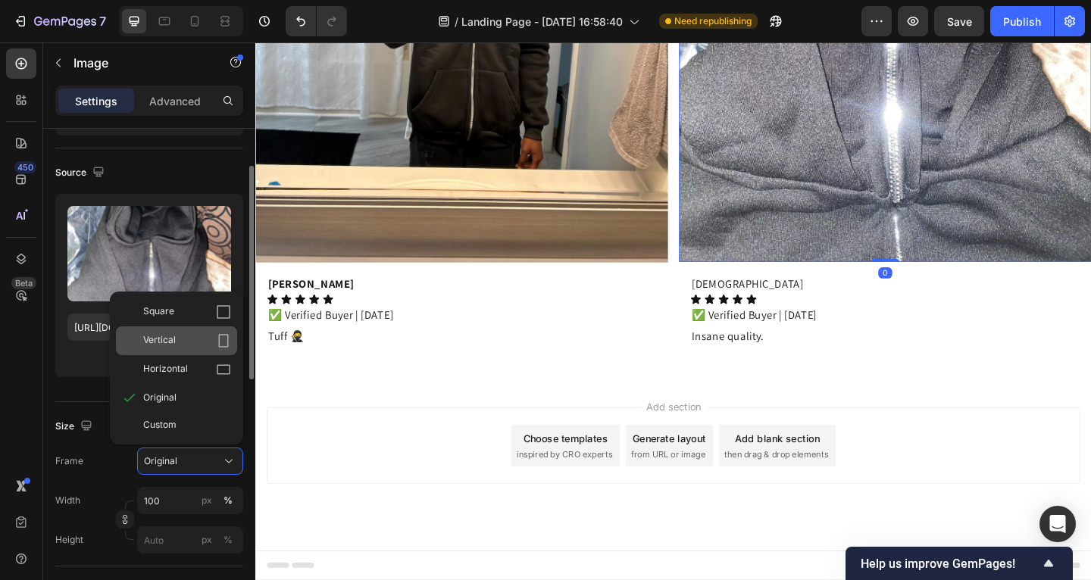
drag, startPoint x: 188, startPoint y: 342, endPoint x: 285, endPoint y: 374, distance: 102.1
click at [188, 342] on div "Vertical" at bounding box center [187, 340] width 88 height 15
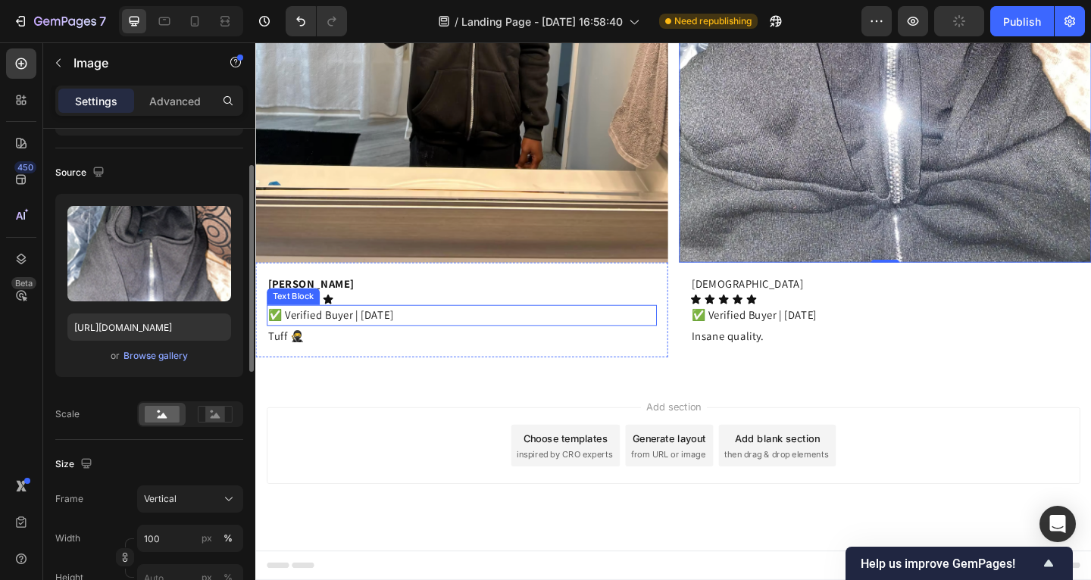
scroll to position [7257, 0]
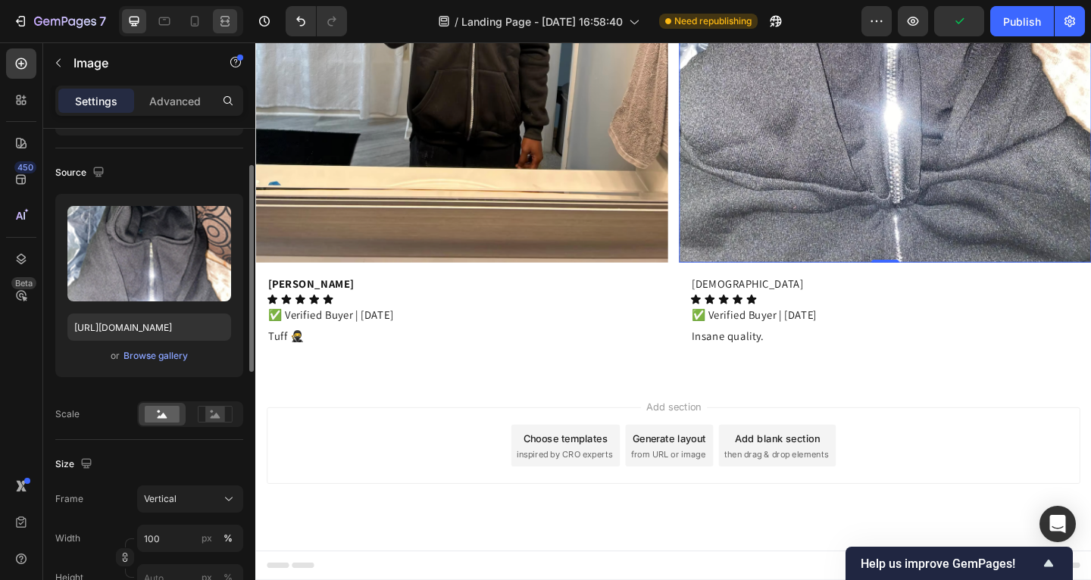
click at [225, 20] on icon at bounding box center [224, 21] width 15 height 15
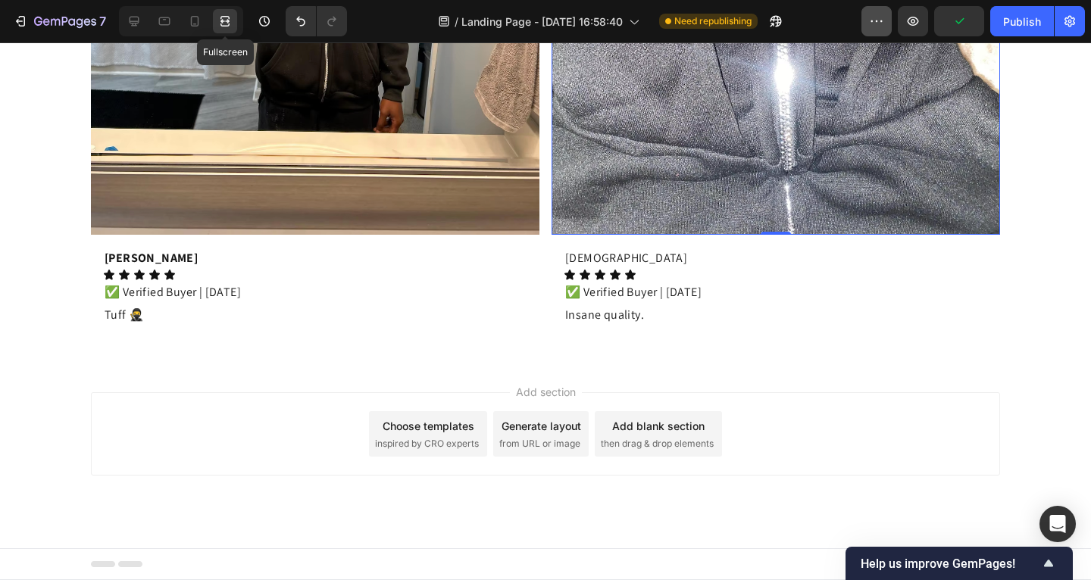
scroll to position [7326, 0]
click at [1026, 25] on div "Publish" at bounding box center [1022, 22] width 38 height 16
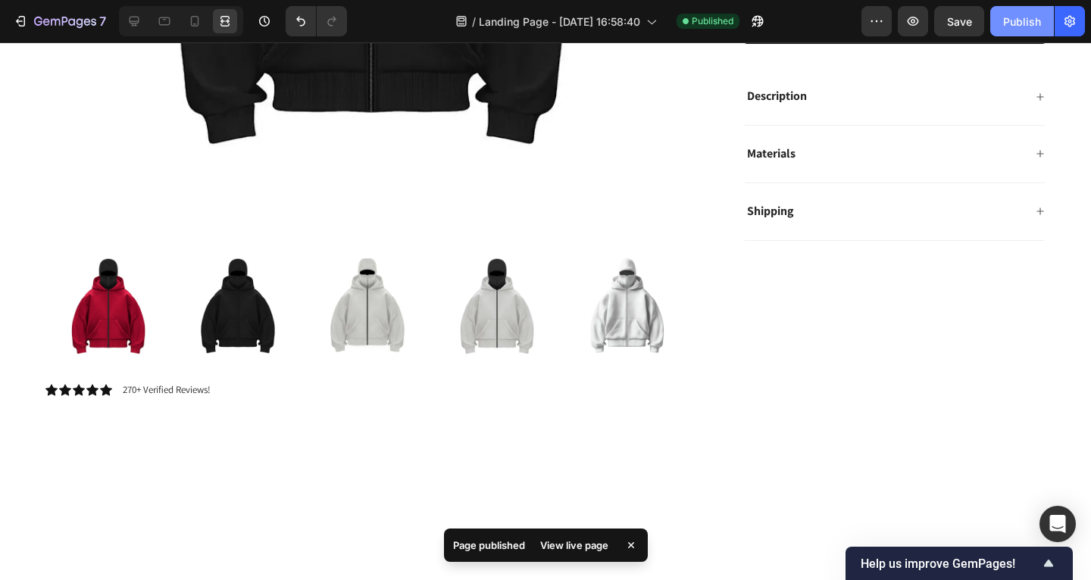
scroll to position [0, 0]
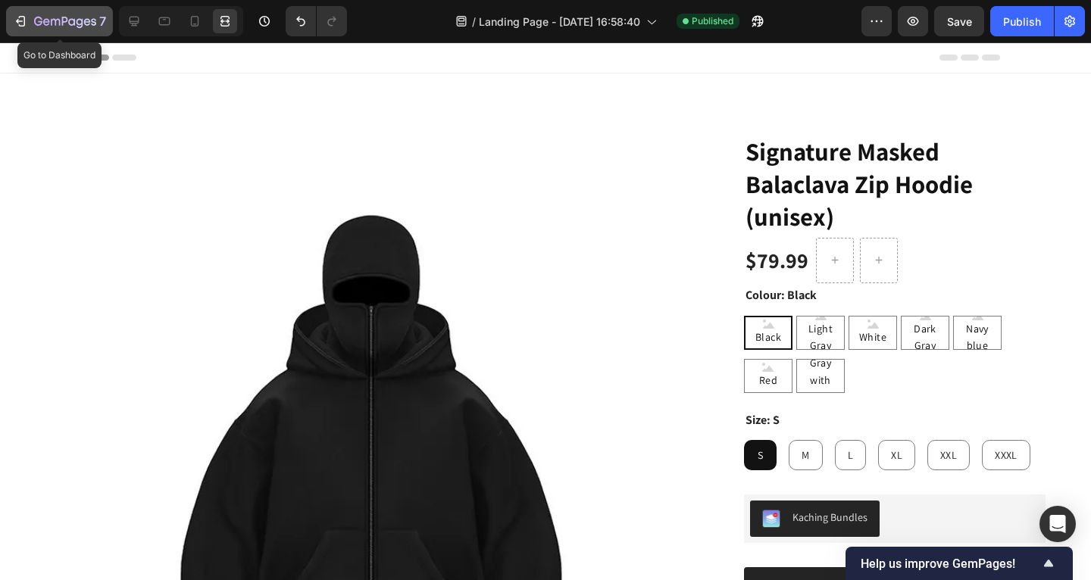
click at [20, 20] on icon "button" at bounding box center [20, 21] width 15 height 15
